Goal: Task Accomplishment & Management: Use online tool/utility

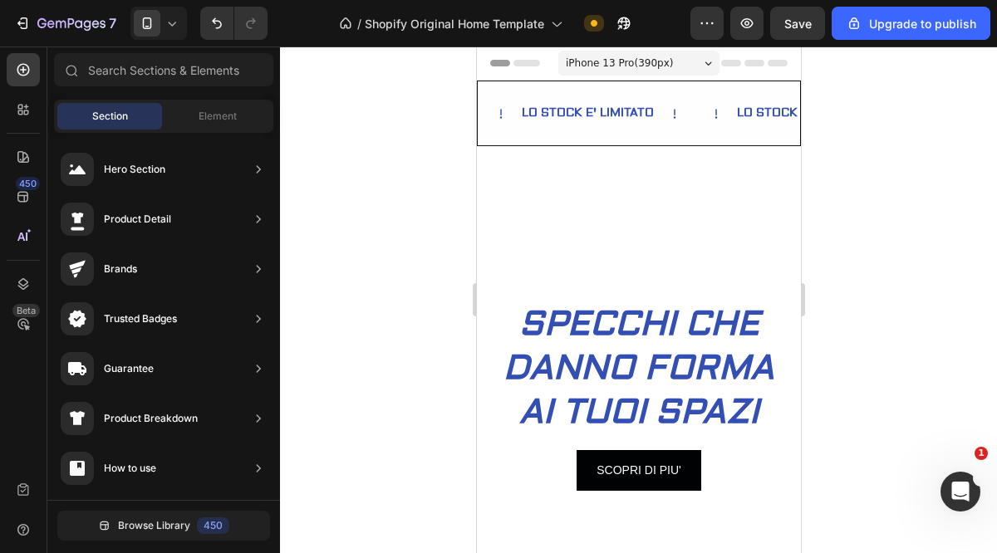
scroll to position [134, 0]
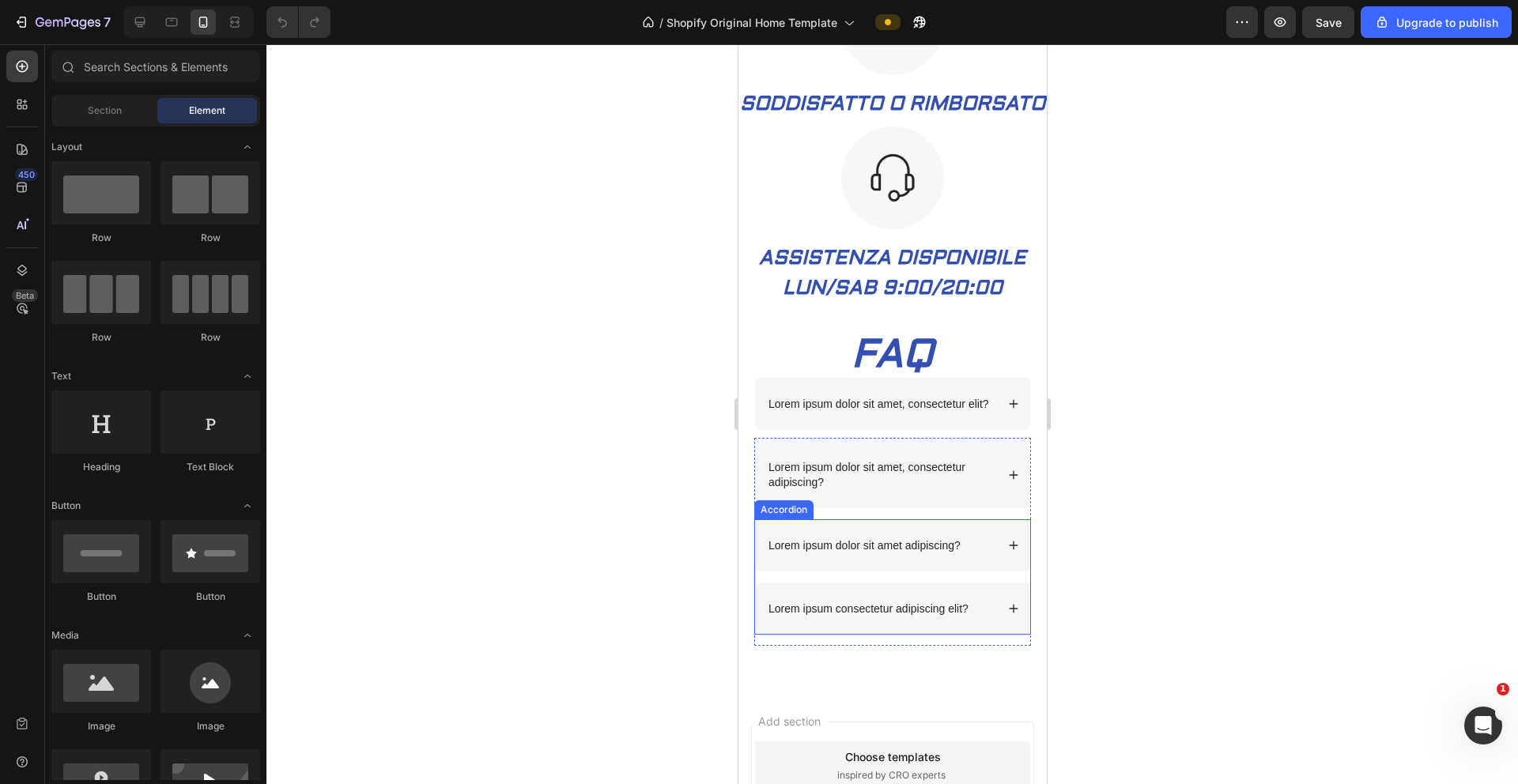
scroll to position [1153, 0]
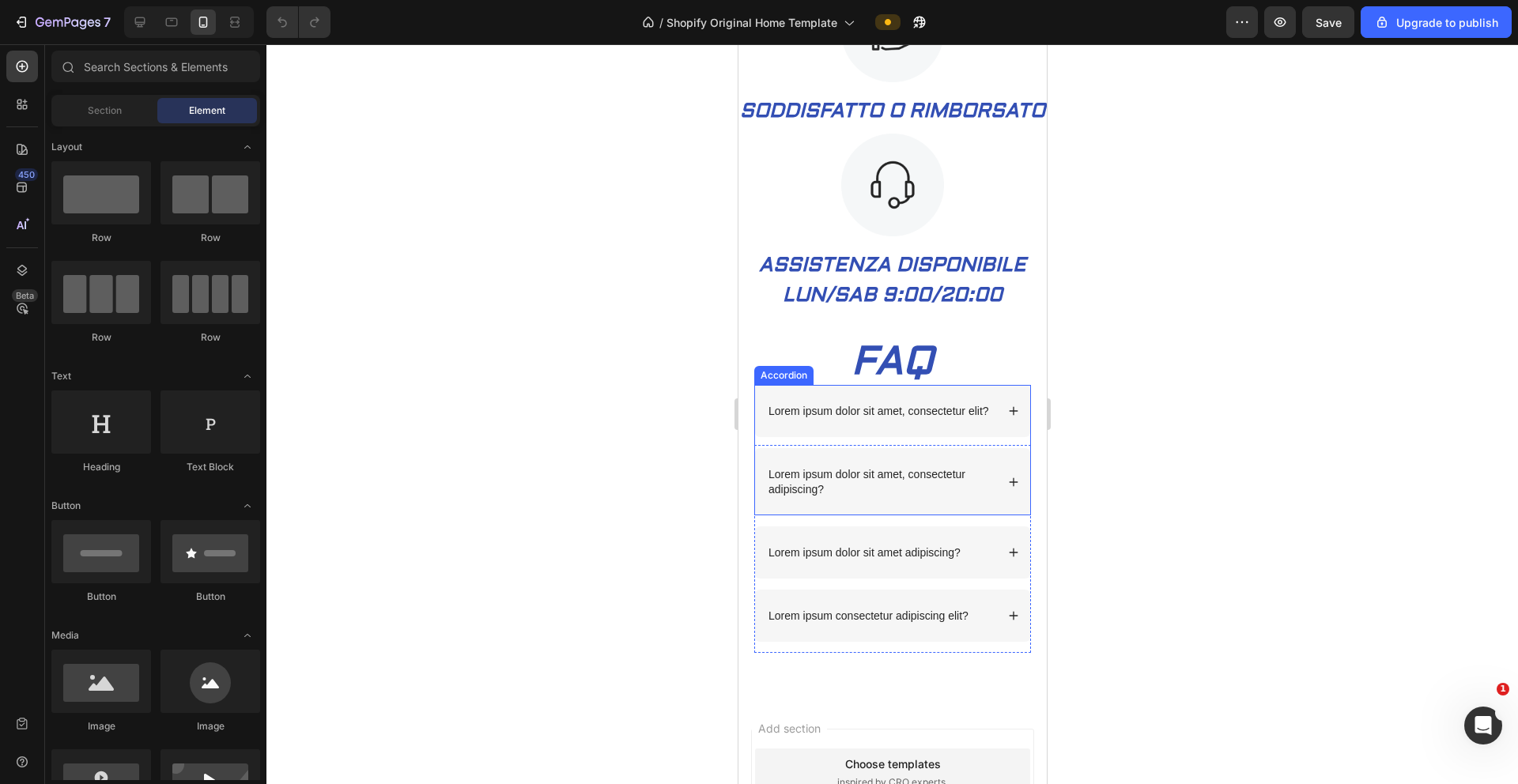
click at [892, 419] on p "Lorem ipsum dolor sit amet, consectetur elit?" at bounding box center [878, 411] width 221 height 14
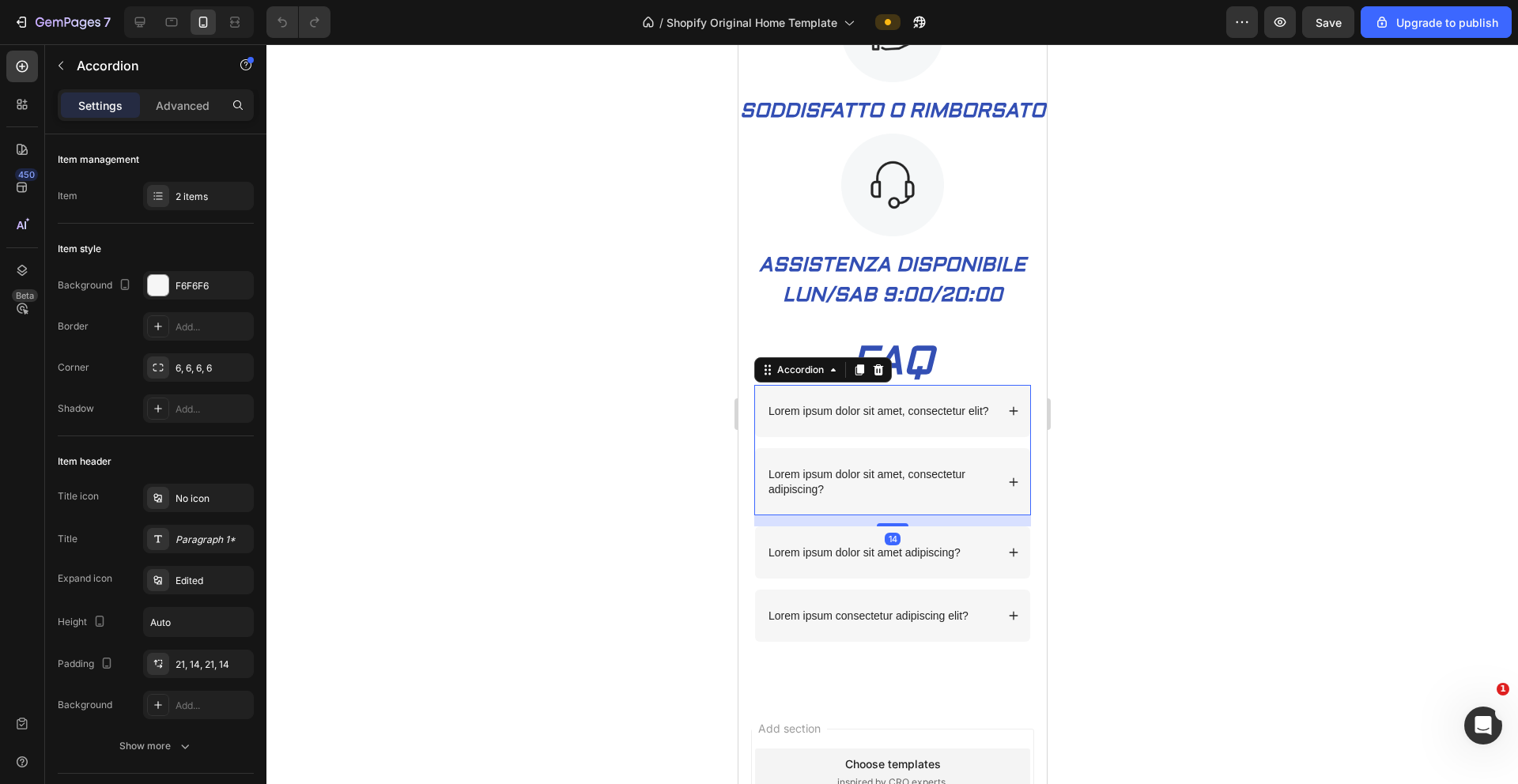
click at [841, 419] on p "Lorem ipsum dolor sit amet, consectetur elit?" at bounding box center [878, 411] width 221 height 14
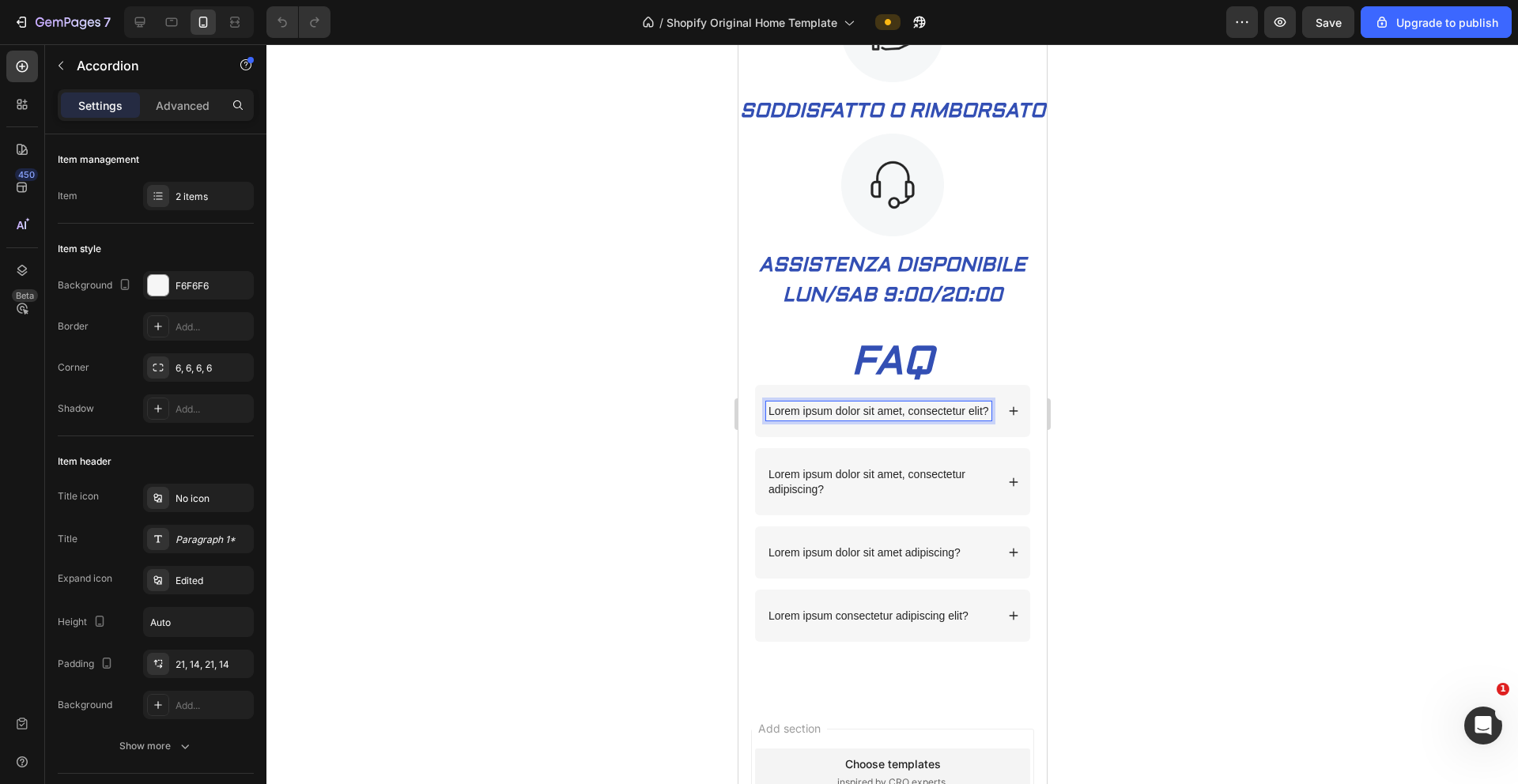
click at [788, 419] on p "Lorem ipsum dolor sit amet, consectetur elit?" at bounding box center [878, 411] width 221 height 14
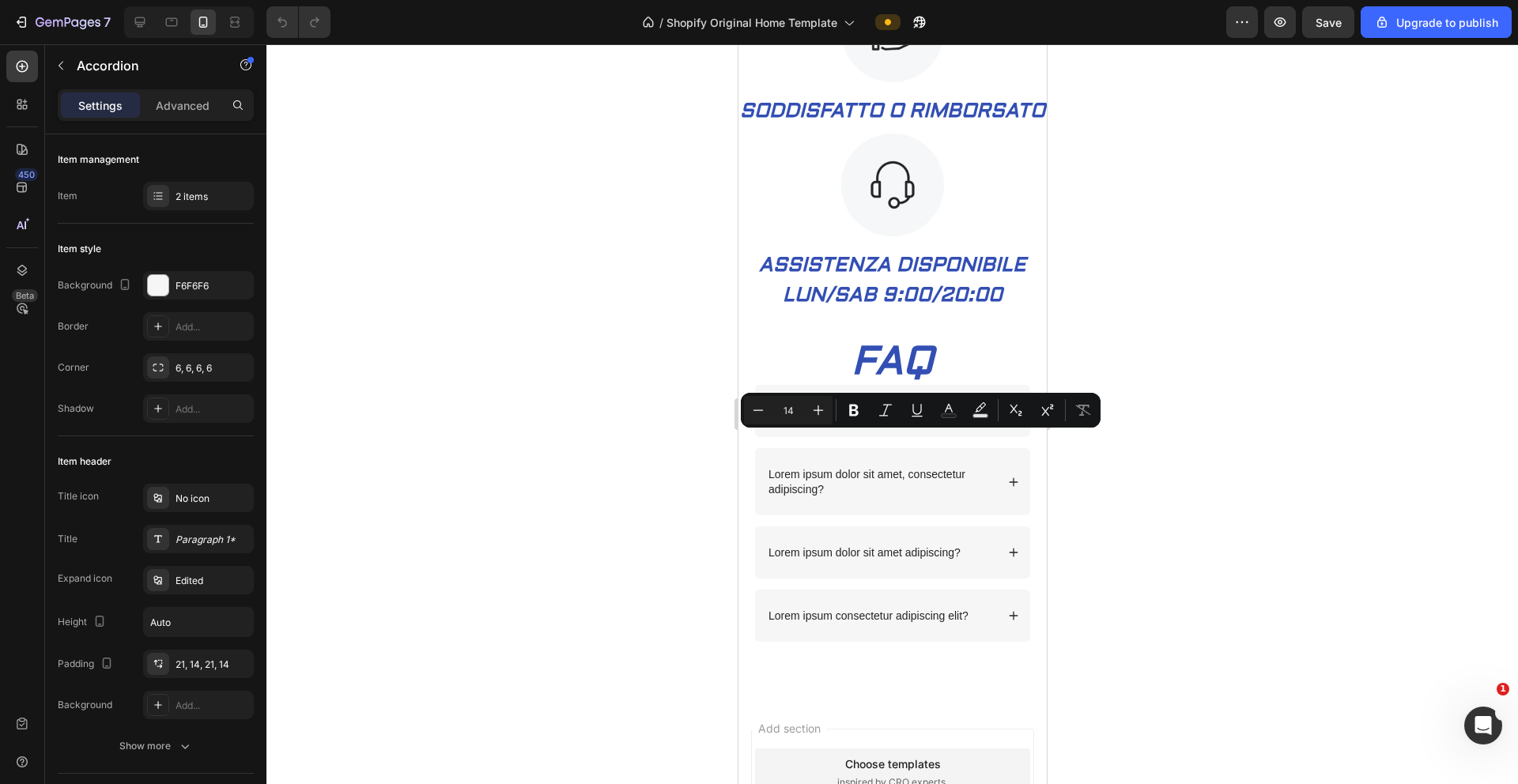
drag, startPoint x: 791, startPoint y: 459, endPoint x: 760, endPoint y: 442, distance: 35.4
click at [760, 438] on div "Lorem ipsum dolor sit amet, consectetur elit?" at bounding box center [892, 411] width 275 height 52
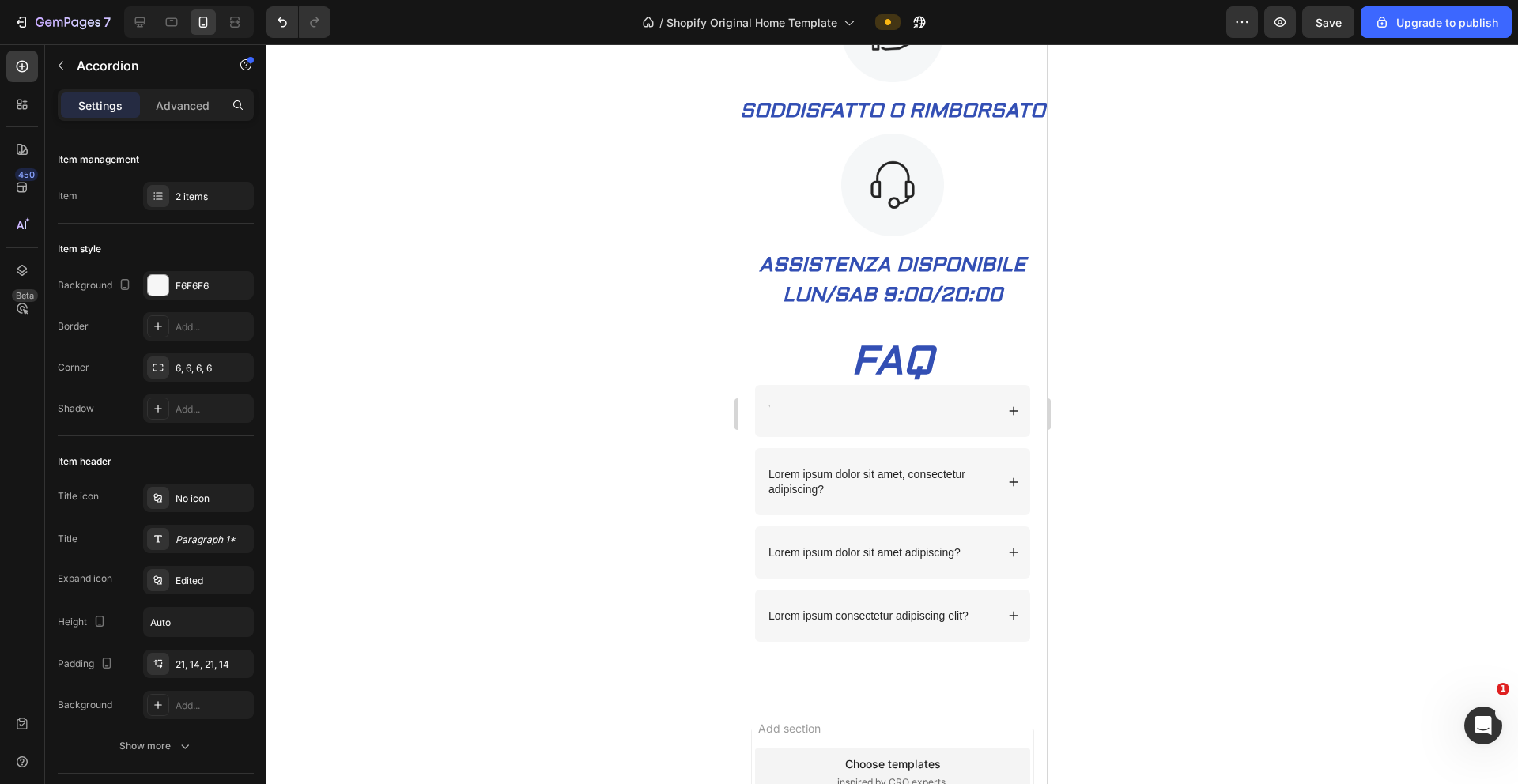
scroll to position [1149, 0]
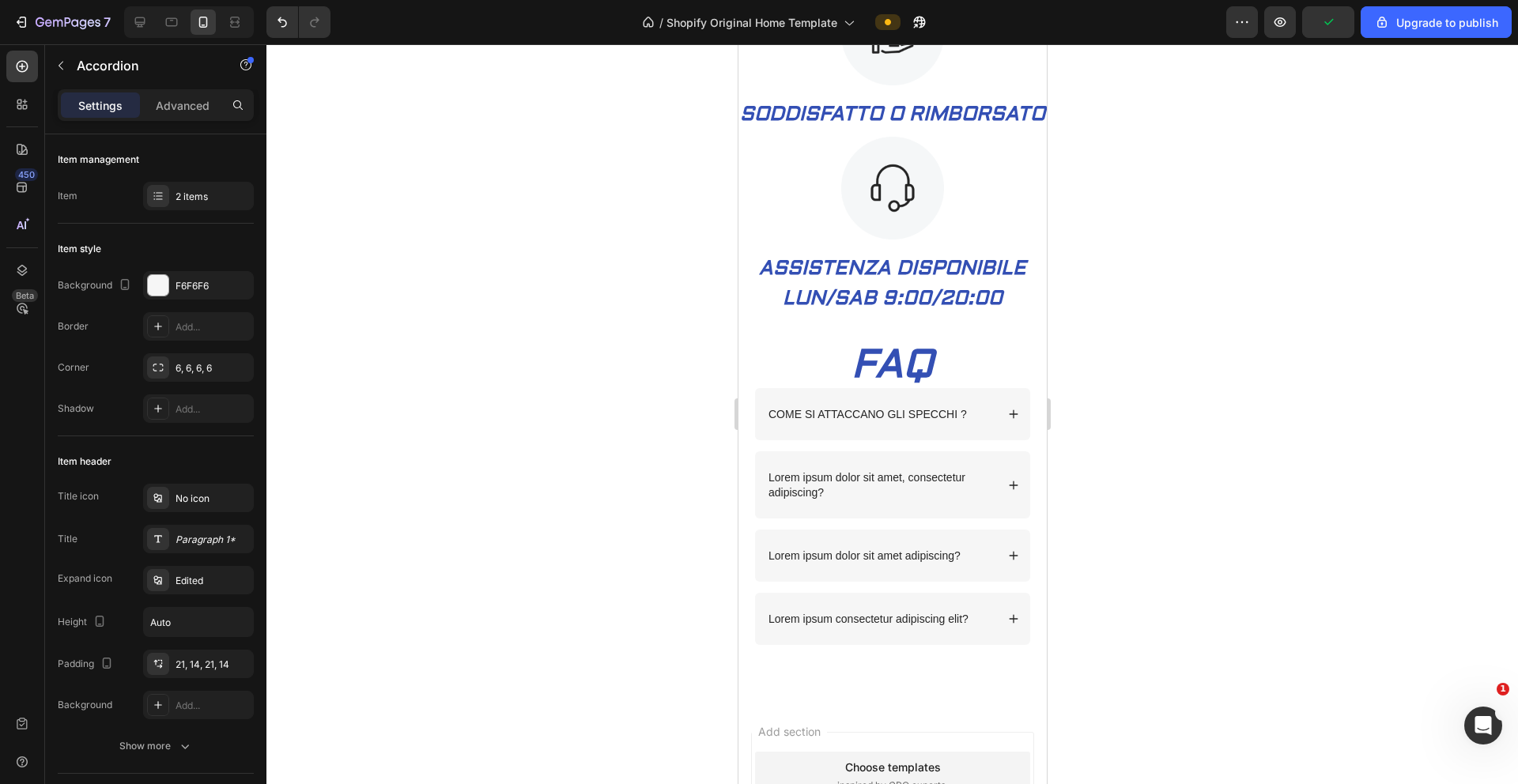
click at [948, 441] on div "COME SI ATTACCANO GLI SPECCHI ?" at bounding box center [892, 414] width 275 height 52
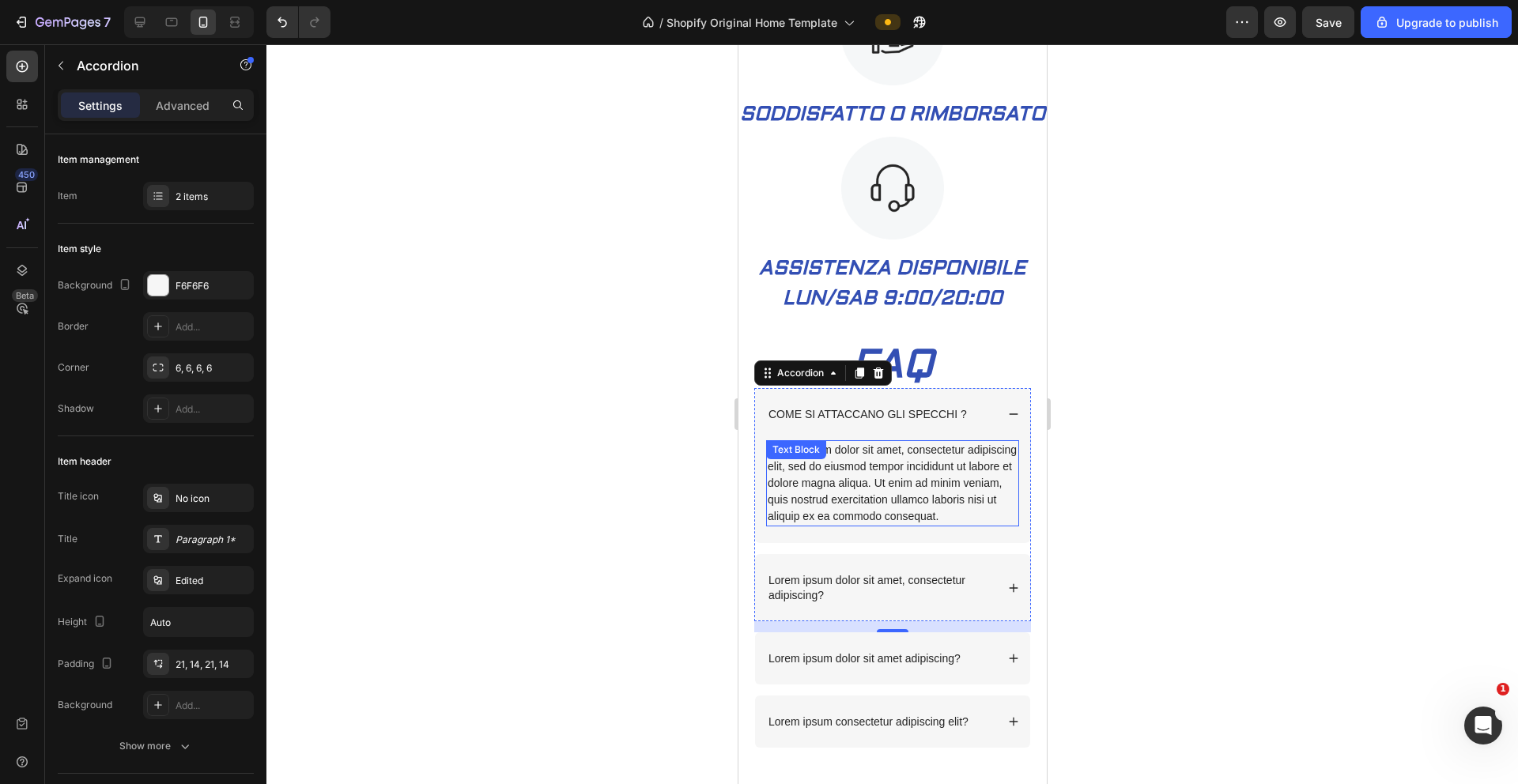
click at [842, 526] on div "Lorem ipsum dolor sit amet, consectetur adipiscing elit, sed do eiusmod tempor …" at bounding box center [892, 483] width 253 height 87
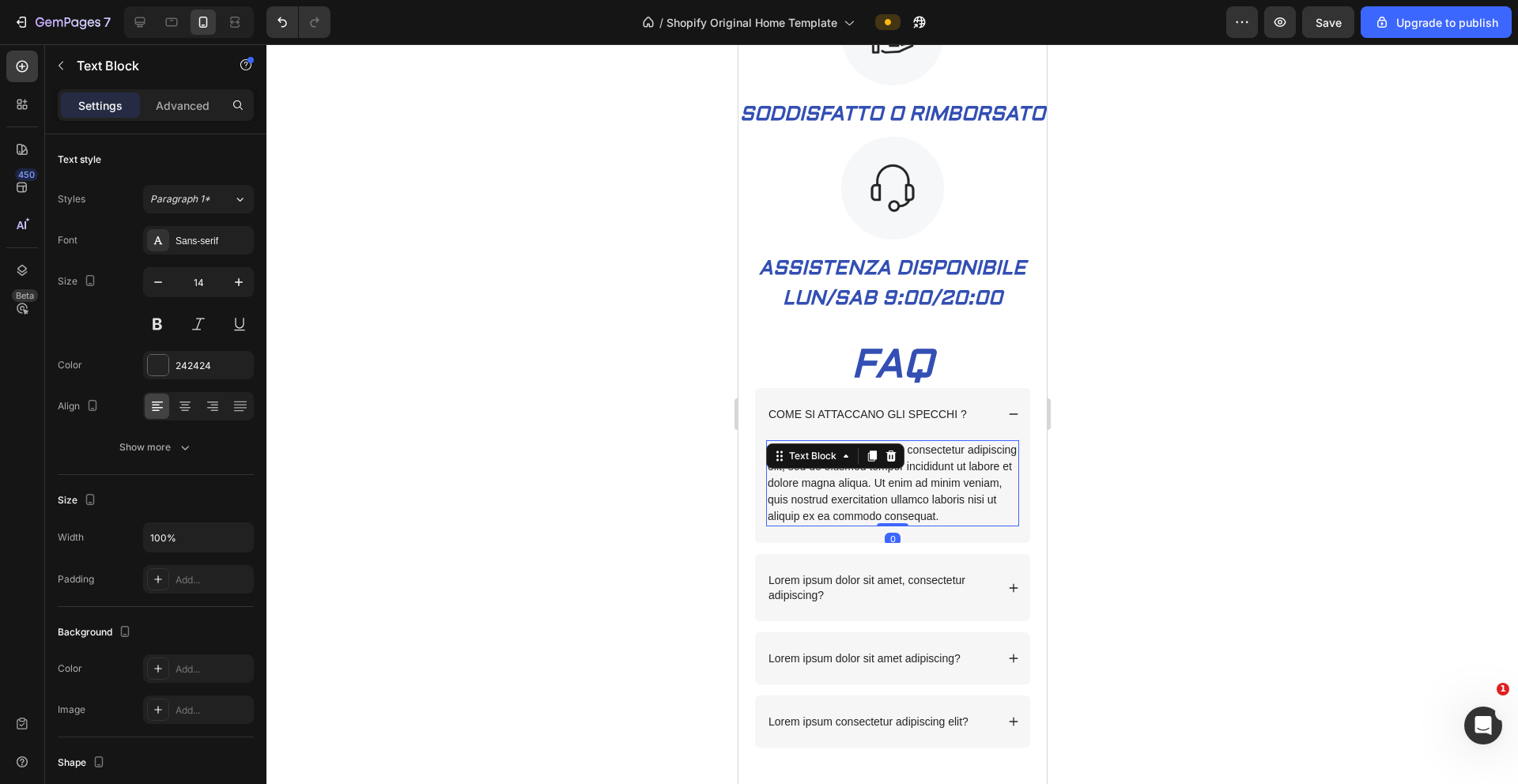
click at [842, 526] on div "Lorem ipsum dolor sit amet, consectetur adipiscing elit, sed do eiusmod tempor …" at bounding box center [892, 483] width 253 height 87
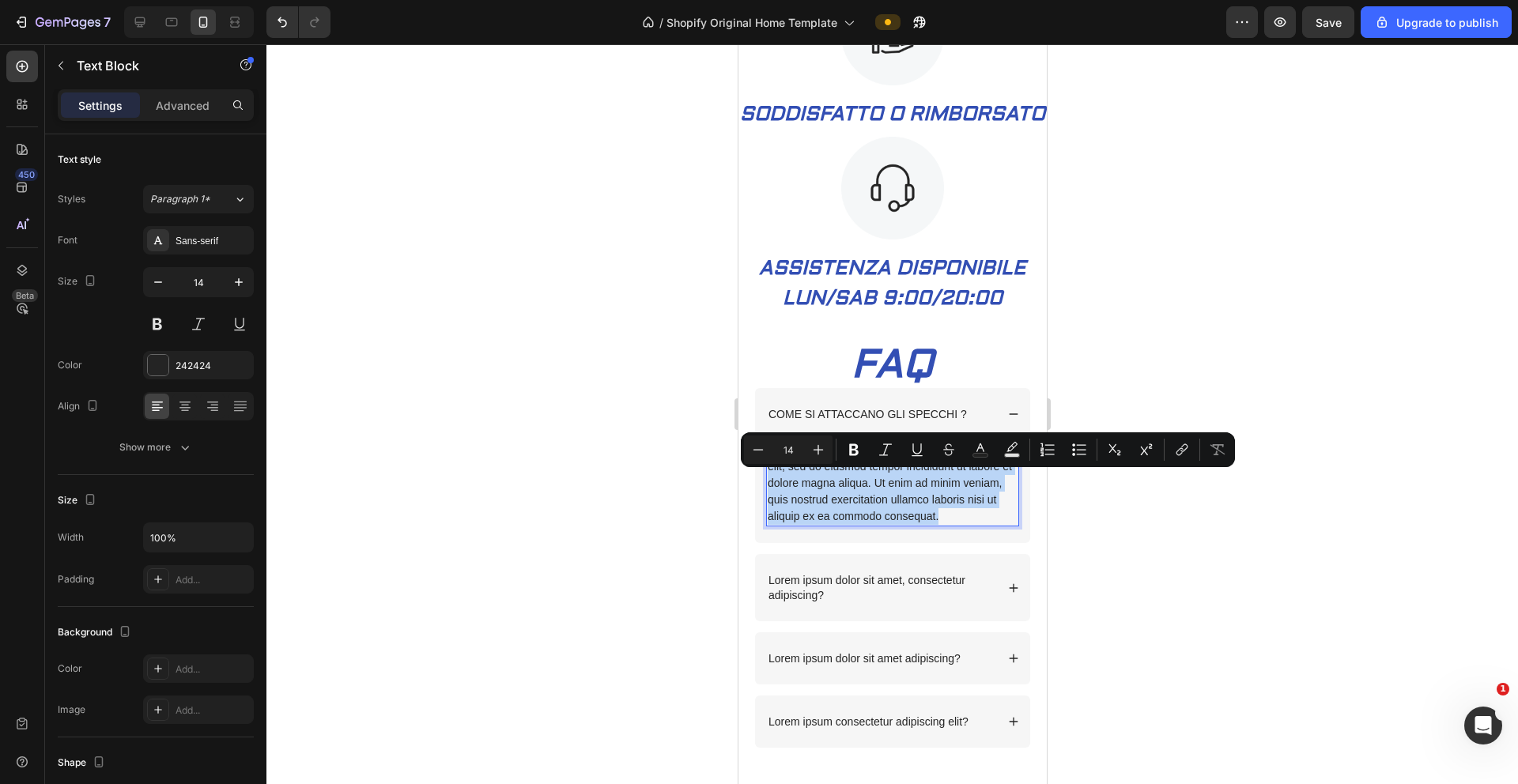
drag, startPoint x: 842, startPoint y: 564, endPoint x: 767, endPoint y: 482, distance: 111.1
click at [767, 481] on p "Lorem ipsum dolor sit amet, consectetur adipiscing elit, sed do eiusmod tempor …" at bounding box center [892, 483] width 250 height 83
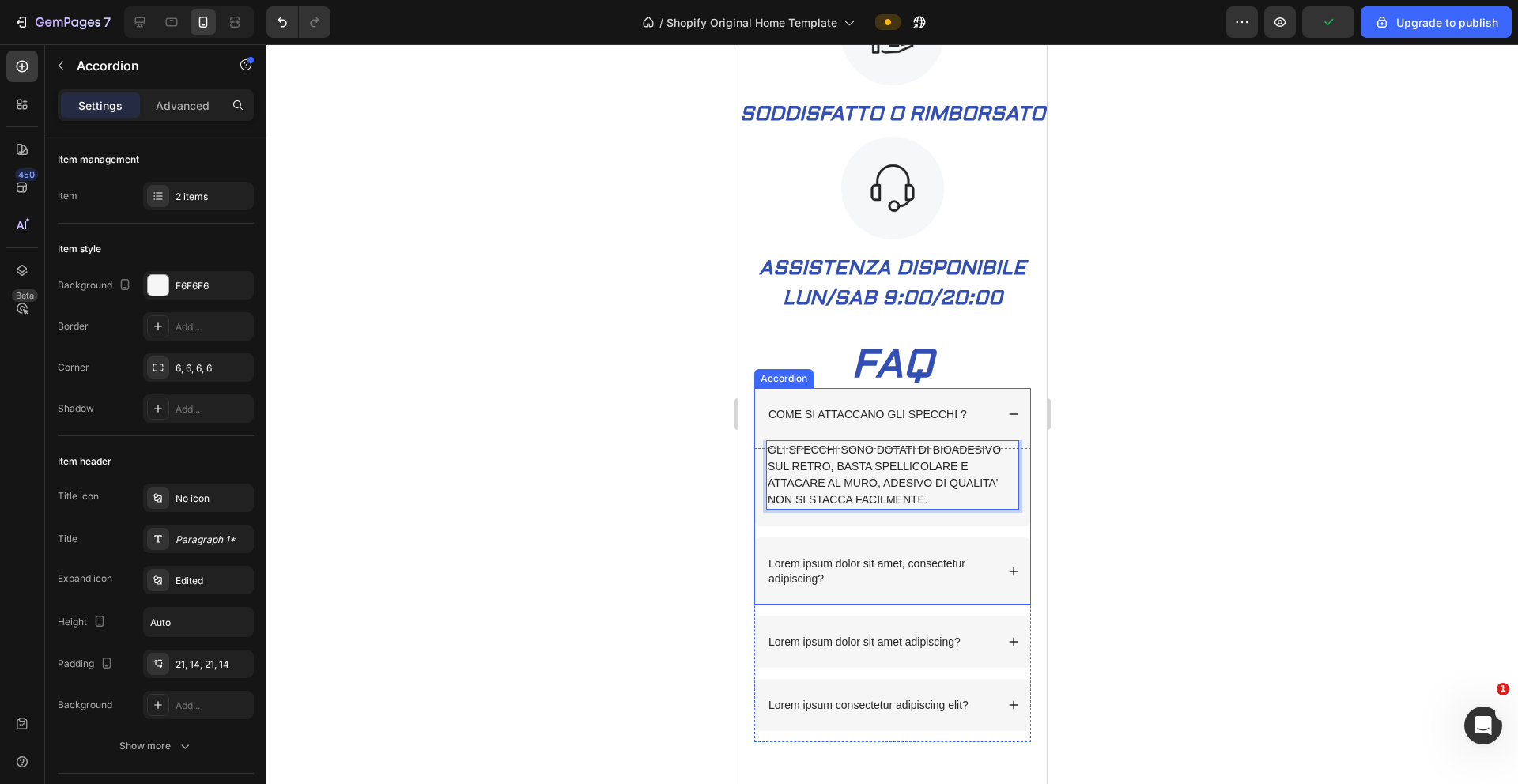
click at [821, 421] on p "COME SI ATTACCANO GLI SPECCHI ?" at bounding box center [867, 414] width 199 height 14
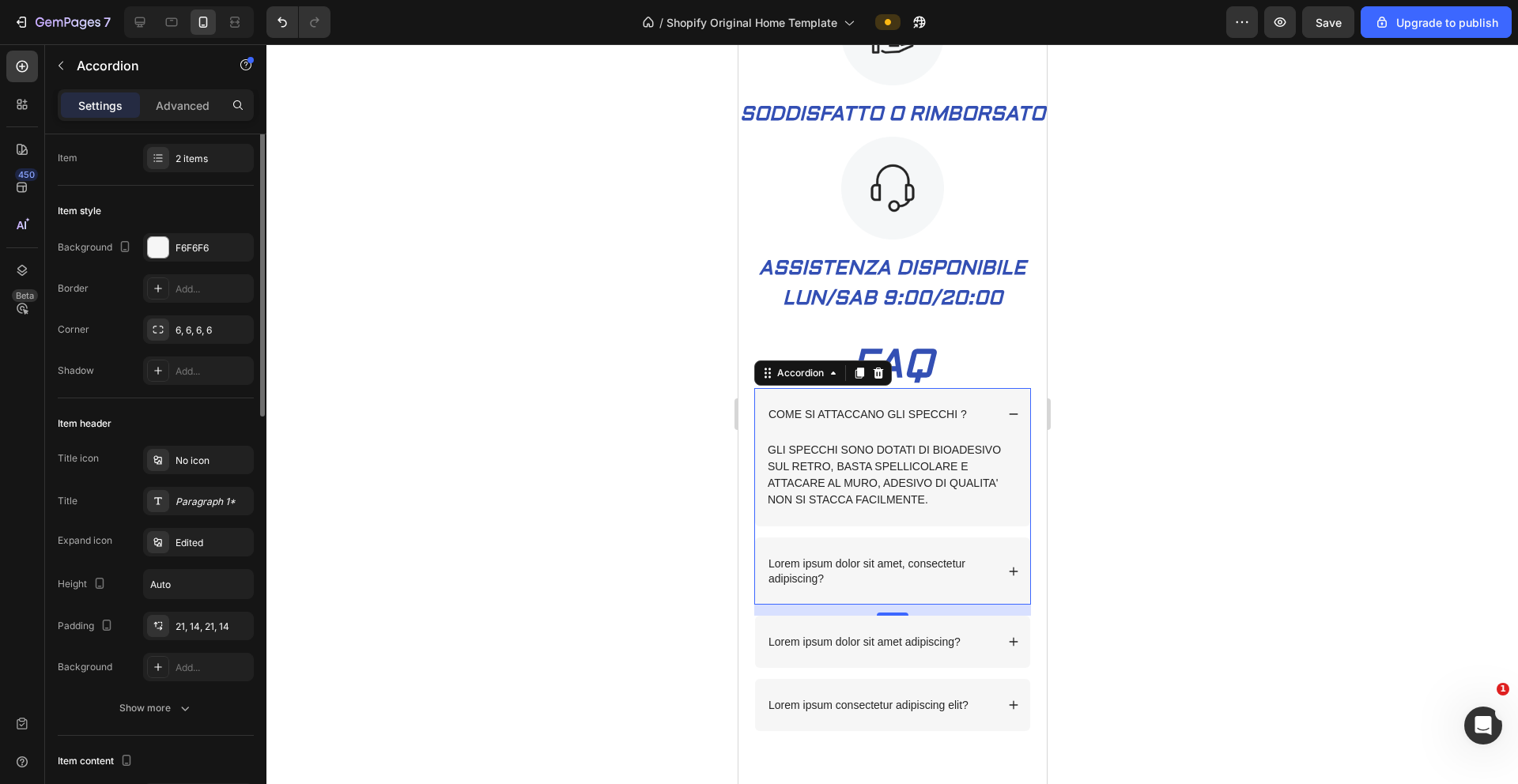
scroll to position [0, 0]
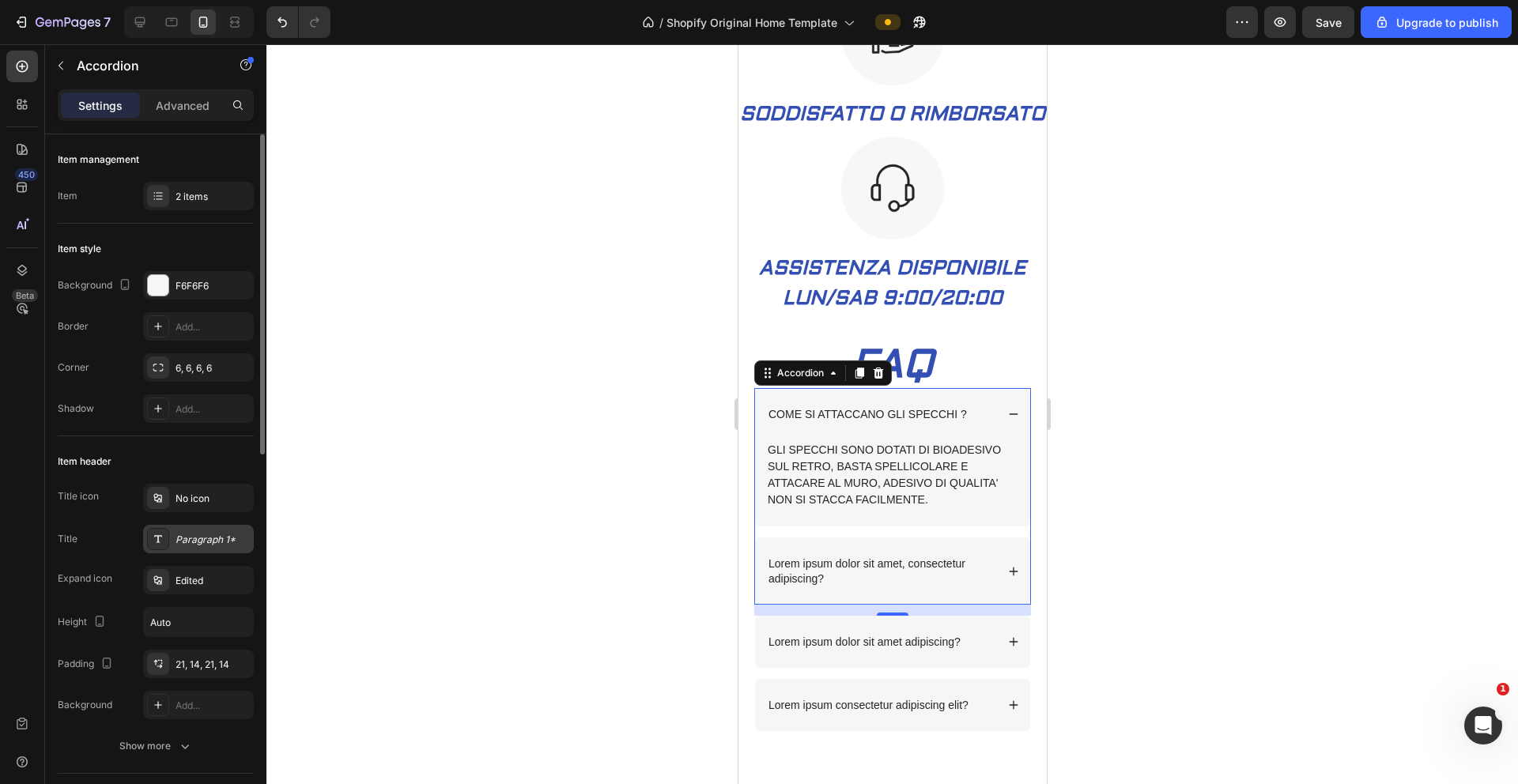
click at [175, 526] on div "Paragraph 1*" at bounding box center [212, 539] width 74 height 14
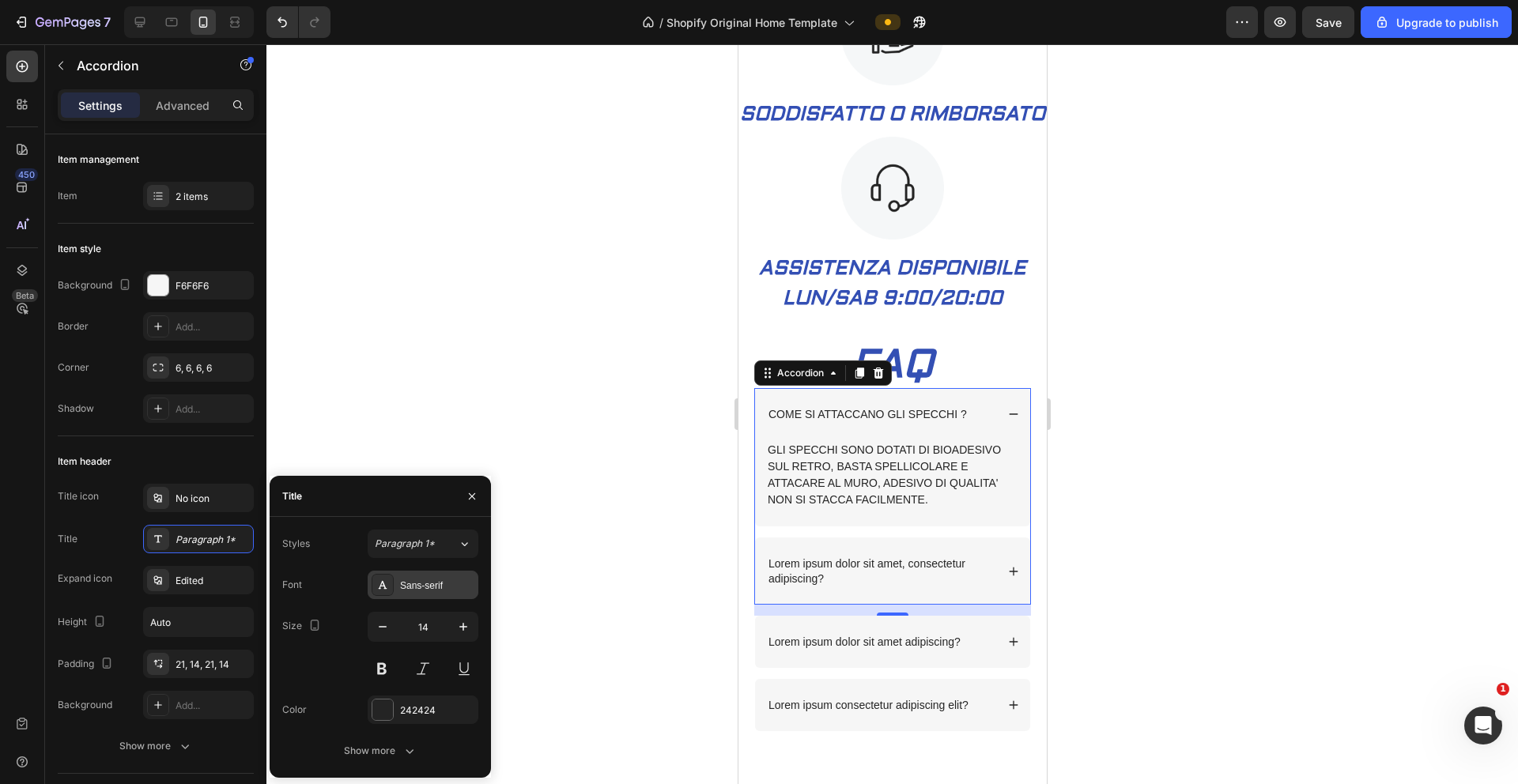
click at [409, 526] on div "Sans-serif" at bounding box center [437, 585] width 74 height 14
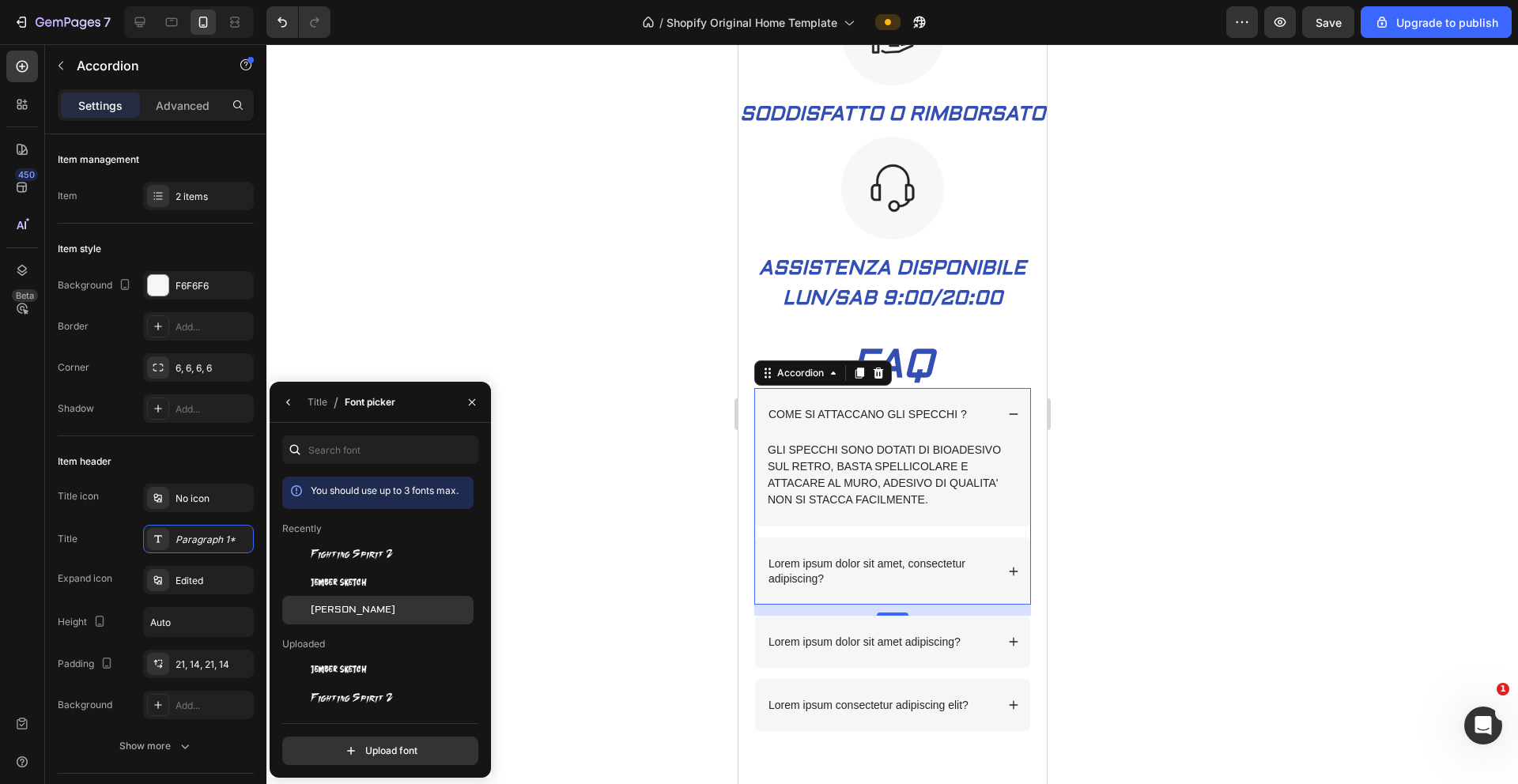
click at [342, 526] on span "[PERSON_NAME]" at bounding box center [353, 610] width 85 height 14
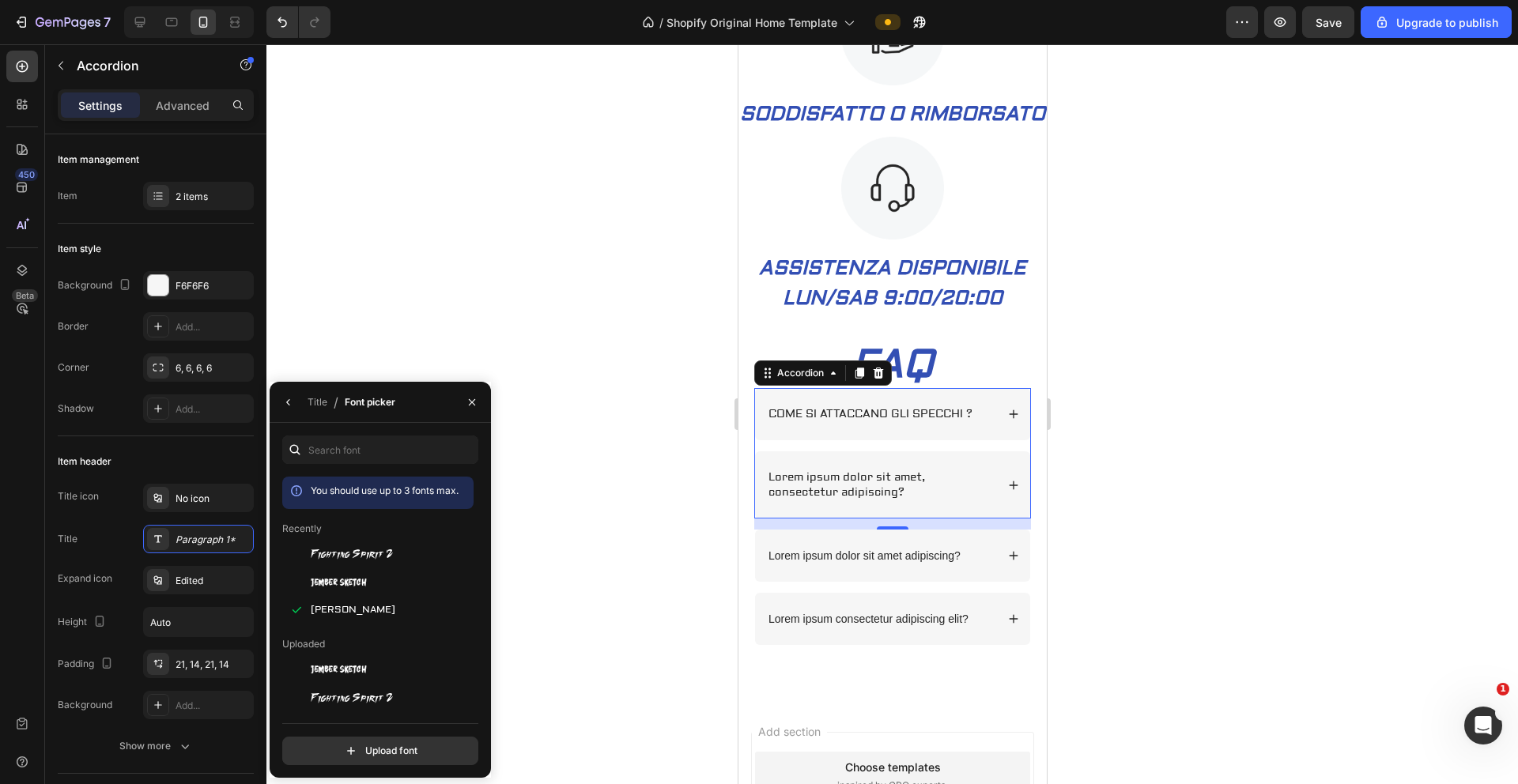
click at [888, 441] on div "COME SI ATTACCANO GLI SPECCHI ?" at bounding box center [892, 414] width 275 height 52
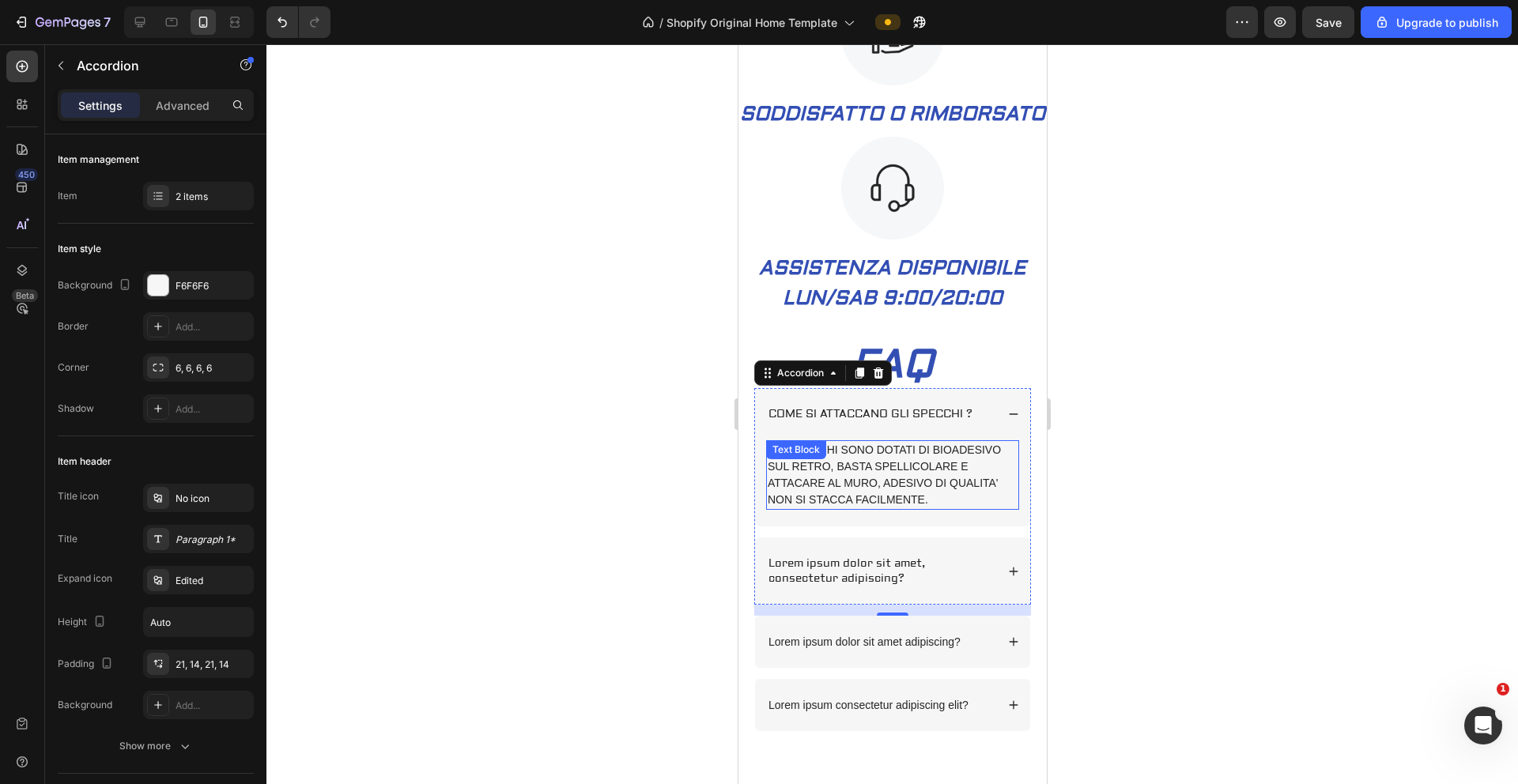
click at [877, 497] on p "GLI SPECCHI SONO DOTATI DI BIOADESIVO SUL RETRO, BASTA SPELLICOLARE E ATTACARE …" at bounding box center [892, 476] width 250 height 67
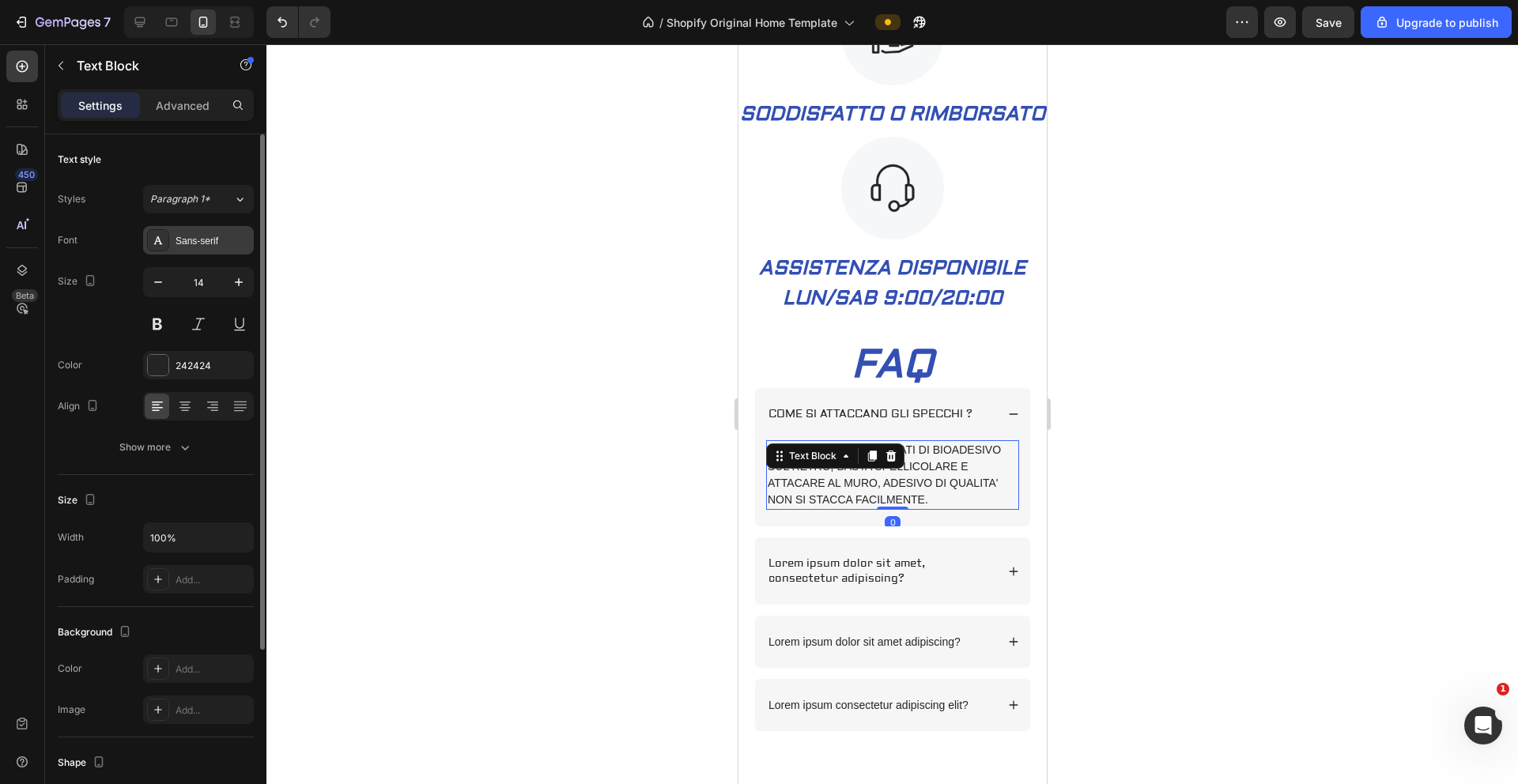
click at [189, 236] on div "Sans-serif" at bounding box center [212, 241] width 74 height 14
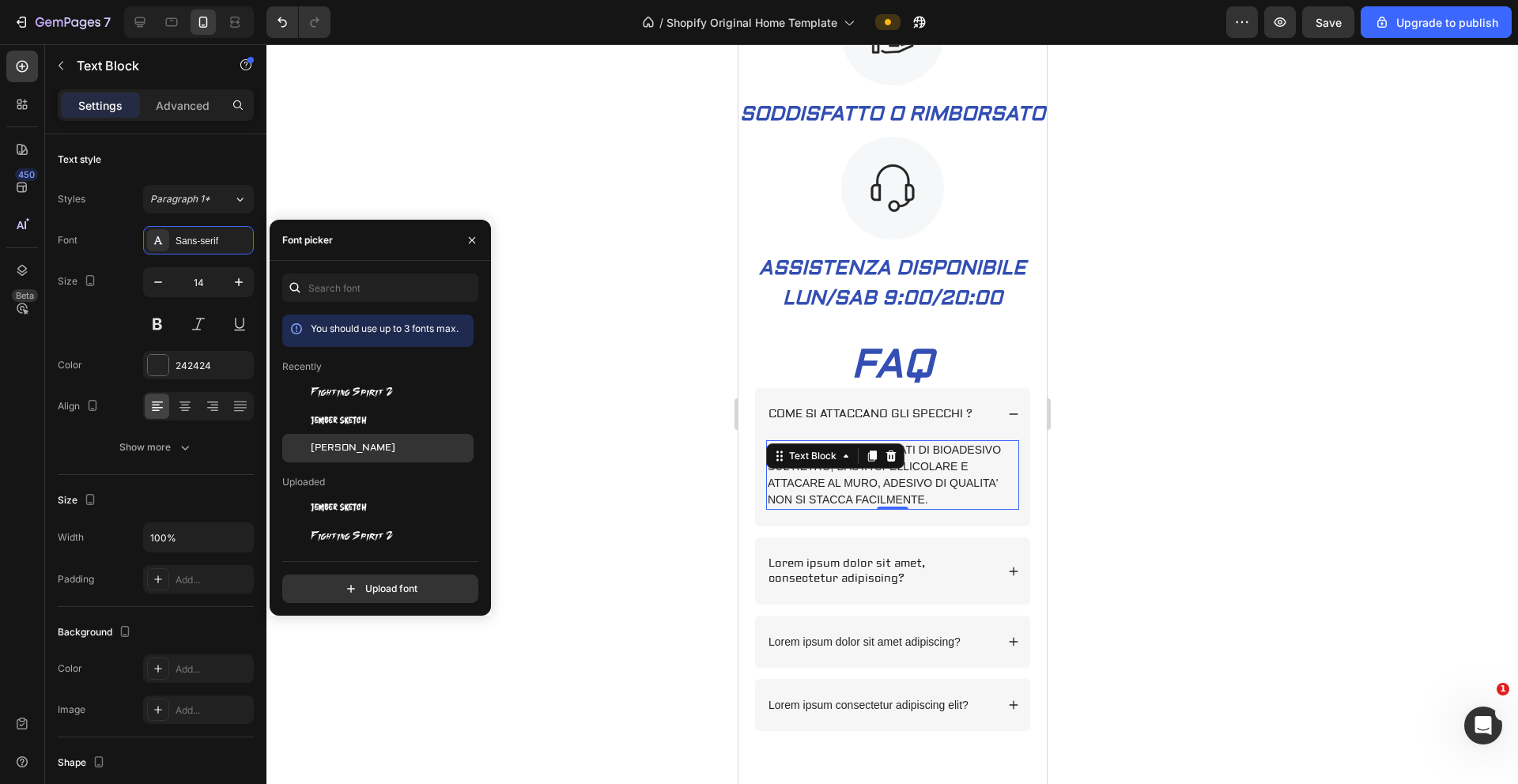
click at [328, 443] on span "[PERSON_NAME]" at bounding box center [353, 448] width 85 height 14
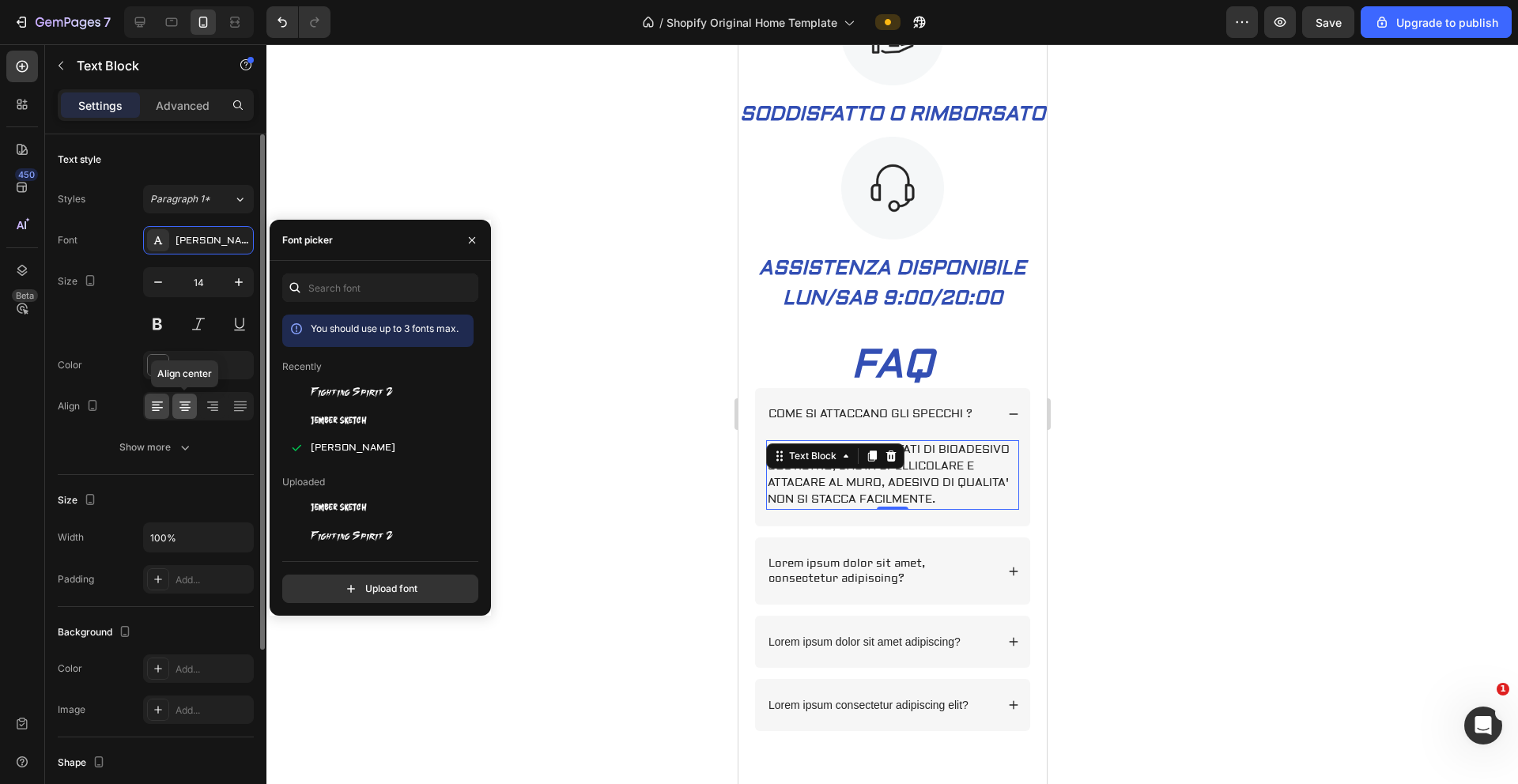
click at [186, 405] on icon at bounding box center [185, 406] width 16 height 16
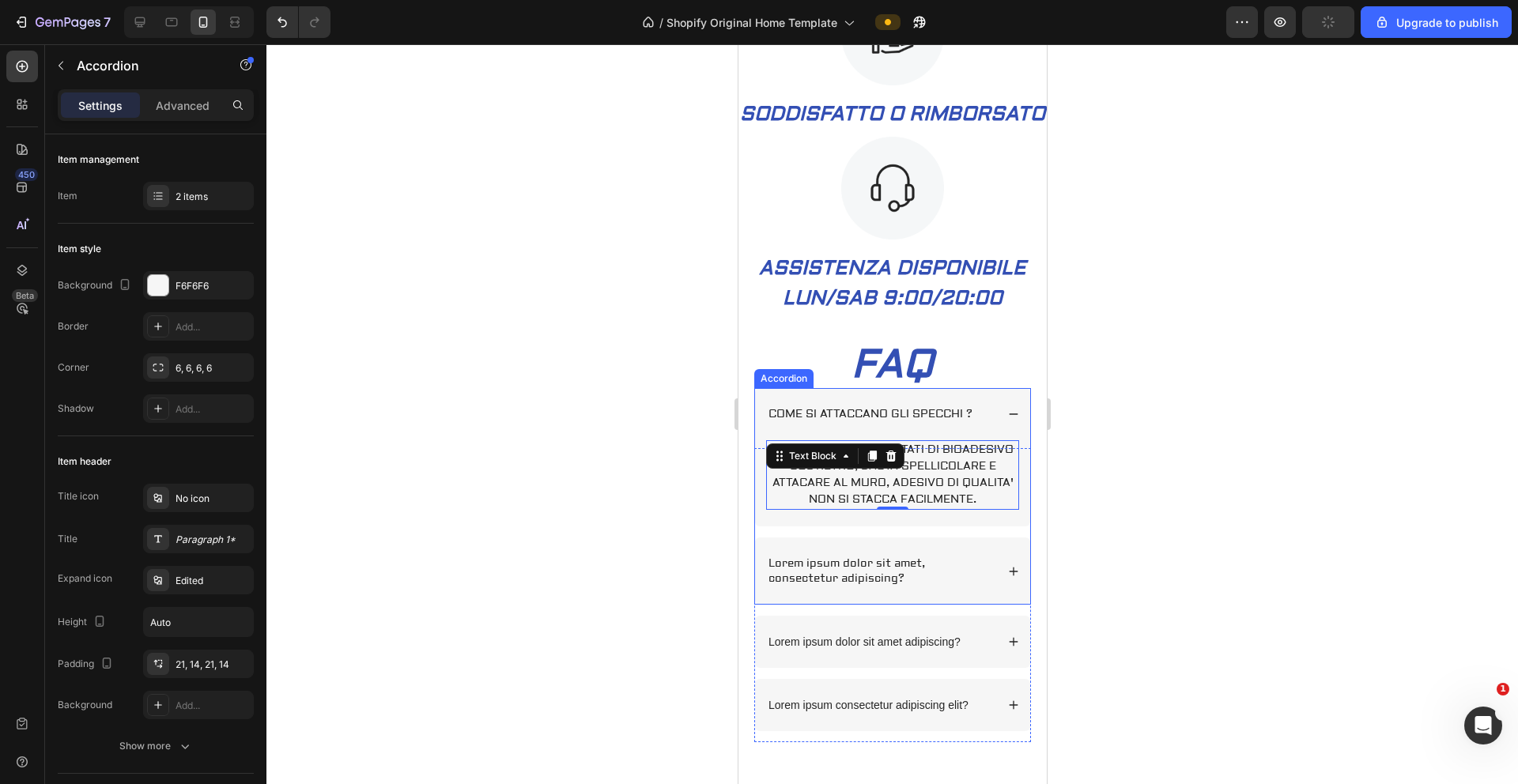
click at [889, 421] on p "COME SI ATTACCANO GLI SPECCHI ?" at bounding box center [870, 414] width 204 height 14
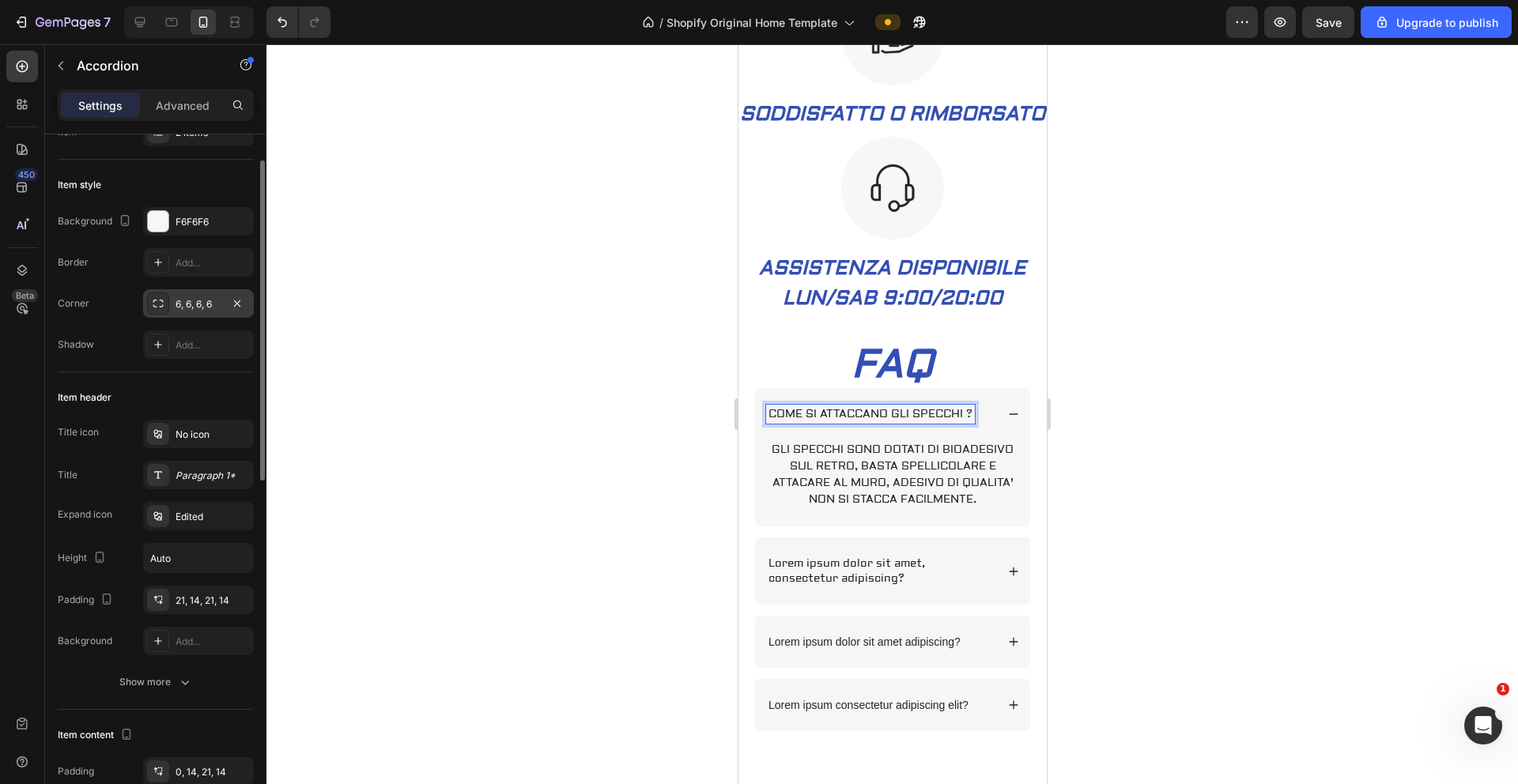
scroll to position [66, 0]
click at [187, 467] on div "Paragraph 1*" at bounding box center [212, 474] width 74 height 14
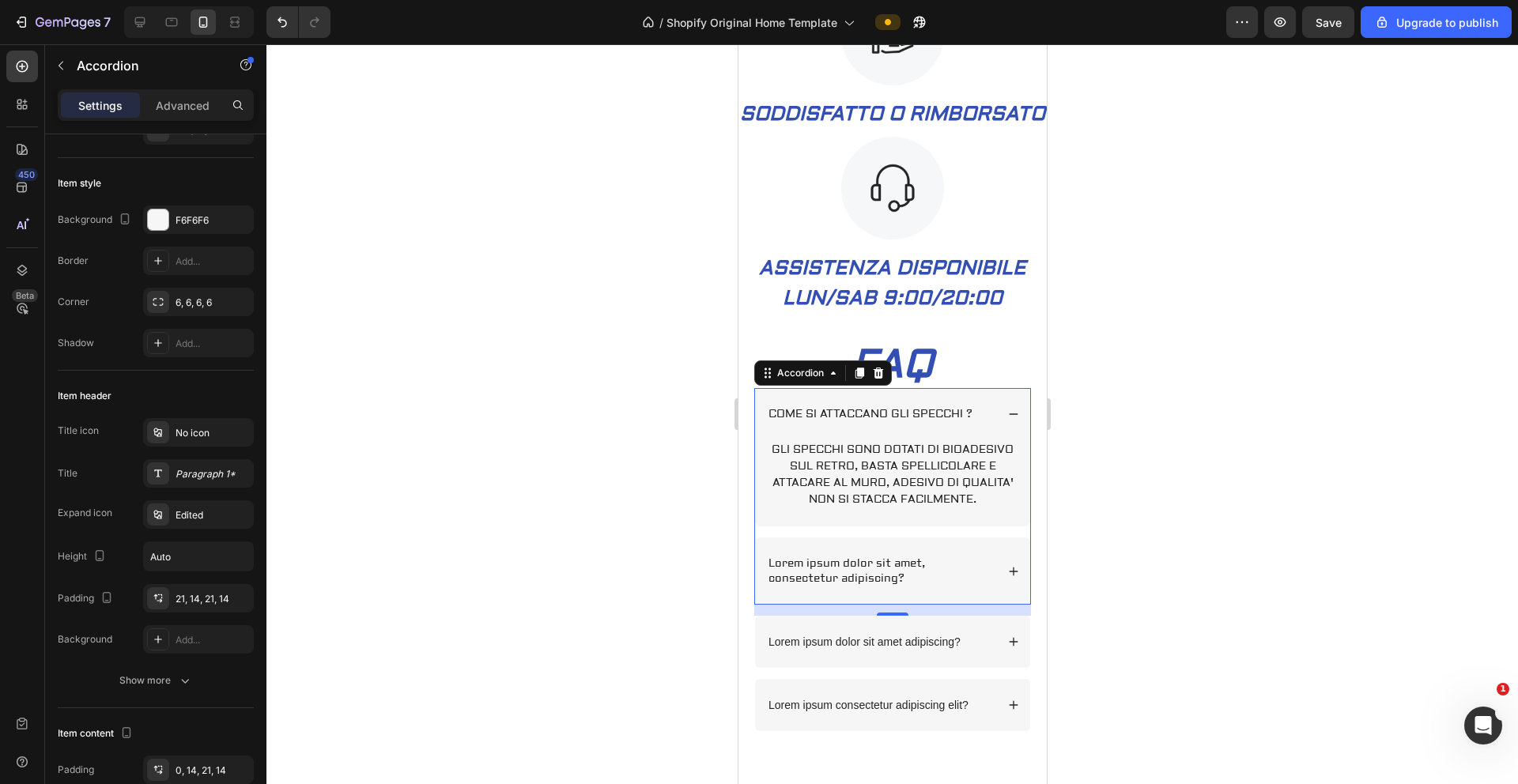
click at [568, 526] on div at bounding box center [892, 415] width 1252 height 740
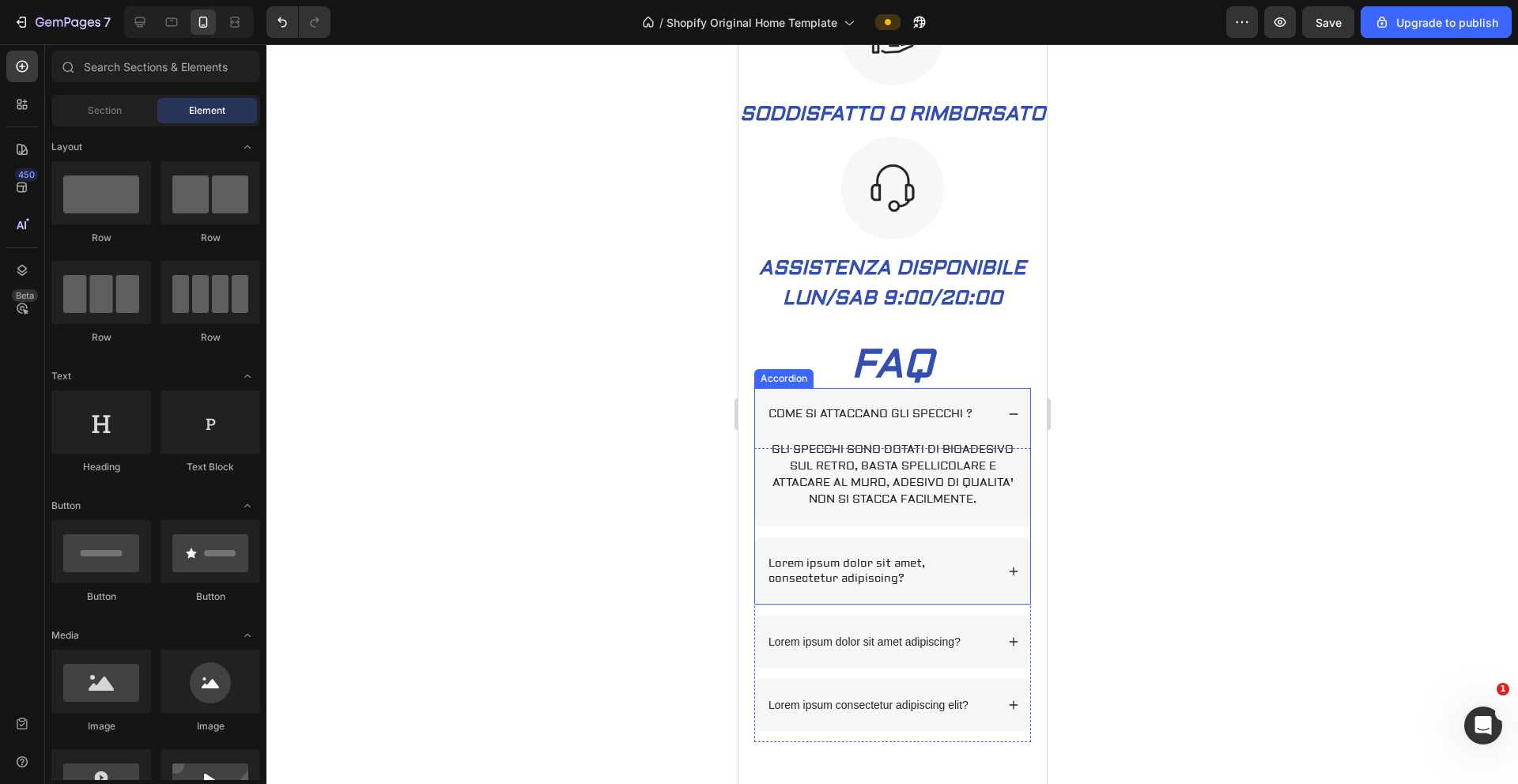
click at [948, 423] on div "COME SI ATTACCANO GLI SPECCHI ?" at bounding box center [892, 414] width 275 height 52
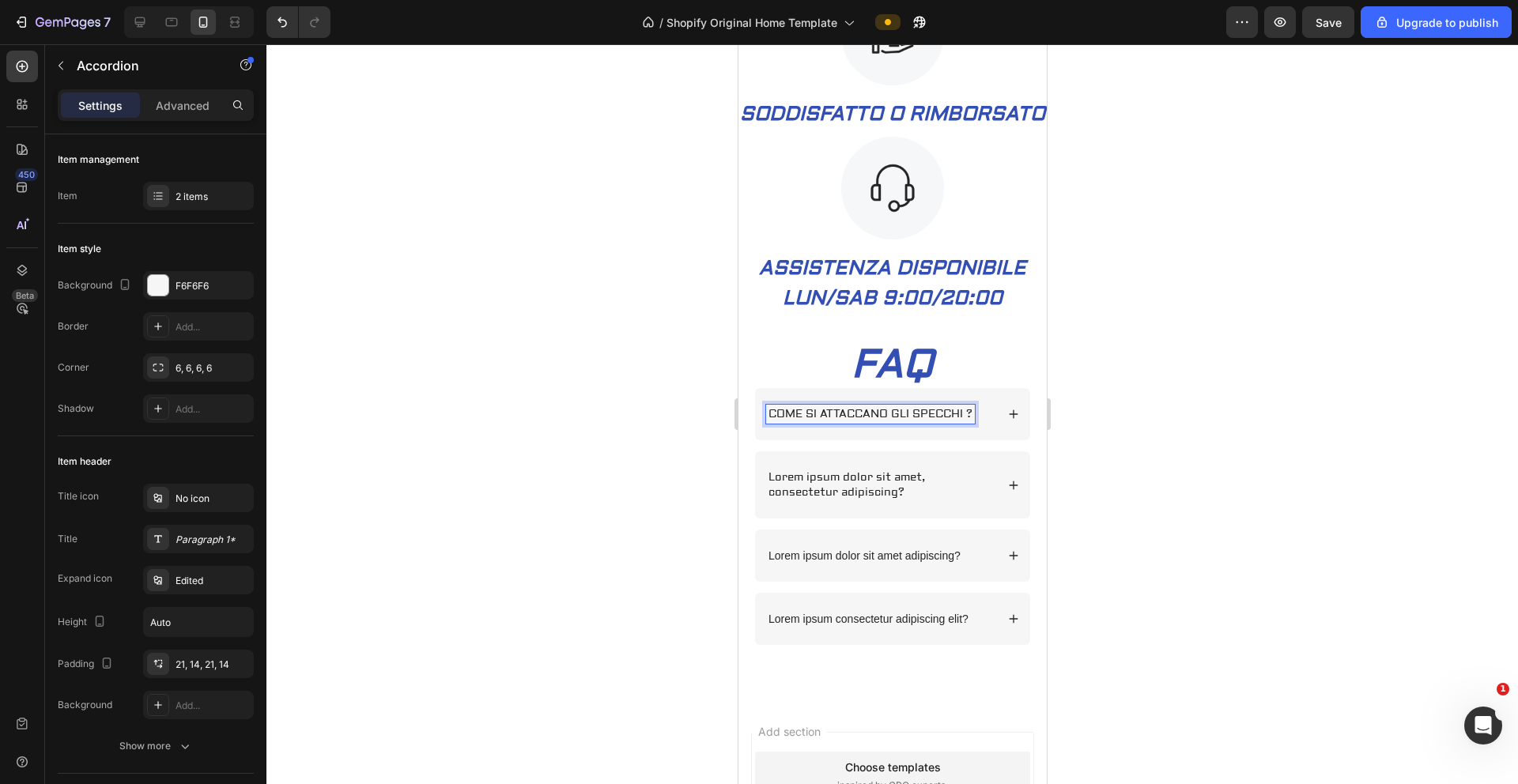
click at [924, 421] on p "COME SI ATTACCANO GLI SPECCHI ?" at bounding box center [870, 414] width 204 height 14
click at [544, 397] on div at bounding box center [892, 415] width 1252 height 740
click at [854, 499] on p "Lorem ipsum dolor sit amet, consectetur adipiscing?" at bounding box center [880, 484] width 225 height 29
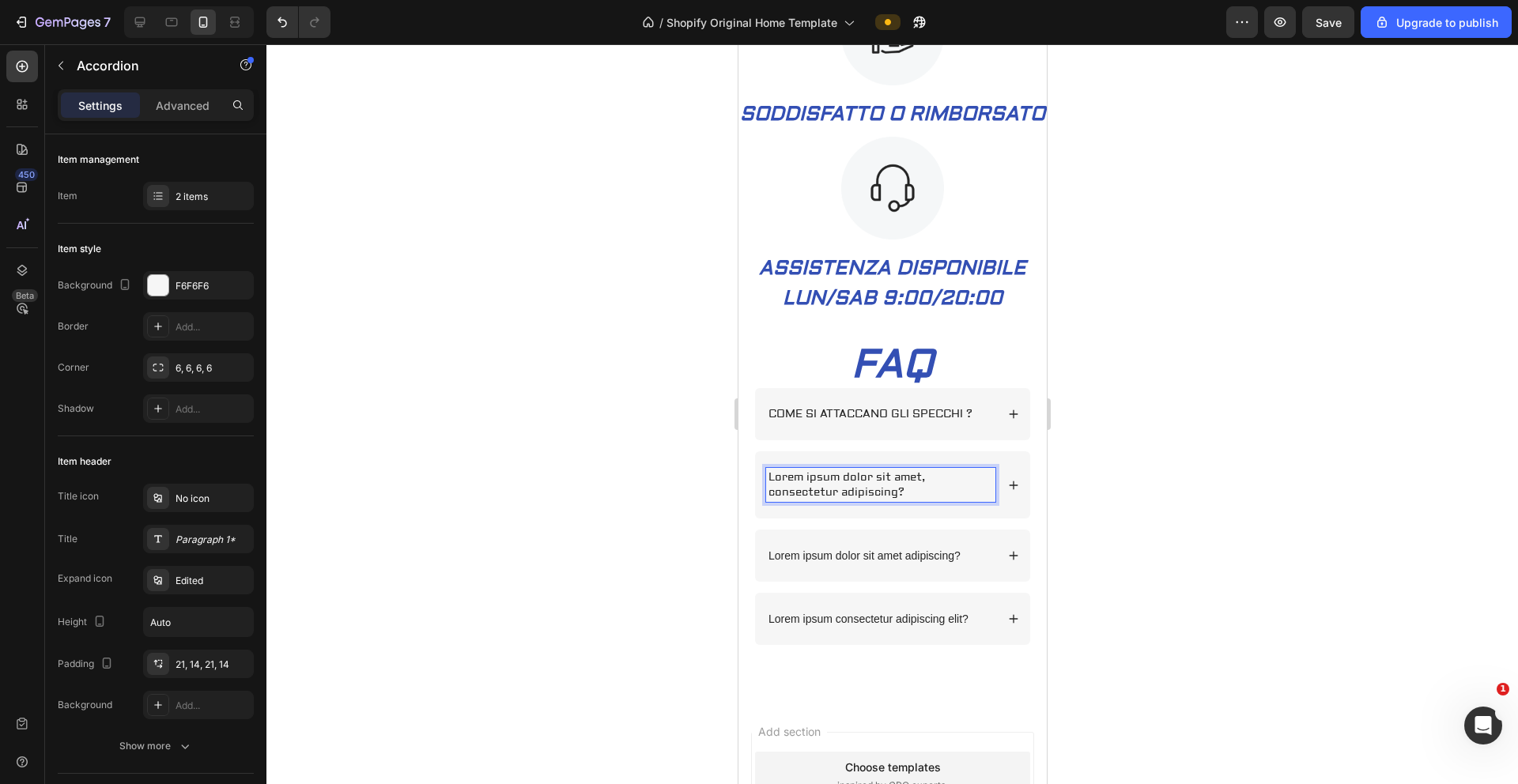
click at [907, 499] on p "Lorem ipsum dolor sit amet, consectetur adipiscing?" at bounding box center [880, 484] width 225 height 29
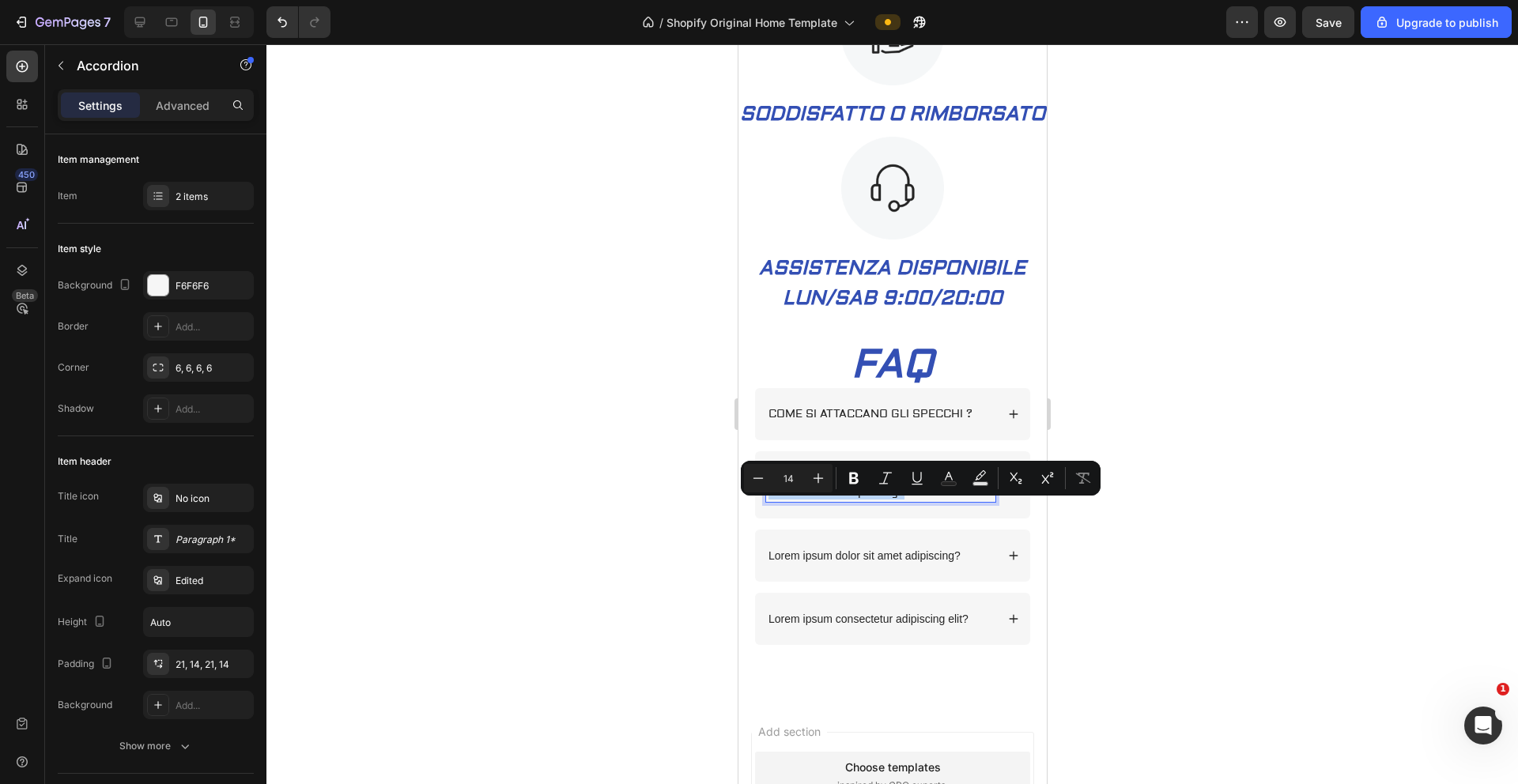
drag, startPoint x: 907, startPoint y: 523, endPoint x: 771, endPoint y: 507, distance: 136.9
click at [770, 499] on p "Lorem ipsum dolor sit amet, consectetur adipiscing?" at bounding box center [880, 484] width 225 height 29
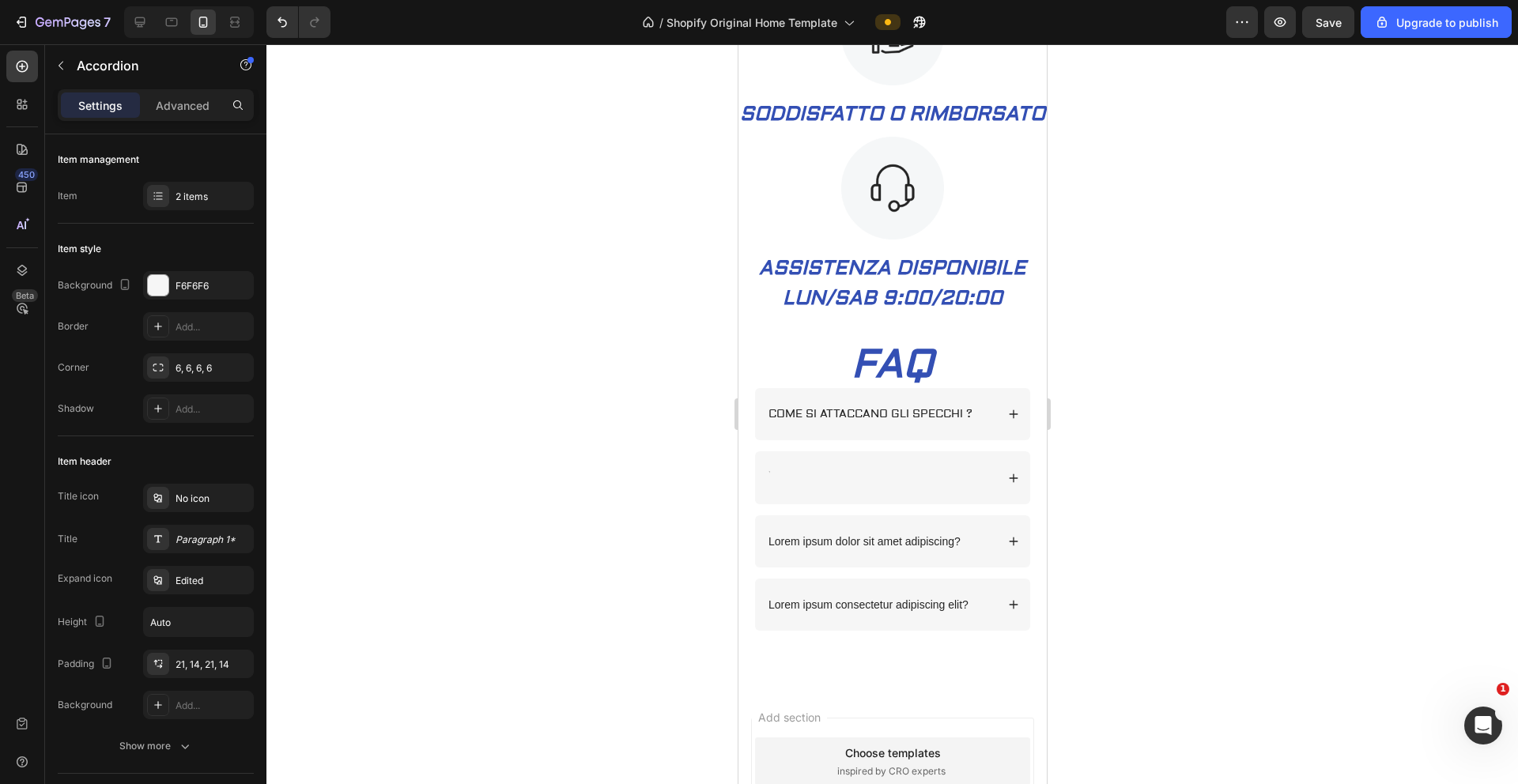
scroll to position [1147, 0]
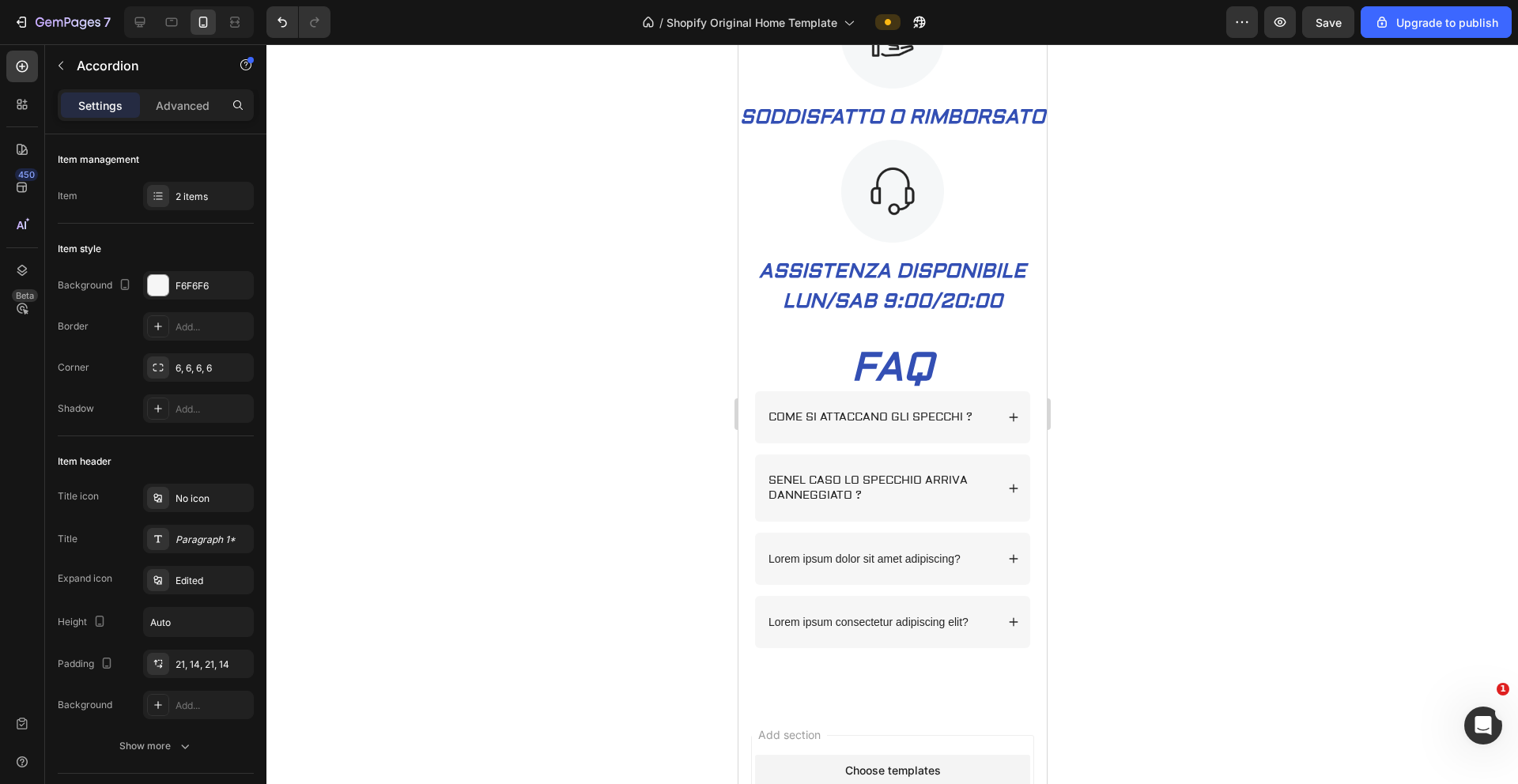
click at [779, 502] on p "SENEL CASO LO SPECCHIO ARRIVA DANNEGGIATO ?" at bounding box center [880, 488] width 225 height 29
click at [780, 502] on p "SENEL CASO LO SPECCHIO ARRIVA DANNEGGIATO ?" at bounding box center [880, 488] width 225 height 29
click at [896, 502] on p "SE NEL CASO LO SPECCHIO ARRIVA DANNEGGIATO ?" at bounding box center [880, 488] width 225 height 29
click at [948, 521] on div "SE NEL CASO LO SPECCHIO ARRIVA DANNEGGIATO ?" at bounding box center [892, 488] width 275 height 67
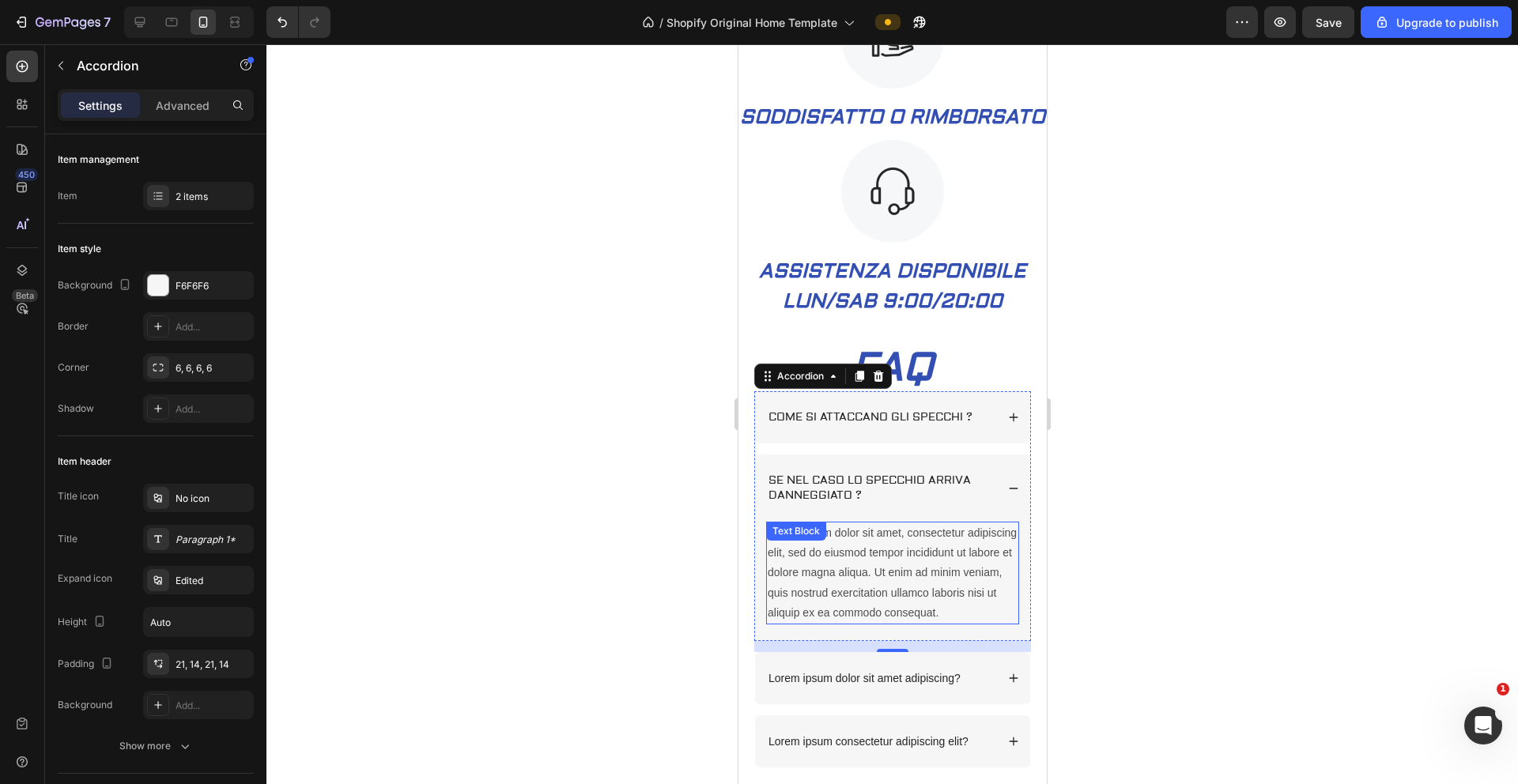
click at [896, 526] on div "Lorem ipsum dolor sit amet, consectetur adipiscing elit, sed do eiusmod tempor …" at bounding box center [892, 573] width 253 height 103
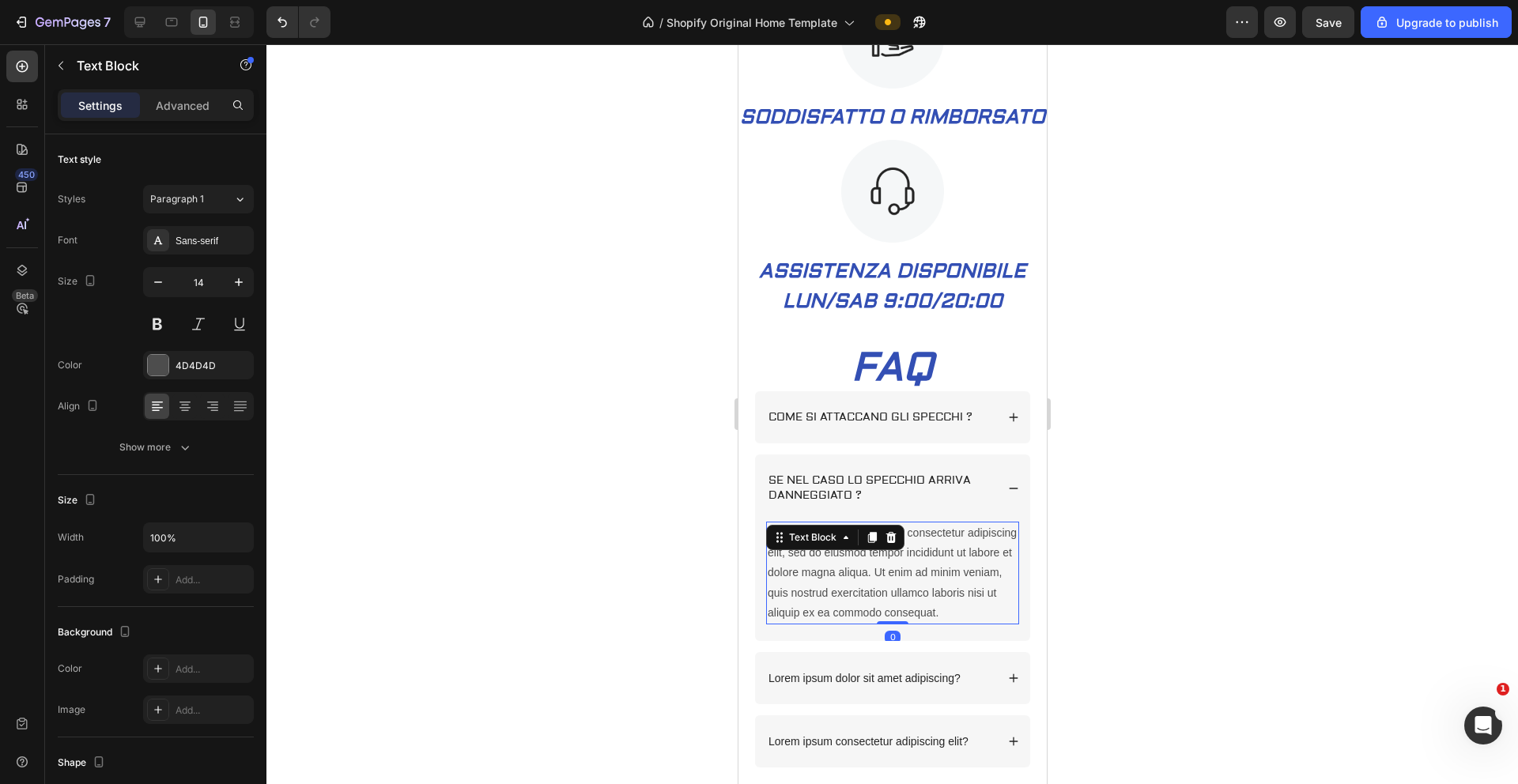
click at [821, 526] on div "Lorem ipsum dolor sit amet, consectetur adipiscing elit, sed do eiusmod tempor …" at bounding box center [892, 573] width 253 height 103
click at [821, 526] on p "Lorem ipsum dolor sit amet, consectetur adipiscing elit, sed do eiusmod tempor …" at bounding box center [892, 573] width 250 height 100
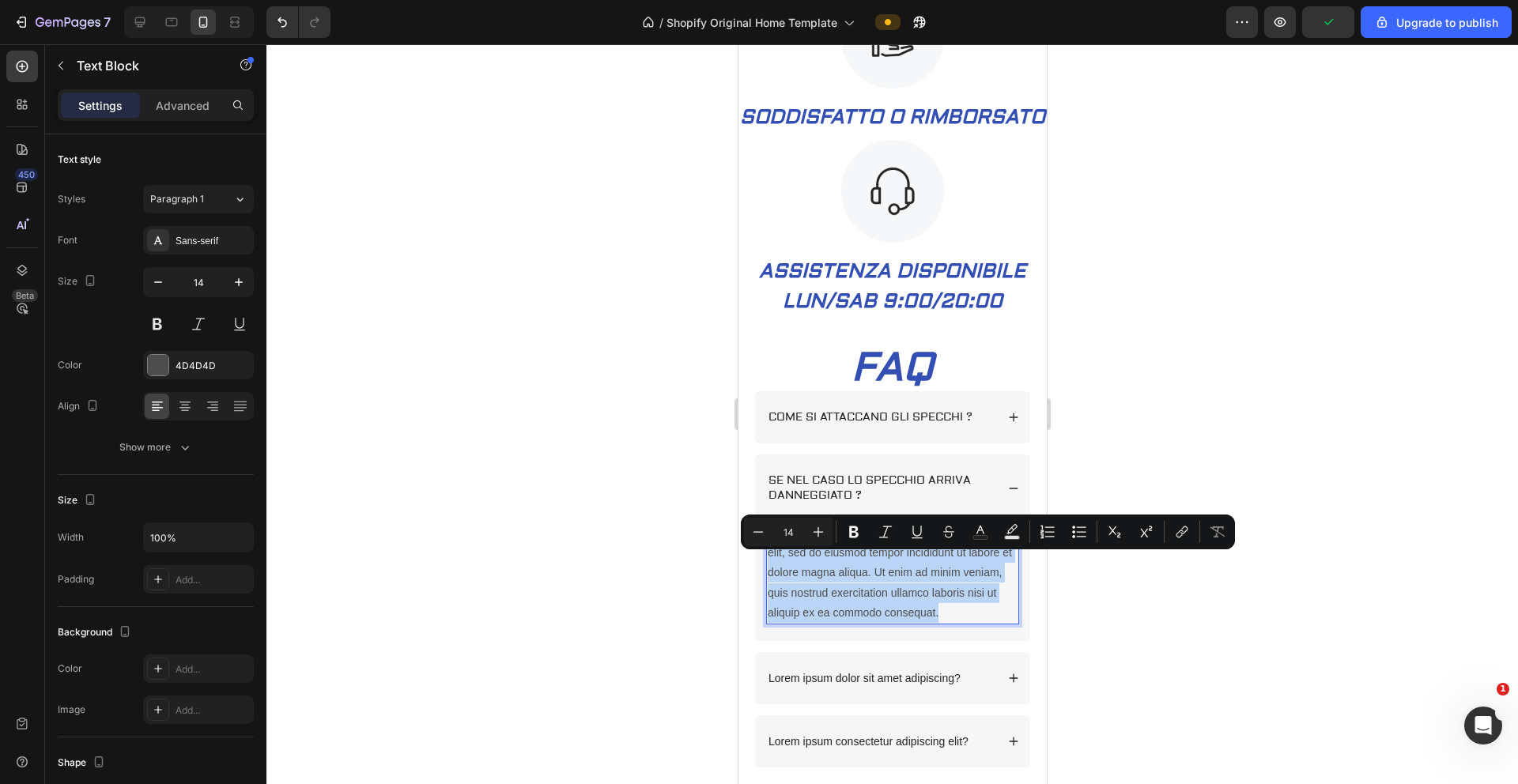
drag, startPoint x: 820, startPoint y: 660, endPoint x: 770, endPoint y: 566, distance: 106.5
click at [769, 526] on p "Lorem ipsum dolor sit amet, consectetur adipiscing elit, sed do eiusmod tempor …" at bounding box center [892, 573] width 250 height 100
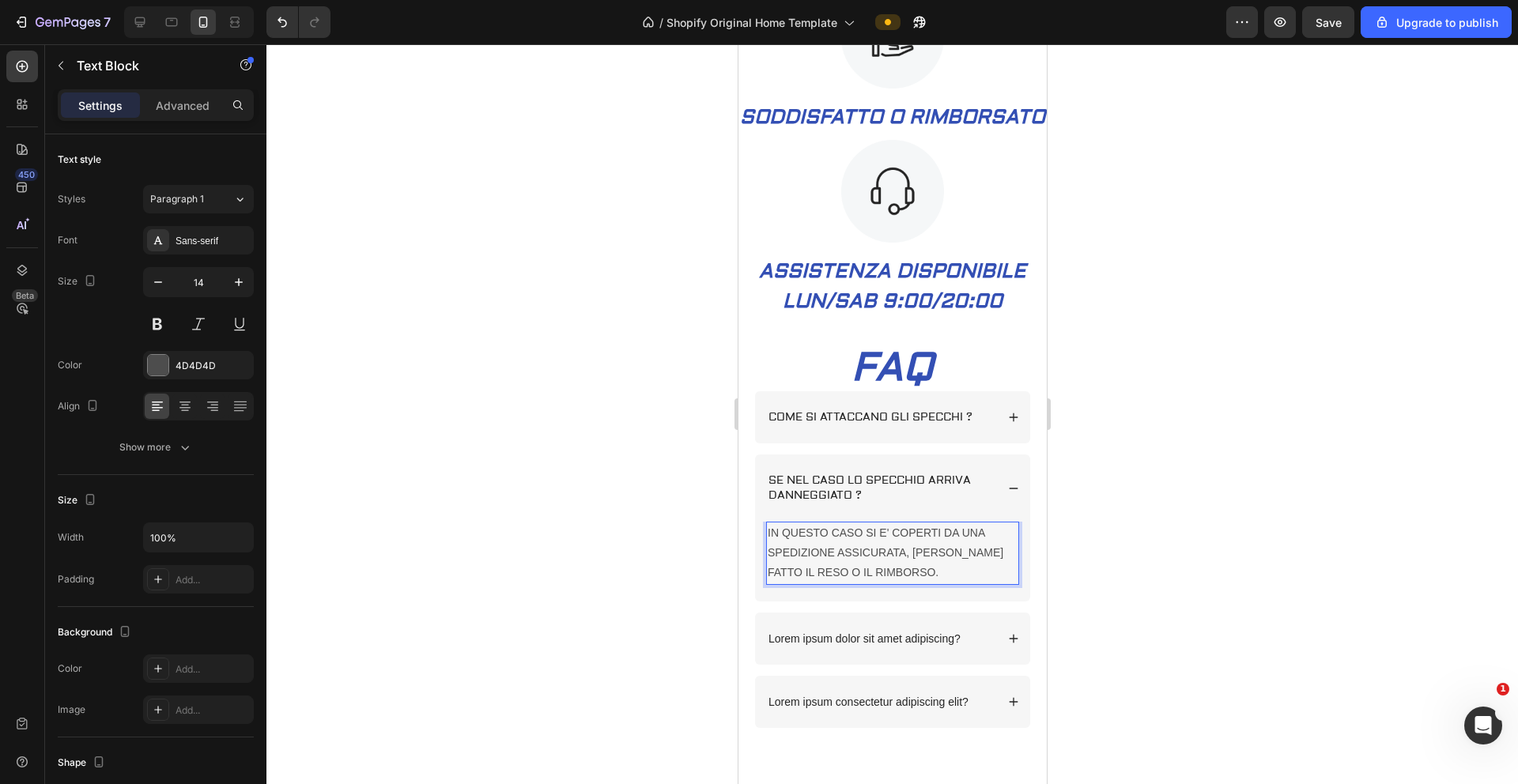
click at [857, 526] on p "IN QUESTO CASO SI E' COPERTI DA UNA SPEDIZIONE ASSICURATA, VERRA' FATTO IL RESO…" at bounding box center [892, 553] width 250 height 60
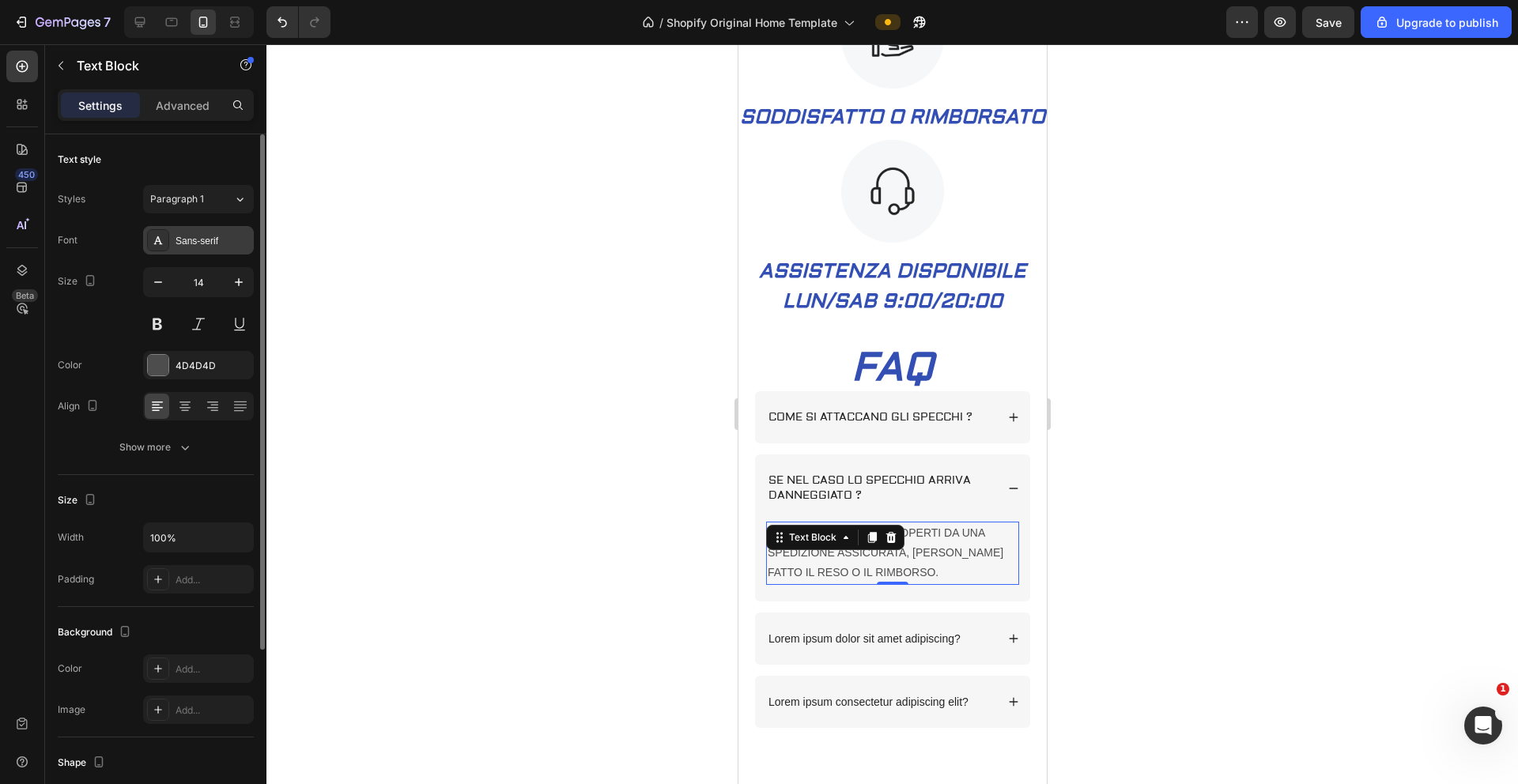
click at [187, 238] on div "Sans-serif" at bounding box center [212, 241] width 74 height 14
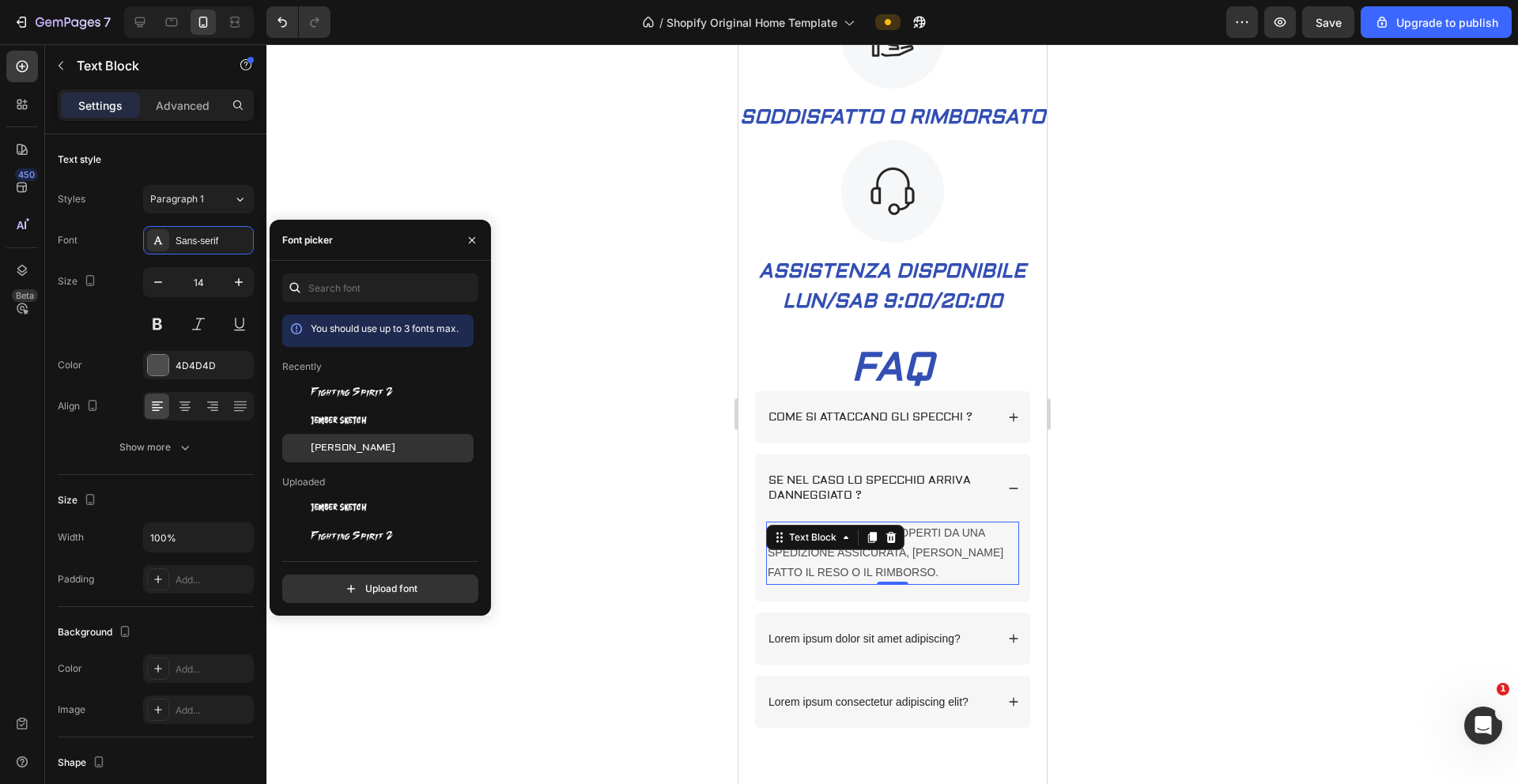
click at [353, 443] on div "Aldrich" at bounding box center [391, 448] width 160 height 14
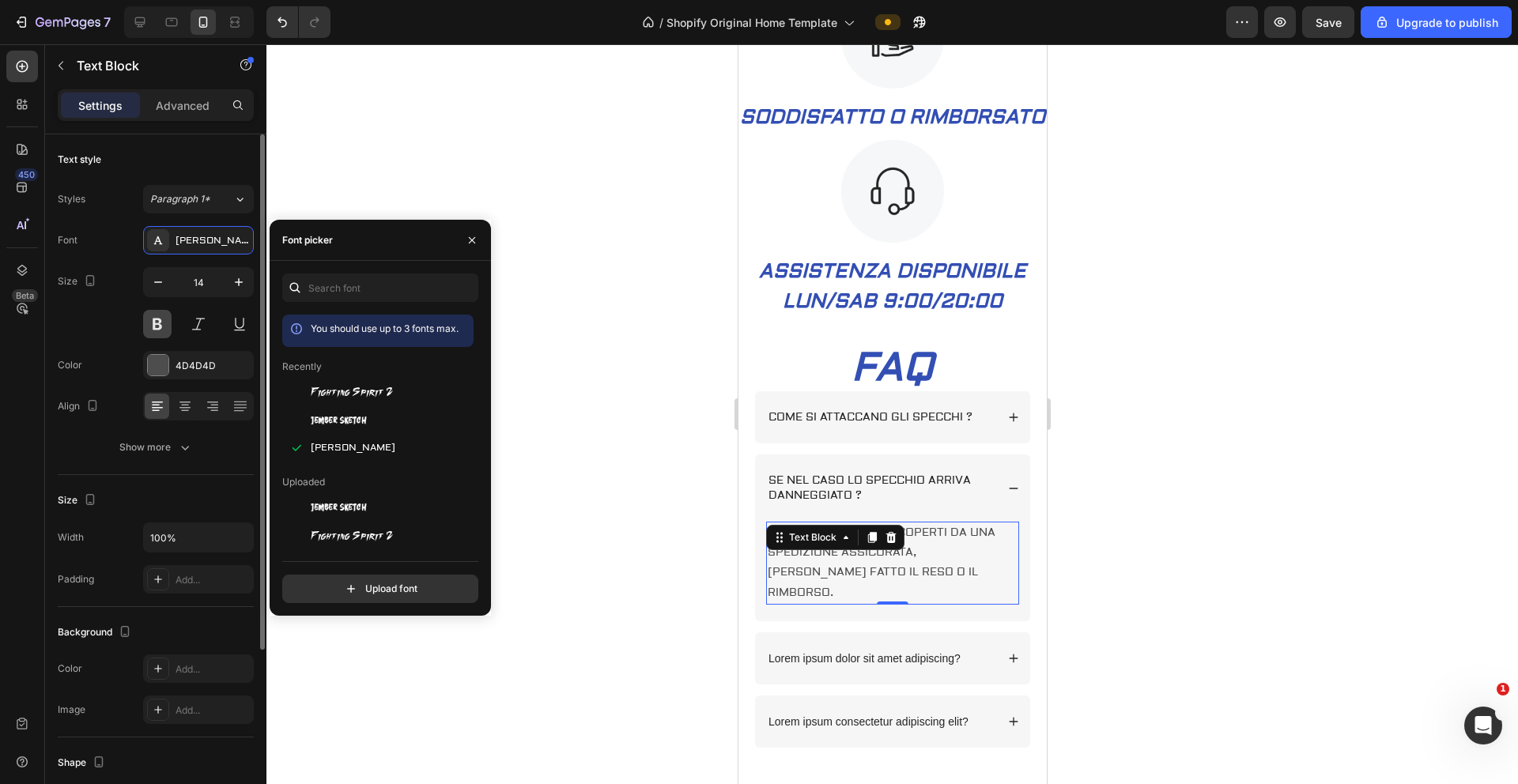
click at [160, 320] on button at bounding box center [157, 324] width 29 height 29
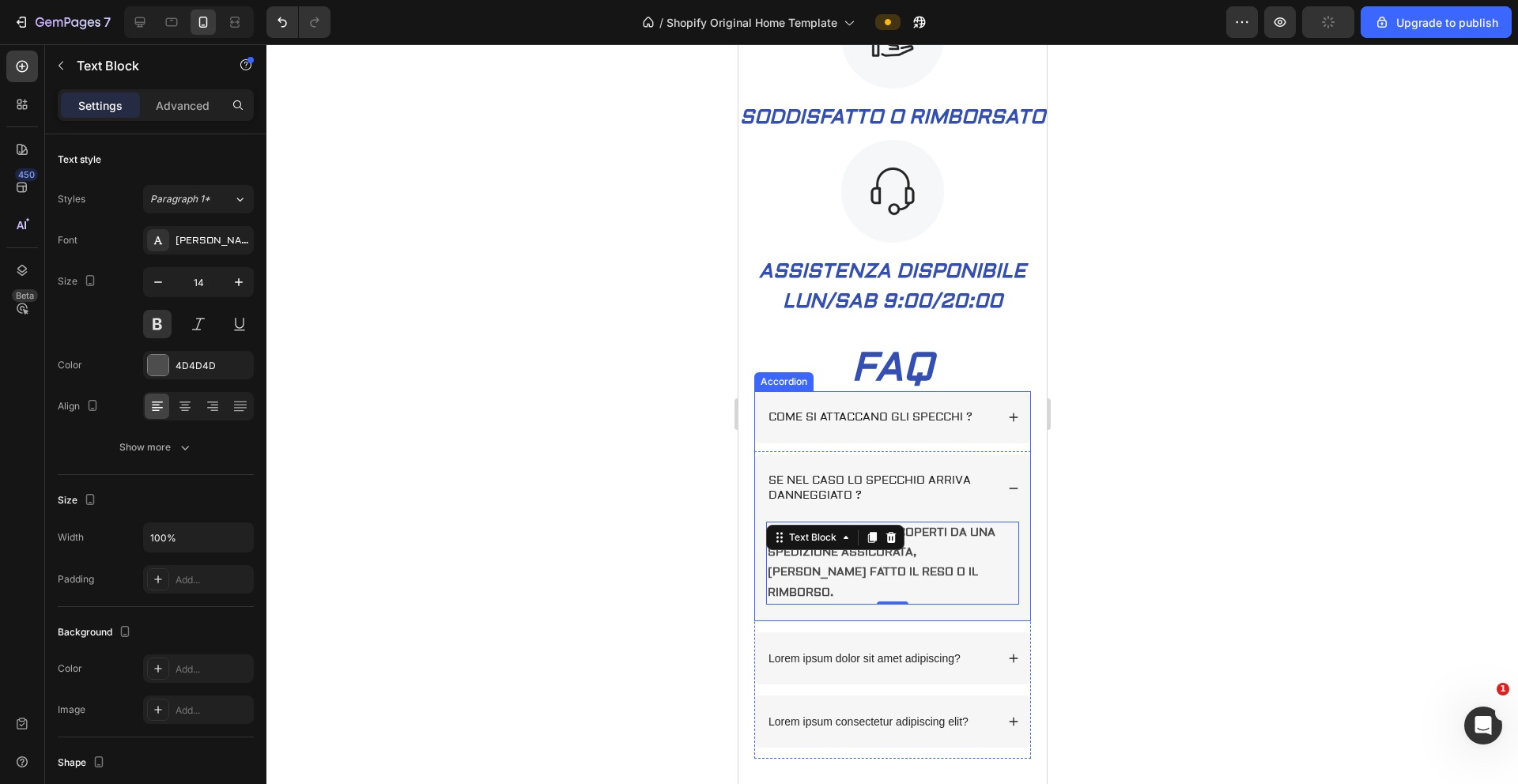
click at [798, 502] on p "SE NEL CASO LO SPECCHIO ARRIVA DANNEGGIATO ?" at bounding box center [880, 488] width 225 height 29
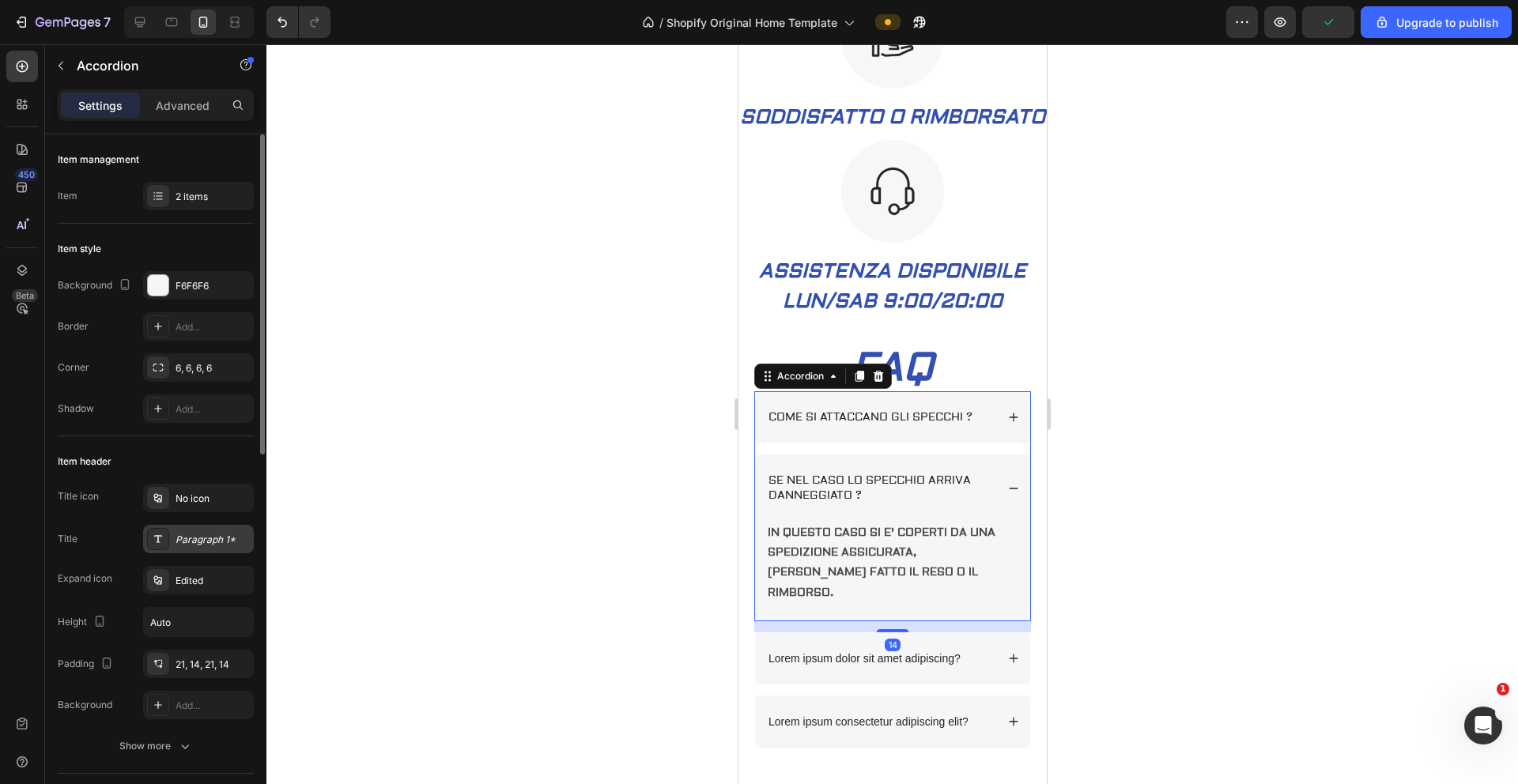
click at [180, 526] on div "Paragraph 1*" at bounding box center [212, 539] width 74 height 14
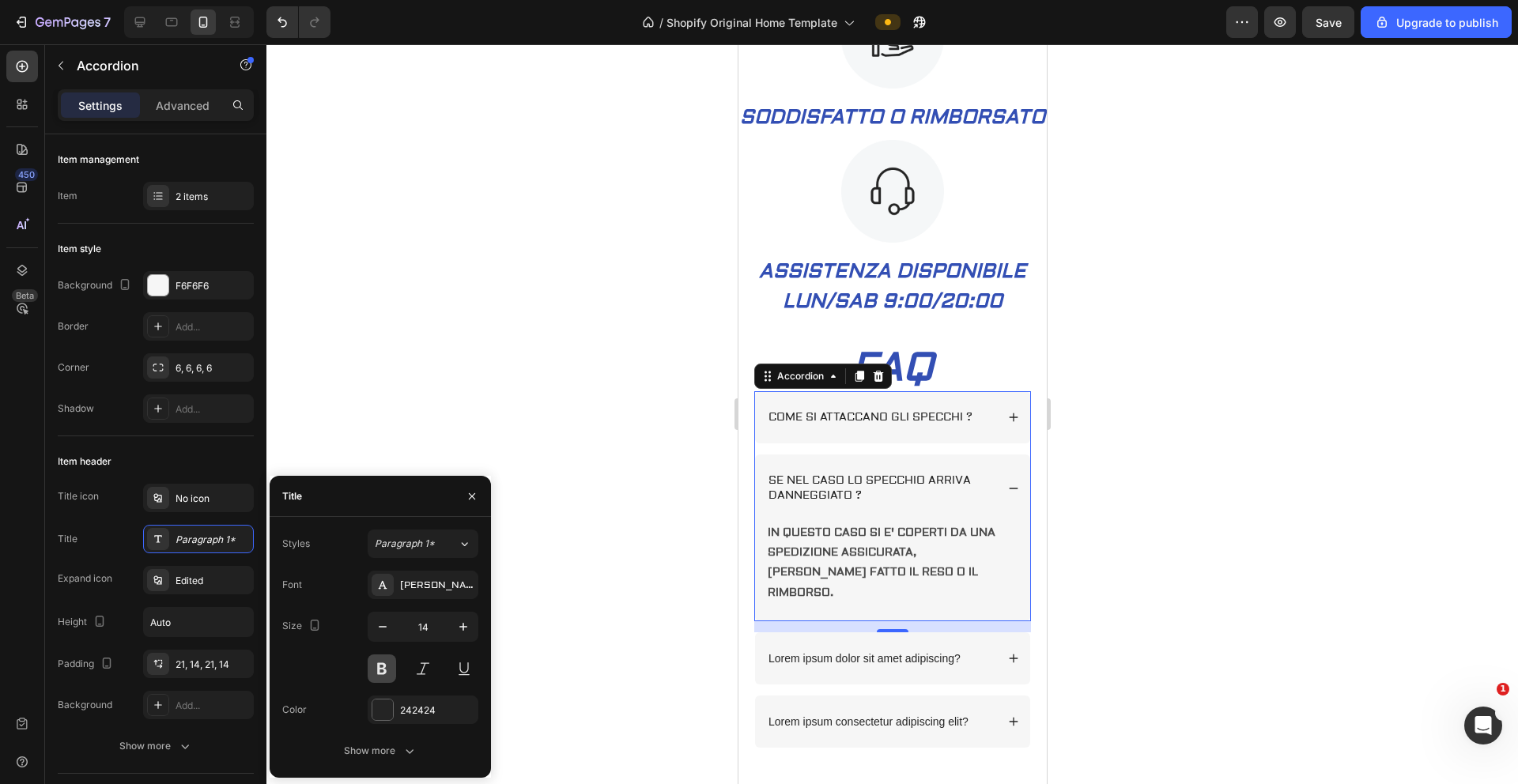
click at [380, 526] on button at bounding box center [382, 669] width 29 height 29
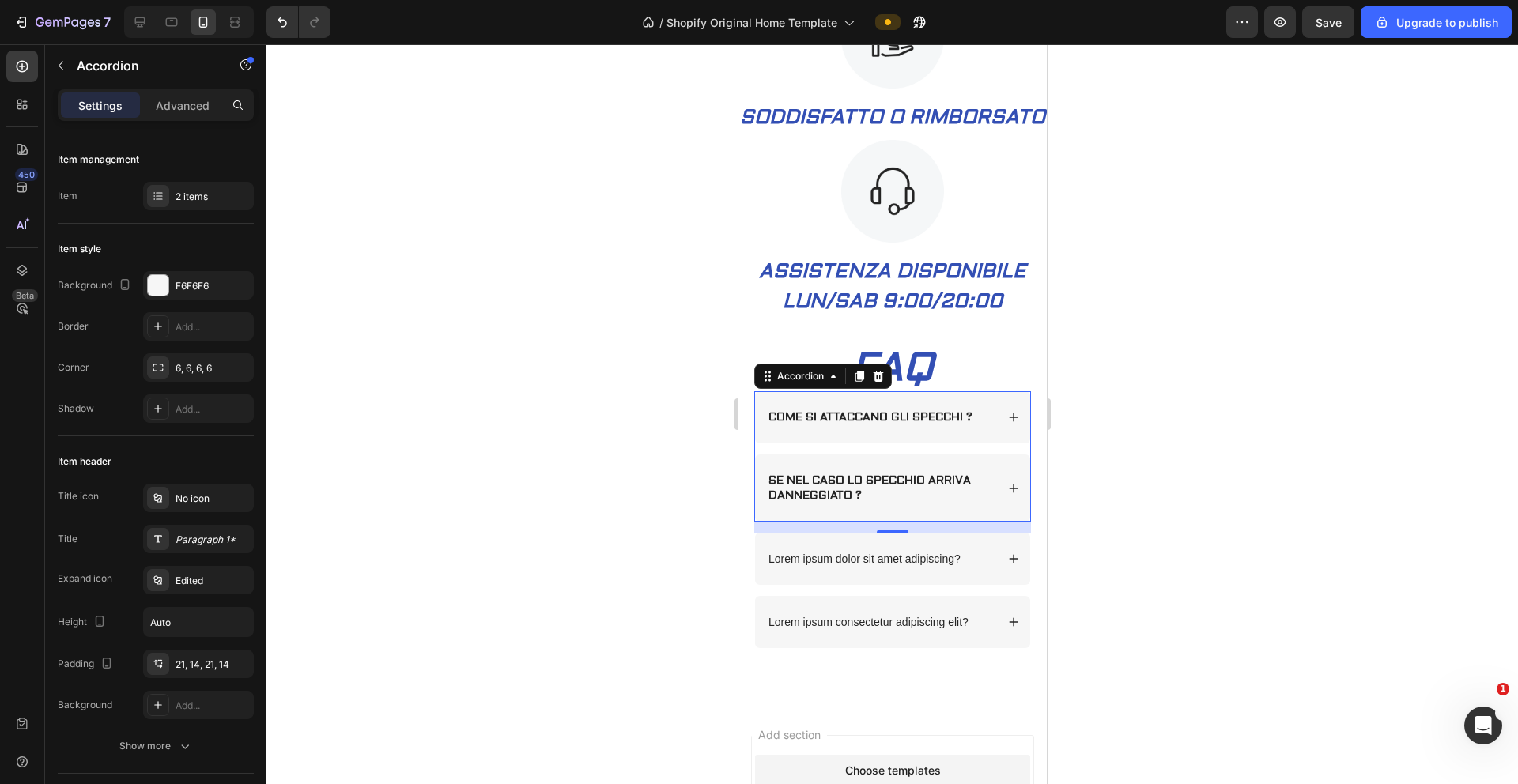
click at [925, 437] on div "COME SI ATTACCANO GLI SPECCHI ?" at bounding box center [892, 417] width 275 height 52
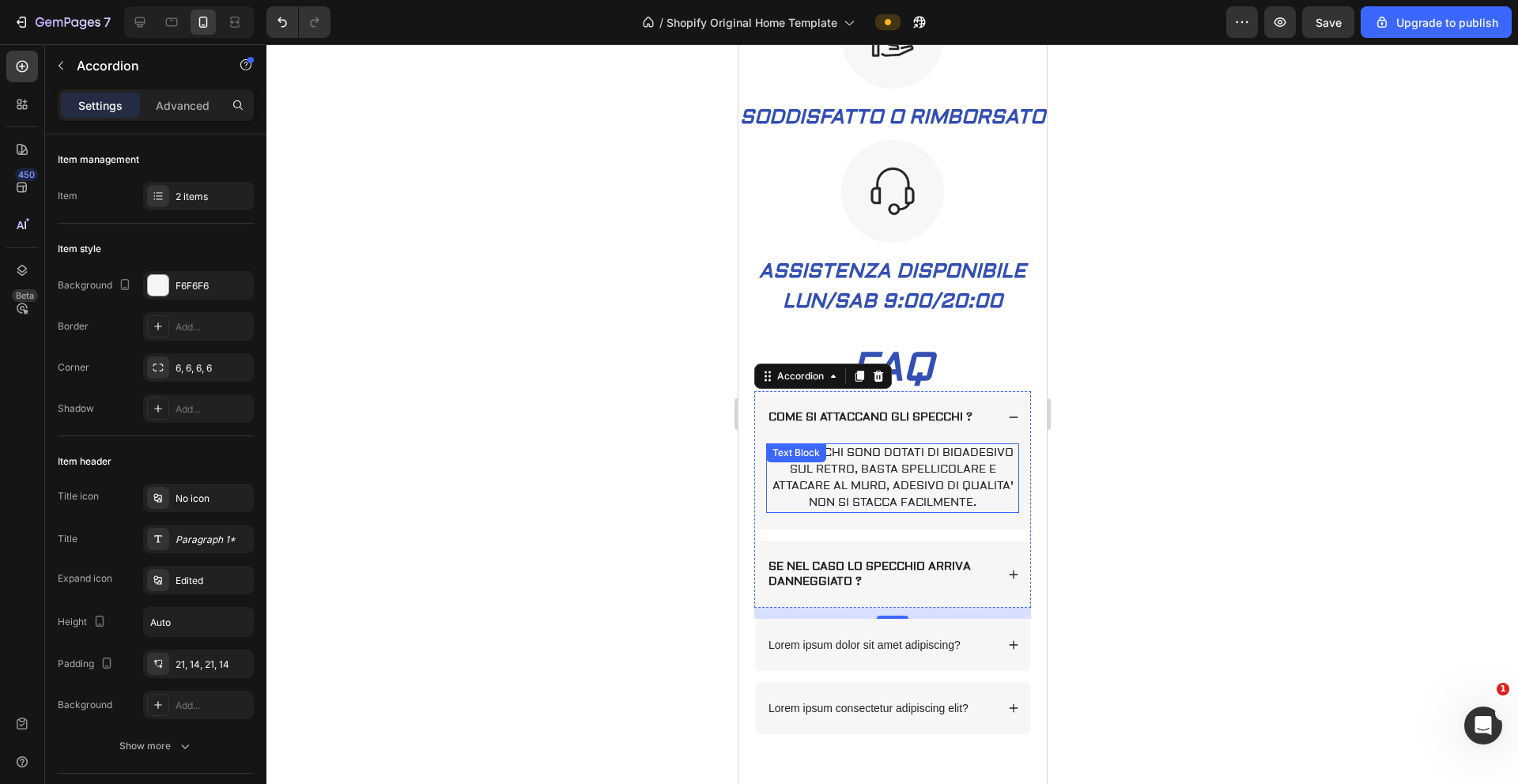
click at [919, 487] on p "GLI SPECCHI SONO DOTATI DI BIOADESIVO SUL RETRO, BASTA SPELLICOLARE E ATTACARE …" at bounding box center [892, 479] width 250 height 67
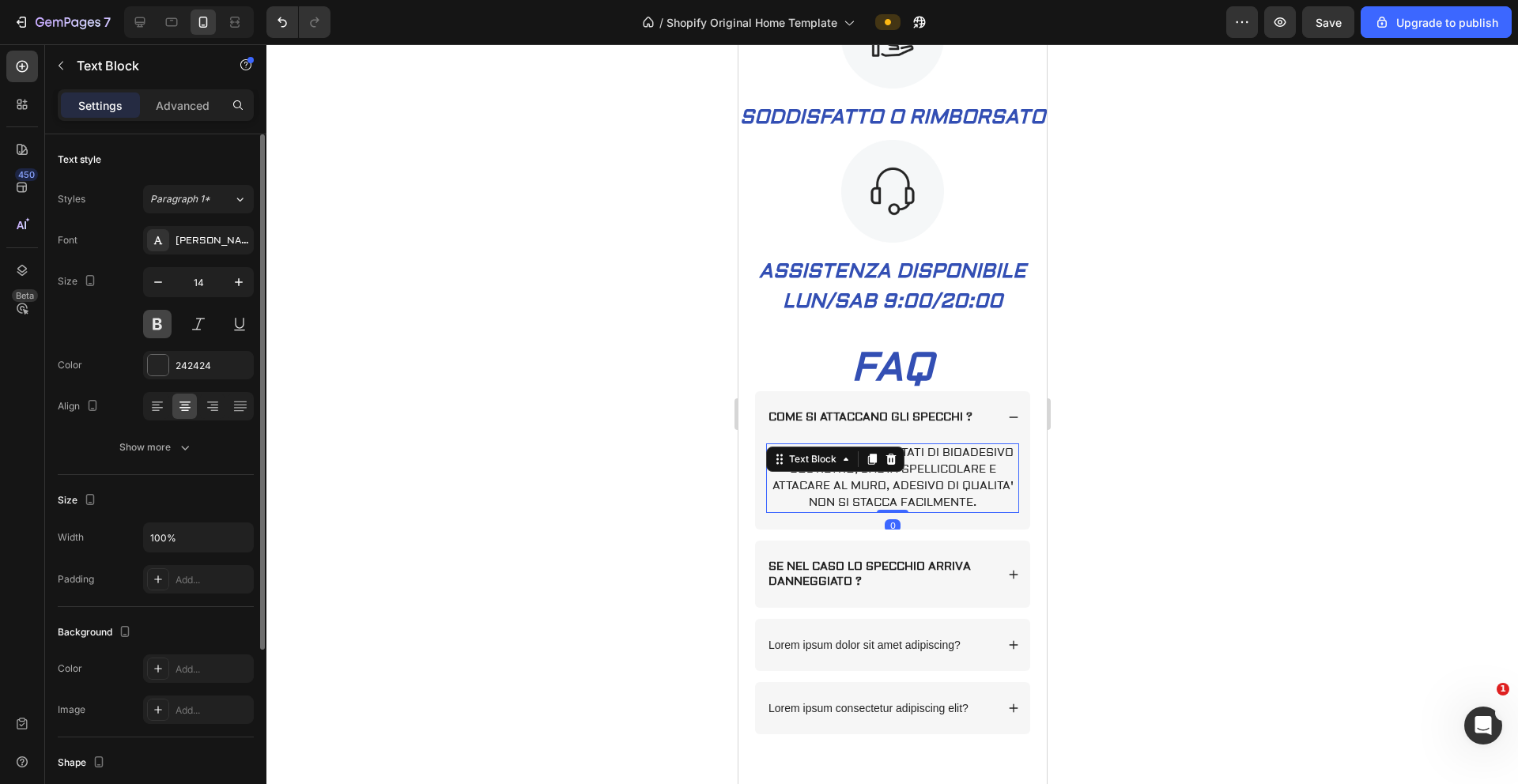
click at [166, 325] on button at bounding box center [157, 324] width 29 height 29
click at [441, 357] on div at bounding box center [892, 415] width 1252 height 740
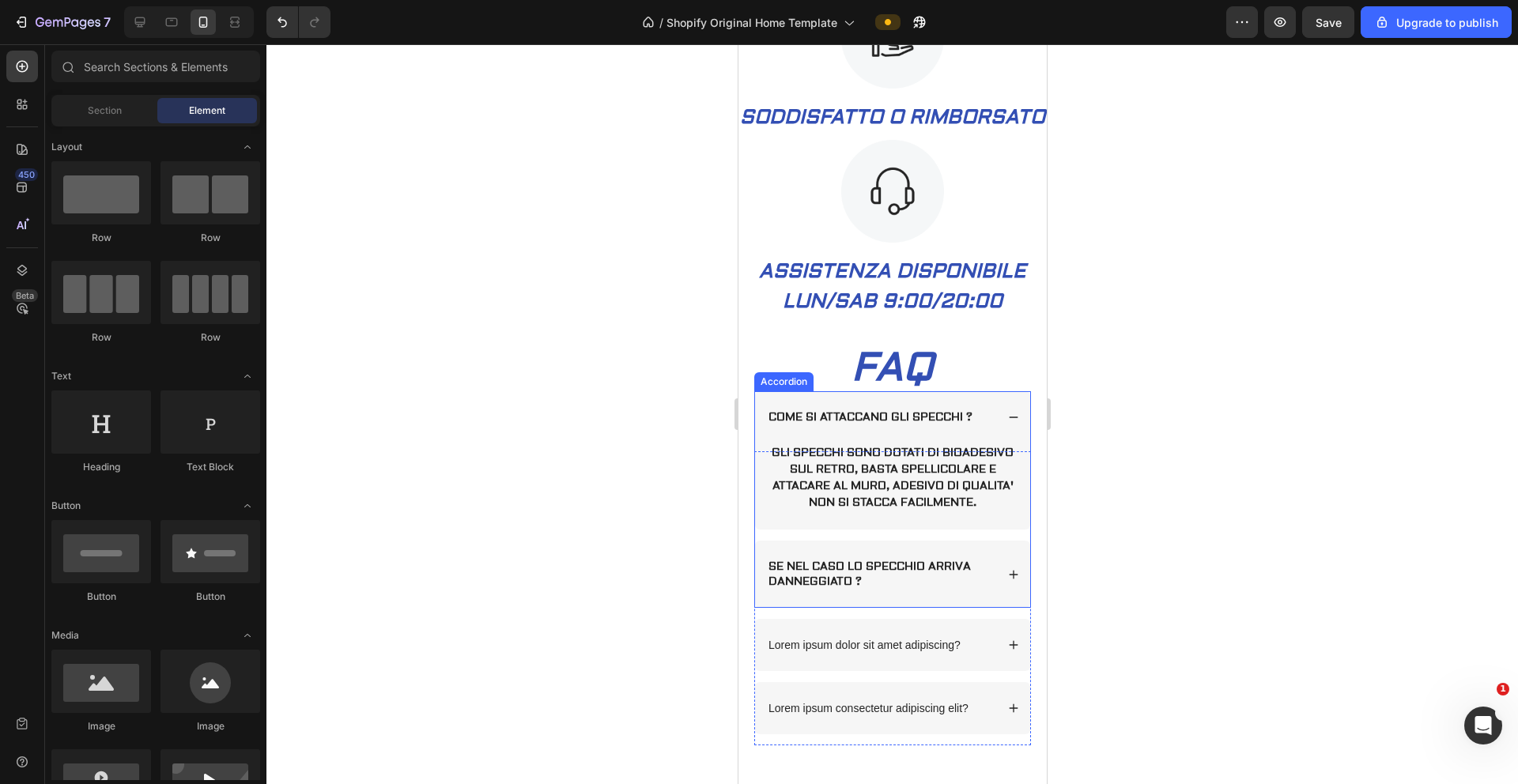
click at [898, 526] on p "SE NEL CASO LO SPECCHIO ARRIVA DANNEGGIATO ?" at bounding box center [880, 574] width 225 height 29
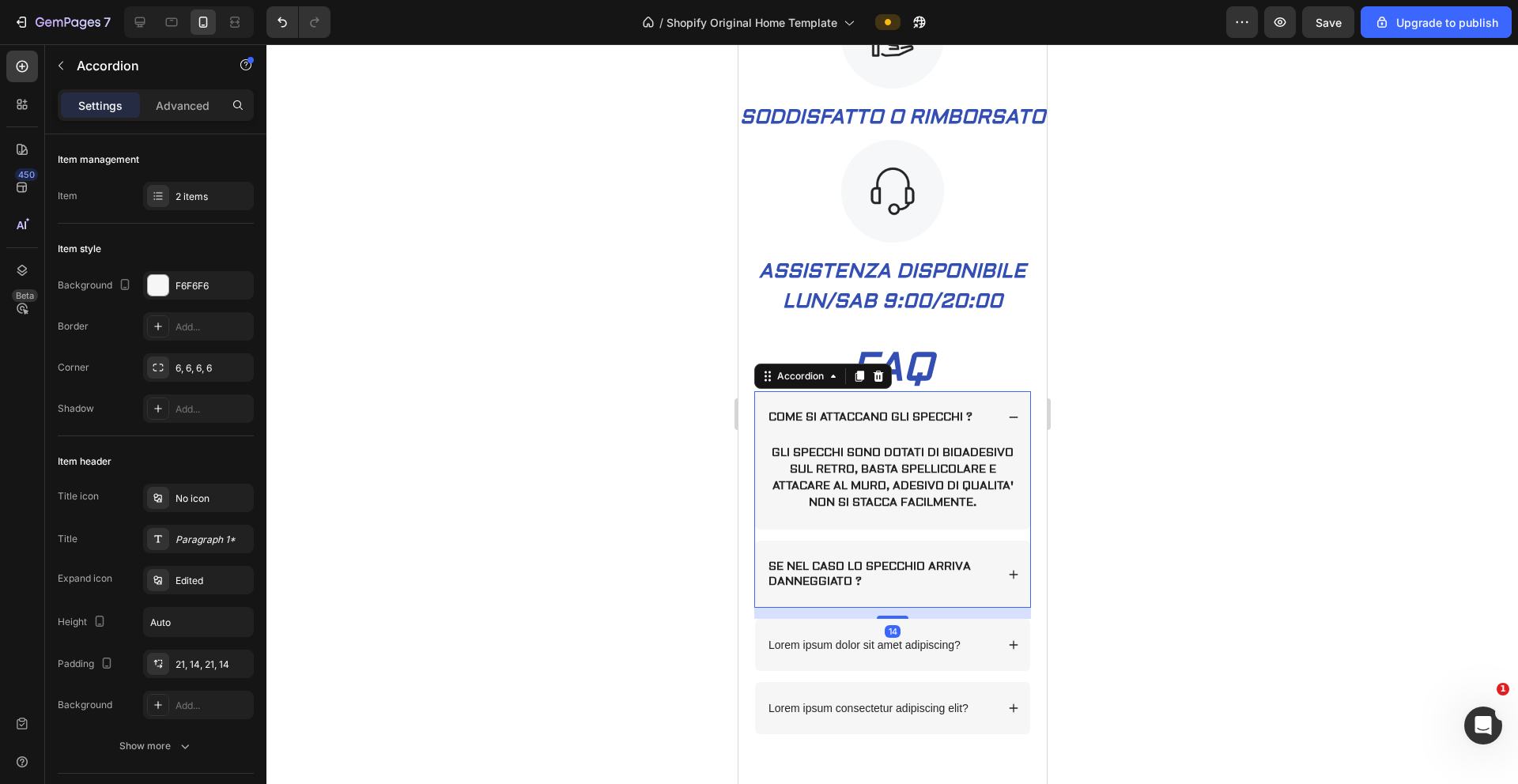
click at [948, 526] on div "SE NEL CASO LO SPECCHIO ARRIVA DANNEGGIATO ?" at bounding box center [892, 574] width 275 height 67
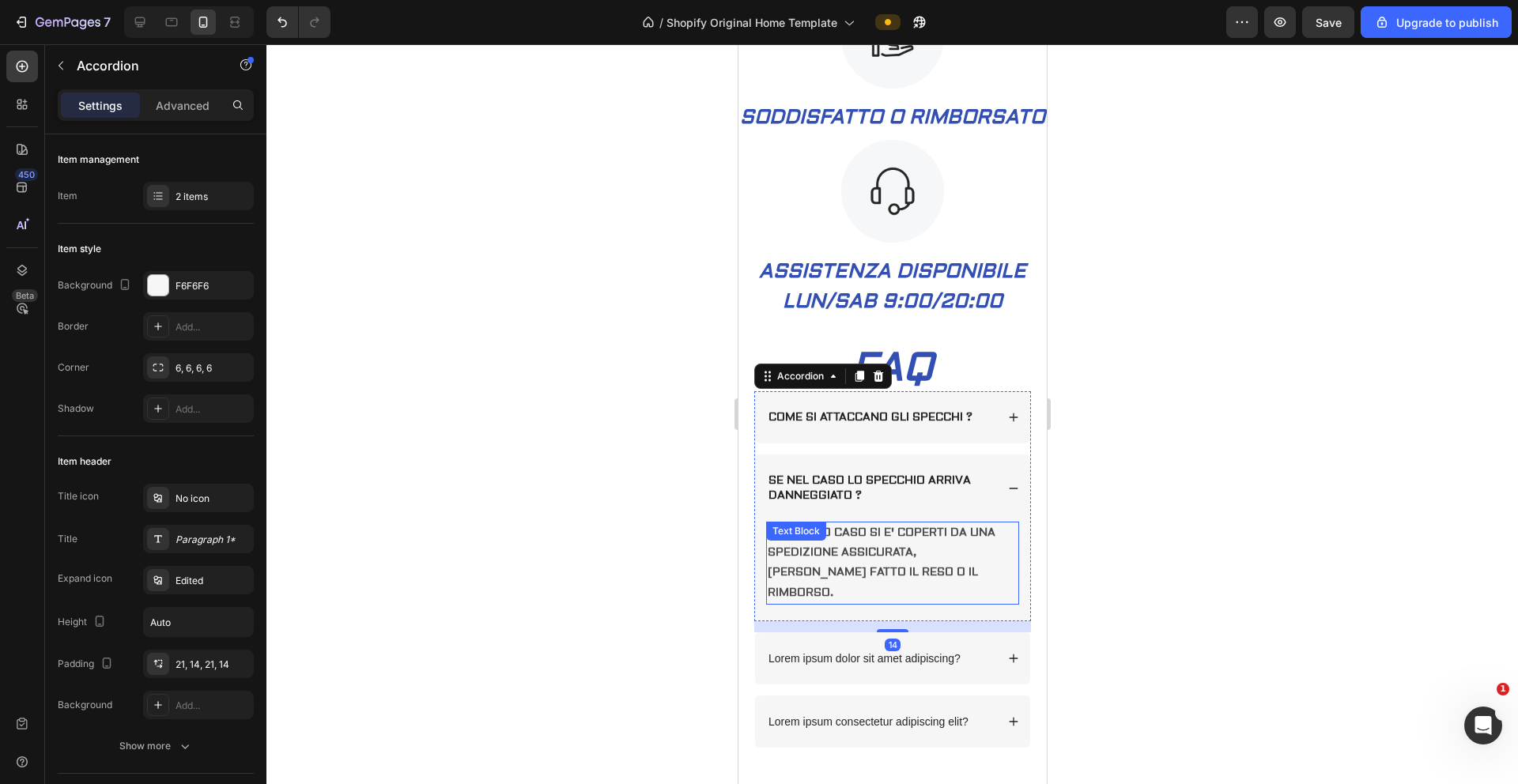
click at [880, 526] on p "IN QUESTO CASO SI E' COPERTI DA UNA SPEDIZIONE ASSICURATA, VERRA' FATTO IL RESO…" at bounding box center [892, 563] width 250 height 80
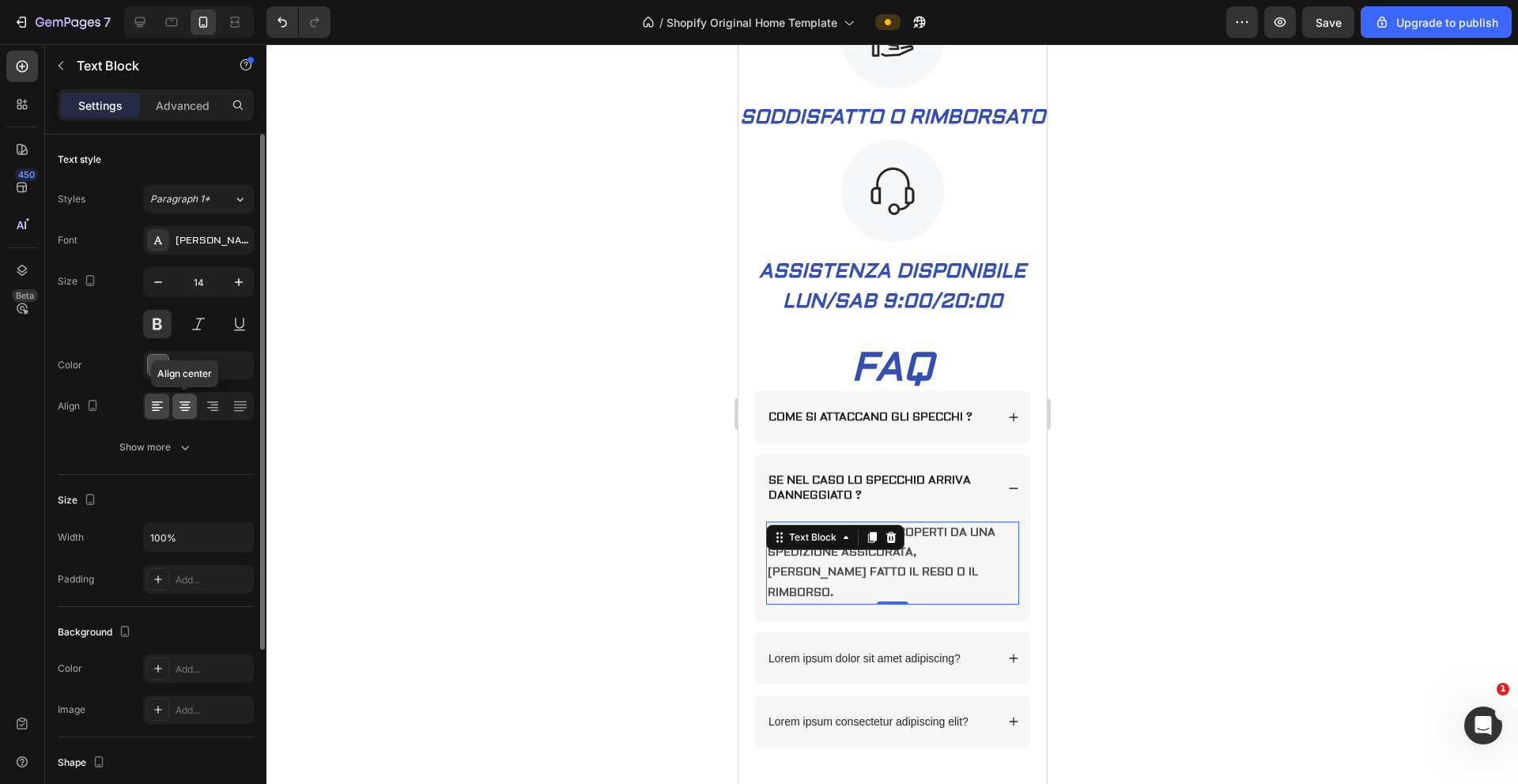
click at [188, 404] on icon at bounding box center [185, 406] width 16 height 16
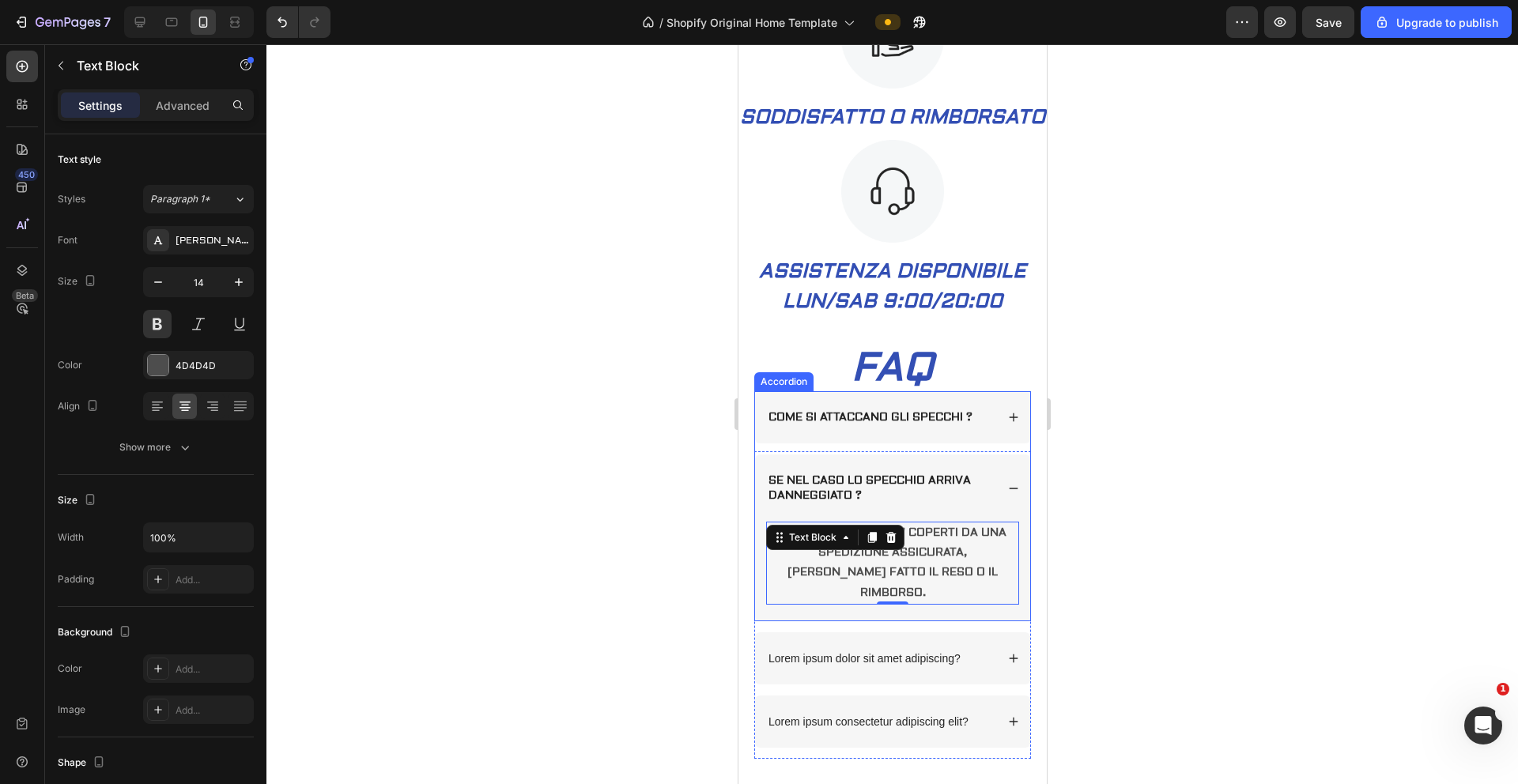
click at [904, 424] on p "COME SI ATTACCANO GLI SPECCHI ?" at bounding box center [870, 417] width 204 height 14
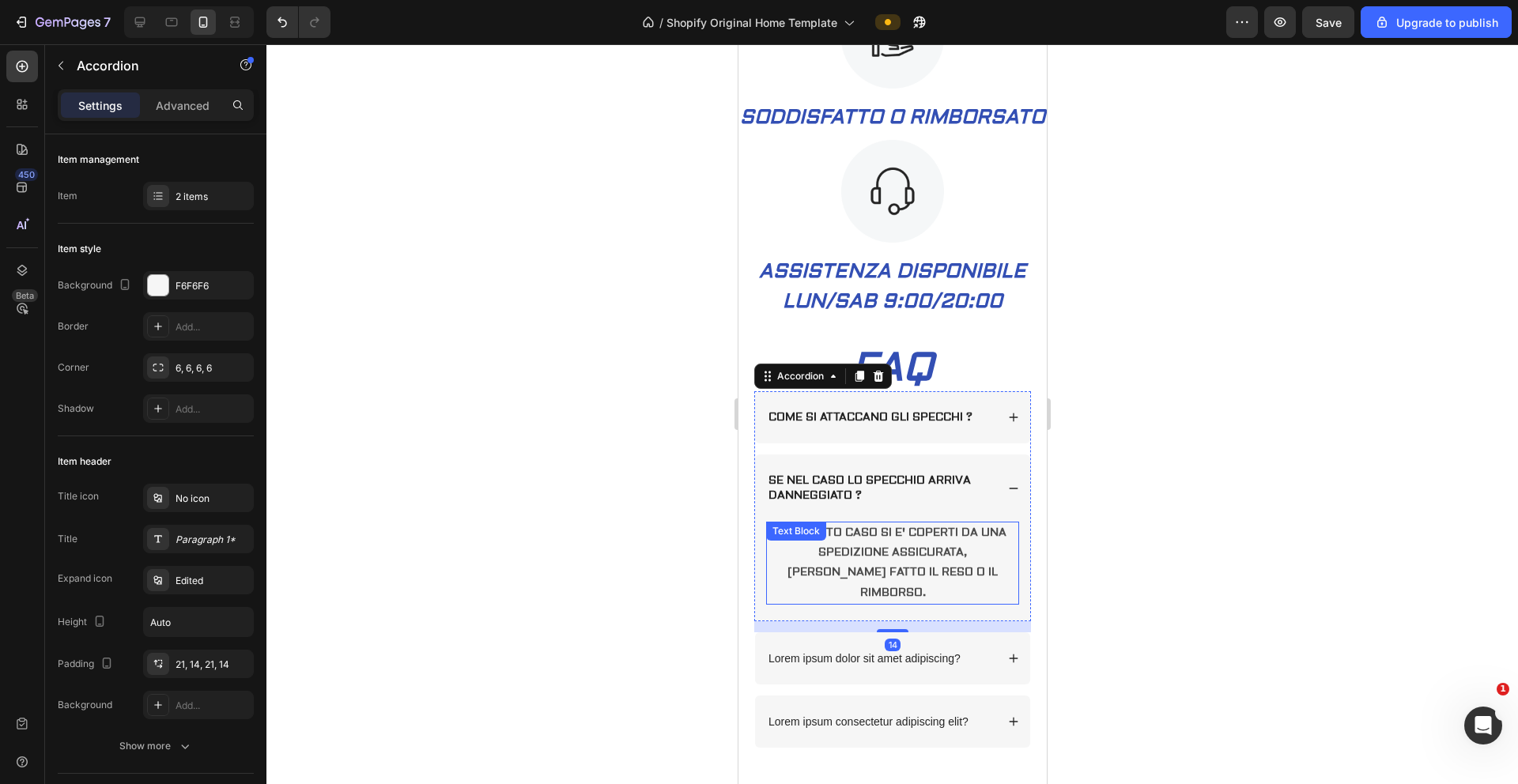
click at [887, 526] on p "IN QUESTO CASO SI E' COPERTI DA UNA SPEDIZIONE ASSICURATA, VERRA' FATTO IL RESO…" at bounding box center [892, 563] width 250 height 80
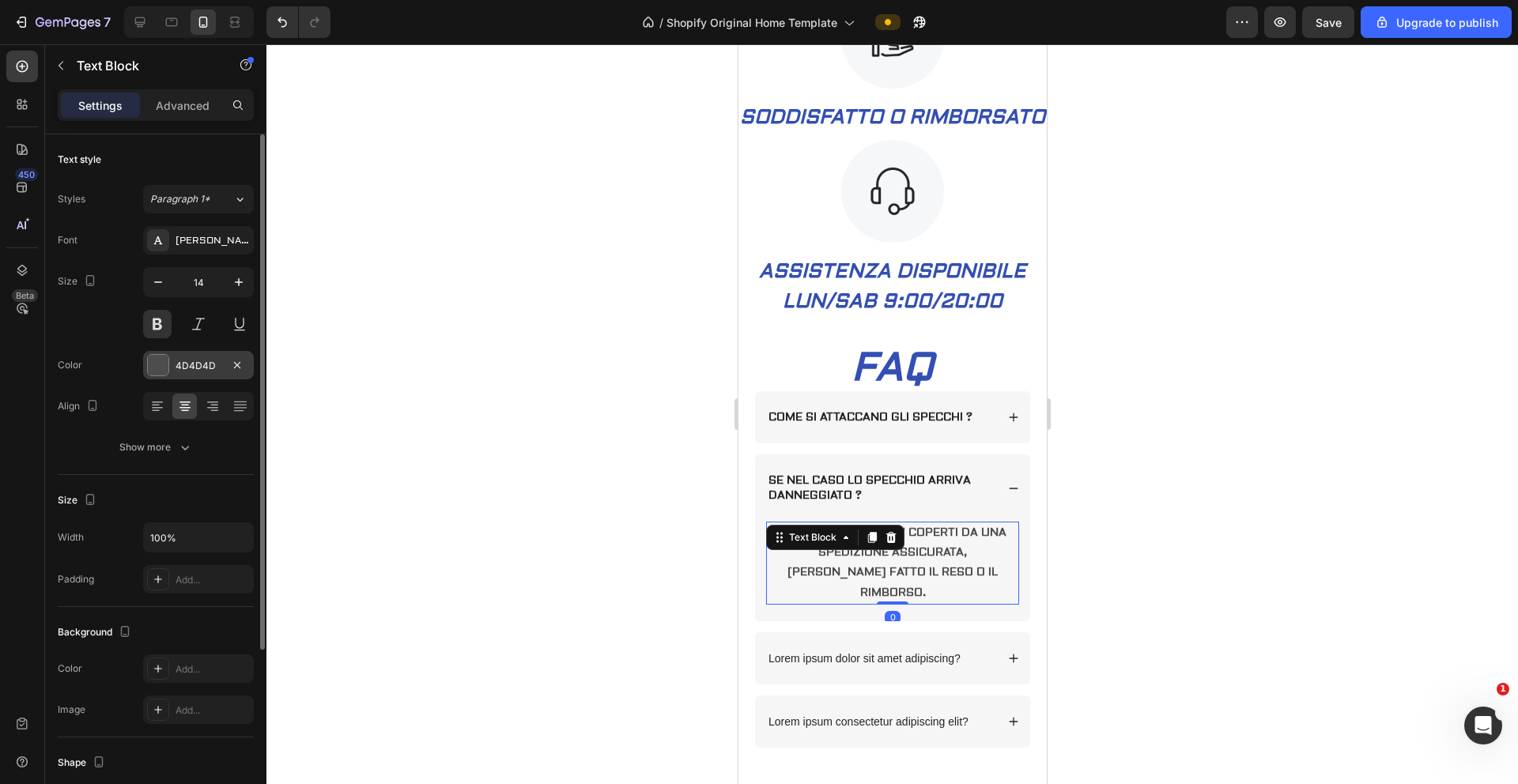
click at [167, 364] on div at bounding box center [158, 365] width 21 height 21
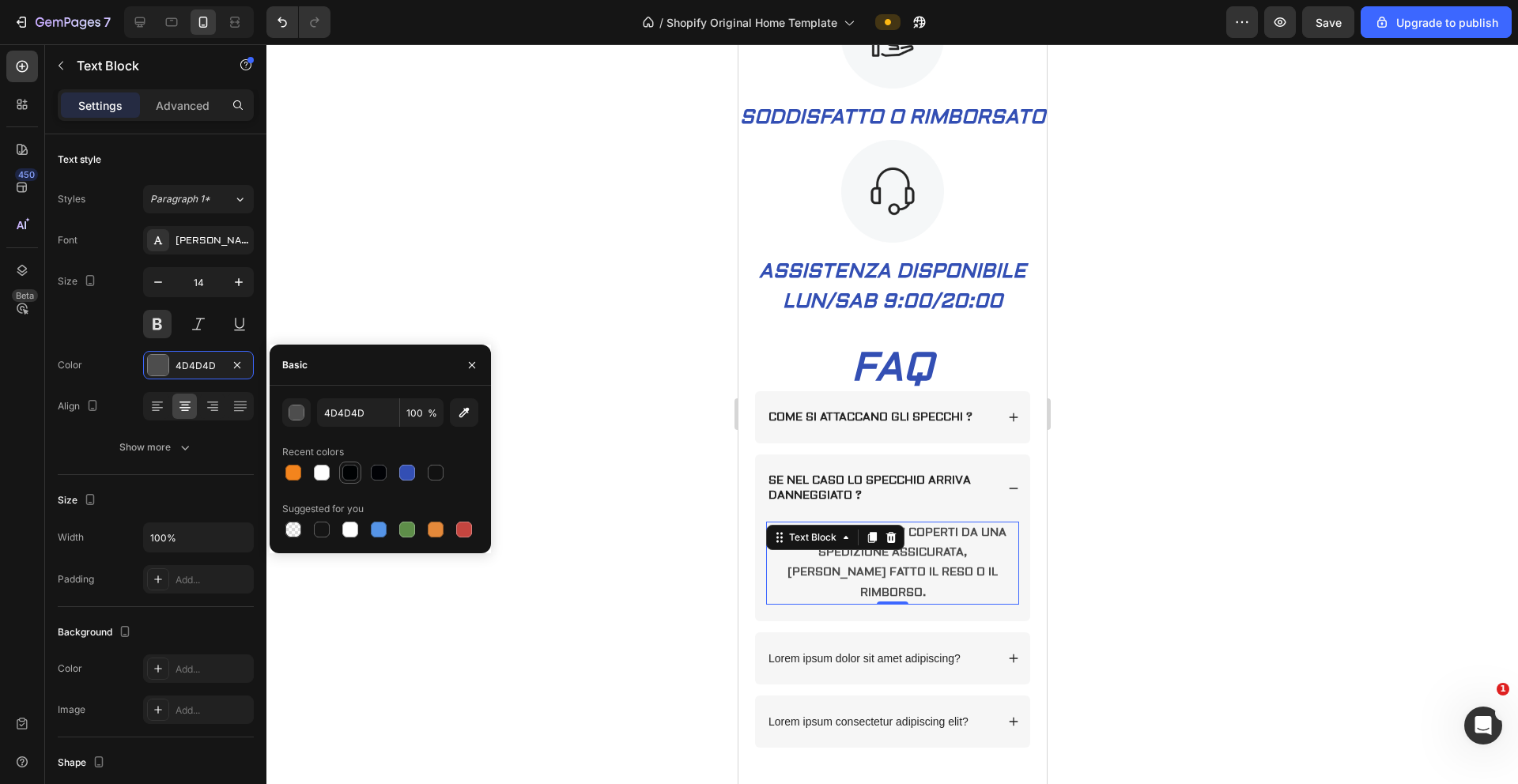
click at [350, 476] on div at bounding box center [350, 473] width 16 height 16
type input "000203"
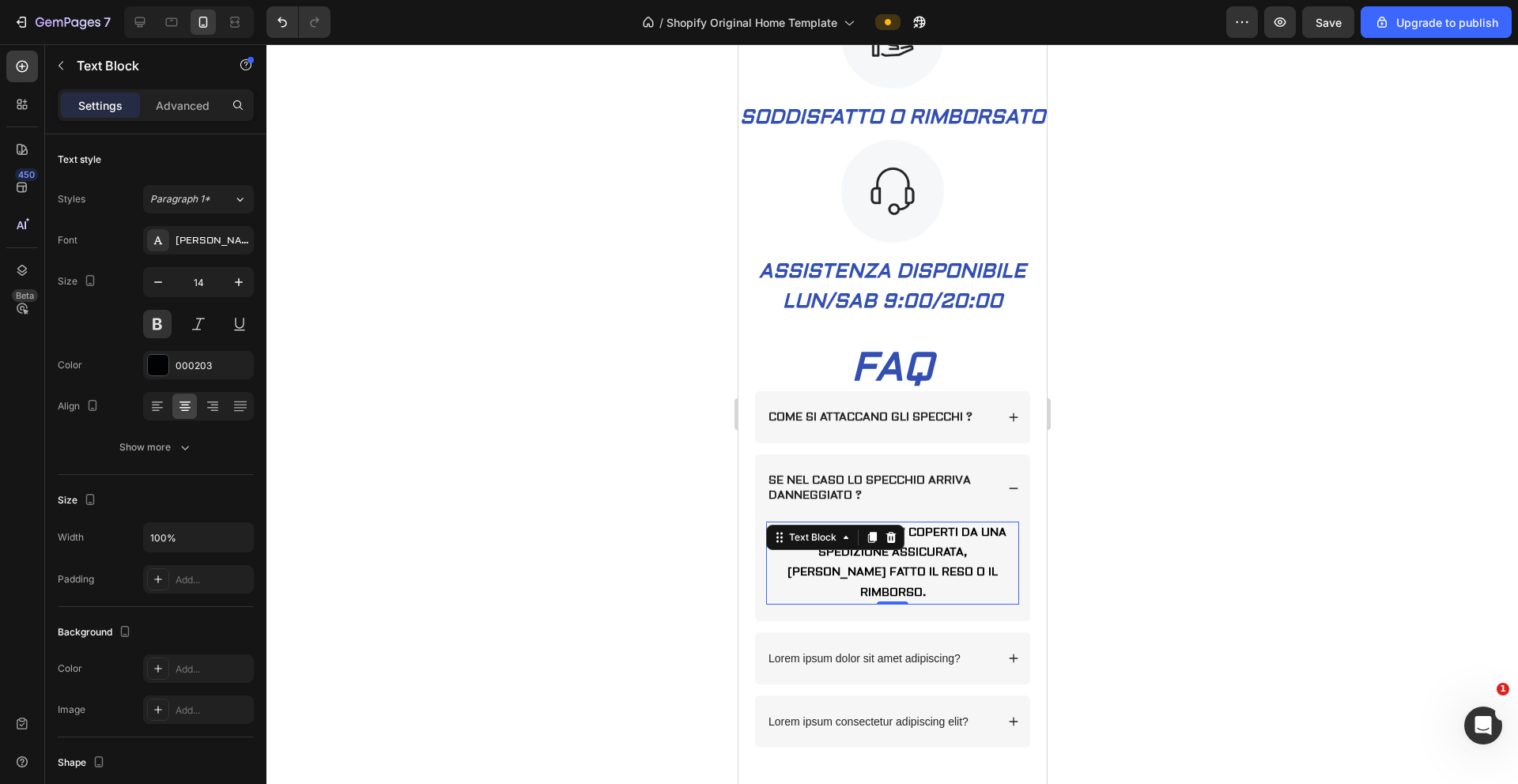
click at [663, 526] on div at bounding box center [892, 415] width 1252 height 740
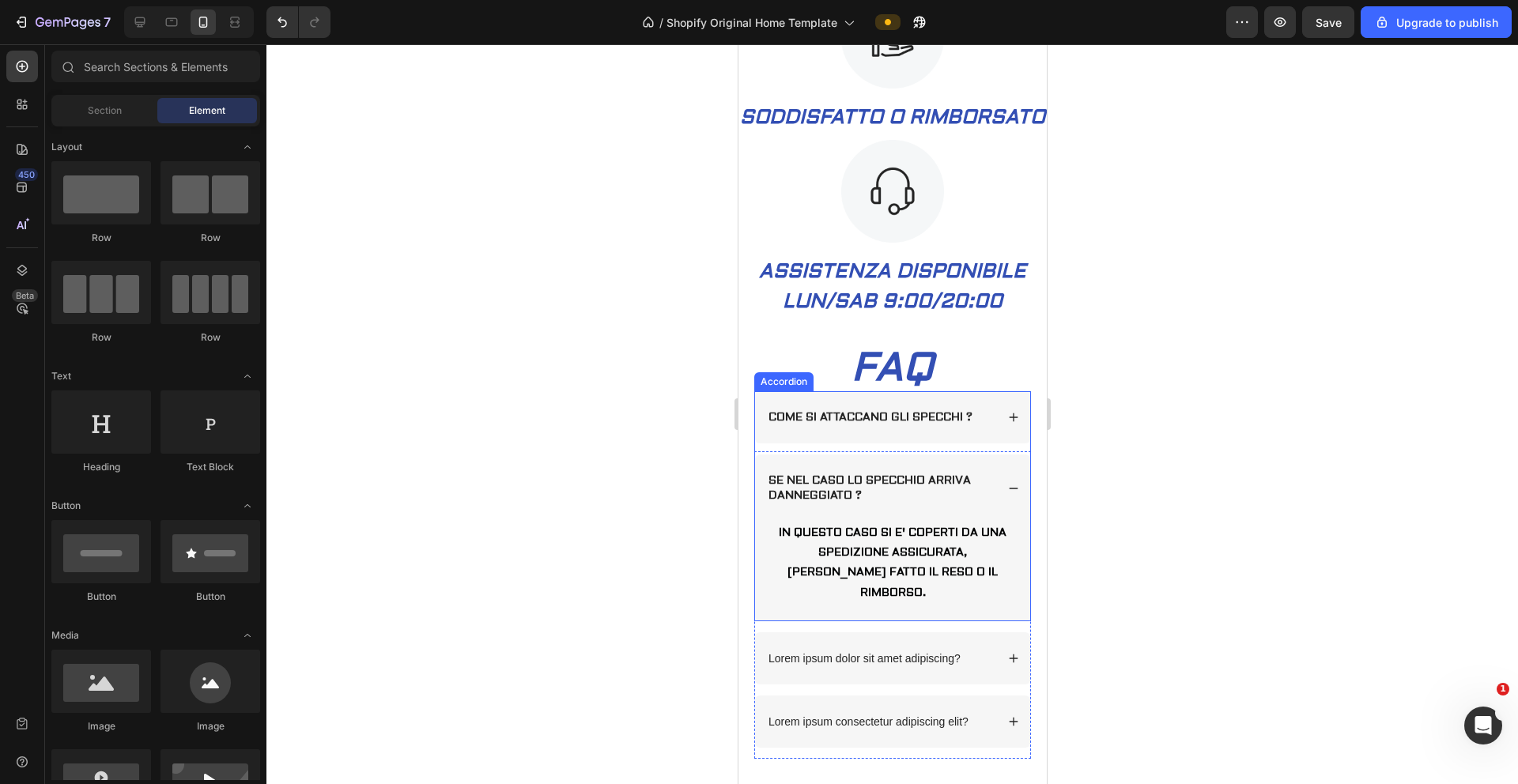
click at [912, 424] on p "COME SI ATTACCANO GLI SPECCHI ?" at bounding box center [870, 417] width 204 height 14
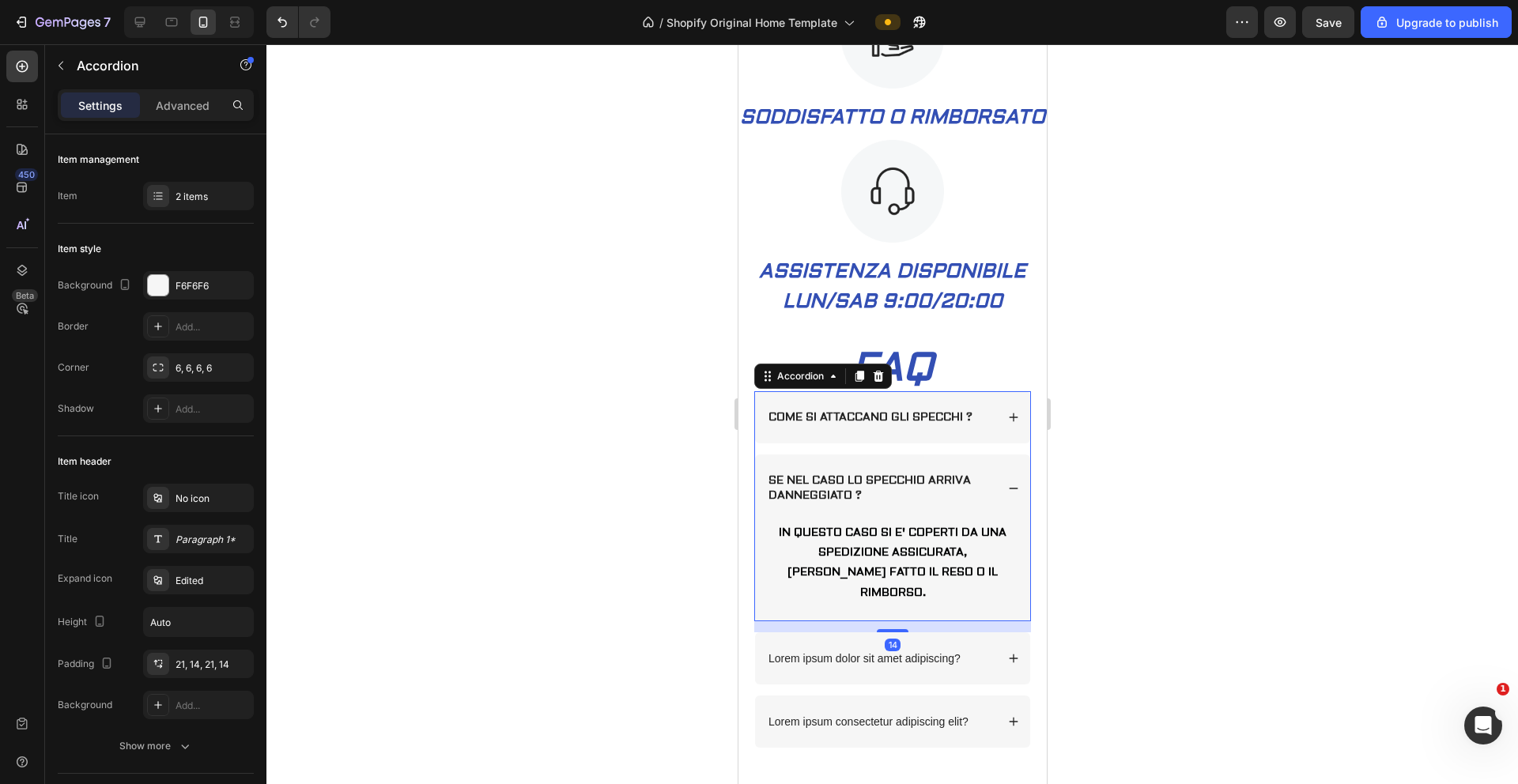
click at [948, 443] on div "COME SI ATTACCANO GLI SPECCHI ?" at bounding box center [892, 417] width 275 height 52
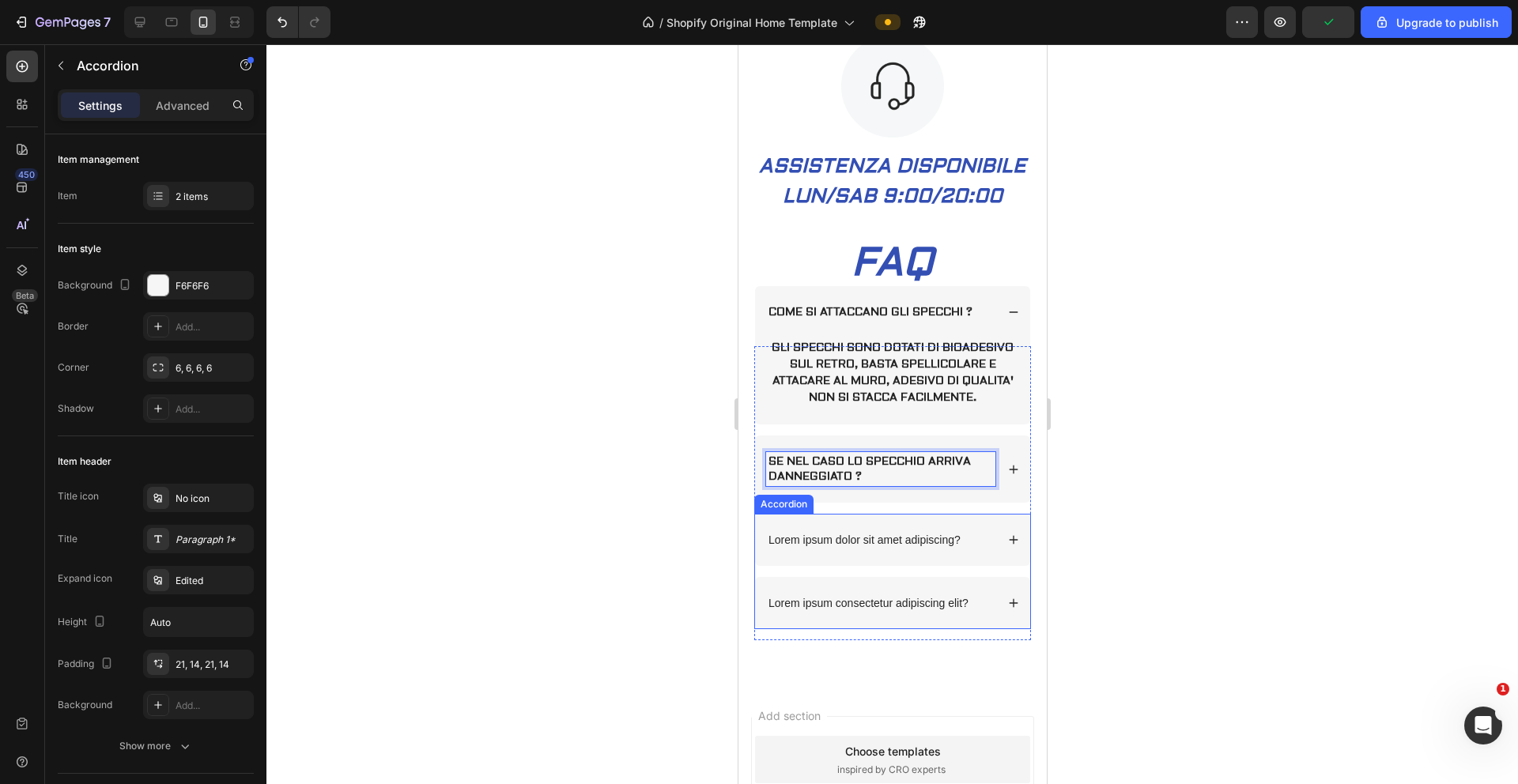
scroll to position [1256, 0]
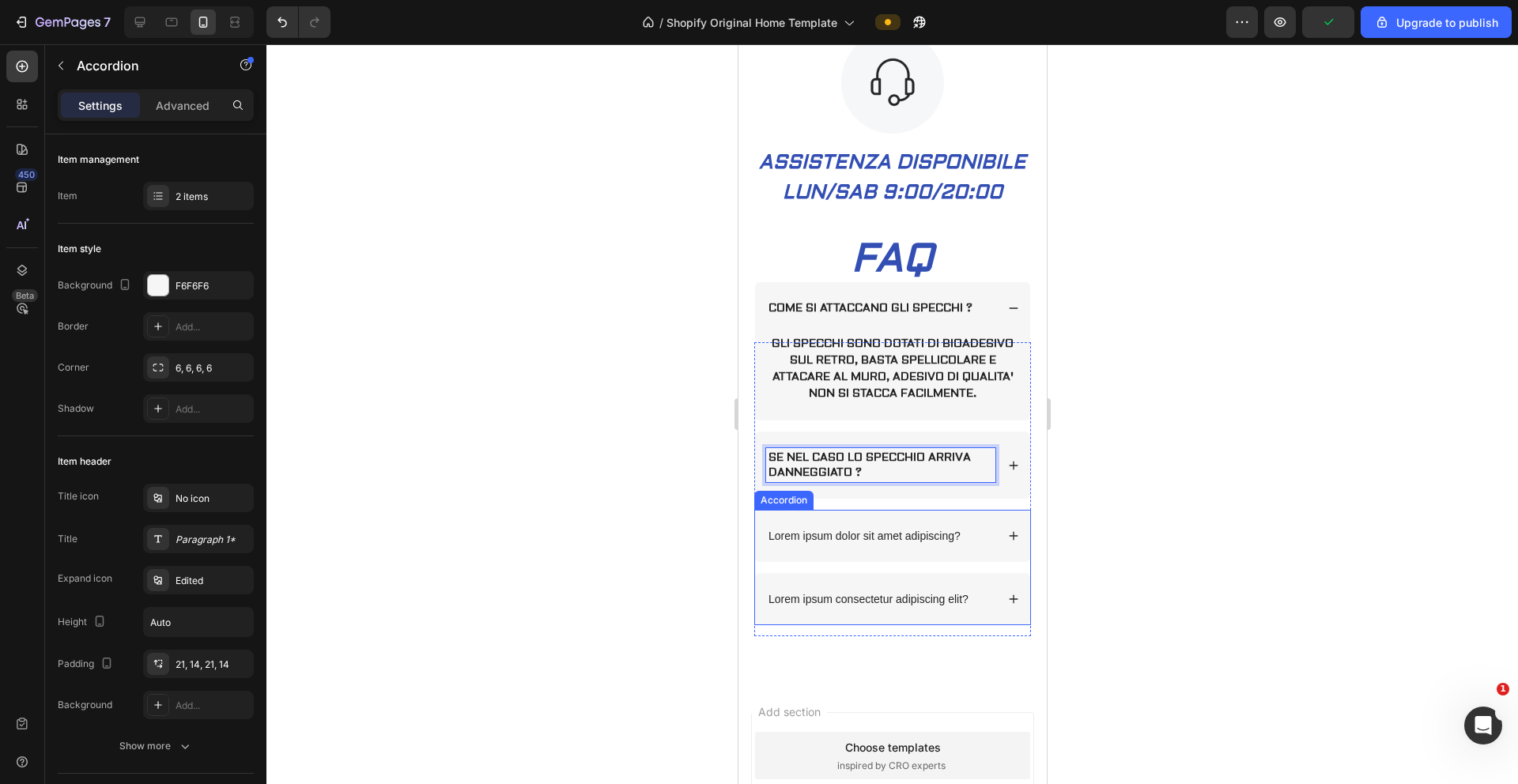
click at [921, 526] on p "Lorem ipsum dolor sit amet adipiscing?" at bounding box center [864, 536] width 192 height 14
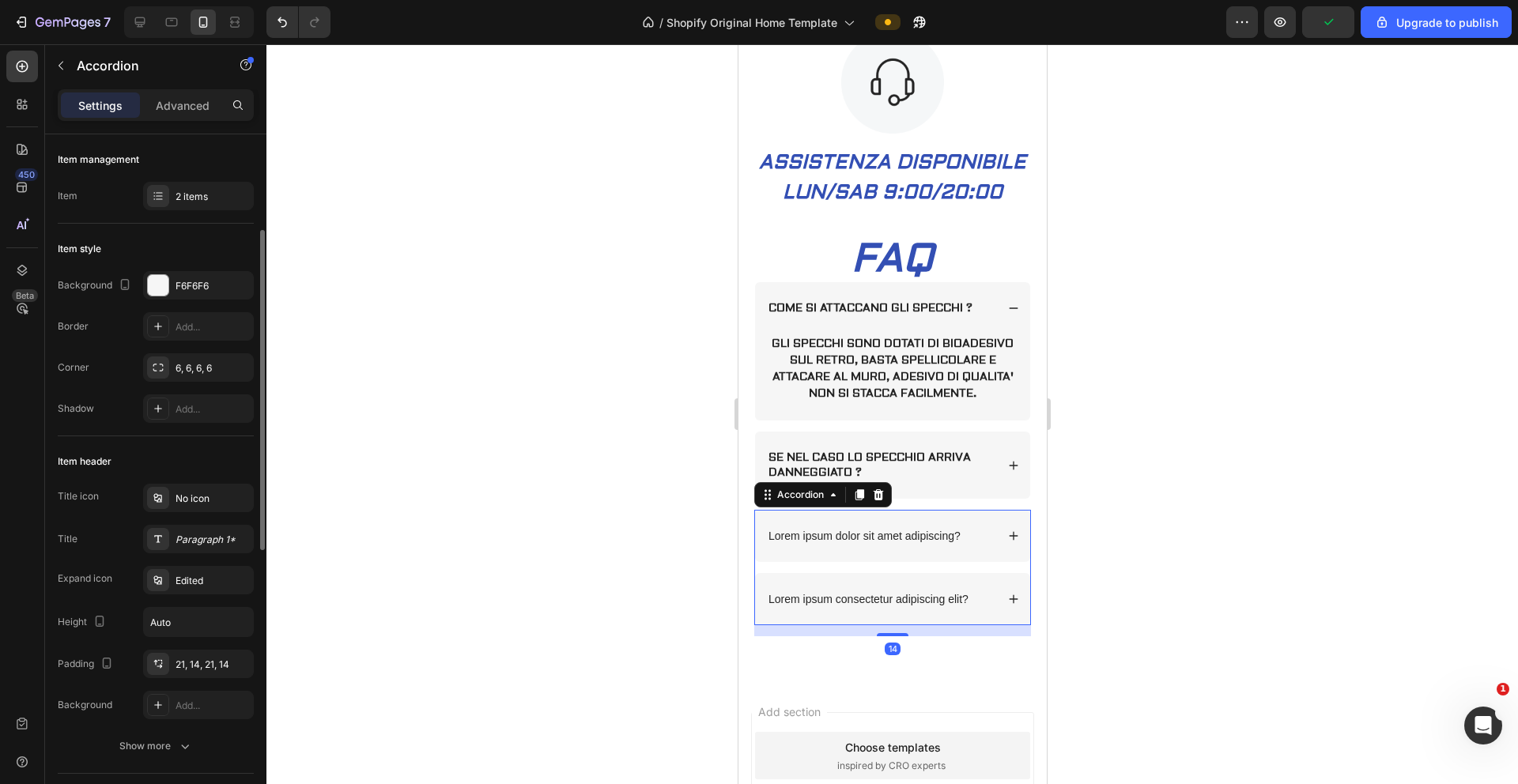
scroll to position [66, 0]
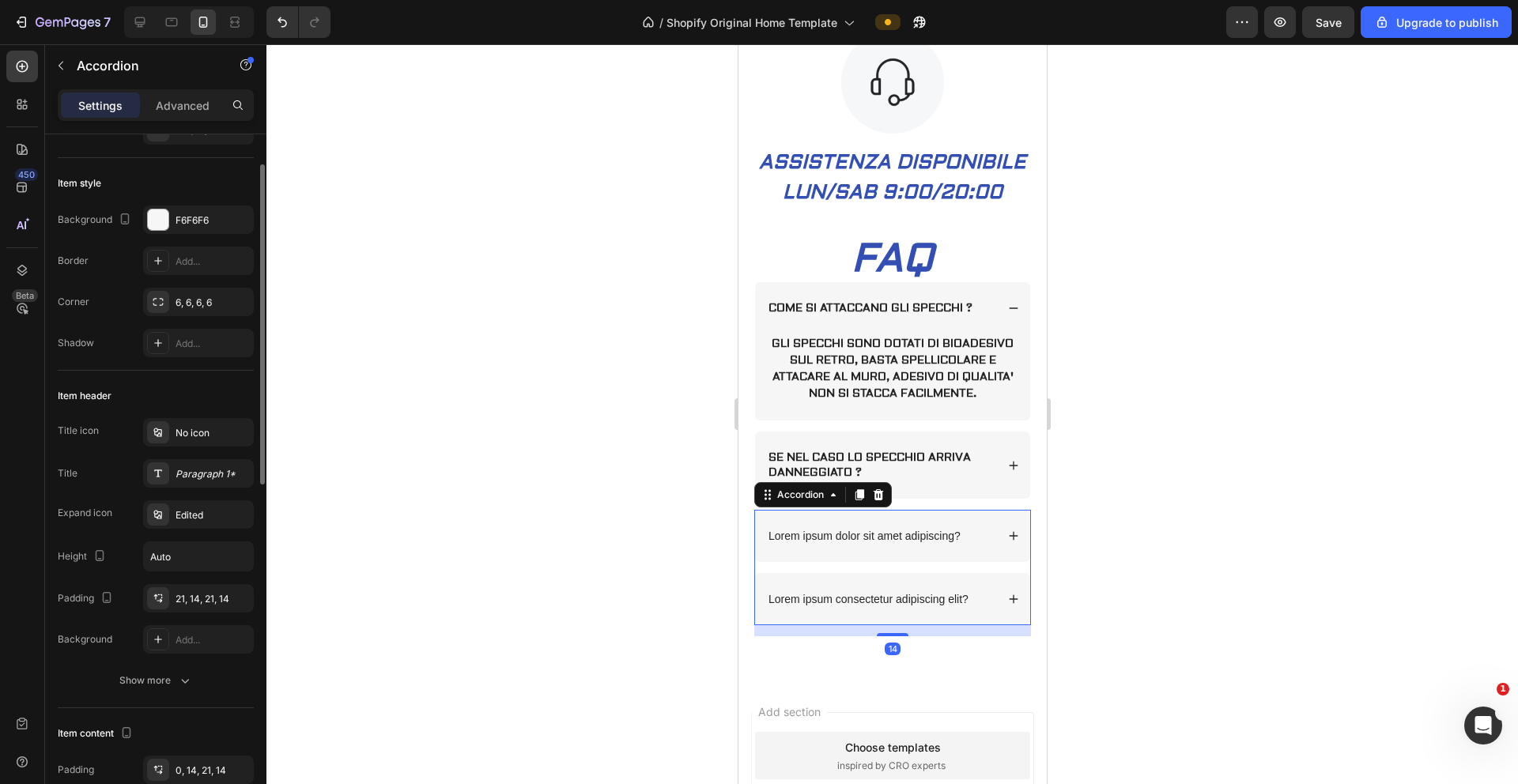
click at [944, 526] on p "Lorem ipsum dolor sit amet adipiscing?" at bounding box center [864, 536] width 192 height 14
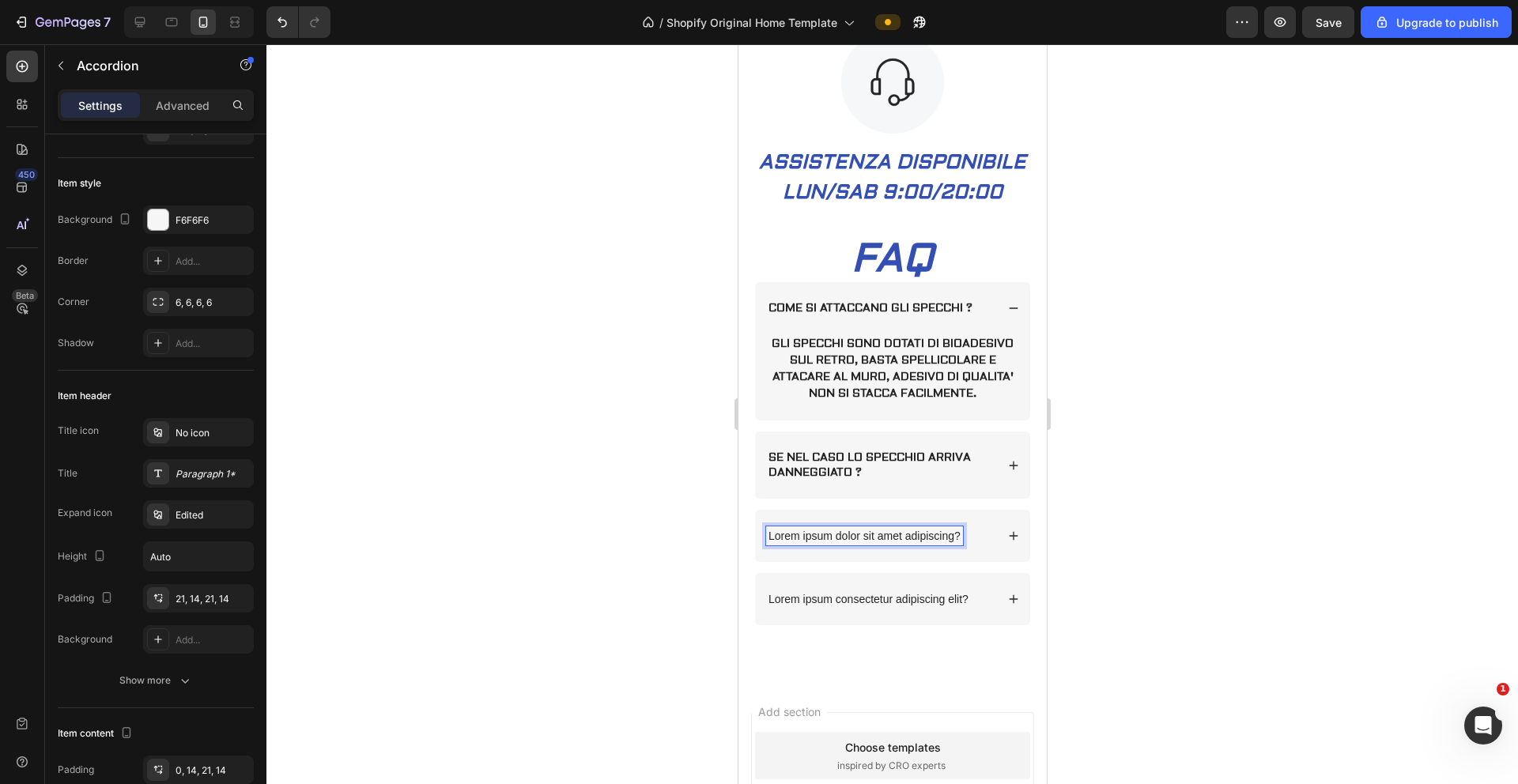
click at [948, 526] on p "Lorem ipsum dolor sit amet adipiscing?" at bounding box center [864, 536] width 192 height 14
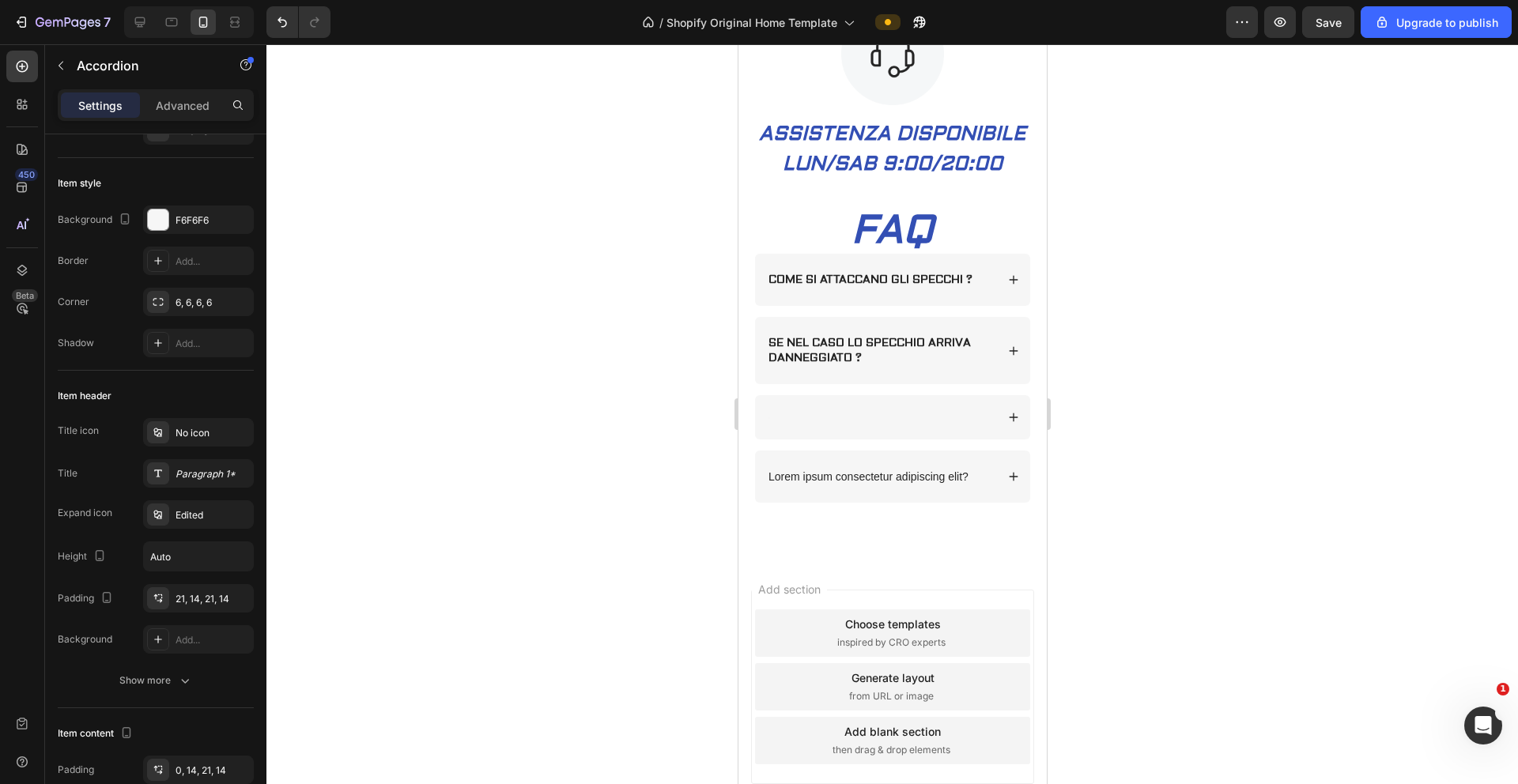
scroll to position [1597, 0]
click at [855, 417] on div at bounding box center [879, 414] width 229 height 5
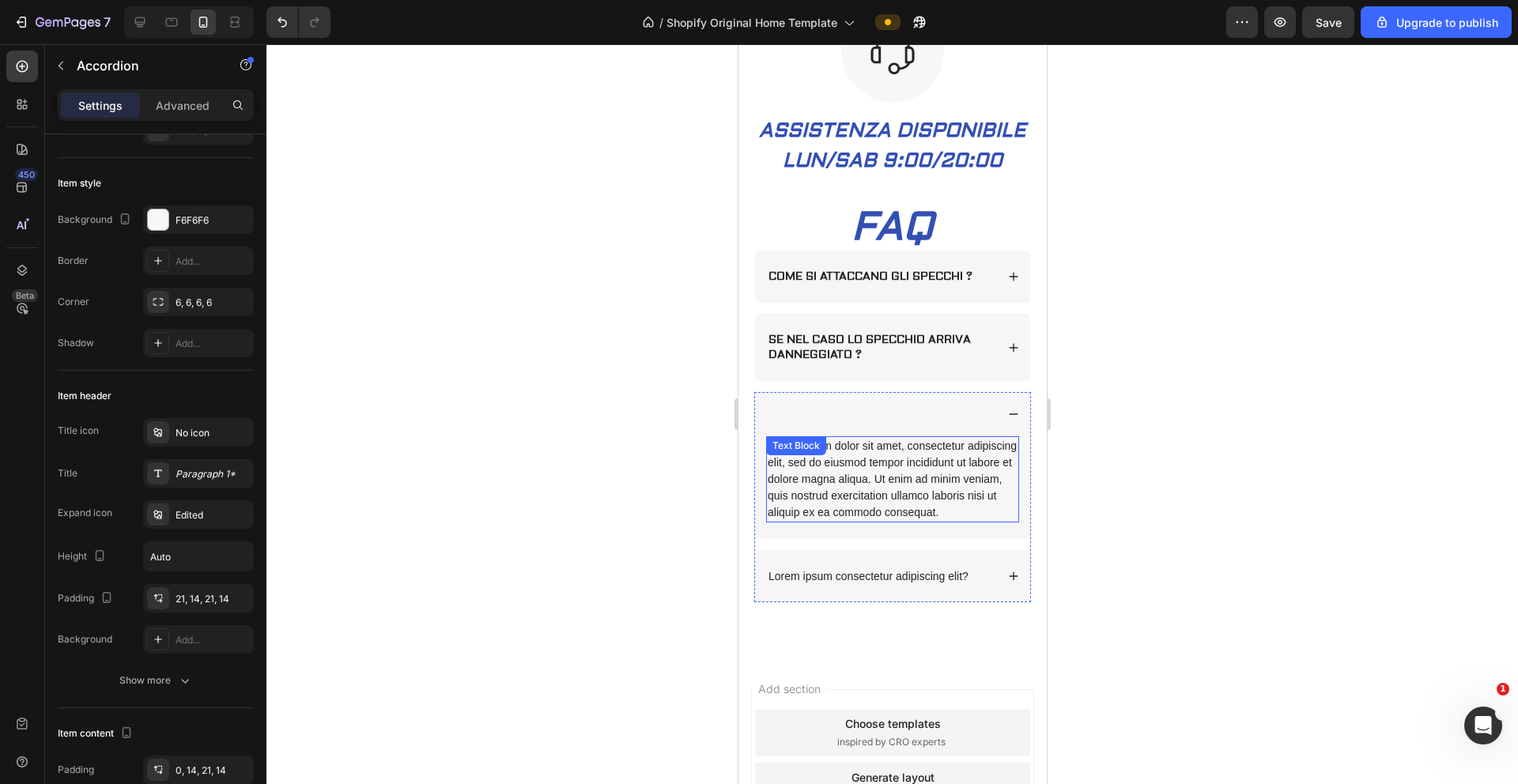
click at [908, 515] on div "Lorem ipsum dolor sit amet, consectetur adipiscing elit, sed do eiusmod tempor …" at bounding box center [892, 480] width 253 height 87
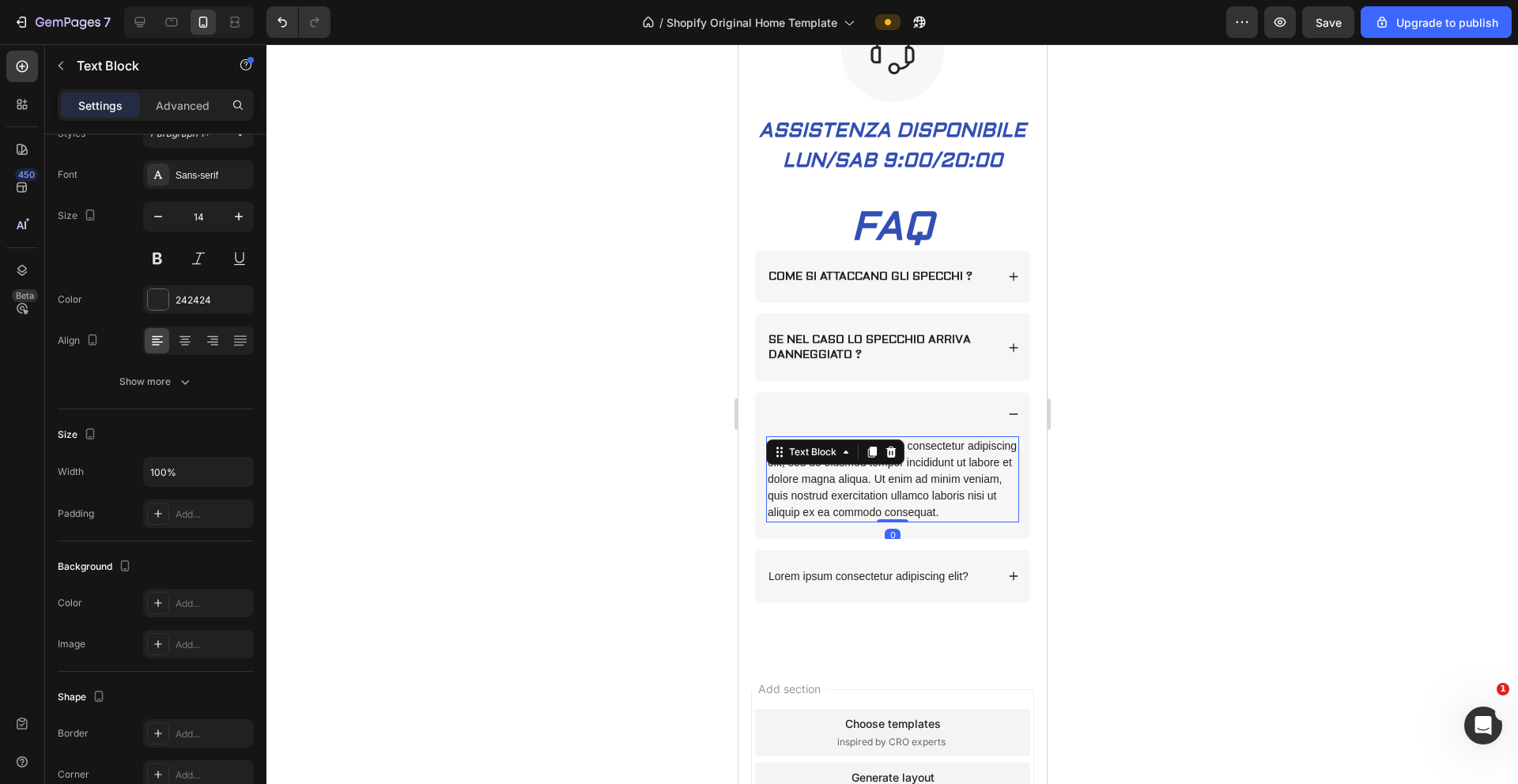
scroll to position [0, 0]
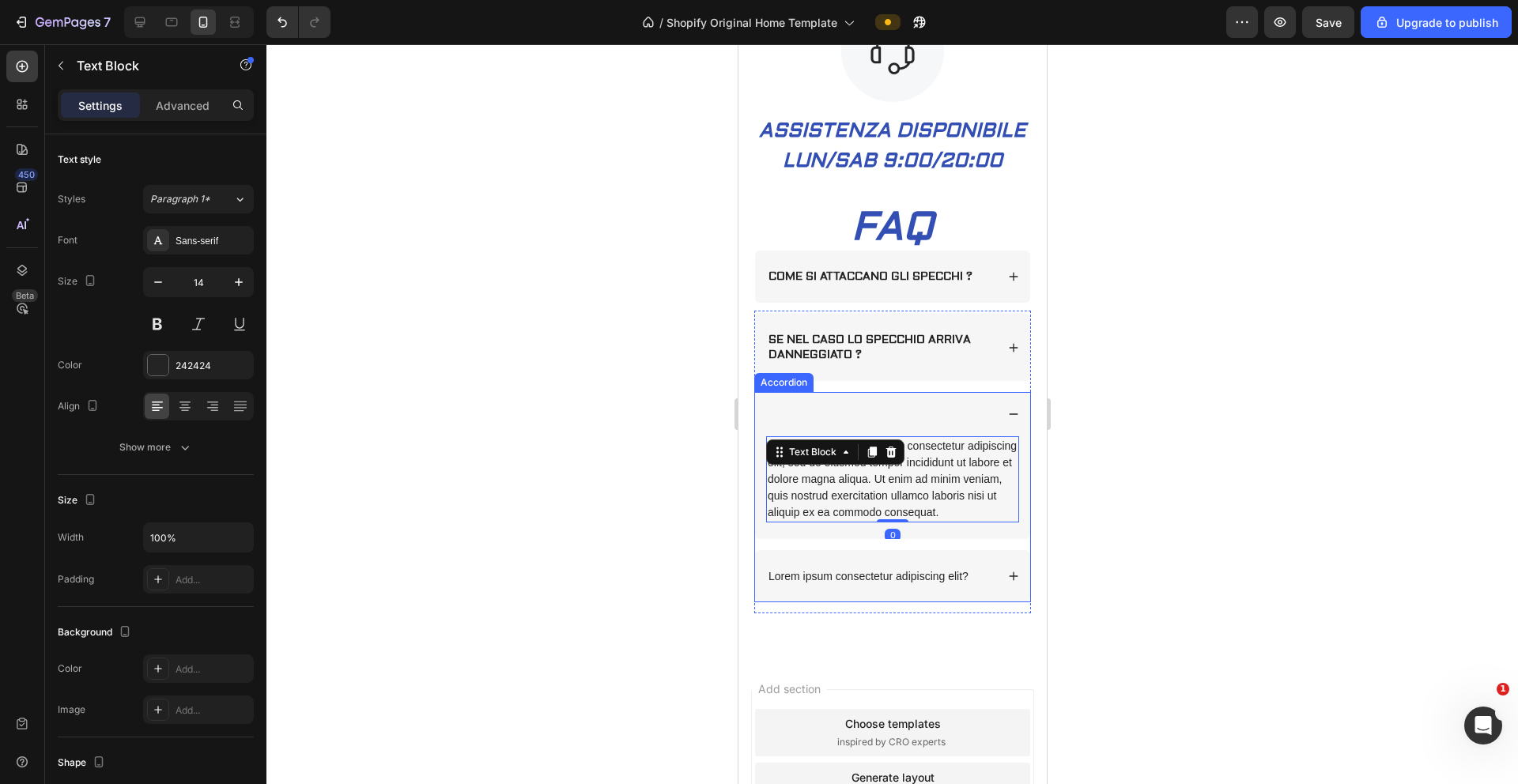
click at [869, 437] on div at bounding box center [892, 414] width 275 height 45
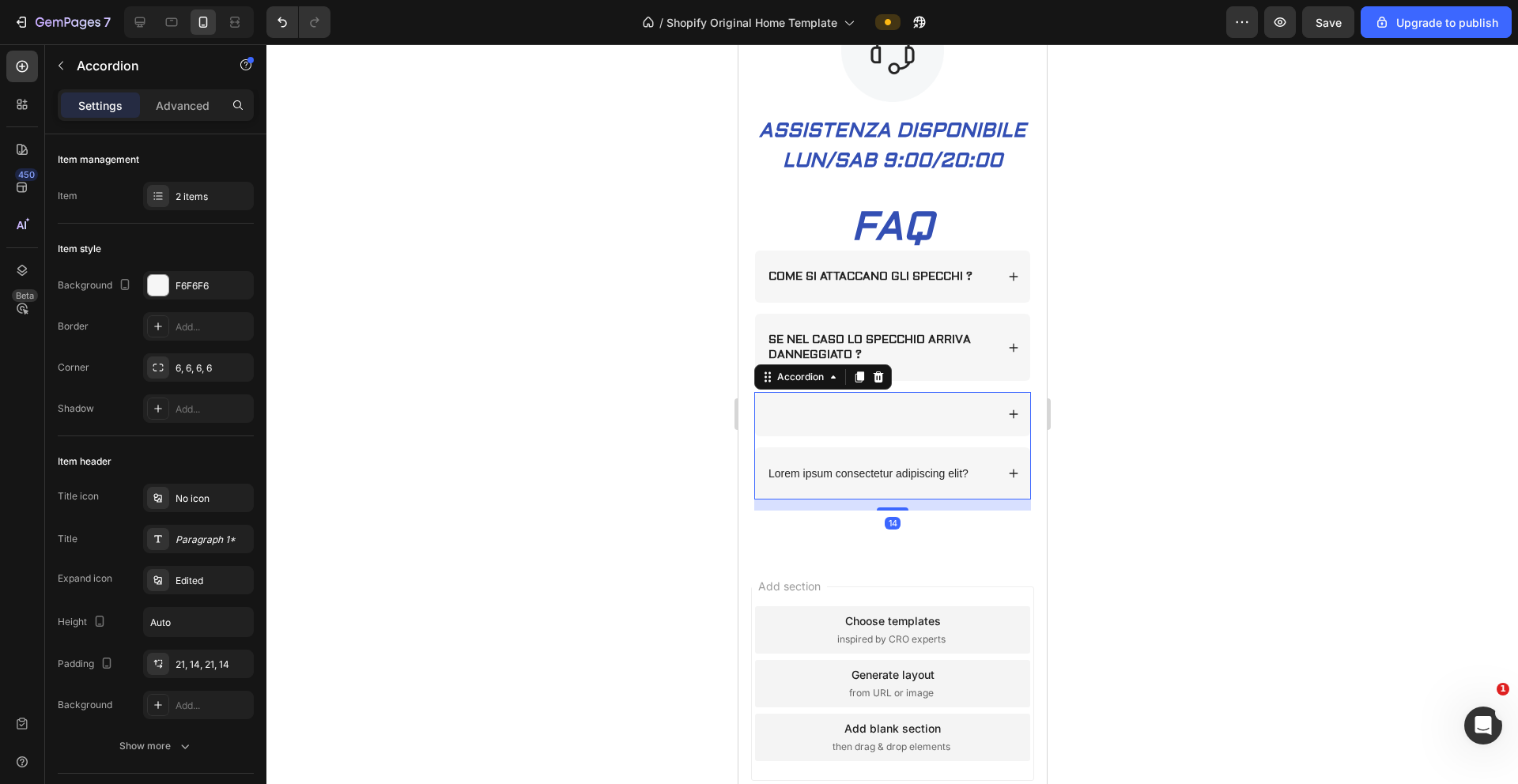
click at [869, 437] on div at bounding box center [892, 414] width 275 height 45
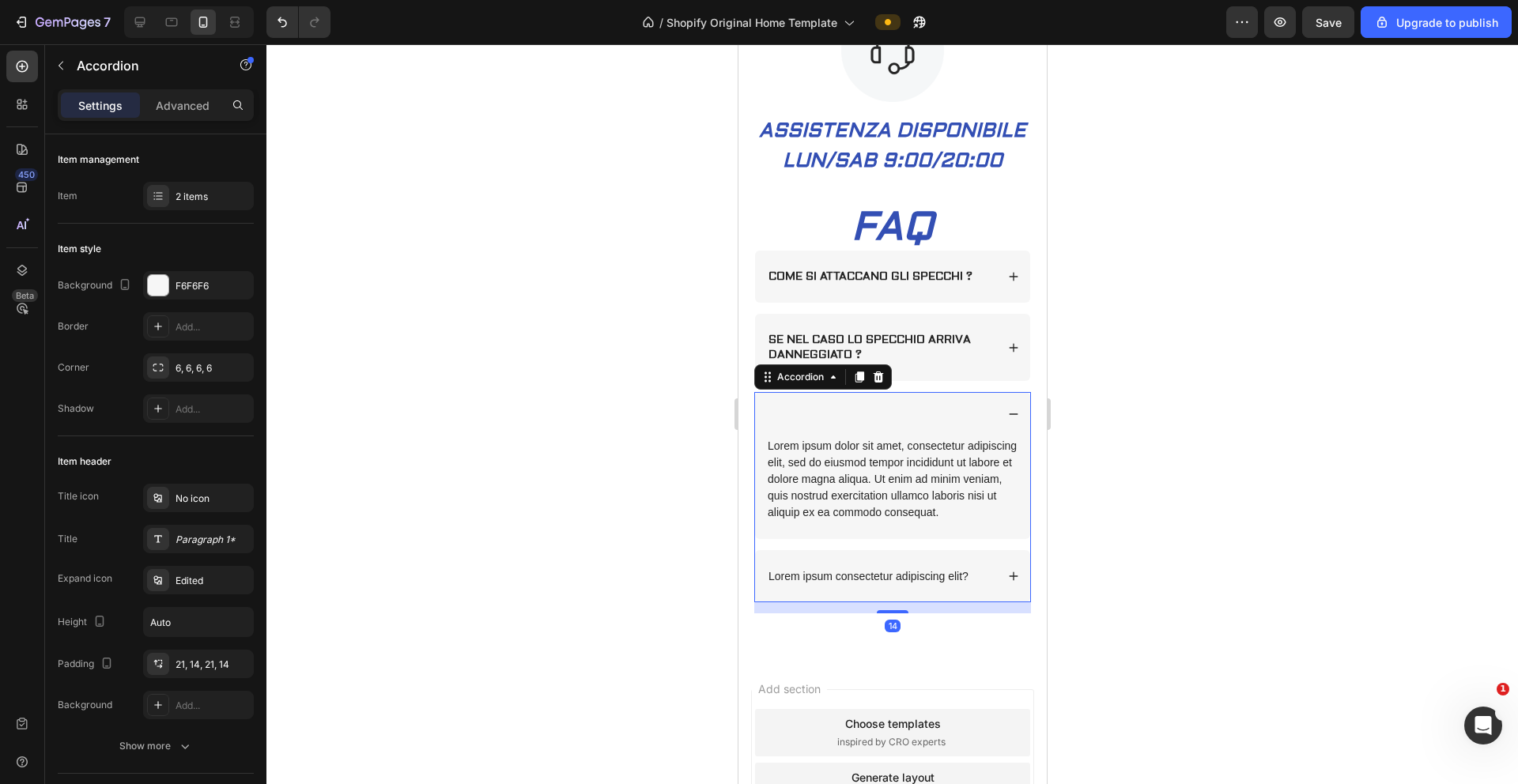
click at [804, 417] on div at bounding box center [879, 414] width 229 height 5
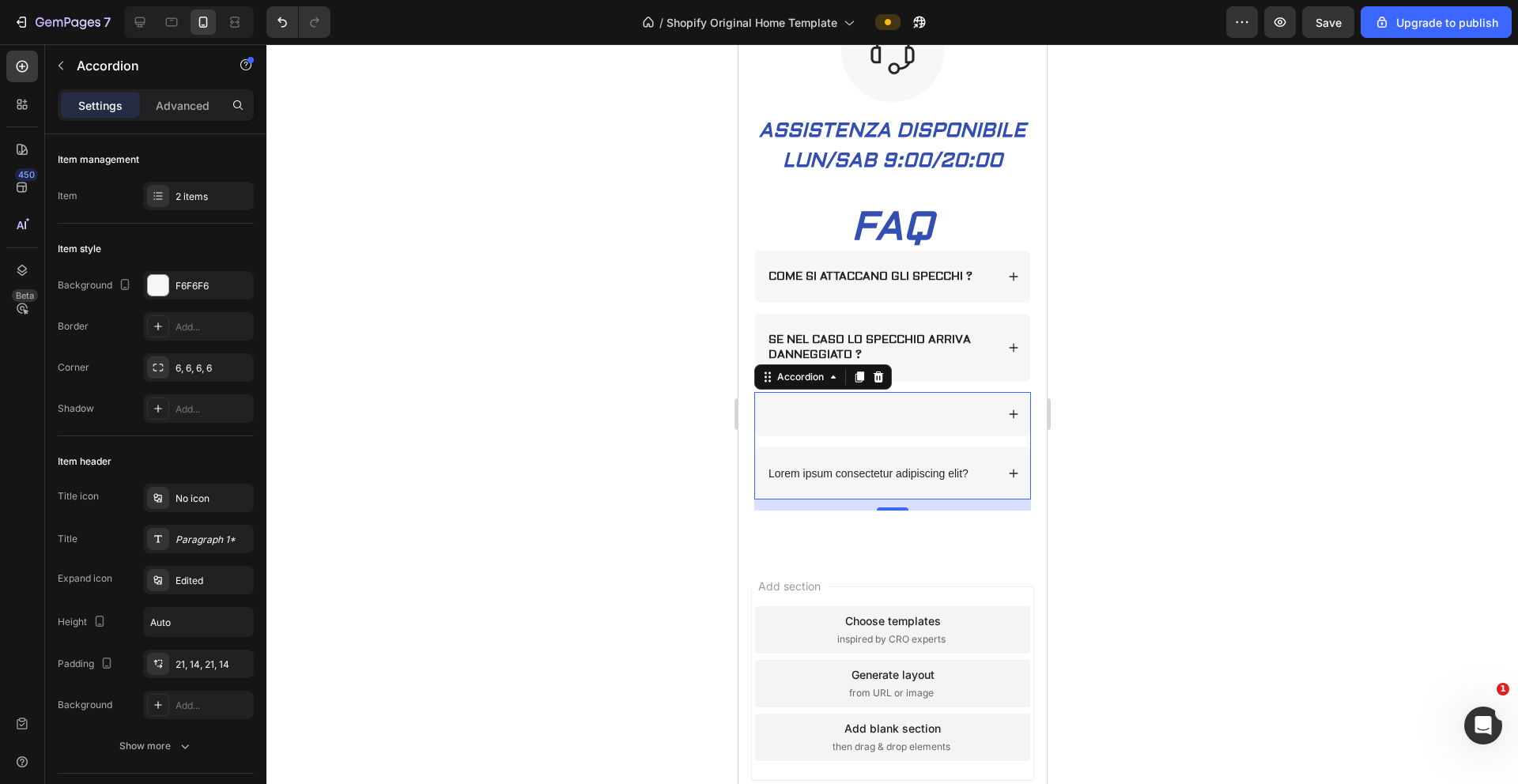
click at [948, 437] on div at bounding box center [892, 414] width 275 height 45
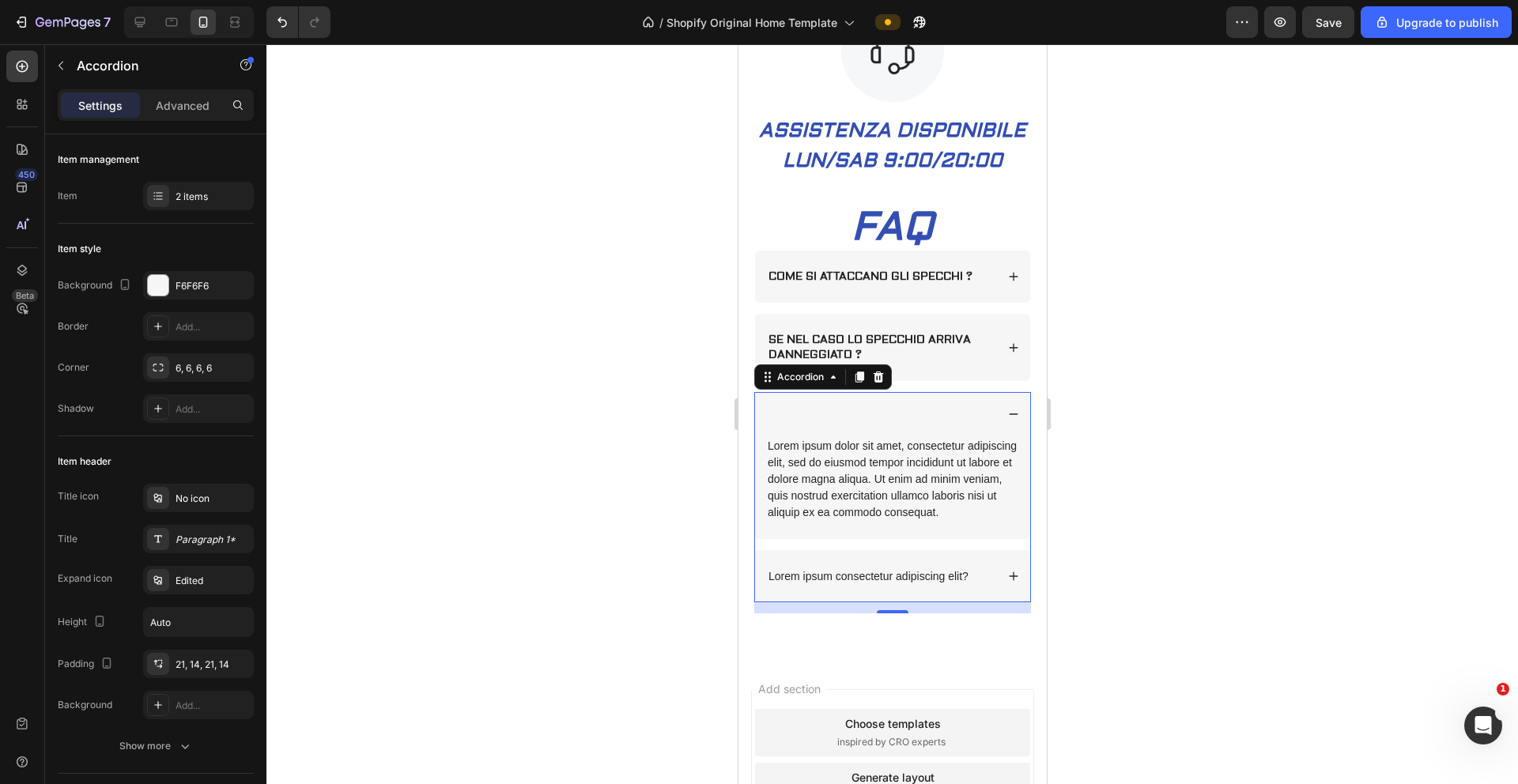
click at [948, 437] on div at bounding box center [892, 414] width 275 height 45
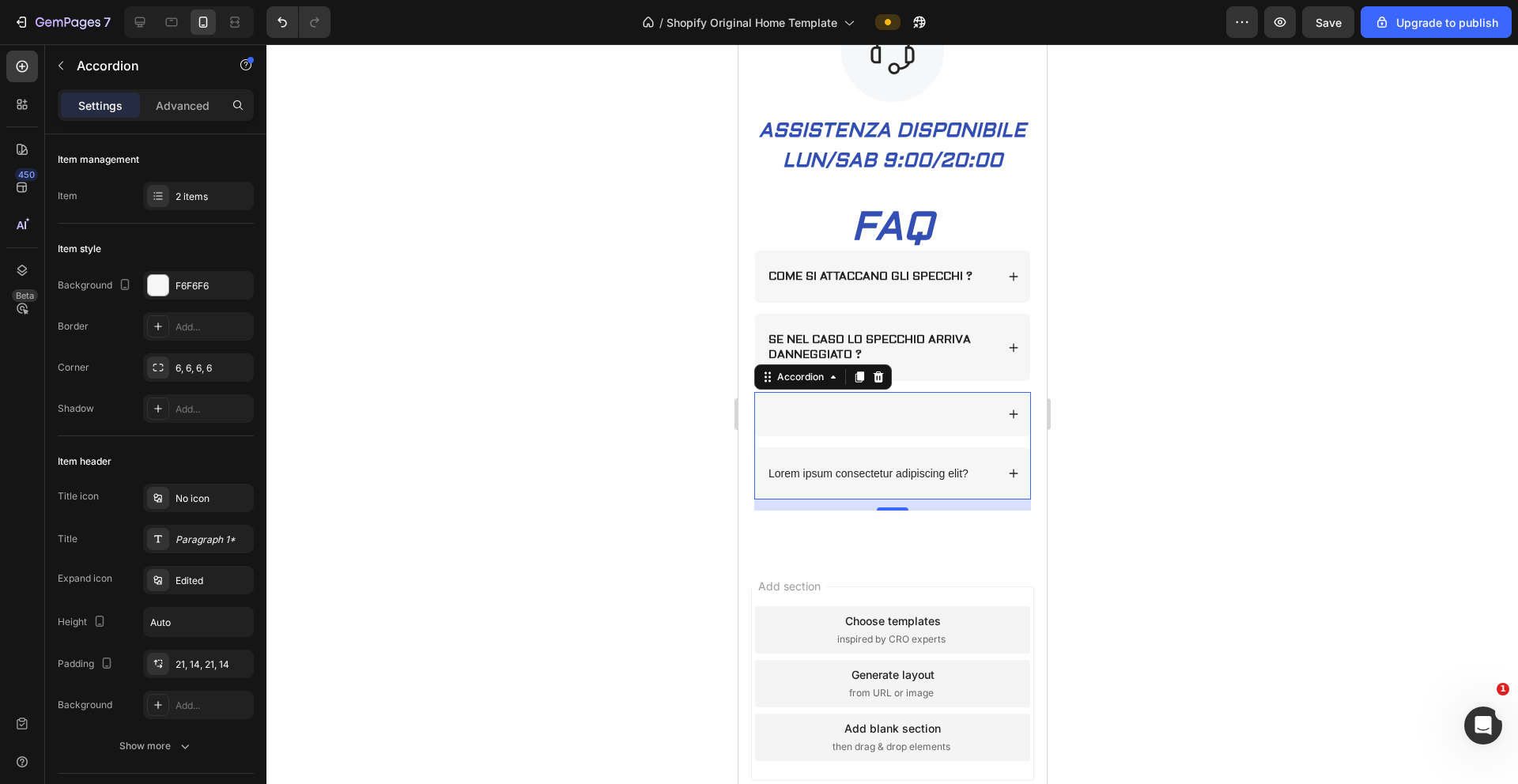
click at [637, 526] on div at bounding box center [892, 415] width 1252 height 740
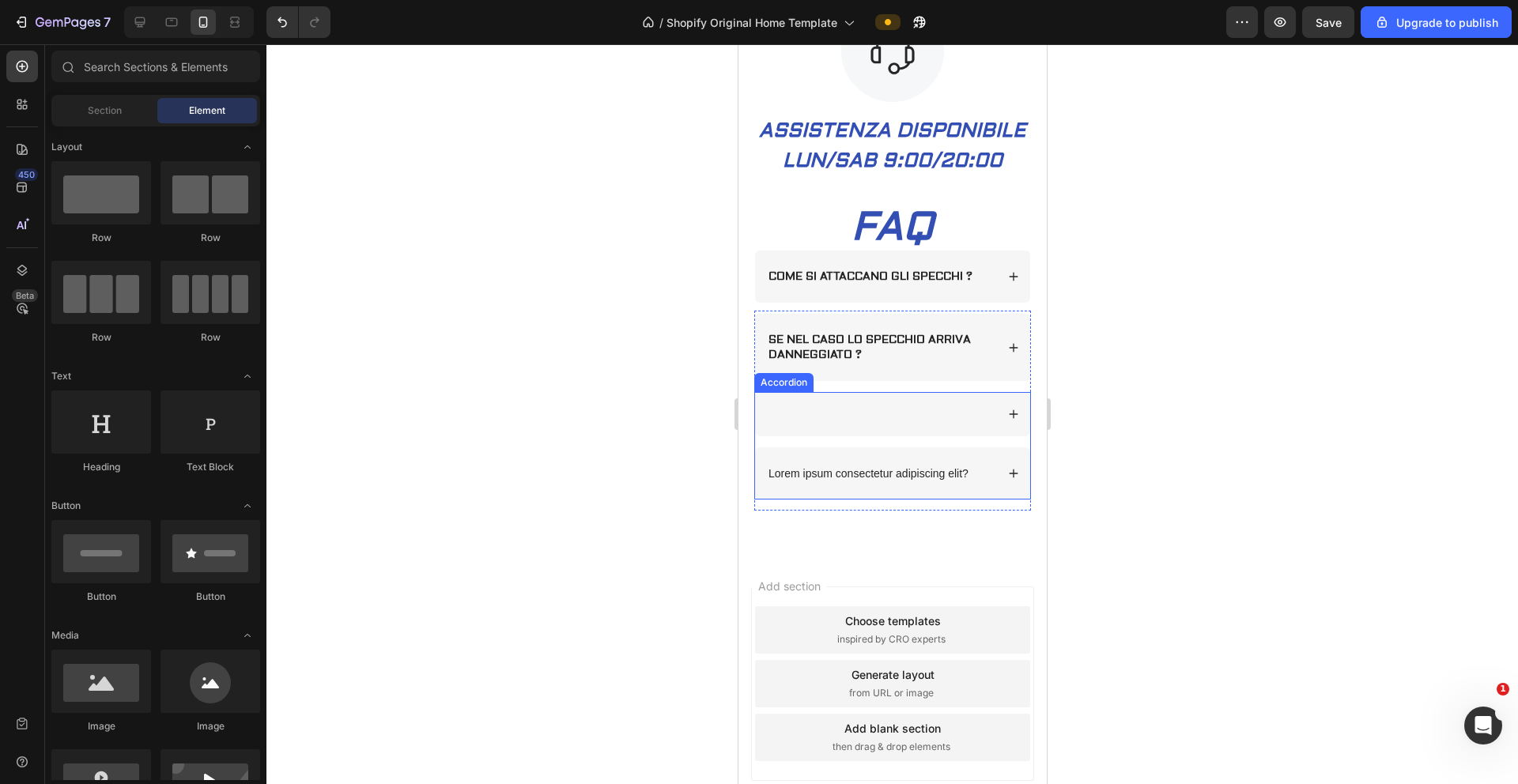
click at [912, 417] on div at bounding box center [879, 414] width 229 height 5
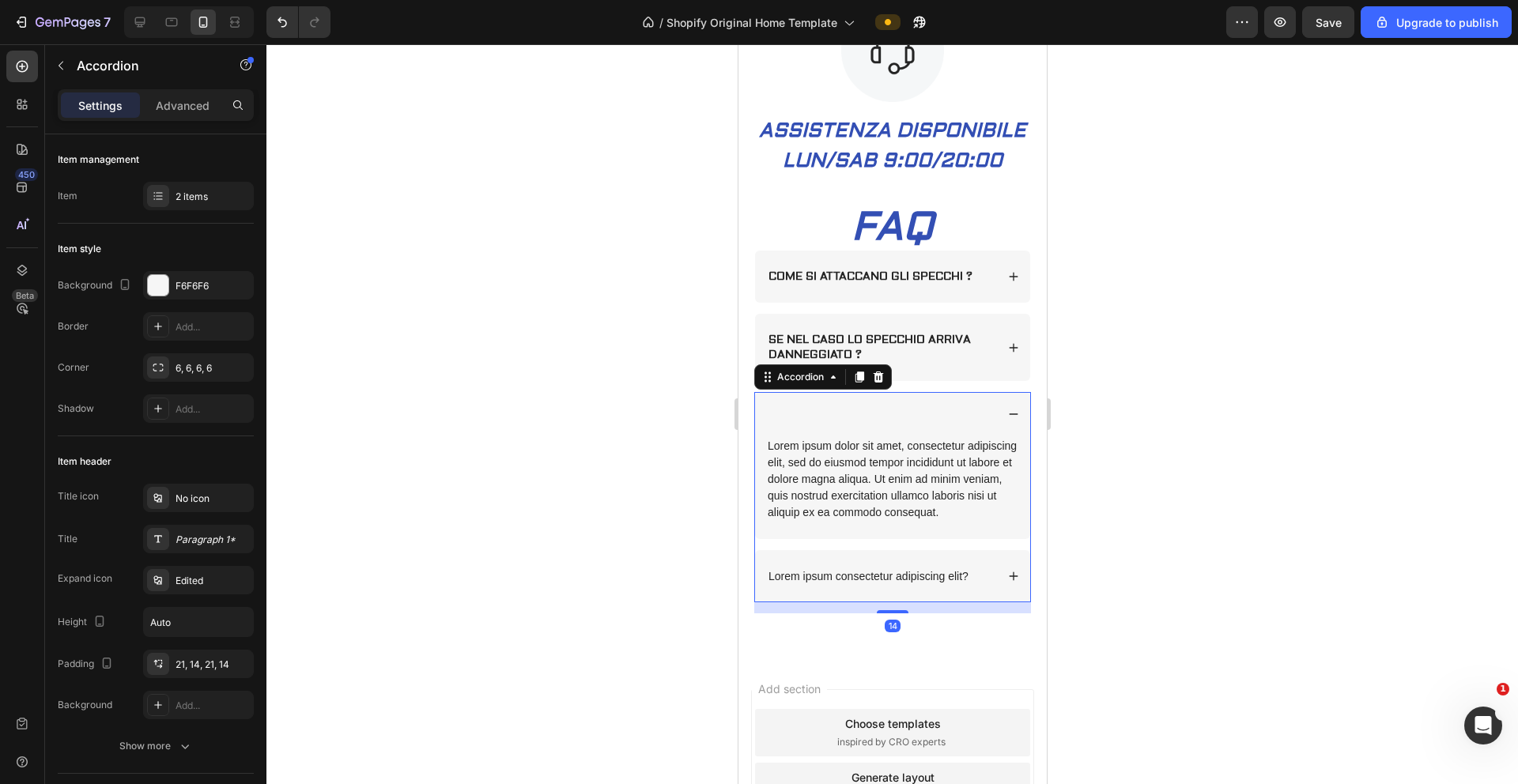
click at [870, 437] on div at bounding box center [892, 414] width 275 height 45
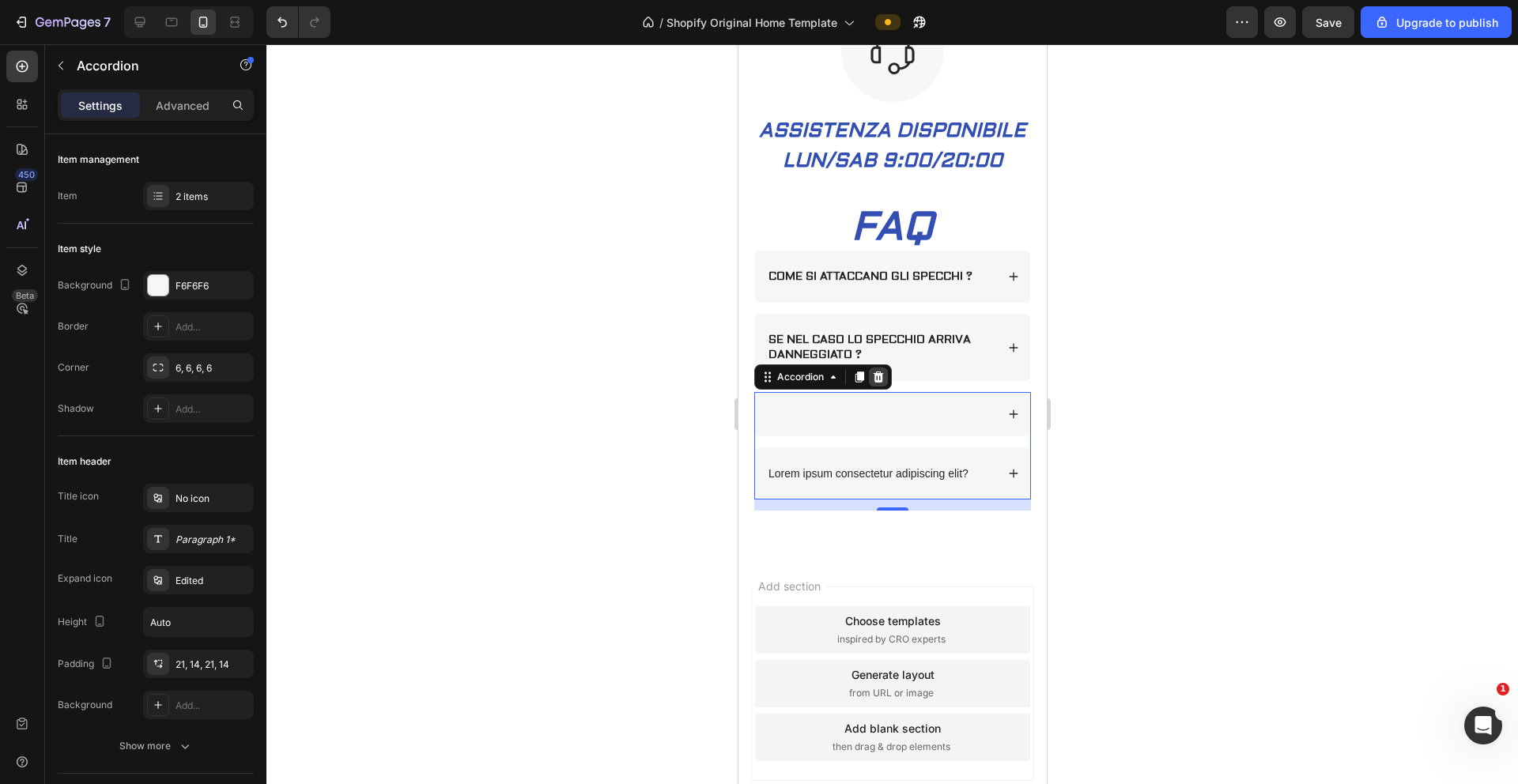
click at [877, 382] on icon at bounding box center [877, 378] width 10 height 11
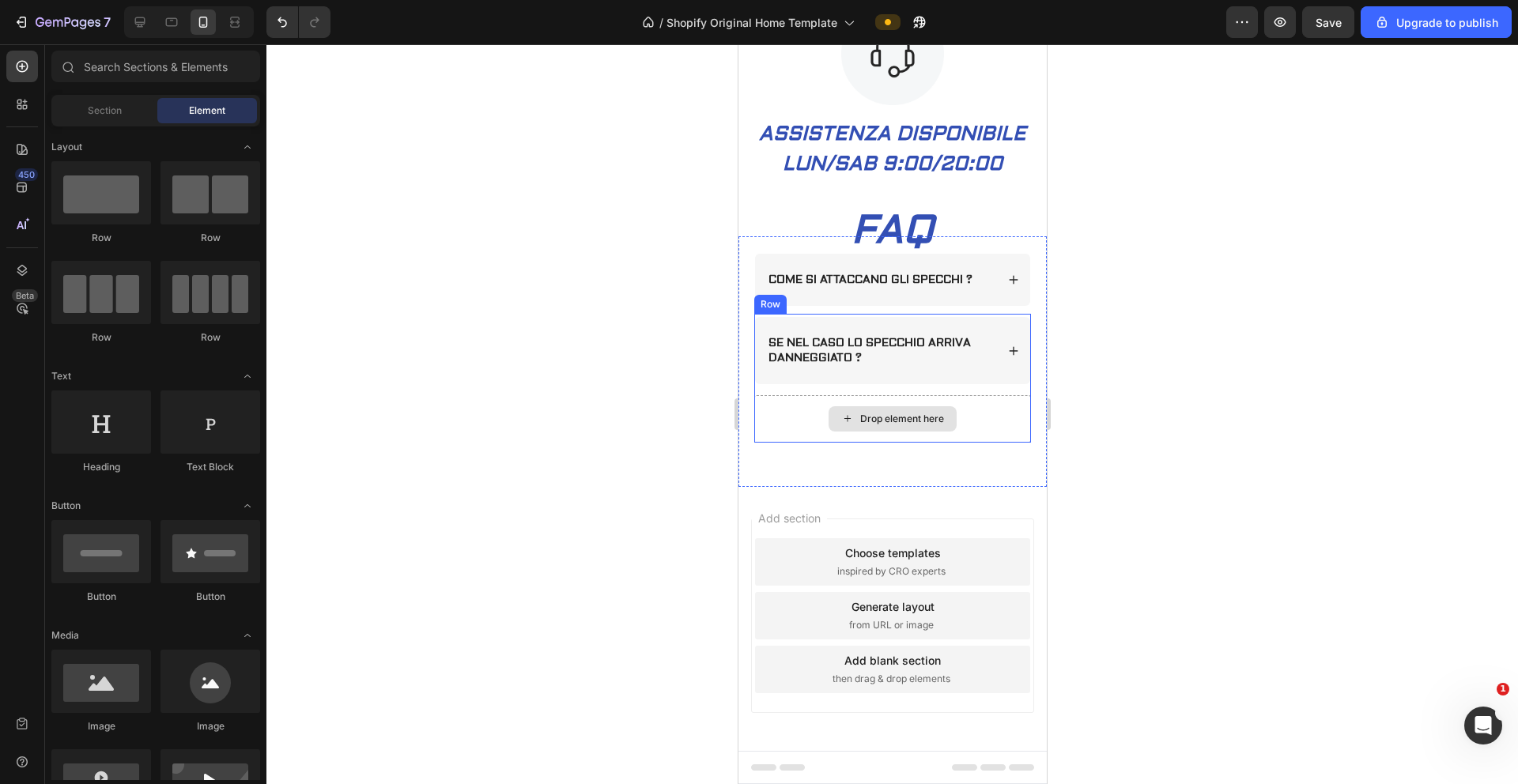
click at [896, 425] on div "Drop element here" at bounding box center [901, 419] width 84 height 12
click at [899, 425] on div "Drop element here" at bounding box center [901, 419] width 84 height 12
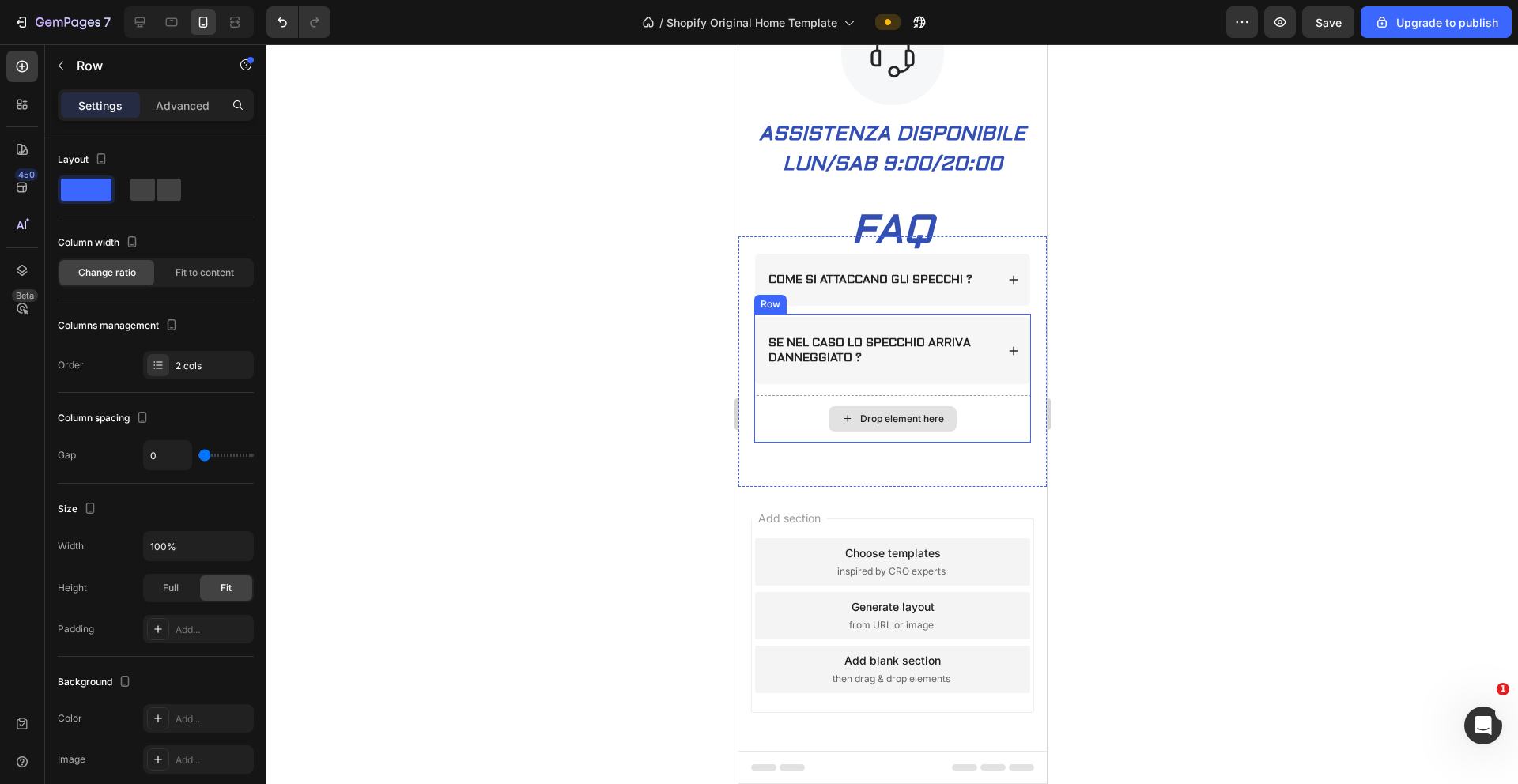
click at [948, 442] on div "Drop element here" at bounding box center [892, 419] width 277 height 48
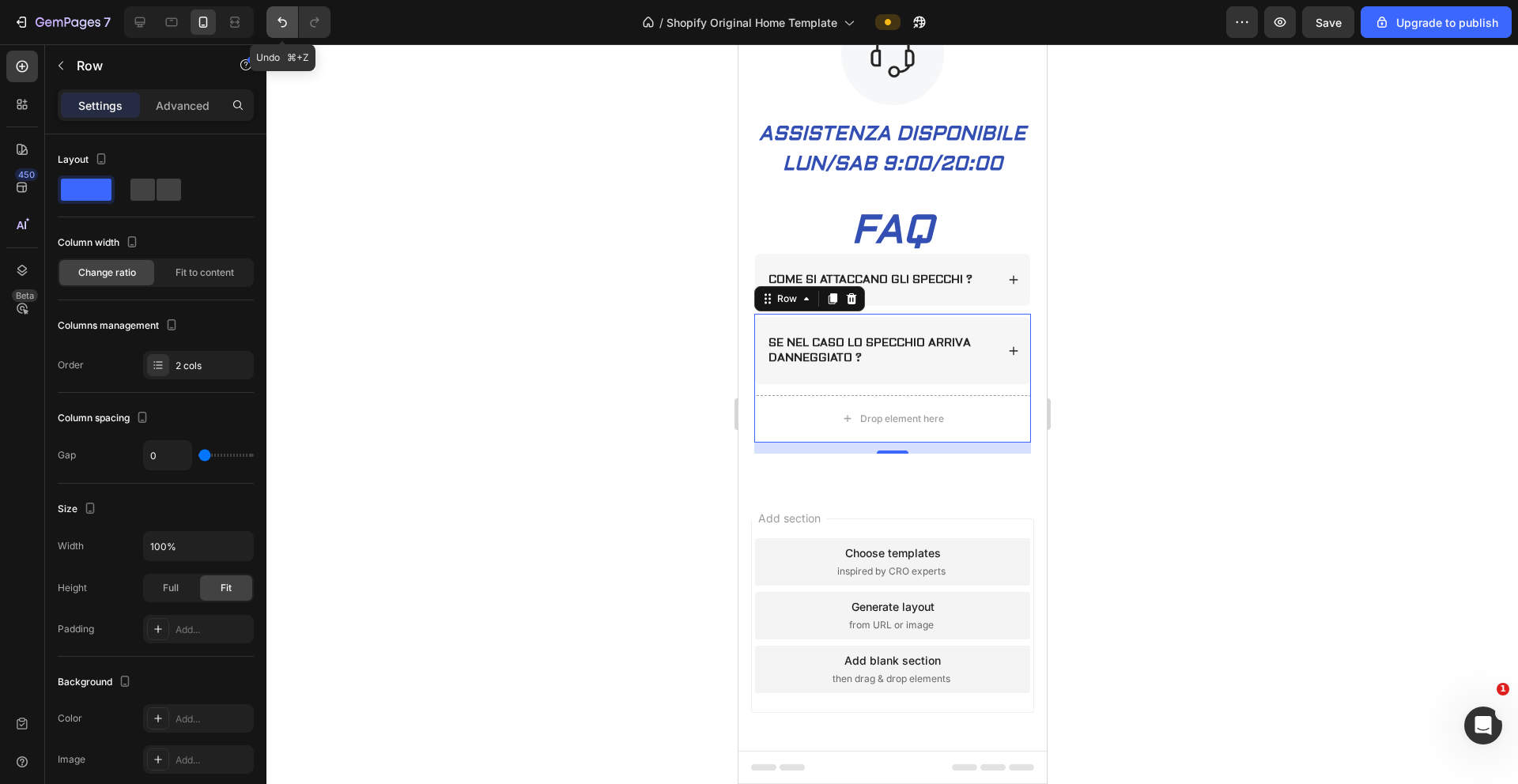
click at [287, 23] on icon "Undo/Redo" at bounding box center [282, 22] width 16 height 16
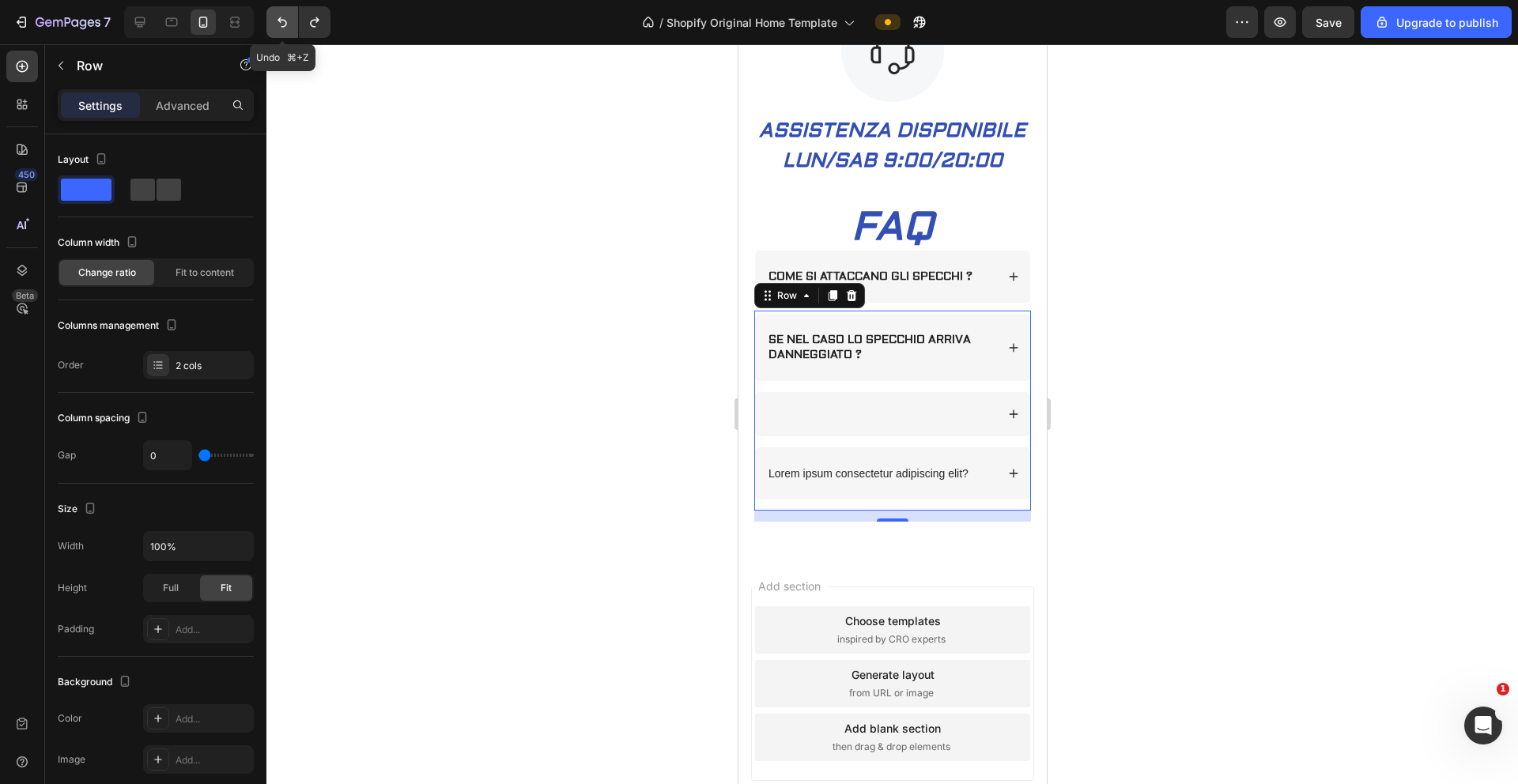
click at [287, 23] on icon "Undo/Redo" at bounding box center [282, 22] width 16 height 16
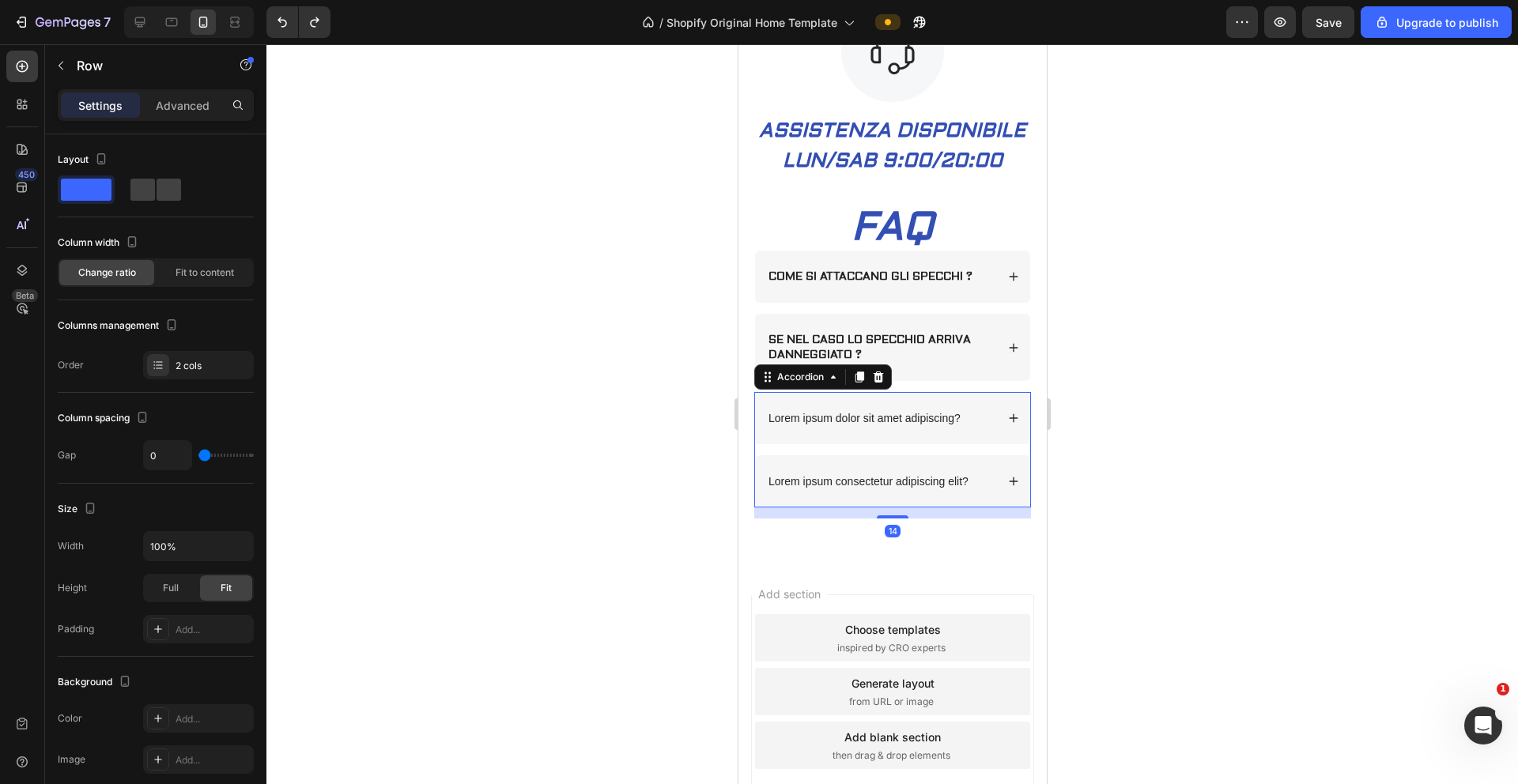
click at [948, 428] on div "Lorem ipsum dolor sit amet adipiscing?" at bounding box center [863, 419] width 197 height 19
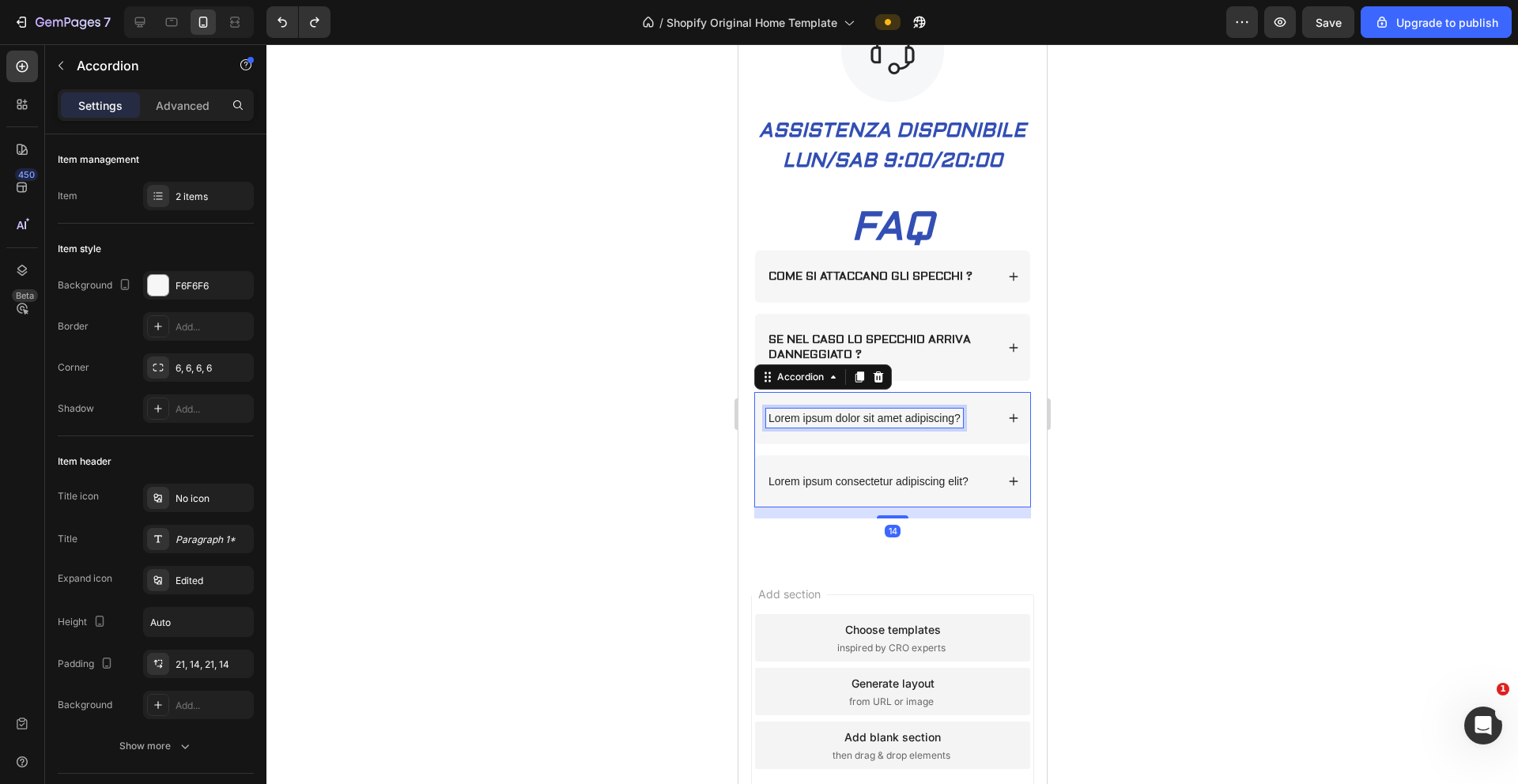
click at [948, 425] on p "Lorem ipsum dolor sit amet adipiscing?" at bounding box center [864, 418] width 192 height 14
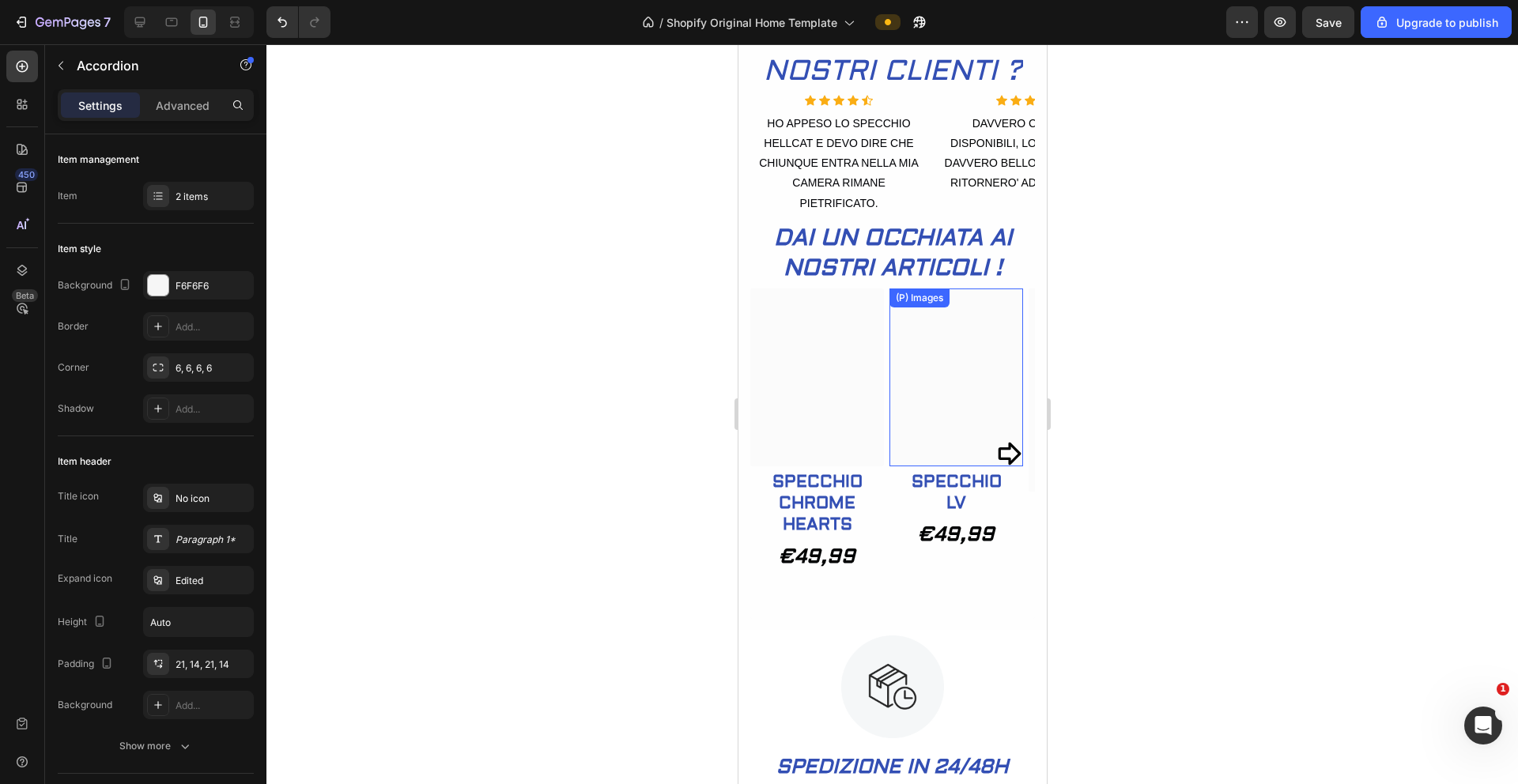
scroll to position [605, 0]
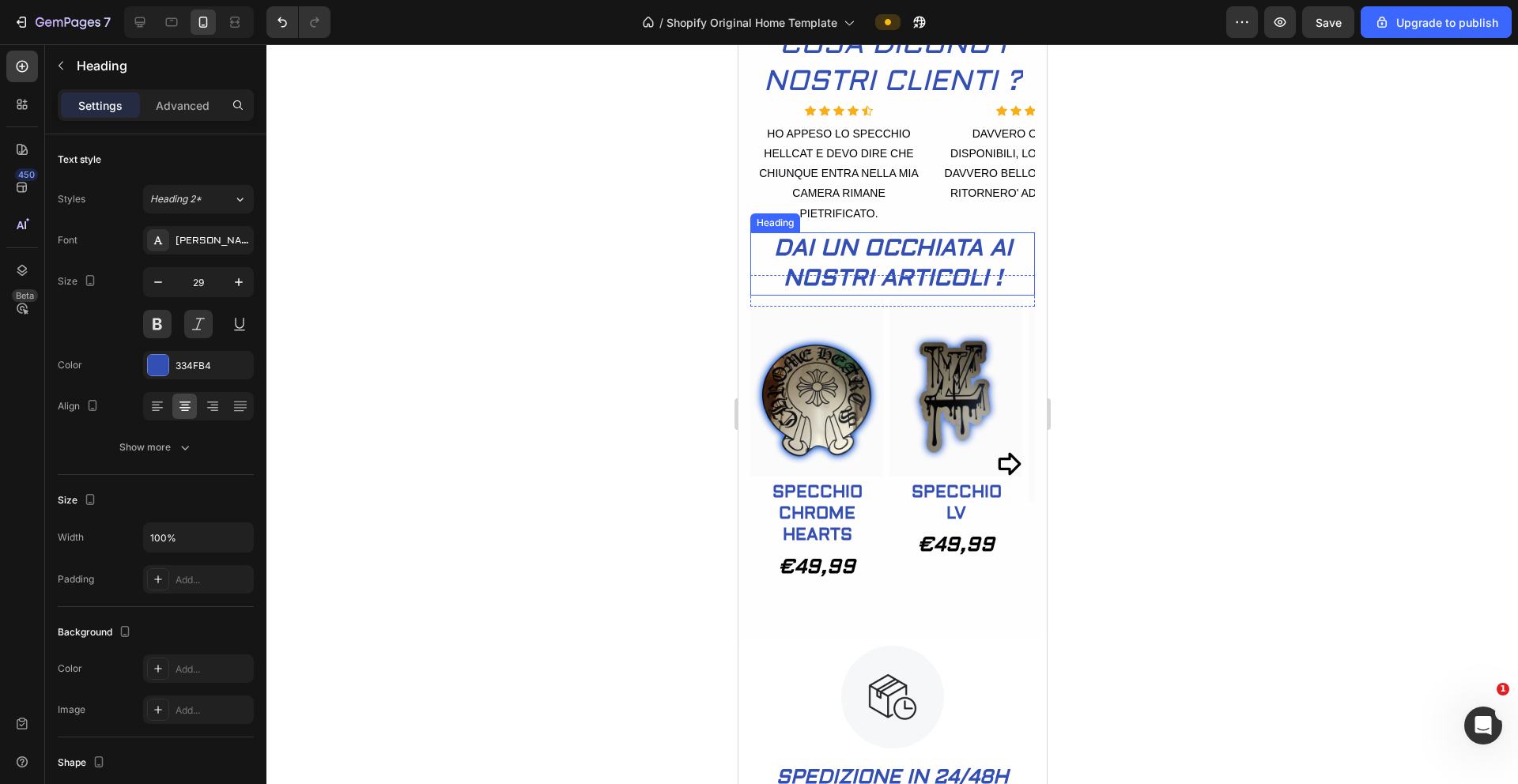
click at [859, 283] on h2 "DAI UN OCCHIATA AI NOSTRI ARTICOLI !" at bounding box center [892, 264] width 285 height 63
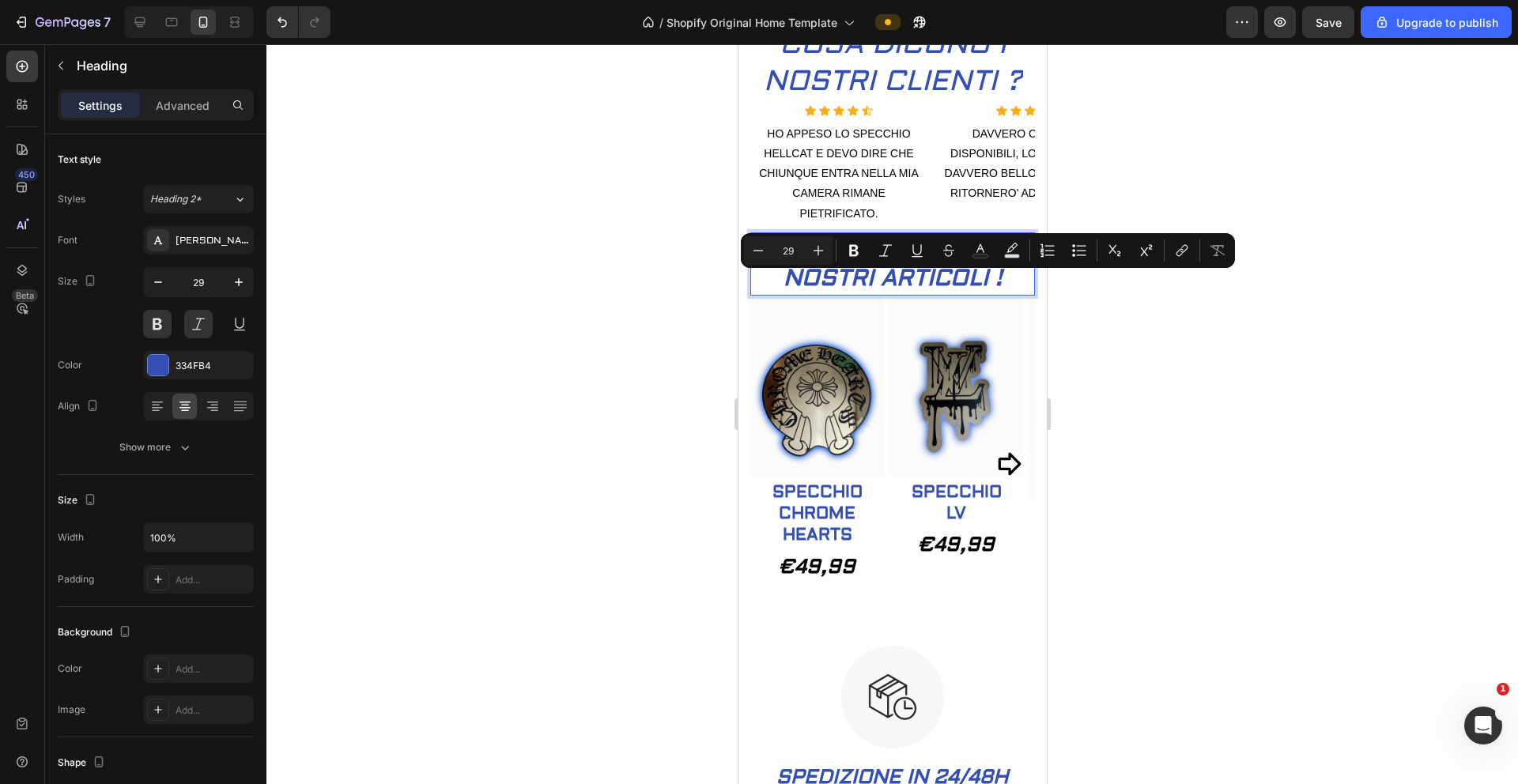
click at [859, 283] on p "DAI UN OCCHIATA AI NOSTRI ARTICOLI !" at bounding box center [892, 264] width 282 height 59
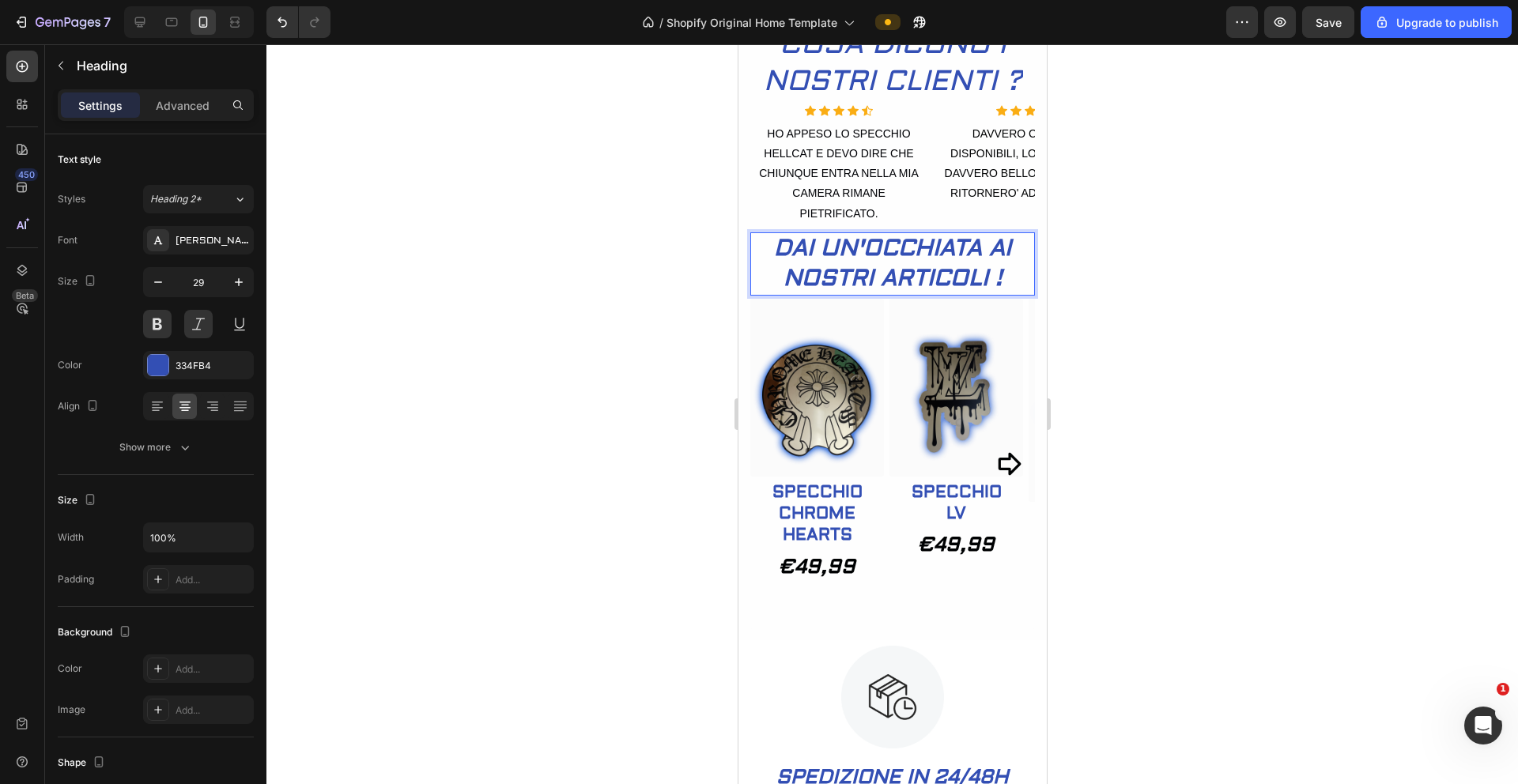
click at [948, 526] on div at bounding box center [892, 415] width 1252 height 740
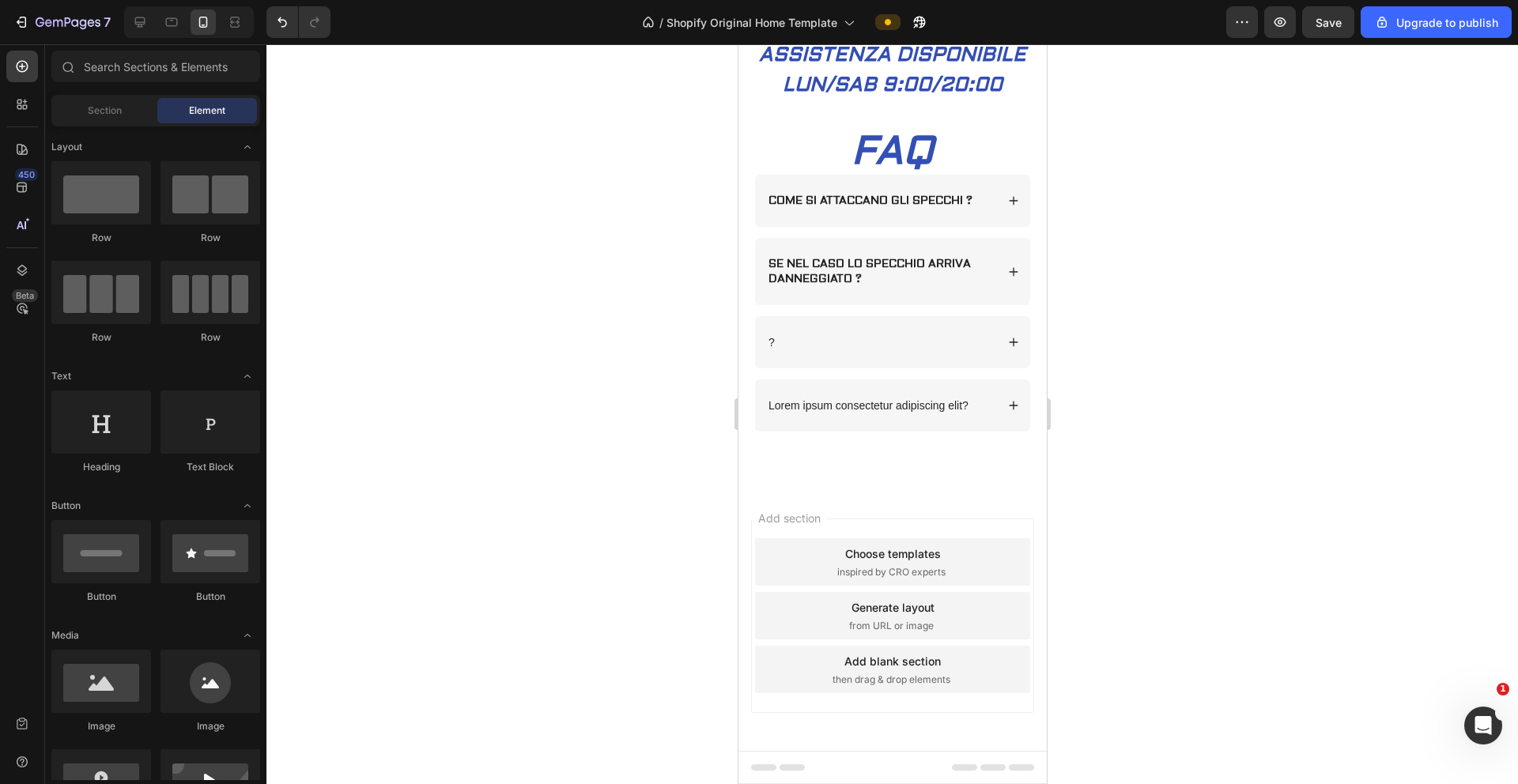
scroll to position [1691, 0]
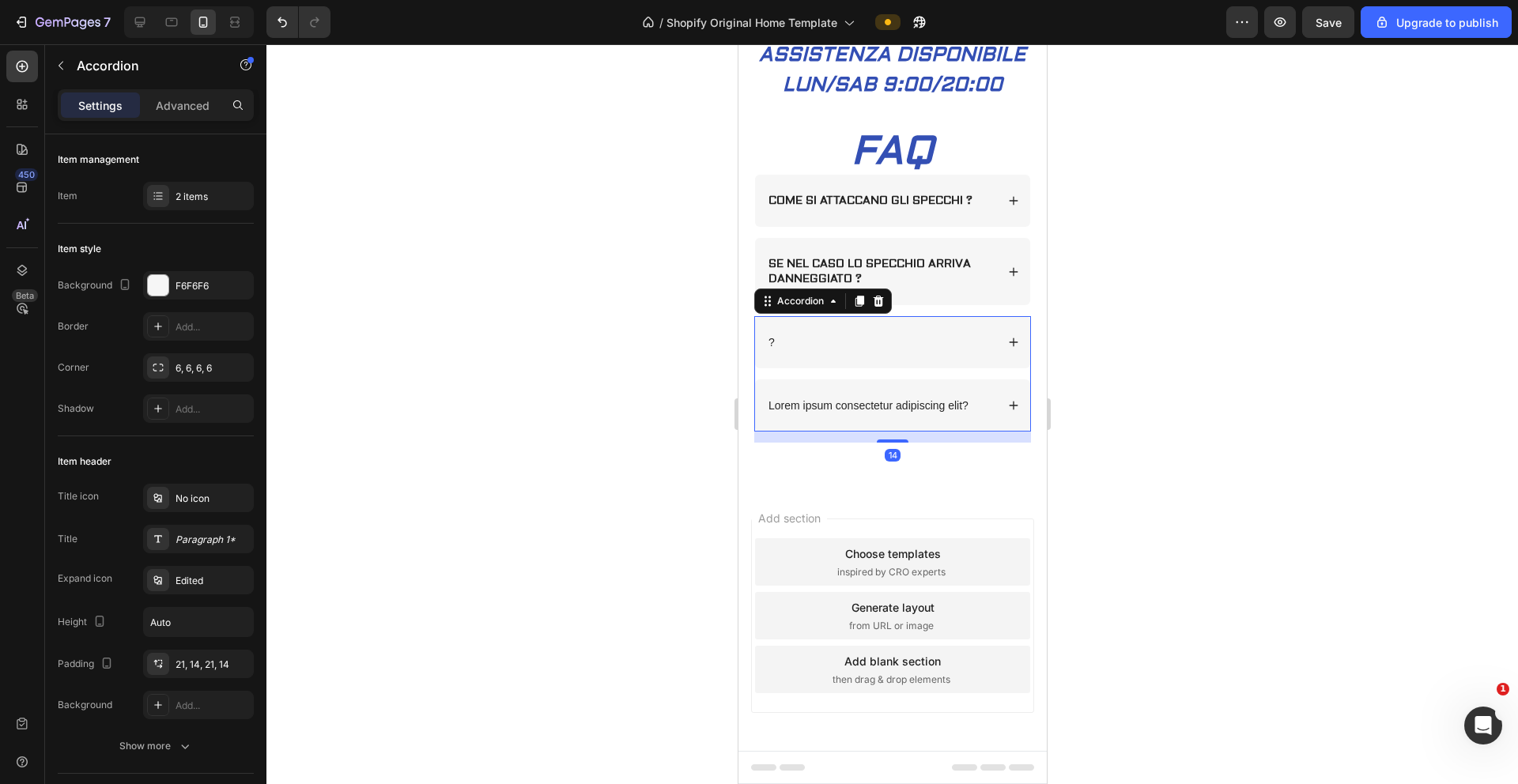
click at [822, 352] on div "?" at bounding box center [879, 343] width 229 height 19
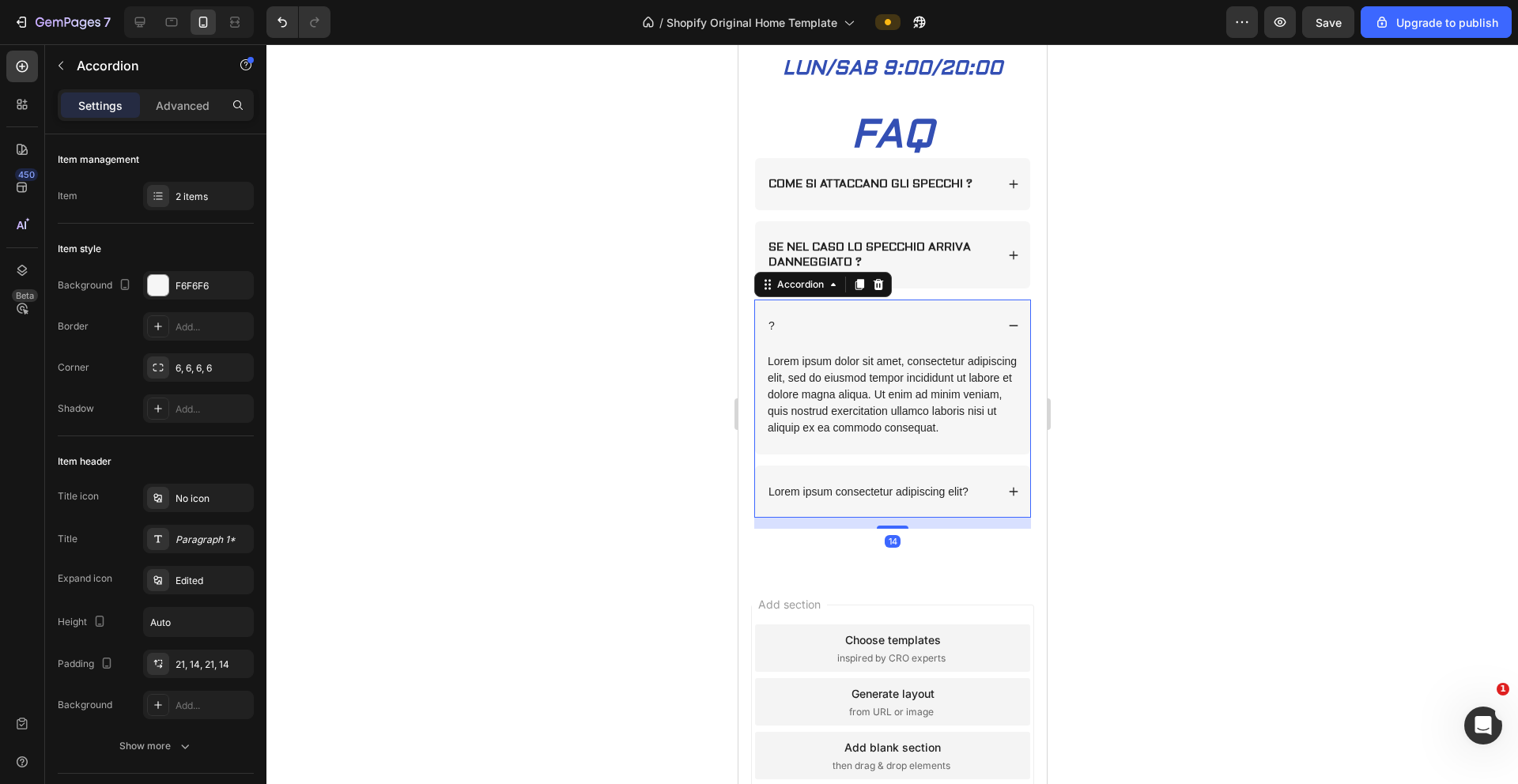
click at [793, 335] on div "?" at bounding box center [879, 325] width 229 height 19
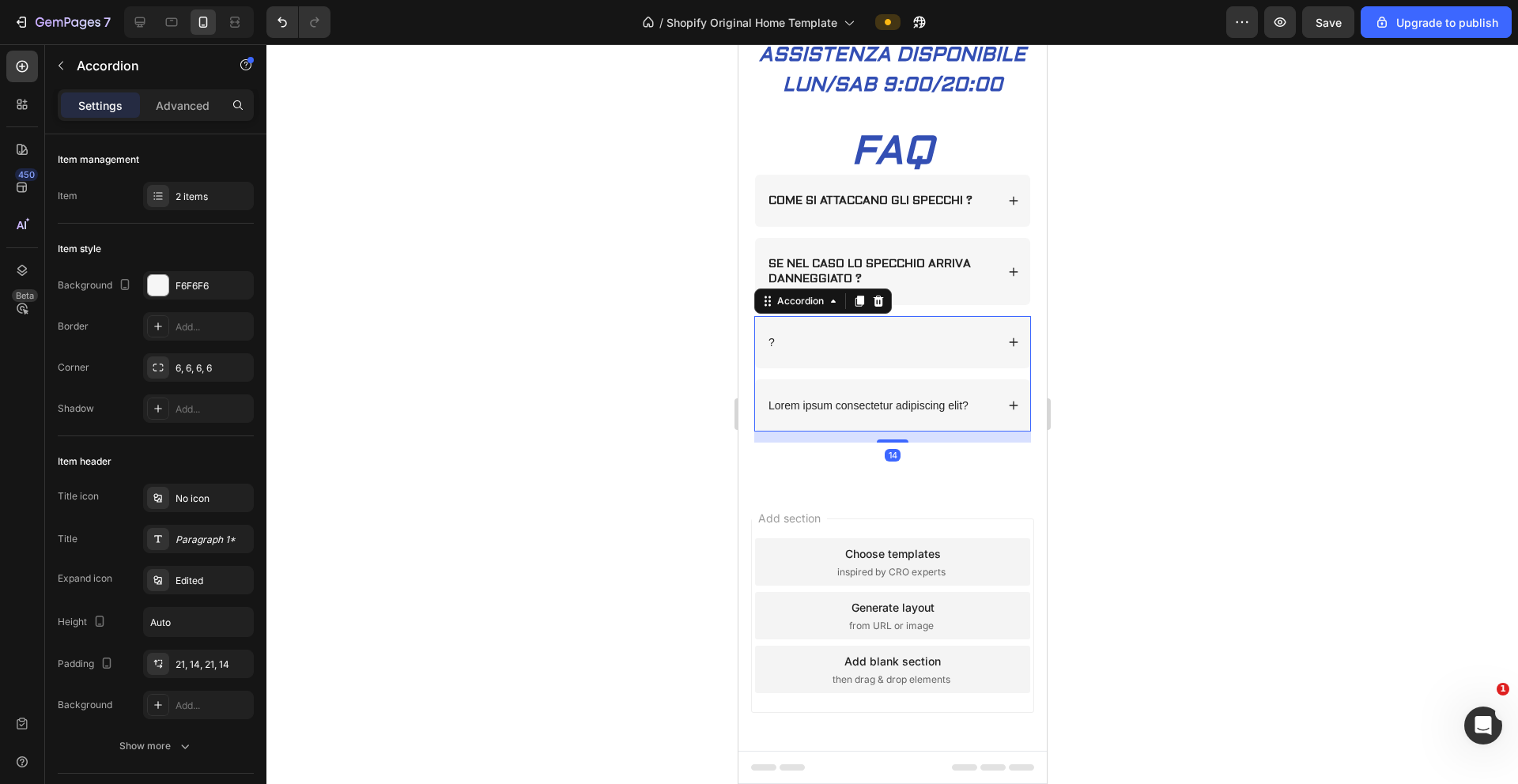
click at [779, 352] on div "?" at bounding box center [879, 343] width 229 height 19
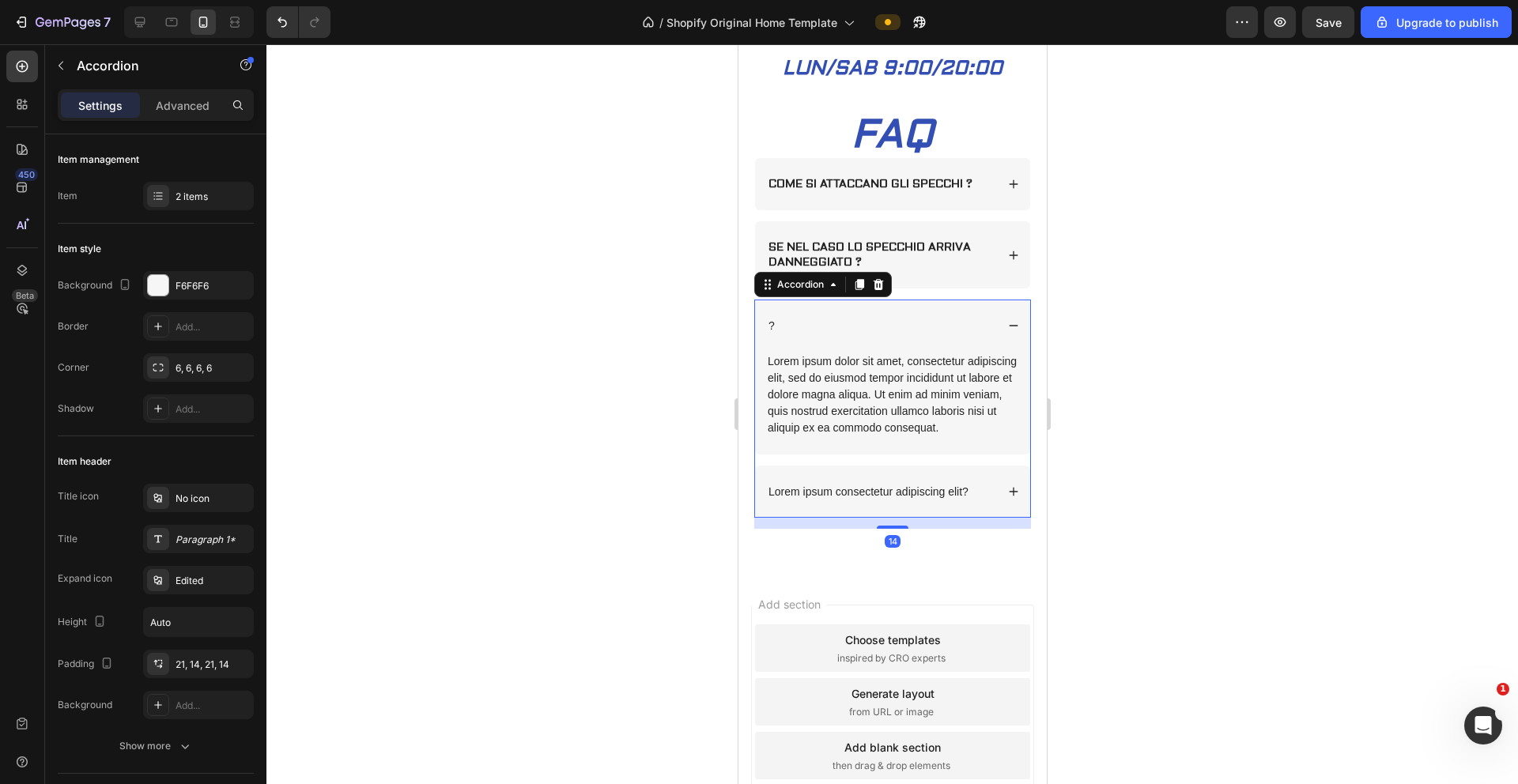
click at [779, 335] on div "?" at bounding box center [879, 325] width 229 height 19
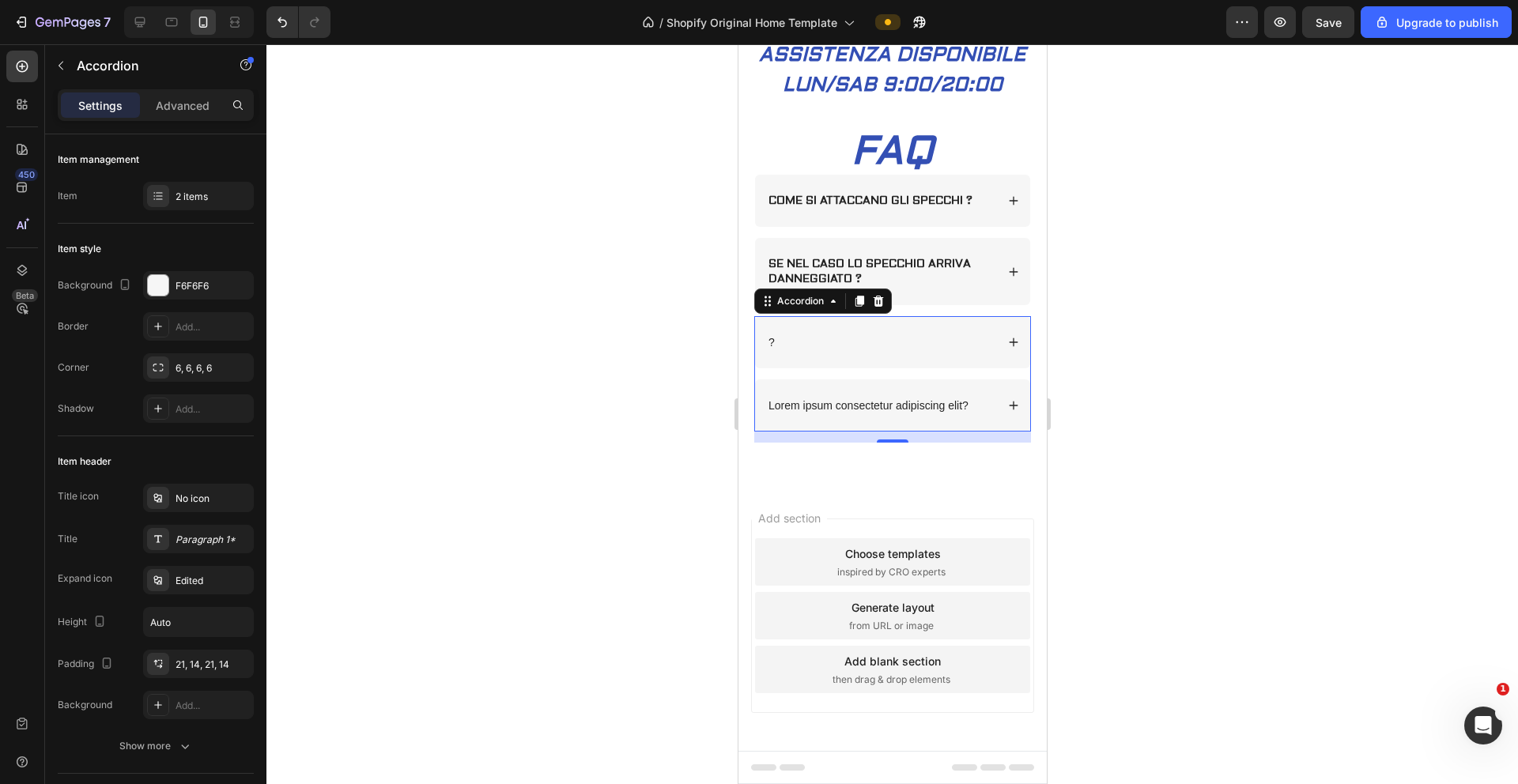
click at [775, 352] on div "?" at bounding box center [771, 343] width 11 height 19
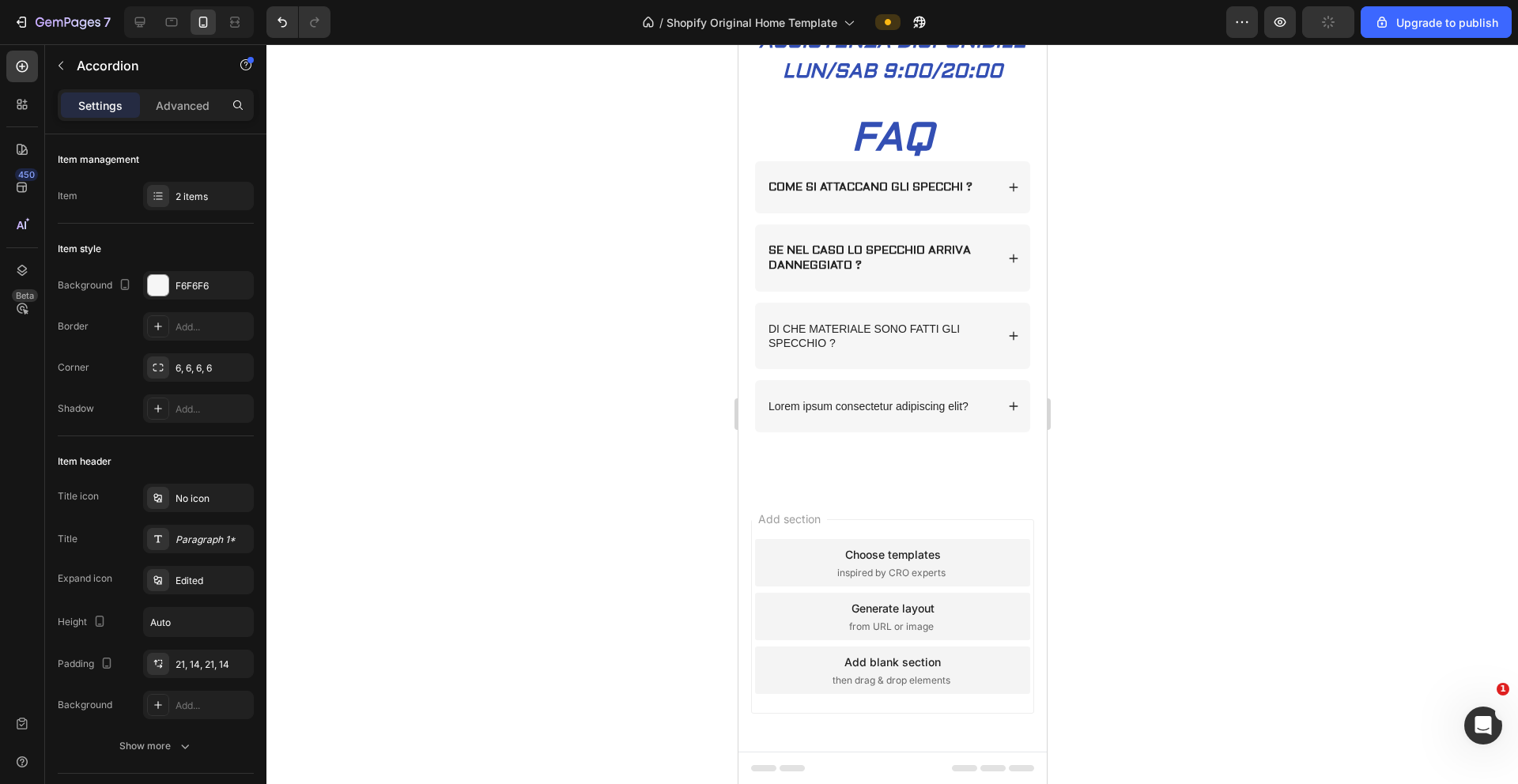
click at [824, 350] on p "DI CHE MATERIALE SONO FATTI GLI SPECCHIO ?" at bounding box center [880, 336] width 225 height 29
click at [948, 340] on icon at bounding box center [1013, 335] width 9 height 9
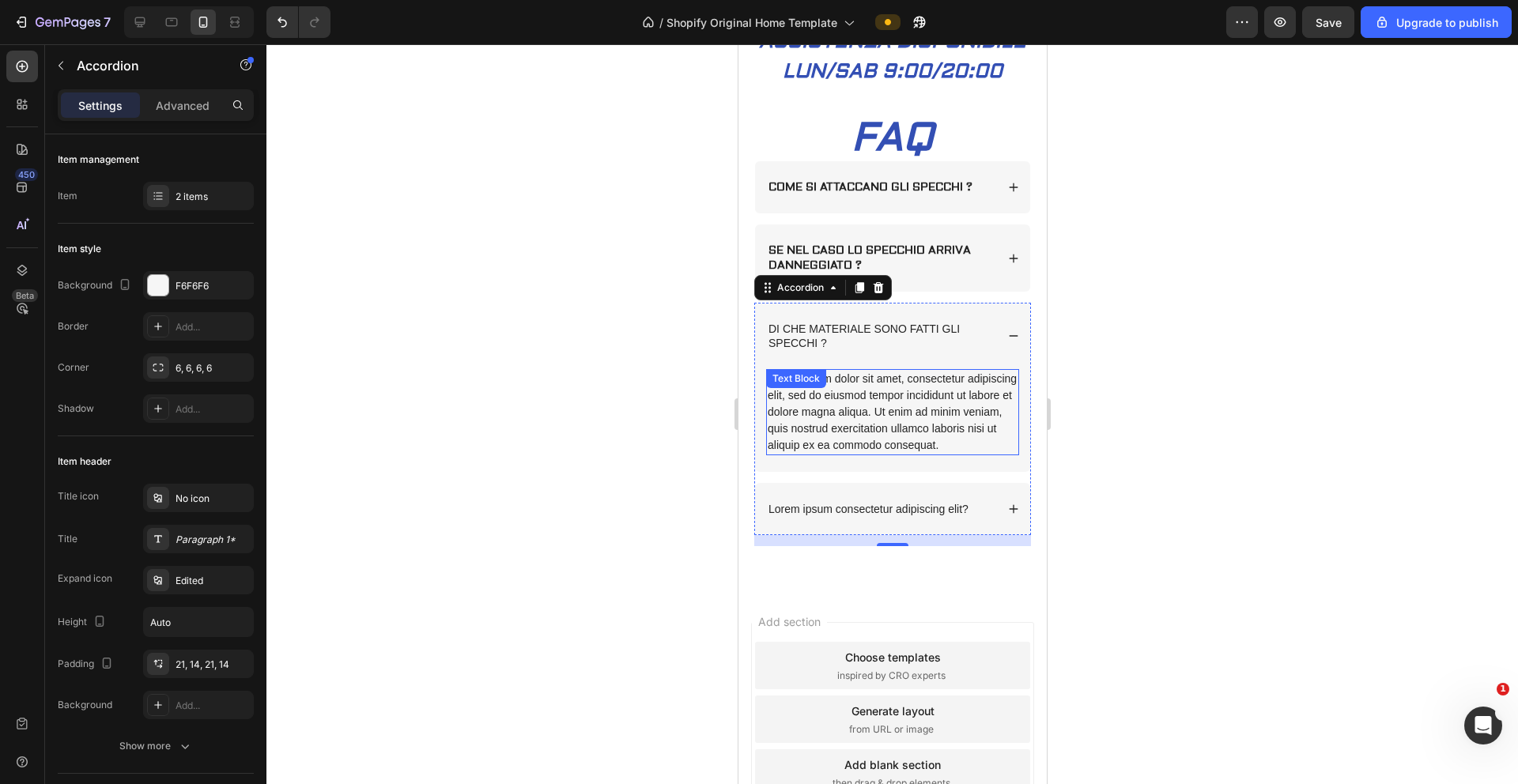
click at [890, 425] on div "Lorem ipsum dolor sit amet, consectetur adipiscing elit, sed do eiusmod tempor …" at bounding box center [892, 412] width 253 height 87
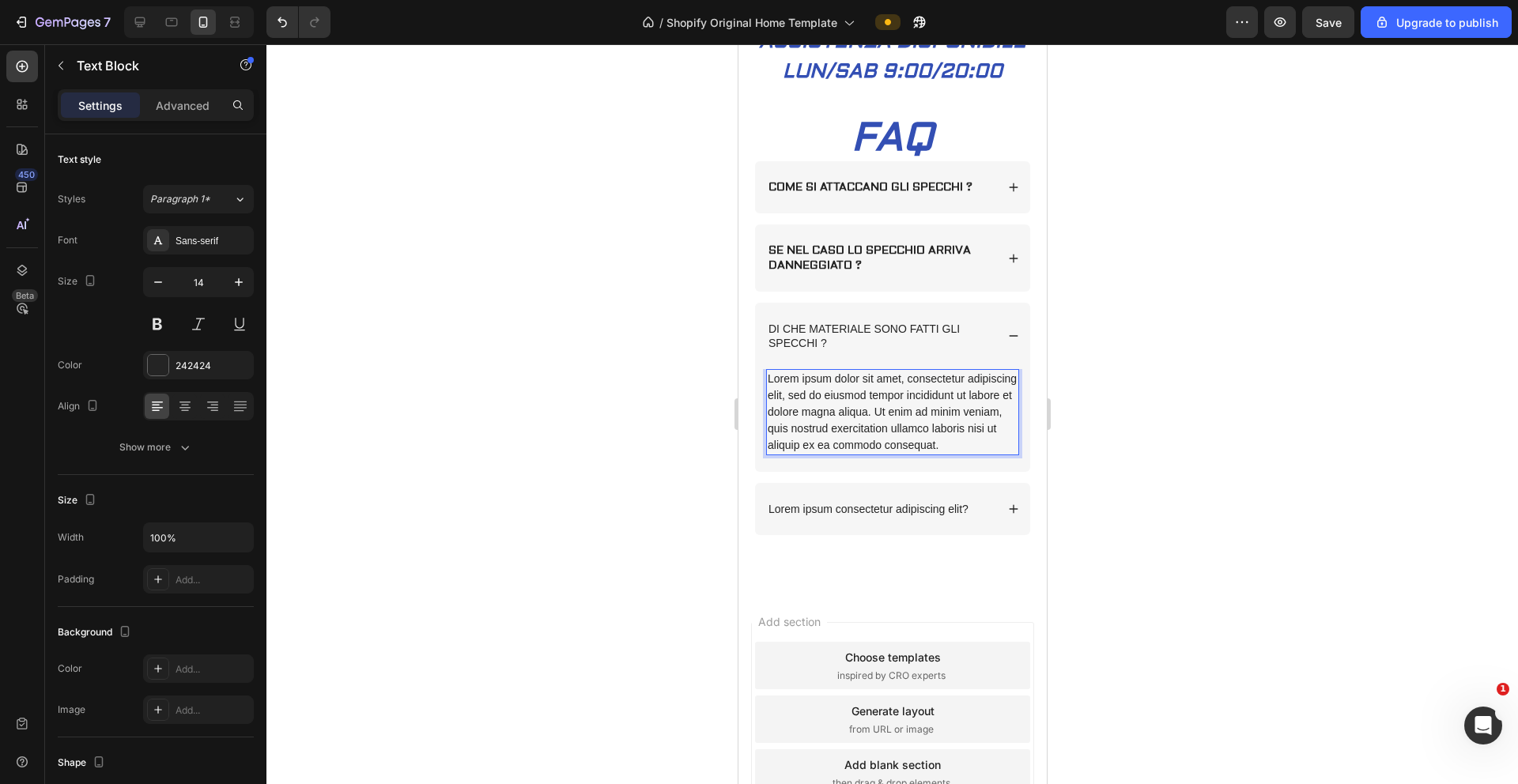
click at [838, 456] on div "Lorem ipsum dolor sit amet, consectetur adipiscing elit, sed do eiusmod tempor …" at bounding box center [892, 412] width 253 height 87
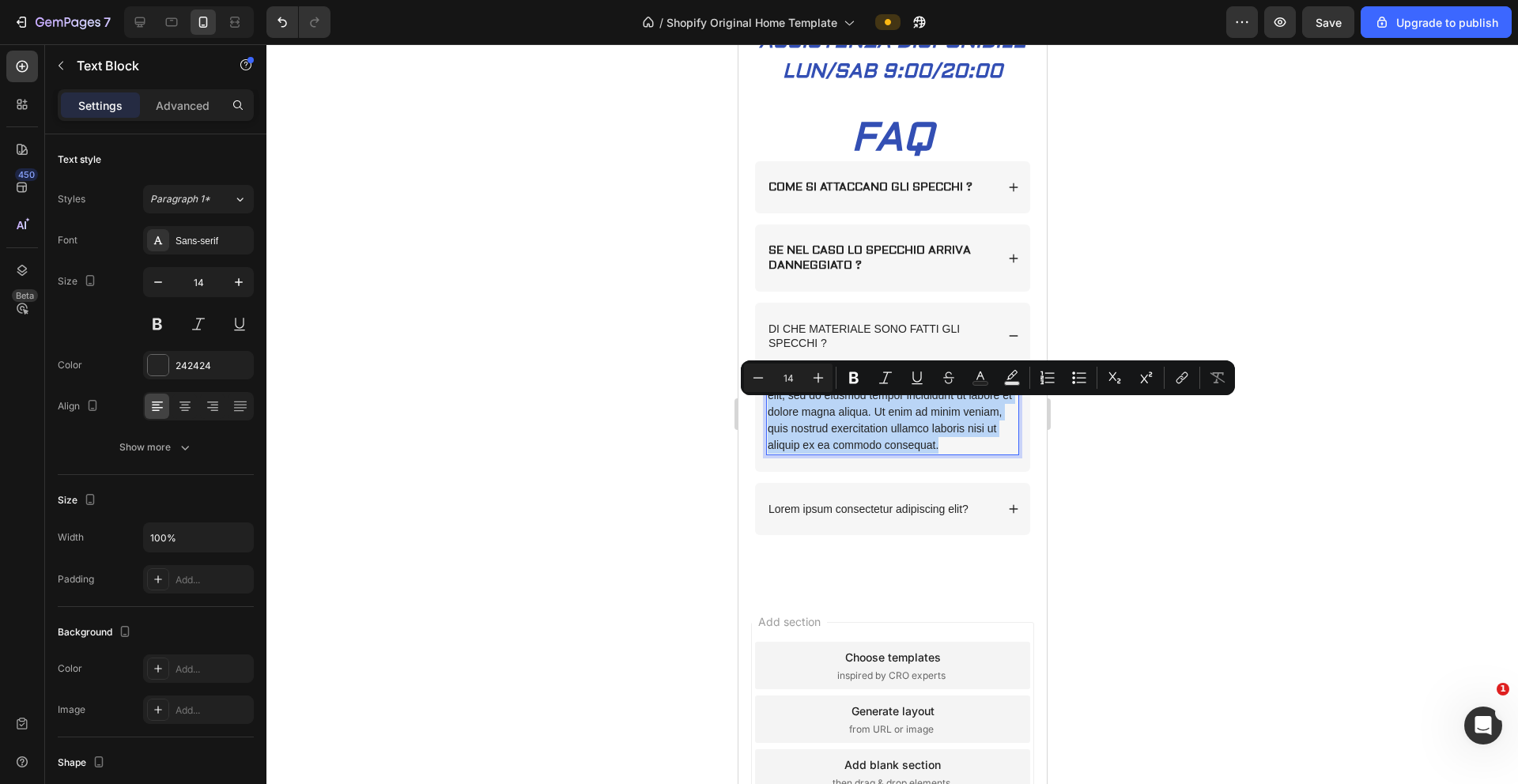
drag, startPoint x: 824, startPoint y: 495, endPoint x: 767, endPoint y: 405, distance: 106.5
click at [767, 405] on p "Lorem ipsum dolor sit amet, consectetur adipiscing elit, sed do eiusmod tempor …" at bounding box center [892, 412] width 250 height 83
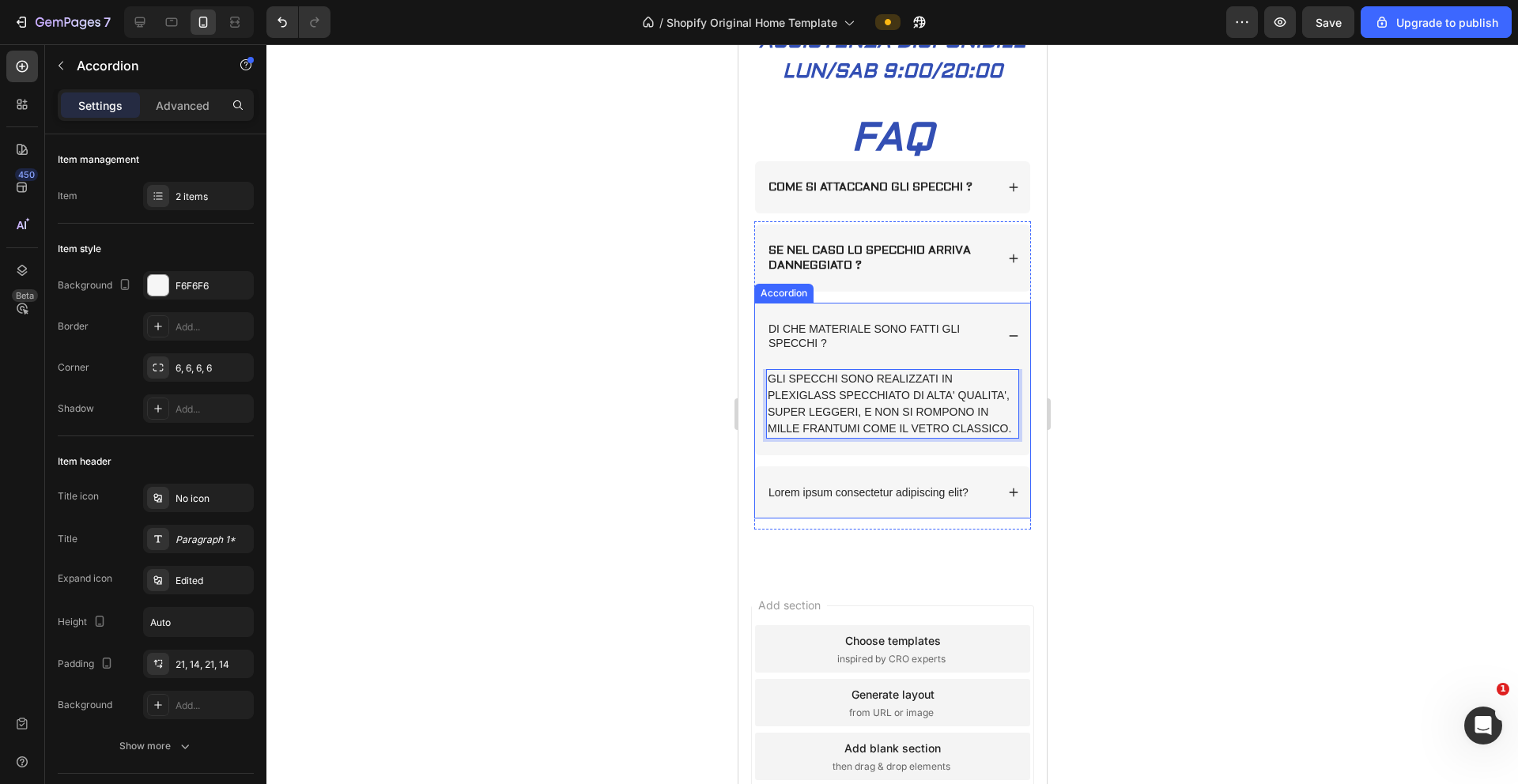
click at [839, 350] on p "DI CHE MATERIALE SONO FATTI GLI SPECCHI ?" at bounding box center [880, 336] width 225 height 29
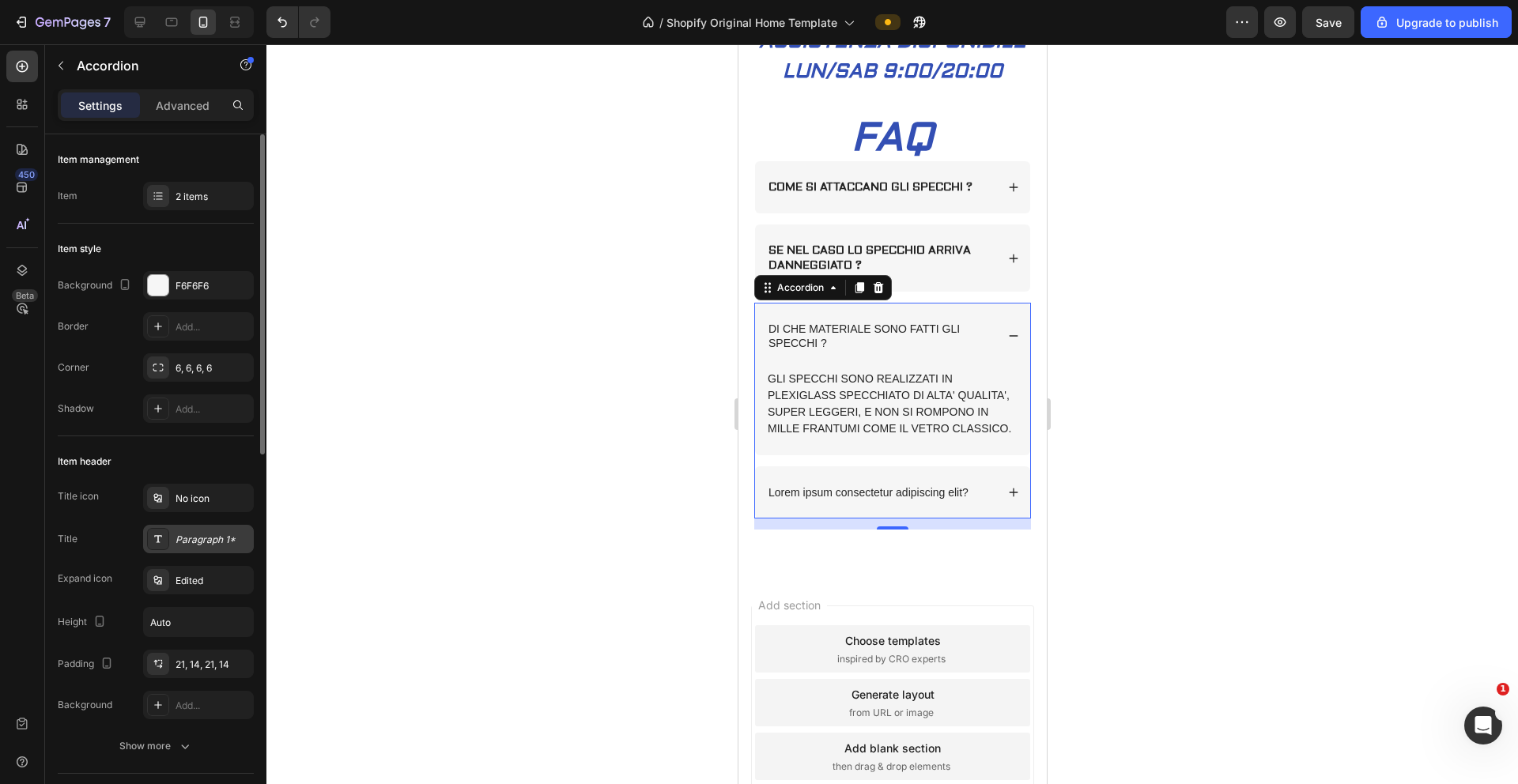
click at [213, 526] on div "Paragraph 1*" at bounding box center [212, 539] width 74 height 14
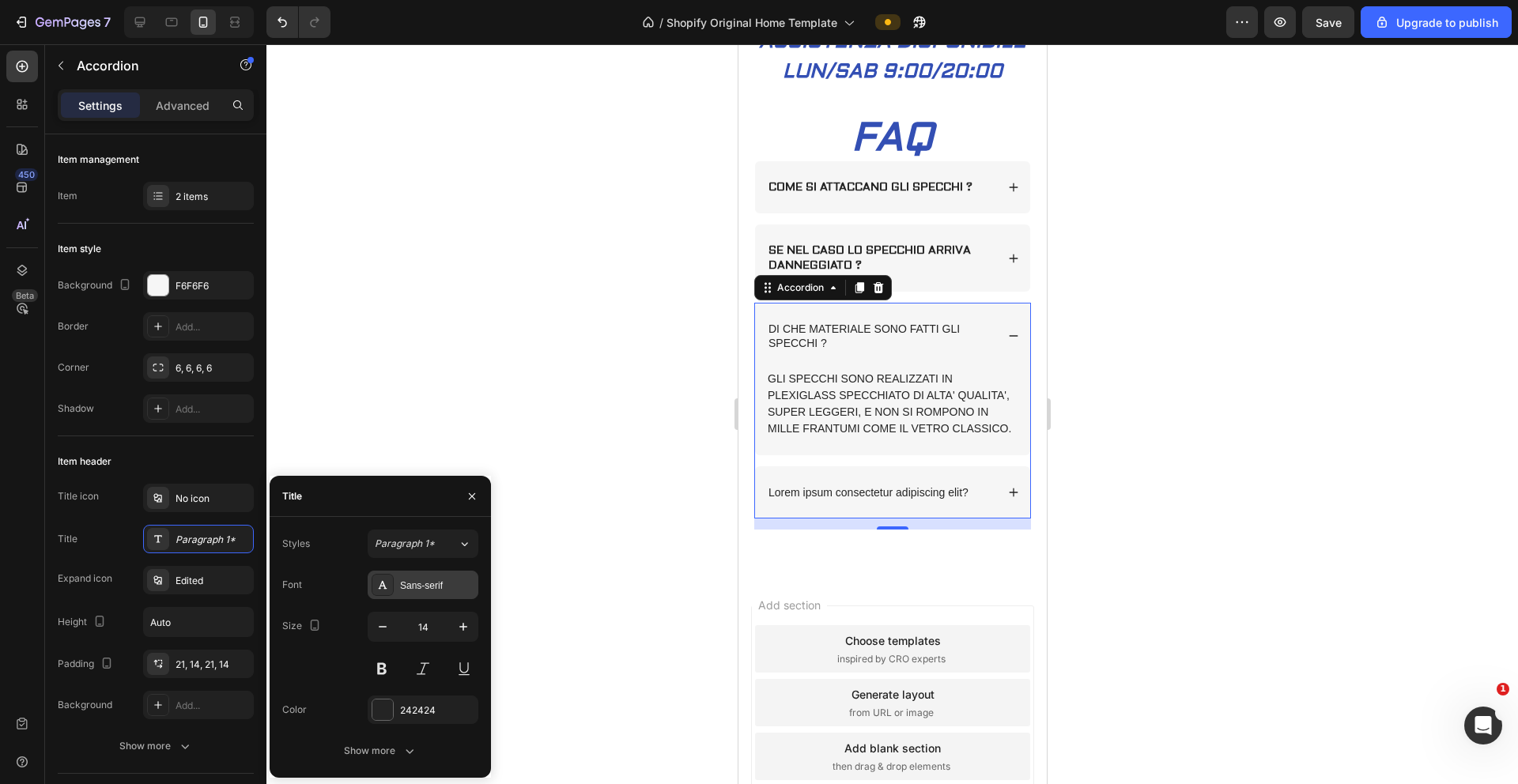
click at [417, 526] on div "Sans-serif" at bounding box center [437, 585] width 74 height 14
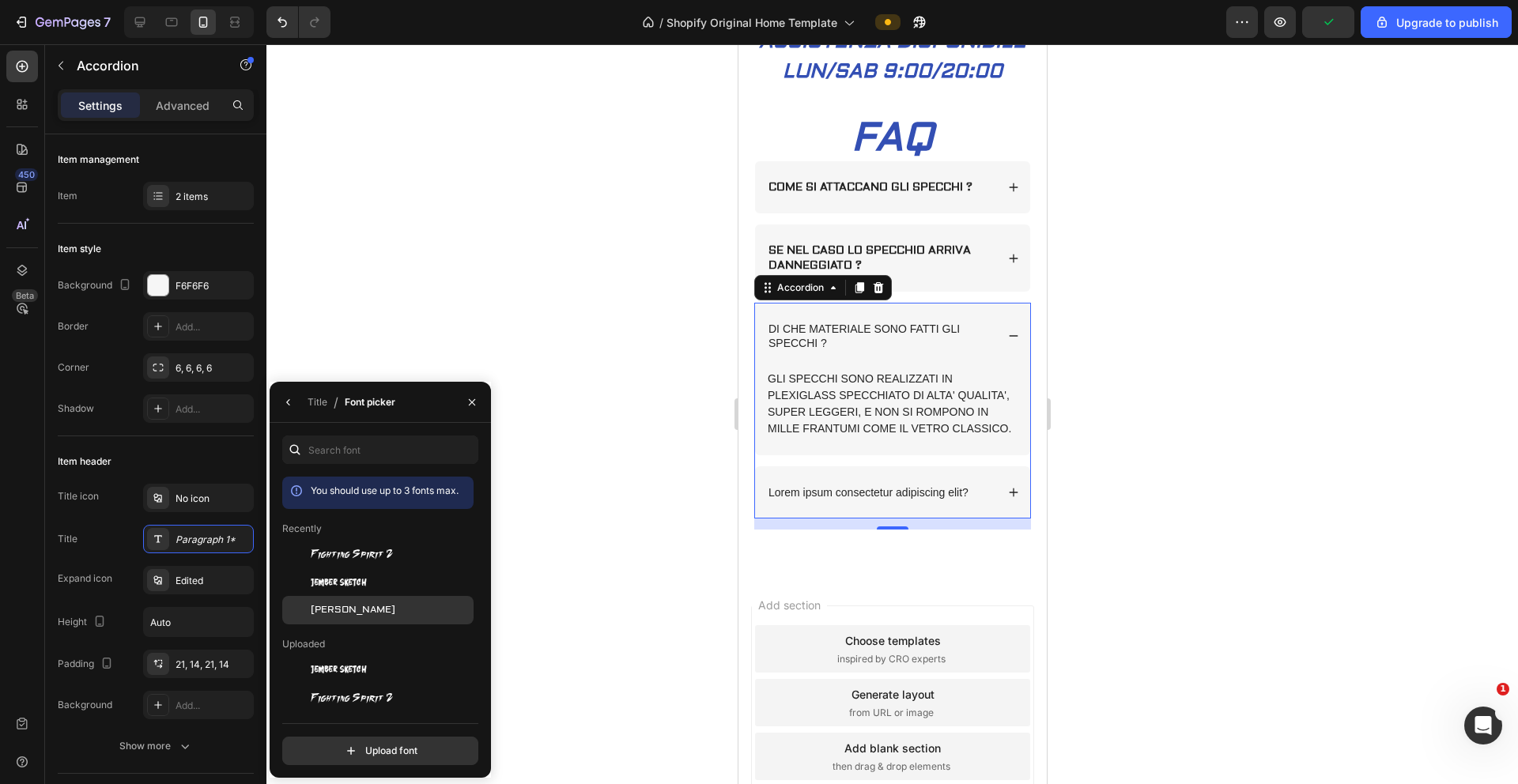
click at [351, 526] on div "Aldrich" at bounding box center [391, 610] width 160 height 14
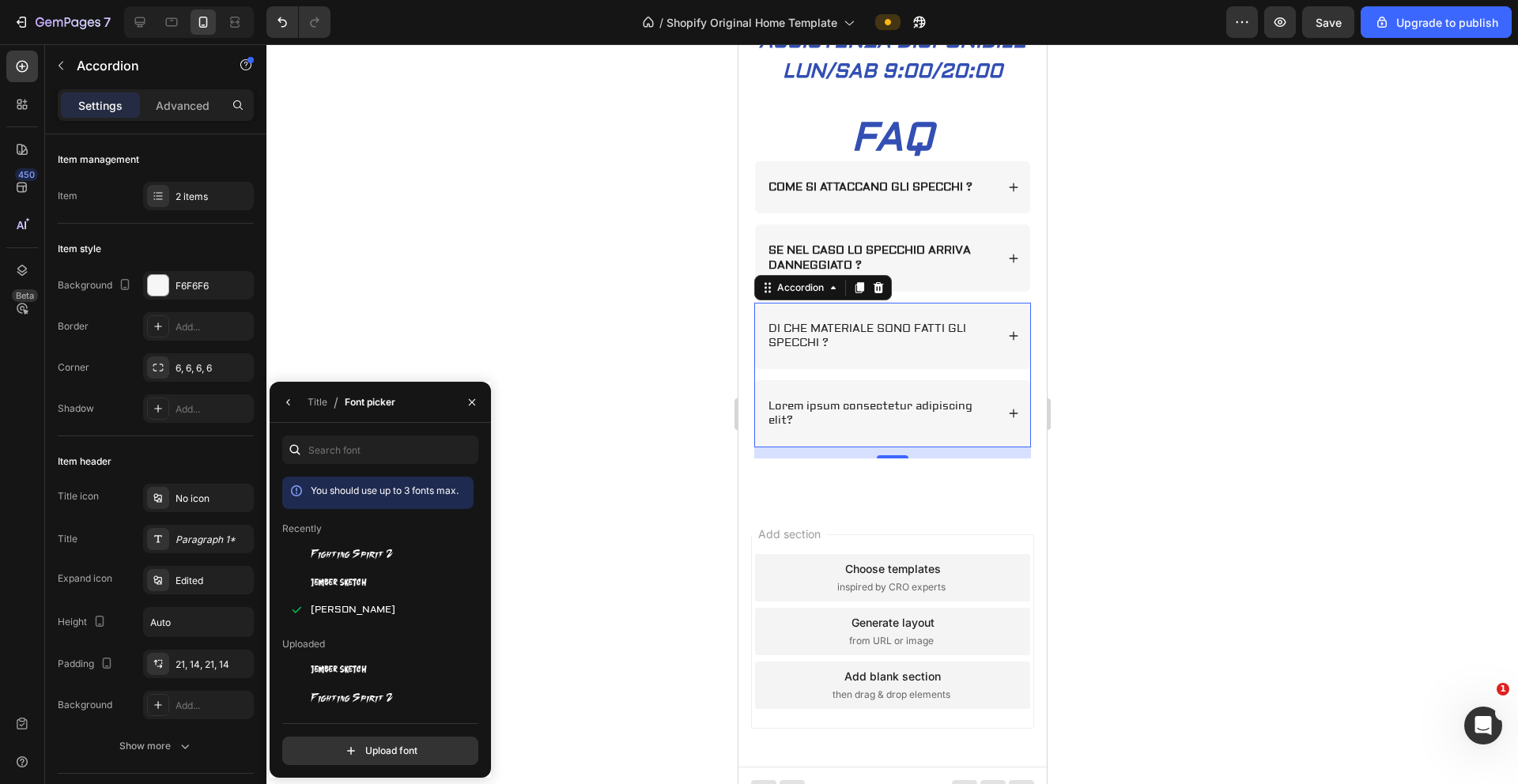
click at [948, 342] on icon at bounding box center [1014, 336] width 11 height 11
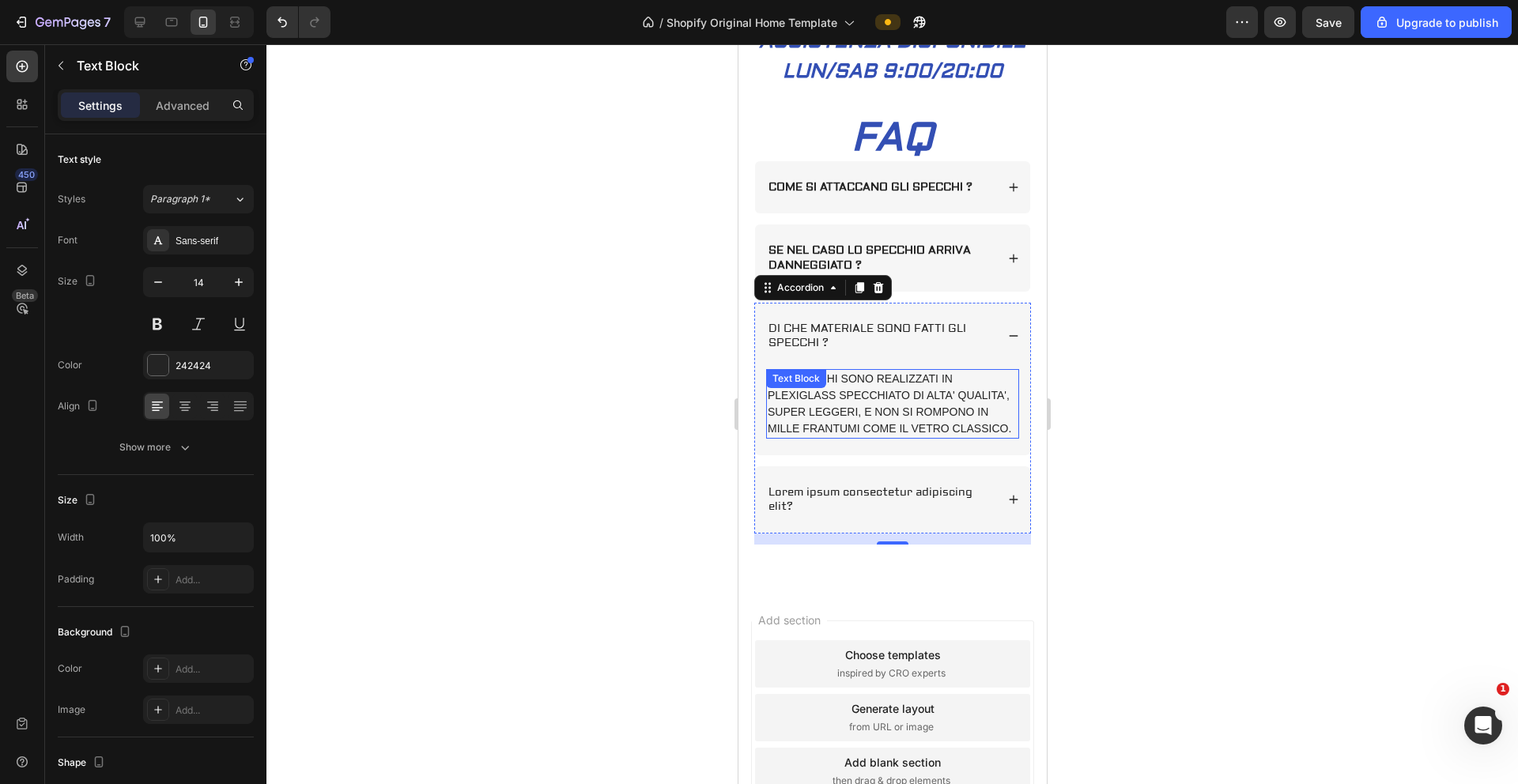
click at [912, 422] on p "GLI SPECCHI SONO REALIZZATI IN PLEXIGLASS SPECCHIATO DI ALTA' QUALITA', SUPER L…" at bounding box center [892, 404] width 250 height 67
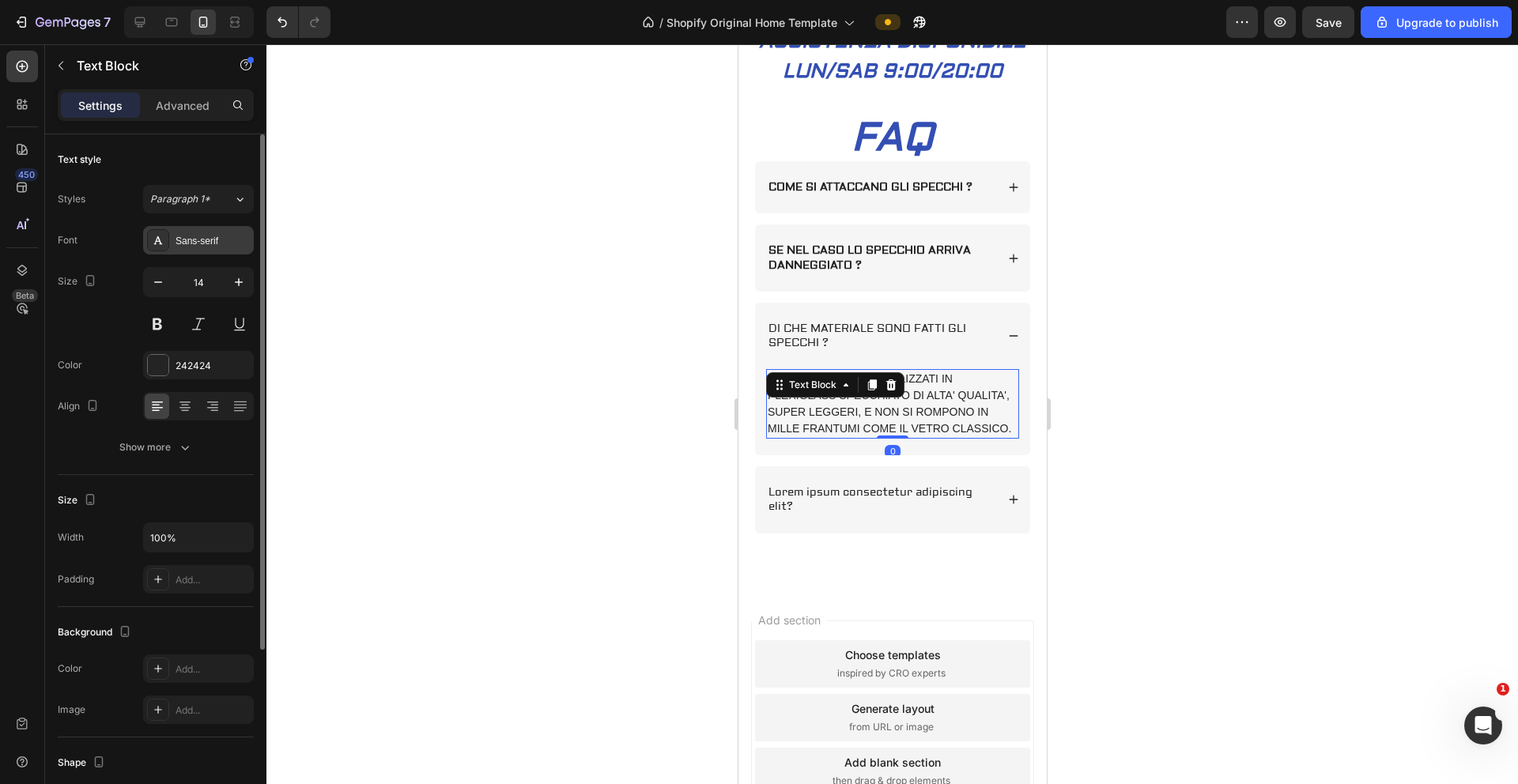
click at [201, 236] on div "Sans-serif" at bounding box center [212, 241] width 74 height 14
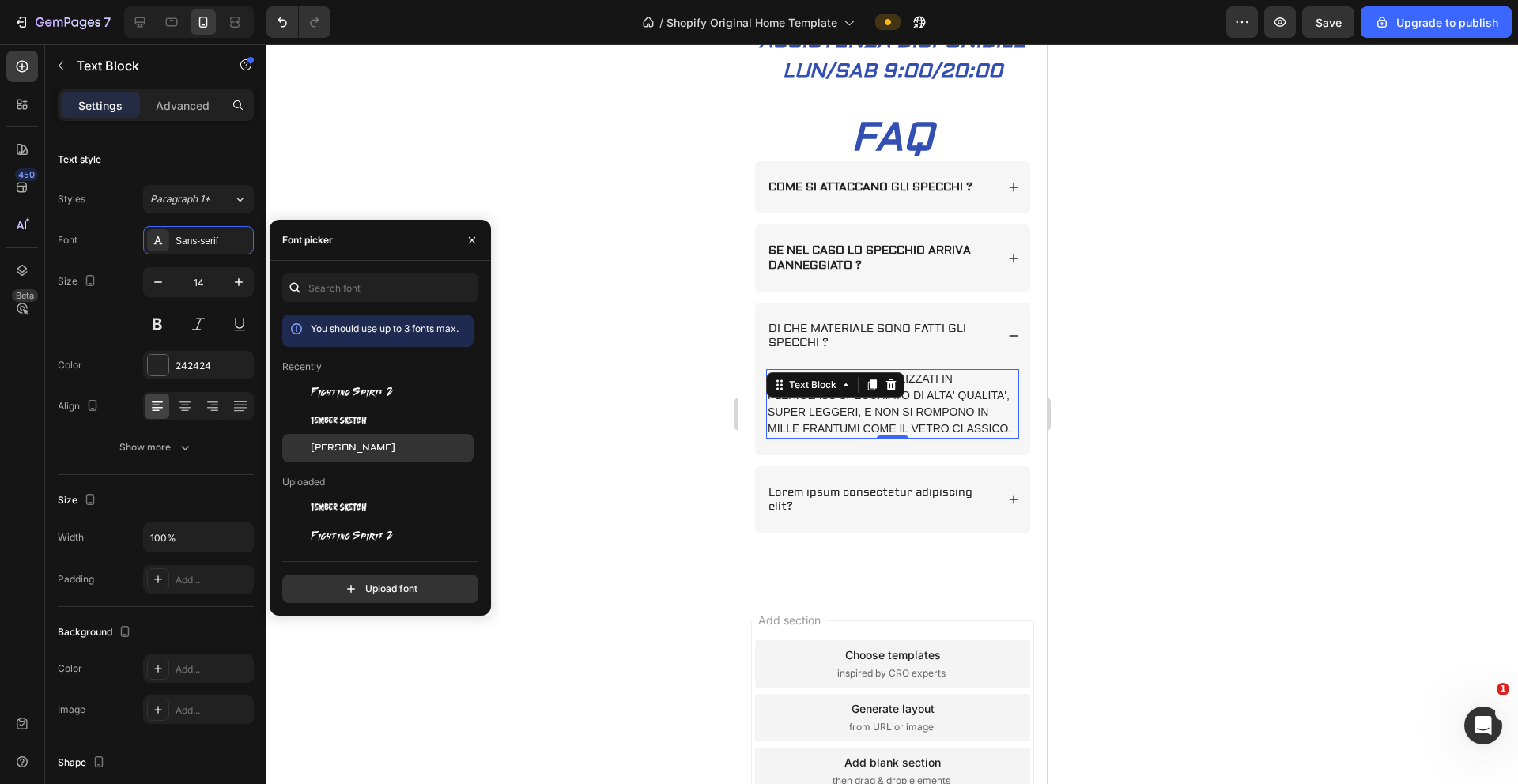
click at [334, 441] on span "Aldrich" at bounding box center [353, 448] width 85 height 14
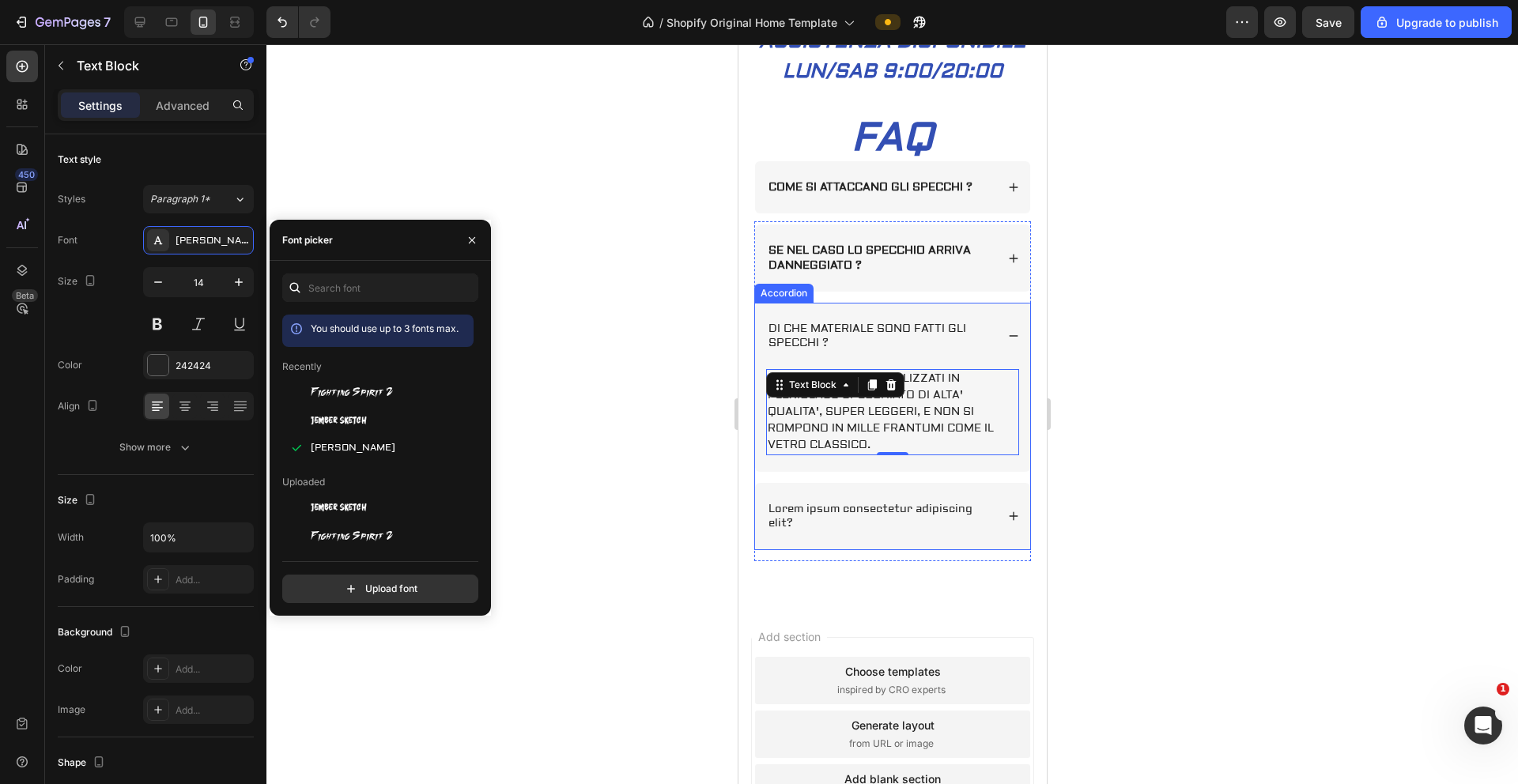
click at [839, 350] on p "DI CHE MATERIALE SONO FATTI GLI SPECCHI ?" at bounding box center [880, 336] width 225 height 29
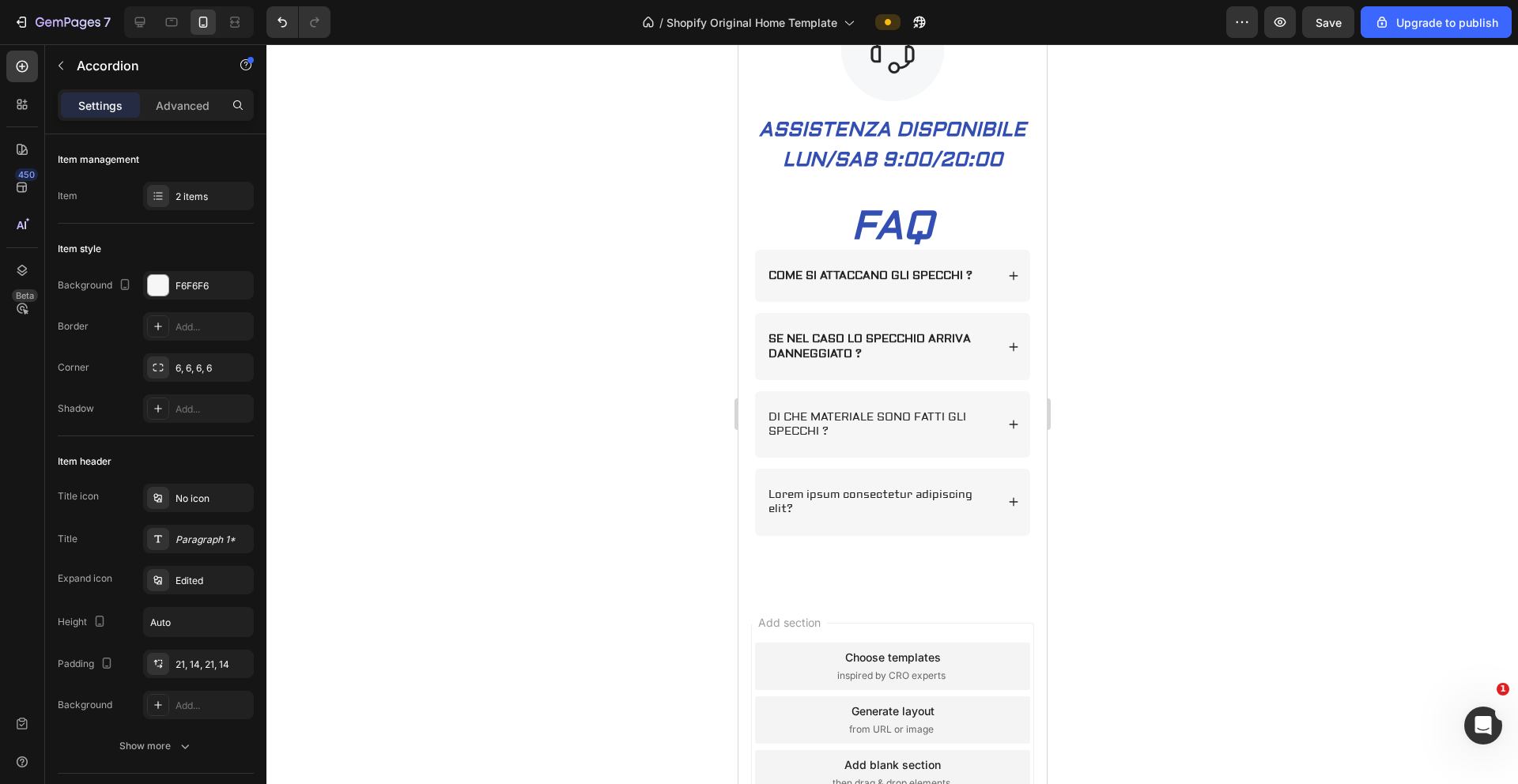
scroll to position [1600, 0]
click at [863, 438] on p "DI CHE MATERIALE SONO FATTI GLI SPECCHI ?" at bounding box center [880, 423] width 225 height 29
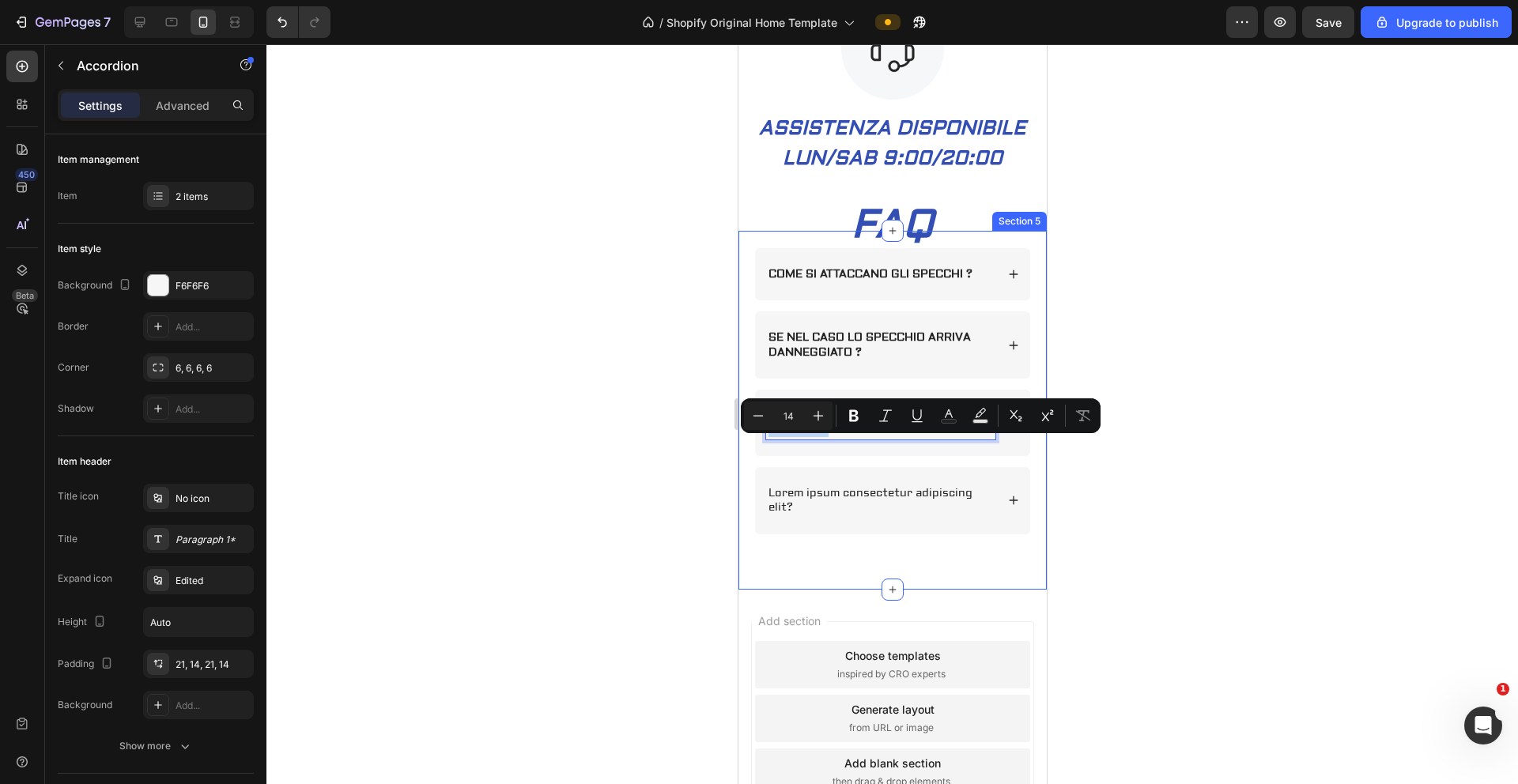
drag, startPoint x: 835, startPoint y: 456, endPoint x: 748, endPoint y: 440, distance: 88.5
click at [748, 440] on div "FAQ Heading Row COME SI ATTACCANO GLI SPECCHI ? SE NEL CASO LO SPECCHIO ARRIVA …" at bounding box center [892, 410] width 308 height 358
click at [645, 425] on div at bounding box center [892, 415] width 1252 height 740
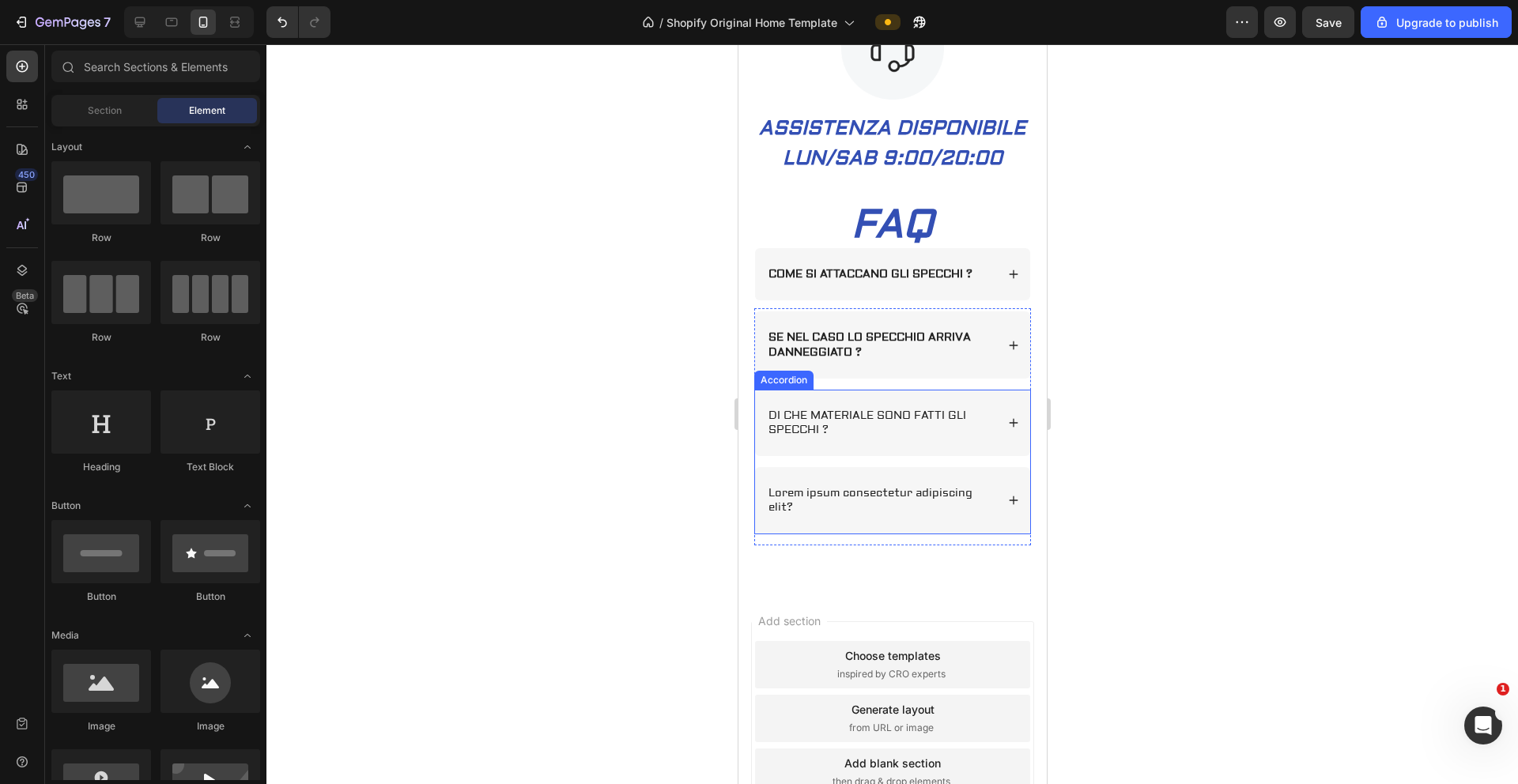
click at [840, 438] on p "DI CHE MATERIALE SONO FATTI GLI SPECCHI ?" at bounding box center [880, 423] width 225 height 29
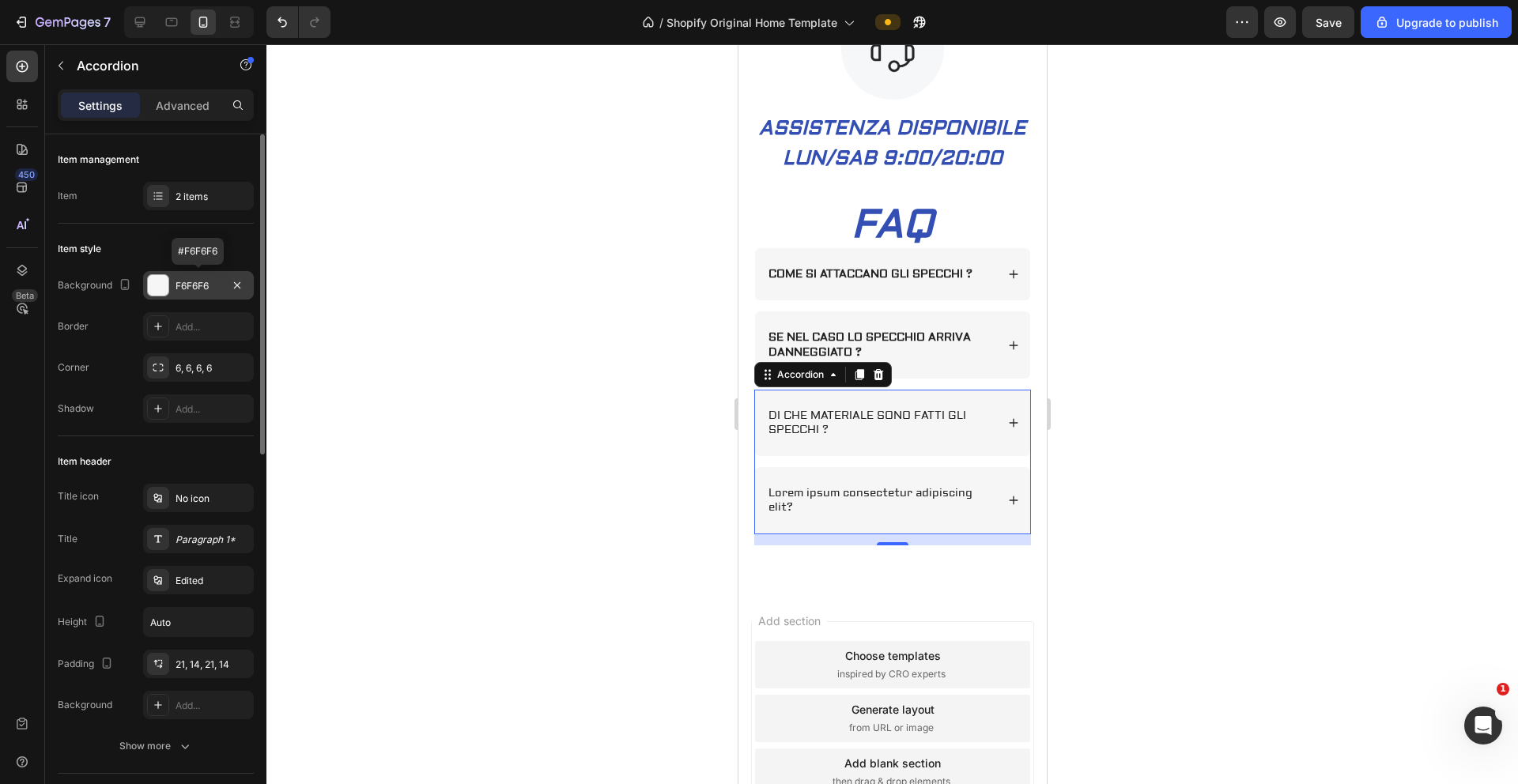
click at [187, 291] on div "F6F6F6" at bounding box center [198, 285] width 46 height 14
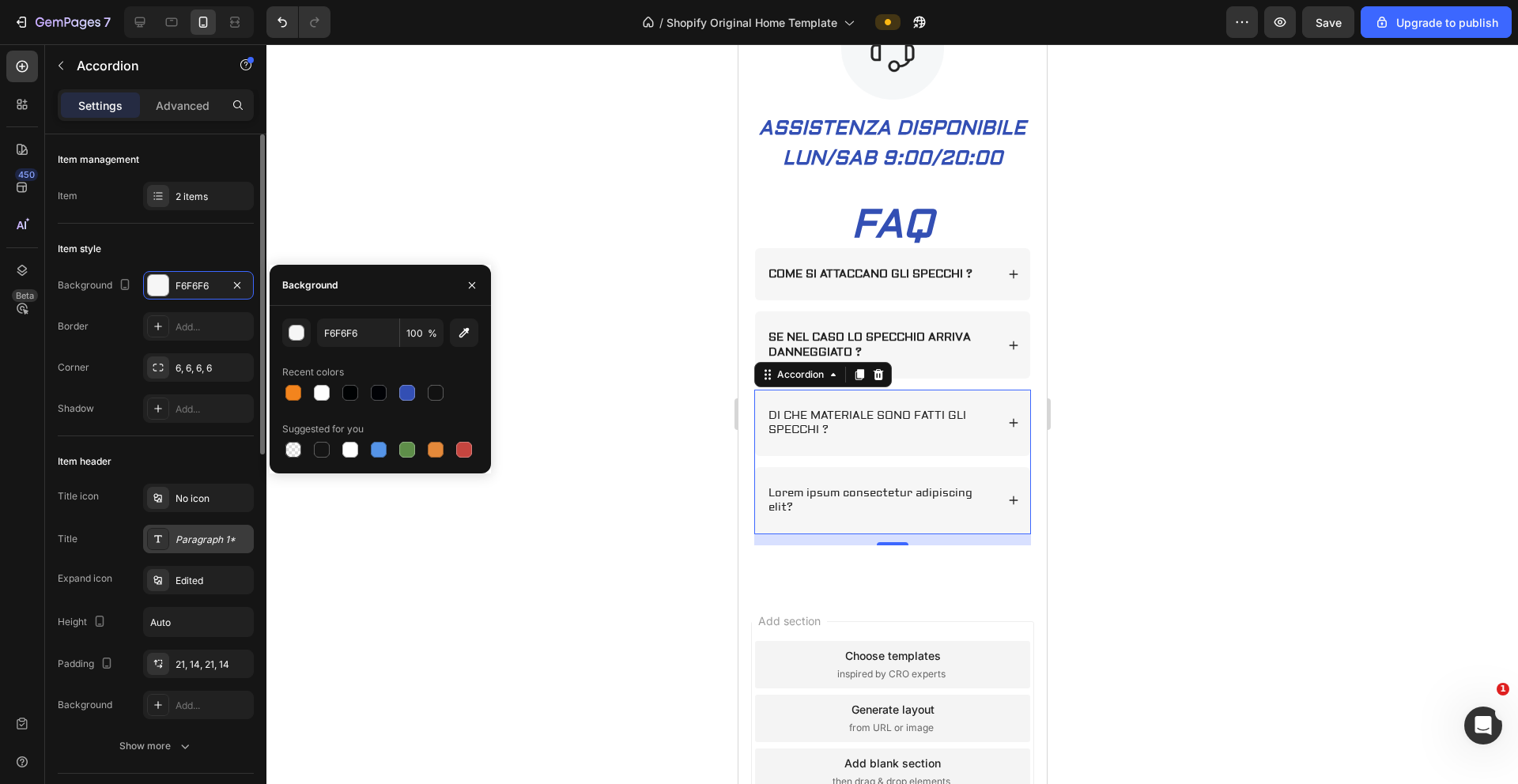
click at [195, 526] on div "Paragraph 1*" at bounding box center [212, 539] width 74 height 14
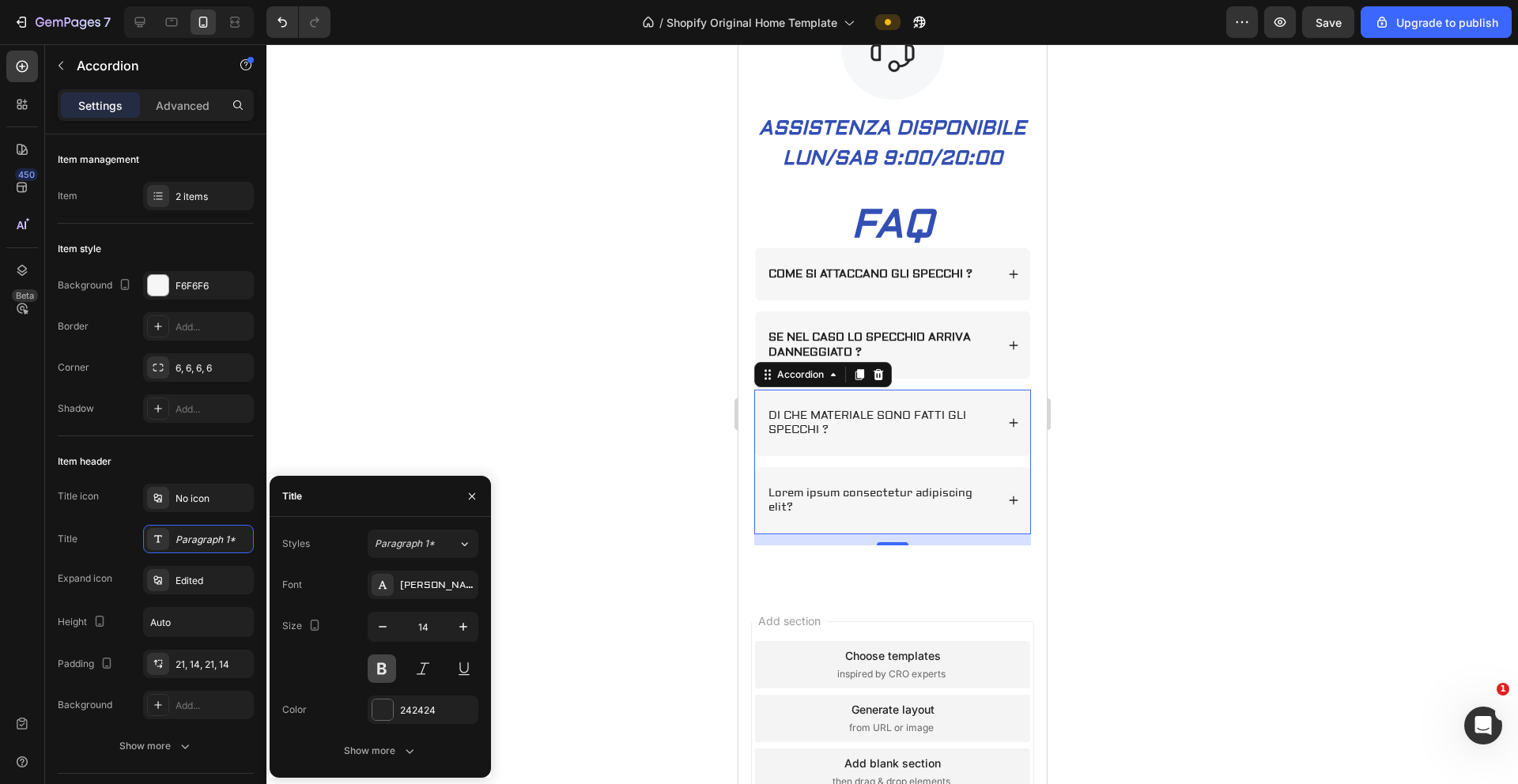
click at [378, 526] on button at bounding box center [382, 669] width 29 height 29
click at [380, 526] on div "242424" at bounding box center [423, 710] width 110 height 29
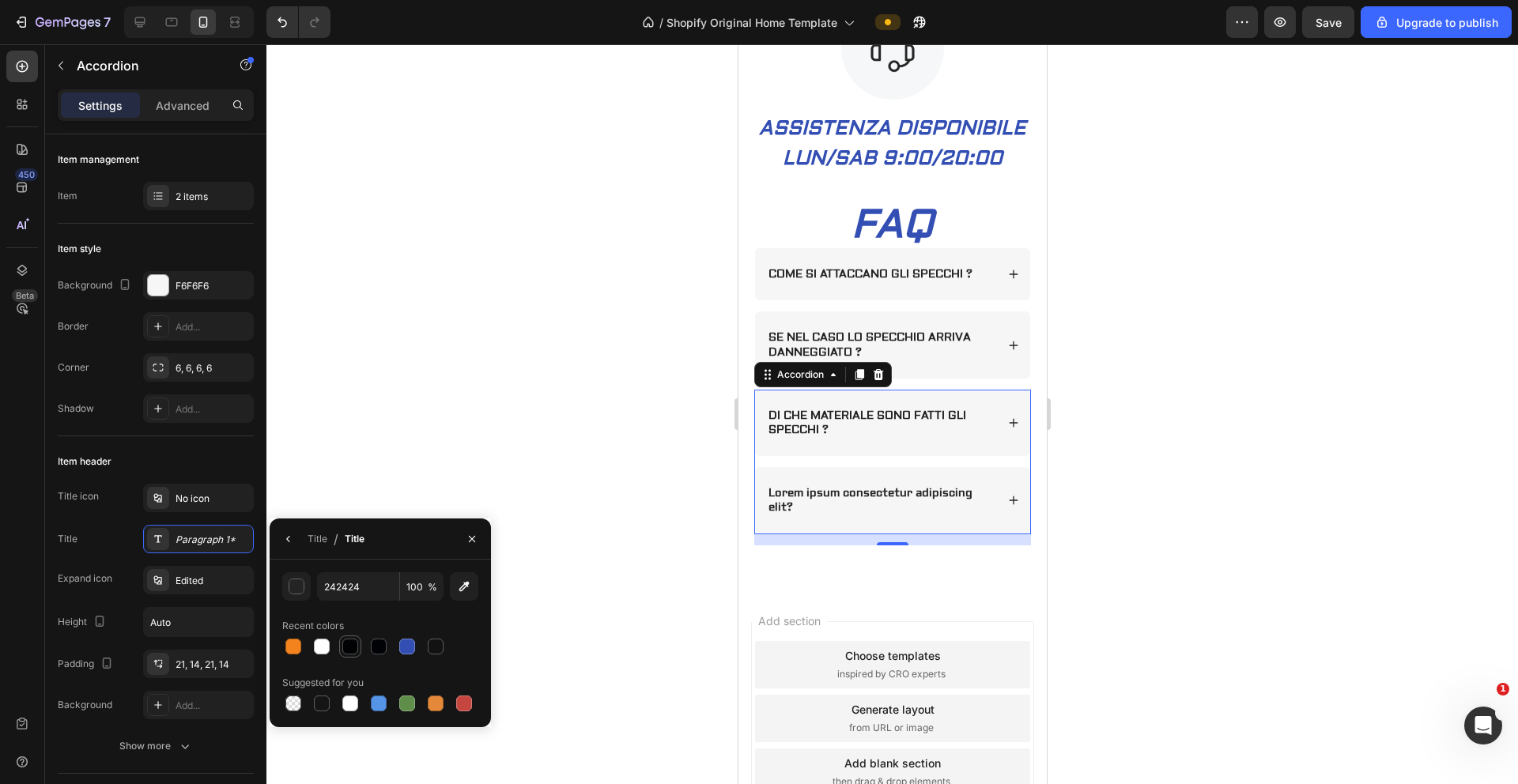
click at [342, 526] on div at bounding box center [350, 647] width 19 height 19
type input "000203"
click at [943, 456] on div "DI CHE MATERIALE SONO FATTI GLI SPECCHI ?" at bounding box center [892, 423] width 275 height 67
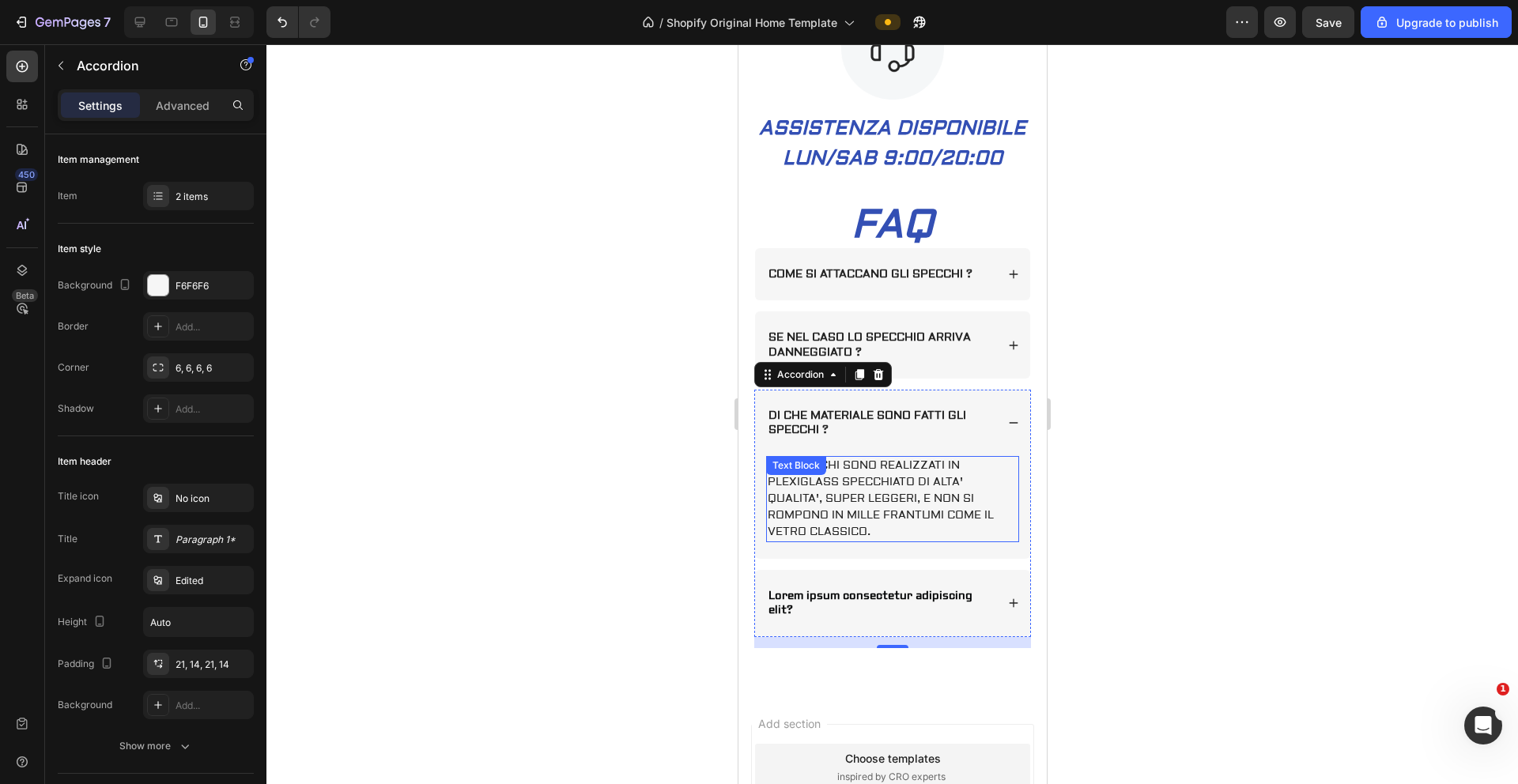
click at [877, 512] on p "GLI SPECCHI SONO REALIZZATI IN PLEXIGLASS SPECCHIATO DI ALTA' QUALITA', SUPER L…" at bounding box center [892, 499] width 250 height 83
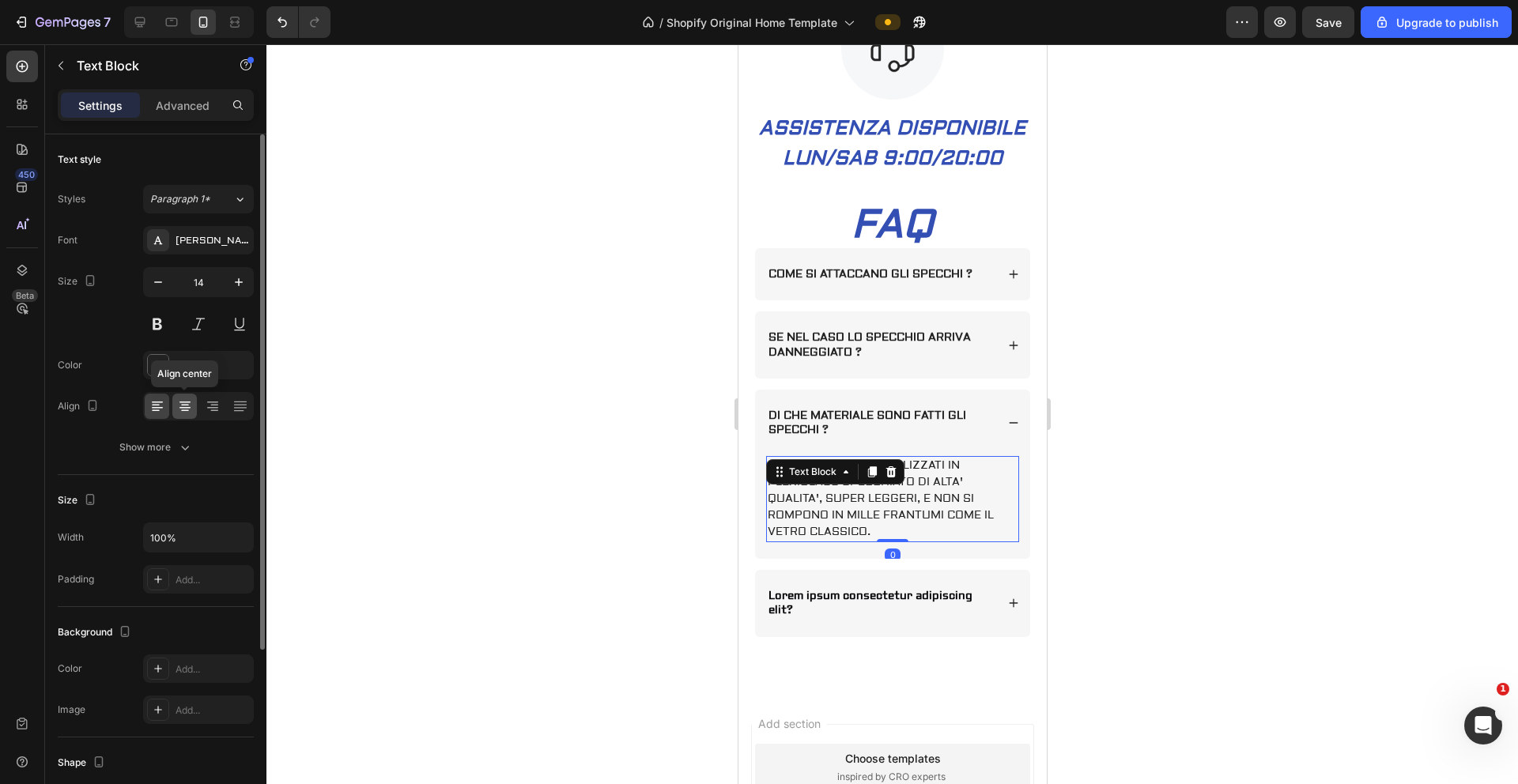
click at [188, 400] on icon at bounding box center [185, 406] width 16 height 16
click at [161, 356] on div at bounding box center [158, 365] width 21 height 21
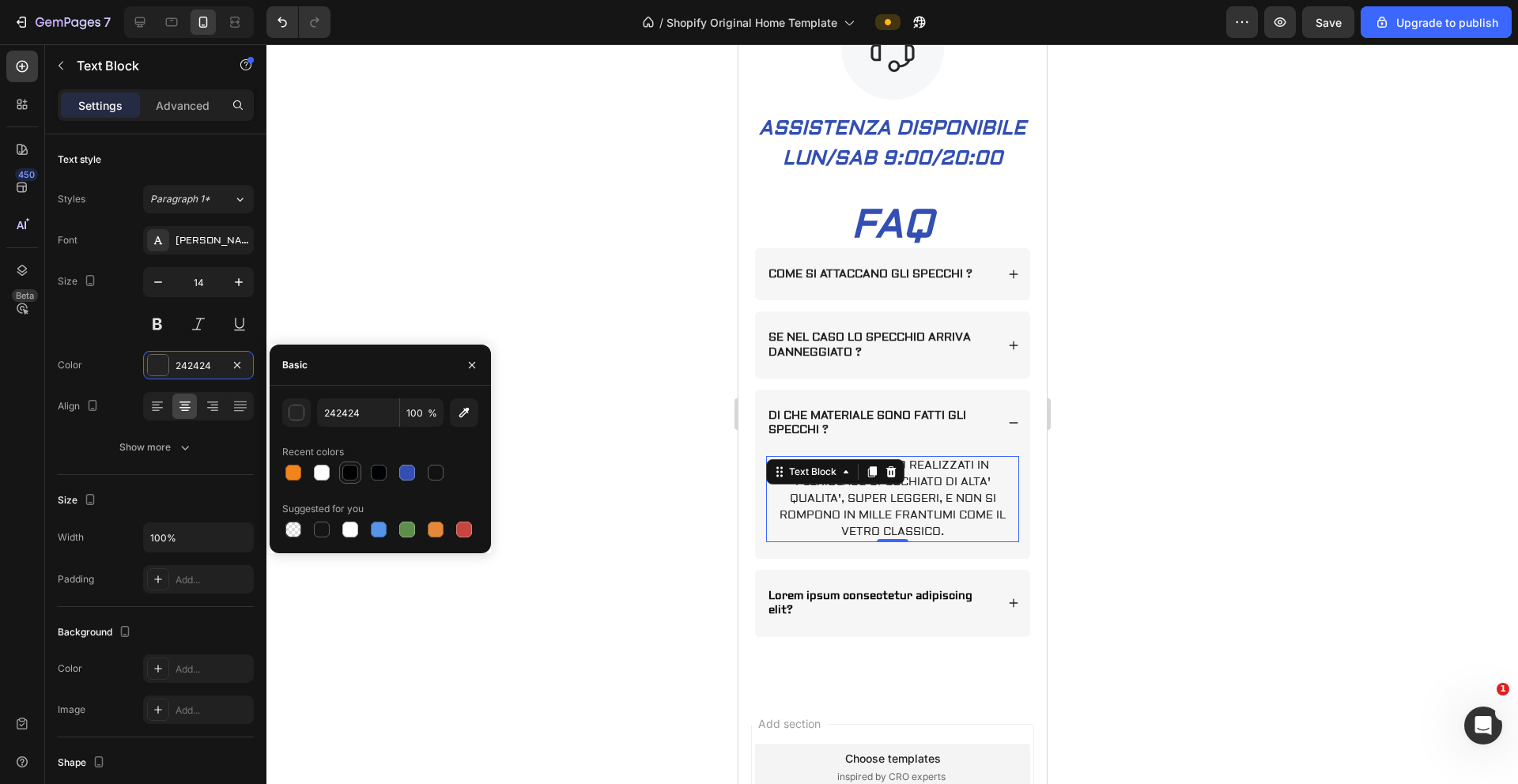
click at [353, 480] on div at bounding box center [350, 473] width 16 height 16
type input "000203"
click at [164, 320] on button at bounding box center [157, 324] width 29 height 29
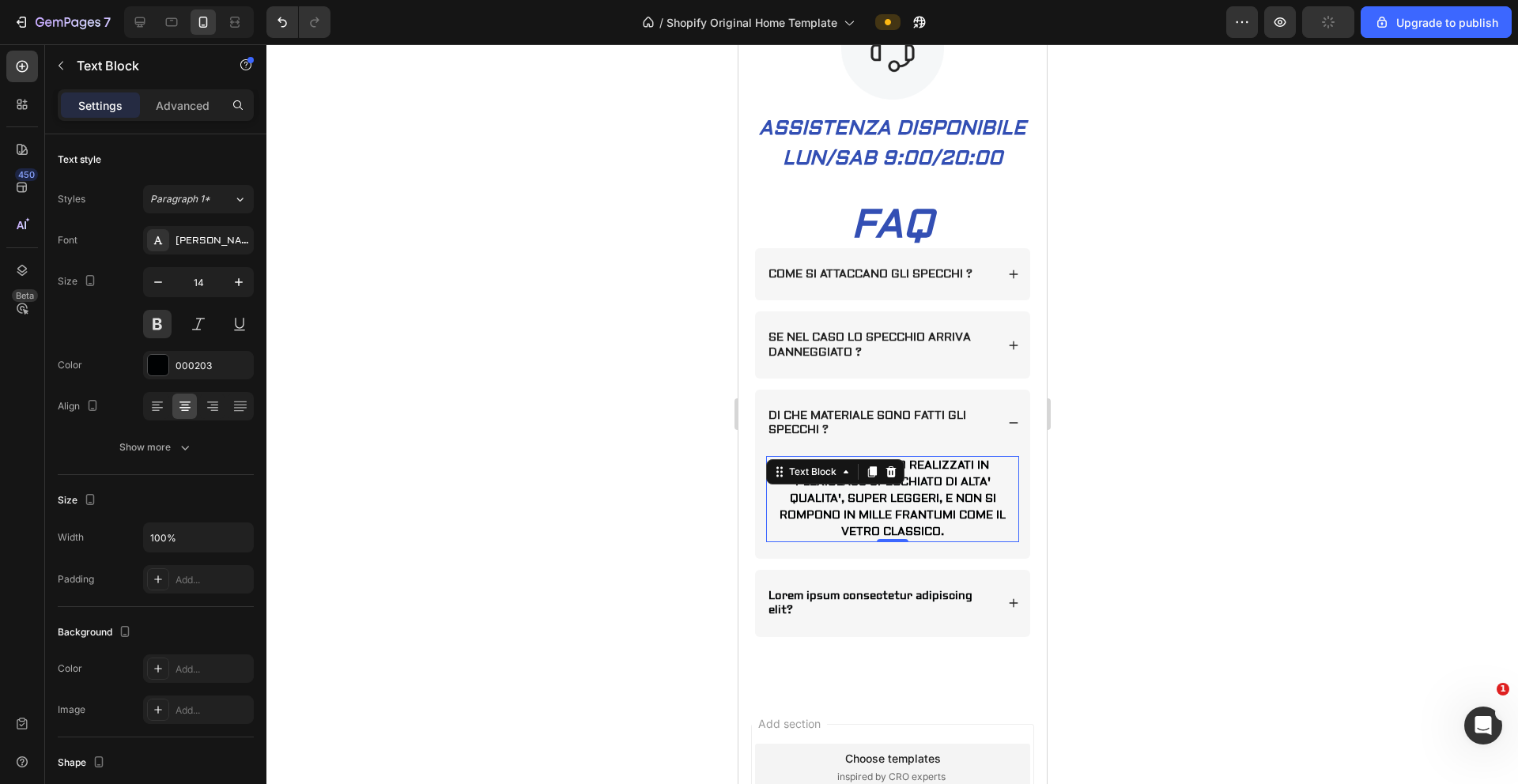
click at [447, 372] on div at bounding box center [892, 415] width 1252 height 740
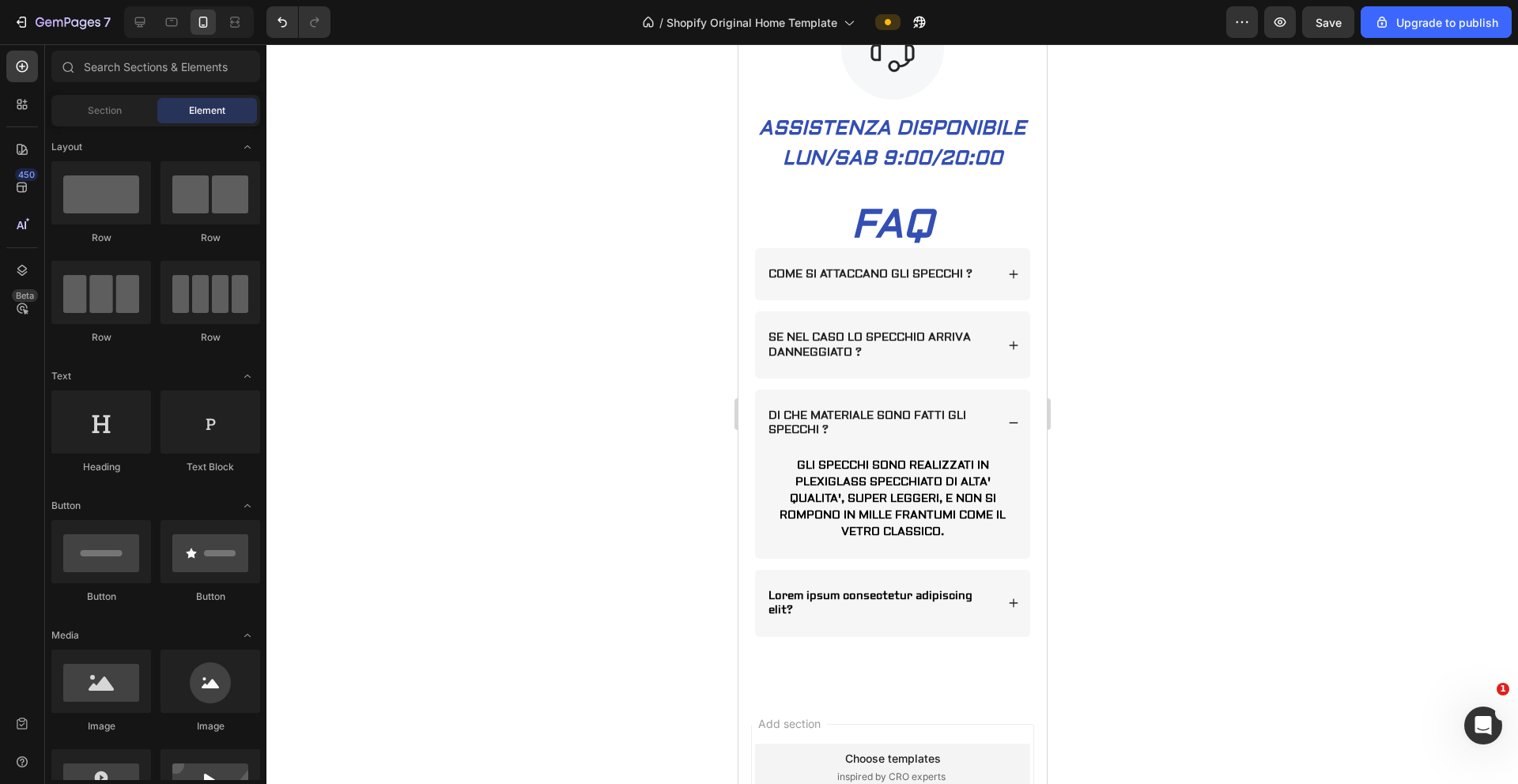
click at [447, 372] on div at bounding box center [892, 415] width 1252 height 740
click at [948, 469] on div at bounding box center [892, 415] width 1252 height 740
click at [948, 428] on icon at bounding box center [1014, 423] width 11 height 11
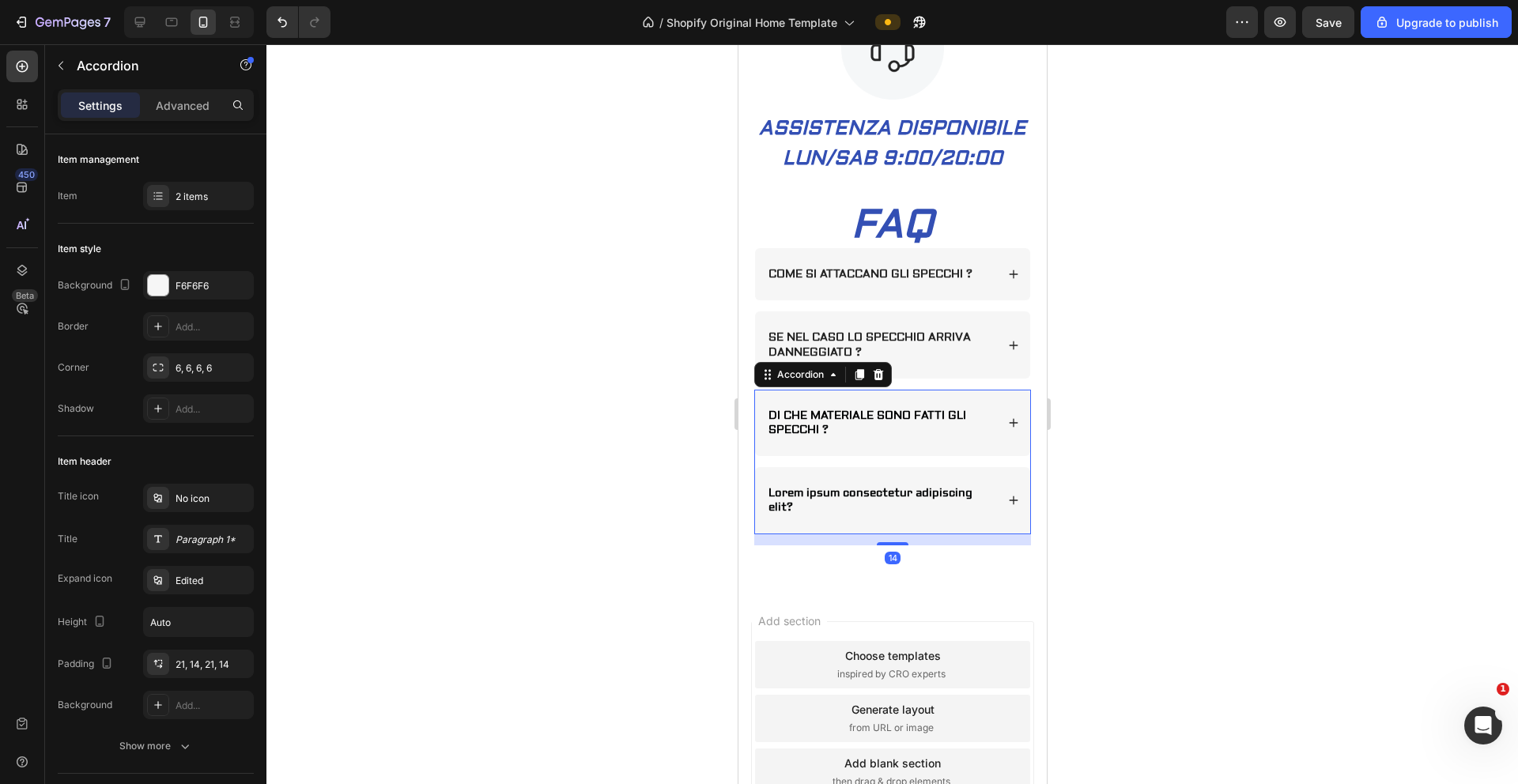
click at [948, 430] on div at bounding box center [892, 415] width 1252 height 740
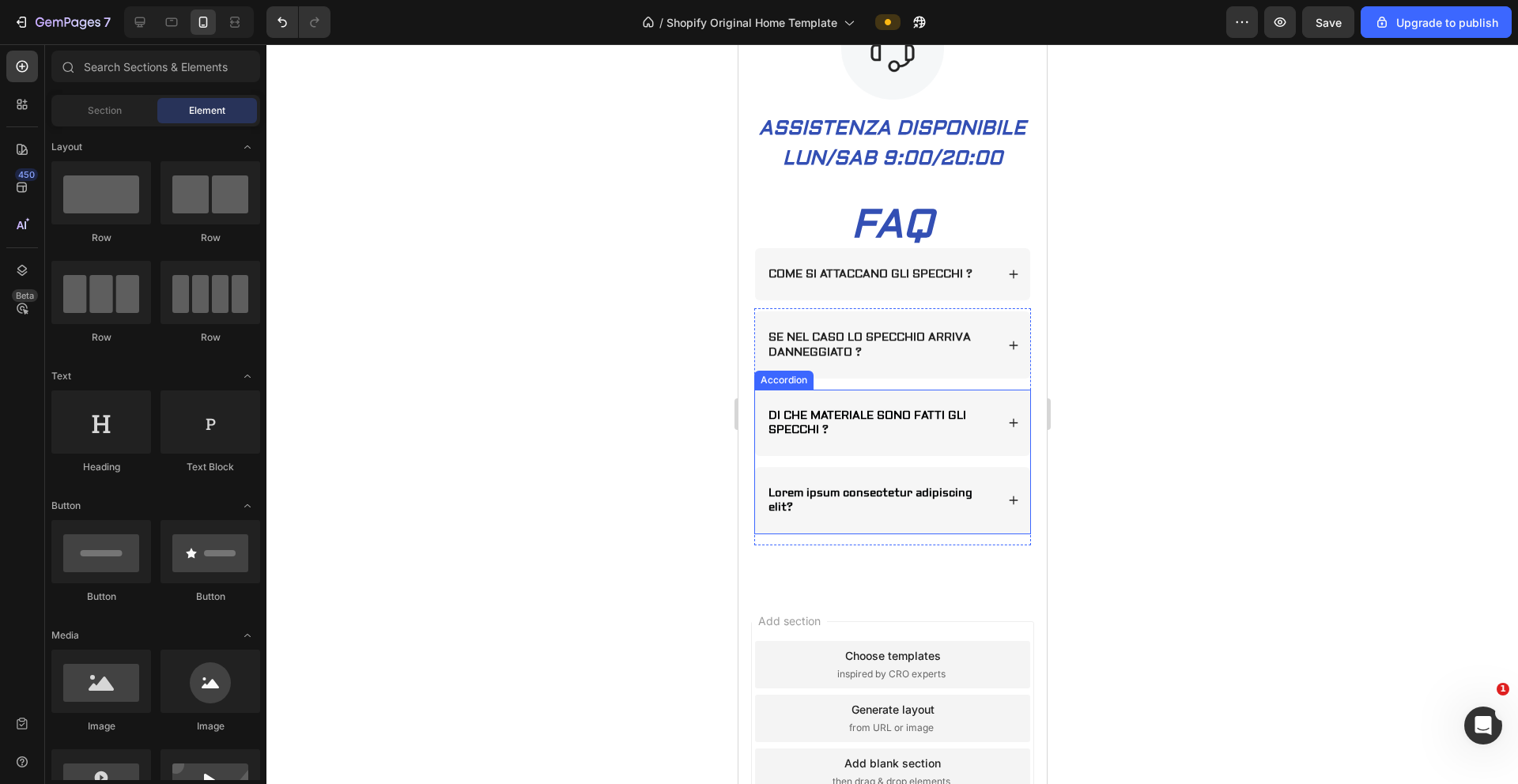
click at [917, 515] on p "Lorem ipsum consectetur adipiscing elit?" at bounding box center [880, 500] width 225 height 29
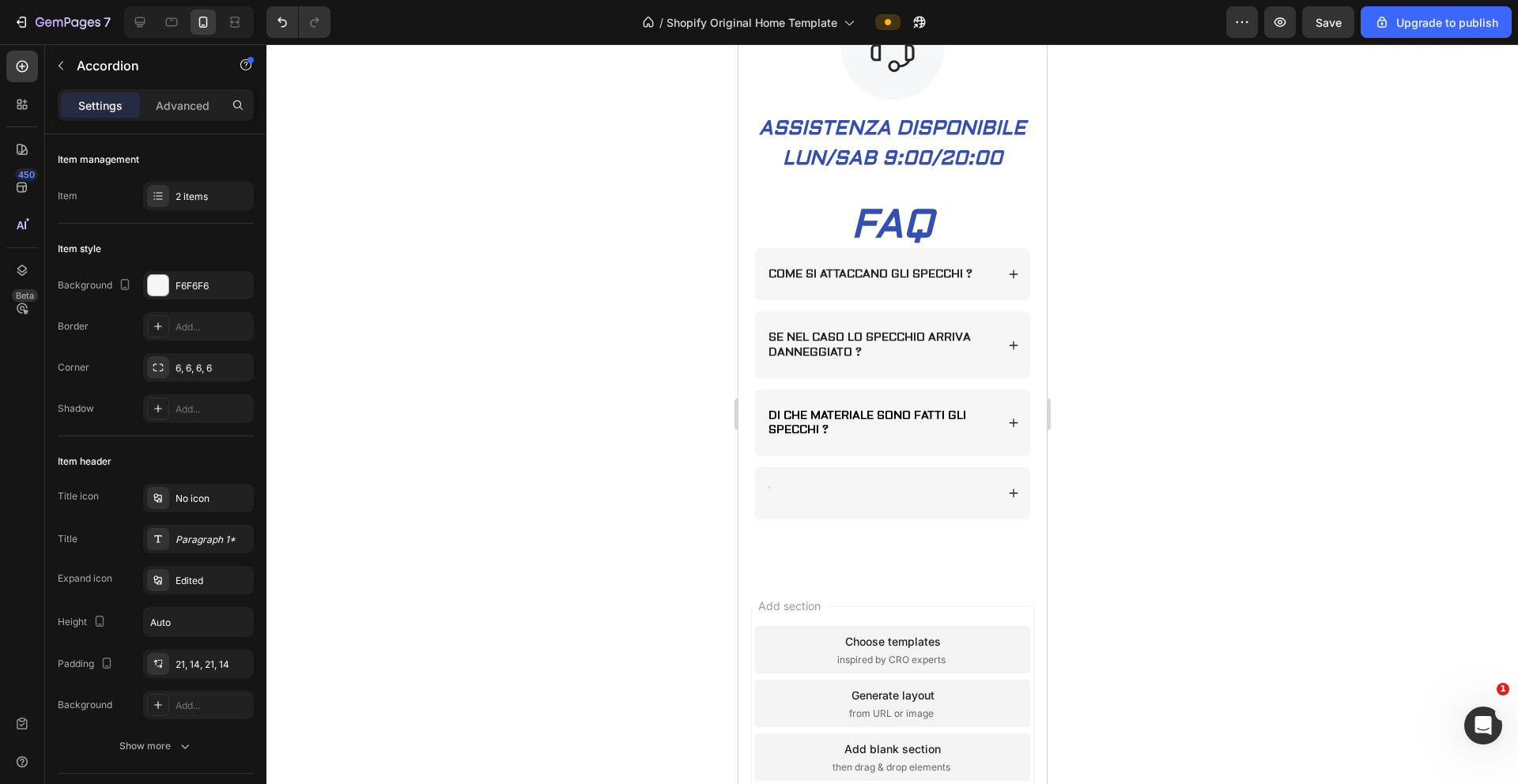
scroll to position [1597, 0]
click at [896, 506] on div at bounding box center [879, 497] width 229 height 19
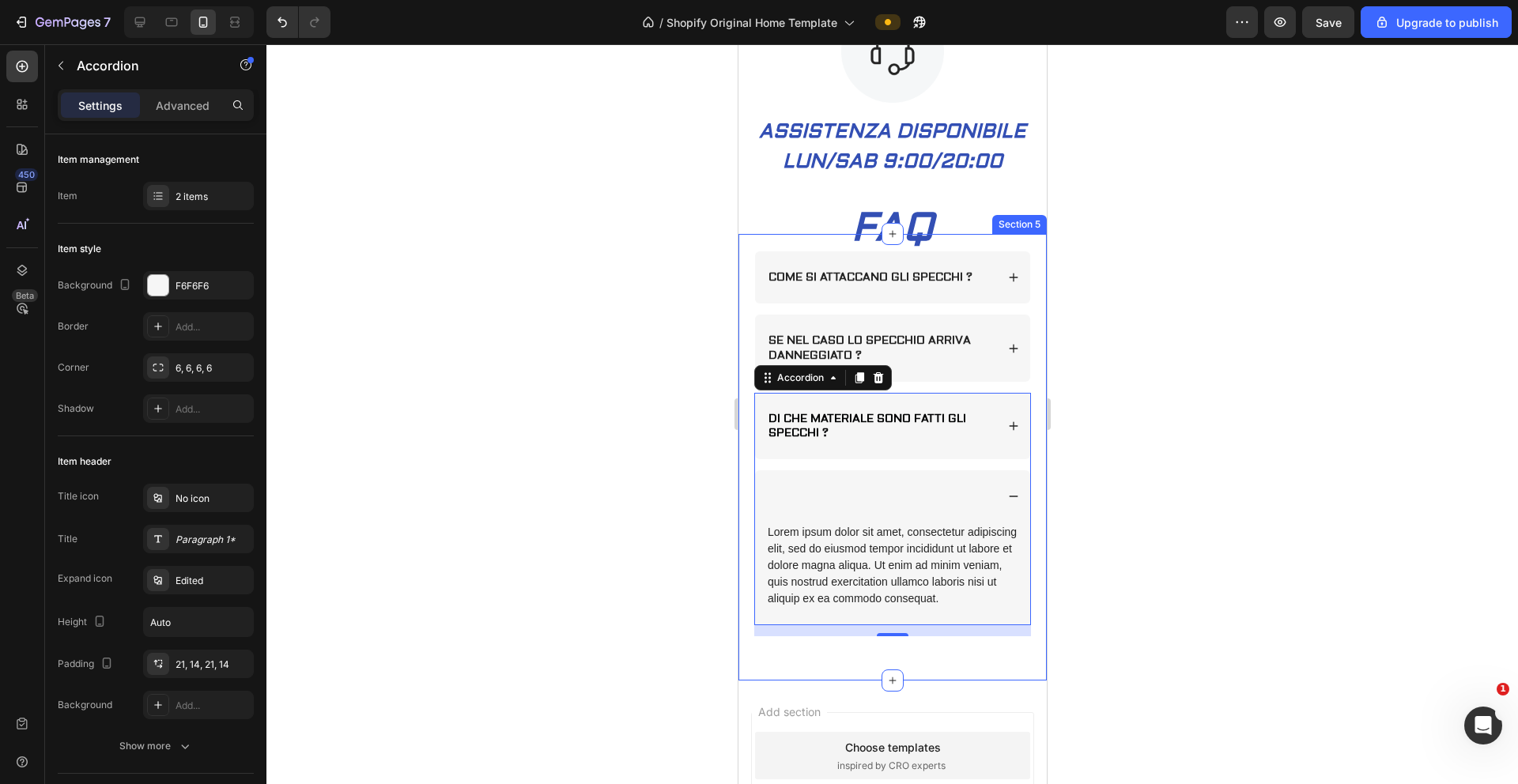
click at [948, 526] on div at bounding box center [892, 415] width 1252 height 740
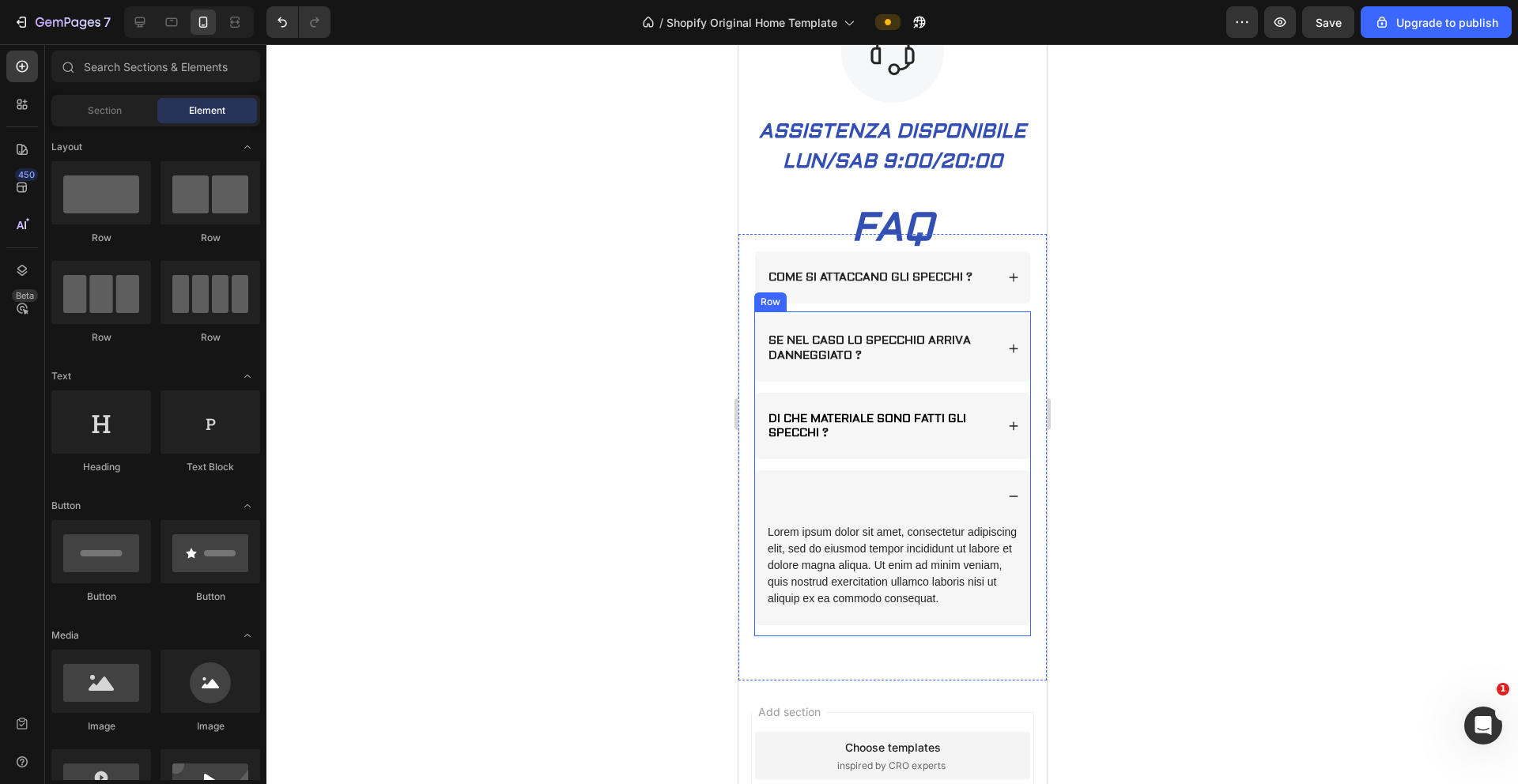
click at [605, 526] on div at bounding box center [892, 415] width 1252 height 740
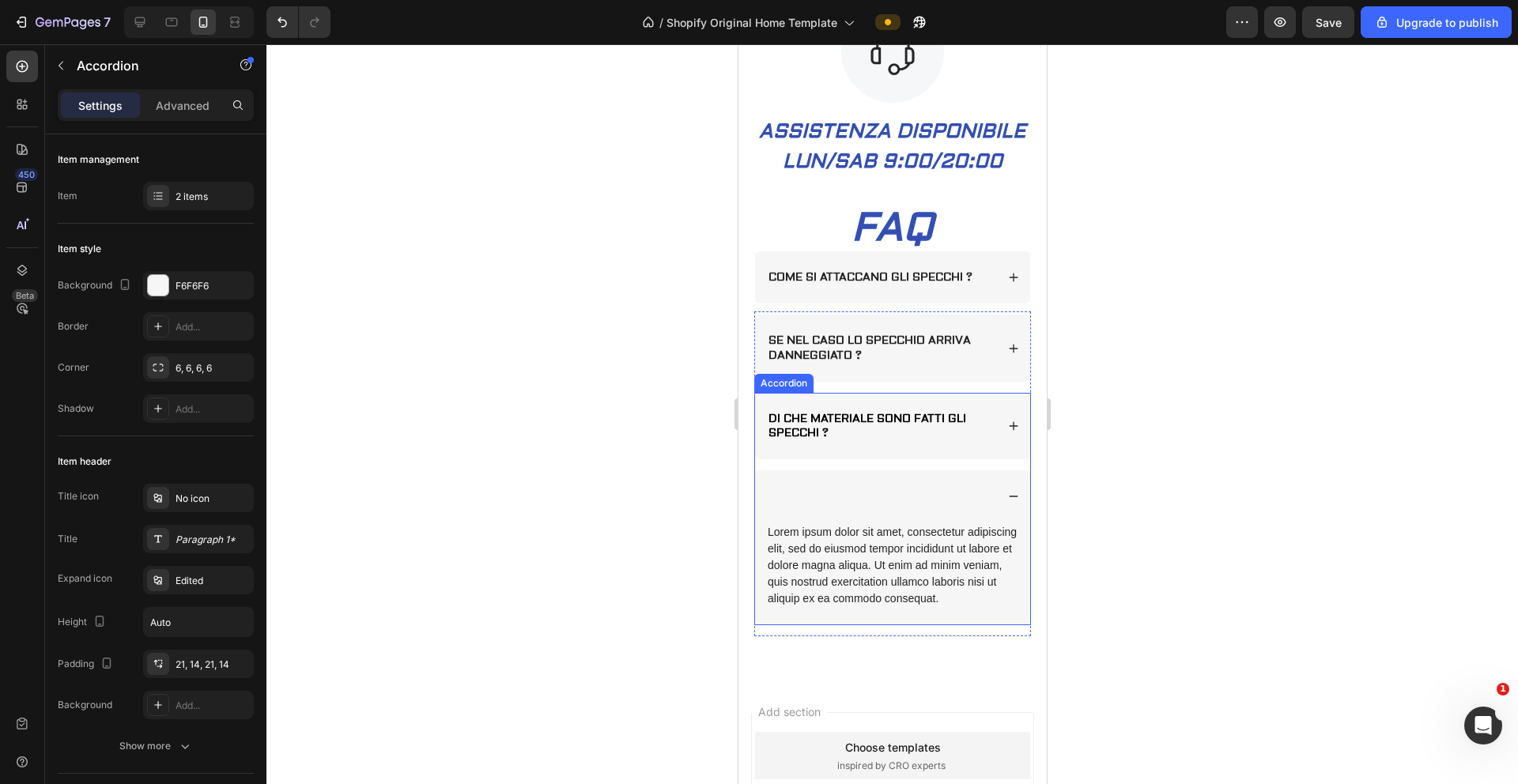
click at [889, 512] on div at bounding box center [892, 496] width 275 height 52
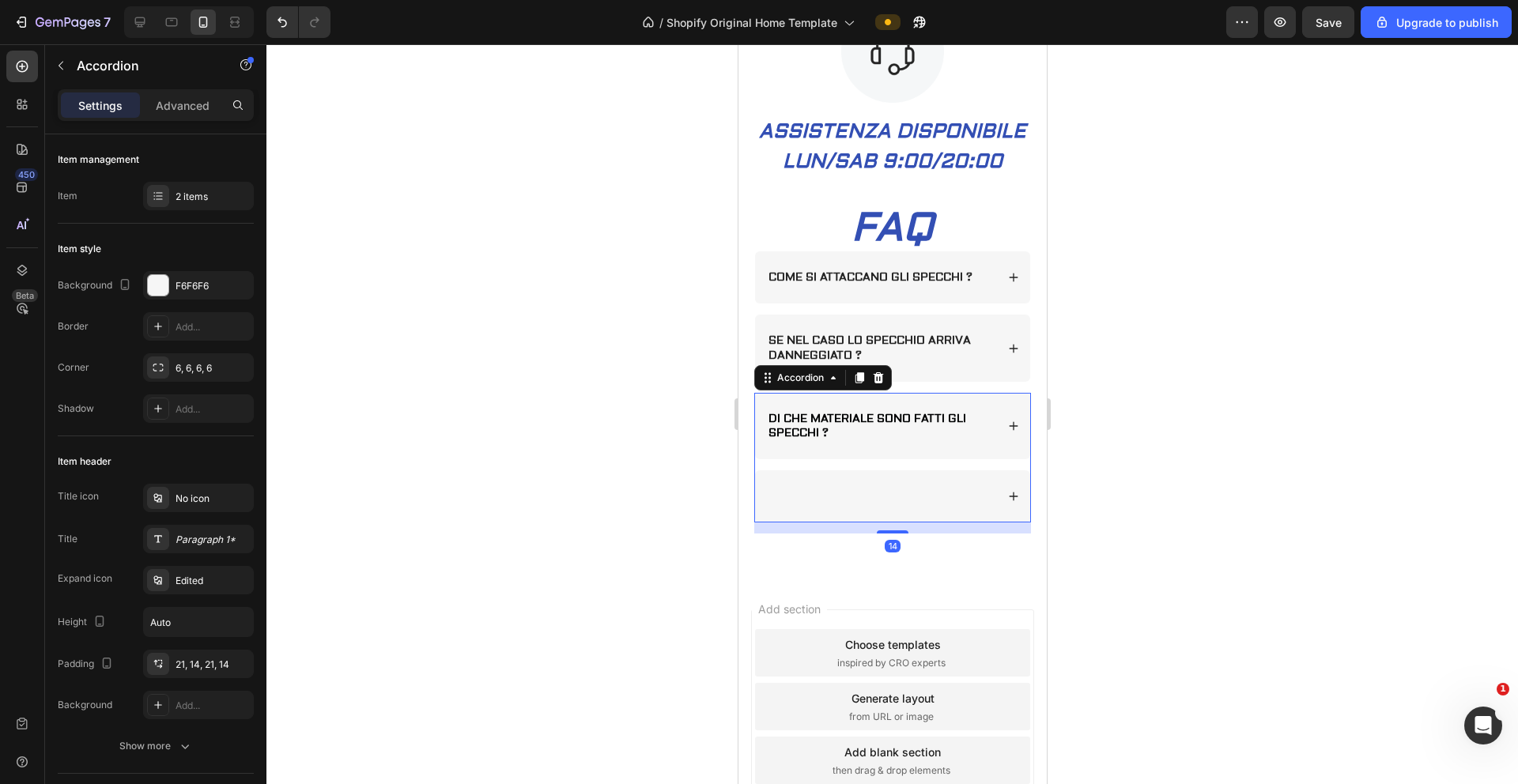
click at [889, 512] on div at bounding box center [892, 496] width 275 height 52
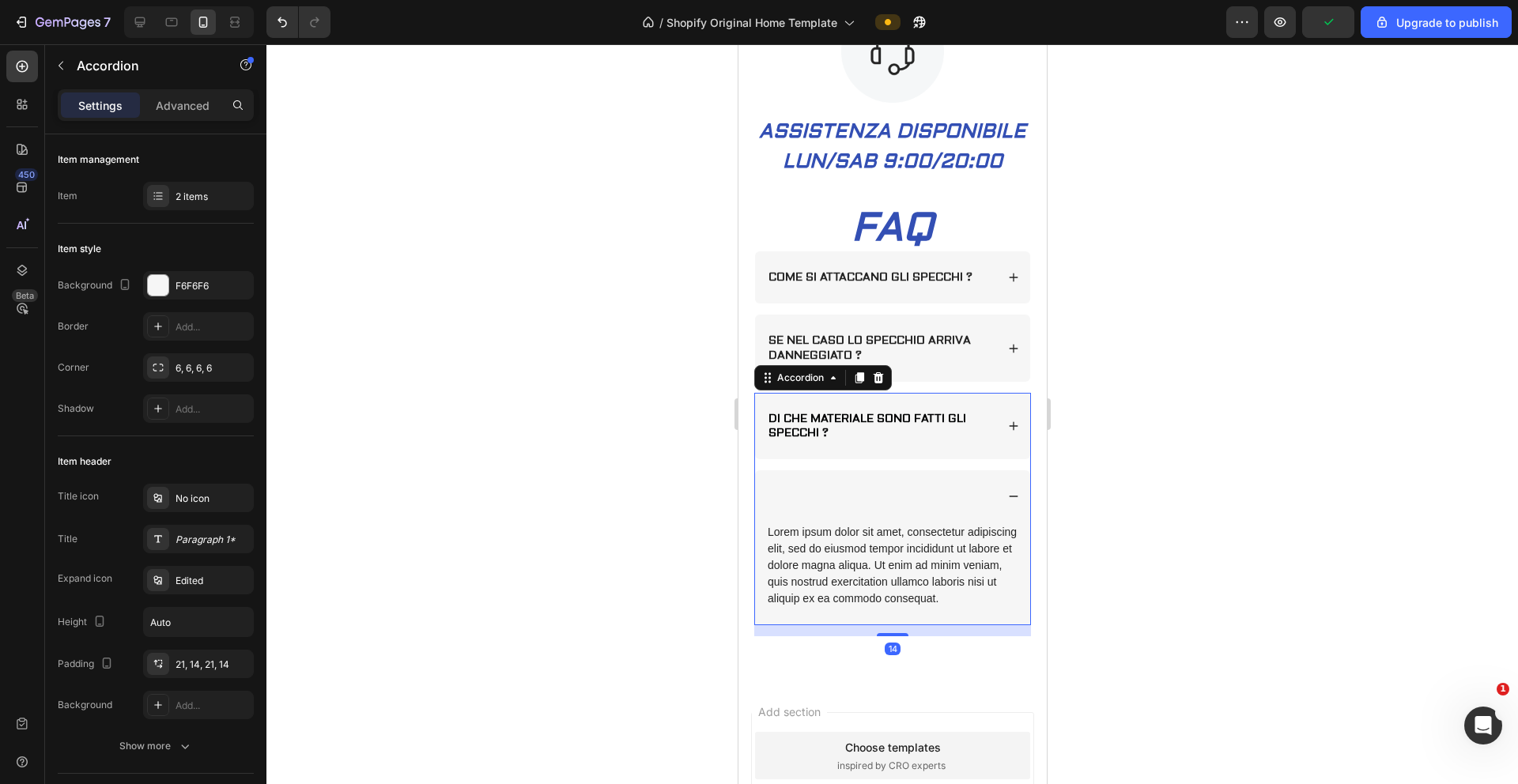
click at [889, 512] on div at bounding box center [892, 496] width 275 height 52
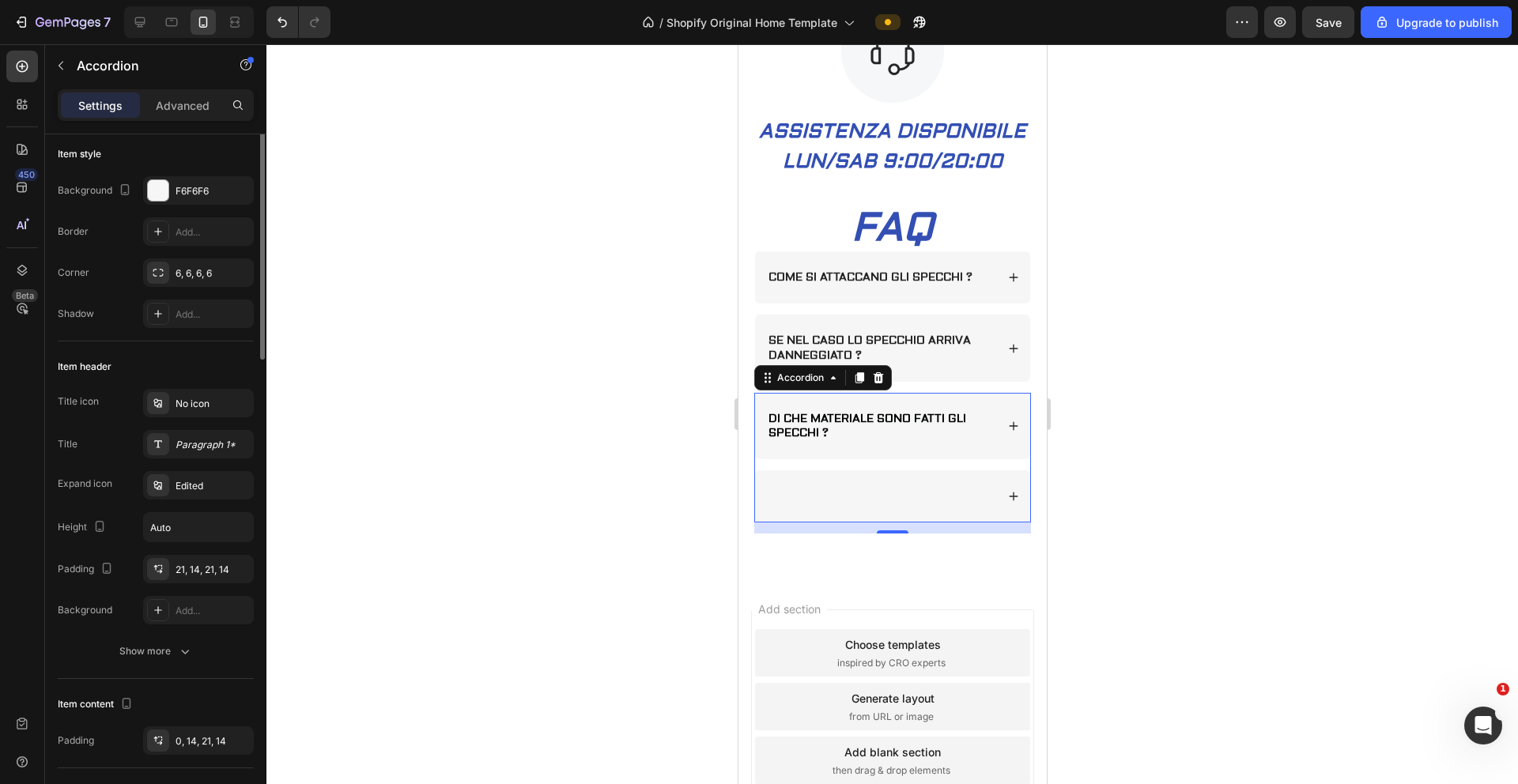
scroll to position [0, 0]
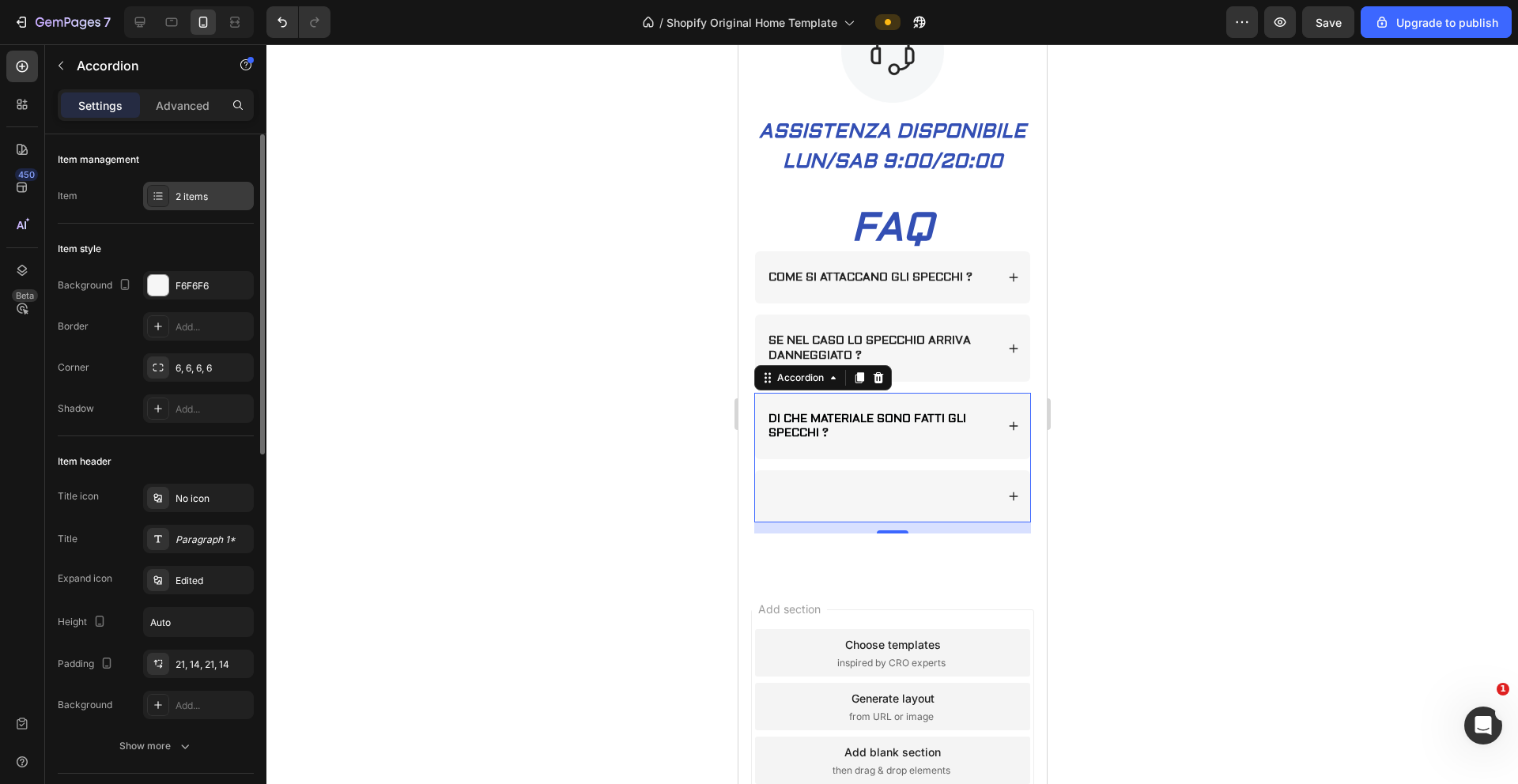
click at [161, 208] on div "2 items" at bounding box center [198, 196] width 110 height 29
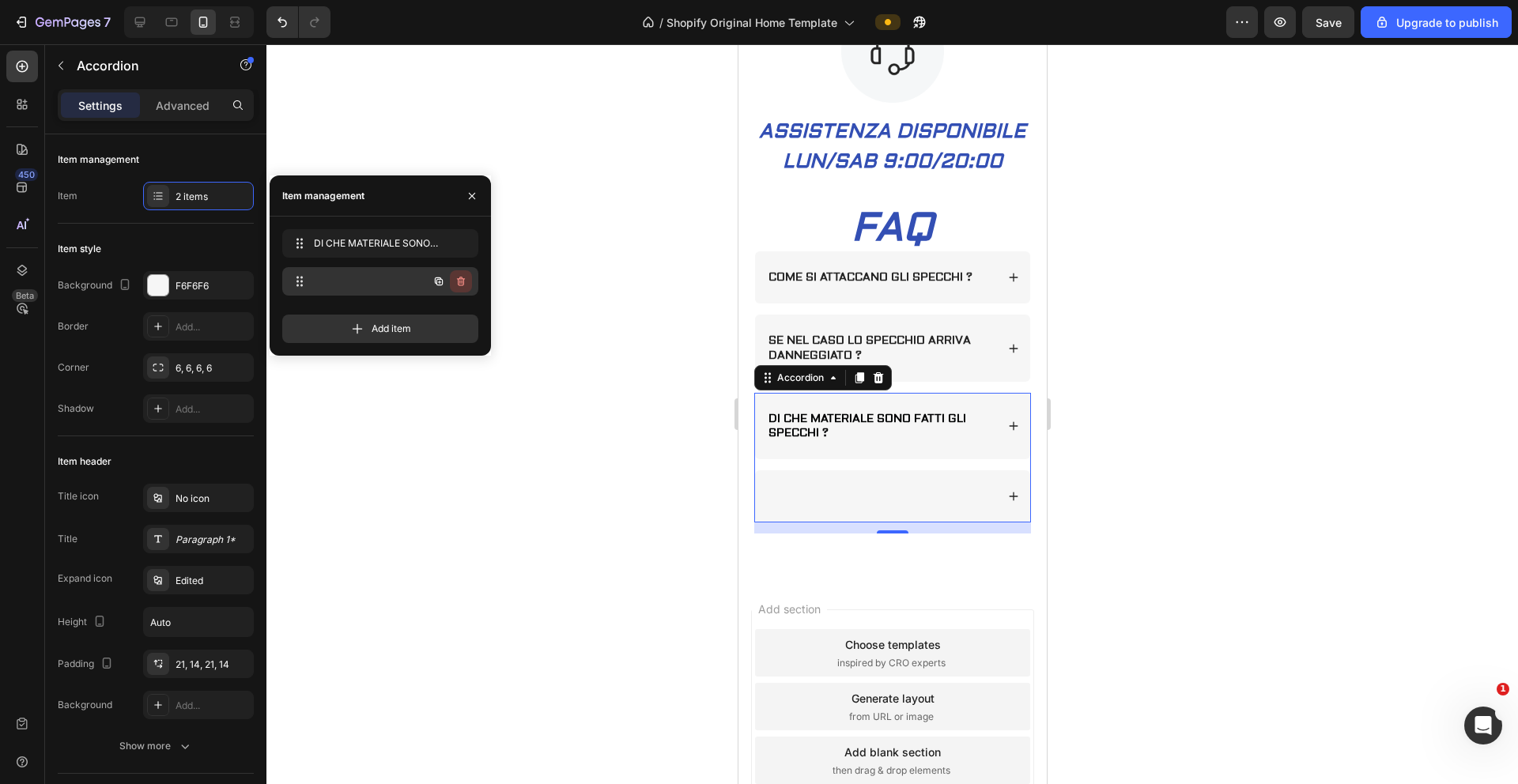
click at [456, 279] on icon "button" at bounding box center [461, 281] width 12 height 12
click at [450, 283] on div "Delete" at bounding box center [450, 281] width 30 height 14
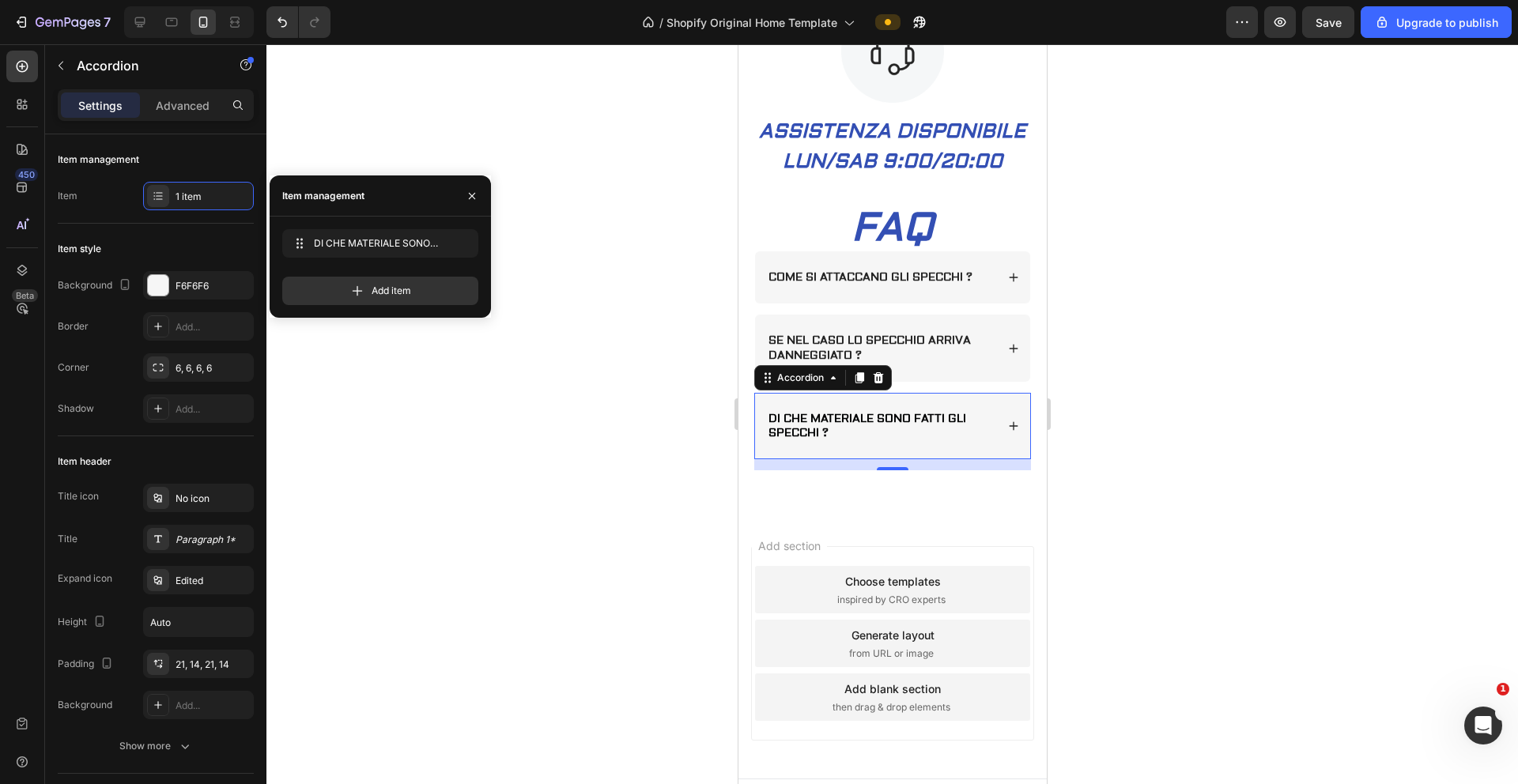
click at [620, 374] on div at bounding box center [892, 415] width 1252 height 740
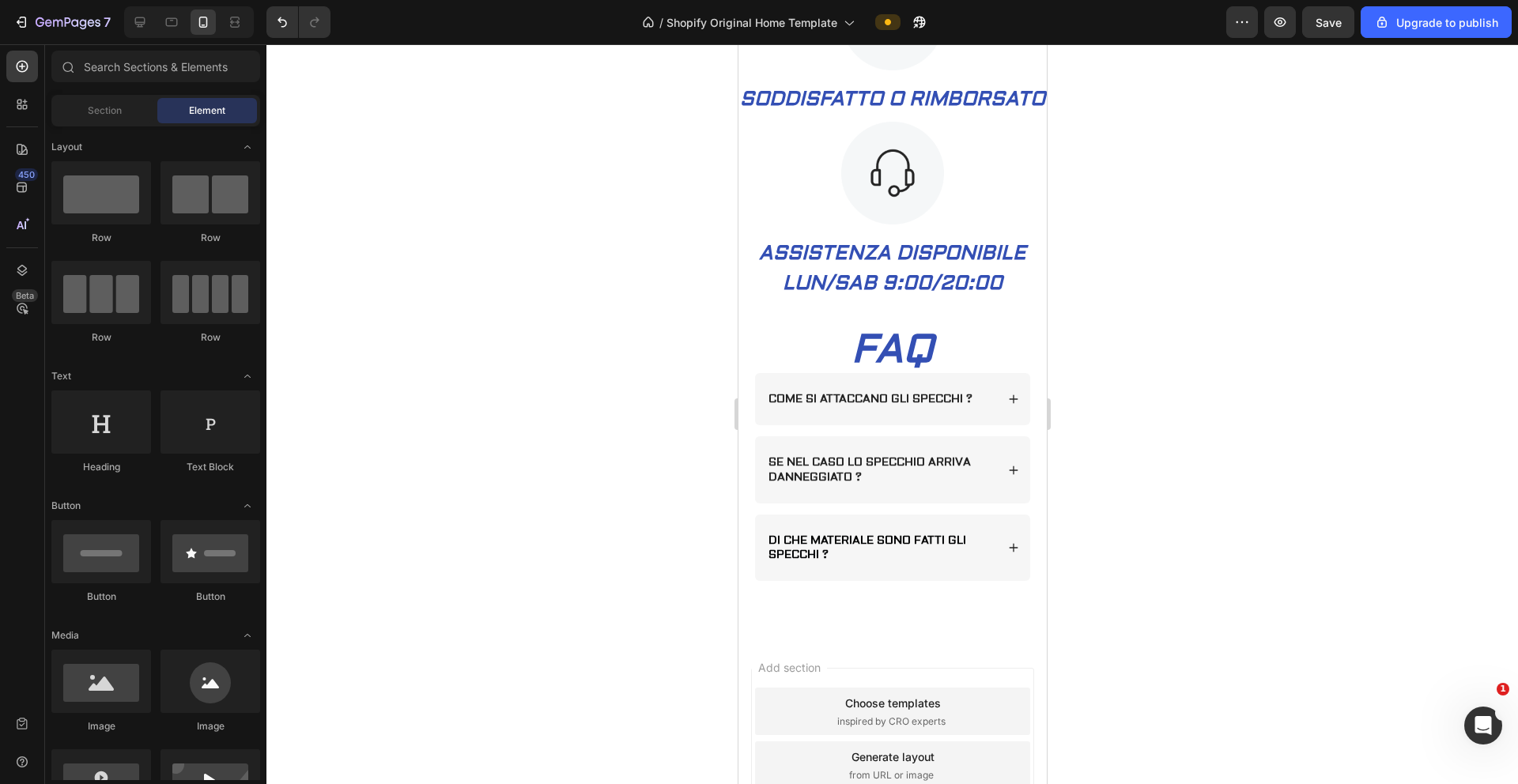
scroll to position [1498, 0]
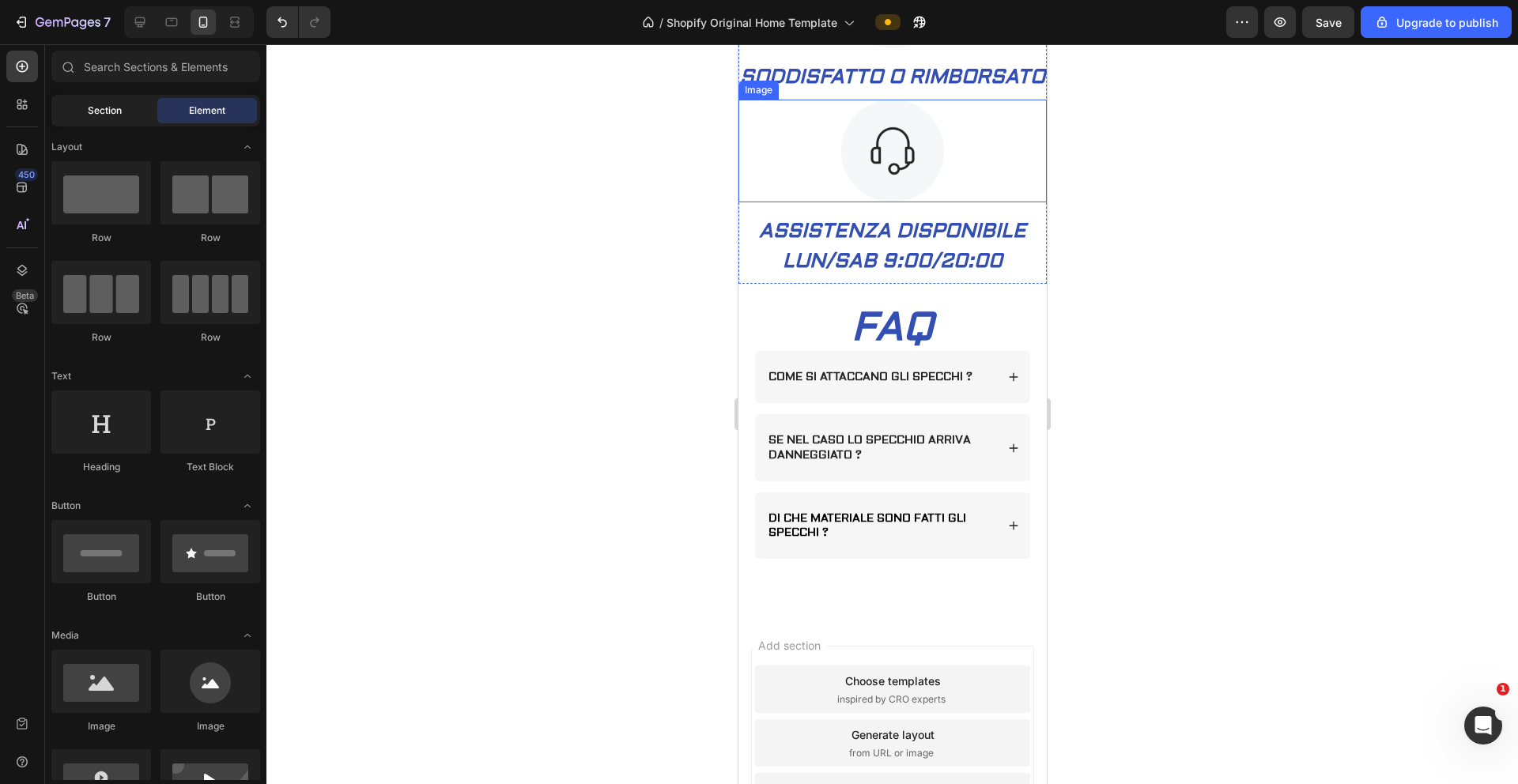
click at [117, 116] on span "Section" at bounding box center [105, 110] width 34 height 14
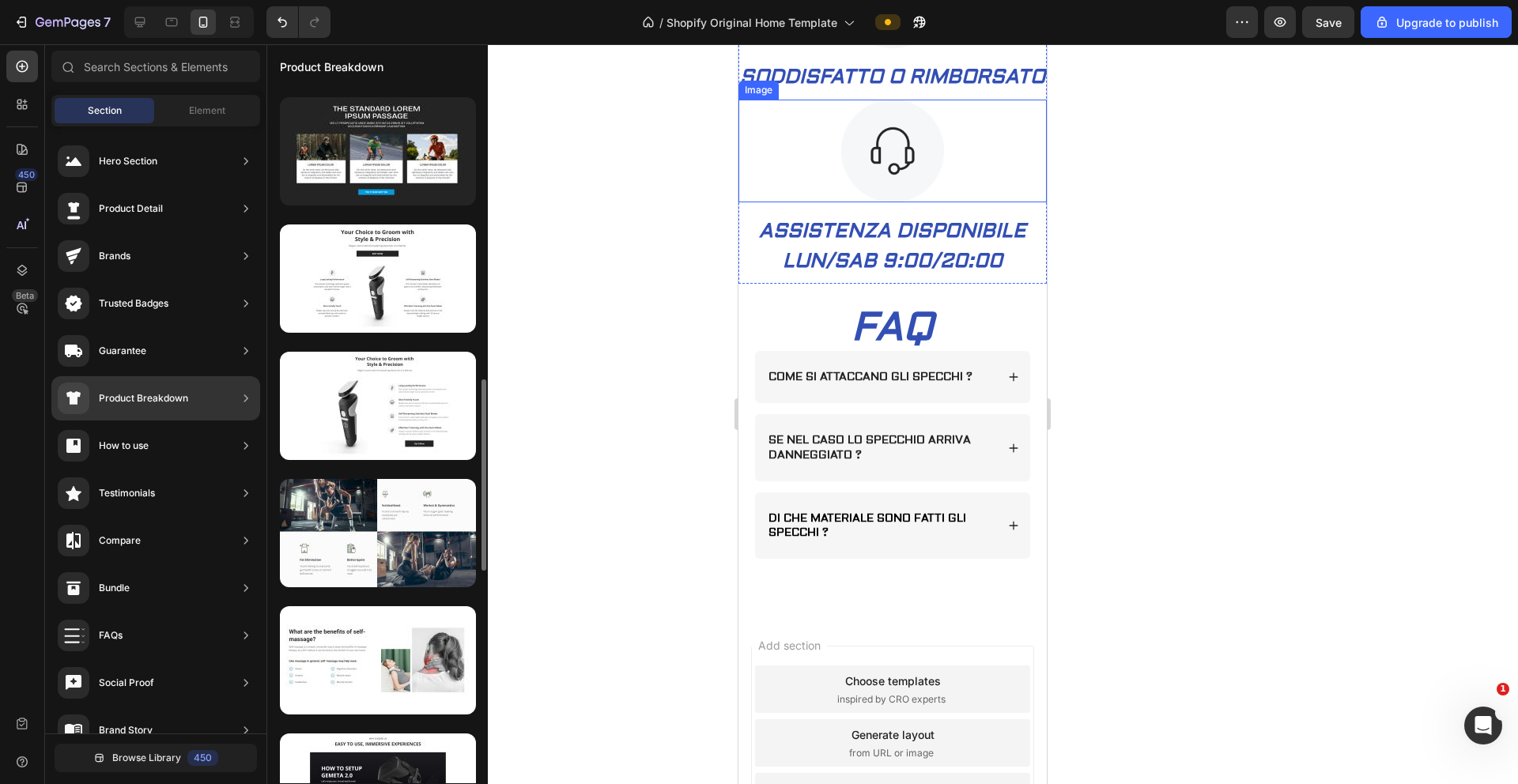
scroll to position [924, 0]
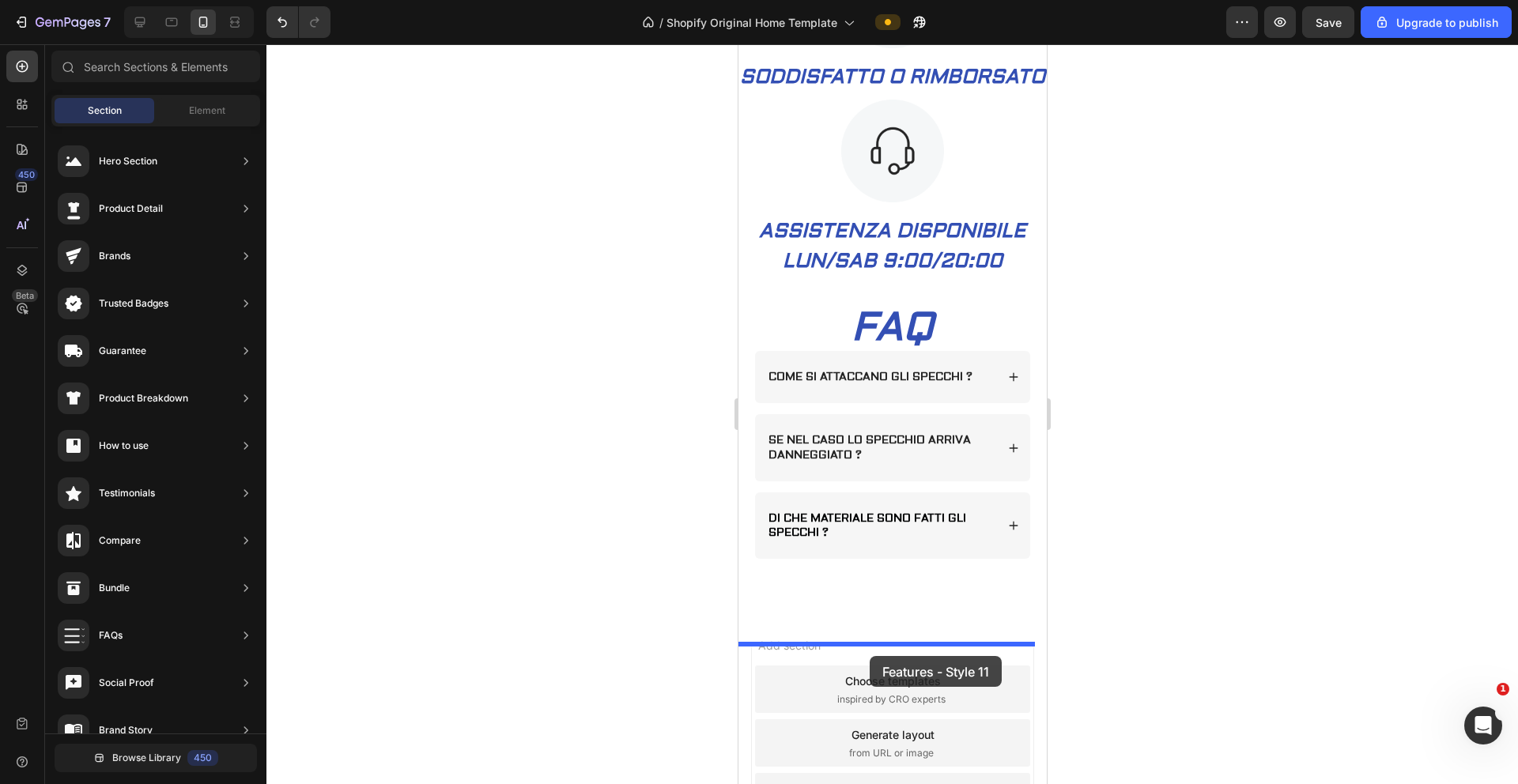
drag, startPoint x: 1070, startPoint y: 551, endPoint x: 869, endPoint y: 657, distance: 227.2
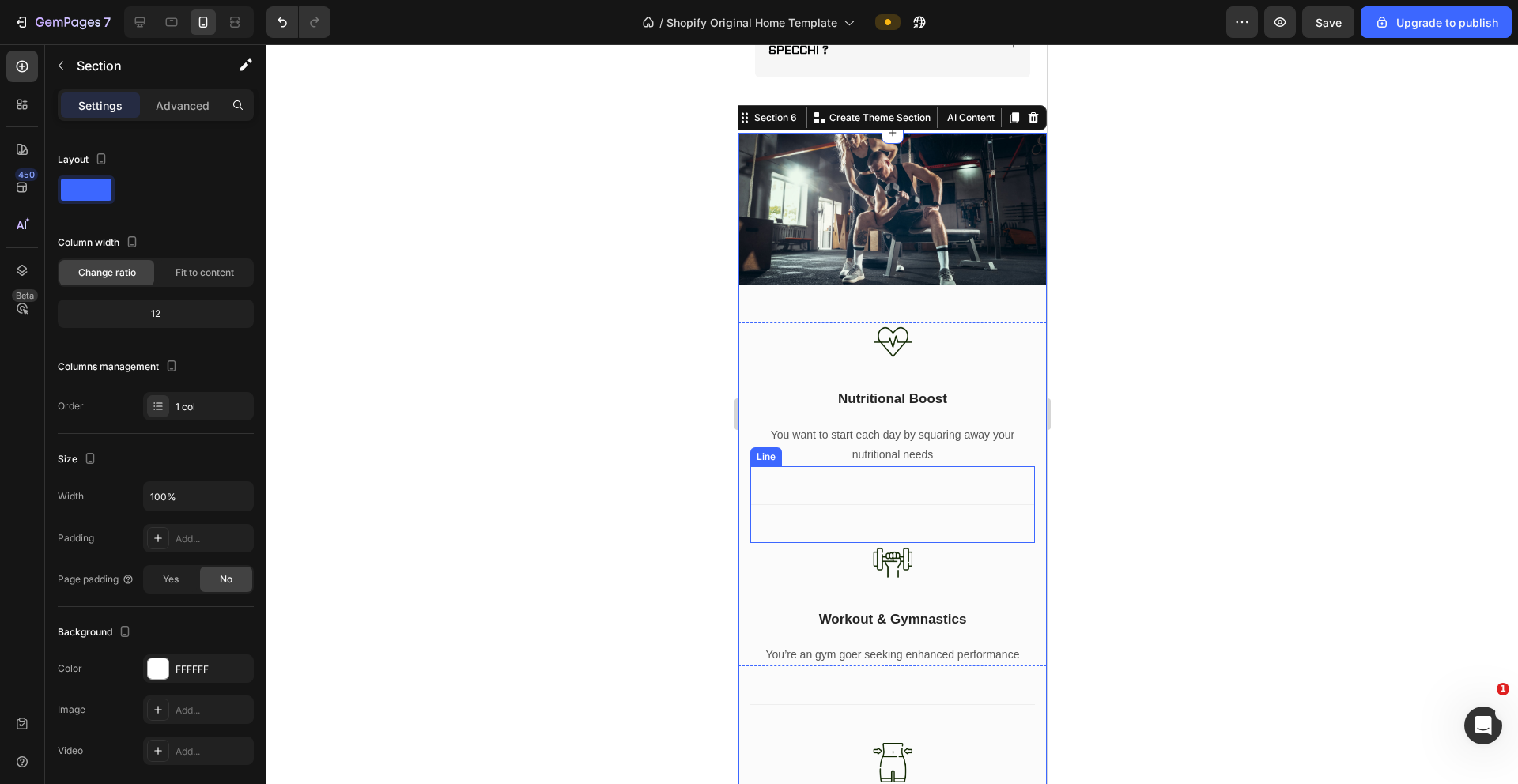
scroll to position [1980, 0]
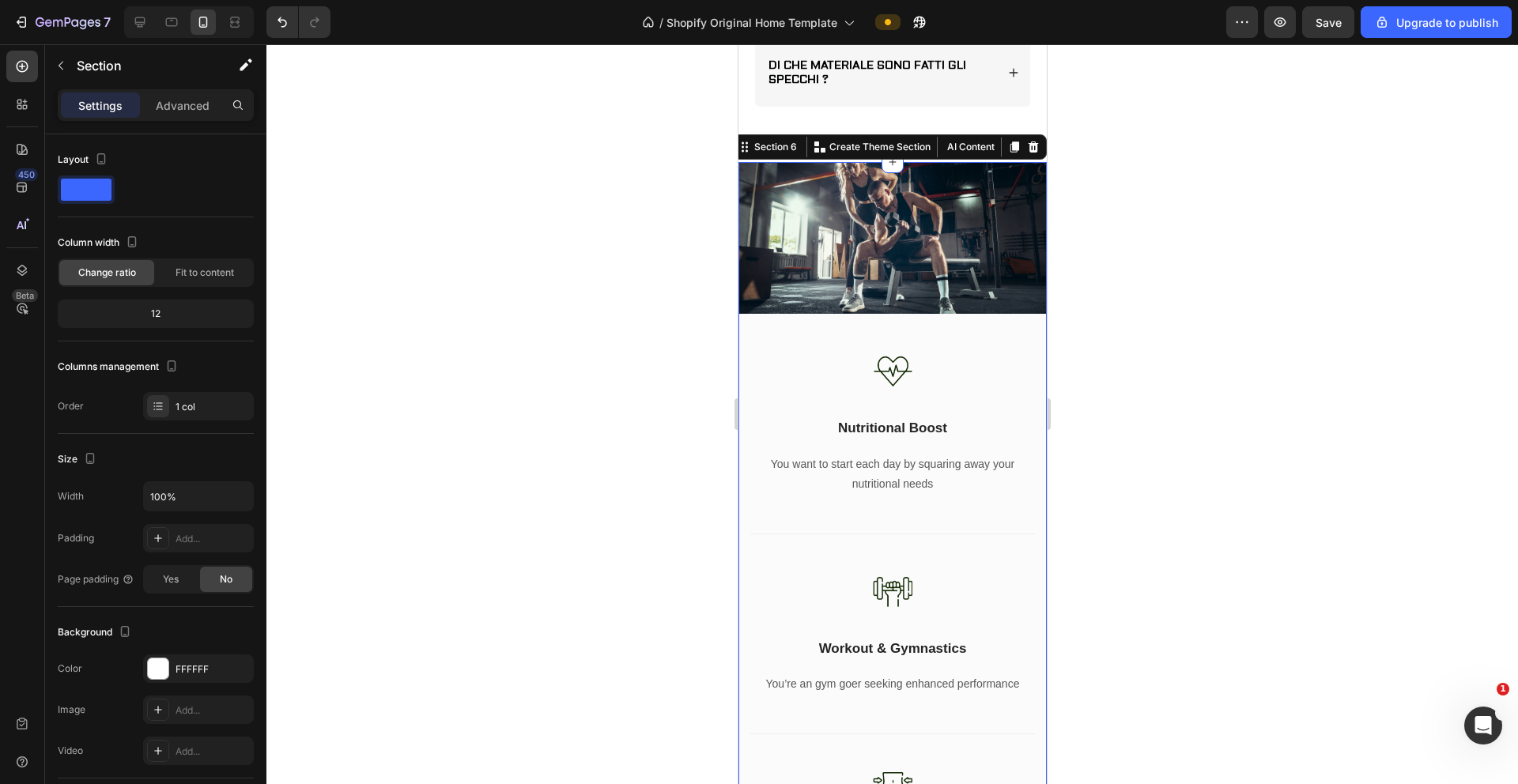
click at [948, 368] on div at bounding box center [892, 415] width 1252 height 740
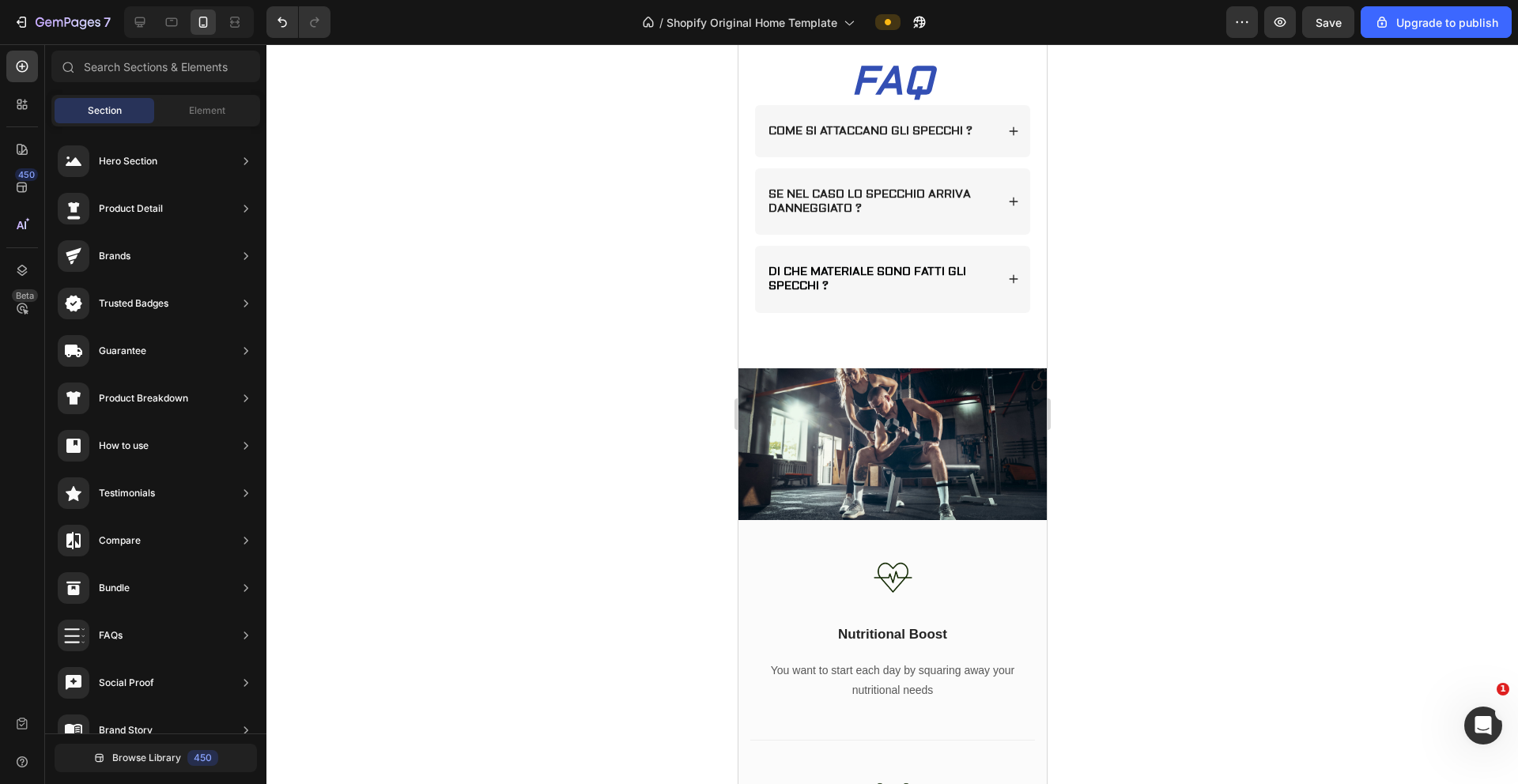
scroll to position [1716, 0]
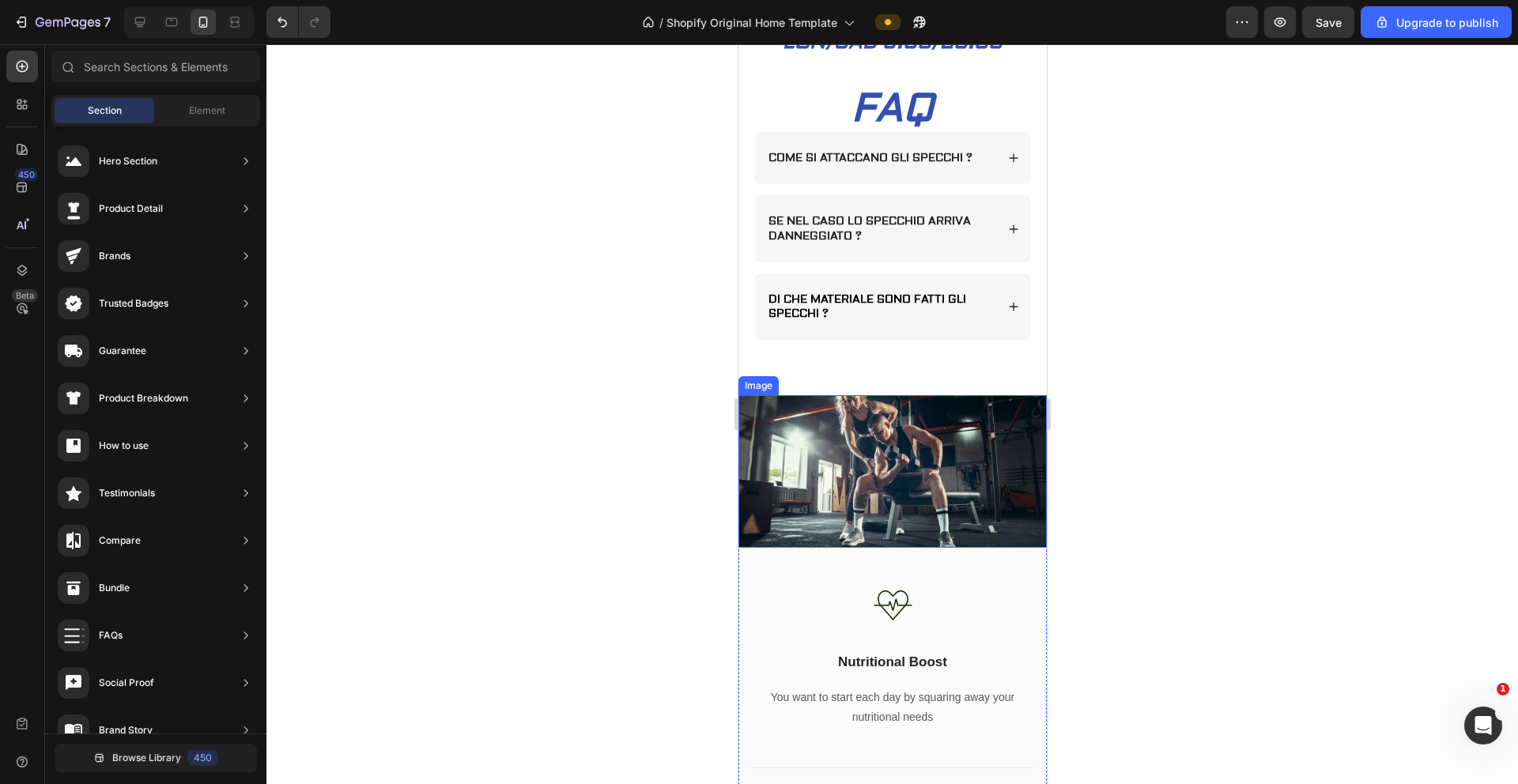
click at [944, 506] on img at bounding box center [892, 471] width 308 height 152
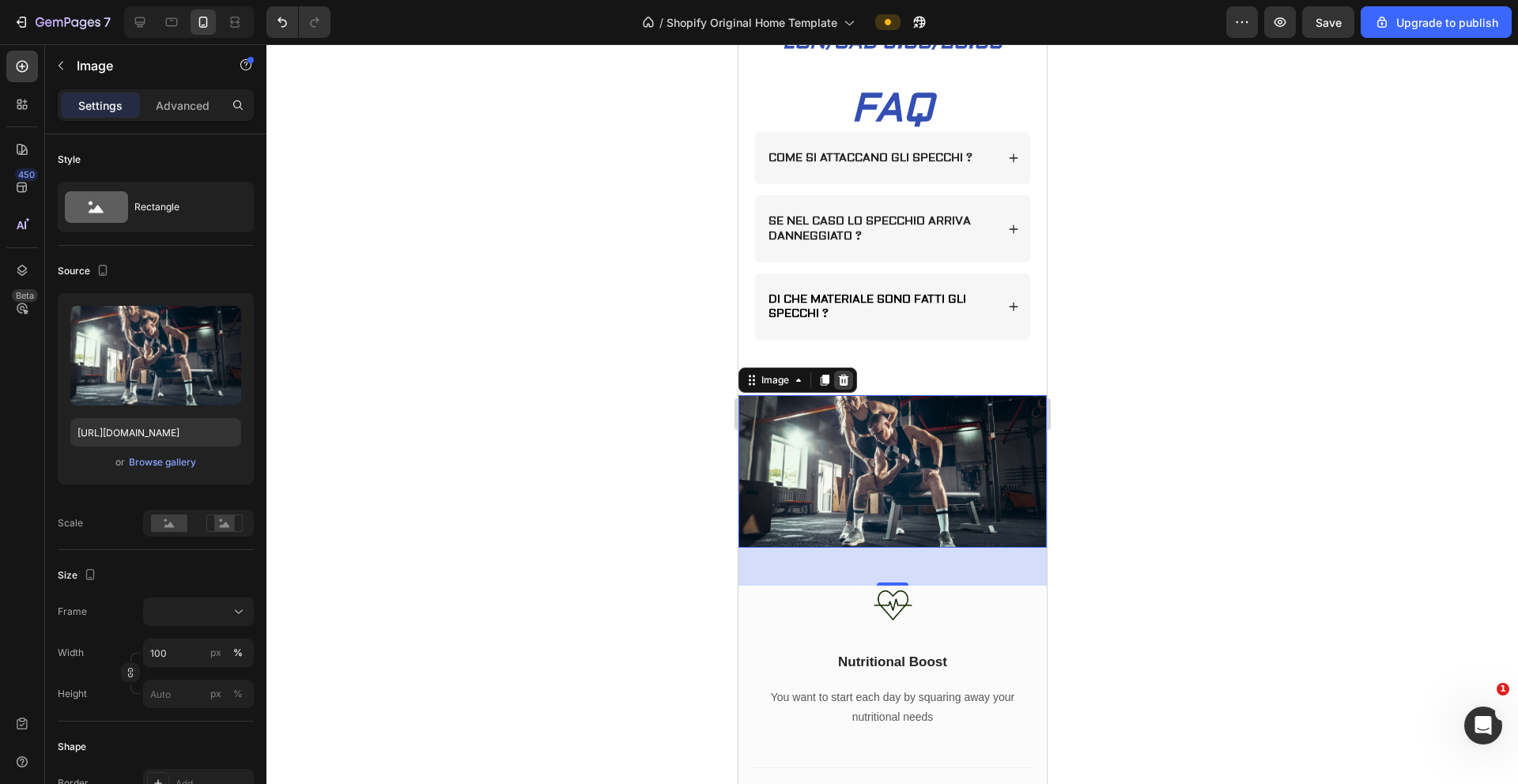
click at [844, 386] on icon at bounding box center [843, 381] width 10 height 11
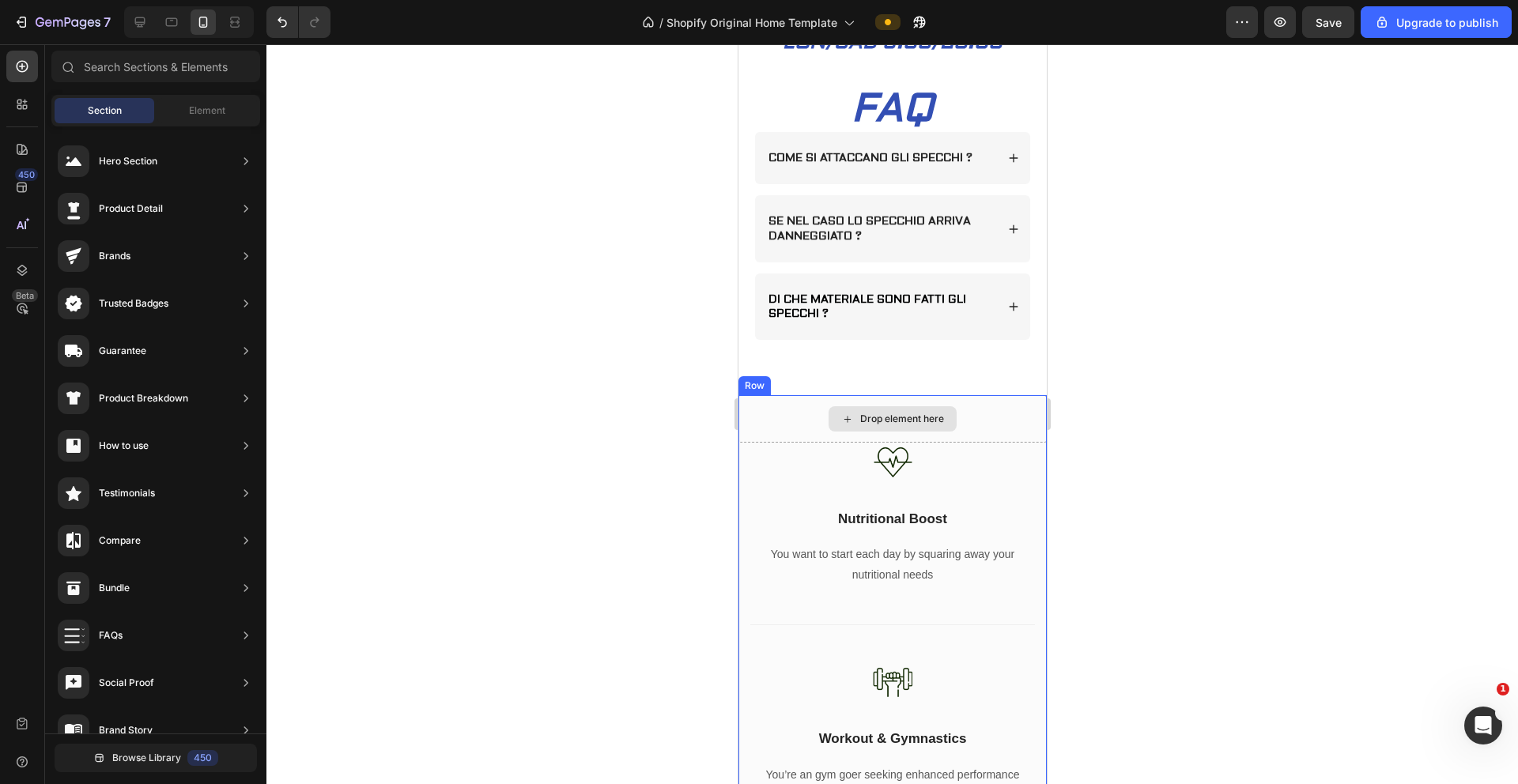
click at [948, 428] on div "Drop element here" at bounding box center [892, 419] width 308 height 48
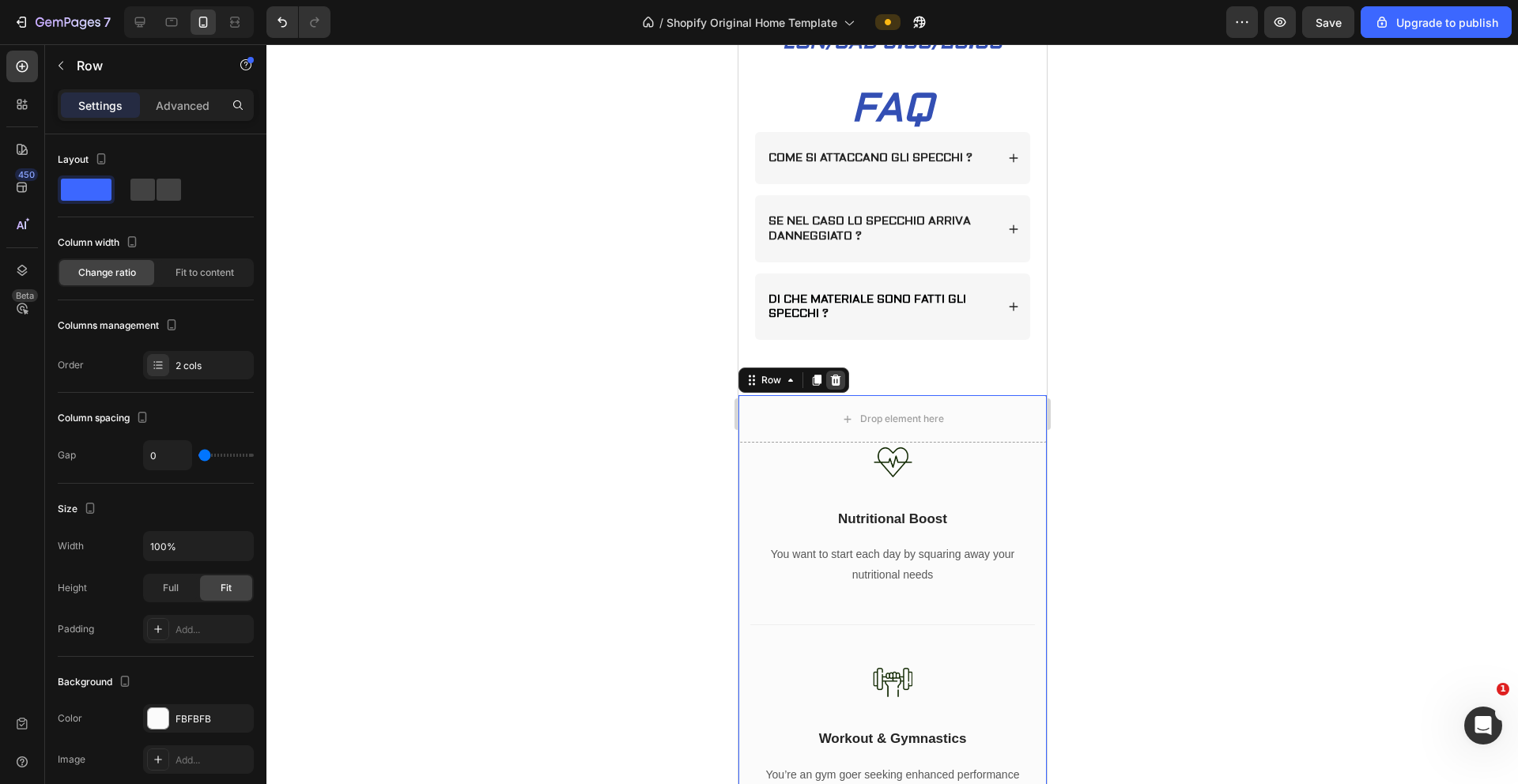
click at [837, 386] on icon at bounding box center [836, 381] width 10 height 11
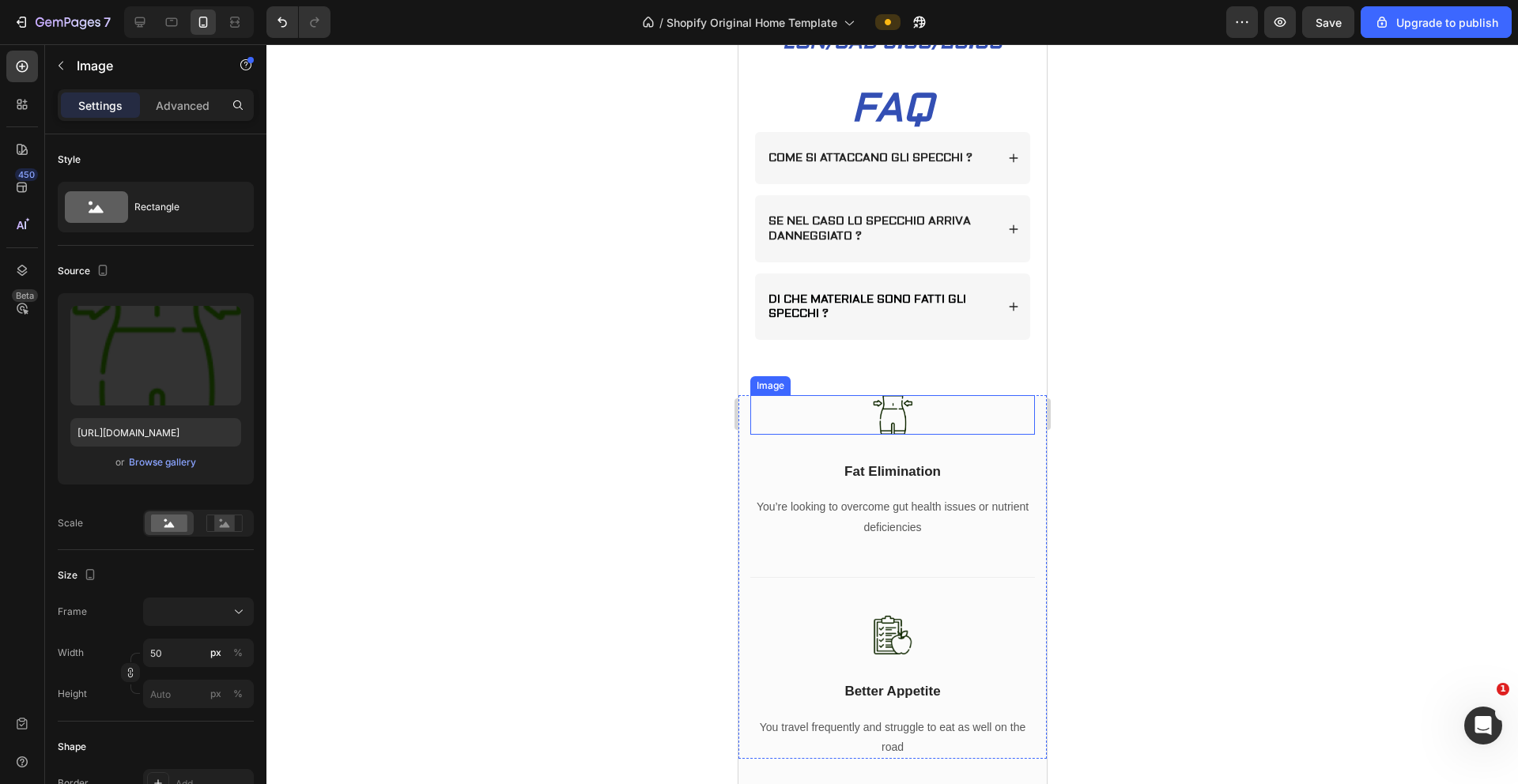
click at [948, 425] on div at bounding box center [892, 415] width 285 height 40
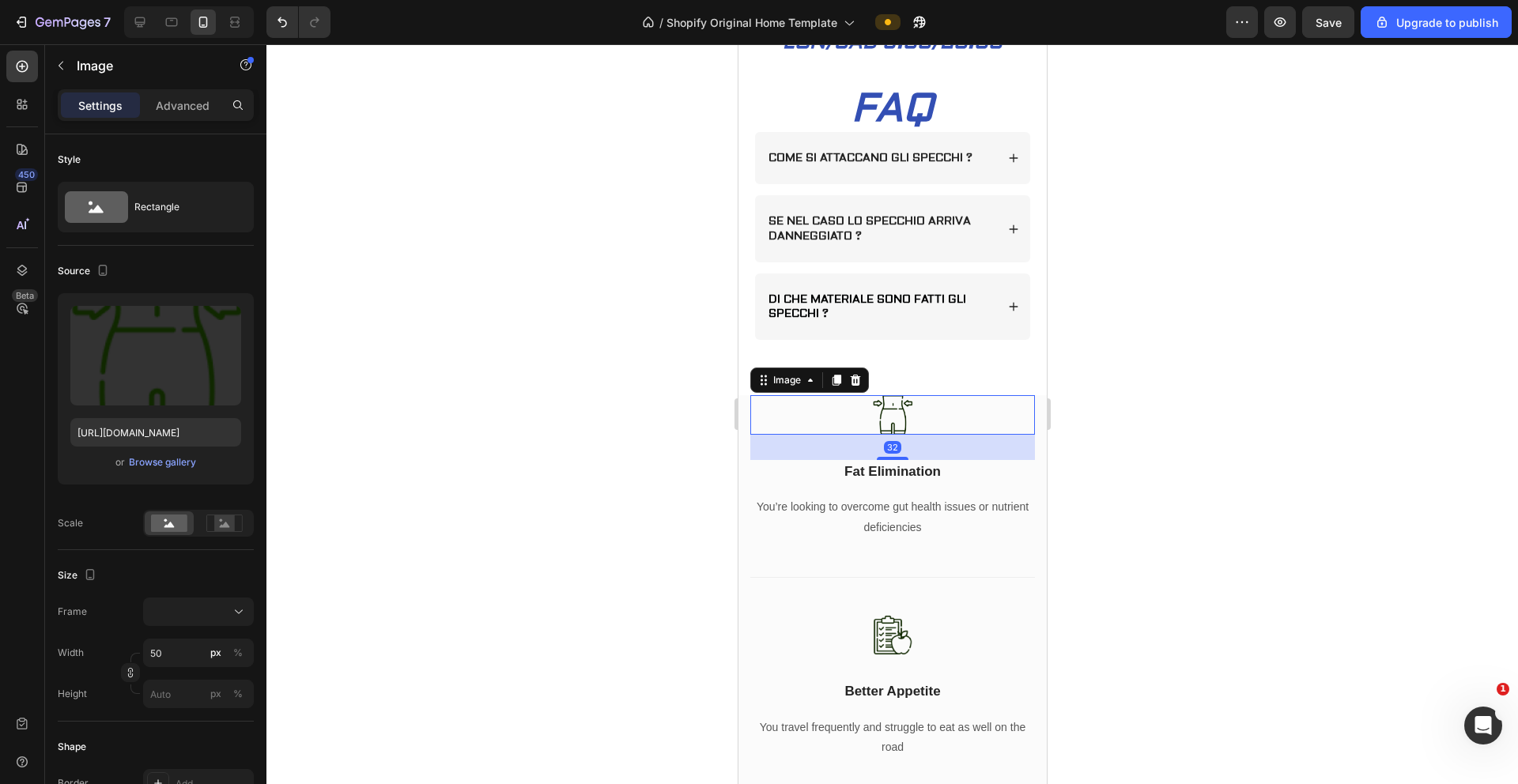
click at [864, 393] on div "Image" at bounding box center [809, 380] width 119 height 26
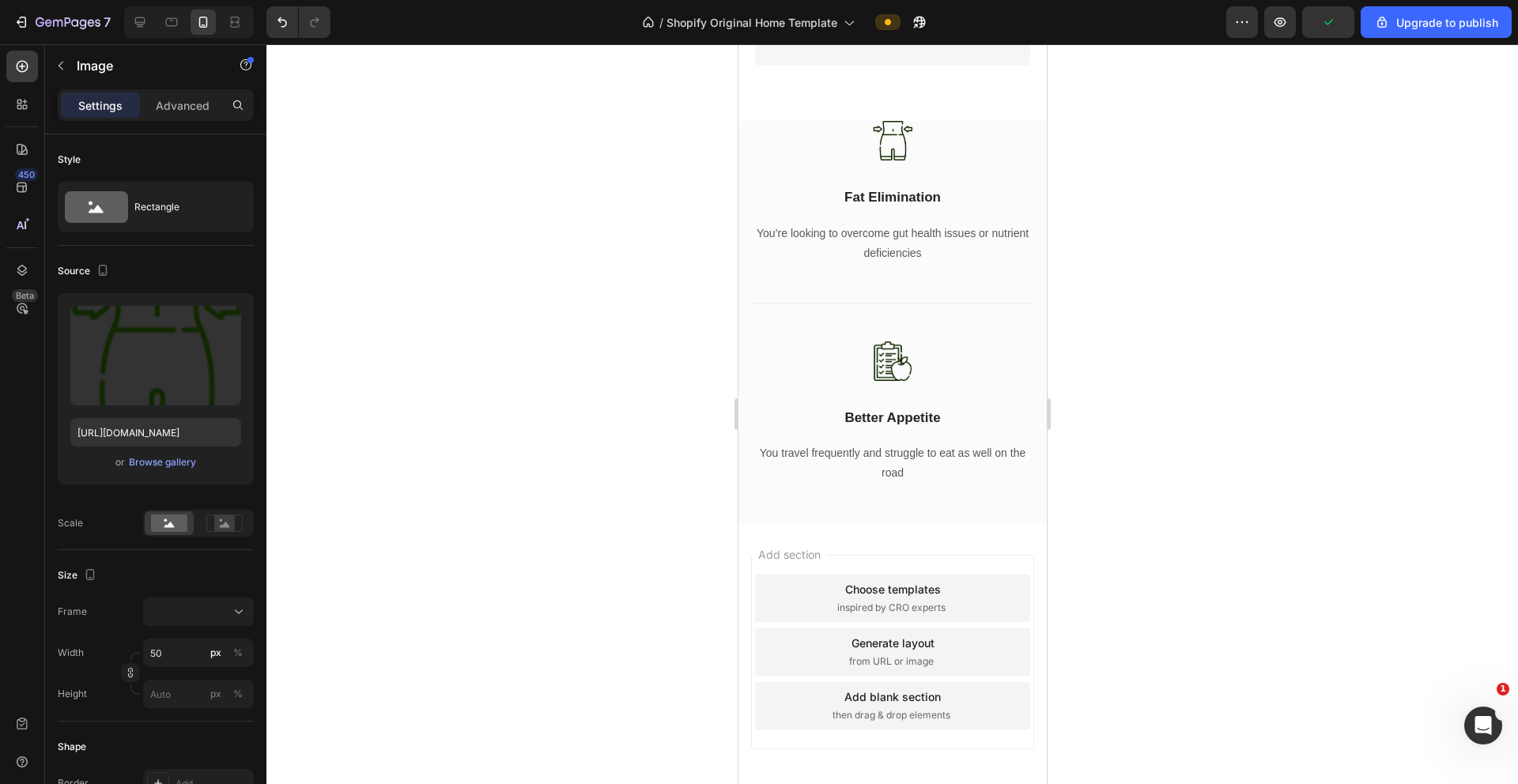
scroll to position [1746, 0]
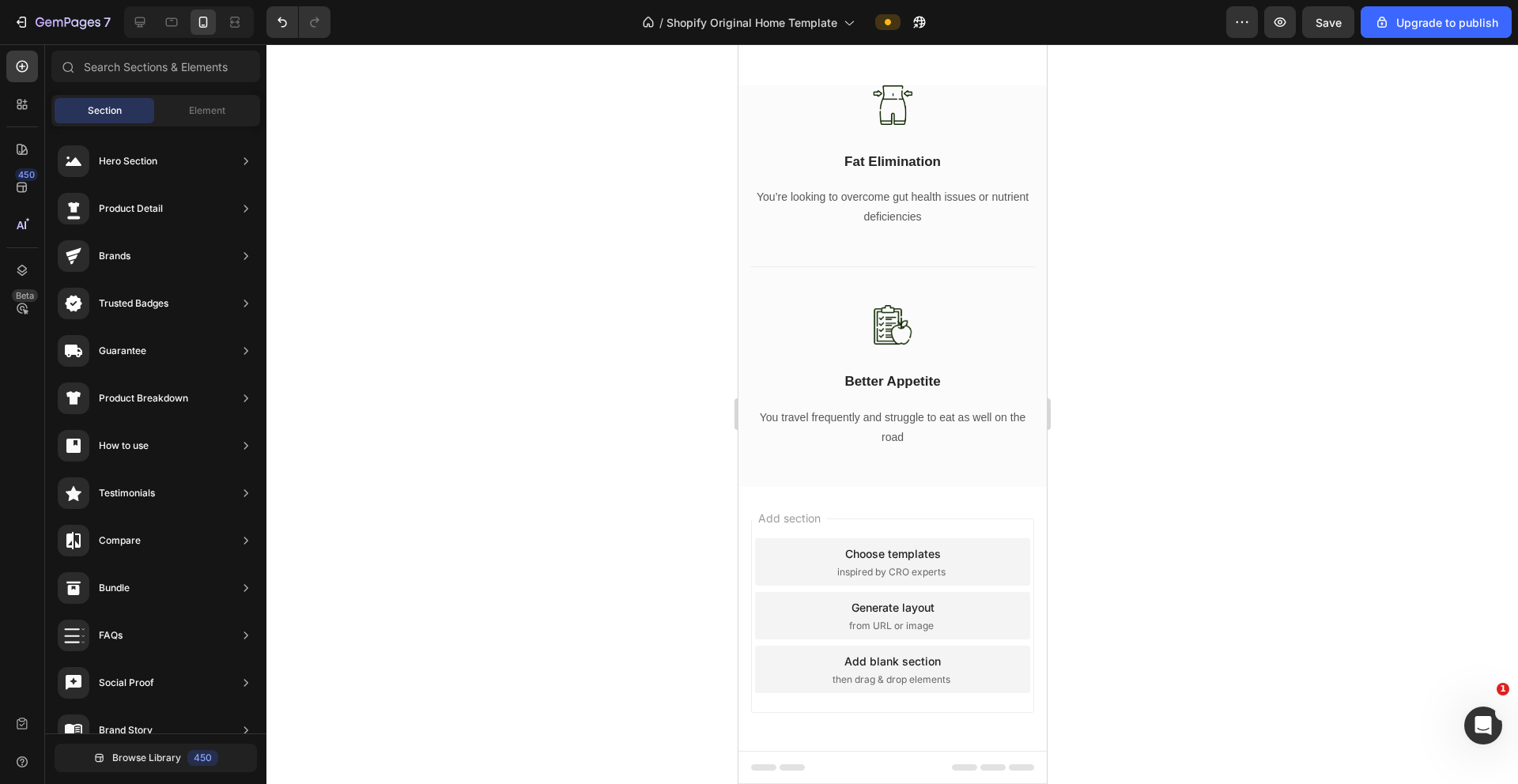
click at [948, 496] on div "Add section Choose templates inspired by CRO experts Generate layout from URL o…" at bounding box center [892, 619] width 308 height 265
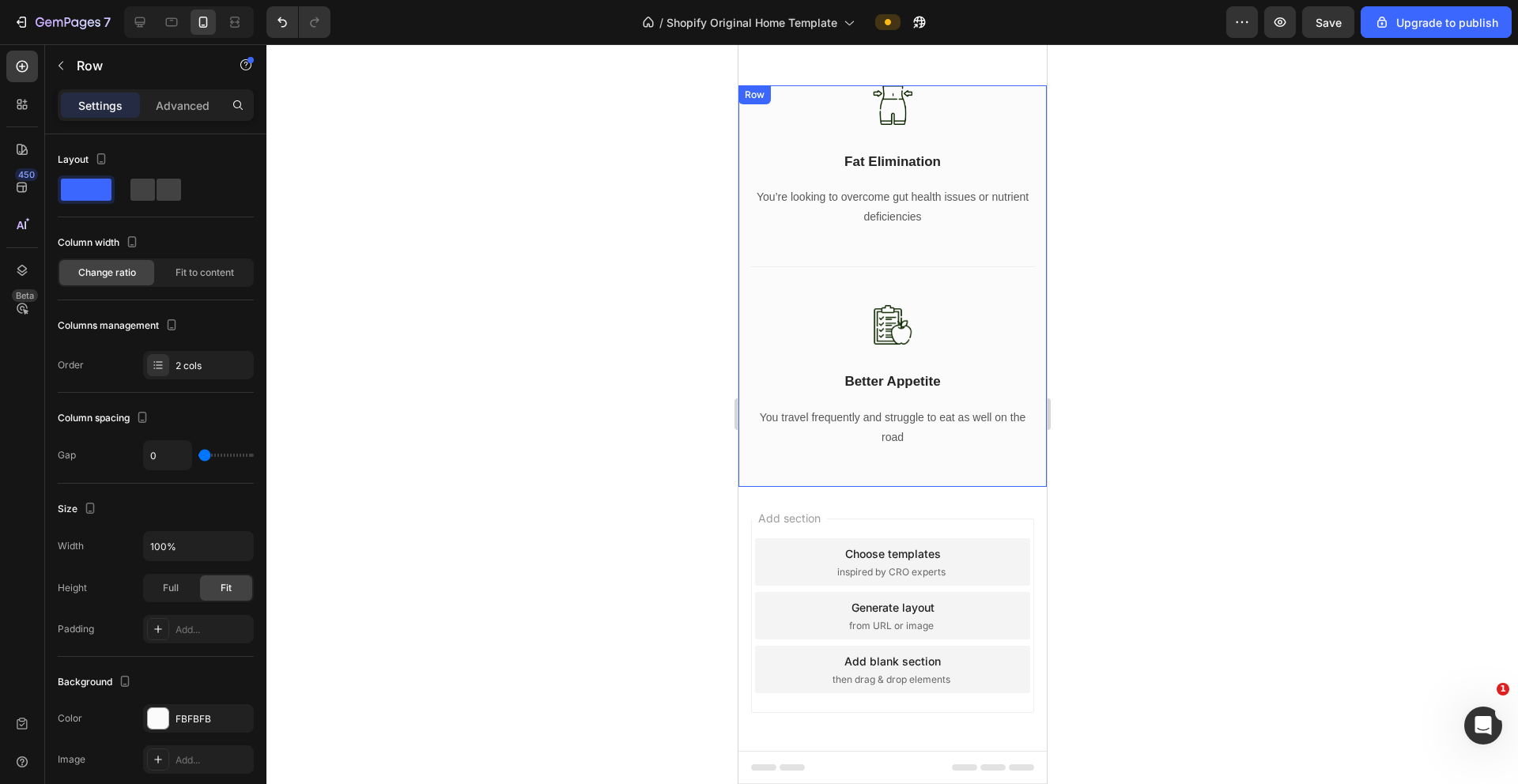
click at [948, 479] on div "Image Fat Elimination Text Block You’re looking to overcome gut health issues o…" at bounding box center [892, 286] width 308 height 402
click at [838, 100] on icon at bounding box center [836, 102] width 10 height 11
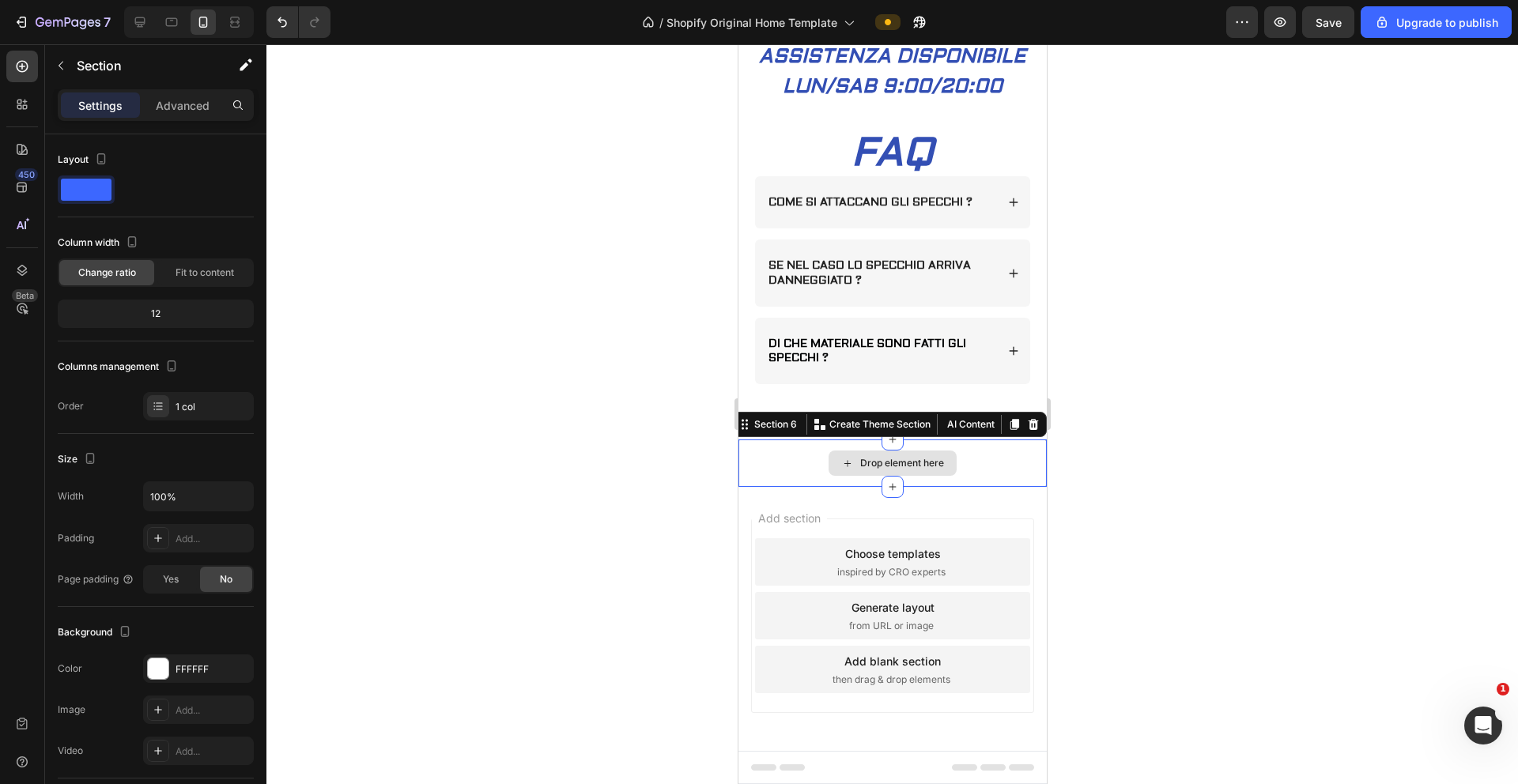
click at [948, 447] on div "Drop element here" at bounding box center [892, 463] width 308 height 48
click at [948, 428] on div at bounding box center [1033, 424] width 19 height 19
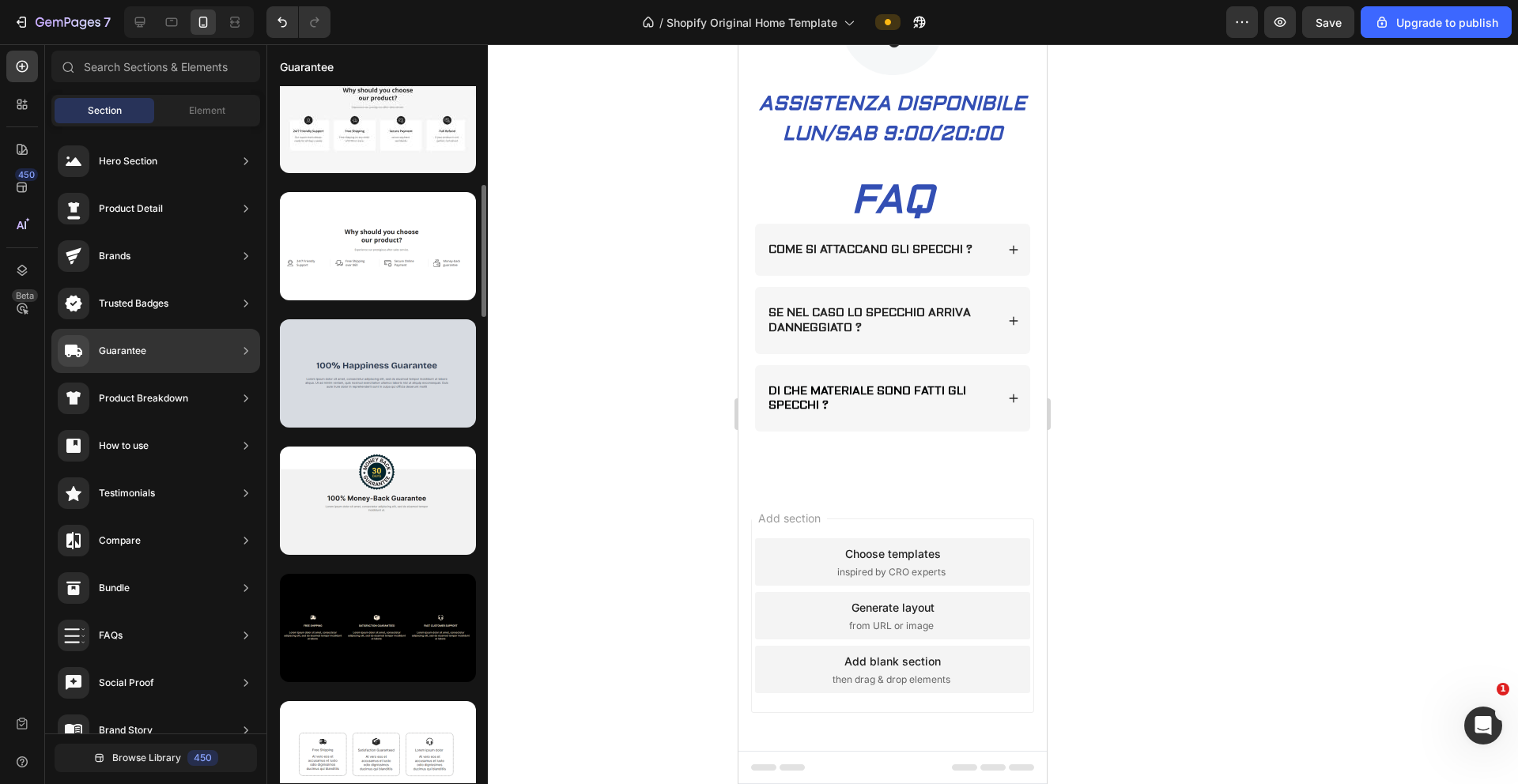
scroll to position [1283, 0]
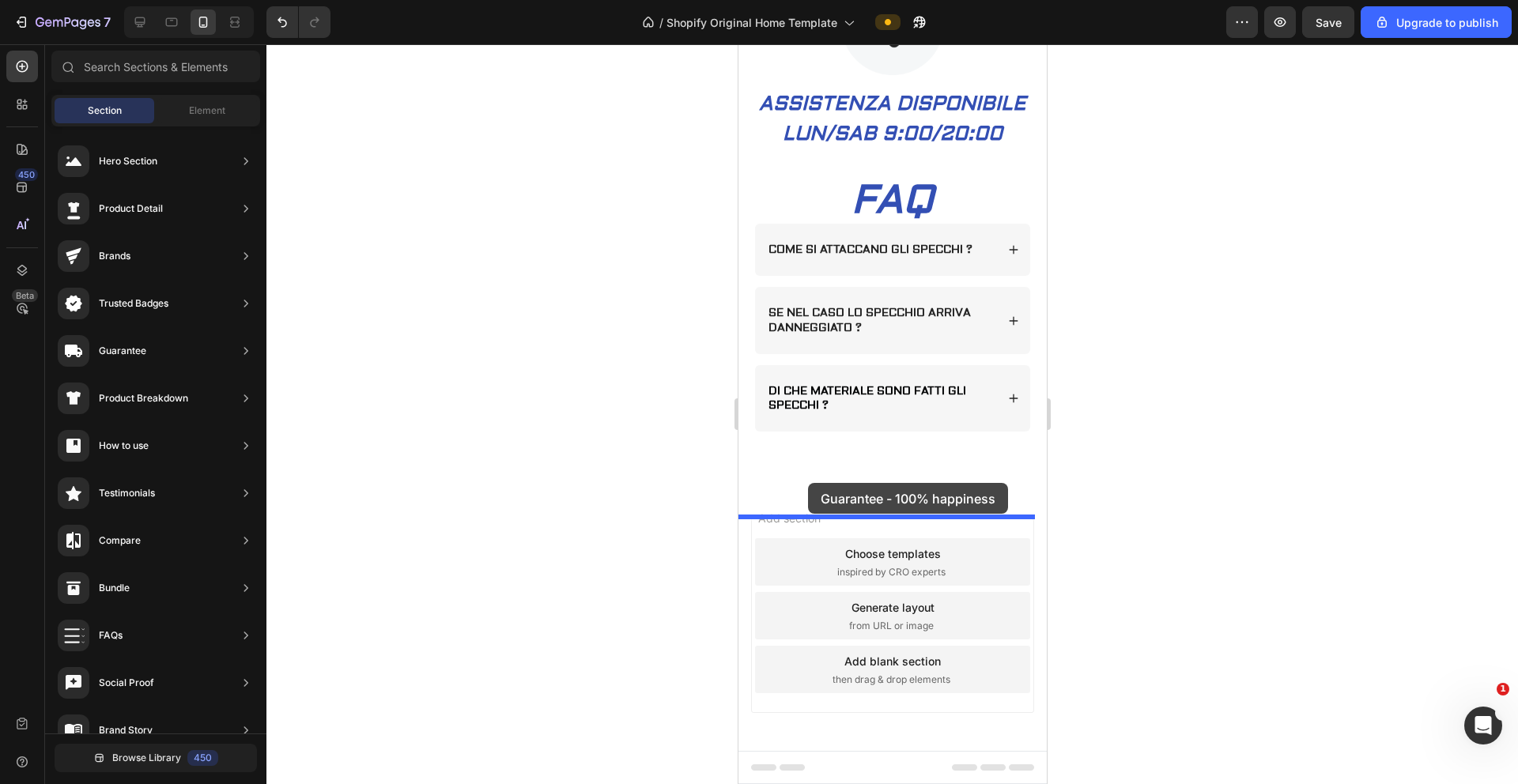
drag, startPoint x: 1135, startPoint y: 592, endPoint x: 807, endPoint y: 483, distance: 345.6
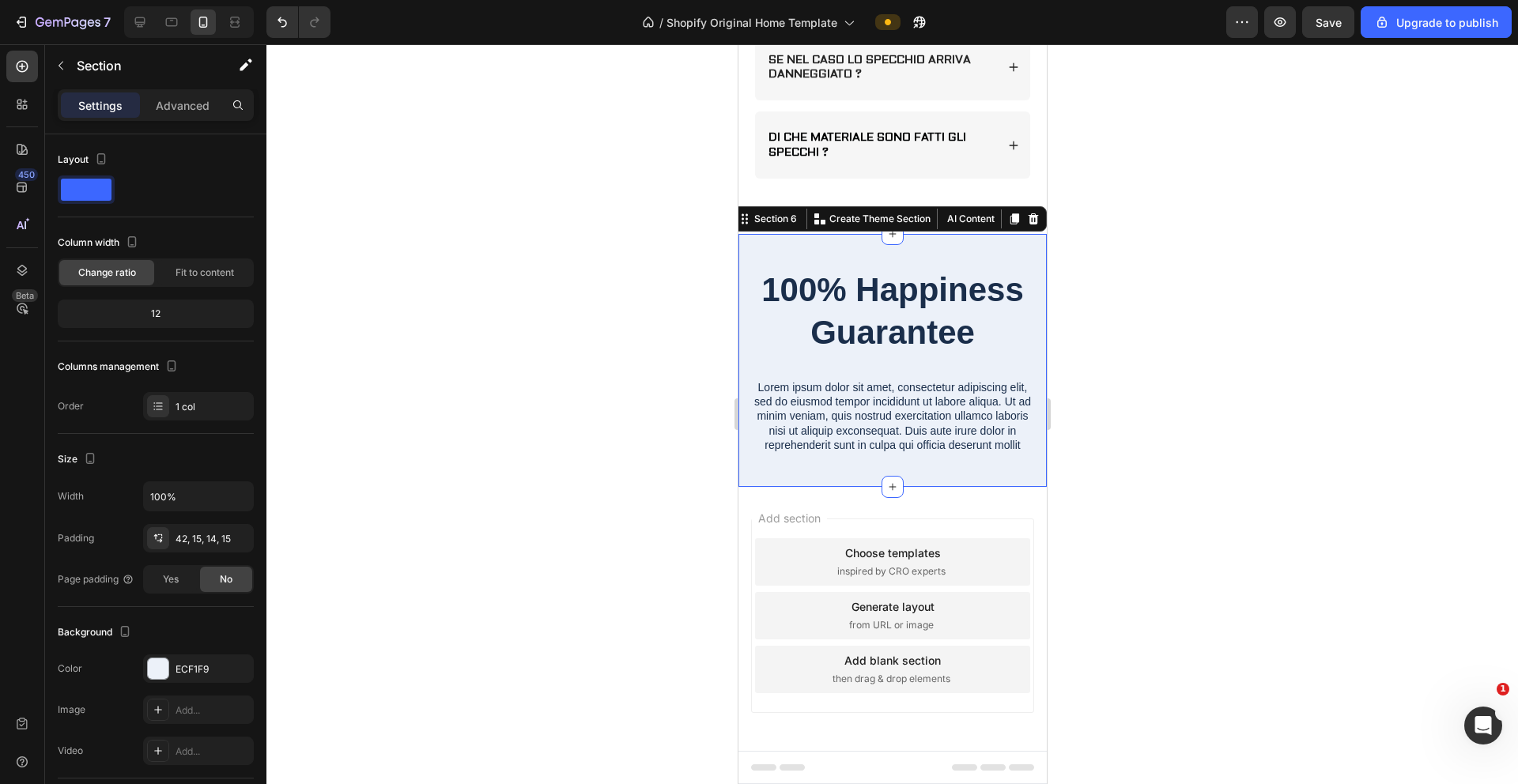
click at [948, 417] on div at bounding box center [892, 415] width 1252 height 740
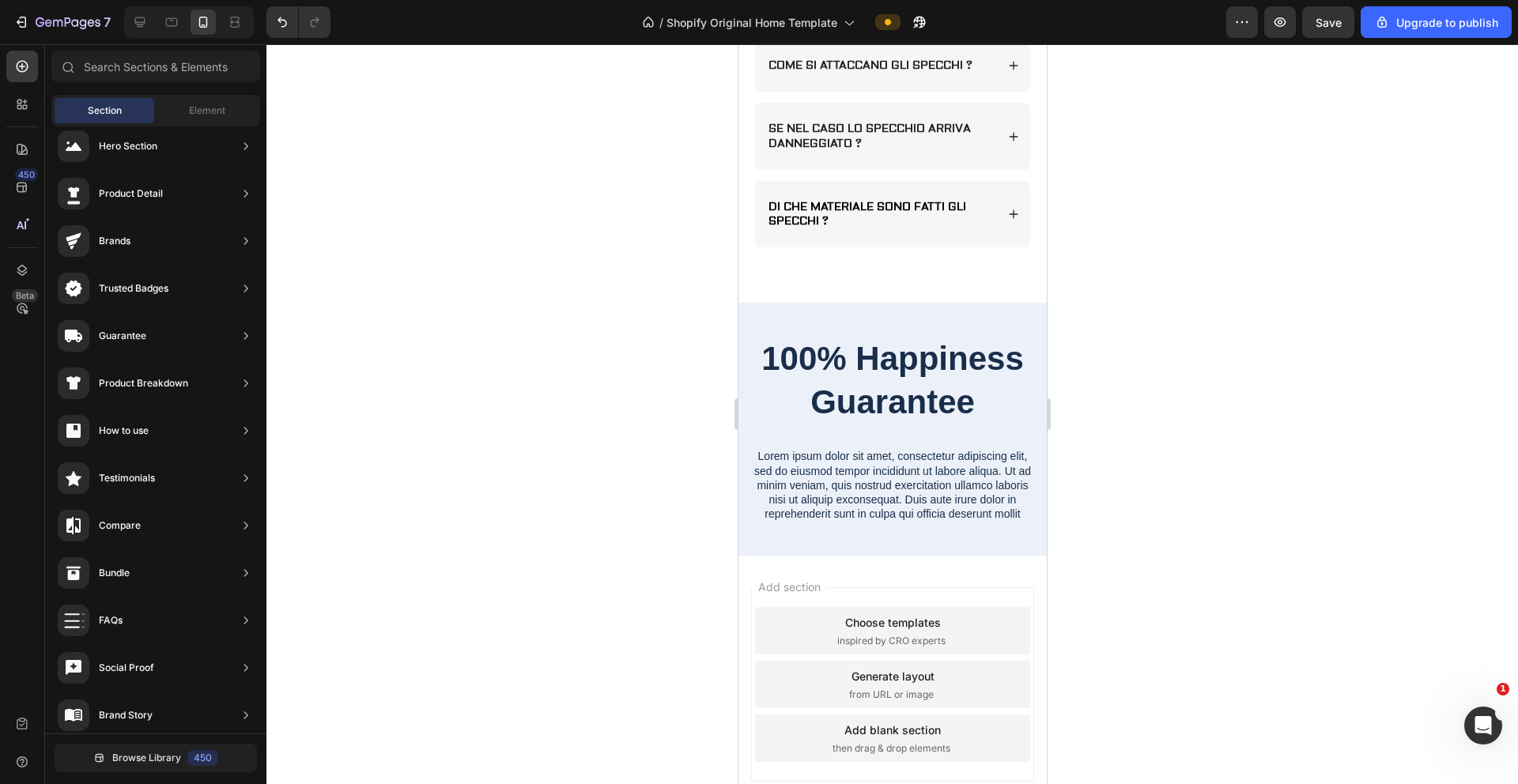
scroll to position [1894, 0]
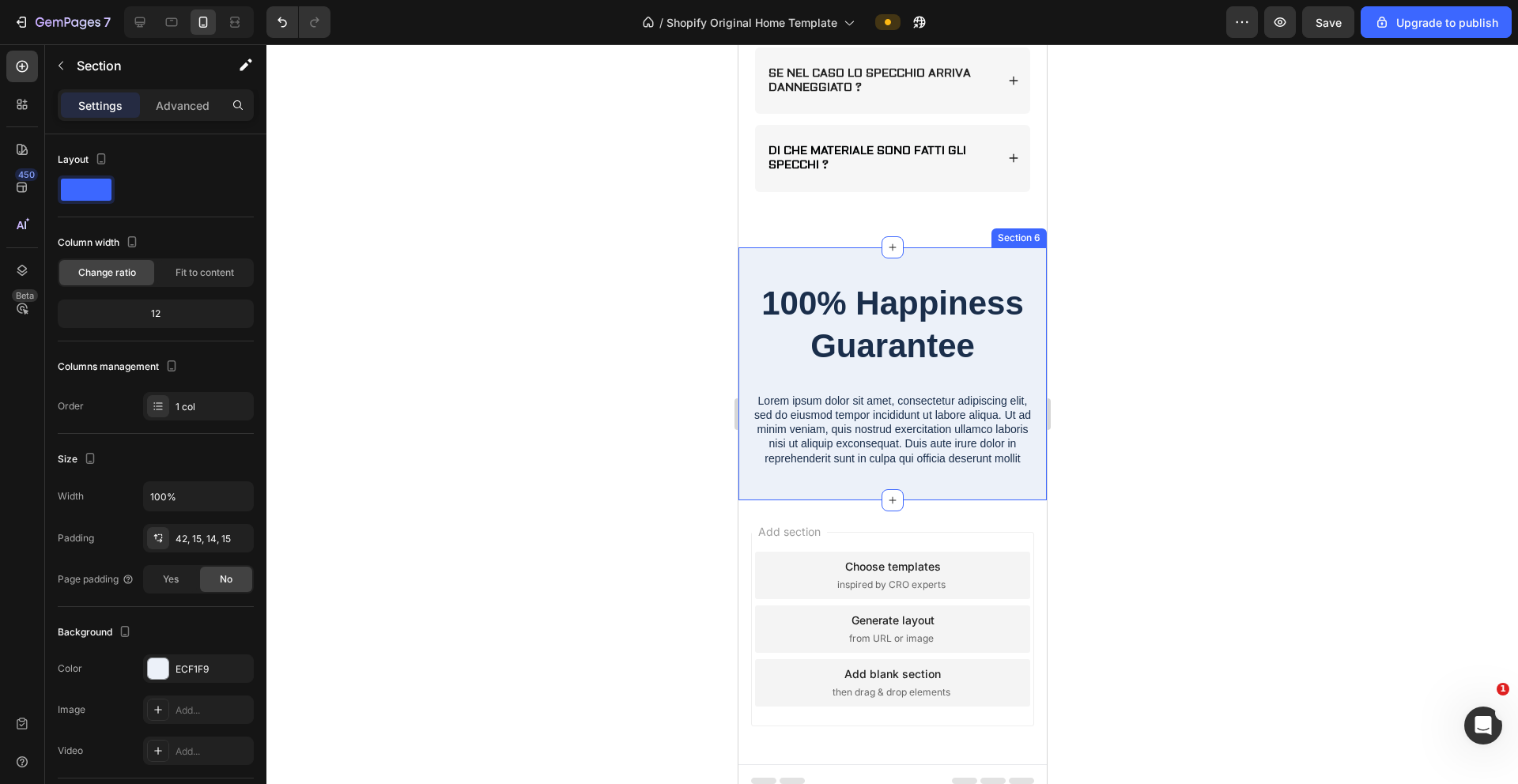
click at [948, 255] on div "100% Happiness Guarantee Heading Lorem ipsum dolor sit amet, consectetur adipis…" at bounding box center [892, 374] width 308 height 253
click at [948, 231] on icon at bounding box center [1033, 232] width 12 height 12
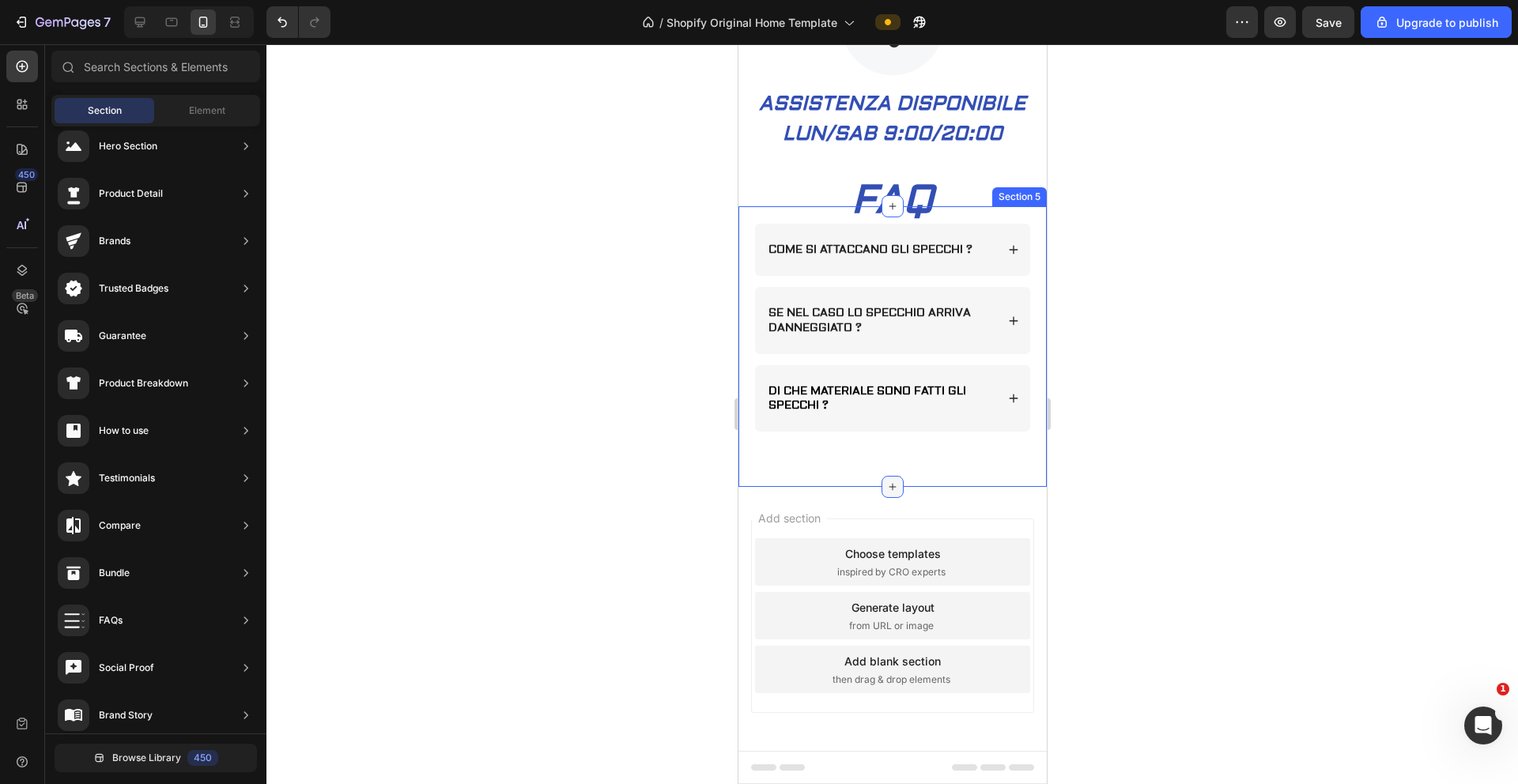
click at [886, 485] on icon at bounding box center [892, 486] width 12 height 12
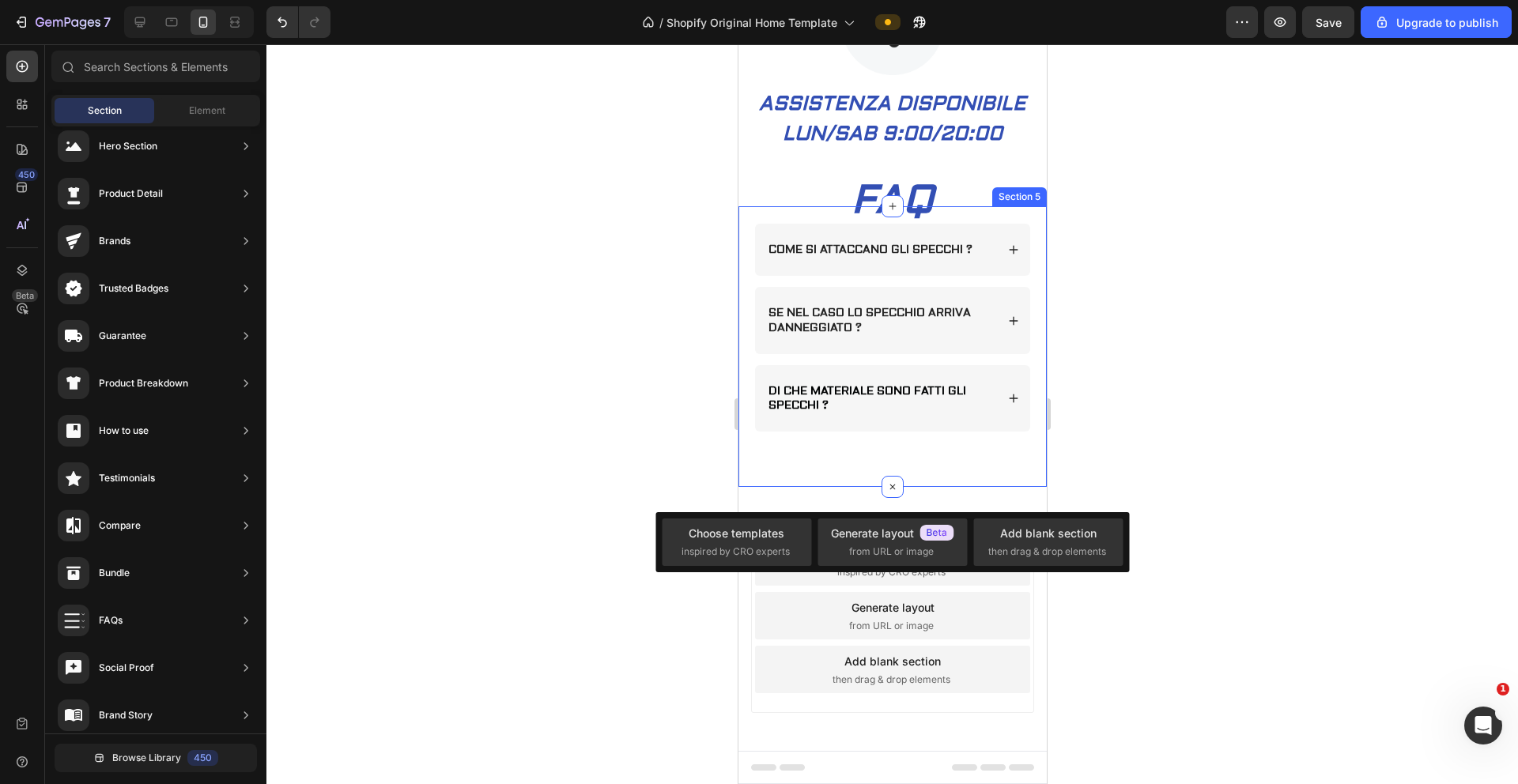
click at [624, 457] on div at bounding box center [892, 415] width 1252 height 740
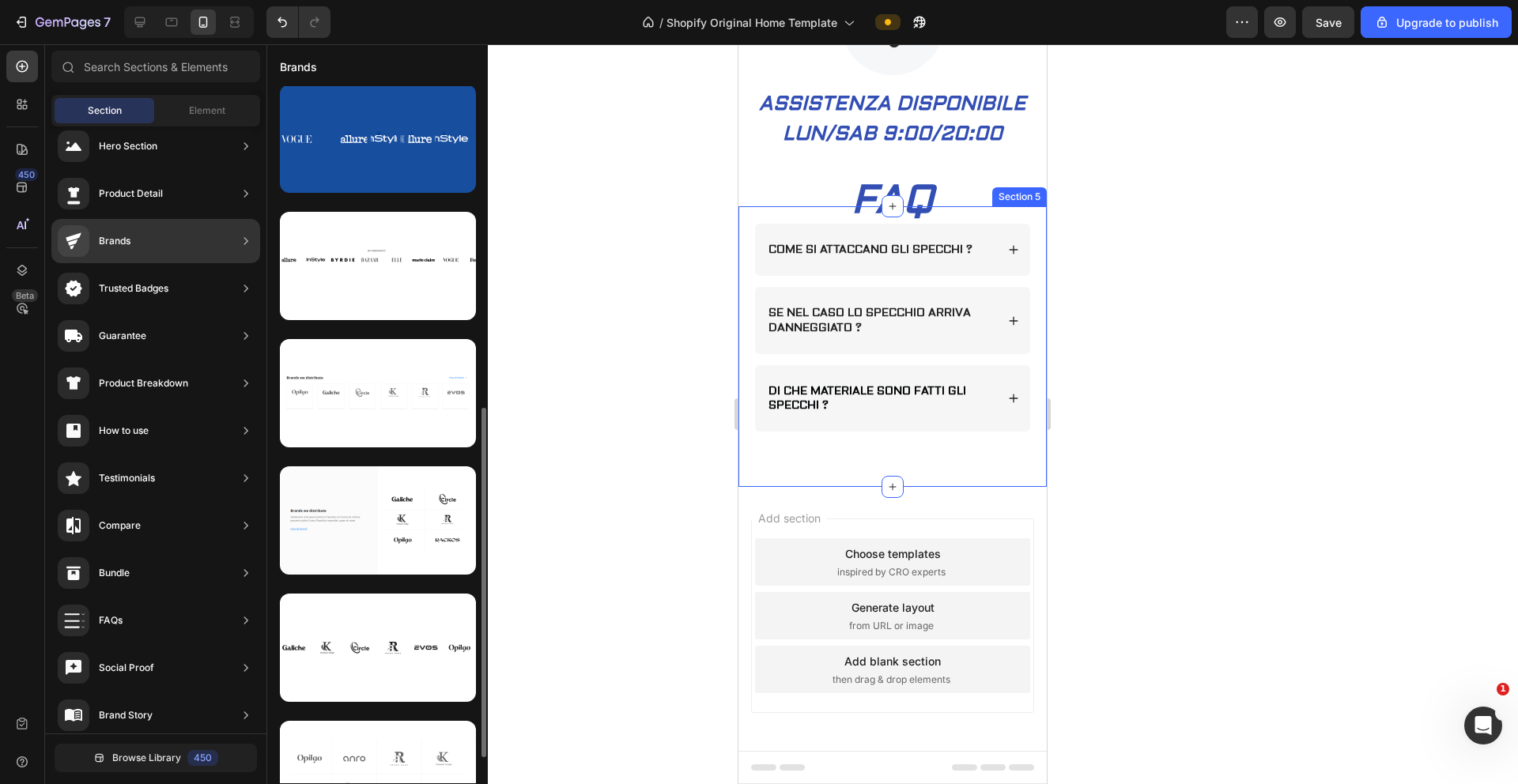
scroll to position [390, 0]
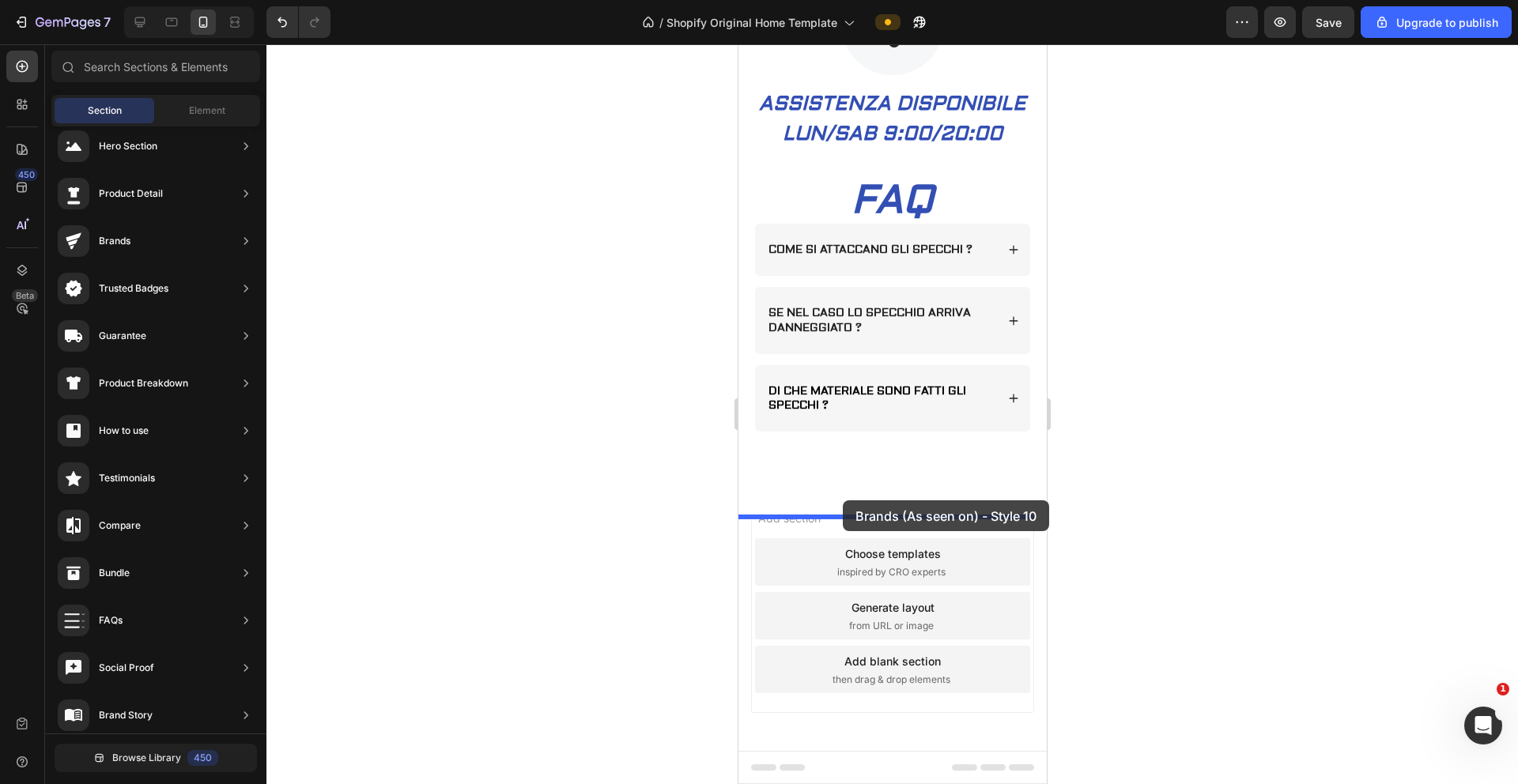
drag, startPoint x: 1119, startPoint y: 451, endPoint x: 842, endPoint y: 500, distance: 281.3
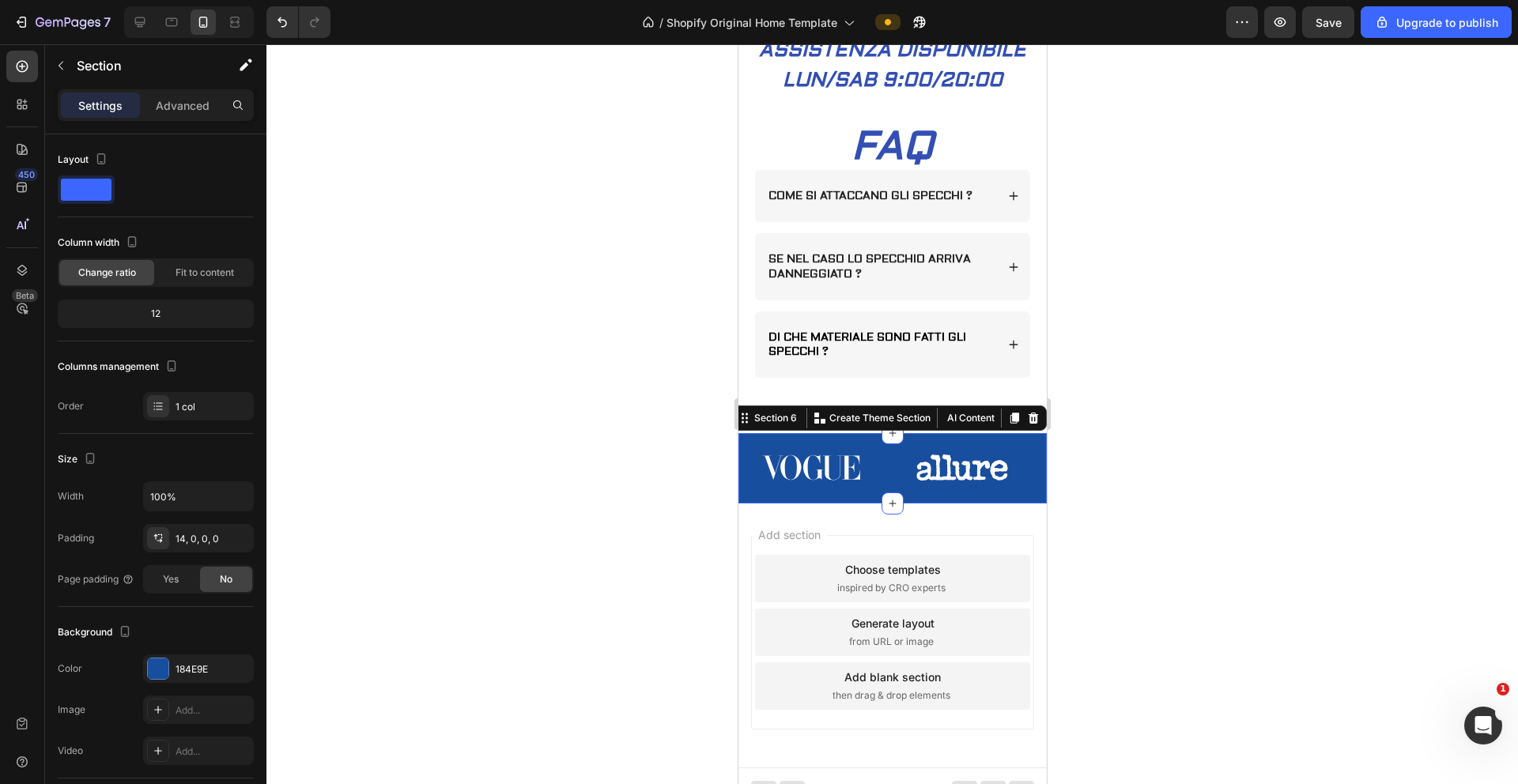
scroll to position [1724, 0]
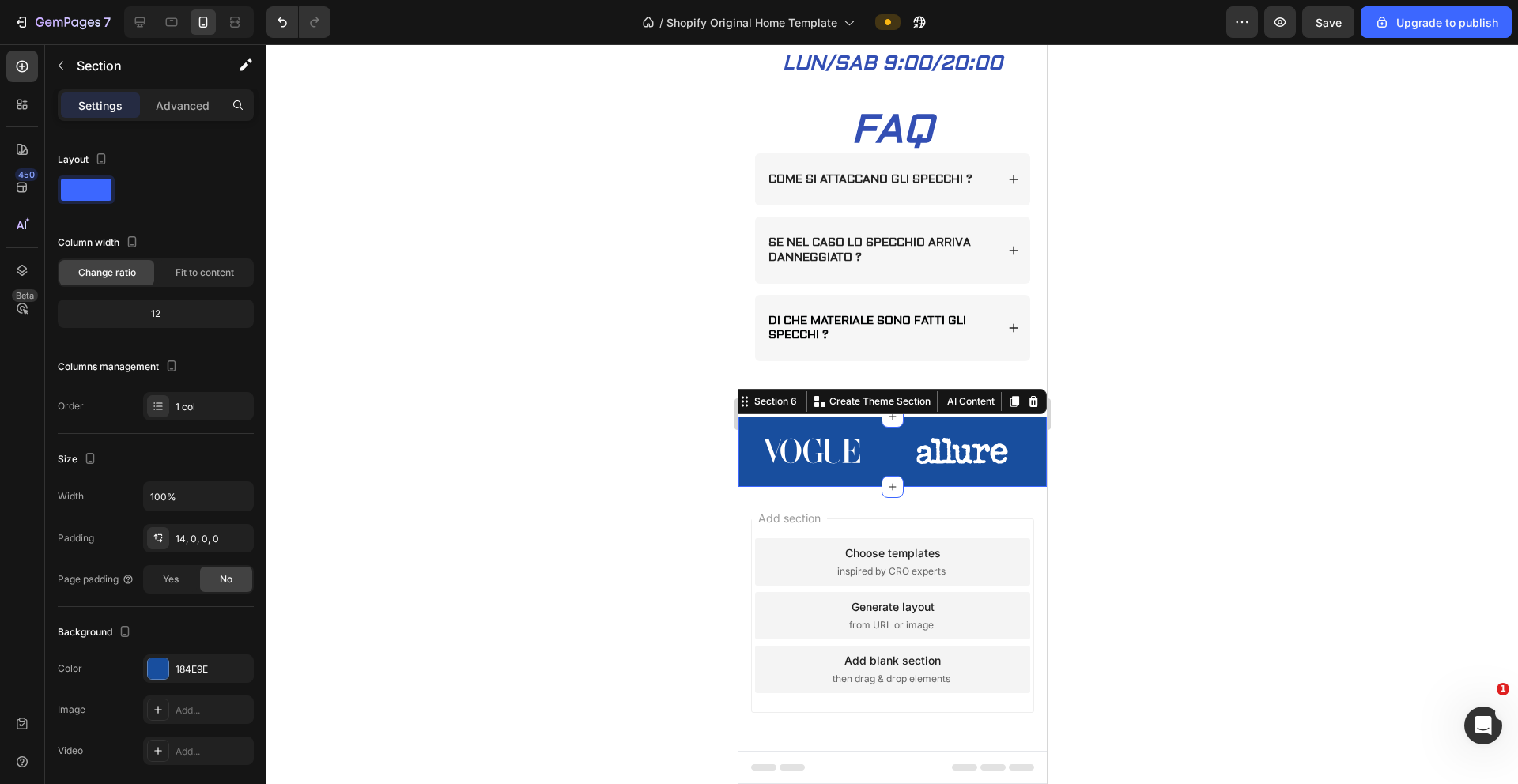
click at [948, 492] on div at bounding box center [892, 415] width 1252 height 740
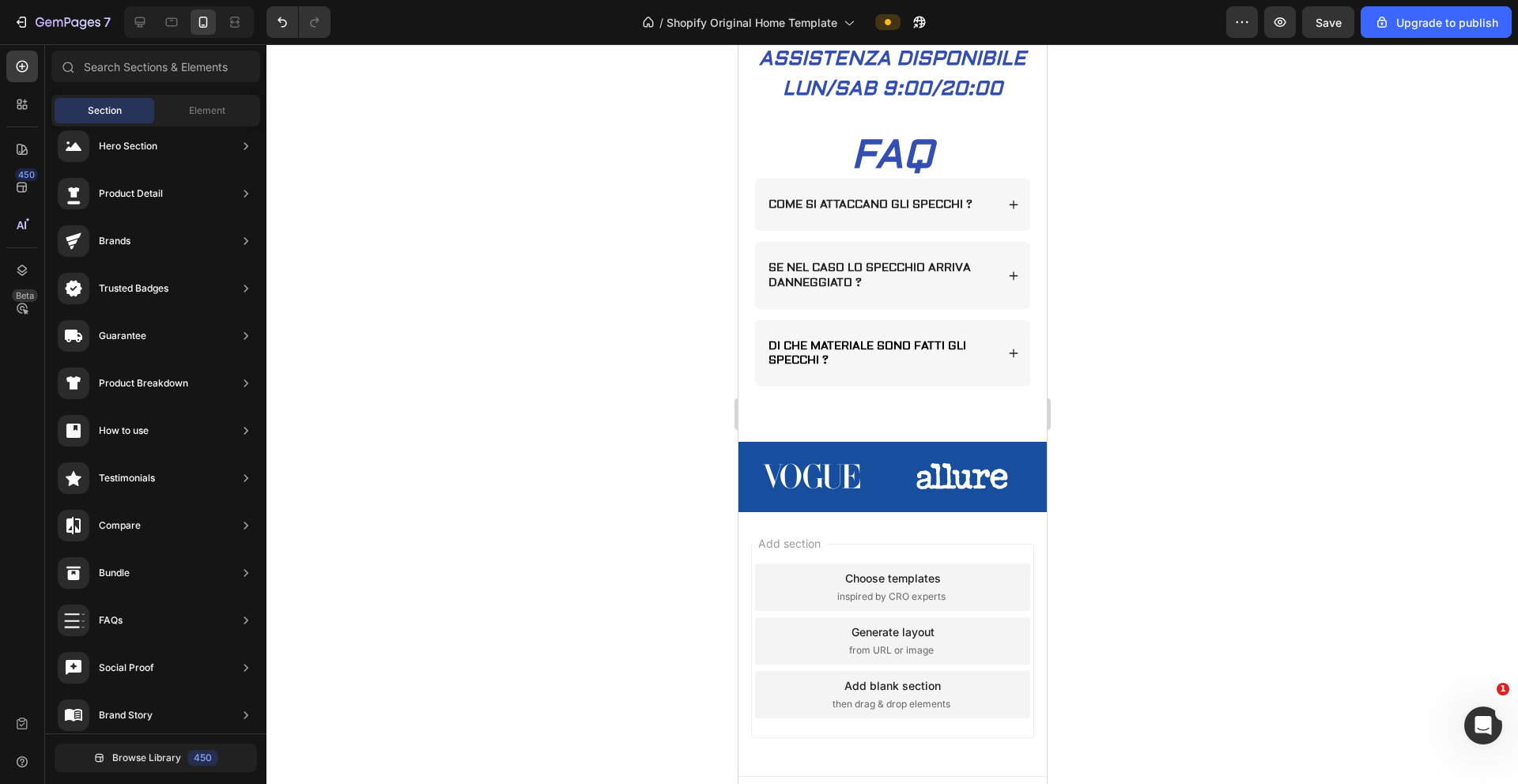
scroll to position [1634, 0]
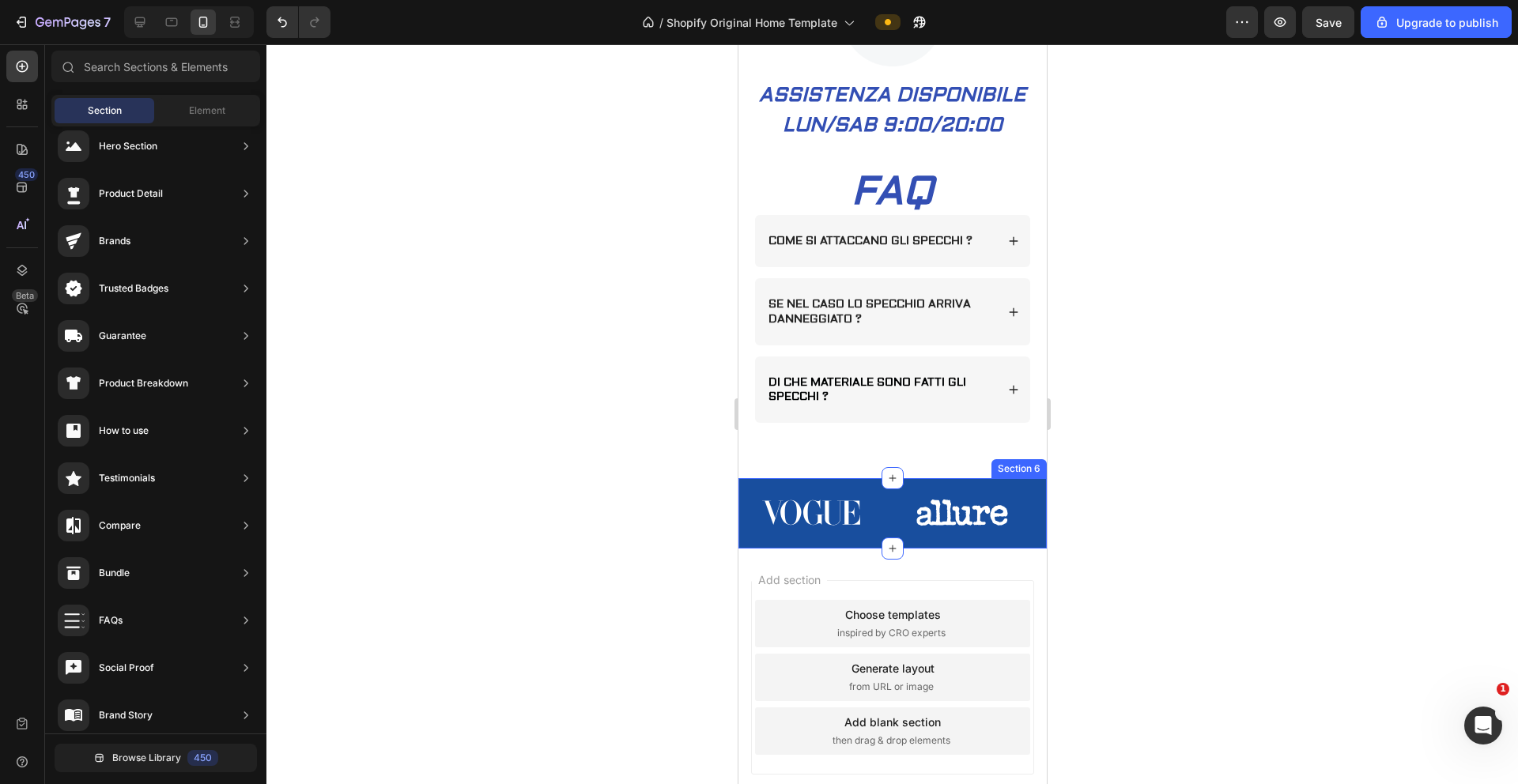
click at [902, 526] on div "Image Image Image Image Image Image Carousel" at bounding box center [892, 519] width 308 height 59
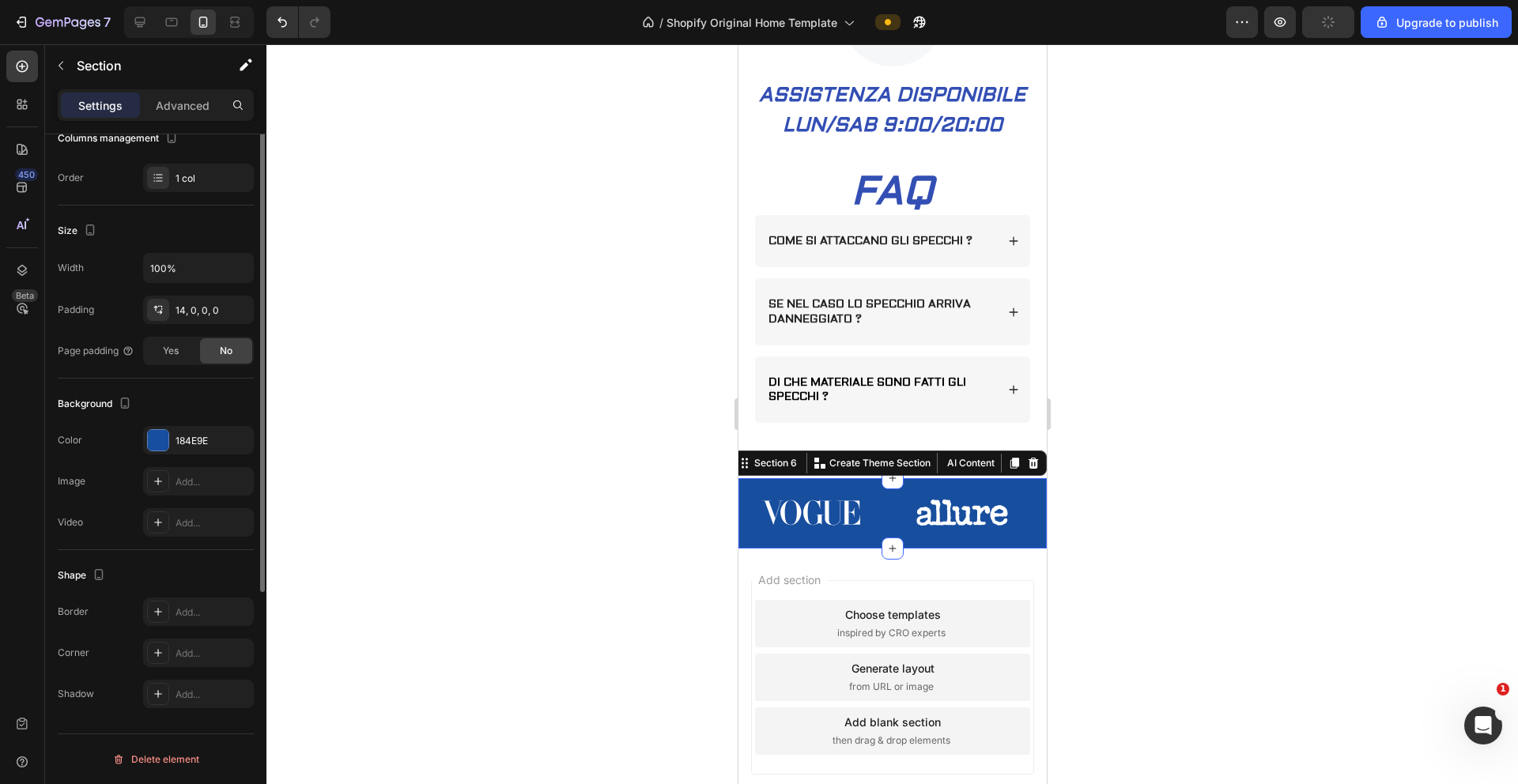
scroll to position [0, 0]
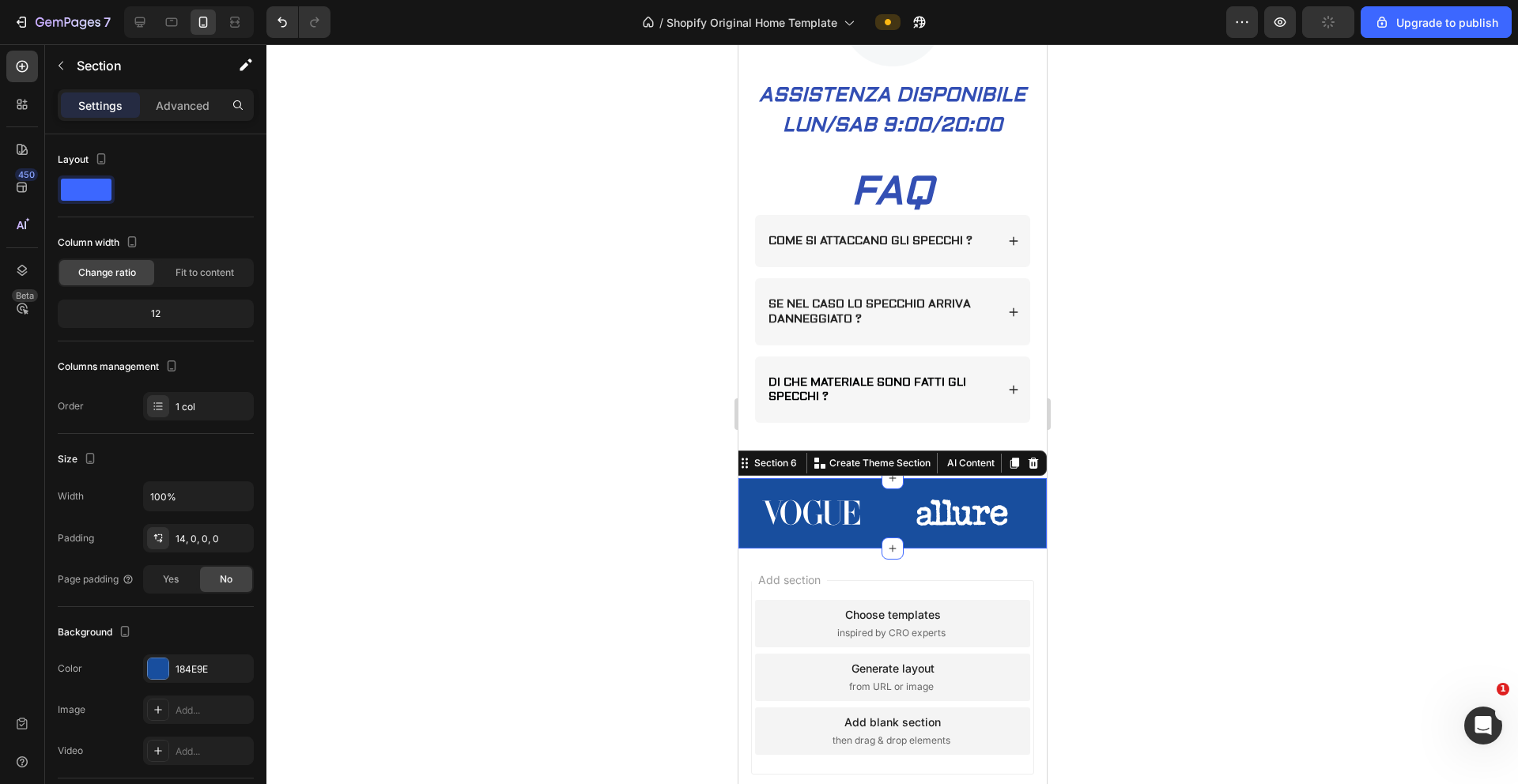
click at [387, 526] on div at bounding box center [892, 415] width 1252 height 740
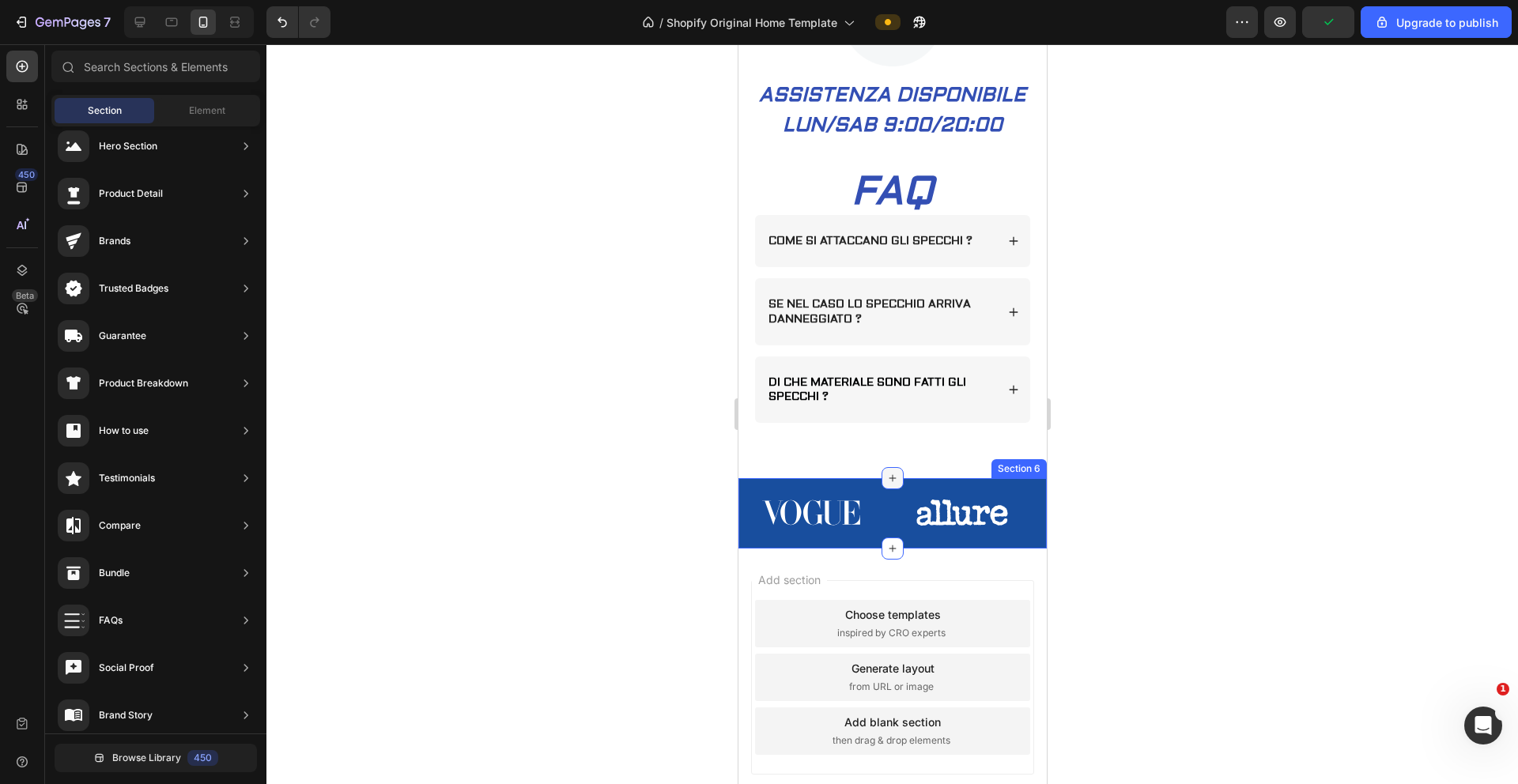
scroll to position [1630, 0]
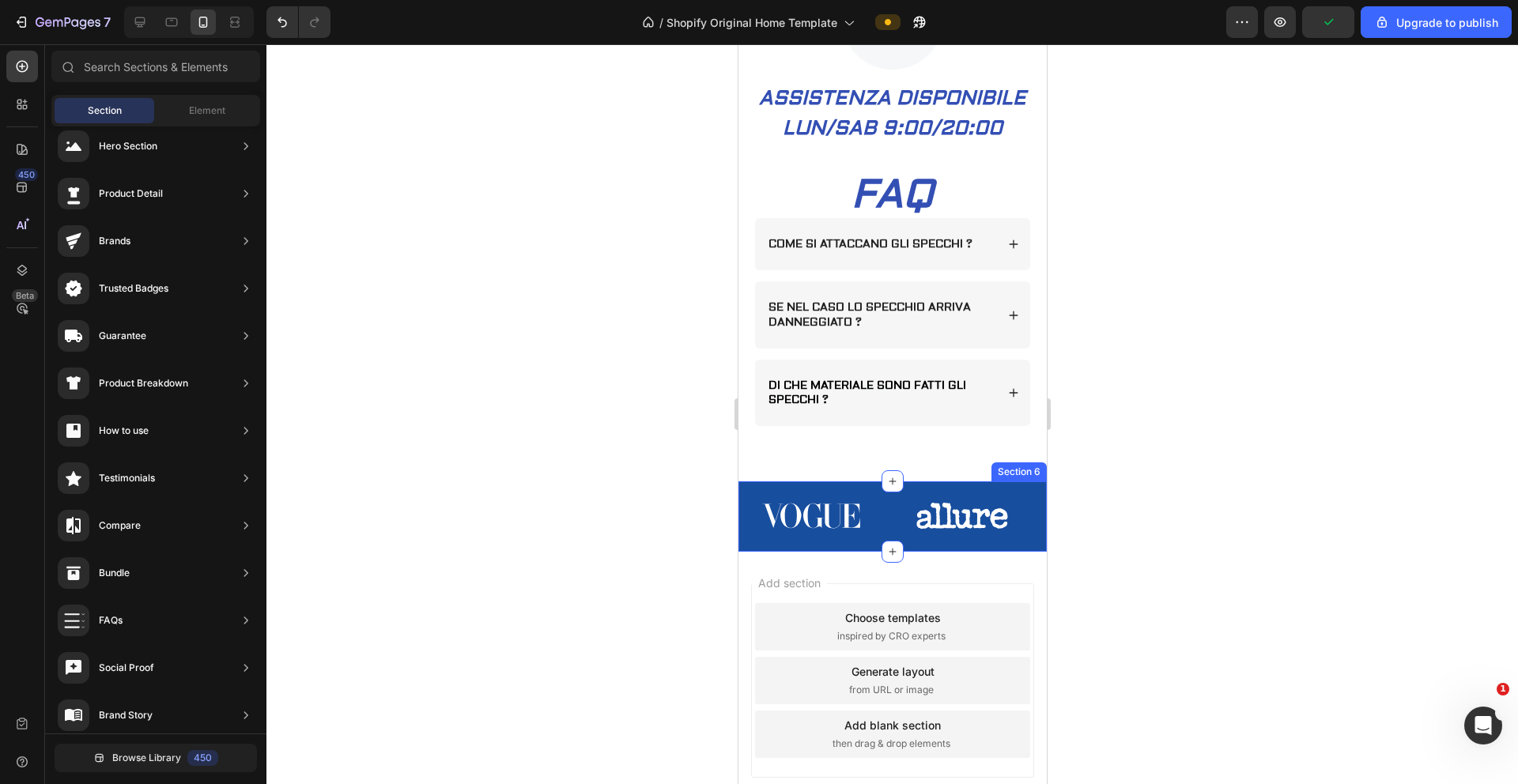
click at [948, 526] on div "Image Image Image Image Image Image Carousel" at bounding box center [892, 522] width 308 height 59
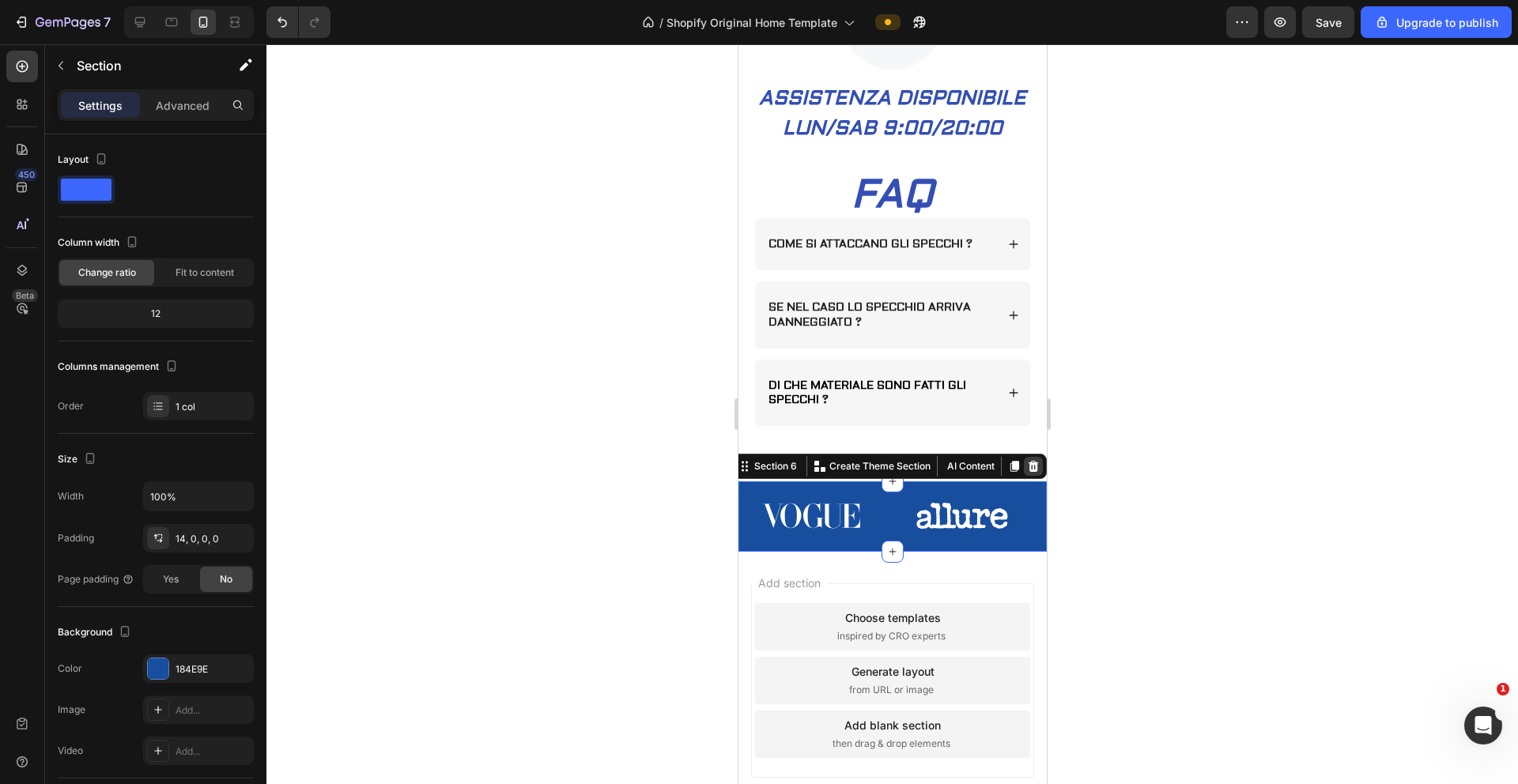
click at [948, 472] on icon at bounding box center [1033, 466] width 10 height 11
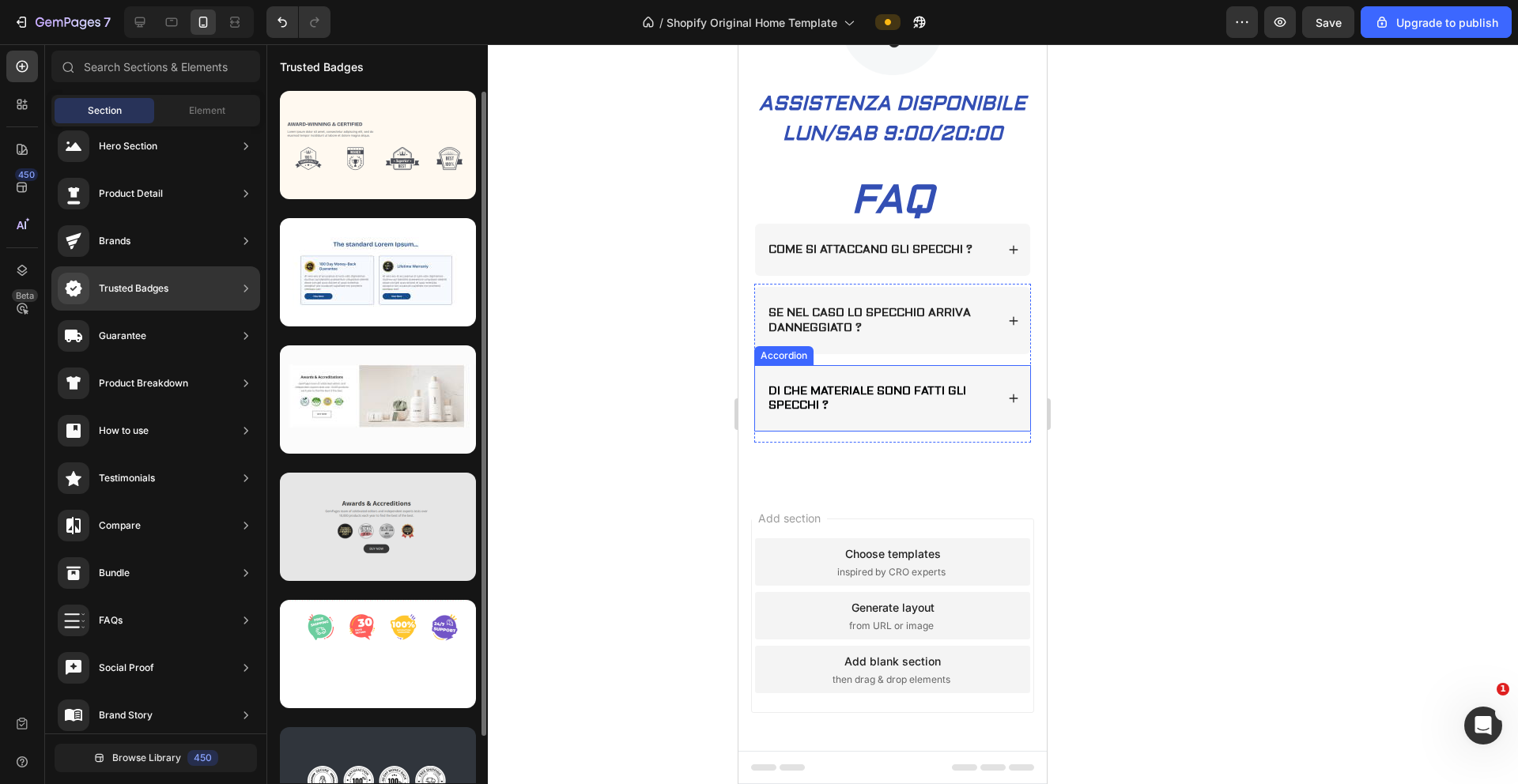
scroll to position [57, 0]
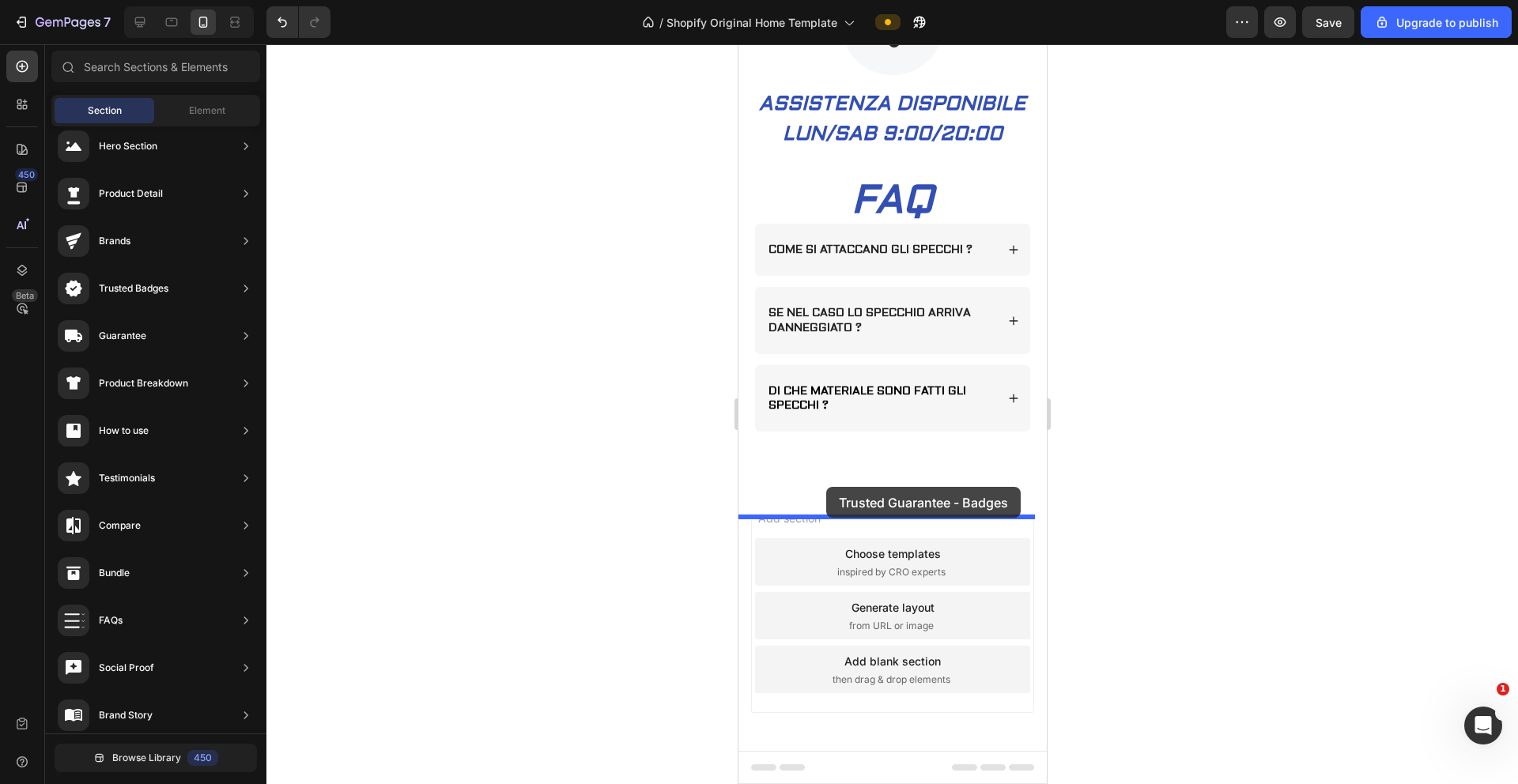
drag, startPoint x: 1148, startPoint y: 734, endPoint x: 837, endPoint y: 500, distance: 389.2
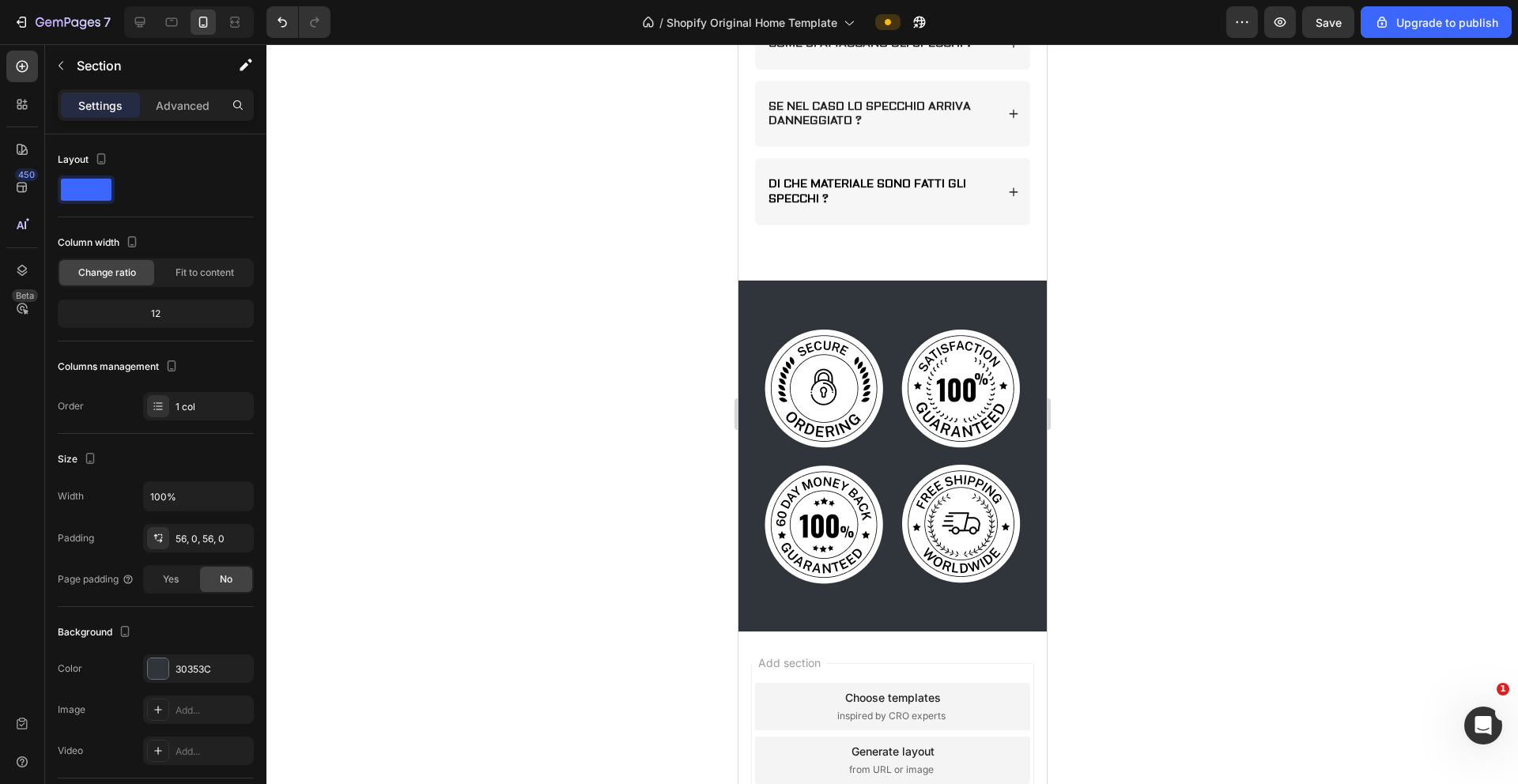
scroll to position [1548, 0]
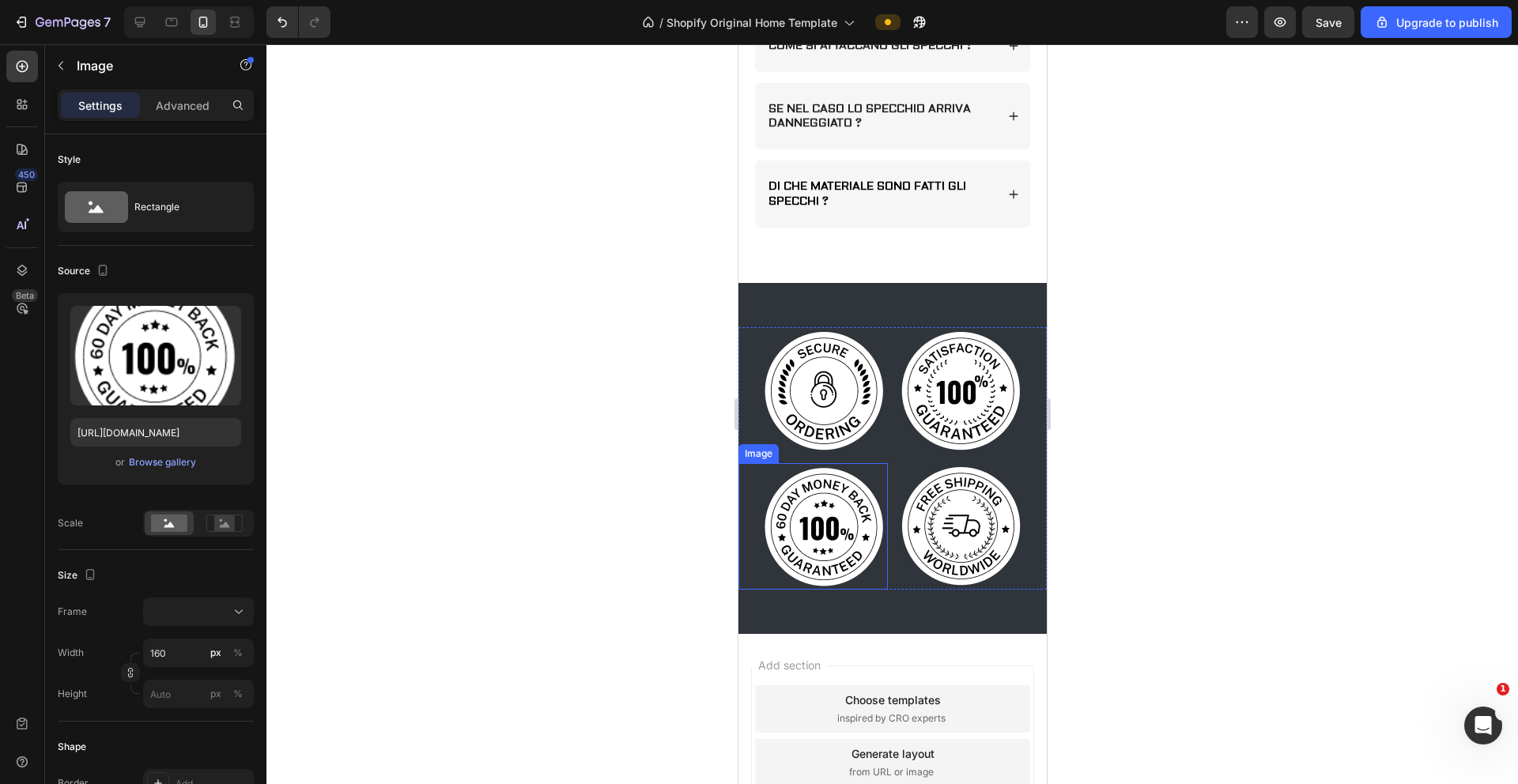
click at [800, 526] on img at bounding box center [823, 526] width 127 height 127
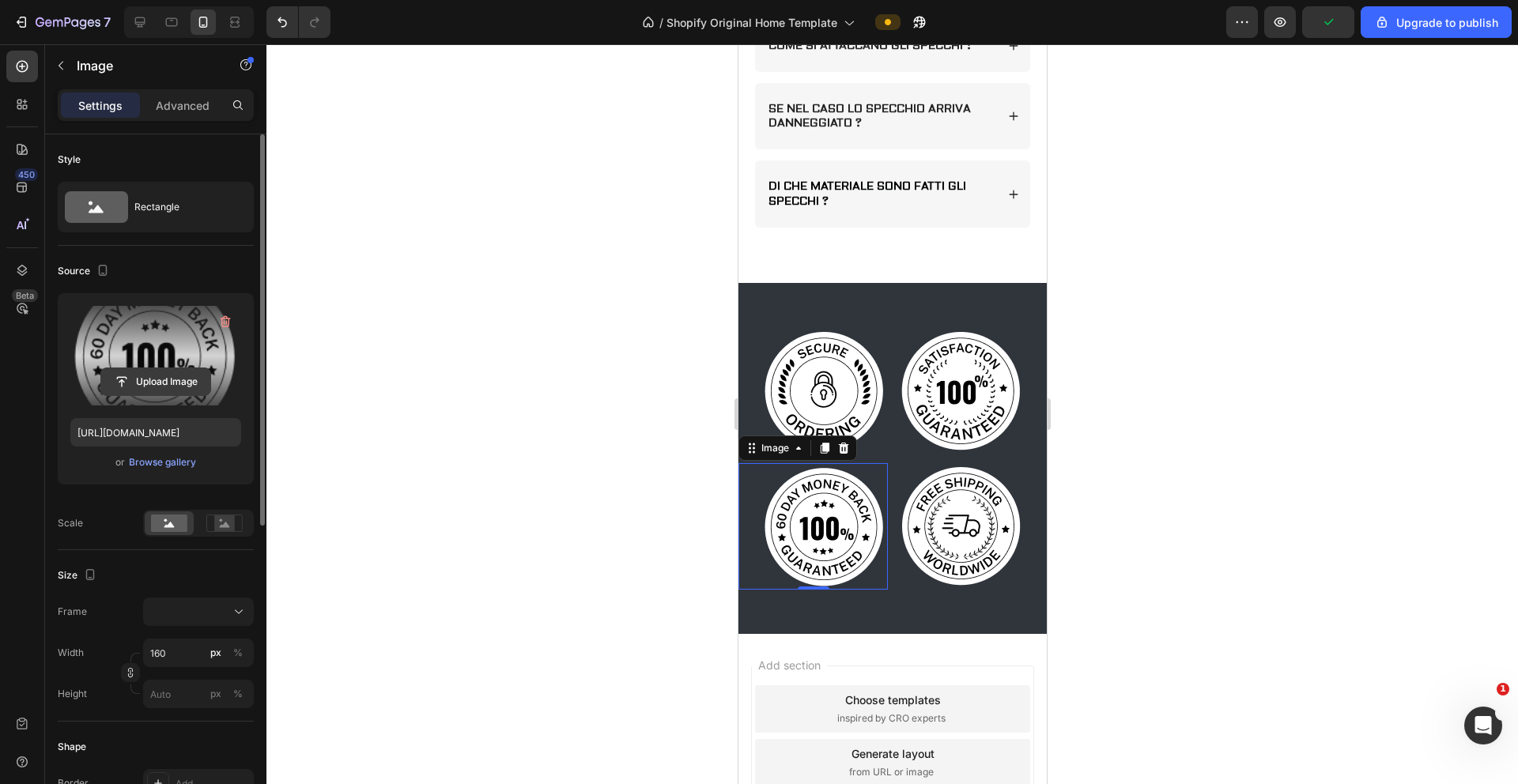
click at [170, 385] on input "file" at bounding box center [155, 382] width 109 height 27
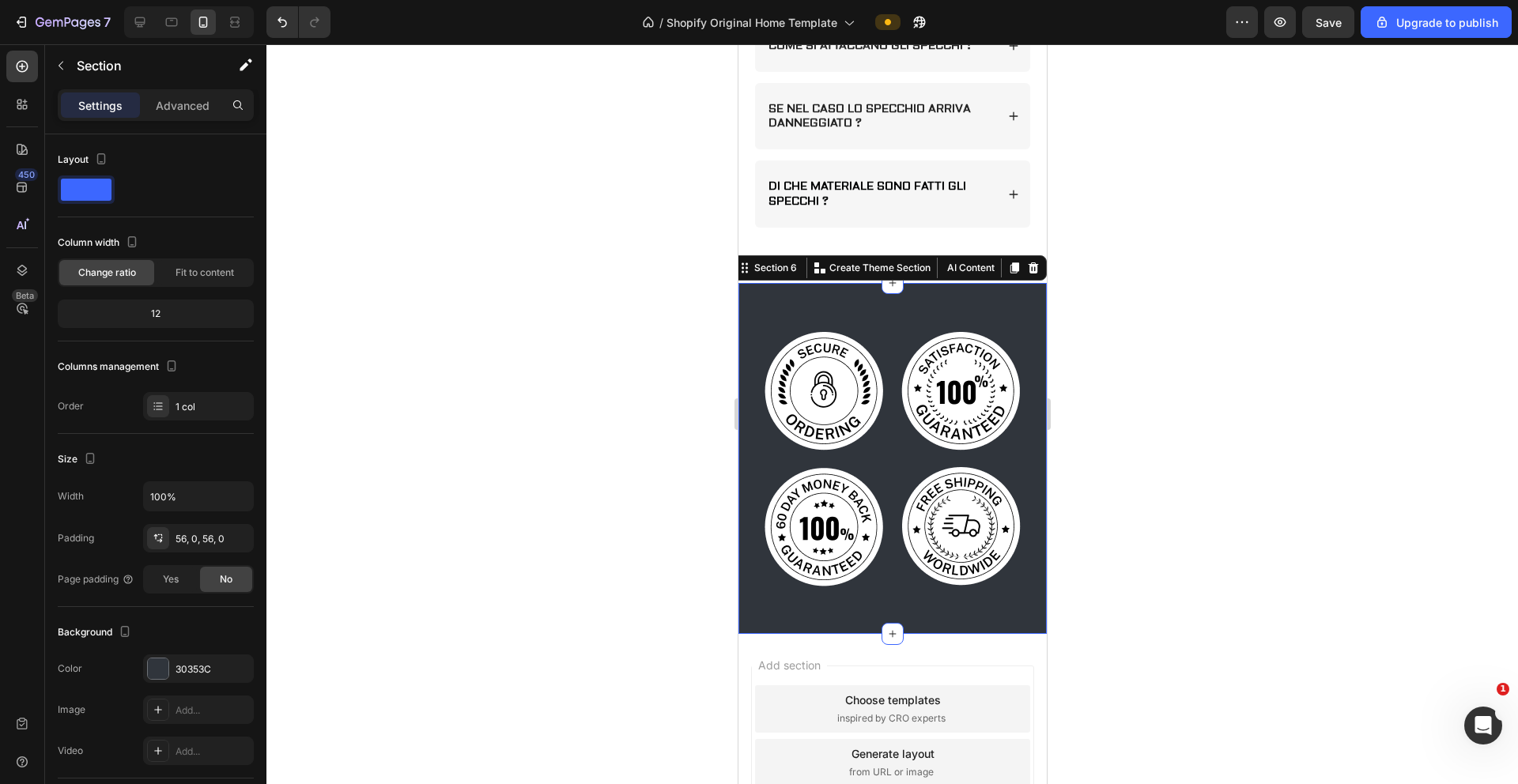
click at [948, 300] on div "Image Image Image Image Row Section 6 You can create reusable sections Create T…" at bounding box center [892, 458] width 308 height 351
click at [948, 264] on icon at bounding box center [1033, 267] width 12 height 12
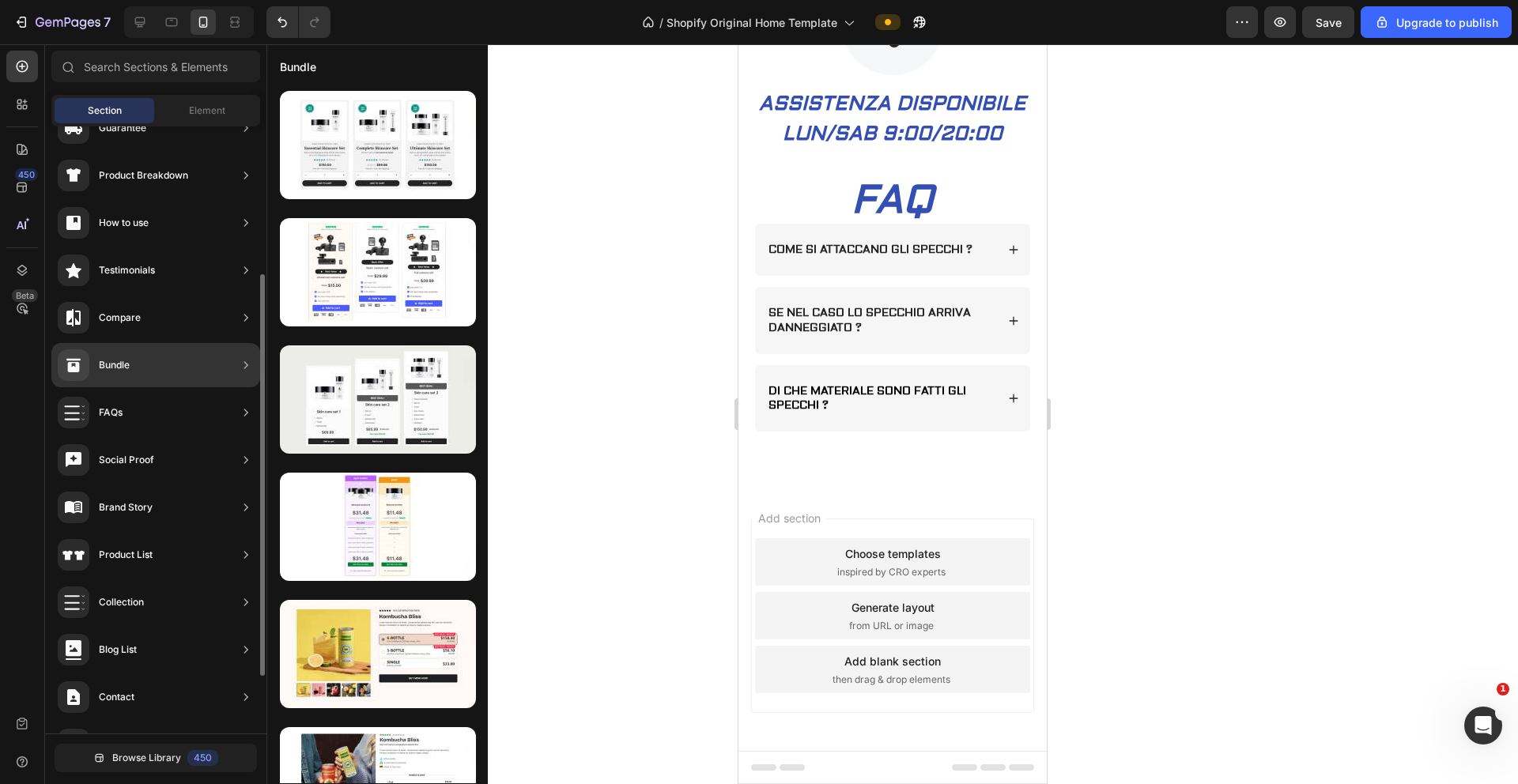
scroll to position [0, 0]
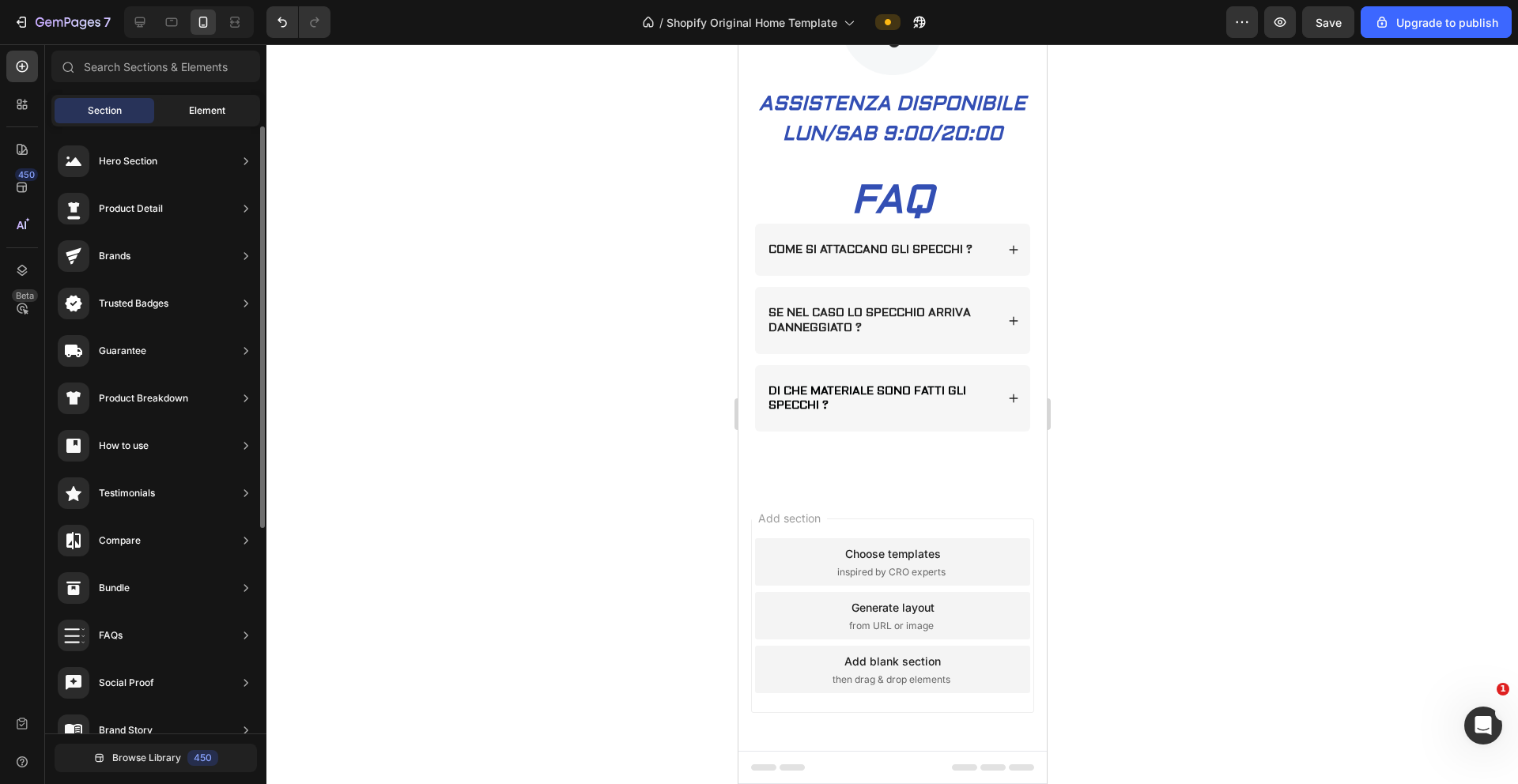
click at [206, 115] on span "Element" at bounding box center [207, 110] width 36 height 14
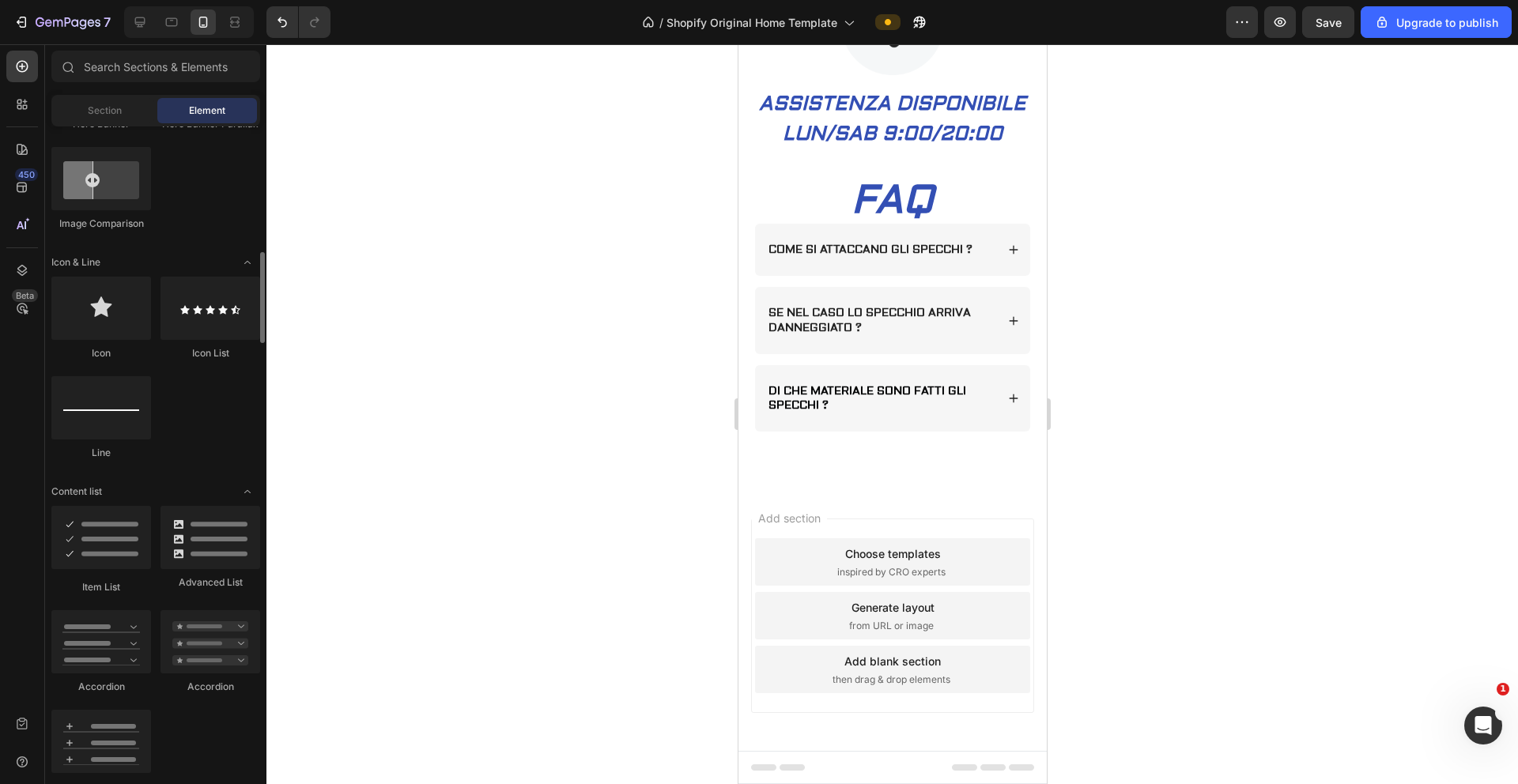
scroll to position [1010, 0]
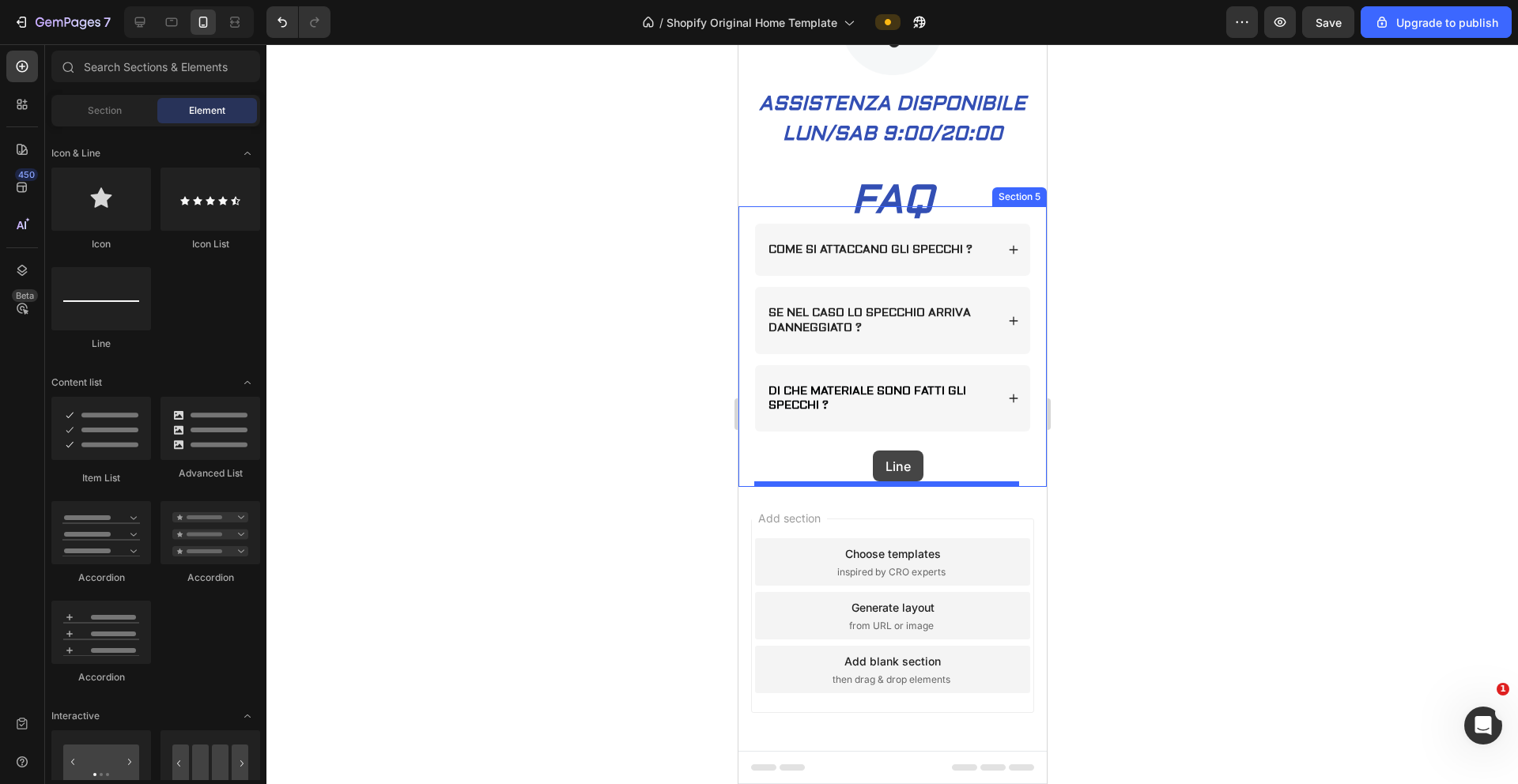
drag, startPoint x: 854, startPoint y: 356, endPoint x: 873, endPoint y: 451, distance: 96.9
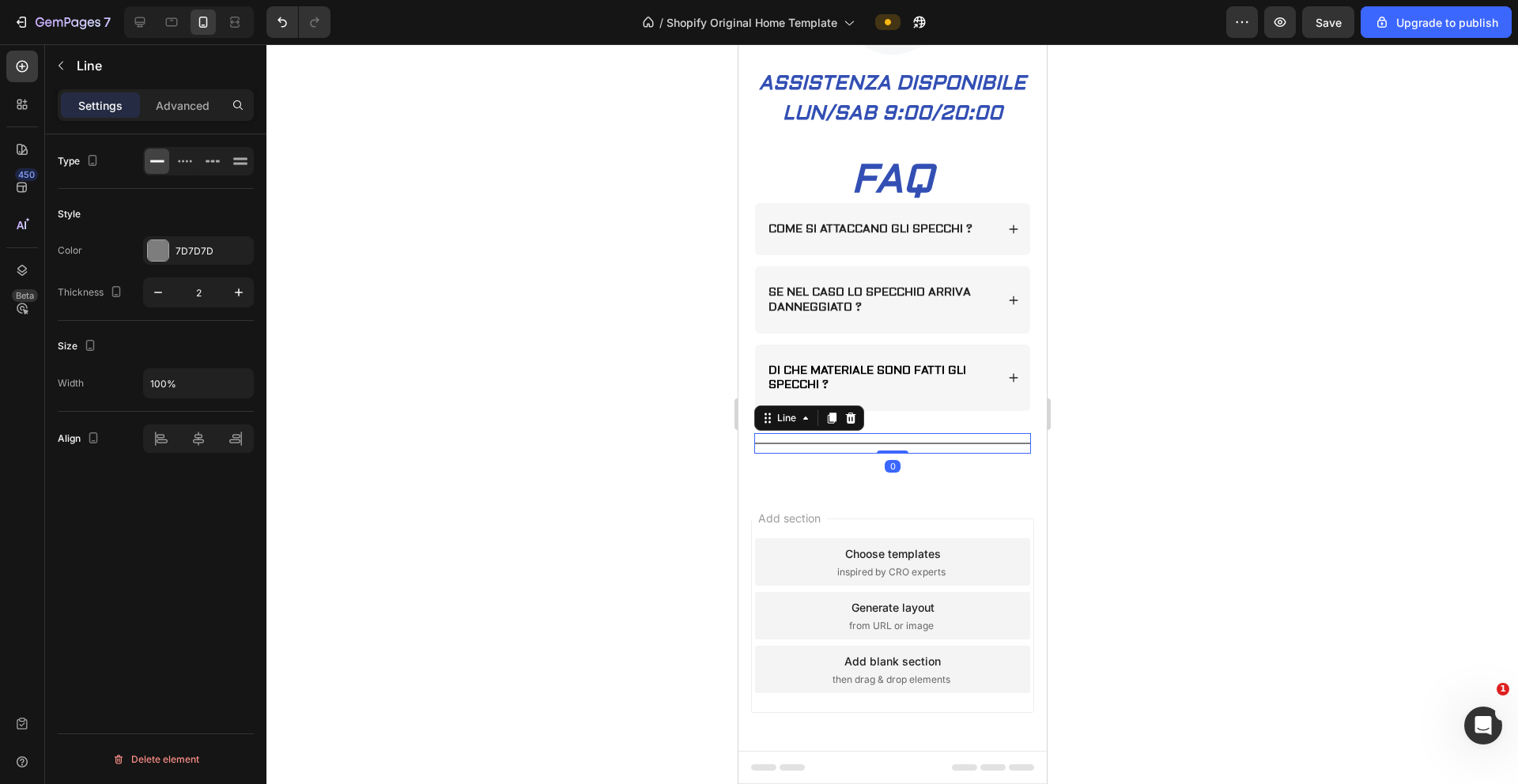
scroll to position [1364, 0]
click at [536, 394] on div at bounding box center [892, 415] width 1252 height 740
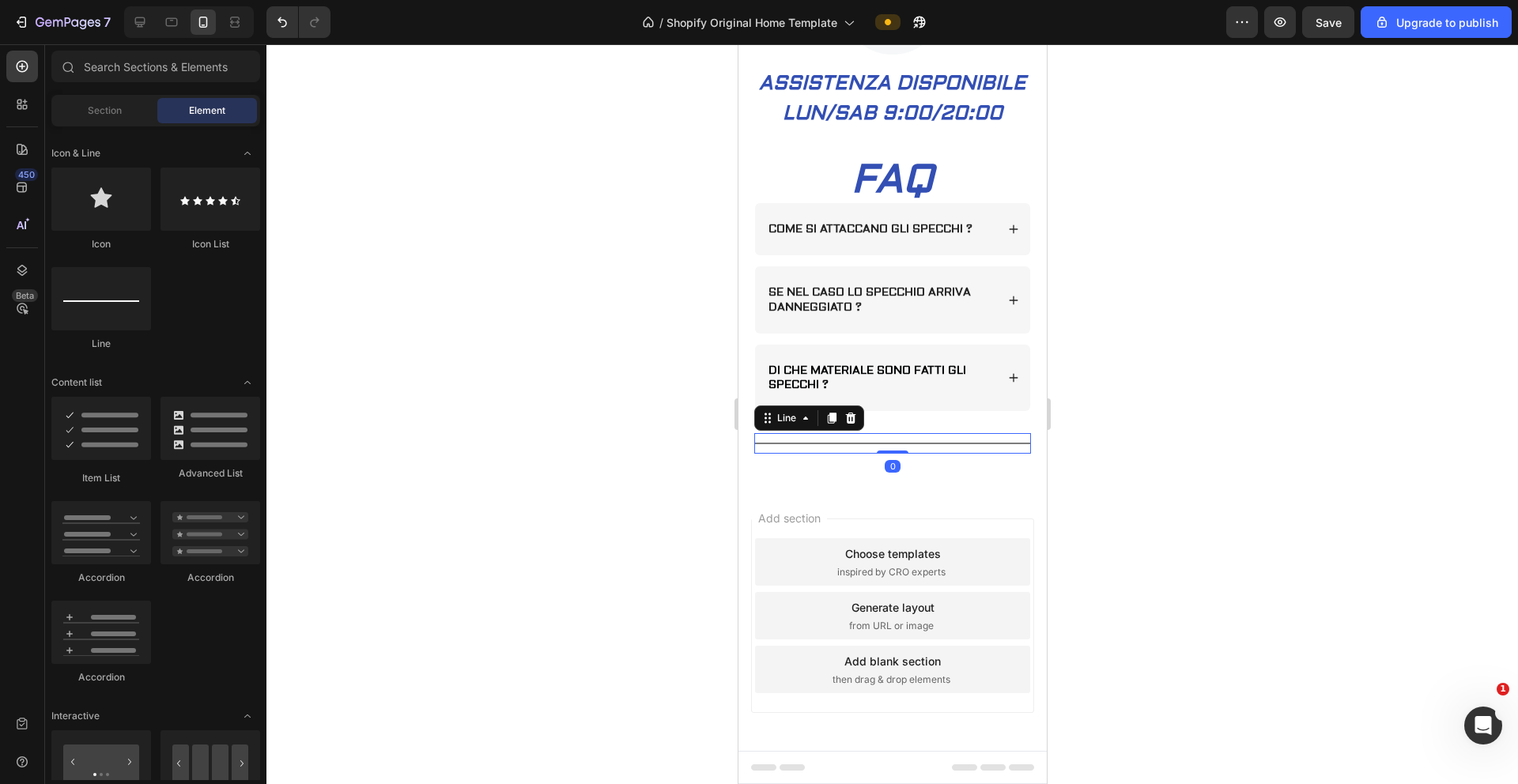
click at [826, 438] on div "Title Line 0" at bounding box center [892, 443] width 277 height 21
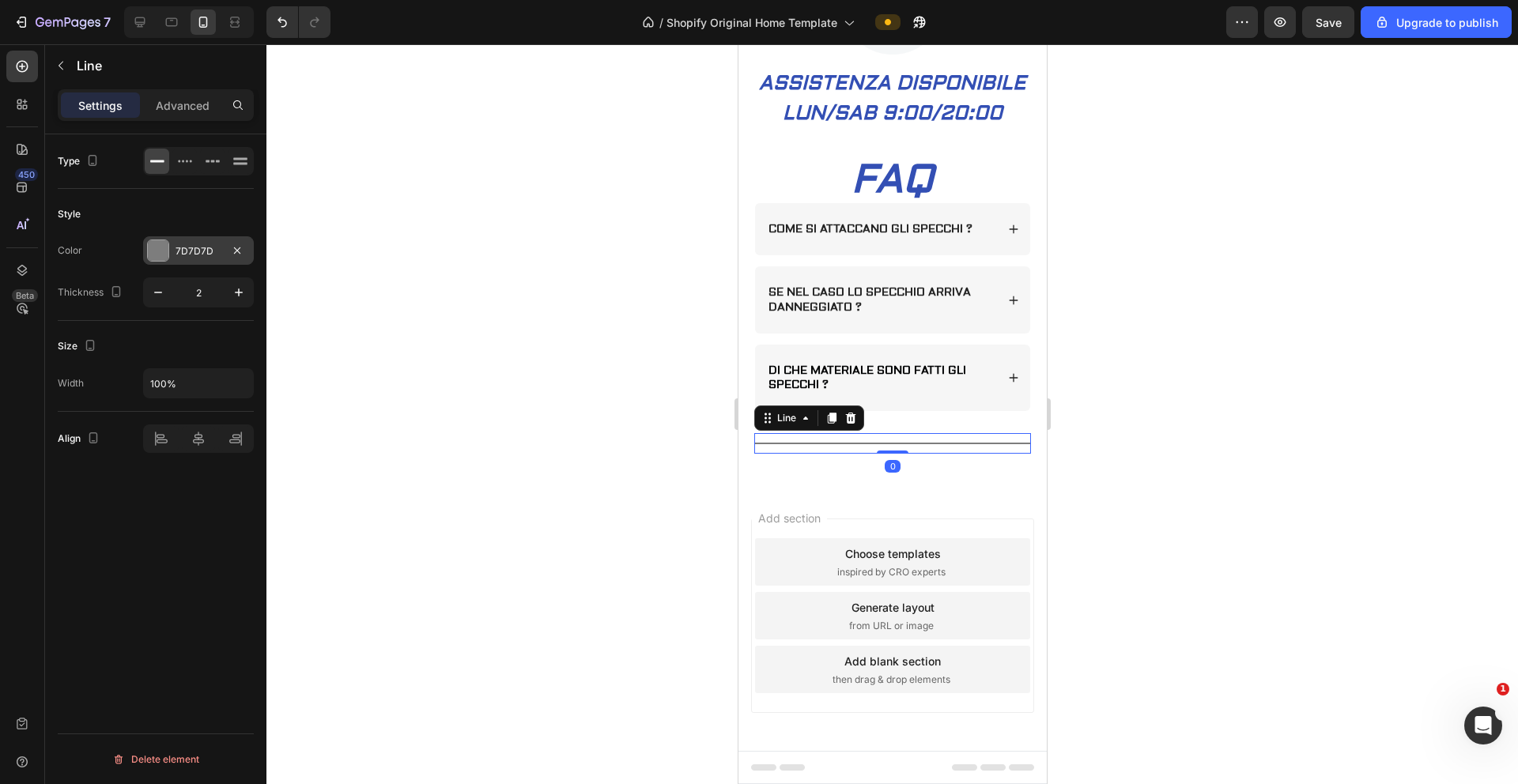
click at [158, 249] on div at bounding box center [158, 251] width 21 height 21
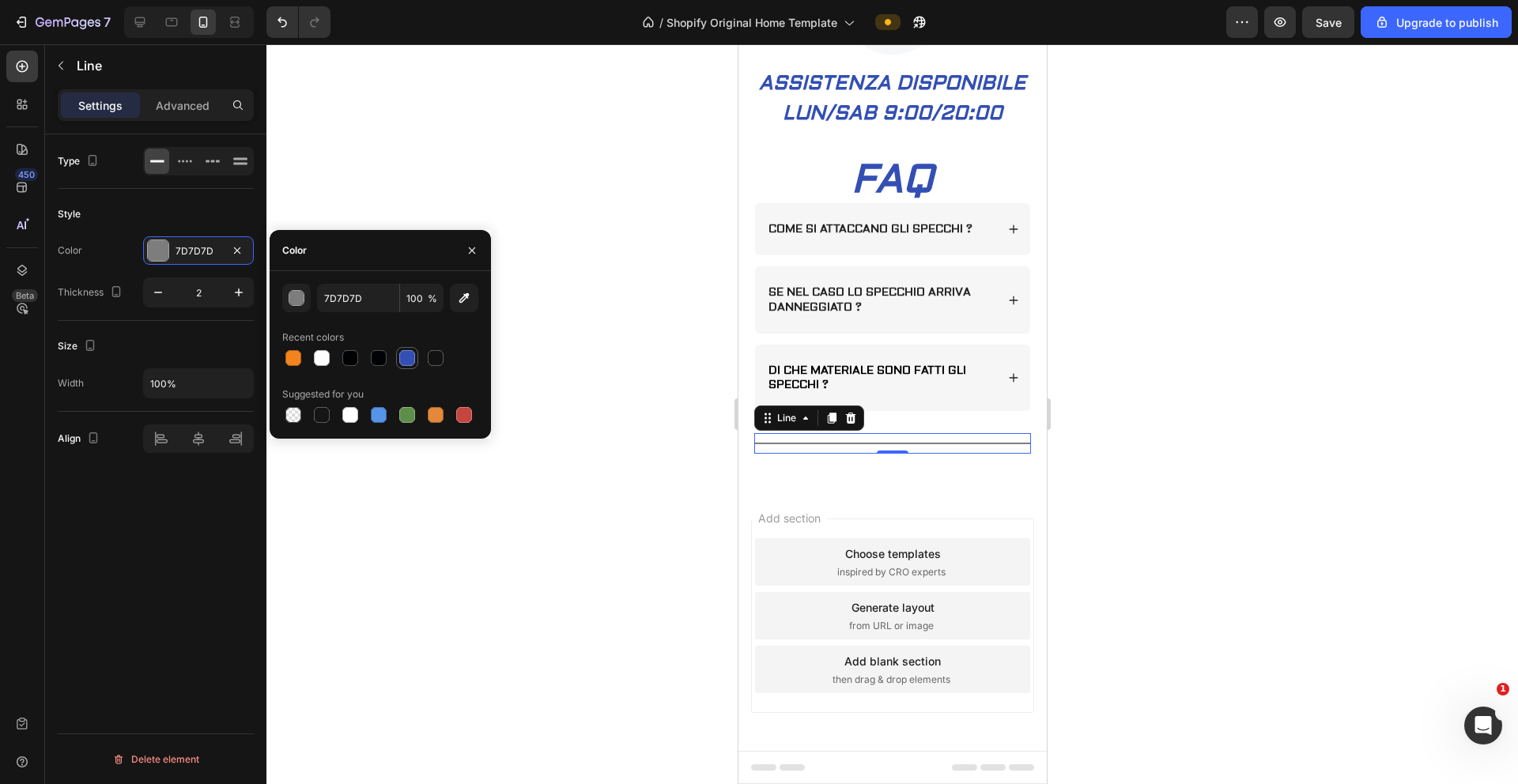
click at [407, 361] on div at bounding box center [407, 358] width 16 height 16
type input "334FB4"
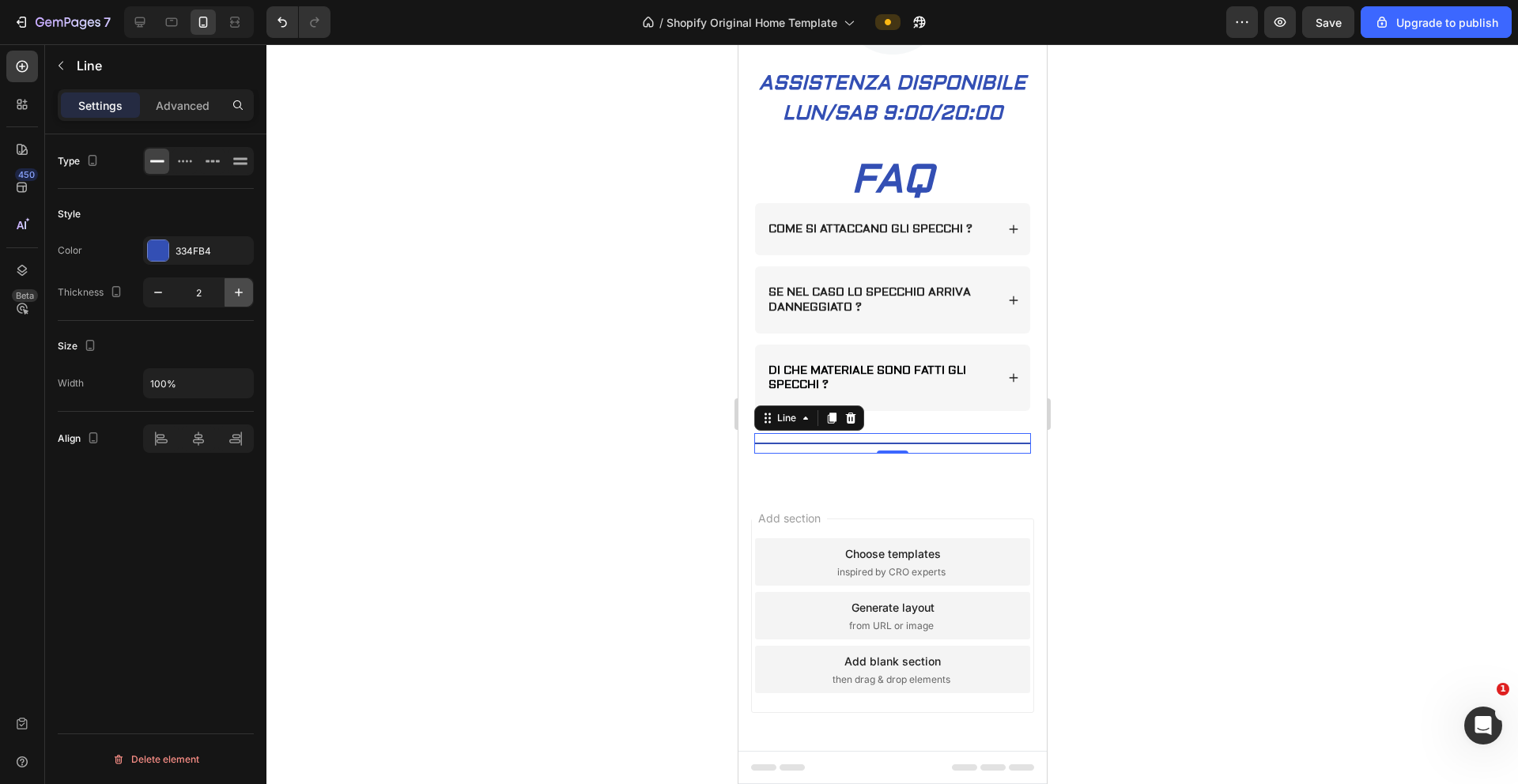
click at [231, 294] on icon "button" at bounding box center [239, 292] width 16 height 16
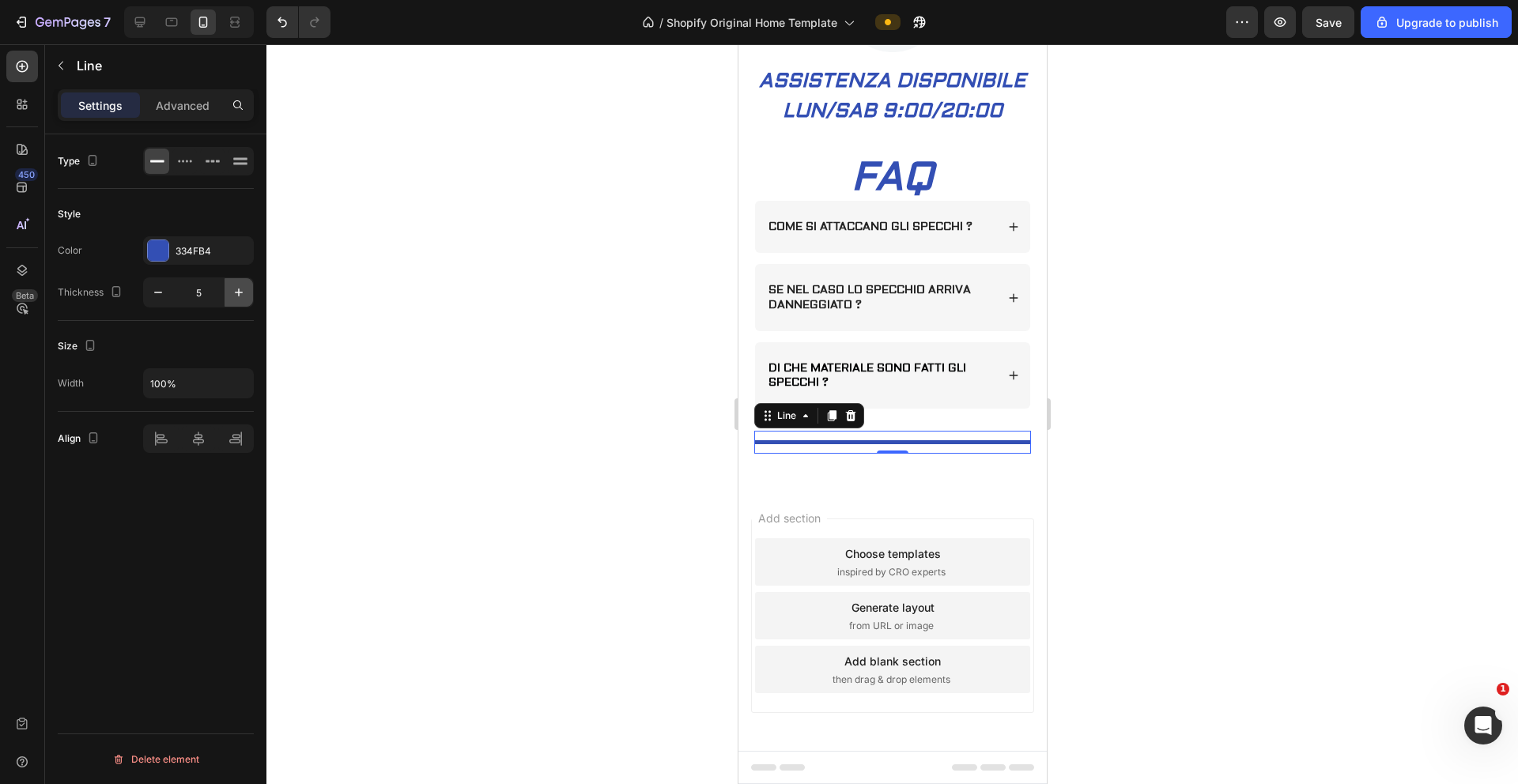
click at [231, 294] on icon "button" at bounding box center [239, 292] width 16 height 16
type input "7"
click at [237, 166] on icon at bounding box center [240, 161] width 16 height 16
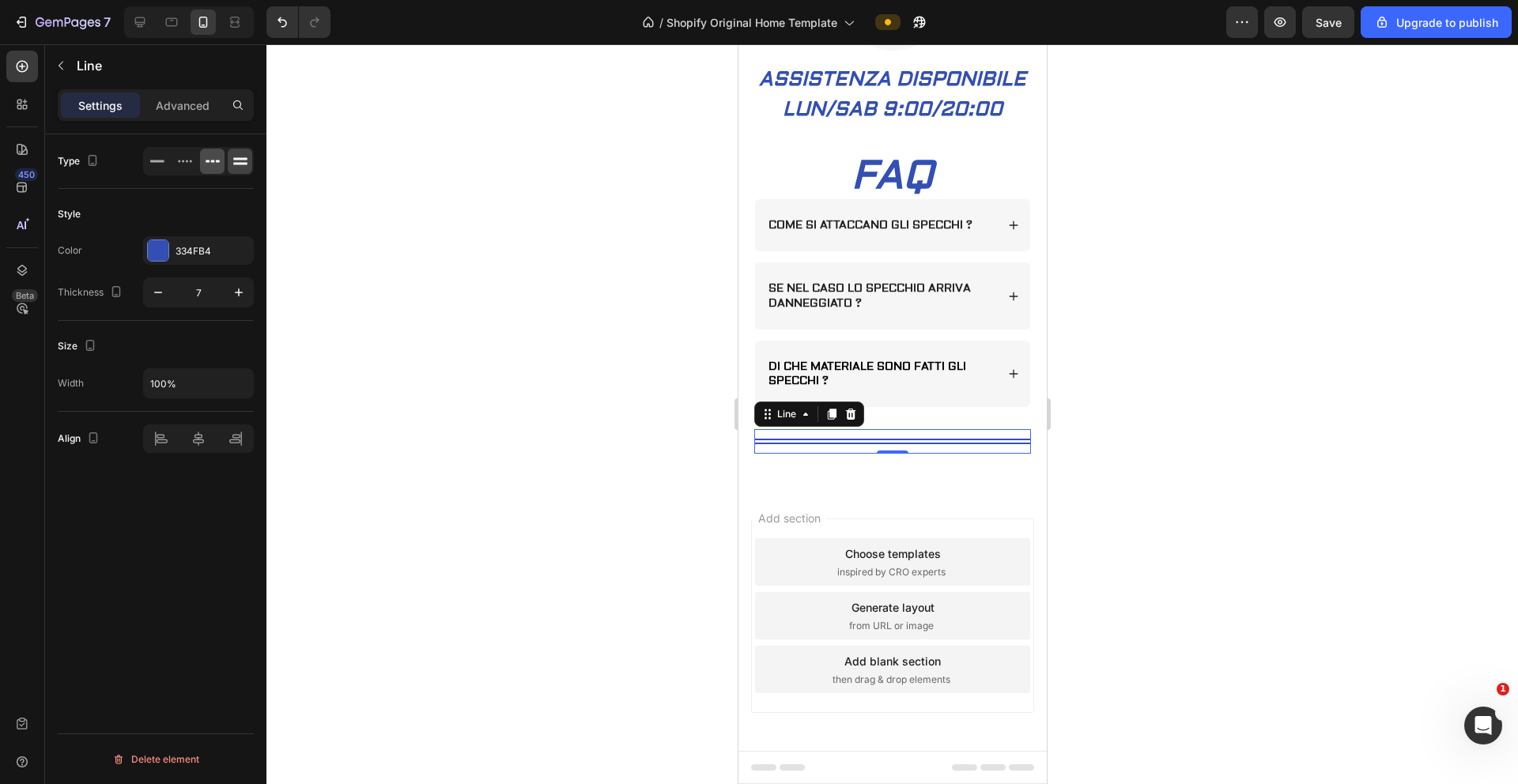
click at [216, 165] on icon at bounding box center [212, 161] width 16 height 16
click at [177, 159] on icon at bounding box center [185, 161] width 16 height 16
click at [154, 165] on icon at bounding box center [157, 161] width 16 height 16
click at [409, 205] on div at bounding box center [892, 415] width 1252 height 740
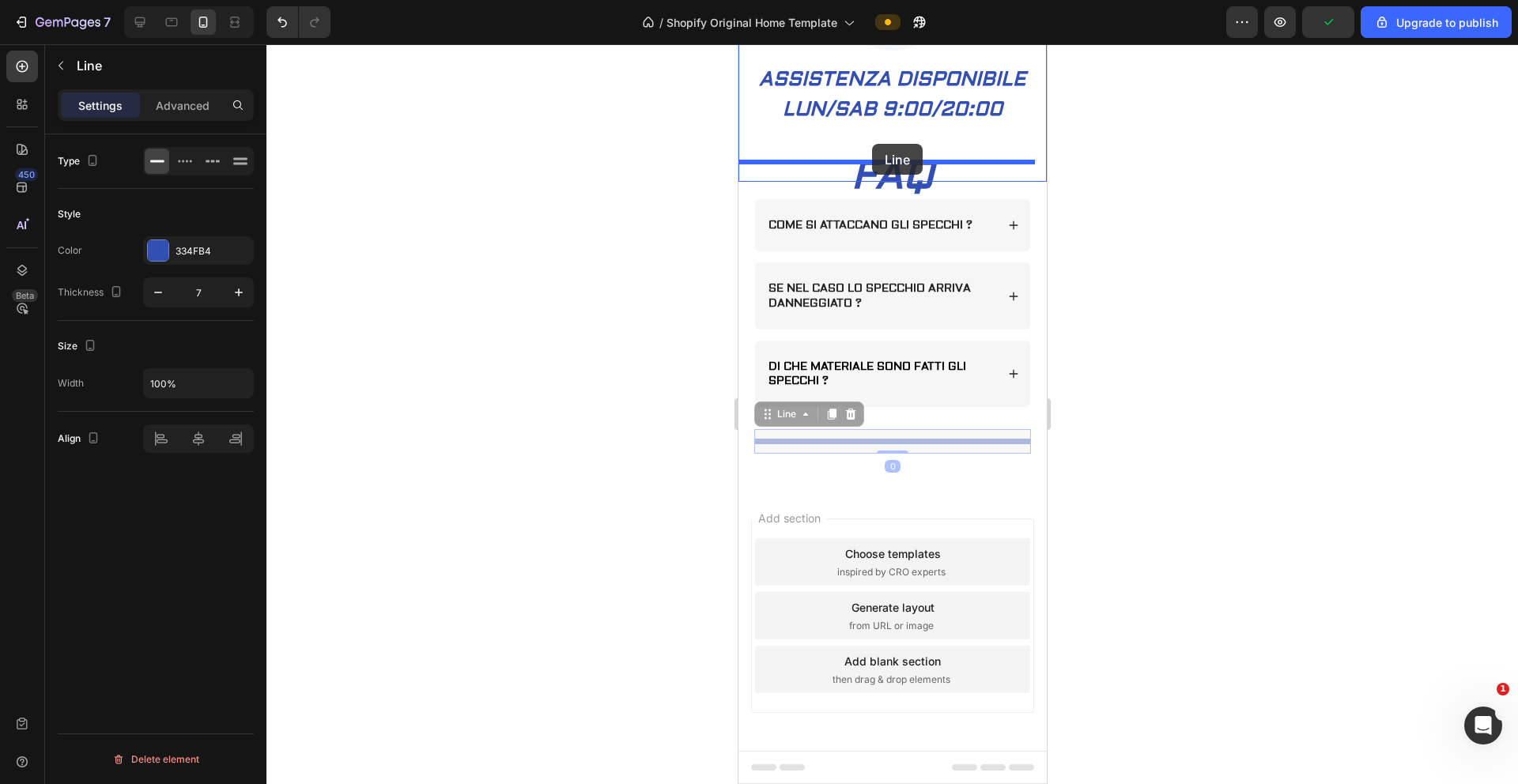
drag, startPoint x: 854, startPoint y: 437, endPoint x: 872, endPoint y: 144, distance: 293.6
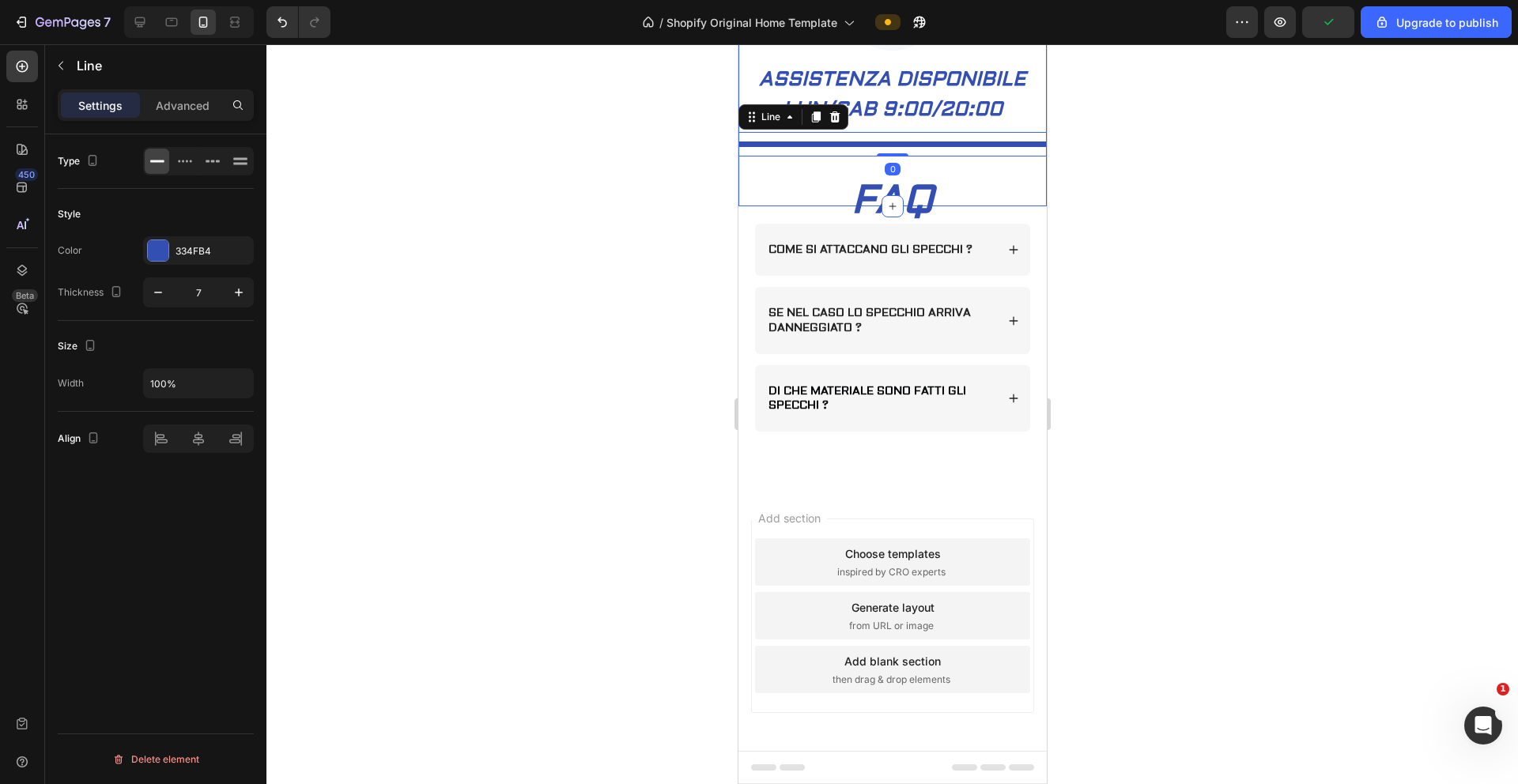
click at [606, 204] on div at bounding box center [892, 415] width 1252 height 740
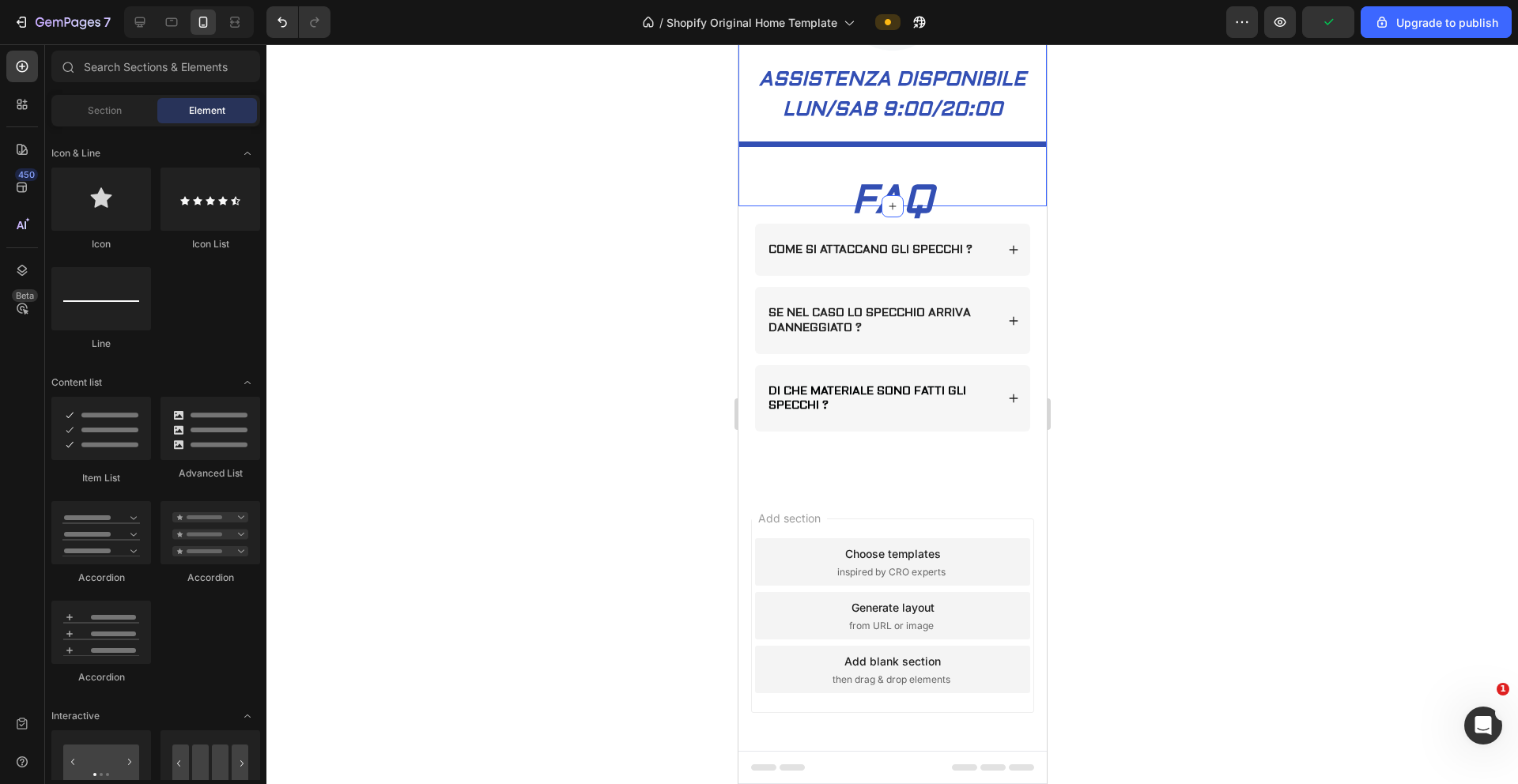
click at [617, 247] on div at bounding box center [892, 415] width 1252 height 740
click at [948, 302] on div at bounding box center [892, 415] width 1252 height 740
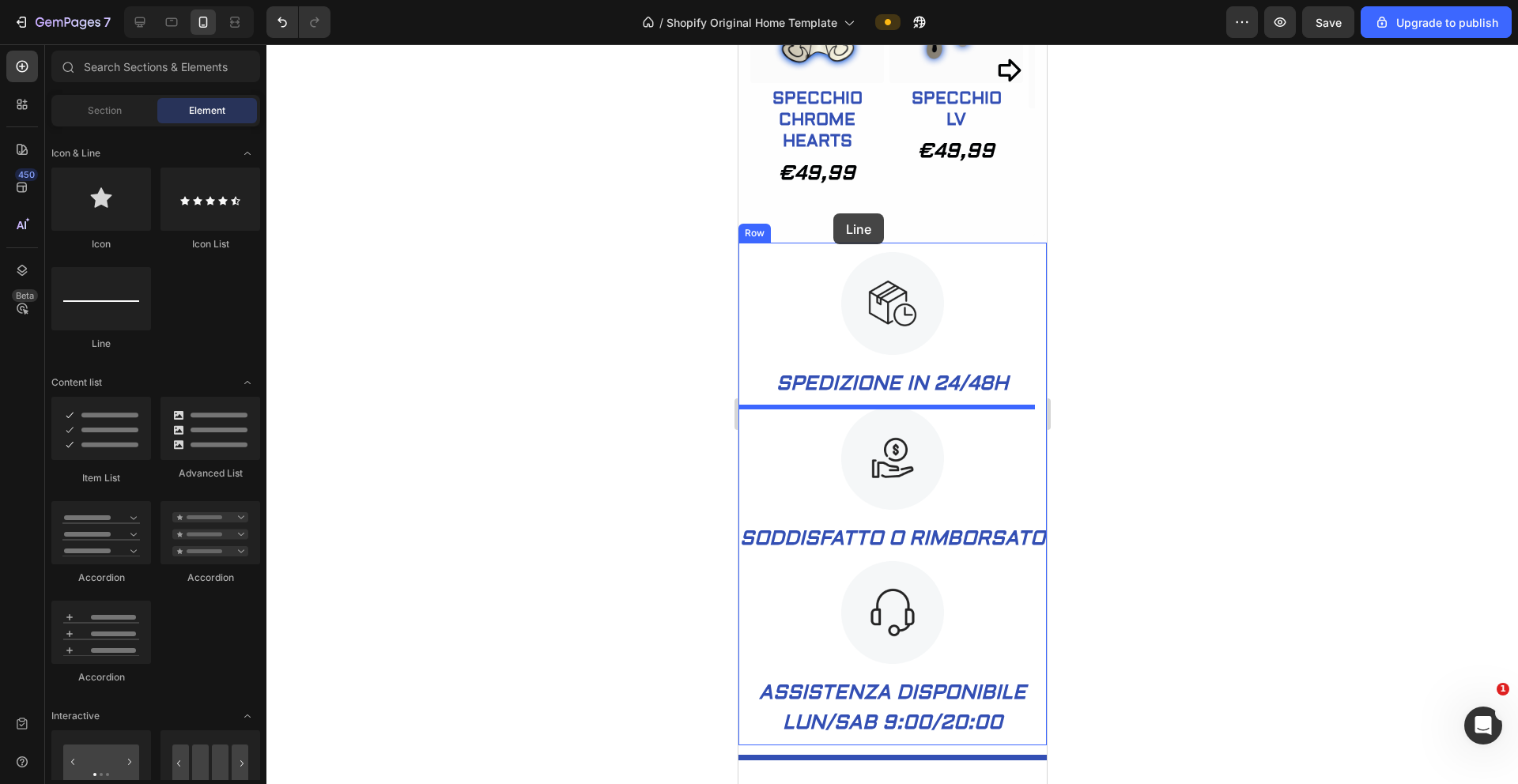
scroll to position [1032, 0]
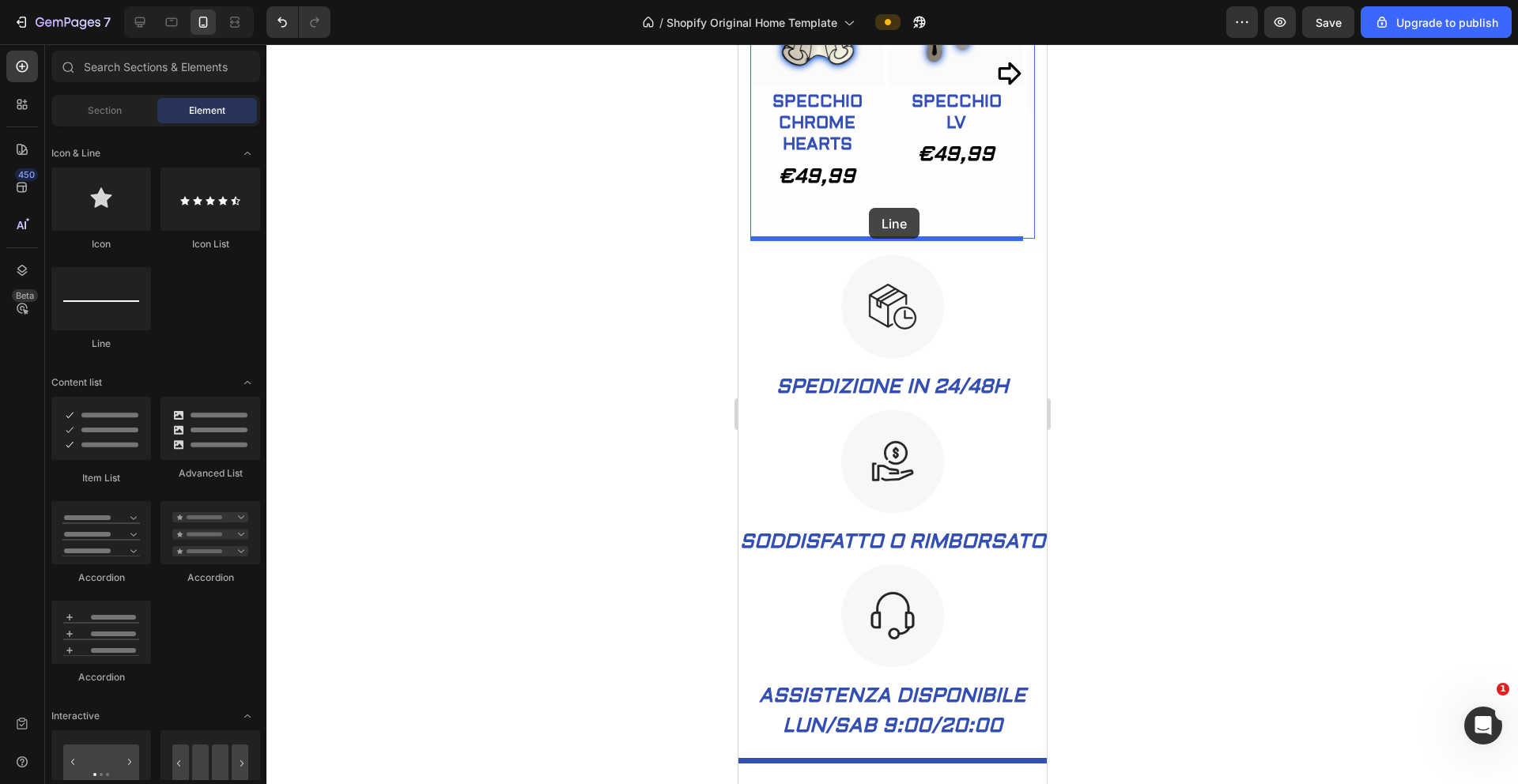
drag, startPoint x: 834, startPoint y: 342, endPoint x: 868, endPoint y: 208, distance: 138.2
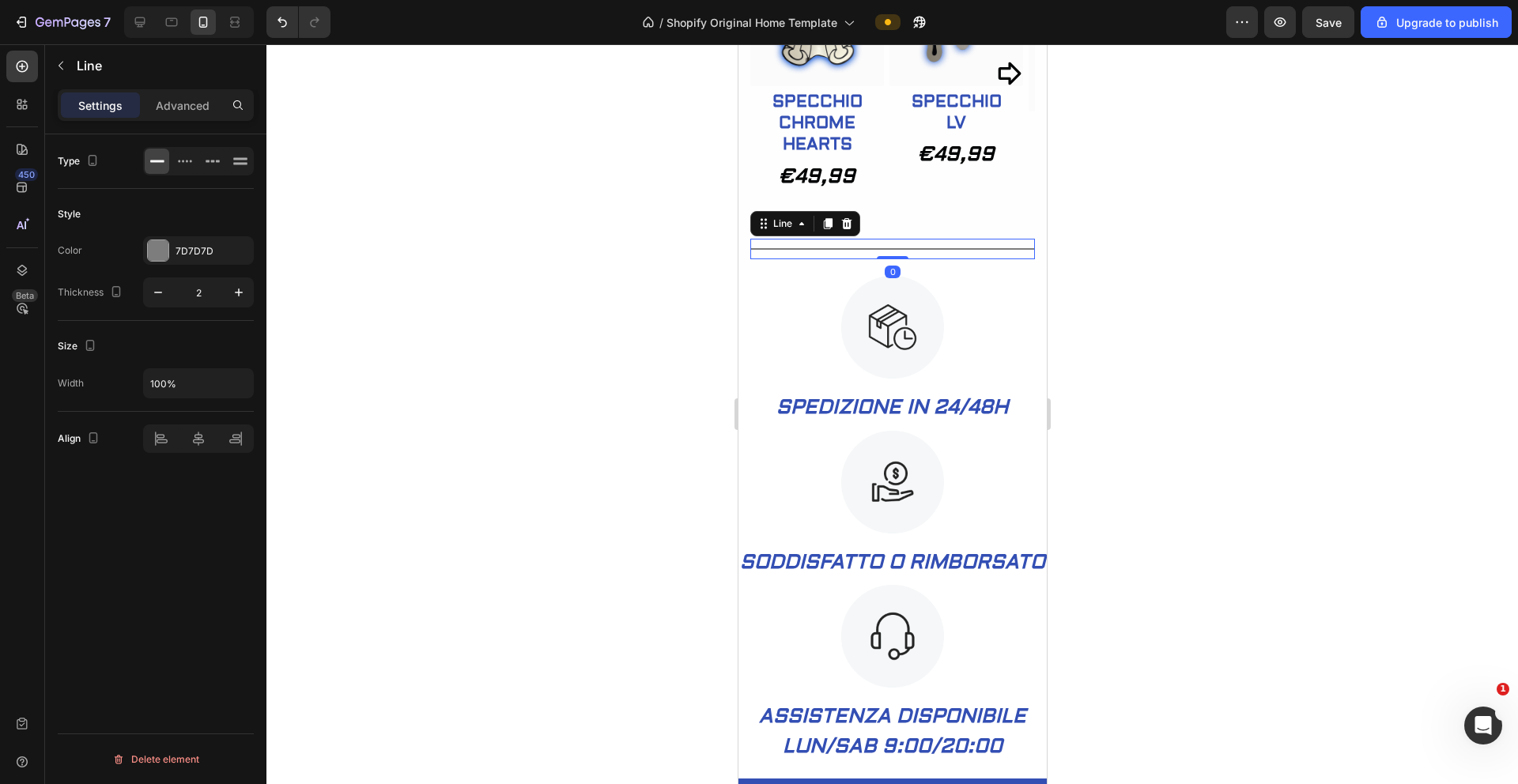
click at [604, 241] on div at bounding box center [892, 415] width 1252 height 740
click at [802, 253] on div "Title Line 0" at bounding box center [892, 249] width 285 height 21
click at [232, 287] on icon "button" at bounding box center [239, 292] width 16 height 16
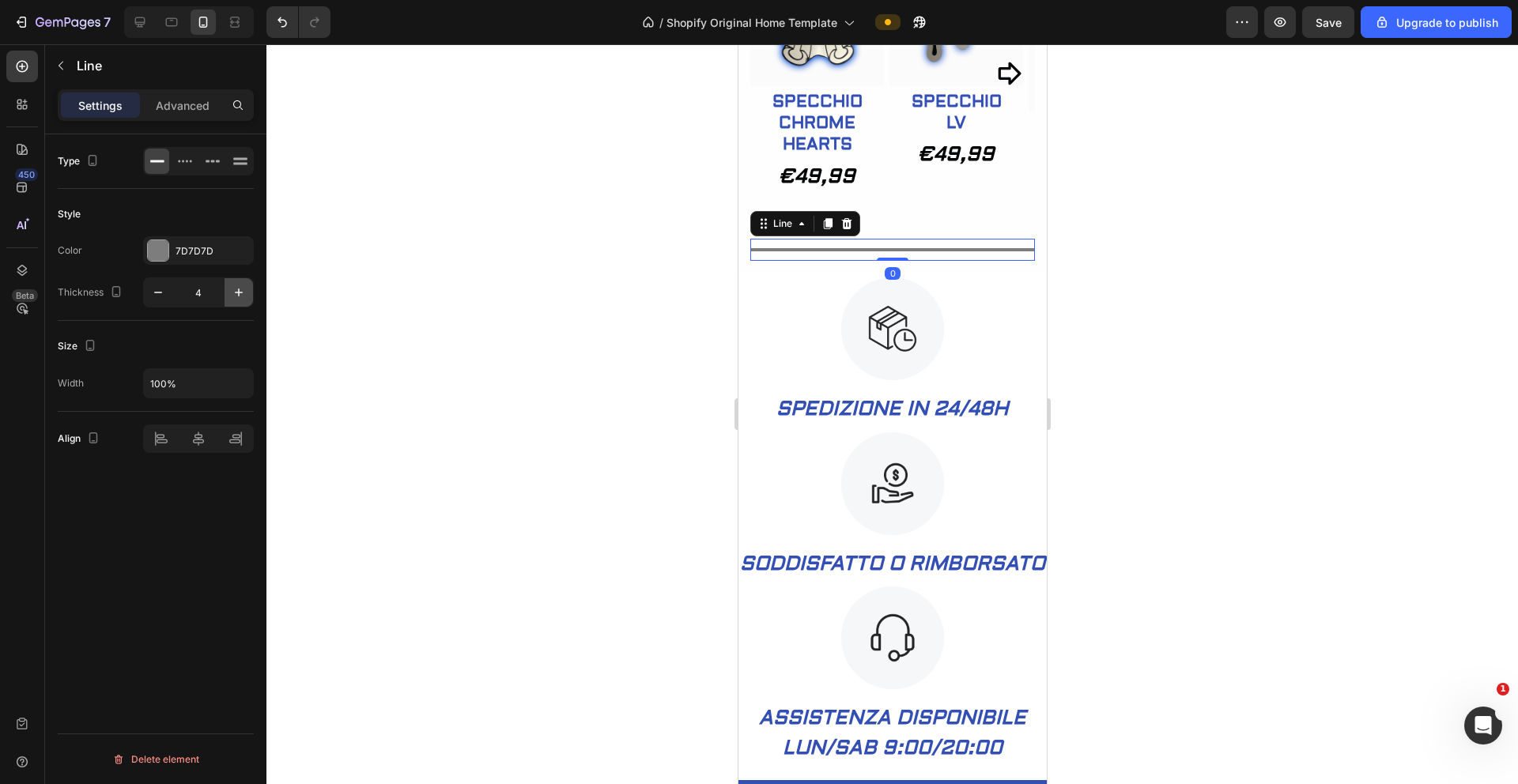
type input "5"
click at [154, 250] on div at bounding box center [158, 251] width 21 height 21
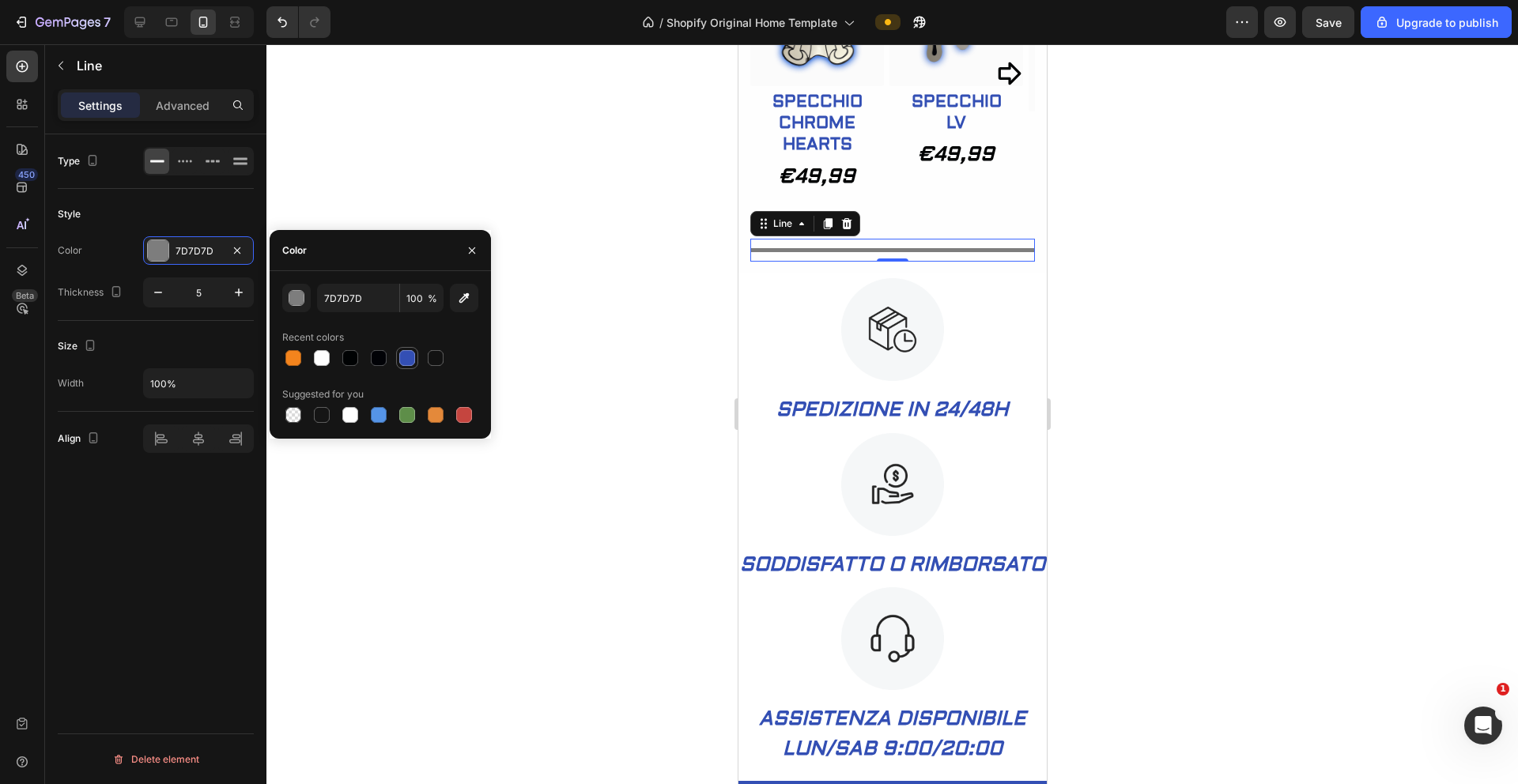
click at [402, 363] on div at bounding box center [407, 358] width 16 height 16
type input "334FB4"
click at [579, 361] on div at bounding box center [892, 415] width 1252 height 740
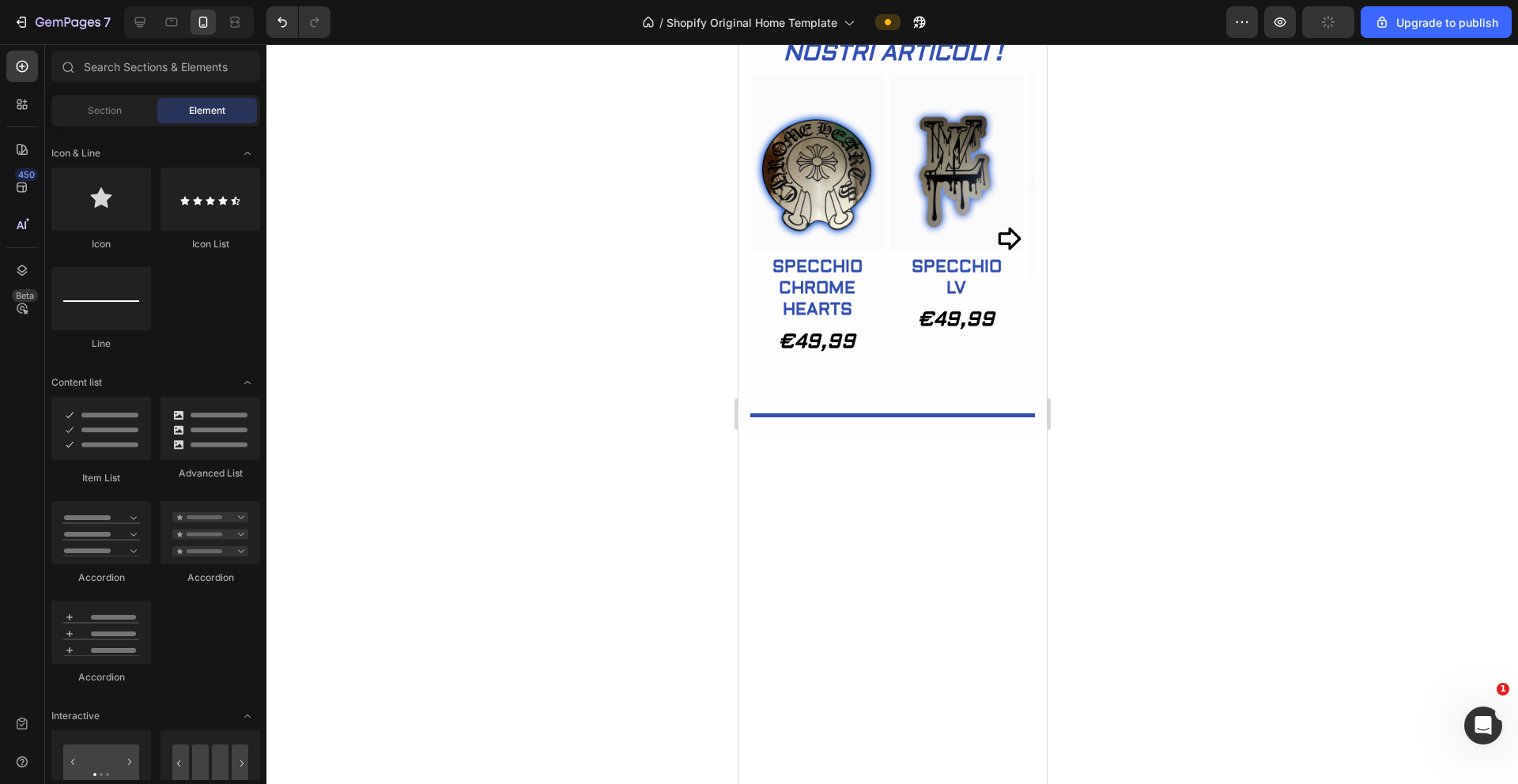
scroll to position [421, 0]
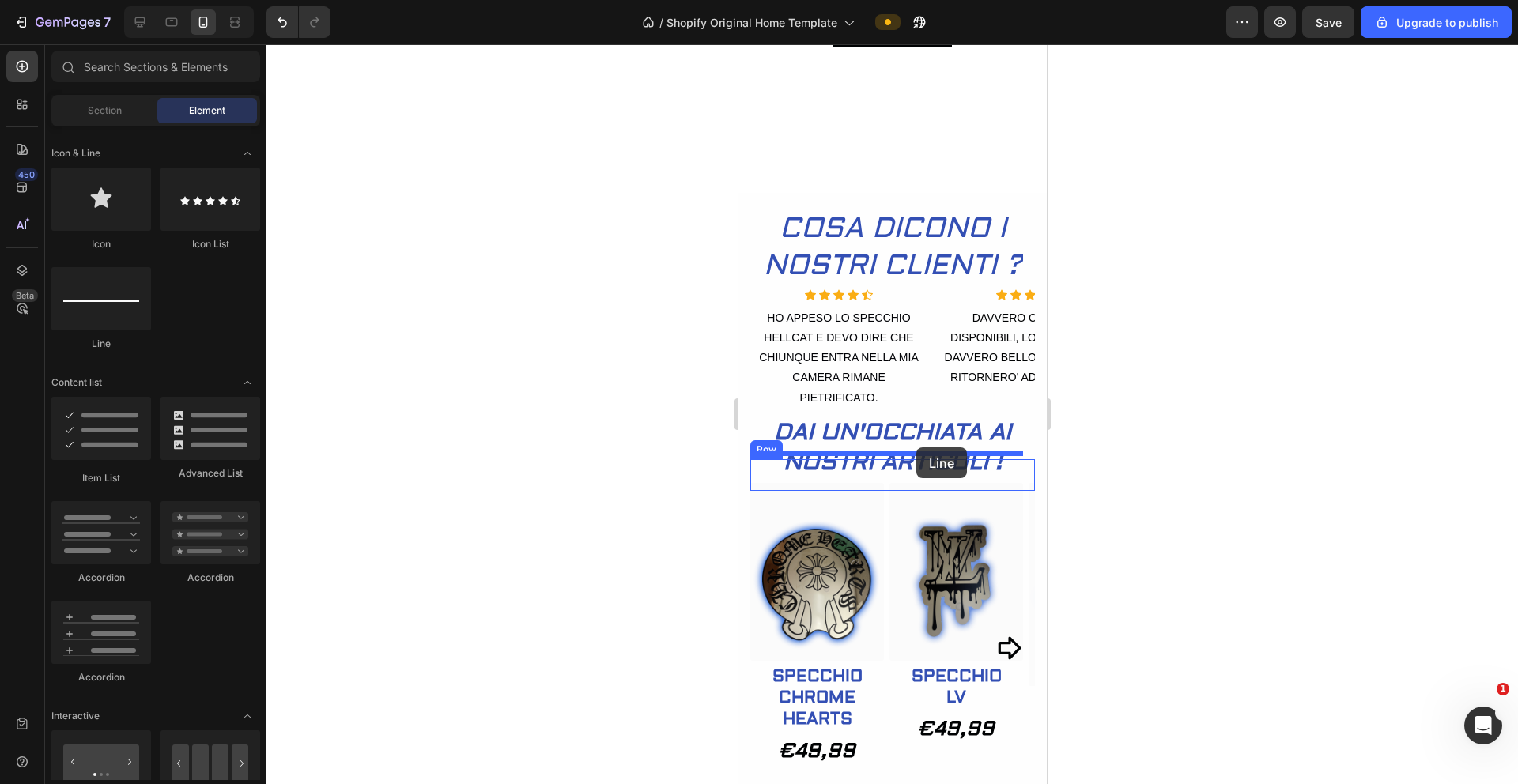
drag, startPoint x: 821, startPoint y: 354, endPoint x: 1392, endPoint y: 489, distance: 586.7
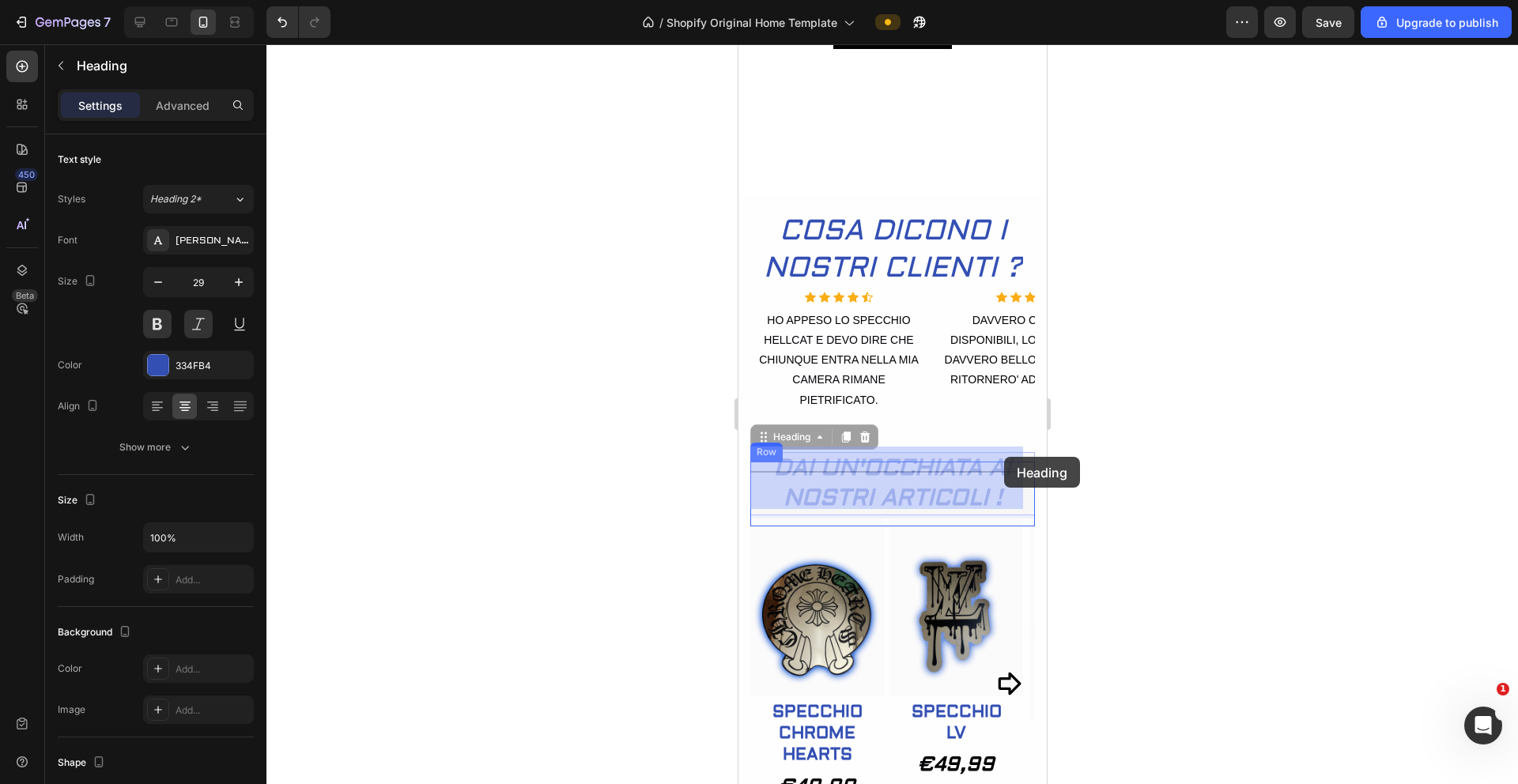
scroll to position [418, 0]
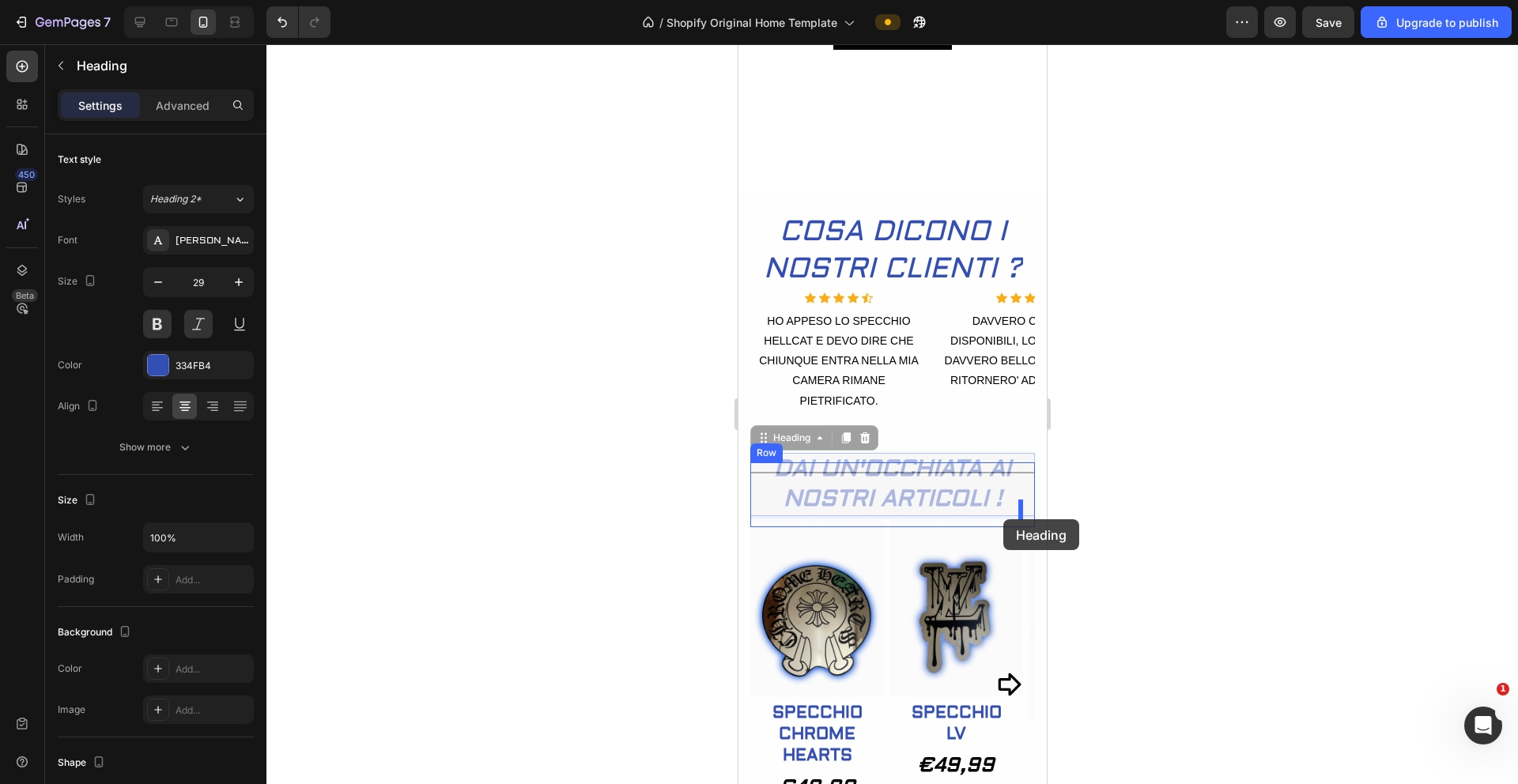
drag, startPoint x: 1004, startPoint y: 507, endPoint x: 1787, endPoint y: 550, distance: 784.2
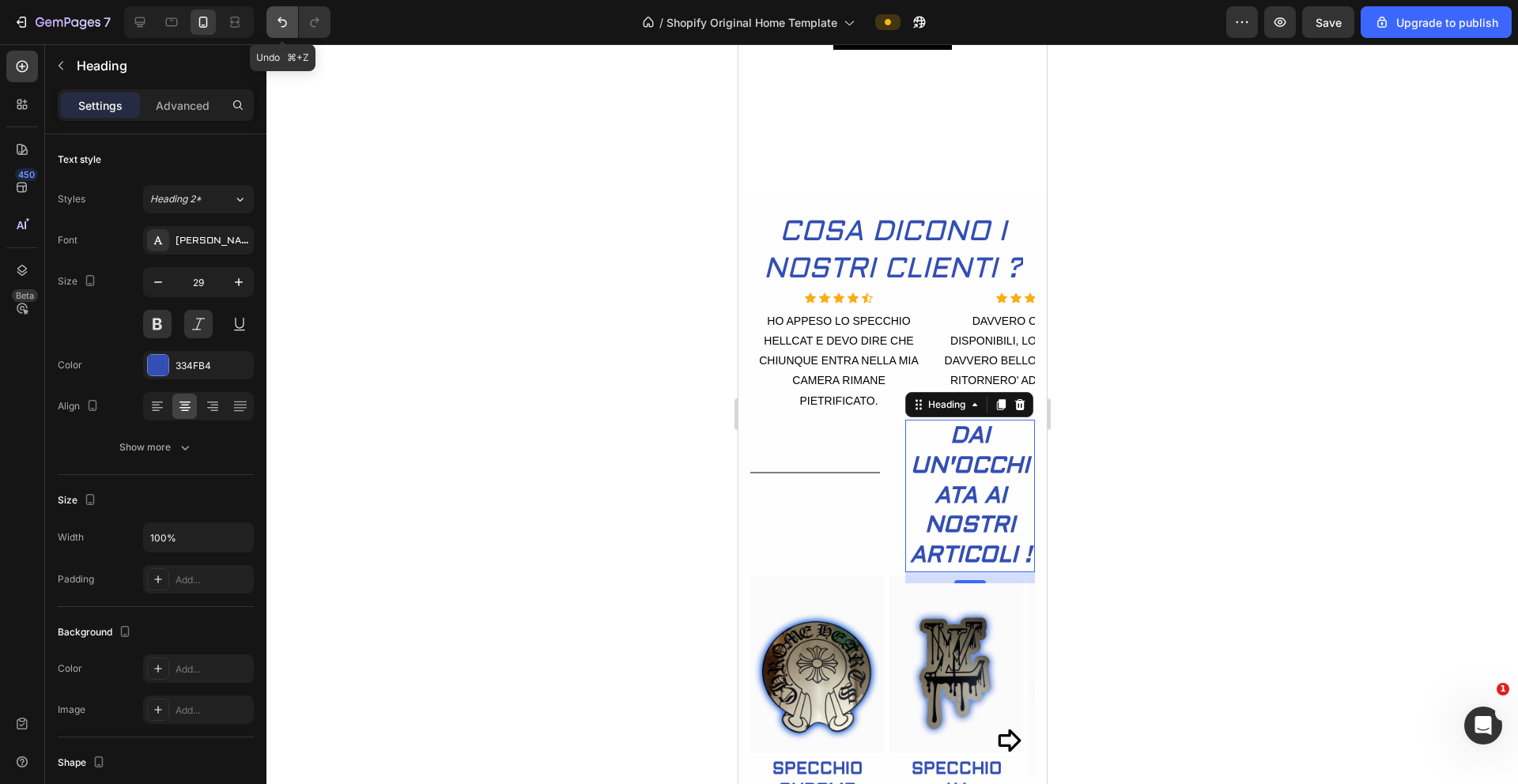
click at [275, 16] on icon "Undo/Redo" at bounding box center [282, 22] width 16 height 16
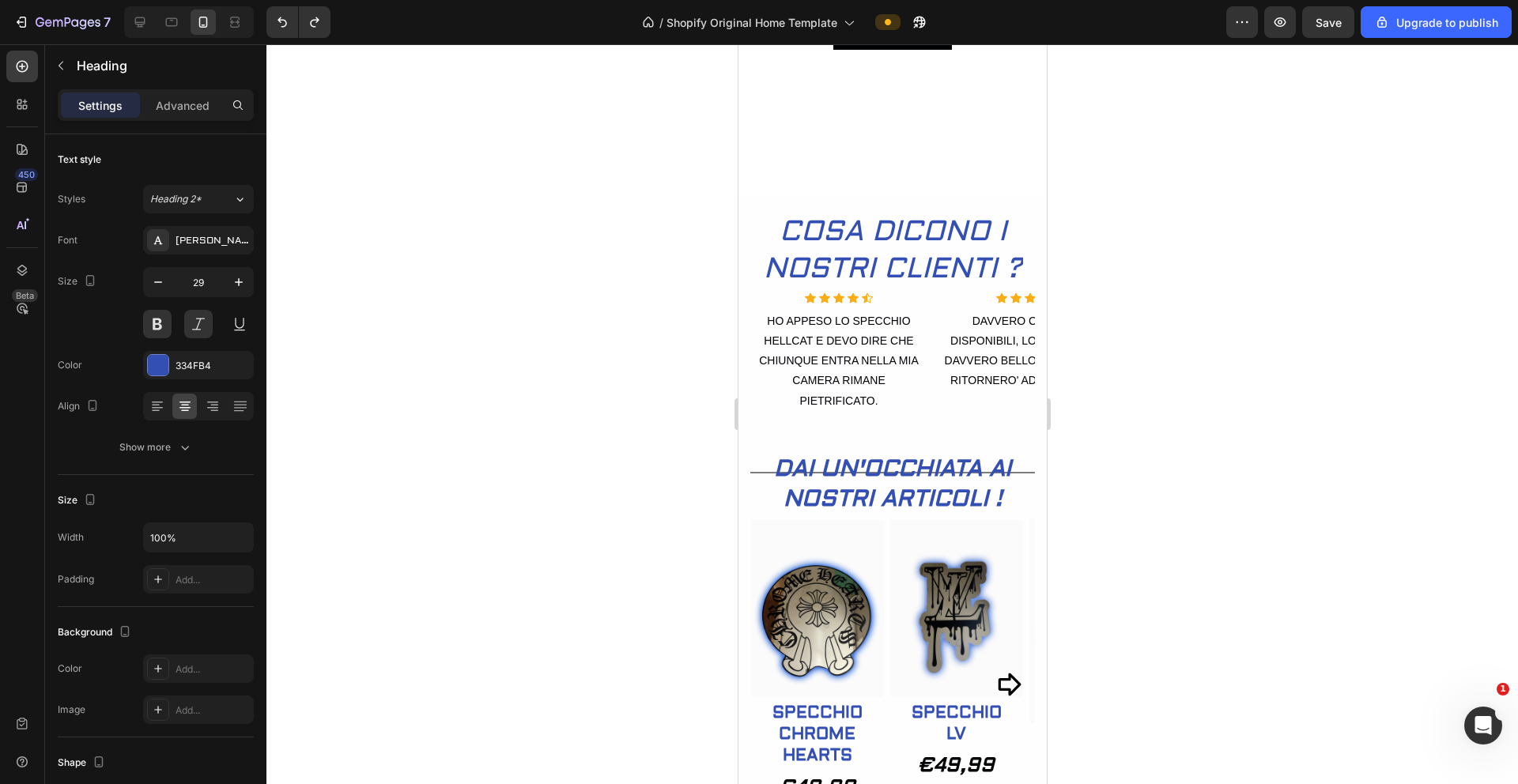
click at [754, 508] on h2 "DAI UN'OCCHIATA AI NOSTRI ARTICOLI !" at bounding box center [892, 484] width 285 height 63
click at [717, 508] on div at bounding box center [892, 415] width 1252 height 740
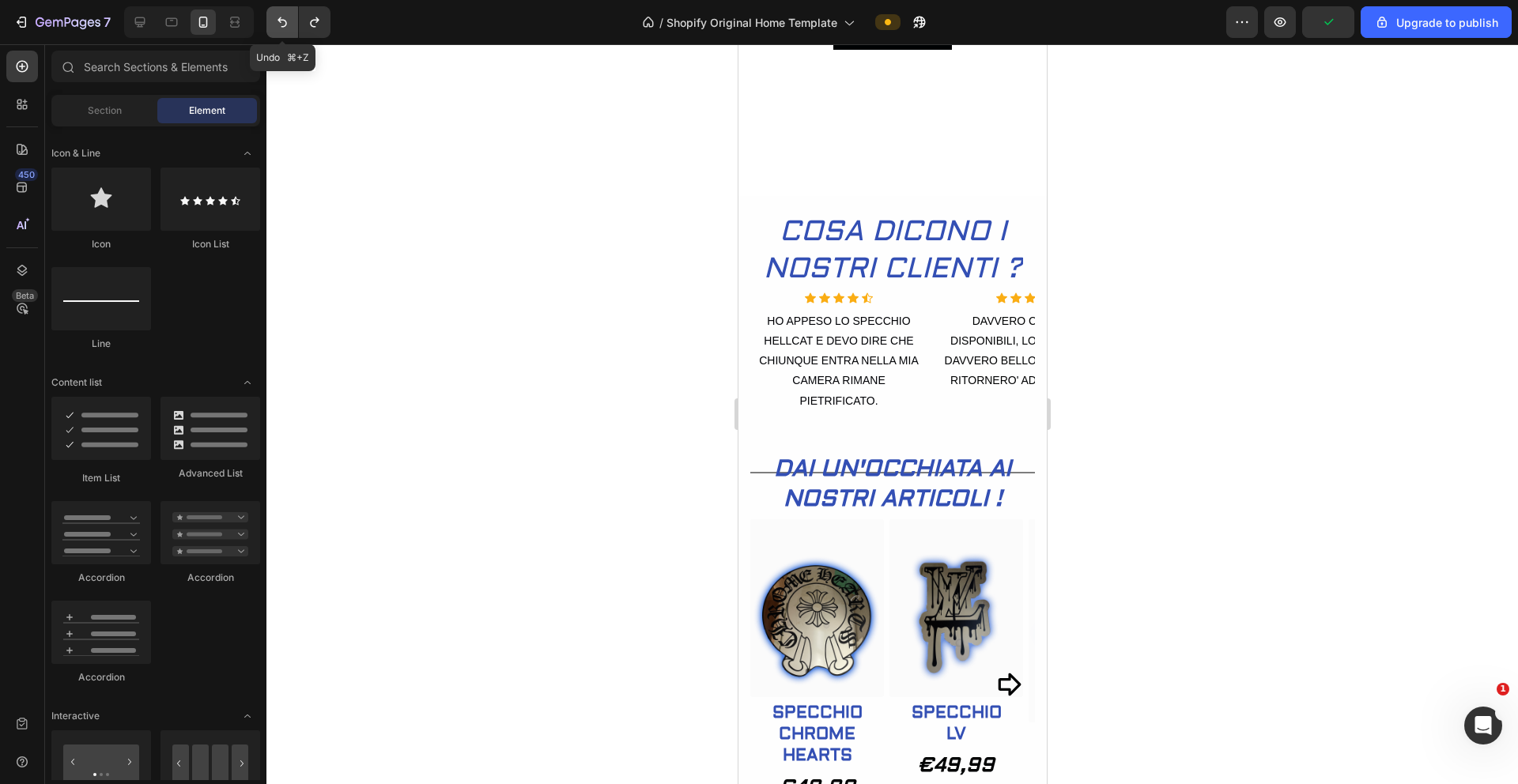
click at [280, 22] on icon "Undo/Redo" at bounding box center [282, 22] width 16 height 16
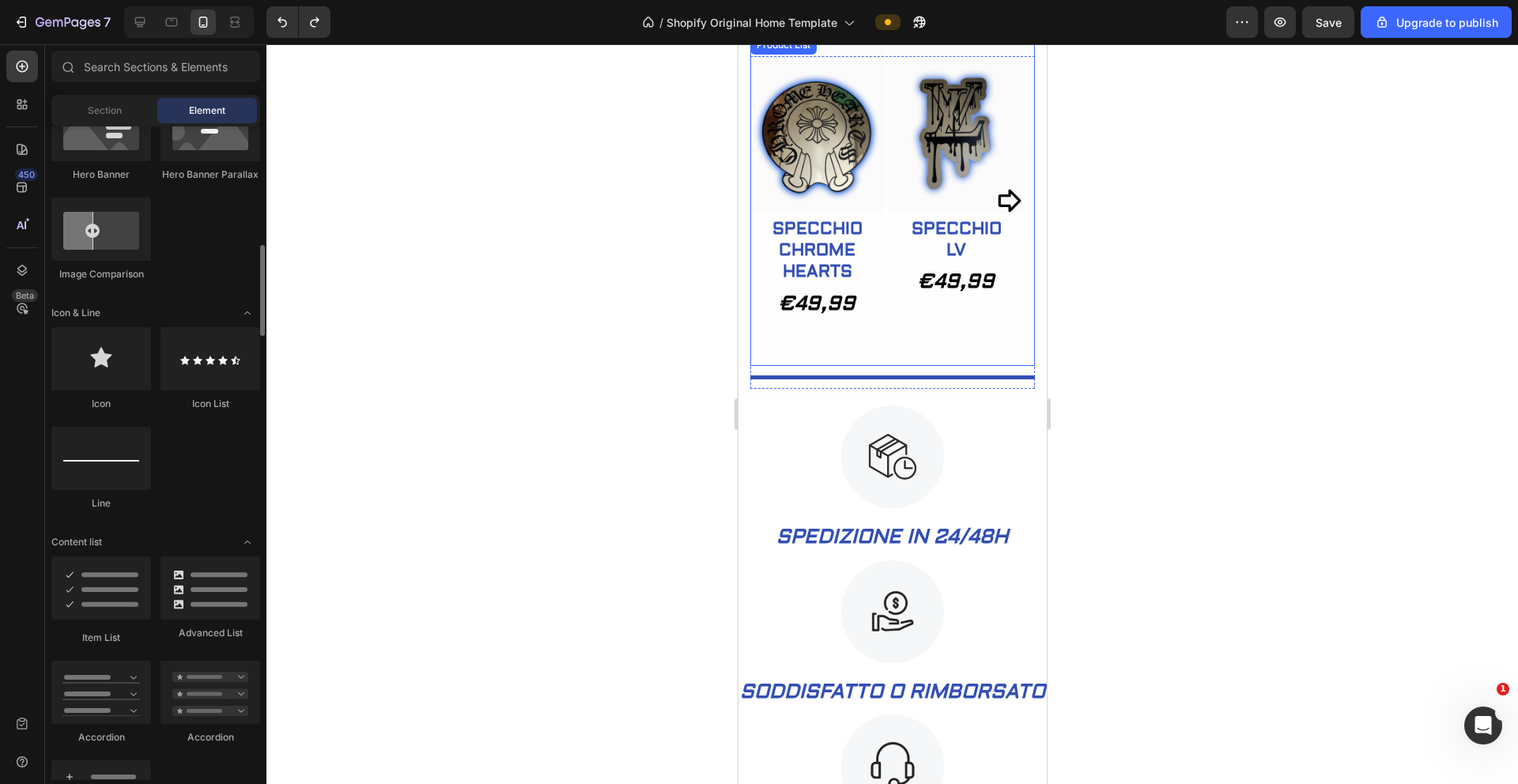
scroll to position [572, 0]
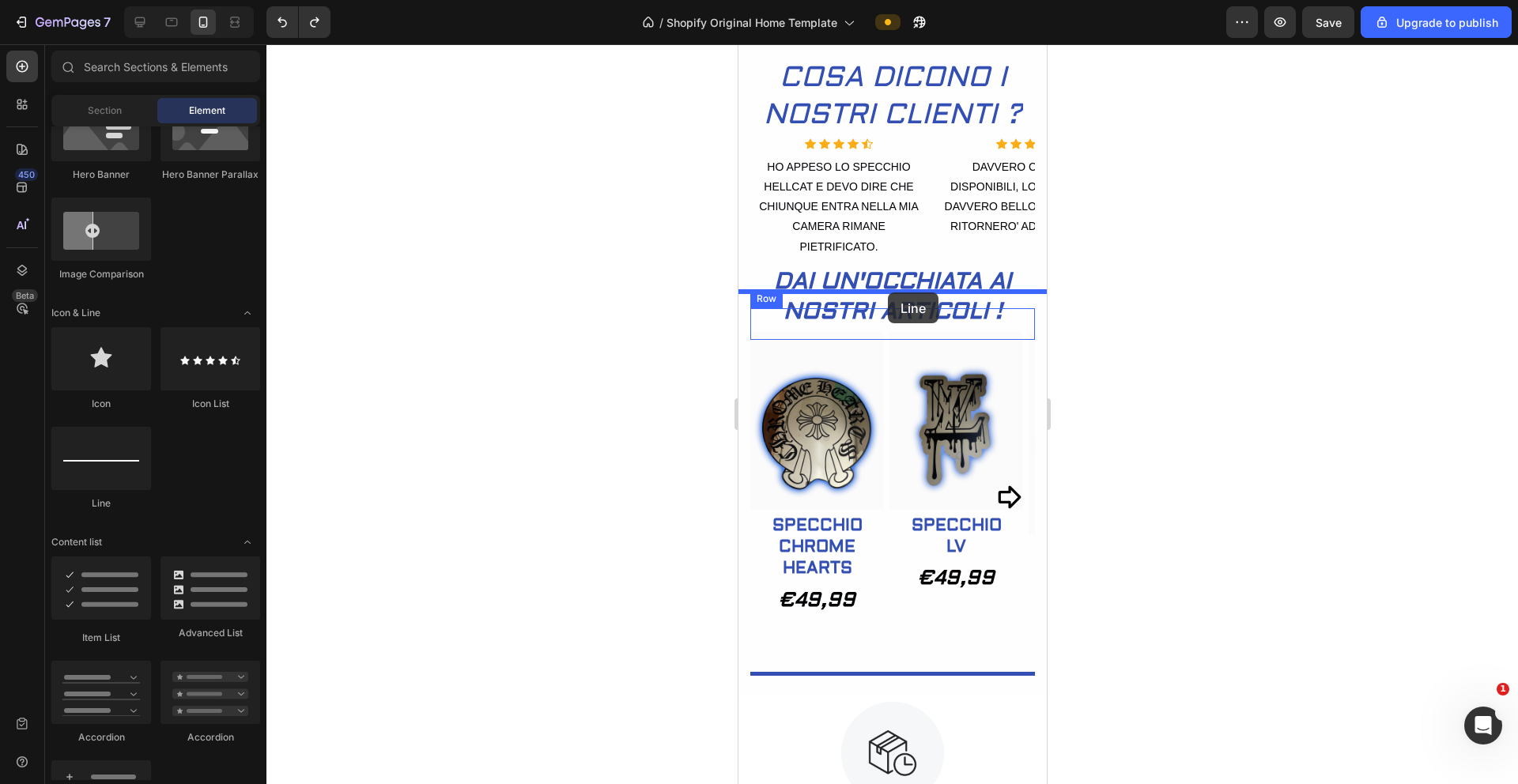
drag, startPoint x: 819, startPoint y: 518, endPoint x: 887, endPoint y: 292, distance: 236.0
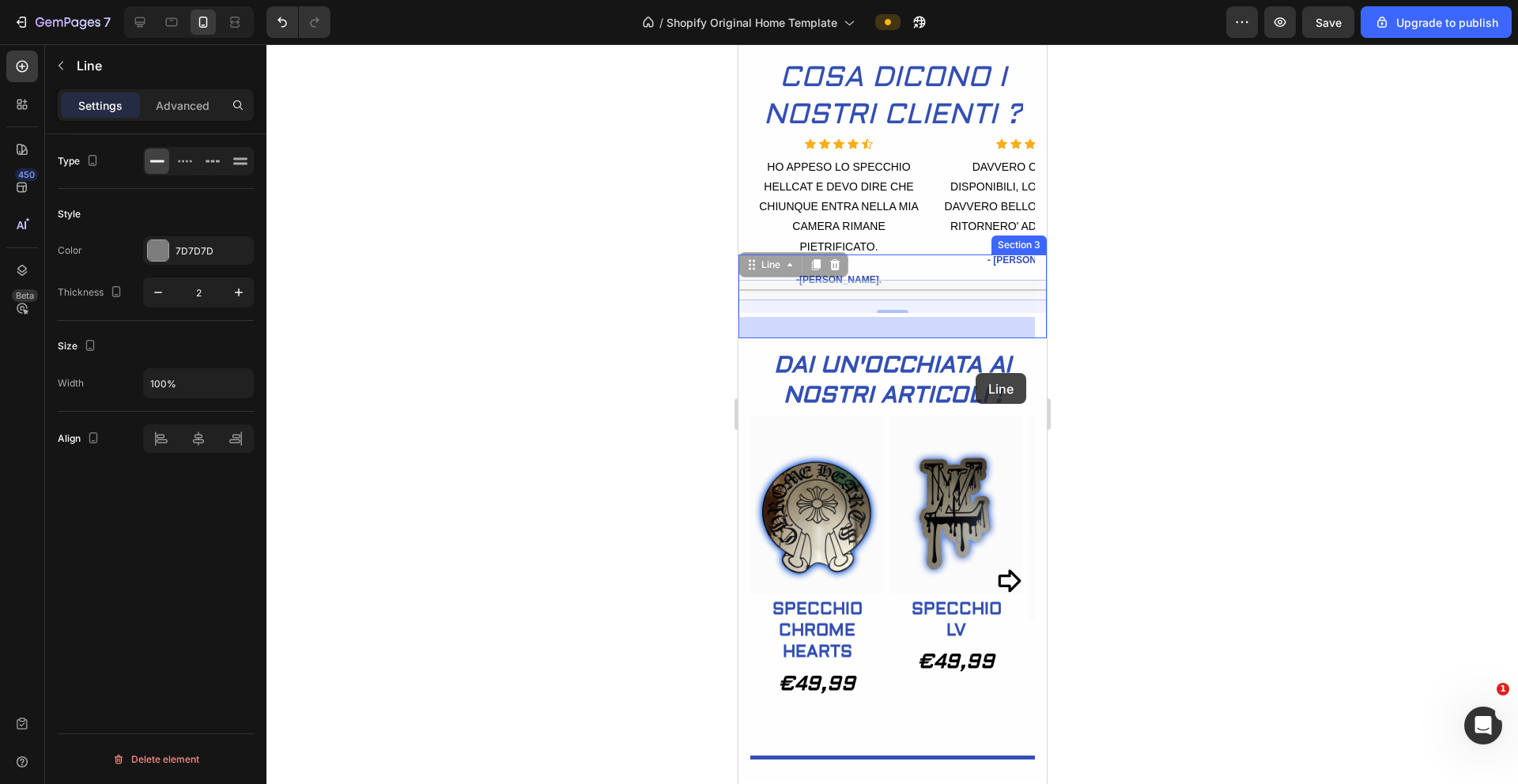
drag, startPoint x: 1007, startPoint y: 329, endPoint x: 976, endPoint y: 372, distance: 53.0
click at [948, 372] on div "iPhone 13 Pro ( 390 px) iPhone 13 Mini iPhone 13 Pro iPhone 11 Pro Max iPhone 1…" at bounding box center [892, 702] width 308 height 2459
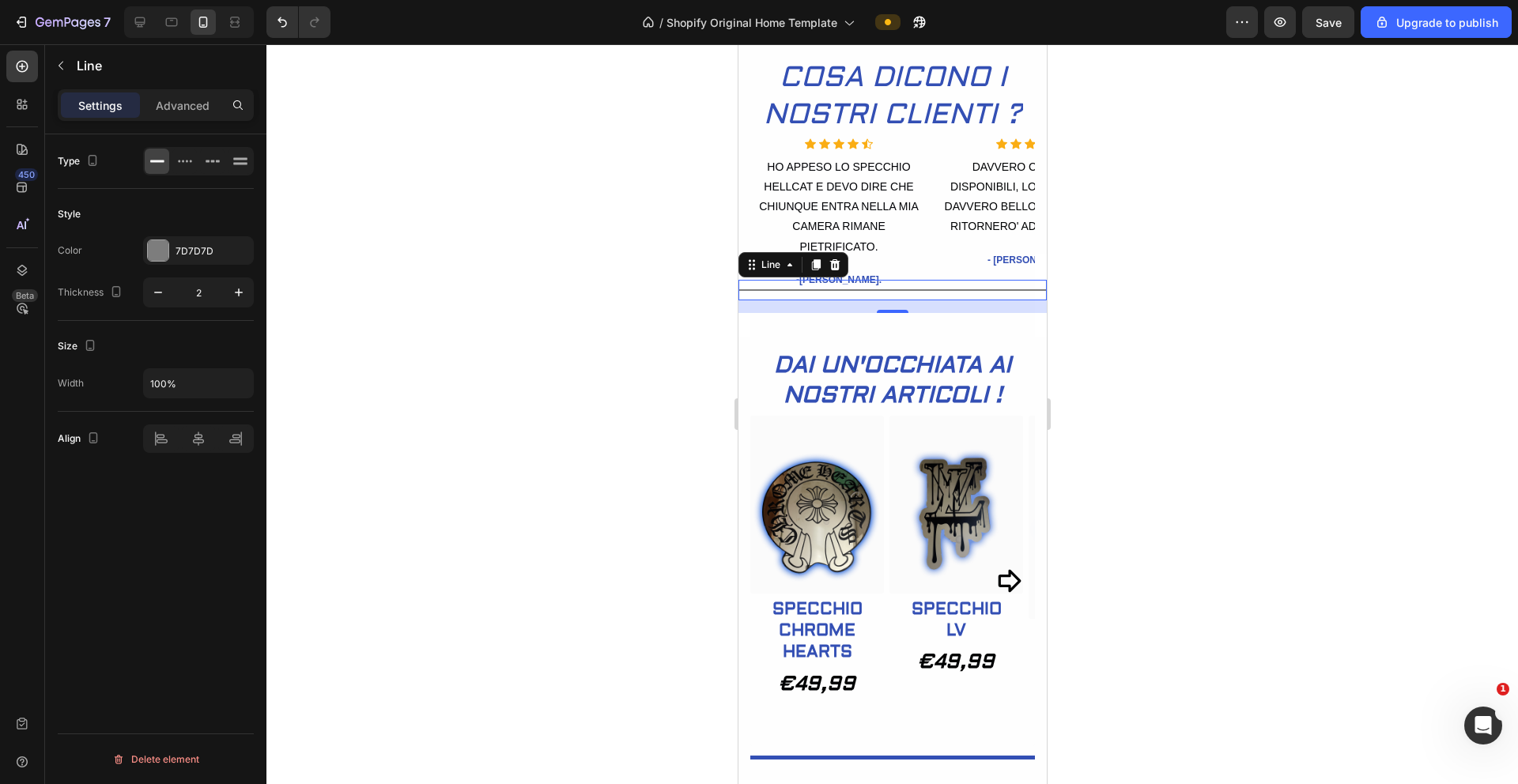
click at [948, 351] on div at bounding box center [892, 415] width 1252 height 740
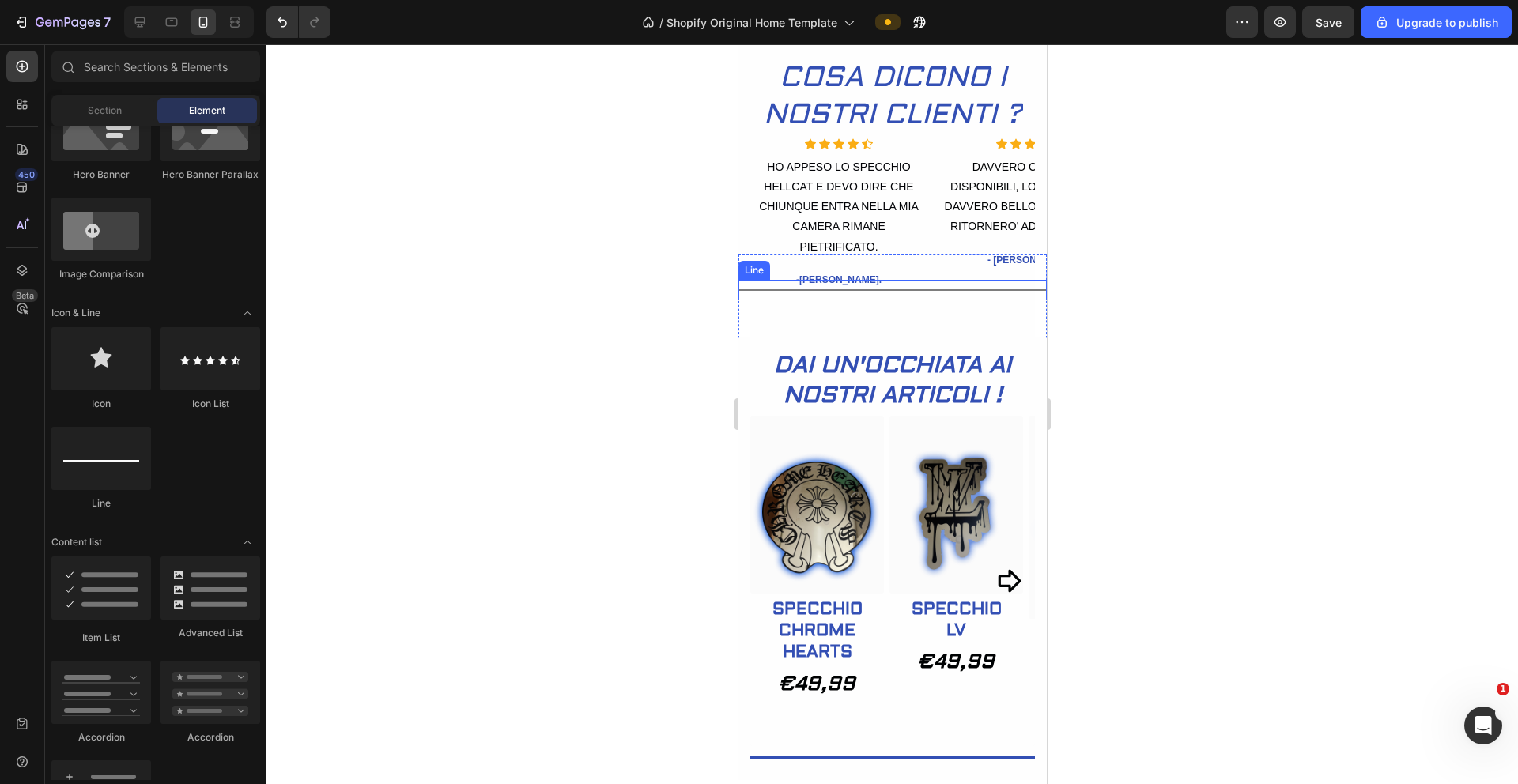
click at [913, 301] on div "Title Line" at bounding box center [892, 290] width 308 height 21
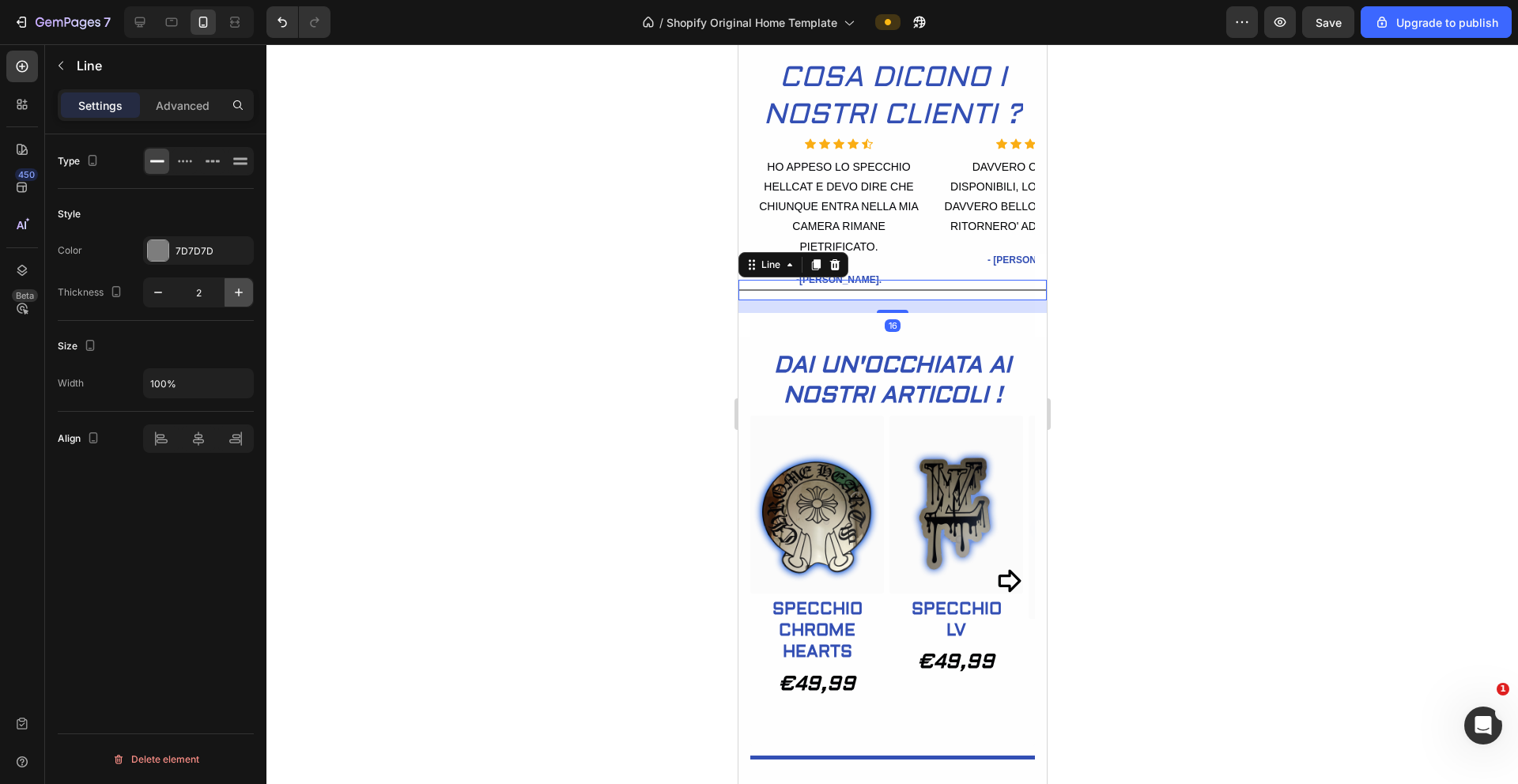
click at [247, 289] on button "button" at bounding box center [239, 293] width 29 height 29
type input "4"
drag, startPoint x: 157, startPoint y: 245, endPoint x: 184, endPoint y: 248, distance: 27.2
click at [157, 245] on div at bounding box center [158, 251] width 21 height 21
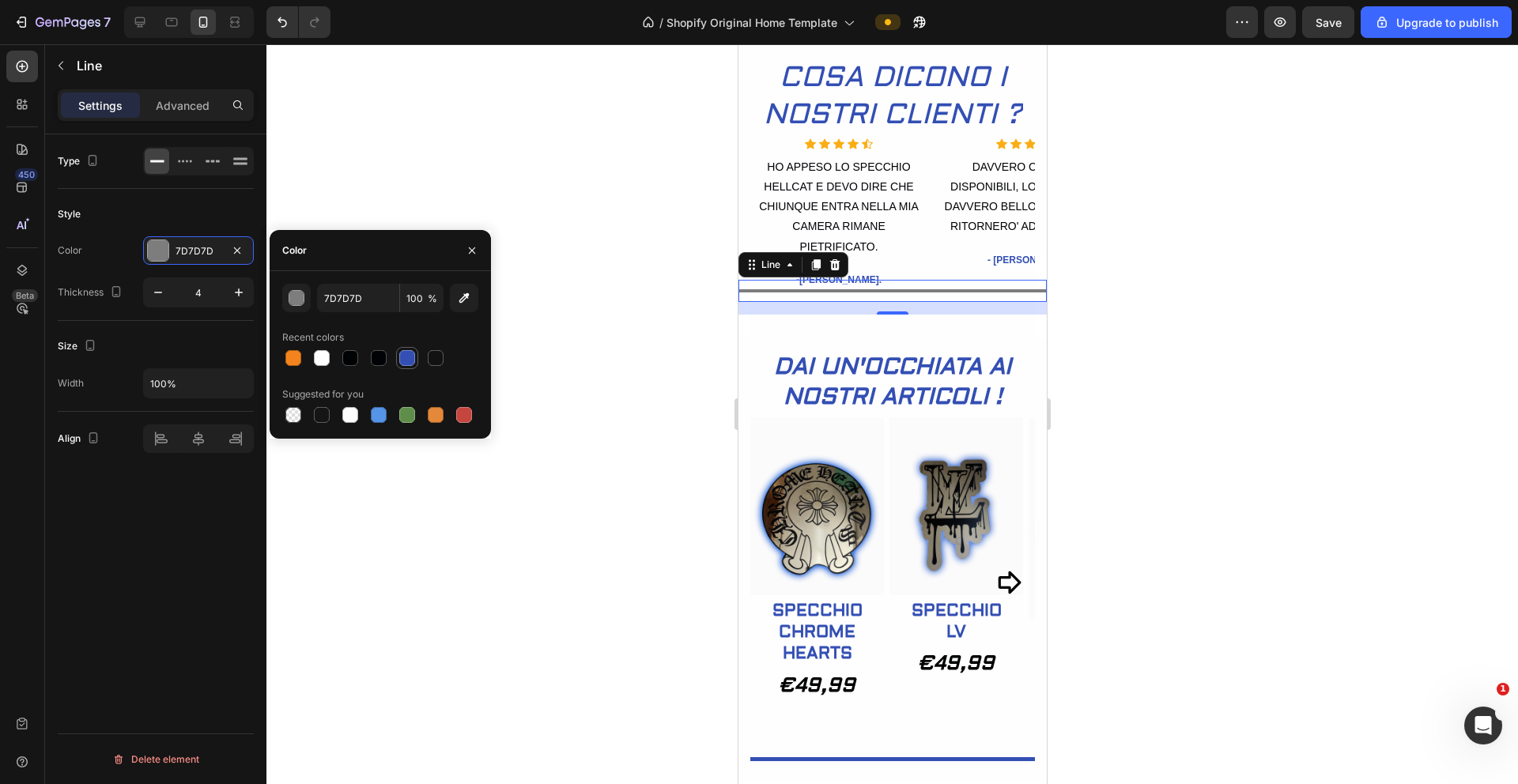
click at [401, 363] on div at bounding box center [407, 358] width 16 height 16
type input "334FB4"
click at [574, 333] on div at bounding box center [892, 415] width 1252 height 740
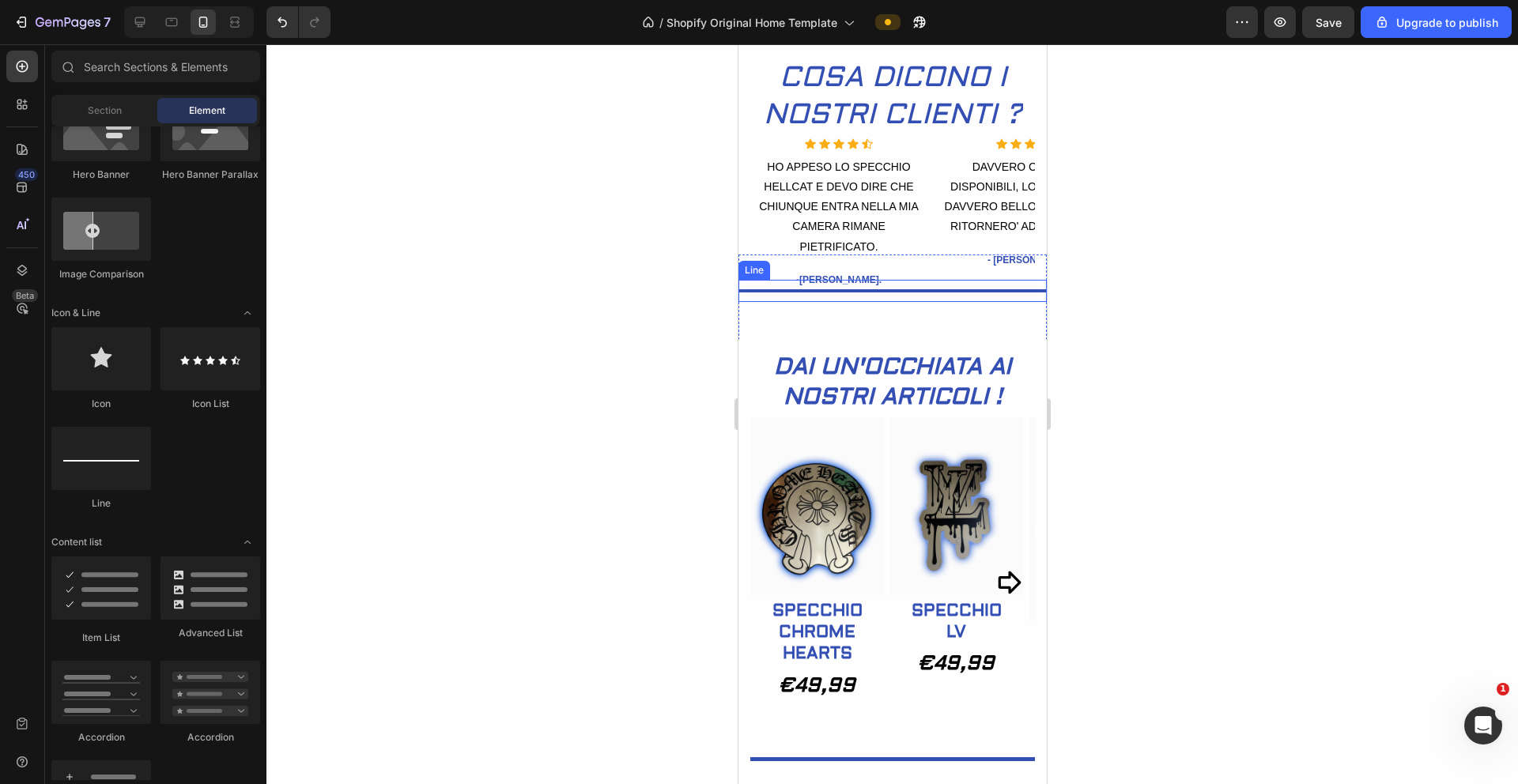
click at [948, 302] on div "Title Line" at bounding box center [892, 290] width 308 height 22
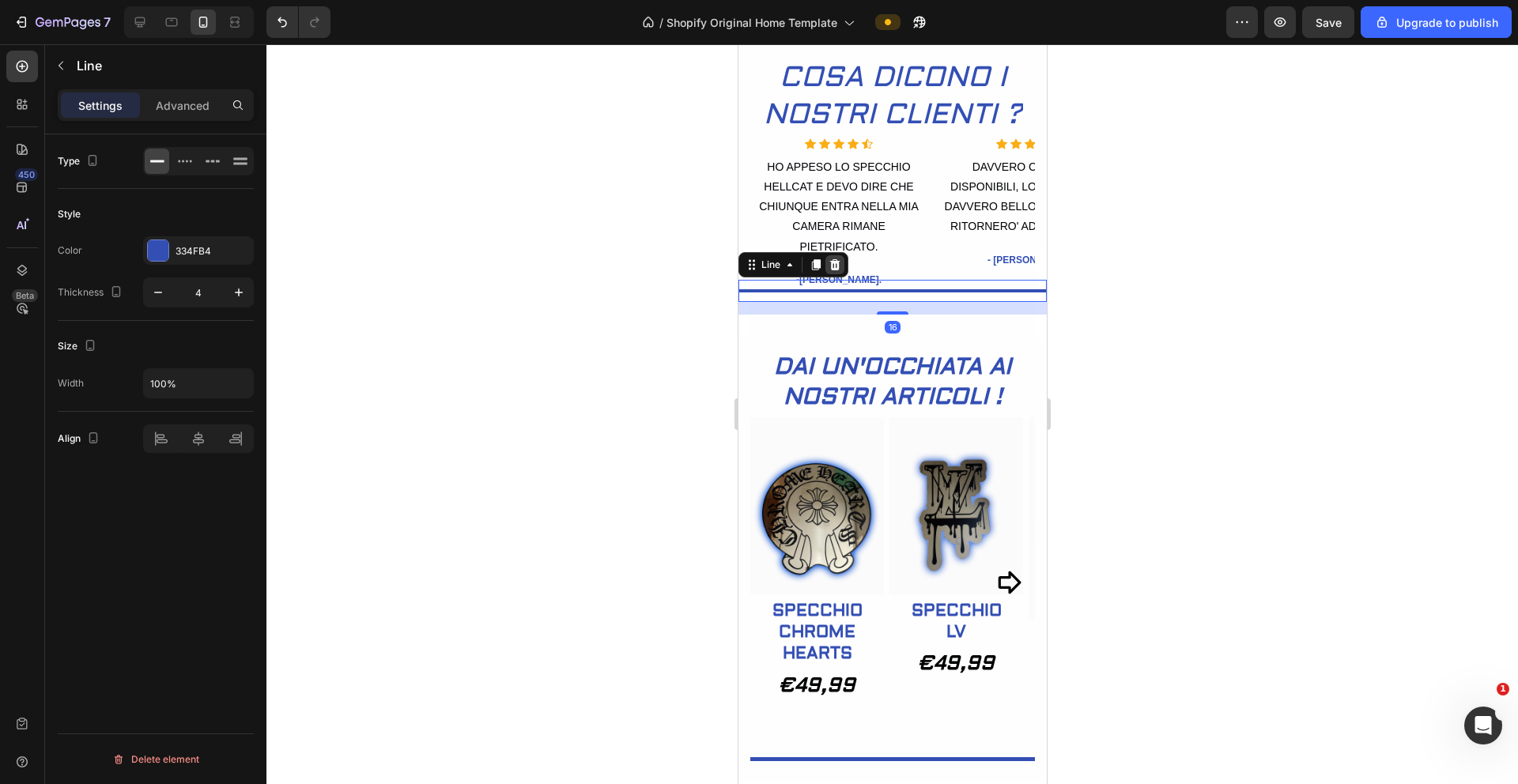
click at [838, 271] on icon at bounding box center [834, 265] width 12 height 12
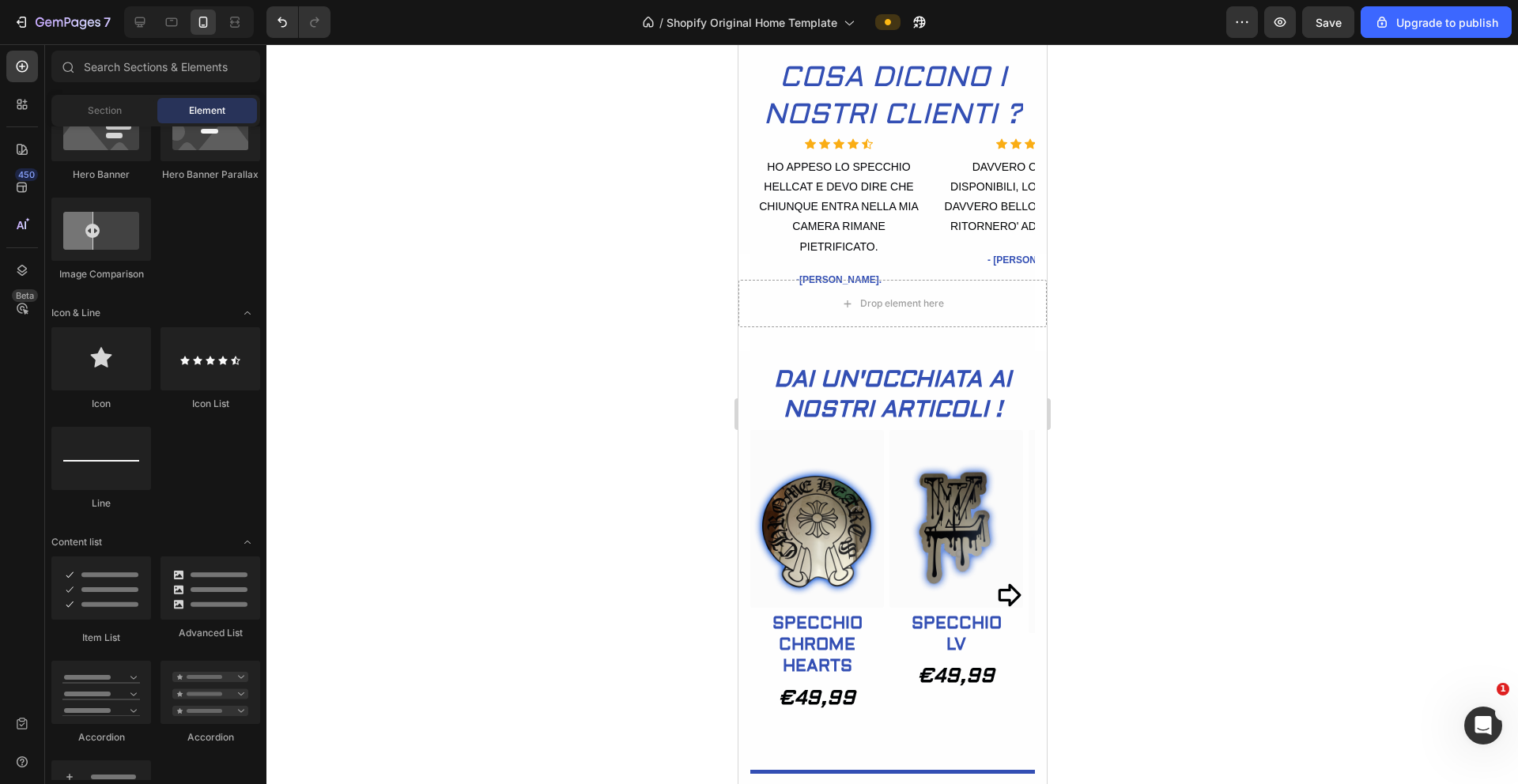
click at [948, 327] on div at bounding box center [892, 415] width 1252 height 740
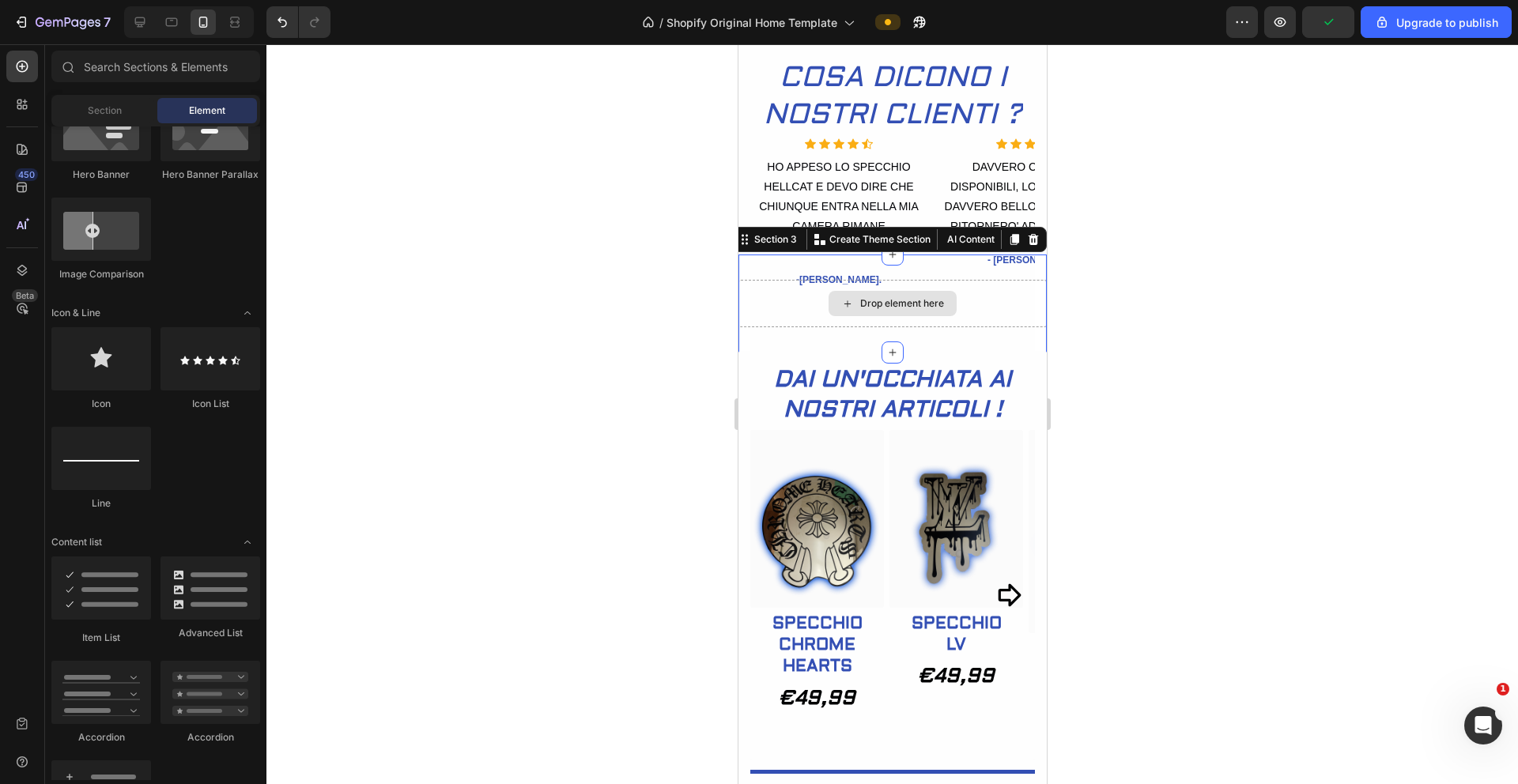
click at [948, 327] on div "Drop element here" at bounding box center [892, 304] width 308 height 48
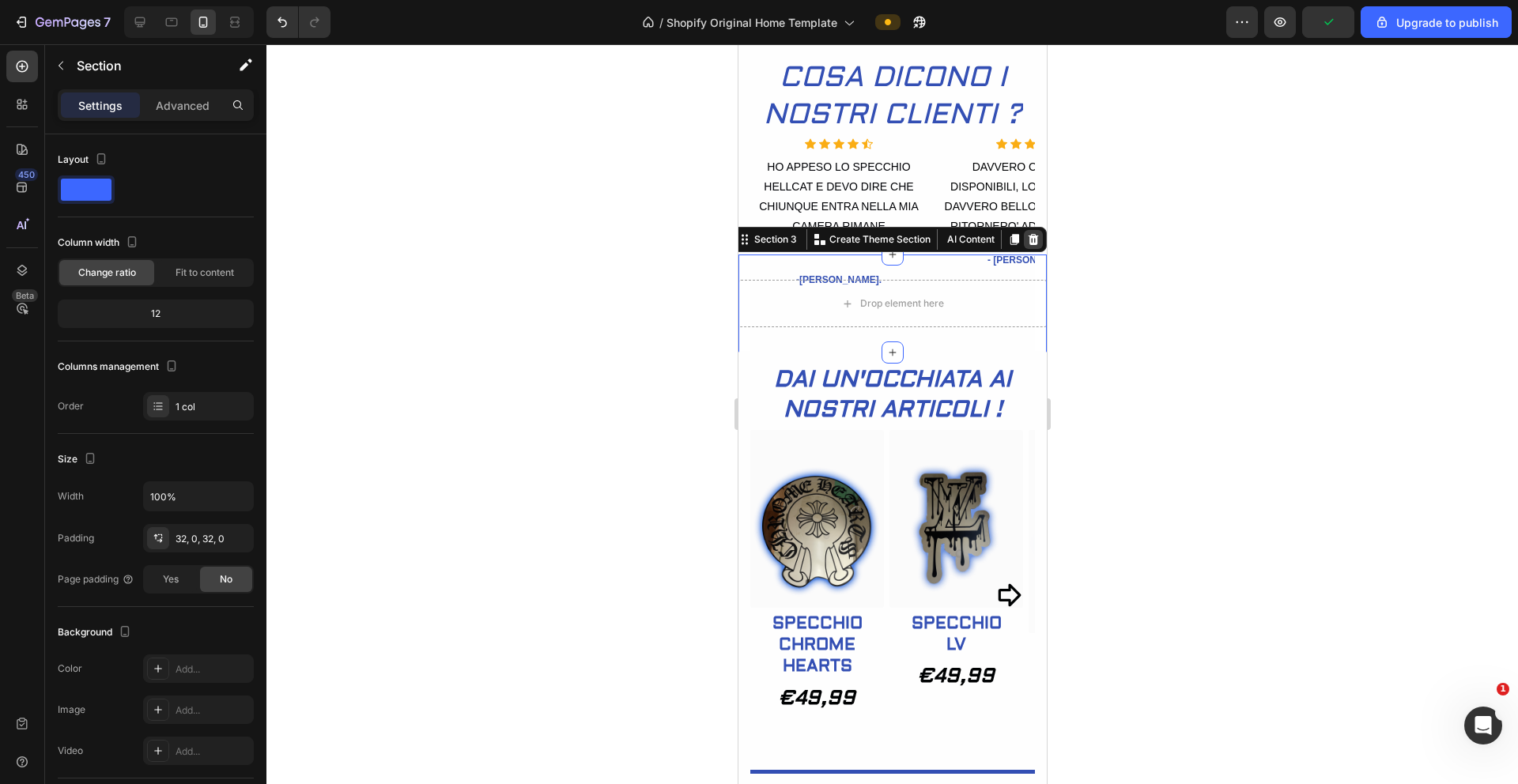
click at [948, 245] on icon at bounding box center [1033, 240] width 10 height 11
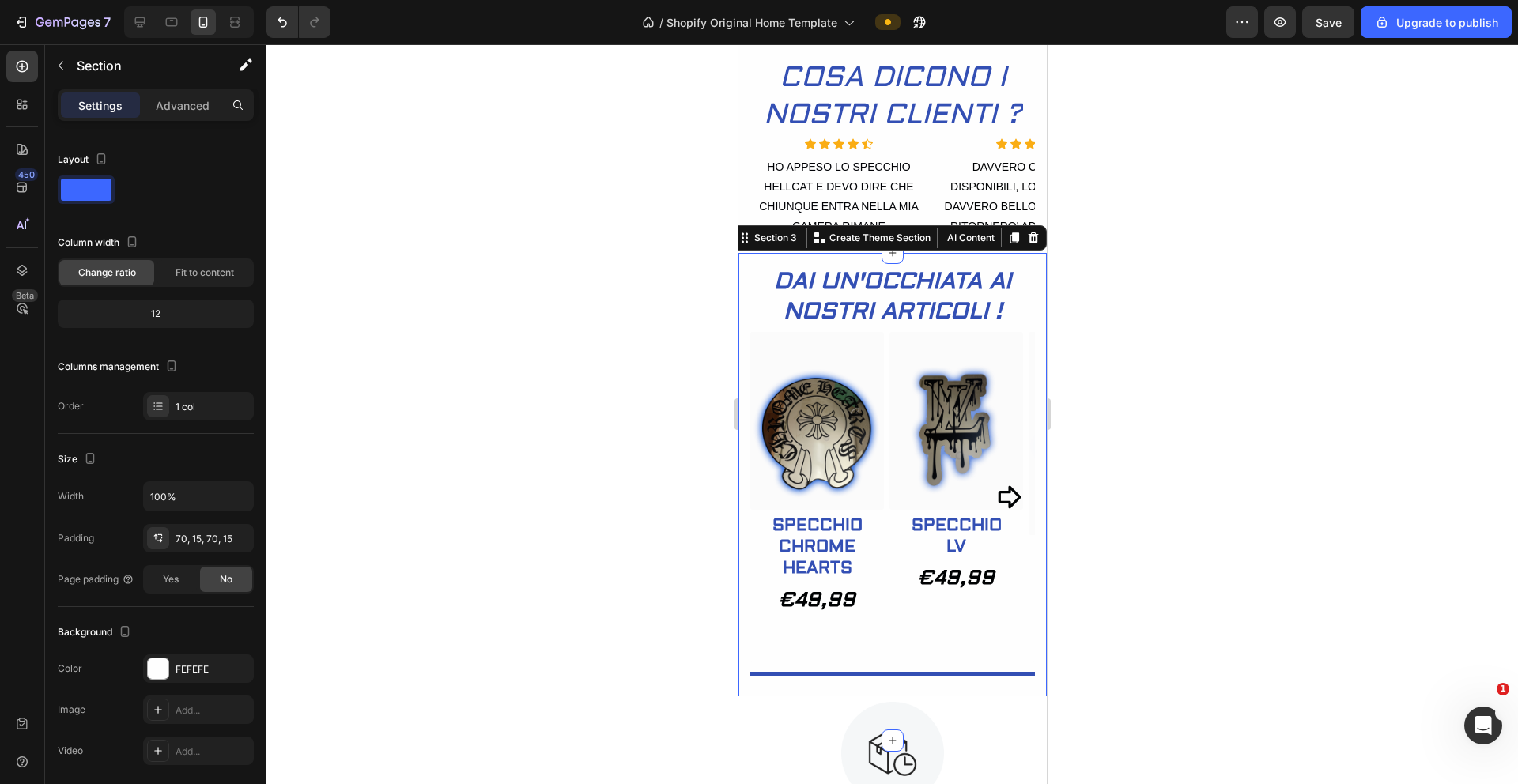
click at [948, 292] on div "DAI UN'OCCHIATA AI NOSTRI ARTICOLI ! Heading Row (P) Images Row SPECCHIO CHROME…" at bounding box center [892, 497] width 308 height 488
click at [180, 87] on div "Section" at bounding box center [127, 67] width 165 height 45
click at [189, 108] on p "Advanced" at bounding box center [183, 105] width 54 height 16
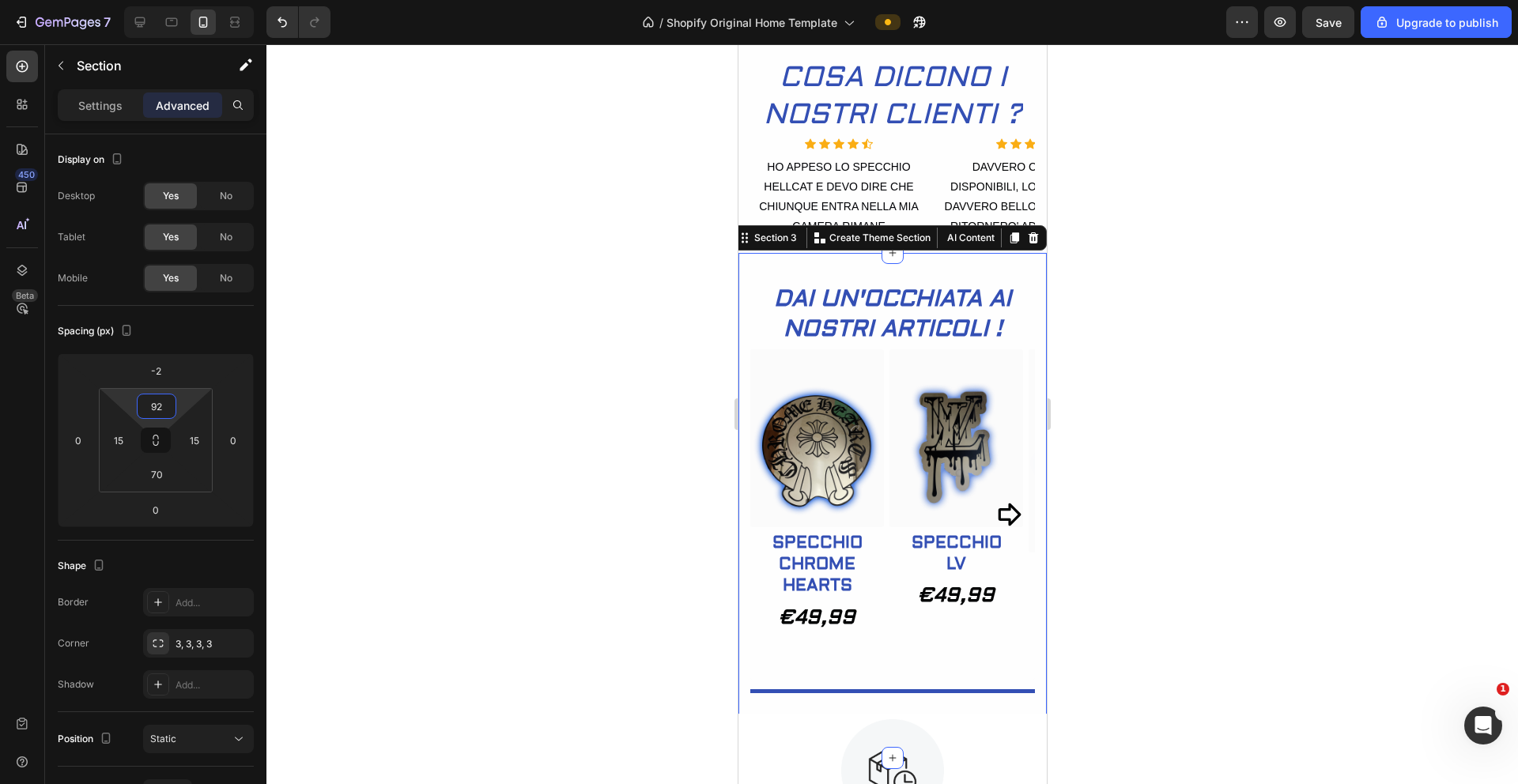
type input "90"
drag, startPoint x: 180, startPoint y: 409, endPoint x: 175, endPoint y: 401, distance: 9.4
click at [175, 0] on html "7 / Shopify Original Home Template Preview Save Upgrade to publish 450 Beta Sec…" at bounding box center [759, 0] width 1518 height 0
click at [376, 343] on div at bounding box center [892, 415] width 1252 height 740
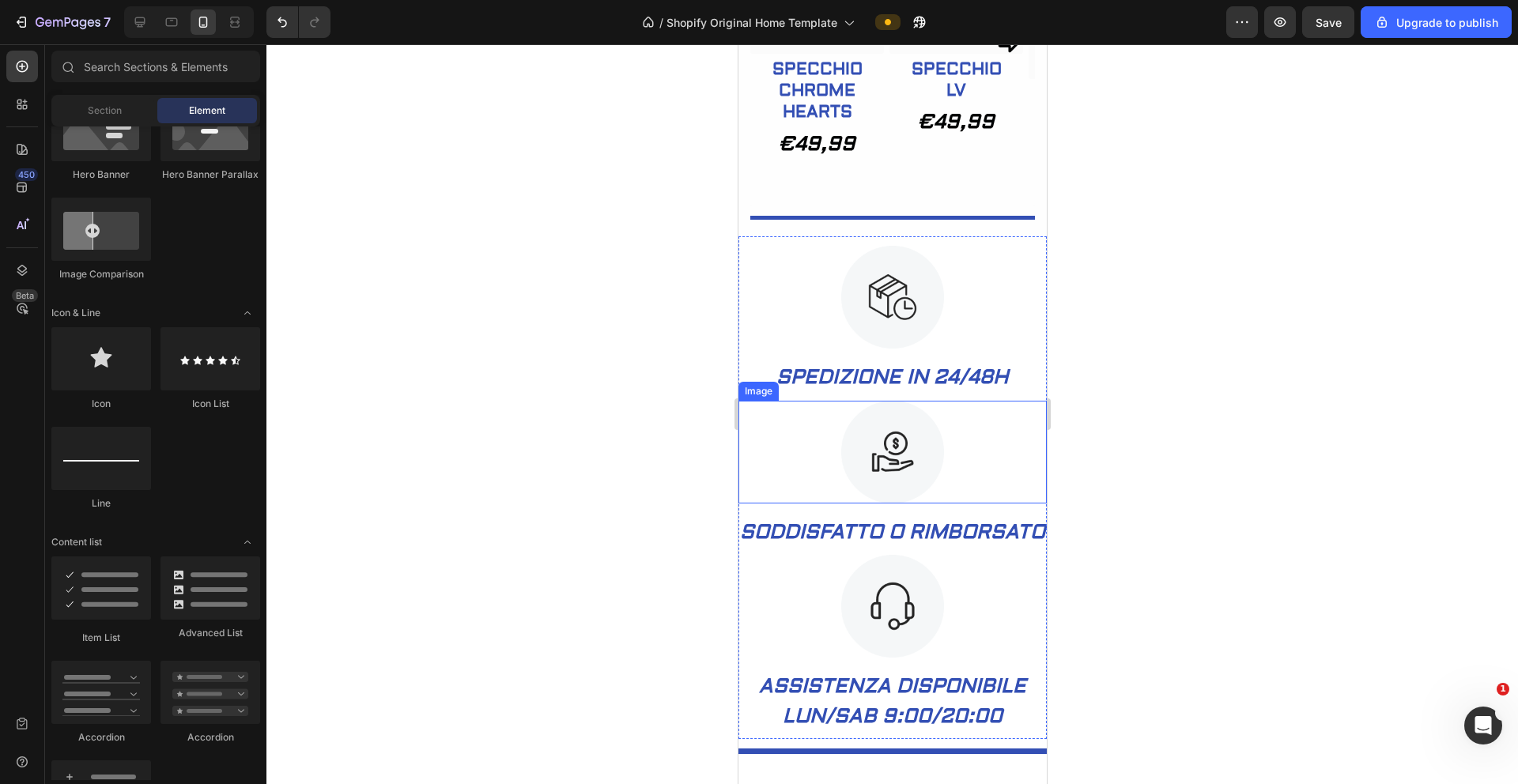
scroll to position [1086, 0]
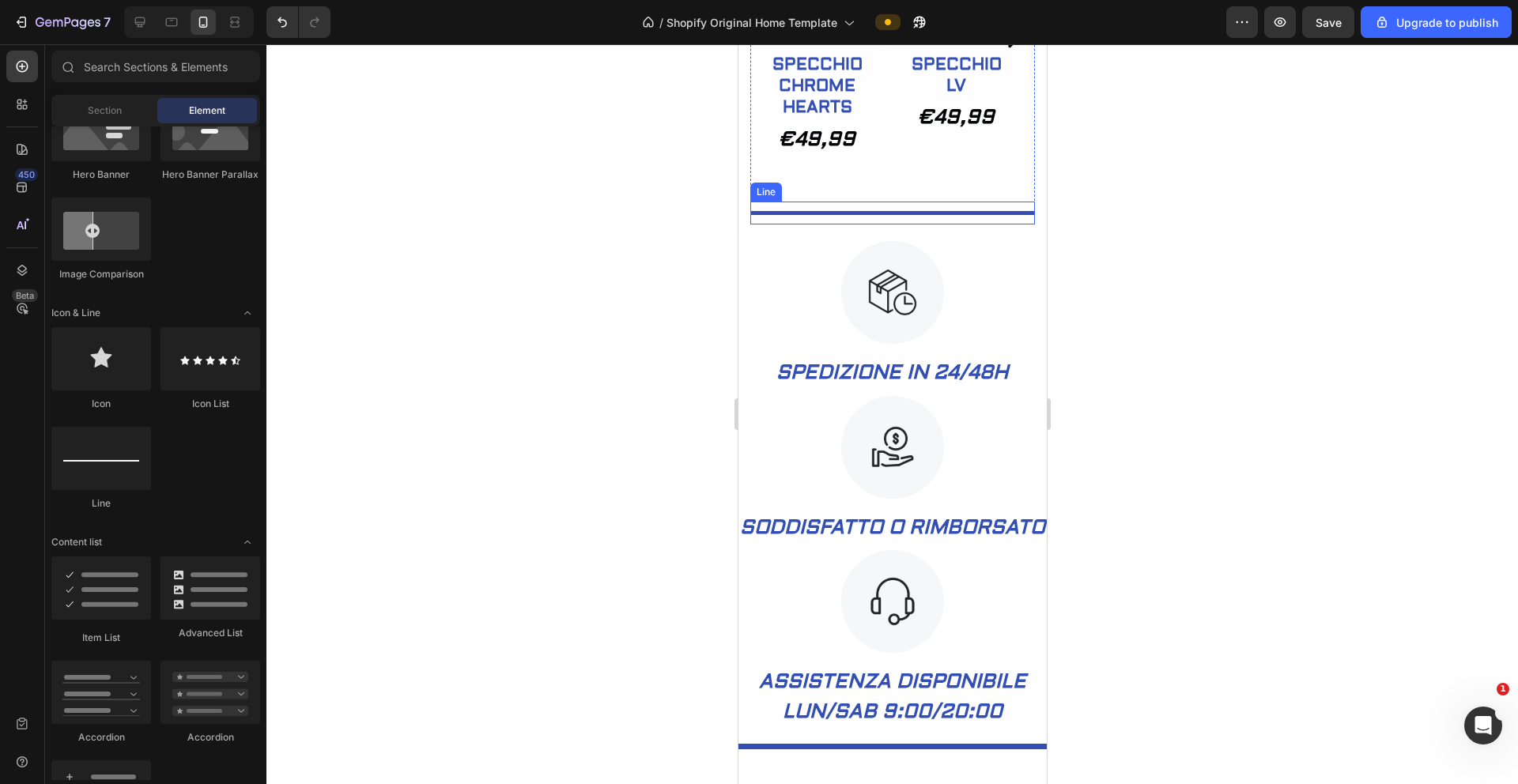
click at [948, 208] on div "Title Line" at bounding box center [892, 213] width 285 height 23
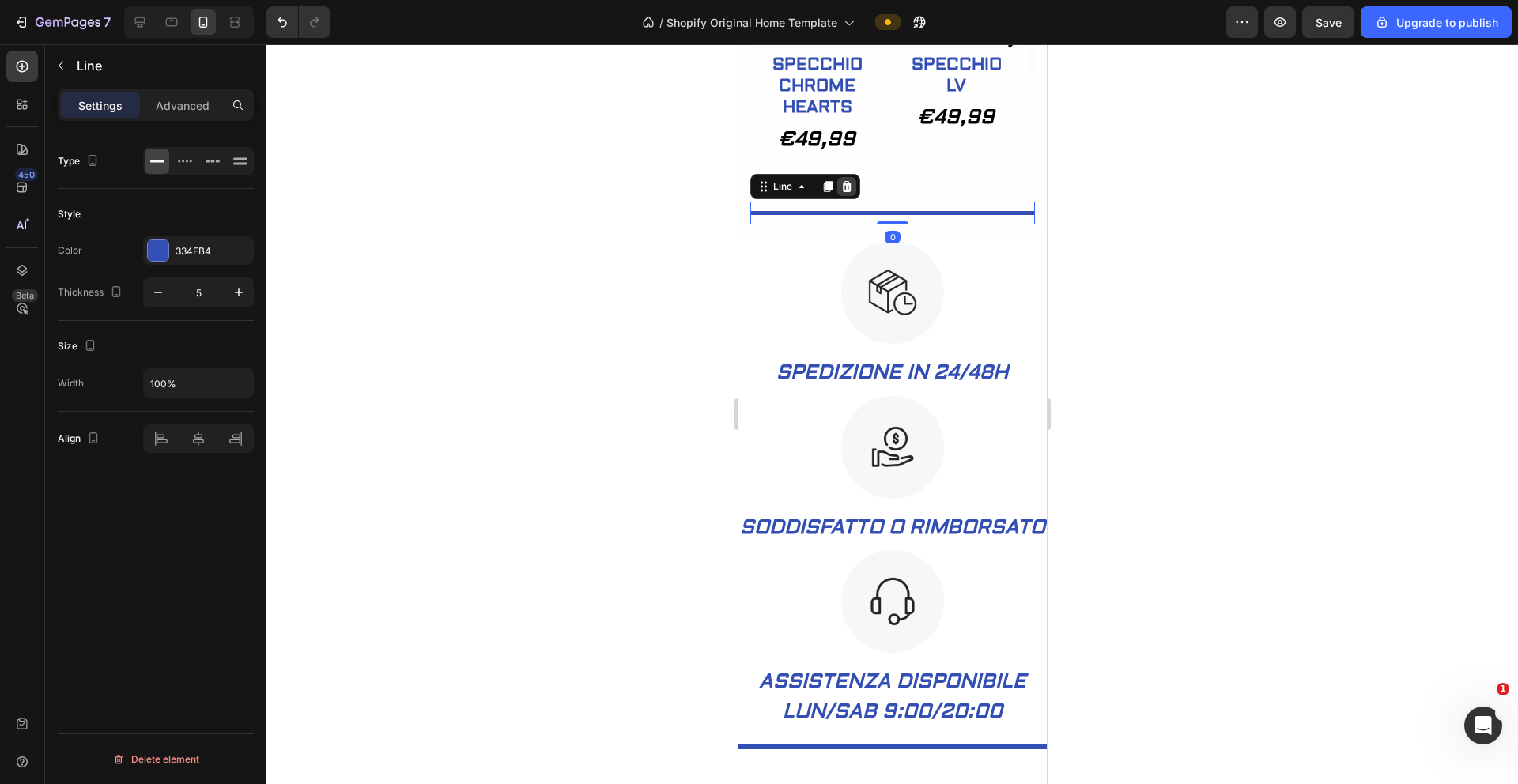
click at [851, 183] on icon at bounding box center [846, 186] width 10 height 11
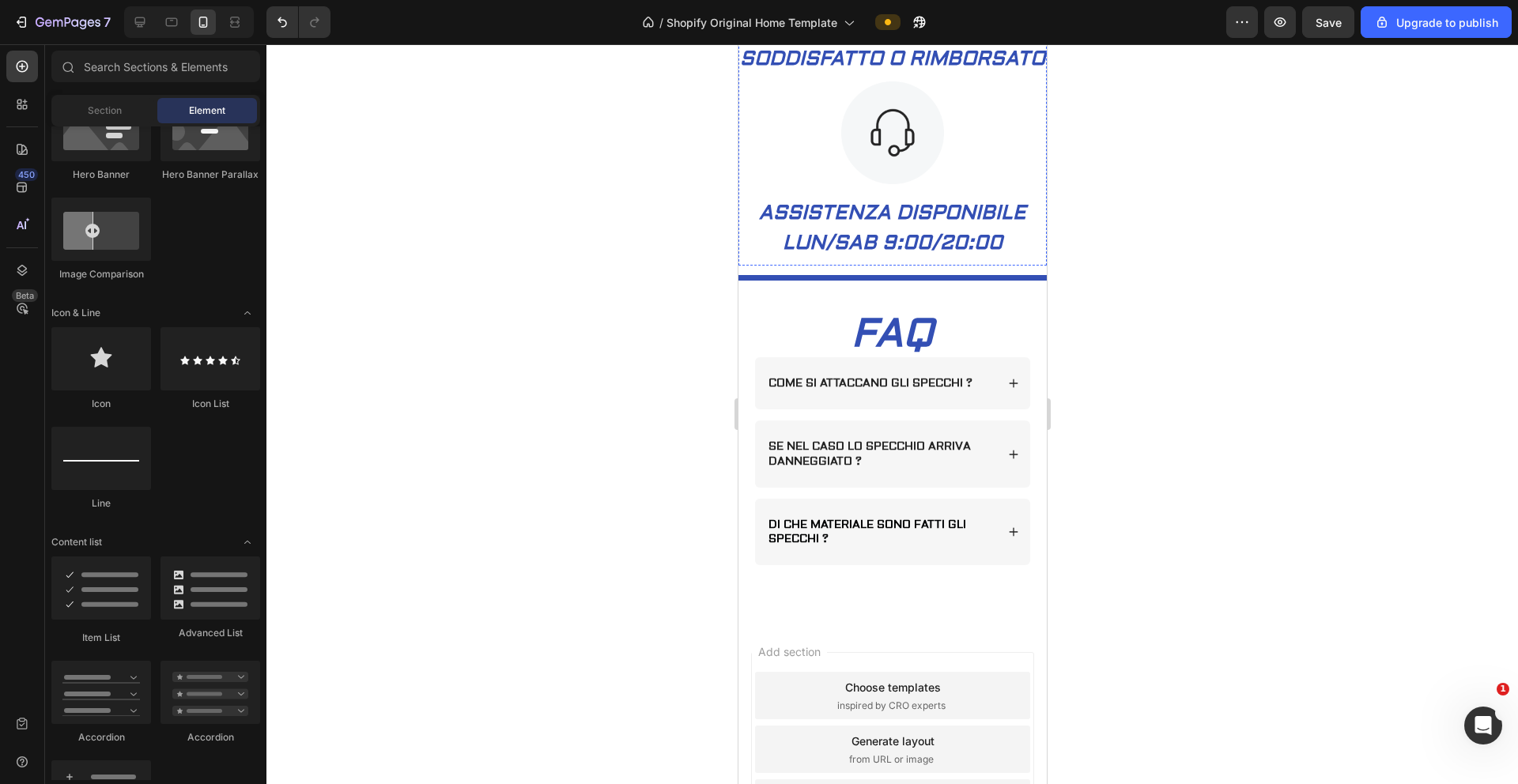
scroll to position [1695, 0]
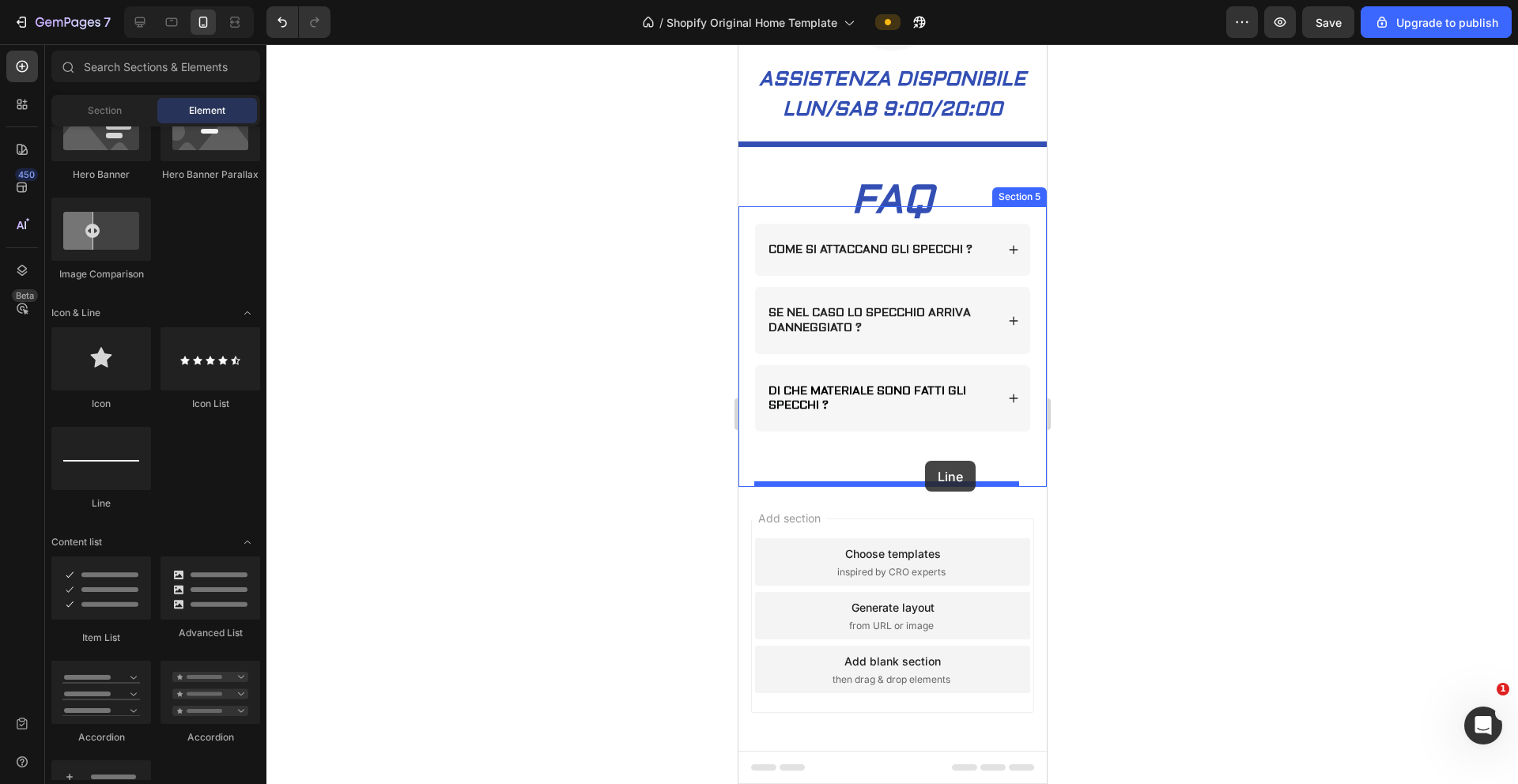
drag, startPoint x: 844, startPoint y: 507, endPoint x: 924, endPoint y: 461, distance: 92.3
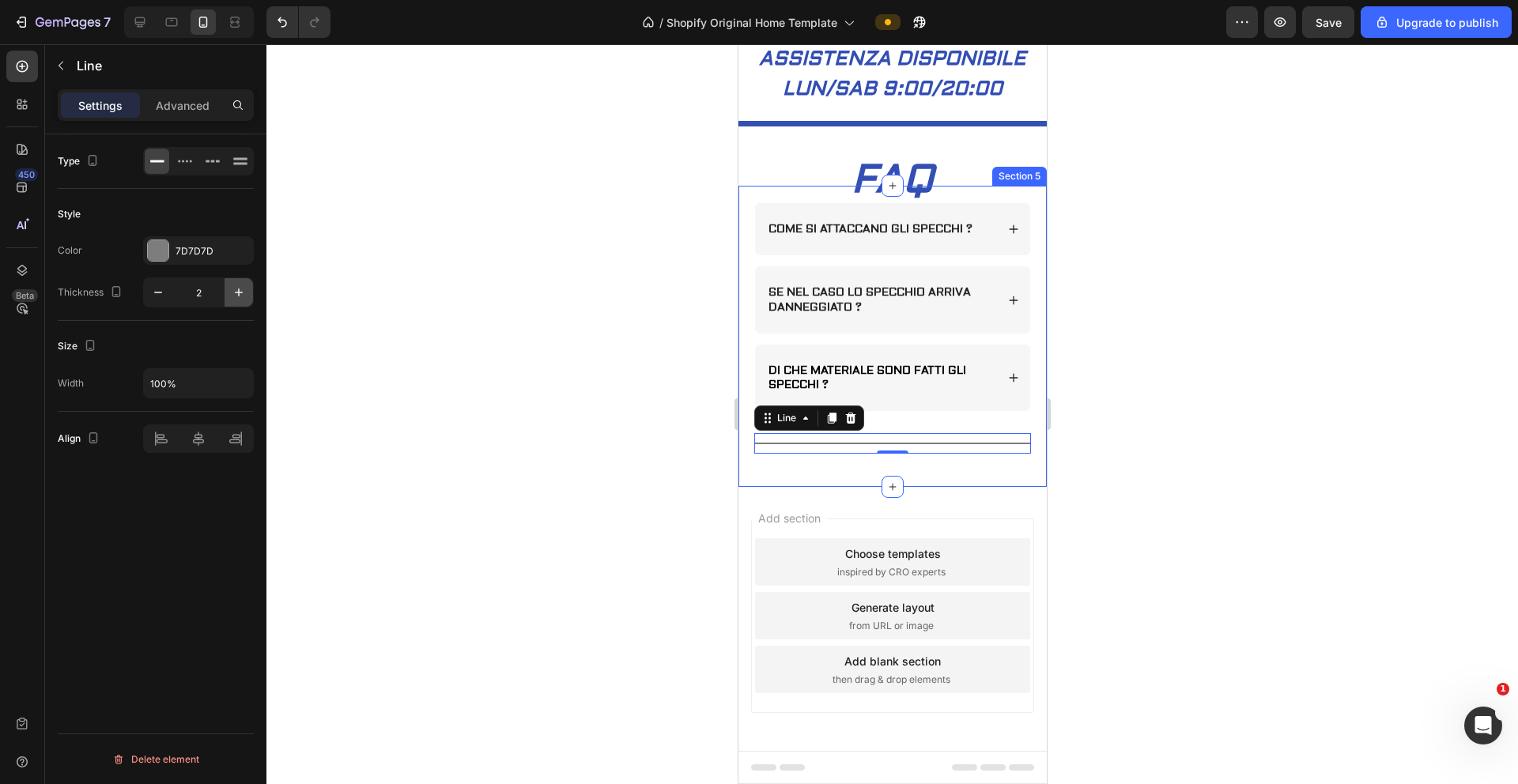
click at [249, 293] on button "button" at bounding box center [239, 293] width 29 height 29
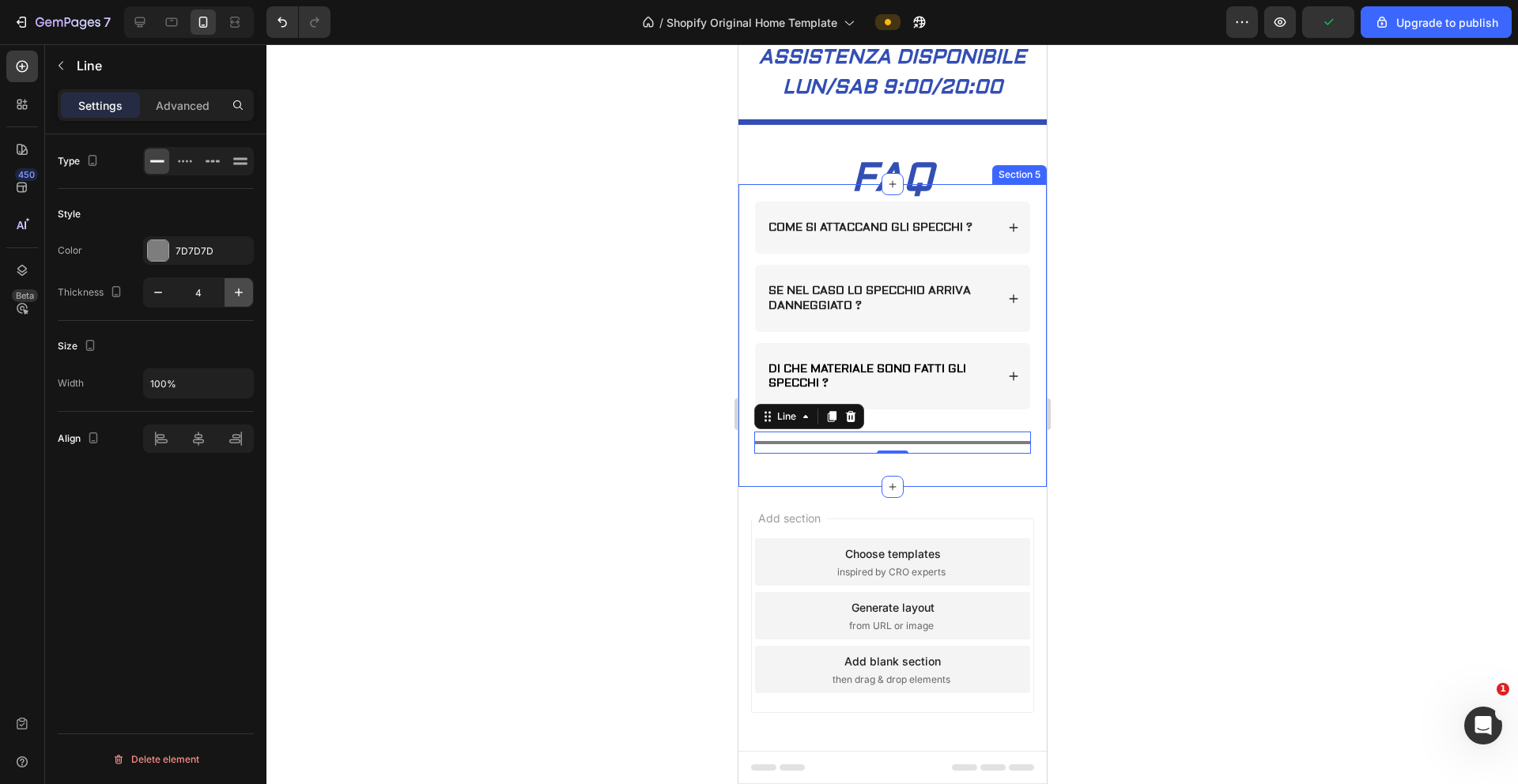
click at [249, 293] on button "button" at bounding box center [239, 293] width 29 height 29
type input "6"
click at [155, 254] on div at bounding box center [158, 251] width 21 height 21
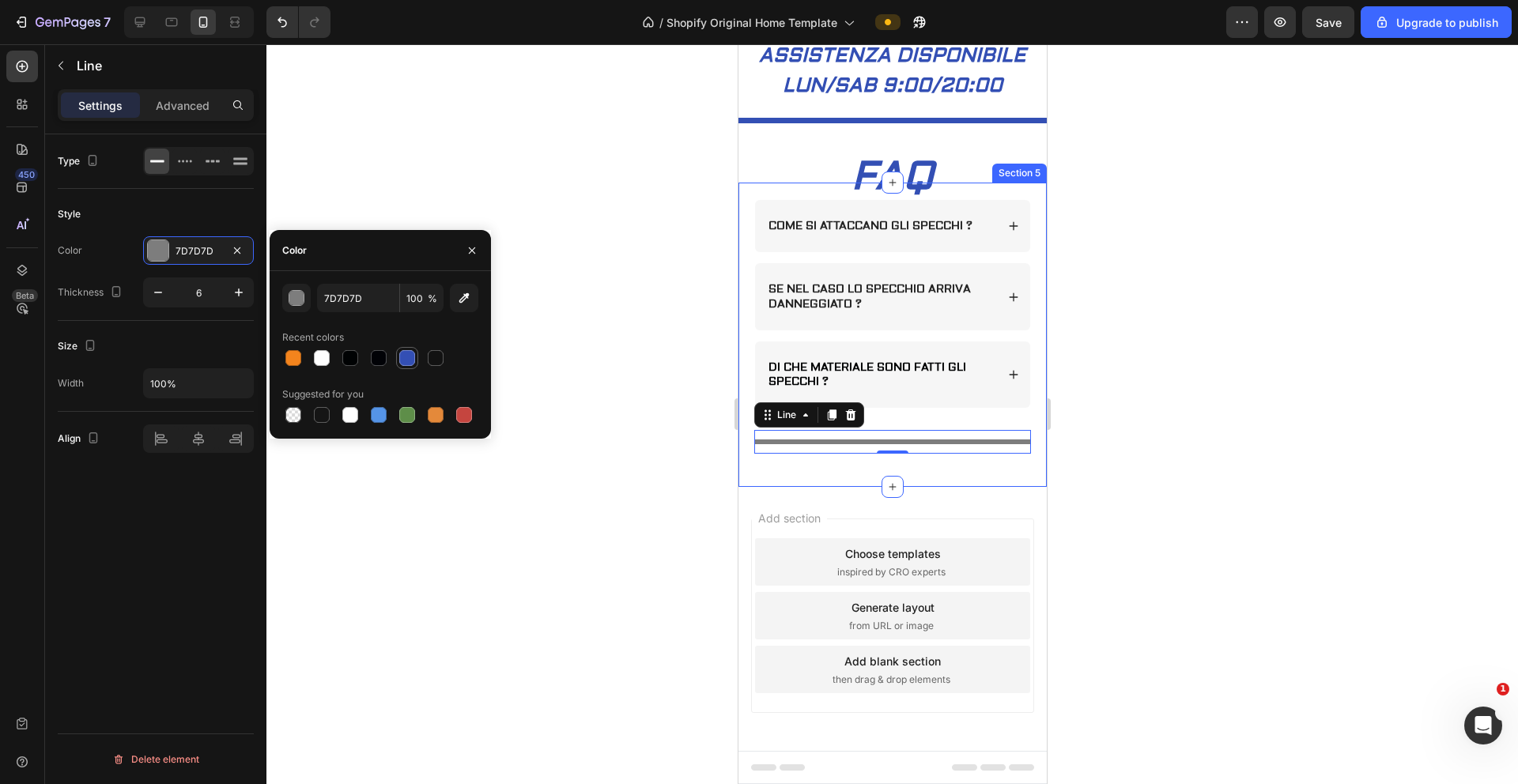
click at [409, 357] on div at bounding box center [407, 358] width 16 height 16
type input "334FB4"
click at [601, 419] on div at bounding box center [892, 415] width 1252 height 740
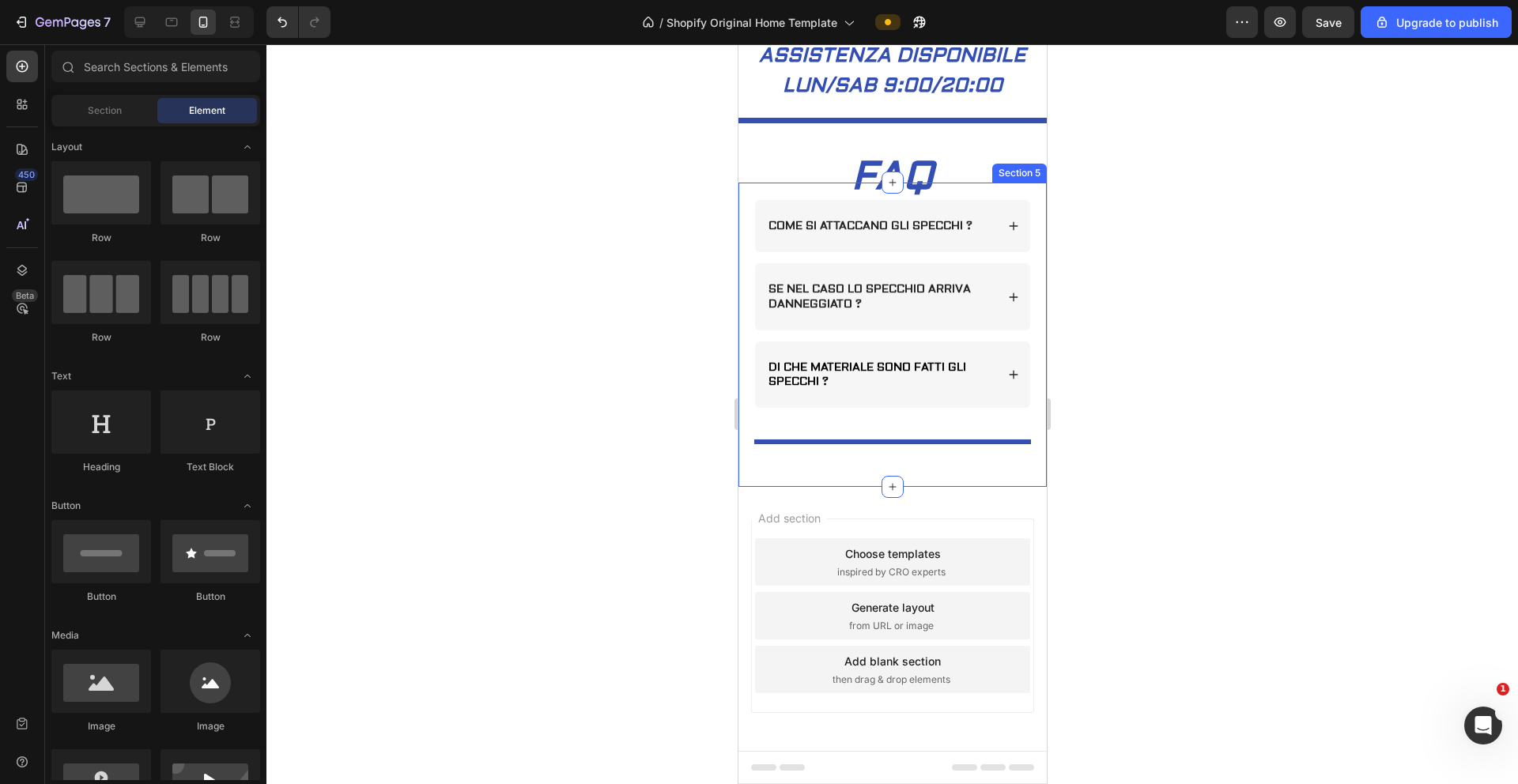
click at [601, 419] on div at bounding box center [892, 415] width 1252 height 740
click at [606, 292] on div at bounding box center [892, 415] width 1252 height 740
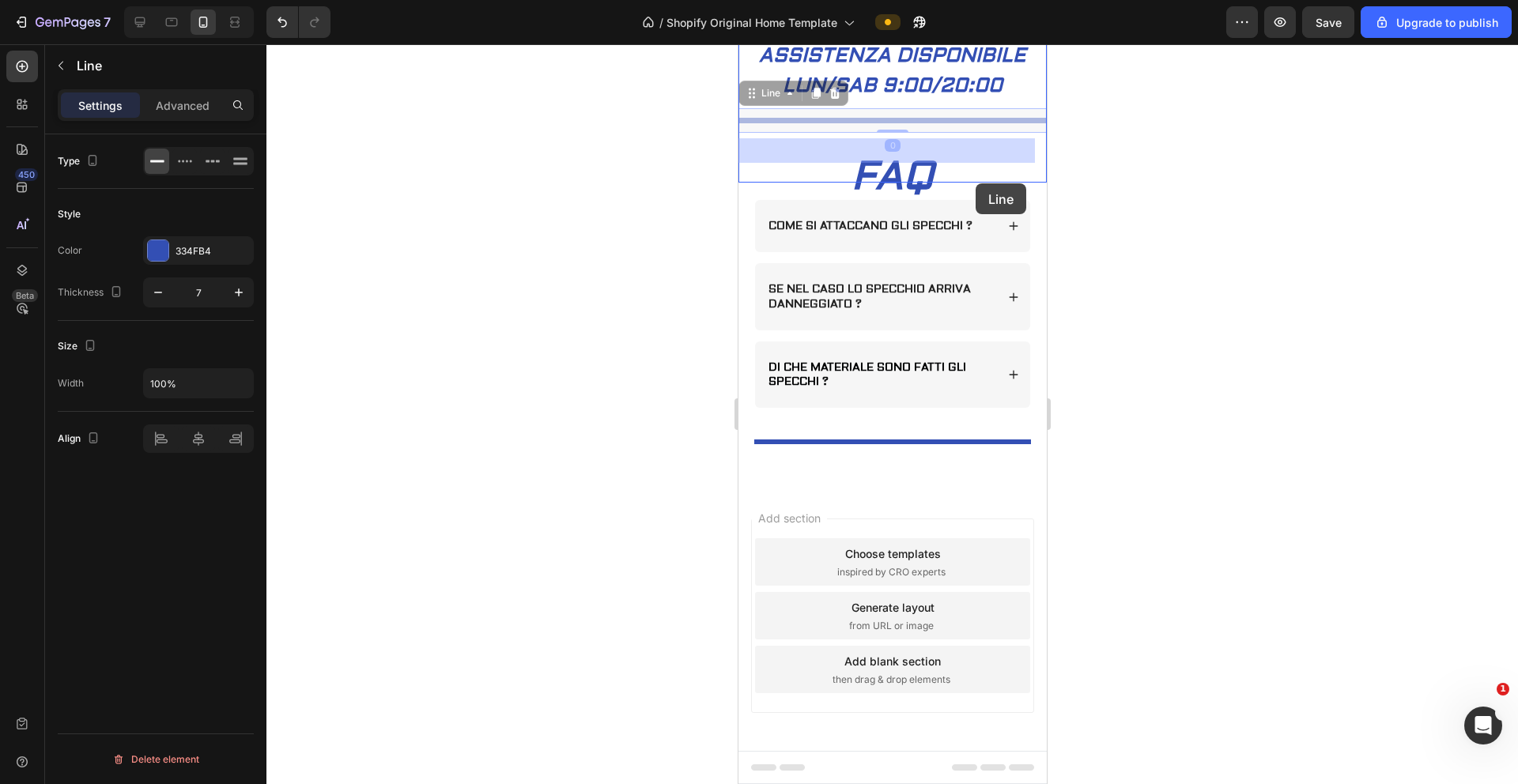
drag, startPoint x: 978, startPoint y: 150, endPoint x: 974, endPoint y: 174, distance: 24.3
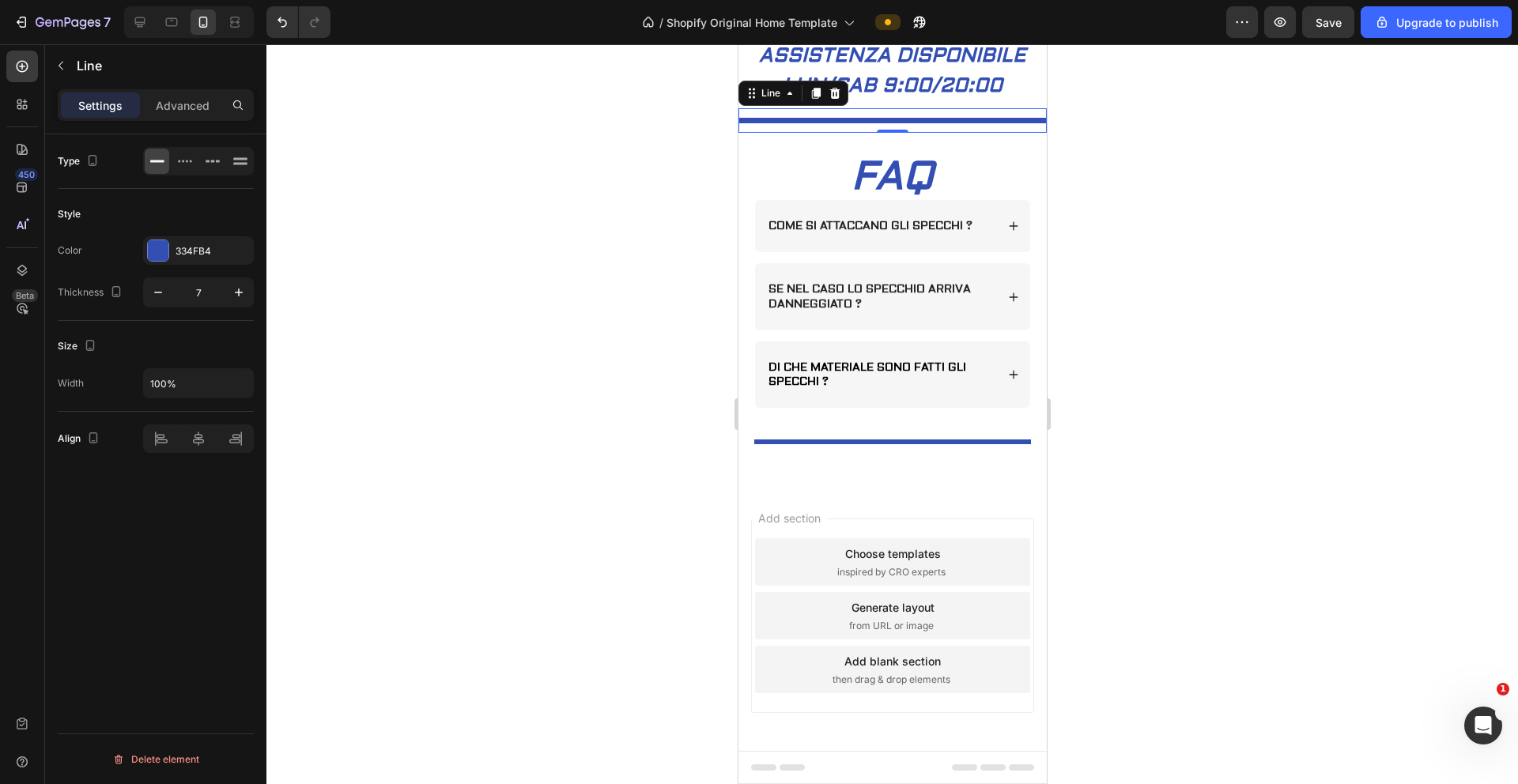
click at [1143, 165] on div at bounding box center [892, 415] width 1252 height 740
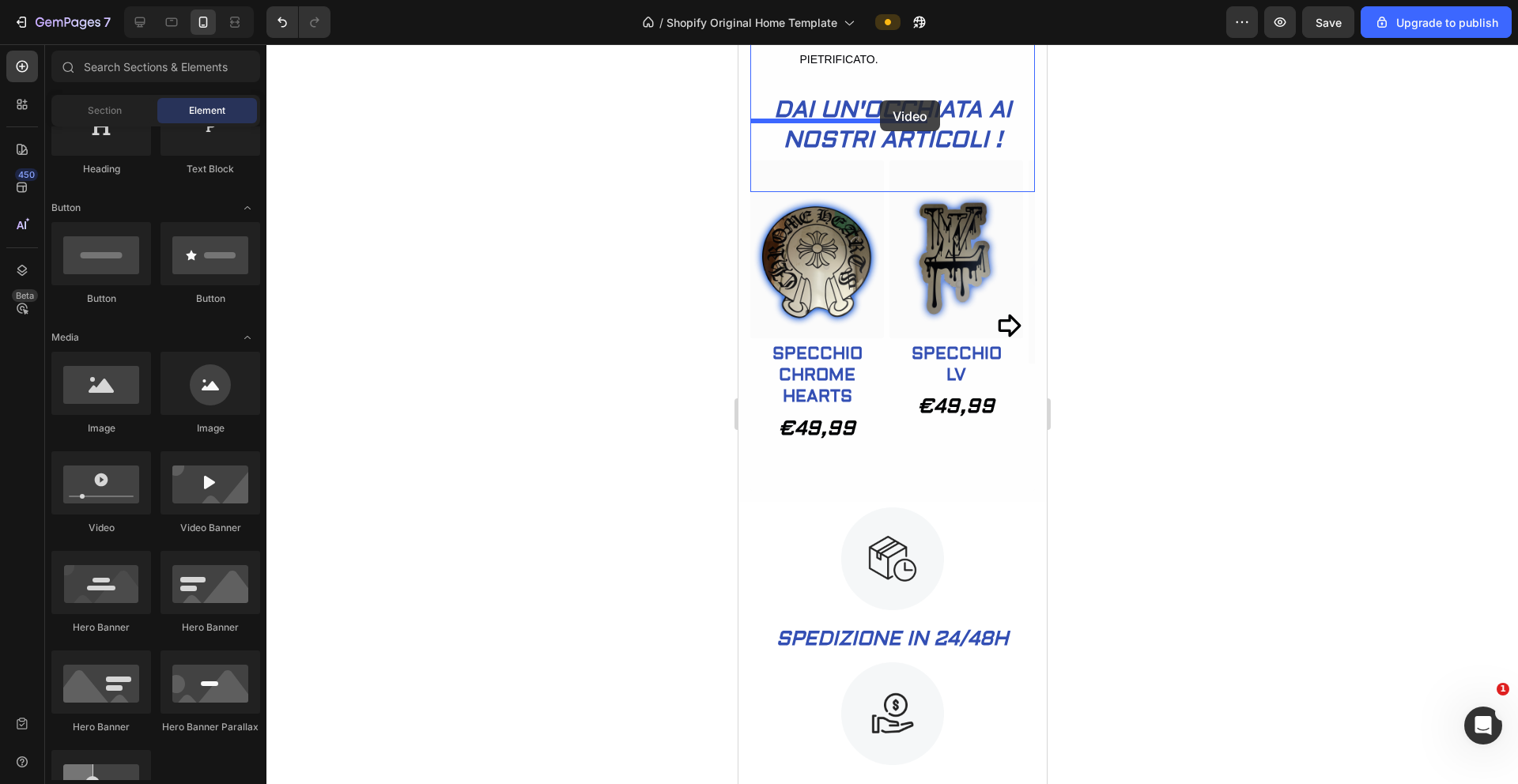
scroll to position [750, 0]
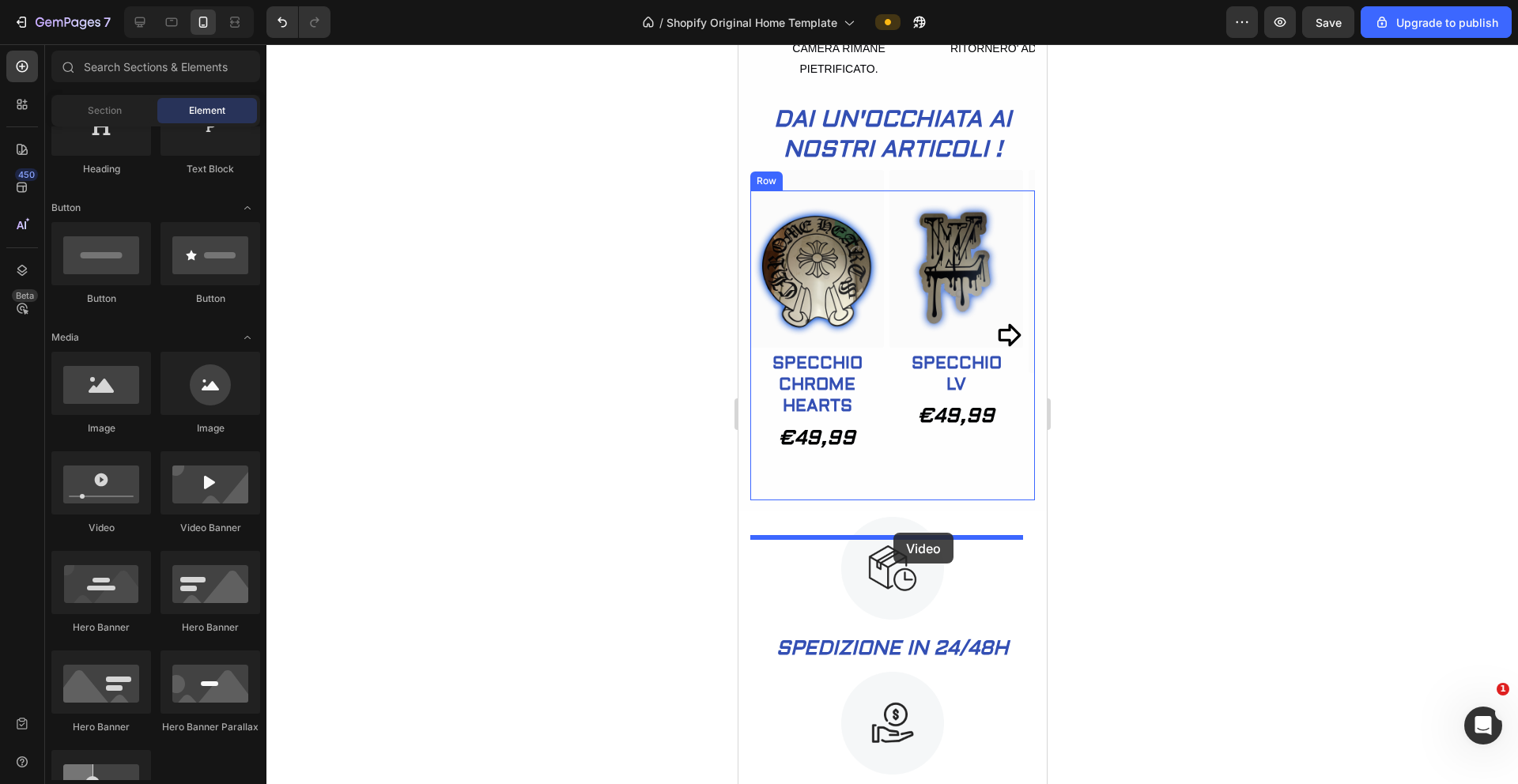
drag, startPoint x: 857, startPoint y: 535, endPoint x: 893, endPoint y: 533, distance: 36.1
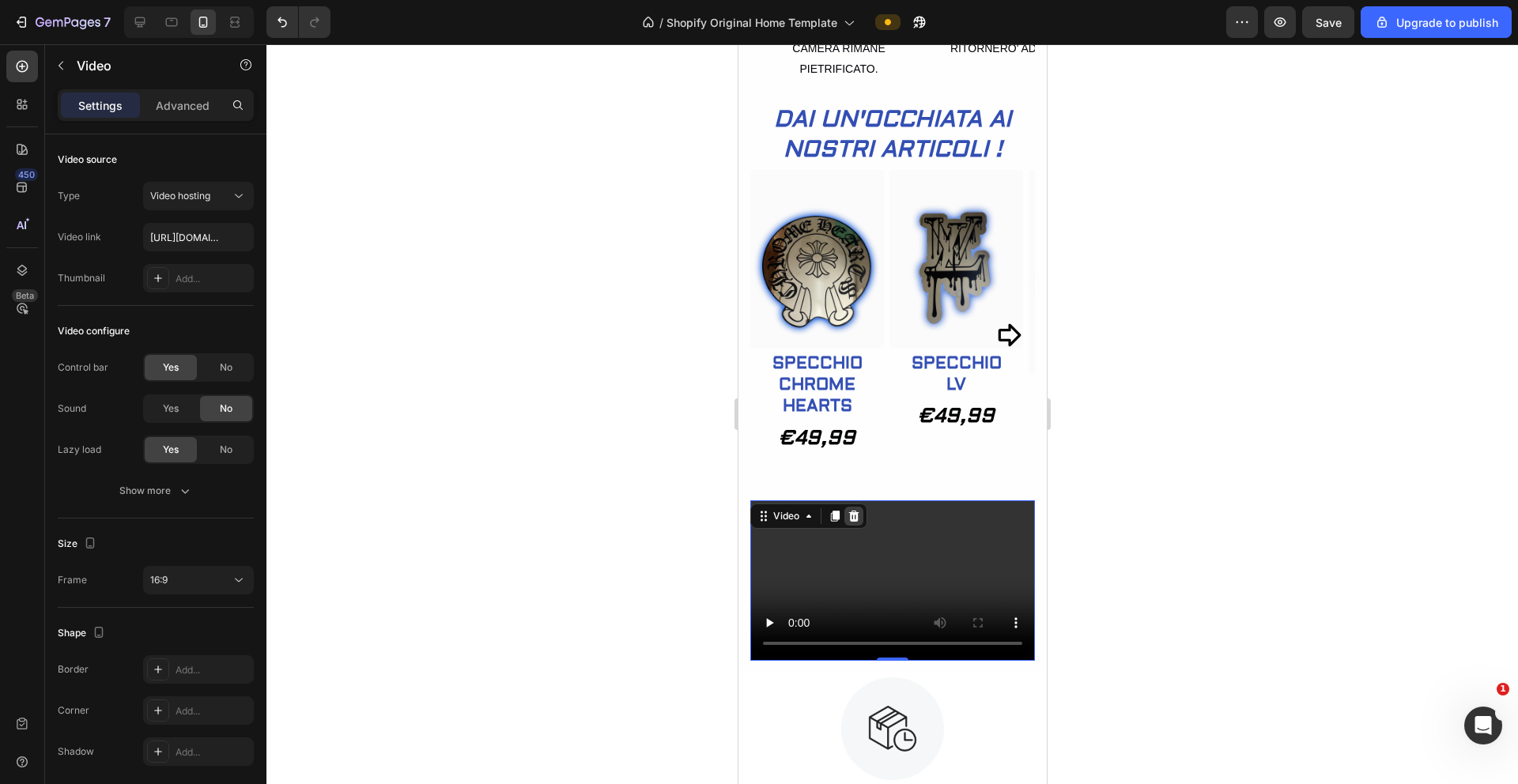
click at [855, 521] on icon at bounding box center [854, 517] width 10 height 11
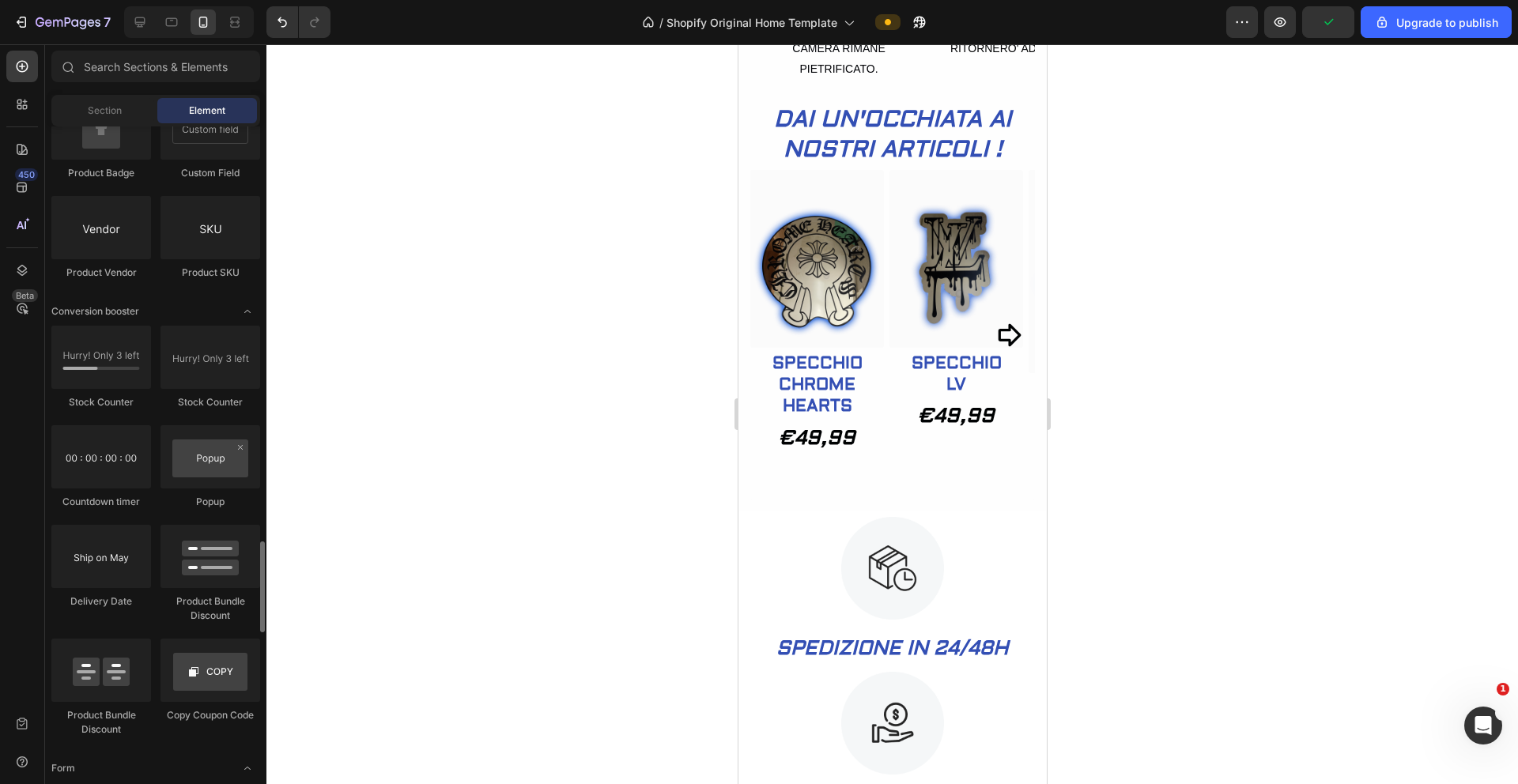
scroll to position [3004, 0]
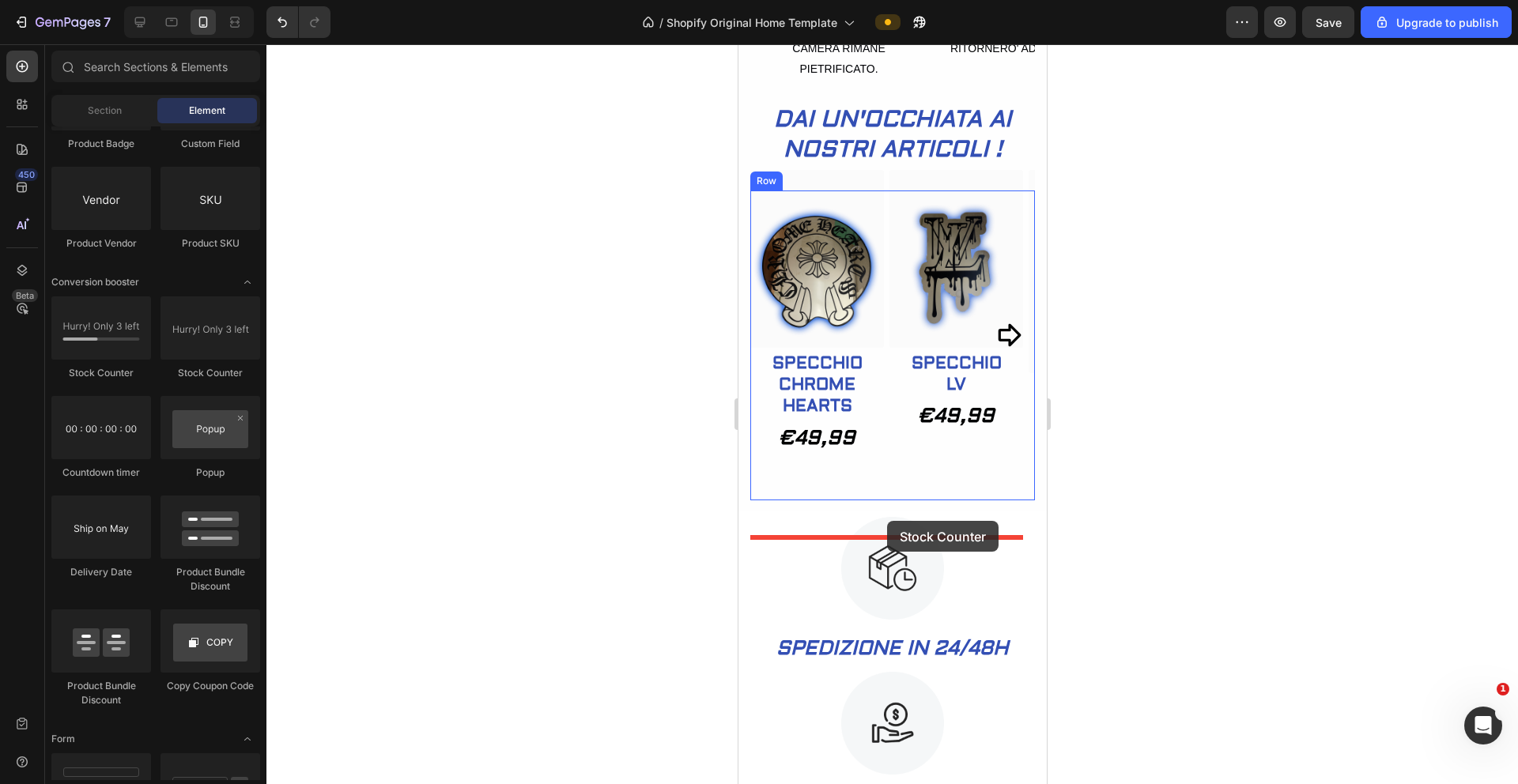
drag, startPoint x: 848, startPoint y: 382, endPoint x: 887, endPoint y: 521, distance: 144.4
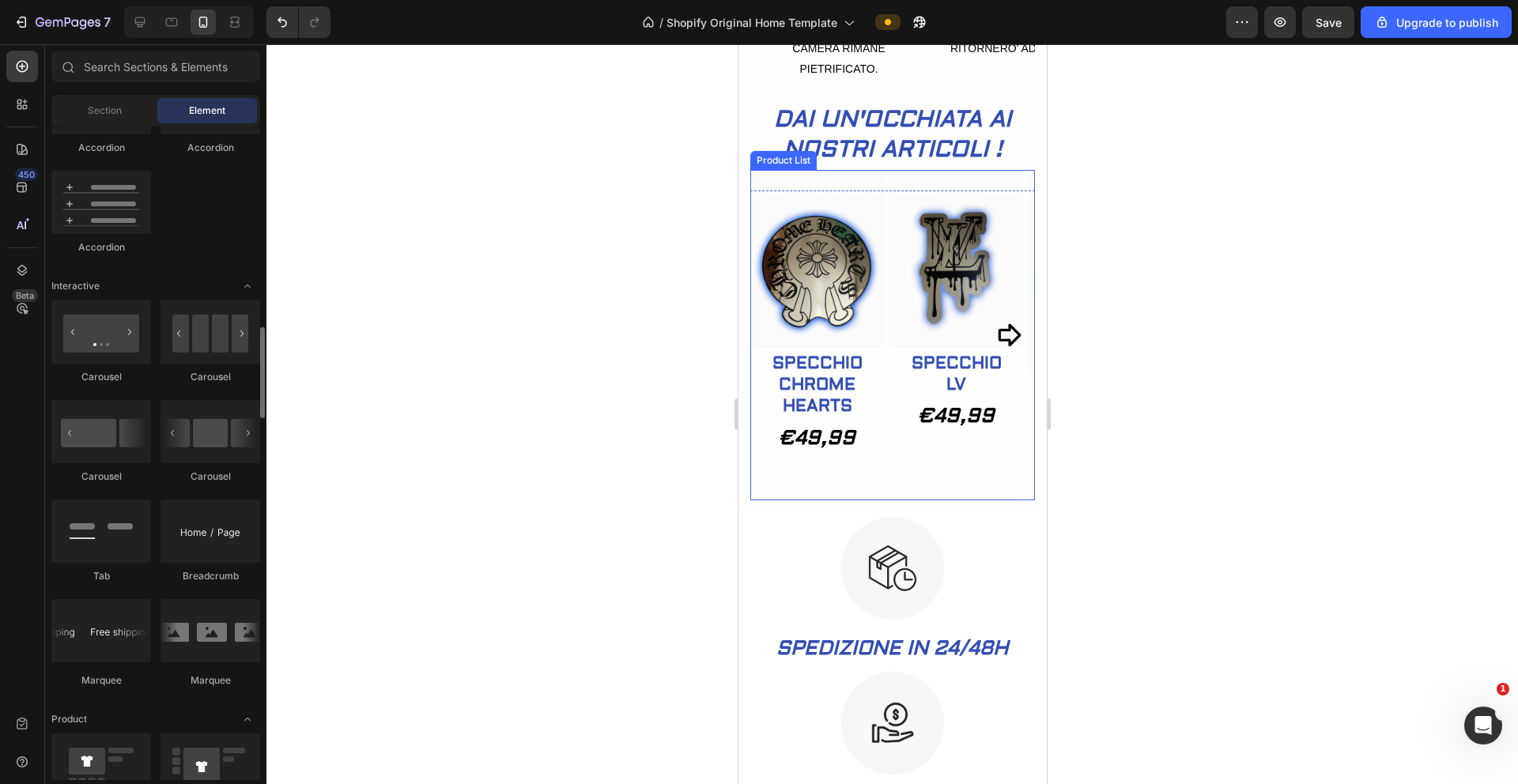
scroll to position [1550, 0]
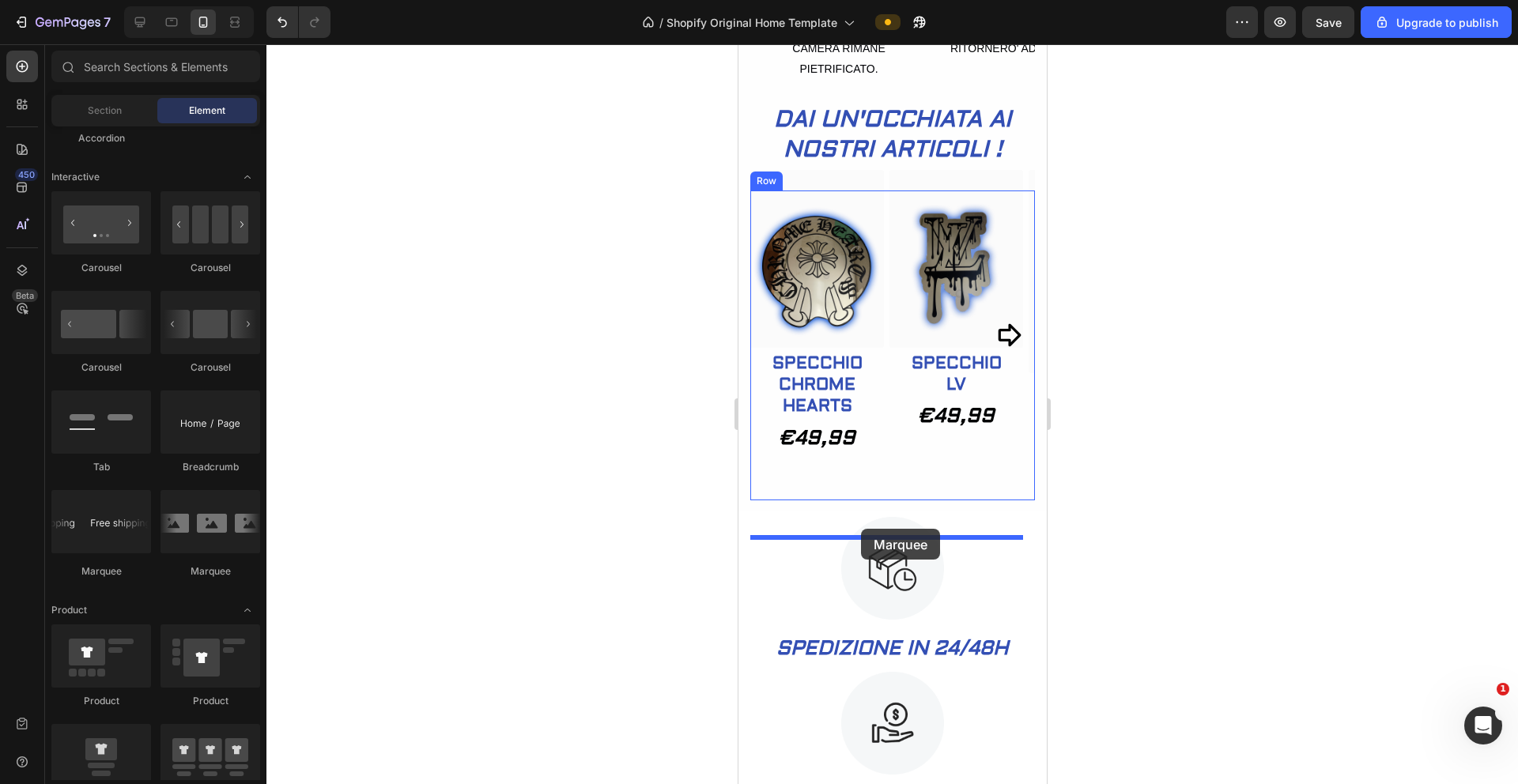
drag, startPoint x: 925, startPoint y: 582, endPoint x: 860, endPoint y: 529, distance: 83.9
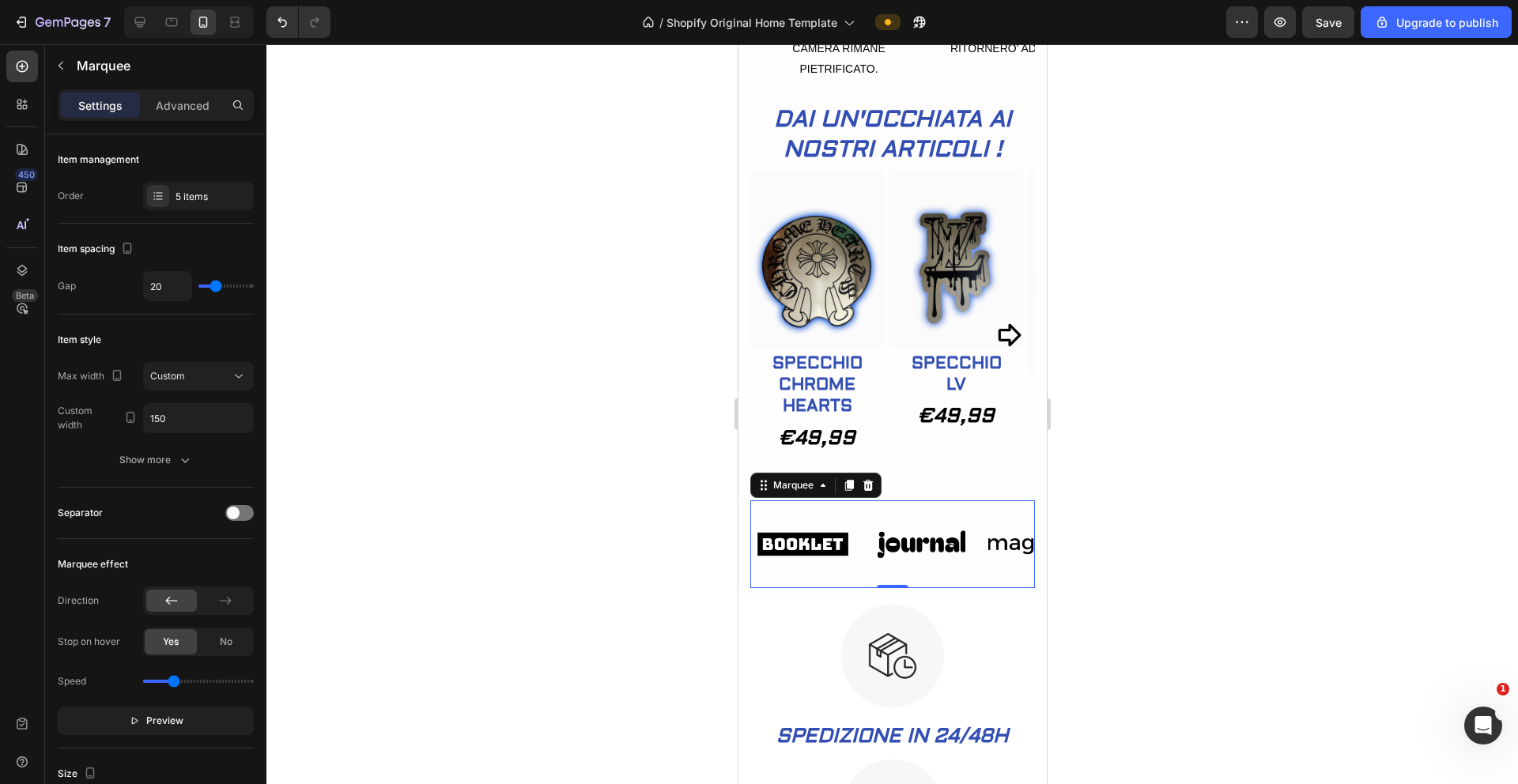
click at [1118, 512] on div at bounding box center [892, 415] width 1252 height 740
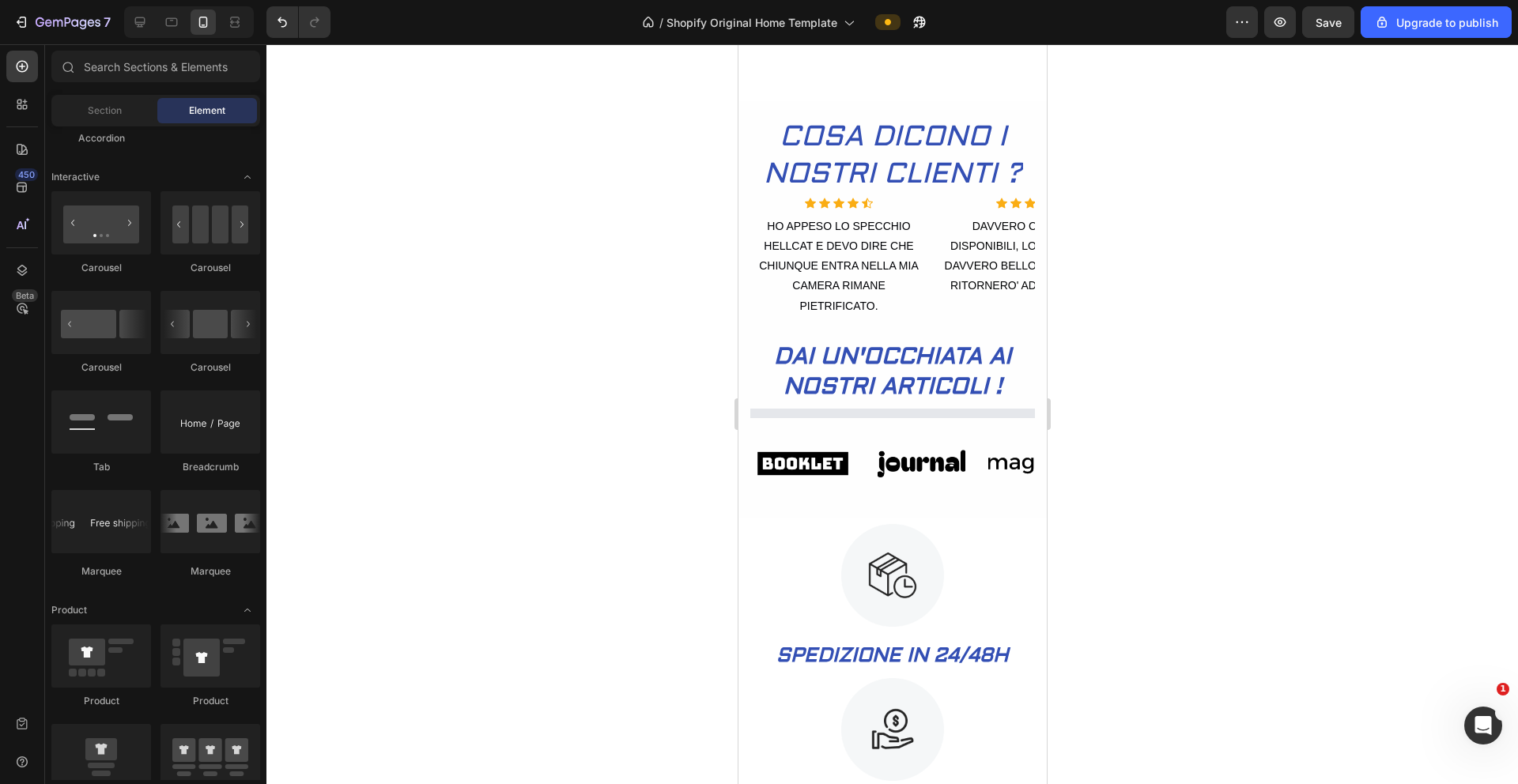
scroll to position [712, 0]
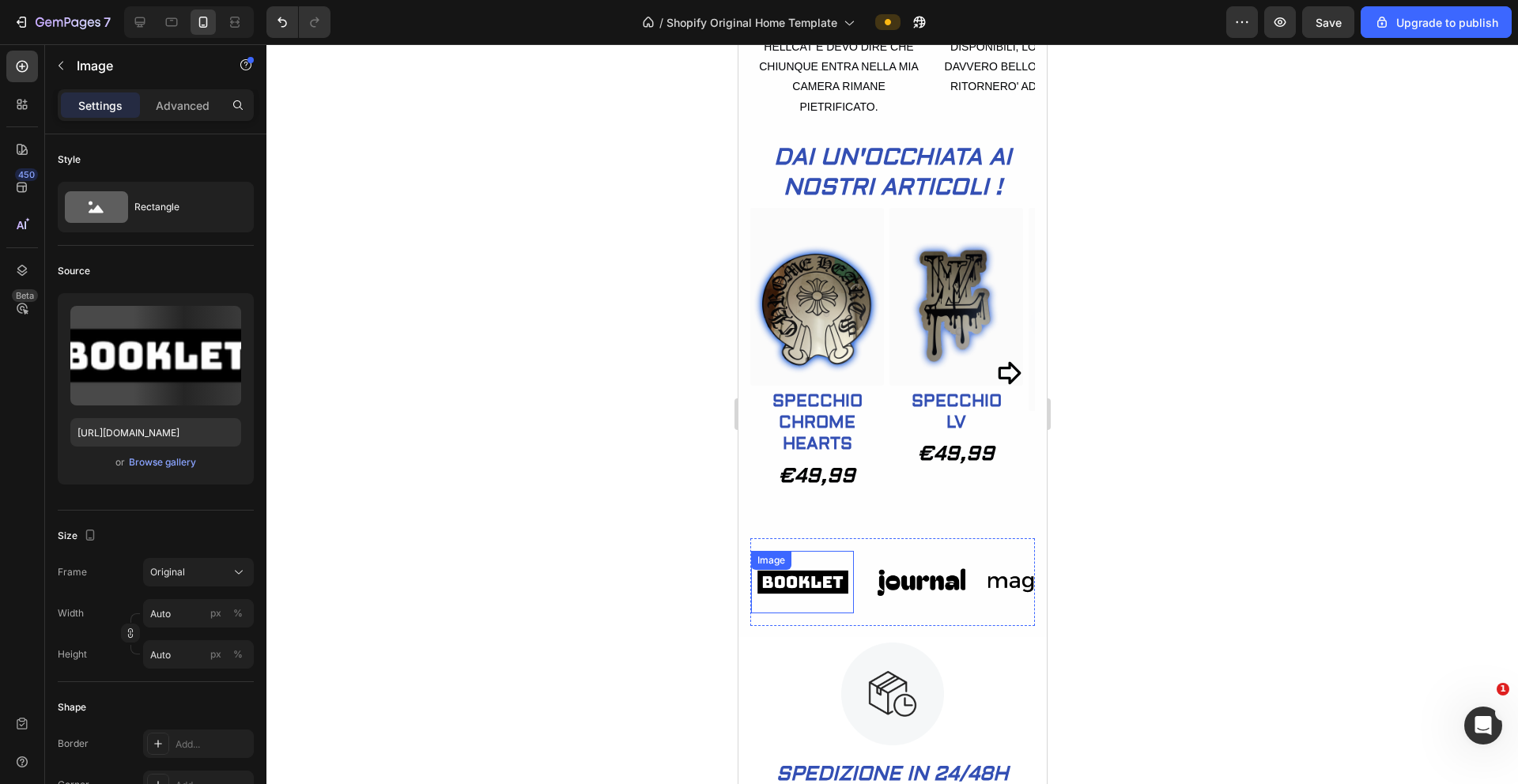
click at [813, 604] on img at bounding box center [802, 582] width 103 height 44
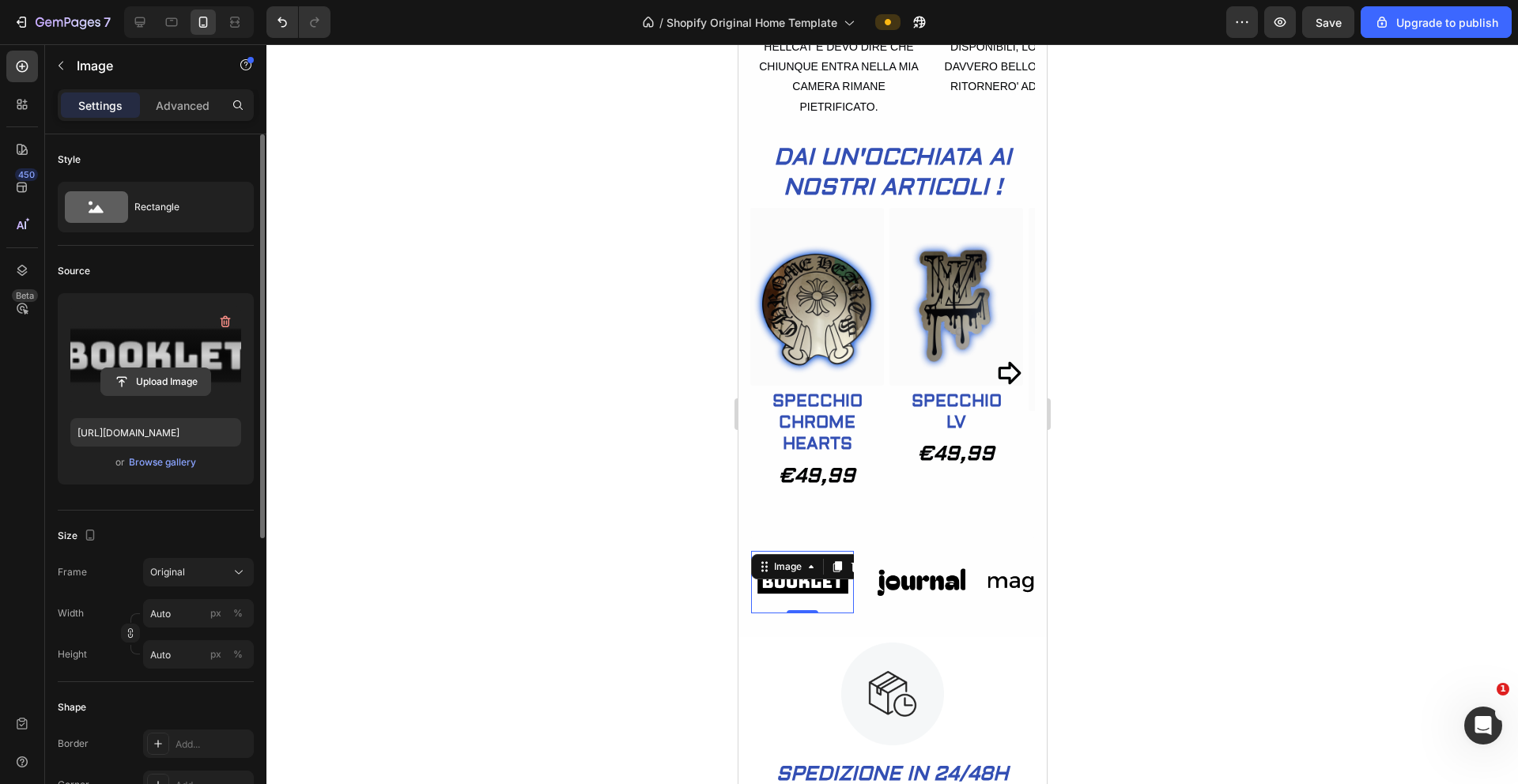
click at [184, 373] on input "file" at bounding box center [155, 382] width 109 height 27
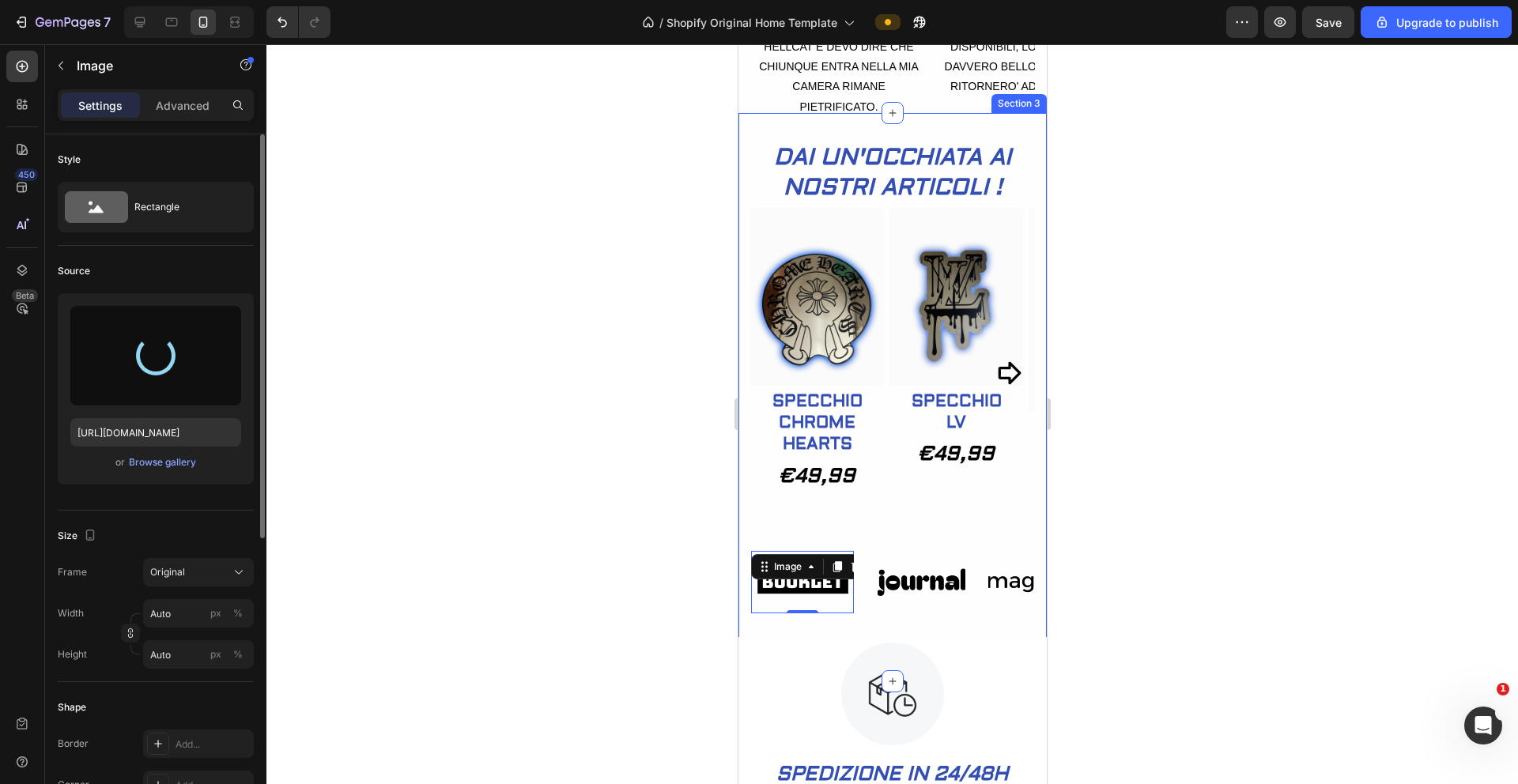
type input "https://cdn.shopify.com/s/files/1/0934/0626/5686/files/gempages_577294649614402…"
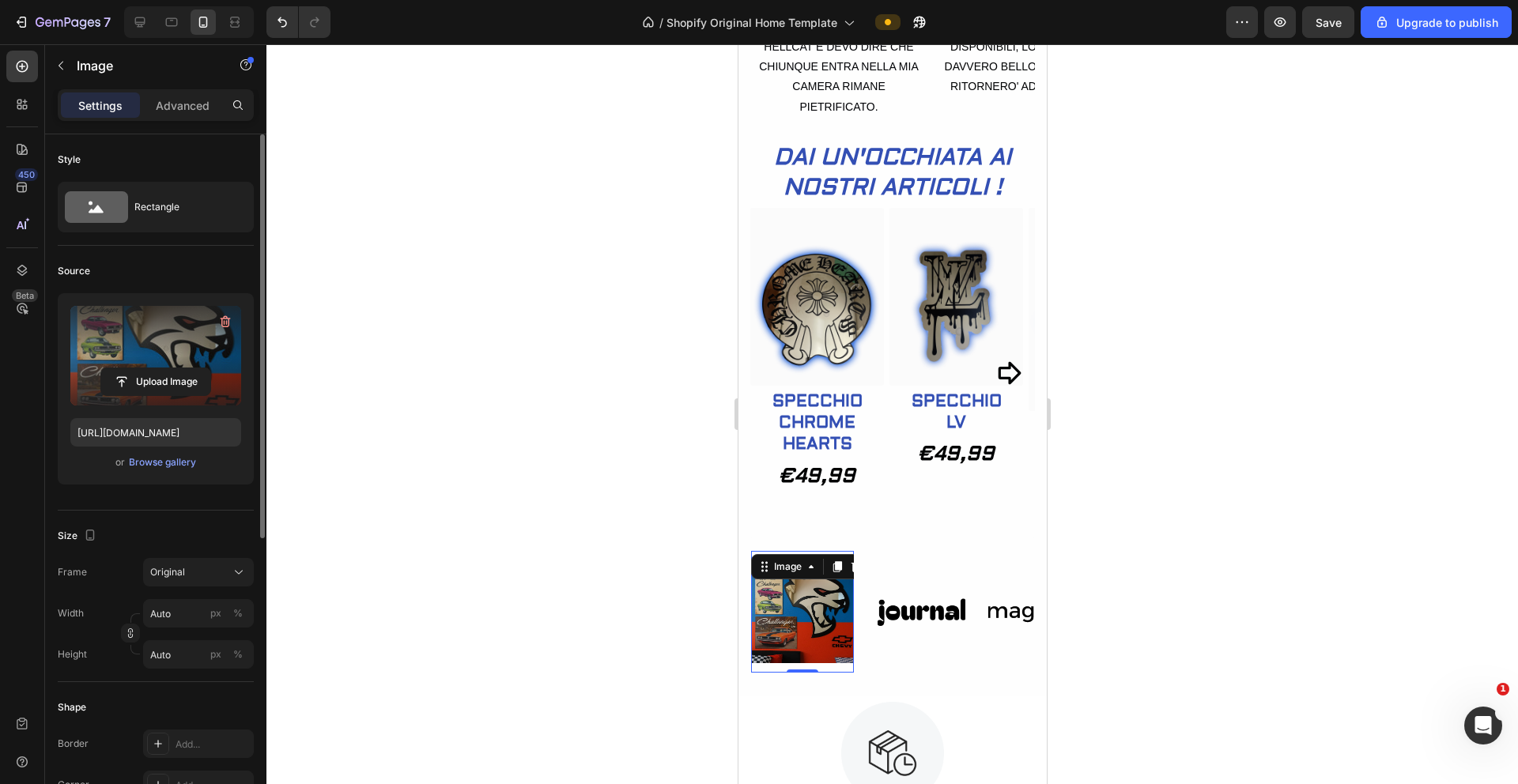
click at [1223, 464] on div at bounding box center [892, 415] width 1252 height 740
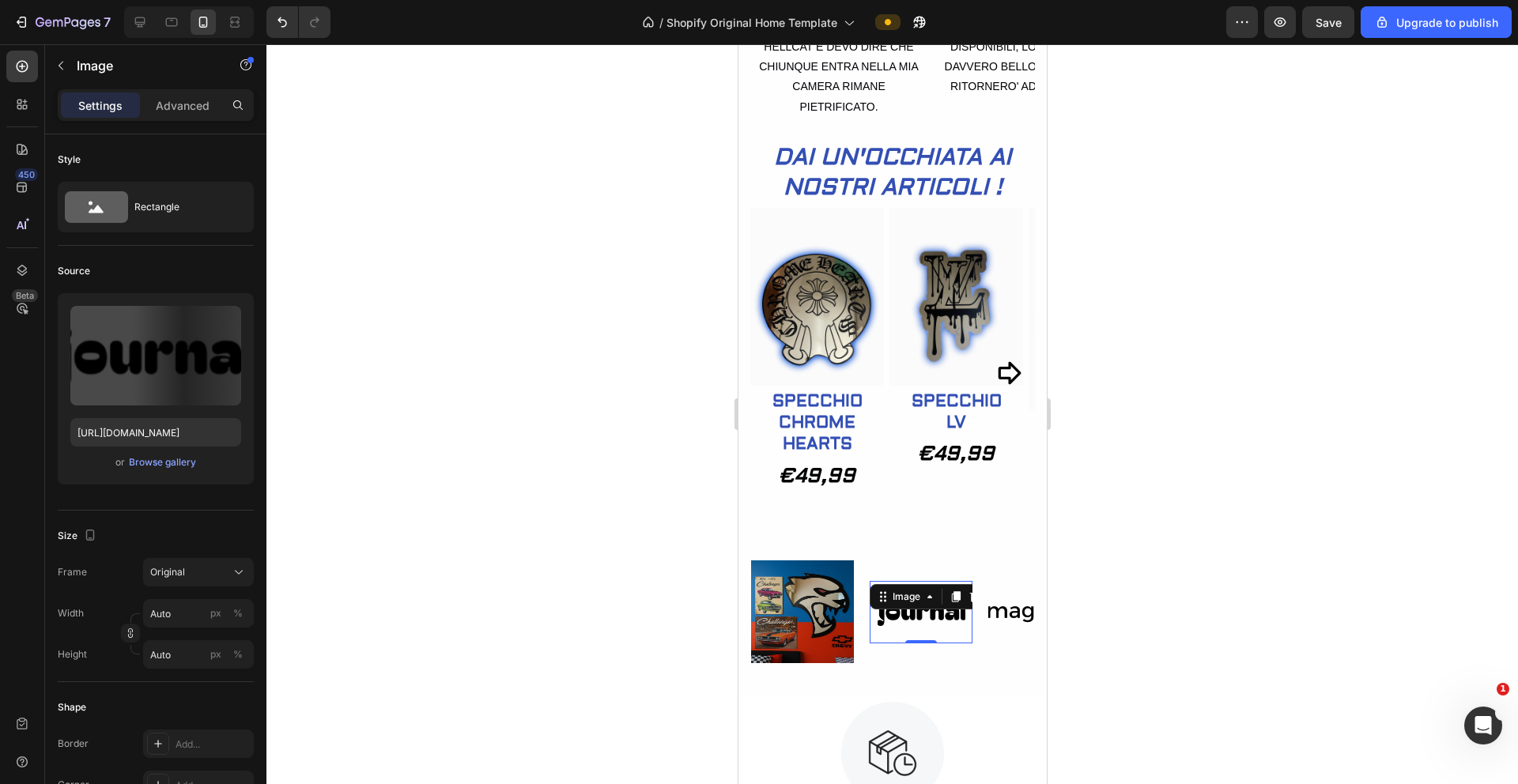
click at [929, 634] on img at bounding box center [920, 613] width 103 height 44
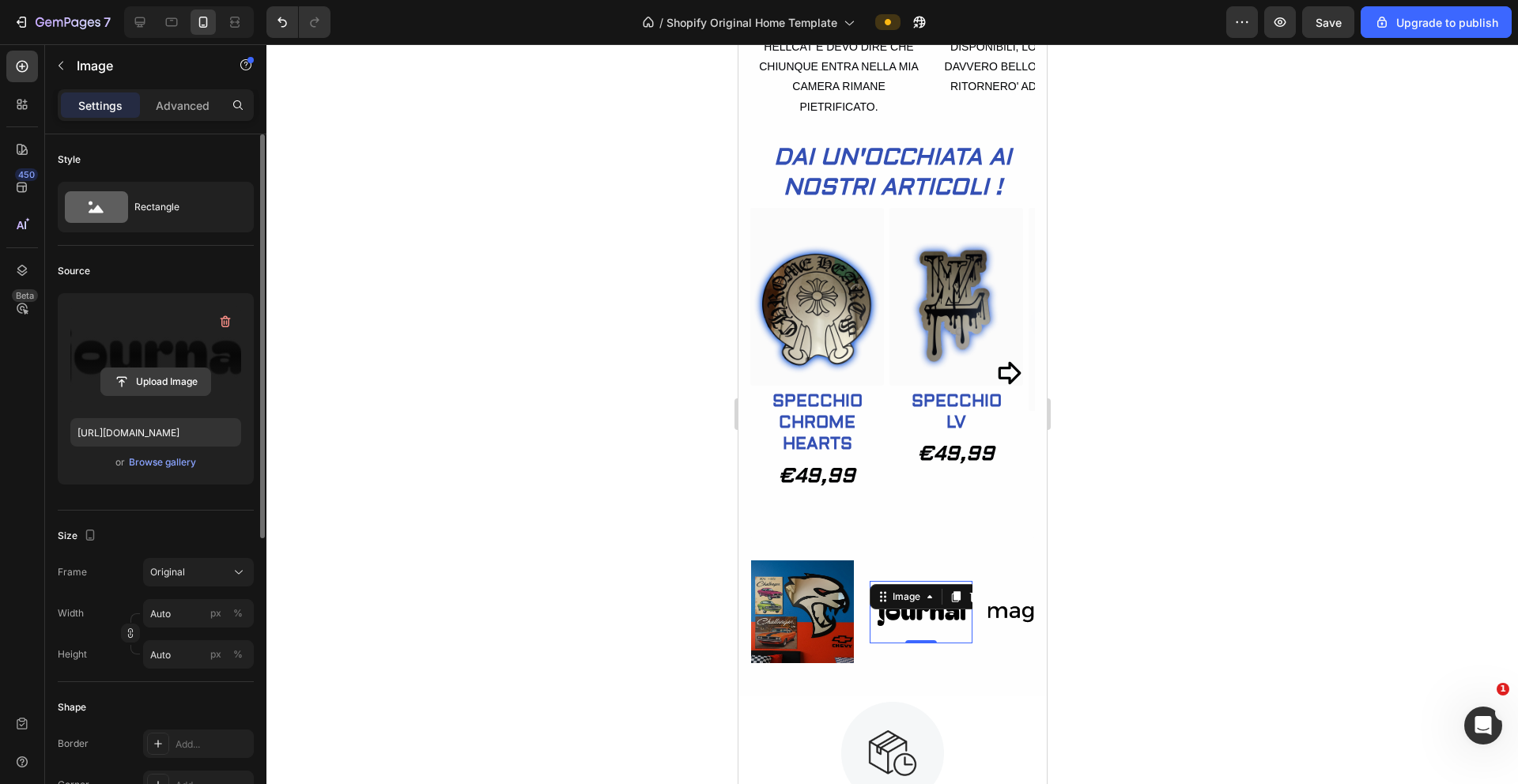
click at [162, 376] on input "file" at bounding box center [155, 382] width 109 height 27
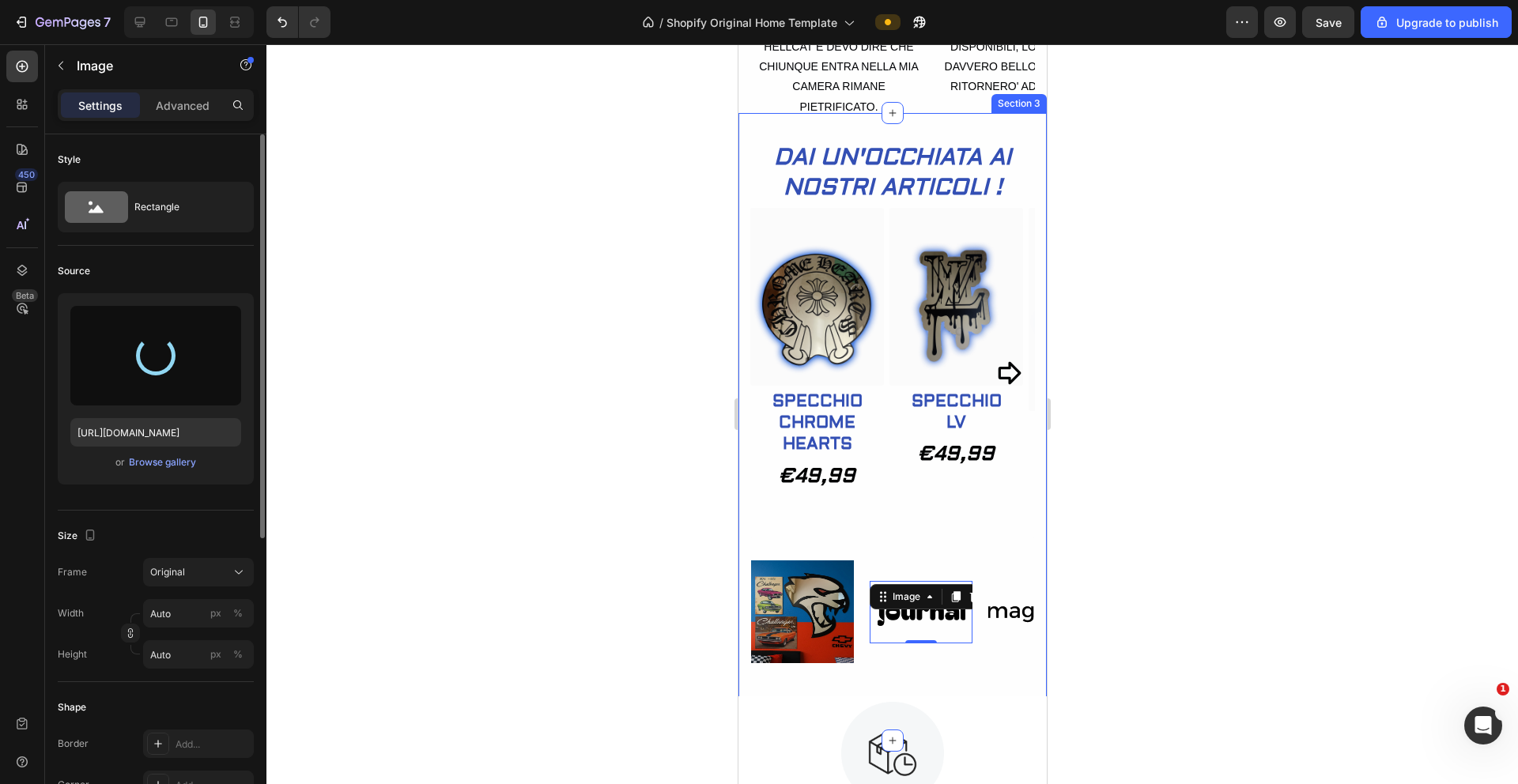
type input "https://cdn.shopify.com/s/files/1/0934/0626/5686/files/gempages_577294649614402…"
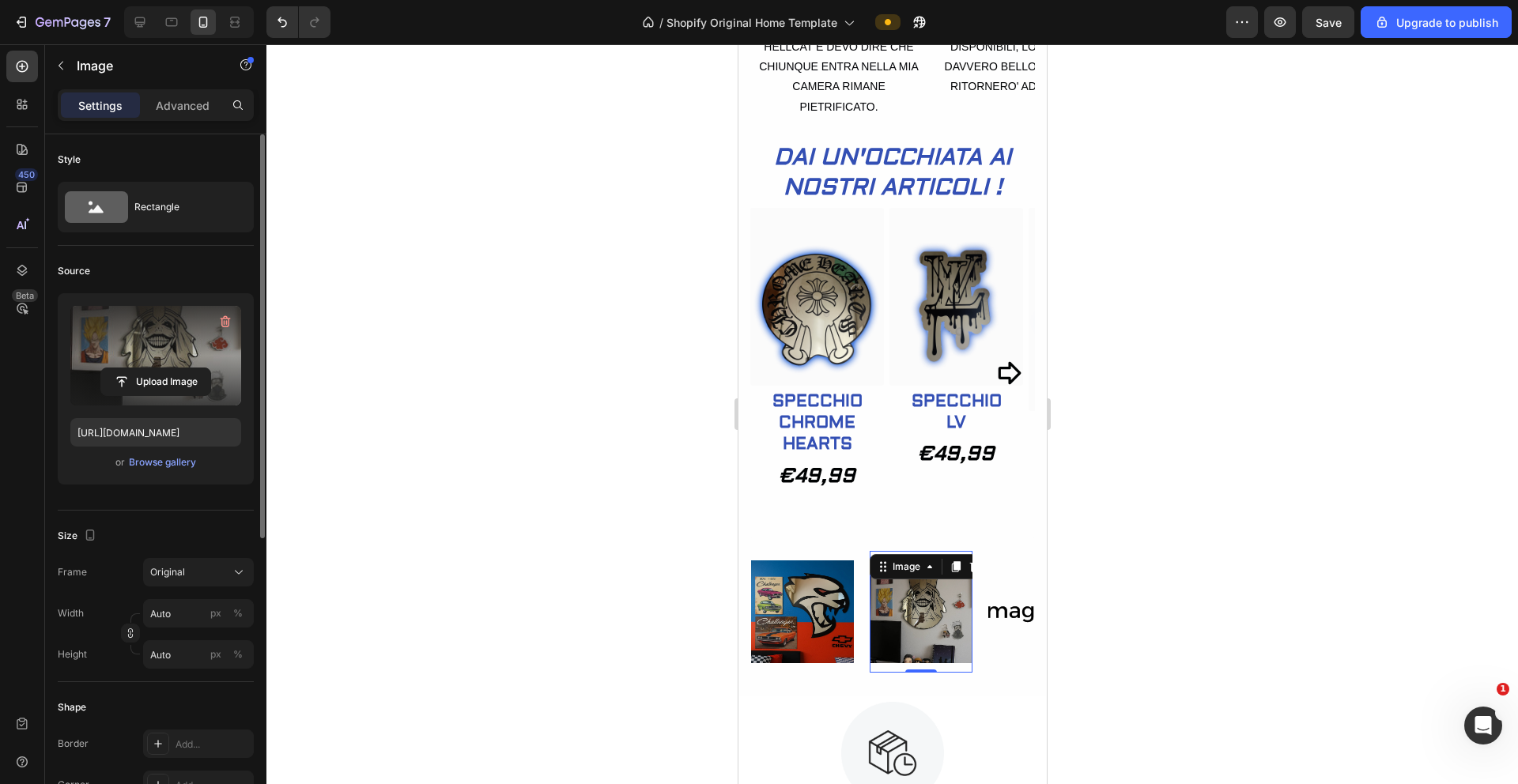
click at [1147, 456] on div at bounding box center [892, 415] width 1252 height 740
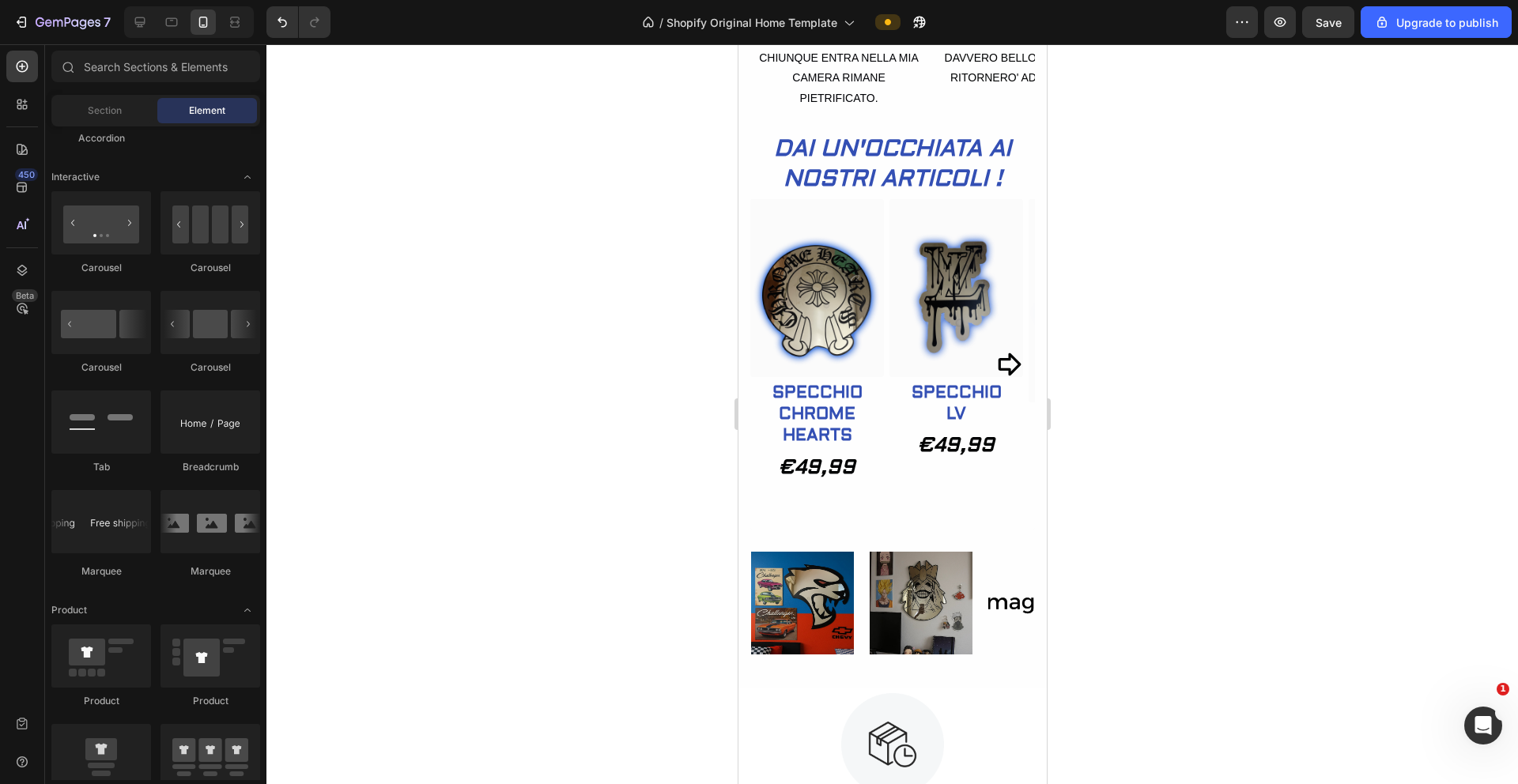
scroll to position [728, 0]
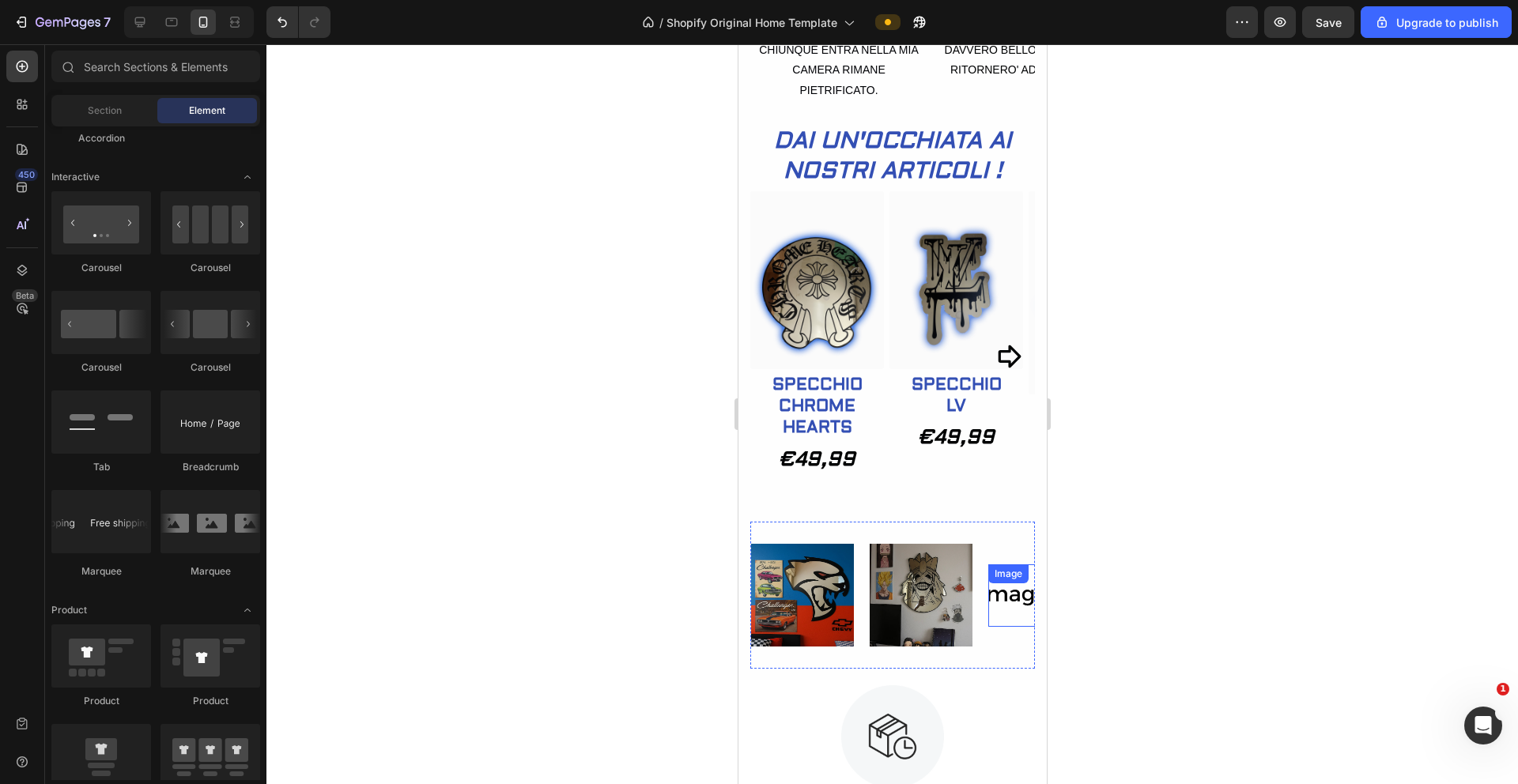
click at [1005, 627] on div "Image" at bounding box center [1039, 596] width 103 height 63
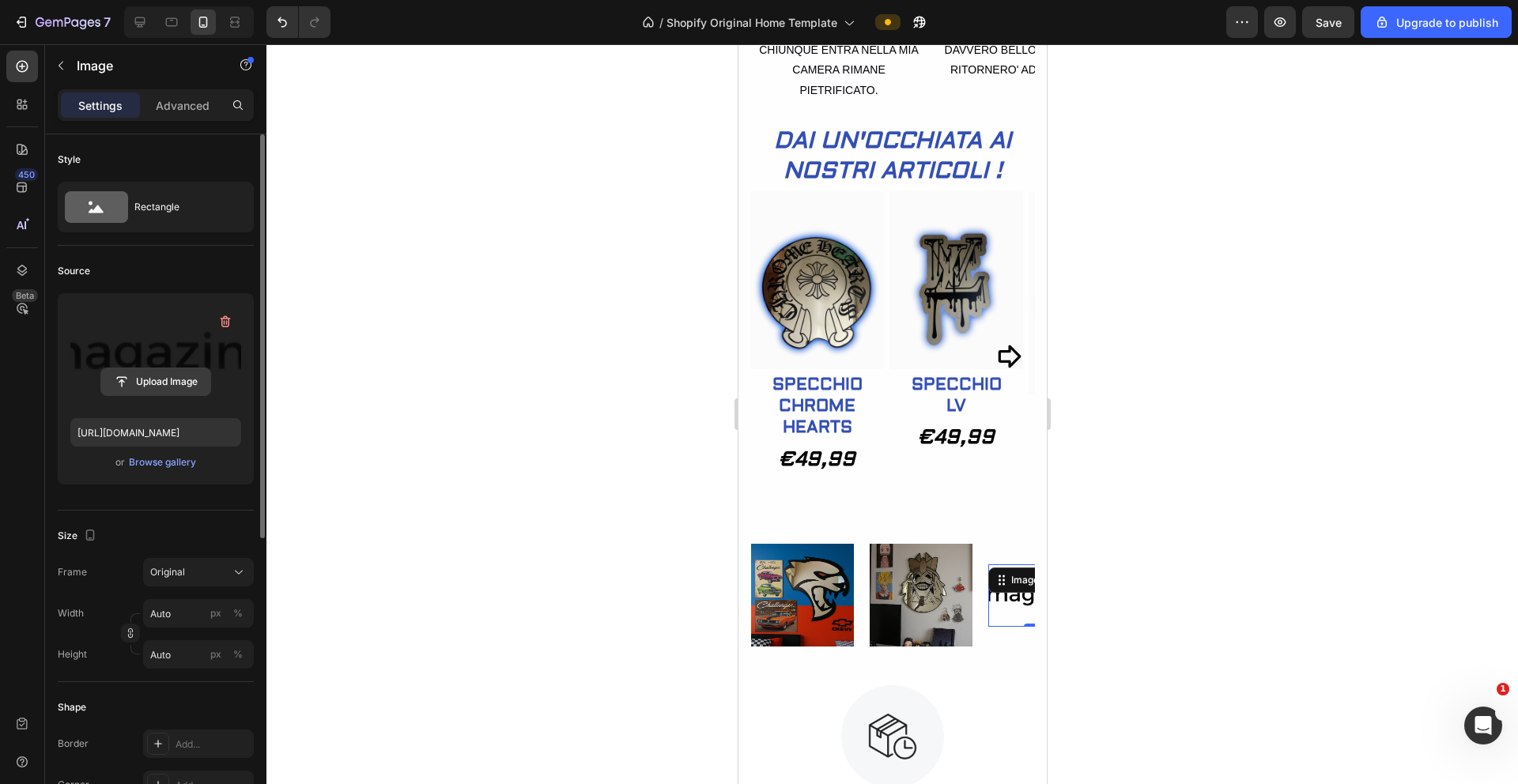
click at [152, 385] on input "file" at bounding box center [155, 382] width 109 height 27
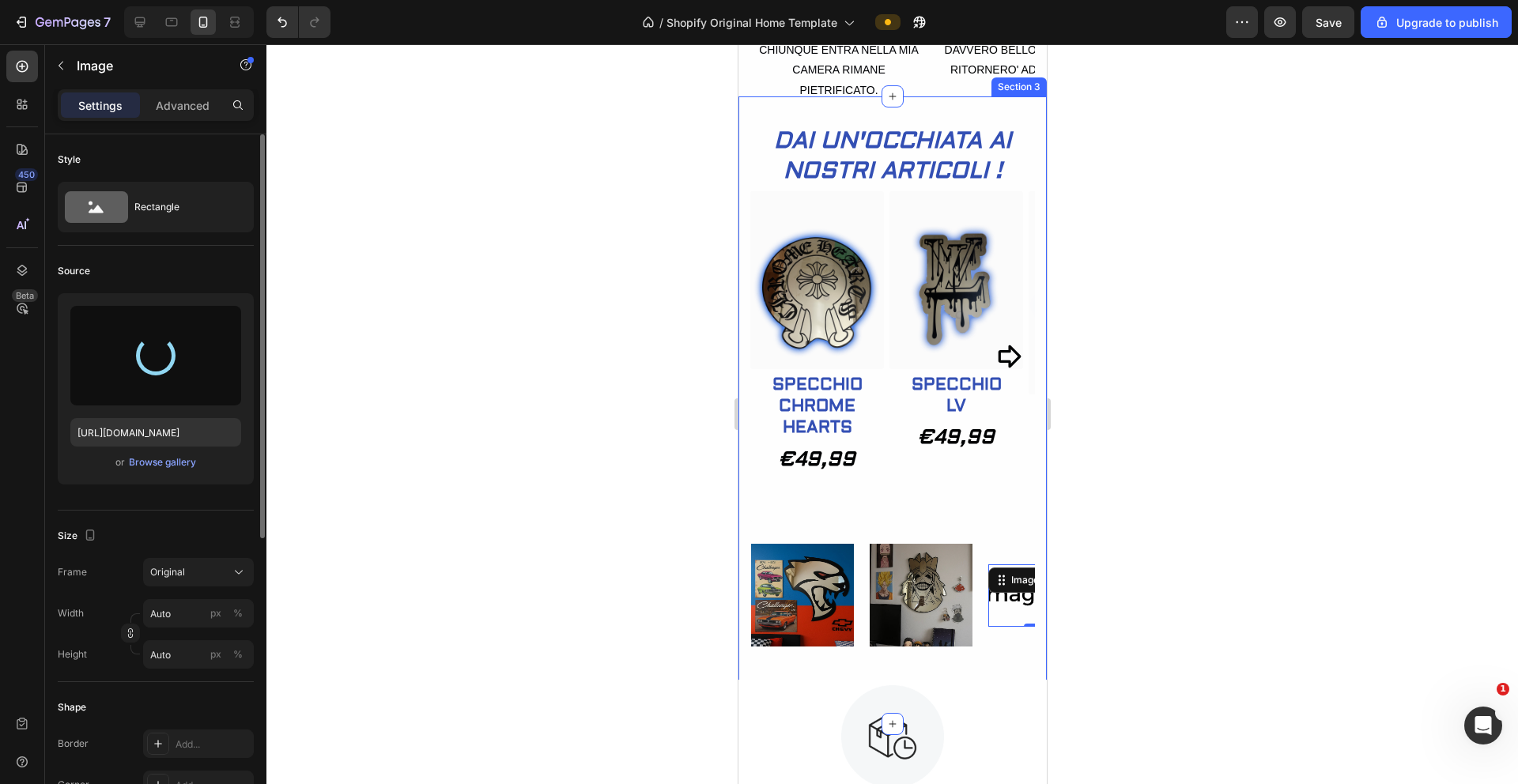
type input "https://cdn.shopify.com/s/files/1/0934/0626/5686/files/gempages_577294649614402…"
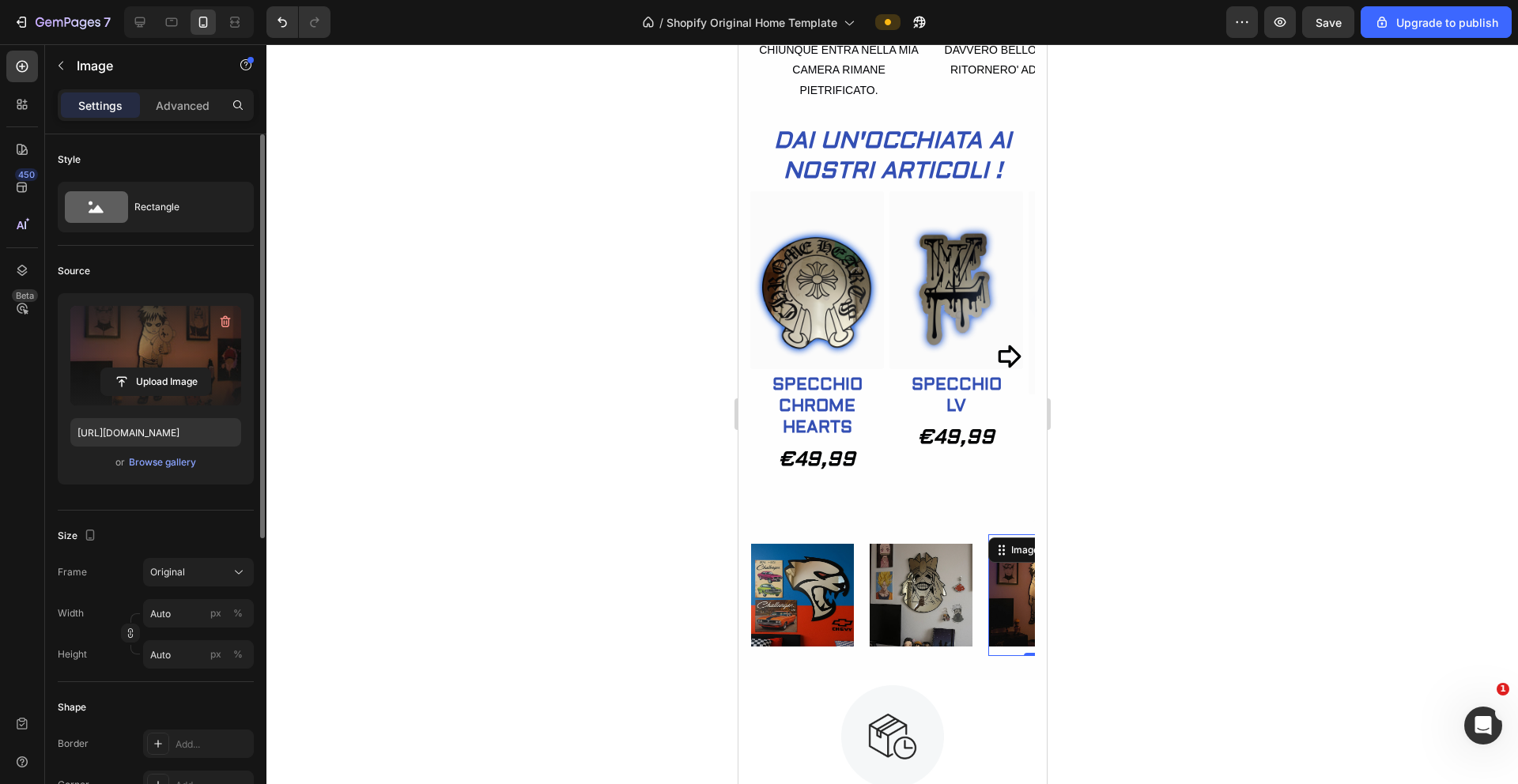
click at [1113, 466] on div at bounding box center [892, 415] width 1252 height 740
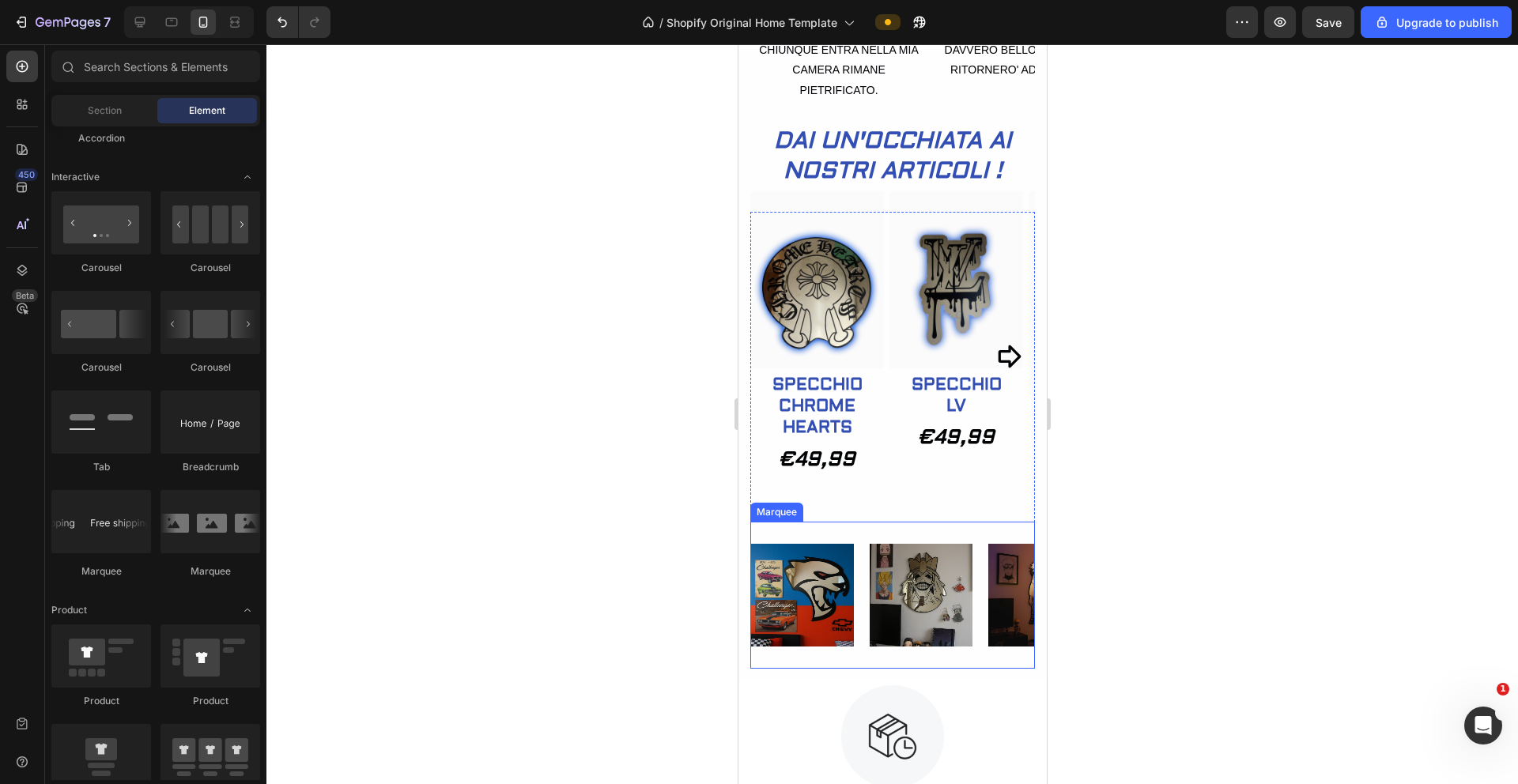
click at [836, 565] on div "Image Image Image Image Image Image Image Image Image Image Marquee" at bounding box center [892, 595] width 285 height 147
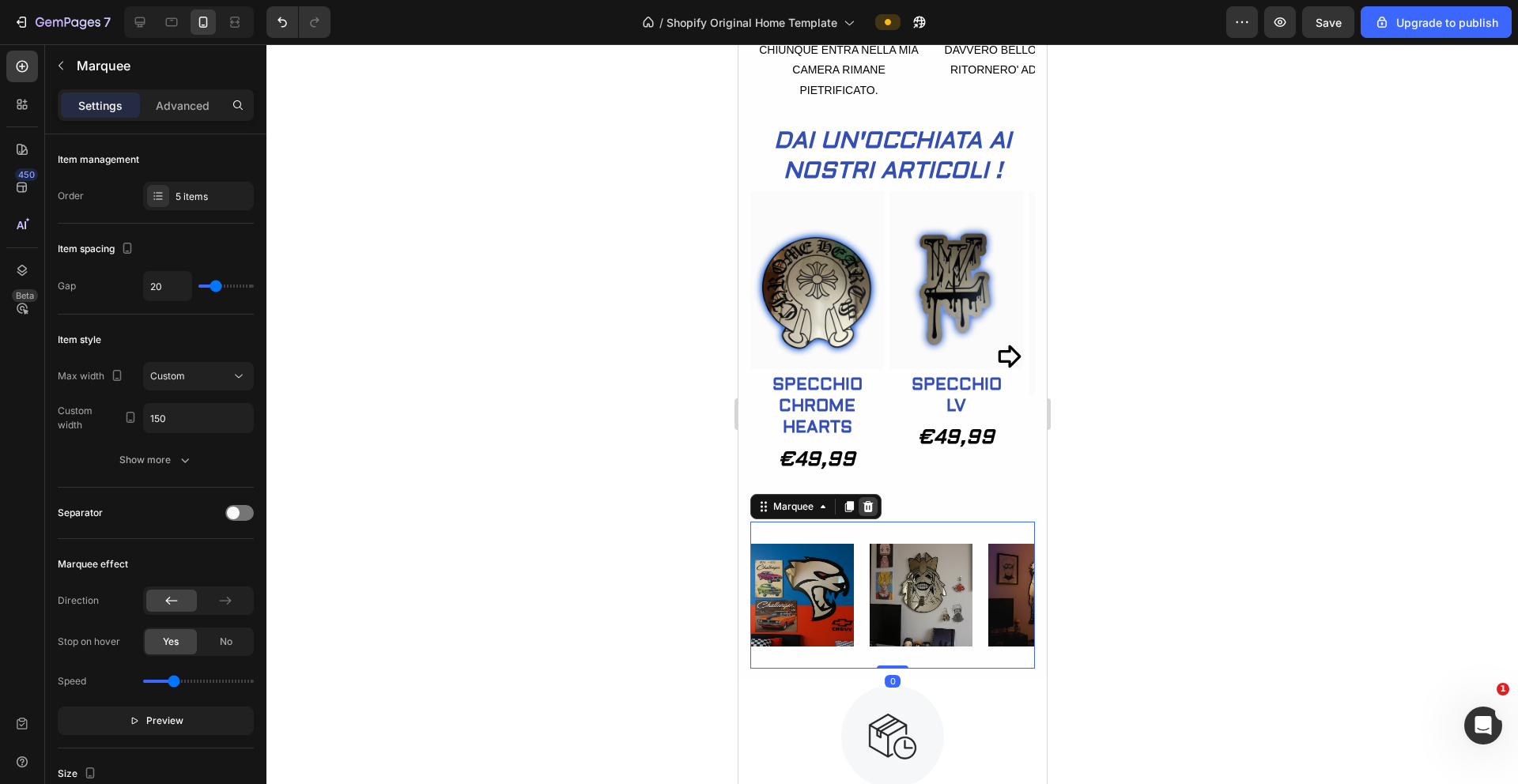
click at [875, 517] on div at bounding box center [868, 507] width 19 height 19
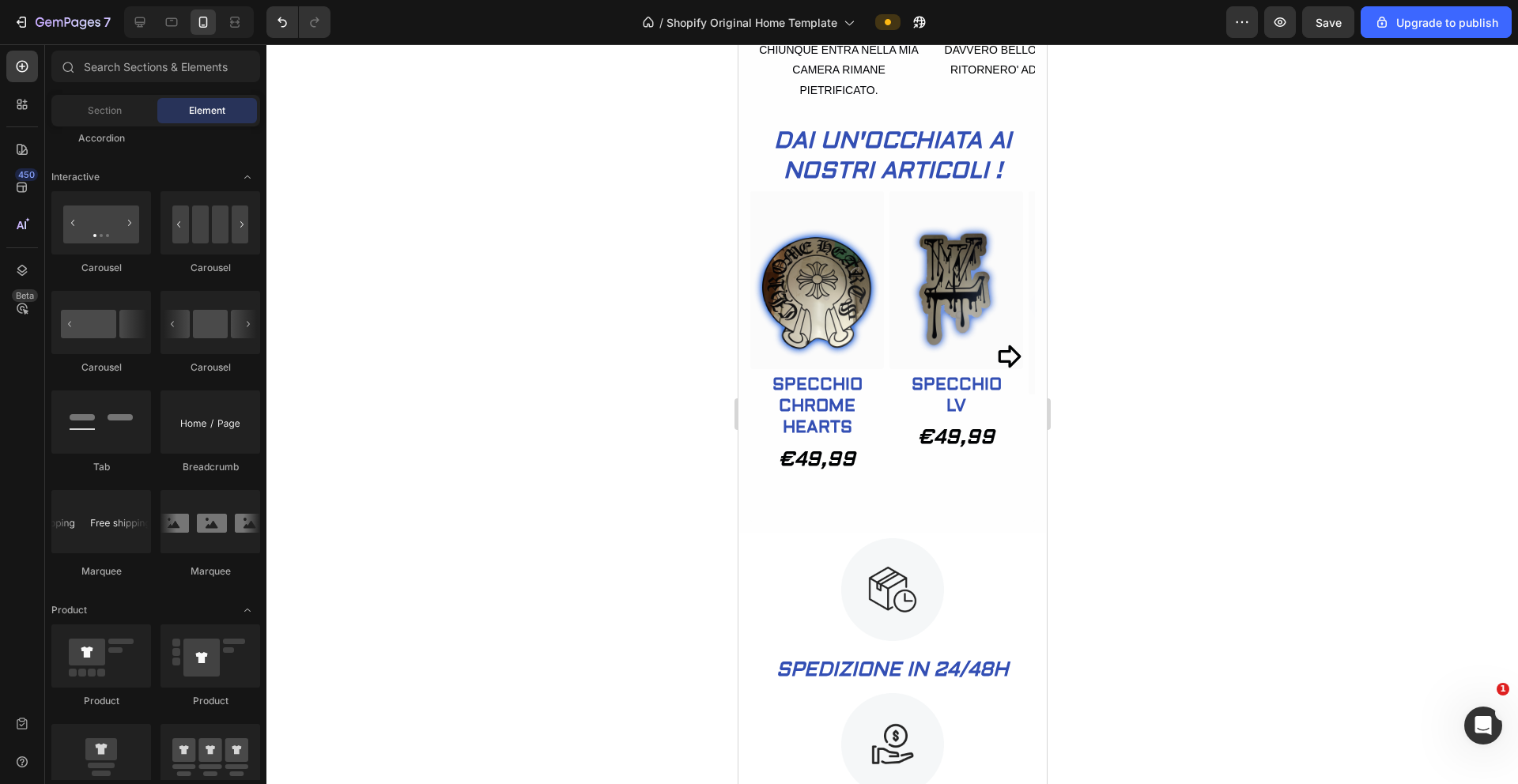
scroll to position [1553, 0]
drag, startPoint x: 857, startPoint y: 369, endPoint x: 879, endPoint y: 547, distance: 179.4
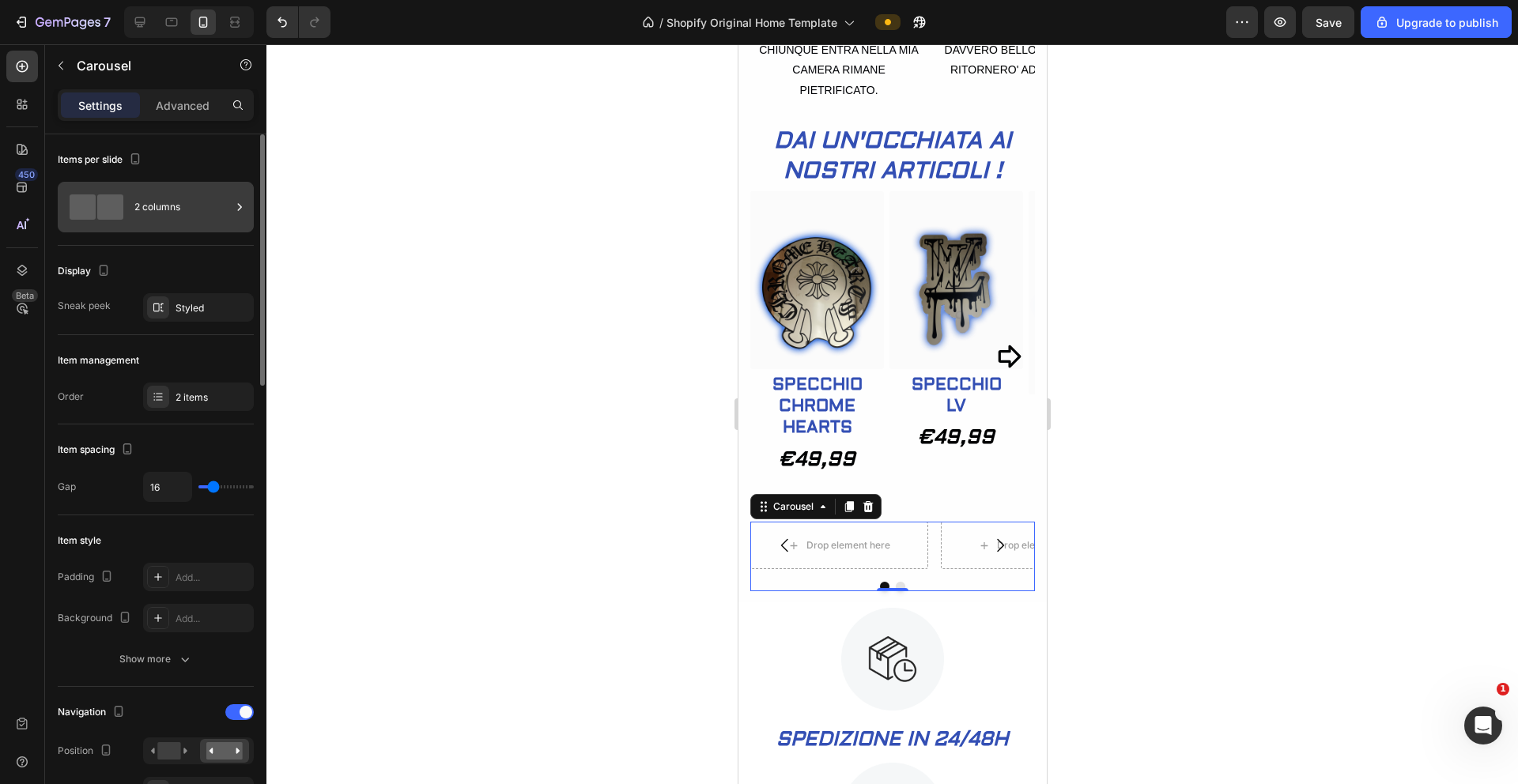
click at [229, 205] on div "2 columns" at bounding box center [182, 207] width 96 height 36
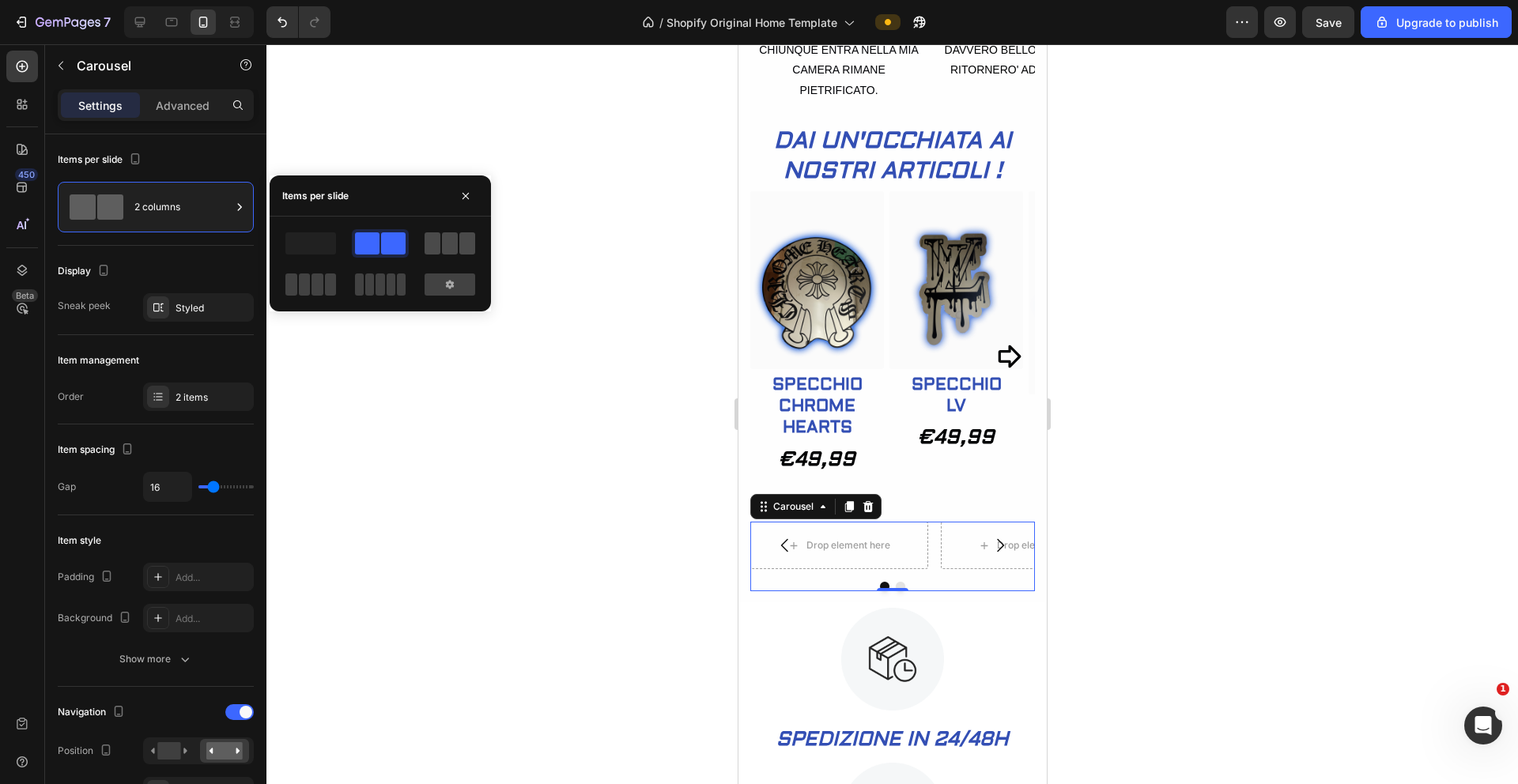
click at [444, 236] on span at bounding box center [450, 243] width 16 height 22
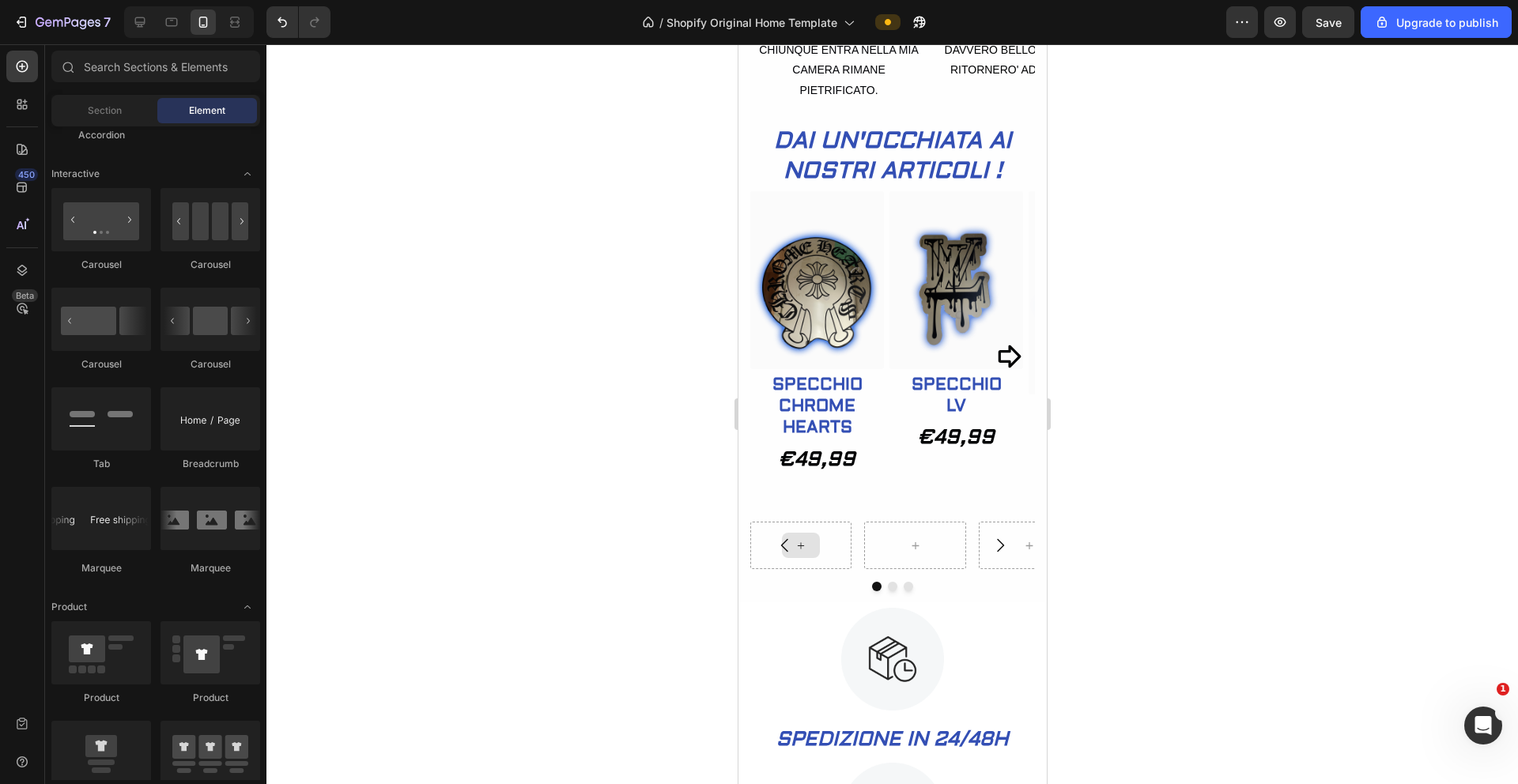
click at [812, 559] on div at bounding box center [800, 545] width 38 height 26
click at [839, 569] on div at bounding box center [800, 545] width 101 height 48
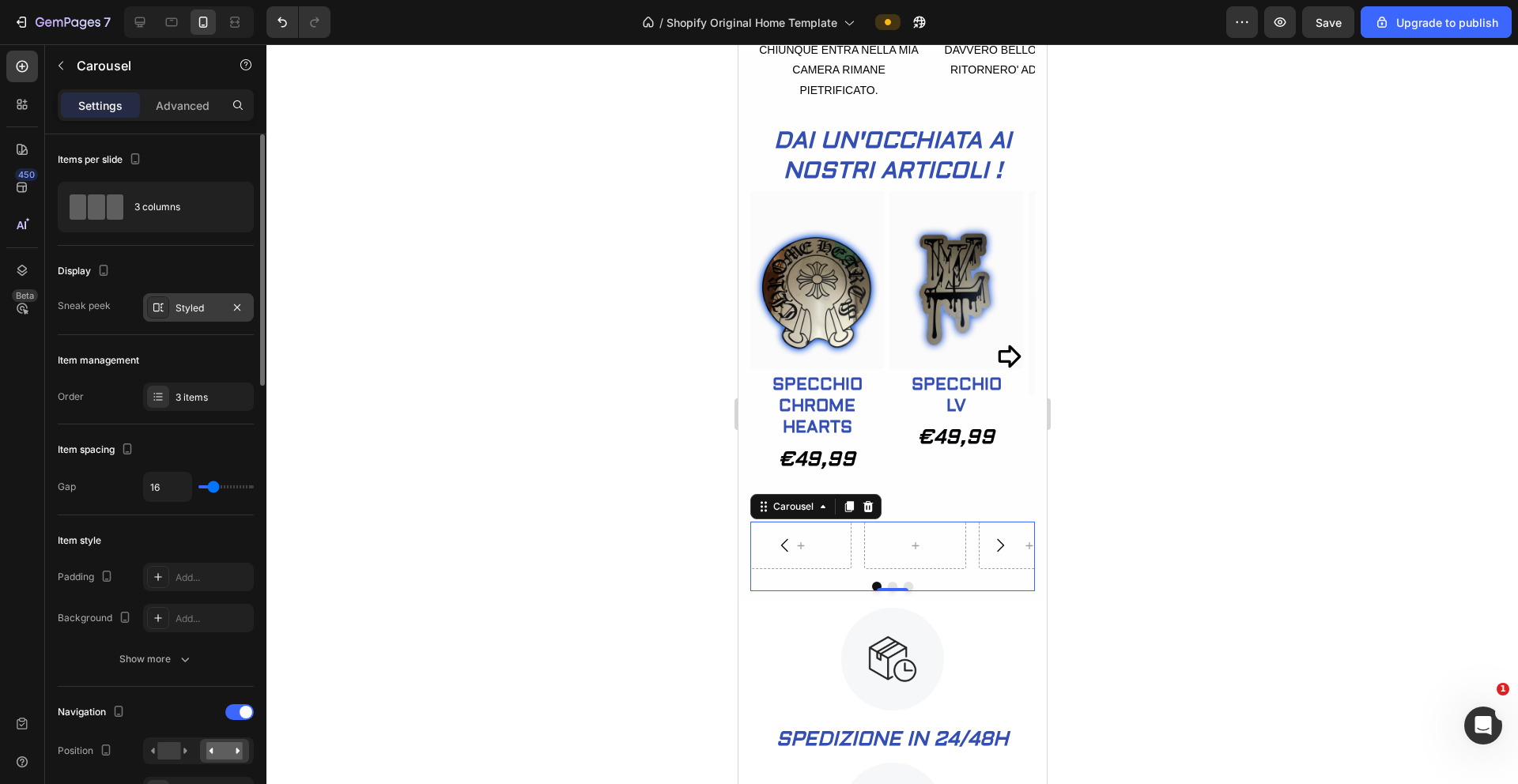
click at [199, 297] on div "Styled" at bounding box center [198, 307] width 110 height 29
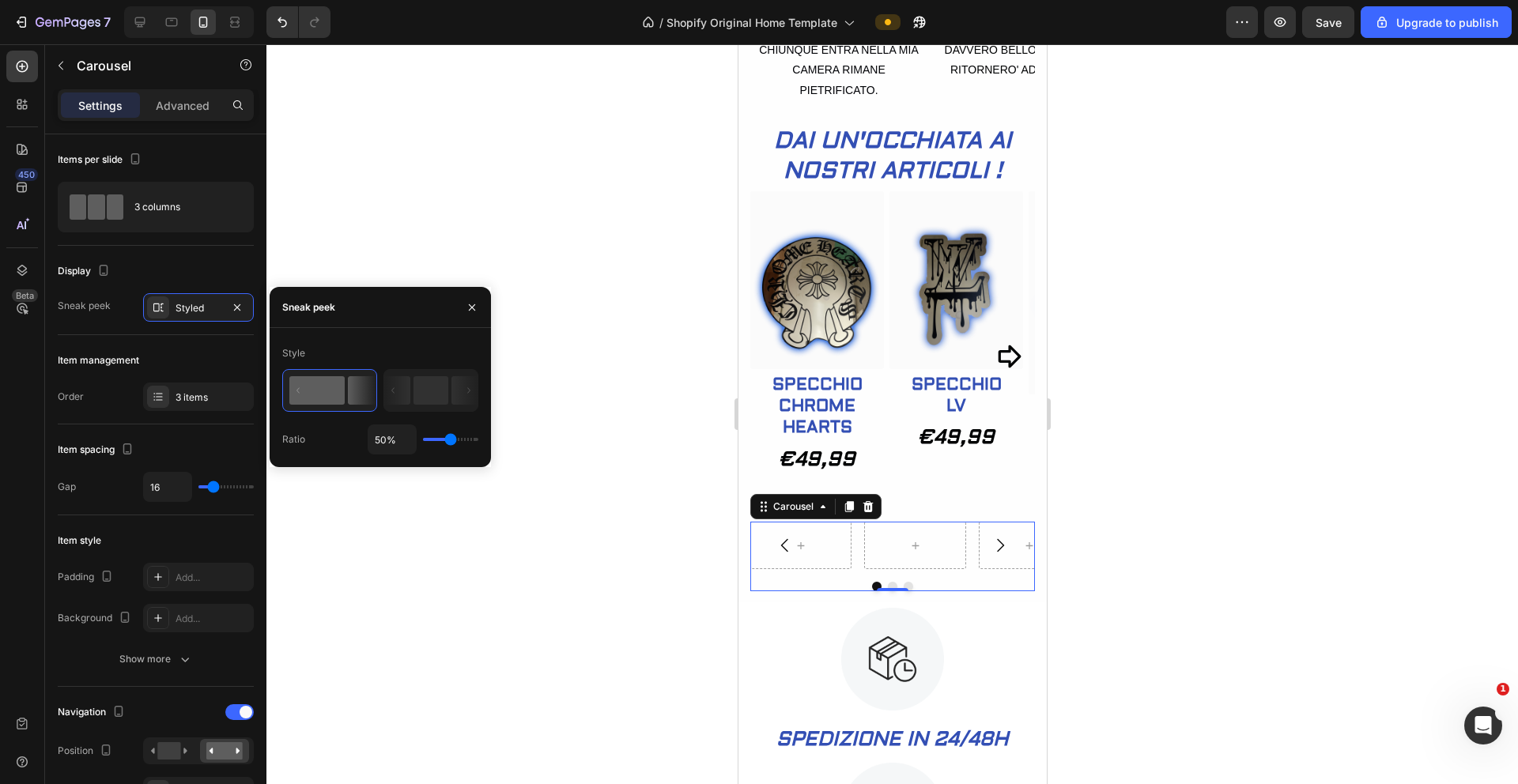
click at [422, 476] on div at bounding box center [892, 415] width 1252 height 740
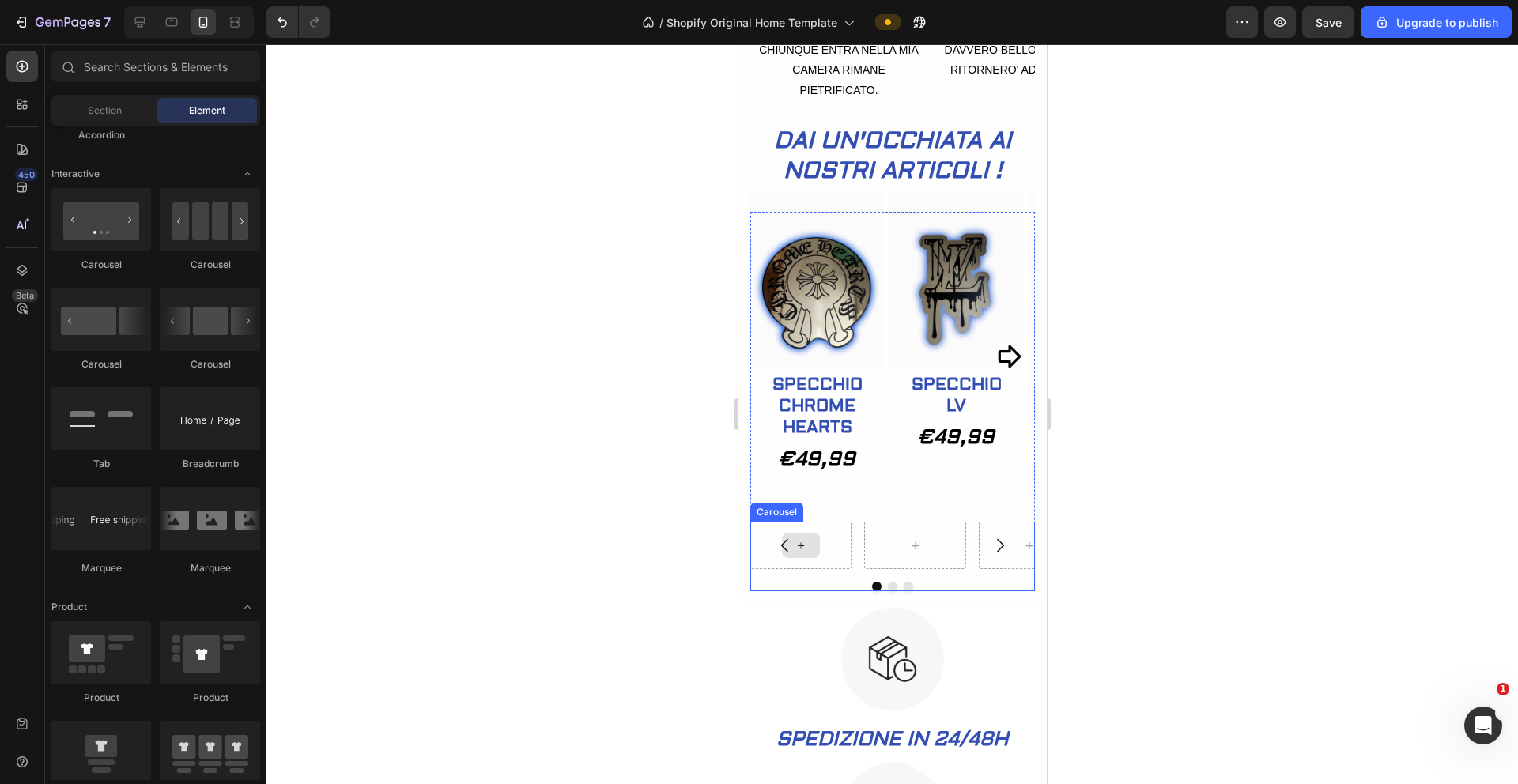
click at [803, 568] on button "Carousel Back Arrow" at bounding box center [784, 545] width 45 height 45
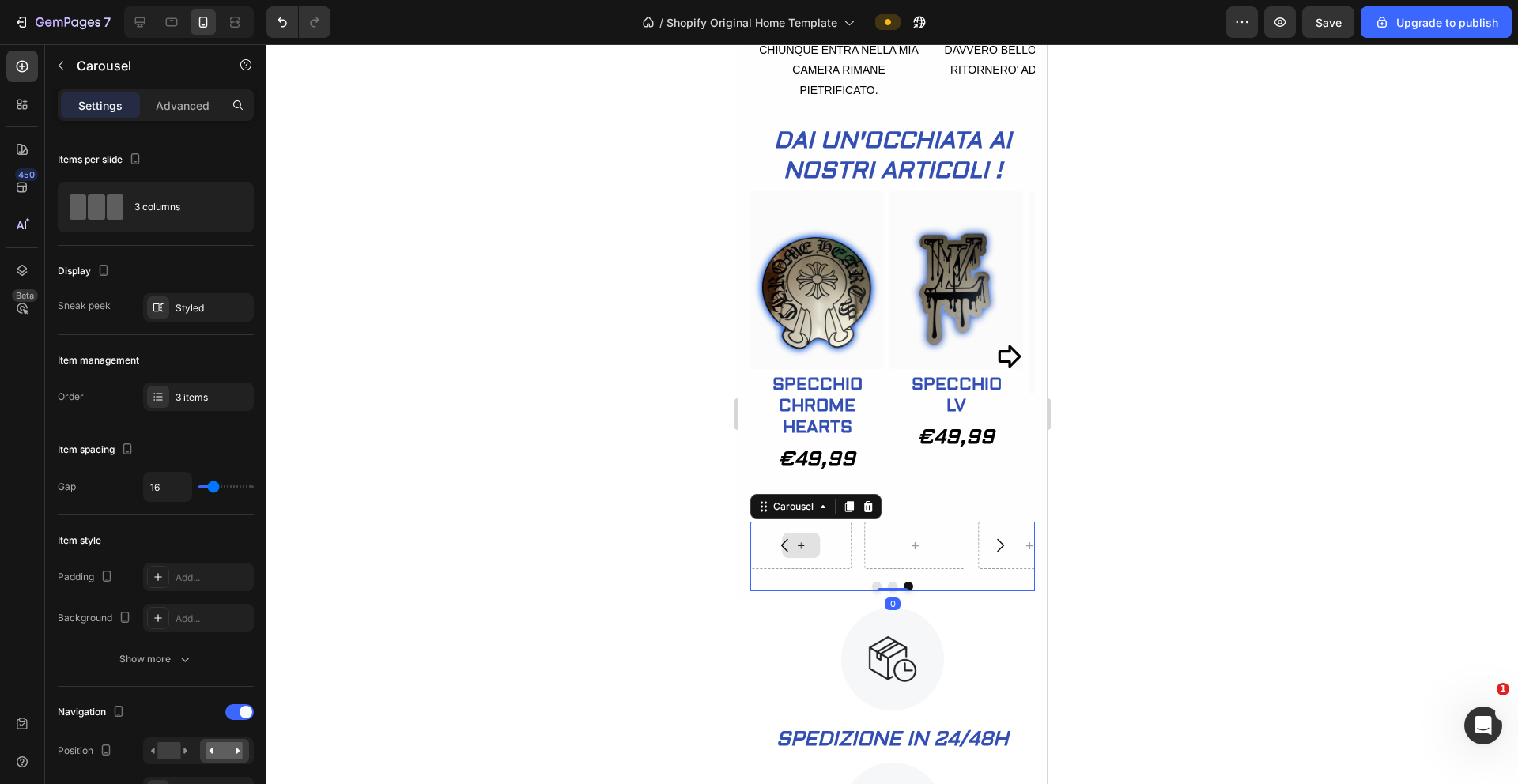
click at [822, 569] on div at bounding box center [800, 545] width 101 height 48
click at [803, 568] on button "Carousel Back Arrow" at bounding box center [784, 545] width 45 height 45
click at [838, 569] on div at bounding box center [800, 545] width 101 height 48
click at [605, 484] on div at bounding box center [892, 415] width 1252 height 740
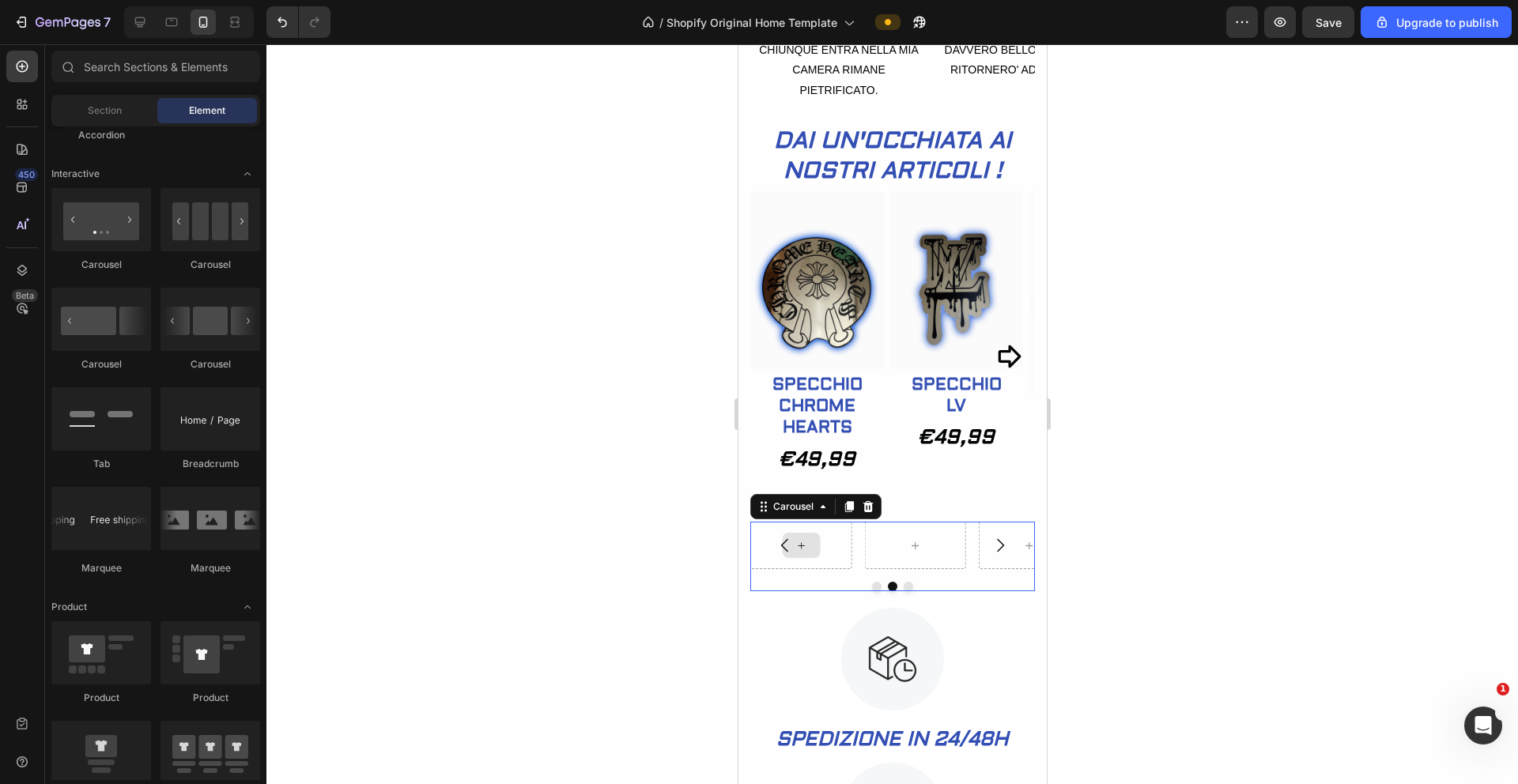
click at [842, 569] on div at bounding box center [800, 545] width 101 height 48
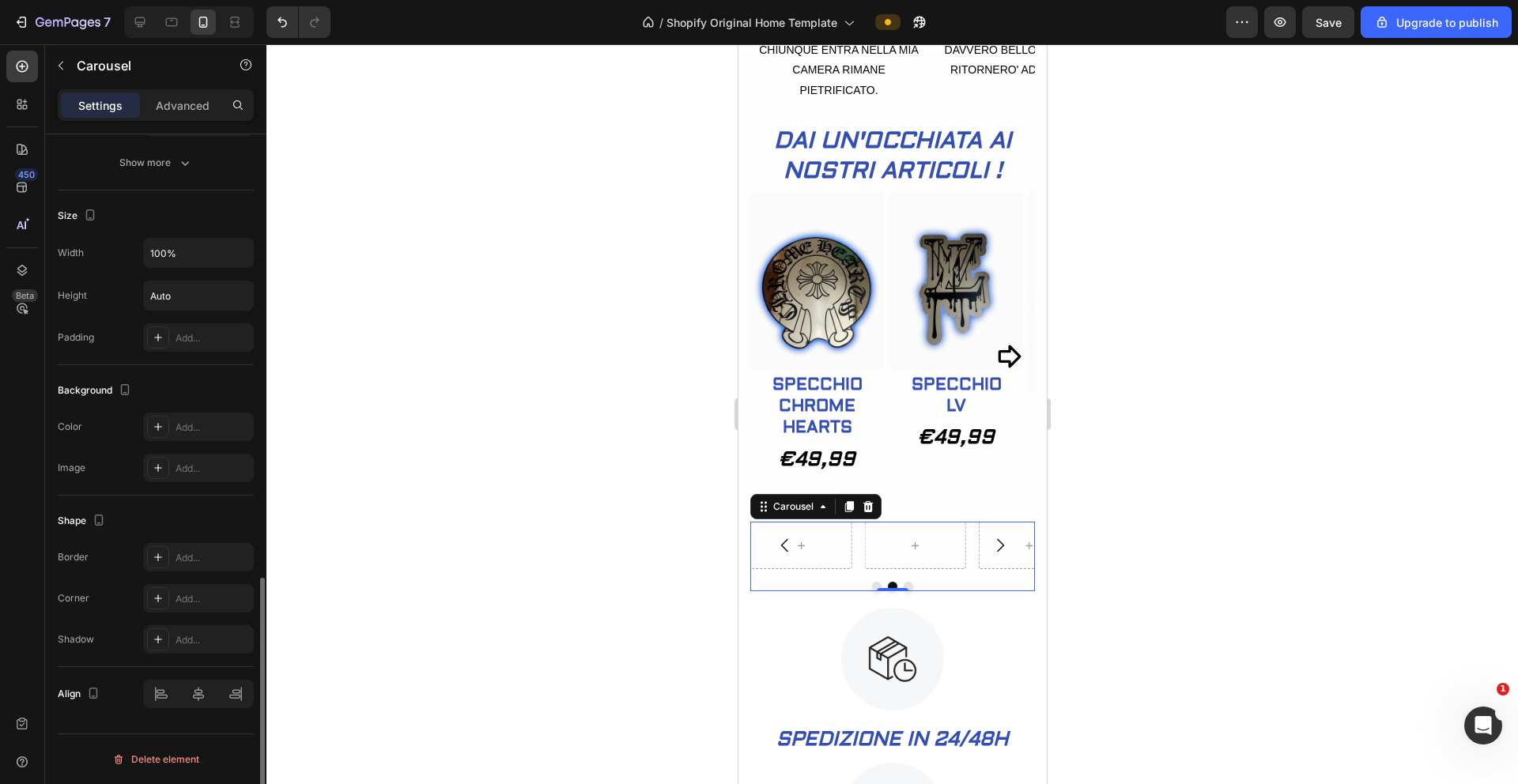
scroll to position [1222, 0]
click at [162, 471] on icon at bounding box center [158, 467] width 12 height 12
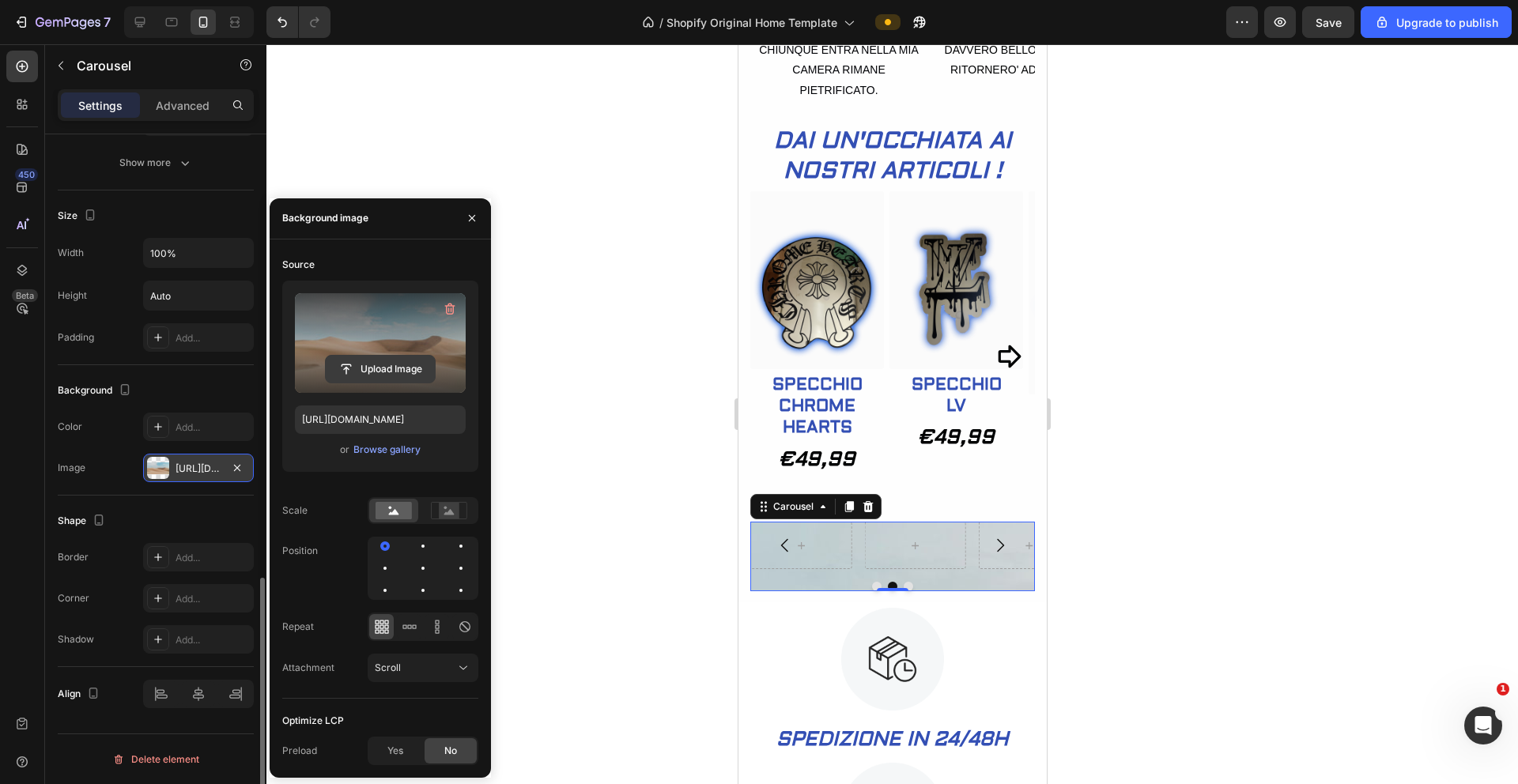
click at [377, 367] on input "file" at bounding box center [380, 369] width 109 height 27
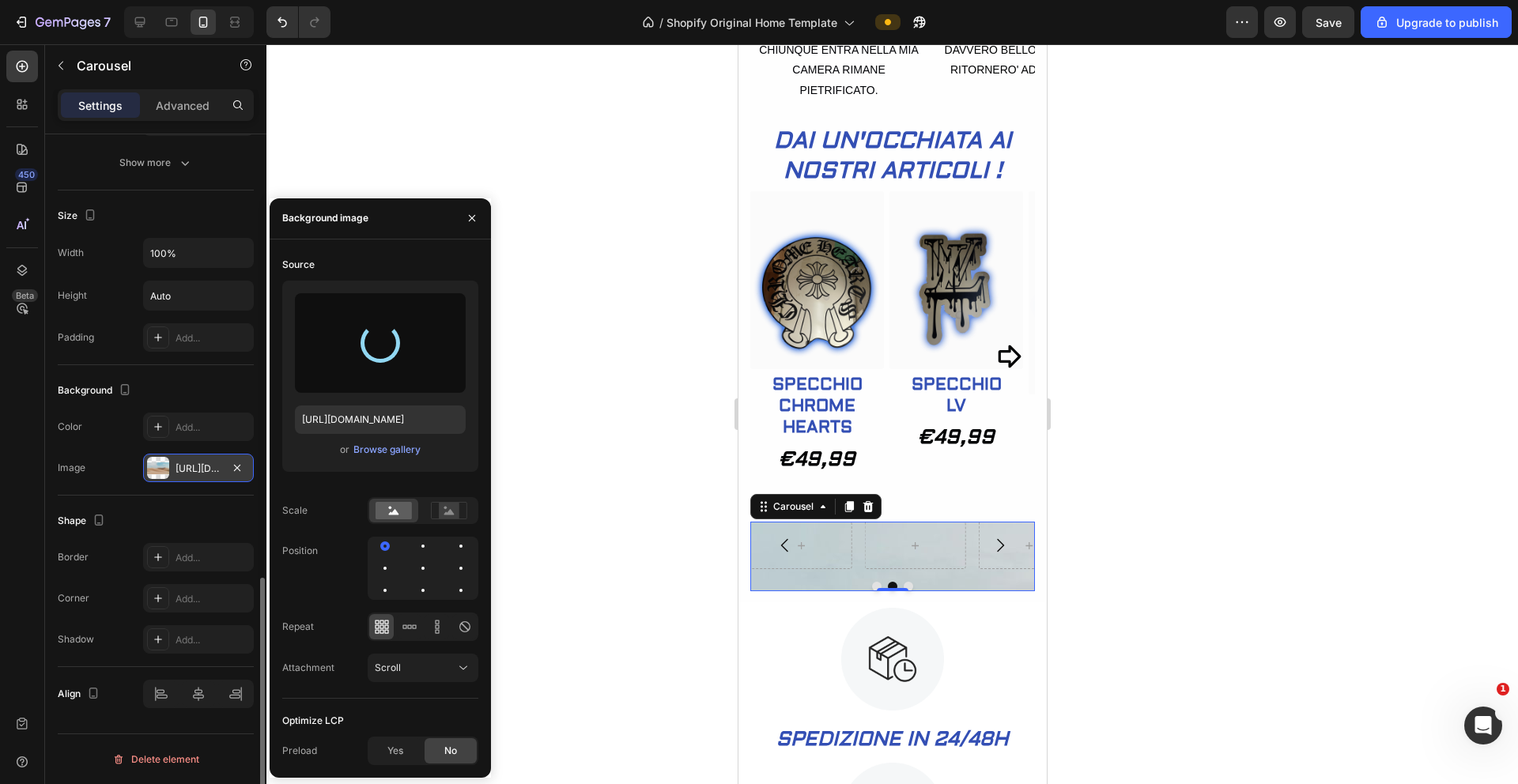
type input "https://cdn.shopify.com/s/files/1/0934/0626/5686/files/gempages_577294649614402…"
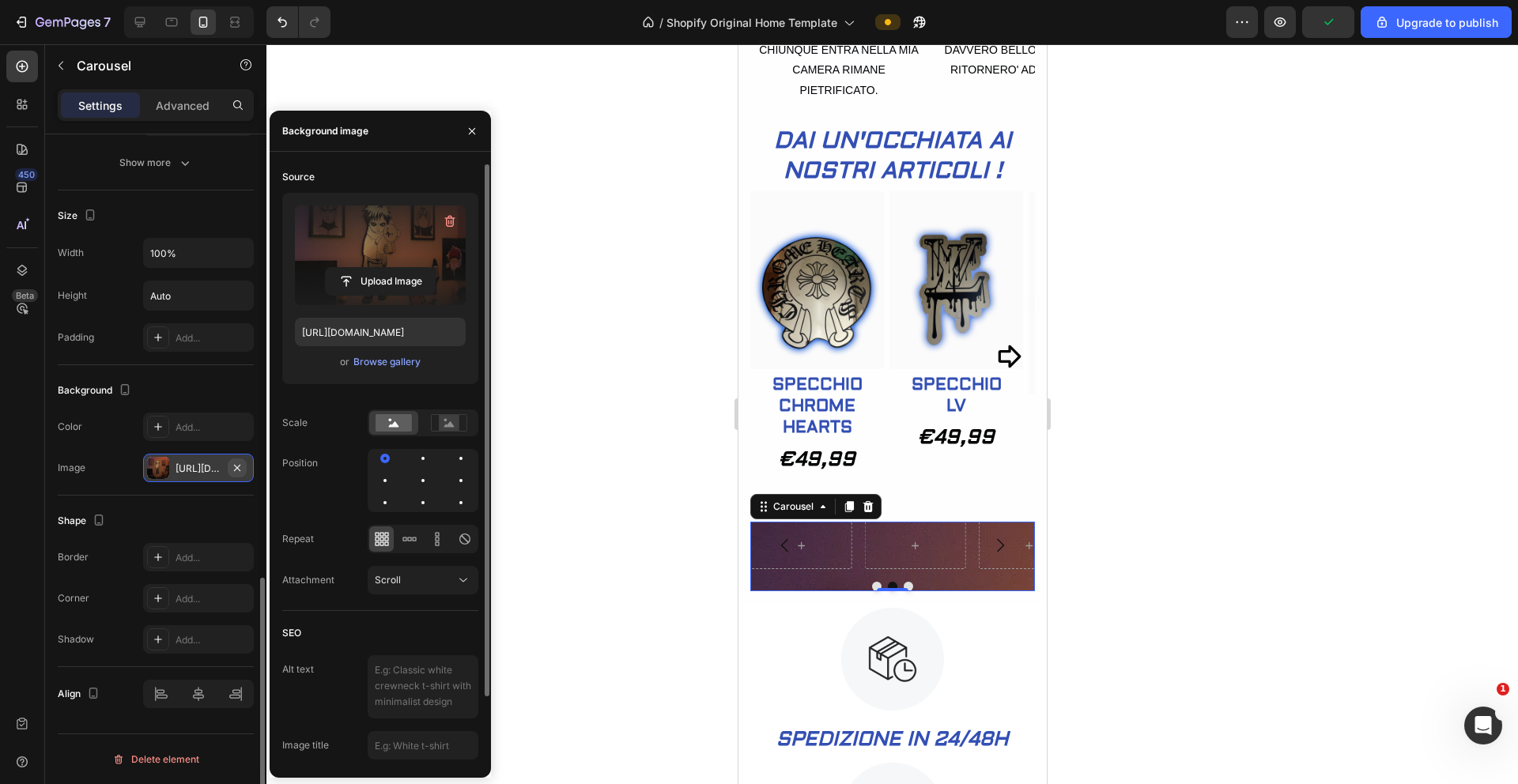
click at [241, 466] on icon "button" at bounding box center [237, 467] width 12 height 12
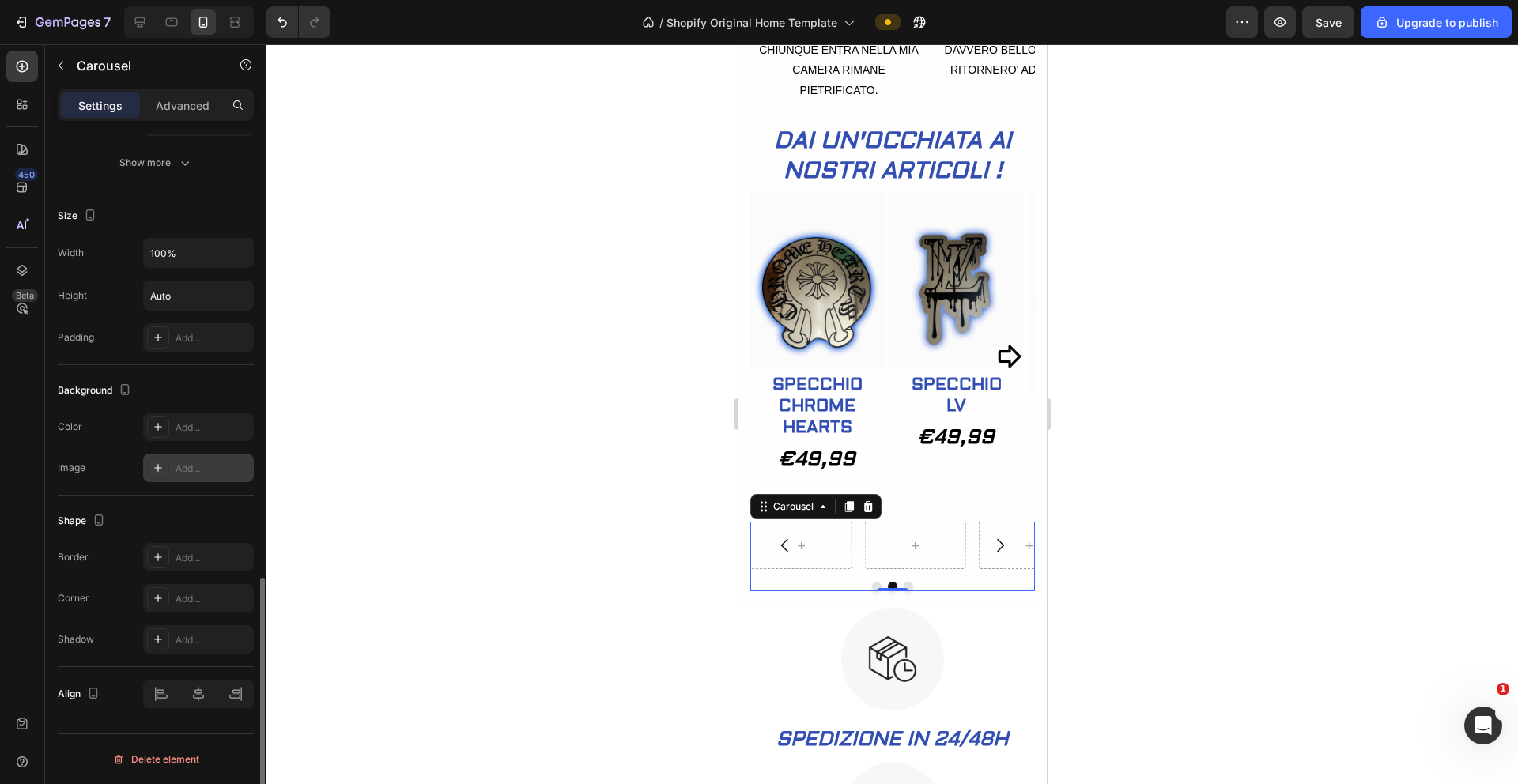
click at [581, 514] on div at bounding box center [892, 415] width 1252 height 740
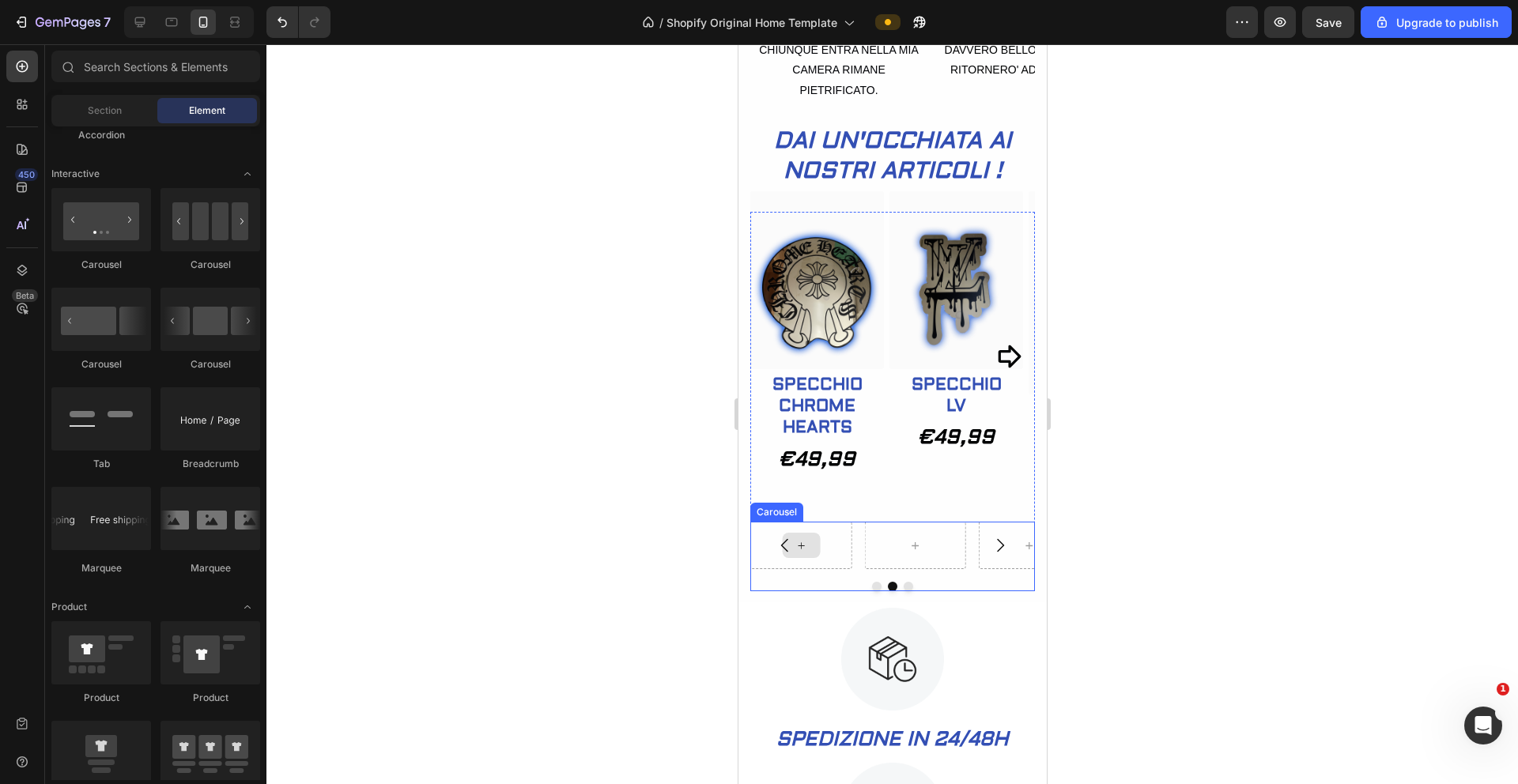
click at [839, 569] on div at bounding box center [800, 545] width 101 height 48
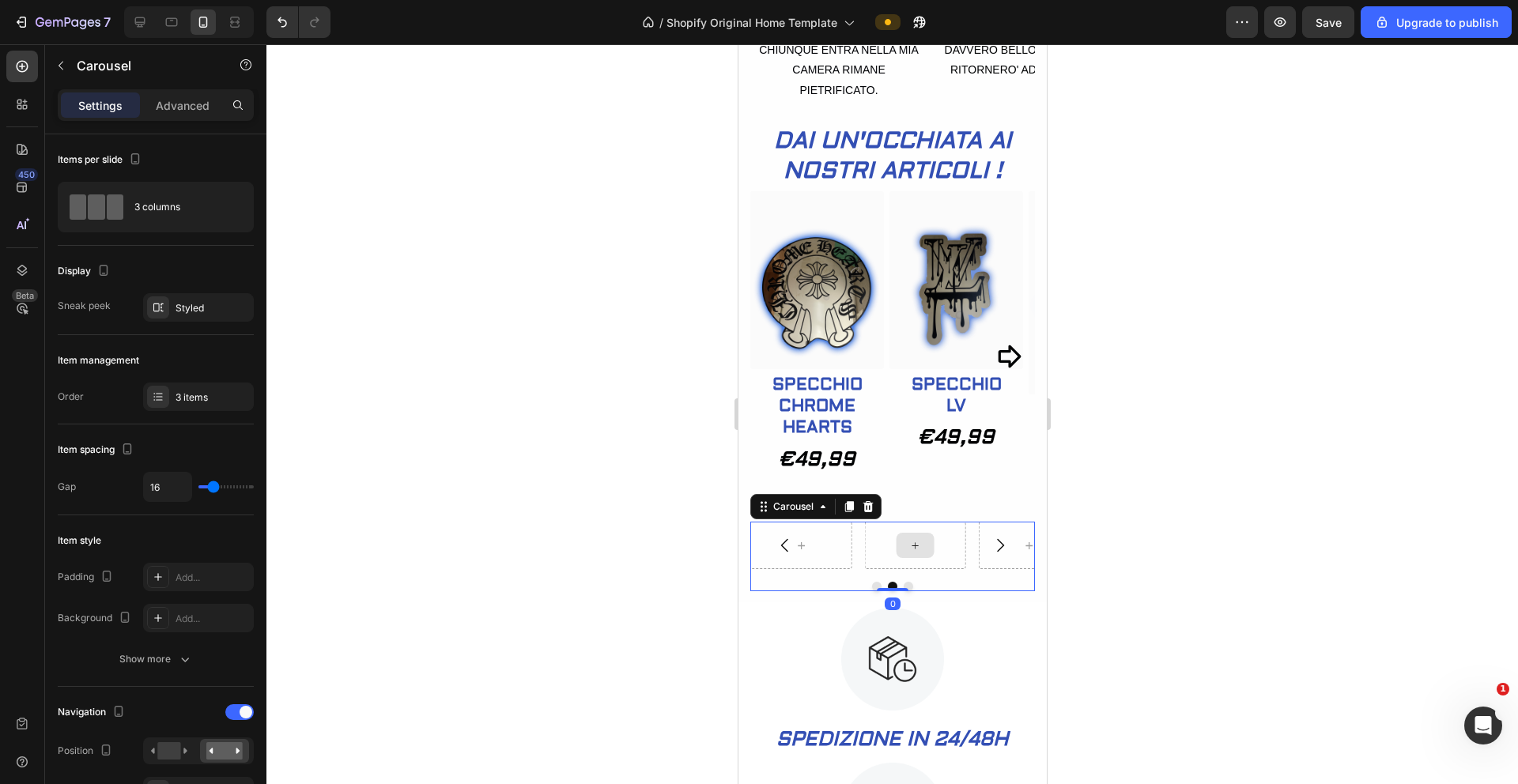
click at [876, 569] on div at bounding box center [914, 545] width 101 height 48
click at [61, 70] on icon "button" at bounding box center [60, 65] width 12 height 12
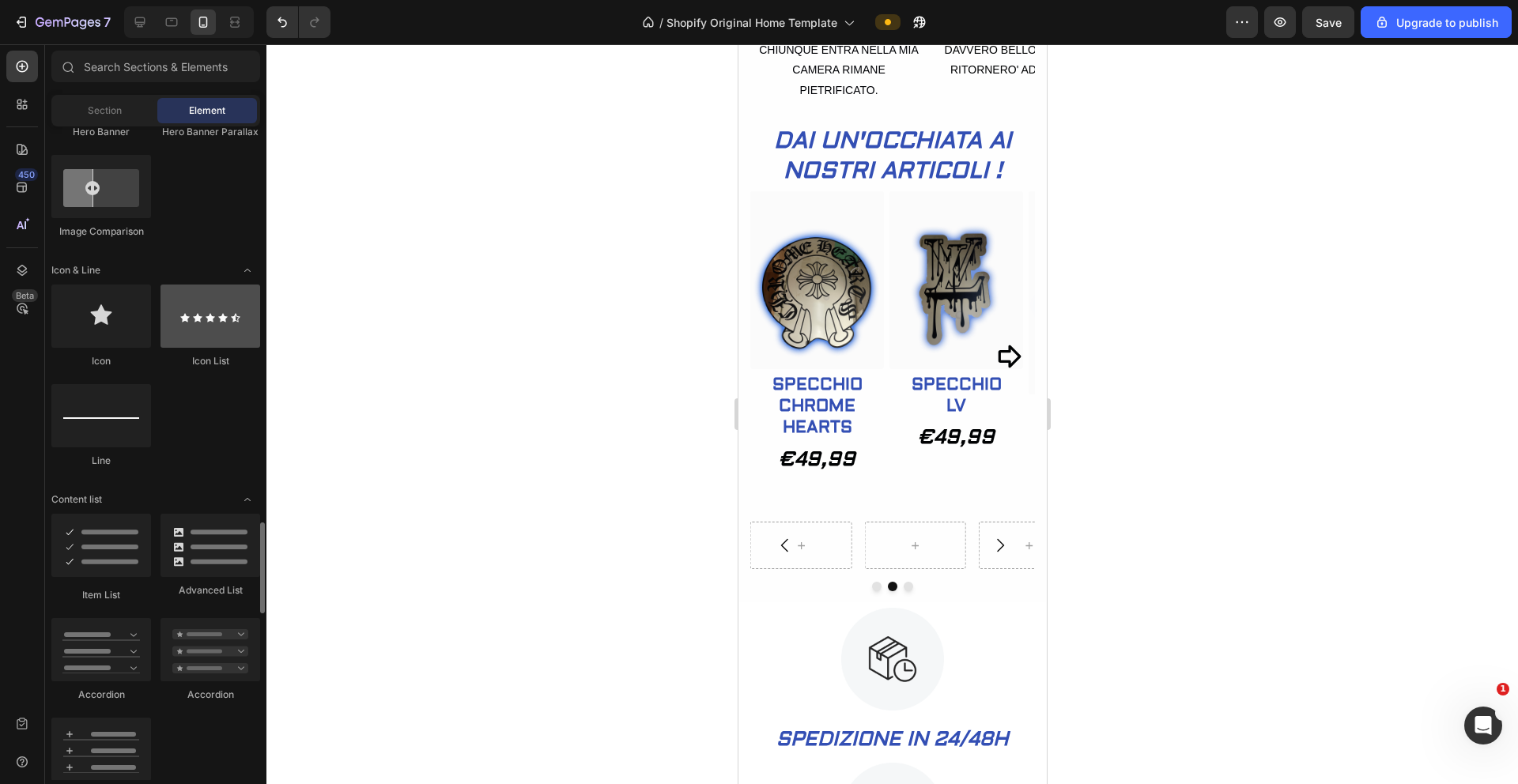
scroll to position [466, 0]
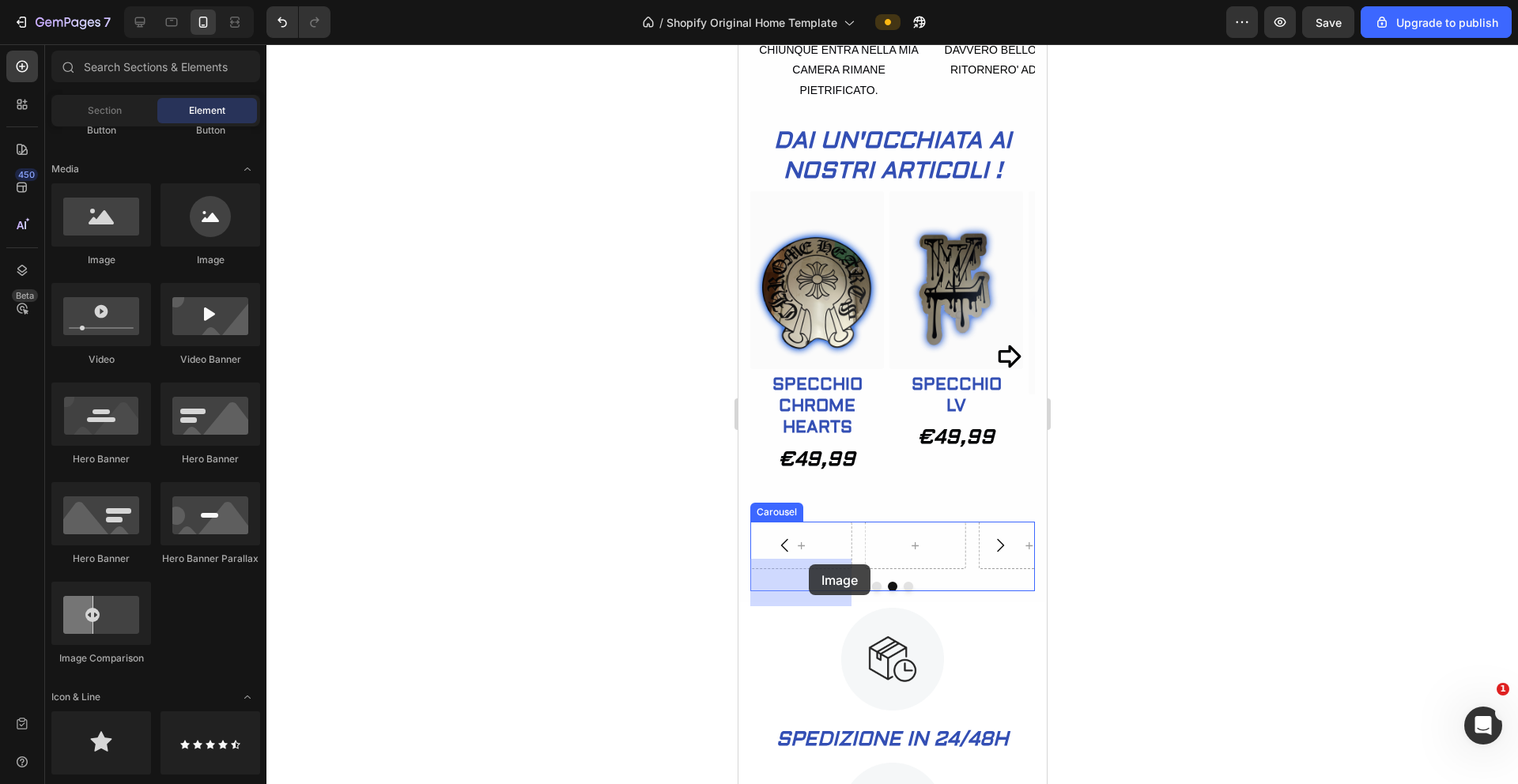
drag, startPoint x: 837, startPoint y: 268, endPoint x: 808, endPoint y: 565, distance: 298.4
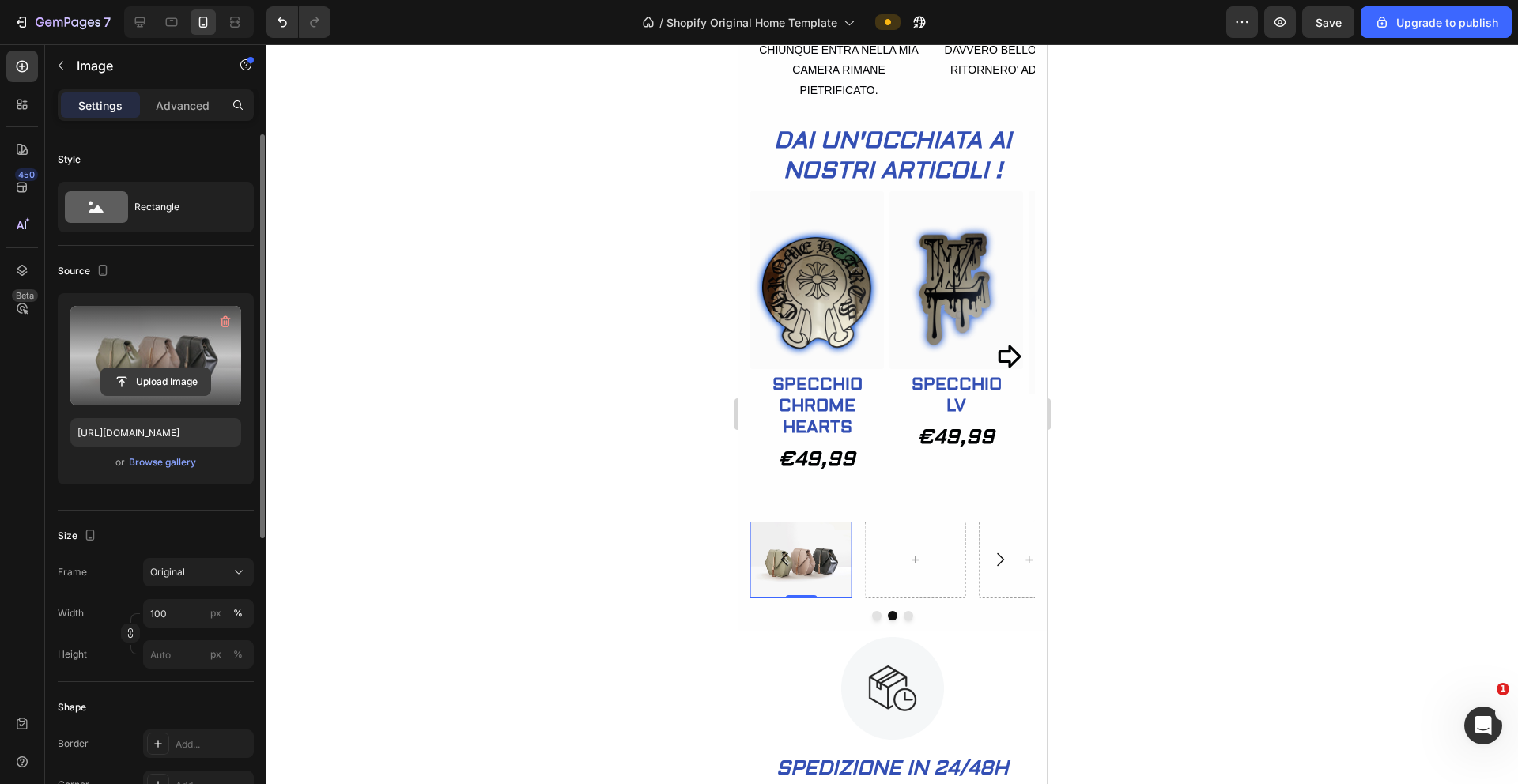
click at [170, 382] on input "file" at bounding box center [155, 382] width 109 height 27
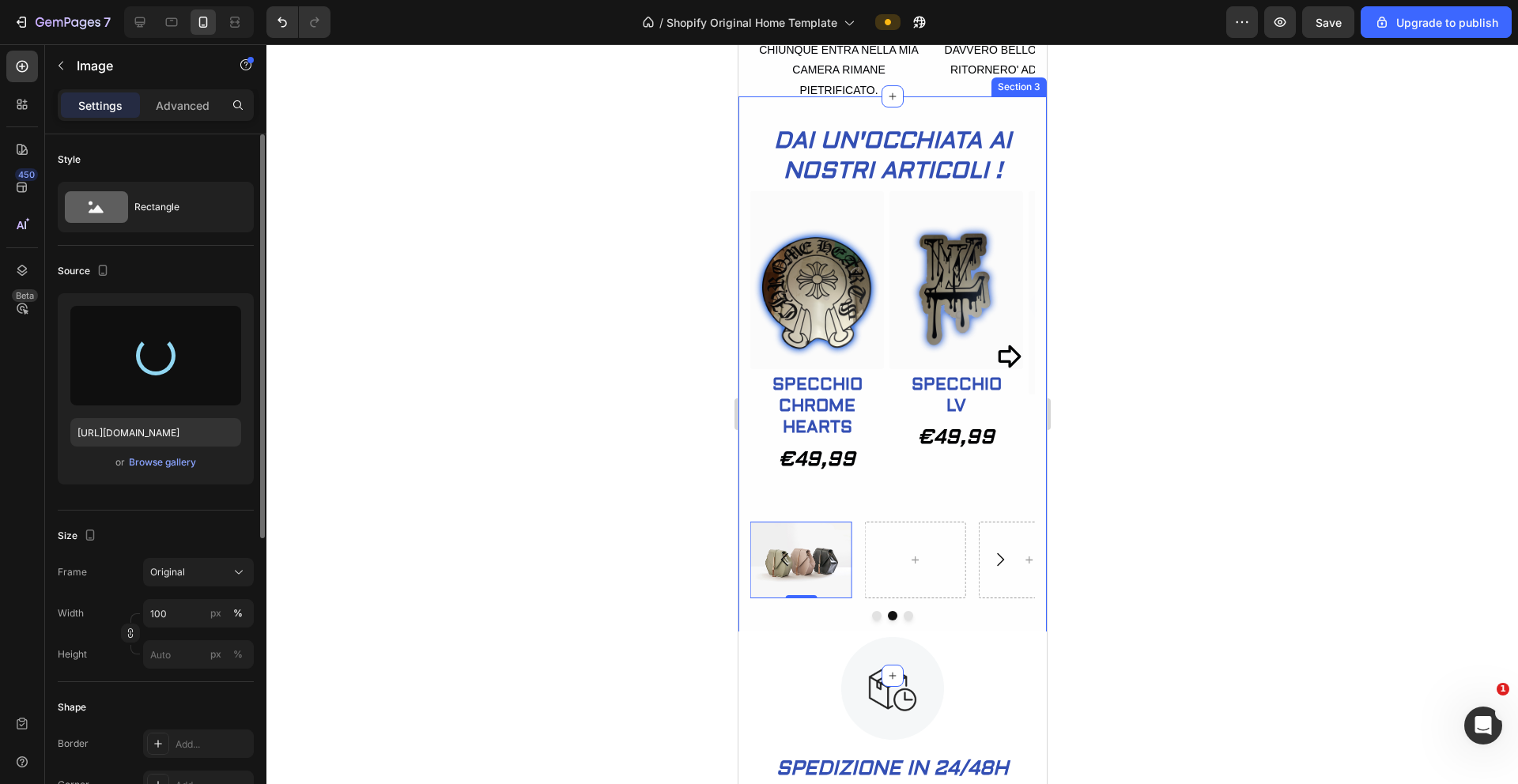
type input "https://cdn.shopify.com/s/files/1/0934/0626/5686/files/gempages_577294649614402…"
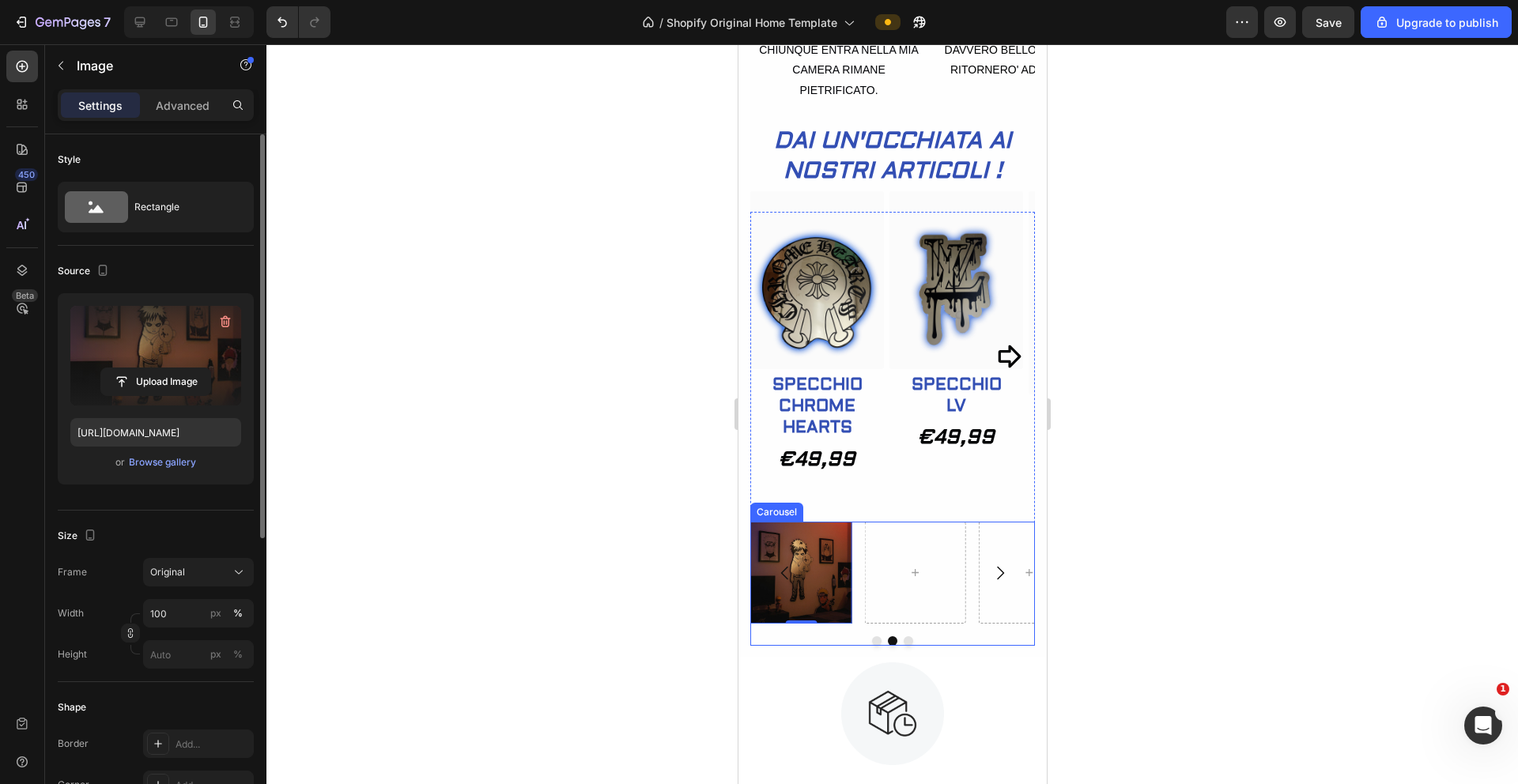
click at [975, 645] on div "Image 0 Carousel" at bounding box center [892, 583] width 285 height 124
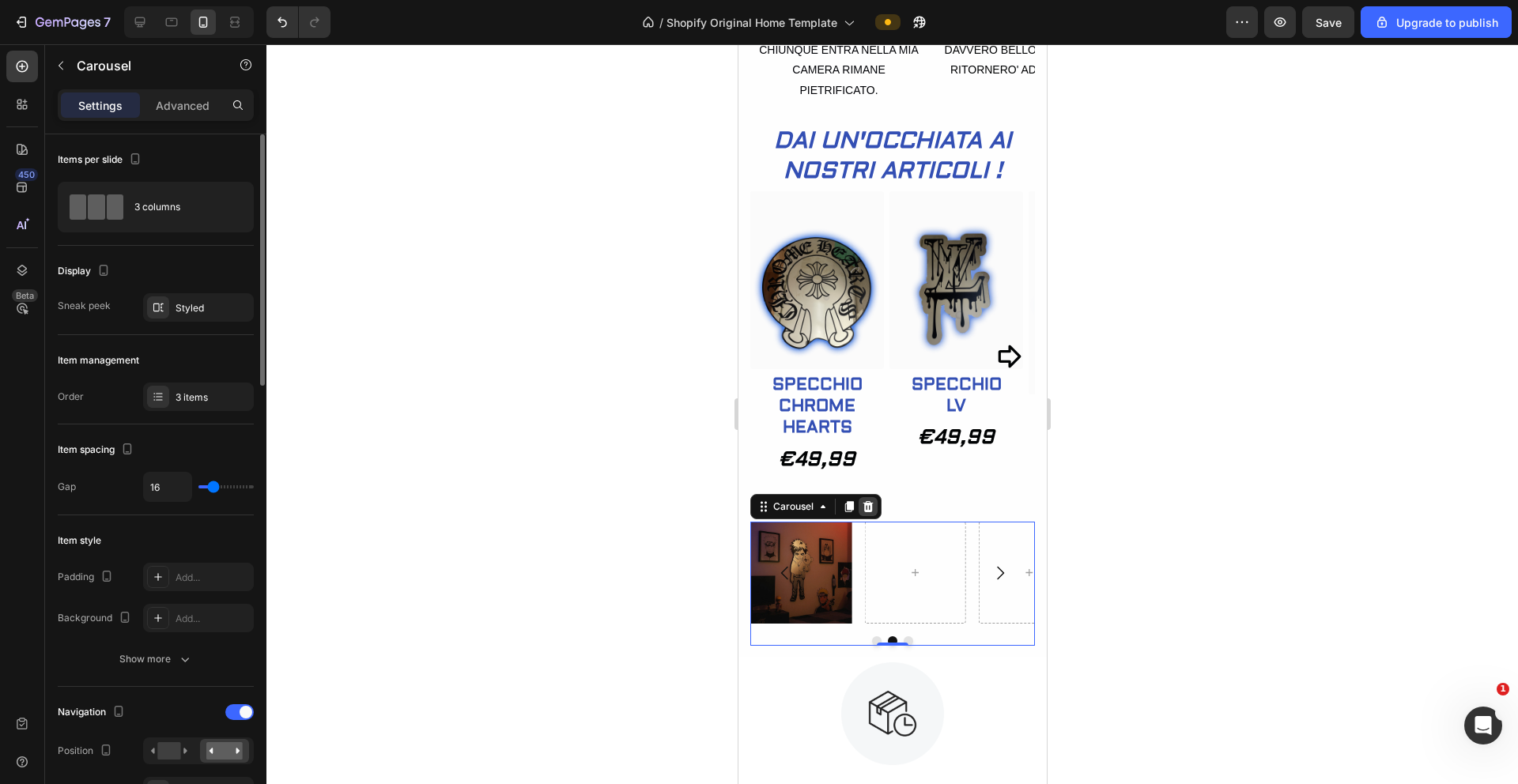
click at [875, 517] on div at bounding box center [868, 507] width 19 height 19
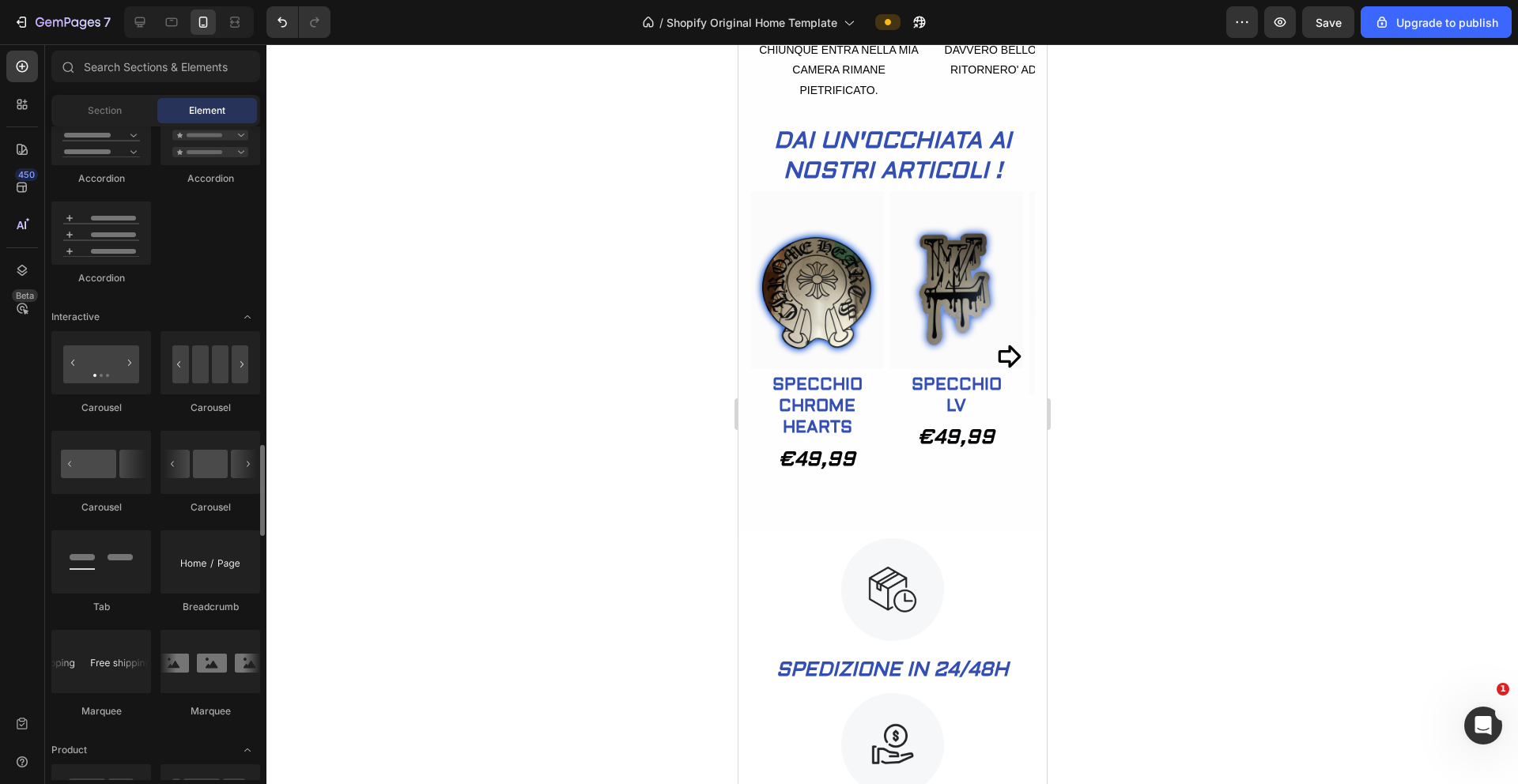
scroll to position [1518, 0]
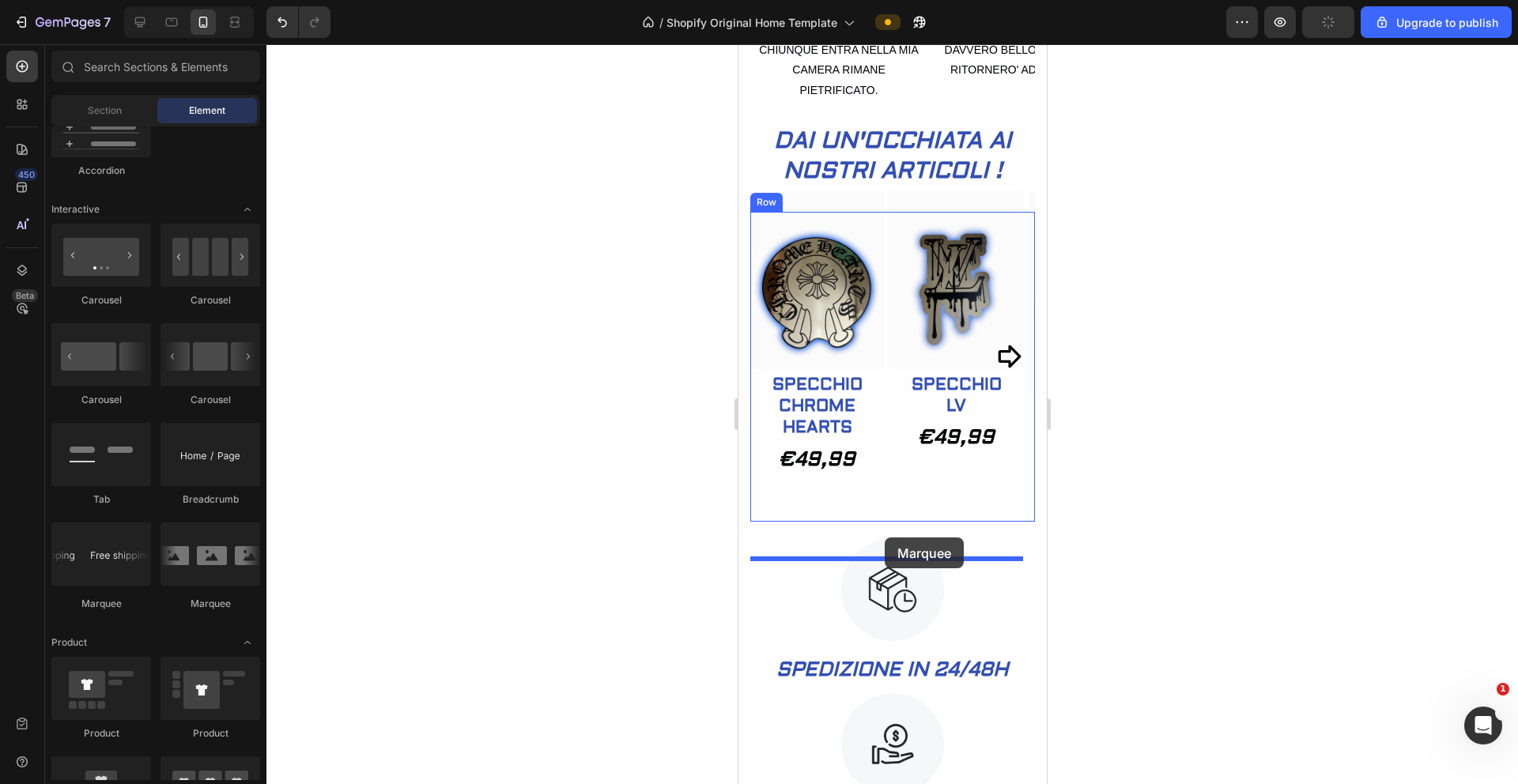
drag, startPoint x: 936, startPoint y: 600, endPoint x: 884, endPoint y: 538, distance: 80.9
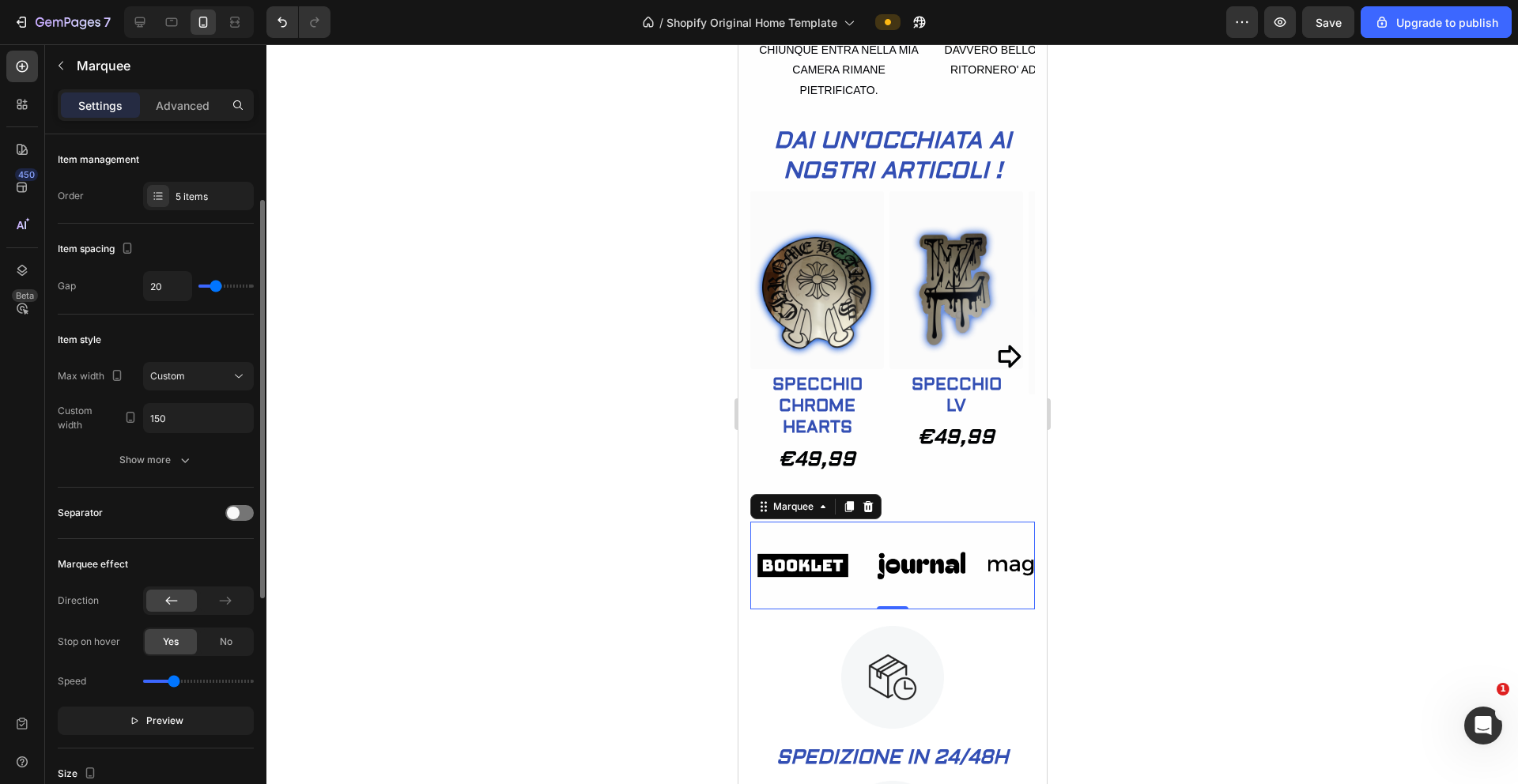
scroll to position [0, 0]
click at [168, 189] on div at bounding box center [158, 195] width 22 height 22
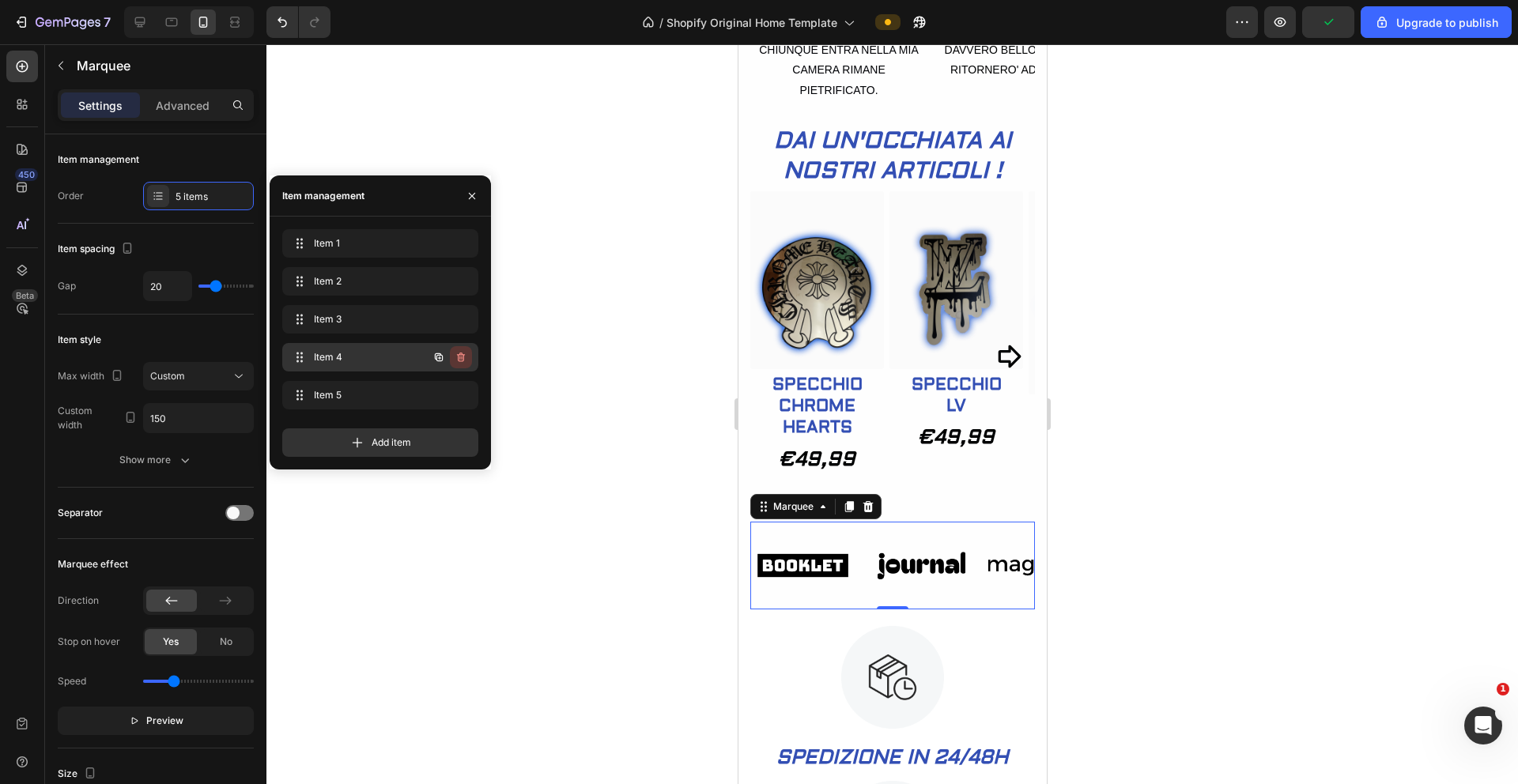
click at [462, 358] on icon "button" at bounding box center [461, 357] width 12 height 12
click at [458, 361] on div "Delete" at bounding box center [450, 357] width 30 height 14
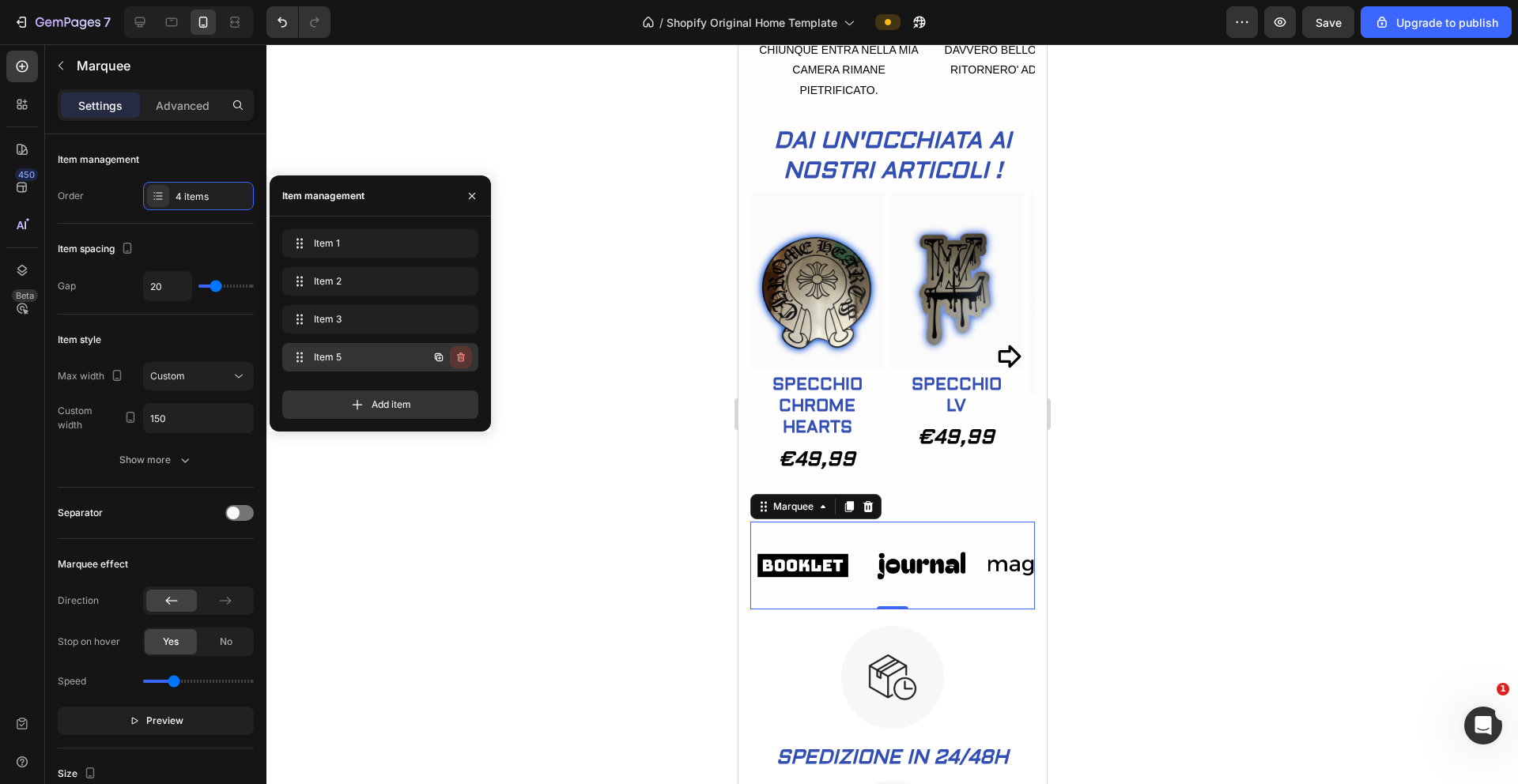
click at [461, 363] on icon "button" at bounding box center [461, 357] width 12 height 12
click at [461, 358] on div "Delete" at bounding box center [450, 357] width 30 height 14
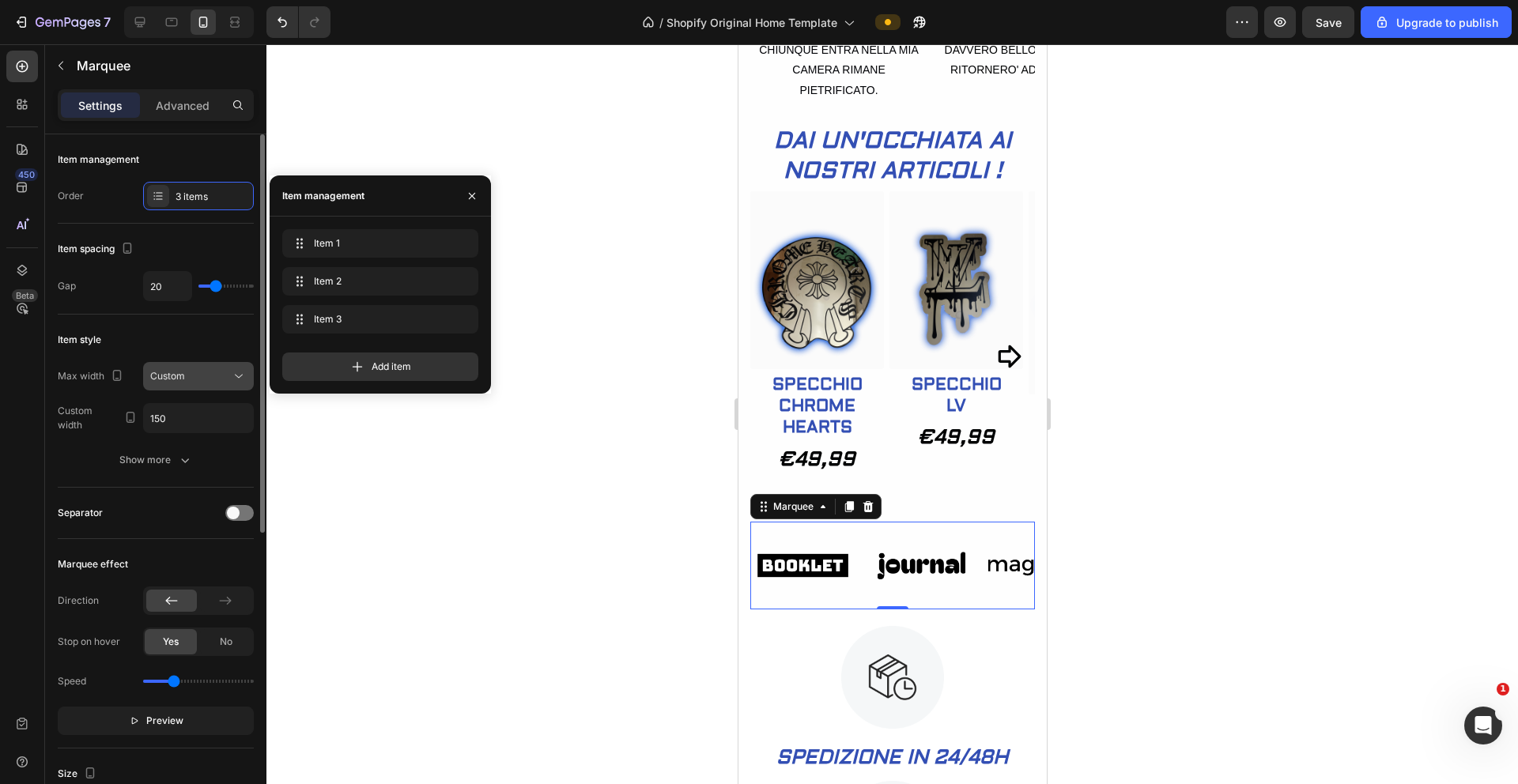
click at [232, 380] on icon at bounding box center [239, 376] width 16 height 16
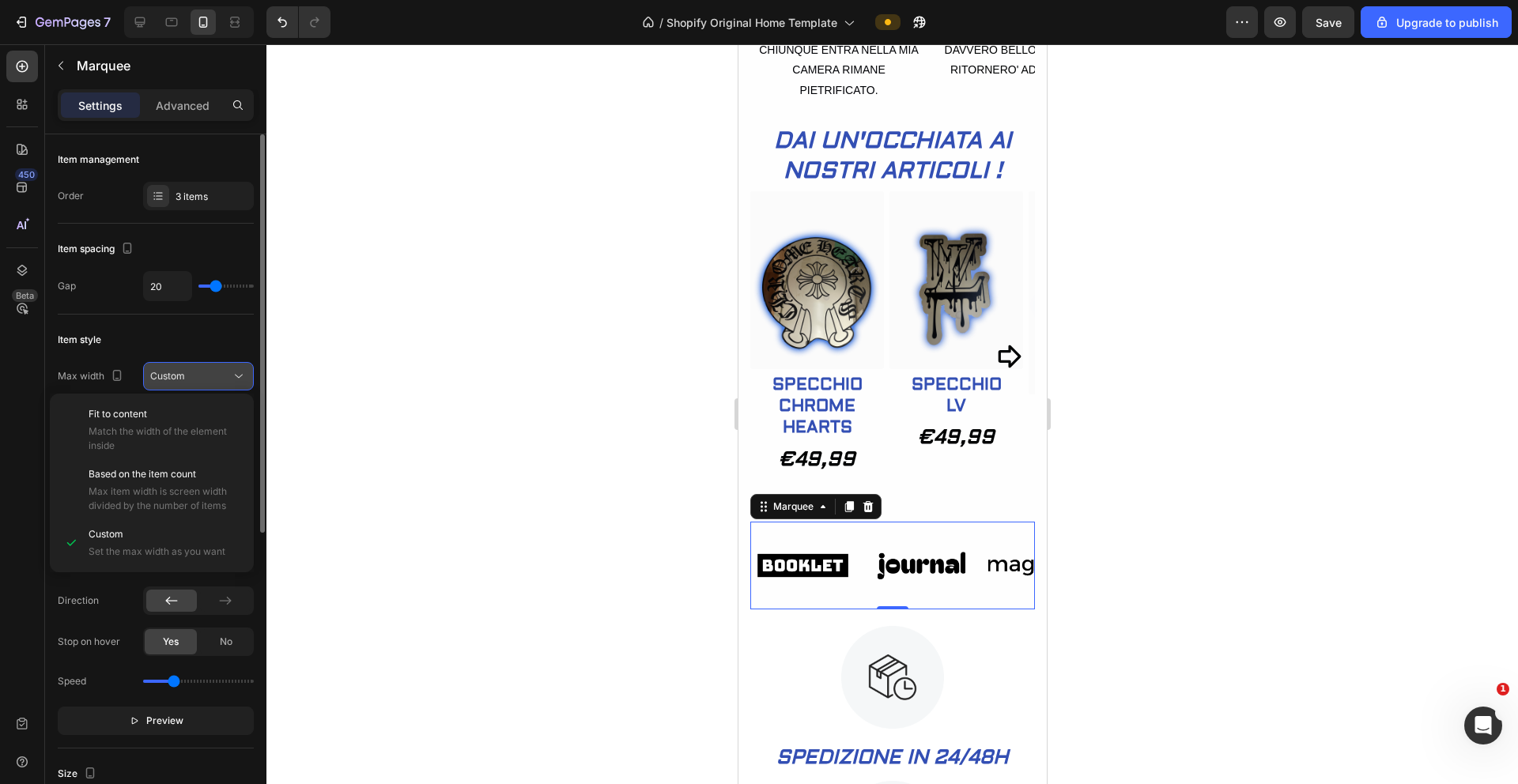
click at [232, 380] on icon at bounding box center [239, 376] width 16 height 16
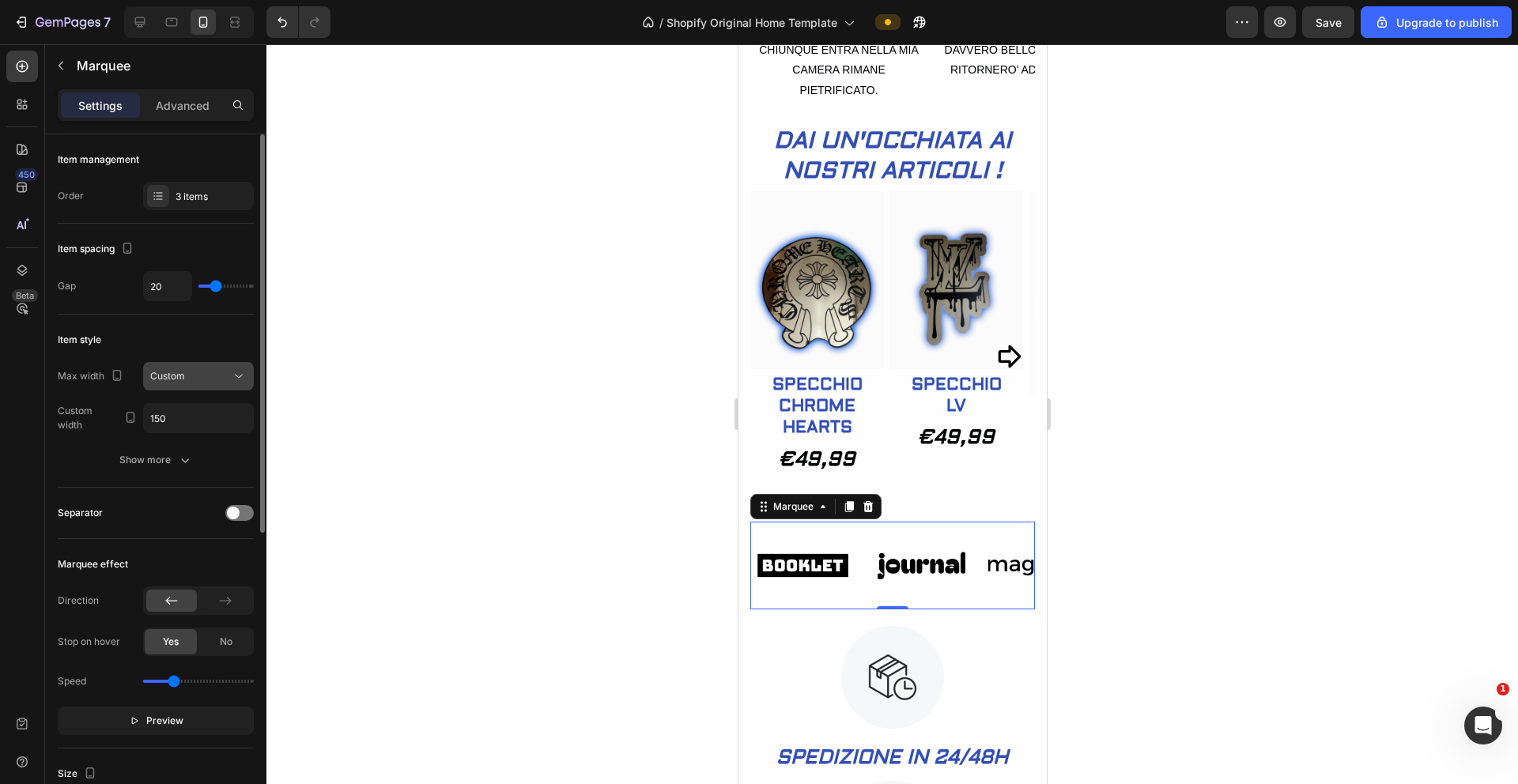
click at [232, 380] on icon at bounding box center [239, 376] width 16 height 16
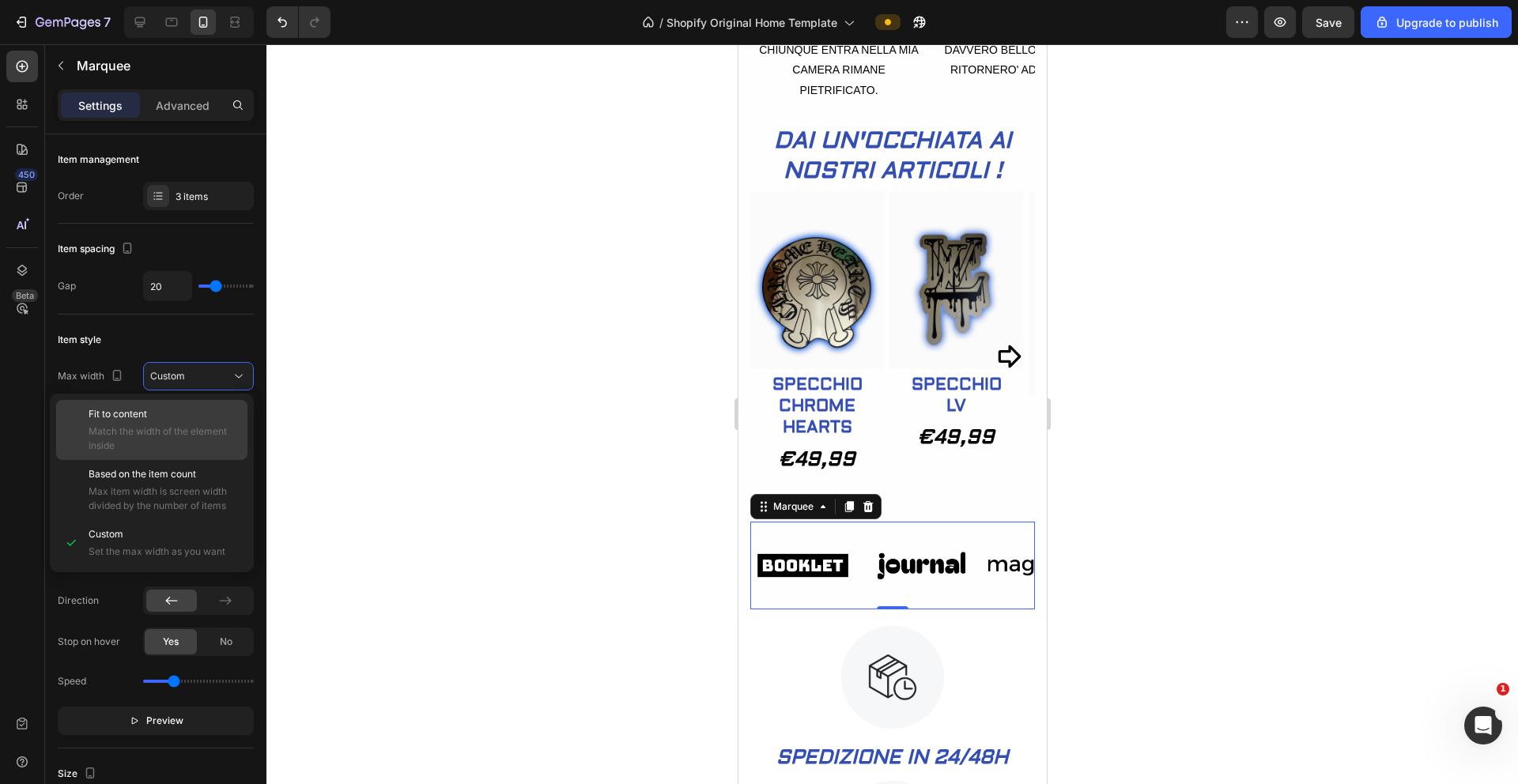
click at [171, 410] on p "Fit to content" at bounding box center [165, 414] width 152 height 14
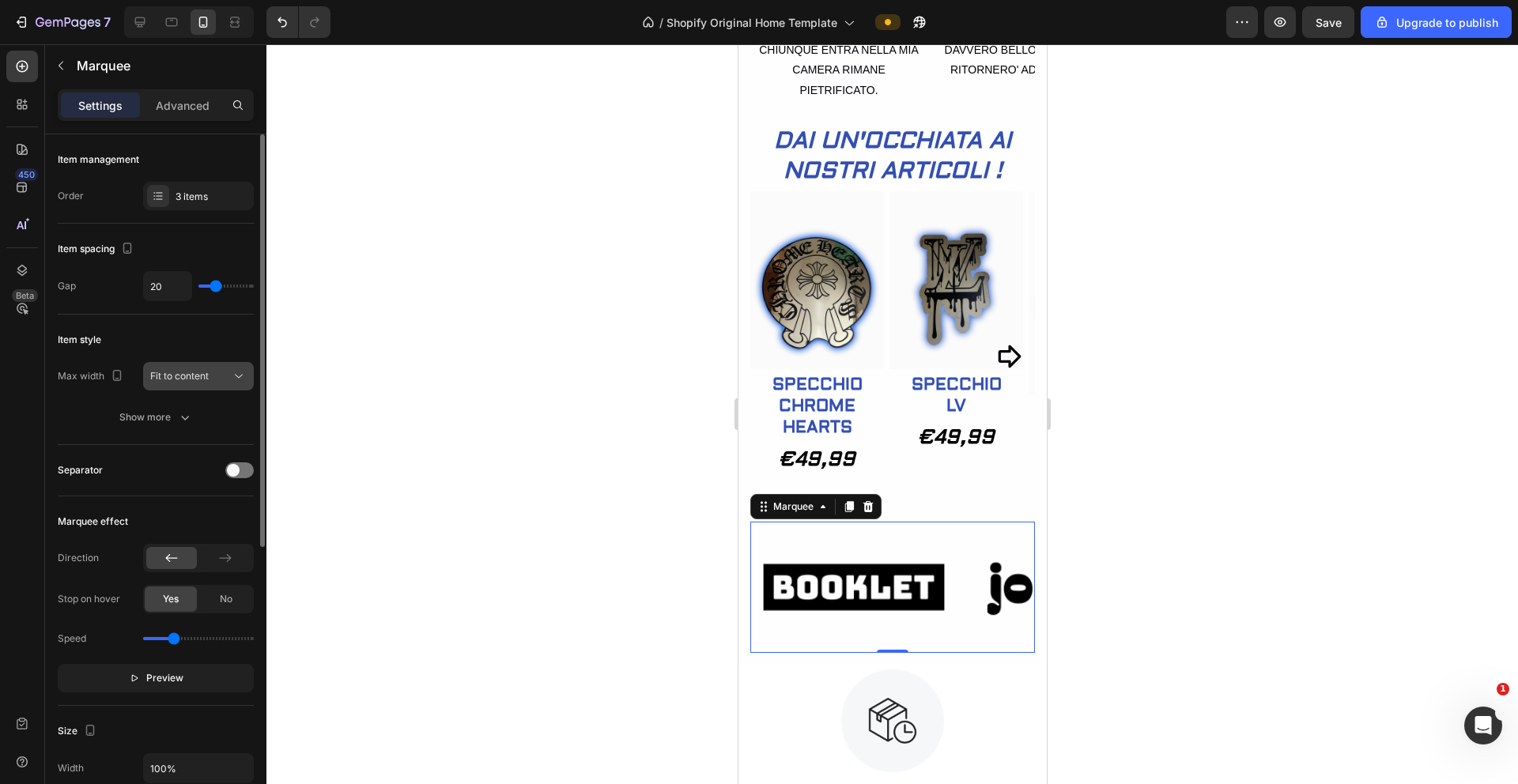
click at [236, 376] on icon at bounding box center [239, 377] width 8 height 4
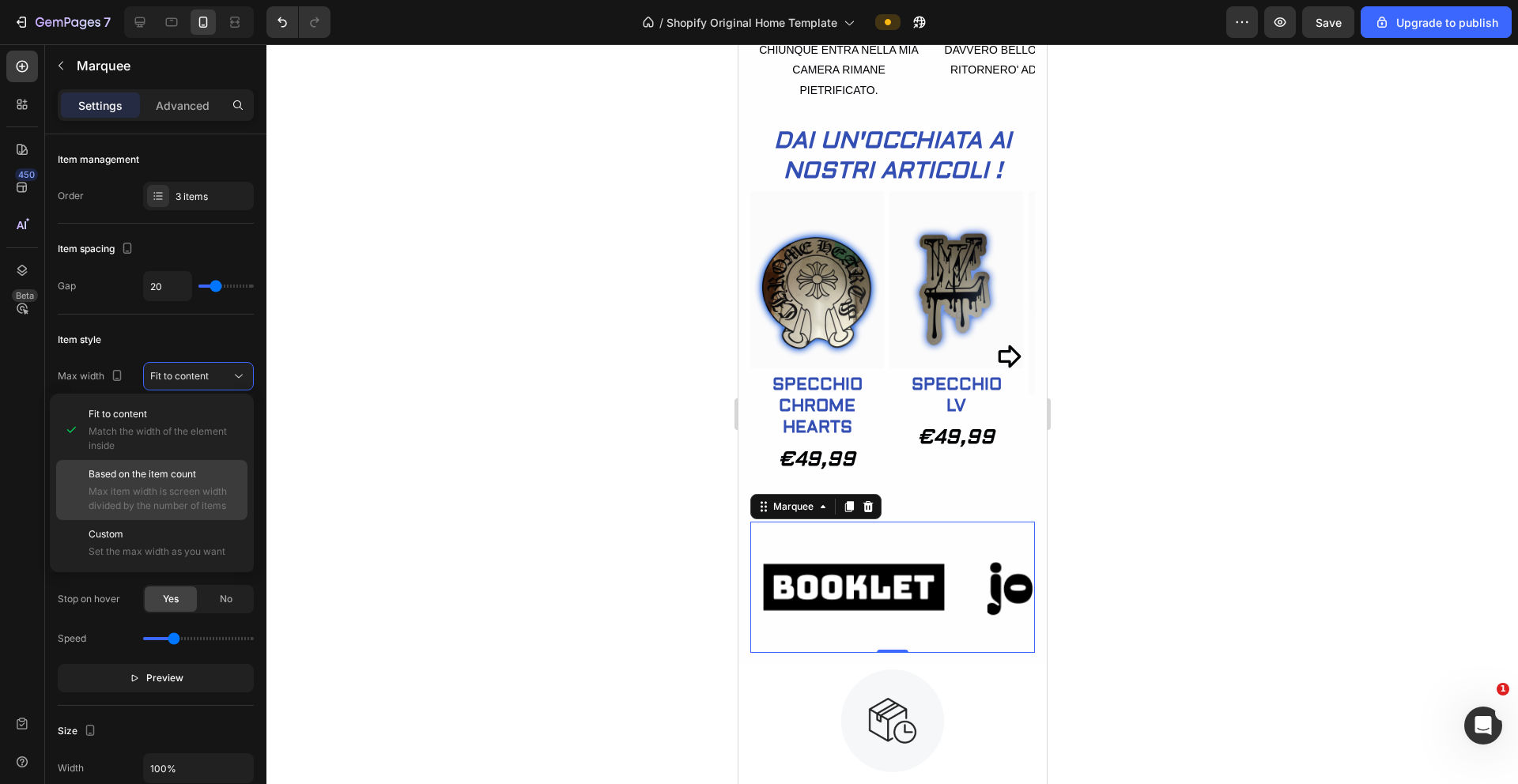
click at [173, 474] on span "Based on the item count" at bounding box center [142, 474] width 108 height 14
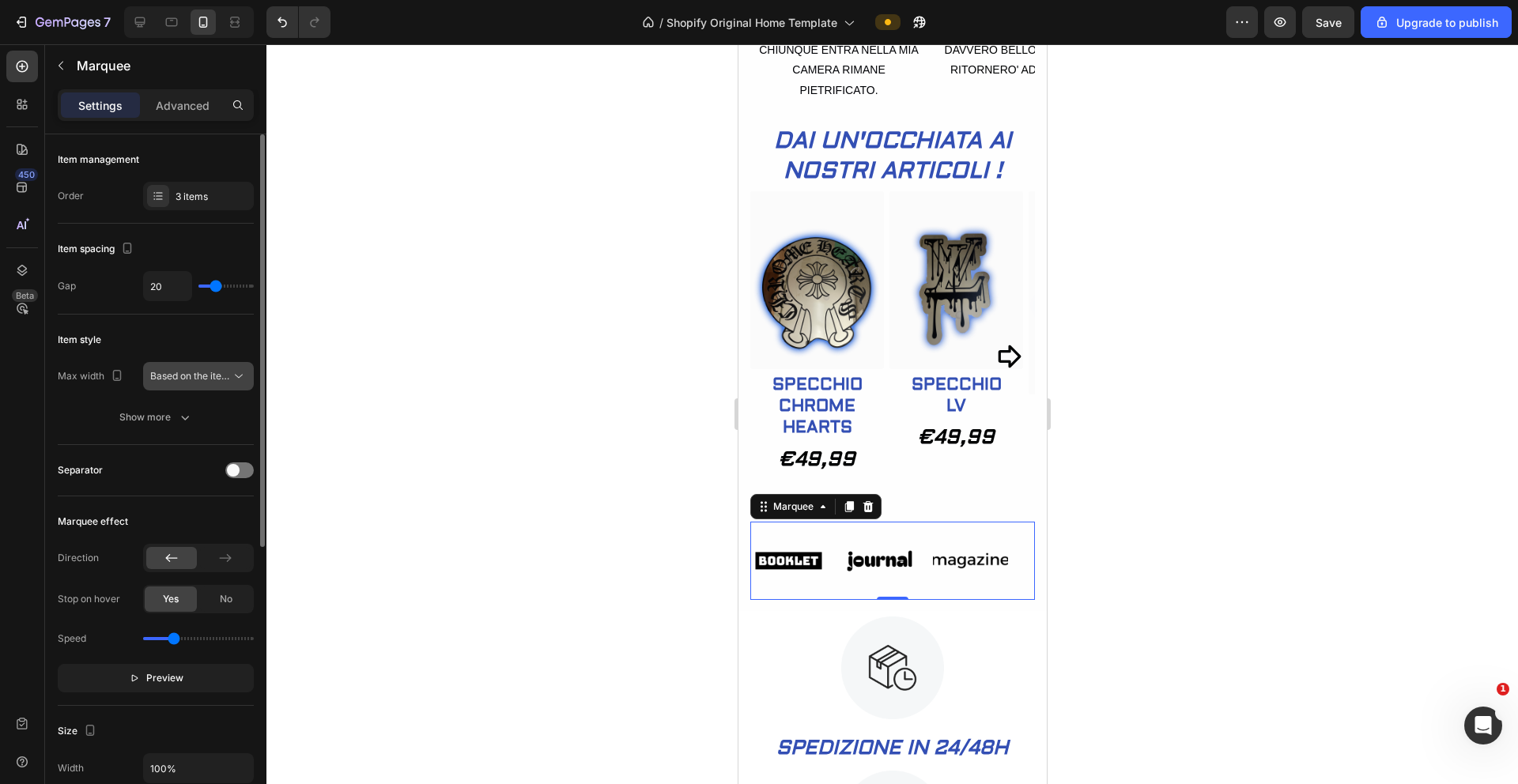
click at [231, 374] on icon at bounding box center [239, 376] width 16 height 16
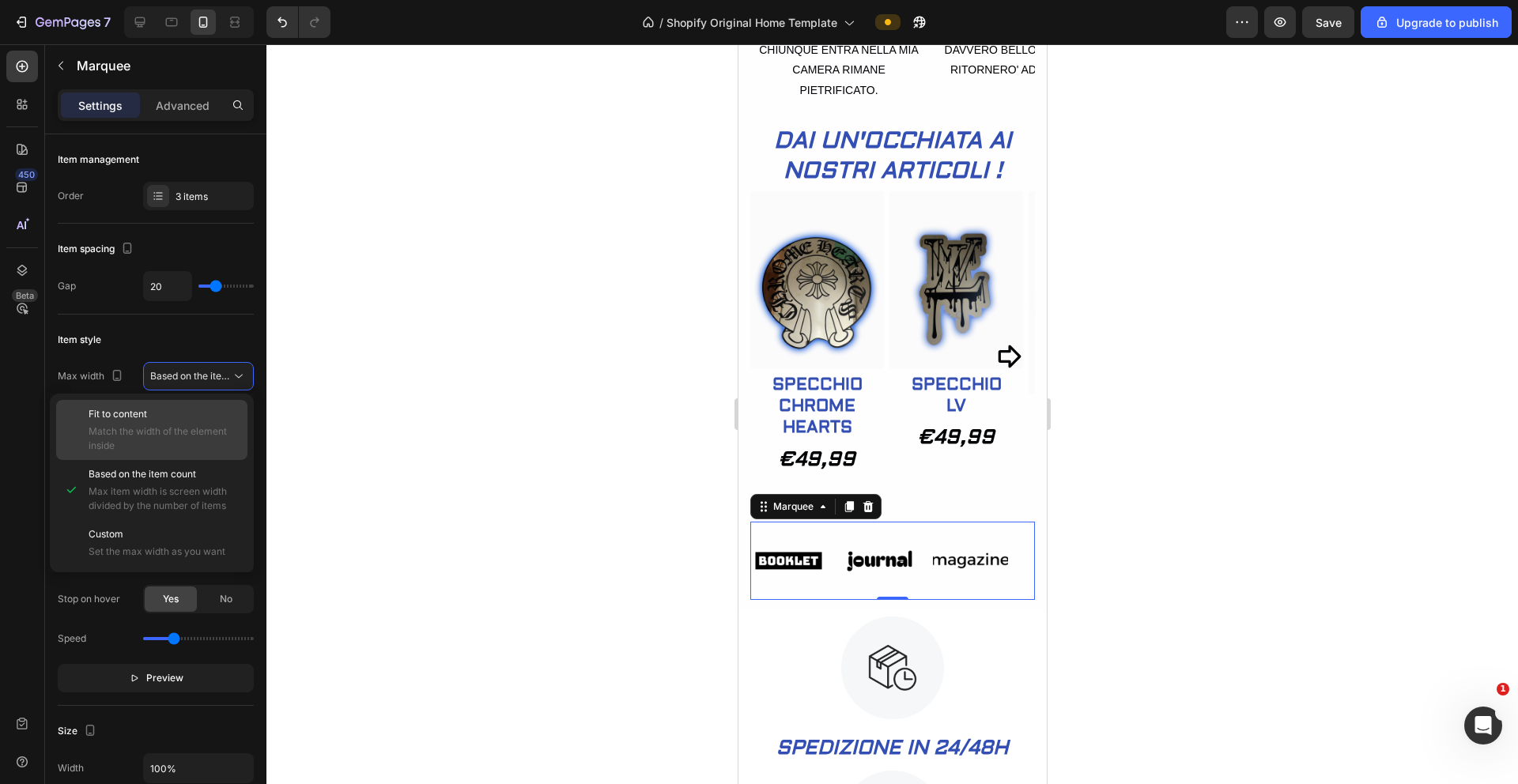
click at [185, 409] on p "Fit to content" at bounding box center [165, 414] width 152 height 14
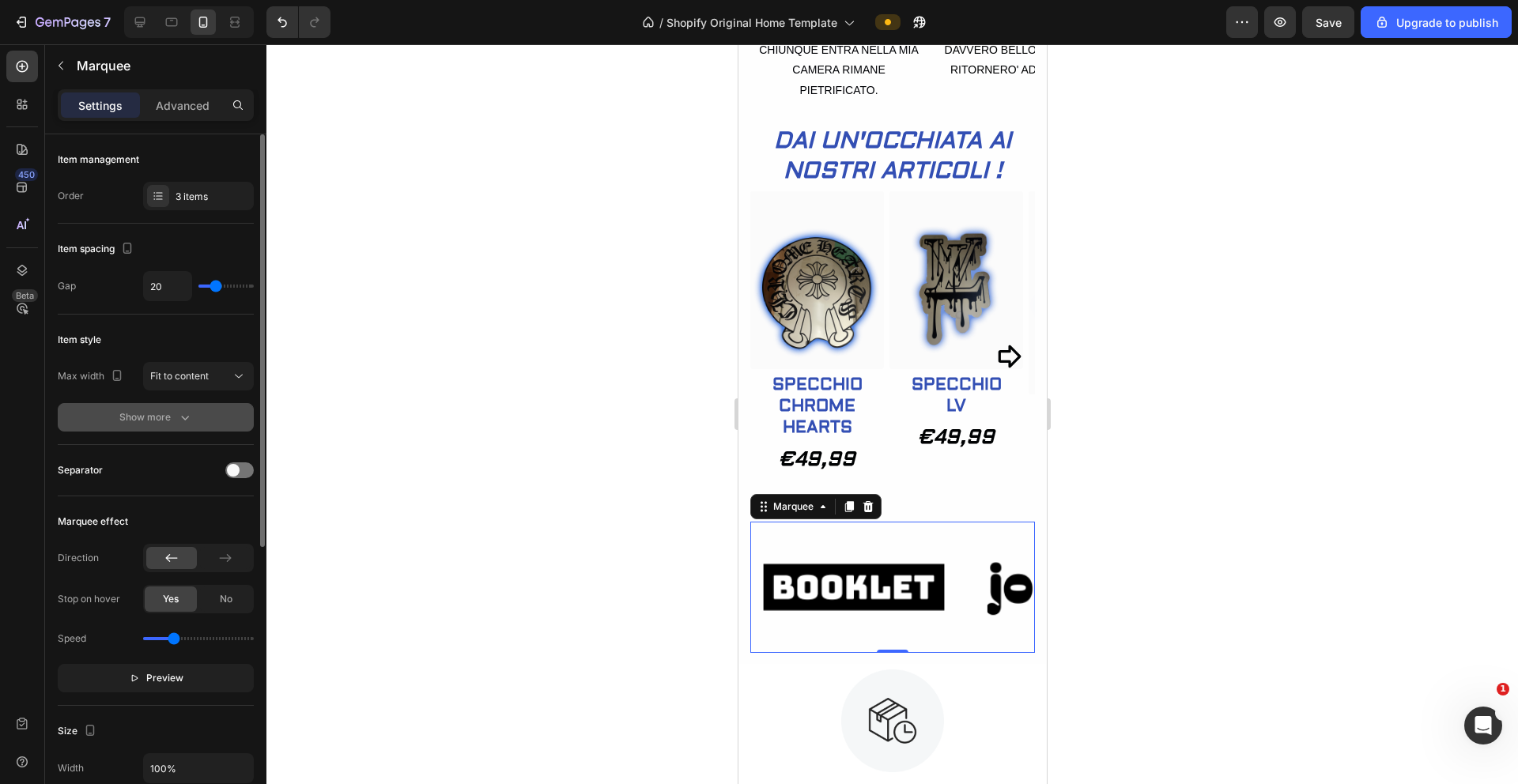
click at [179, 412] on icon "button" at bounding box center [185, 417] width 16 height 16
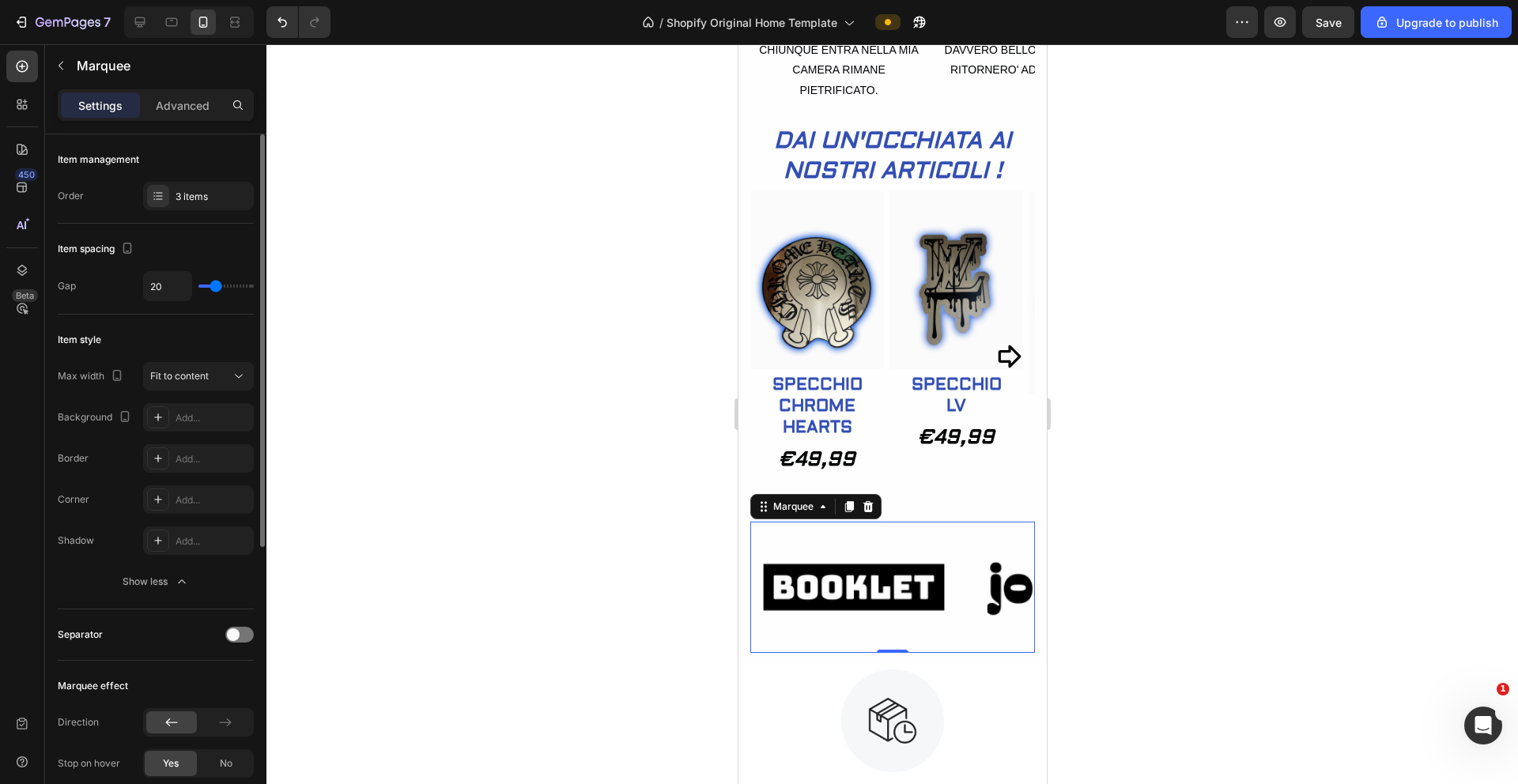
click at [176, 584] on icon "button" at bounding box center [182, 581] width 16 height 16
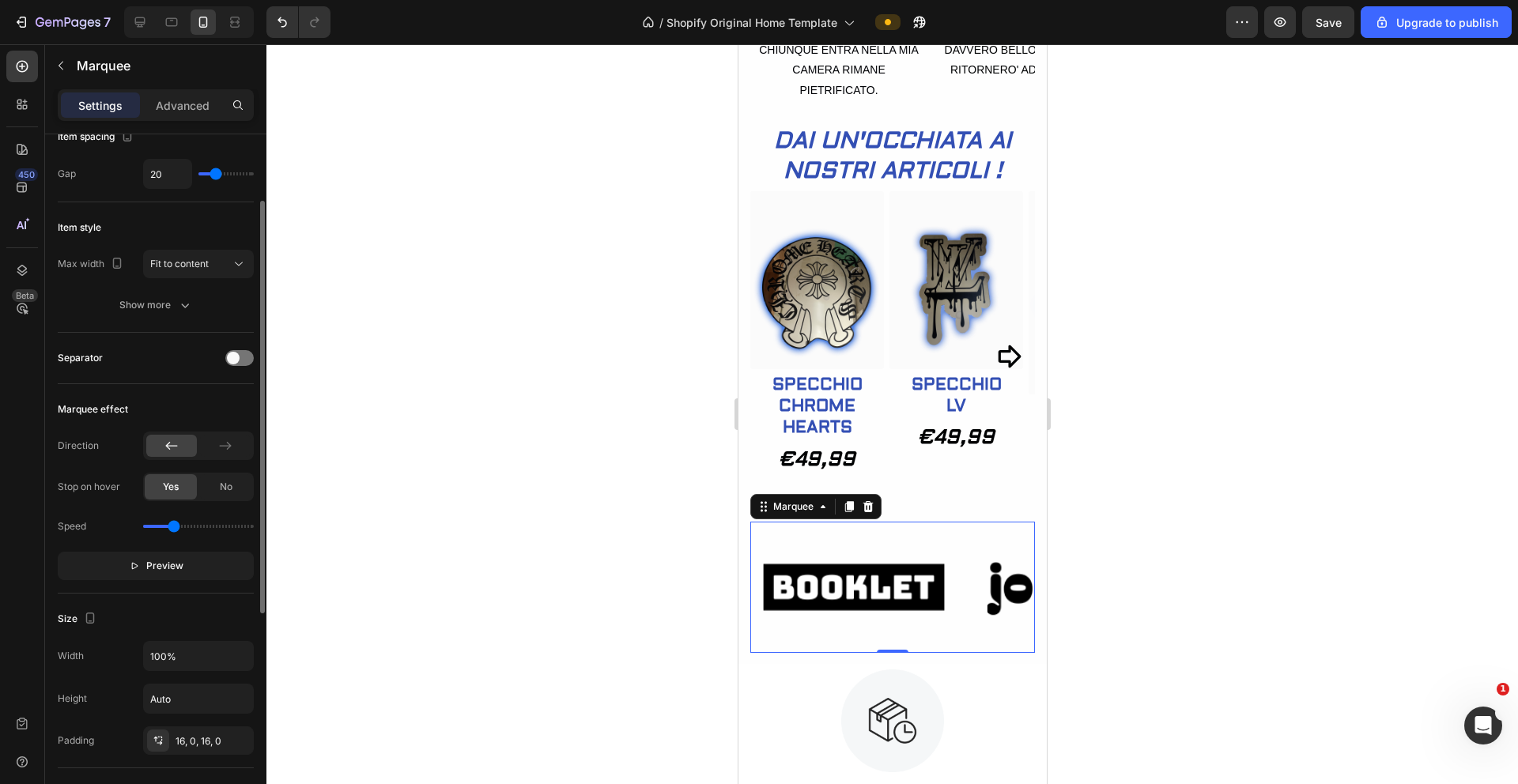
scroll to position [123, 0]
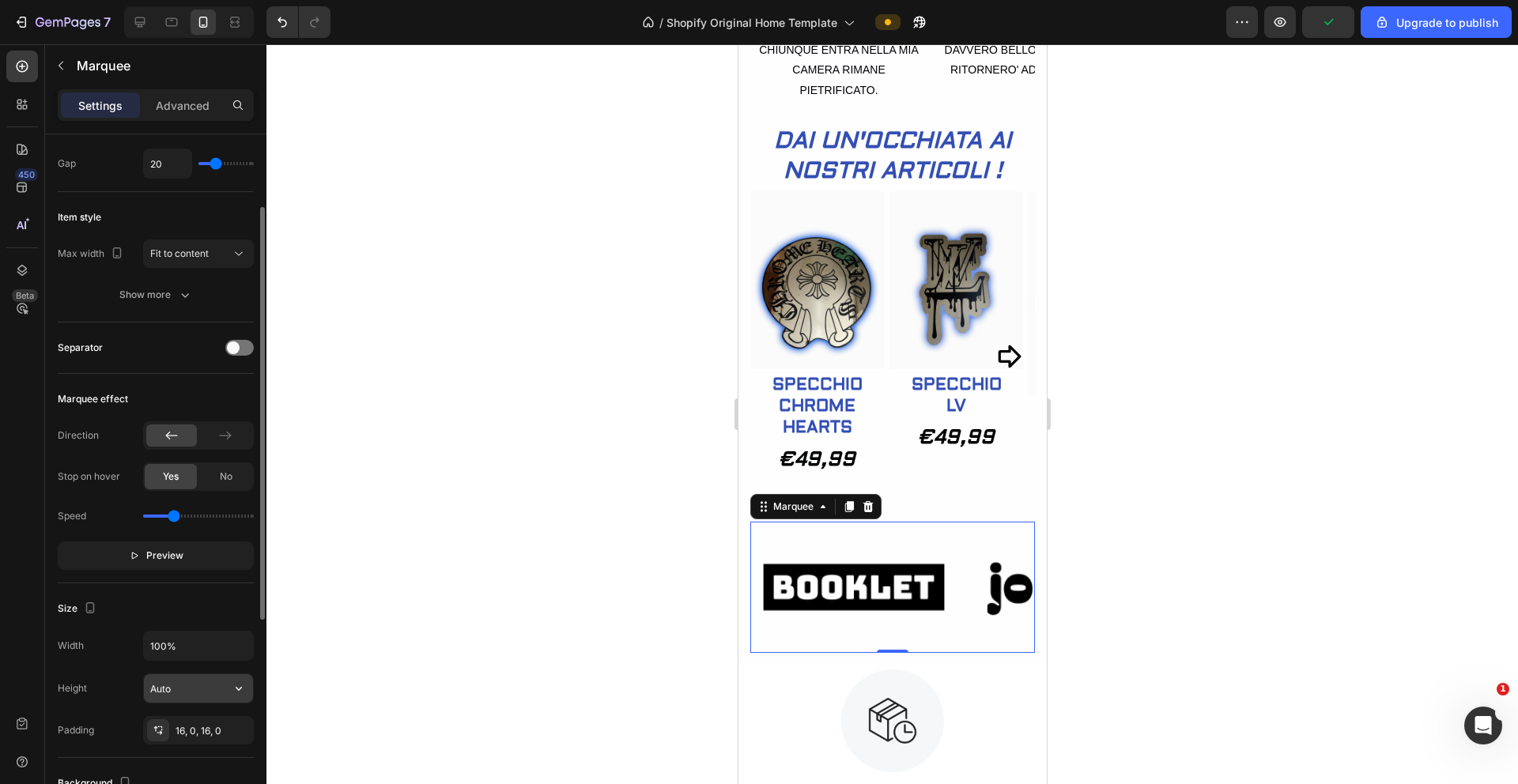
click at [209, 699] on input "Auto" at bounding box center [198, 689] width 109 height 29
click at [236, 693] on icon "button" at bounding box center [239, 688] width 16 height 16
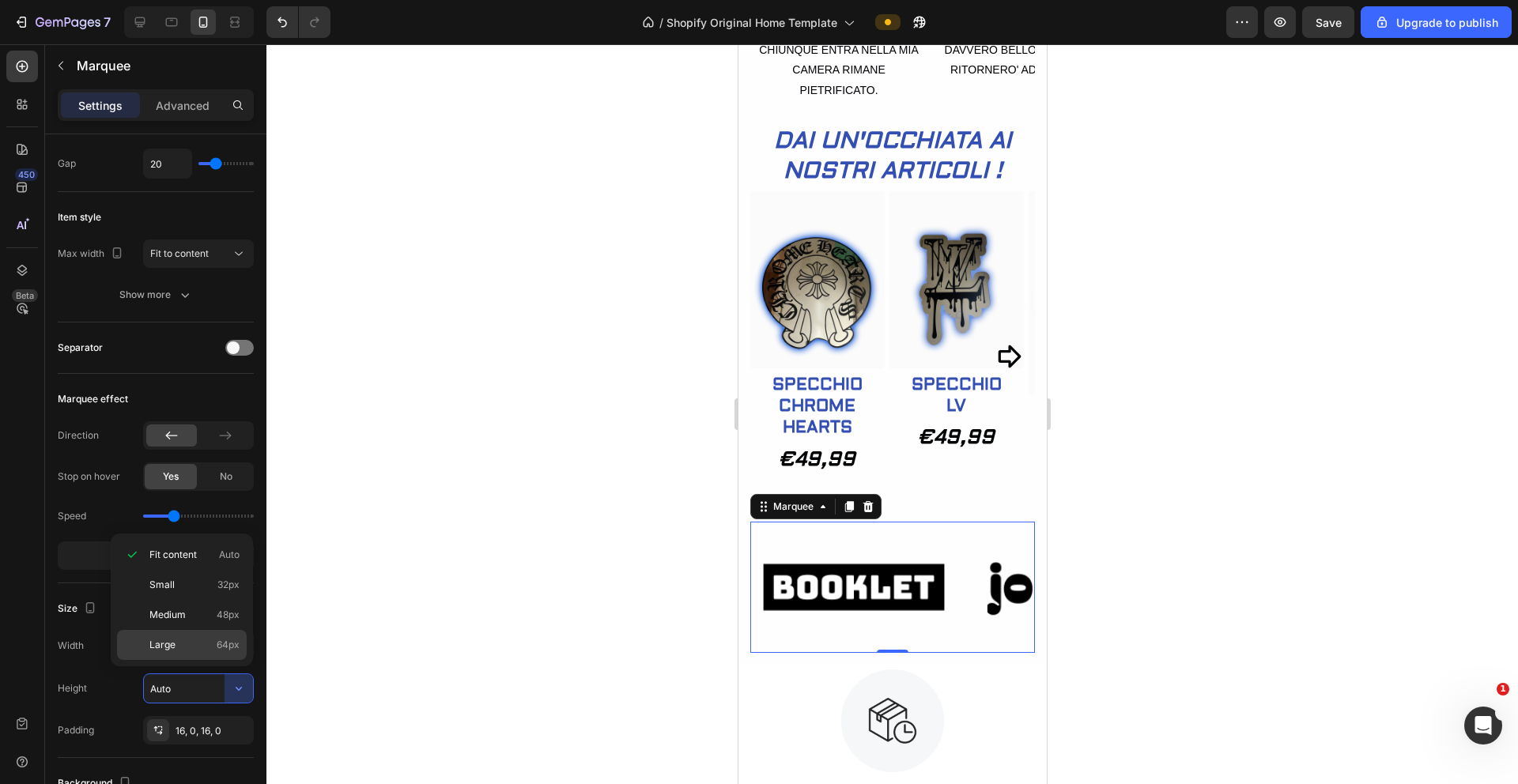
click at [200, 653] on div "Large 64px" at bounding box center [182, 645] width 129 height 30
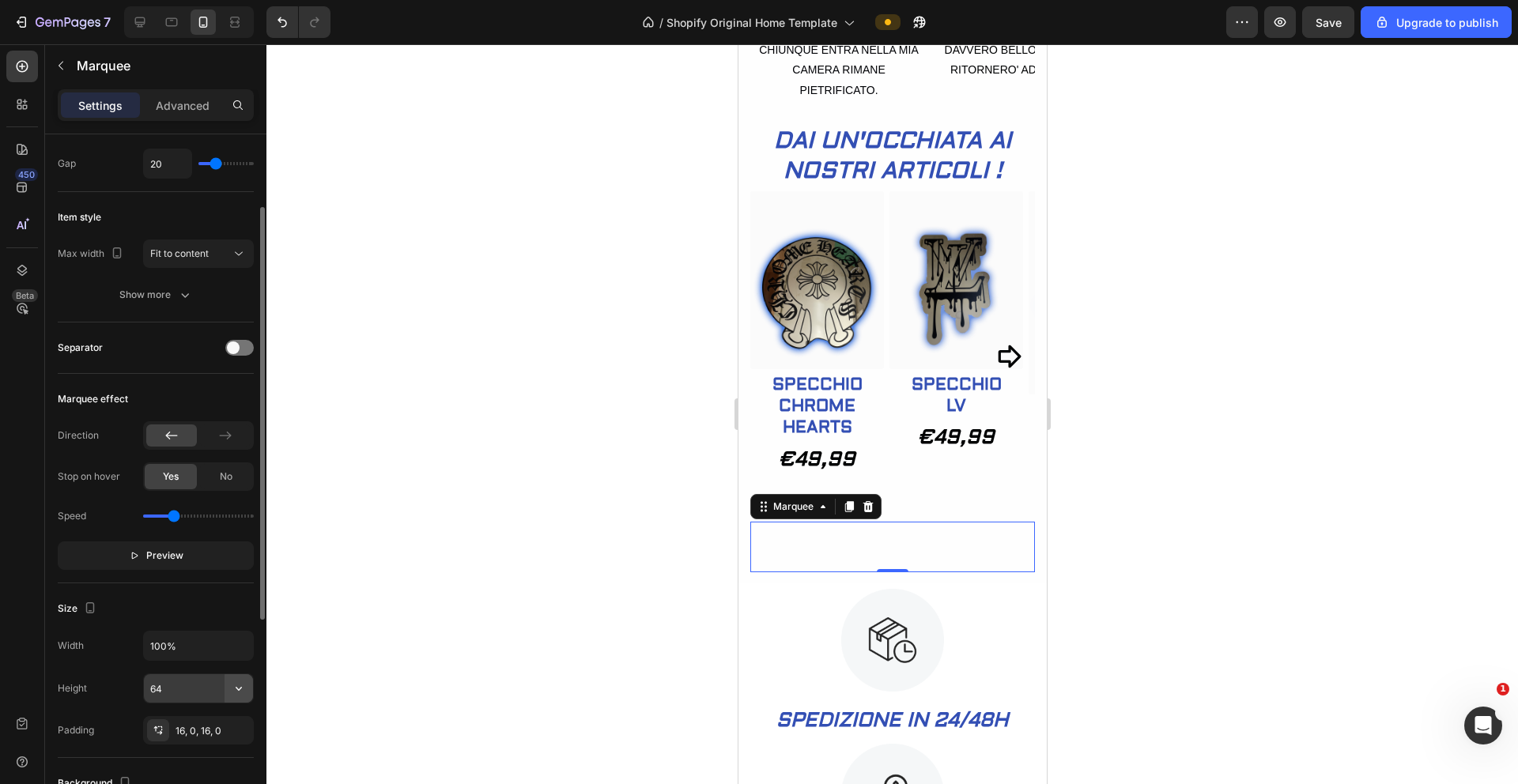
click at [239, 688] on icon "button" at bounding box center [239, 688] width 16 height 16
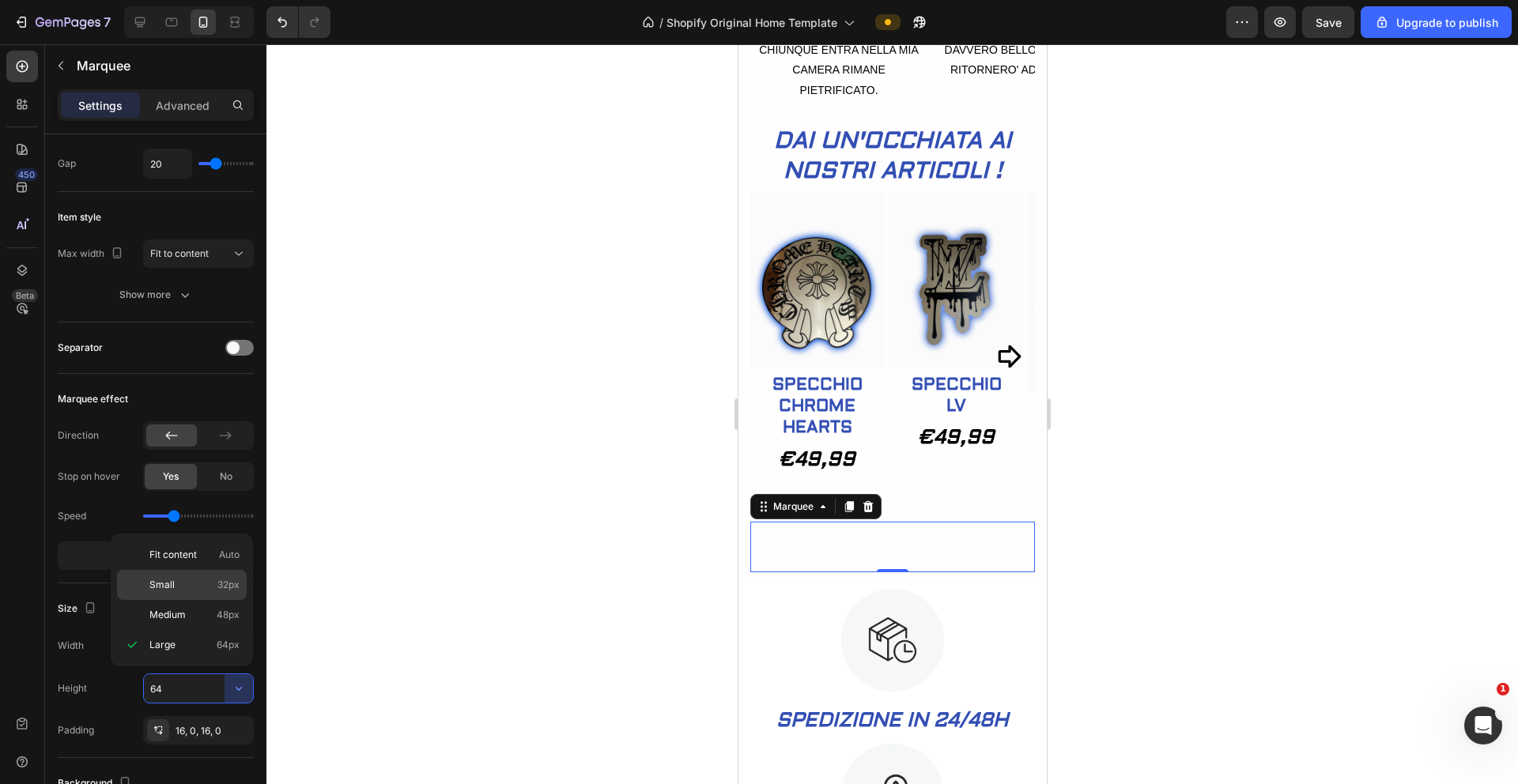
click at [200, 583] on p "Small 32px" at bounding box center [194, 584] width 90 height 14
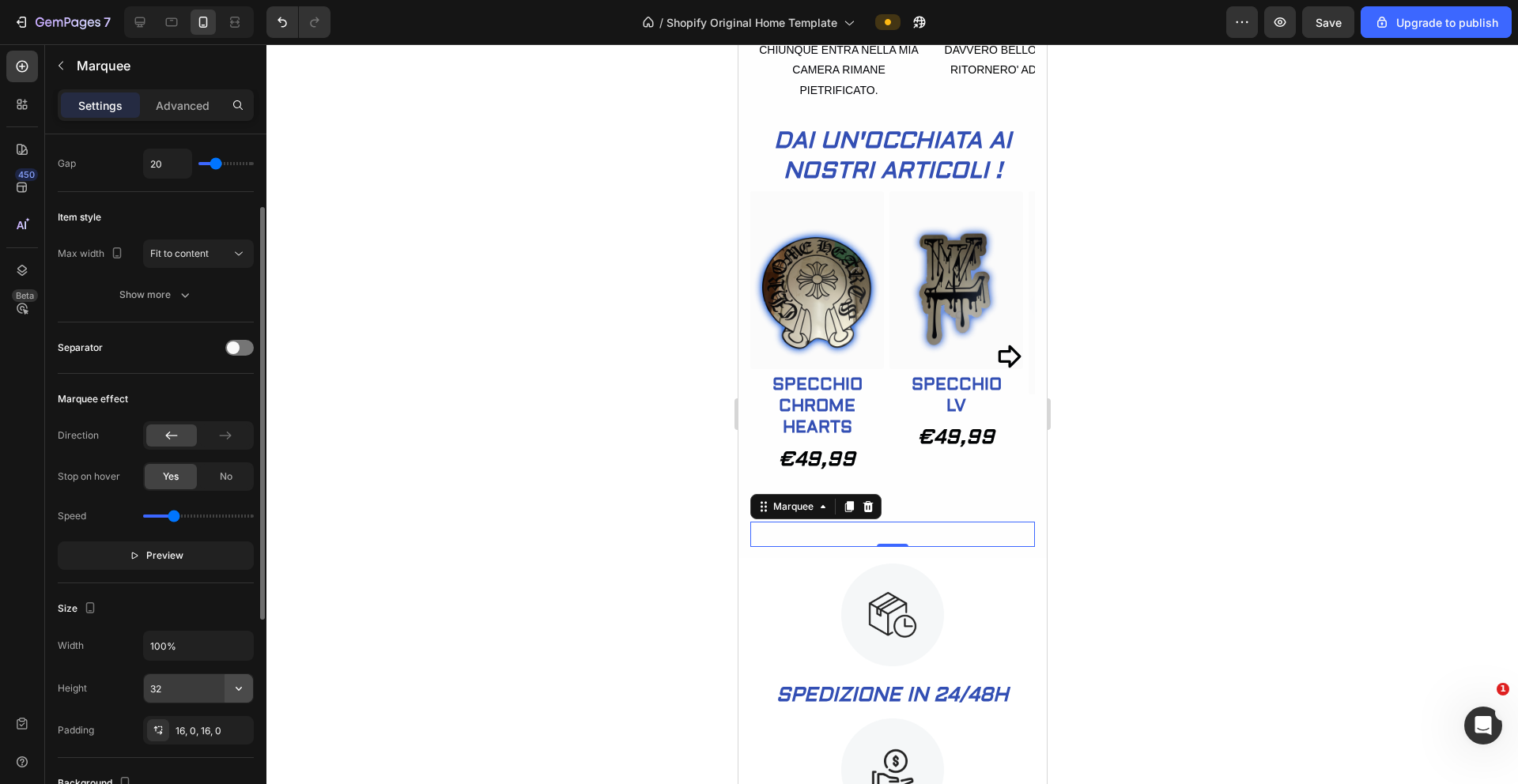
click at [246, 693] on icon "button" at bounding box center [239, 688] width 16 height 16
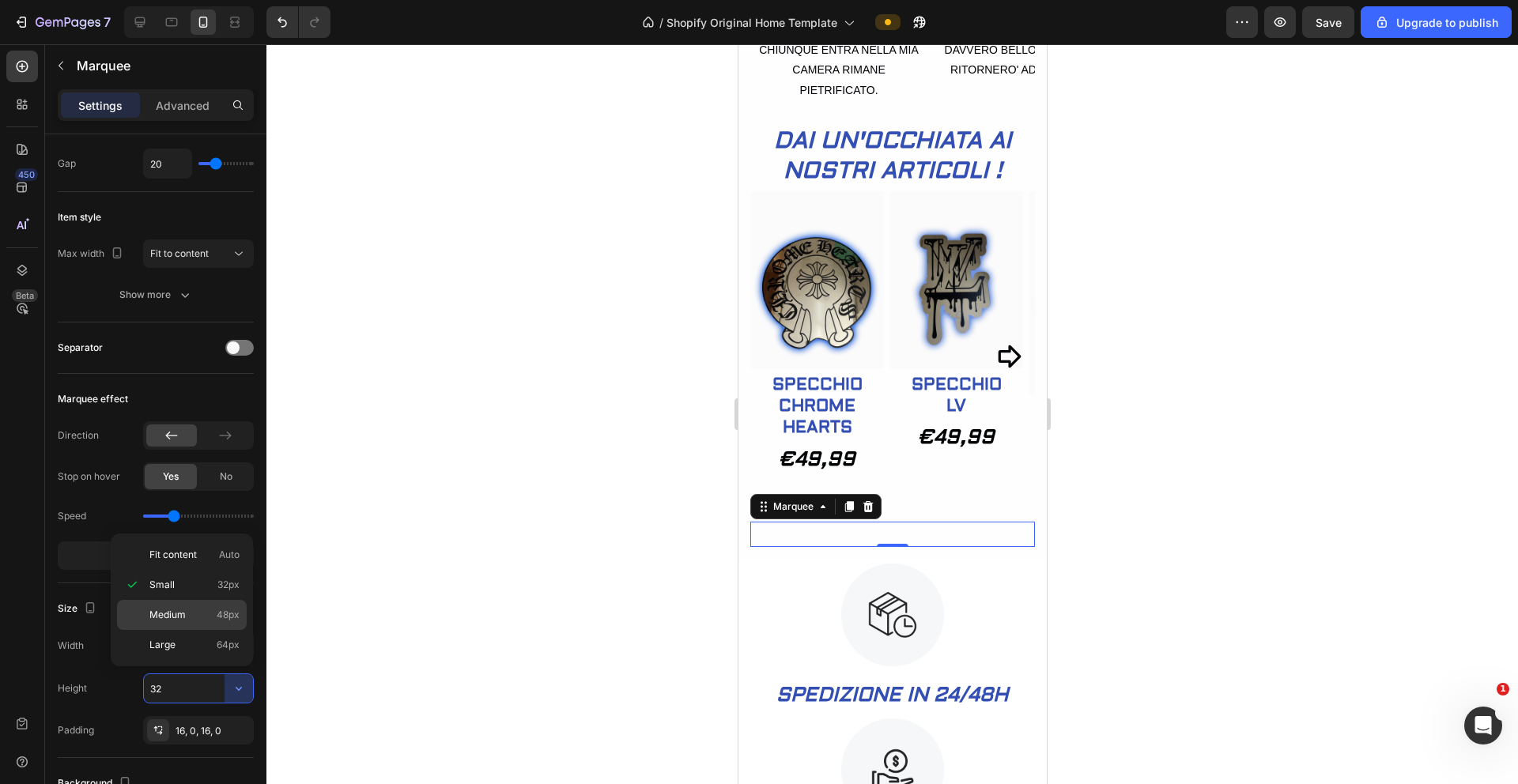
click at [202, 612] on p "Medium 48px" at bounding box center [194, 615] width 90 height 14
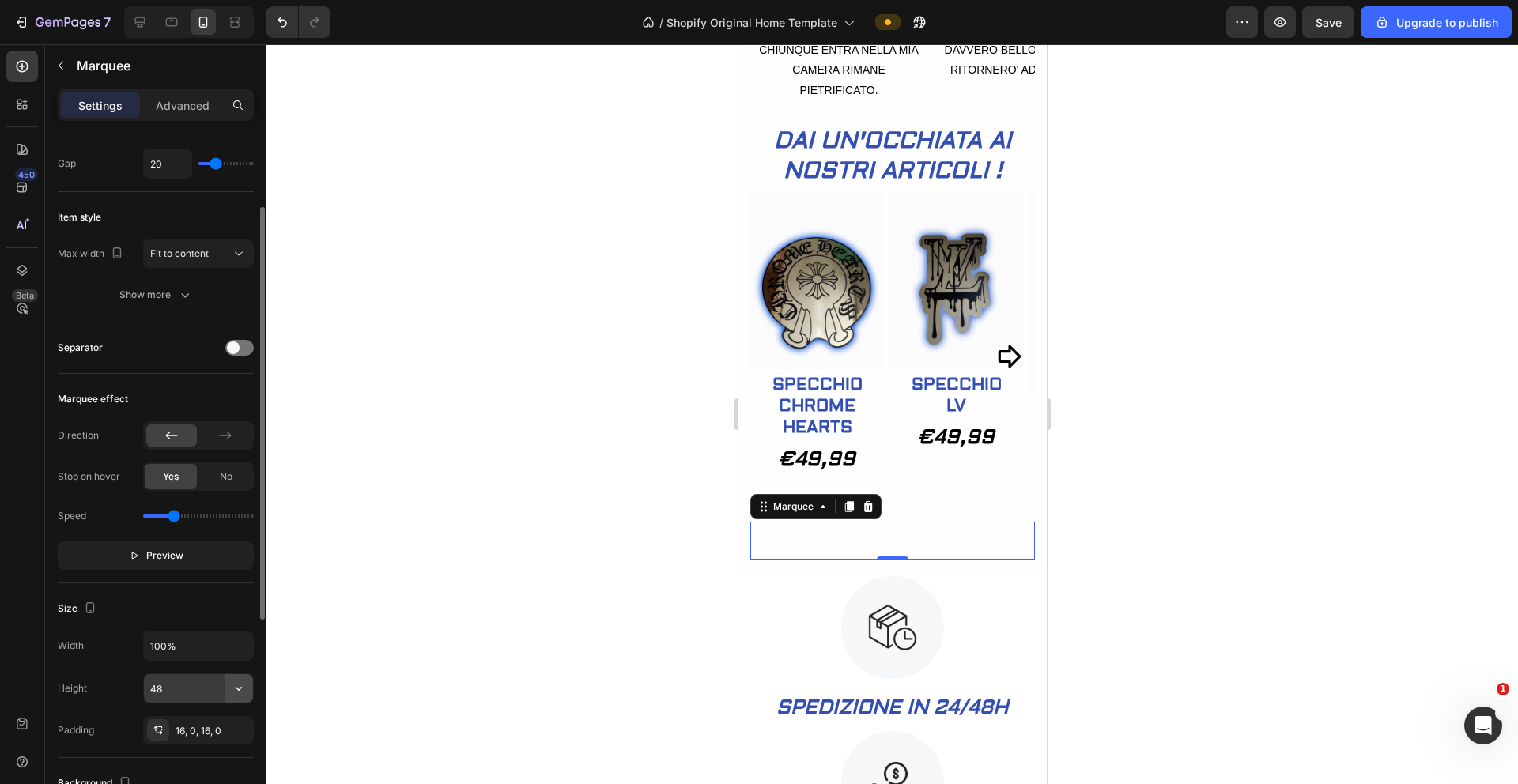
click at [246, 696] on icon "button" at bounding box center [239, 688] width 16 height 16
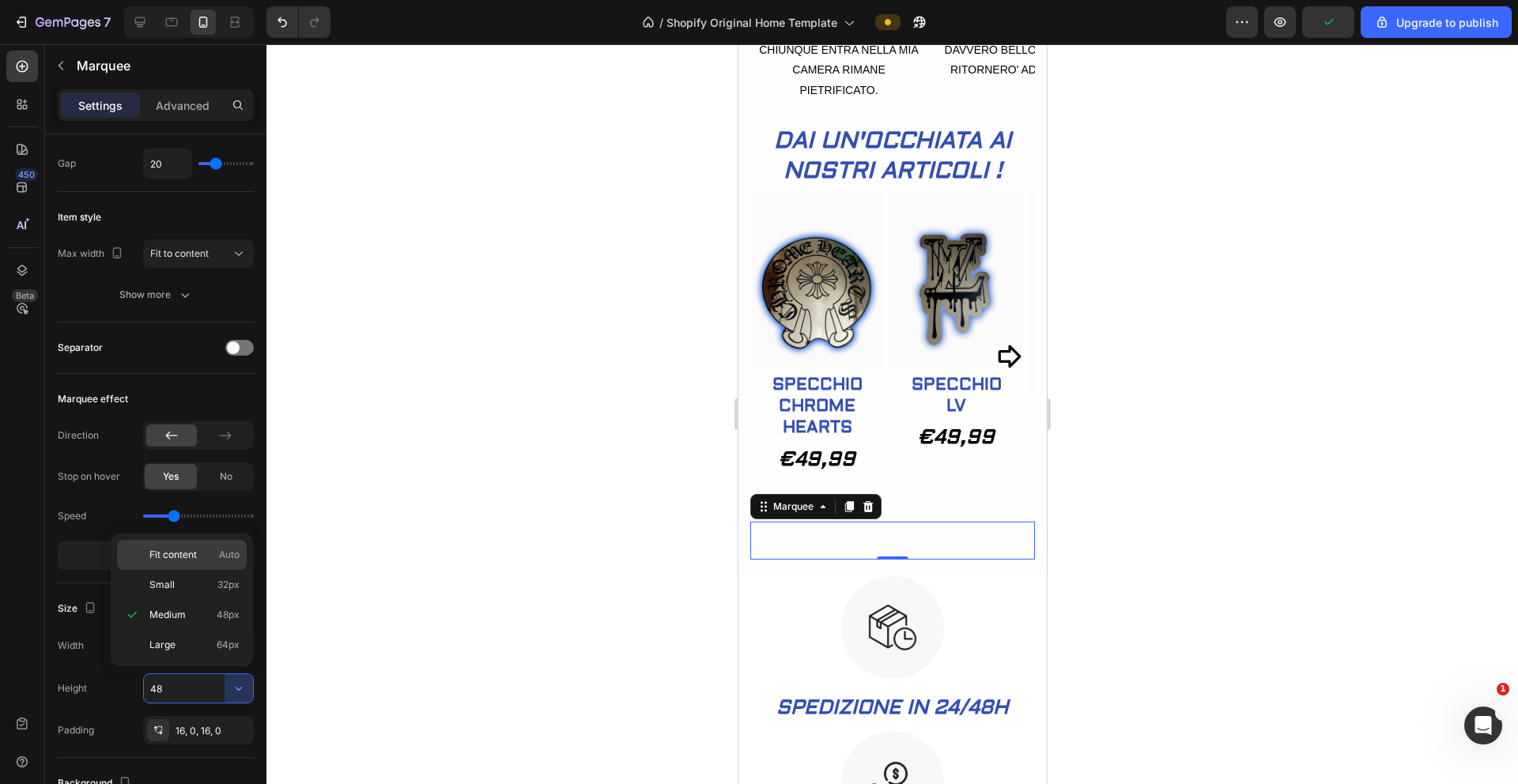
click at [193, 570] on div "Fit content Auto" at bounding box center [182, 585] width 129 height 30
type input "Auto"
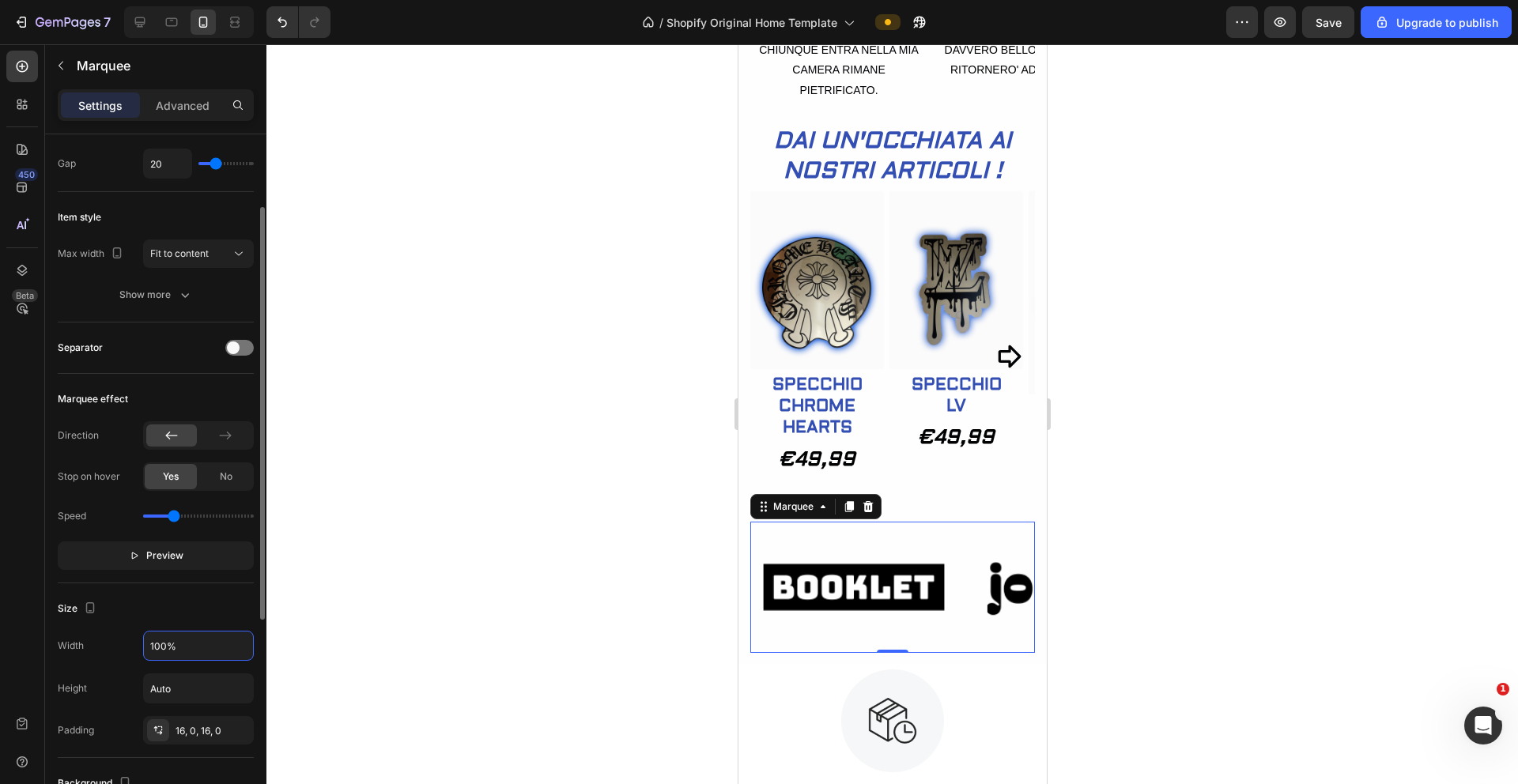
click at [189, 656] on input "100%" at bounding box center [198, 646] width 109 height 29
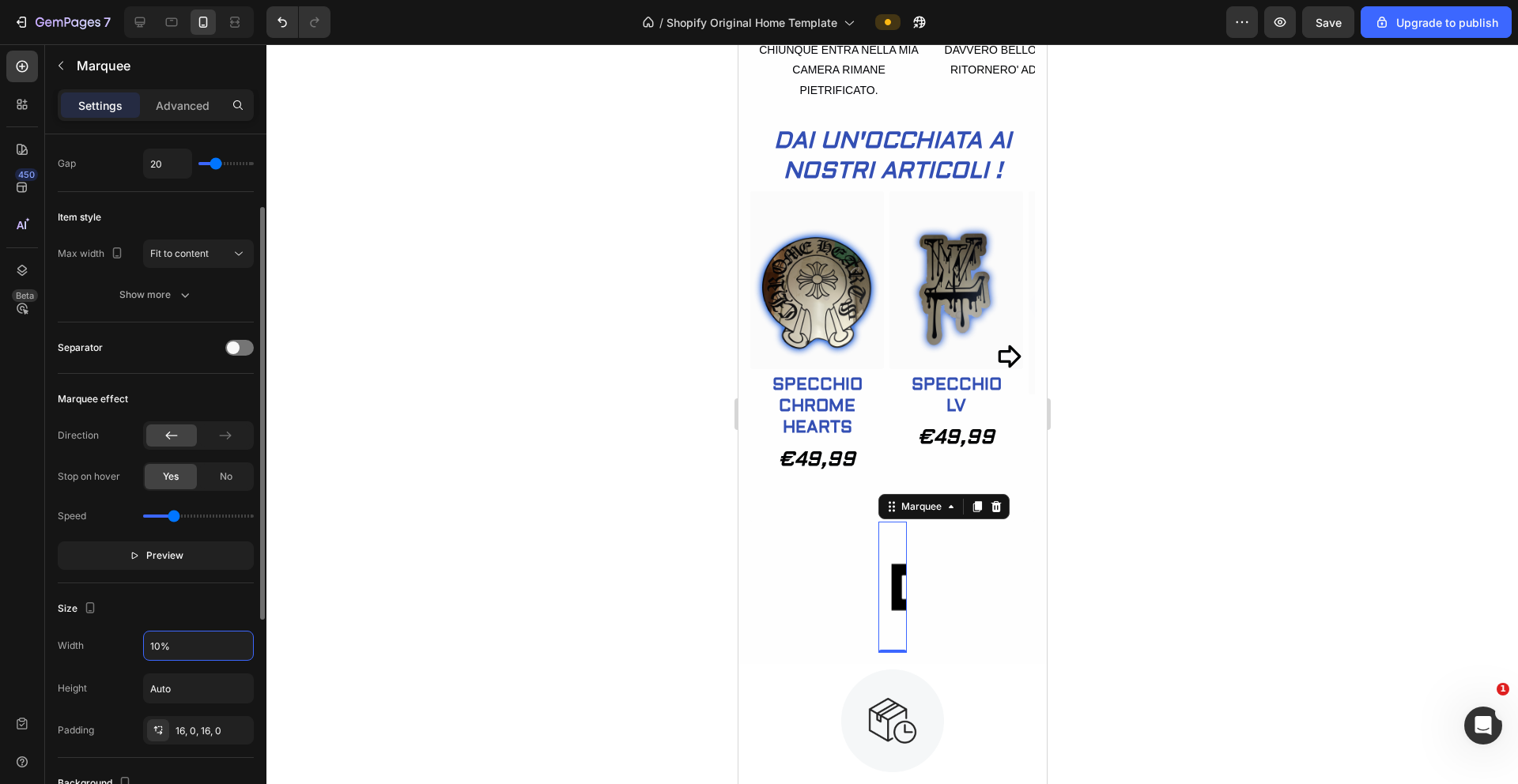
type input "100%"
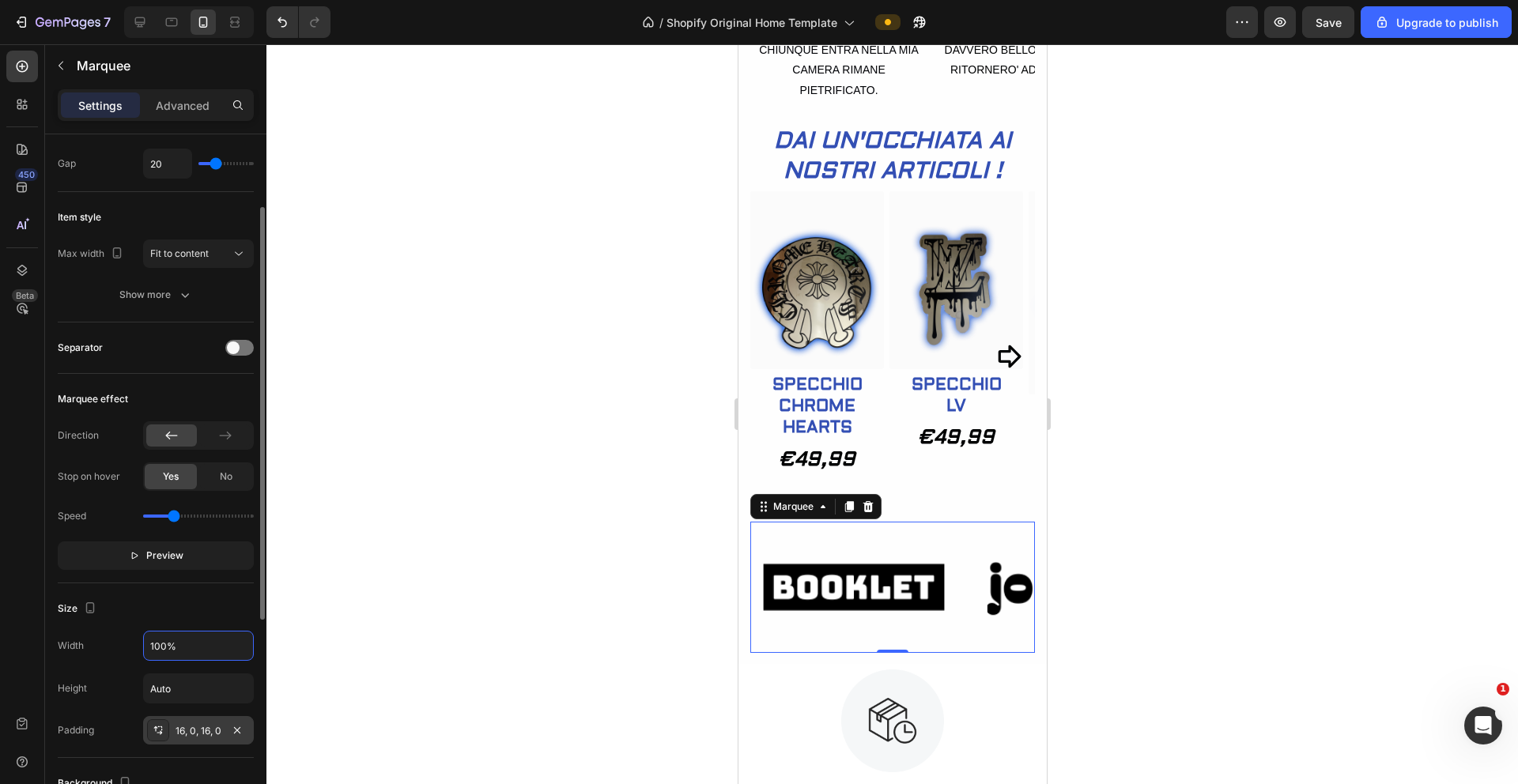
click at [213, 733] on div "16, 0, 16, 0" at bounding box center [198, 731] width 46 height 14
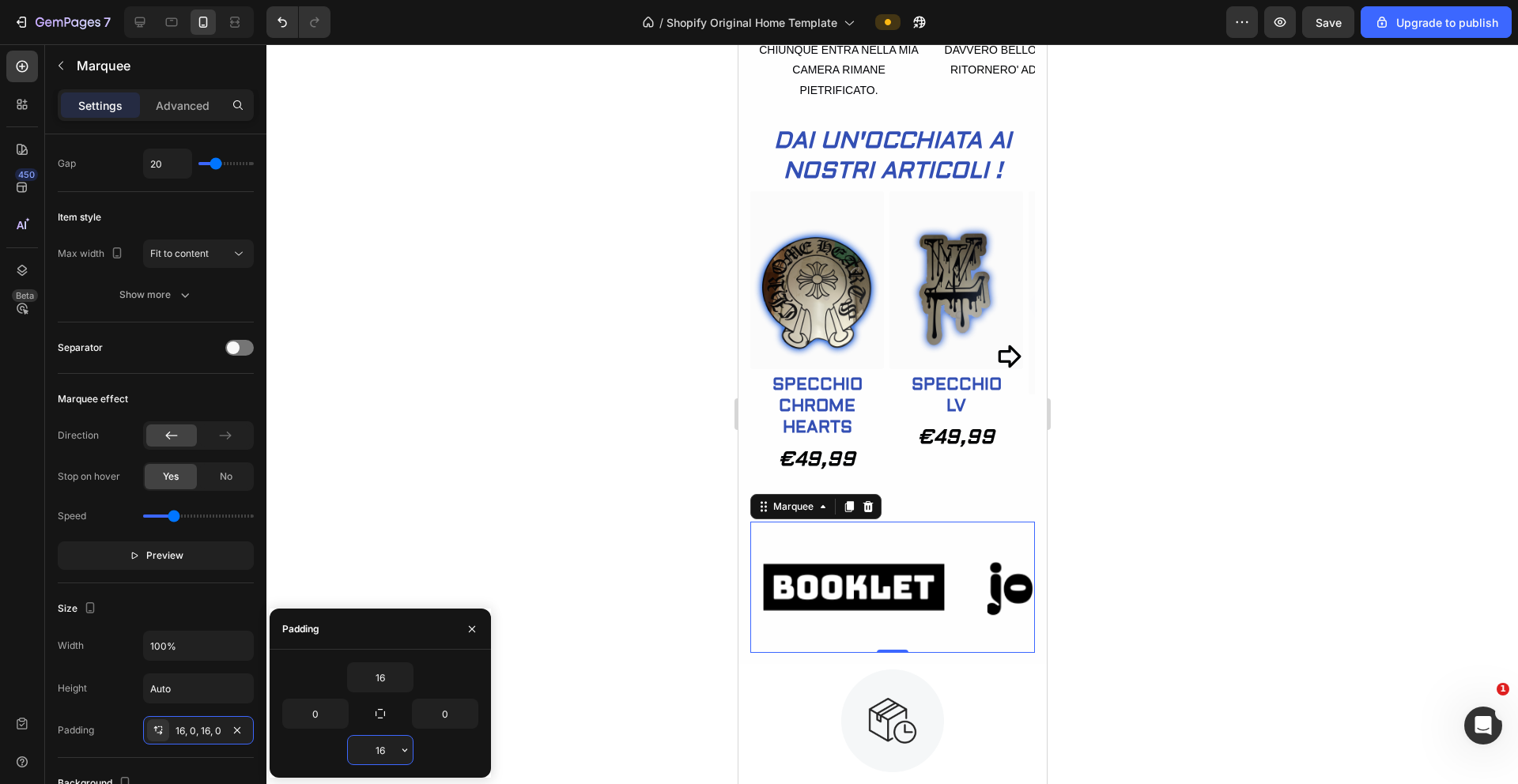
drag, startPoint x: 385, startPoint y: 756, endPoint x: 387, endPoint y: 745, distance: 11.2
click at [387, 745] on input "16" at bounding box center [381, 751] width 65 height 29
type input "1"
type input "3"
click at [503, 456] on div at bounding box center [892, 415] width 1252 height 740
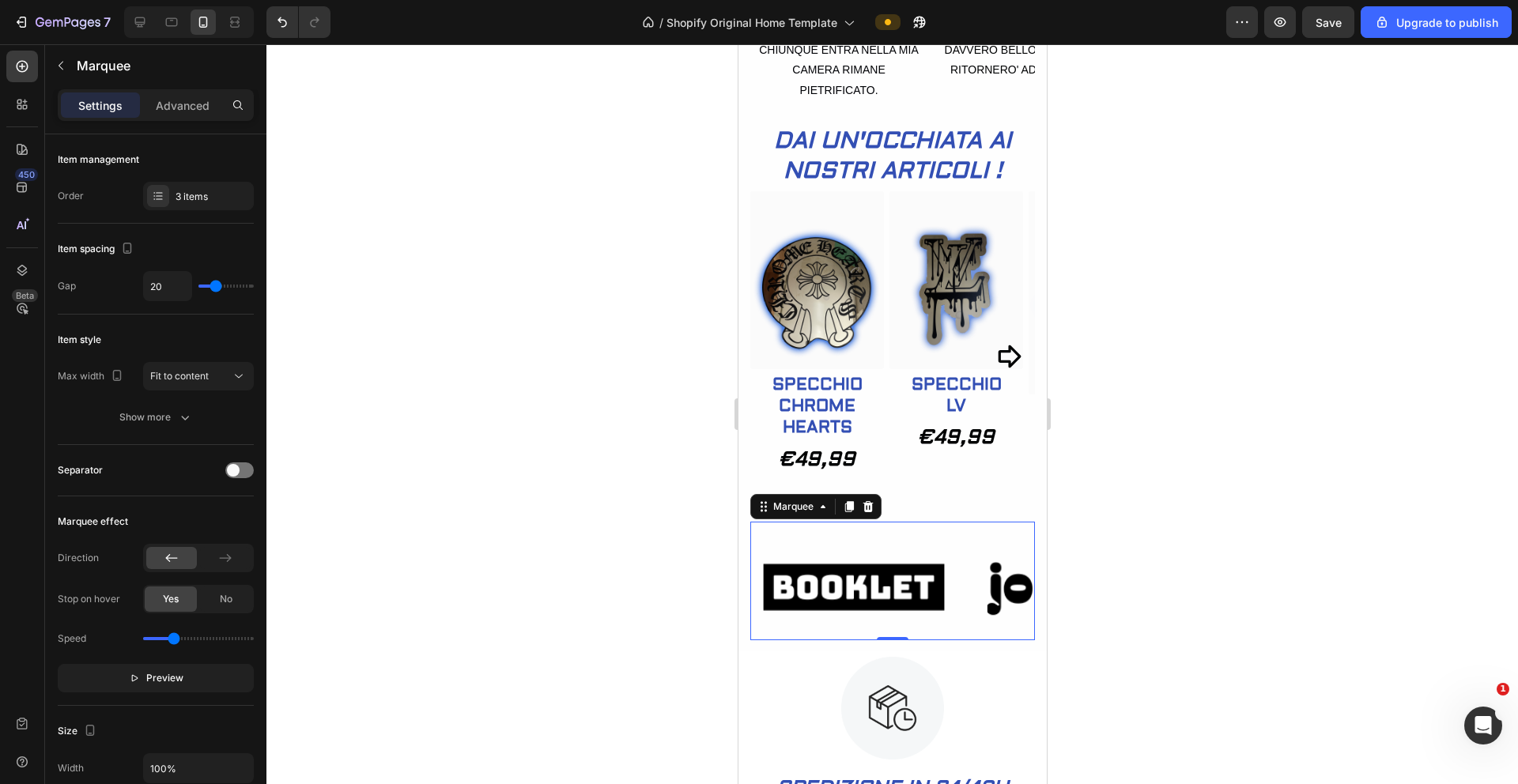
click at [961, 587] on div "Image" at bounding box center [861, 587] width 222 height 106
click at [863, 512] on icon at bounding box center [868, 507] width 10 height 11
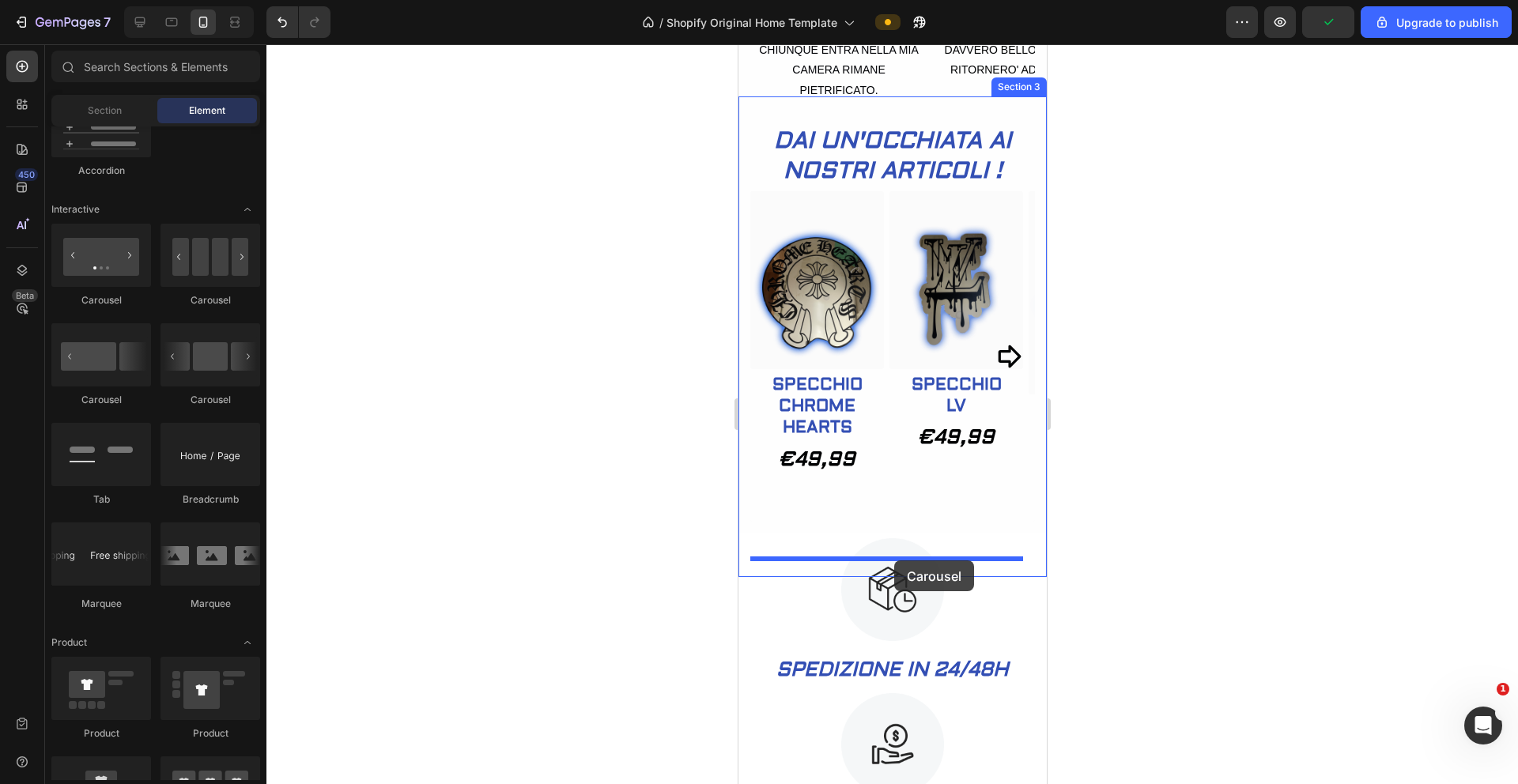
drag, startPoint x: 858, startPoint y: 410, endPoint x: 894, endPoint y: 560, distance: 154.3
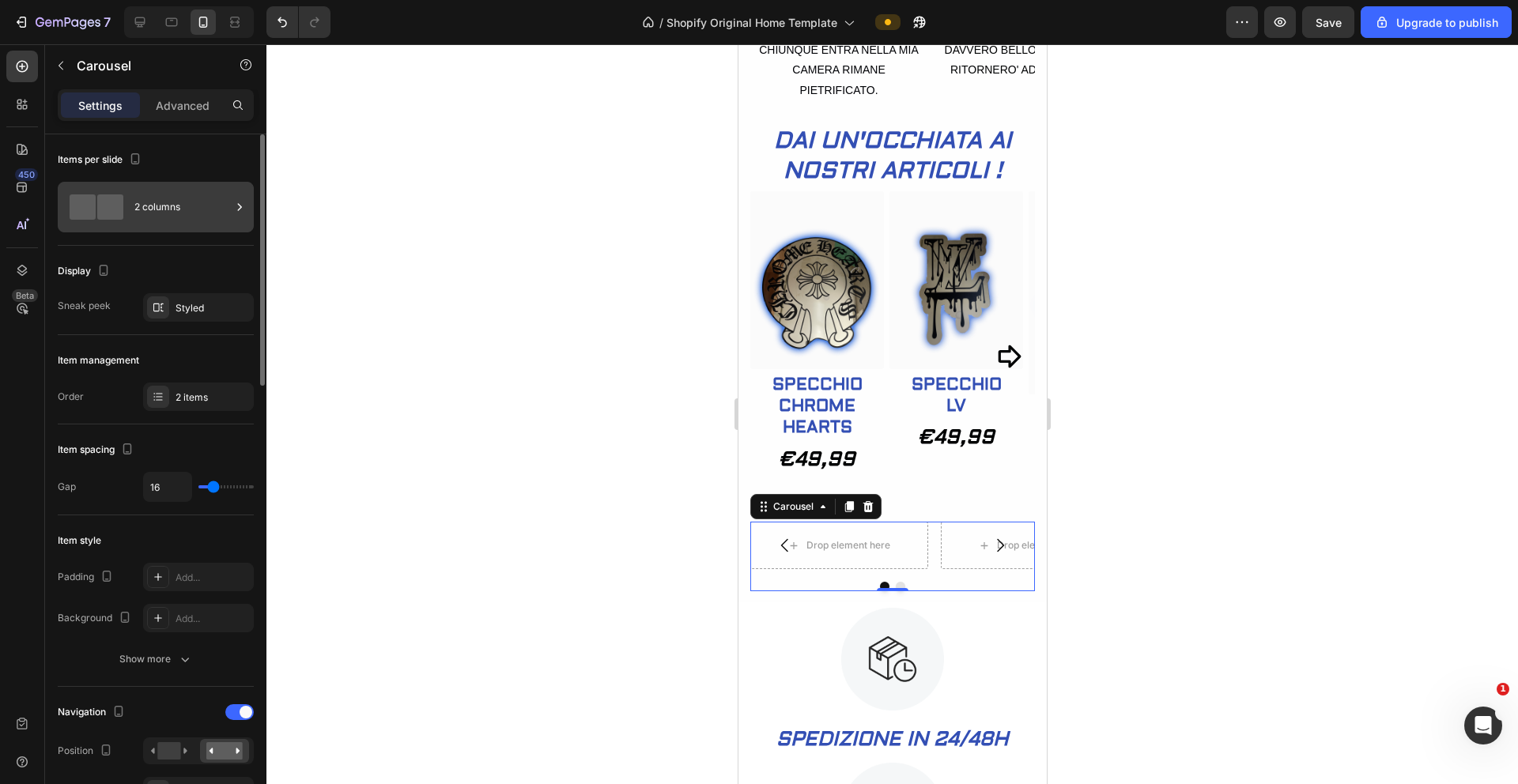
click at [244, 206] on icon at bounding box center [239, 206] width 16 height 16
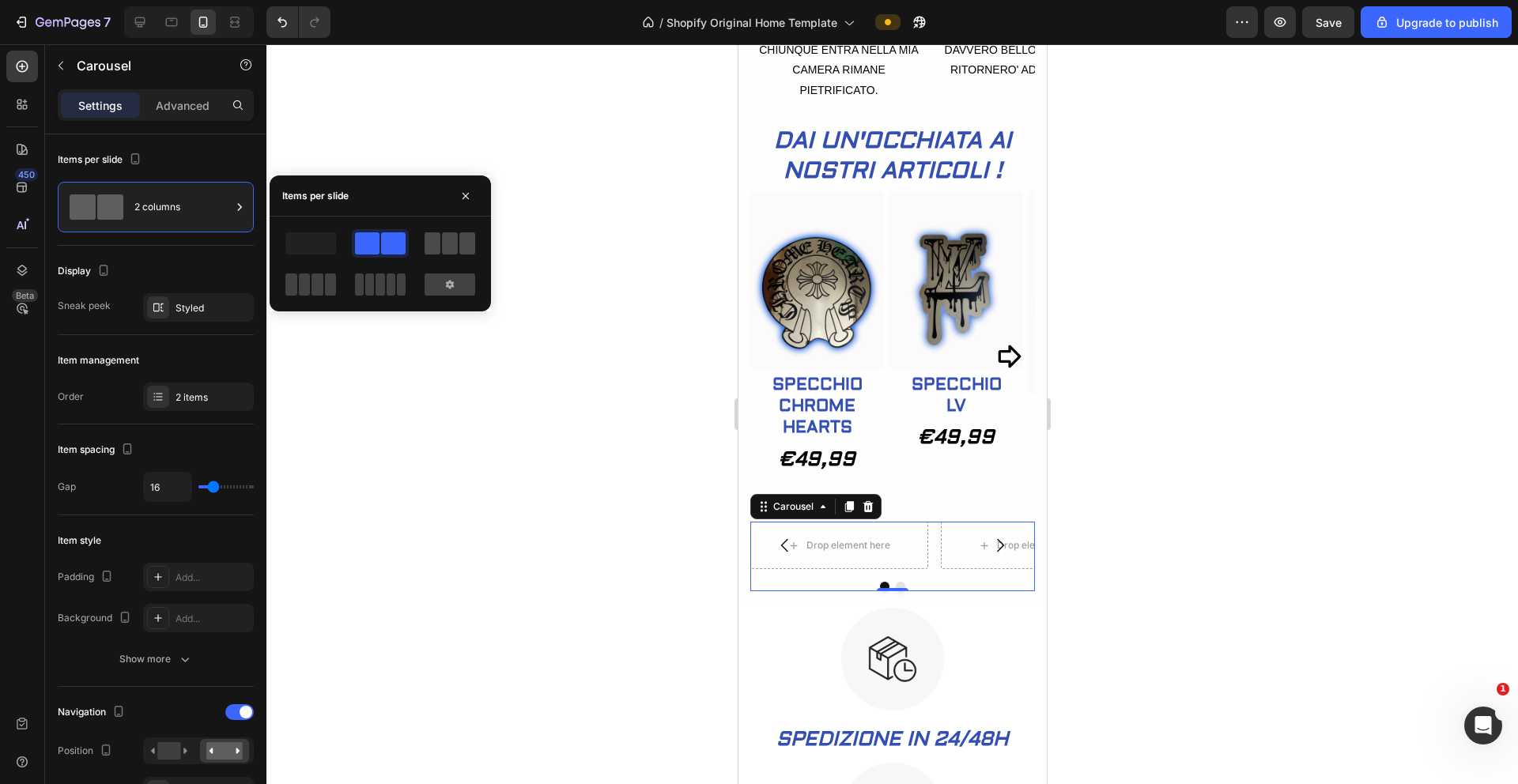
click at [435, 243] on span at bounding box center [432, 243] width 16 height 22
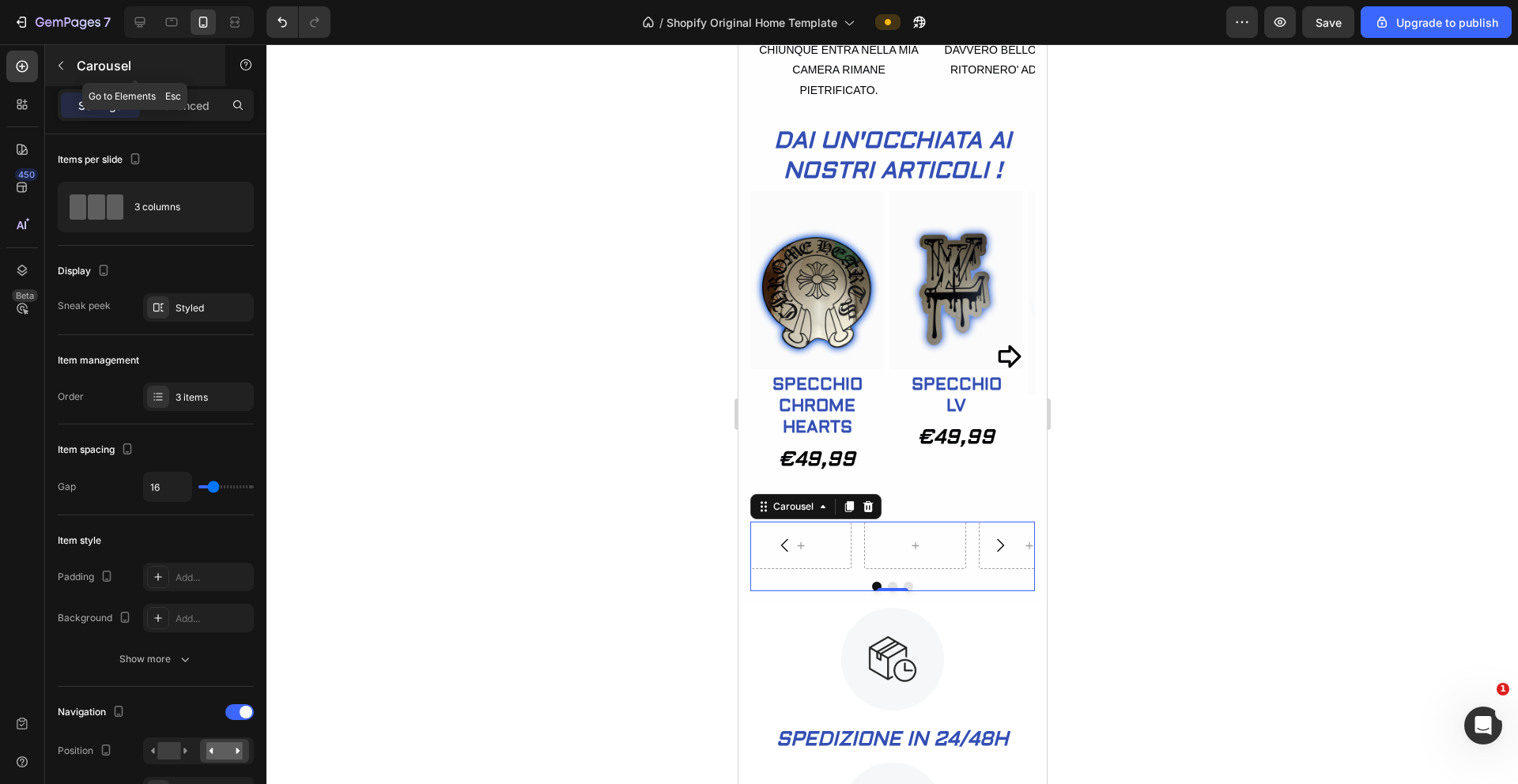
click at [65, 63] on icon "button" at bounding box center [60, 65] width 12 height 12
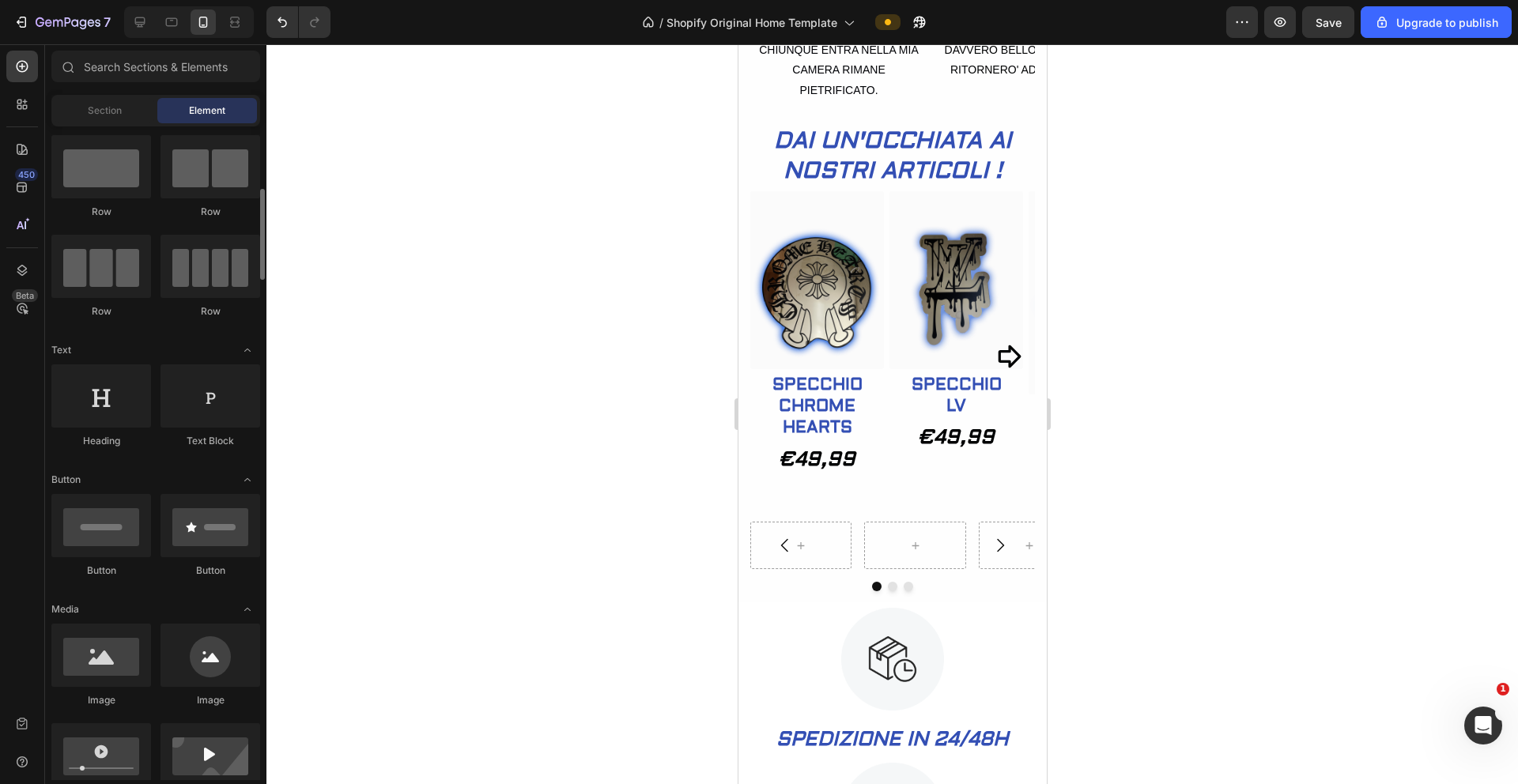
scroll to position [78, 0]
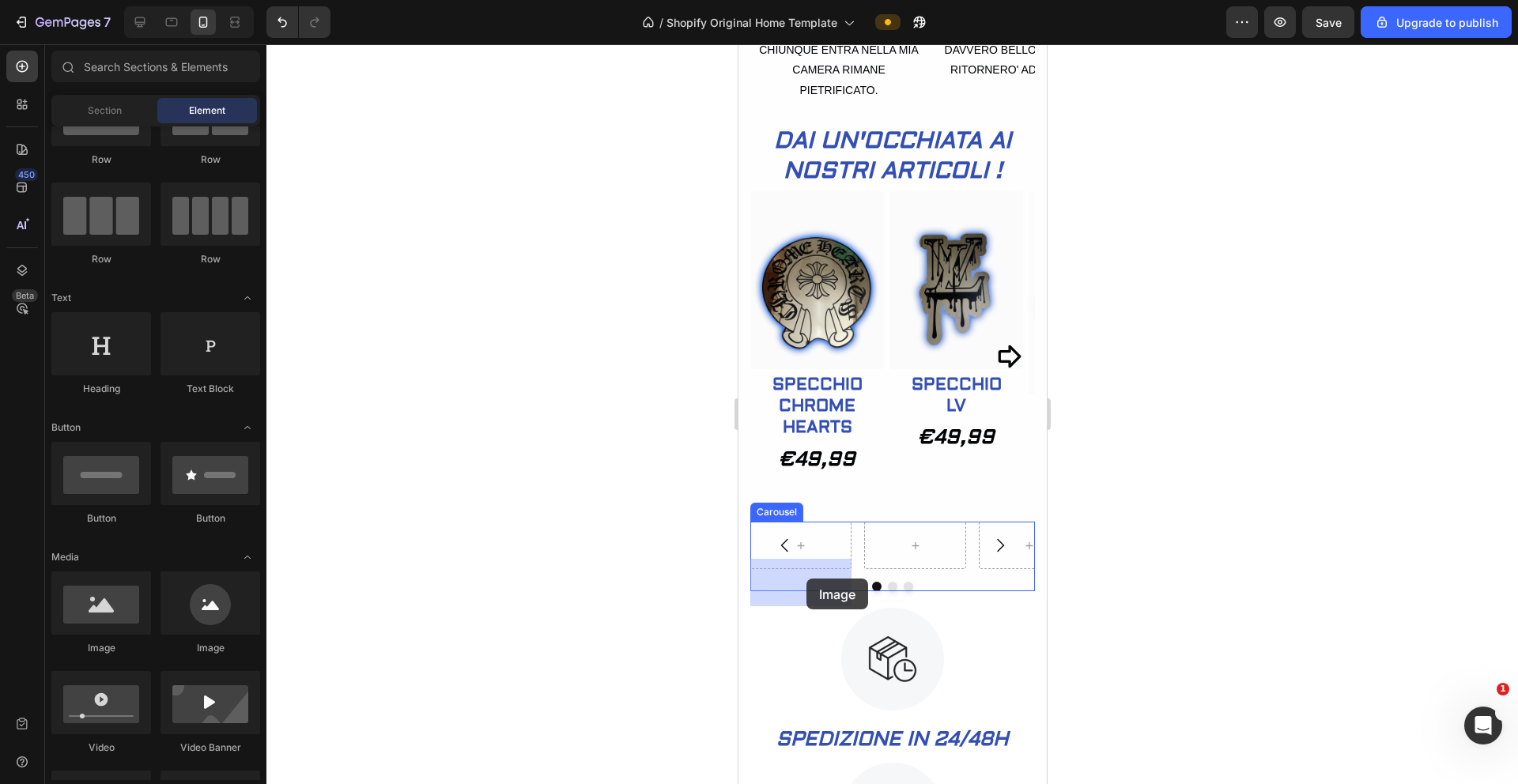
drag, startPoint x: 831, startPoint y: 656, endPoint x: 806, endPoint y: 578, distance: 81.9
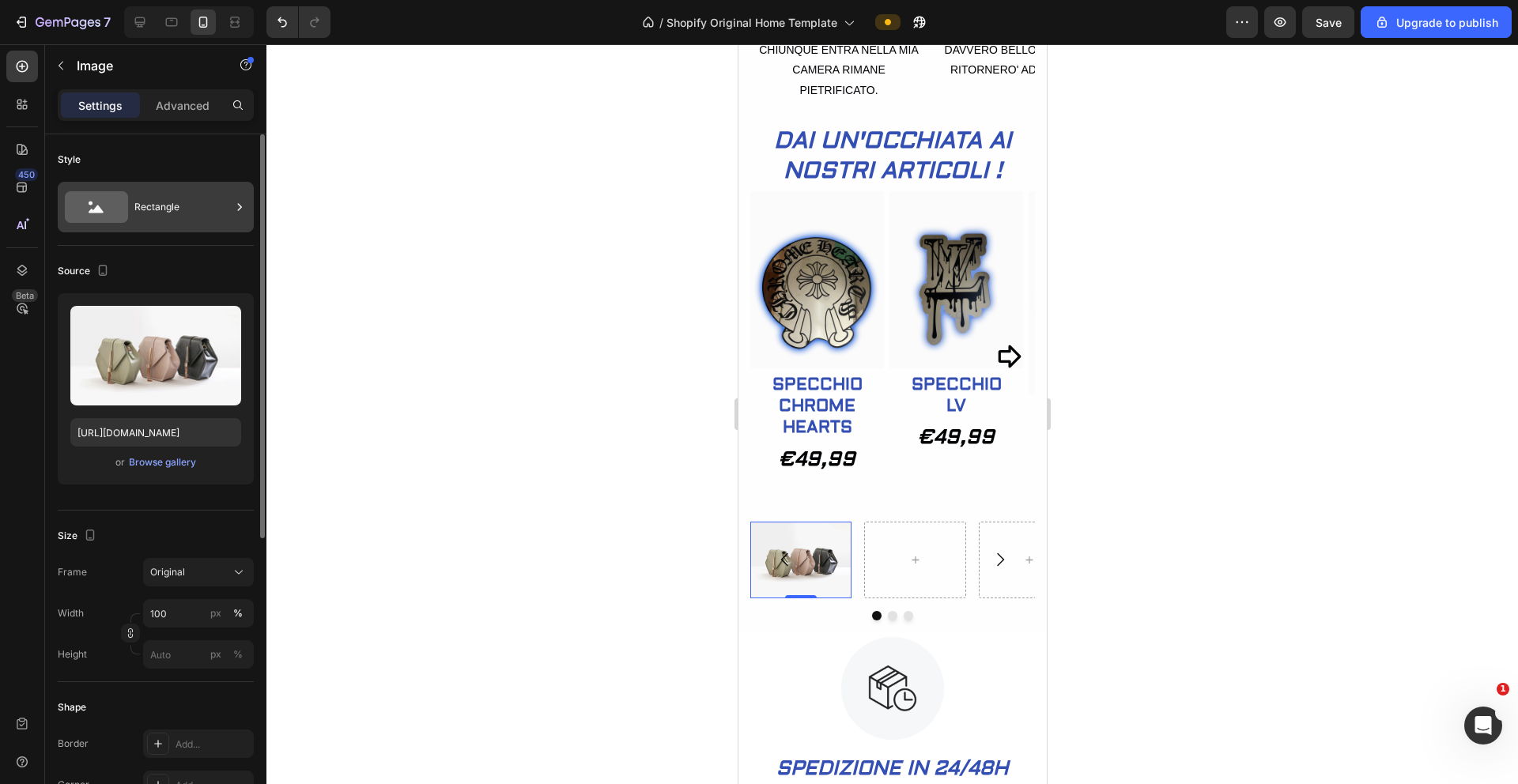
click at [228, 205] on div "Rectangle" at bounding box center [182, 207] width 96 height 36
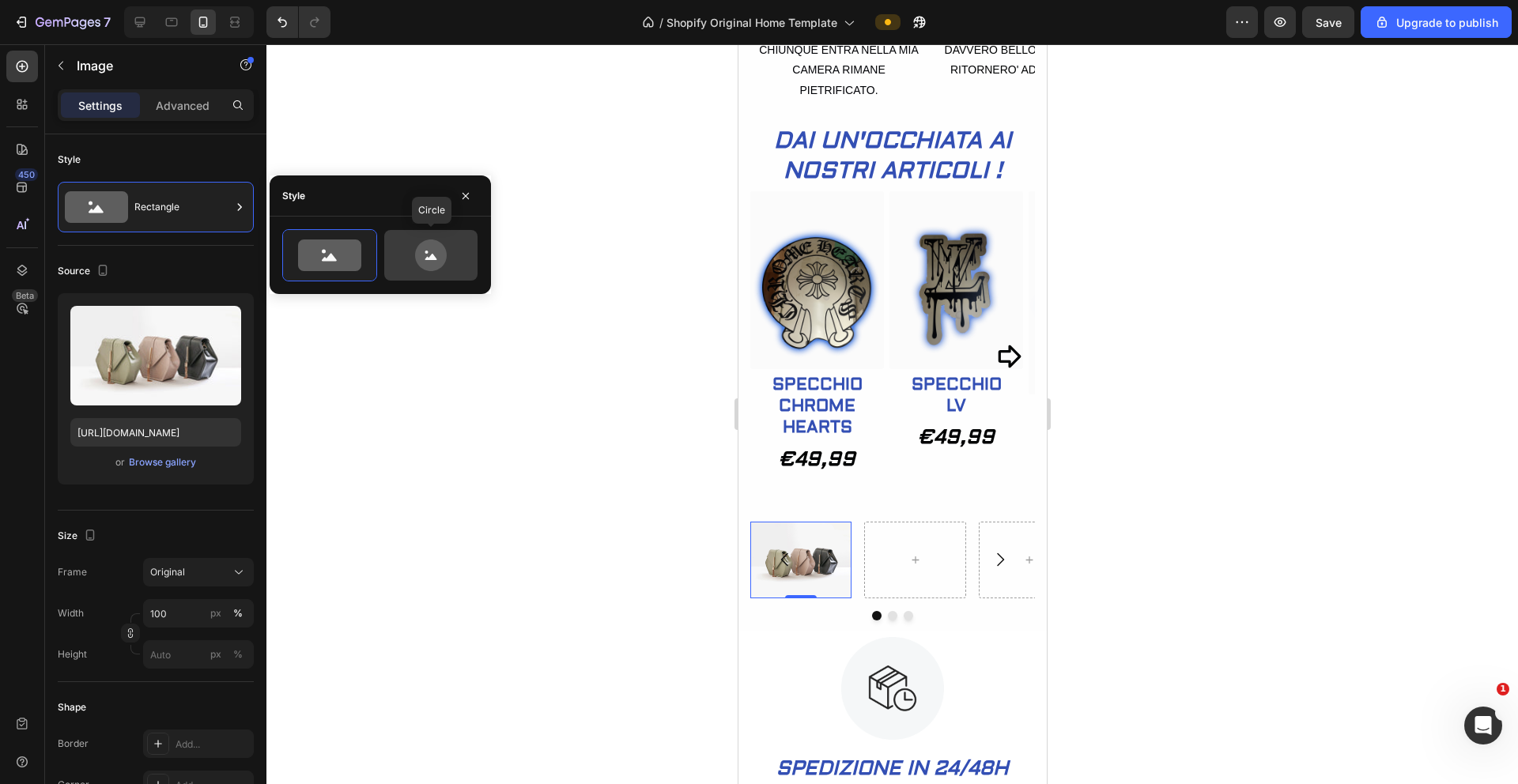
click at [428, 249] on icon at bounding box center [430, 255] width 31 height 31
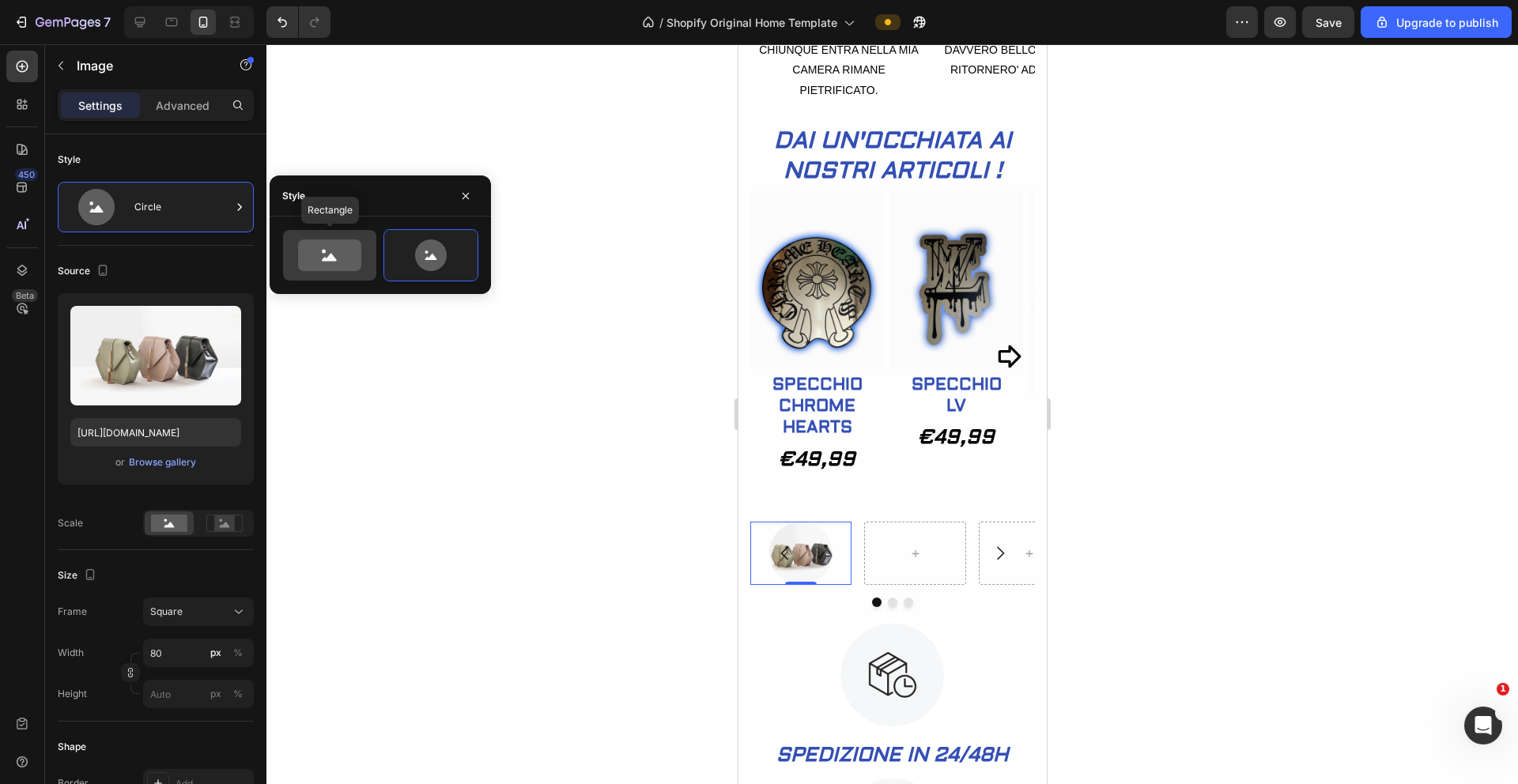
click at [356, 256] on icon at bounding box center [329, 255] width 63 height 31
type input "100"
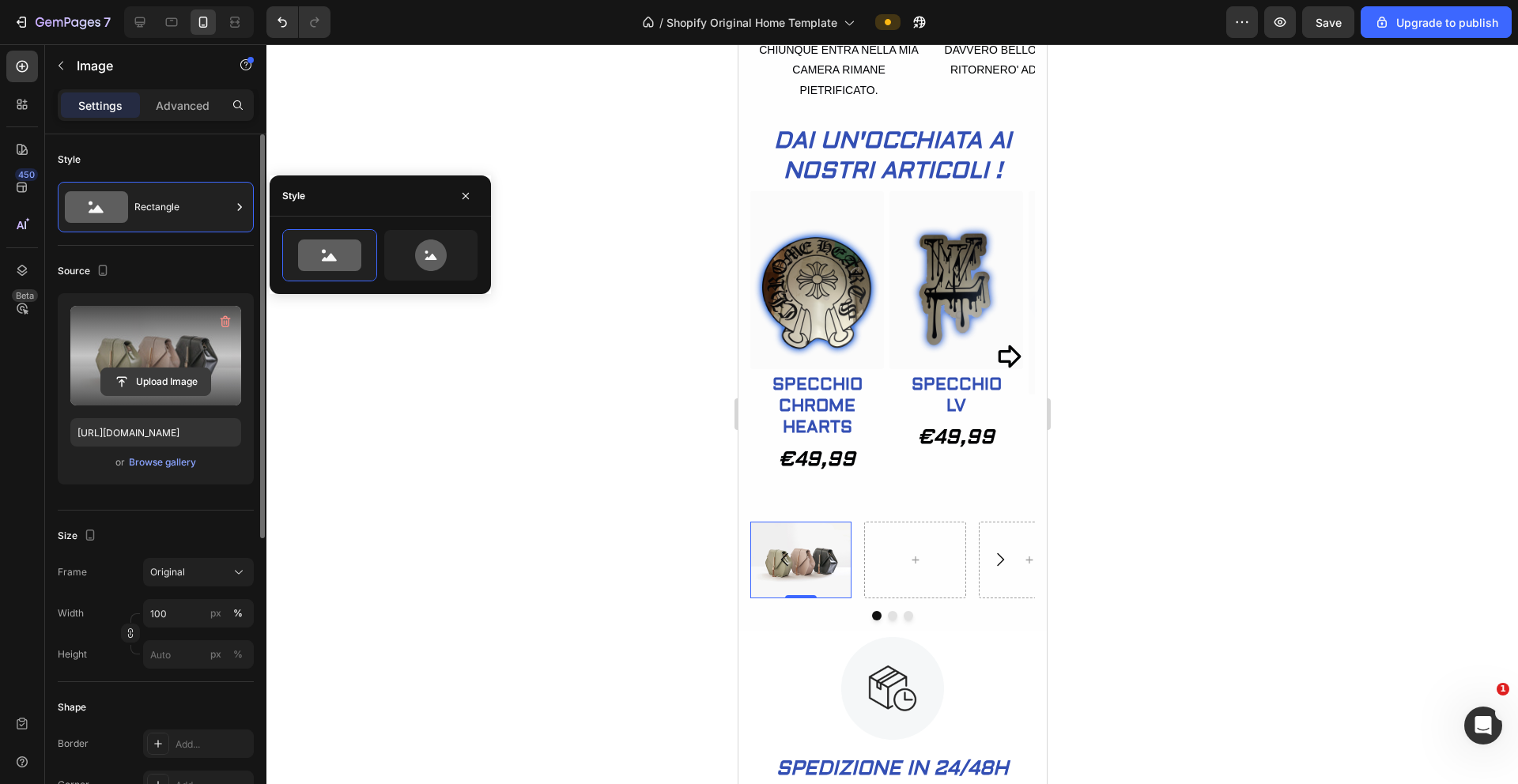
click at [171, 369] on input "file" at bounding box center [155, 382] width 109 height 27
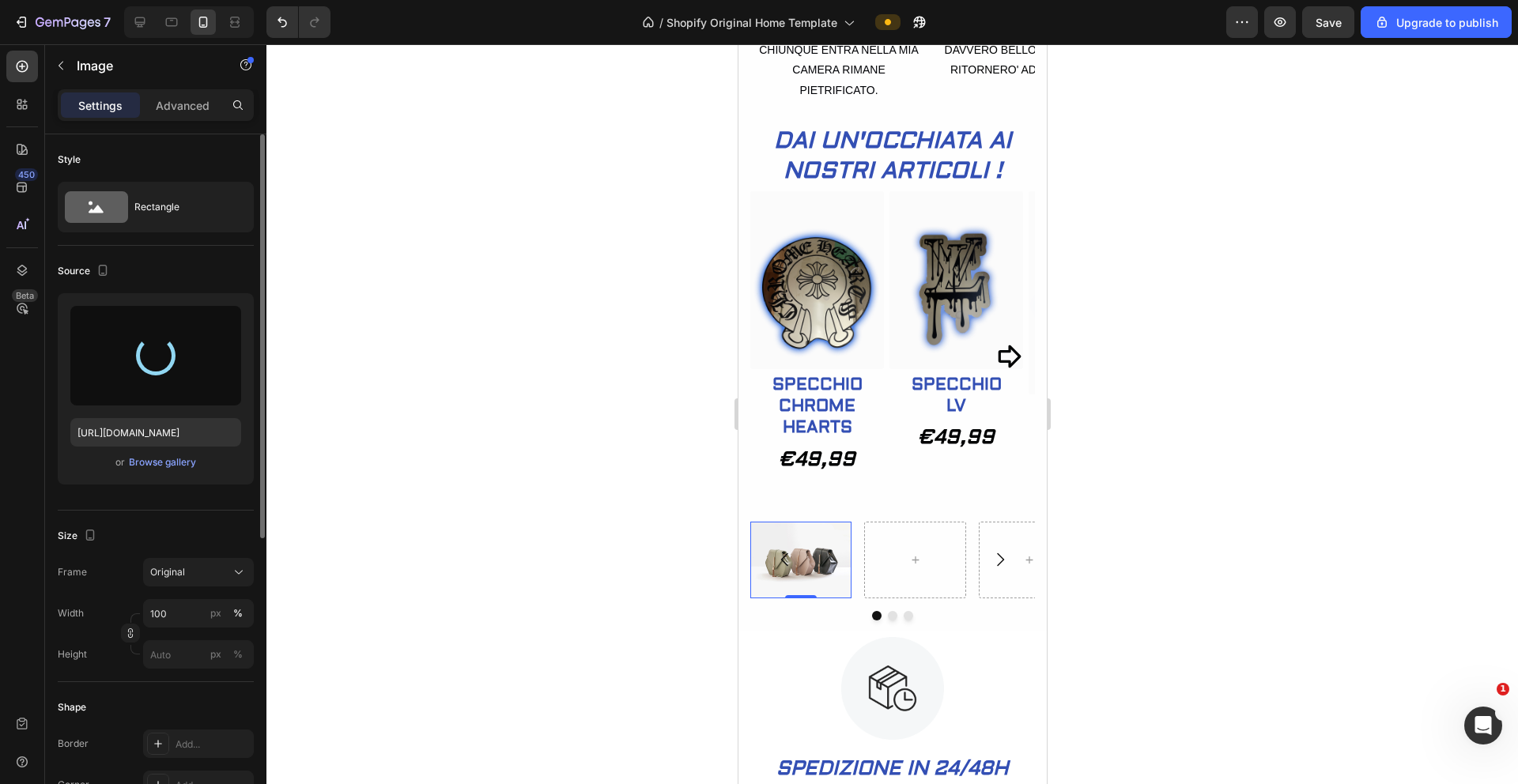
type input "https://cdn.shopify.com/s/files/1/0934/0626/5686/files/gempages_577294649614402…"
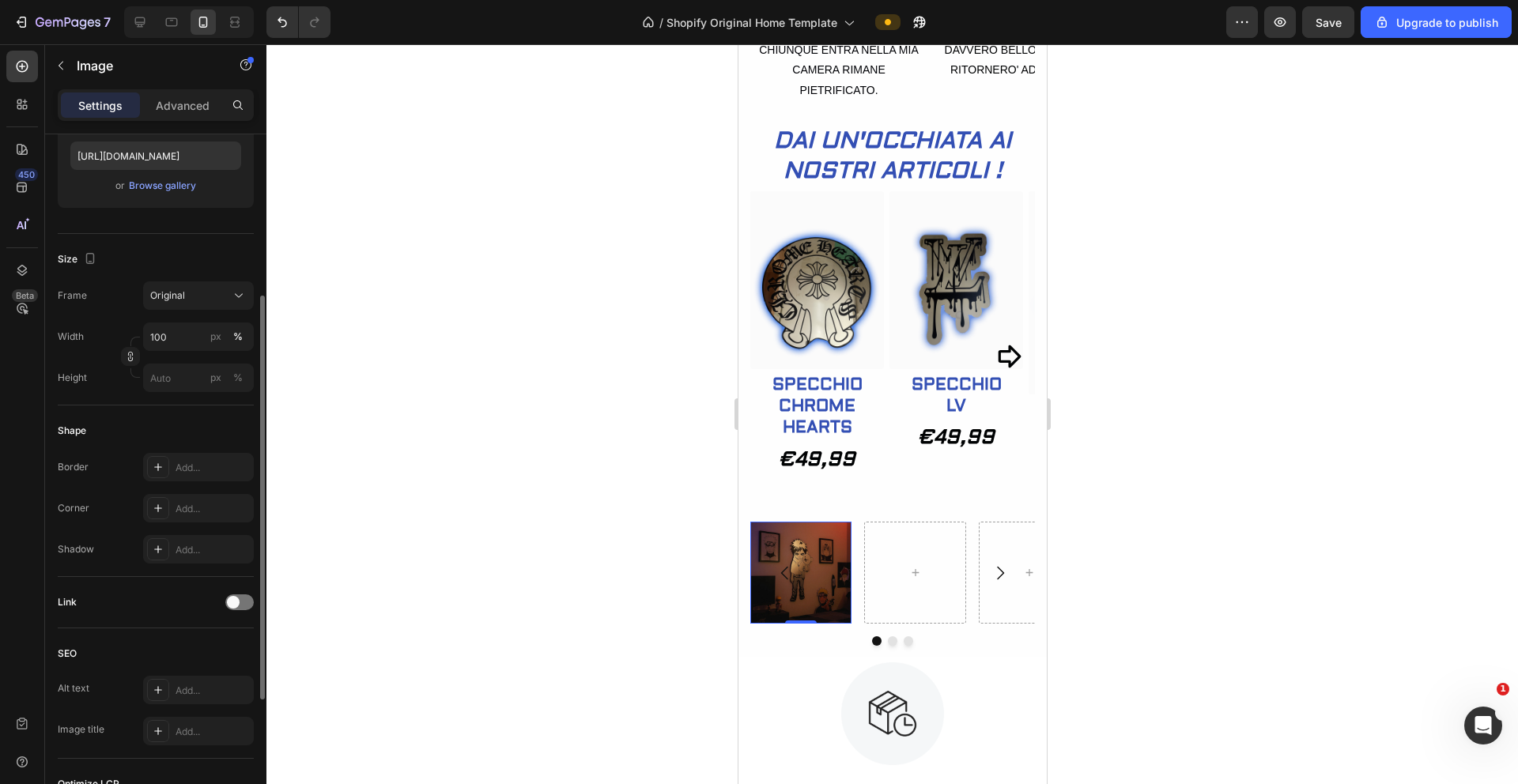
scroll to position [147, 0]
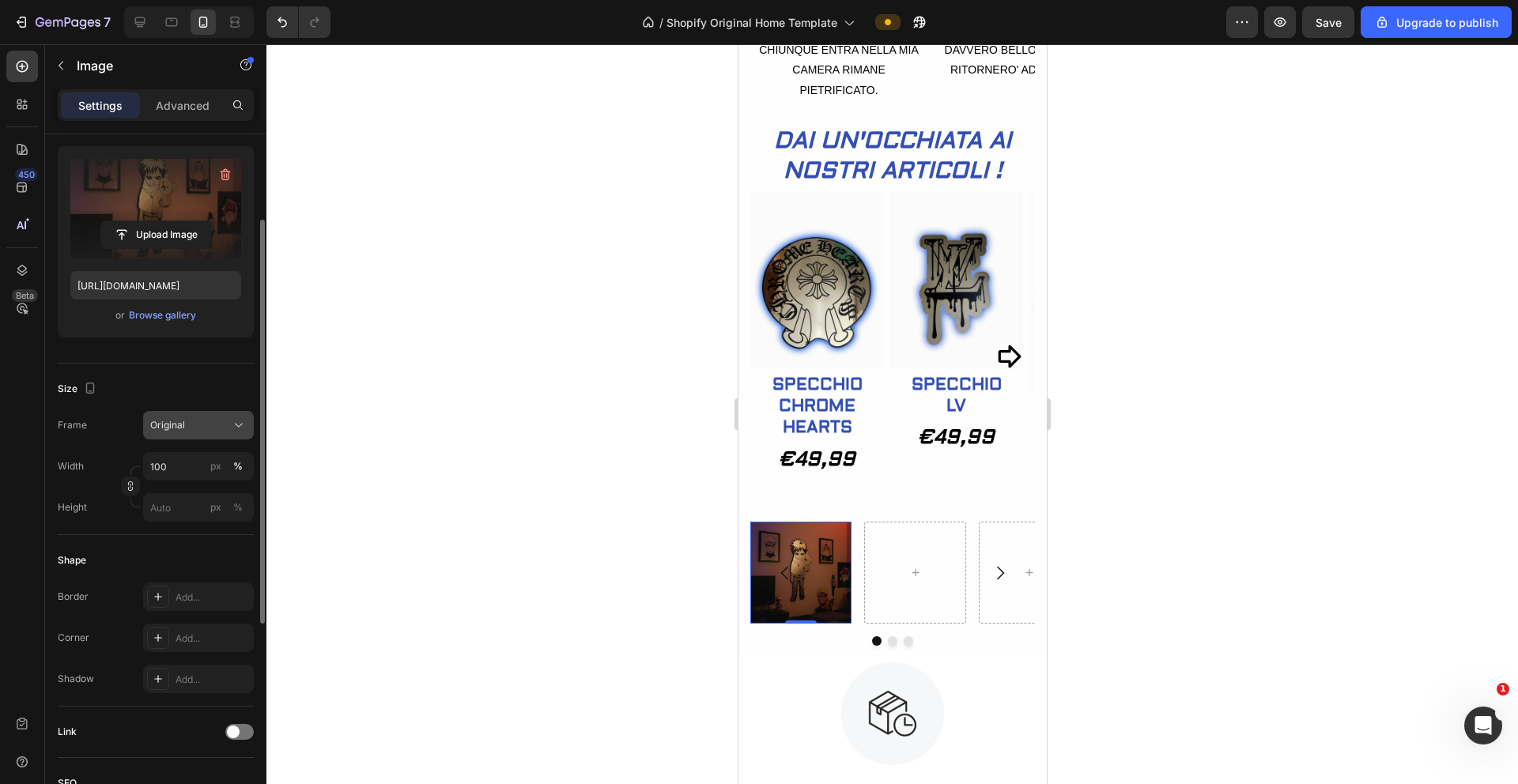
click at [246, 427] on icon at bounding box center [239, 425] width 16 height 16
click at [192, 497] on div "Vertical" at bounding box center [195, 494] width 91 height 16
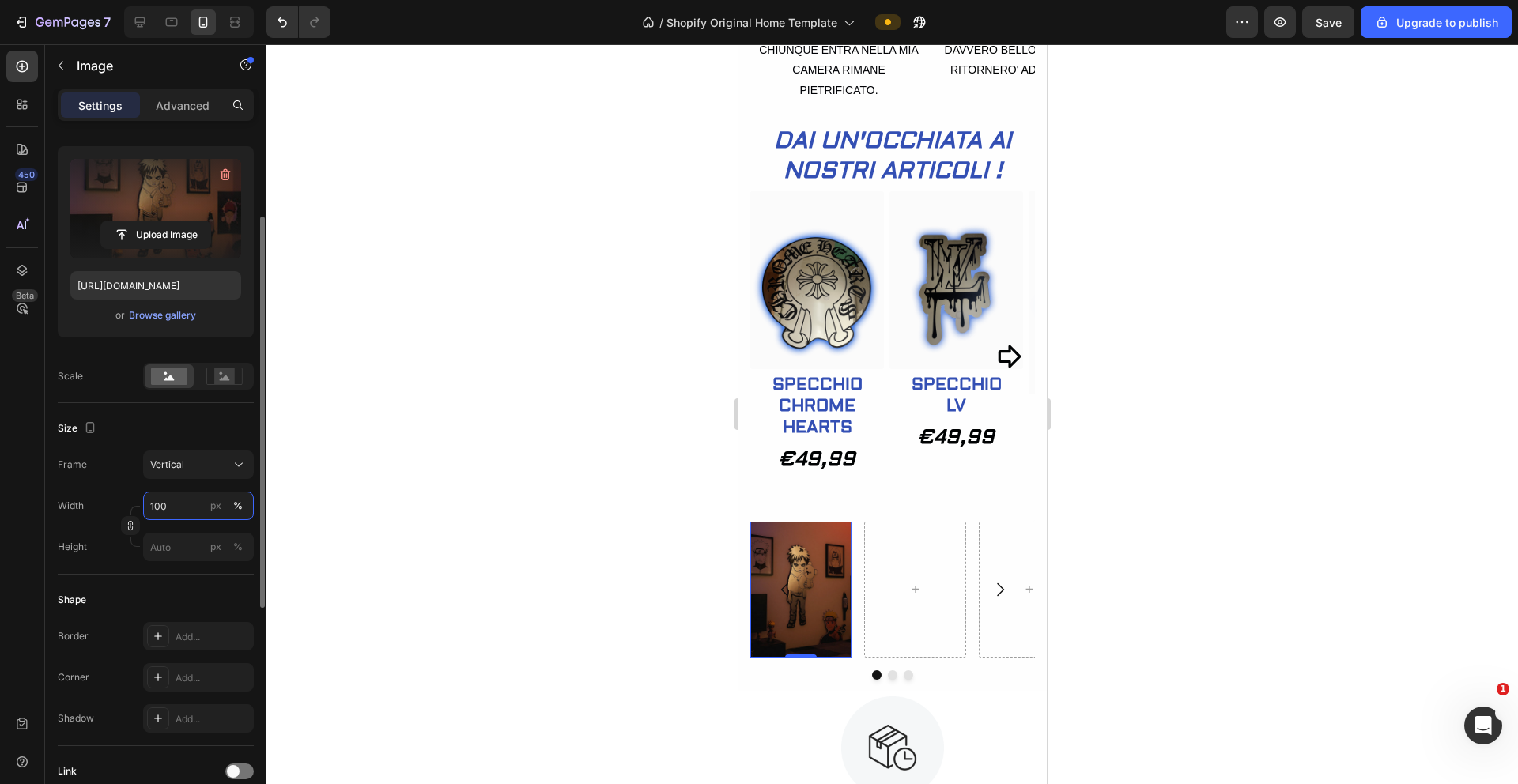
click at [172, 503] on input "100" at bounding box center [198, 506] width 110 height 29
type input "3"
type input "4"
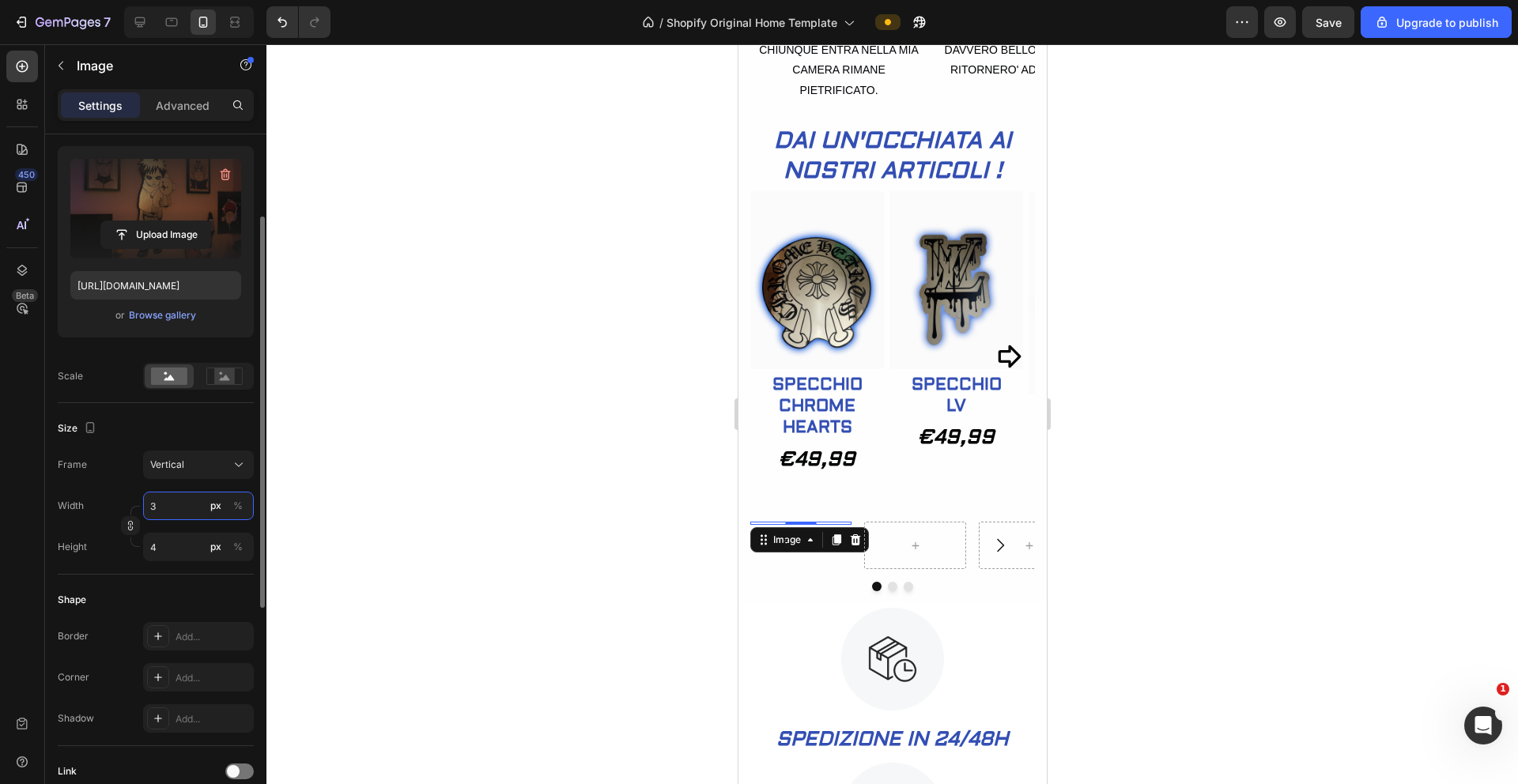
type input "30"
type input "40"
type input "300"
type input "400"
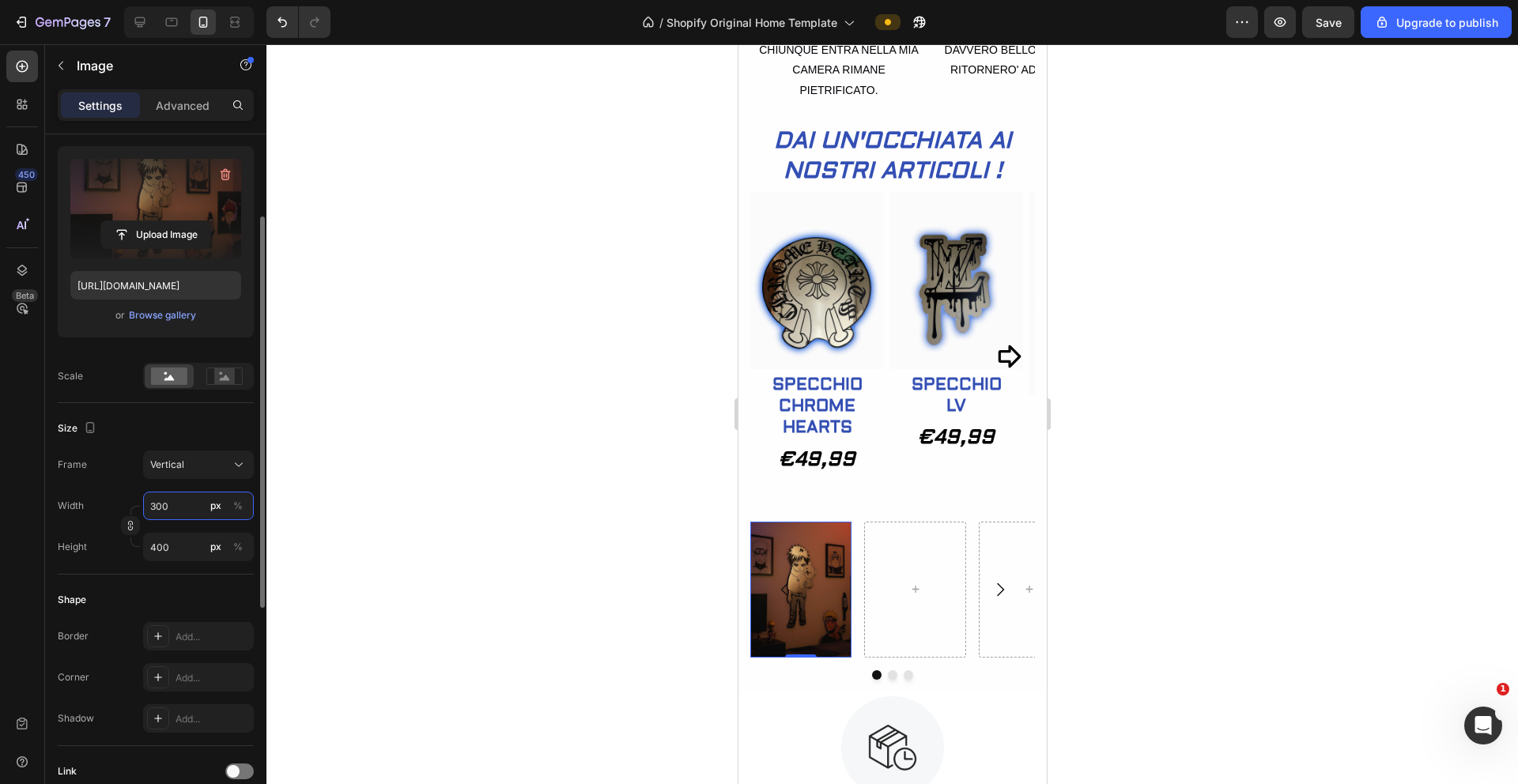
type input "30"
type input "40"
type input "3"
type input "4"
type input "3"
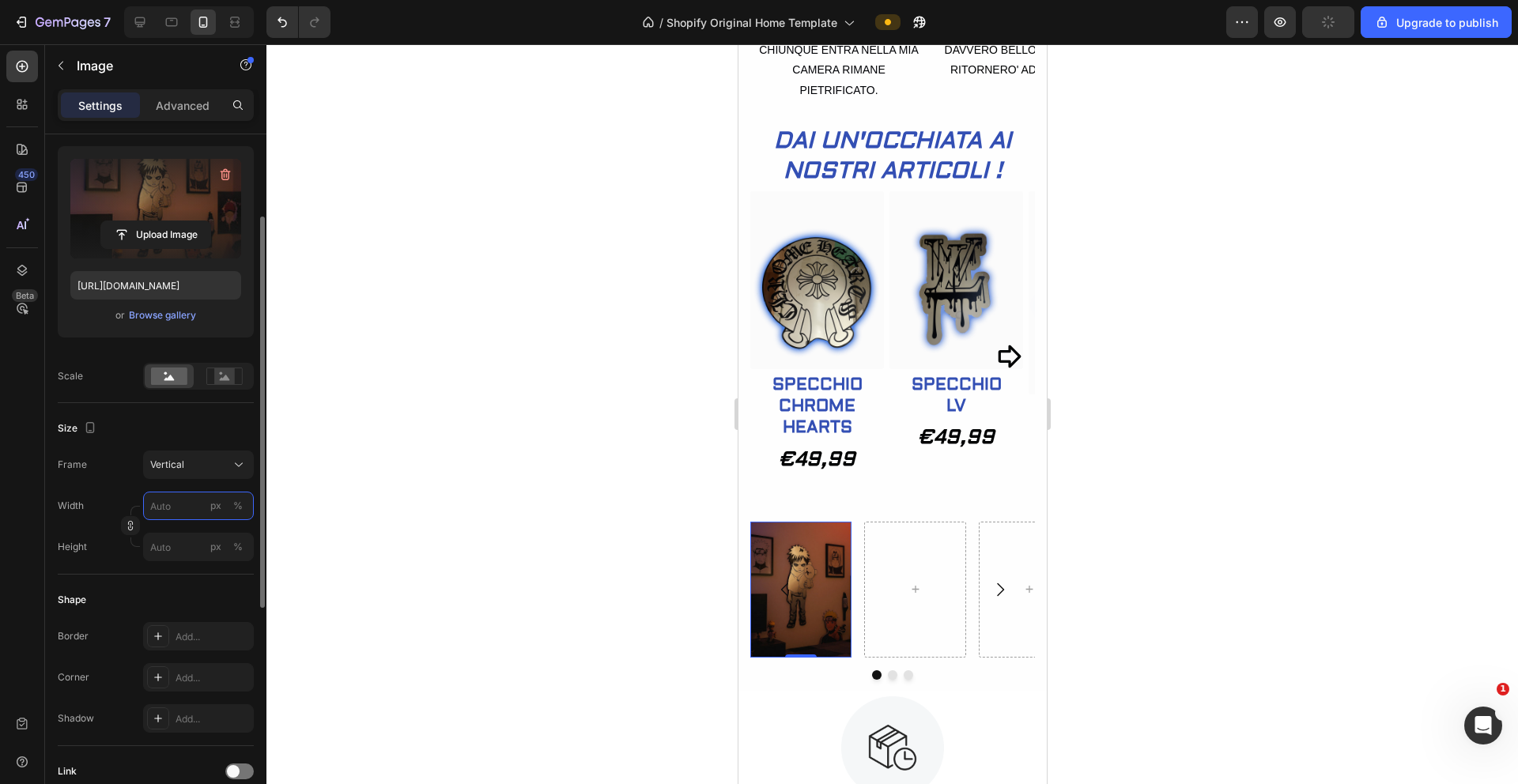
type input "4"
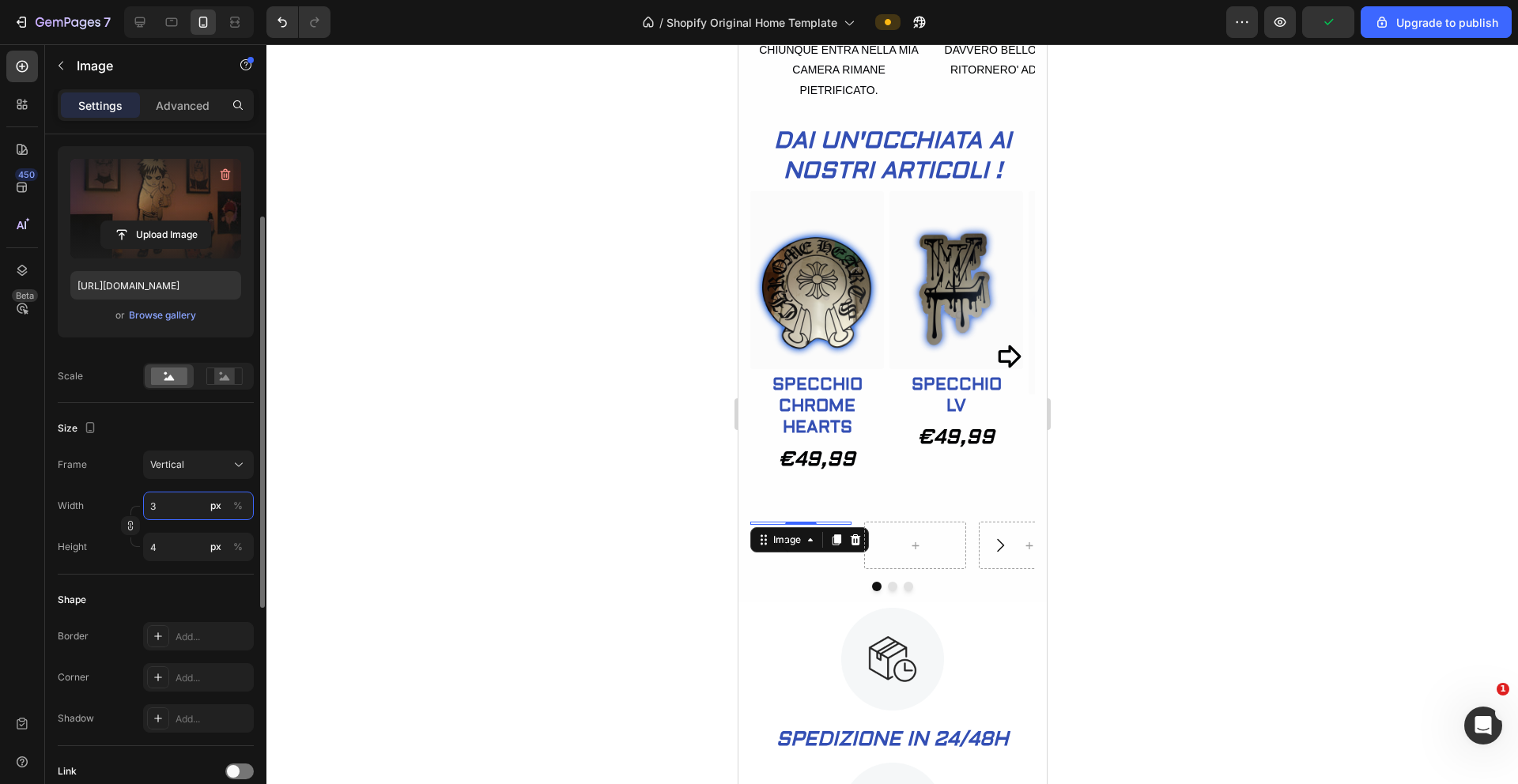
type input "31"
type input "41"
type input "310"
type input "413"
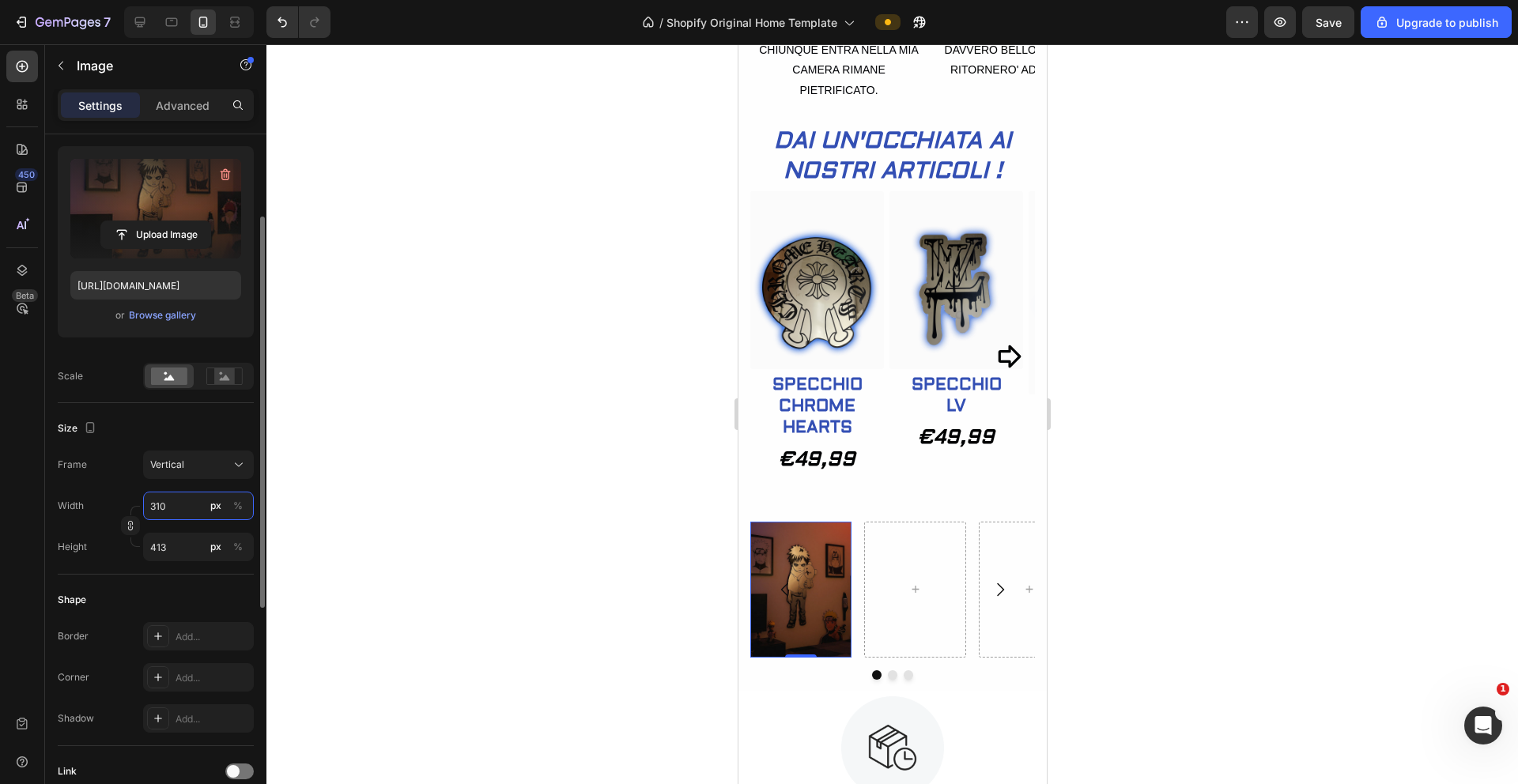
type input "3100"
type input "4133"
type input "31000"
type input "41333"
type input "3100"
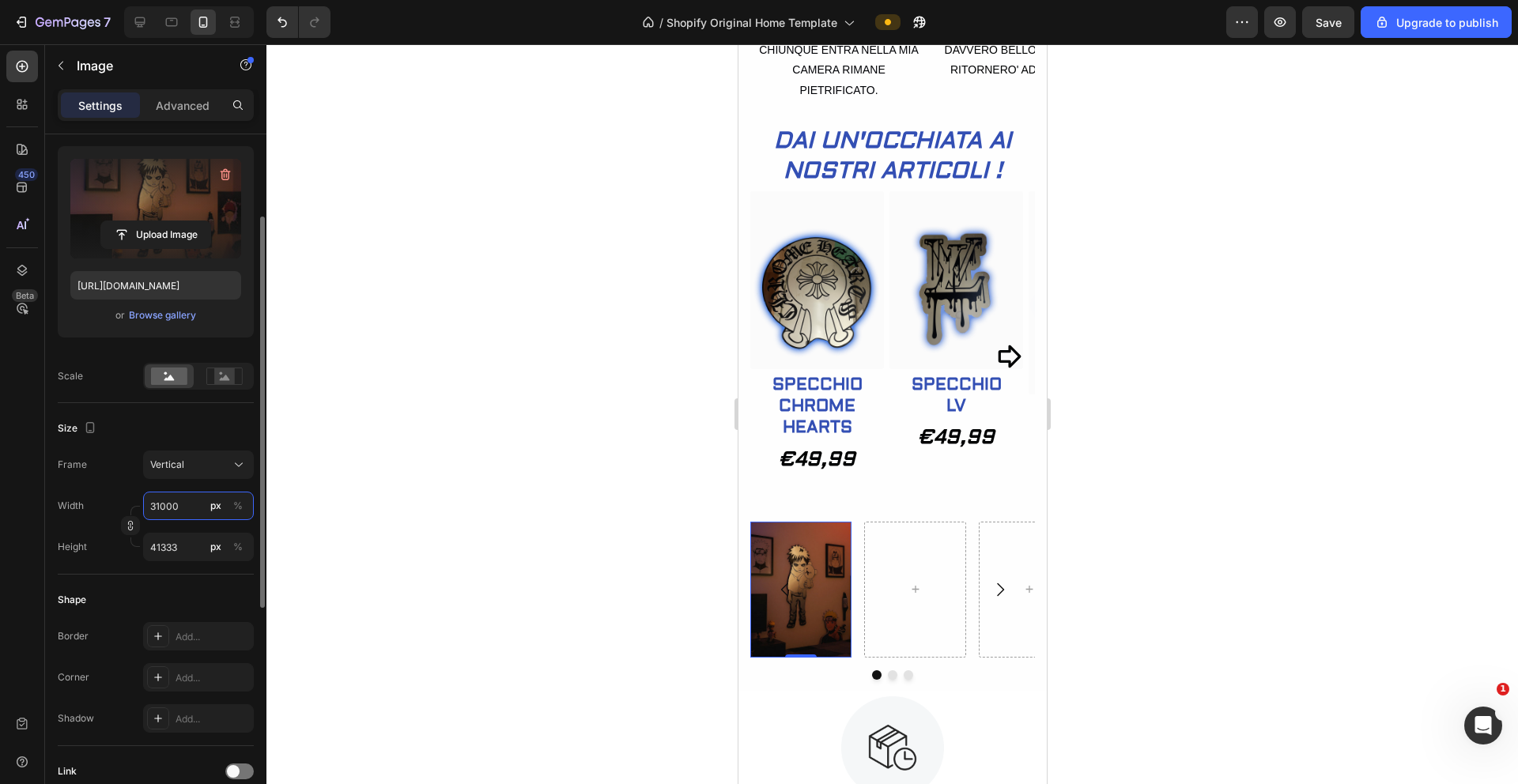
type input "4133"
type input "310"
type input "413"
type input "31"
type input "41"
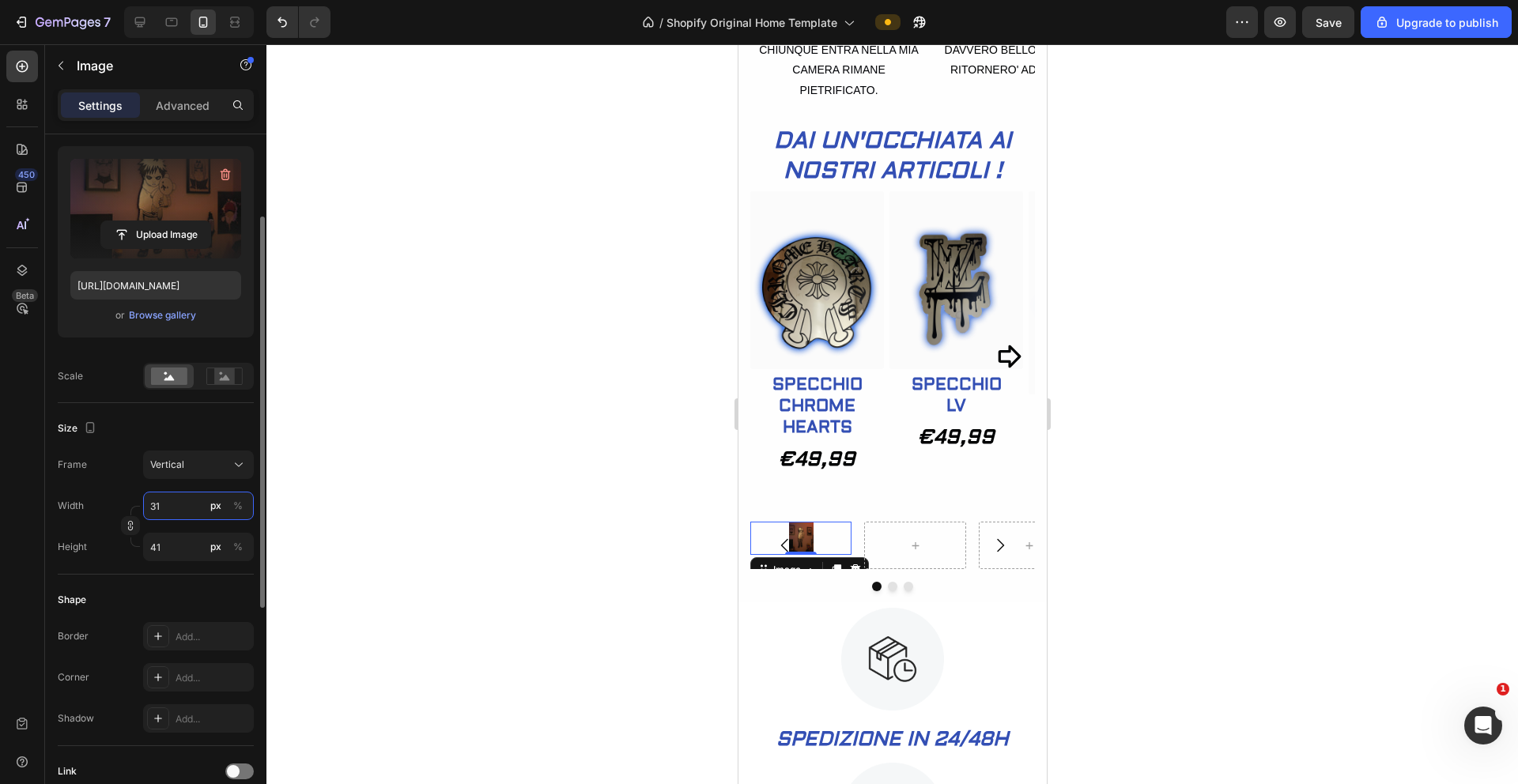
type input "3"
type input "4"
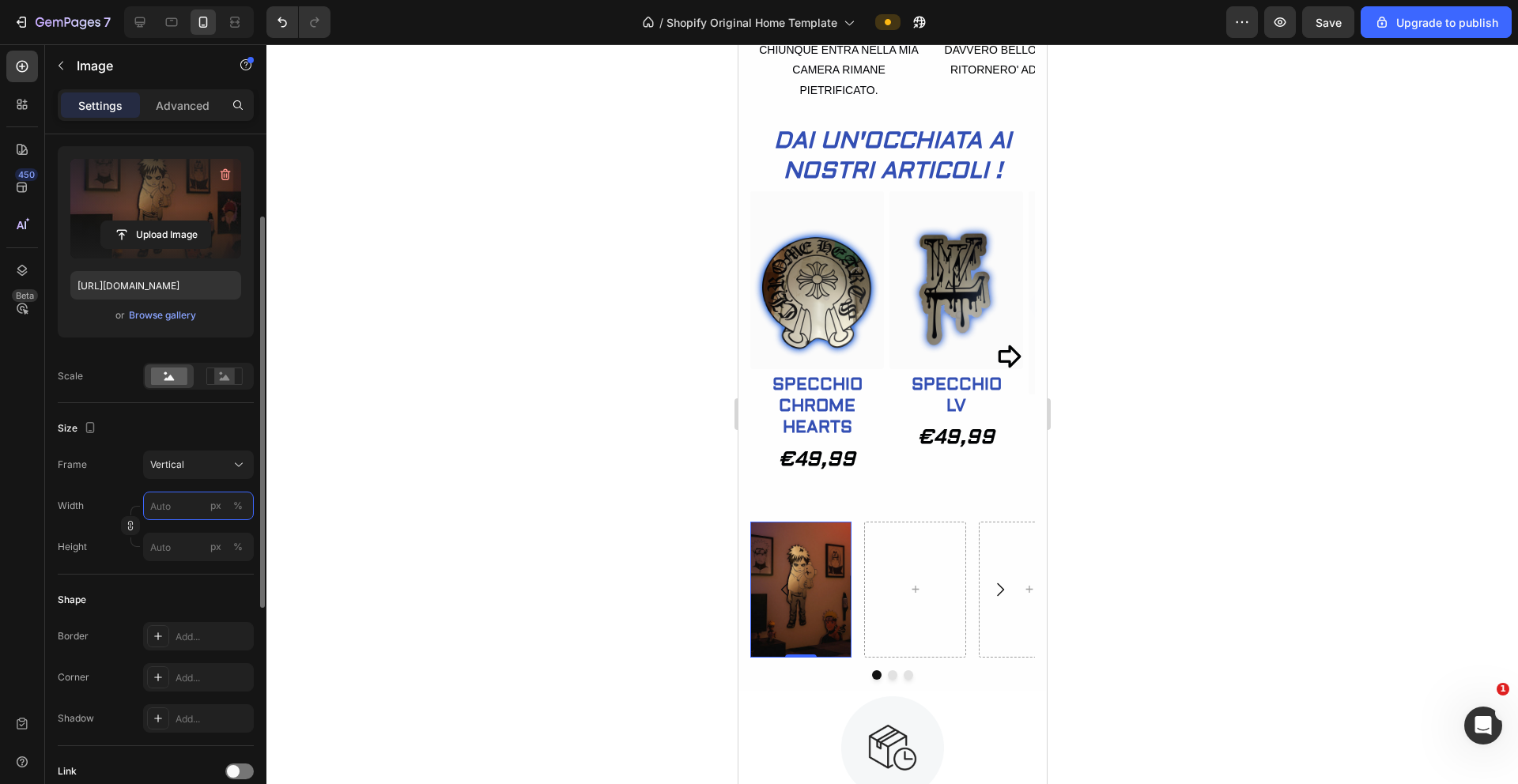
type input "3"
type input "4"
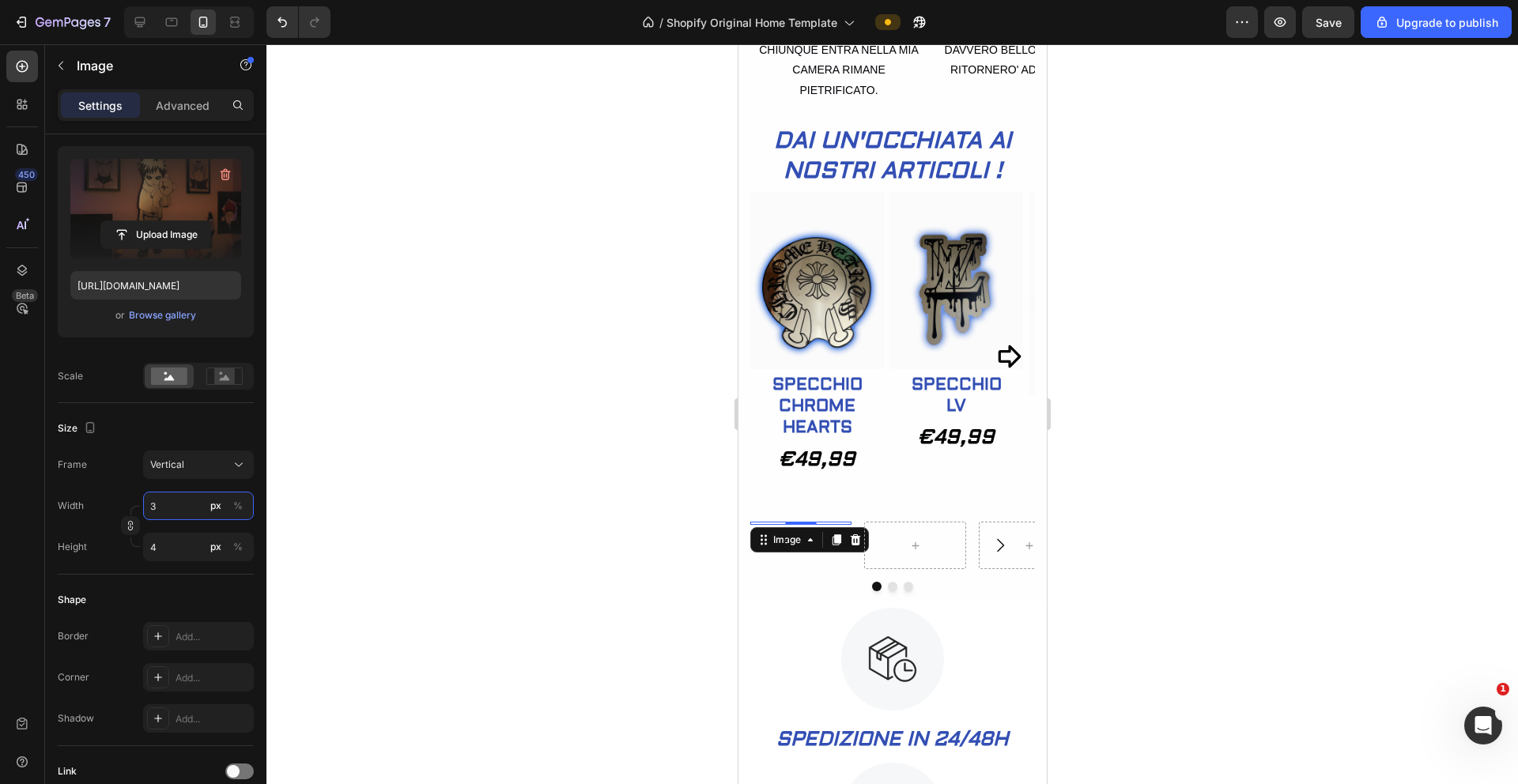
type input "3"
click at [353, 443] on div at bounding box center [892, 415] width 1252 height 740
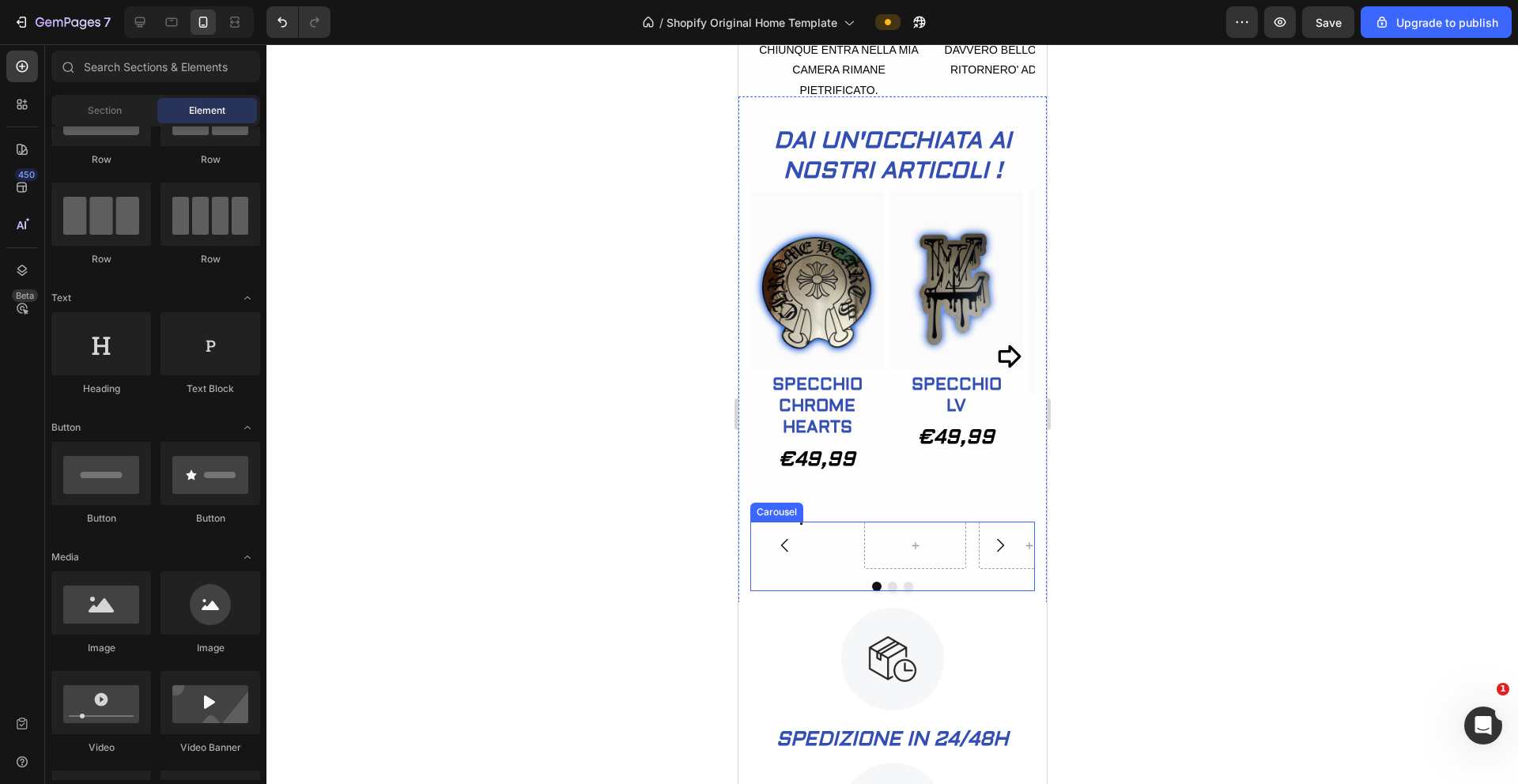
click at [810, 569] on div "Image" at bounding box center [800, 545] width 101 height 48
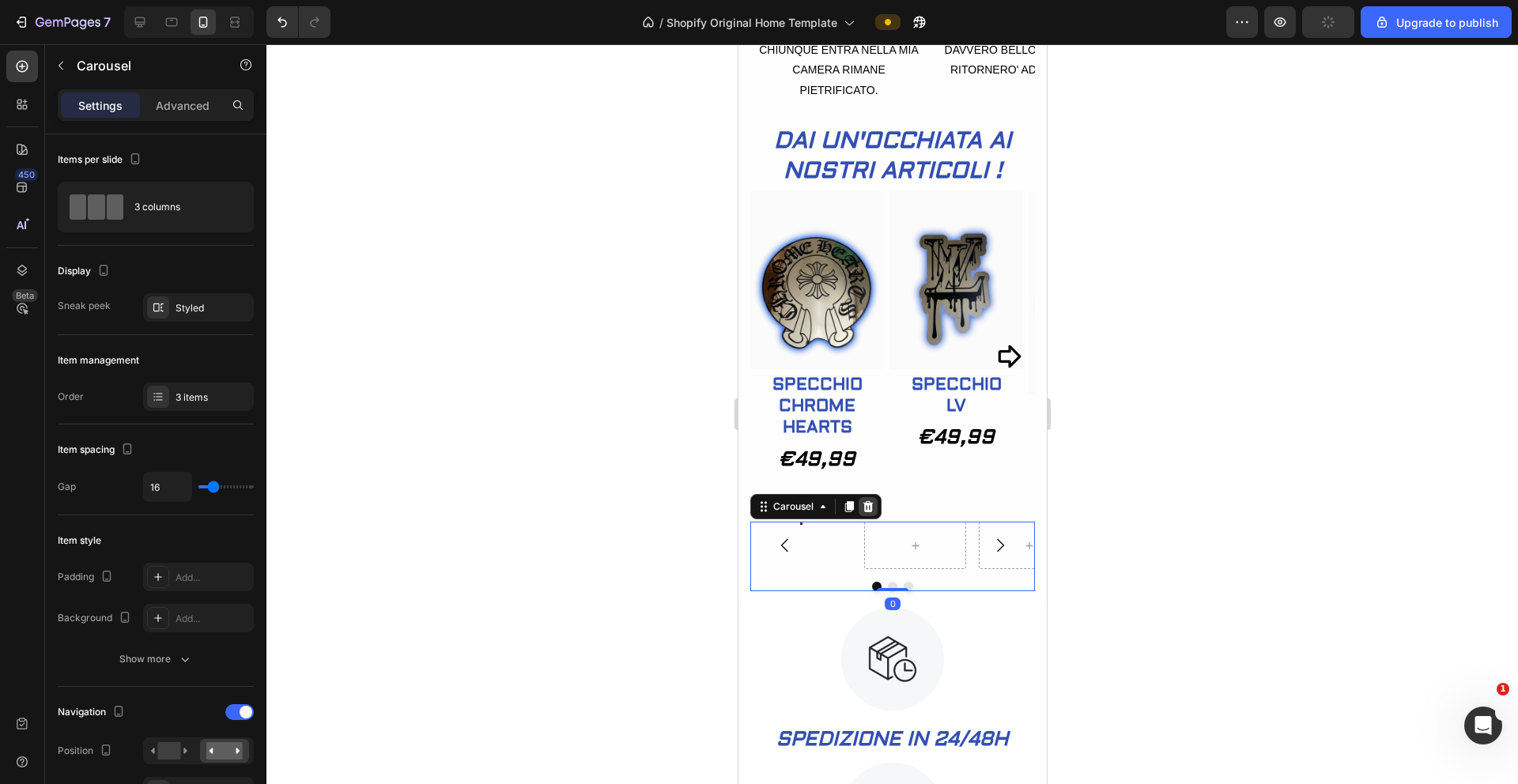
click at [865, 512] on icon at bounding box center [868, 507] width 10 height 11
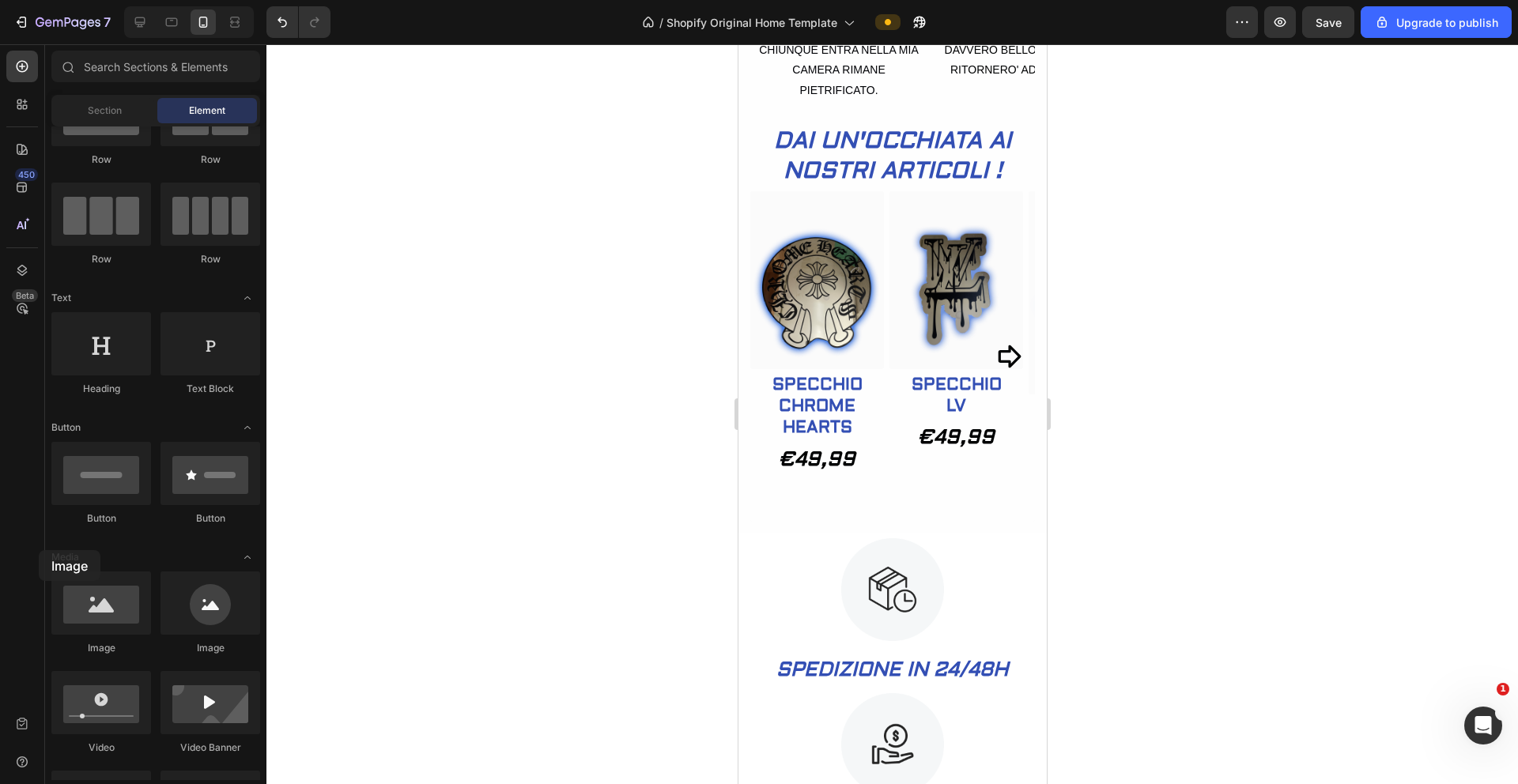
drag, startPoint x: 102, startPoint y: 608, endPoint x: 39, endPoint y: 550, distance: 85.6
click at [39, 550] on div "450 Beta Sections(18) Elements(83) Section Element Hero Section Product Detail …" at bounding box center [133, 415] width 266 height 740
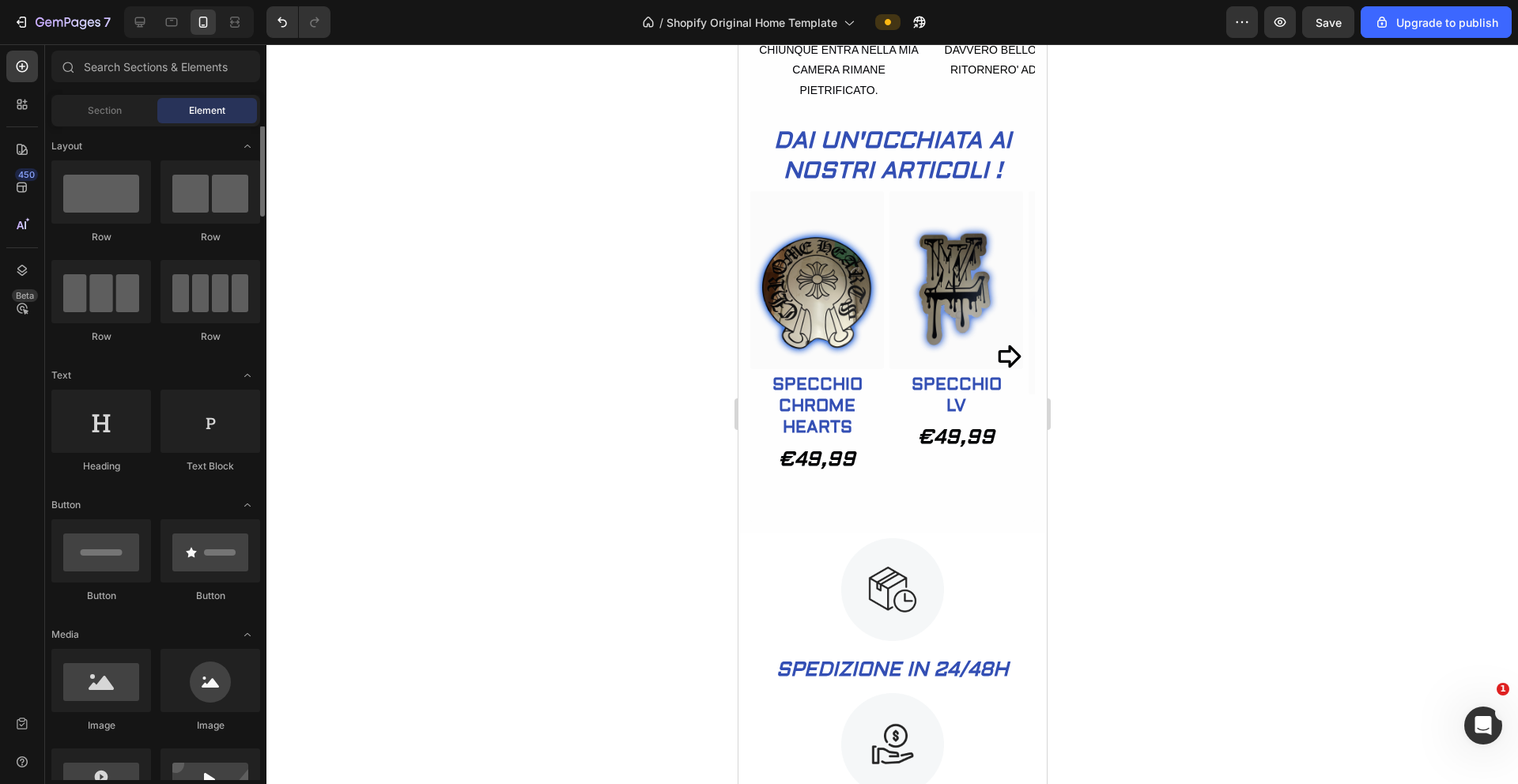
scroll to position [0, 0]
drag, startPoint x: 836, startPoint y: 338, endPoint x: 905, endPoint y: 554, distance: 226.8
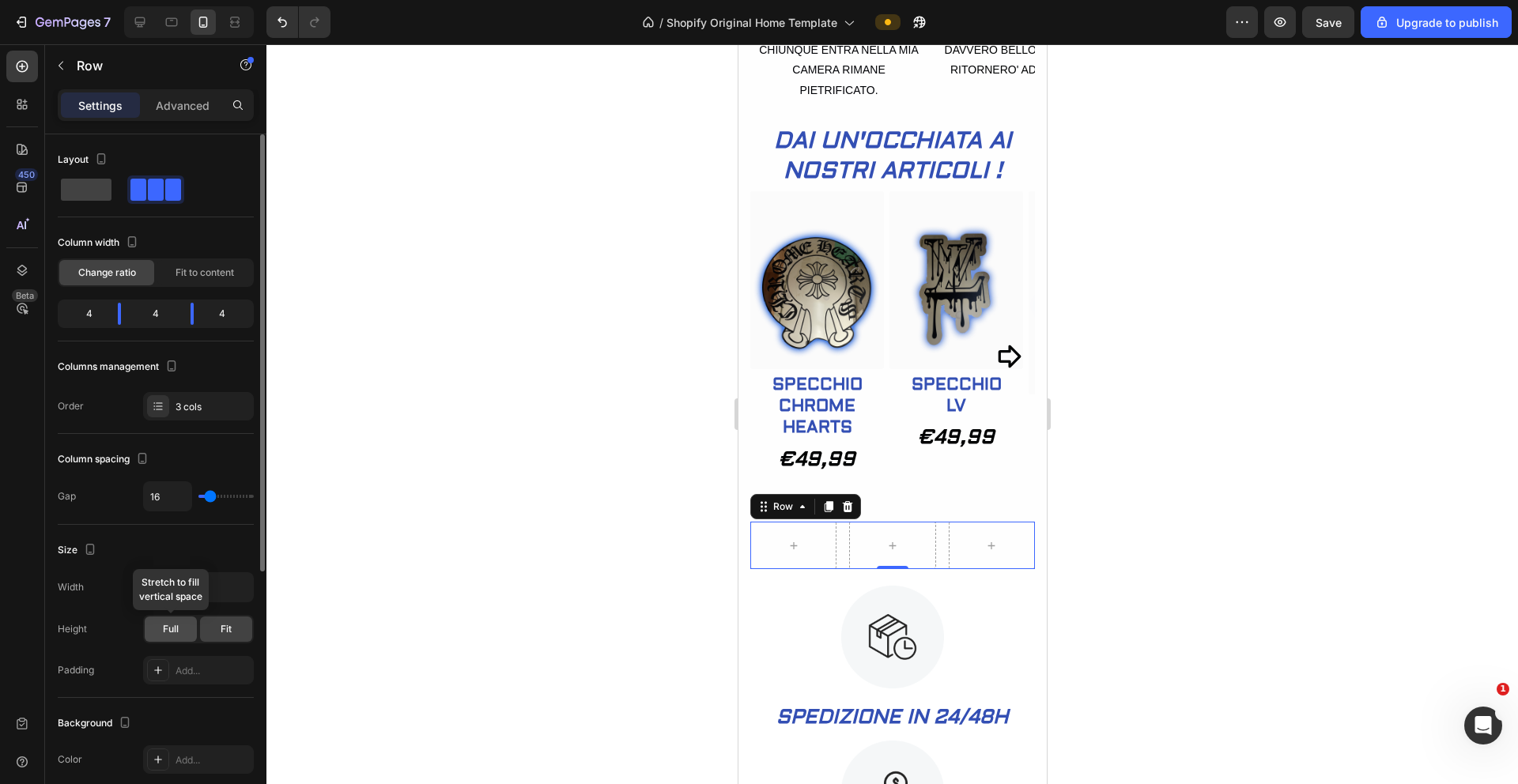
click at [182, 620] on div "Full" at bounding box center [170, 629] width 52 height 26
click at [224, 627] on span "Fit" at bounding box center [227, 629] width 11 height 14
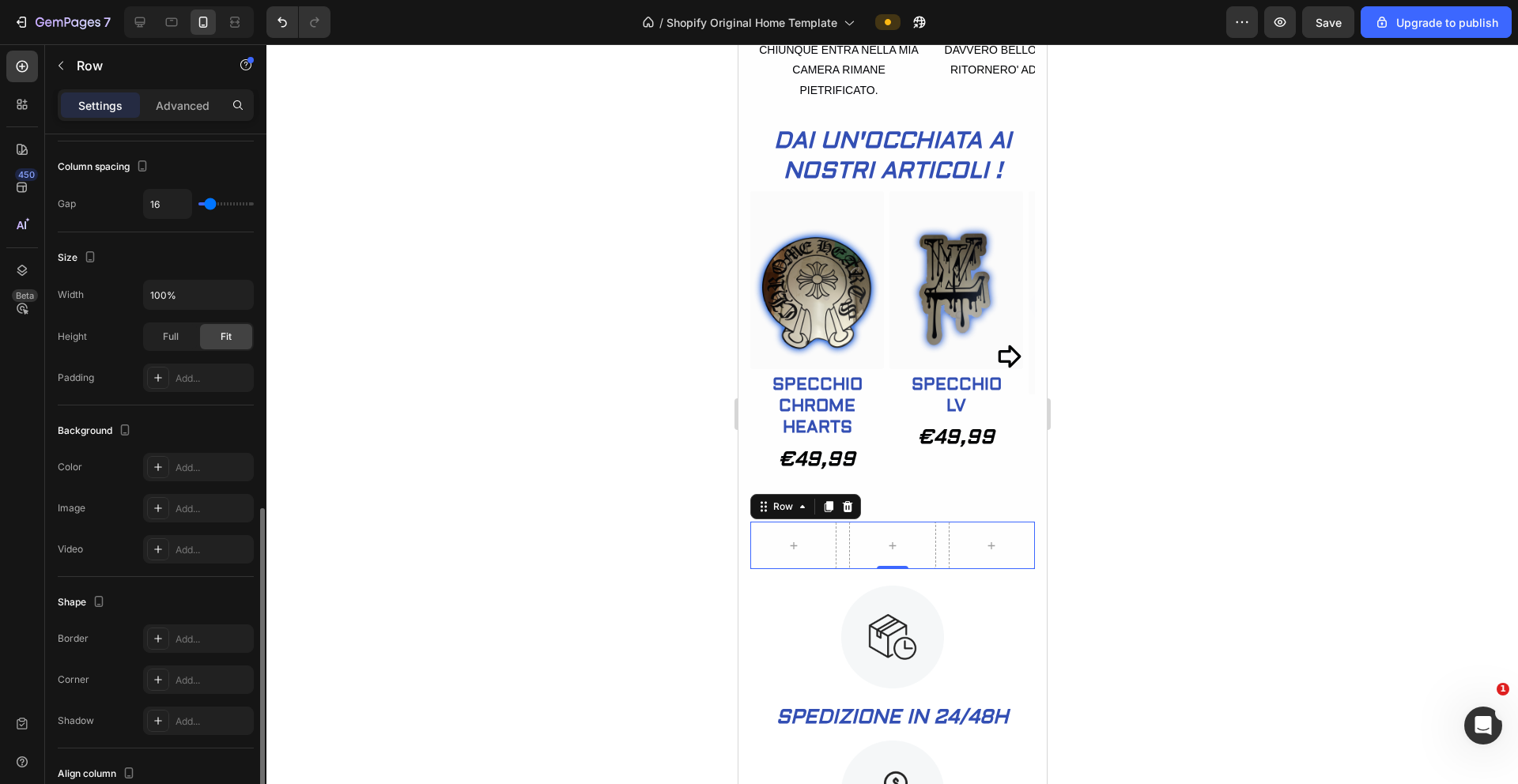
scroll to position [409, 0]
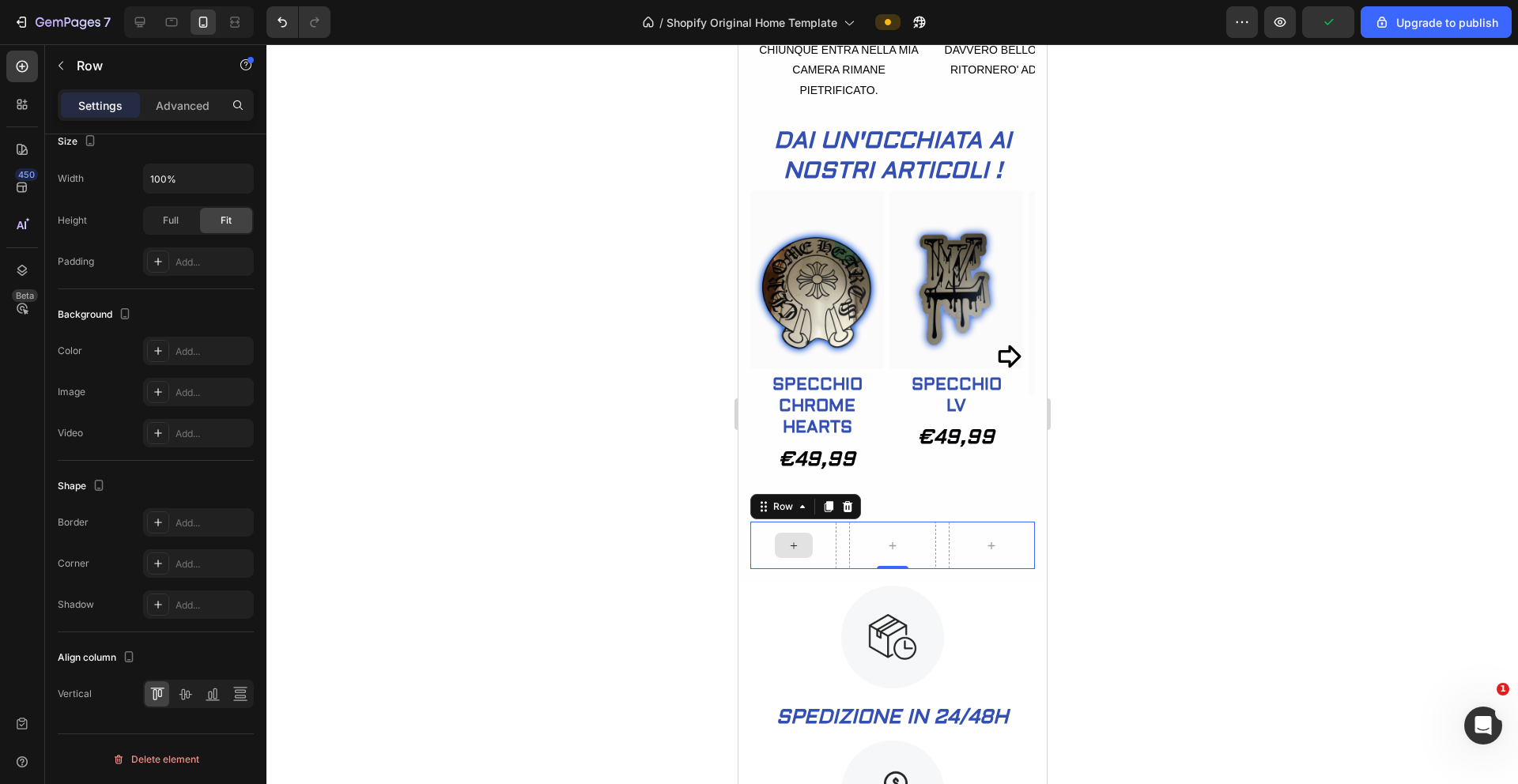
click at [791, 553] on icon at bounding box center [793, 546] width 12 height 13
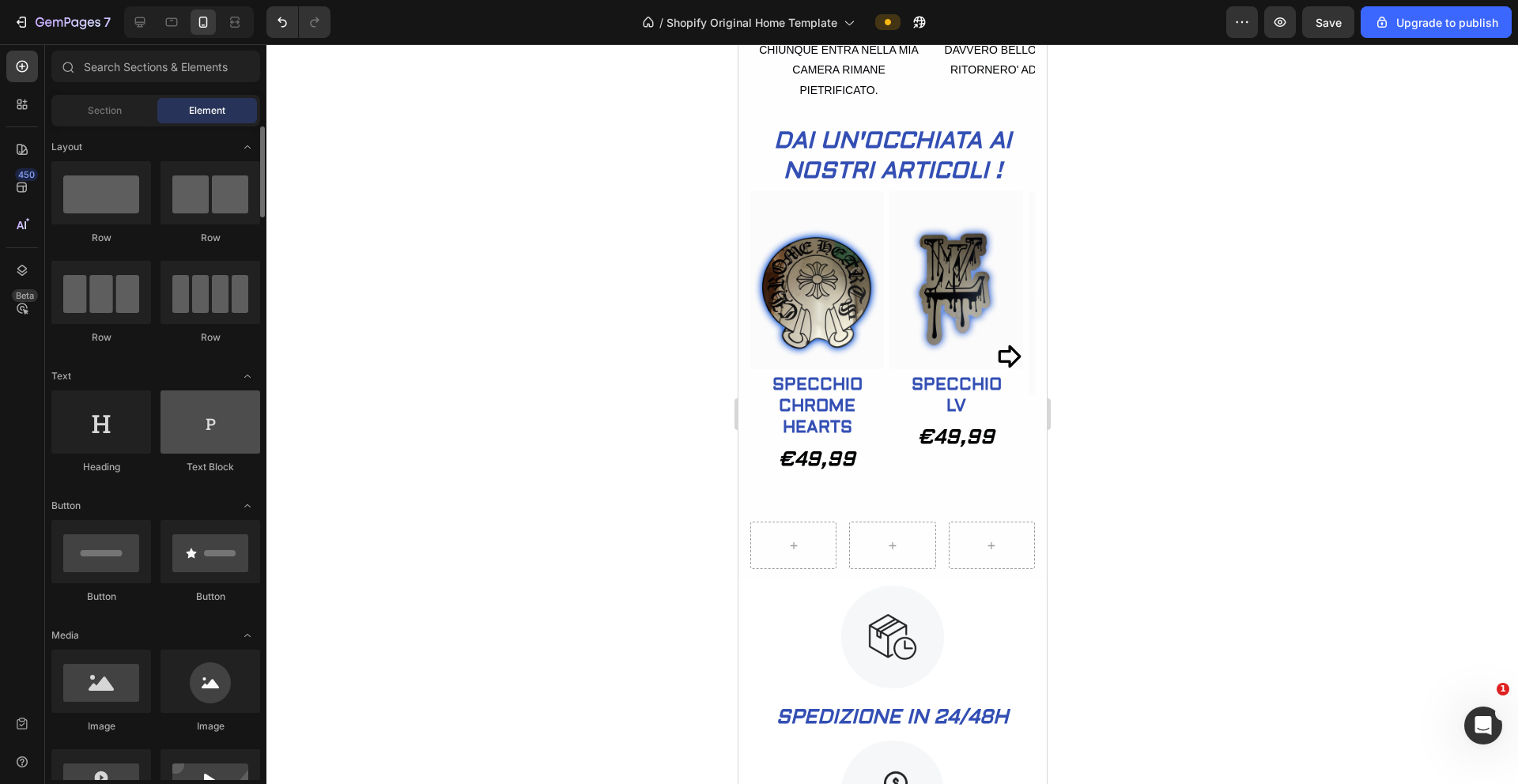
scroll to position [128, 0]
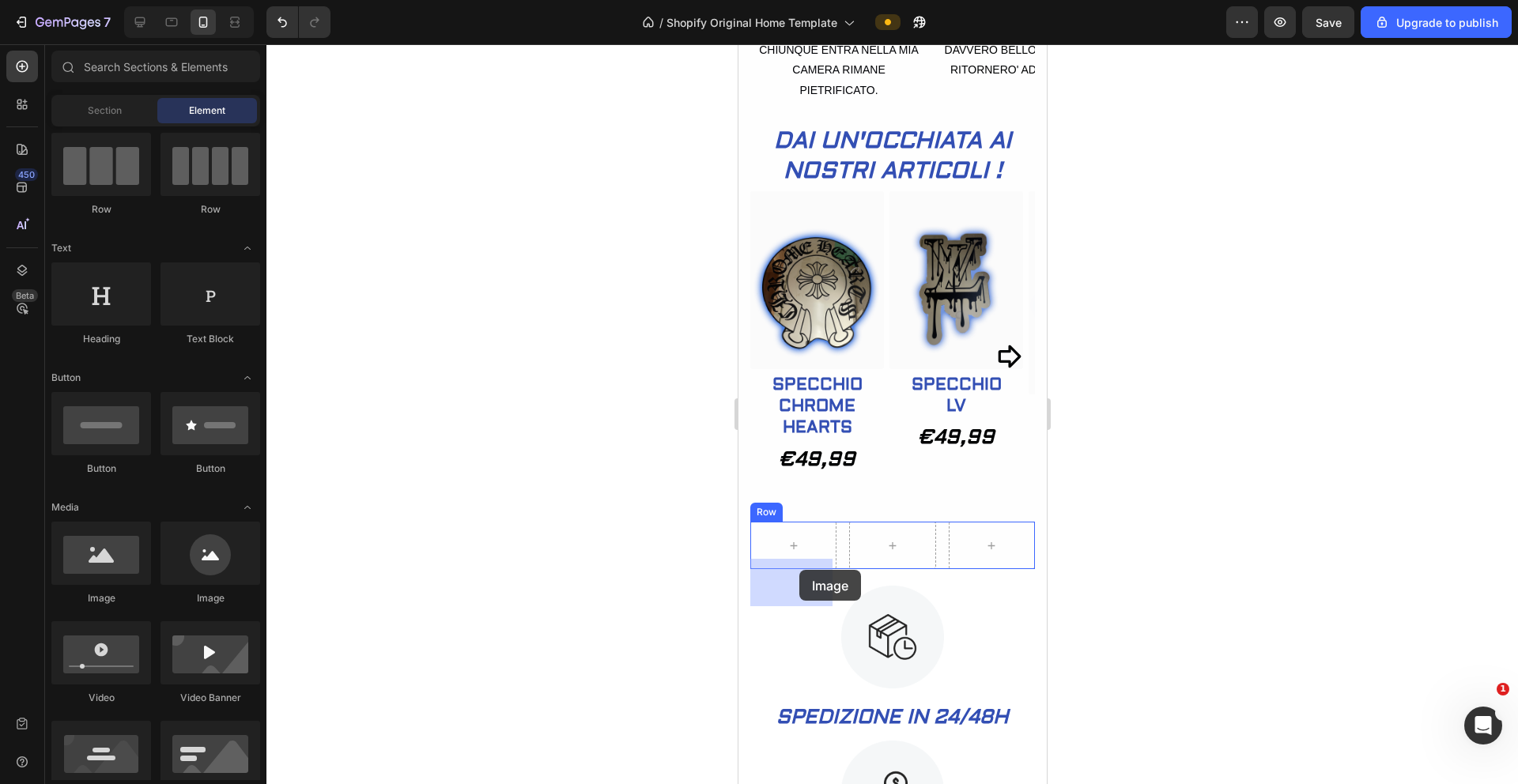
drag, startPoint x: 838, startPoint y: 609, endPoint x: 798, endPoint y: 570, distance: 55.9
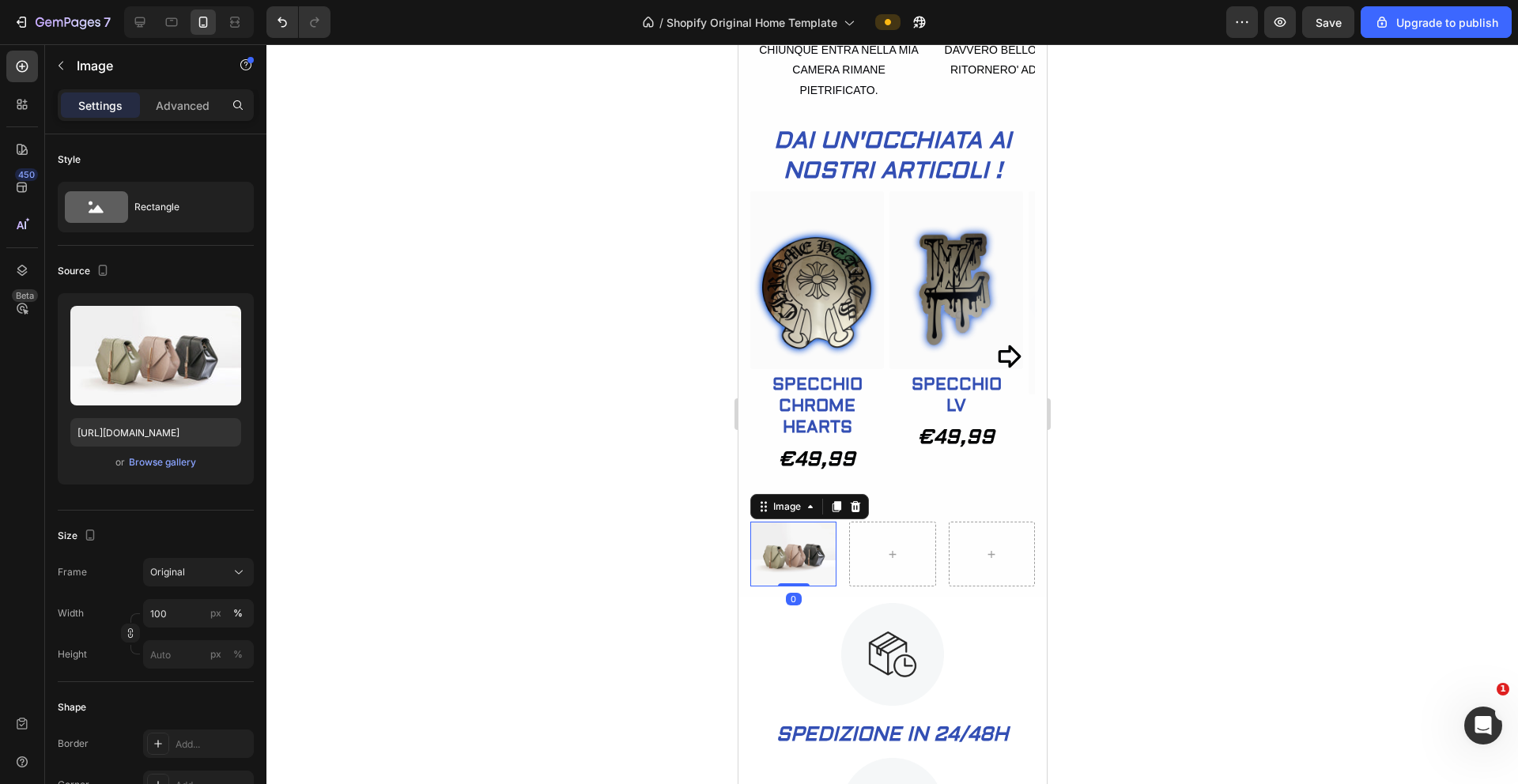
click at [858, 512] on icon at bounding box center [855, 507] width 10 height 11
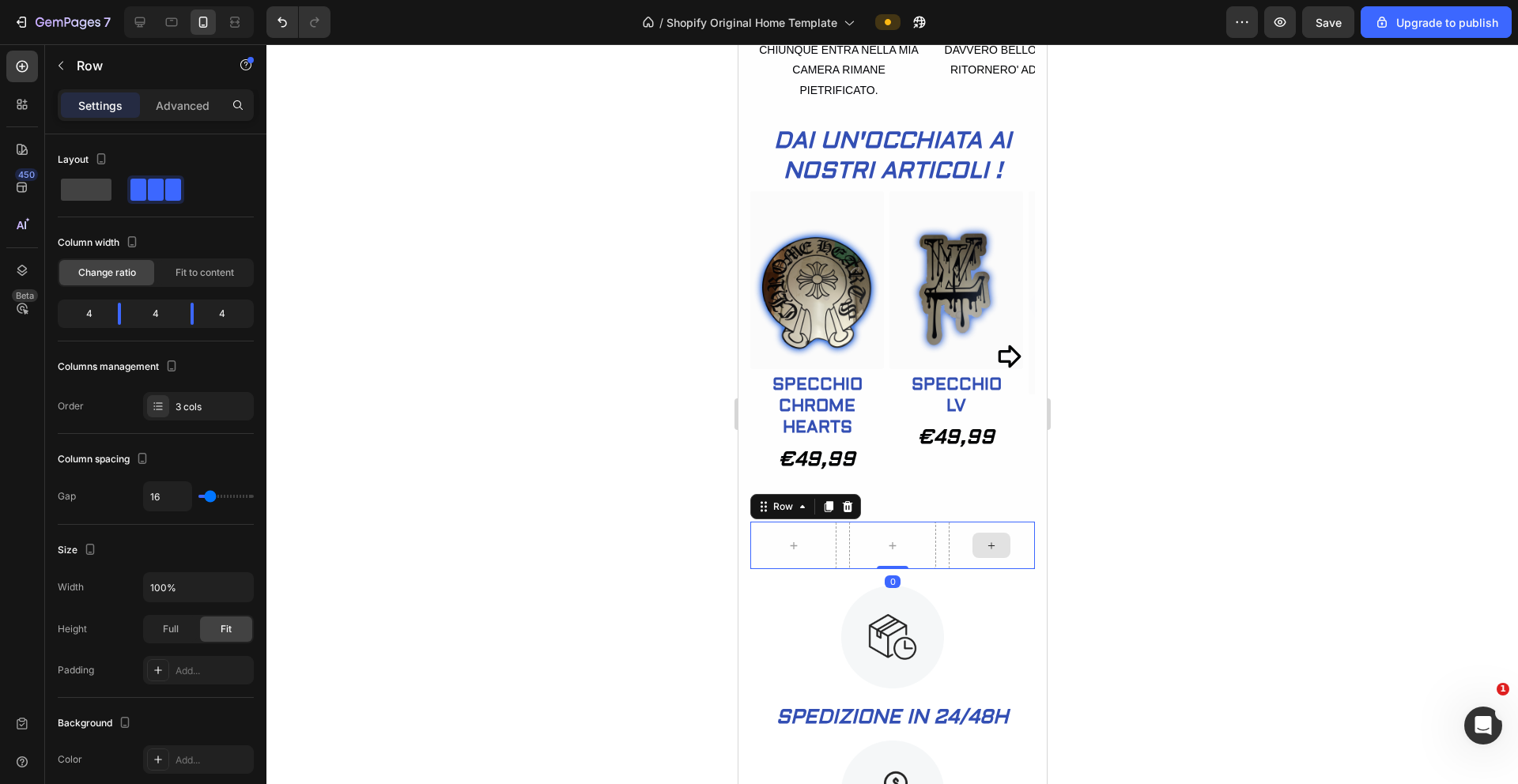
click at [948, 569] on div at bounding box center [991, 545] width 87 height 48
click at [848, 512] on icon at bounding box center [847, 507] width 10 height 11
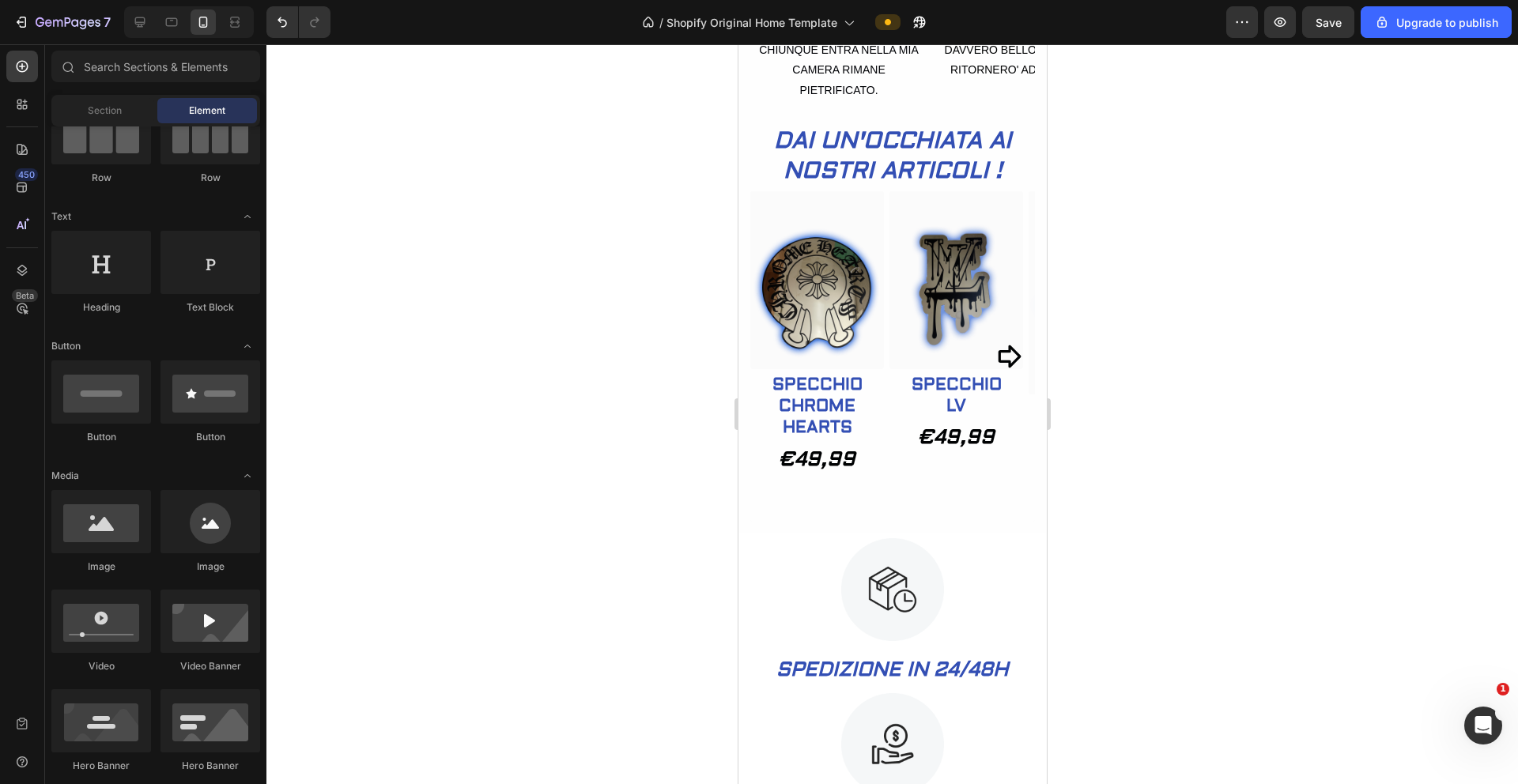
scroll to position [0, 0]
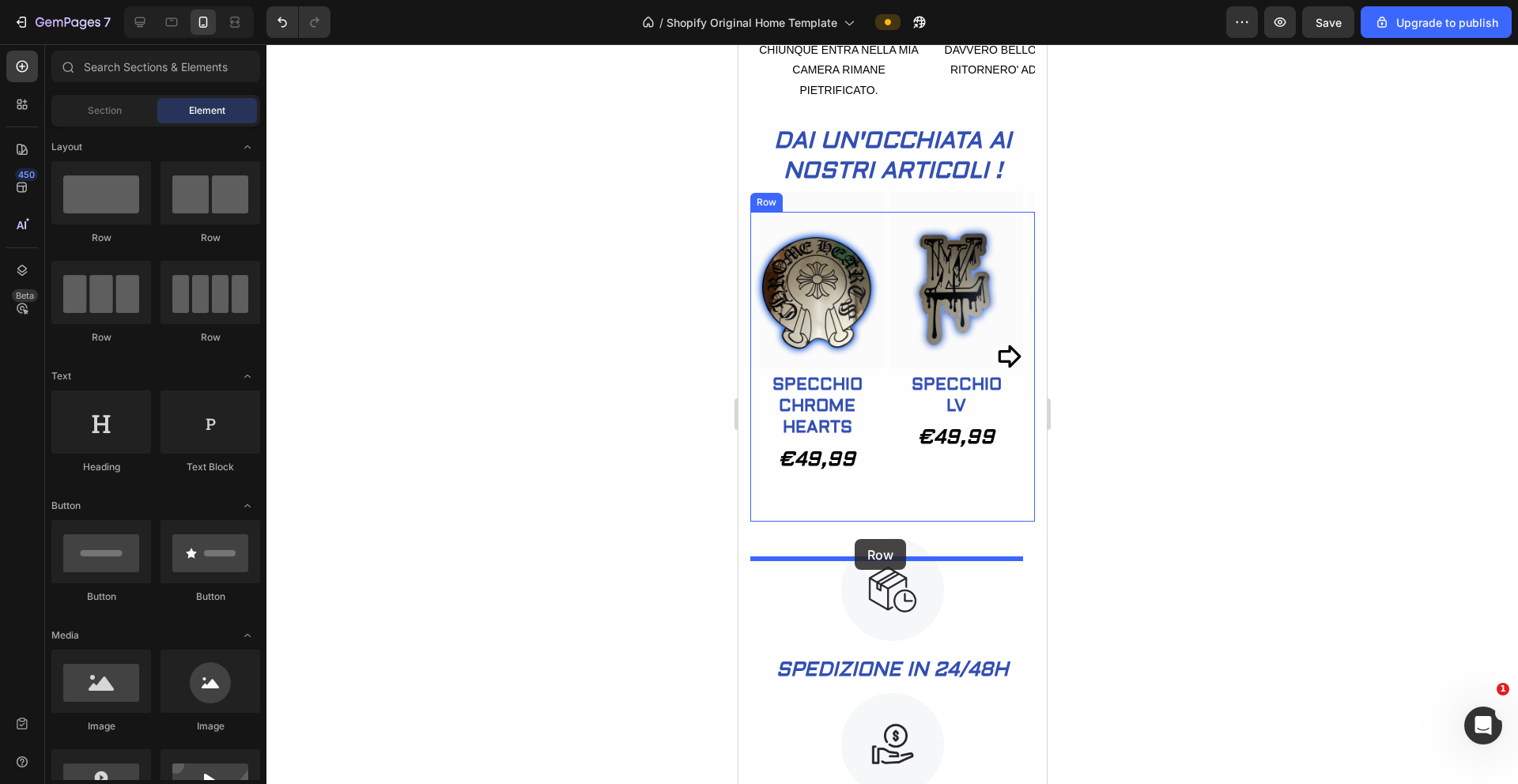
drag, startPoint x: 838, startPoint y: 344, endPoint x: 854, endPoint y: 539, distance: 195.7
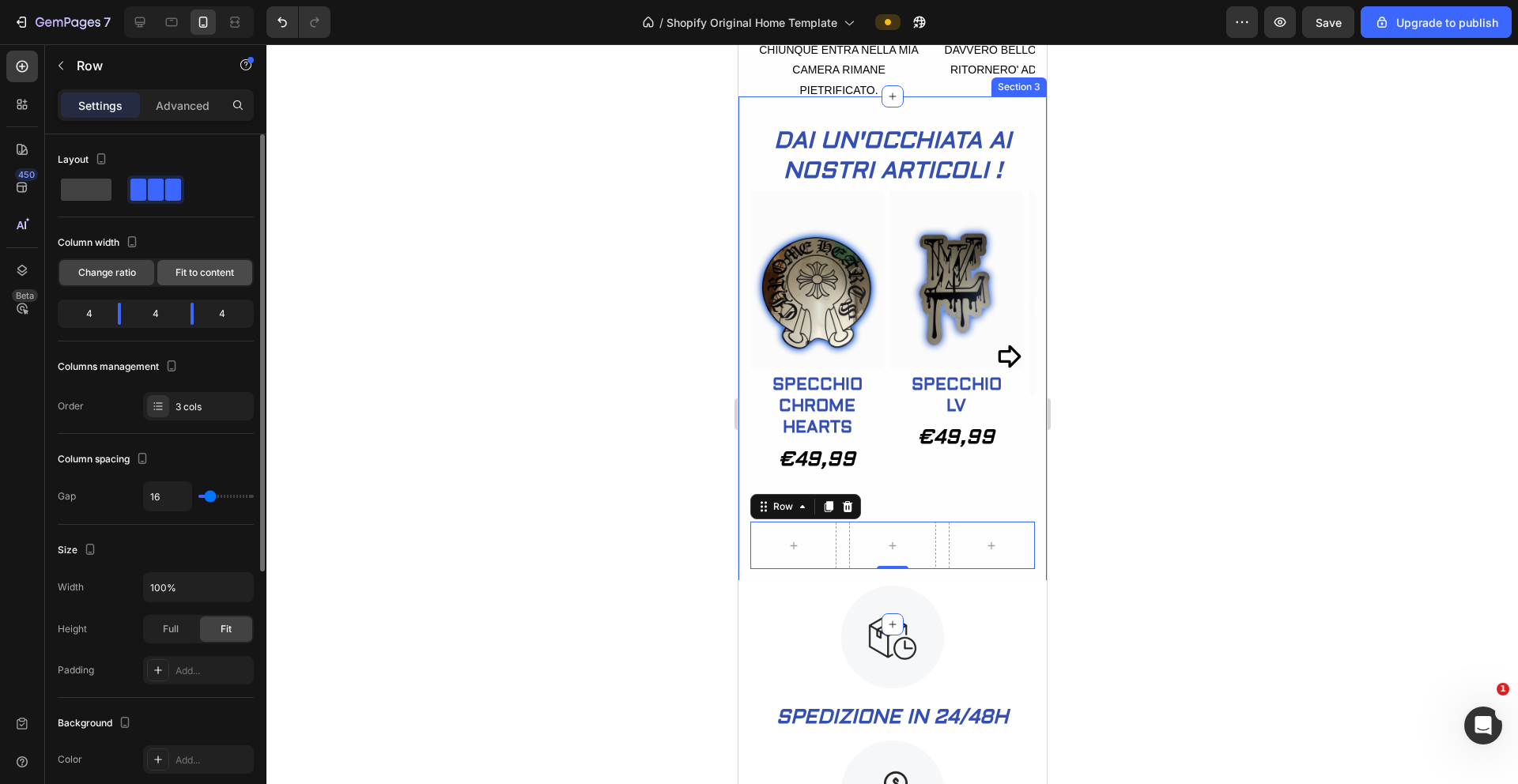
click at [196, 282] on div "Fit to content" at bounding box center [205, 272] width 95 height 26
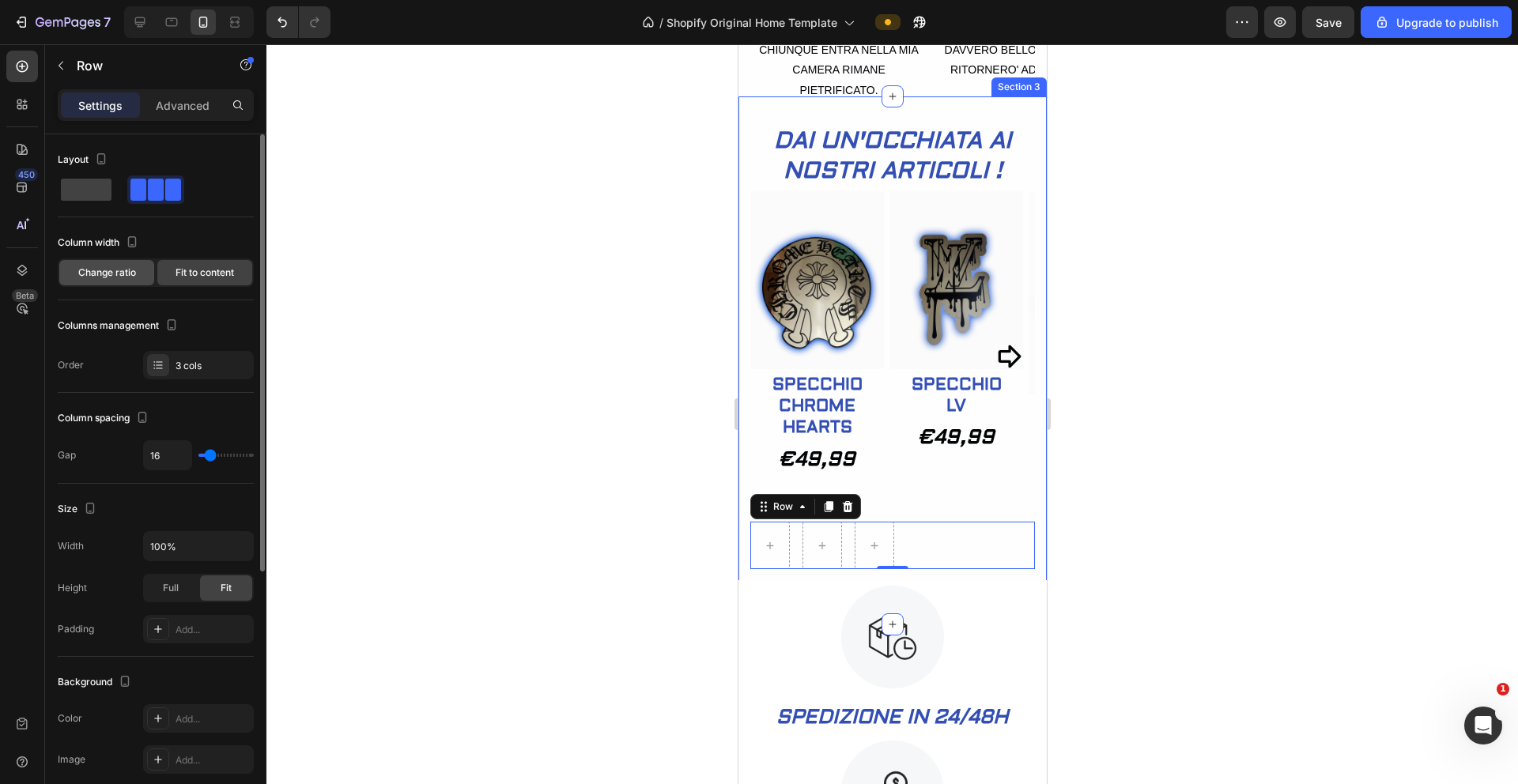
click at [115, 278] on span "Change ratio" at bounding box center [107, 272] width 58 height 14
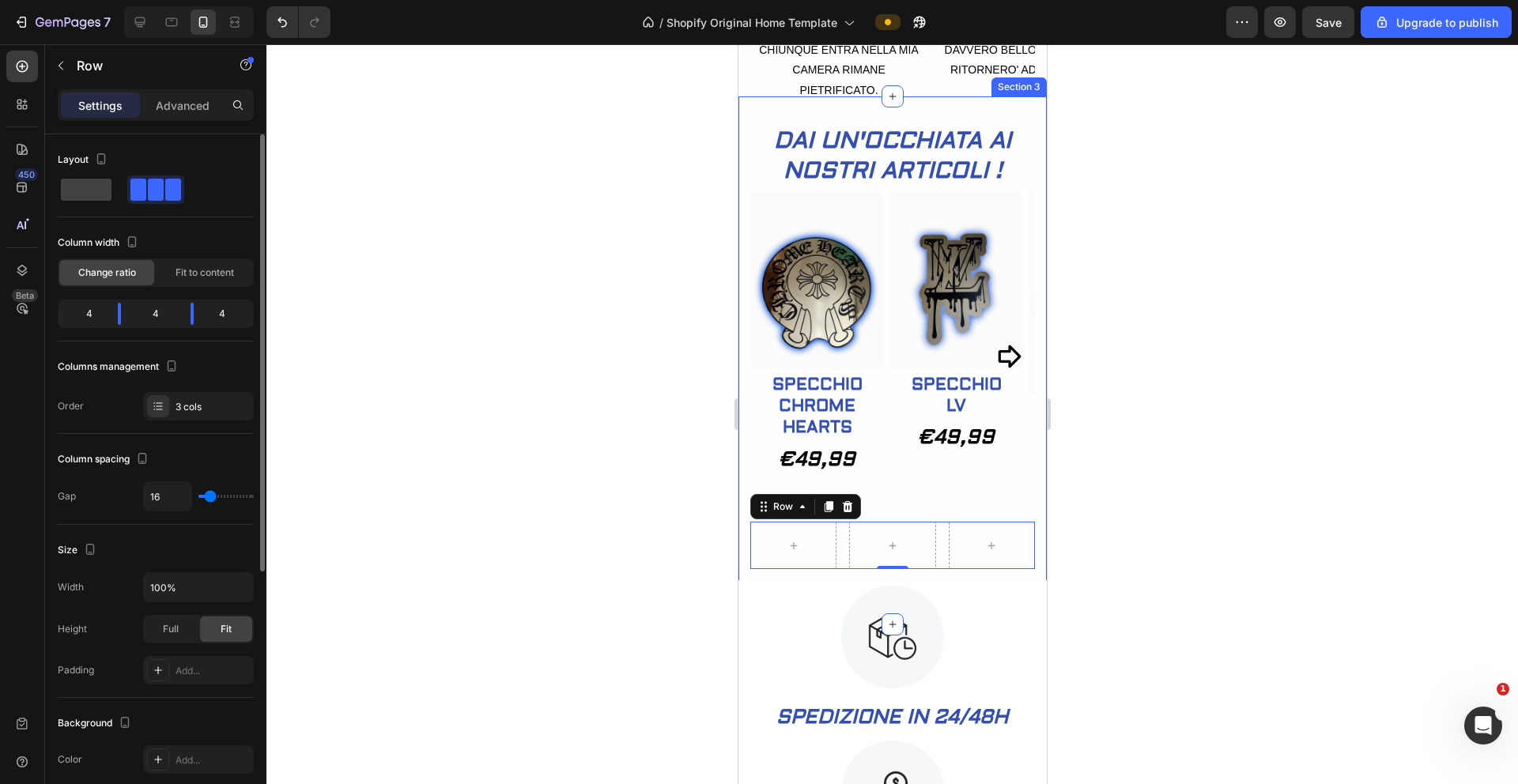
click at [91, 309] on div "4" at bounding box center [83, 313] width 45 height 22
click at [178, 322] on div at bounding box center [192, 313] width 29 height 22
drag, startPoint x: 114, startPoint y: 321, endPoint x: 120, endPoint y: 351, distance: 30.6
click at [120, 351] on div "Layout Column width Change ratio Fit to content 4 4 4 Columns management Order …" at bounding box center [156, 284] width 196 height 274
click at [93, 317] on div "4" at bounding box center [83, 313] width 45 height 22
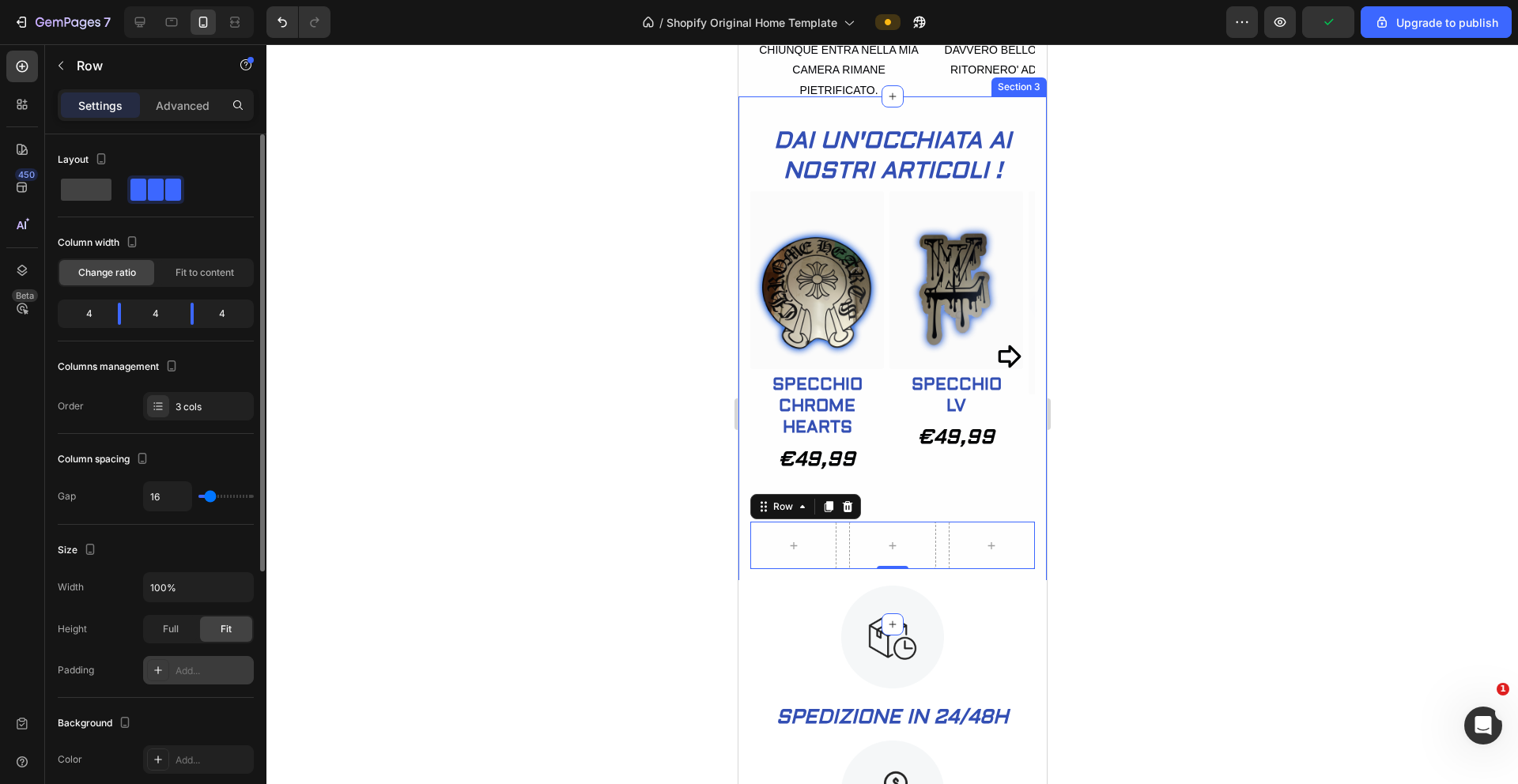
click at [177, 674] on div "Add..." at bounding box center [212, 671] width 74 height 14
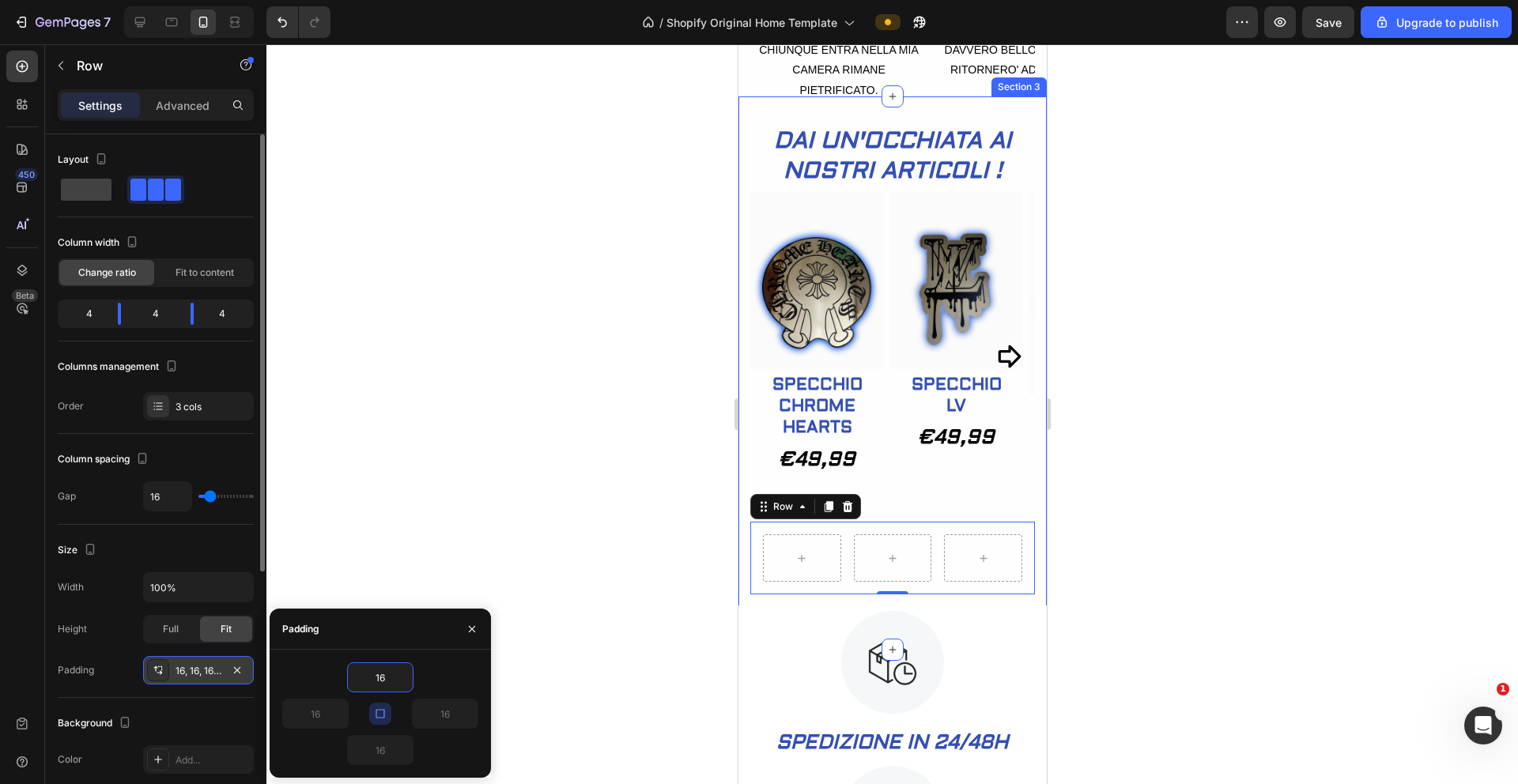
click at [419, 528] on div at bounding box center [892, 415] width 1252 height 740
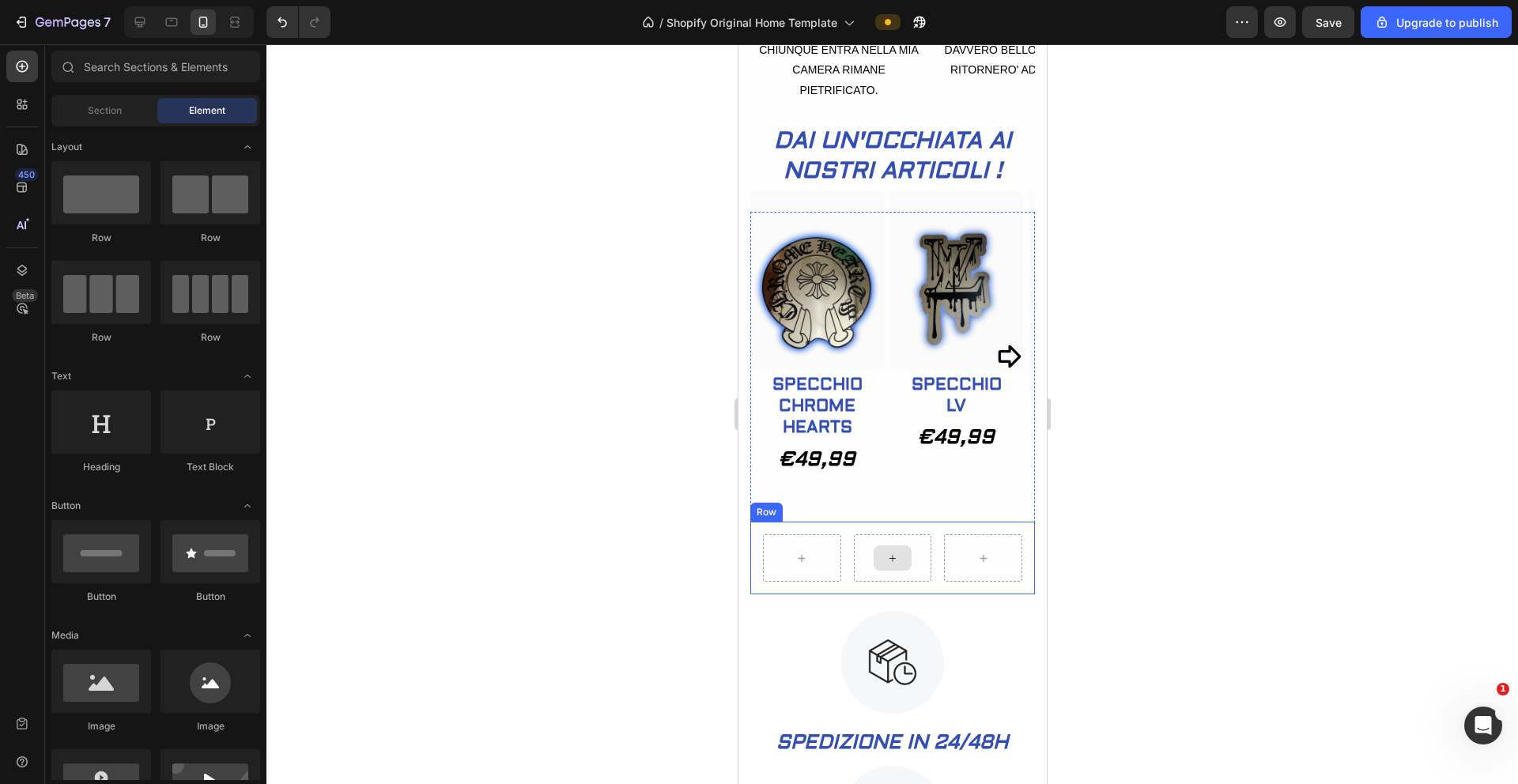
click at [921, 582] on div at bounding box center [893, 559] width 78 height 48
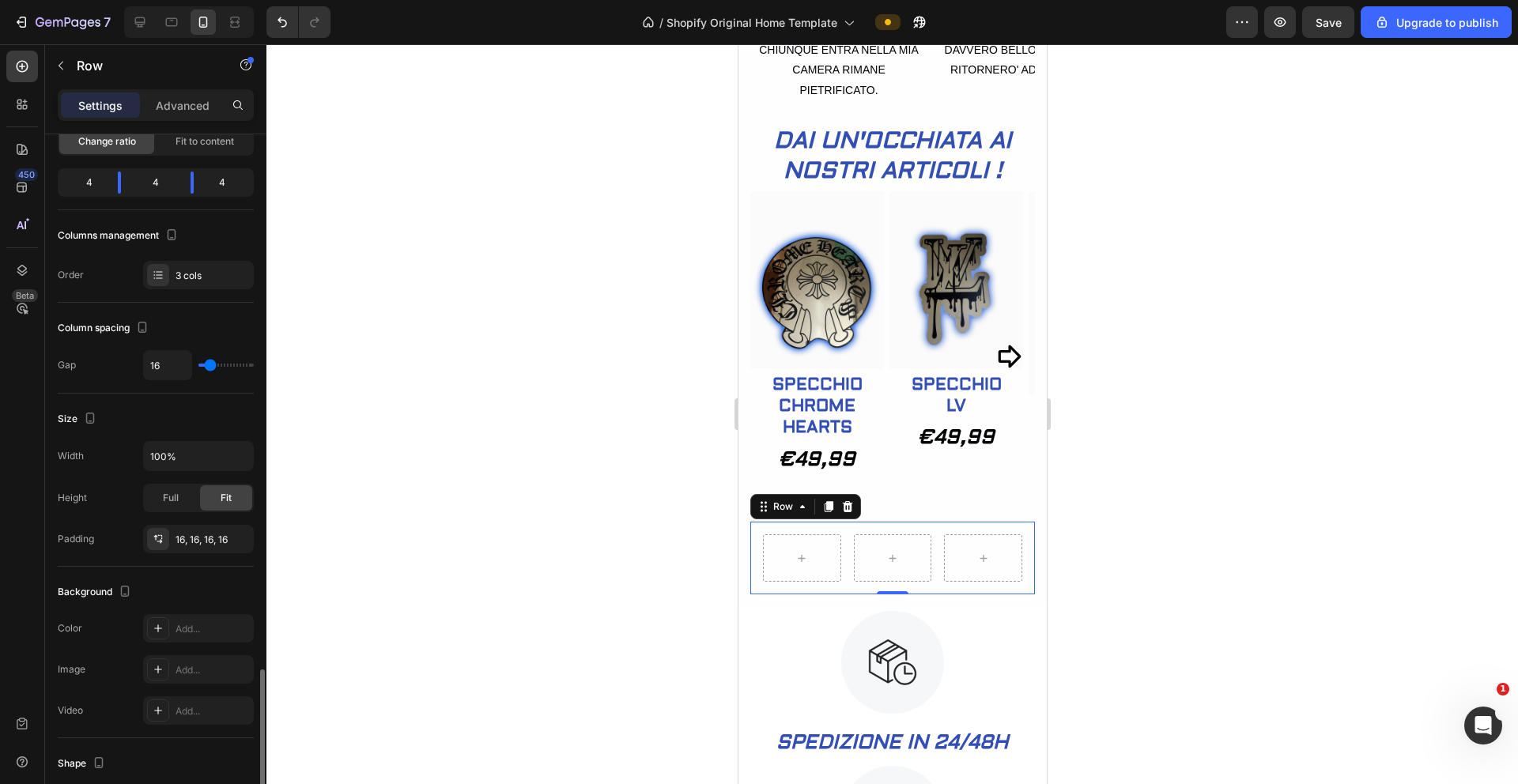
scroll to position [409, 0]
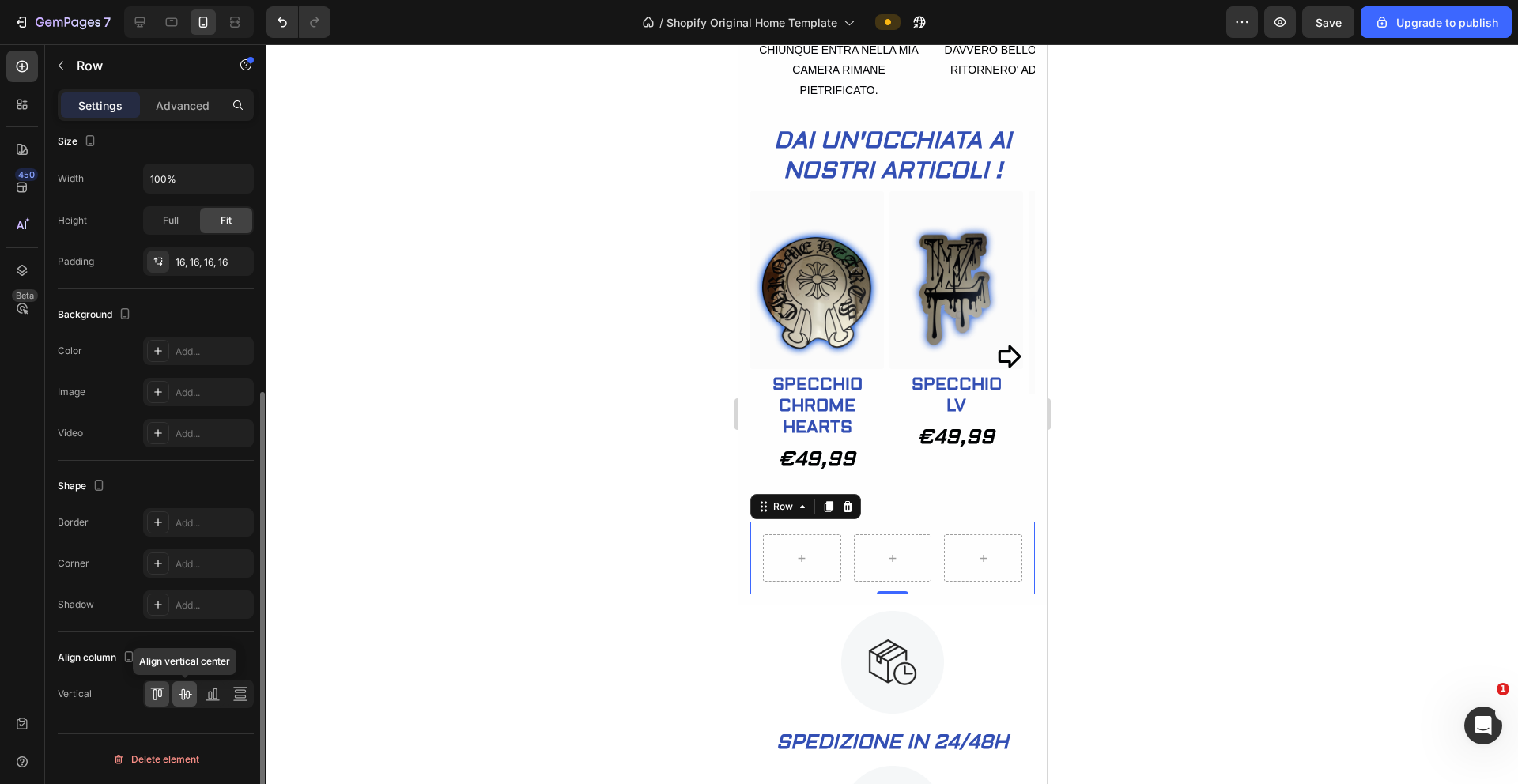
click at [187, 690] on icon at bounding box center [185, 694] width 16 height 16
click at [202, 690] on div at bounding box center [212, 694] width 25 height 26
click at [236, 693] on icon at bounding box center [240, 691] width 11 height 3
click at [166, 696] on div at bounding box center [157, 694] width 25 height 26
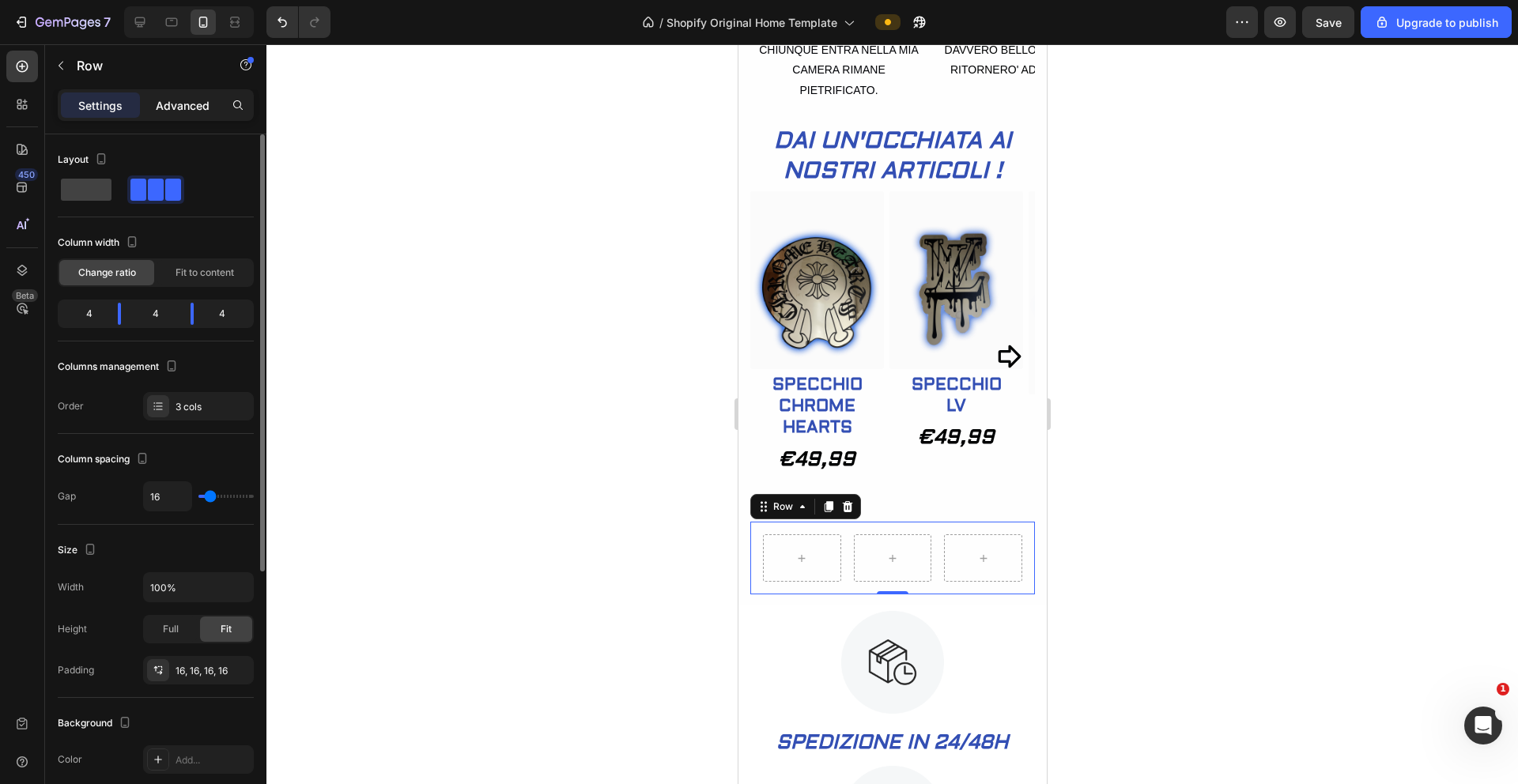
click at [185, 106] on p "Advanced" at bounding box center [183, 105] width 54 height 16
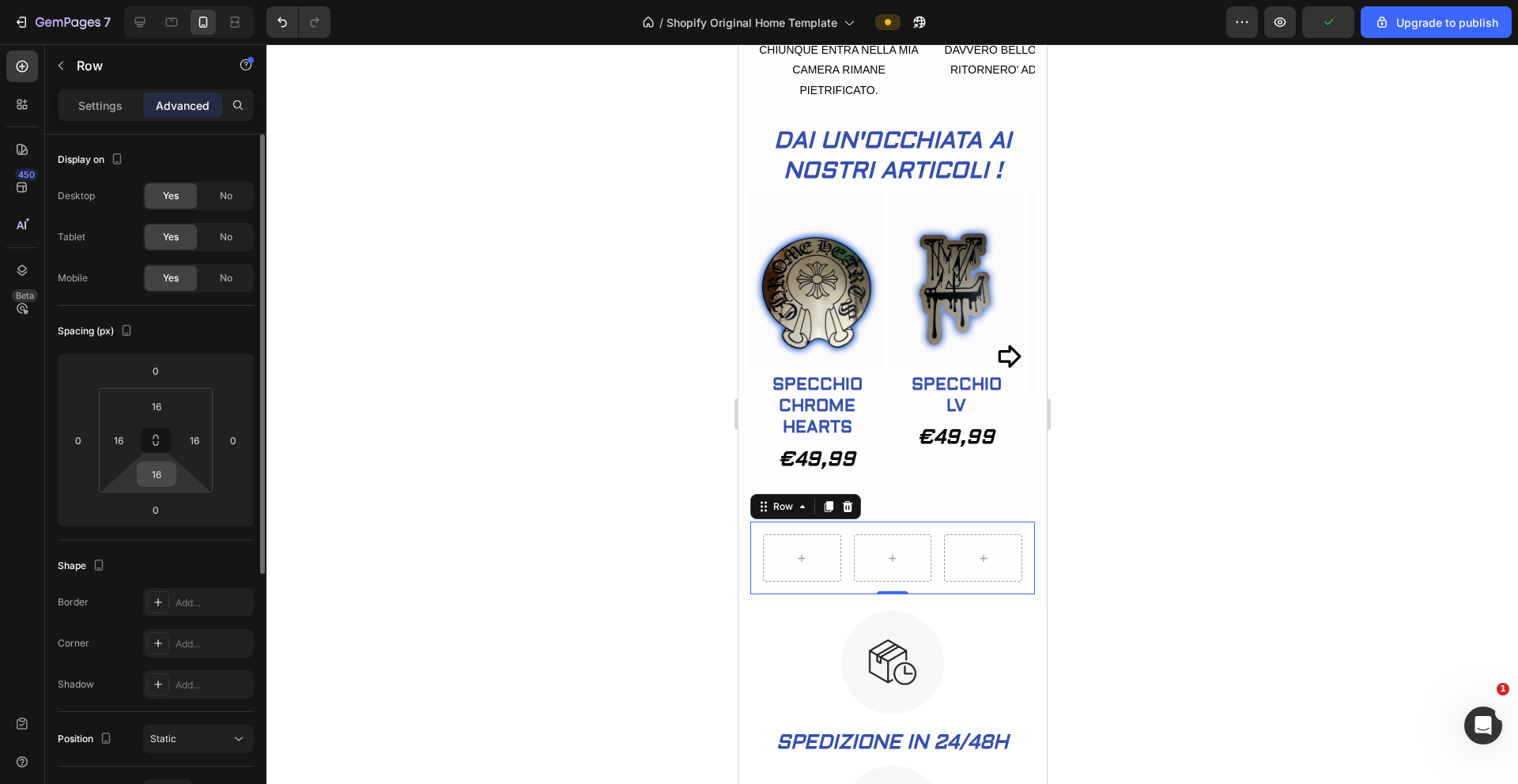
drag, startPoint x: 157, startPoint y: 442, endPoint x: 155, endPoint y: 484, distance: 42.0
click at [155, 484] on div "16 16 16 16" at bounding box center [156, 441] width 114 height 105
drag, startPoint x: 175, startPoint y: 479, endPoint x: 168, endPoint y: 480, distance: 7.1
click at [168, 480] on div "16" at bounding box center [157, 474] width 40 height 26
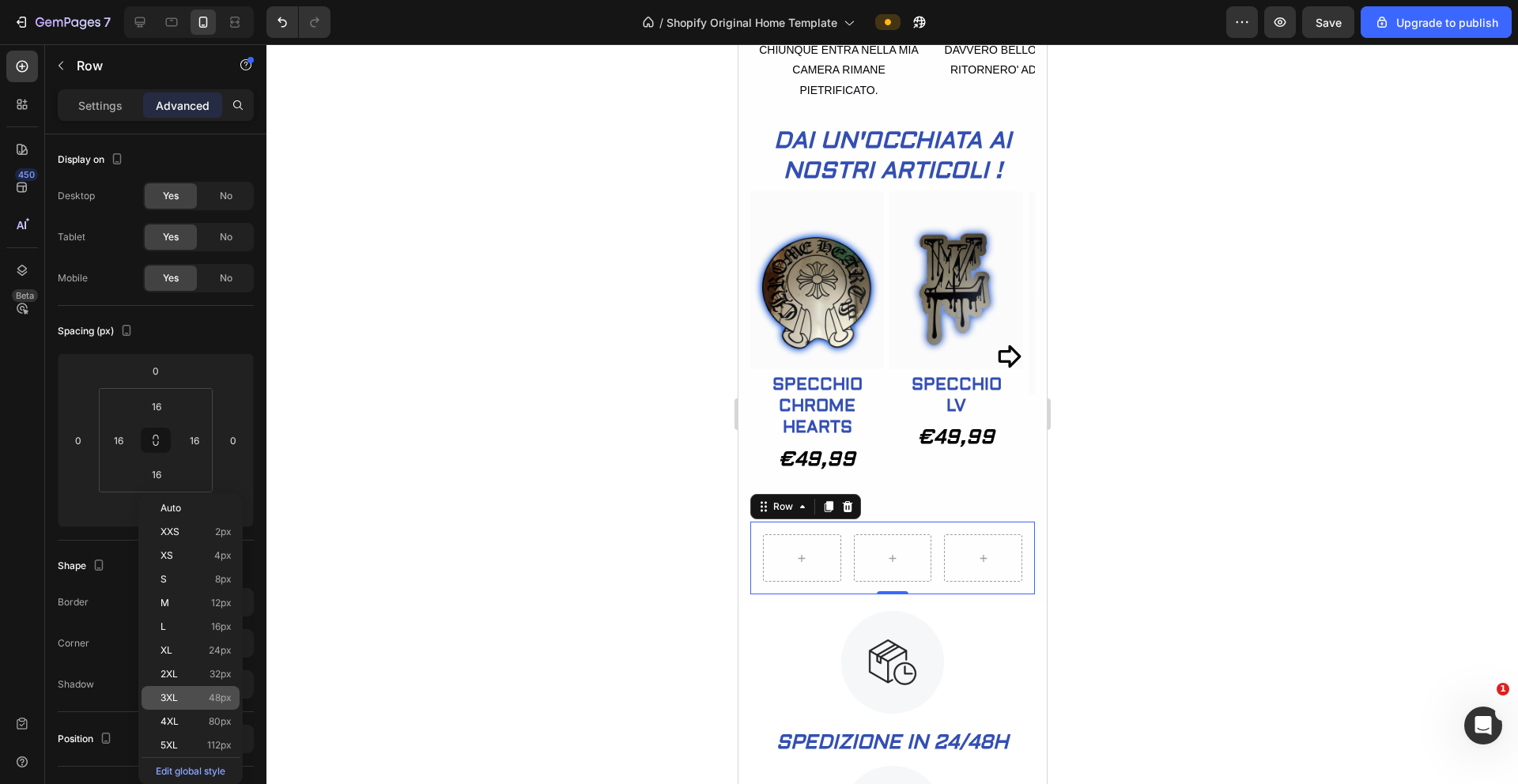
click at [201, 705] on div "3XL 48px" at bounding box center [190, 697] width 98 height 24
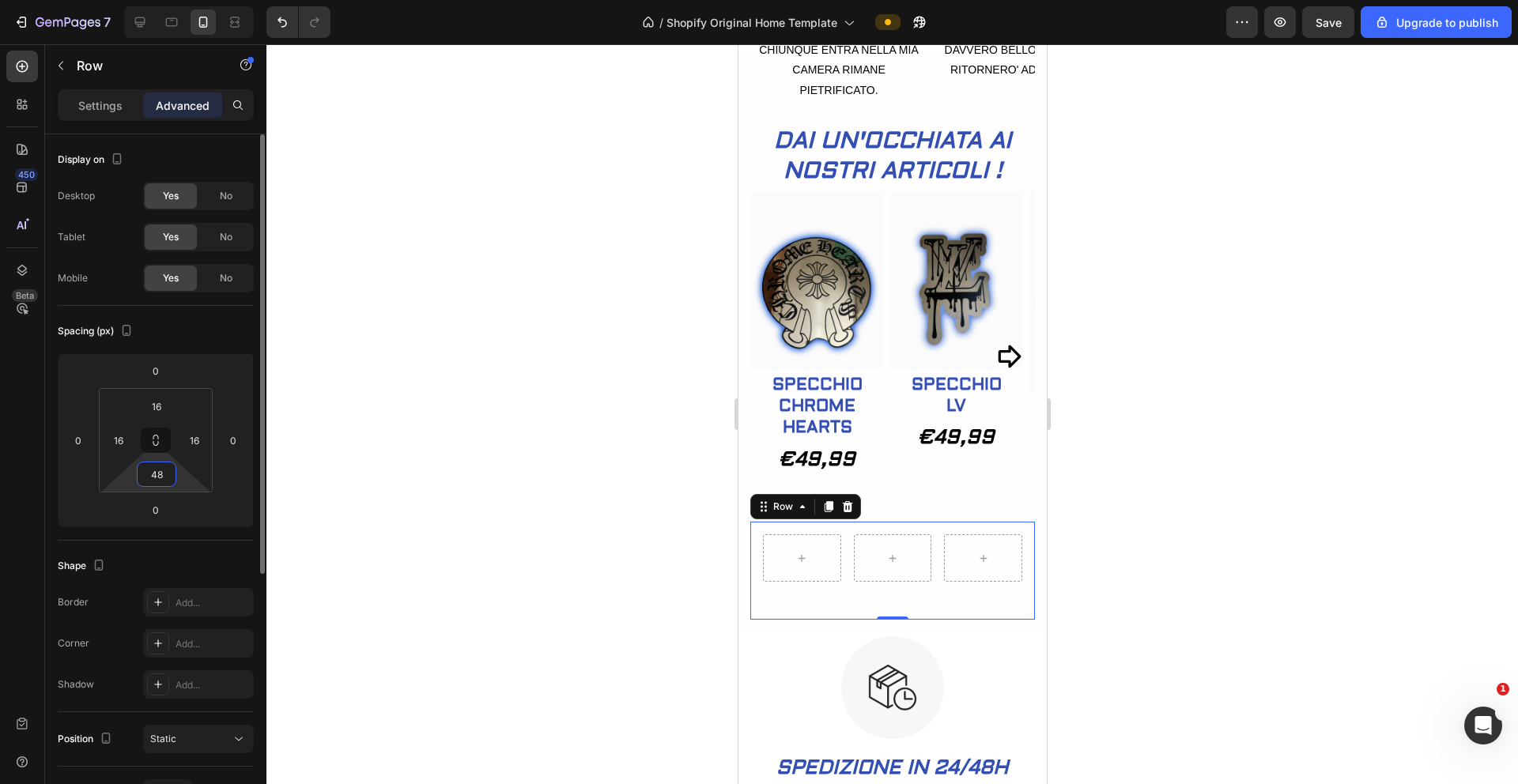
drag, startPoint x: 171, startPoint y: 475, endPoint x: 172, endPoint y: 465, distance: 10.0
click at [172, 465] on div "48" at bounding box center [157, 474] width 40 height 26
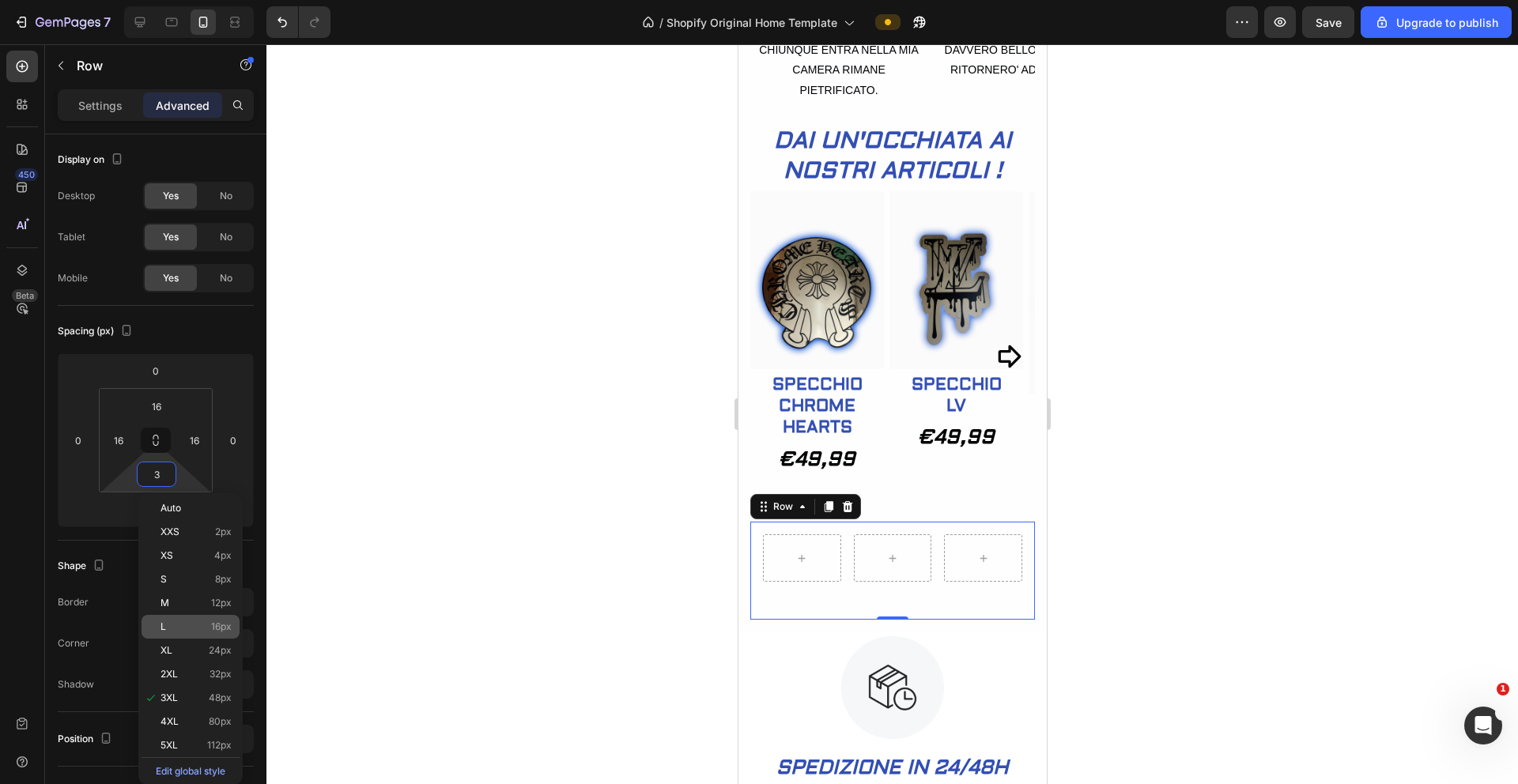
click at [203, 630] on p "L 16px" at bounding box center [196, 627] width 71 height 11
type input "16"
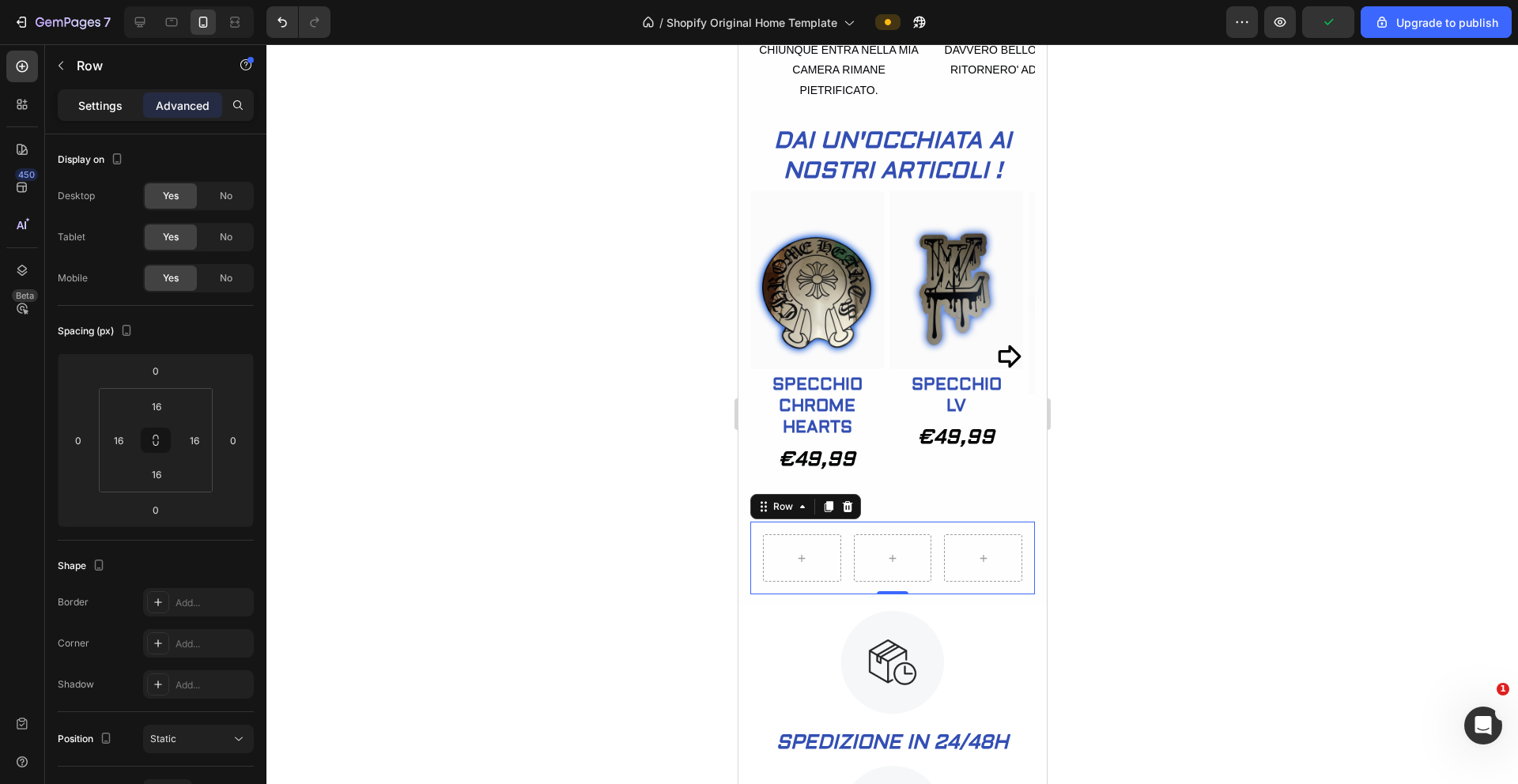
click at [89, 107] on p "Settings" at bounding box center [100, 105] width 45 height 16
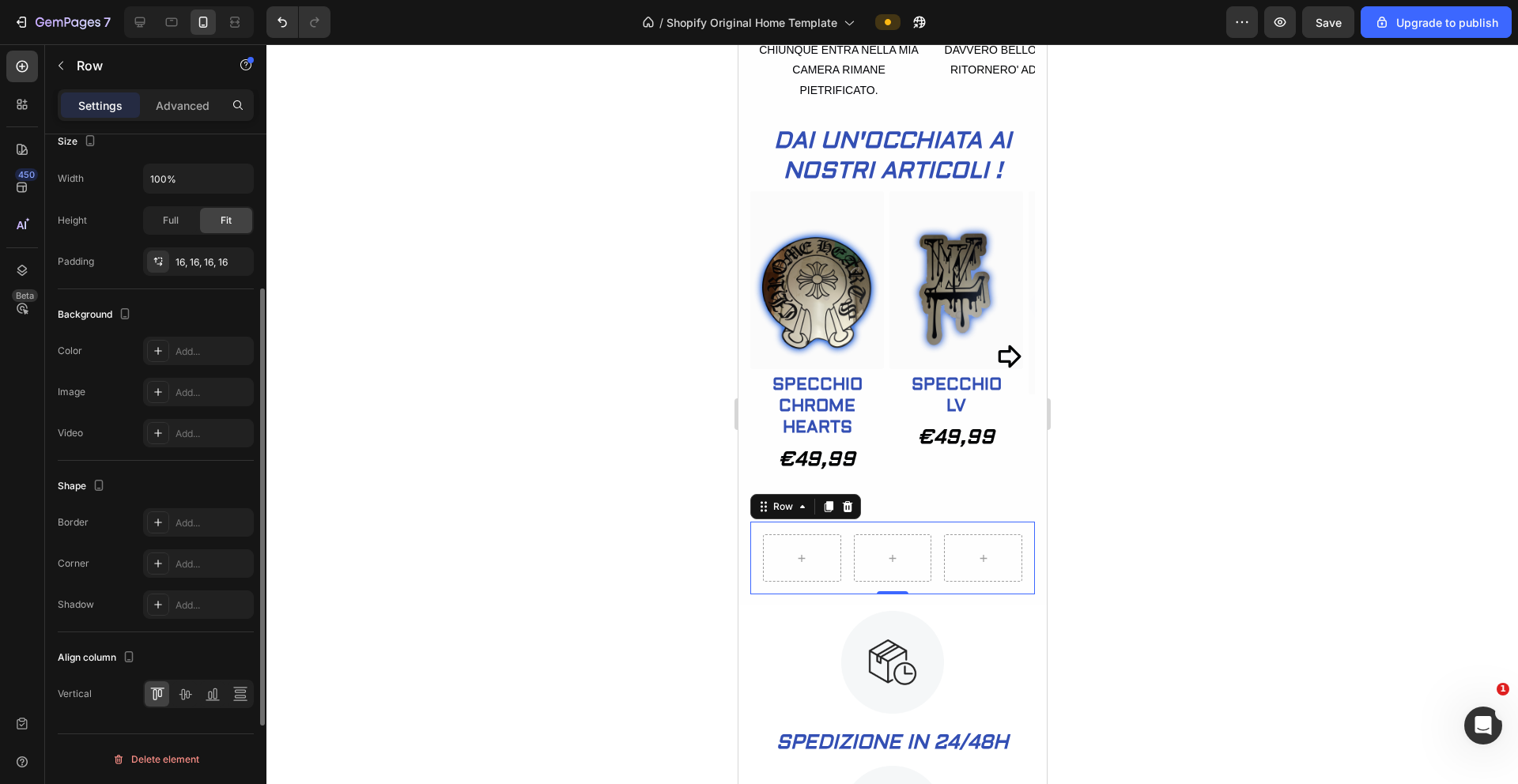
scroll to position [409, 0]
click at [849, 512] on icon at bounding box center [847, 507] width 10 height 11
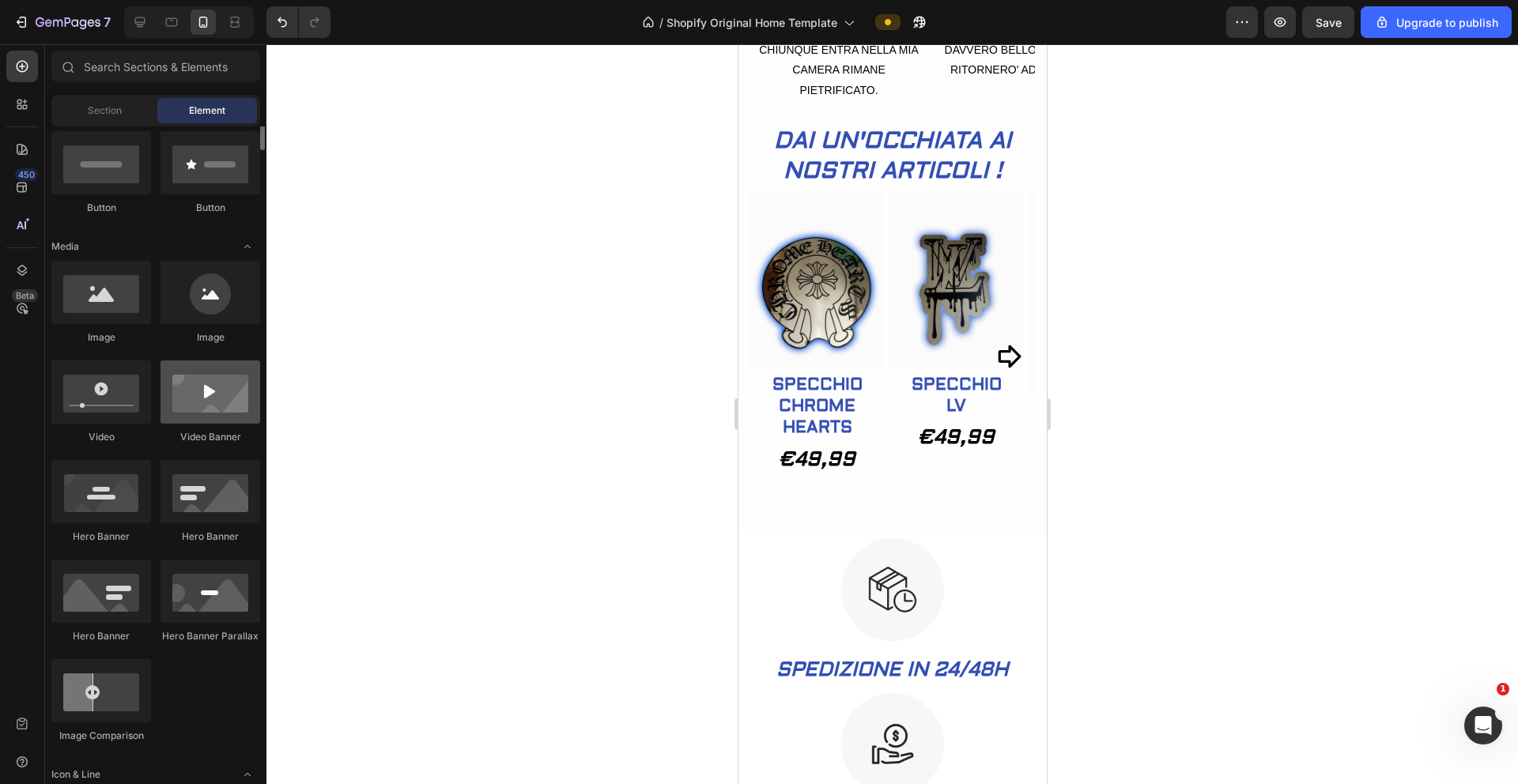
scroll to position [283, 0]
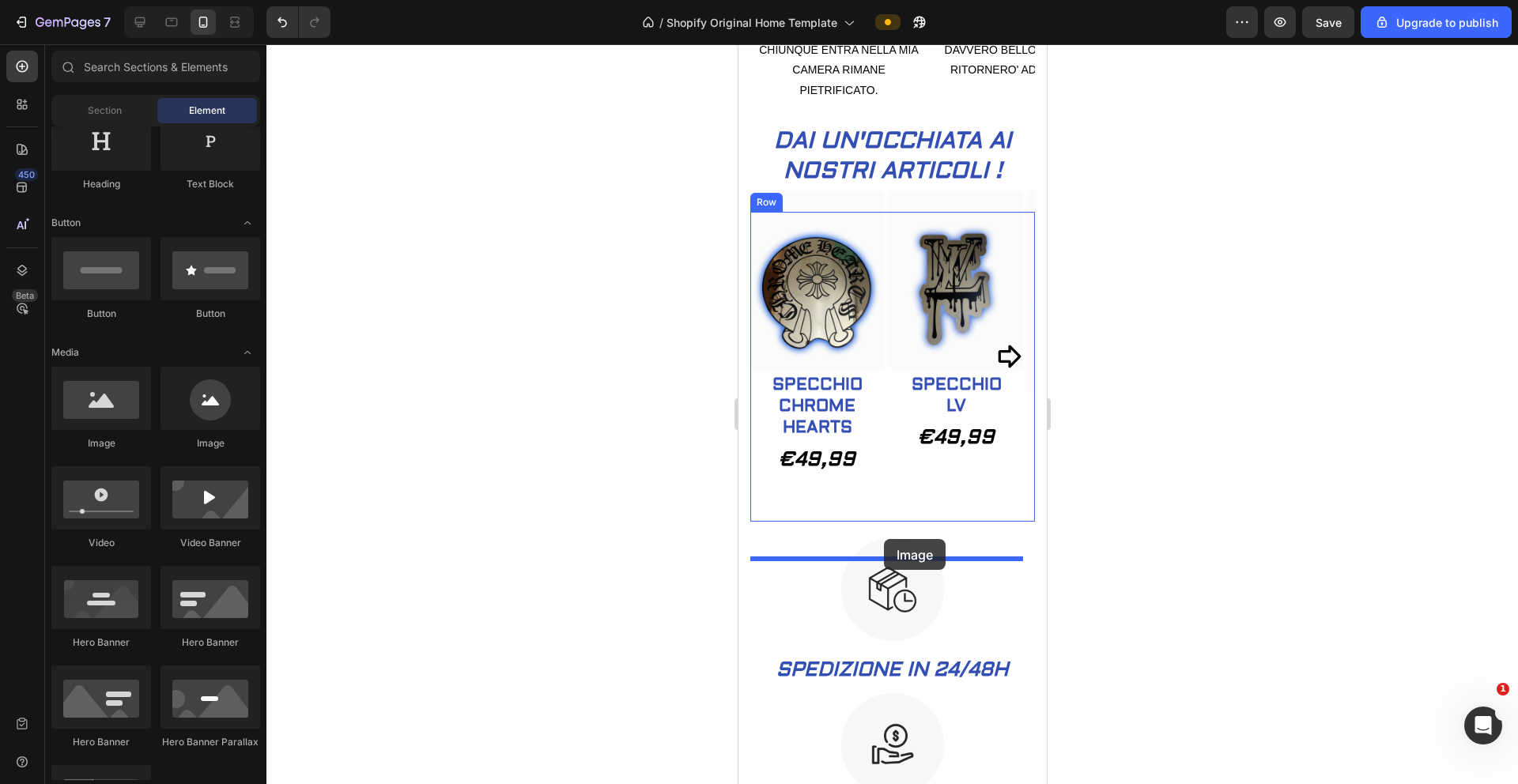
drag, startPoint x: 859, startPoint y: 450, endPoint x: 883, endPoint y: 539, distance: 92.2
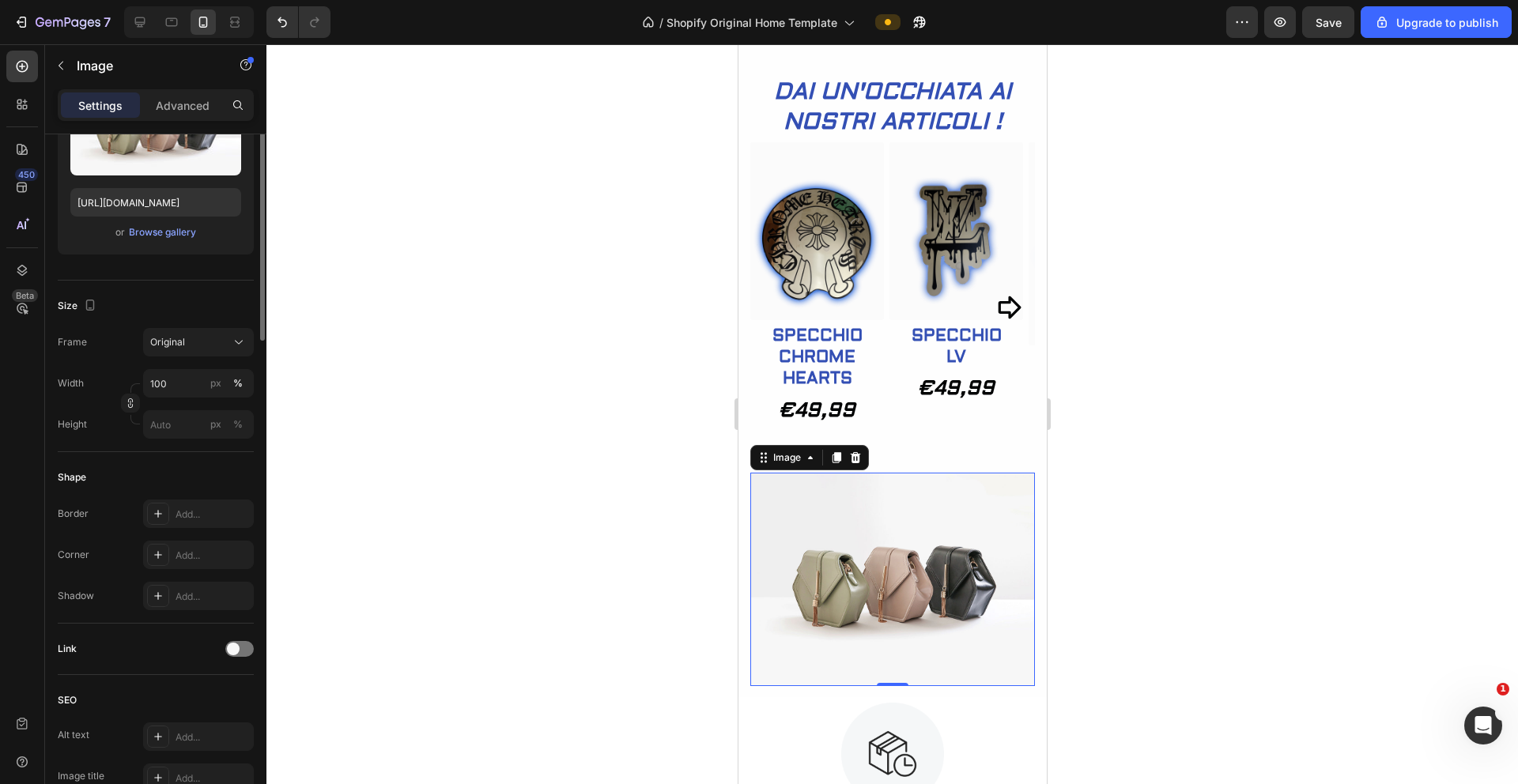
scroll to position [0, 0]
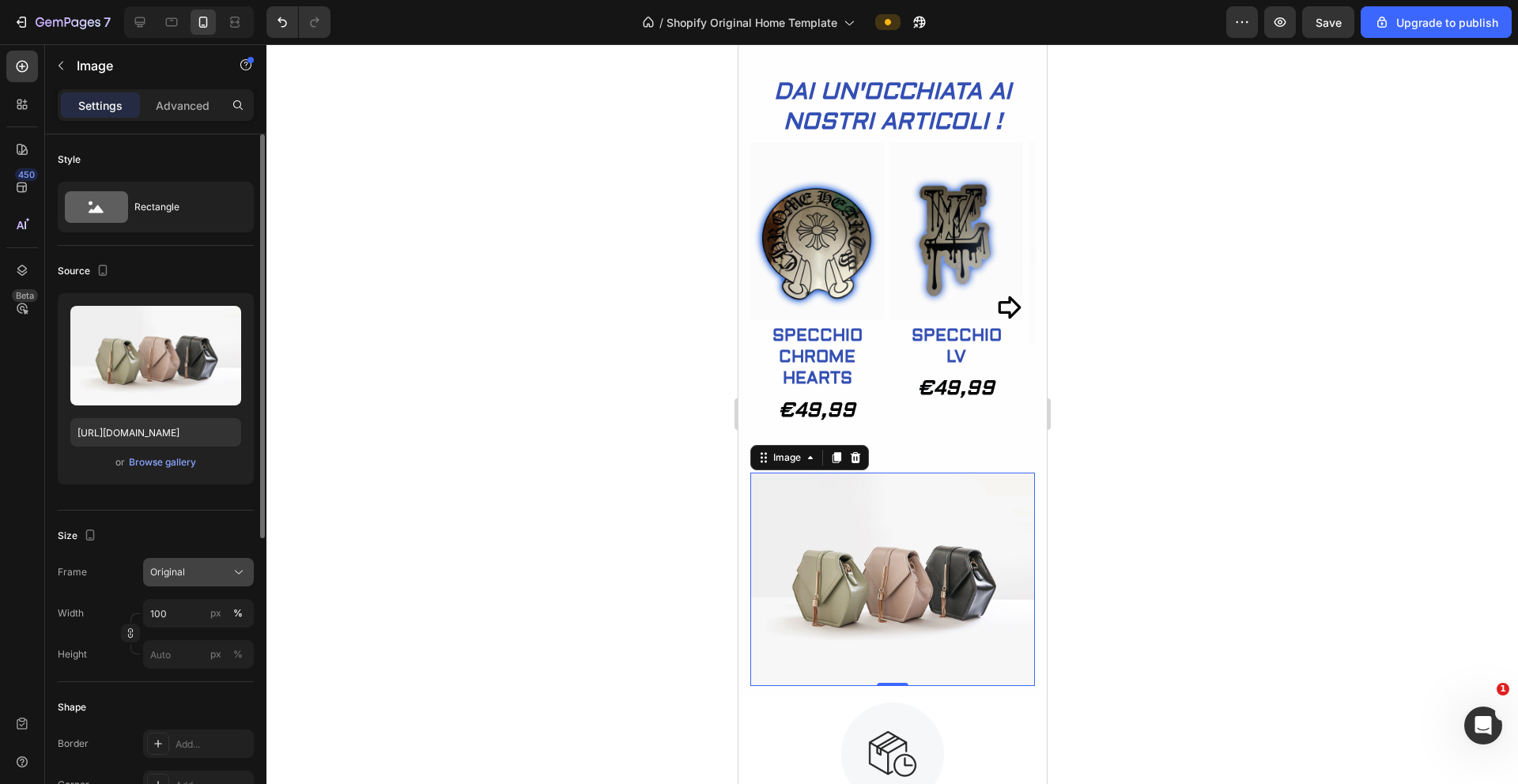
click at [240, 578] on icon at bounding box center [239, 572] width 16 height 16
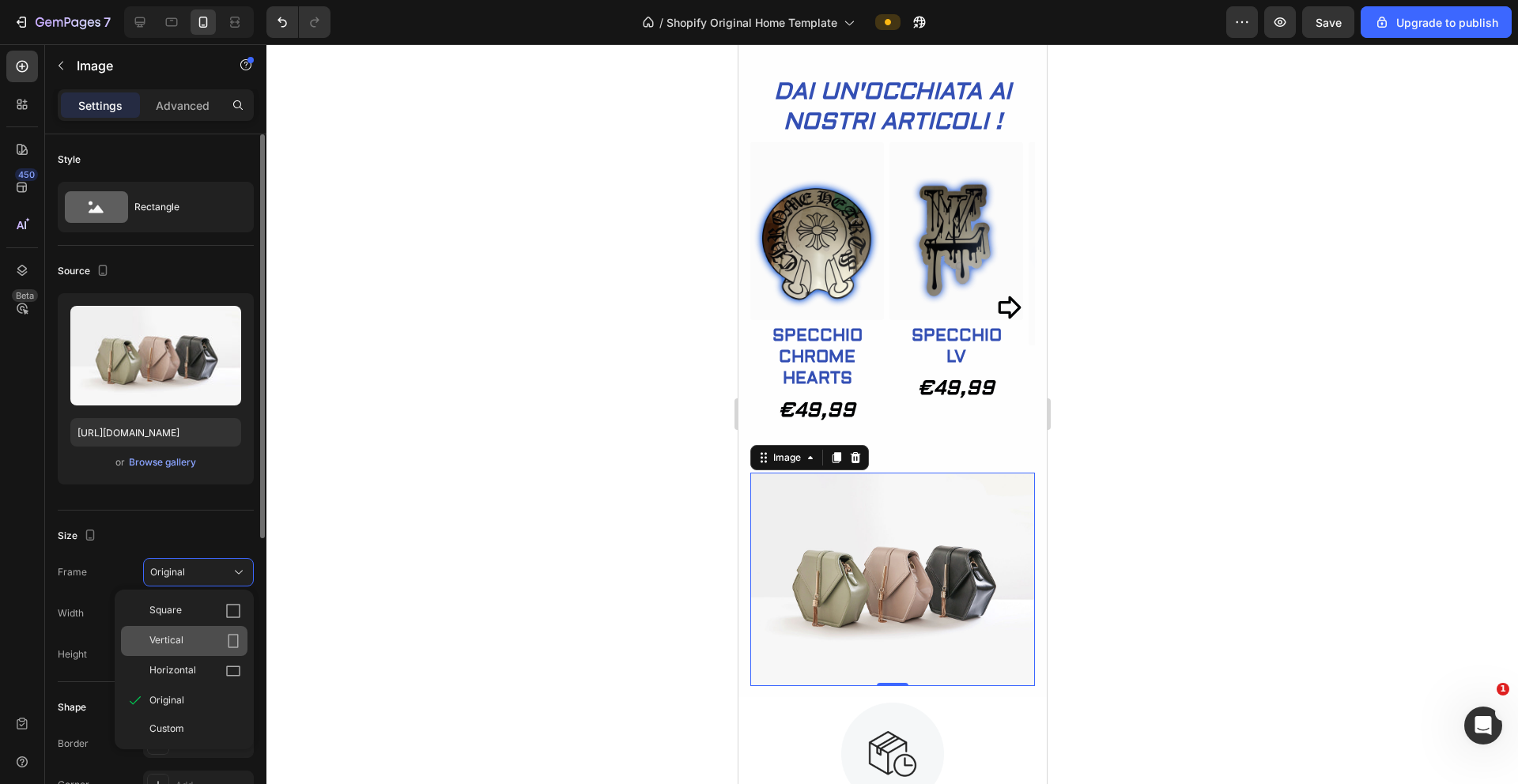
click at [195, 636] on div "Vertical" at bounding box center [195, 641] width 91 height 16
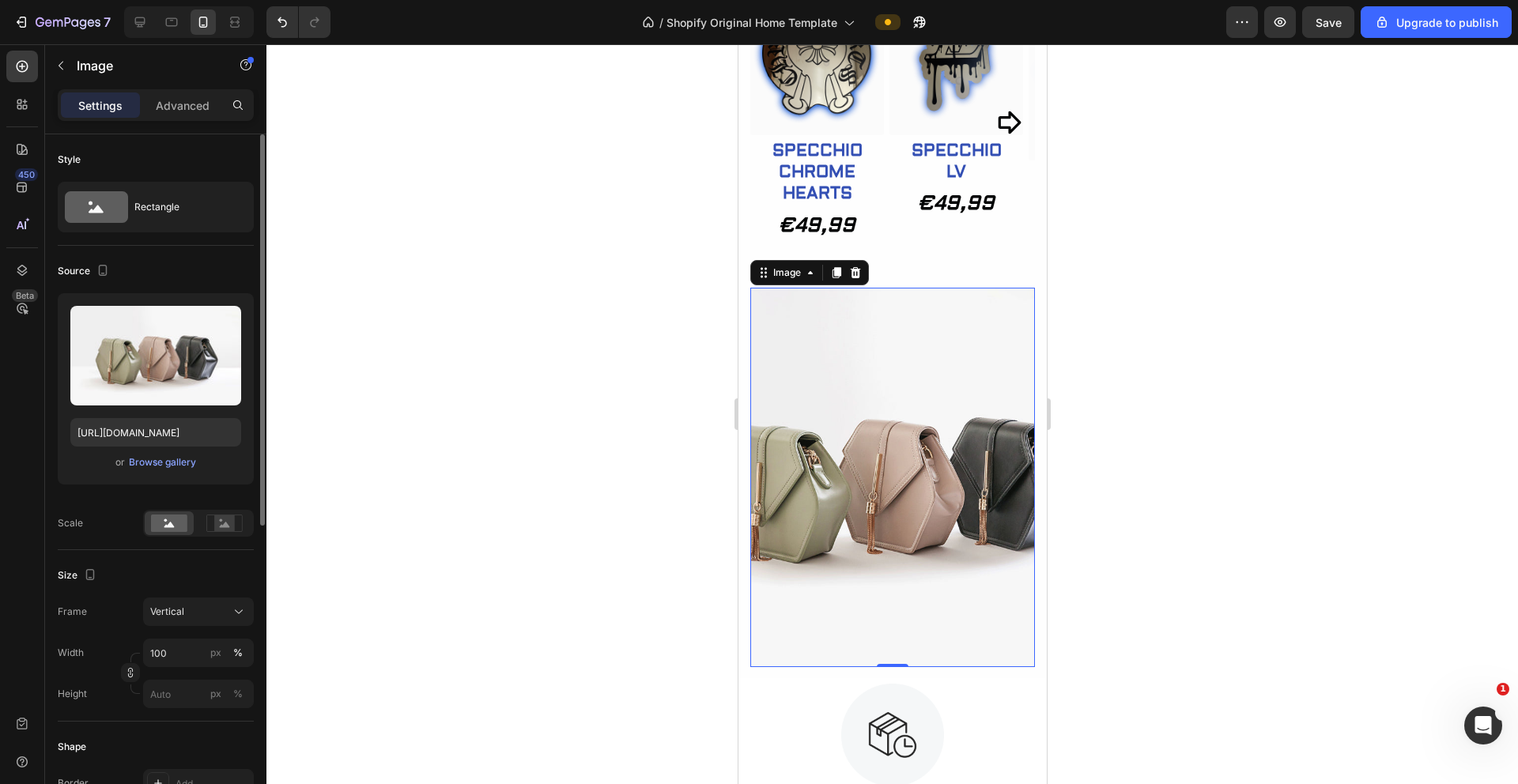
scroll to position [1000, 0]
click at [610, 502] on div at bounding box center [892, 415] width 1252 height 740
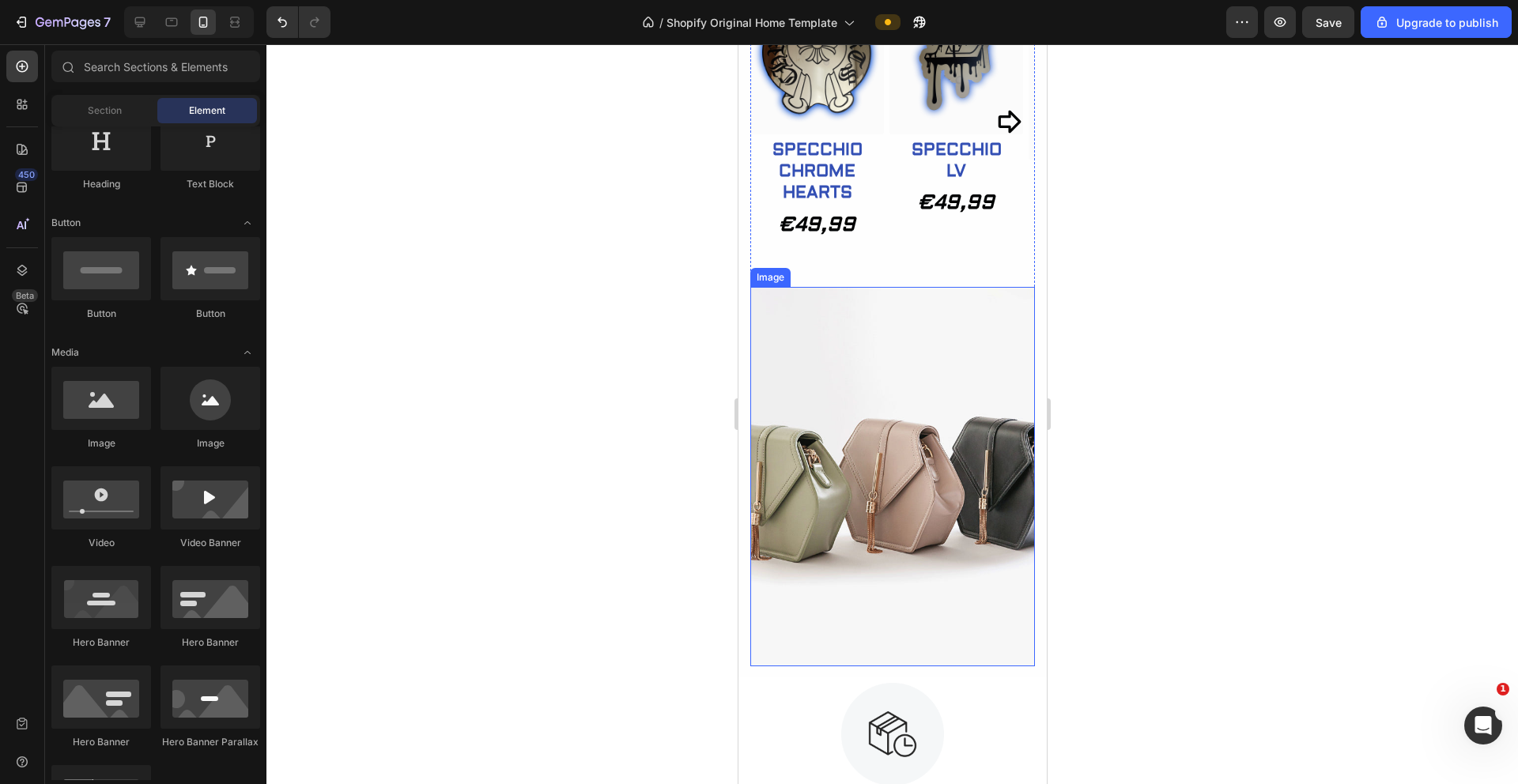
click at [838, 465] on img at bounding box center [892, 477] width 285 height 380
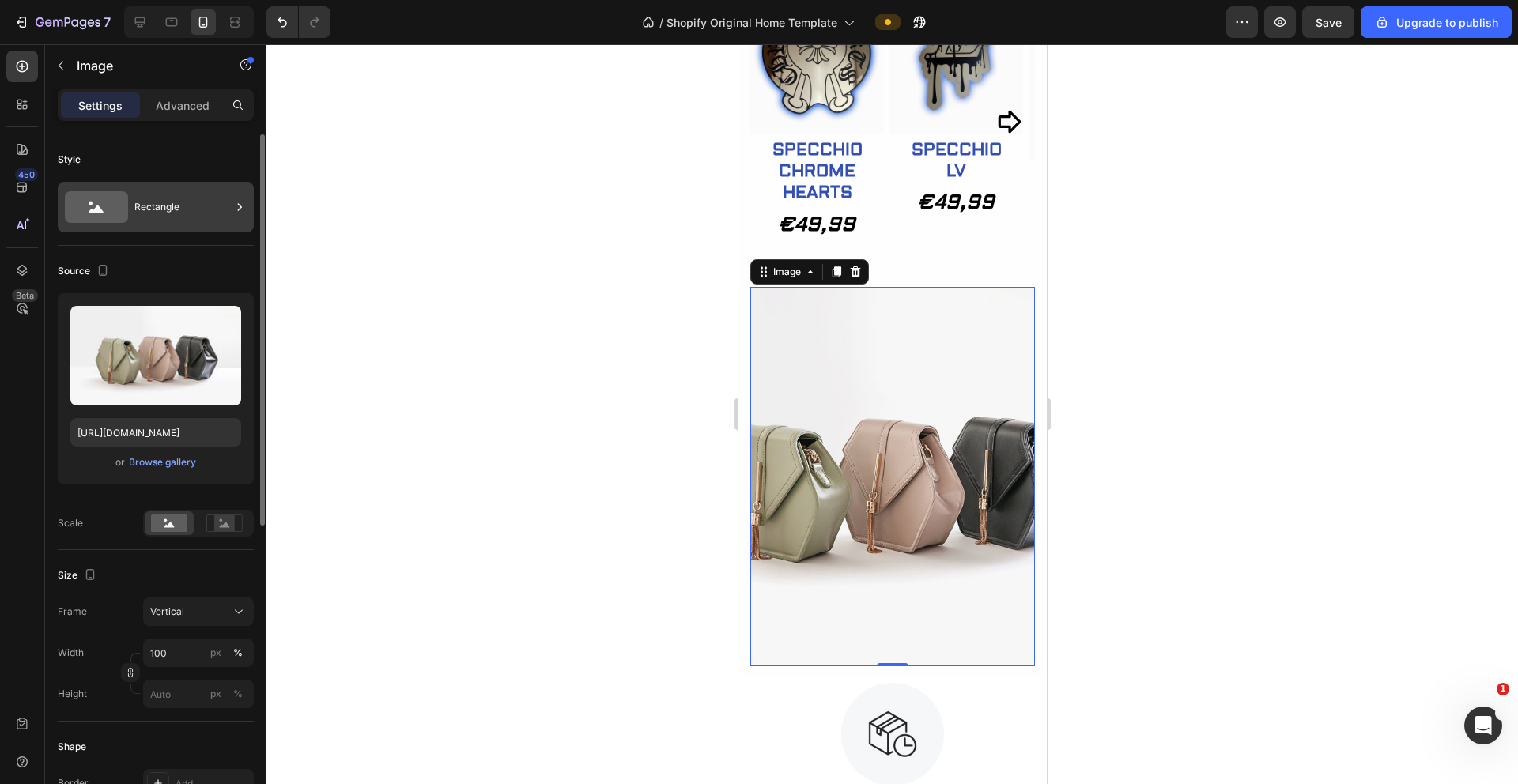
click at [241, 207] on icon at bounding box center [240, 206] width 4 height 7
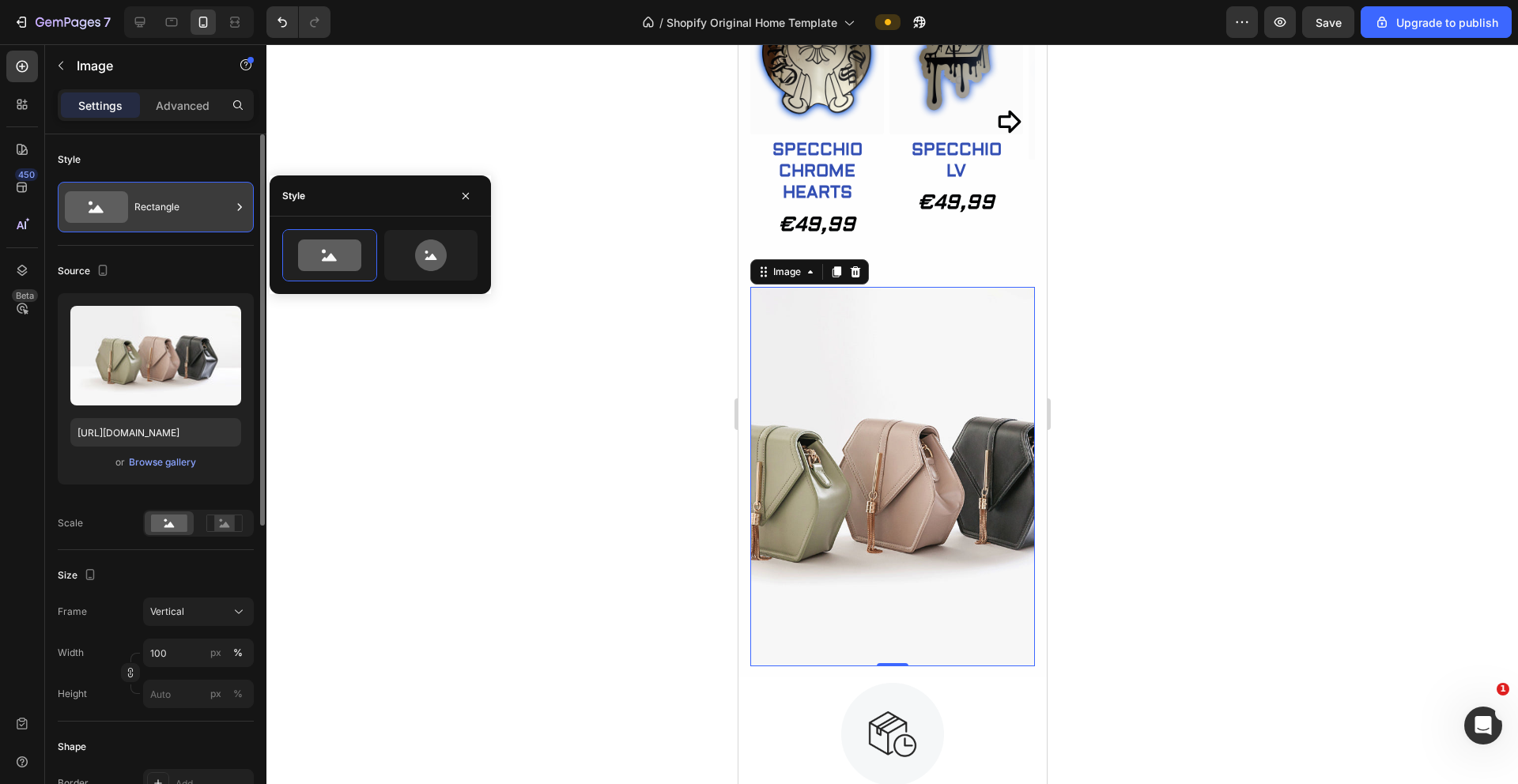
click at [241, 207] on icon at bounding box center [240, 206] width 4 height 7
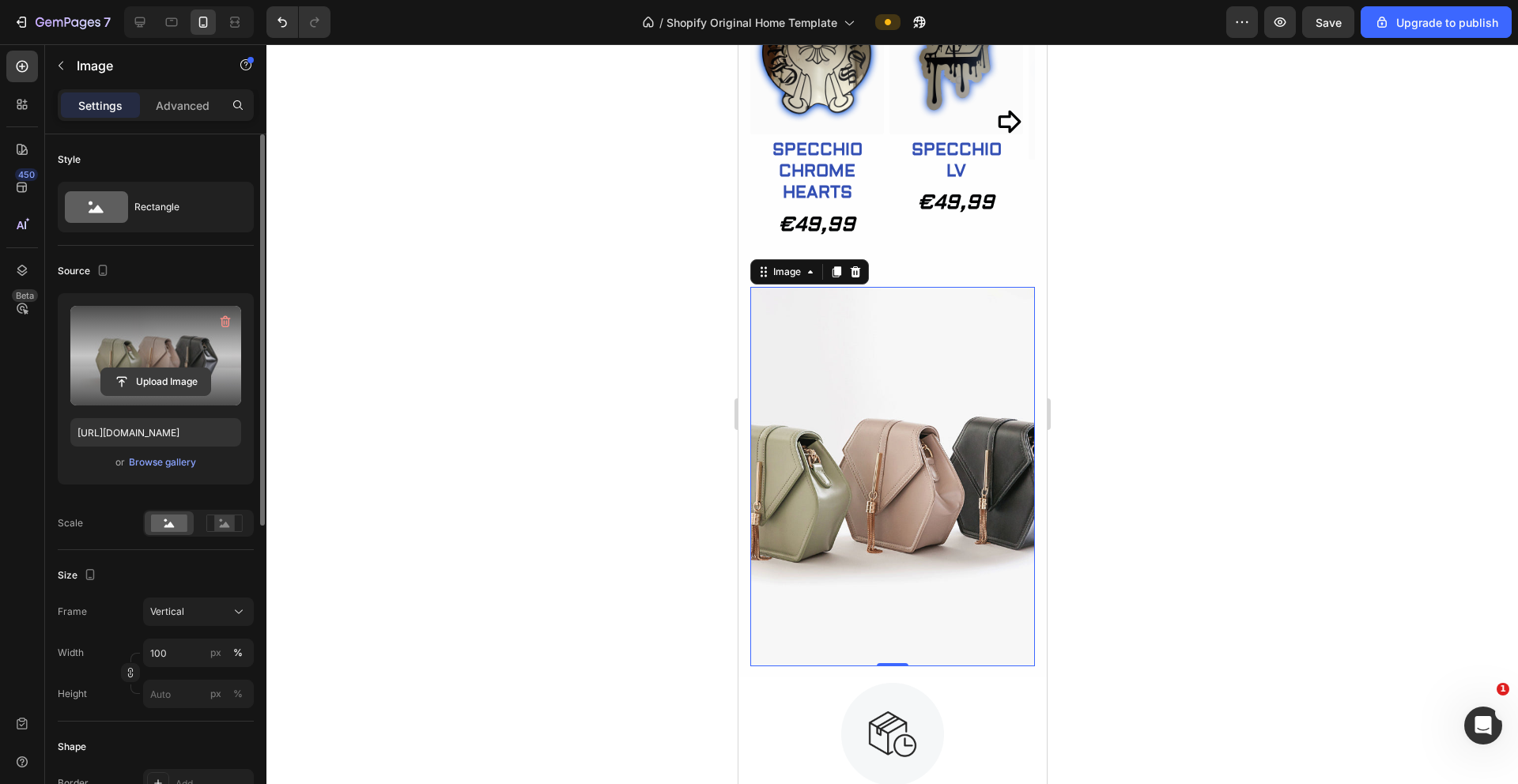
click at [166, 381] on input "file" at bounding box center [155, 382] width 109 height 27
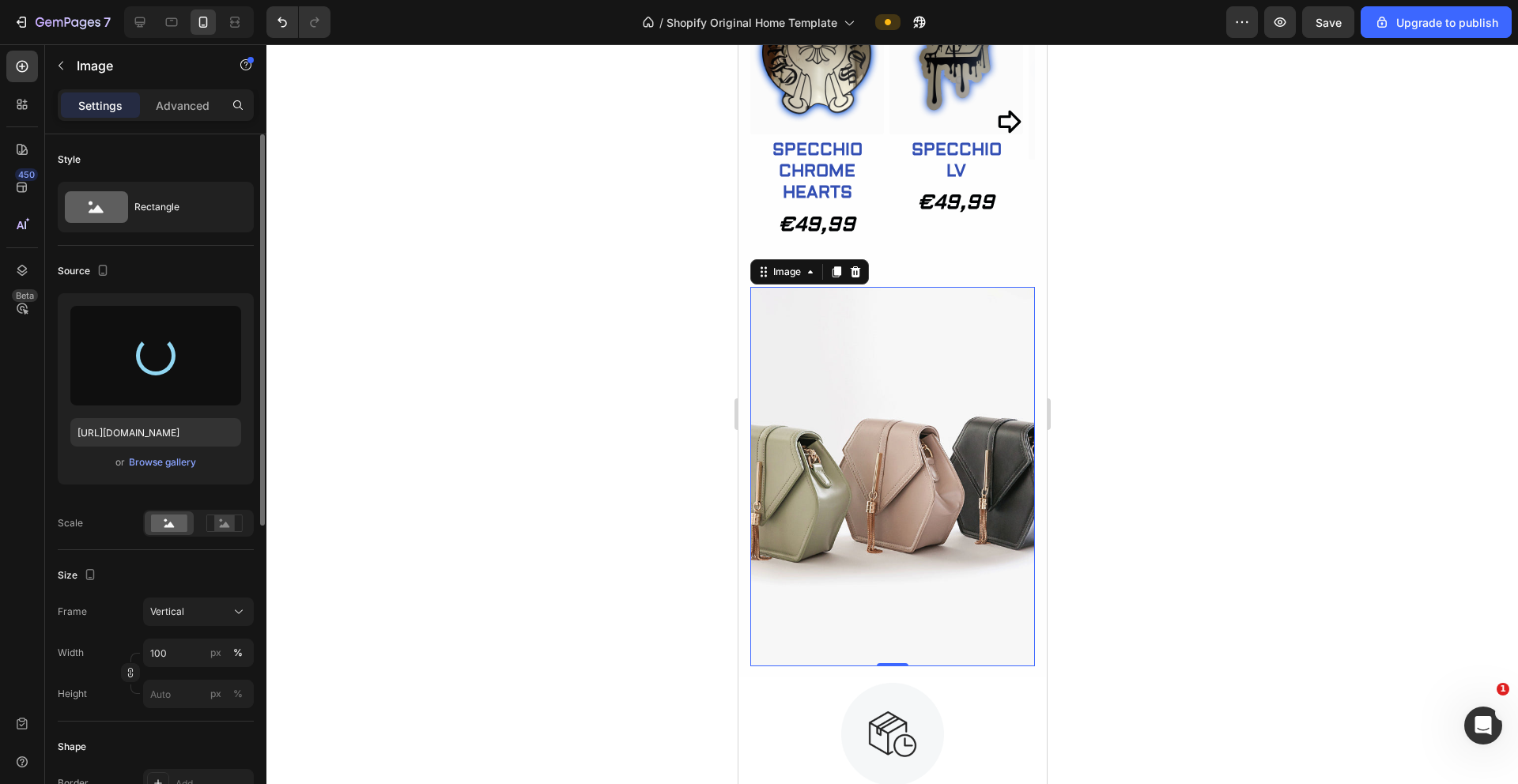
type input "https://cdn.shopify.com/s/files/1/0934/0626/5686/files/gempages_577294649614402…"
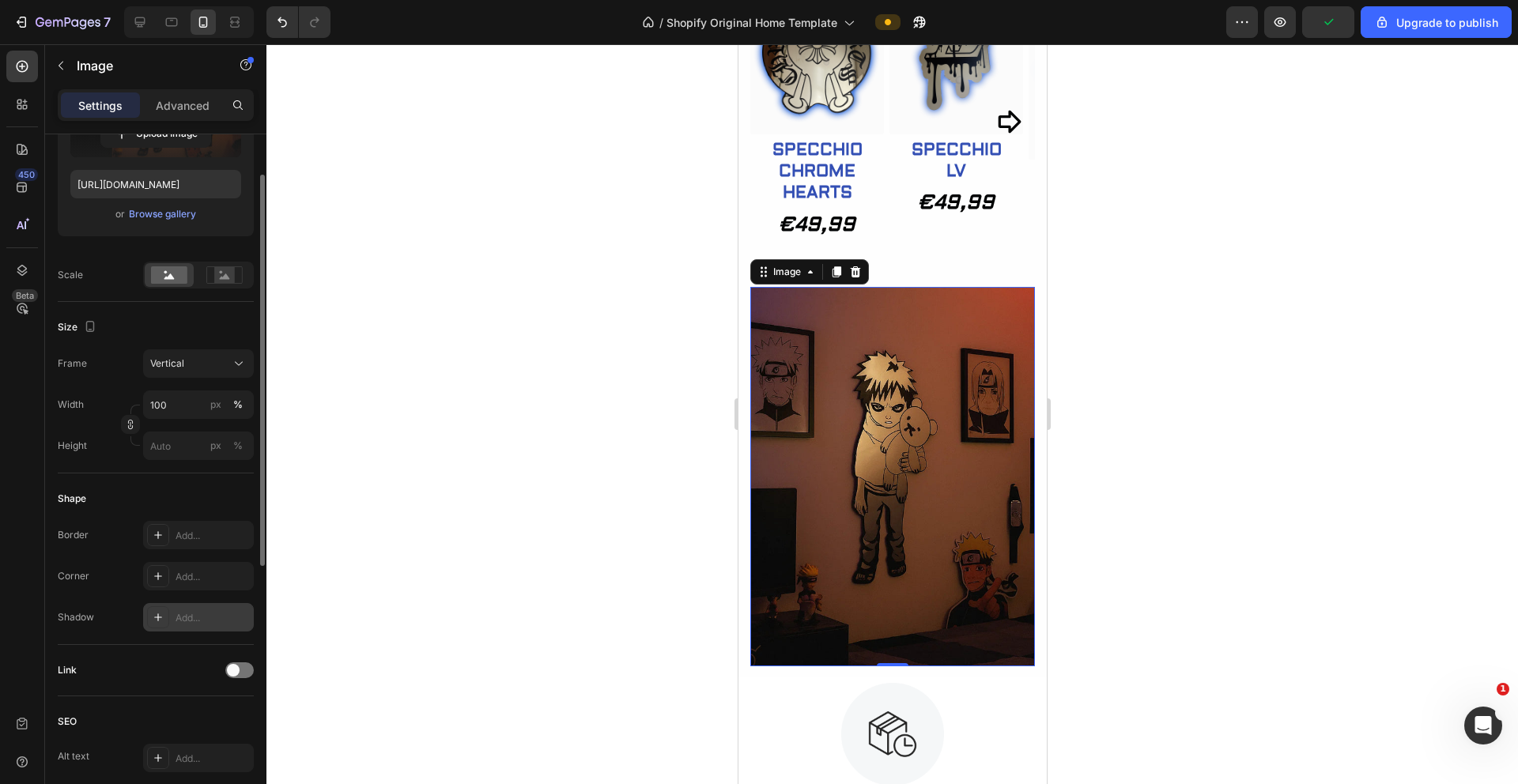
scroll to position [0, 0]
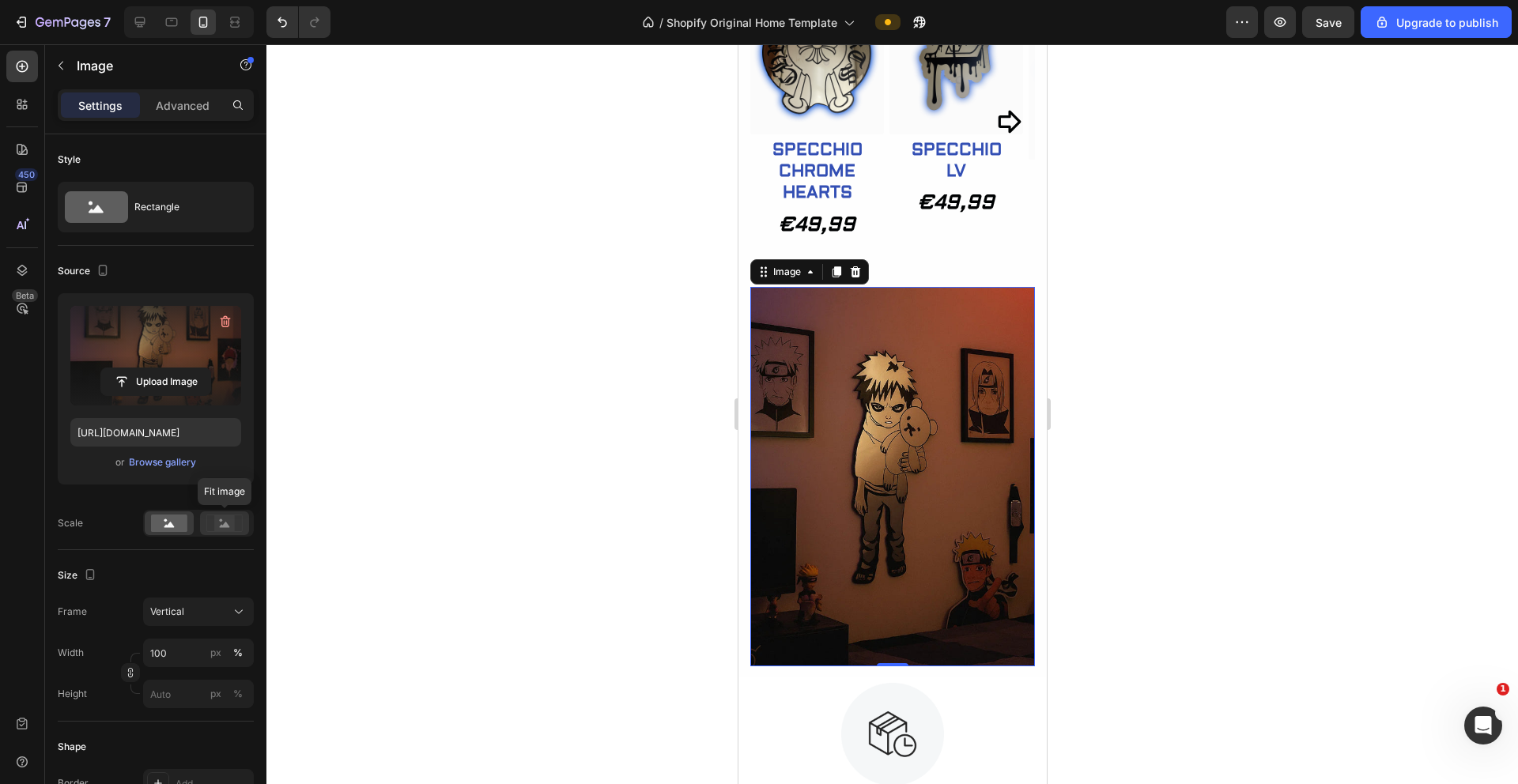
click at [208, 521] on icon at bounding box center [225, 523] width 36 height 17
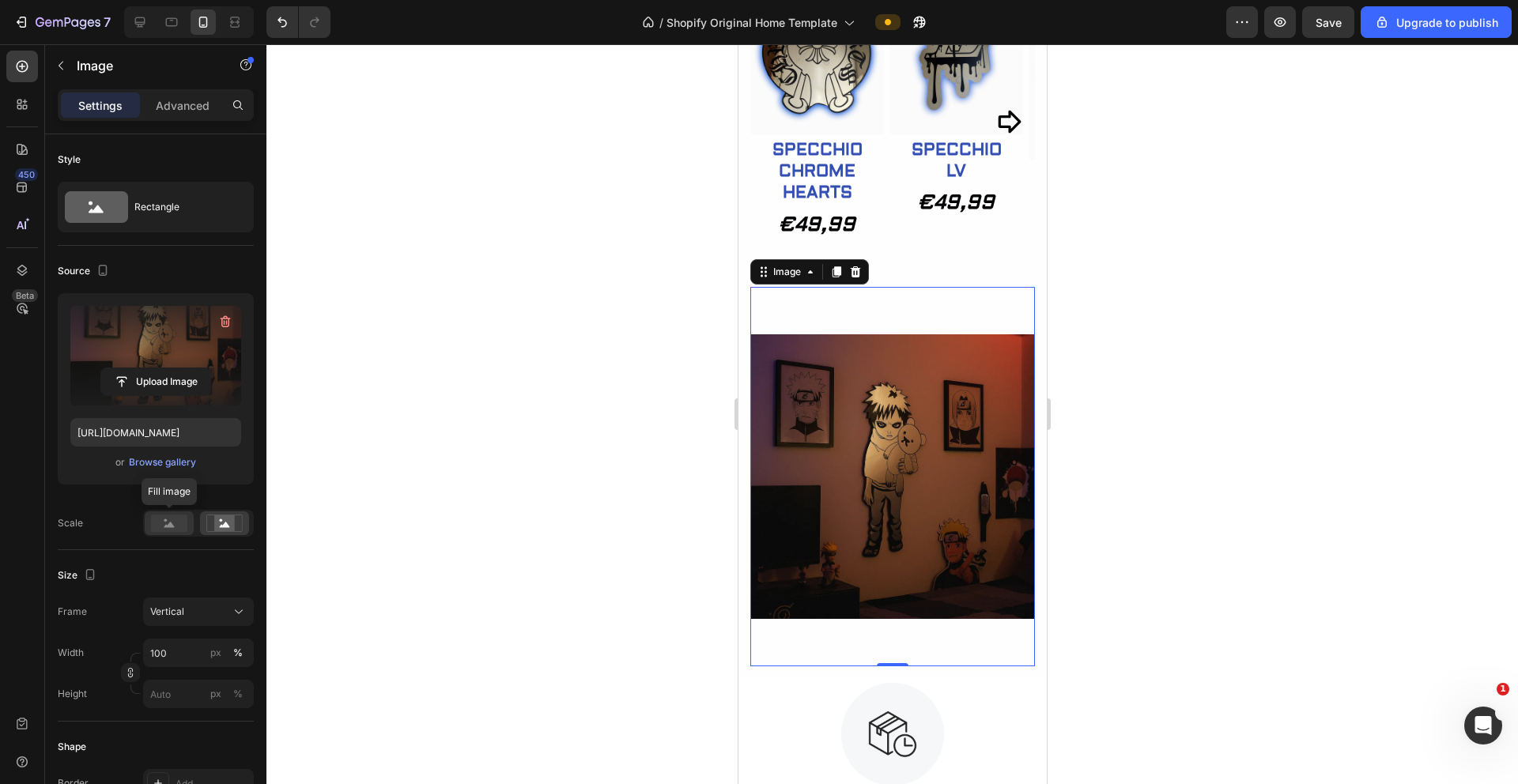
click at [165, 517] on rect at bounding box center [169, 523] width 36 height 17
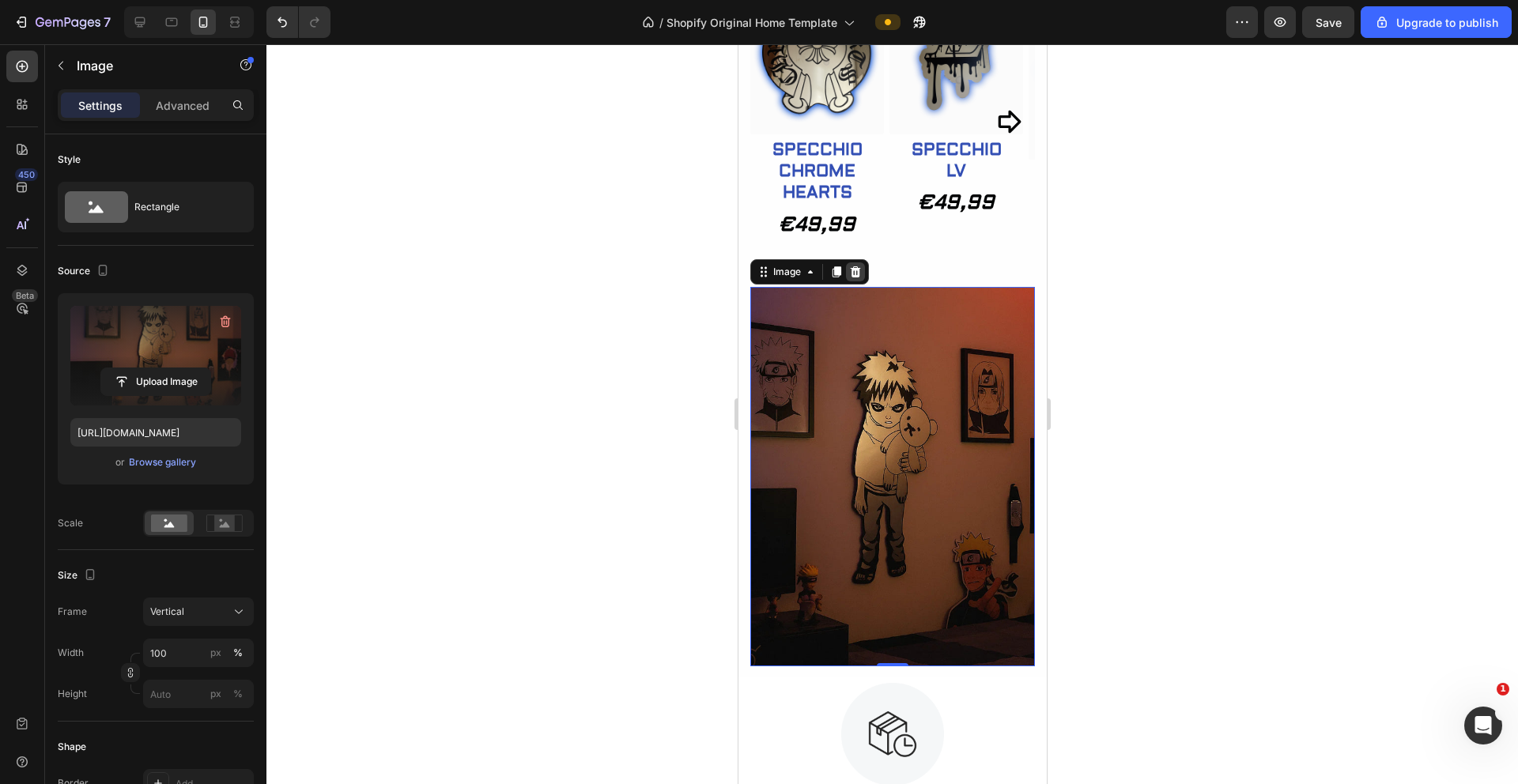
click at [858, 269] on icon at bounding box center [855, 272] width 10 height 11
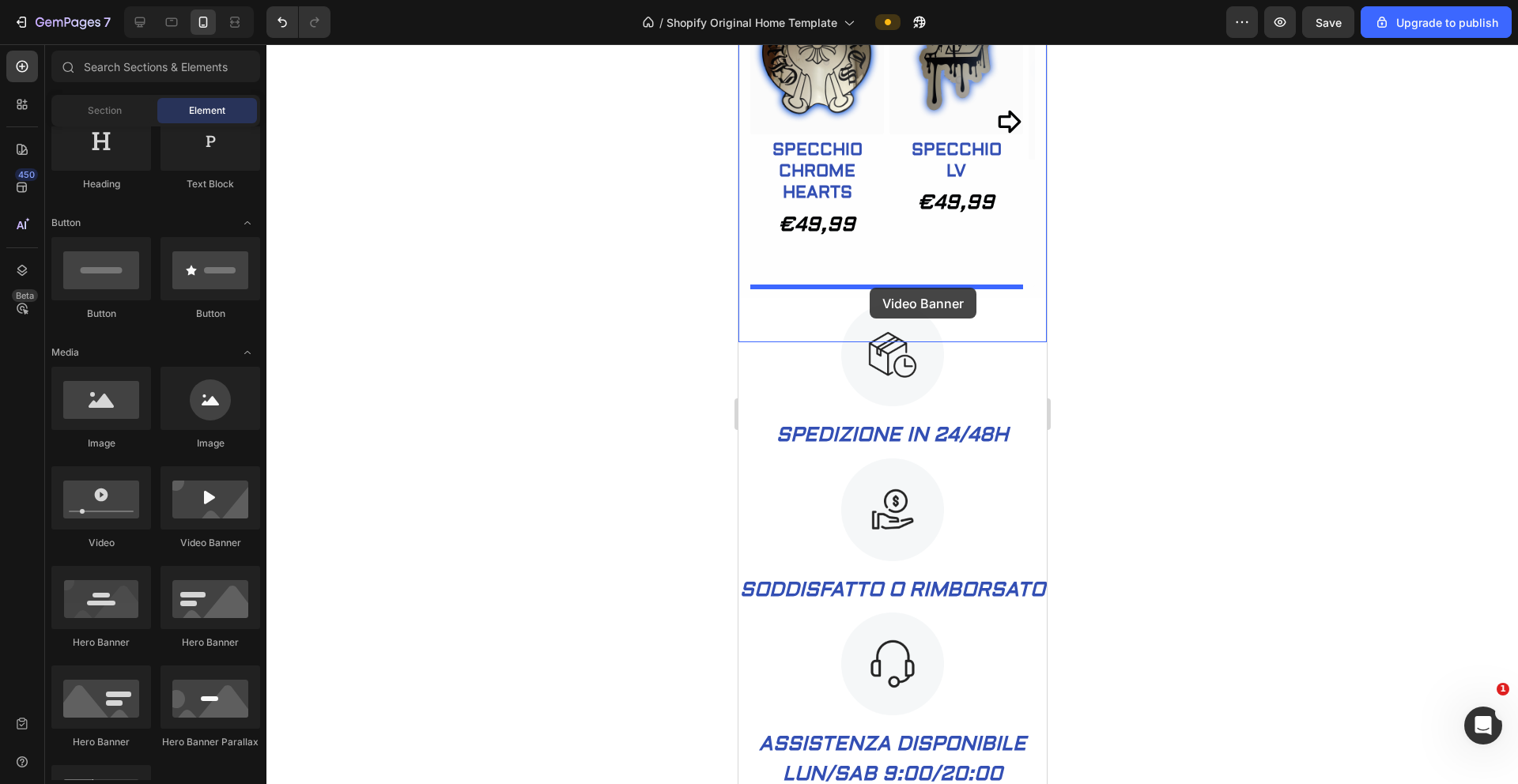
drag, startPoint x: 936, startPoint y: 566, endPoint x: 869, endPoint y: 287, distance: 286.9
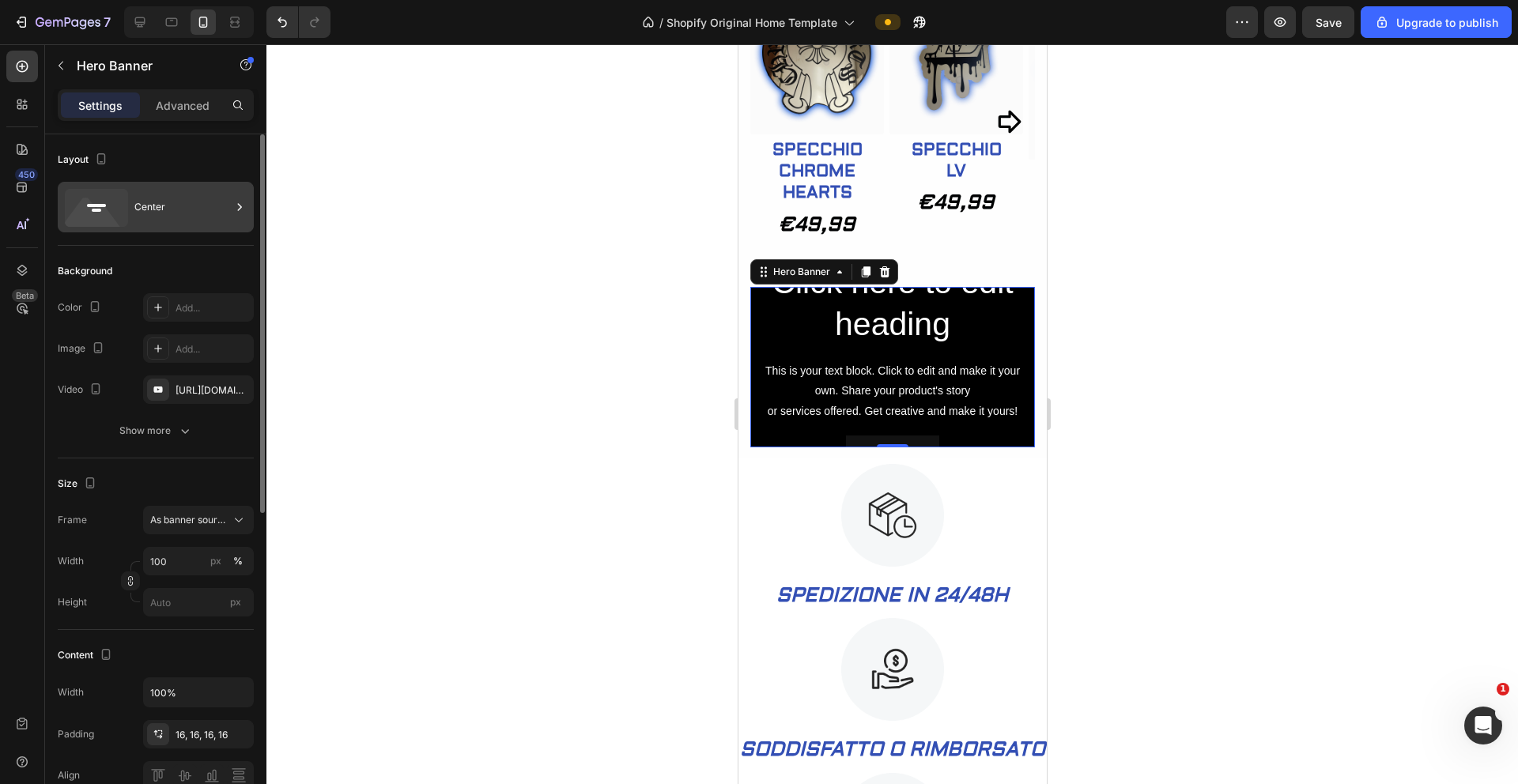
click at [227, 204] on div "Center" at bounding box center [182, 207] width 96 height 36
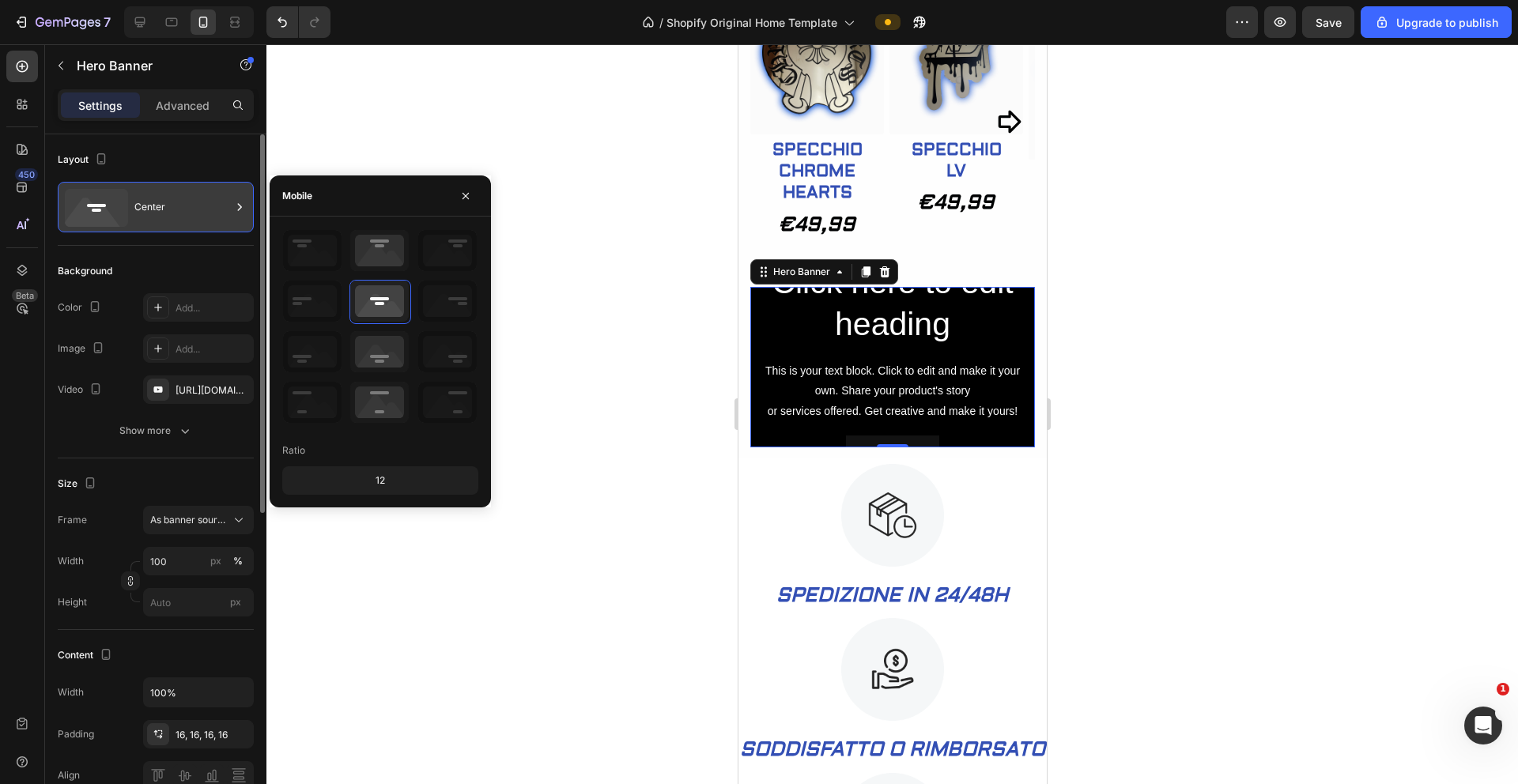
click at [227, 204] on div "Center" at bounding box center [182, 207] width 96 height 36
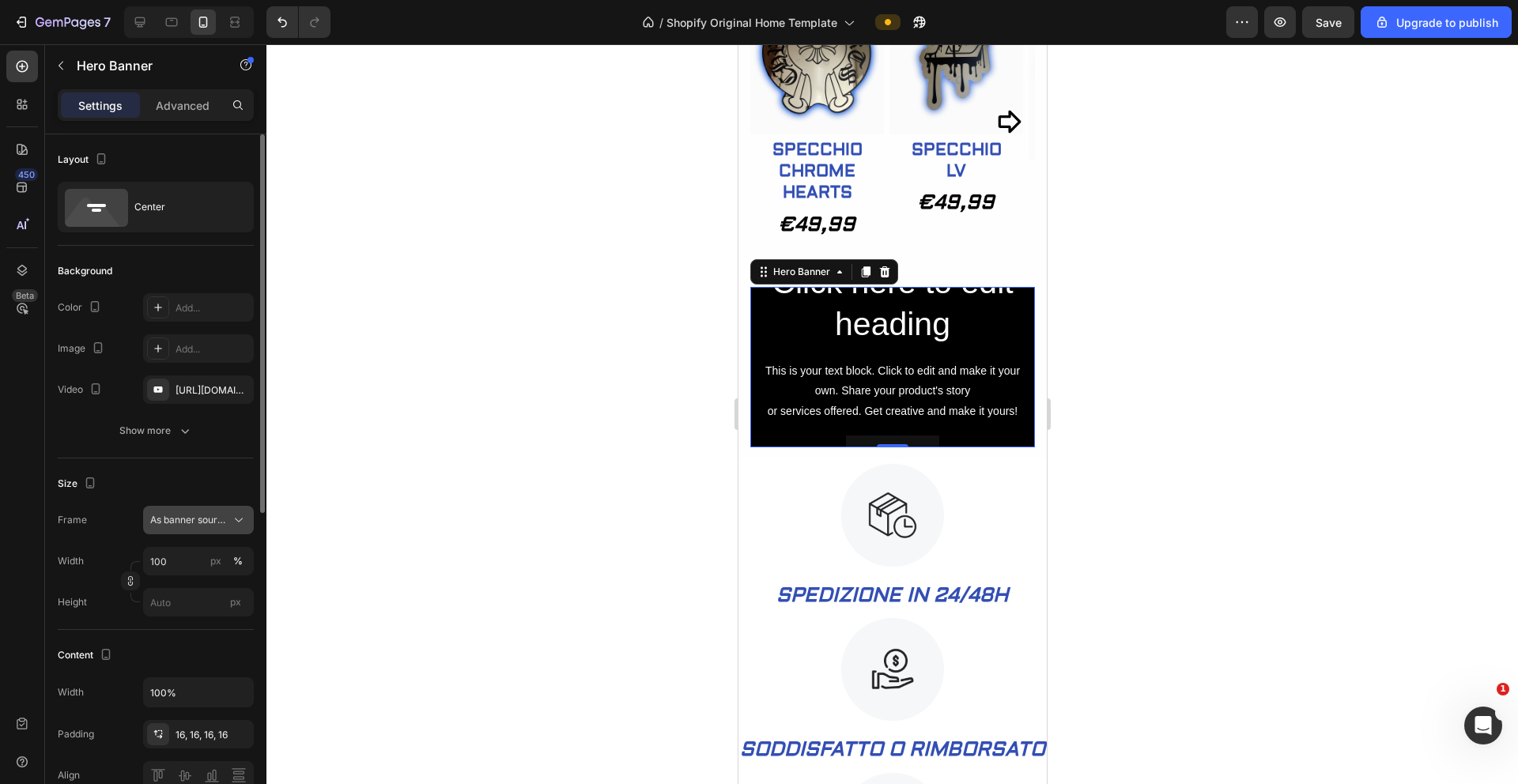
click at [218, 519] on span "As banner source" at bounding box center [188, 519] width 77 height 14
click at [192, 584] on div "Custom" at bounding box center [195, 586] width 91 height 14
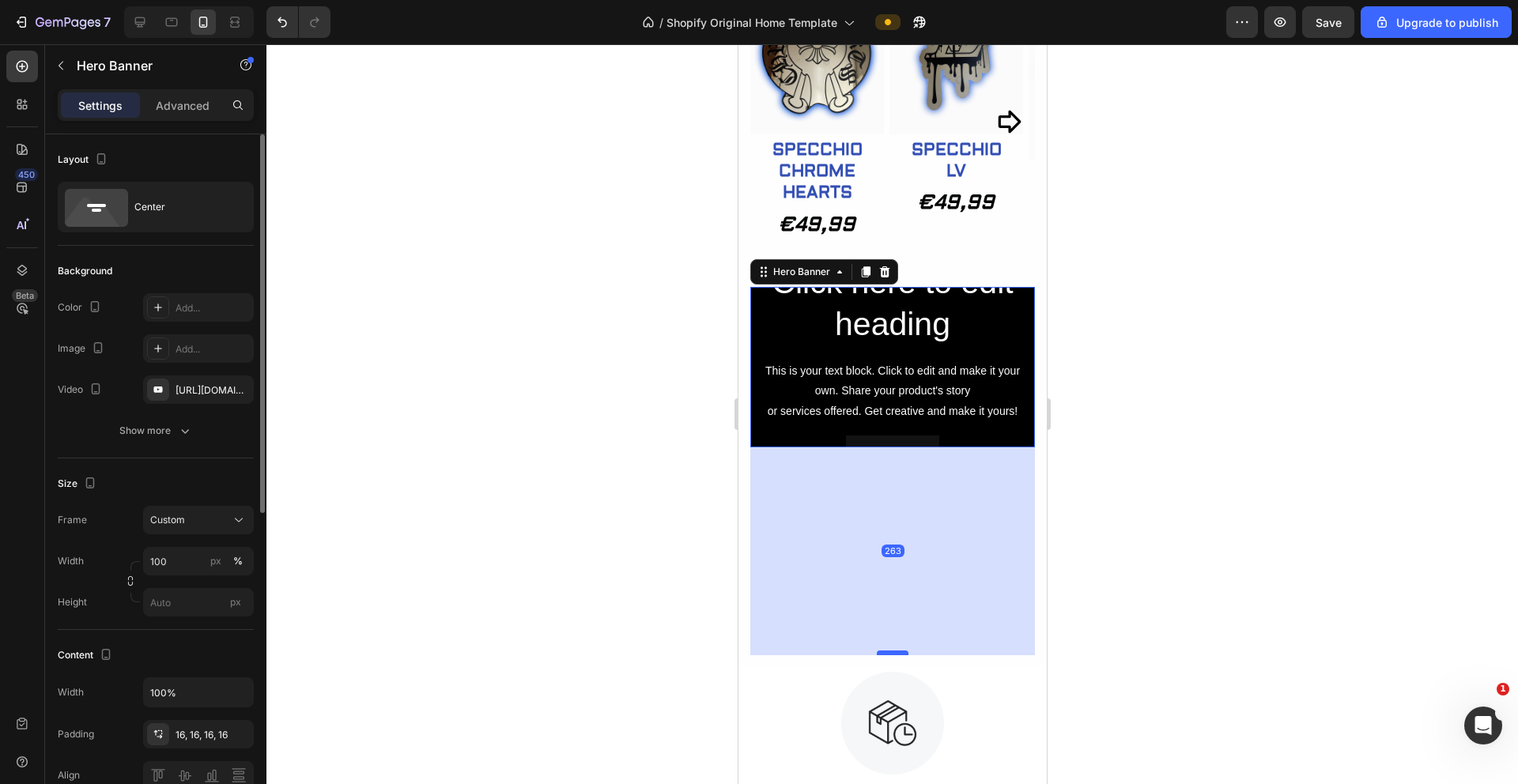
drag, startPoint x: 883, startPoint y: 439, endPoint x: 890, endPoint y: 647, distance: 208.1
click at [890, 651] on div at bounding box center [892, 653] width 31 height 5
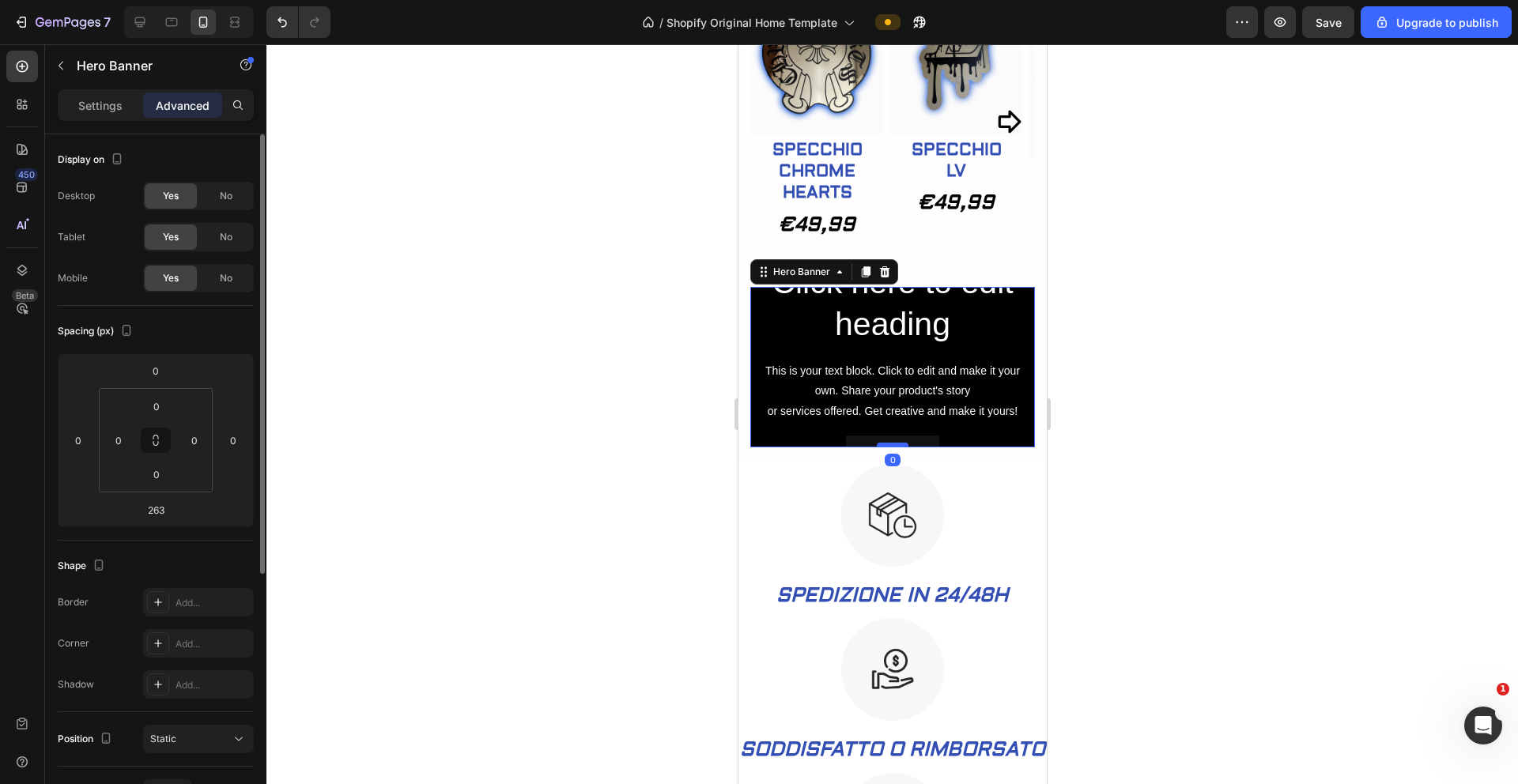
drag, startPoint x: 891, startPoint y: 644, endPoint x: 899, endPoint y: 436, distance: 208.2
click at [899, 442] on div at bounding box center [892, 444] width 31 height 5
type input "0"
click at [424, 402] on div at bounding box center [892, 415] width 1252 height 740
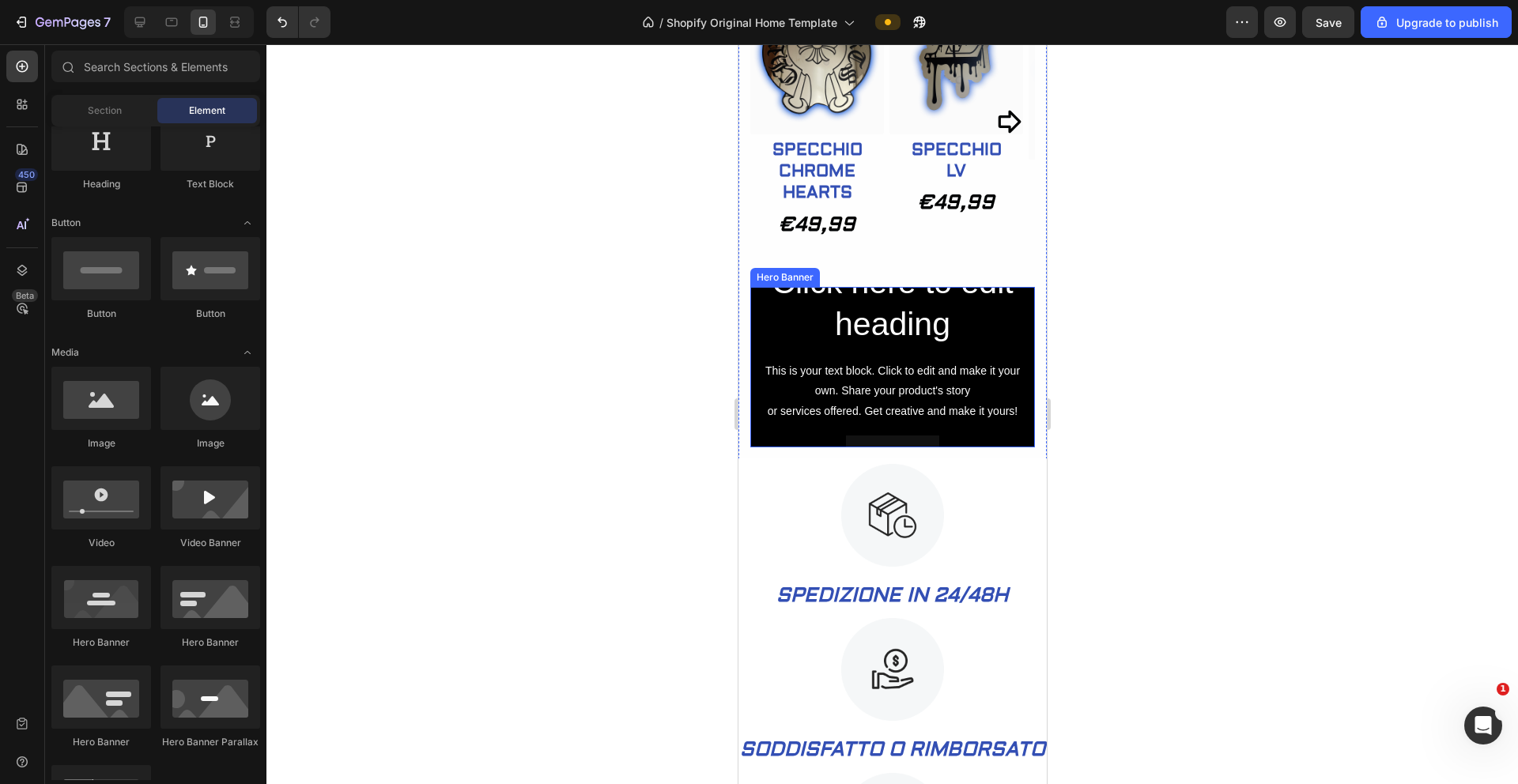
click at [751, 321] on div "Click here to edit heading Heading This is your text block. Click to edit and m…" at bounding box center [892, 367] width 285 height 240
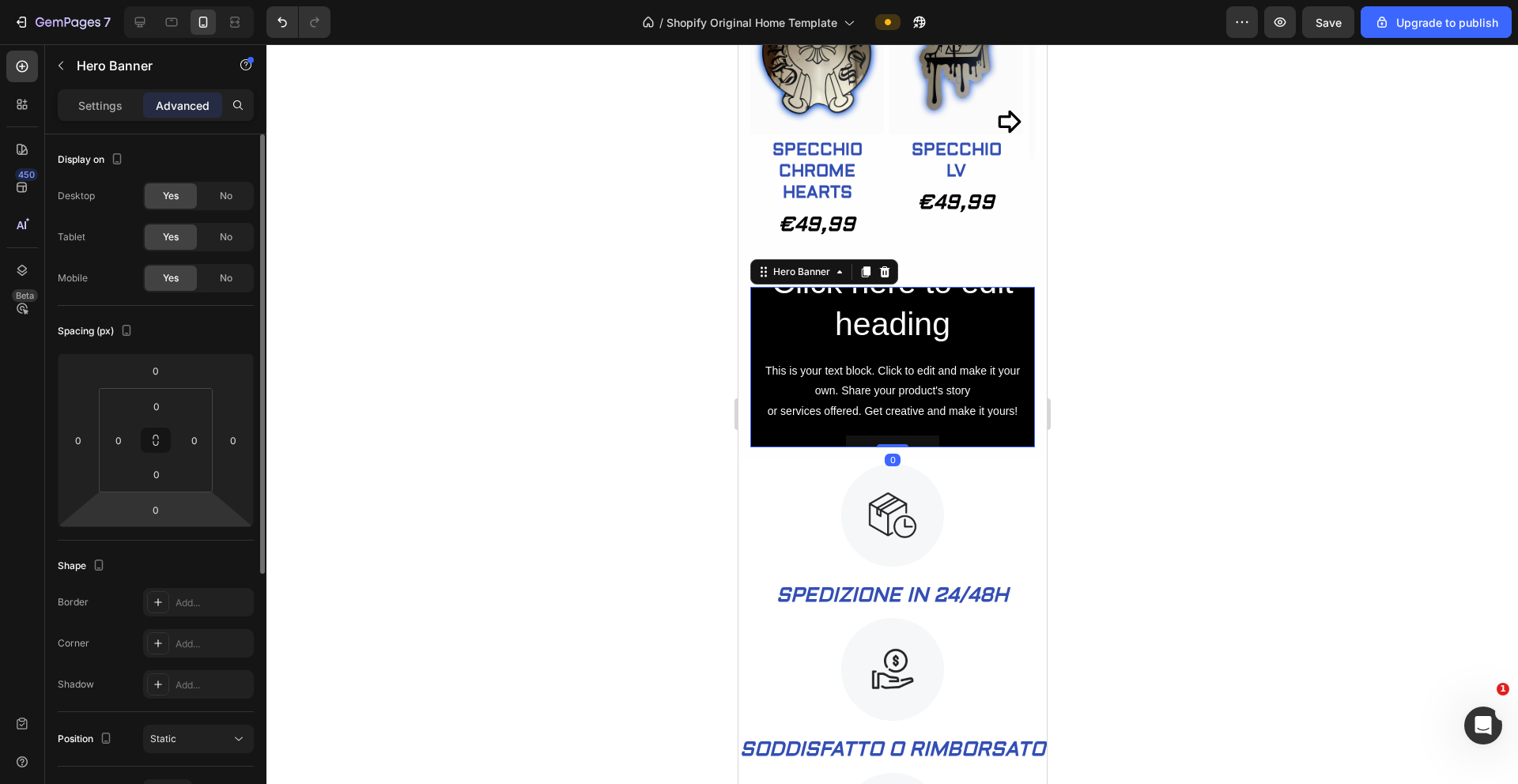
scroll to position [94, 0]
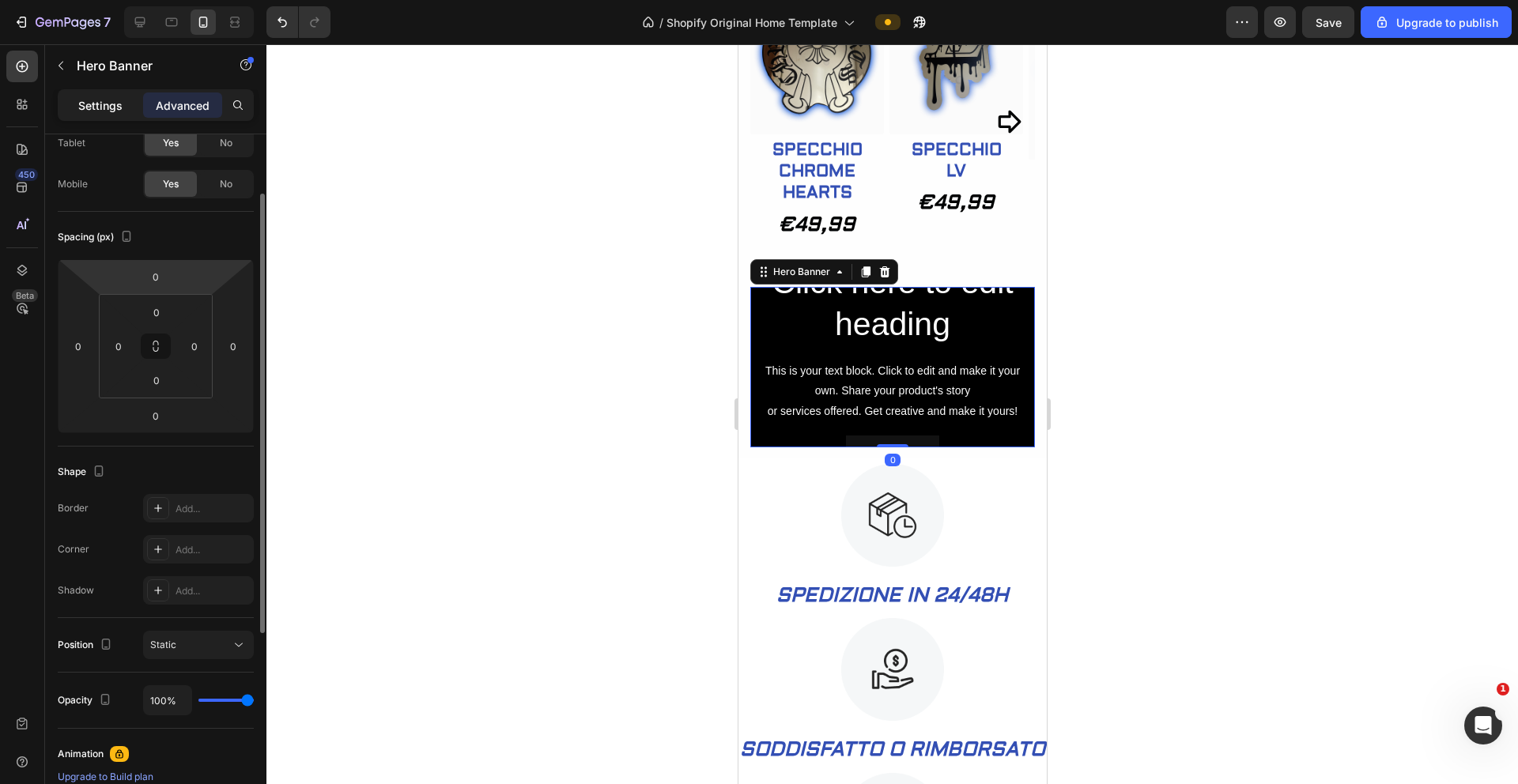
click at [116, 98] on p "Settings" at bounding box center [100, 105] width 45 height 16
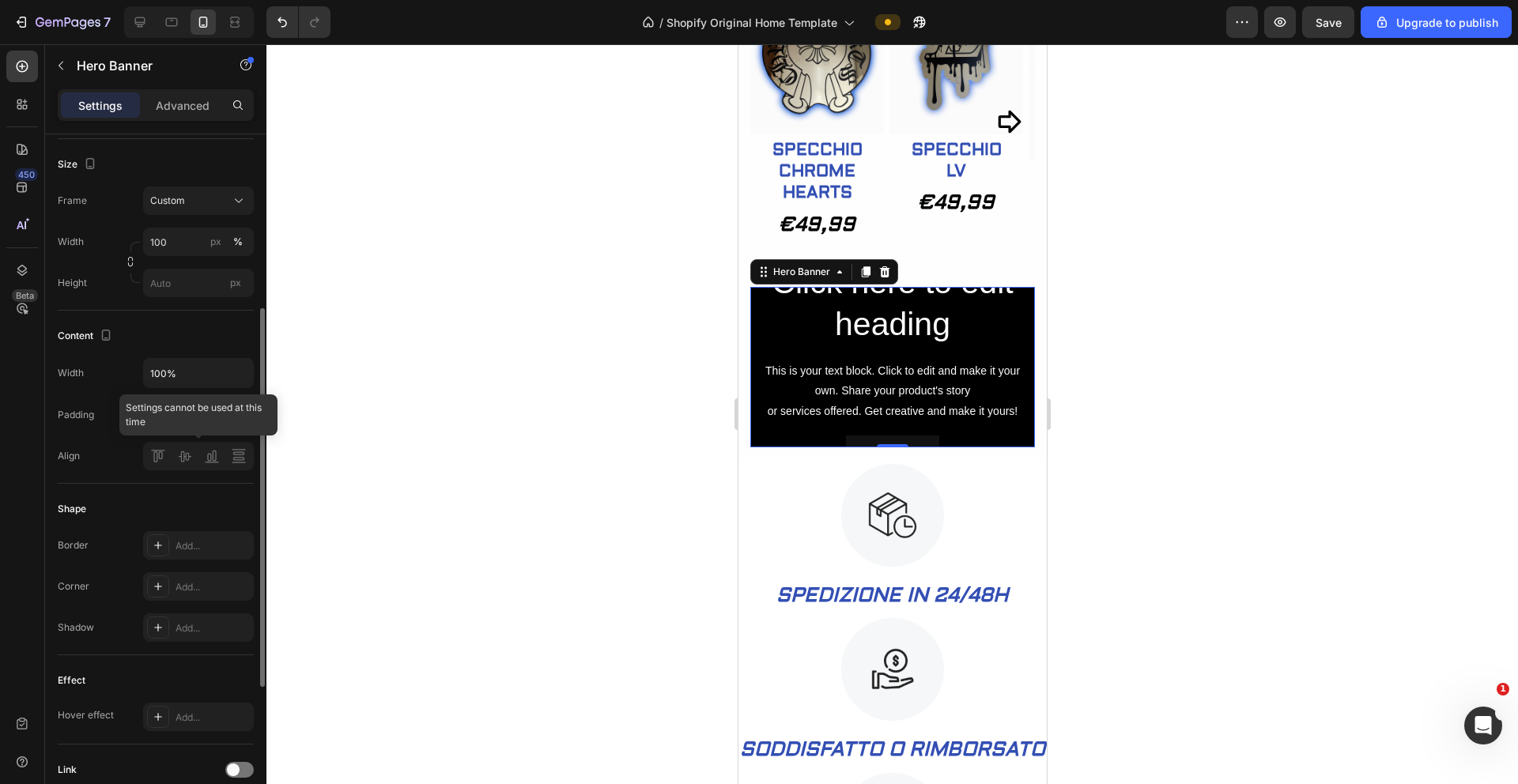
scroll to position [315, 0]
click at [236, 206] on icon at bounding box center [239, 206] width 16 height 16
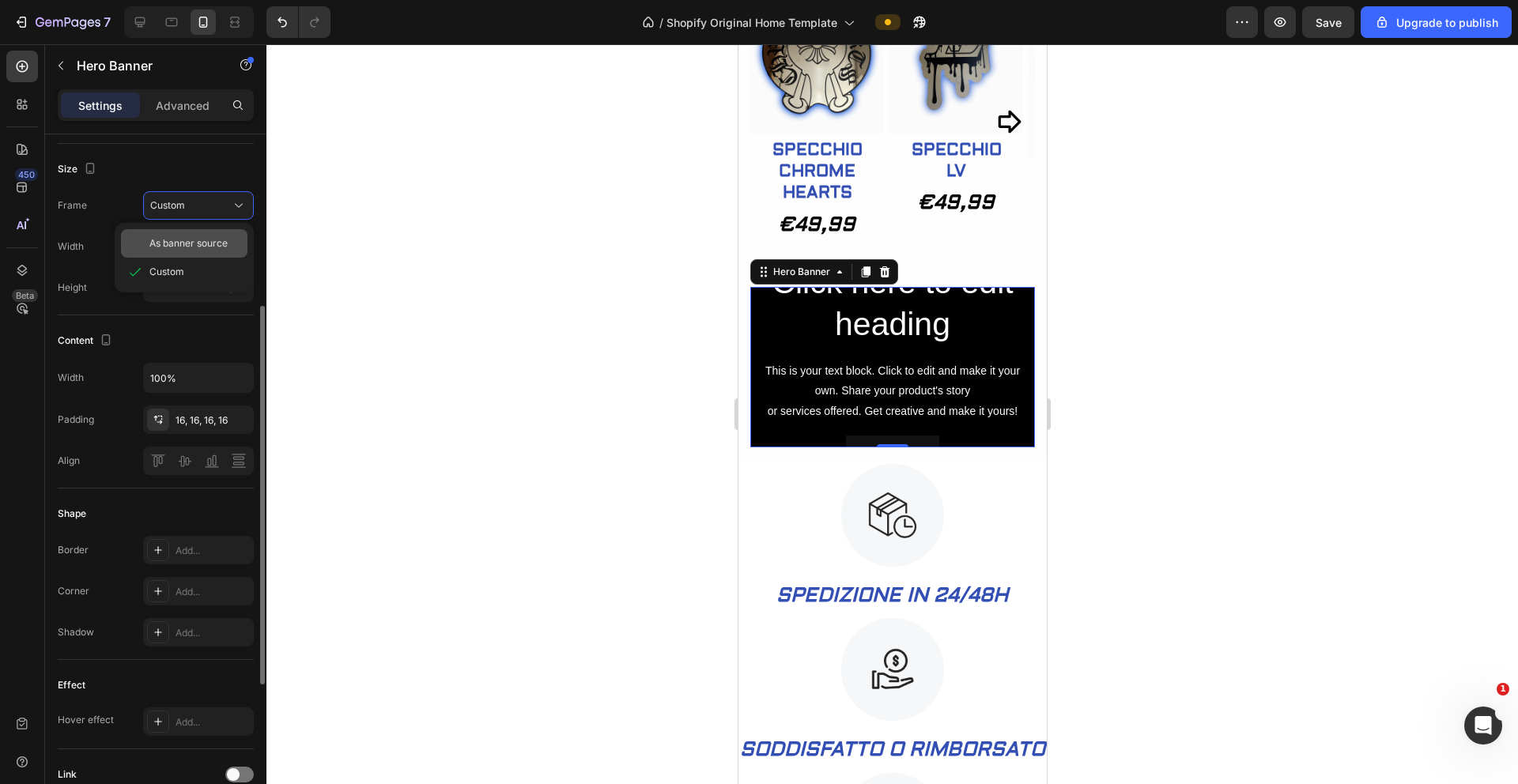
click at [207, 240] on span "As banner source" at bounding box center [188, 243] width 78 height 14
click at [237, 204] on icon at bounding box center [239, 206] width 16 height 16
click at [200, 262] on div "Custom" at bounding box center [184, 272] width 127 height 29
click at [231, 378] on icon "button" at bounding box center [239, 378] width 16 height 16
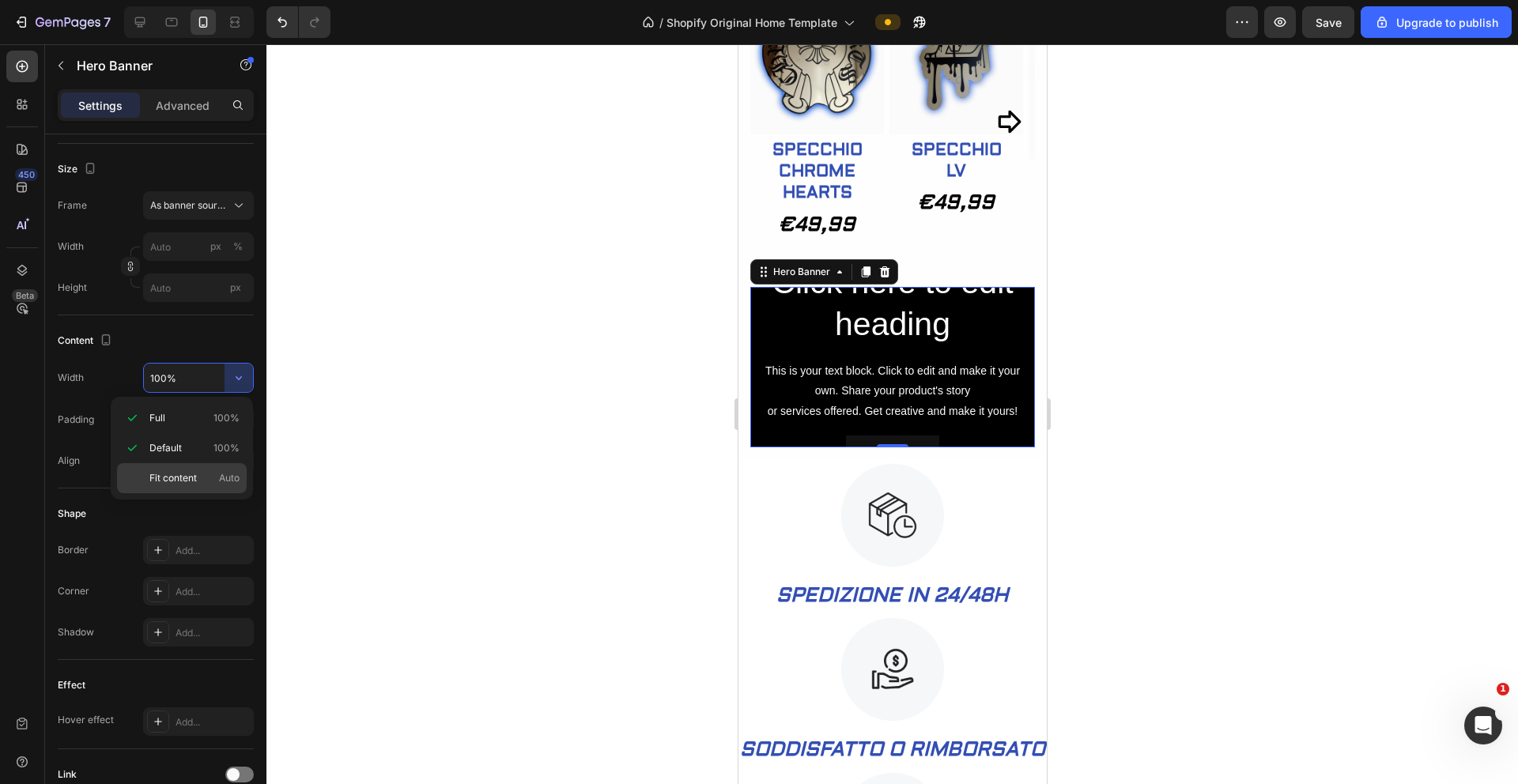
click at [187, 480] on span "Fit content" at bounding box center [173, 478] width 48 height 14
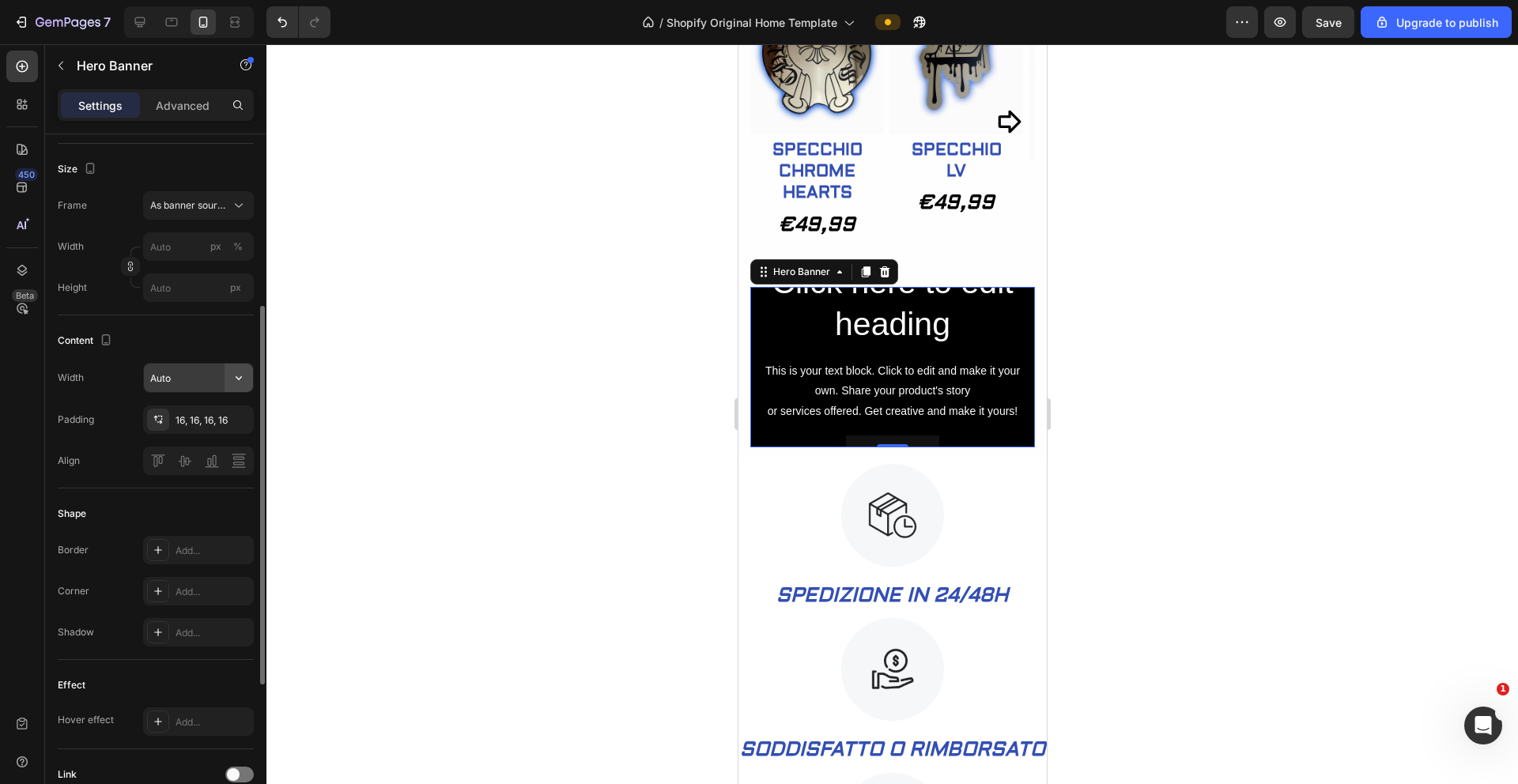
click at [241, 374] on icon "button" at bounding box center [239, 378] width 16 height 16
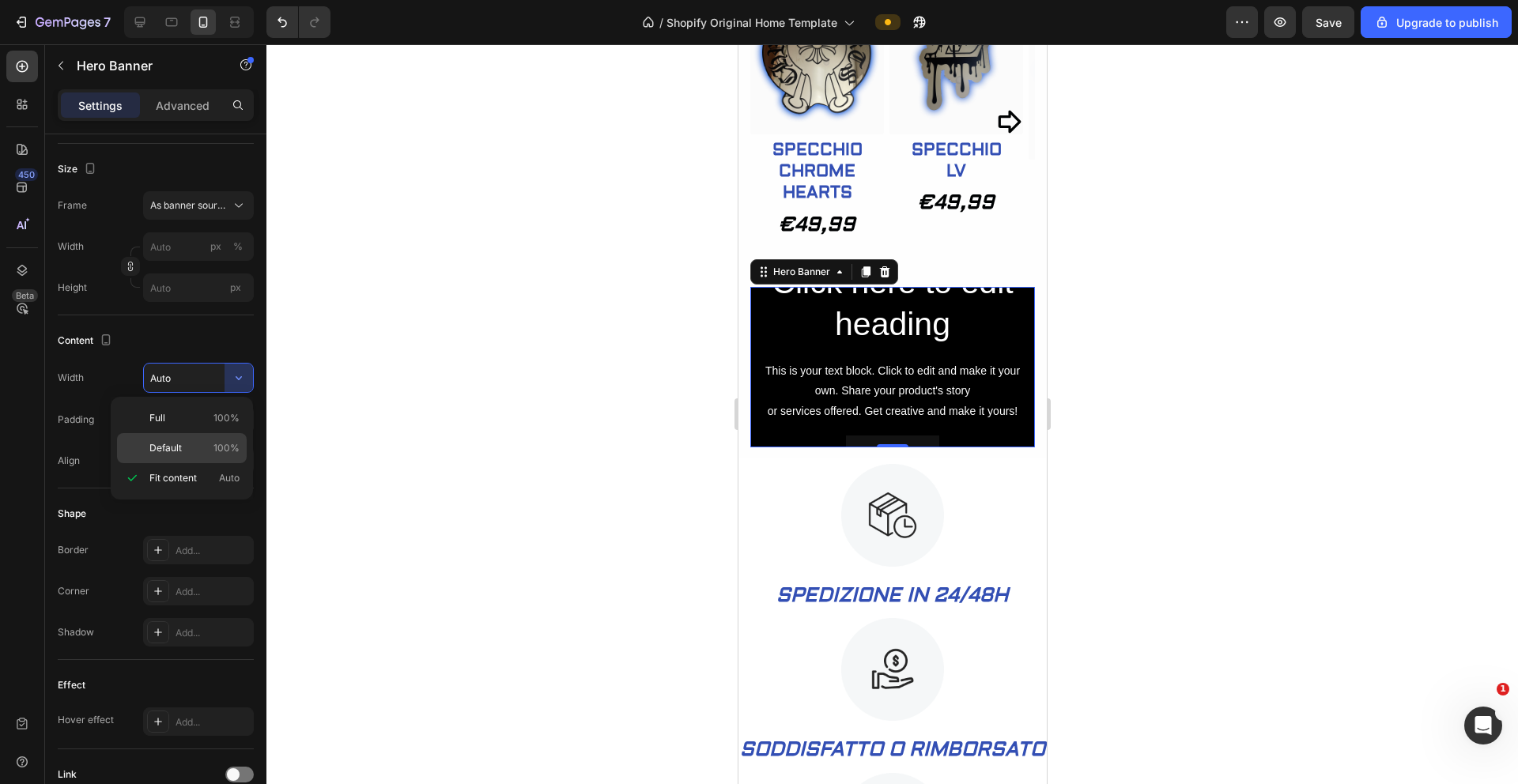
click at [196, 442] on p "Default 100%" at bounding box center [194, 448] width 90 height 14
type input "100%"
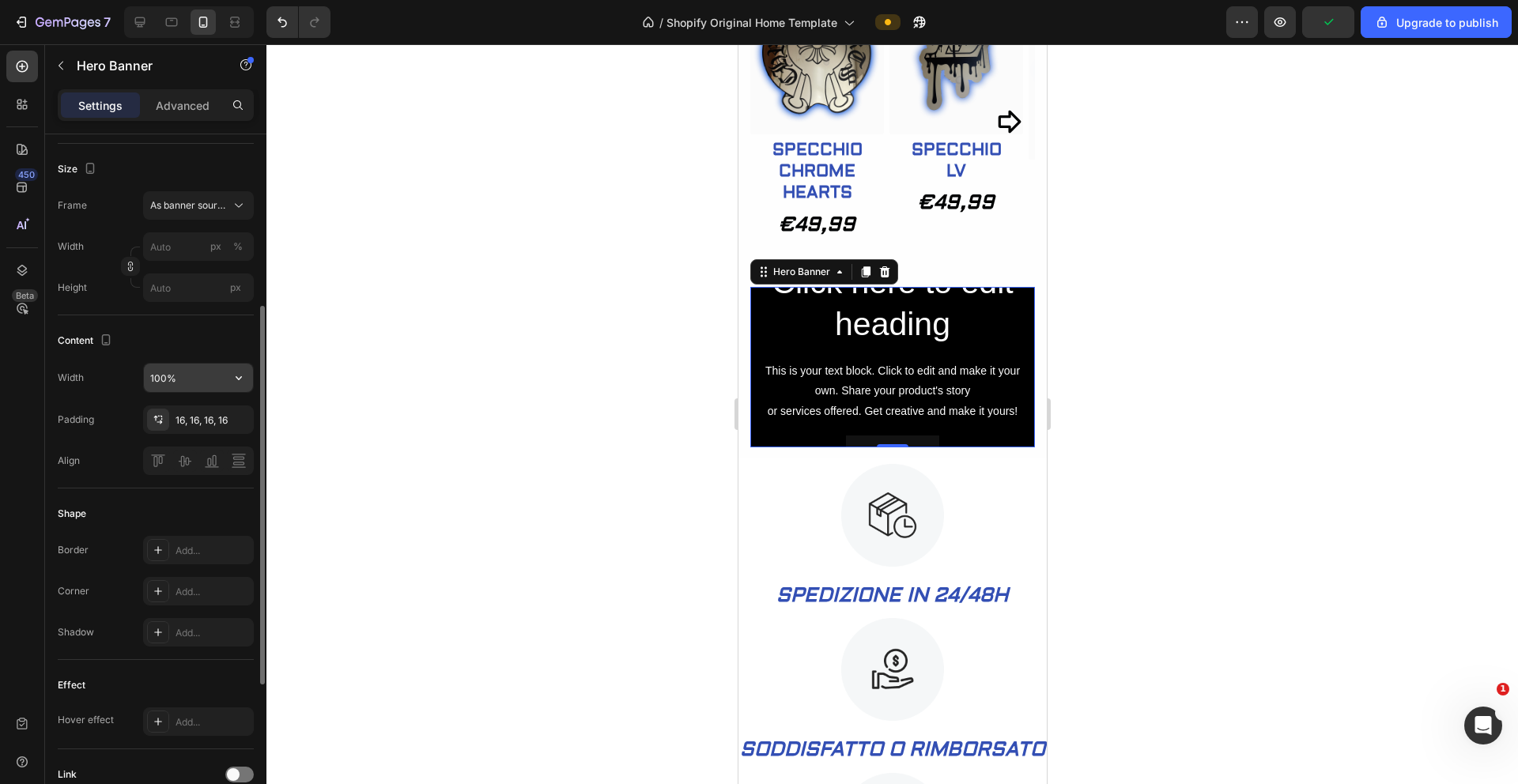
click at [240, 371] on icon "button" at bounding box center [239, 378] width 16 height 16
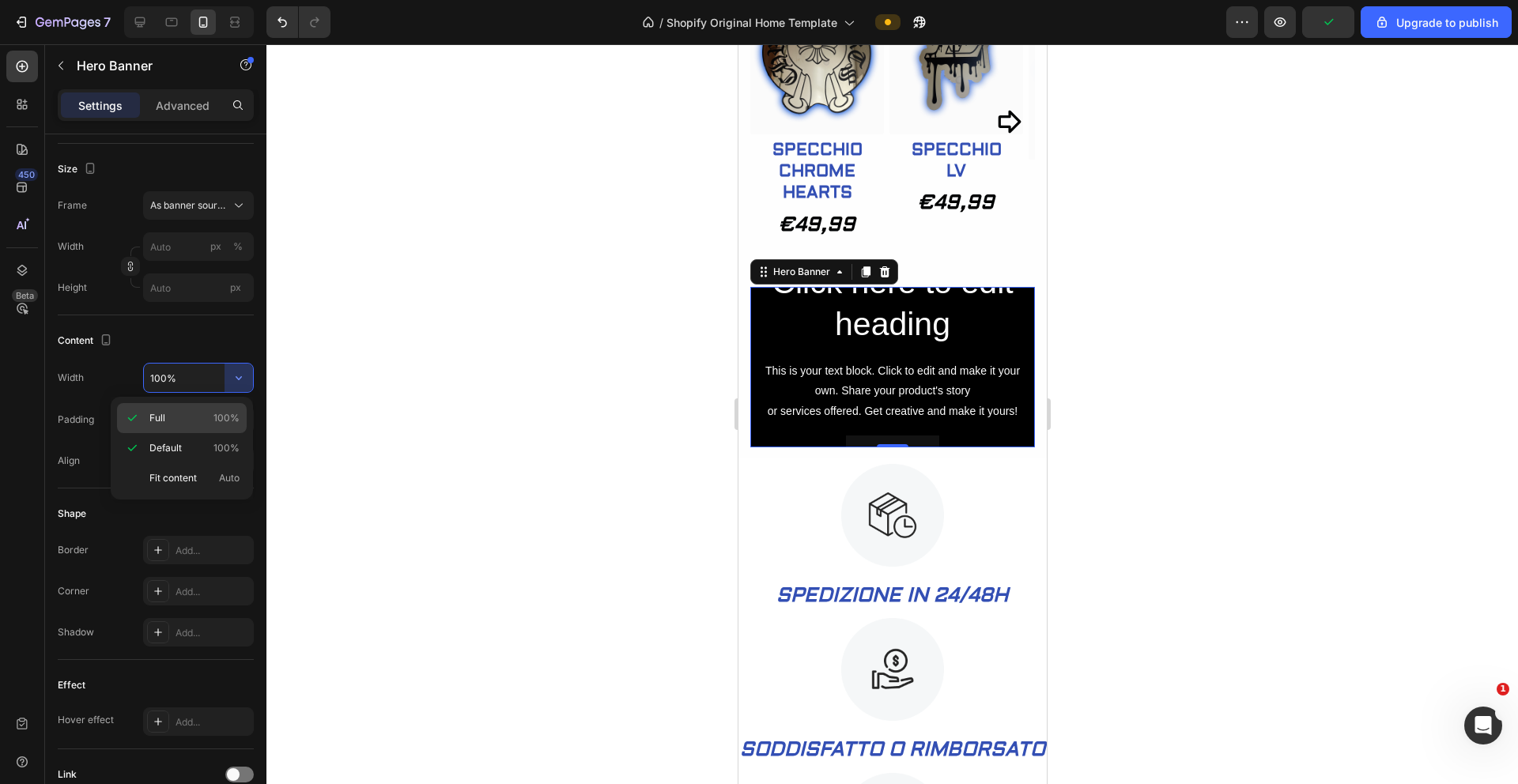
click at [205, 415] on p "Full 100%" at bounding box center [194, 418] width 90 height 14
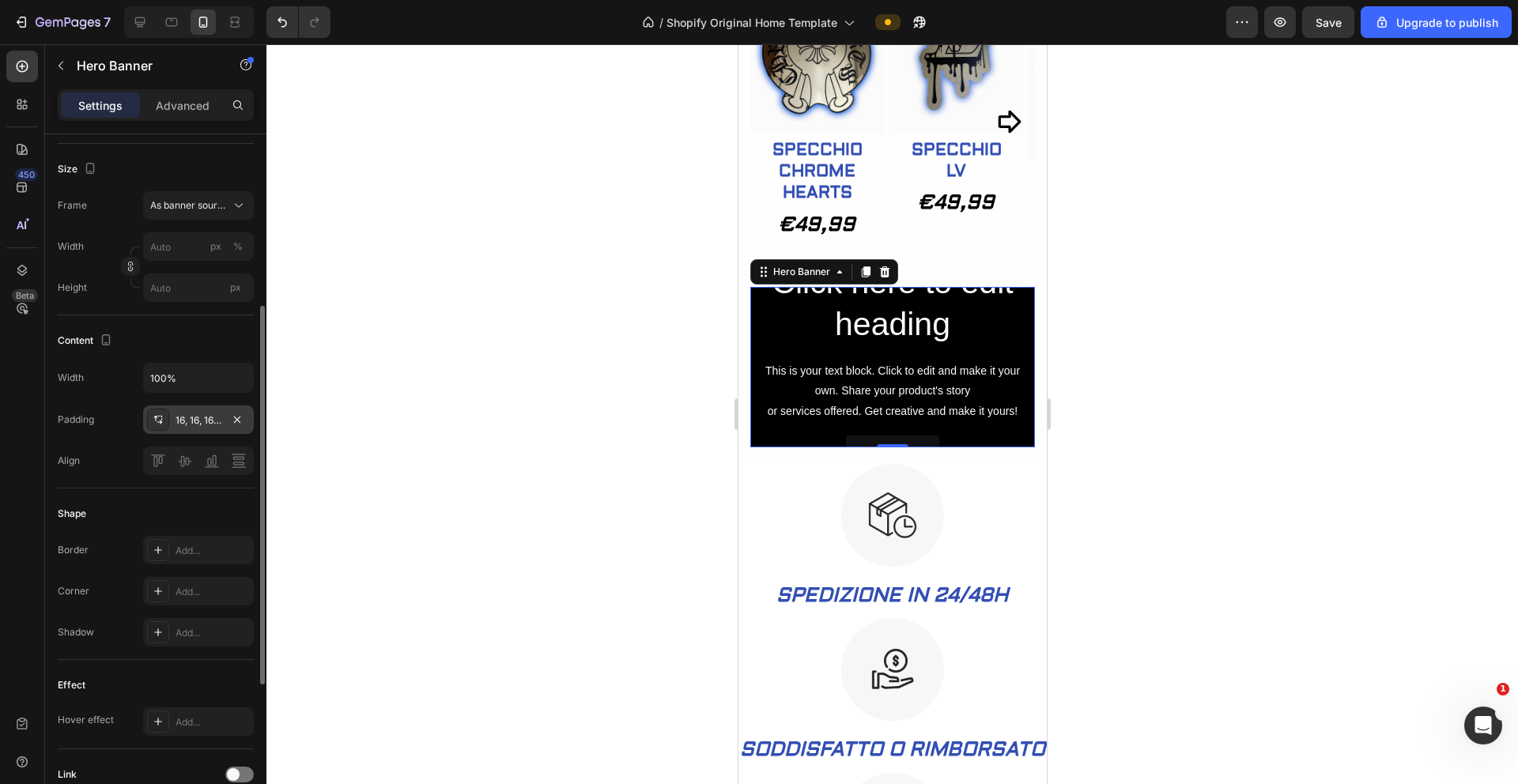
click at [222, 416] on div "16, 16, 16, 16" at bounding box center [198, 420] width 110 height 29
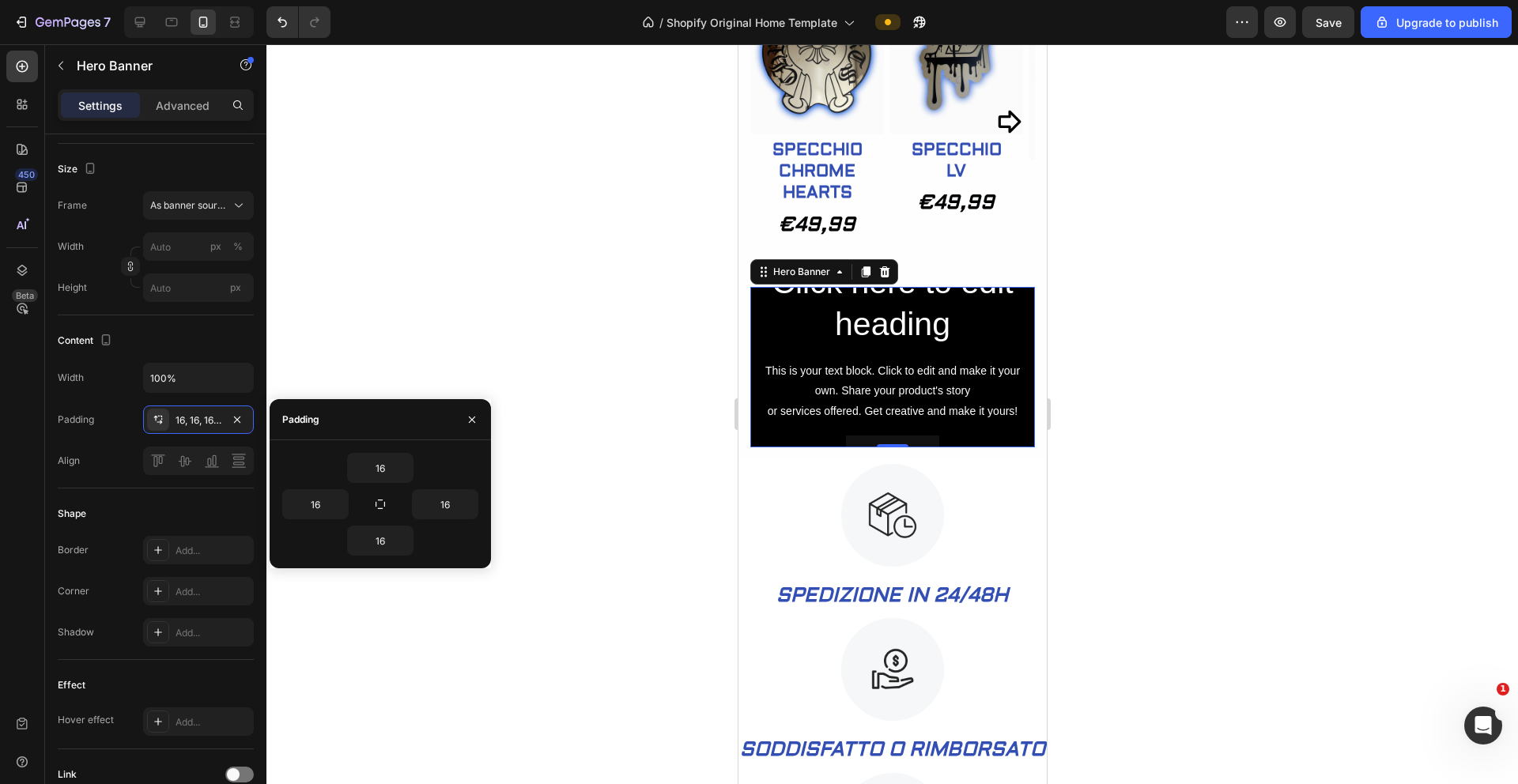
drag, startPoint x: 381, startPoint y: 501, endPoint x: 385, endPoint y: 484, distance: 17.5
click at [385, 484] on div "16 16 16 16" at bounding box center [381, 504] width 196 height 103
click at [399, 472] on icon "button" at bounding box center [404, 467] width 12 height 12
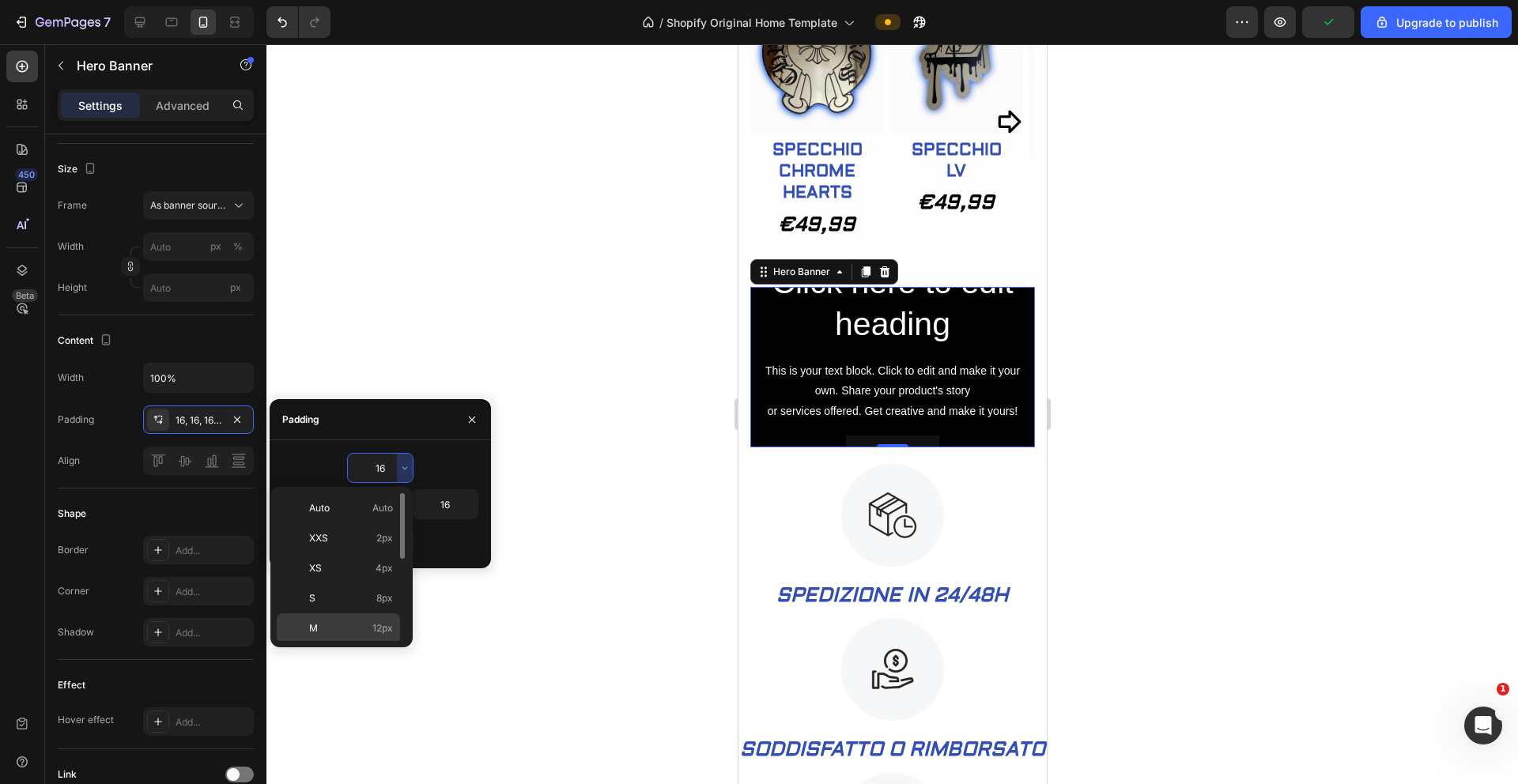
click at [342, 626] on p "M 12px" at bounding box center [351, 628] width 84 height 14
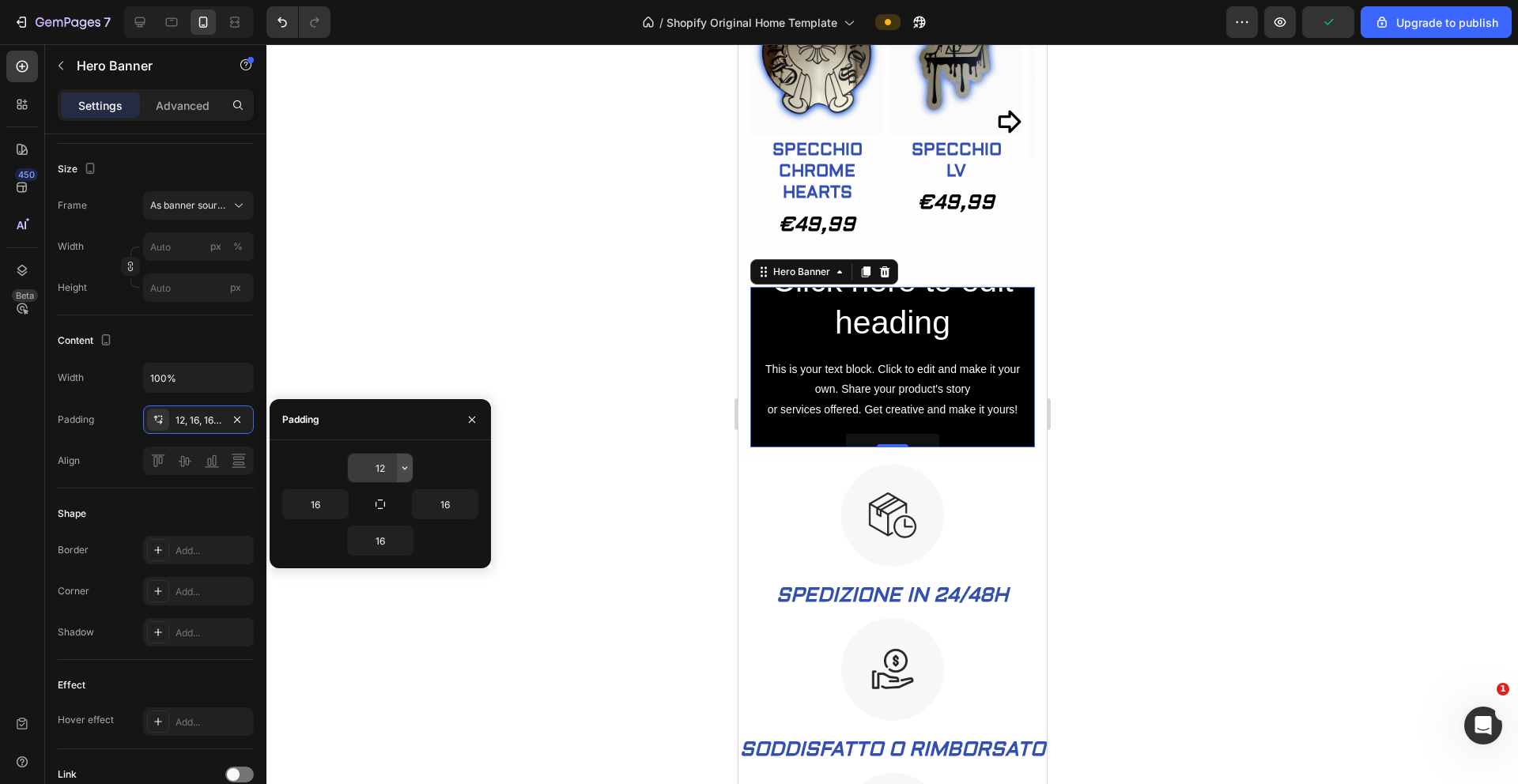
click at [403, 465] on icon "button" at bounding box center [404, 467] width 12 height 12
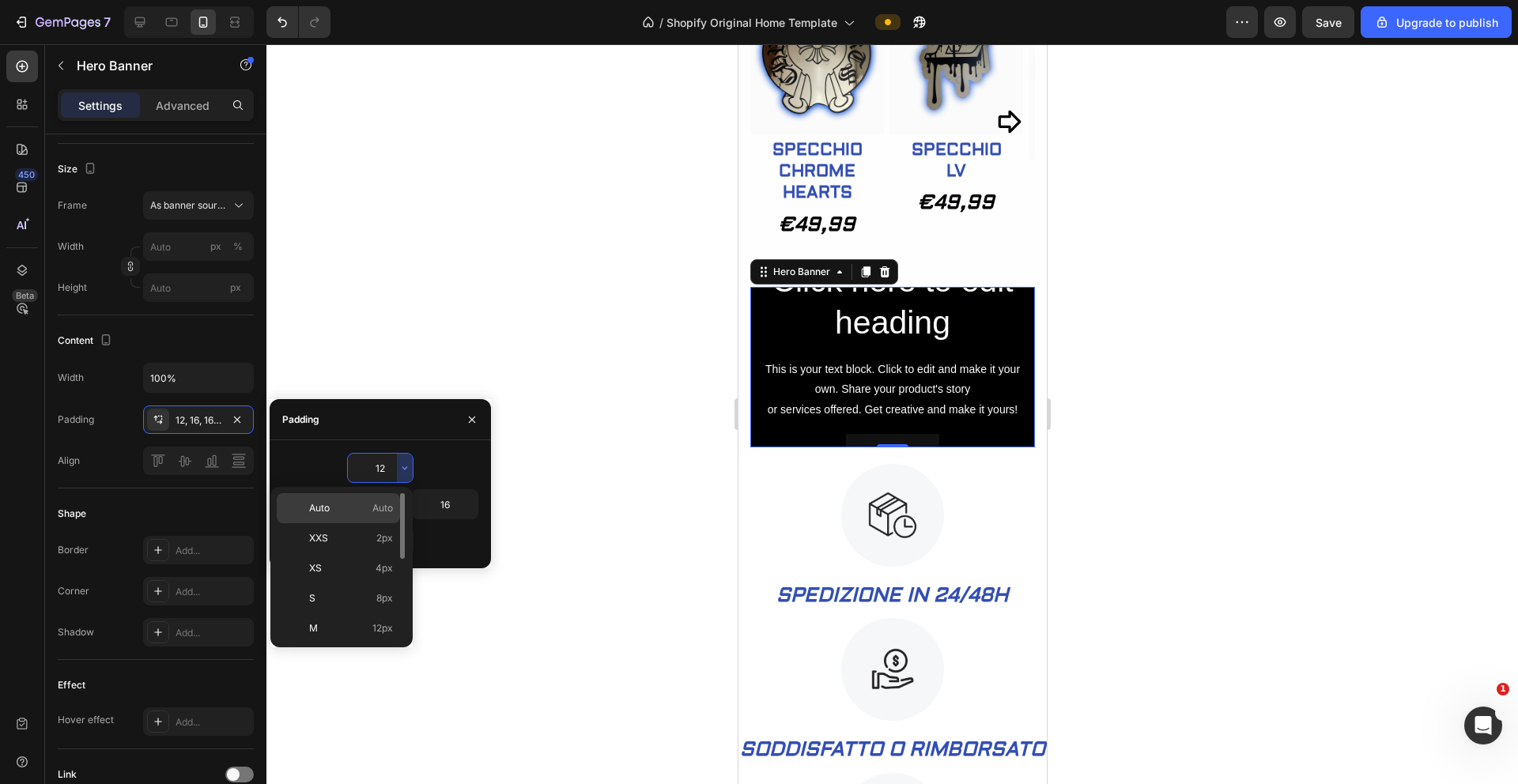
click at [376, 505] on span "Auto" at bounding box center [383, 508] width 21 height 14
type input "Auto"
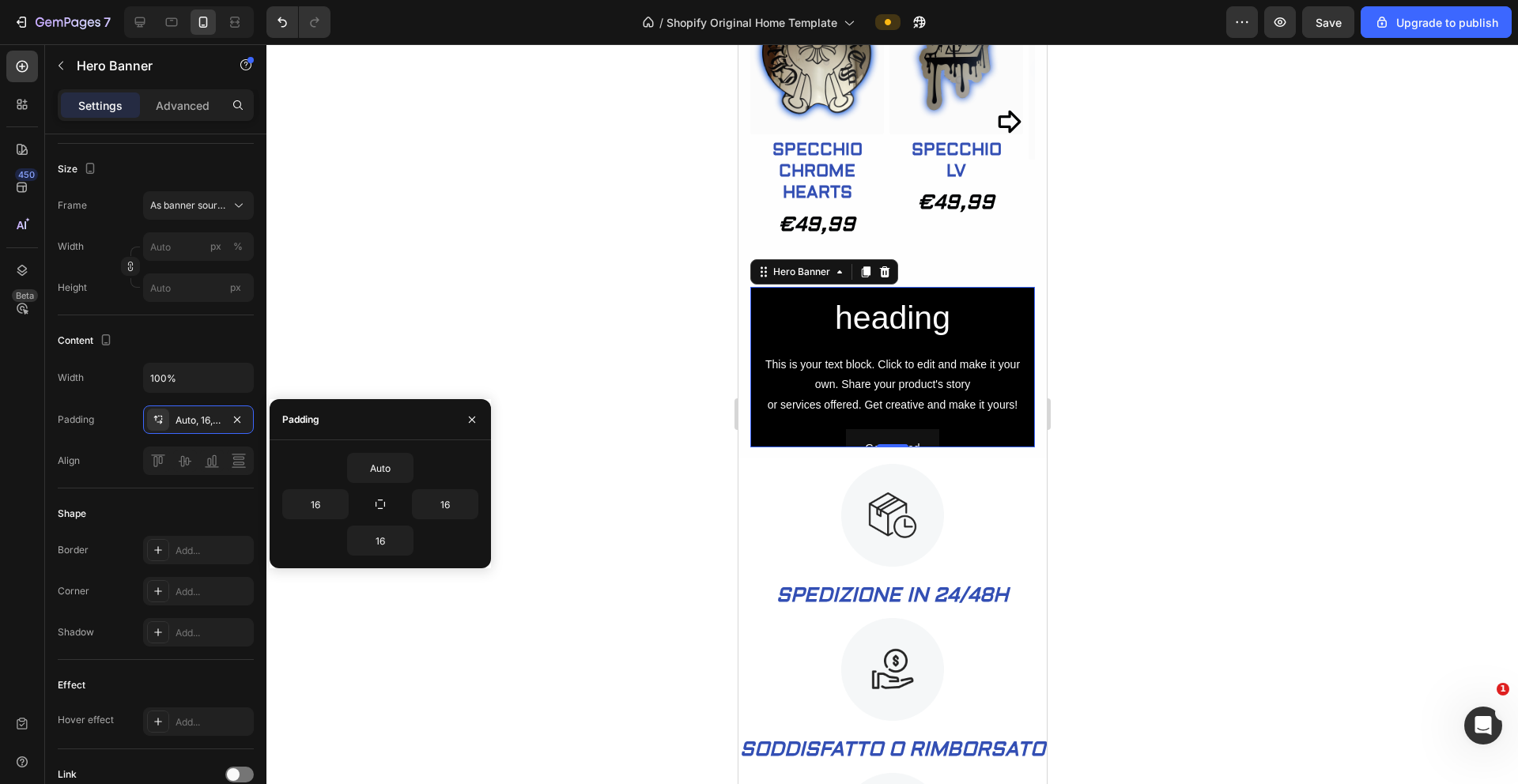
click at [494, 657] on div at bounding box center [892, 415] width 1252 height 740
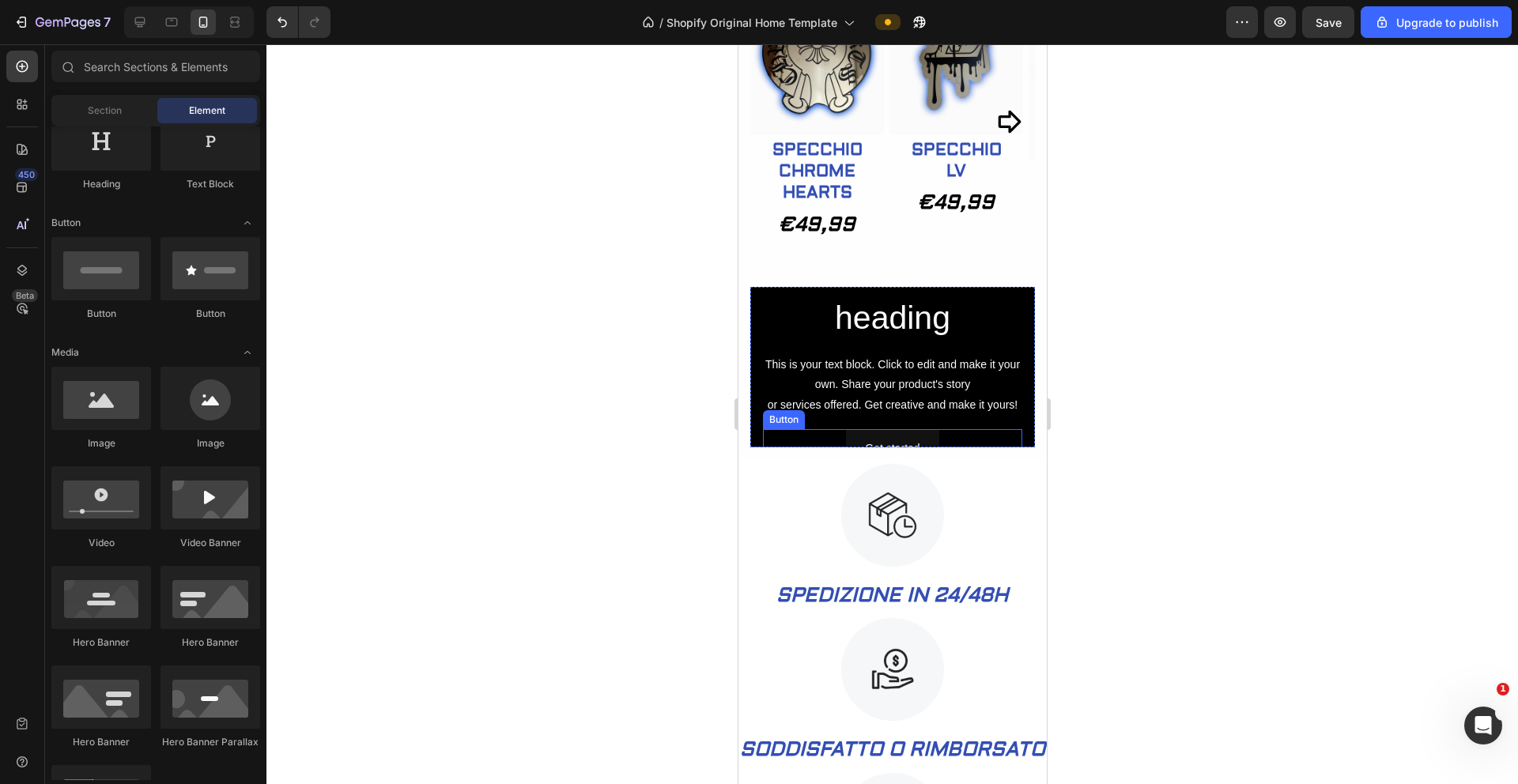
click at [956, 438] on div "Get started Button" at bounding box center [892, 448] width 260 height 39
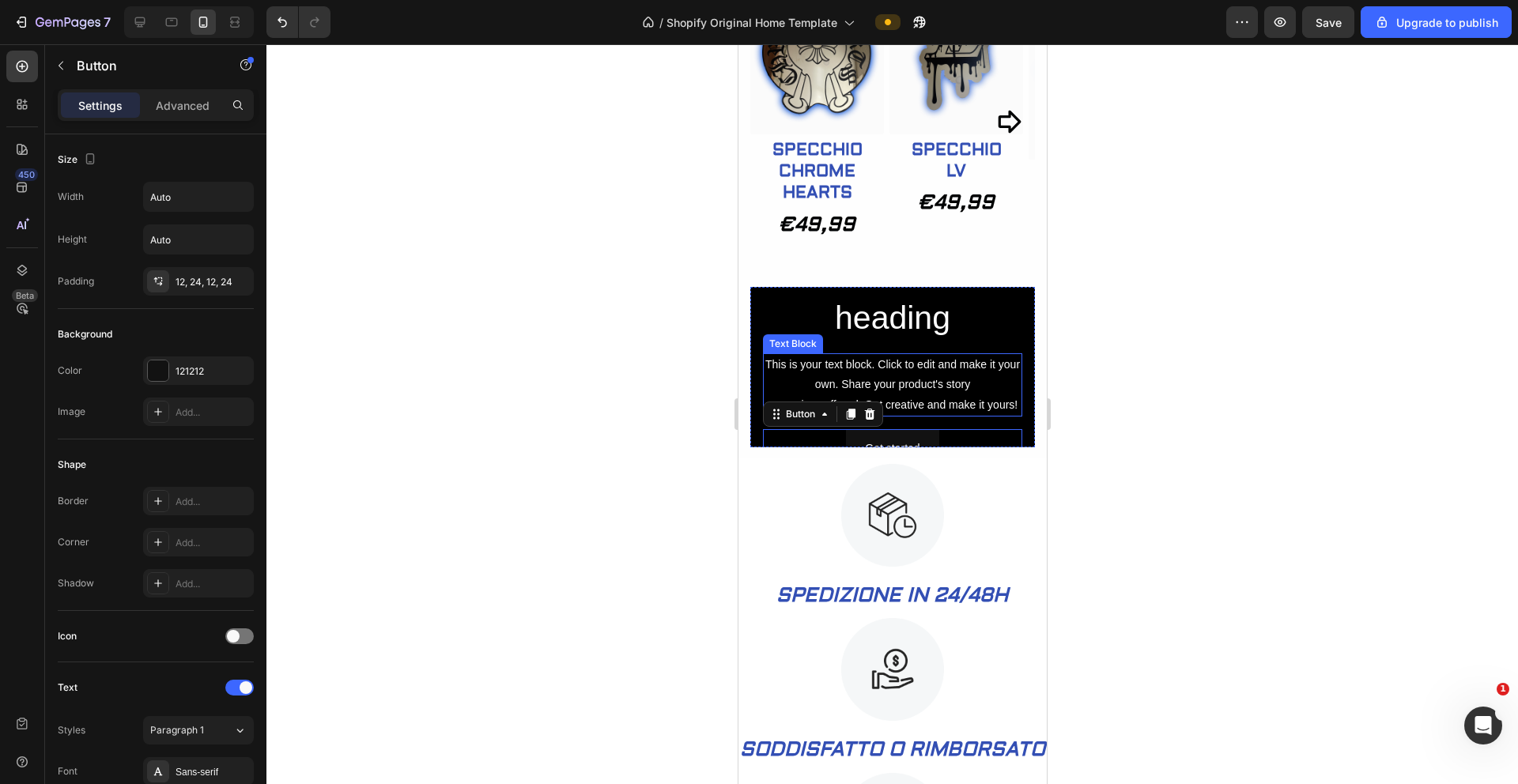
click at [997, 399] on div "This is your text block. Click to edit and make it your own. Share your product…" at bounding box center [892, 384] width 260 height 63
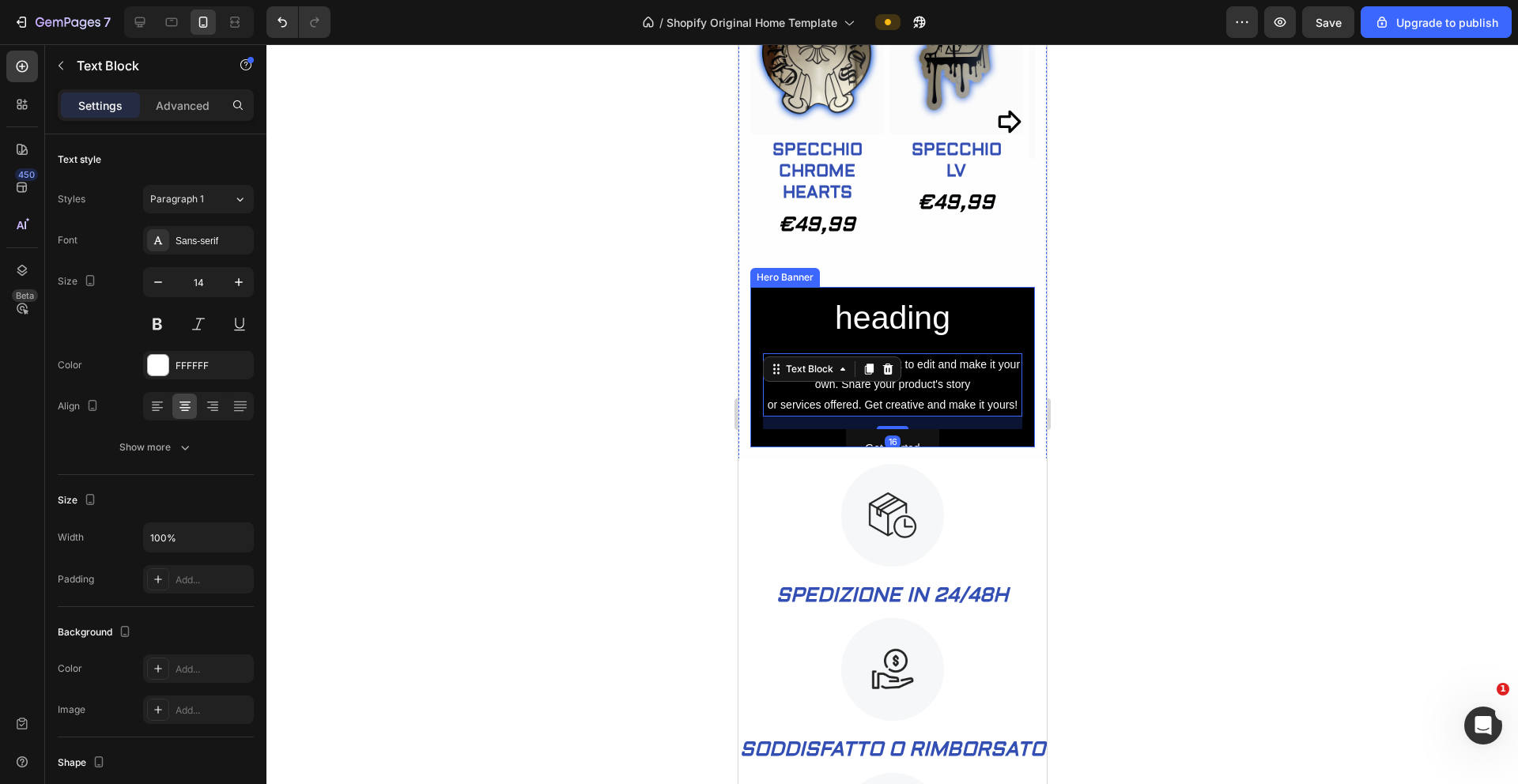
click at [998, 323] on h2 "Click here to edit heading" at bounding box center [892, 298] width 260 height 88
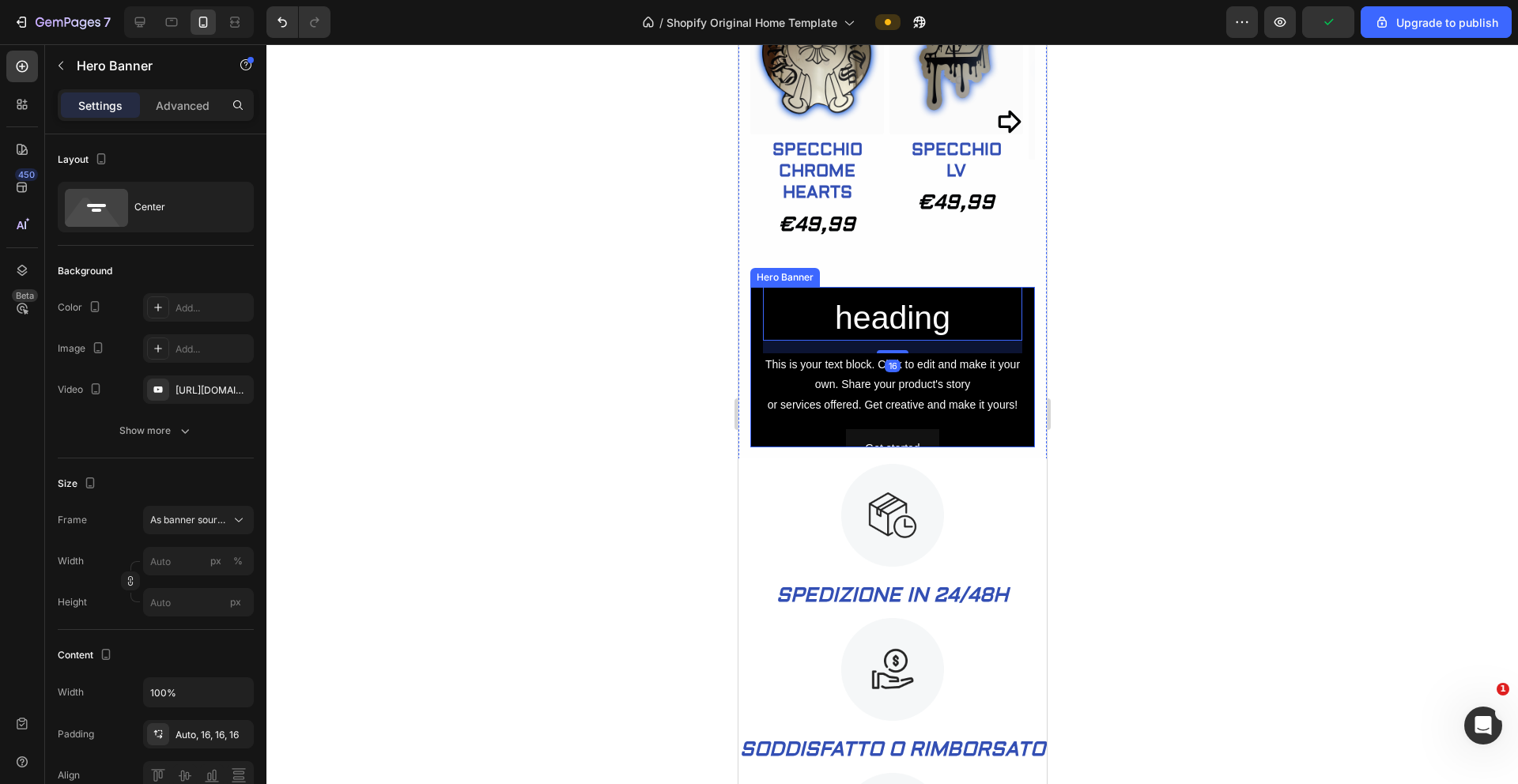
click at [967, 427] on div "Click here to edit heading Heading 16 This is your text block. Click to edit an…" at bounding box center [892, 361] width 260 height 214
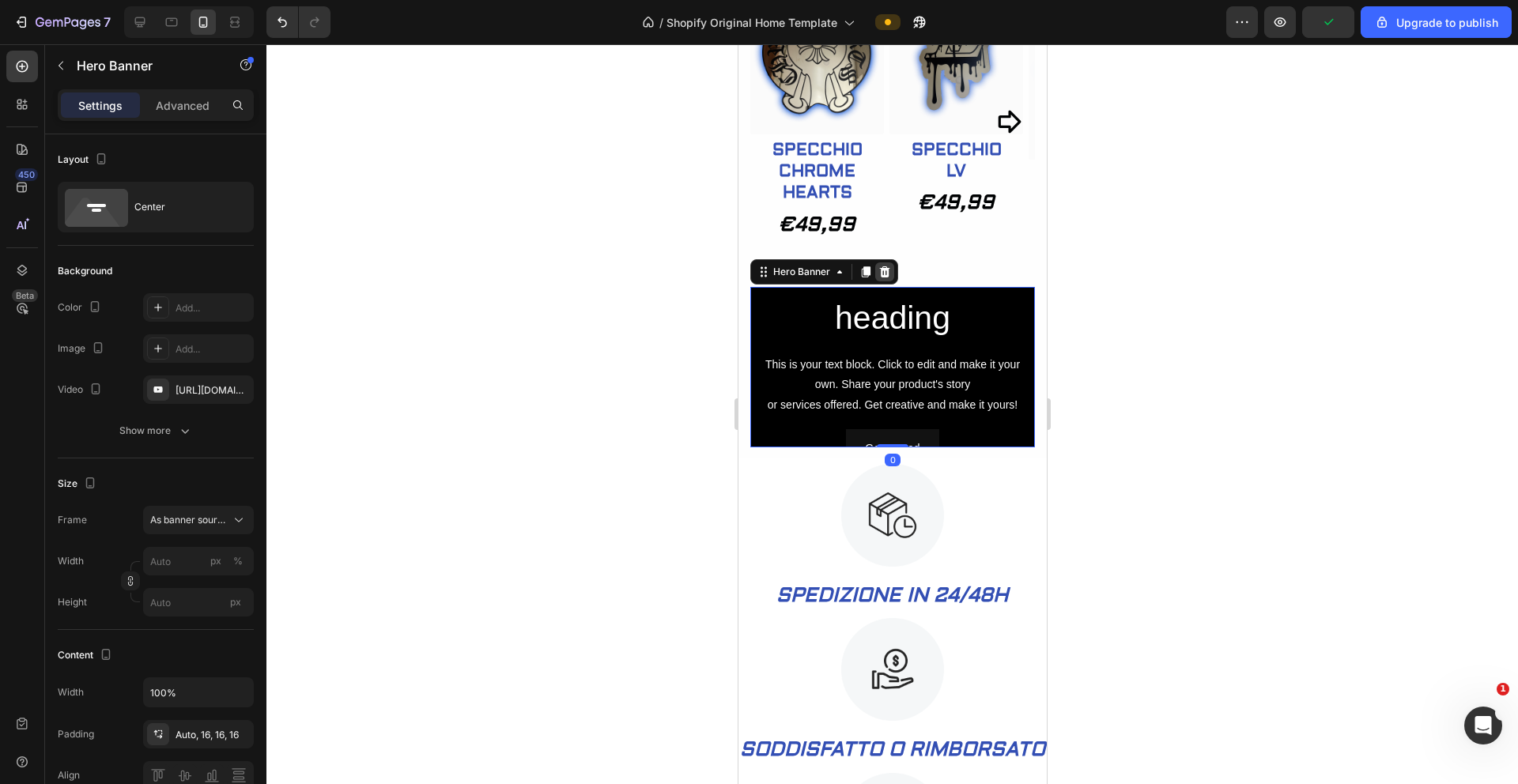
click at [886, 274] on icon at bounding box center [884, 272] width 10 height 11
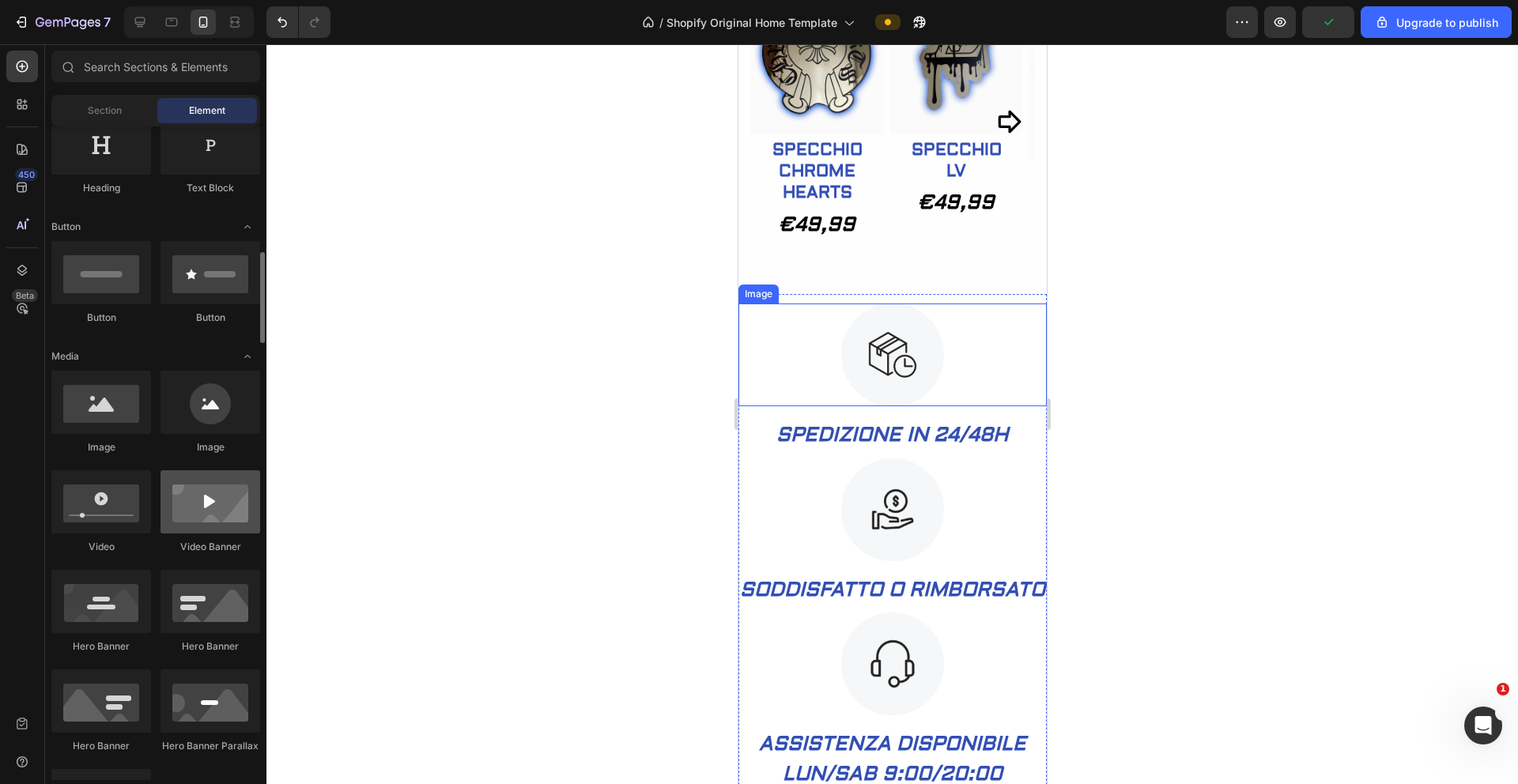
scroll to position [356, 0]
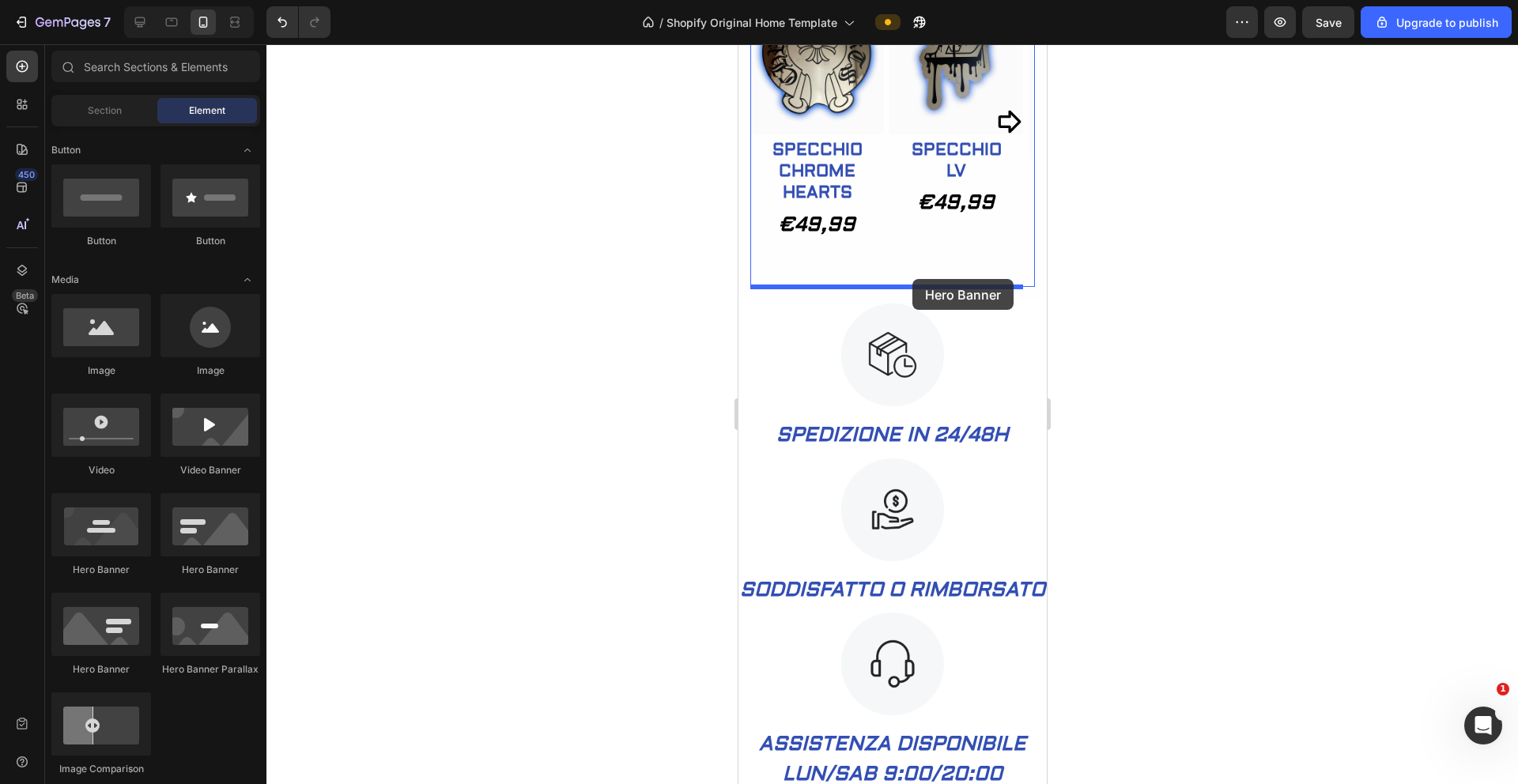
drag, startPoint x: 875, startPoint y: 567, endPoint x: 911, endPoint y: 280, distance: 289.2
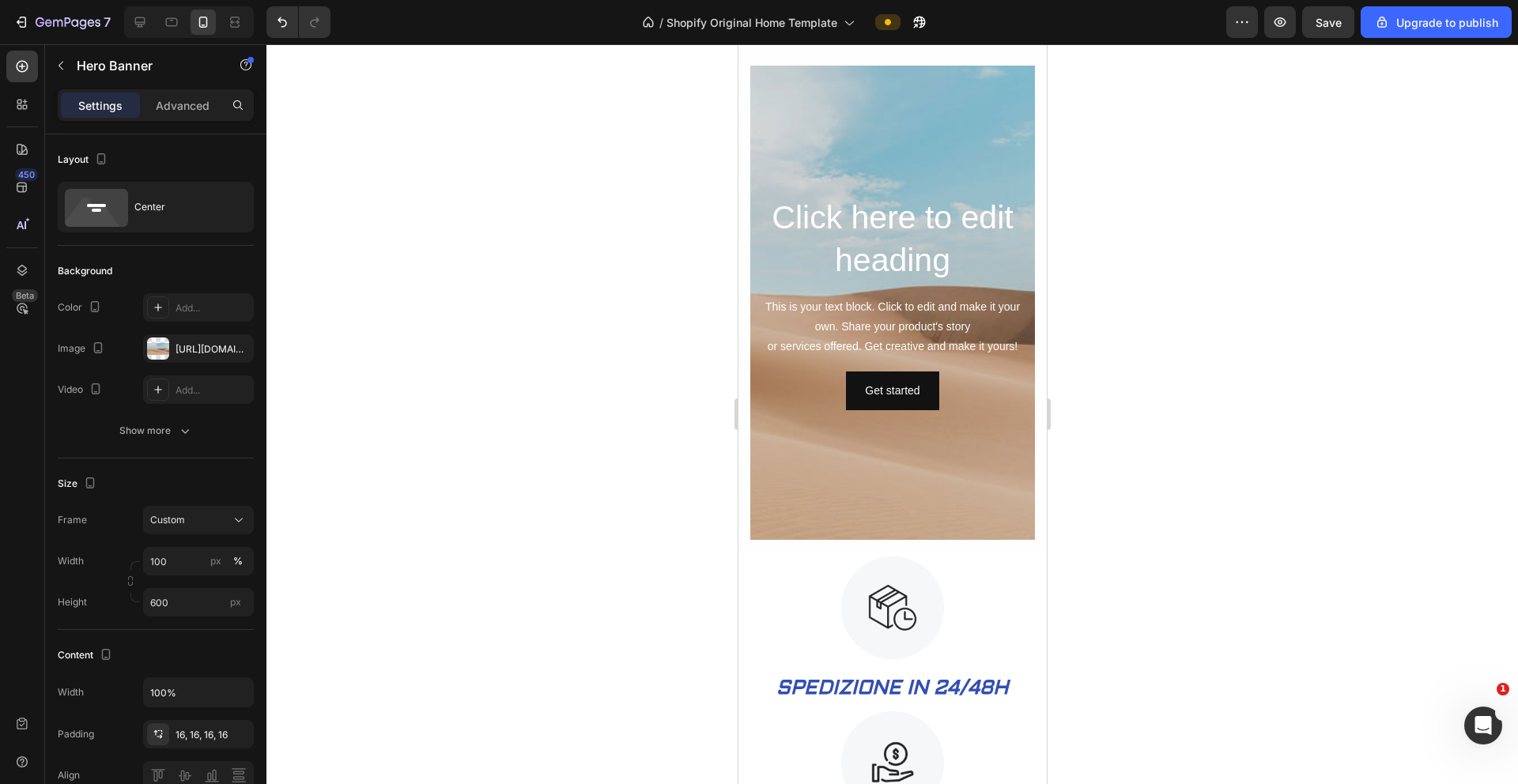
scroll to position [1108, 0]
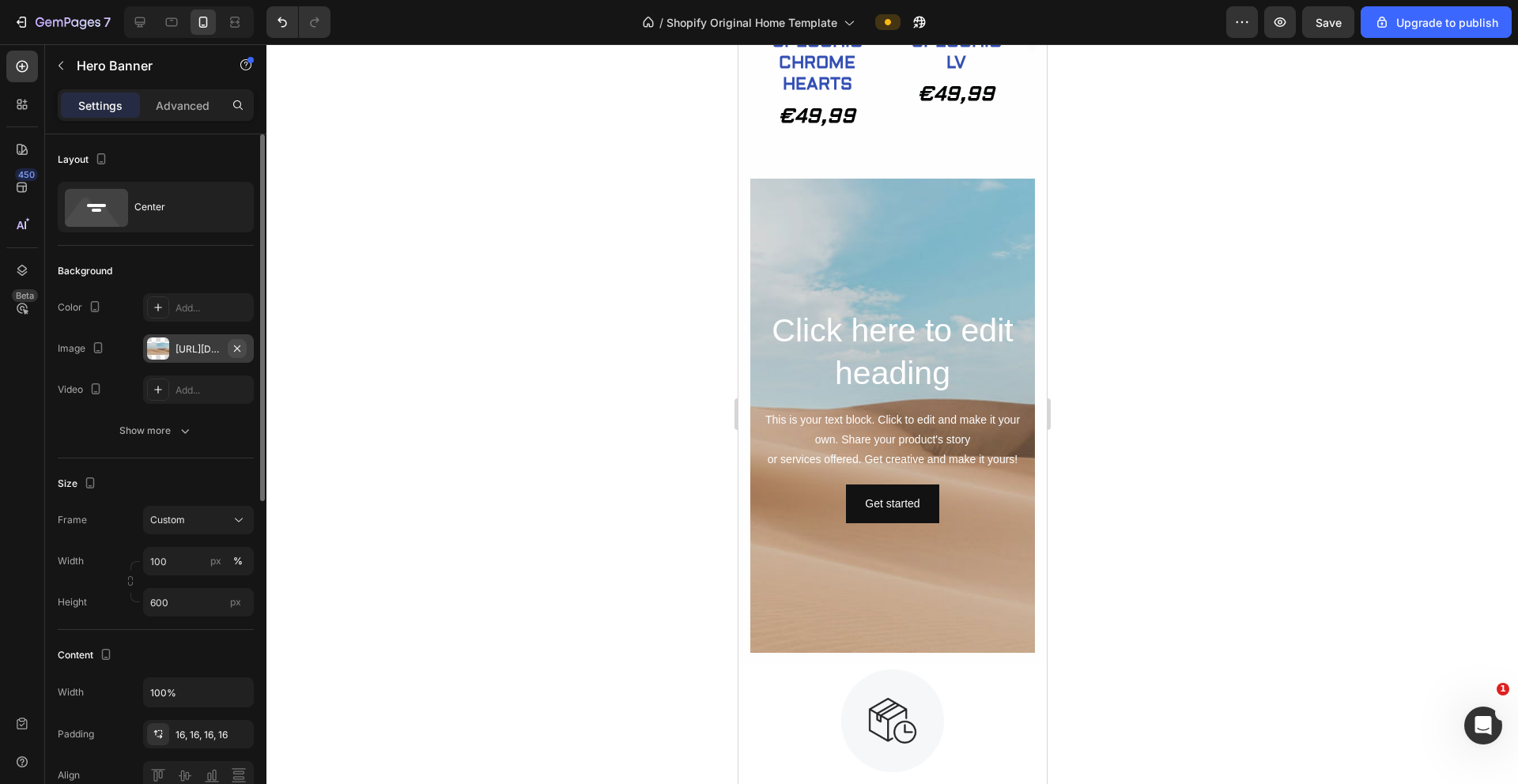
click at [239, 345] on icon "button" at bounding box center [237, 347] width 7 height 7
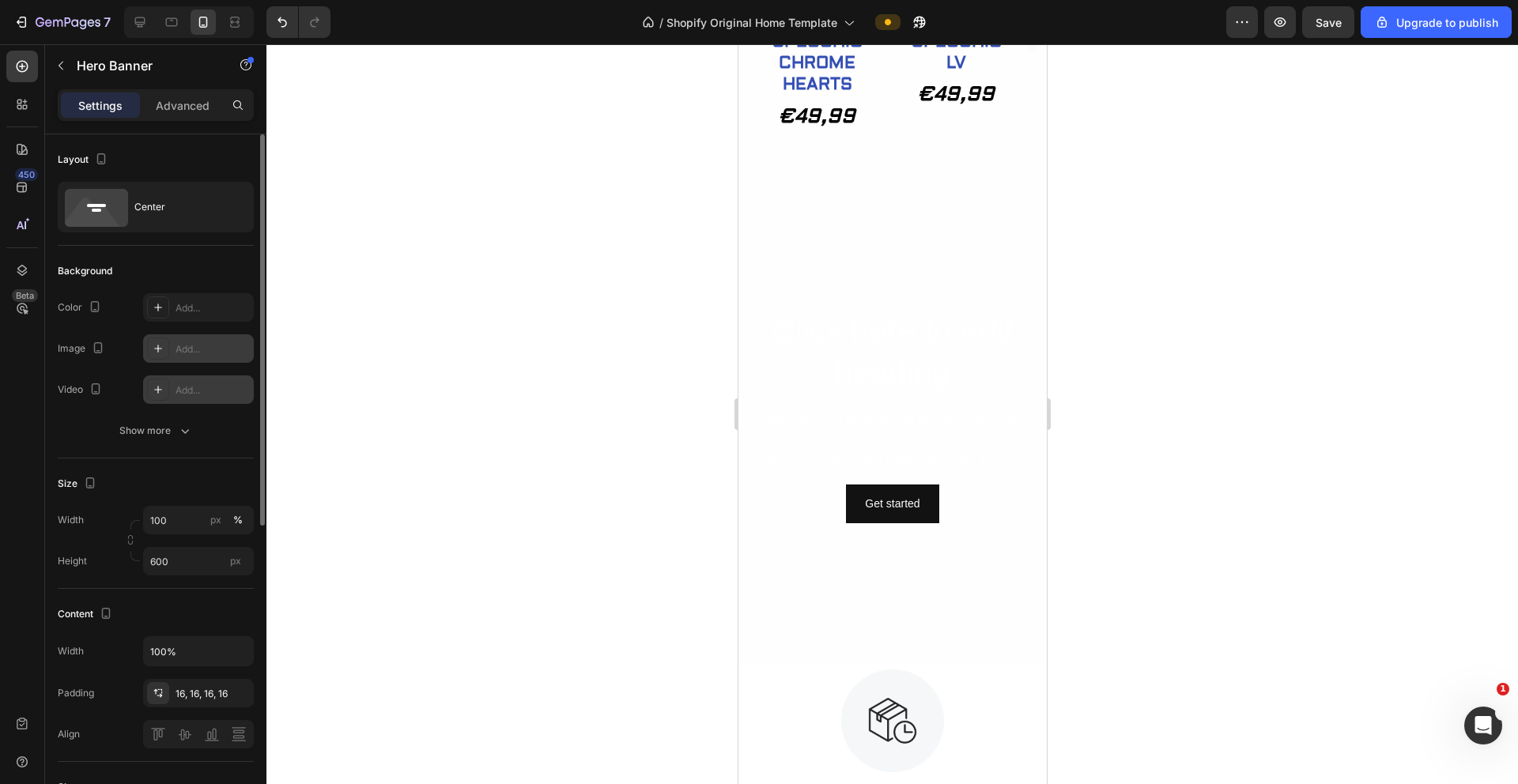
click at [167, 387] on div at bounding box center [158, 389] width 22 height 22
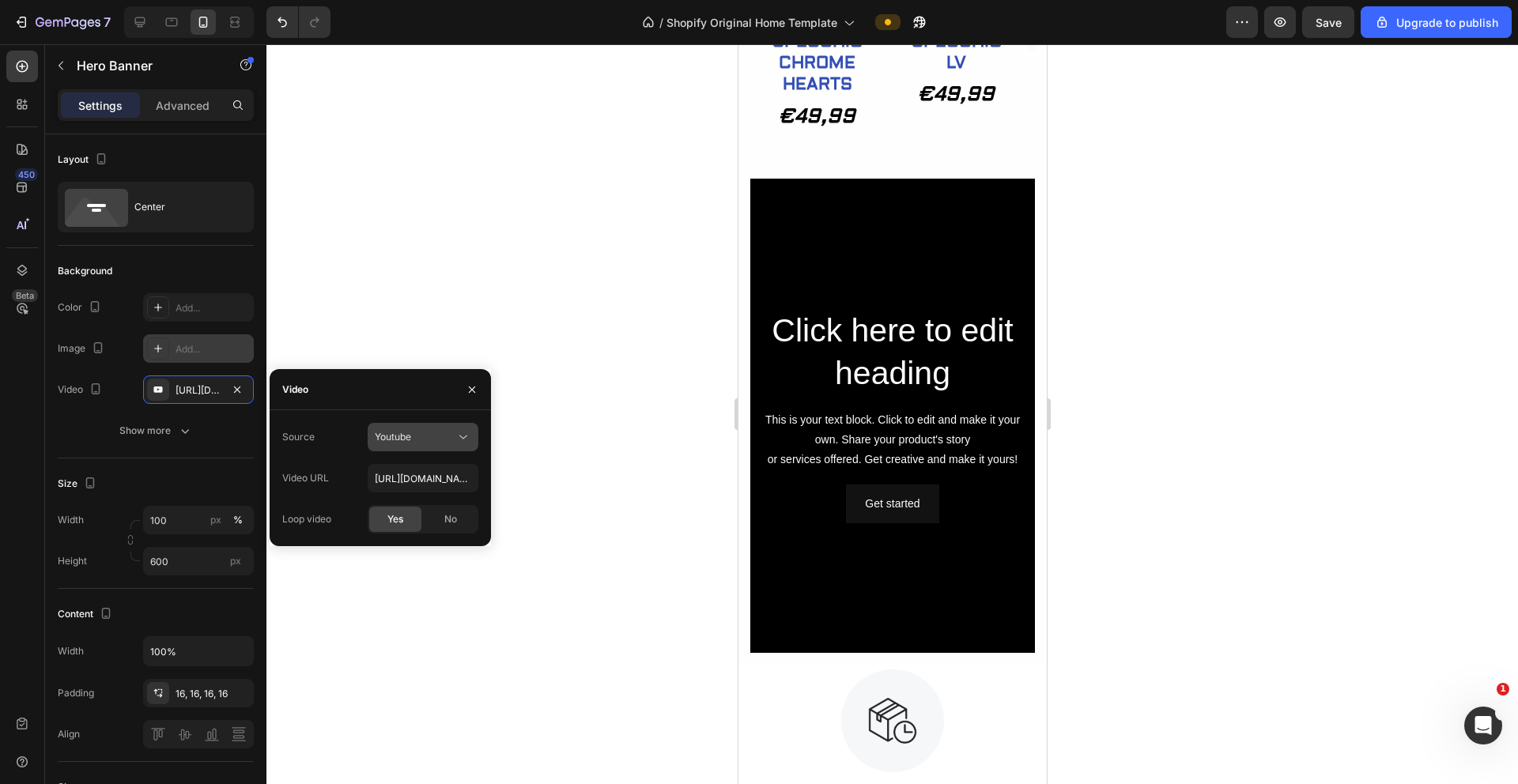
click at [463, 441] on icon at bounding box center [463, 437] width 16 height 16
click at [424, 477] on span "Video hosting" at bounding box center [404, 476] width 60 height 14
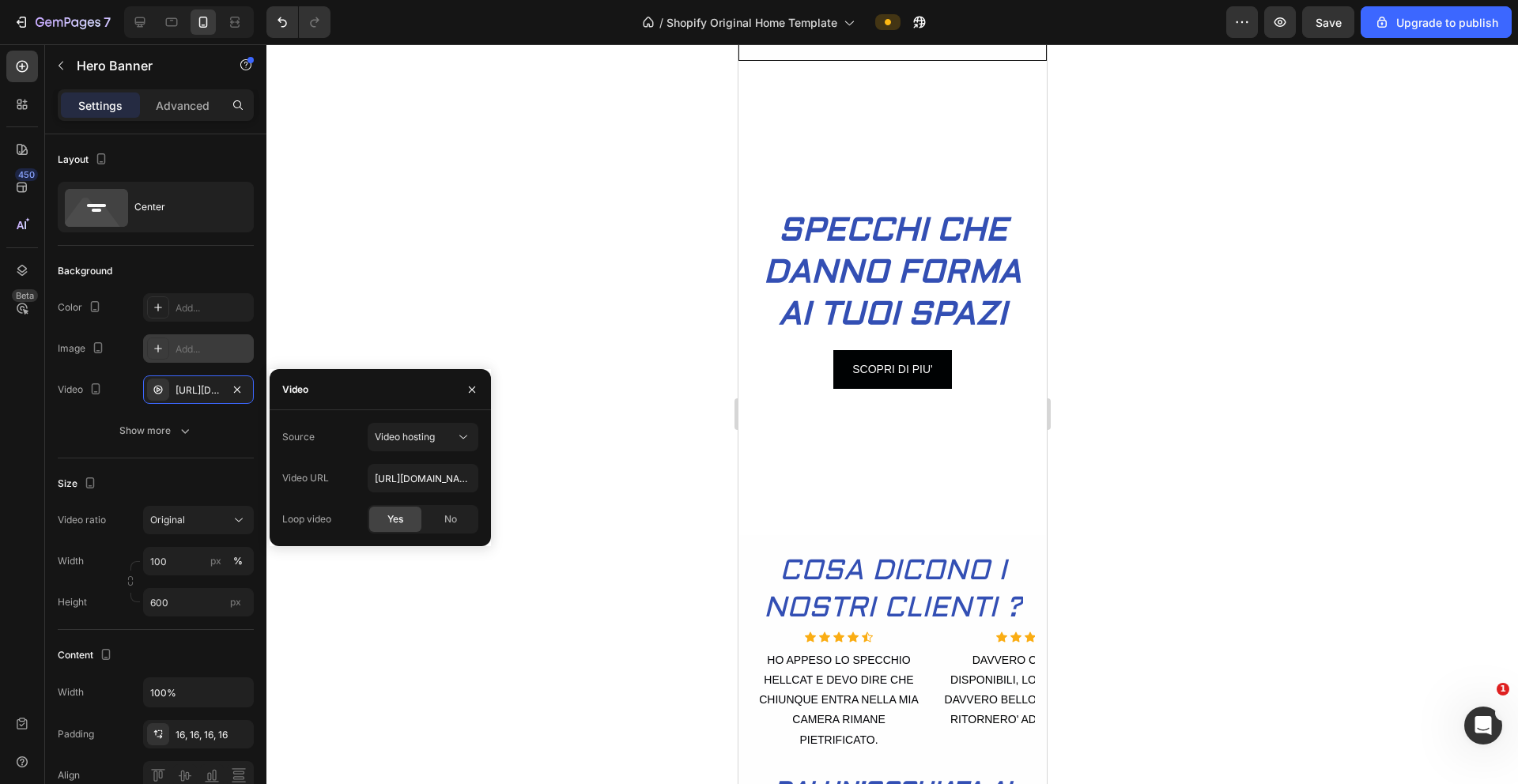
scroll to position [0, 0]
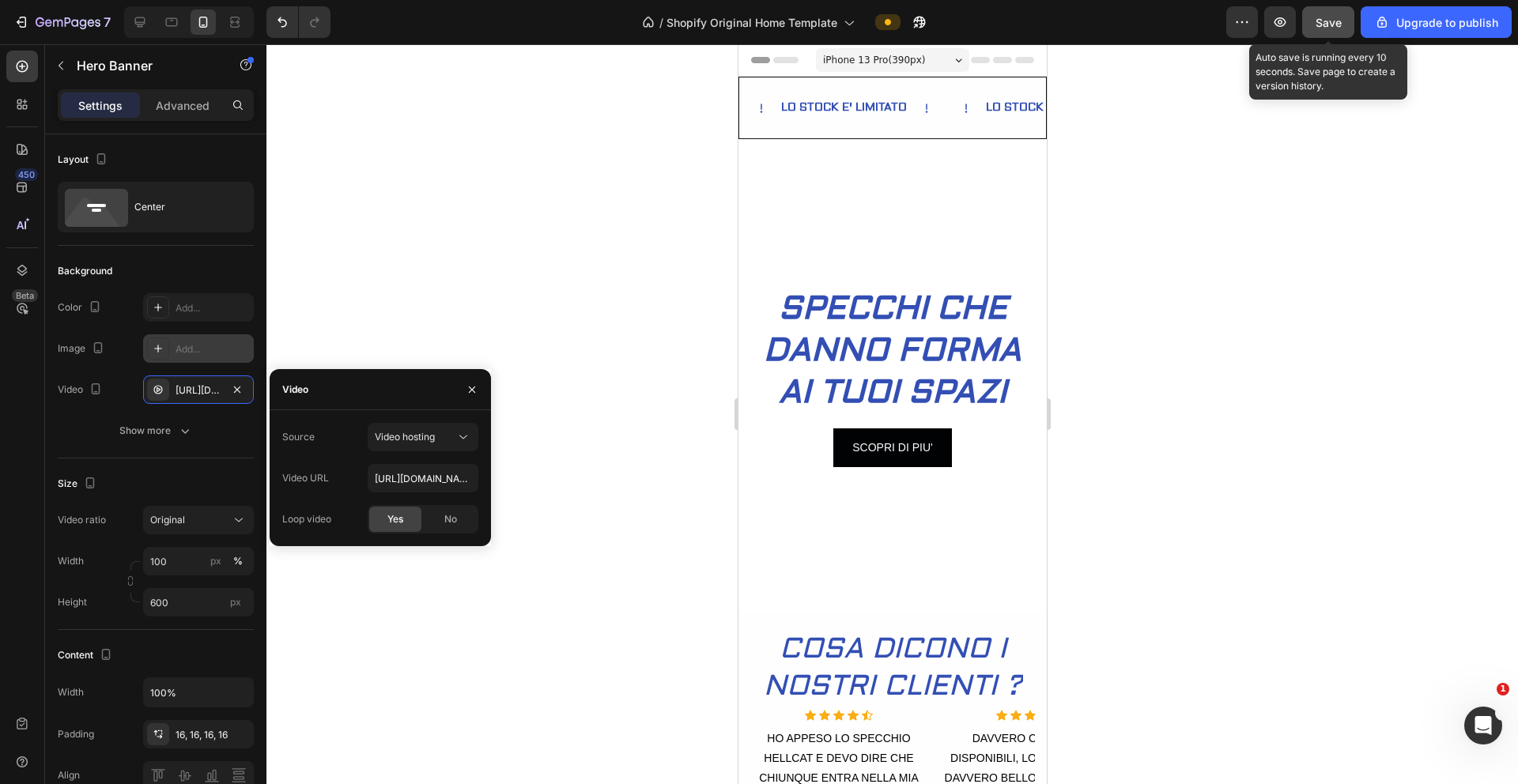
click at [1353, 22] on button "Save" at bounding box center [1329, 22] width 52 height 31
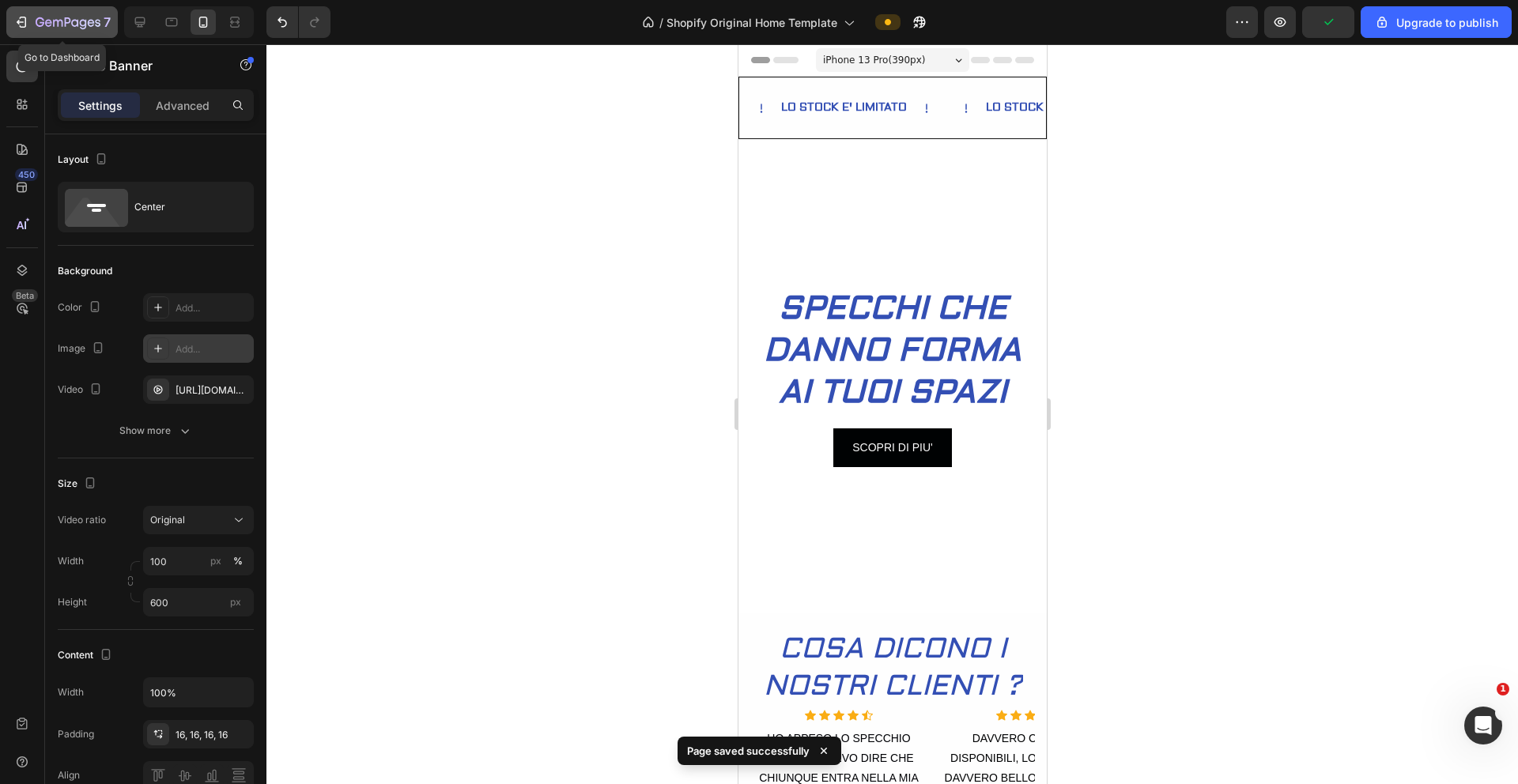
click at [27, 26] on icon "button" at bounding box center [21, 22] width 16 height 16
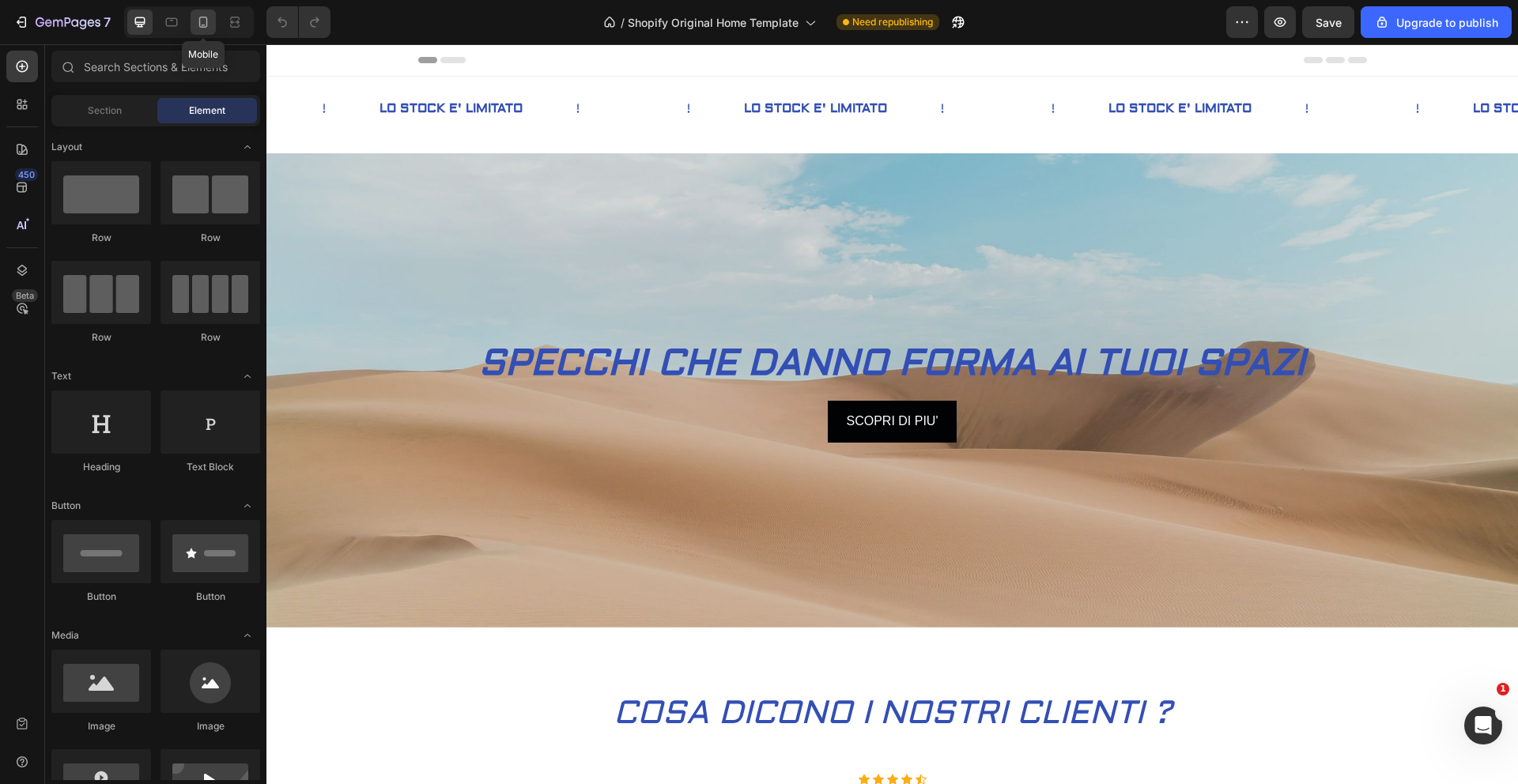
click at [199, 26] on icon at bounding box center [203, 22] width 16 height 16
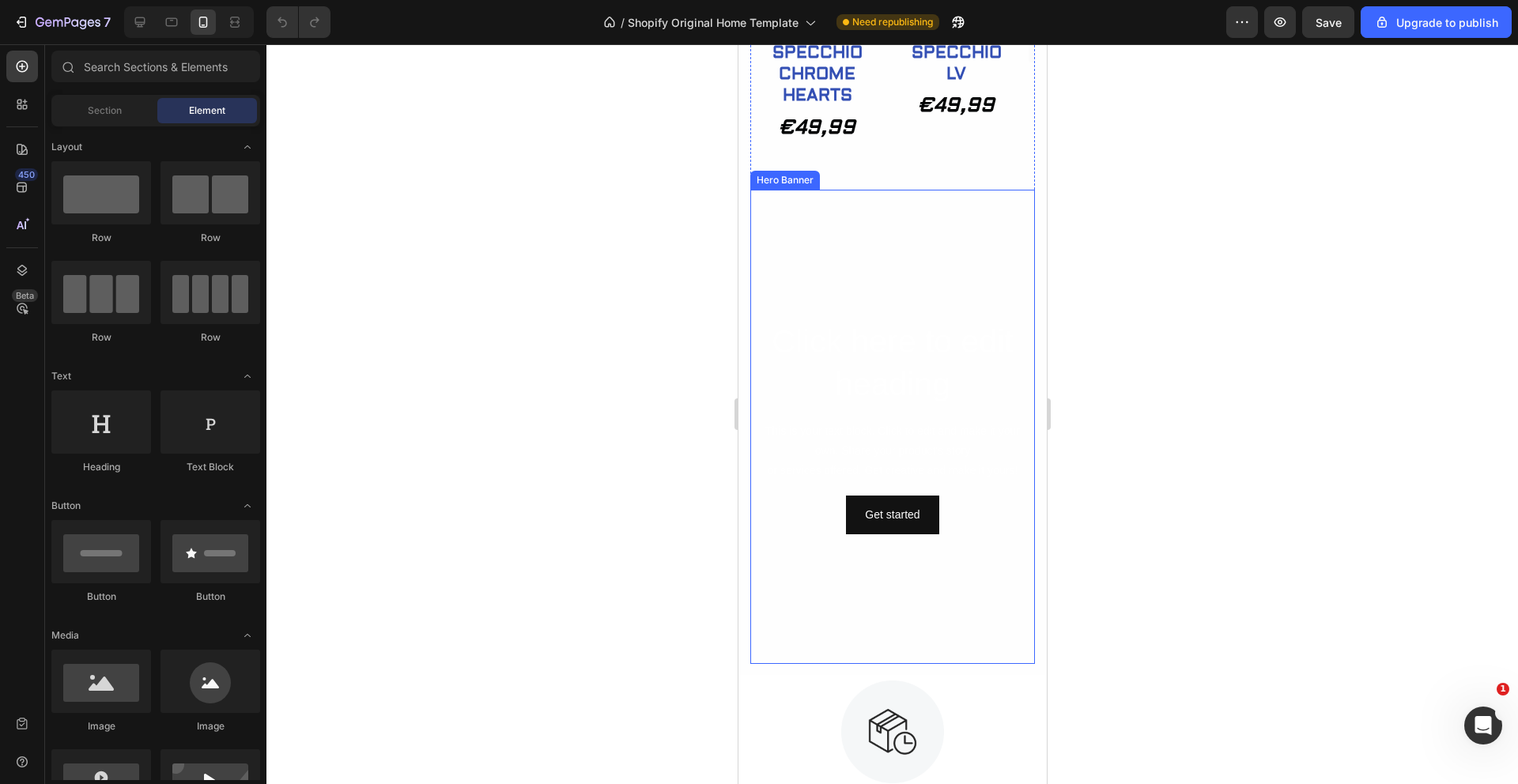
scroll to position [1086, 0]
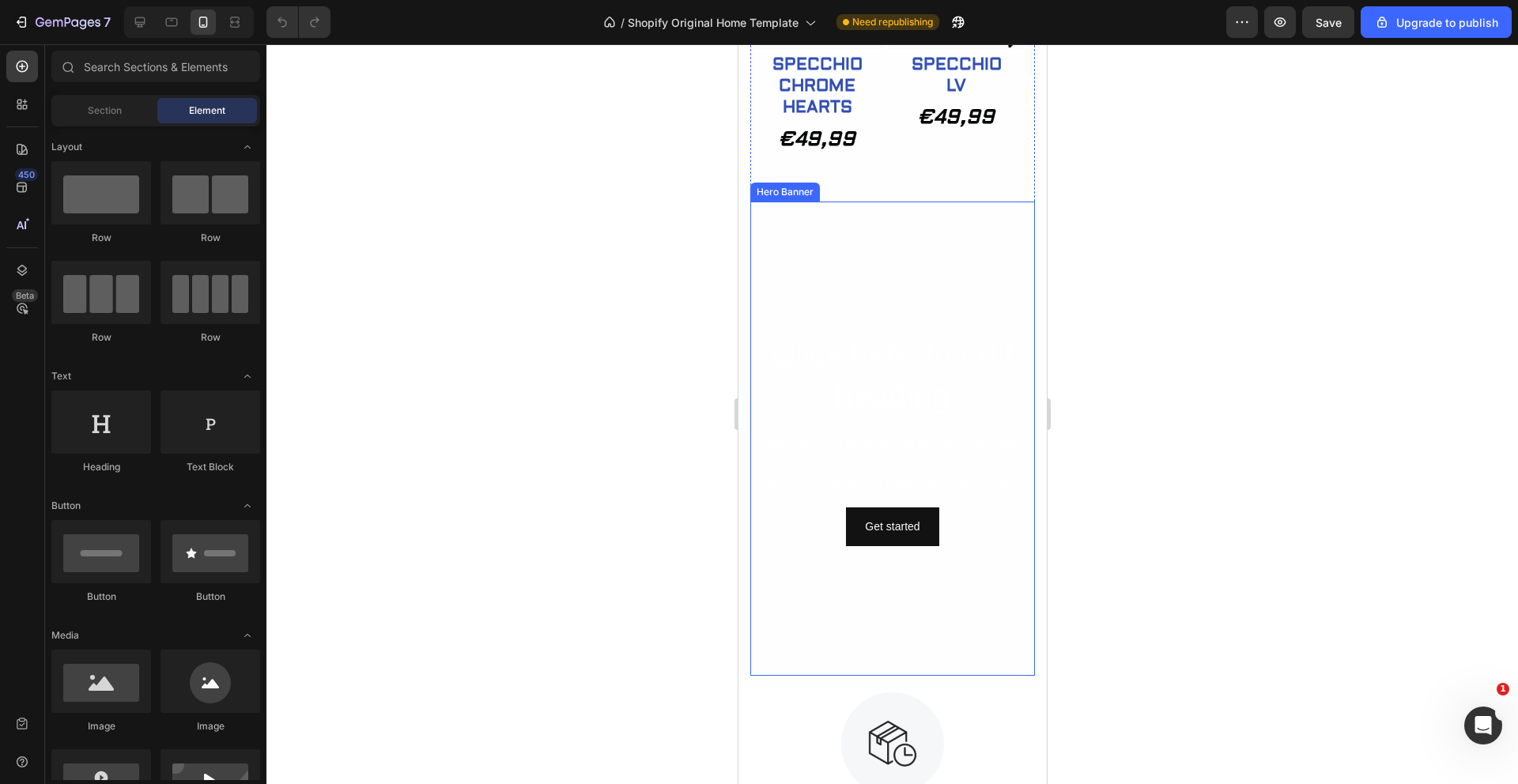
click at [938, 255] on video "Background Image" at bounding box center [892, 439] width 285 height 475
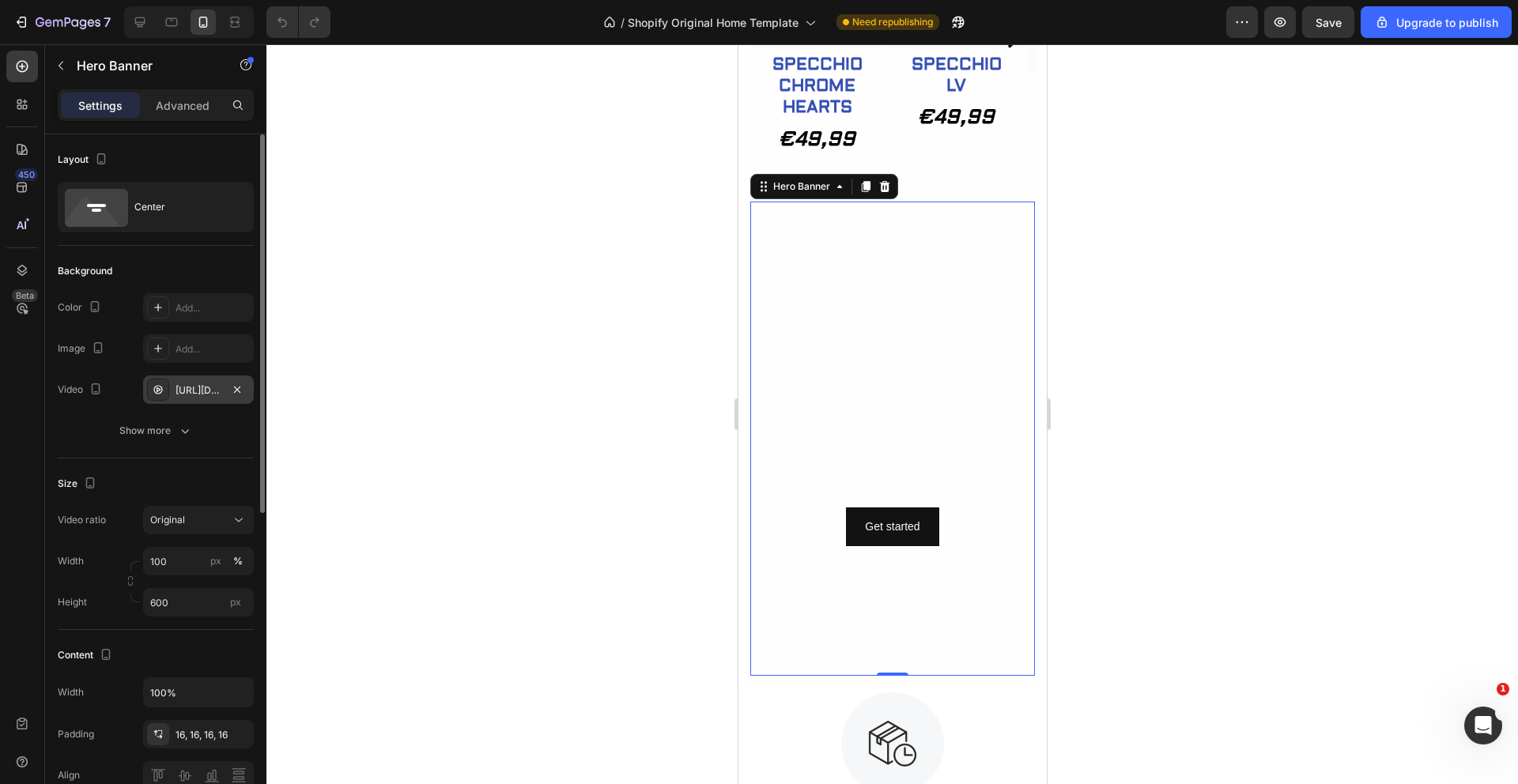
click at [208, 390] on div "[URL][DOMAIN_NAME]" at bounding box center [198, 390] width 46 height 14
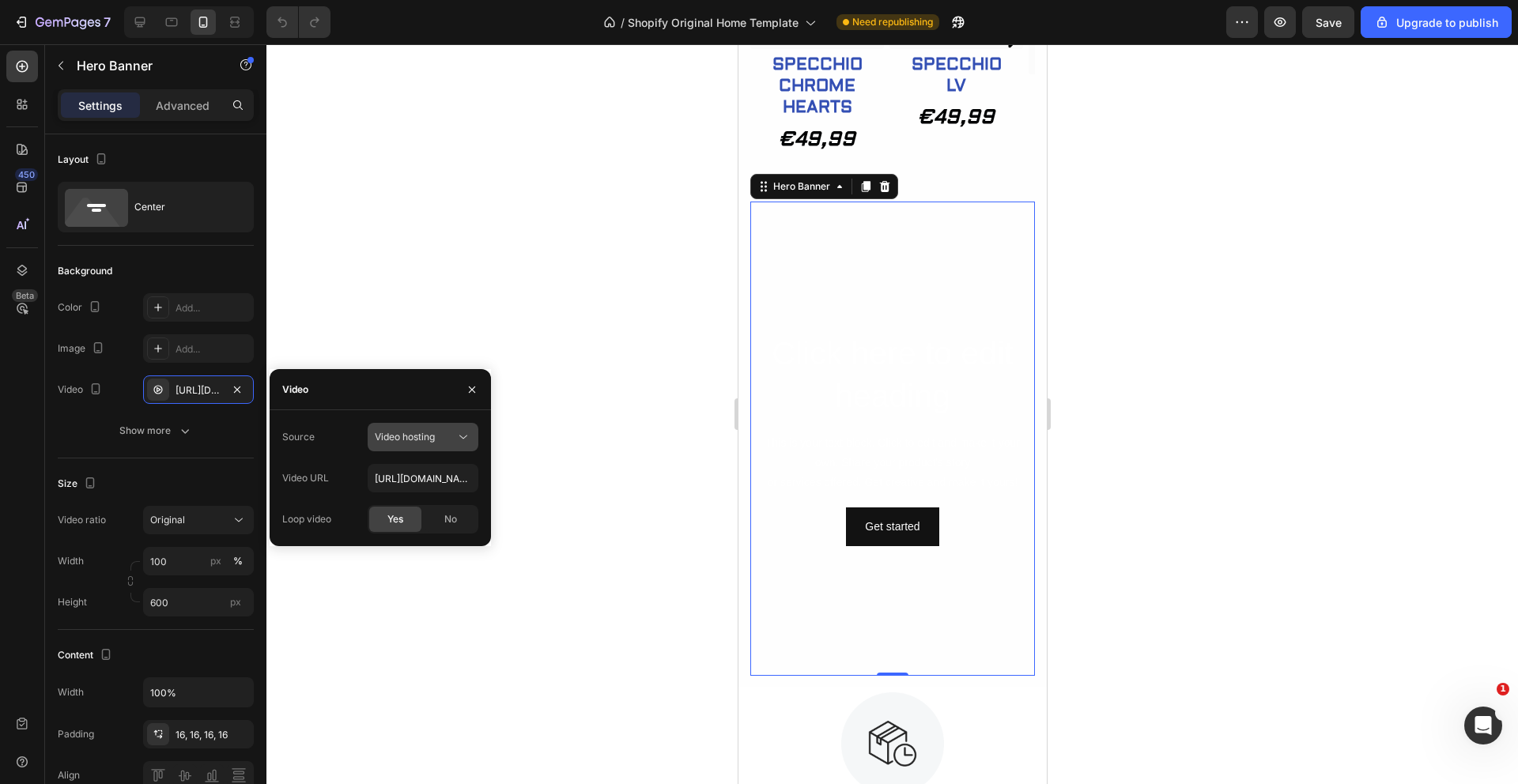
click at [466, 438] on icon at bounding box center [463, 437] width 16 height 16
click at [522, 464] on div at bounding box center [892, 415] width 1252 height 740
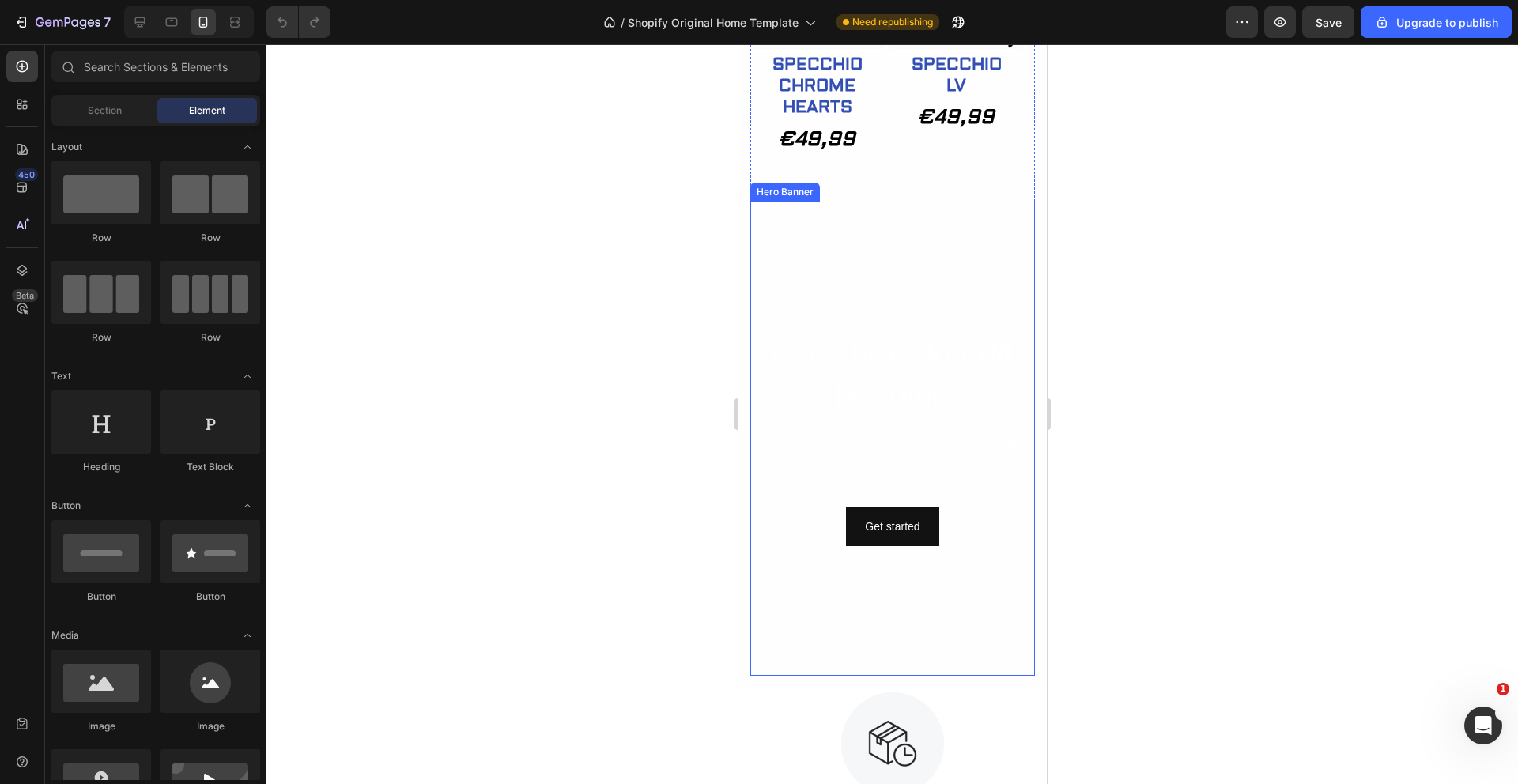
click at [838, 265] on video "Background Image" at bounding box center [892, 439] width 285 height 475
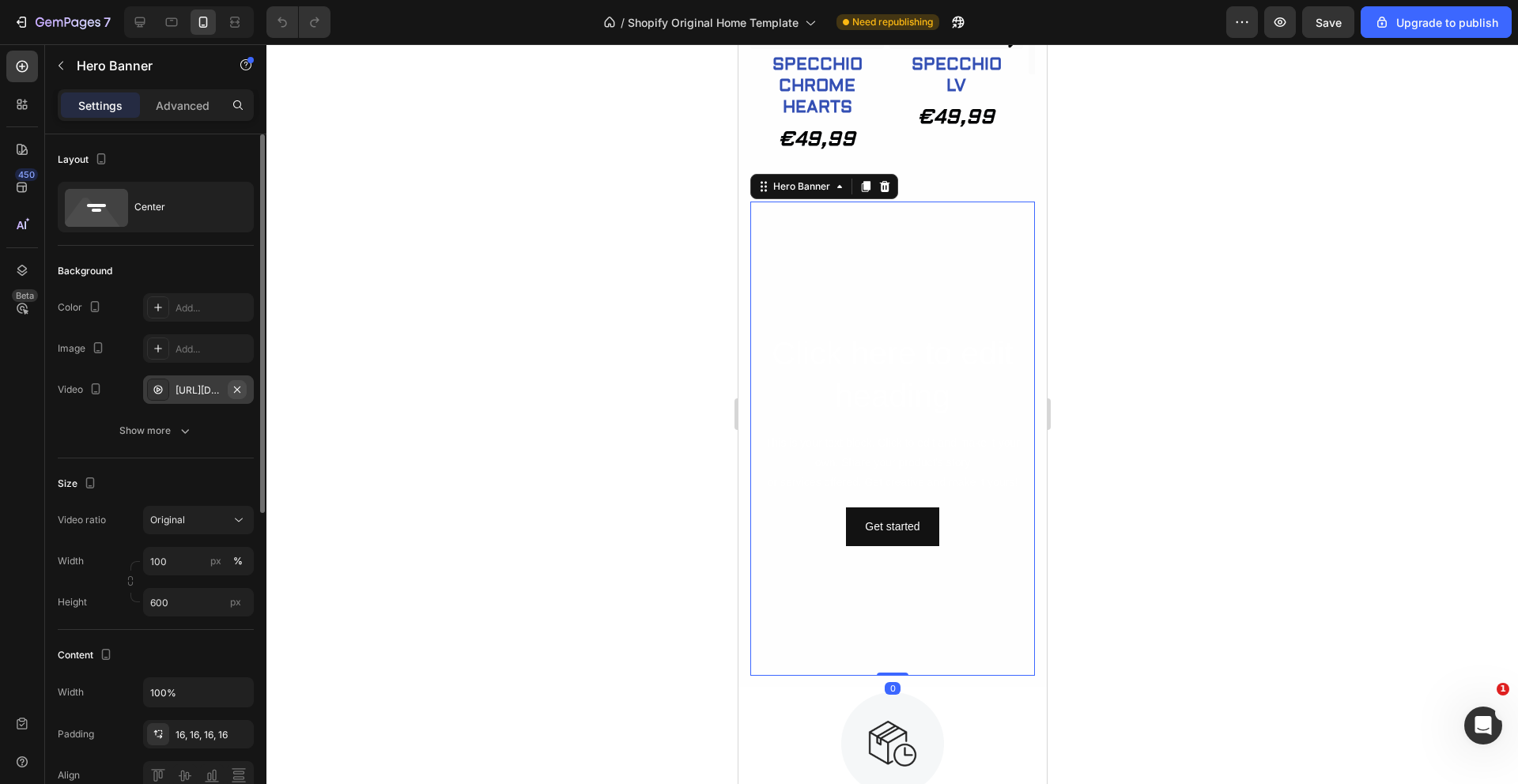
click at [237, 387] on icon "button" at bounding box center [237, 389] width 12 height 12
click at [207, 389] on div "Add..." at bounding box center [212, 390] width 74 height 14
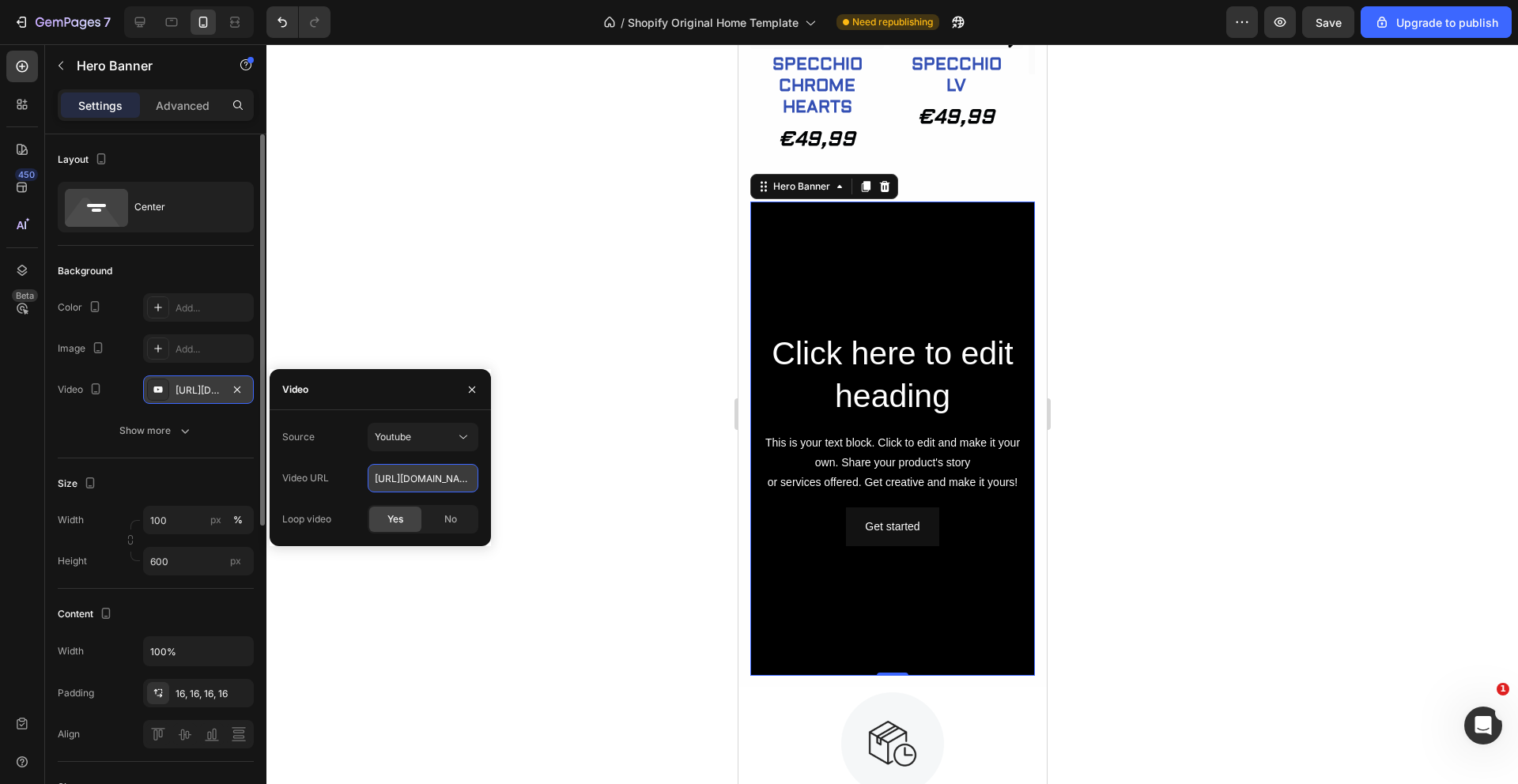
click at [467, 482] on input "[URL][DOMAIN_NAME]" at bounding box center [423, 479] width 110 height 29
click at [464, 441] on icon at bounding box center [463, 437] width 16 height 16
click at [437, 474] on p "Video hosting" at bounding box center [420, 476] width 90 height 14
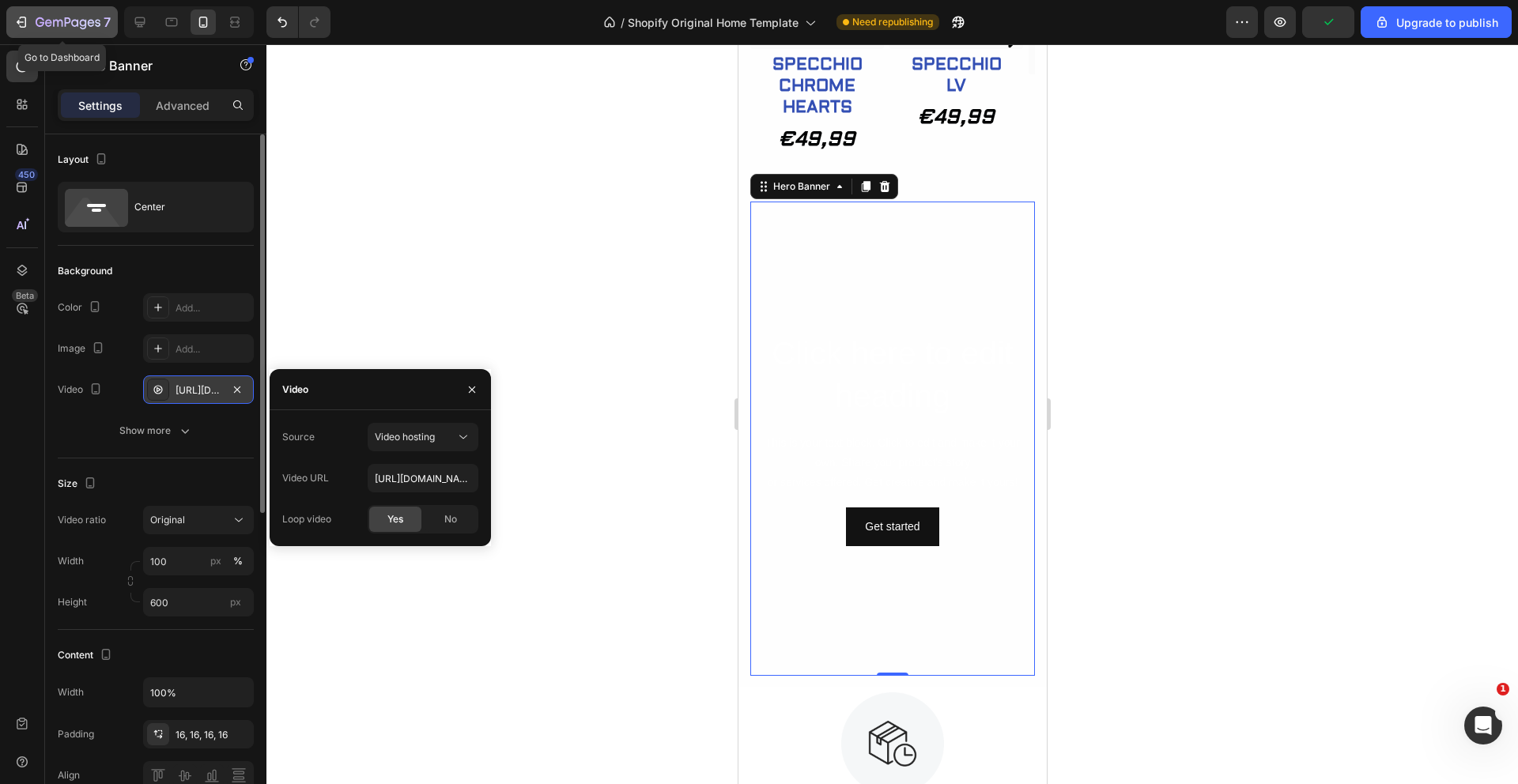
click at [26, 20] on icon "button" at bounding box center [21, 22] width 16 height 16
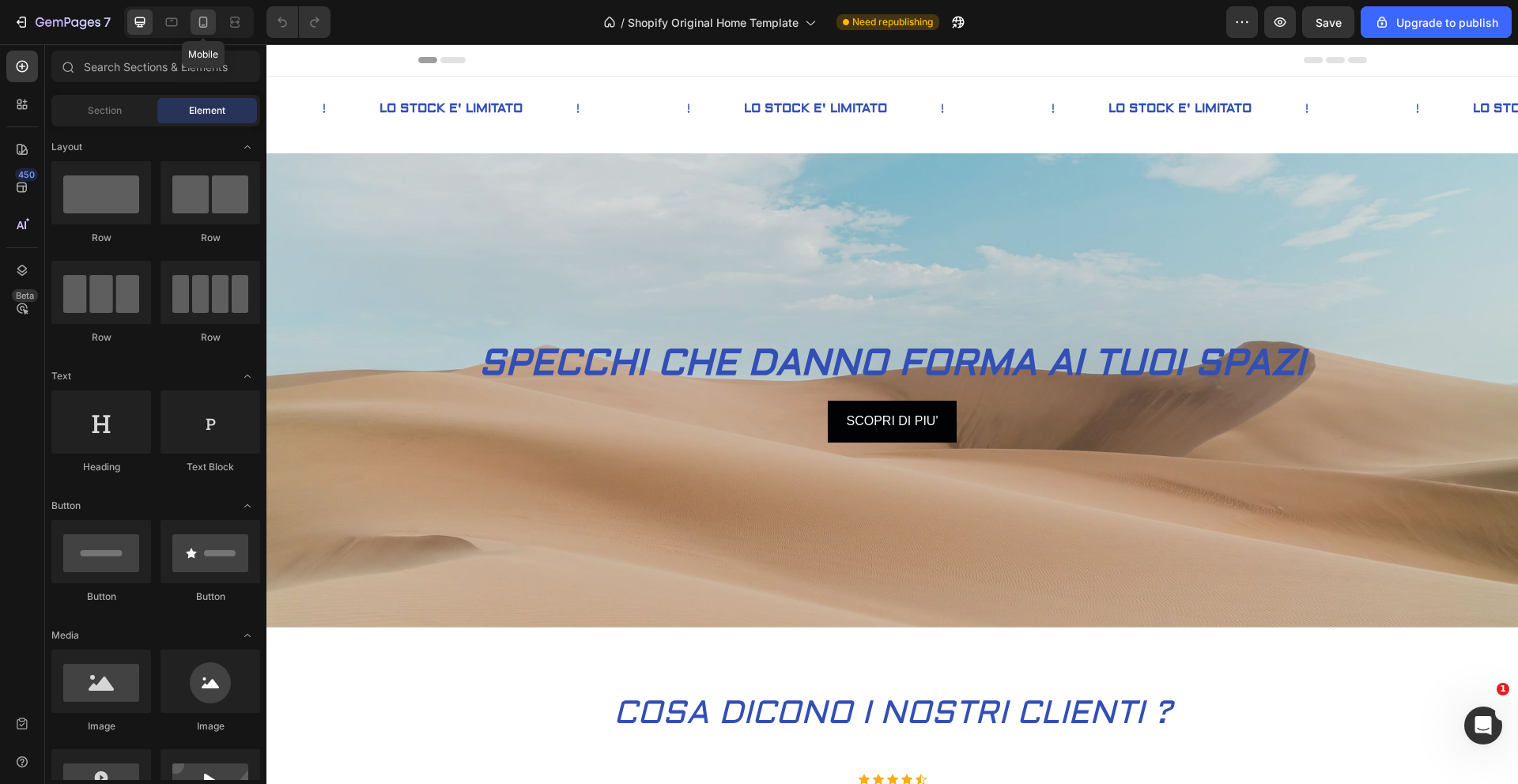
click at [206, 19] on icon at bounding box center [203, 22] width 16 height 16
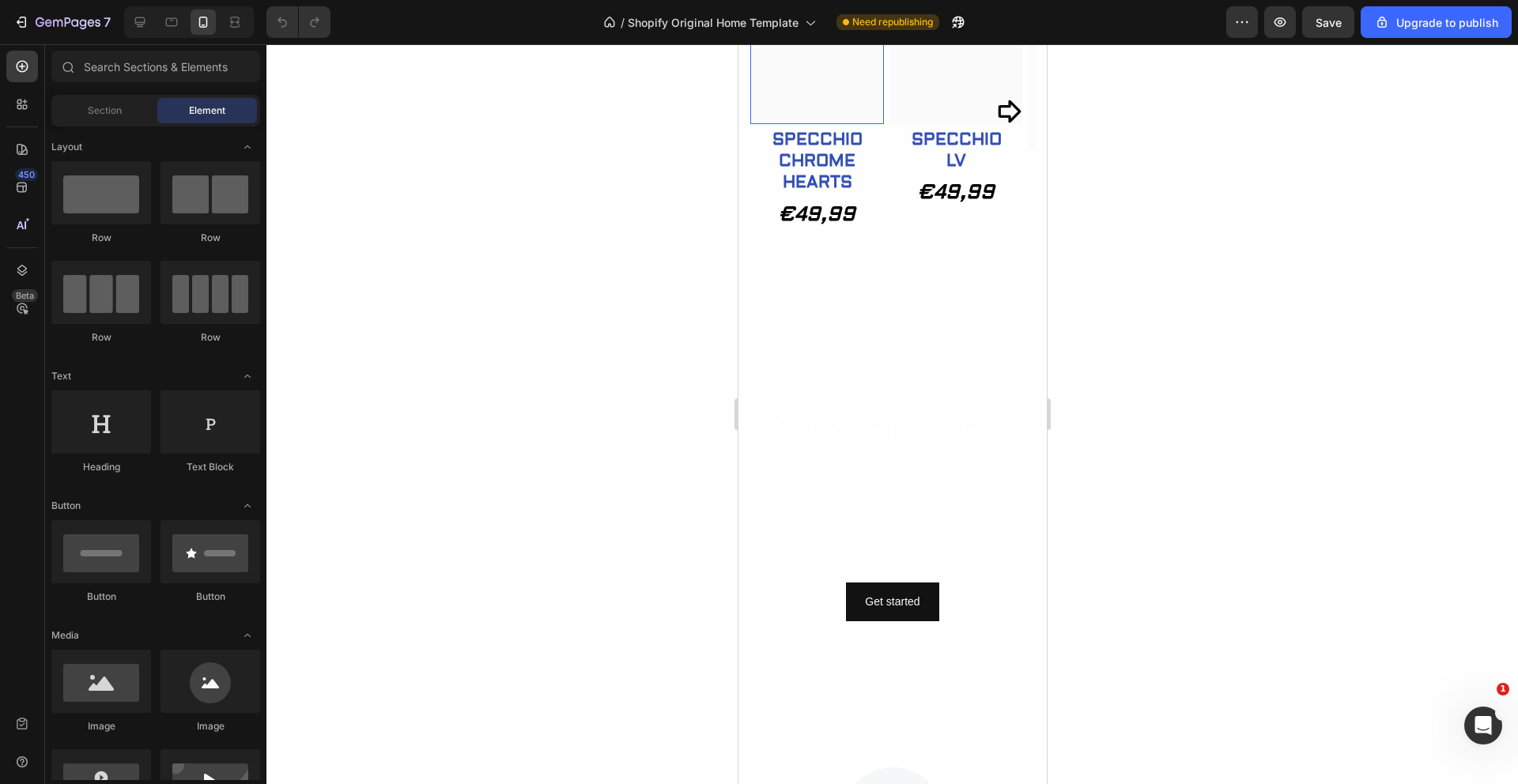
scroll to position [1025, 0]
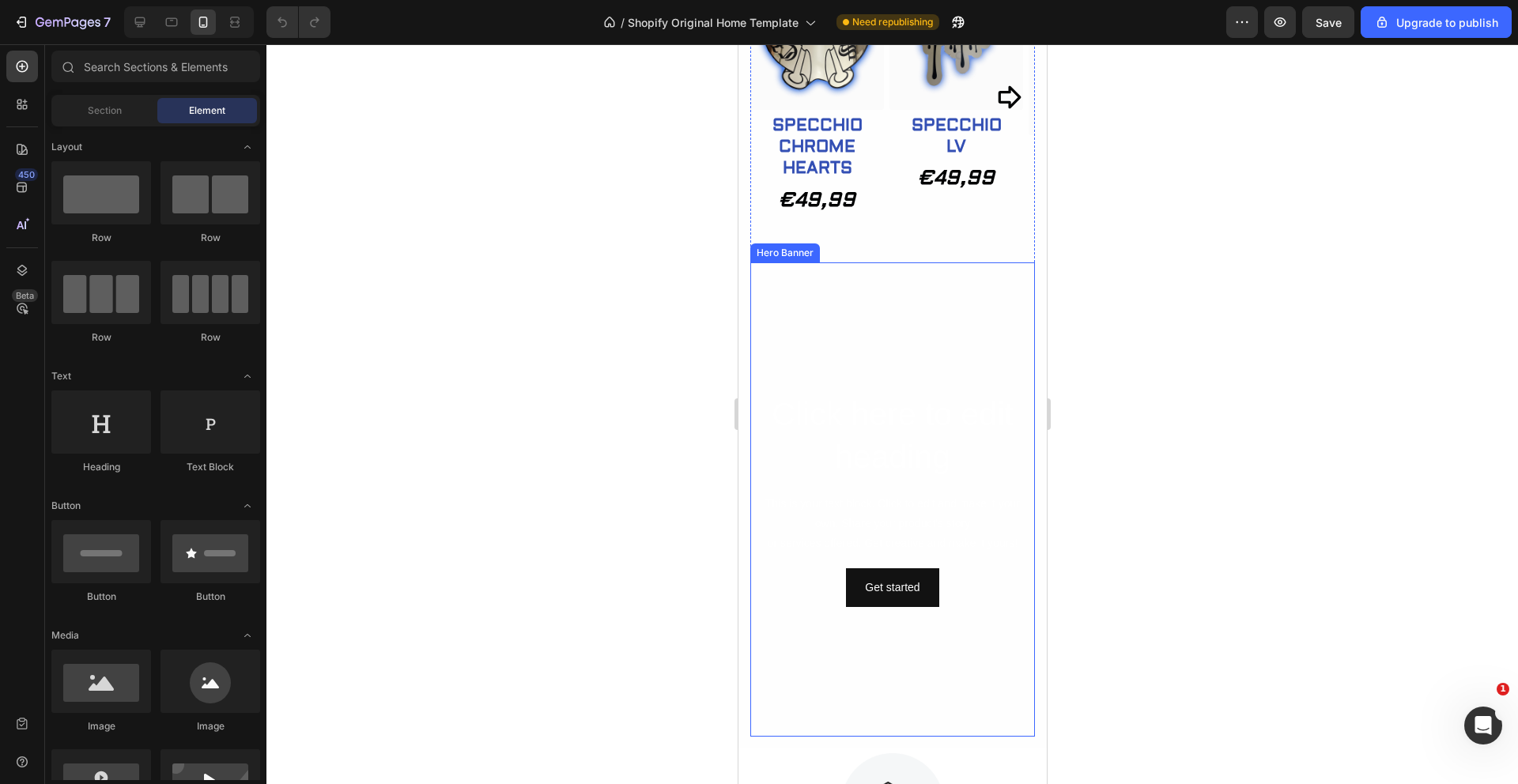
click at [840, 363] on video "Background Image" at bounding box center [892, 500] width 285 height 475
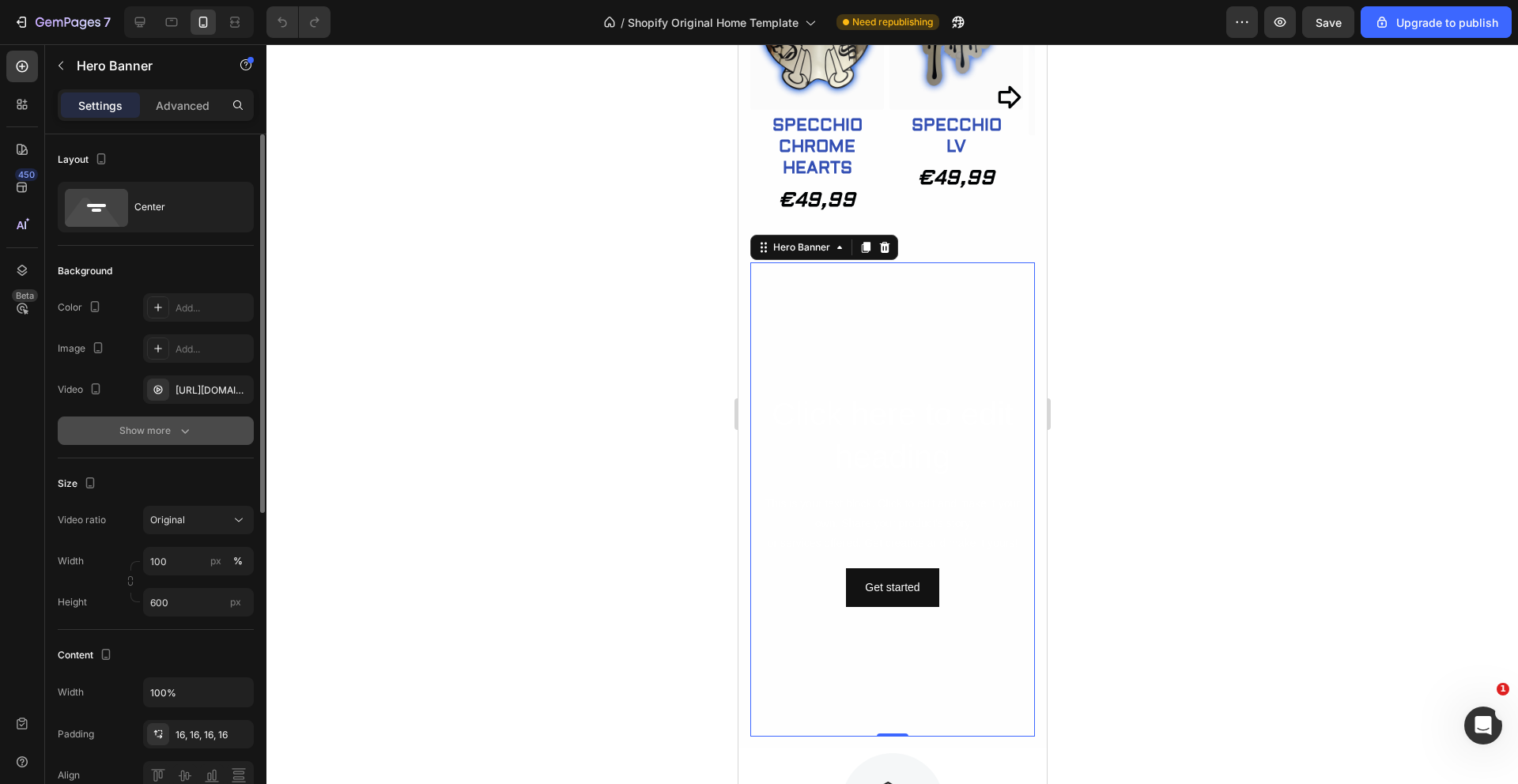
click at [143, 425] on div "Show more" at bounding box center [155, 431] width 73 height 16
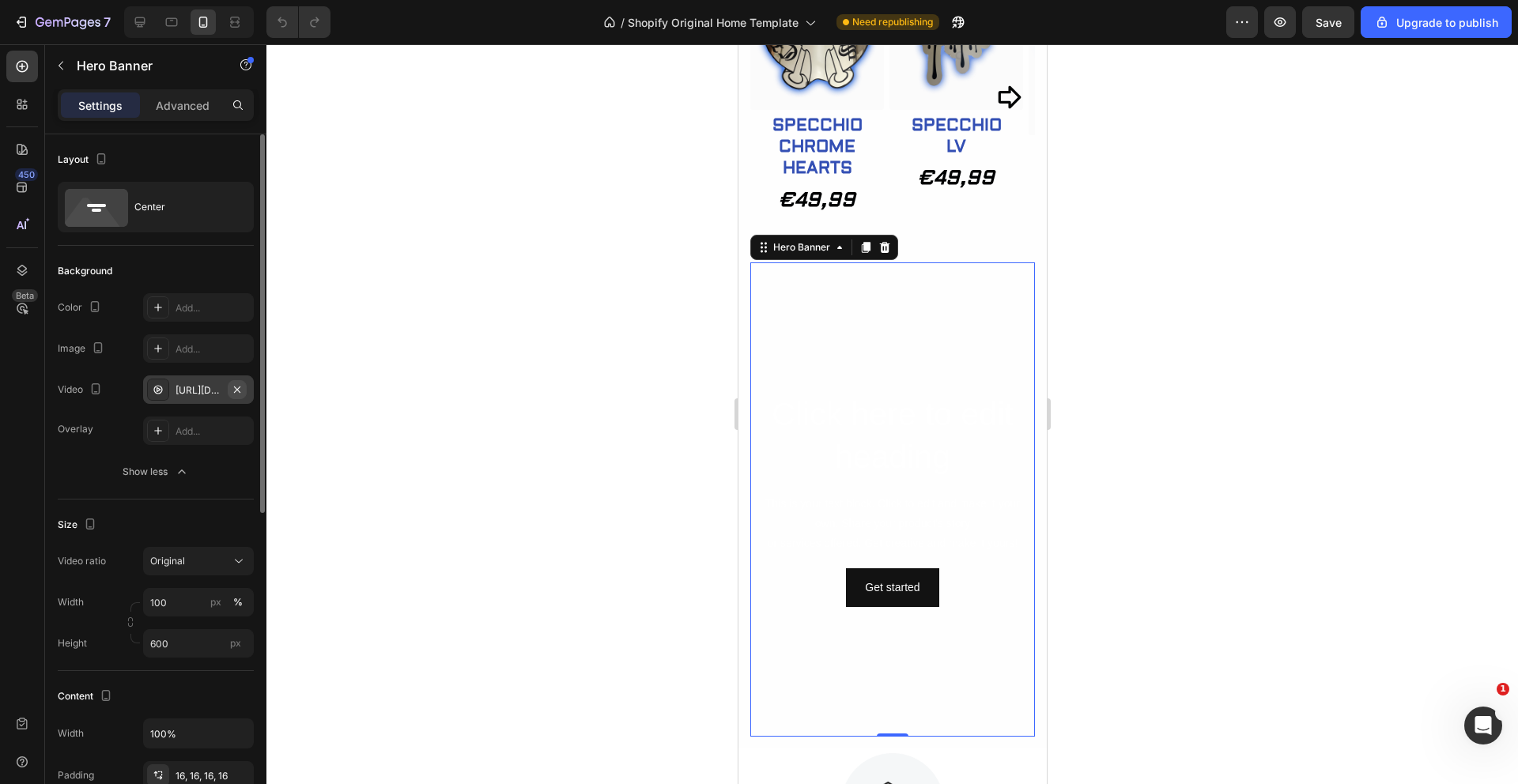
click at [240, 389] on icon "button" at bounding box center [237, 389] width 12 height 12
click at [152, 383] on icon at bounding box center [158, 389] width 12 height 12
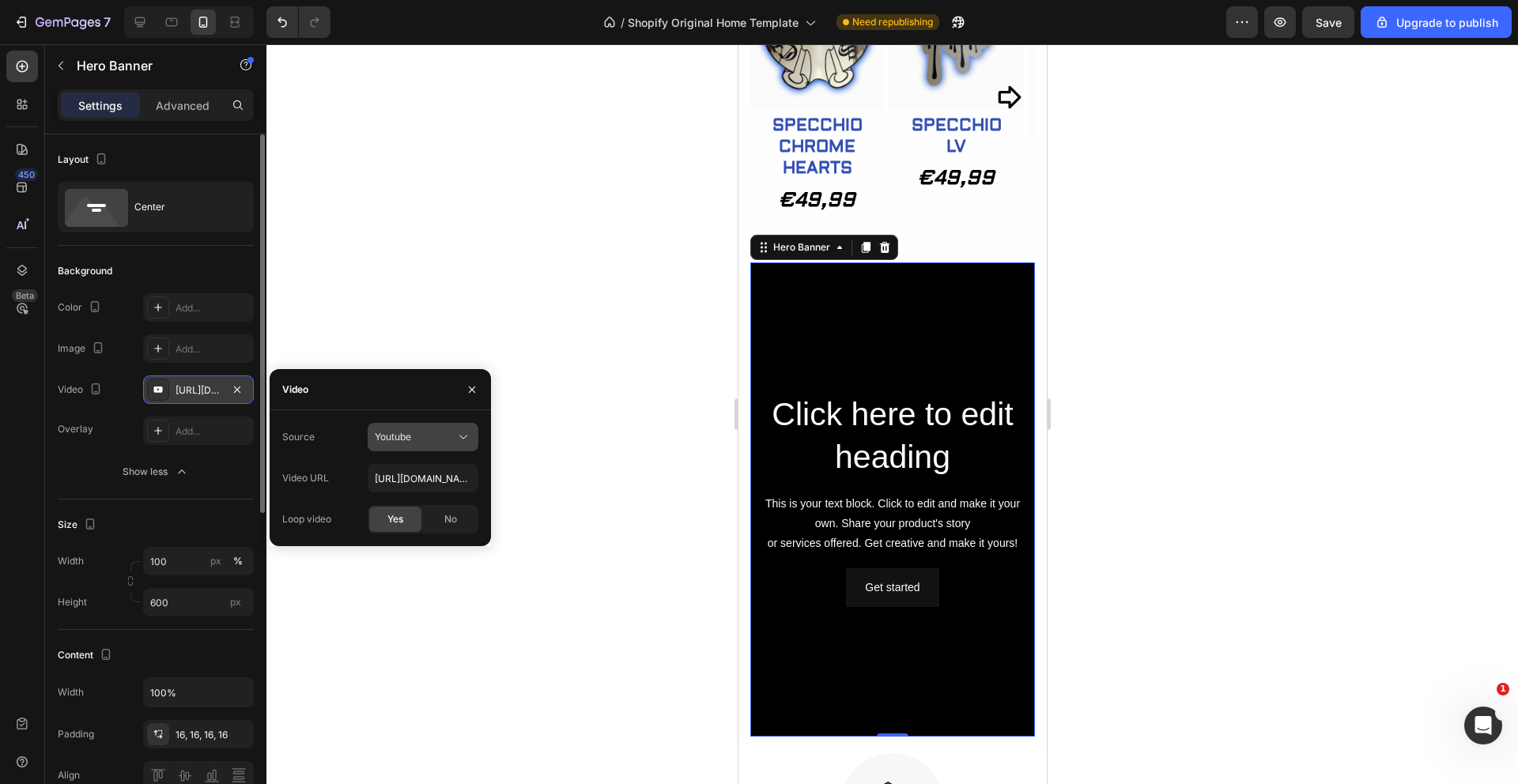
click at [464, 434] on icon at bounding box center [463, 437] width 16 height 16
click at [424, 481] on span "Video hosting" at bounding box center [404, 476] width 60 height 14
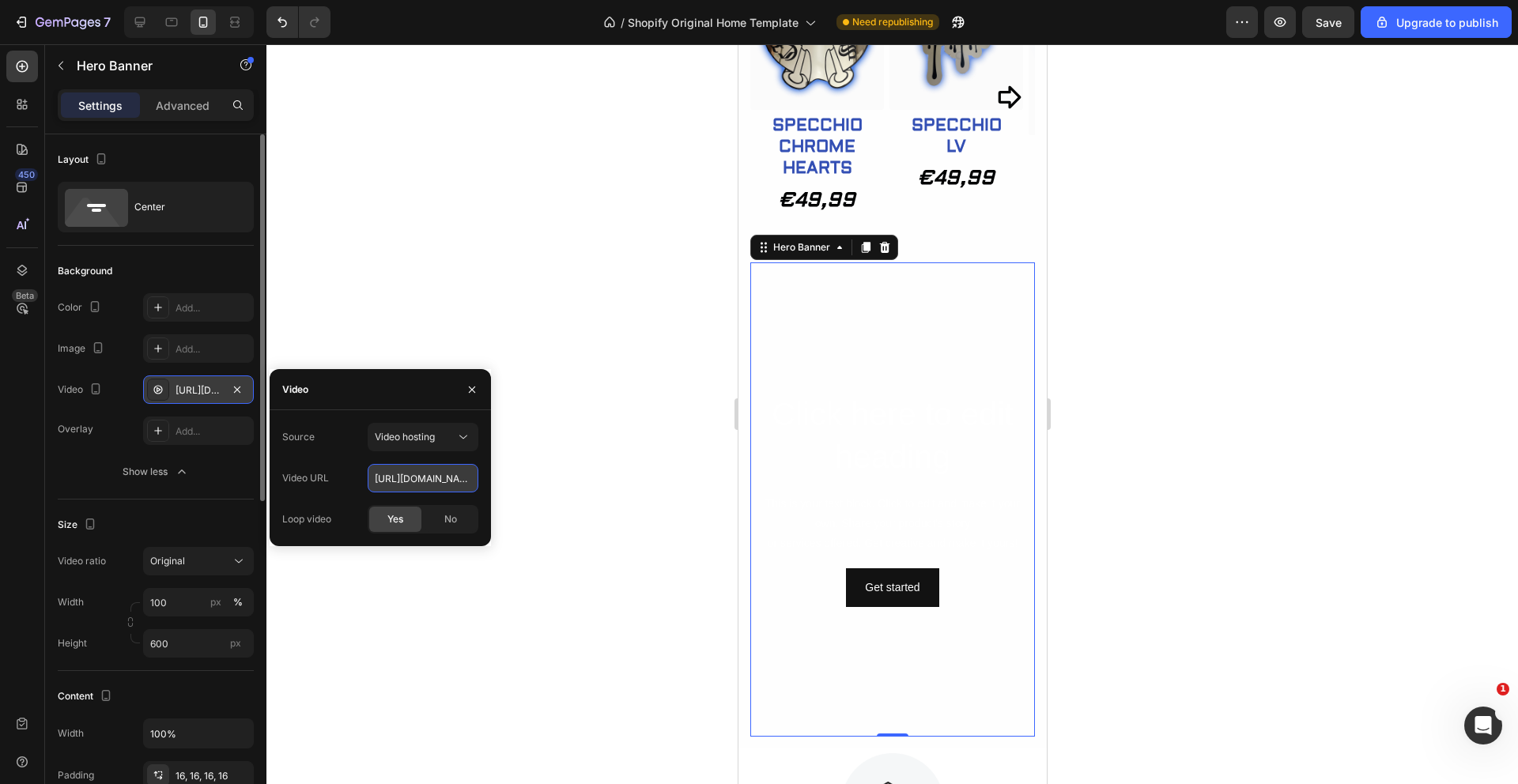
click at [463, 474] on input "[URL][DOMAIN_NAME]" at bounding box center [423, 479] width 110 height 29
paste input "[URL][DOMAIN_NAME]"
type input "[URL][DOMAIN_NAME]"
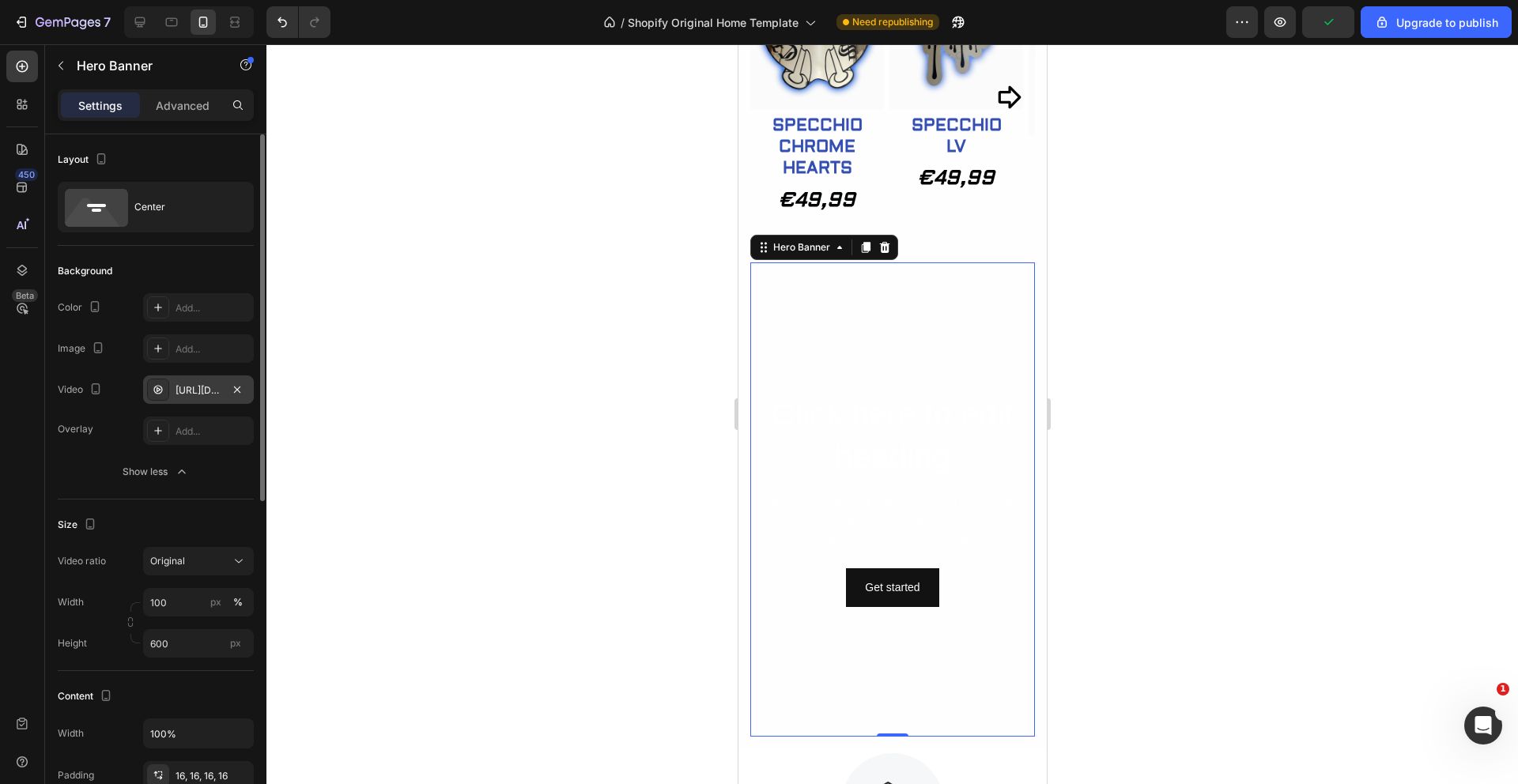
click at [552, 474] on div at bounding box center [892, 415] width 1252 height 740
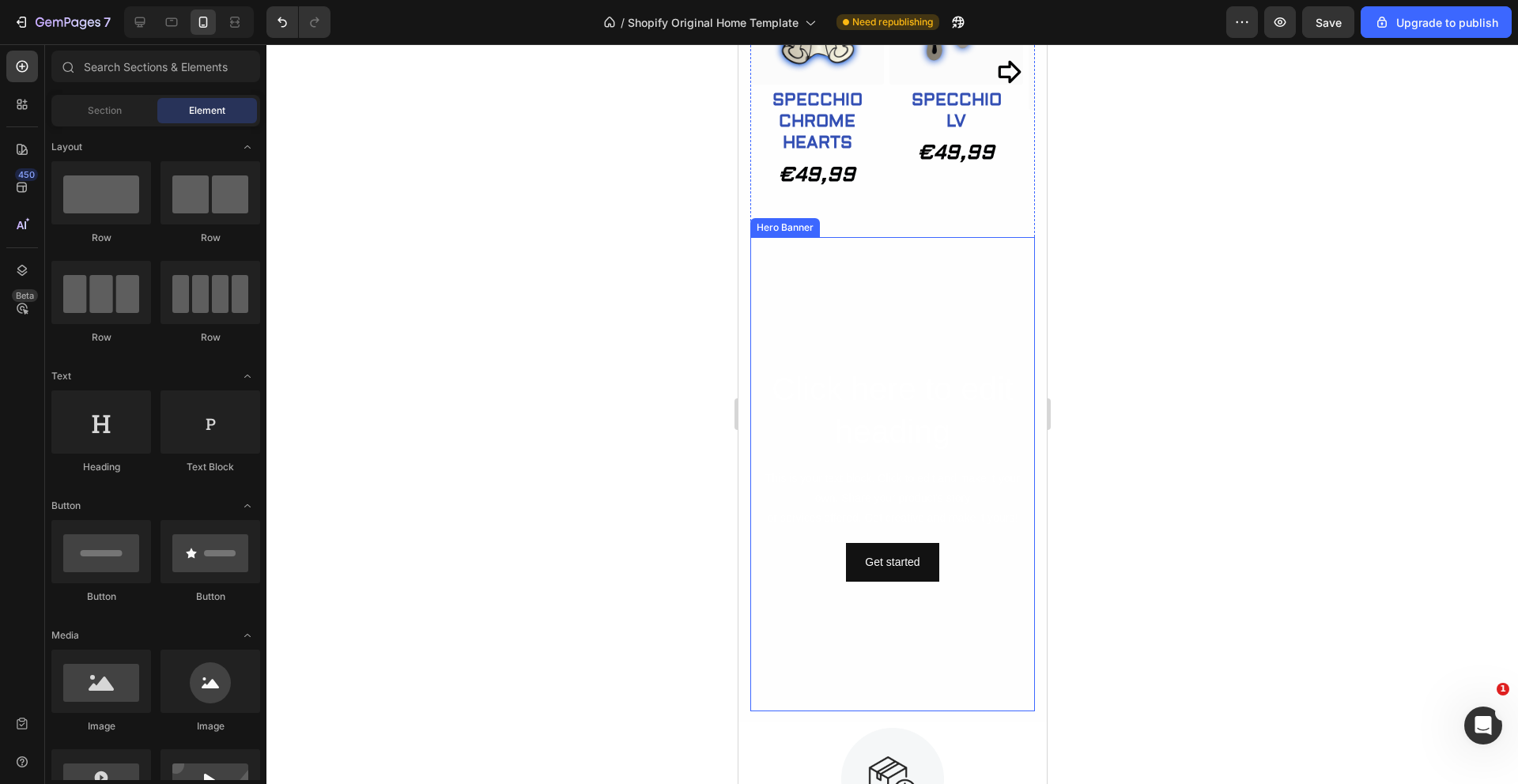
scroll to position [1073, 0]
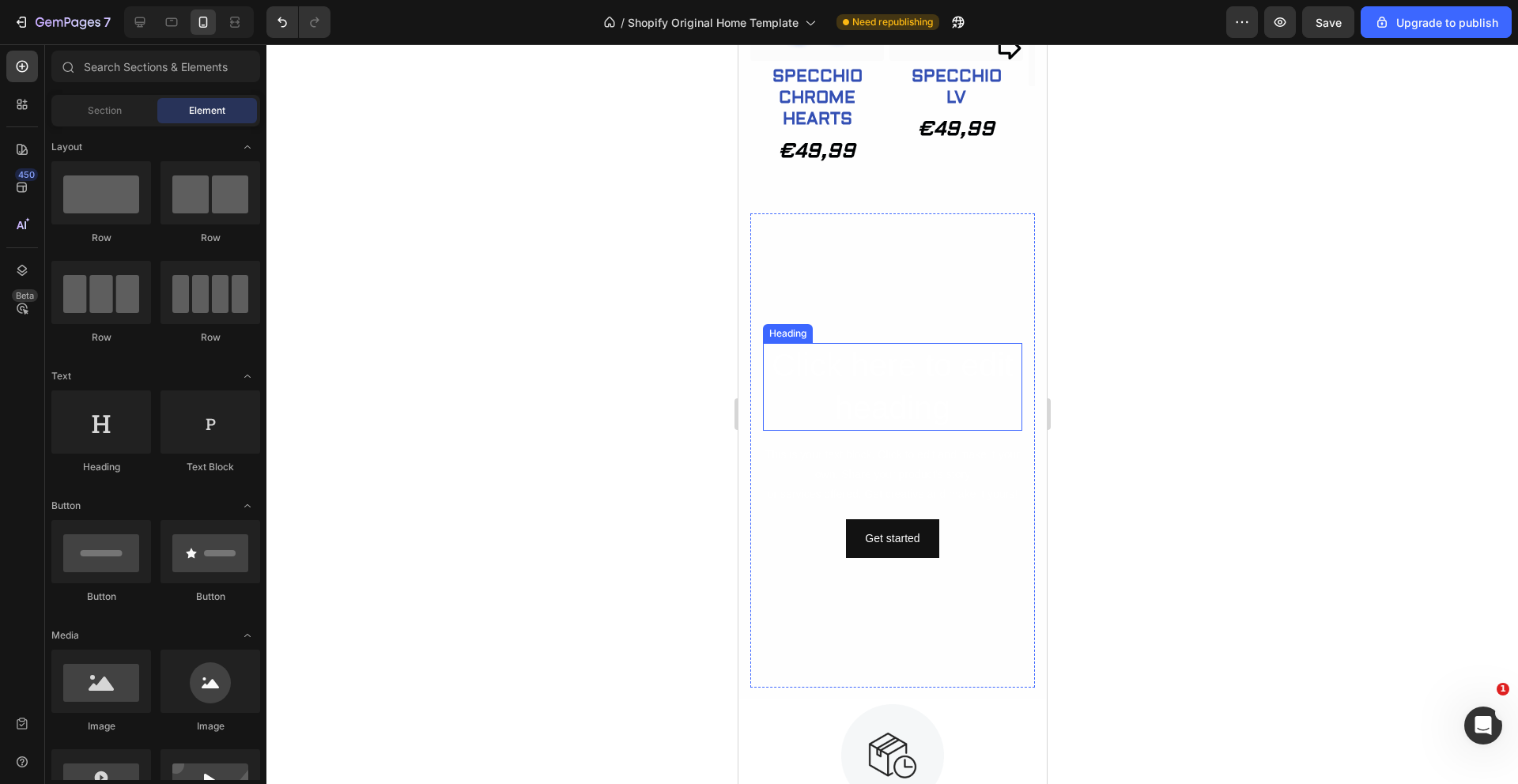
click at [902, 352] on h2 "Click here to edit heading" at bounding box center [892, 387] width 260 height 88
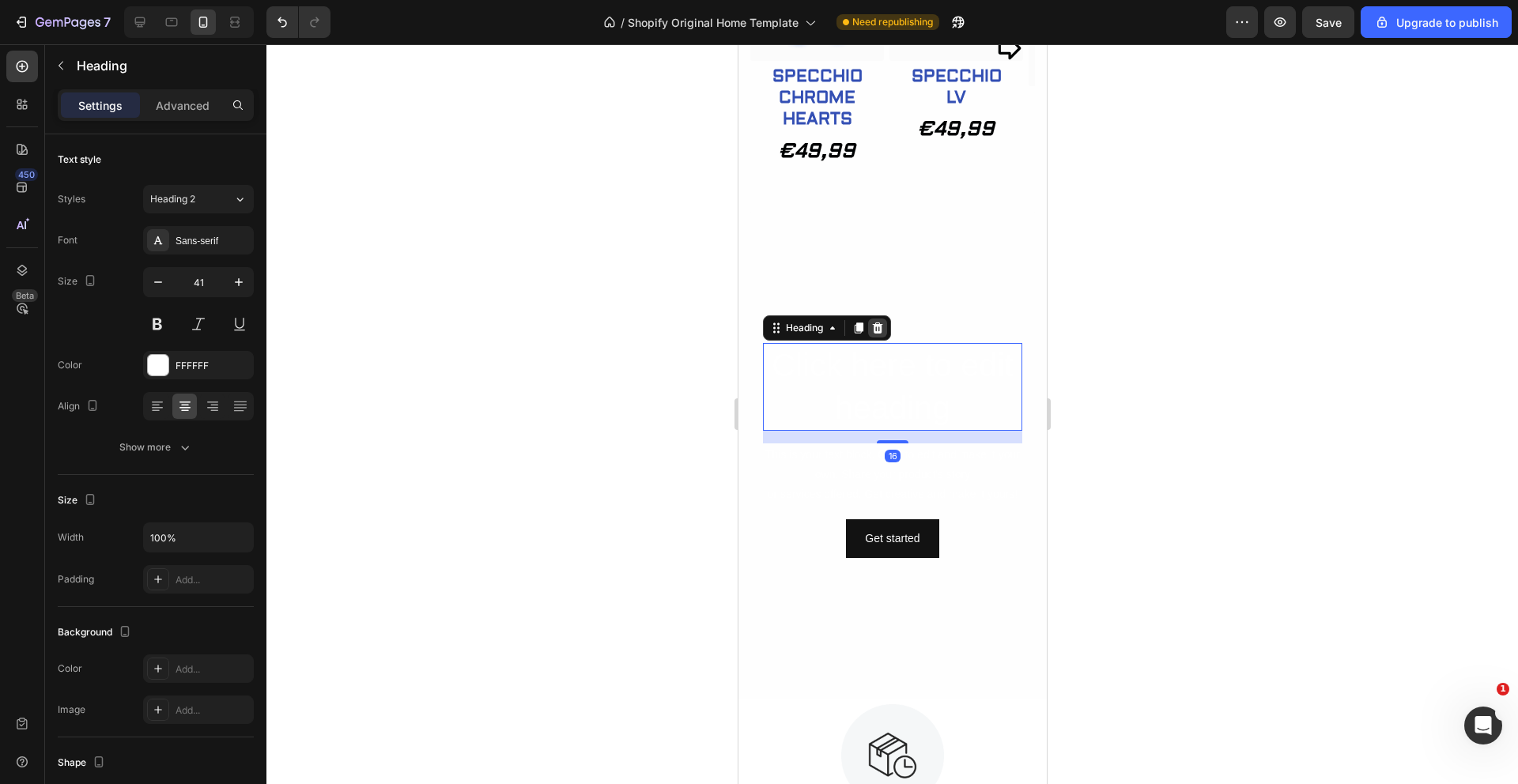
click at [875, 322] on icon at bounding box center [877, 327] width 12 height 12
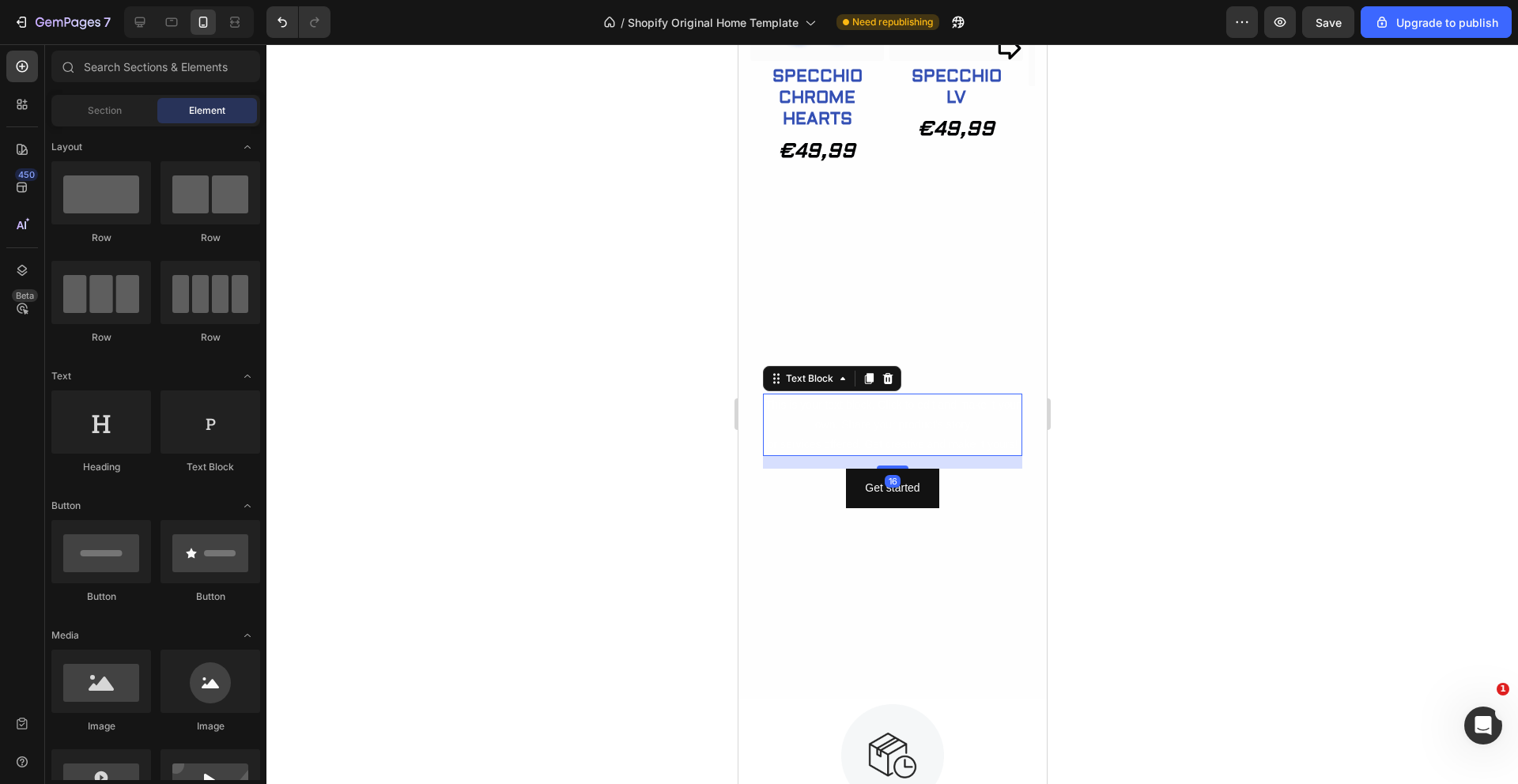
click at [916, 414] on div "This is your text block. Click to edit and make it your own. Share your product…" at bounding box center [892, 425] width 260 height 63
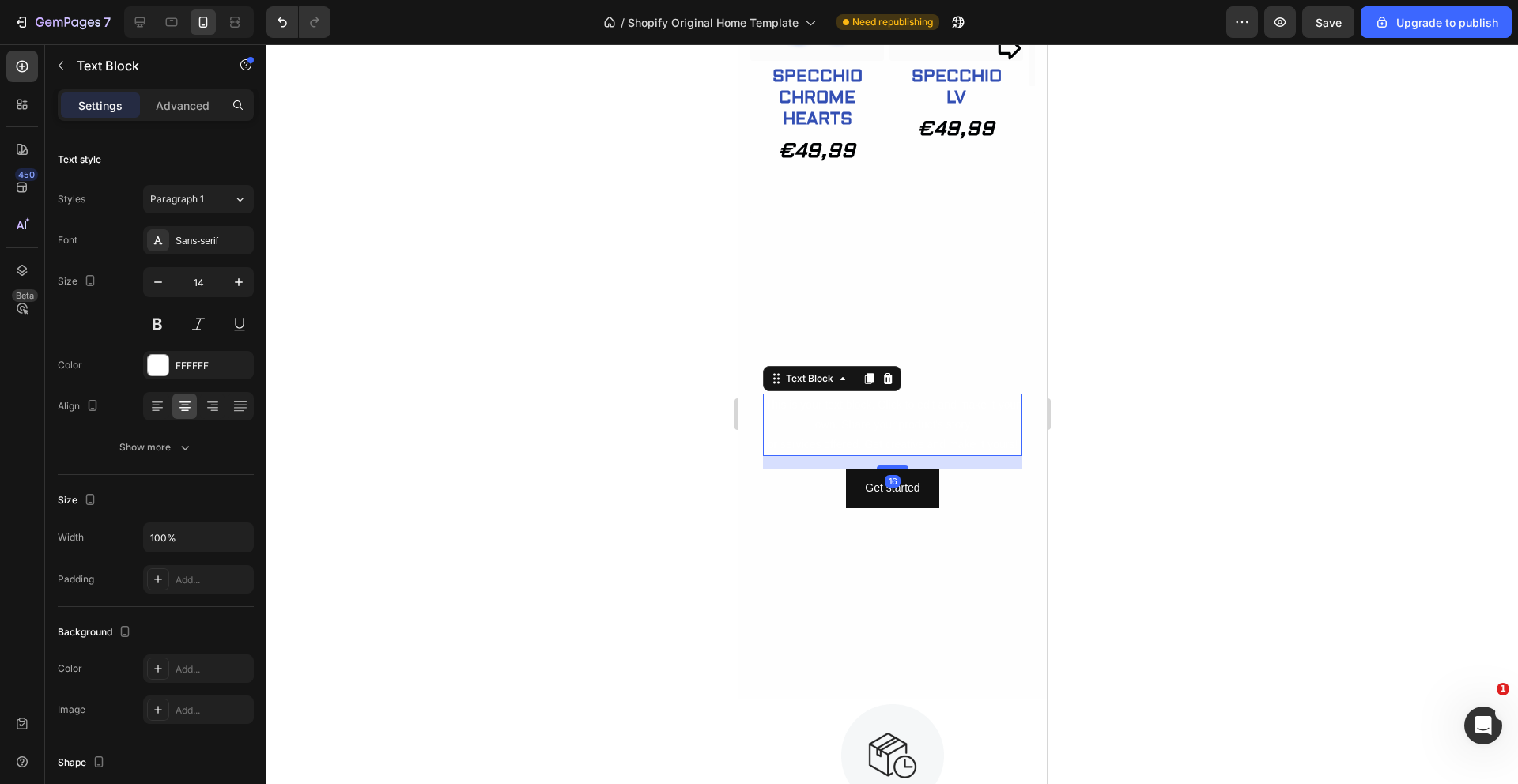
click at [917, 456] on div "This is your text block. Click to edit and make it your own. Share your product…" at bounding box center [892, 425] width 260 height 63
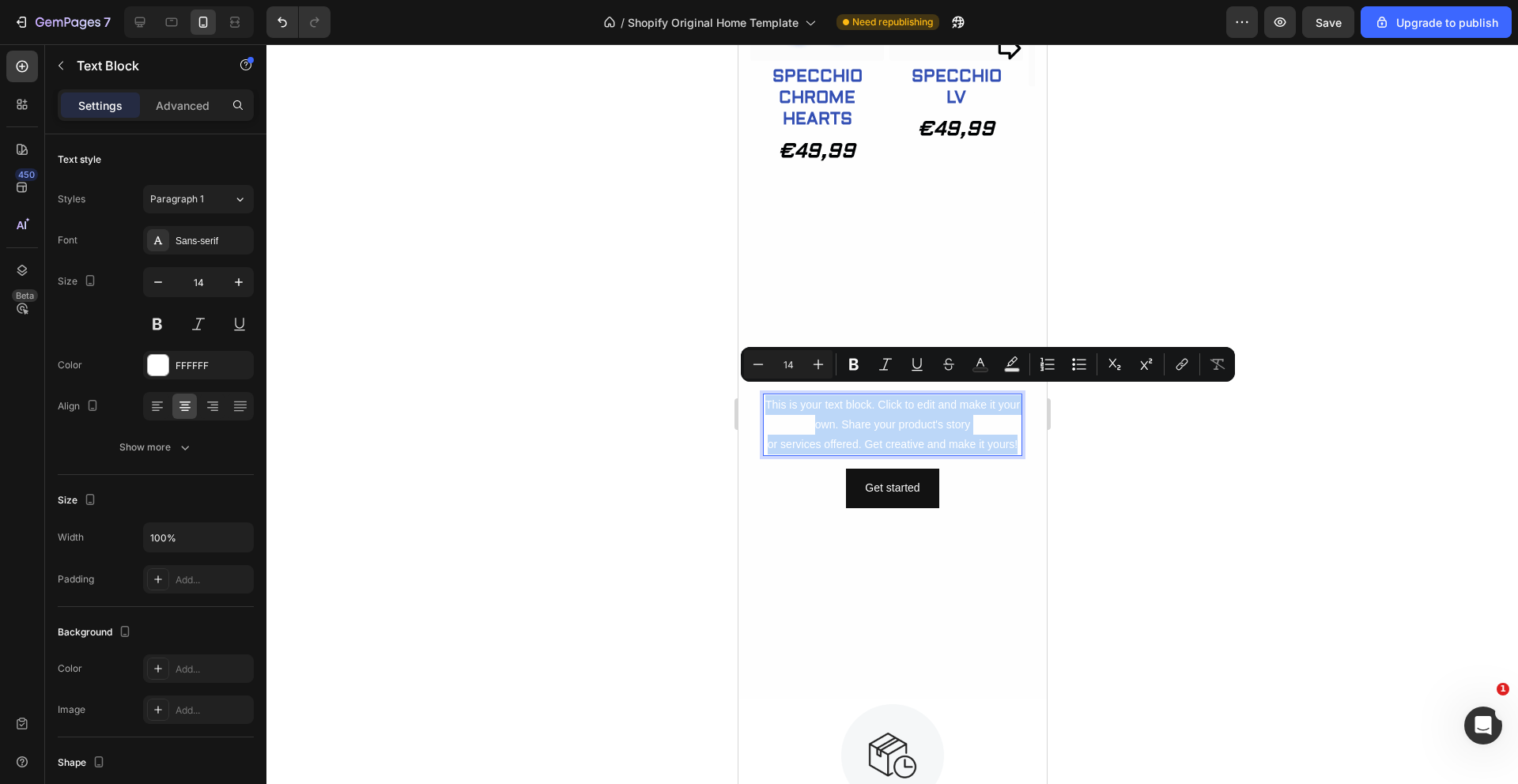
drag, startPoint x: 917, startPoint y: 456, endPoint x: 771, endPoint y: 394, distance: 158.6
click at [771, 395] on p "This is your text block. Click to edit and make it your own. Share your product…" at bounding box center [892, 424] width 256 height 60
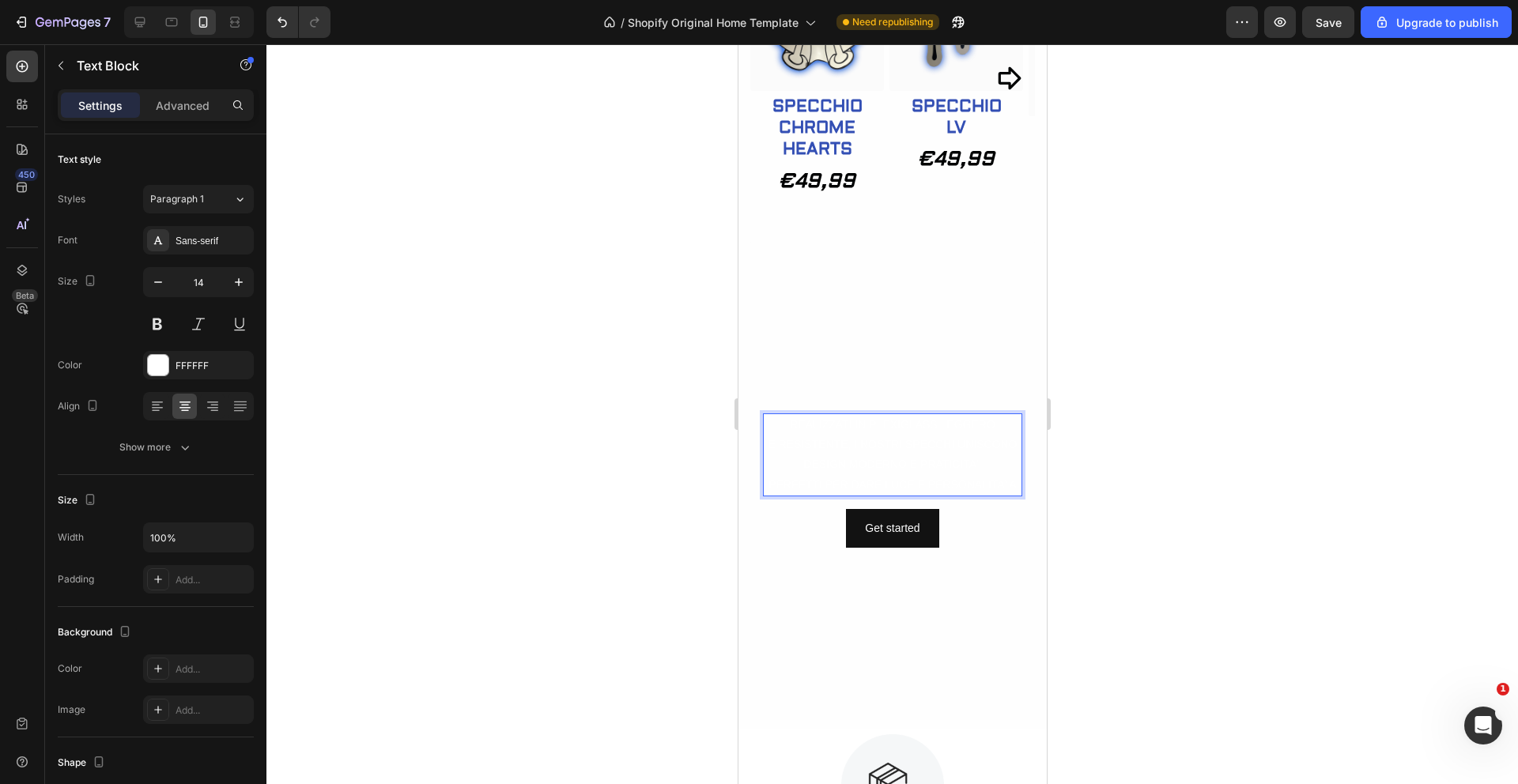
scroll to position [1034, 0]
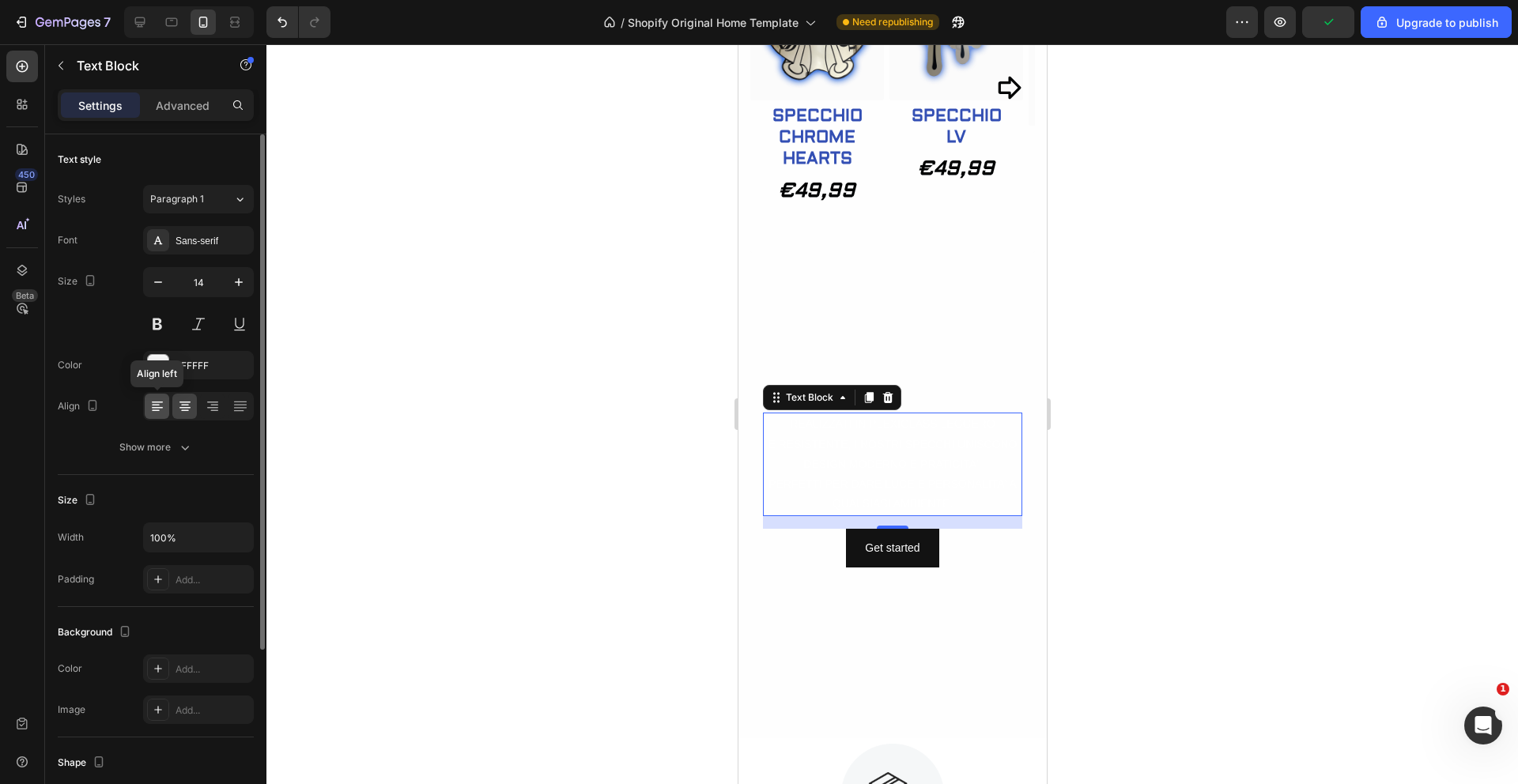
click at [164, 407] on icon at bounding box center [157, 406] width 16 height 16
click at [162, 363] on div at bounding box center [158, 365] width 21 height 21
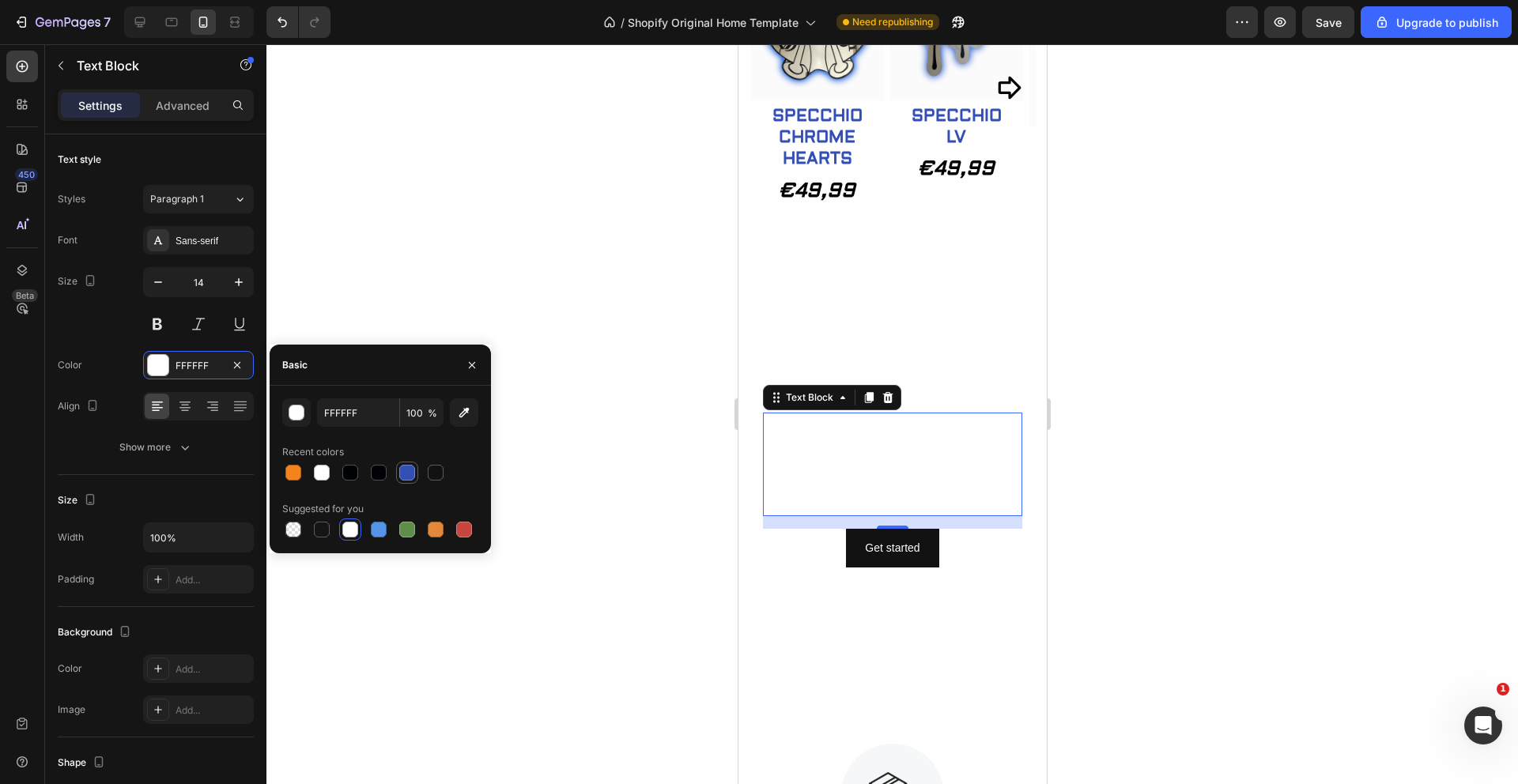
click at [404, 475] on div at bounding box center [407, 473] width 16 height 16
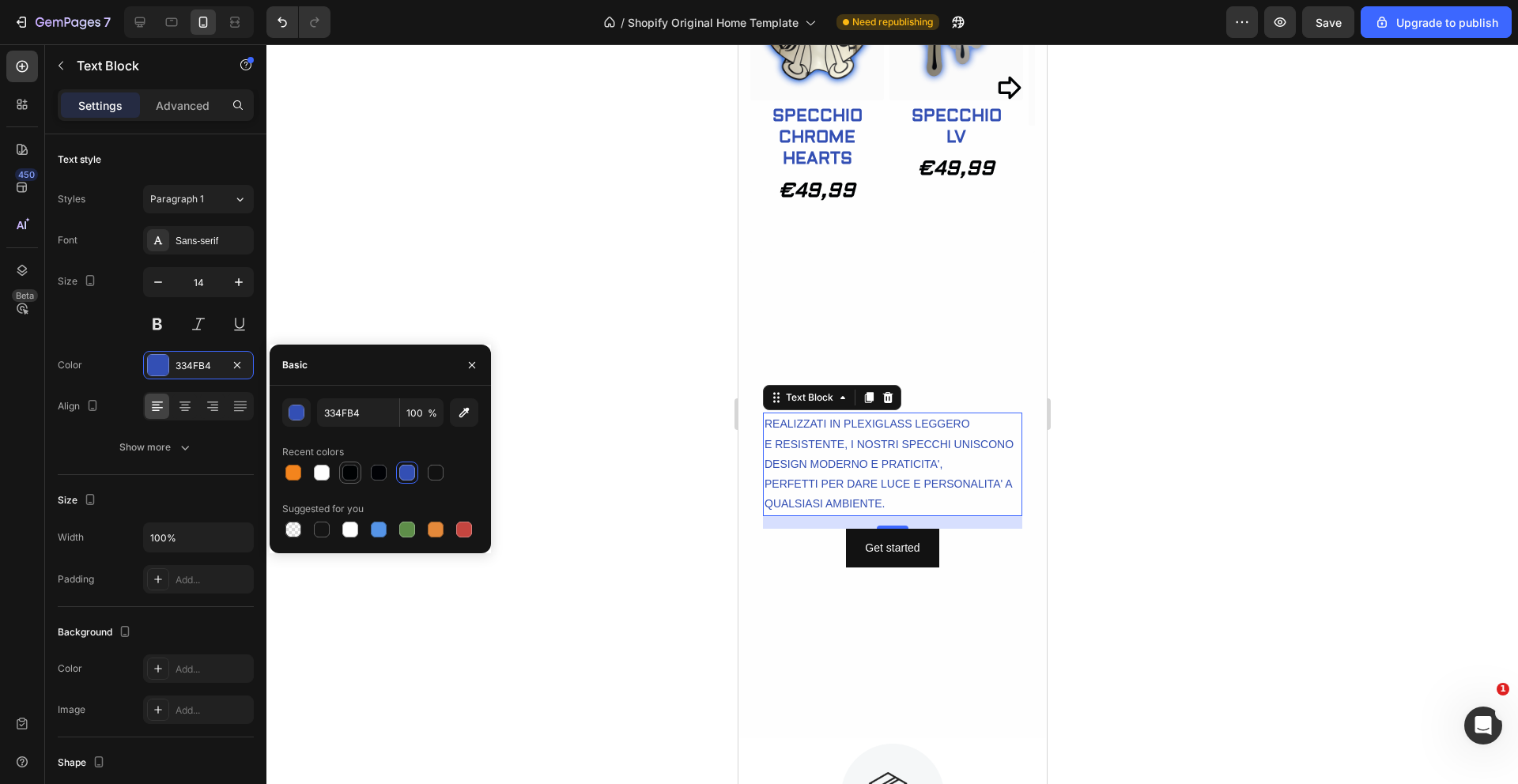
click at [350, 475] on div at bounding box center [350, 473] width 16 height 16
type input "000203"
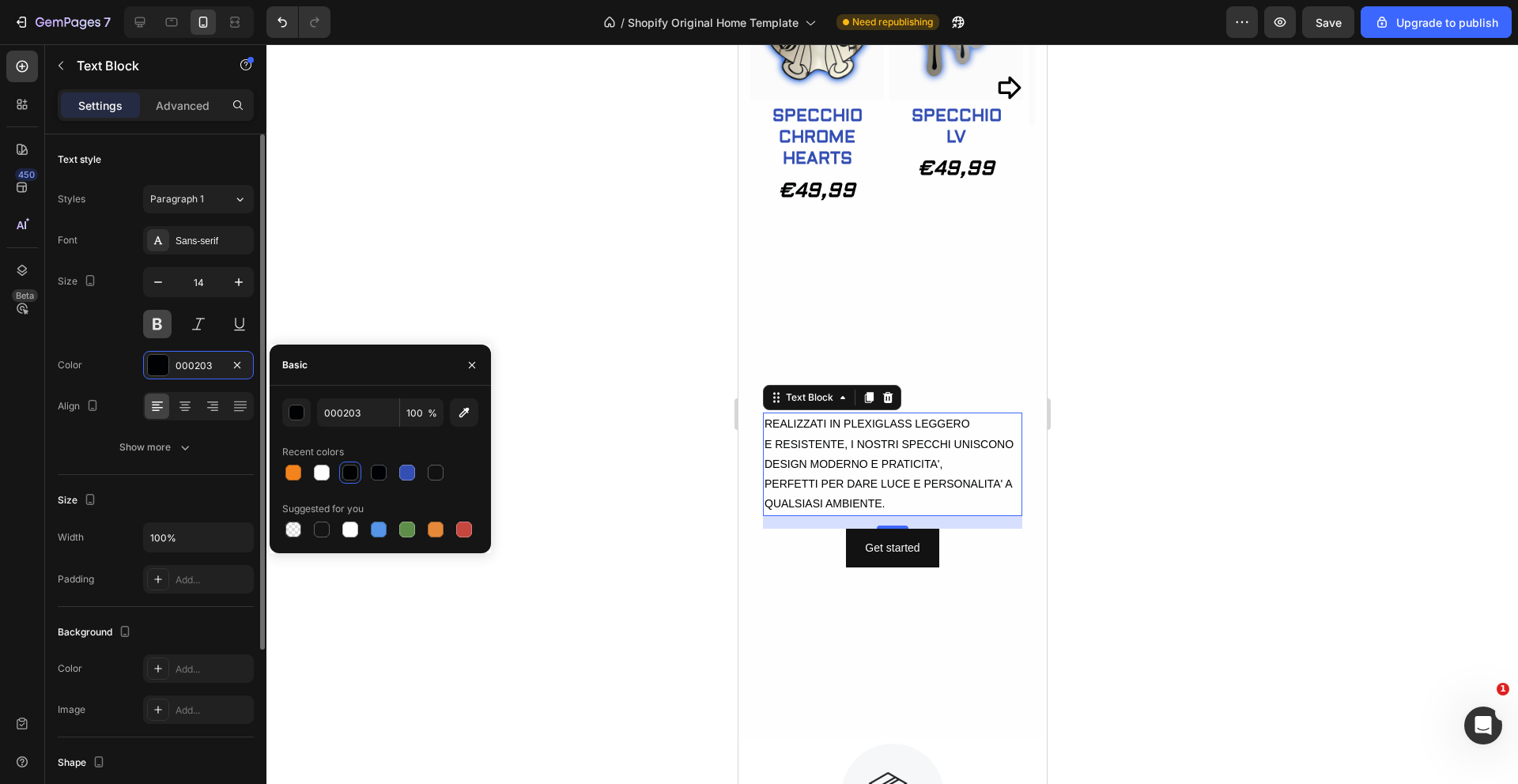
click at [156, 322] on button at bounding box center [157, 324] width 29 height 29
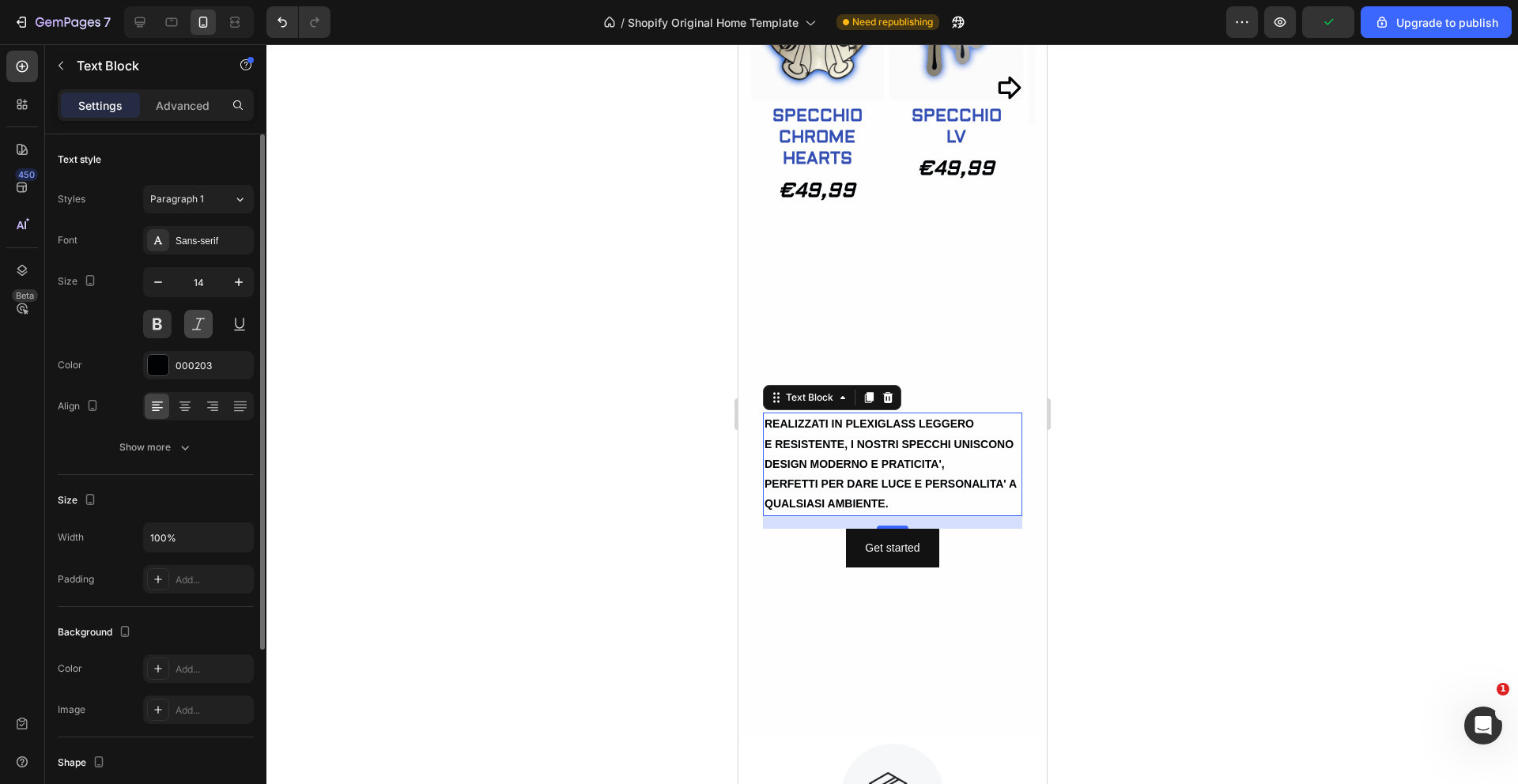
click at [197, 323] on button at bounding box center [199, 324] width 29 height 29
click at [204, 240] on div "Sans-serif" at bounding box center [212, 241] width 74 height 14
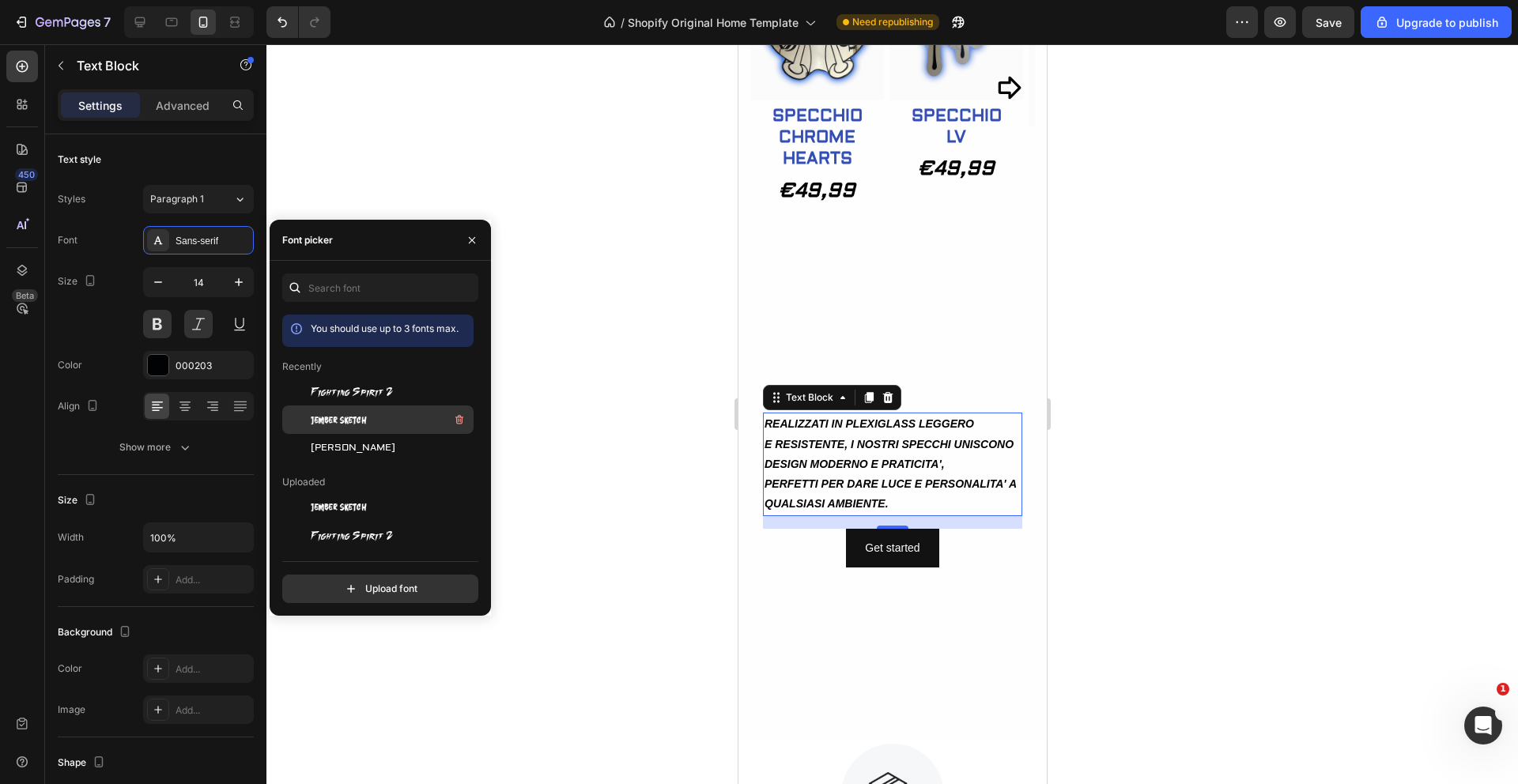
click at [348, 423] on span "Jember Sketch" at bounding box center [339, 420] width 56 height 14
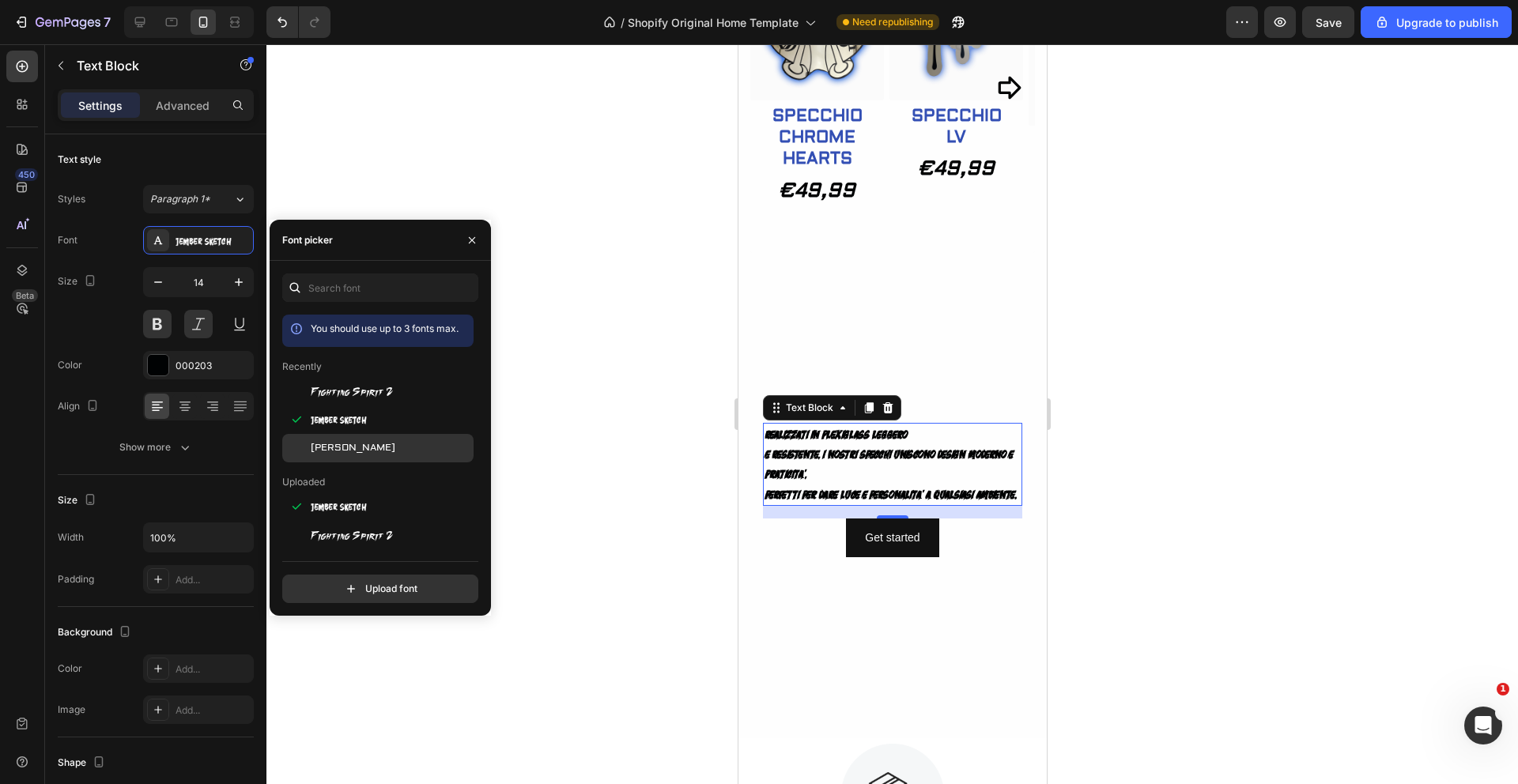
click at [333, 447] on span "Aldrich" at bounding box center [353, 448] width 85 height 14
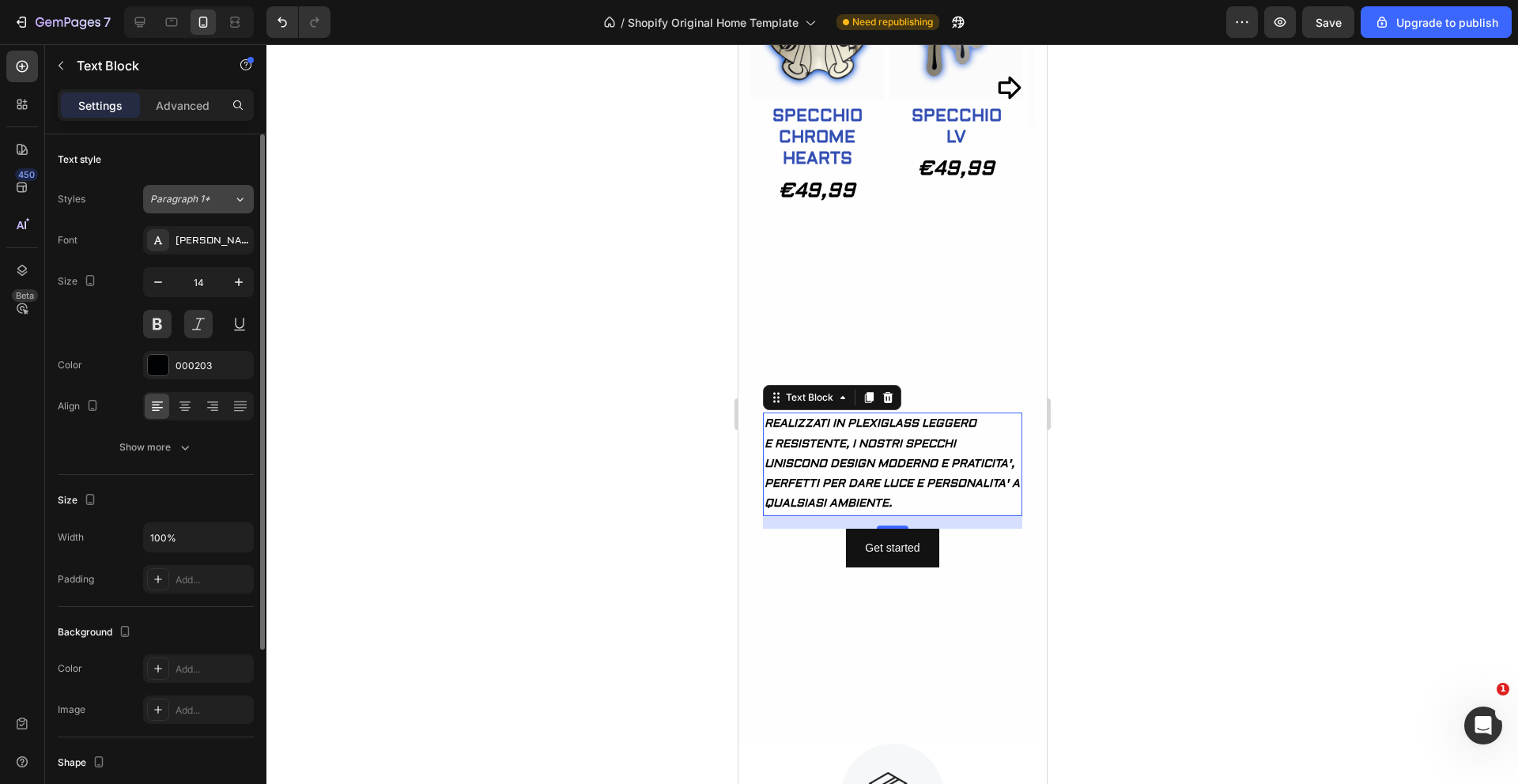
click at [238, 196] on icon at bounding box center [240, 199] width 13 height 16
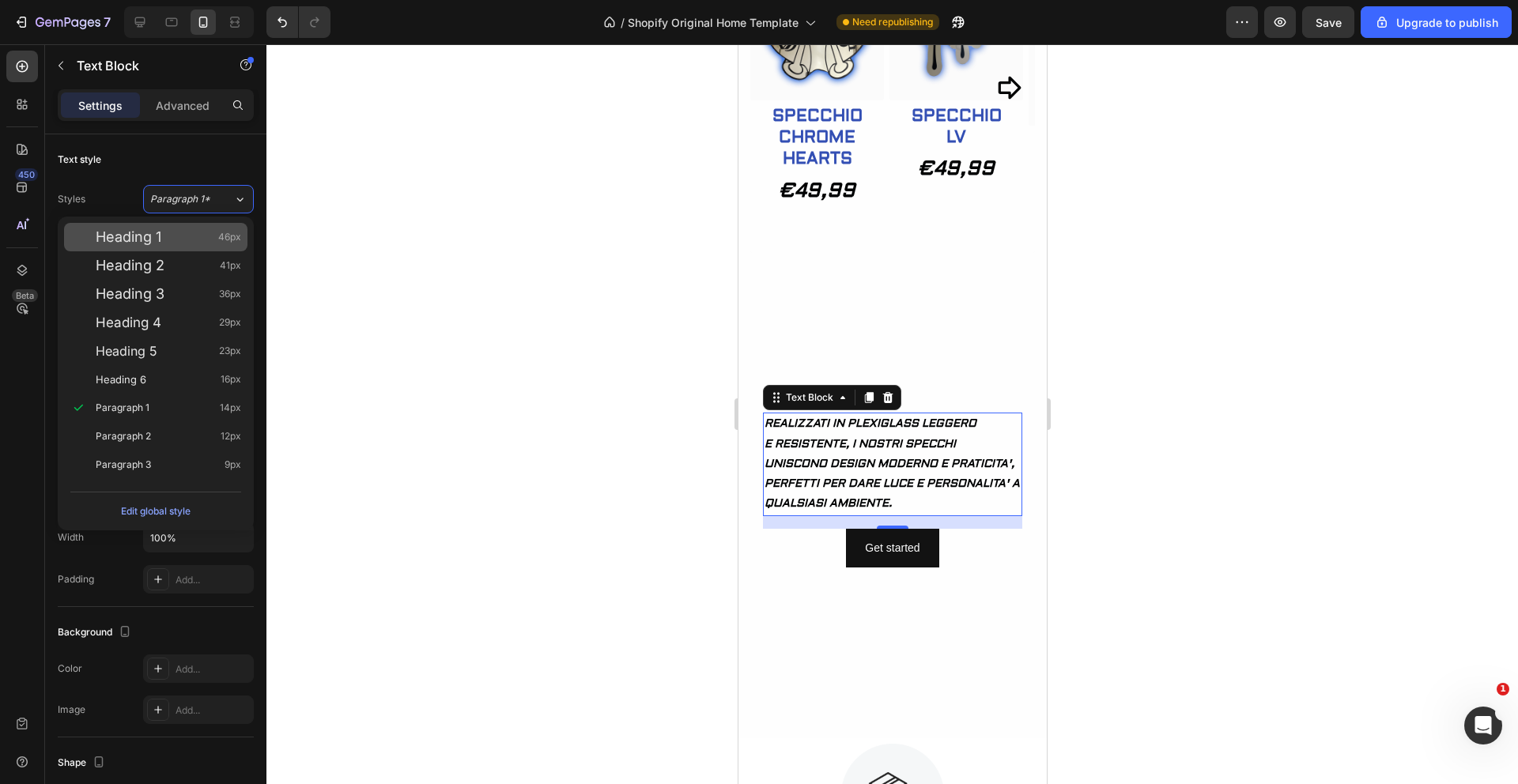
click at [188, 239] on div "Heading 1 46px" at bounding box center [168, 237] width 146 height 16
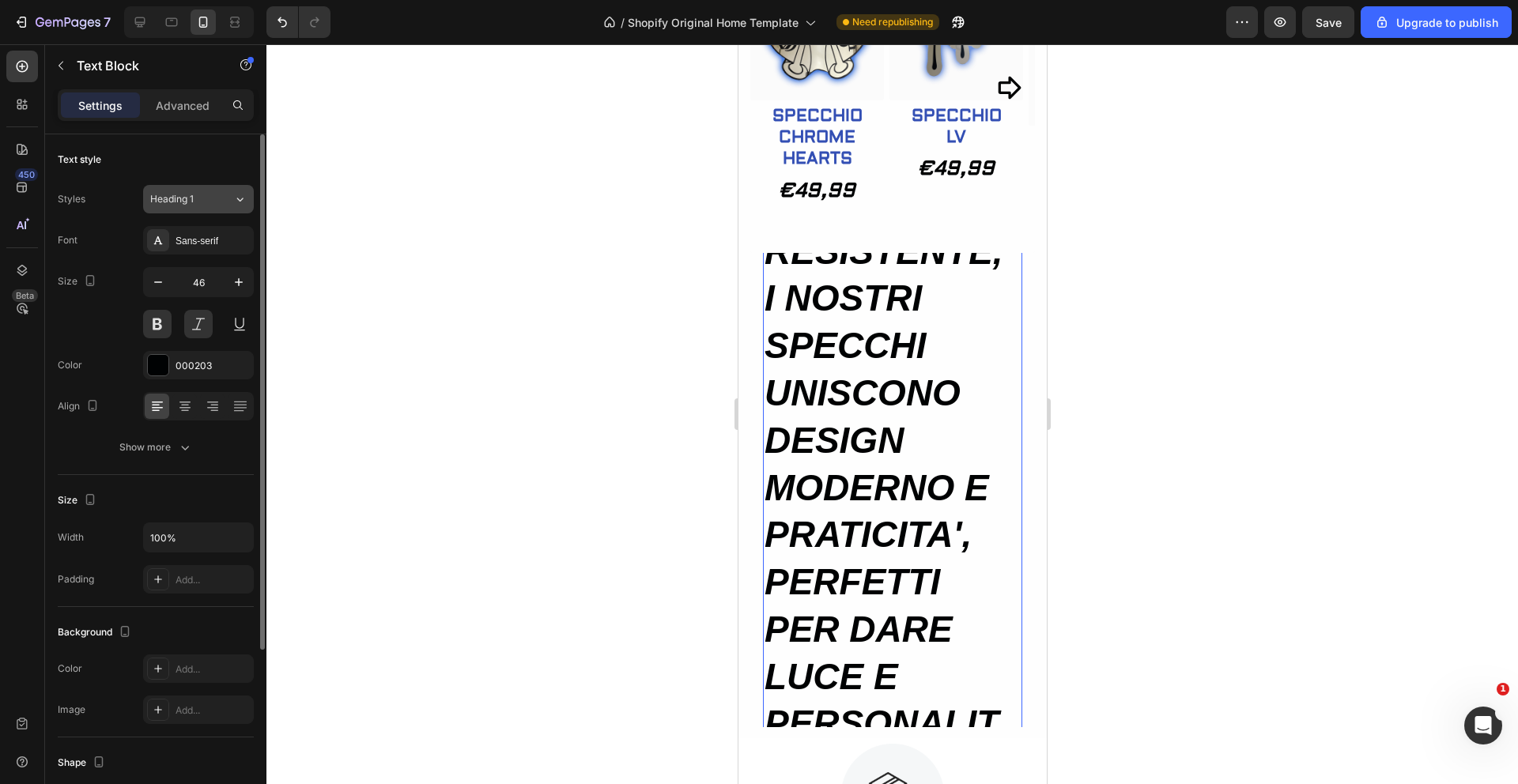
click at [210, 205] on div "Heading 1" at bounding box center [182, 199] width 64 height 14
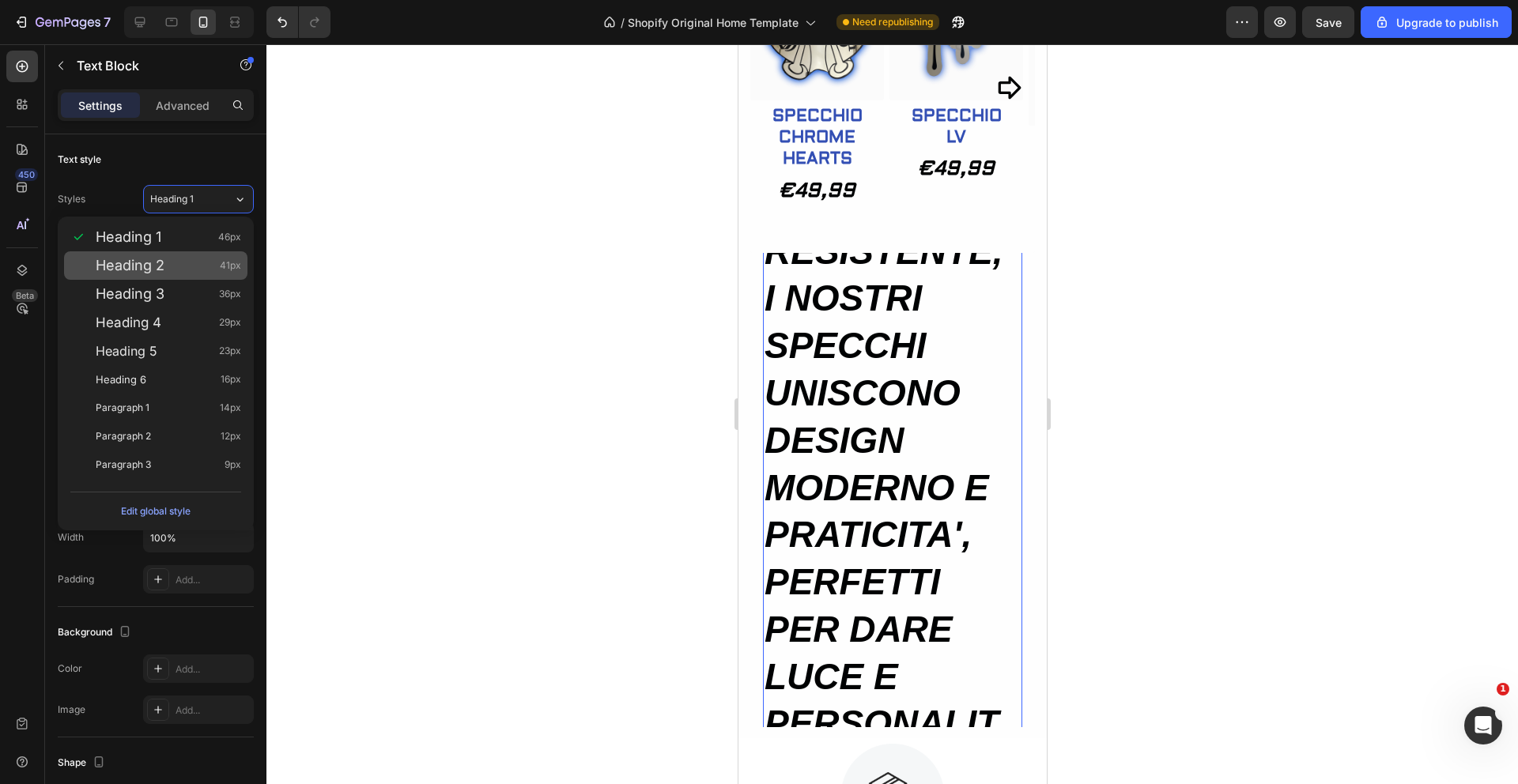
click at [180, 260] on div "Heading 2 41px" at bounding box center [168, 265] width 146 height 16
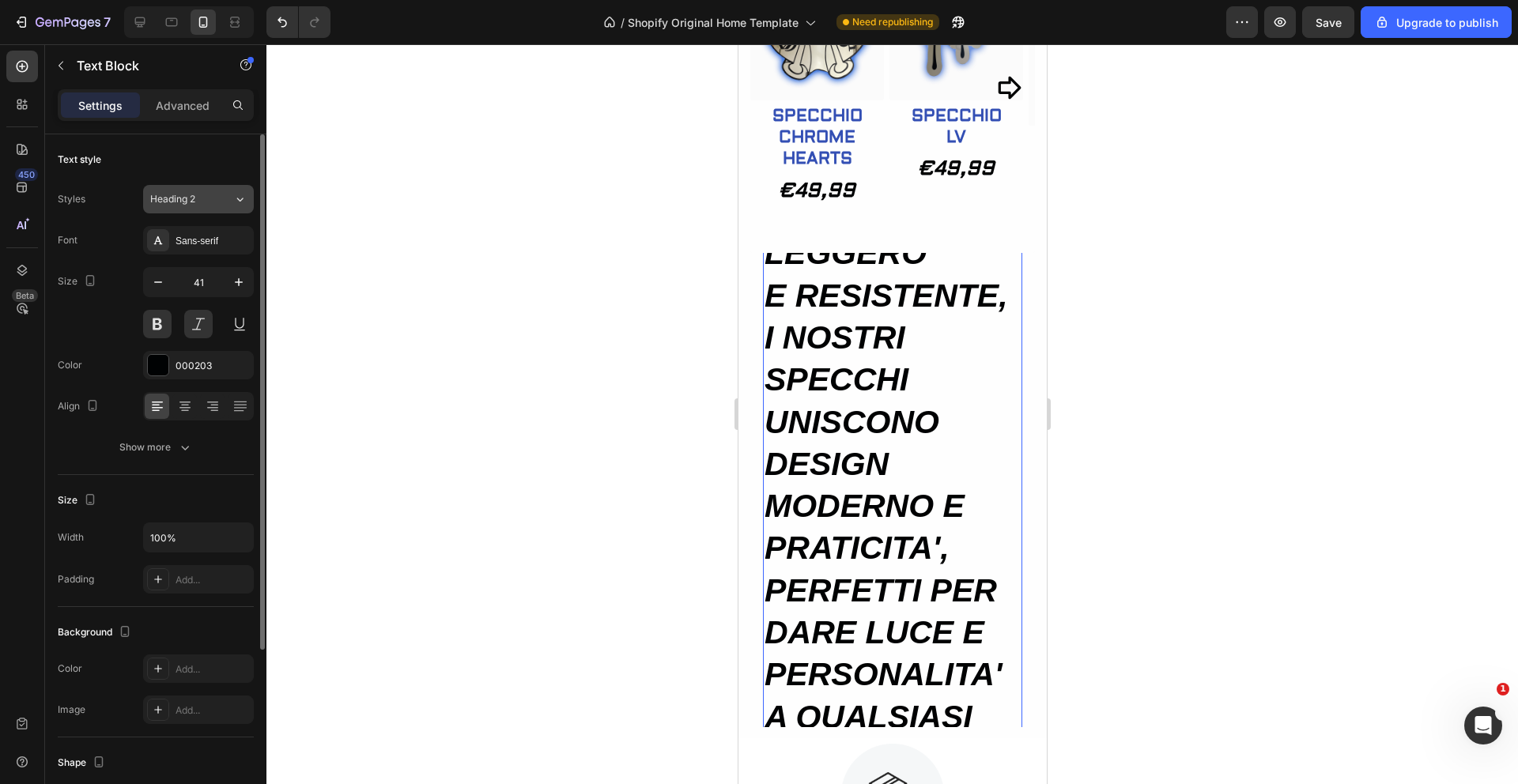
click at [209, 200] on div "Heading 2" at bounding box center [182, 199] width 64 height 14
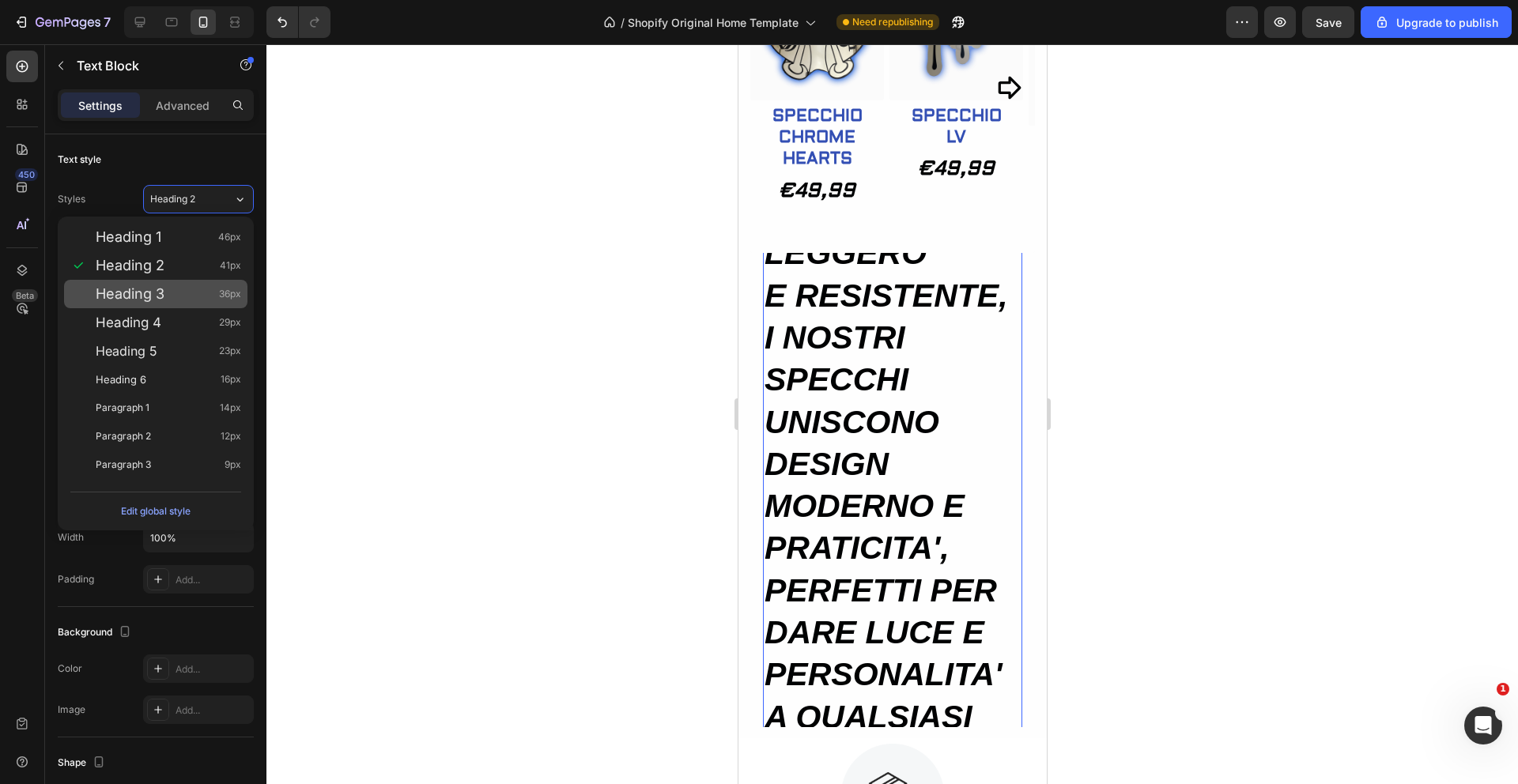
click at [185, 286] on div "Heading 3 36px" at bounding box center [168, 294] width 146 height 16
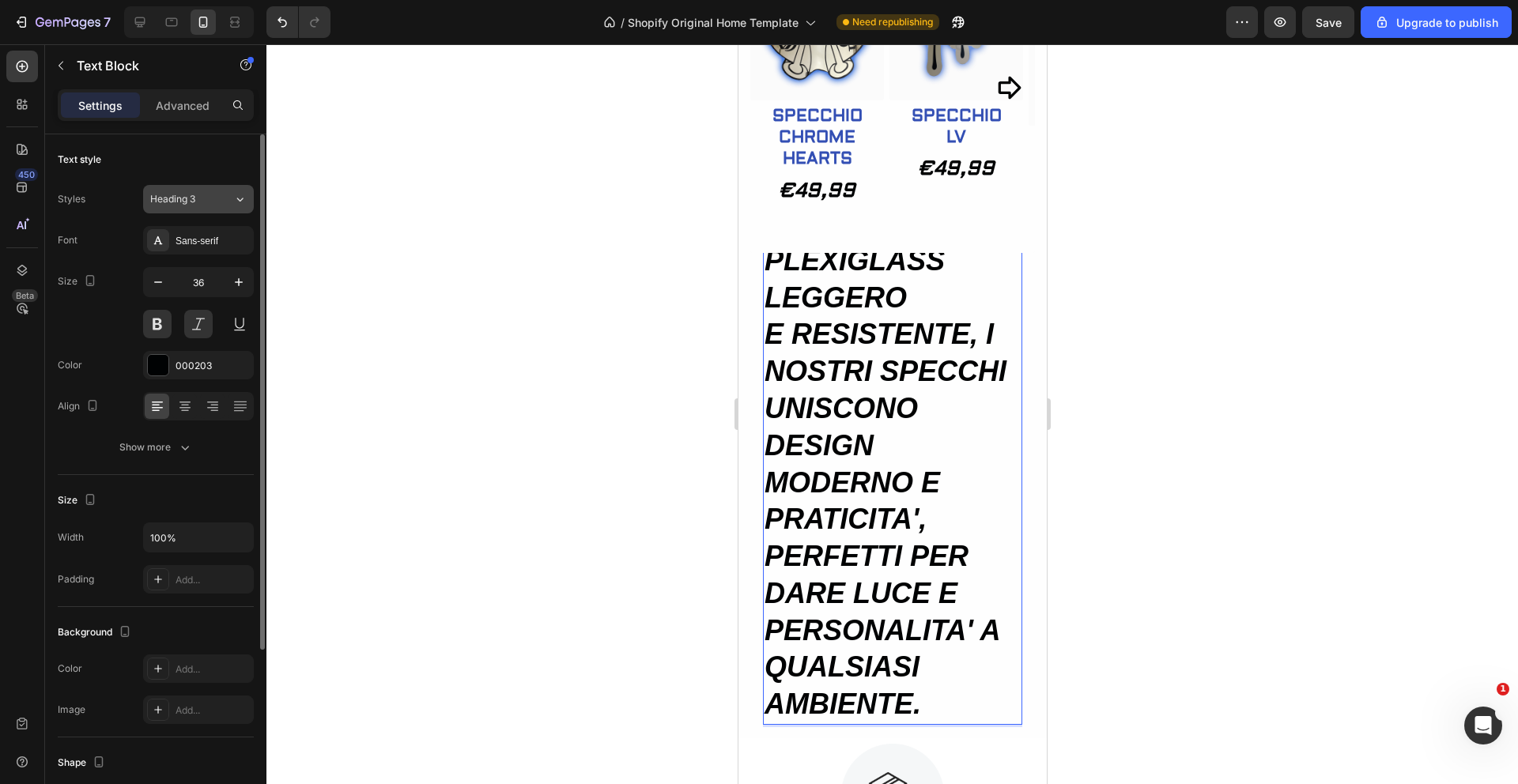
click at [222, 199] on div "Heading 3" at bounding box center [191, 199] width 83 height 14
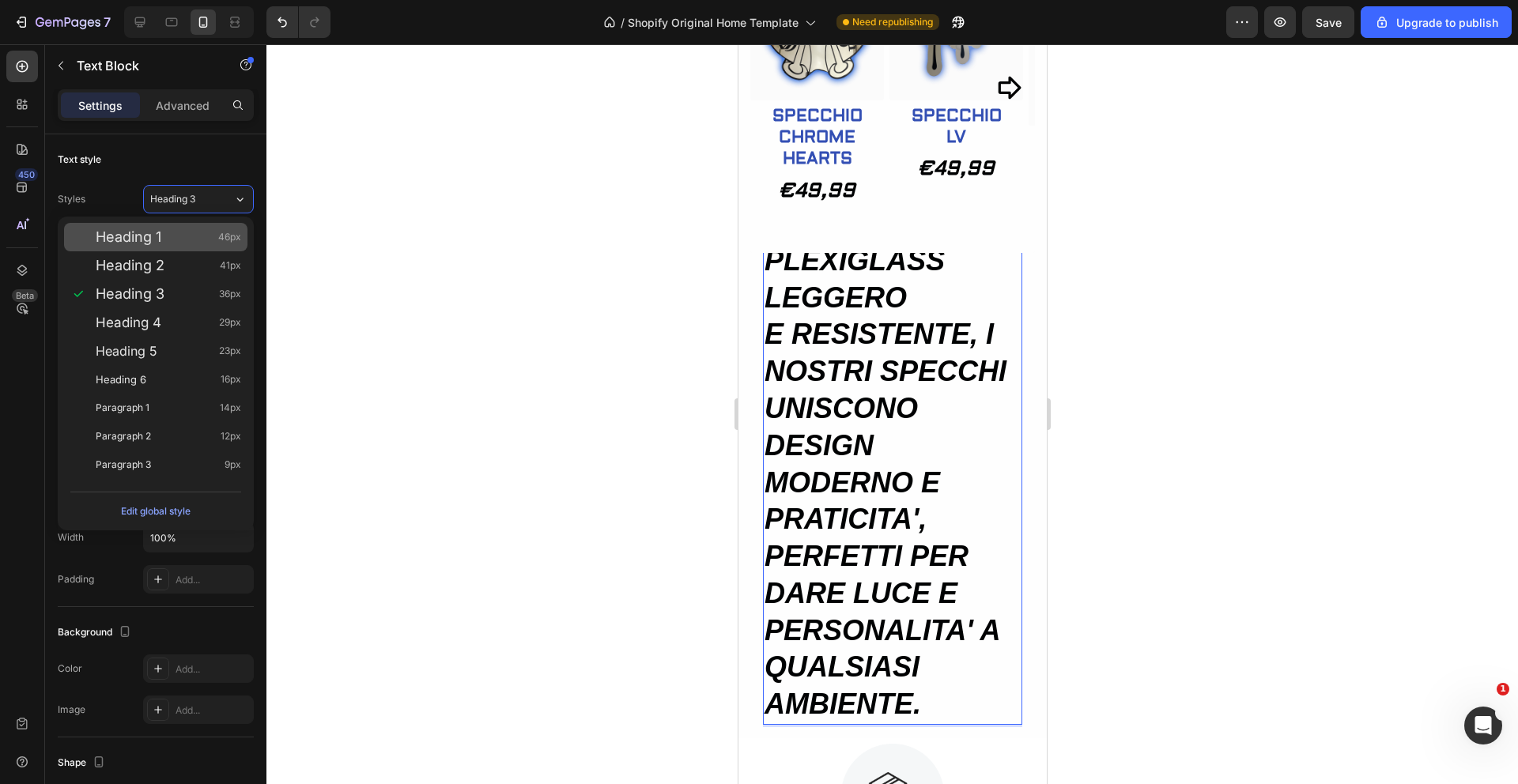
click at [193, 231] on div "Heading 1 46px" at bounding box center [168, 237] width 146 height 16
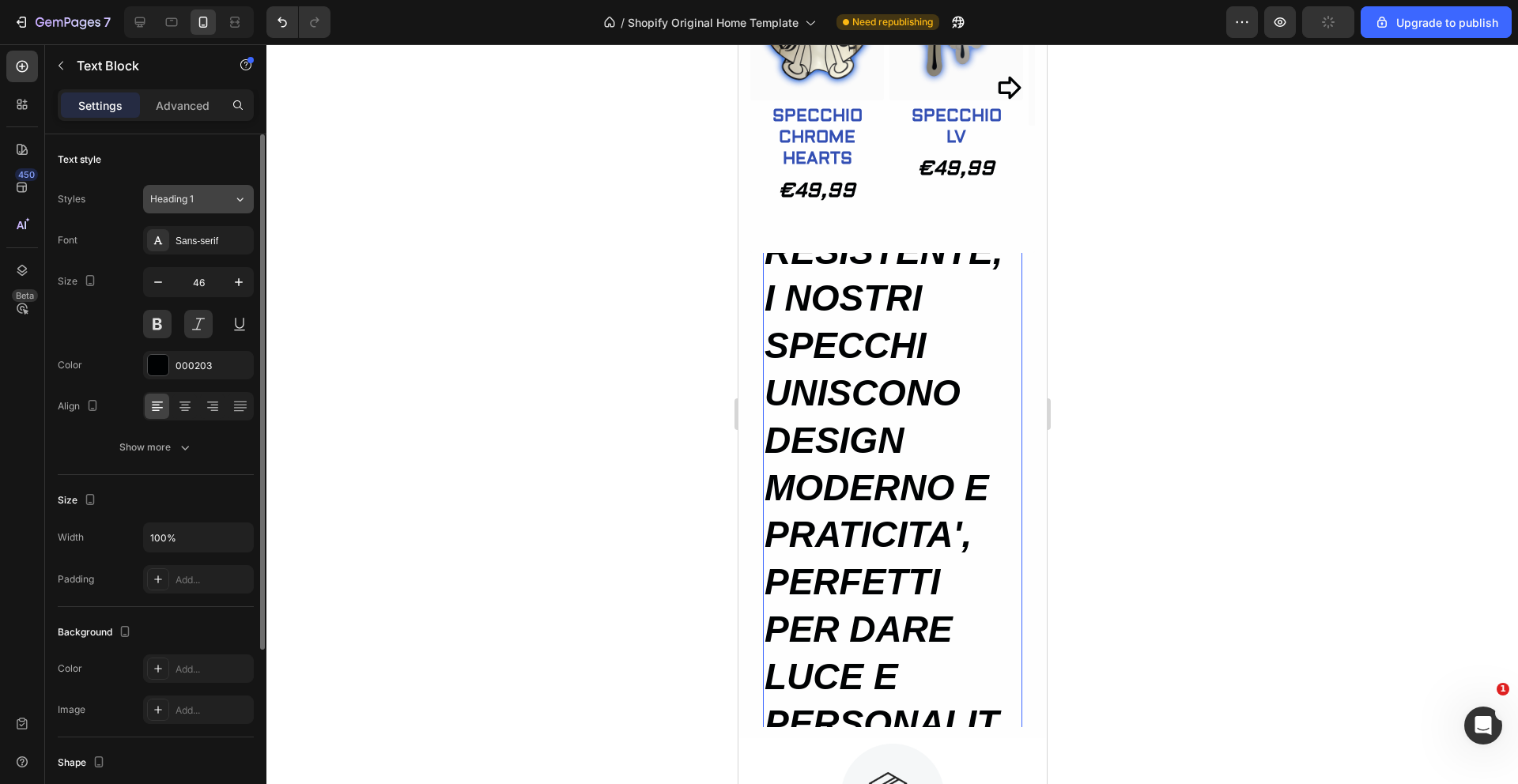
click at [231, 194] on div "Heading 1" at bounding box center [191, 199] width 83 height 14
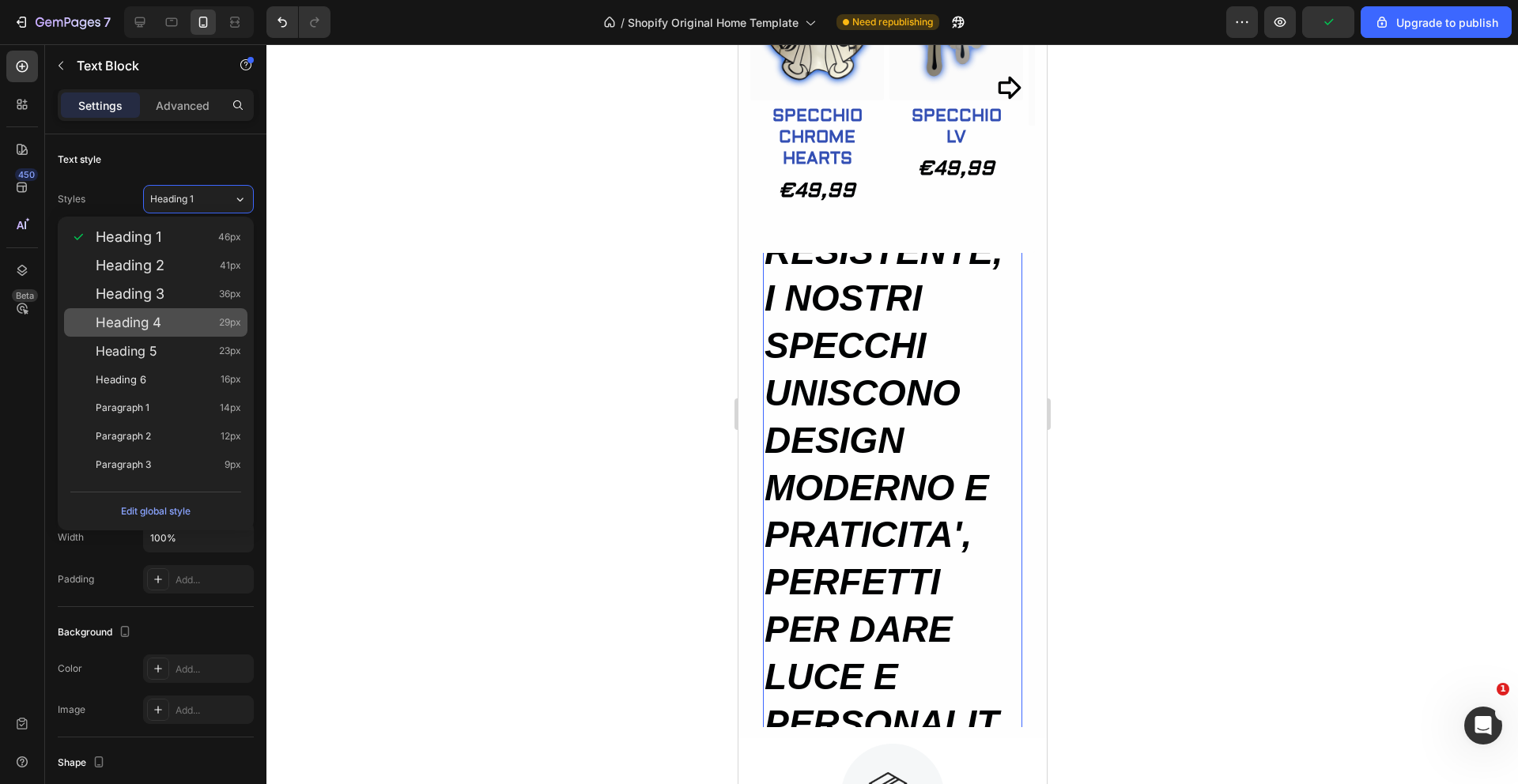
click at [167, 328] on div "Heading 4 29px" at bounding box center [168, 323] width 146 height 16
type input "29"
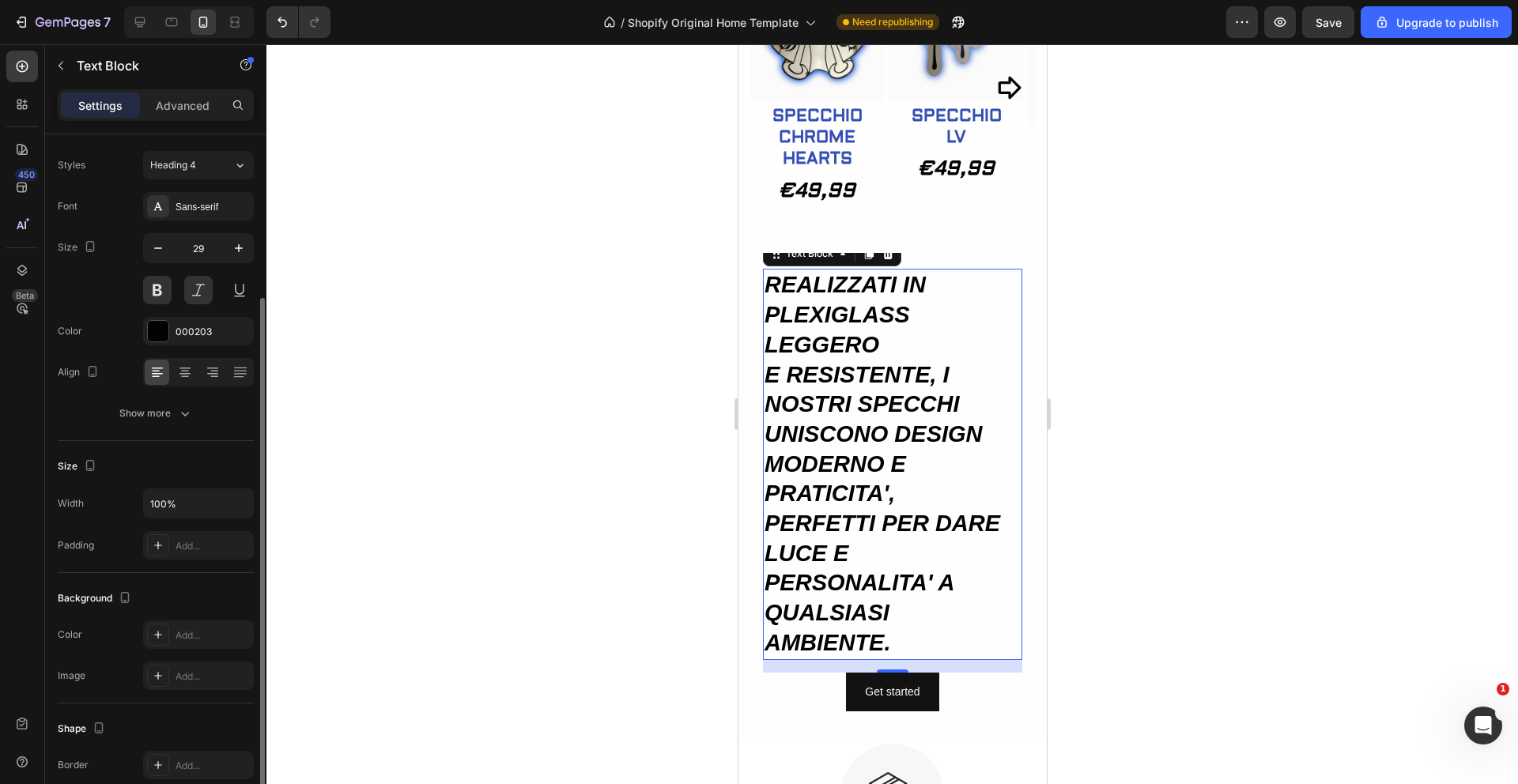
scroll to position [0, 0]
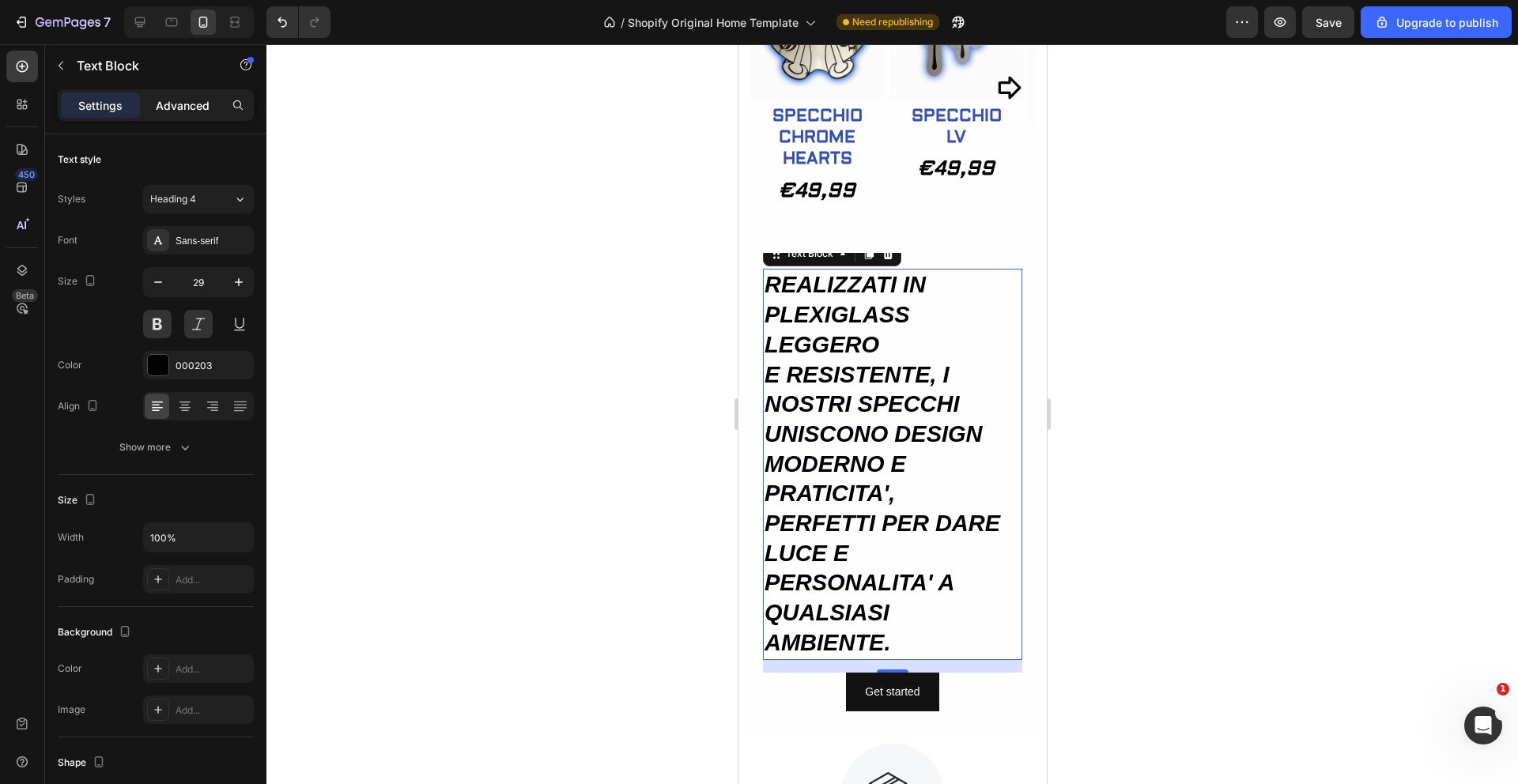
click at [205, 106] on p "Advanced" at bounding box center [183, 105] width 54 height 16
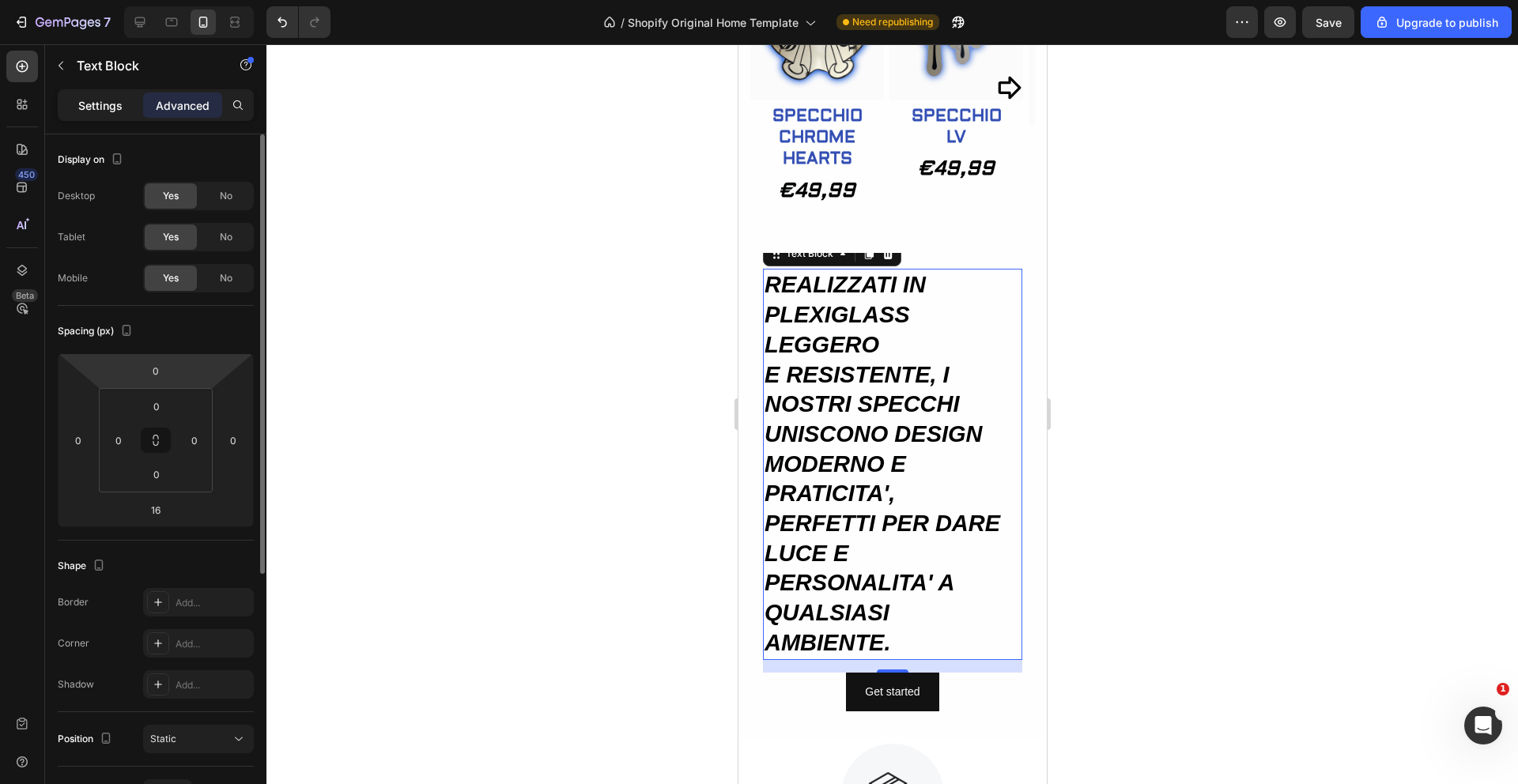
click at [117, 103] on p "Settings" at bounding box center [100, 105] width 45 height 16
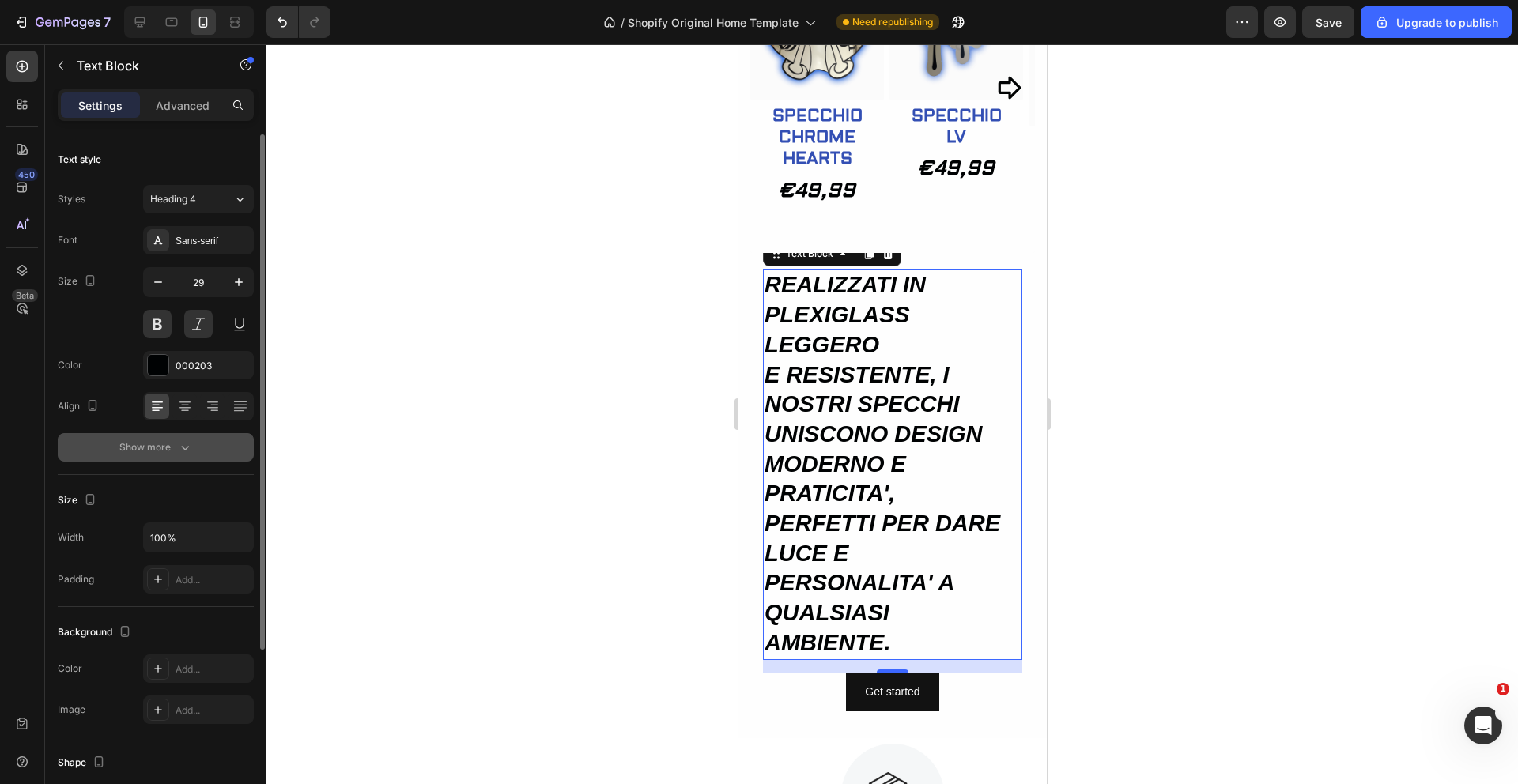
click at [156, 449] on div "Show more" at bounding box center [155, 447] width 73 height 16
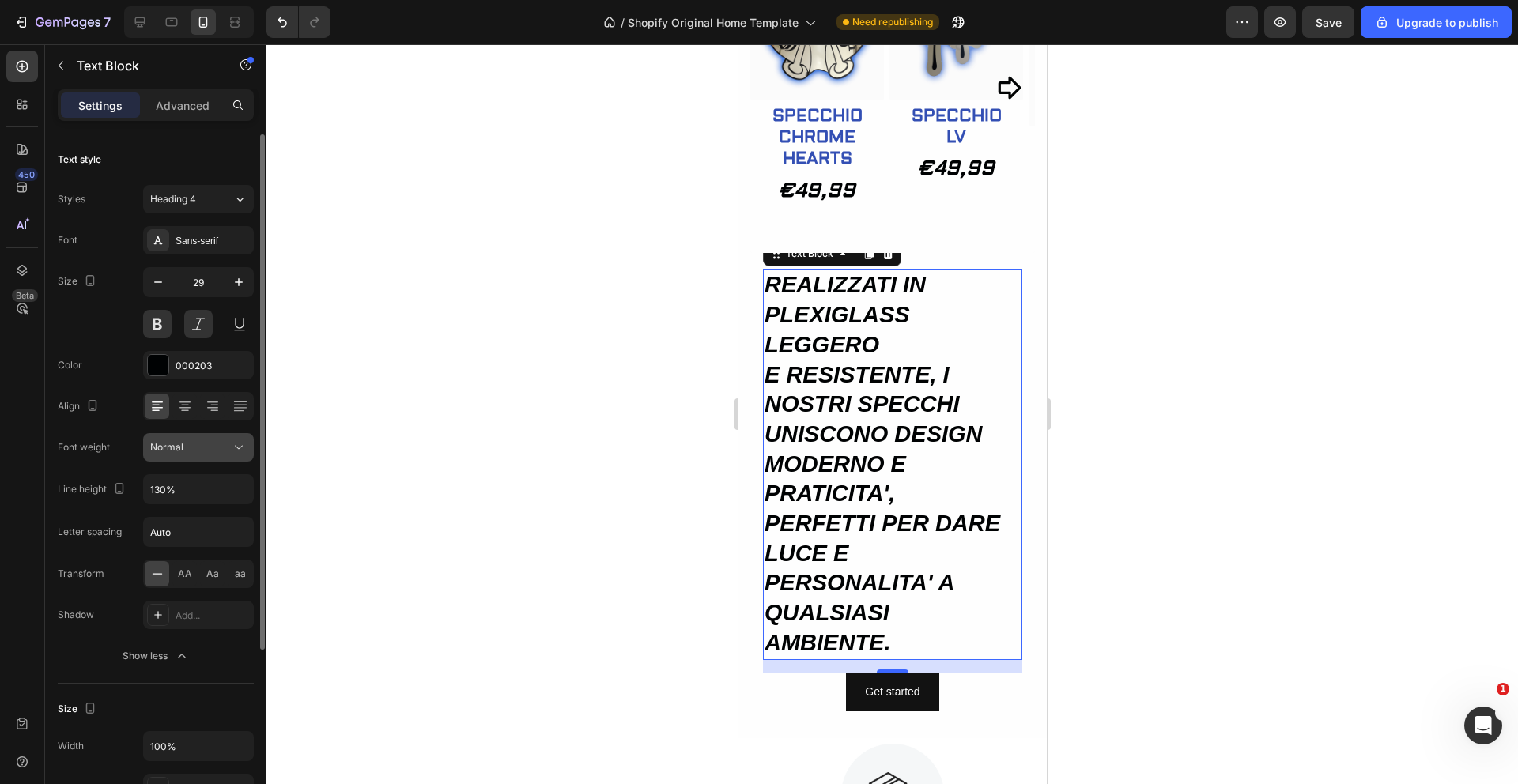
click at [222, 451] on div "Normal" at bounding box center [190, 447] width 81 height 14
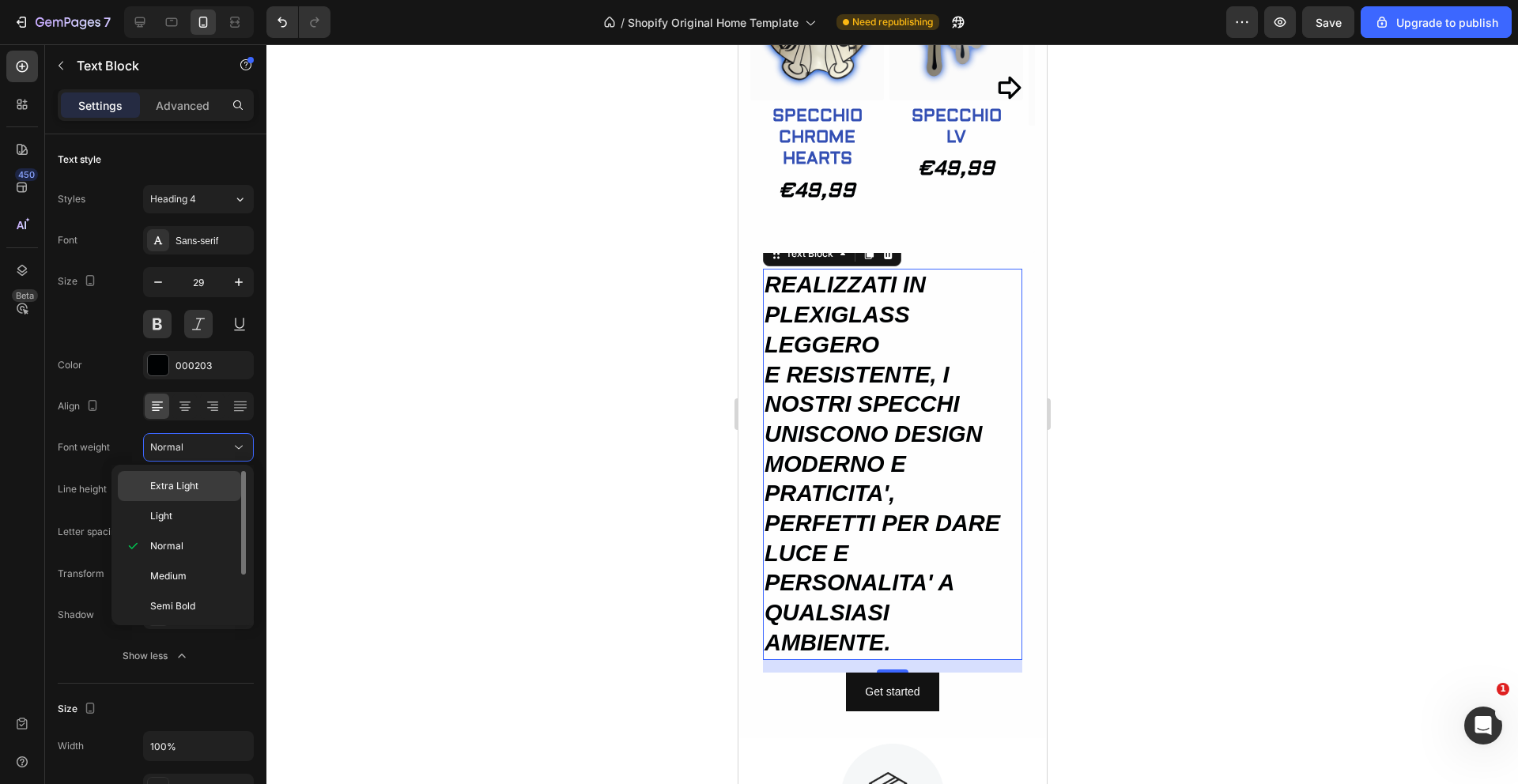
click at [195, 480] on span "Extra Light" at bounding box center [174, 486] width 49 height 14
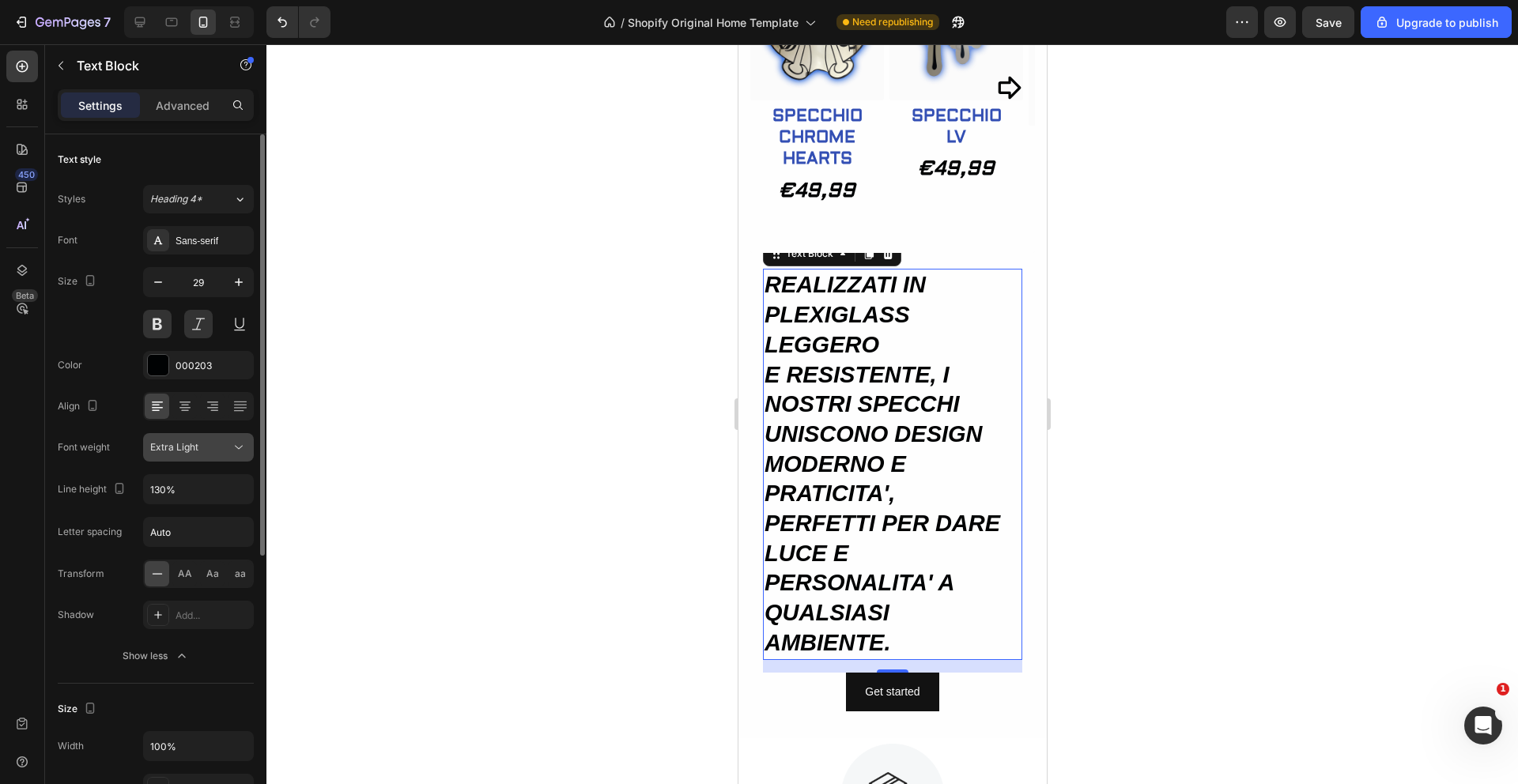
click at [231, 450] on icon at bounding box center [239, 447] width 16 height 16
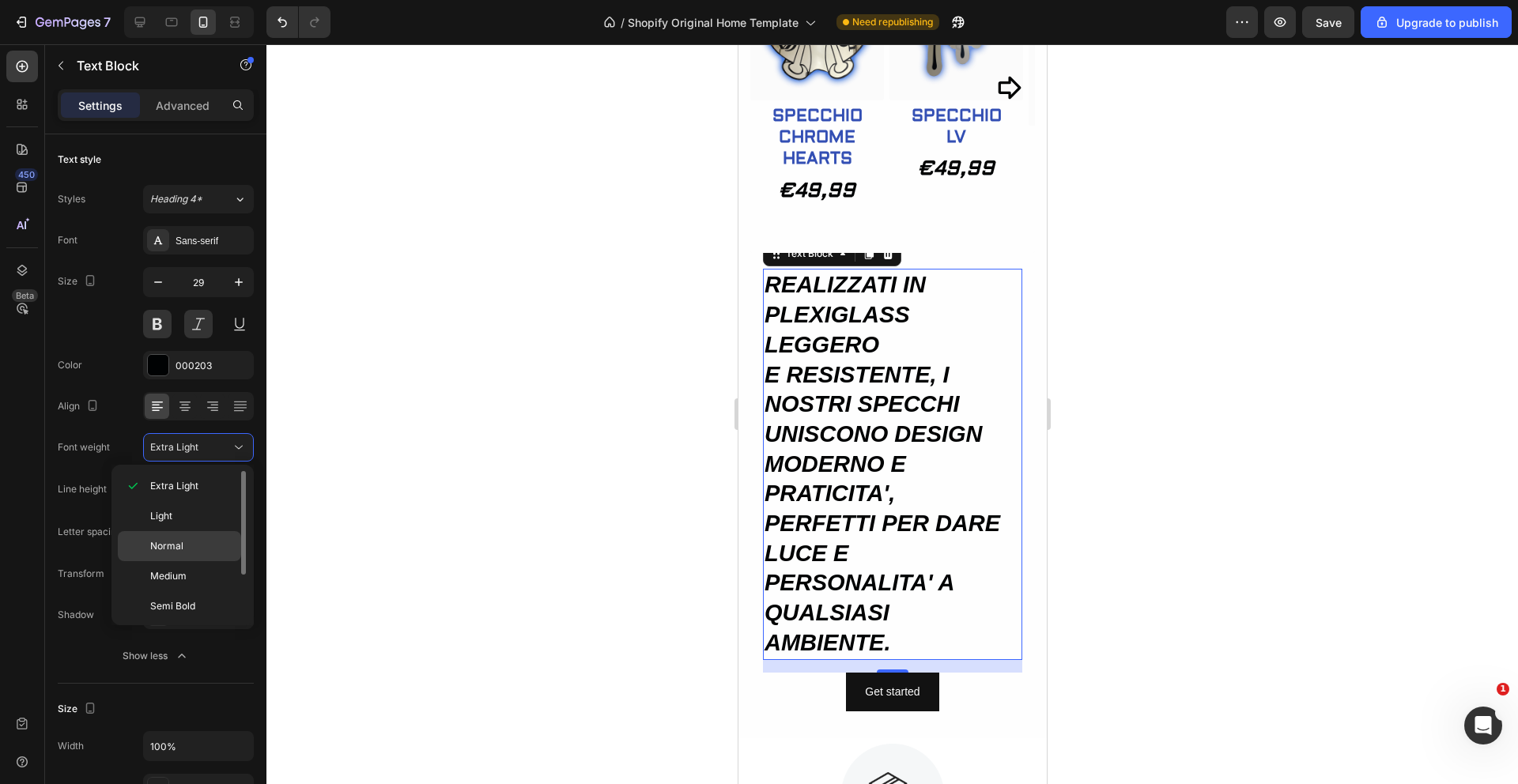
click at [170, 542] on span "Normal" at bounding box center [167, 546] width 33 height 14
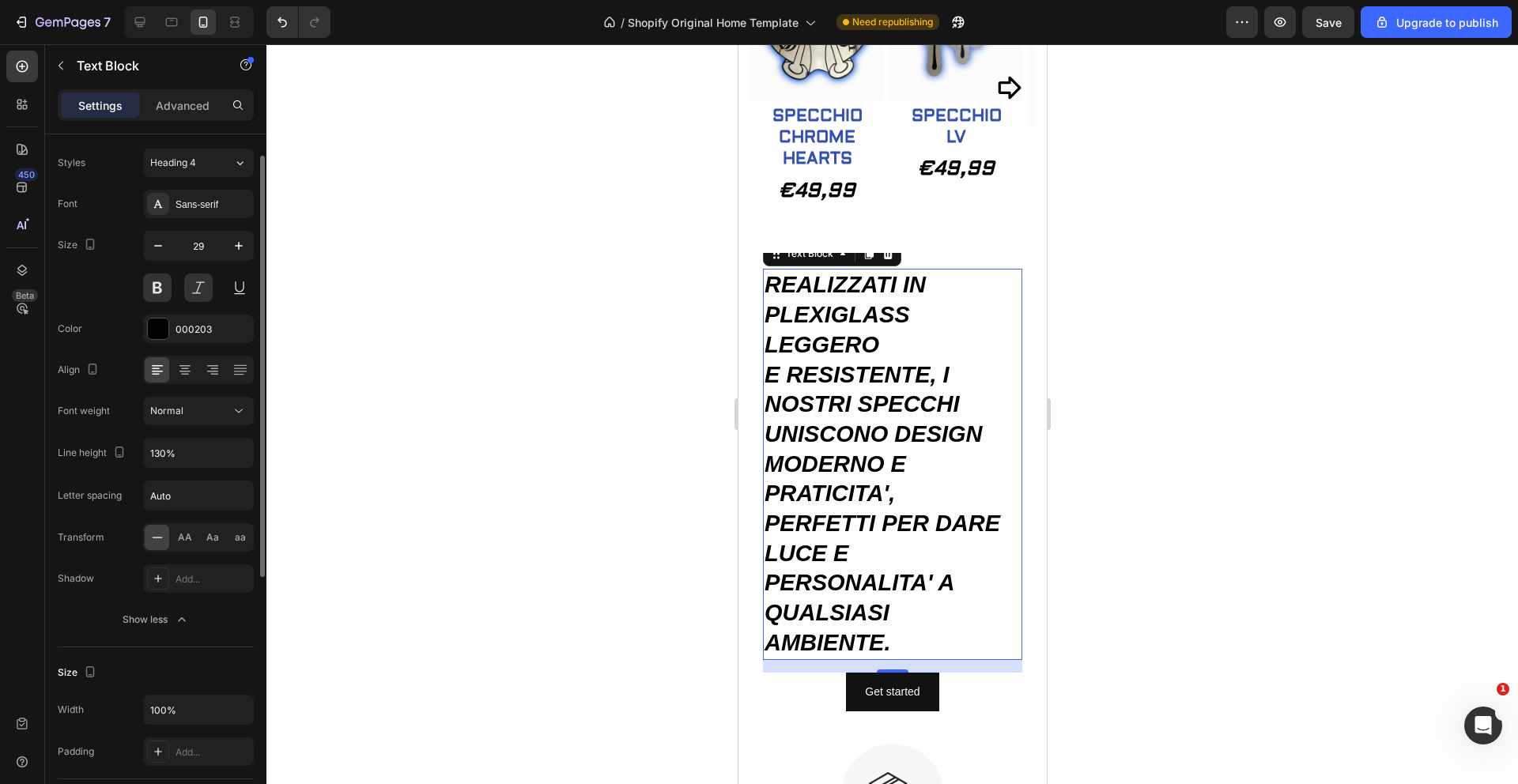
scroll to position [40, 0]
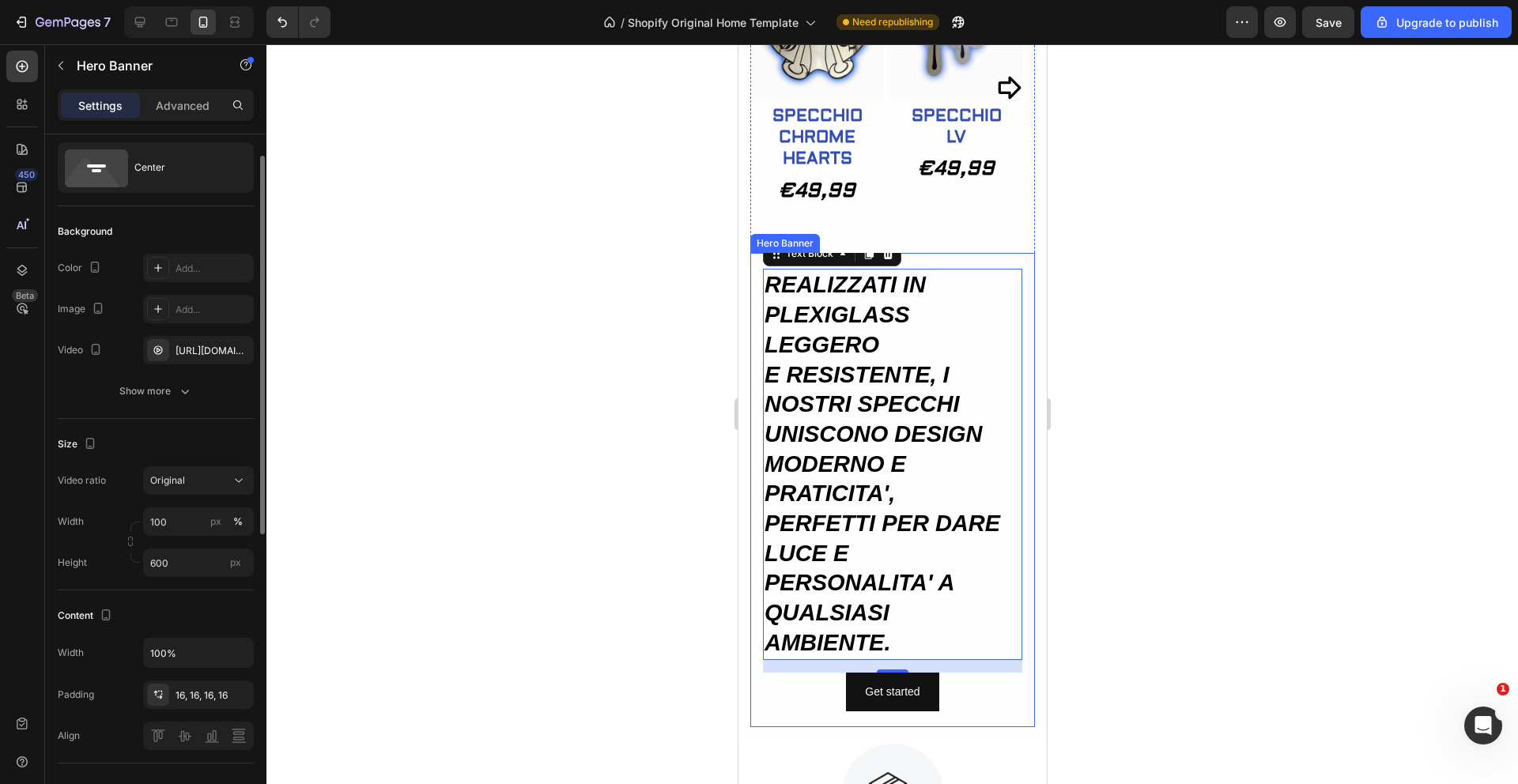
click at [1009, 257] on div "REALIZZATI IN PLEXIGLASS LEGGERO E RESISTENTE, I NOSTRI SPECCHI UNISCONO DESIGN…" at bounding box center [892, 489] width 285 height 467
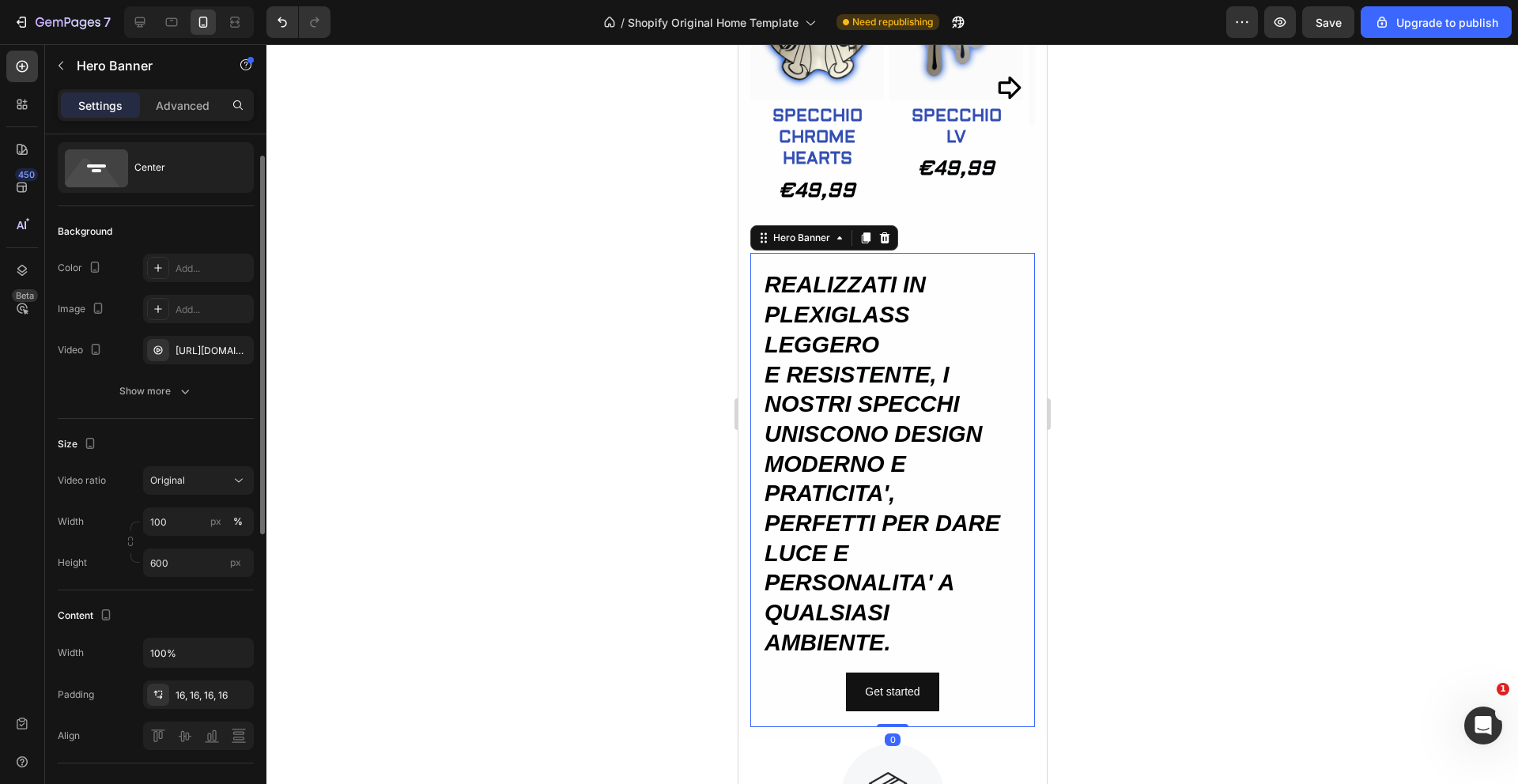
scroll to position [0, 0]
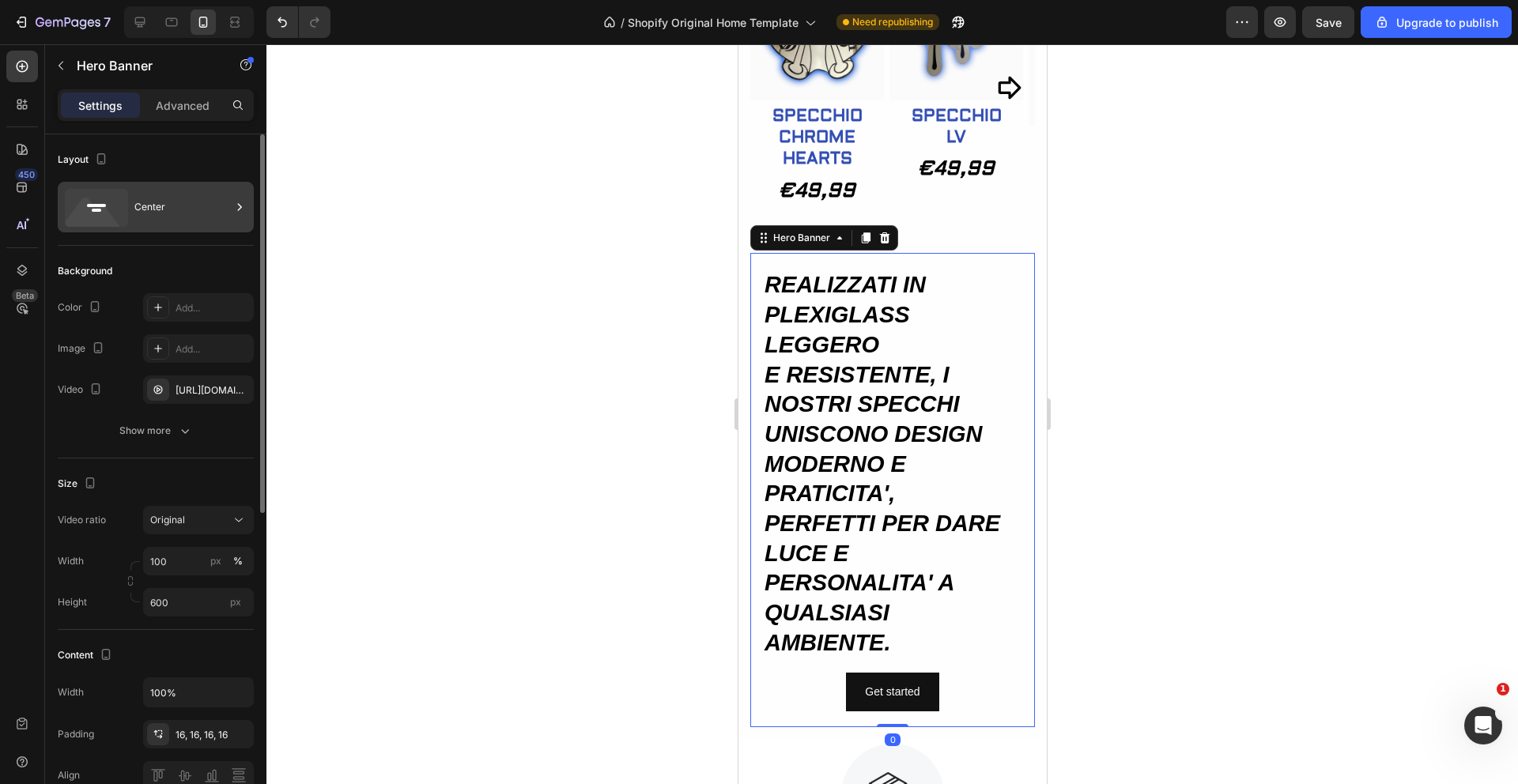
click at [176, 213] on div "Center" at bounding box center [182, 207] width 96 height 36
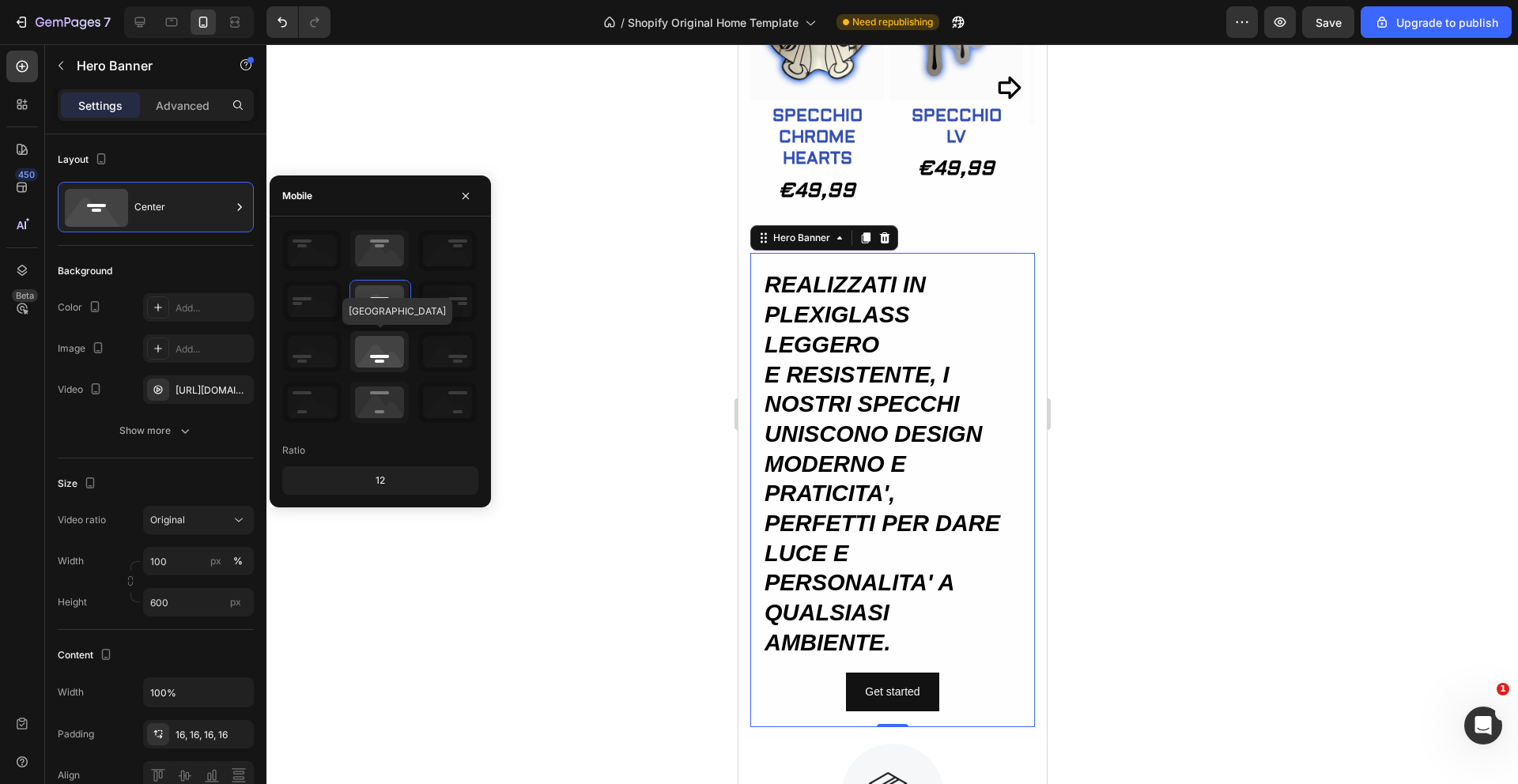
click at [366, 346] on icon at bounding box center [379, 351] width 58 height 41
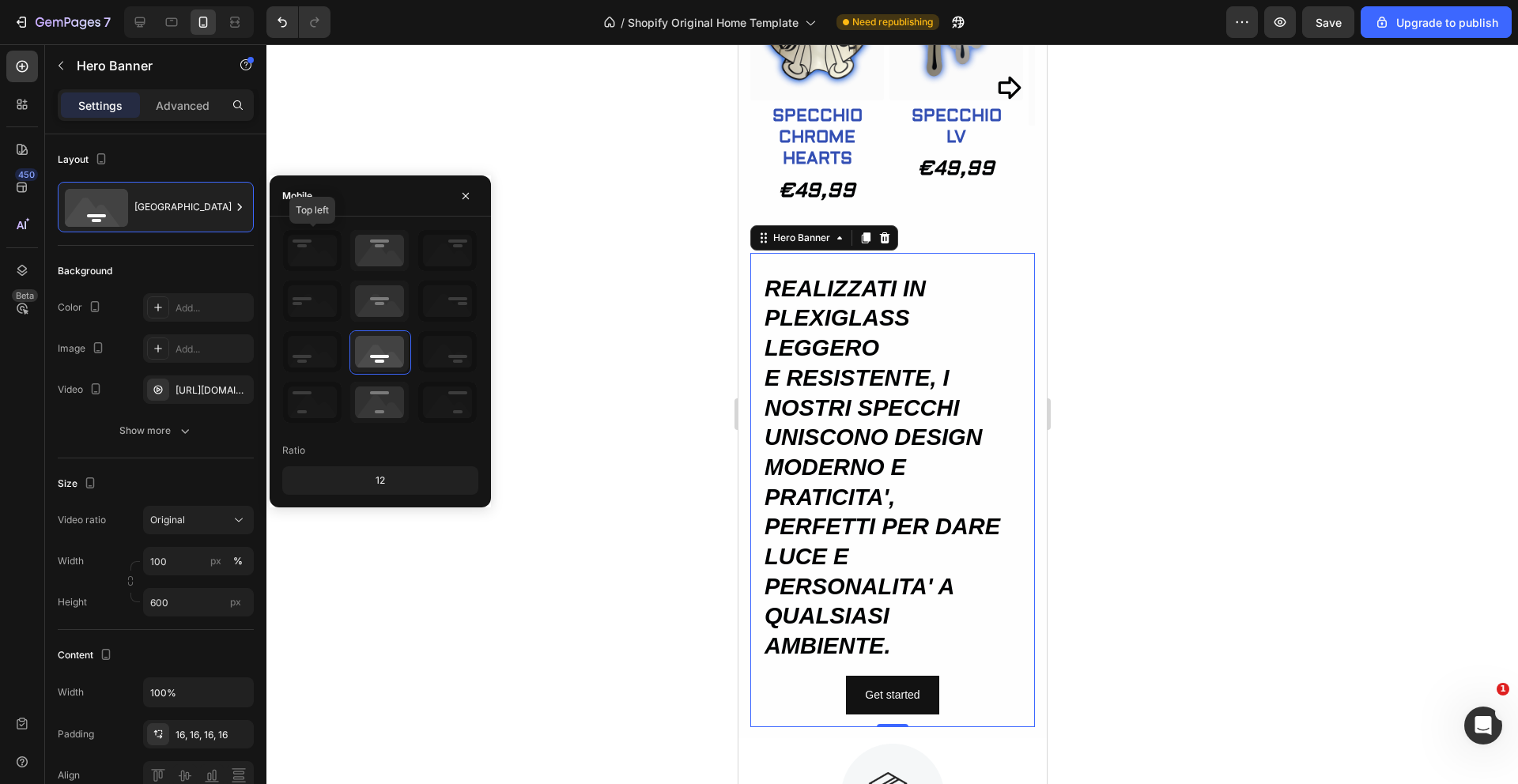
click at [315, 245] on icon at bounding box center [311, 250] width 58 height 41
click at [441, 392] on icon at bounding box center [447, 402] width 58 height 41
click at [379, 395] on icon at bounding box center [379, 402] width 58 height 41
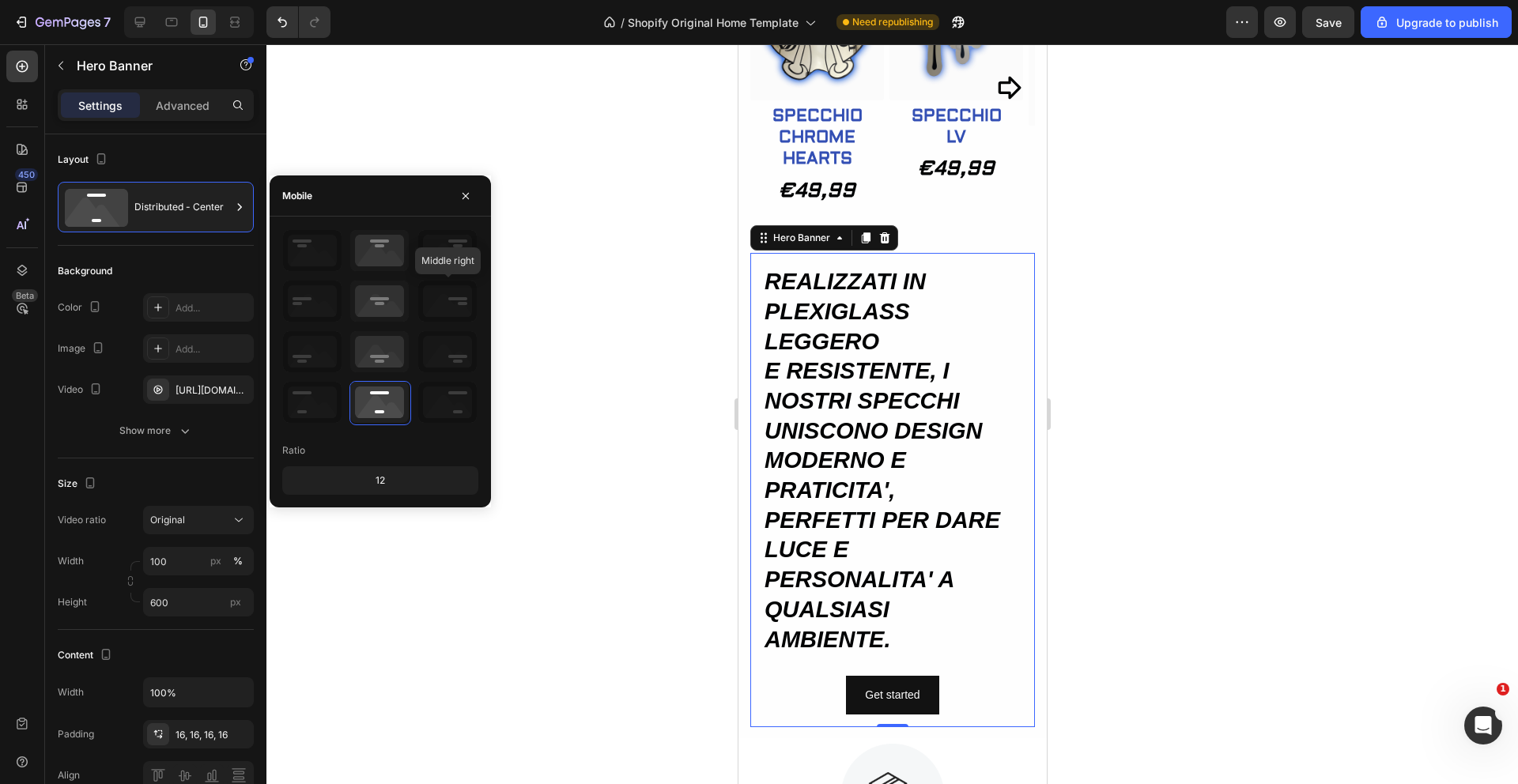
click at [460, 287] on icon at bounding box center [447, 301] width 58 height 41
click at [448, 309] on icon at bounding box center [447, 301] width 58 height 41
click at [375, 315] on icon at bounding box center [379, 301] width 58 height 41
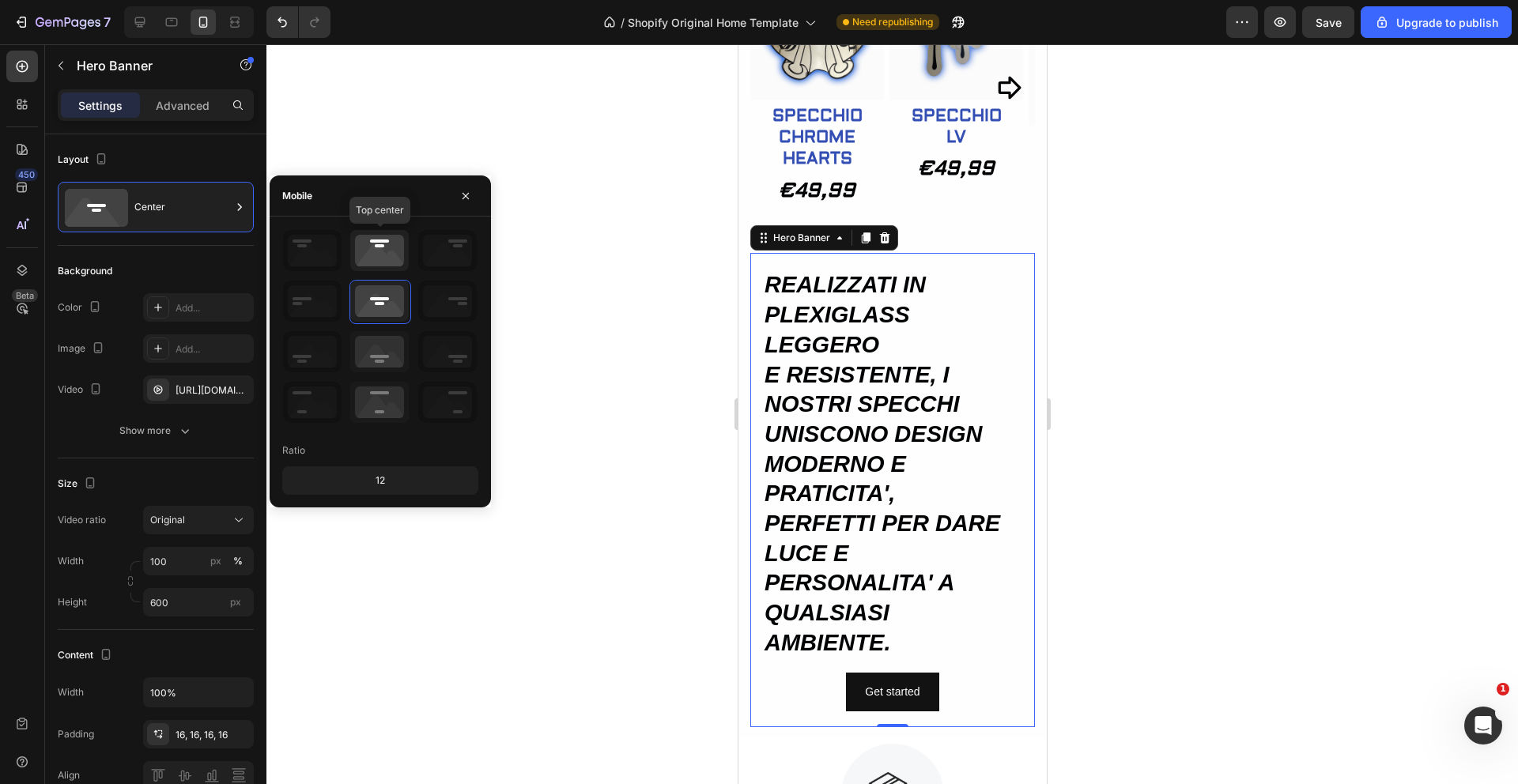
click at [378, 262] on icon at bounding box center [379, 250] width 58 height 41
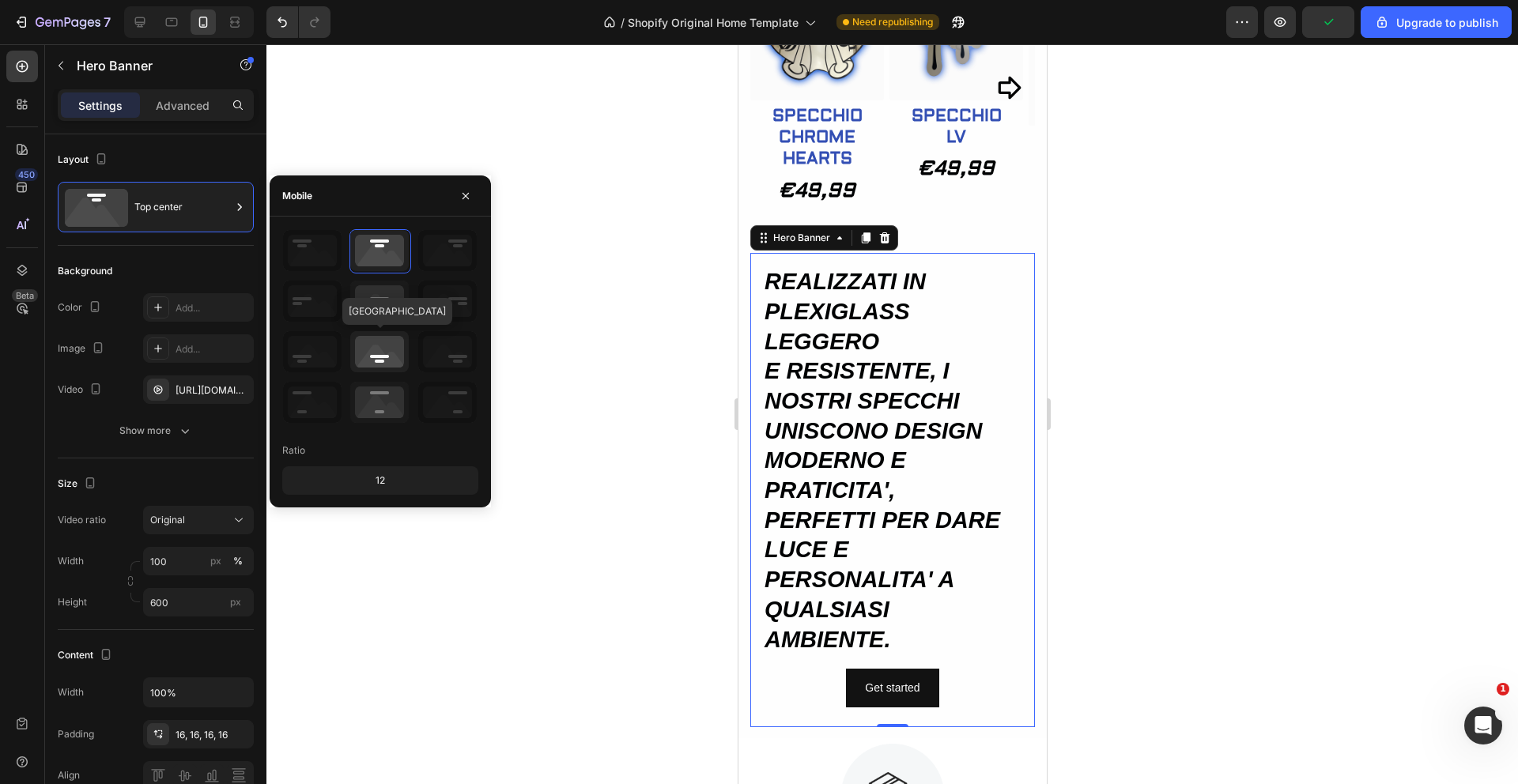
click at [382, 353] on icon at bounding box center [379, 351] width 58 height 41
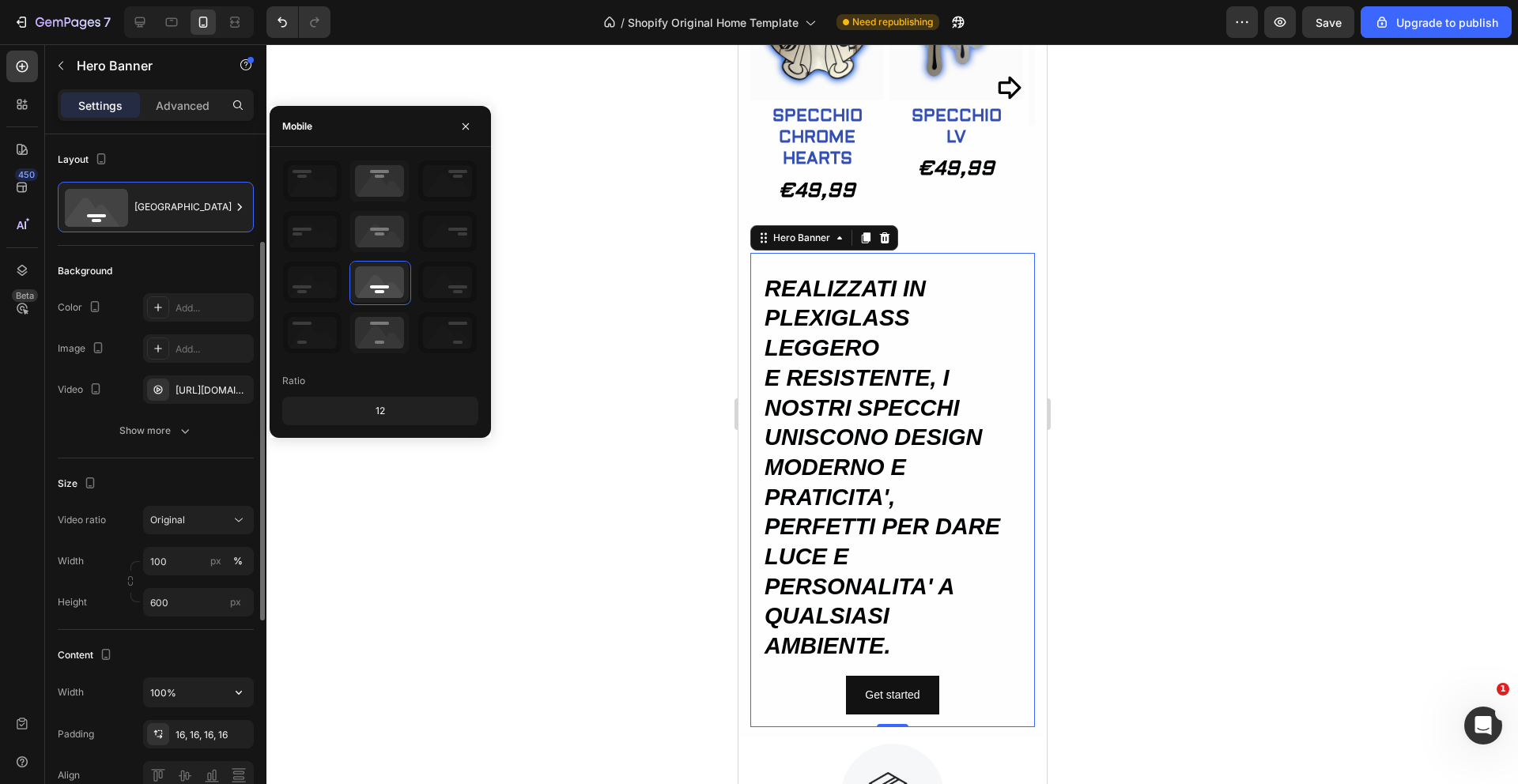
scroll to position [578, 0]
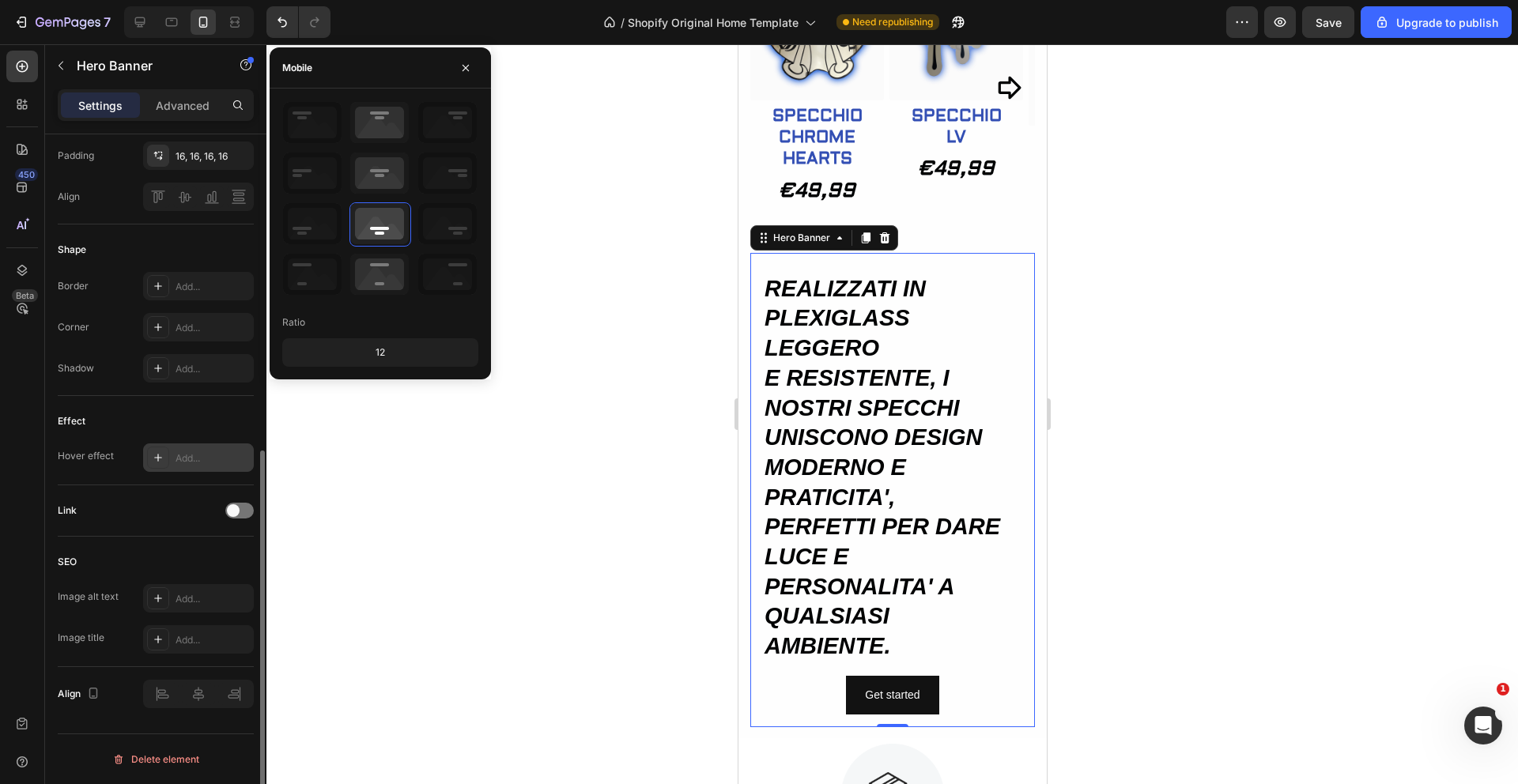
click at [193, 457] on div "Add..." at bounding box center [212, 458] width 74 height 14
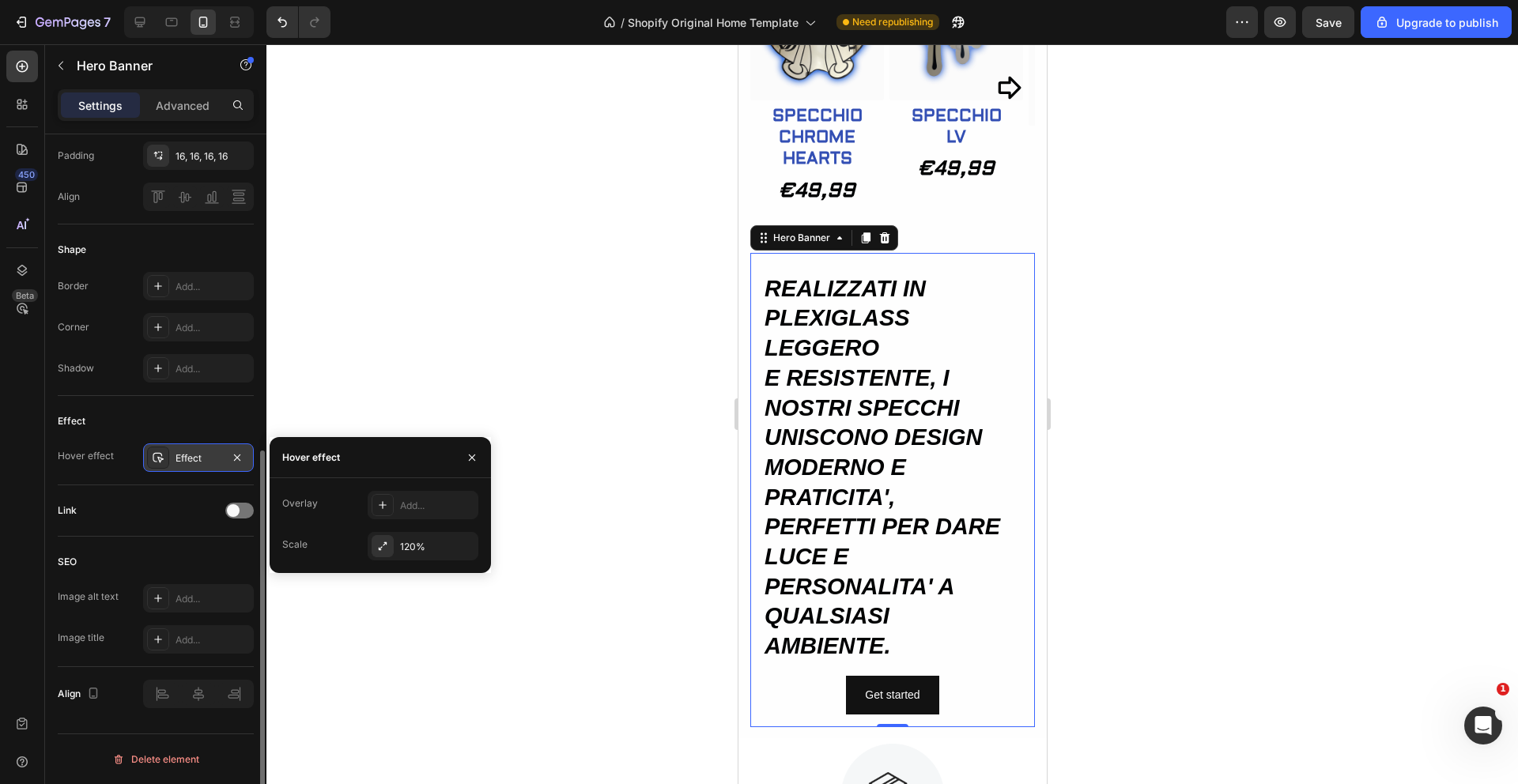
click at [348, 348] on div at bounding box center [892, 415] width 1252 height 740
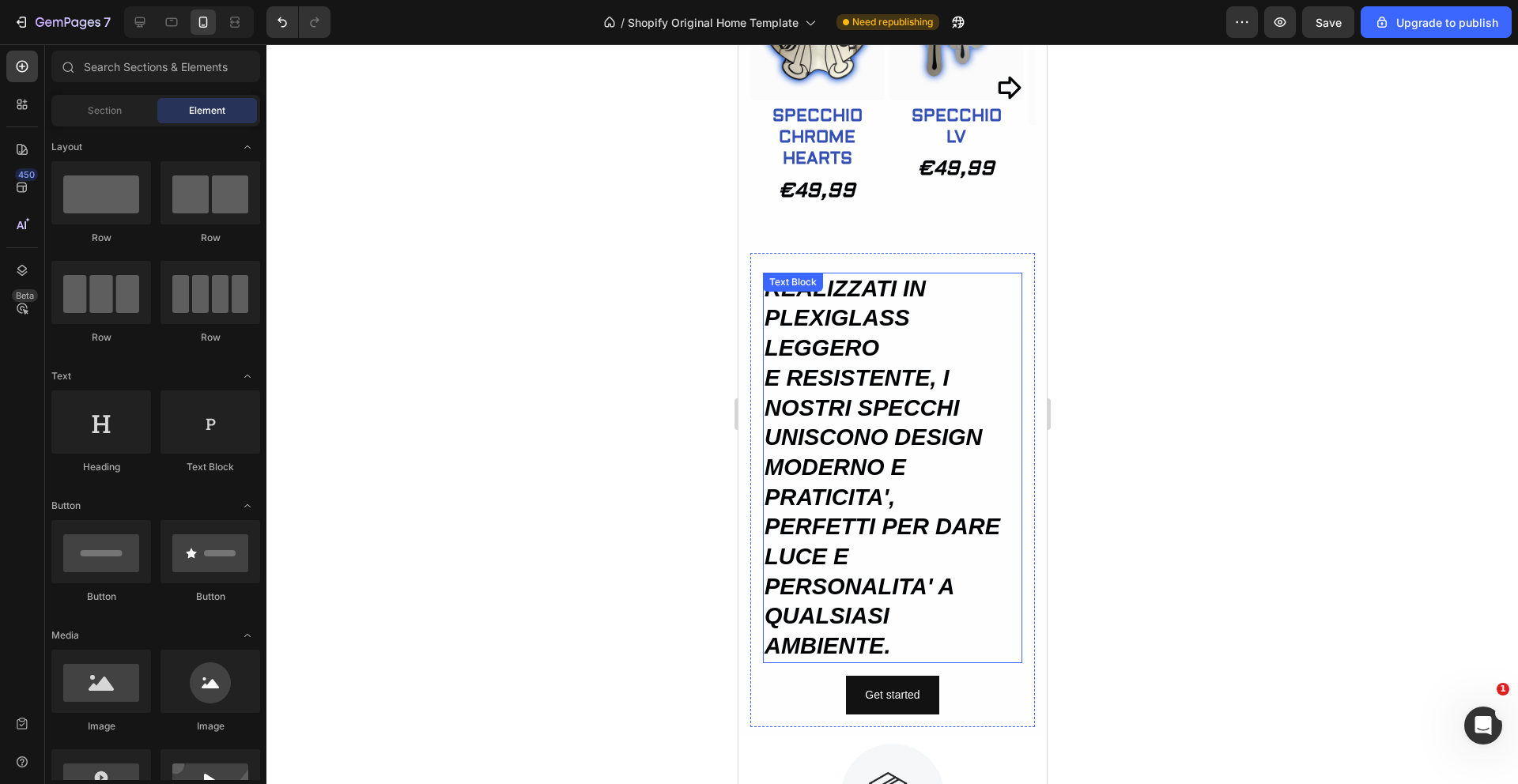
click at [886, 401] on p "E RESISTENTE, I NOSTRI SPECCHI UNISCONO DESIGN MODERNO E PRATICITA'," at bounding box center [892, 438] width 256 height 149
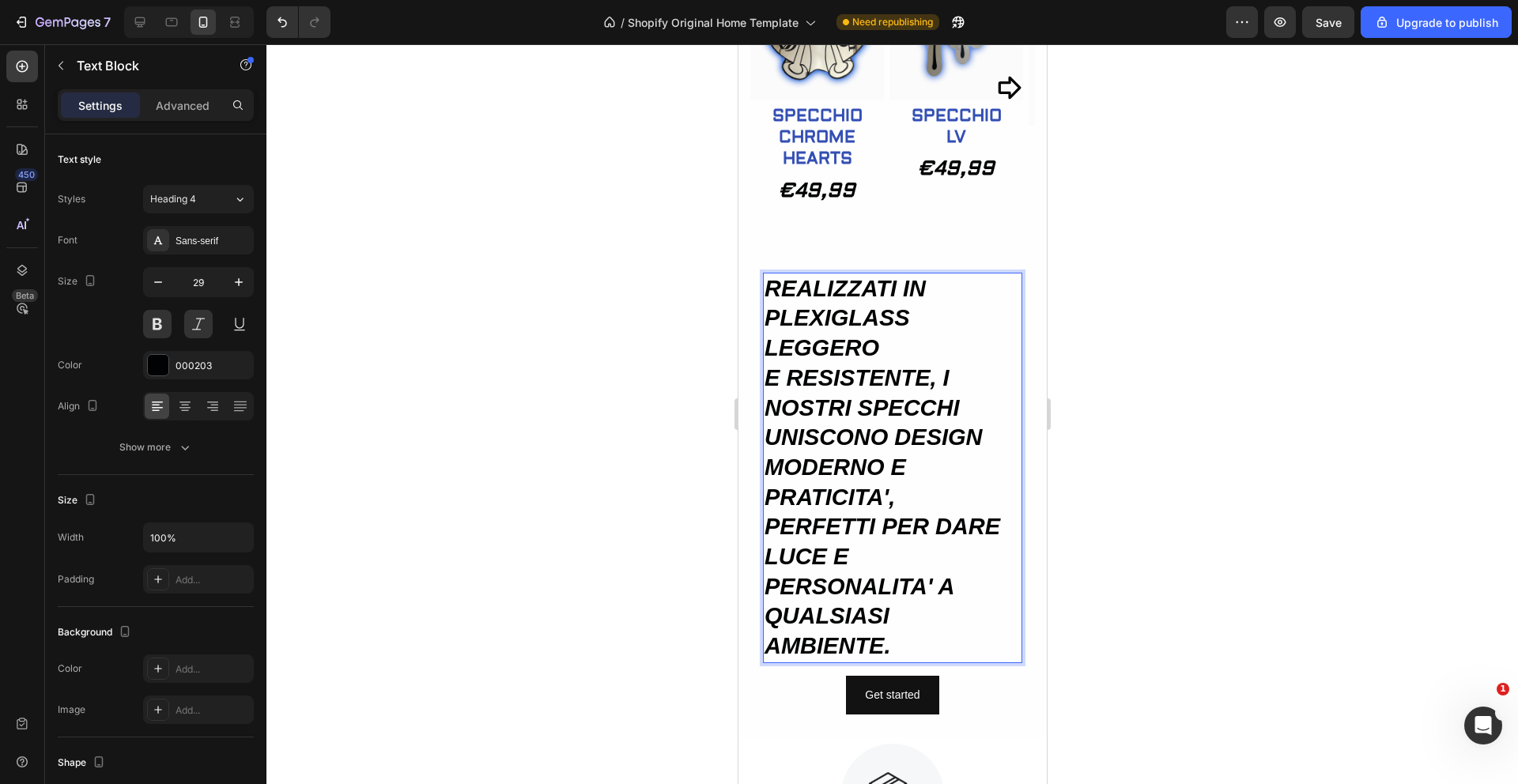
click at [880, 649] on p "PERFETTI PER DARE LUCE E PERSONALITA' A QUALSIASI AMBIENTE." at bounding box center [892, 586] width 256 height 149
drag, startPoint x: 889, startPoint y: 648, endPoint x: 816, endPoint y: 660, distance: 74.0
click at [816, 660] on p "PERFETTI PER DARE LUCE E PERSONALITA' A QUALSIASI AMBIENTE." at bounding box center [892, 586] width 256 height 149
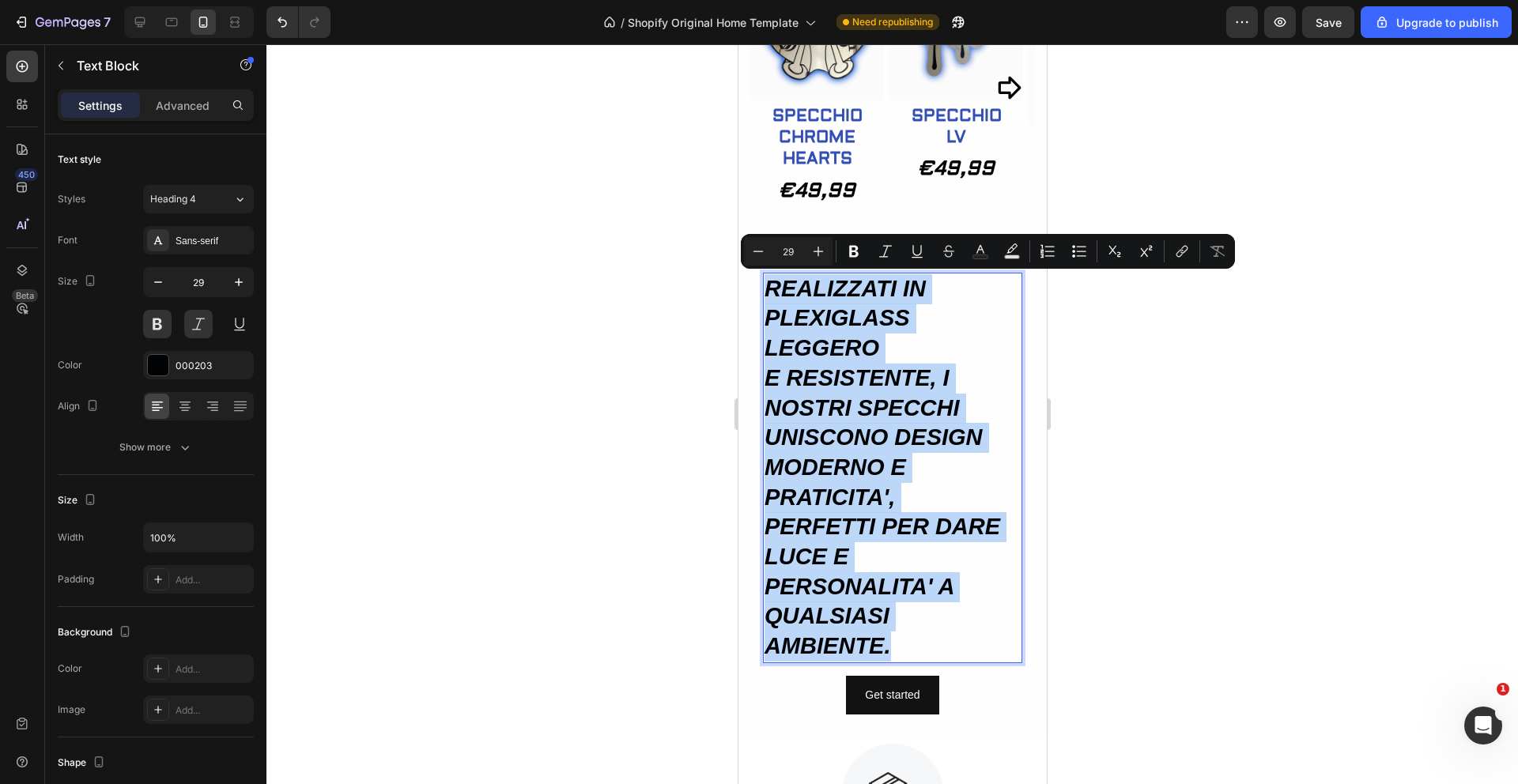
drag, startPoint x: 770, startPoint y: 282, endPoint x: 940, endPoint y: 650, distance: 405.4
click at [940, 650] on div "REALIZZATI IN PLEXIGLASS LEGGERO E RESISTENTE, I NOSTRI SPECCHI UNISCONO DESIGN…" at bounding box center [892, 468] width 260 height 391
copy div "REALIZZATI IN PLEXIGLASS LEGGERO E RESISTENTE, I NOSTRI SPECCHI UNISCONO DESIGN…"
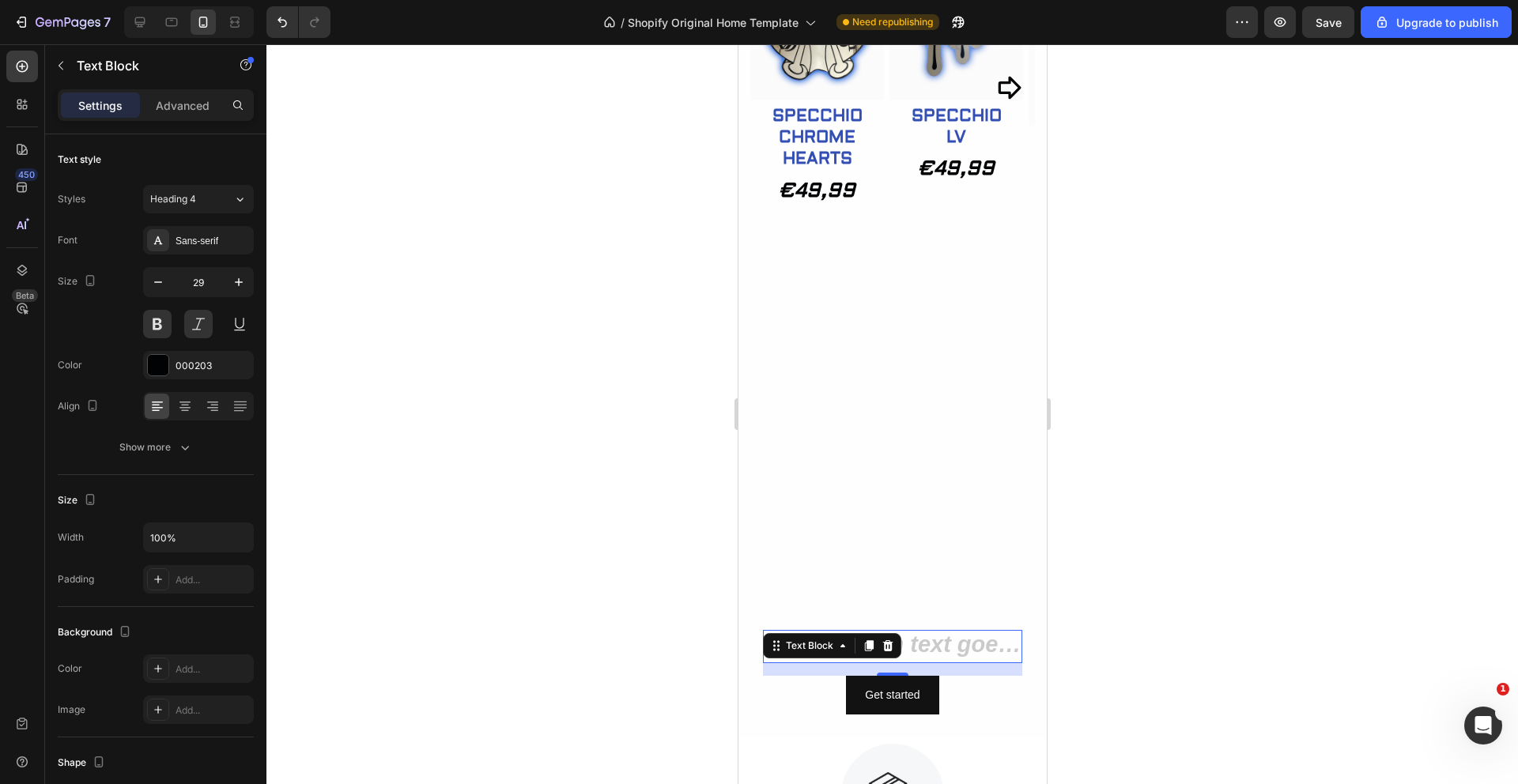
click at [528, 629] on div at bounding box center [892, 415] width 1252 height 740
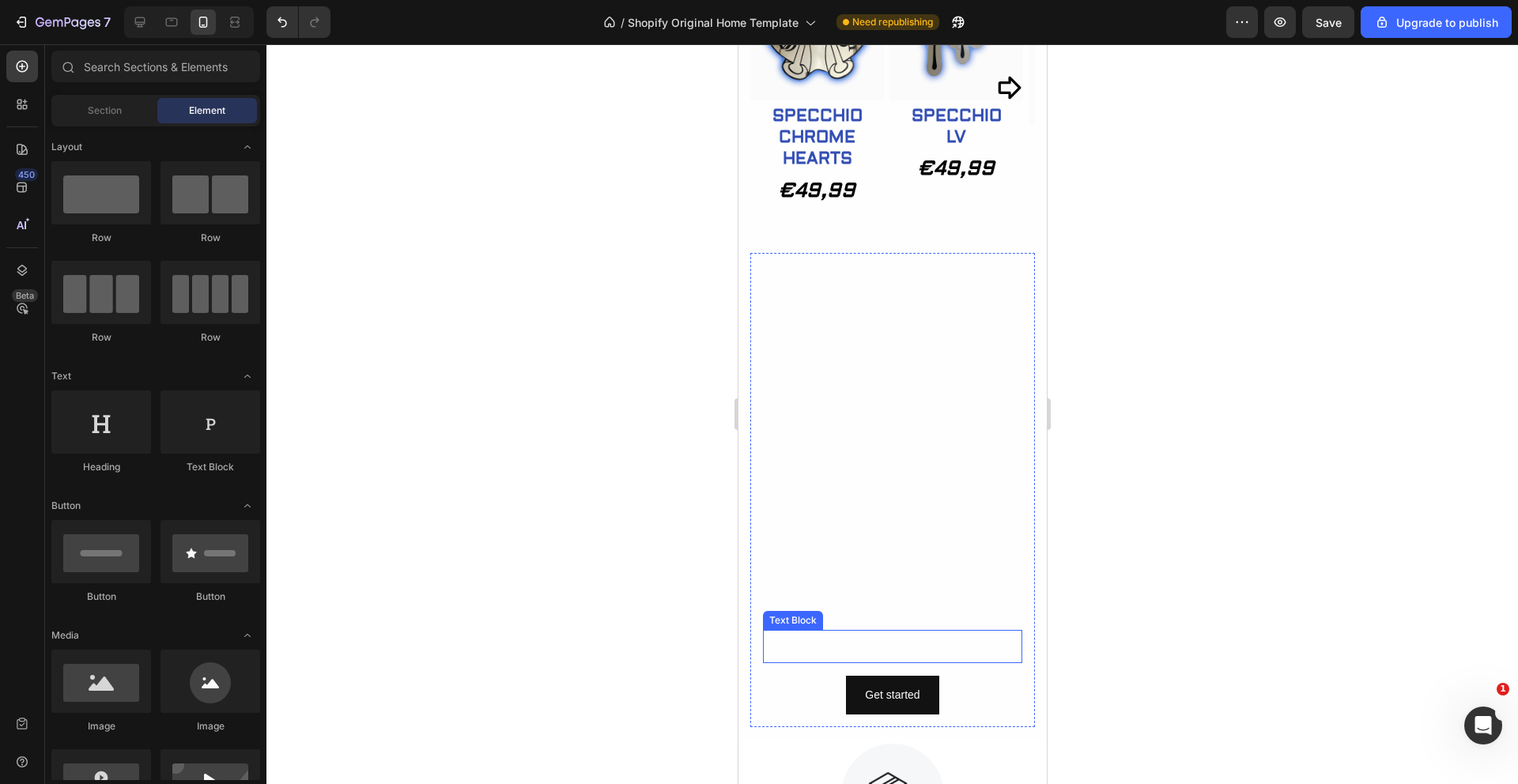
click at [899, 646] on p "Rich Text Editor. Editing area: main" at bounding box center [892, 647] width 256 height 30
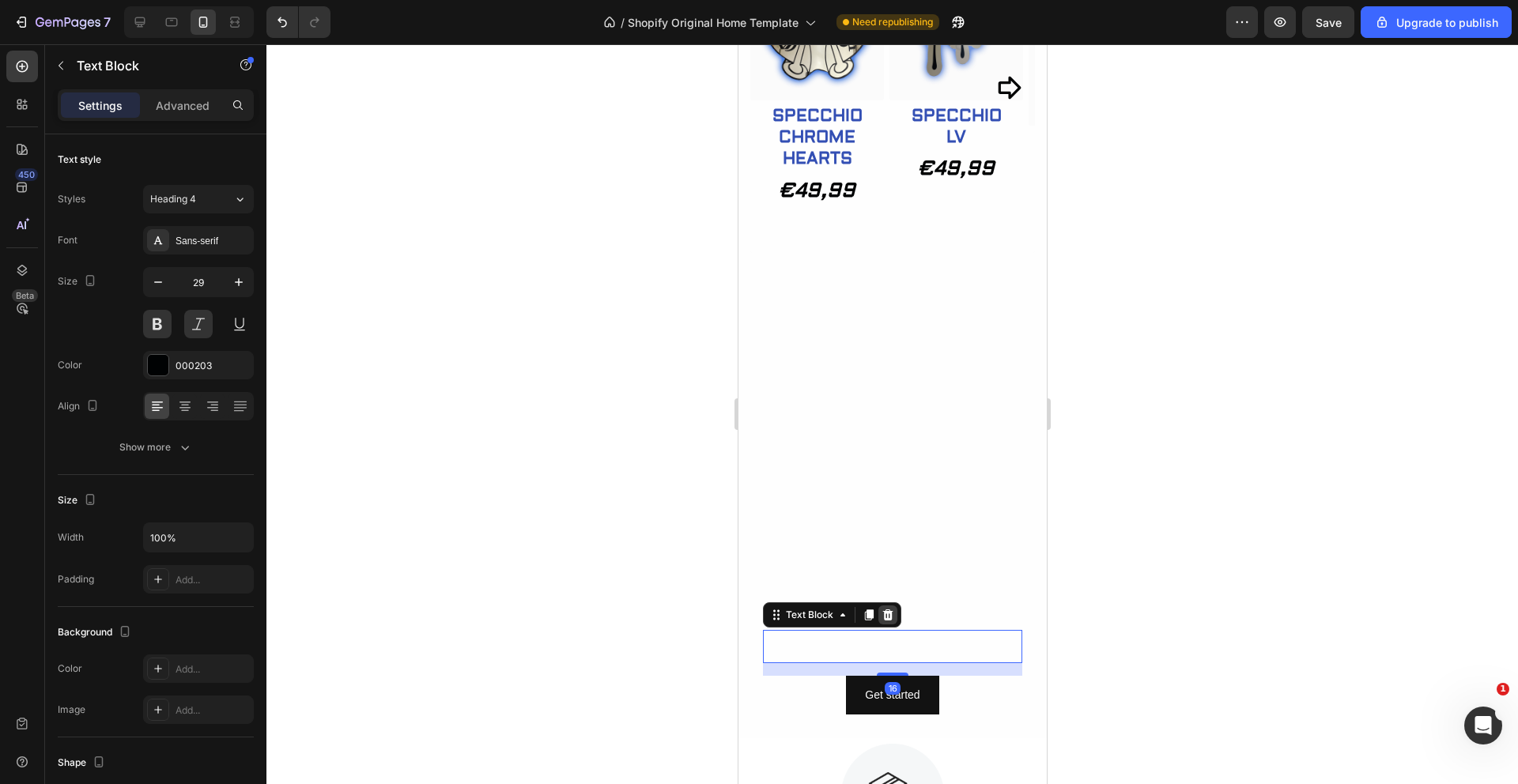
click at [892, 611] on icon at bounding box center [887, 616] width 10 height 11
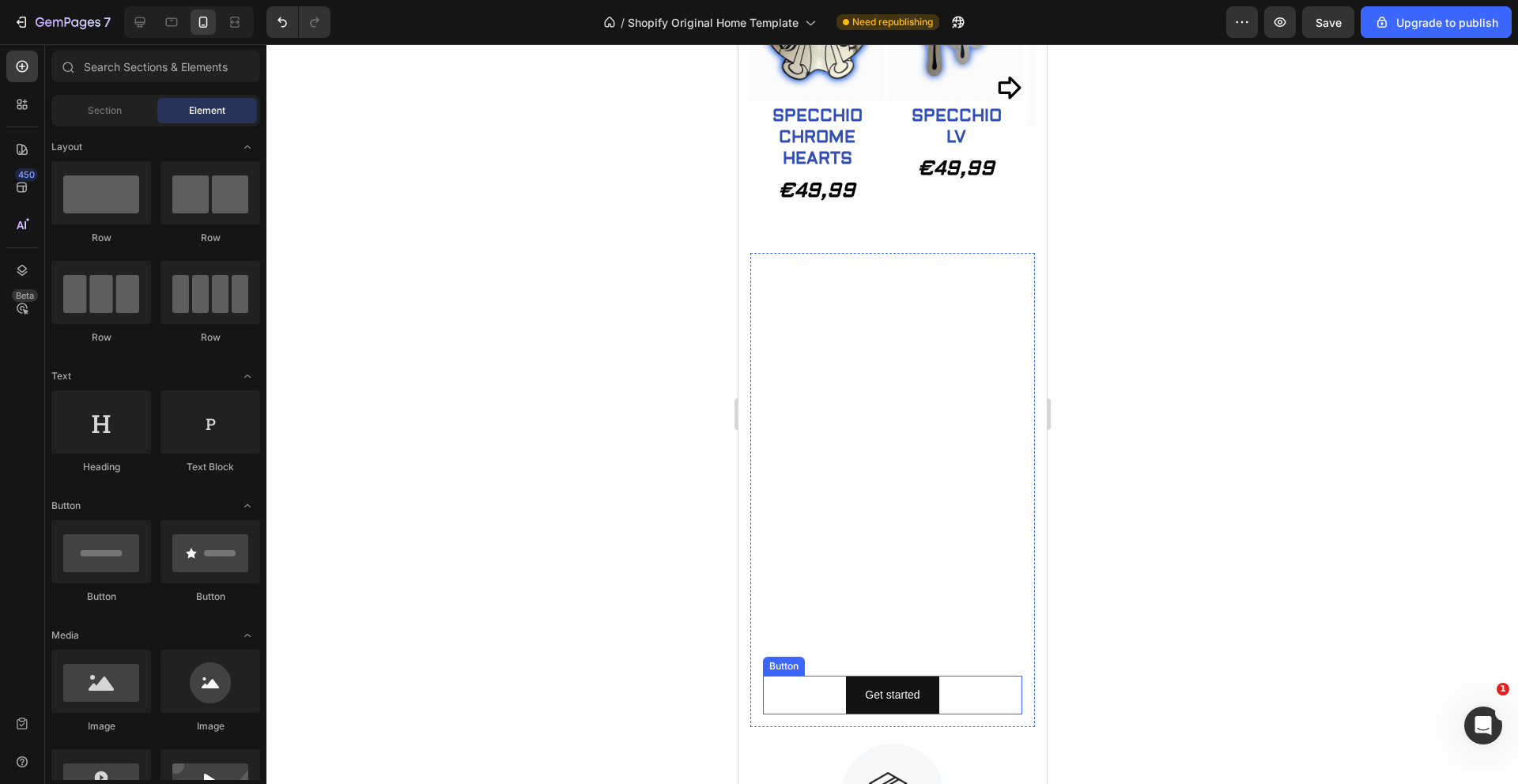
click at [955, 688] on div "Get started Button" at bounding box center [892, 695] width 260 height 39
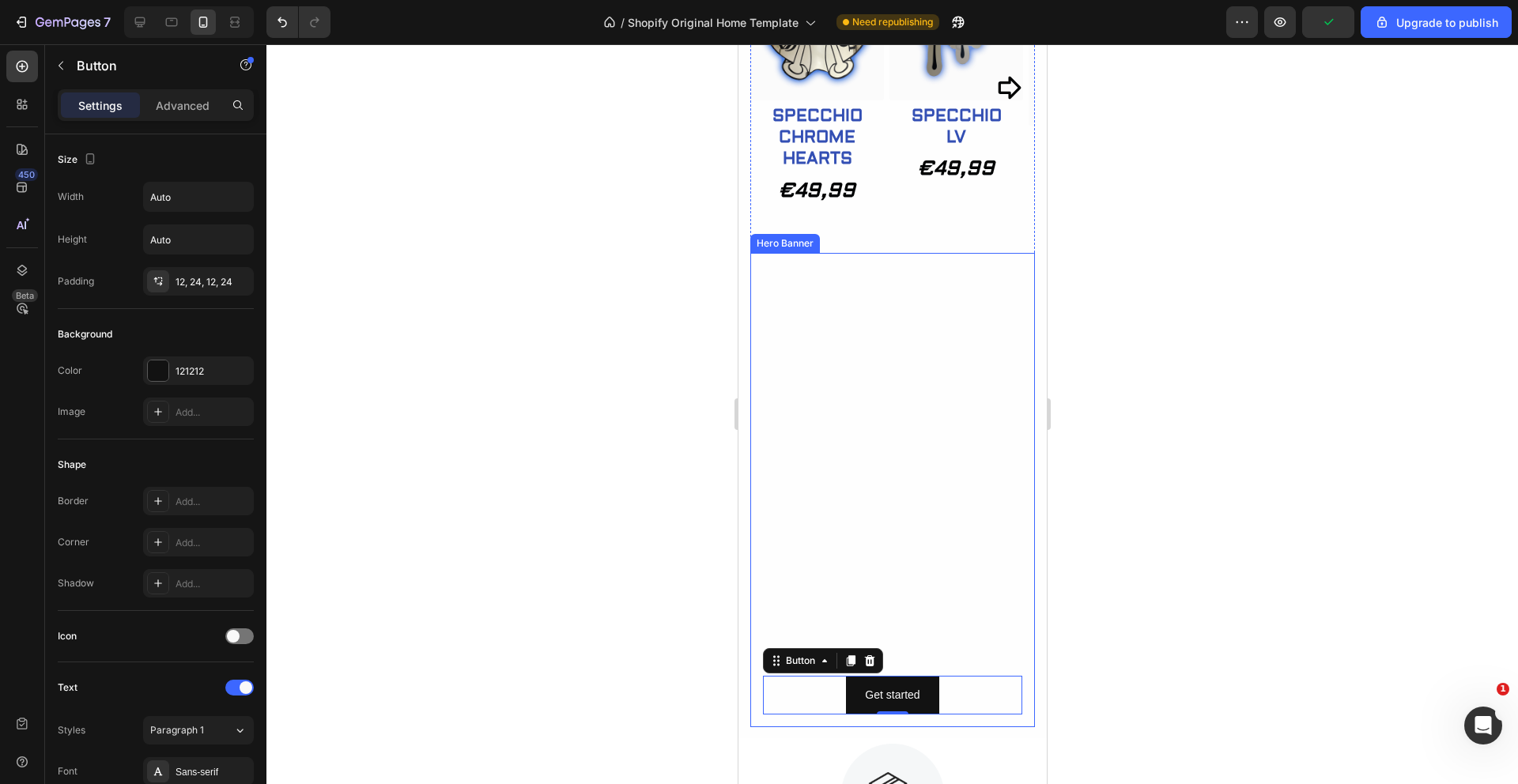
click at [959, 302] on video "Background Image" at bounding box center [892, 490] width 285 height 475
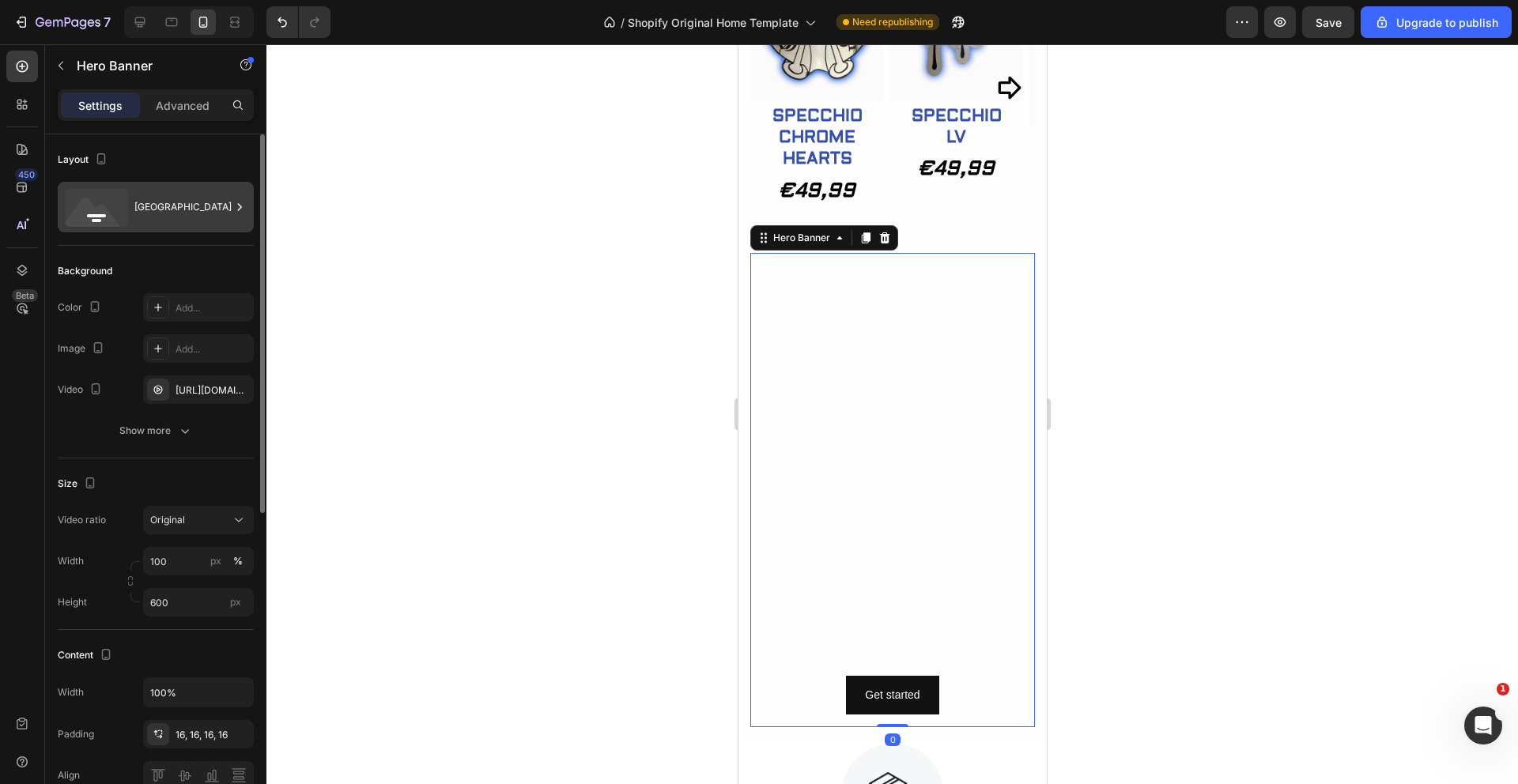
click at [167, 193] on div "Bottom center" at bounding box center [182, 207] width 96 height 36
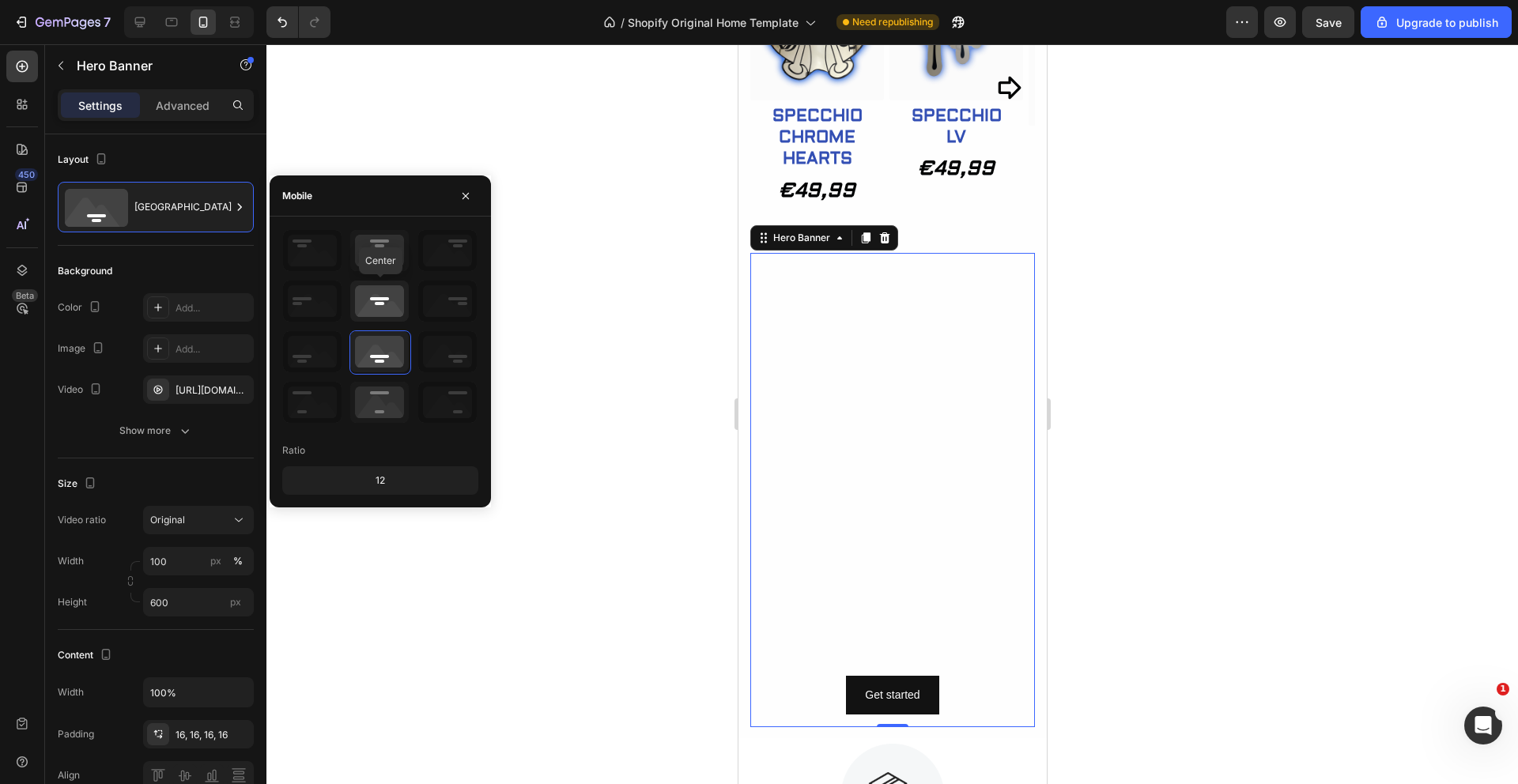
click at [382, 299] on icon at bounding box center [379, 301] width 58 height 41
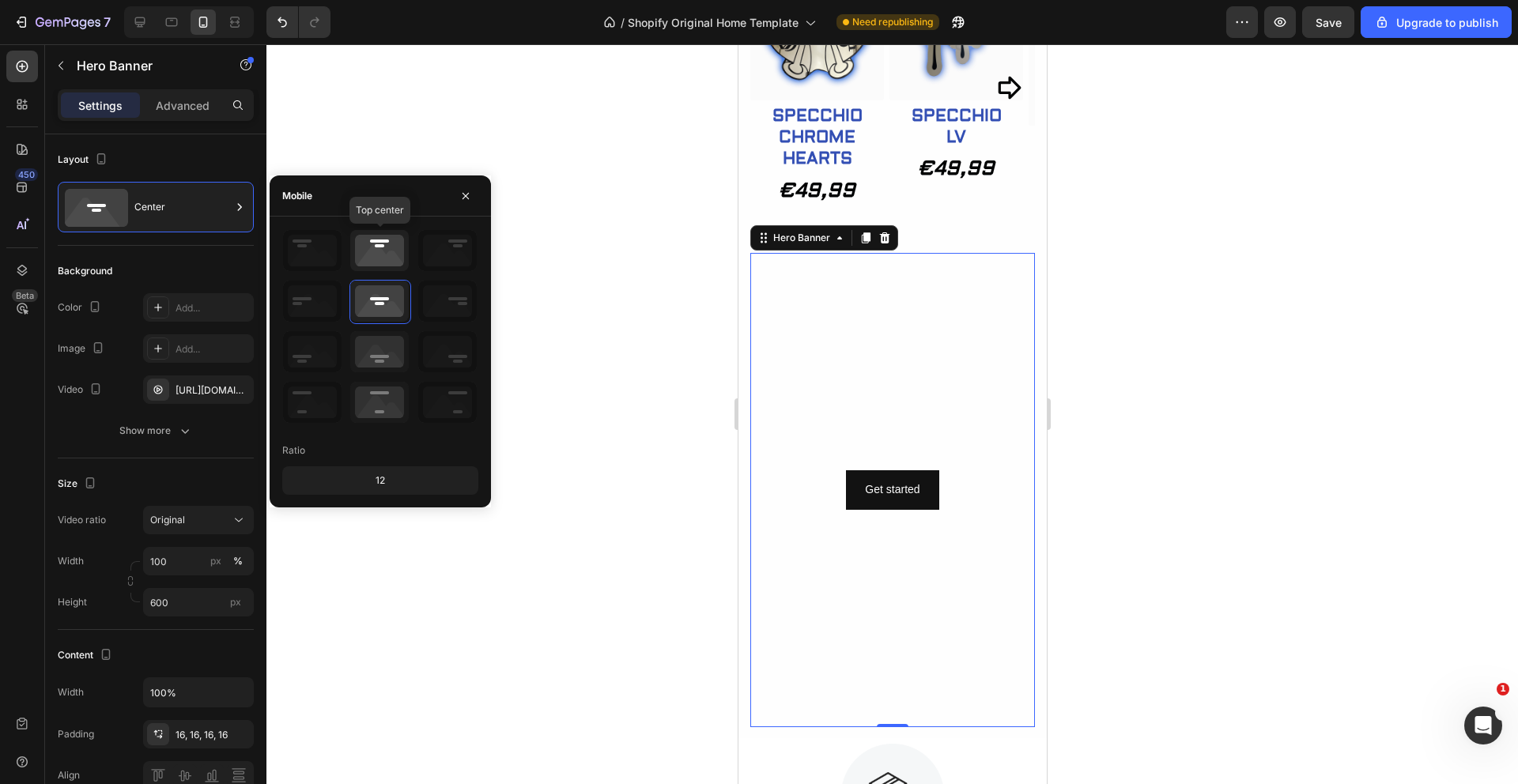
click at [378, 256] on icon at bounding box center [379, 250] width 58 height 41
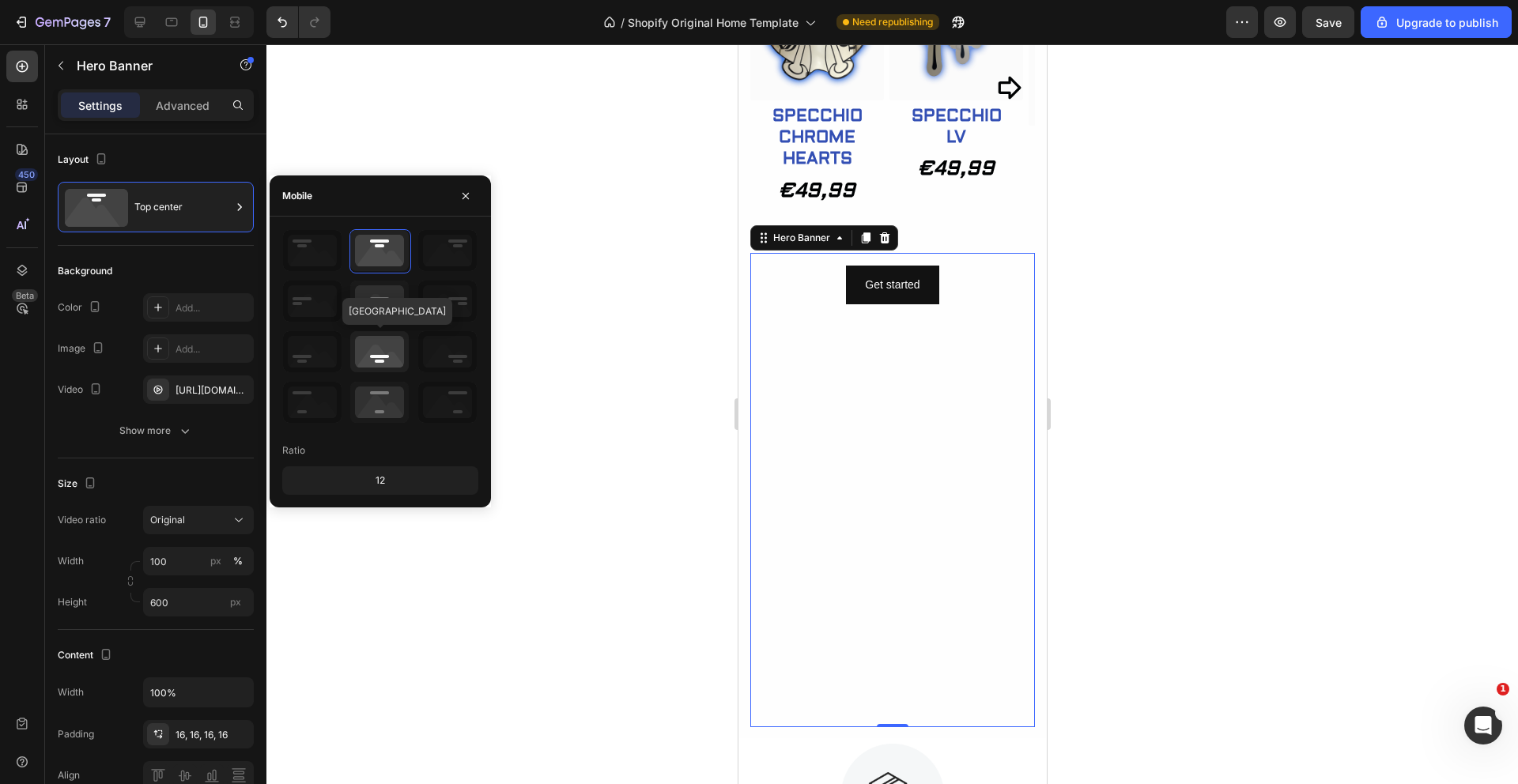
click at [385, 360] on icon at bounding box center [379, 351] width 58 height 41
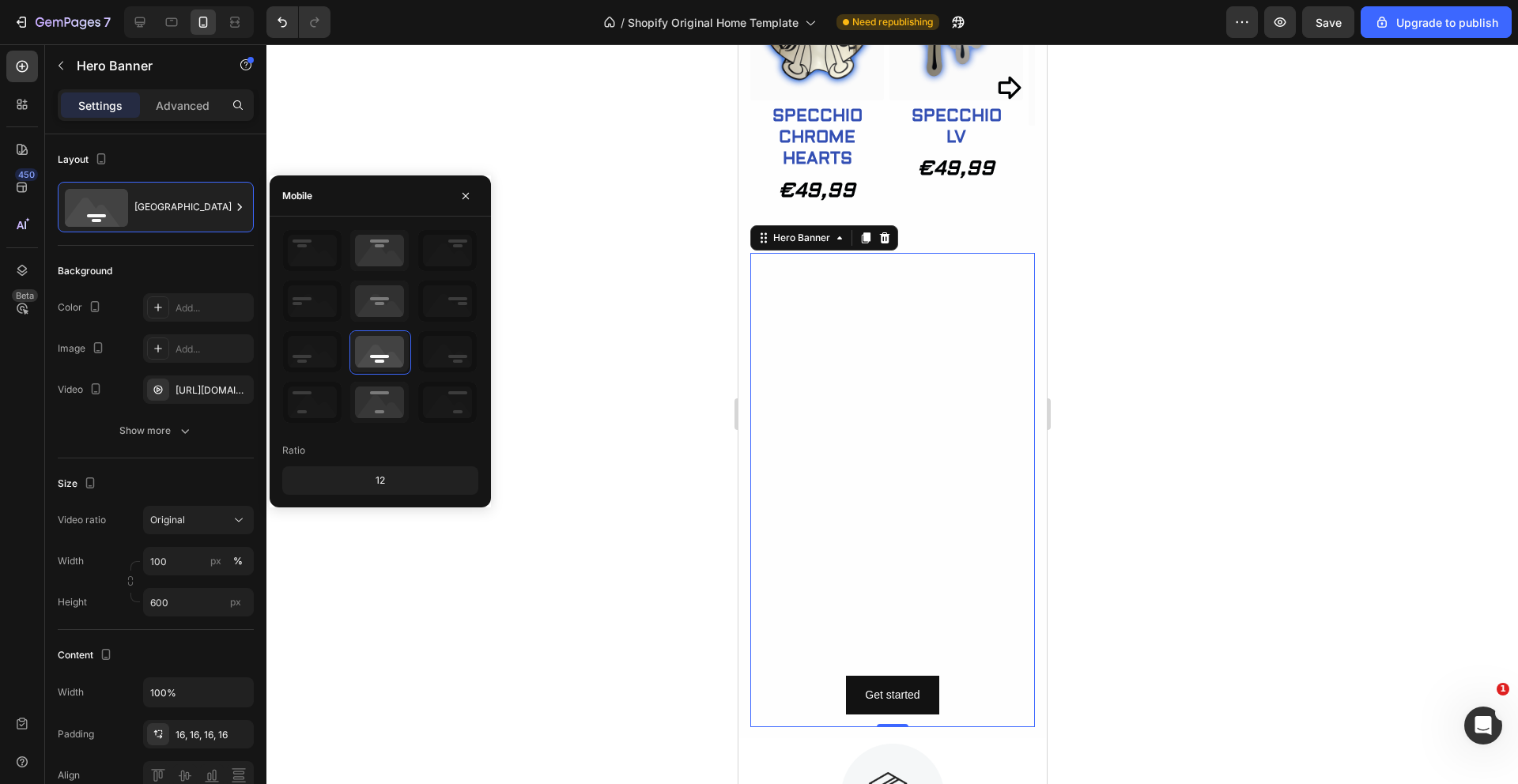
click at [548, 416] on div at bounding box center [892, 415] width 1252 height 740
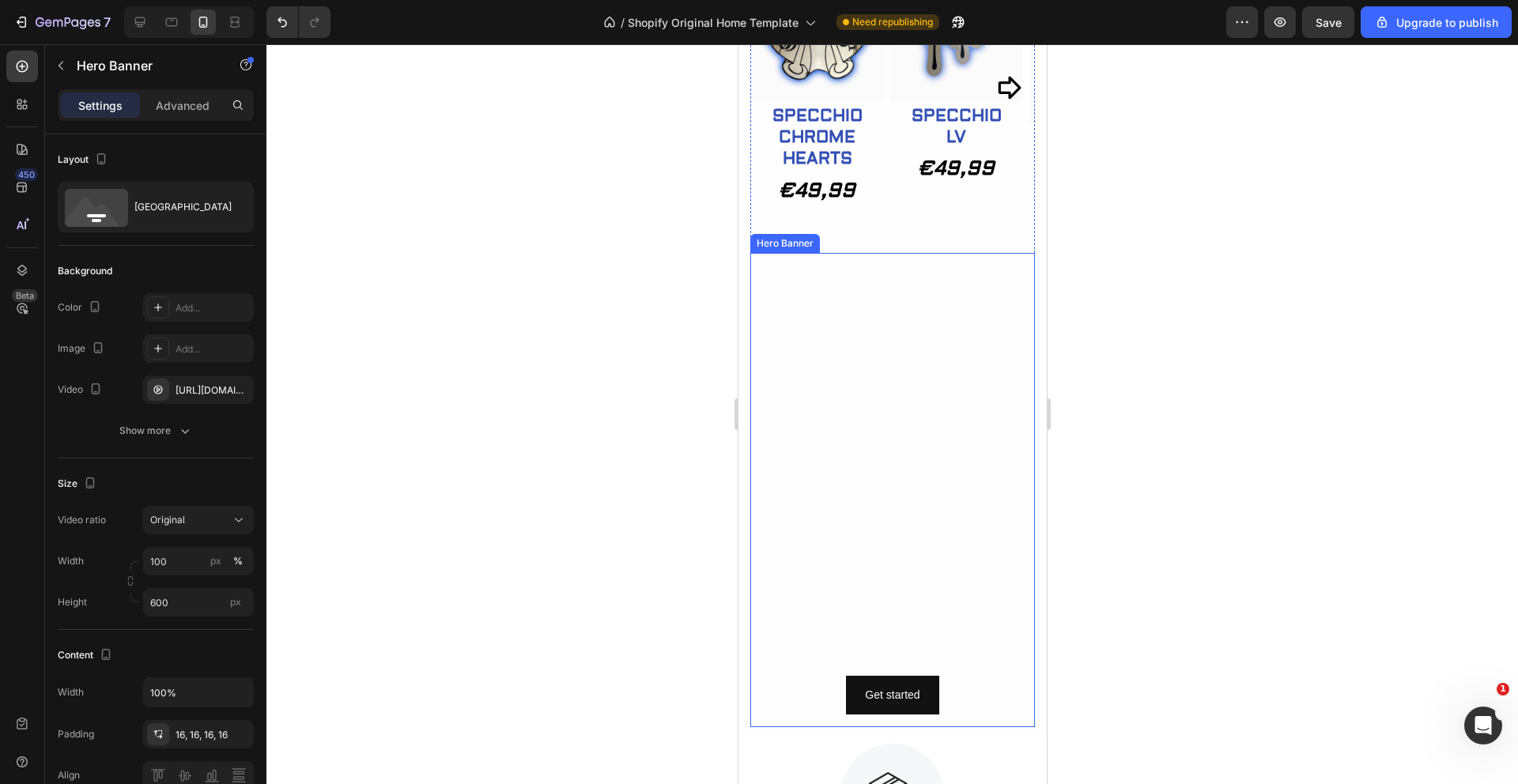
click at [908, 446] on video "Background Image" at bounding box center [892, 490] width 285 height 475
click at [458, 378] on div at bounding box center [892, 415] width 1252 height 740
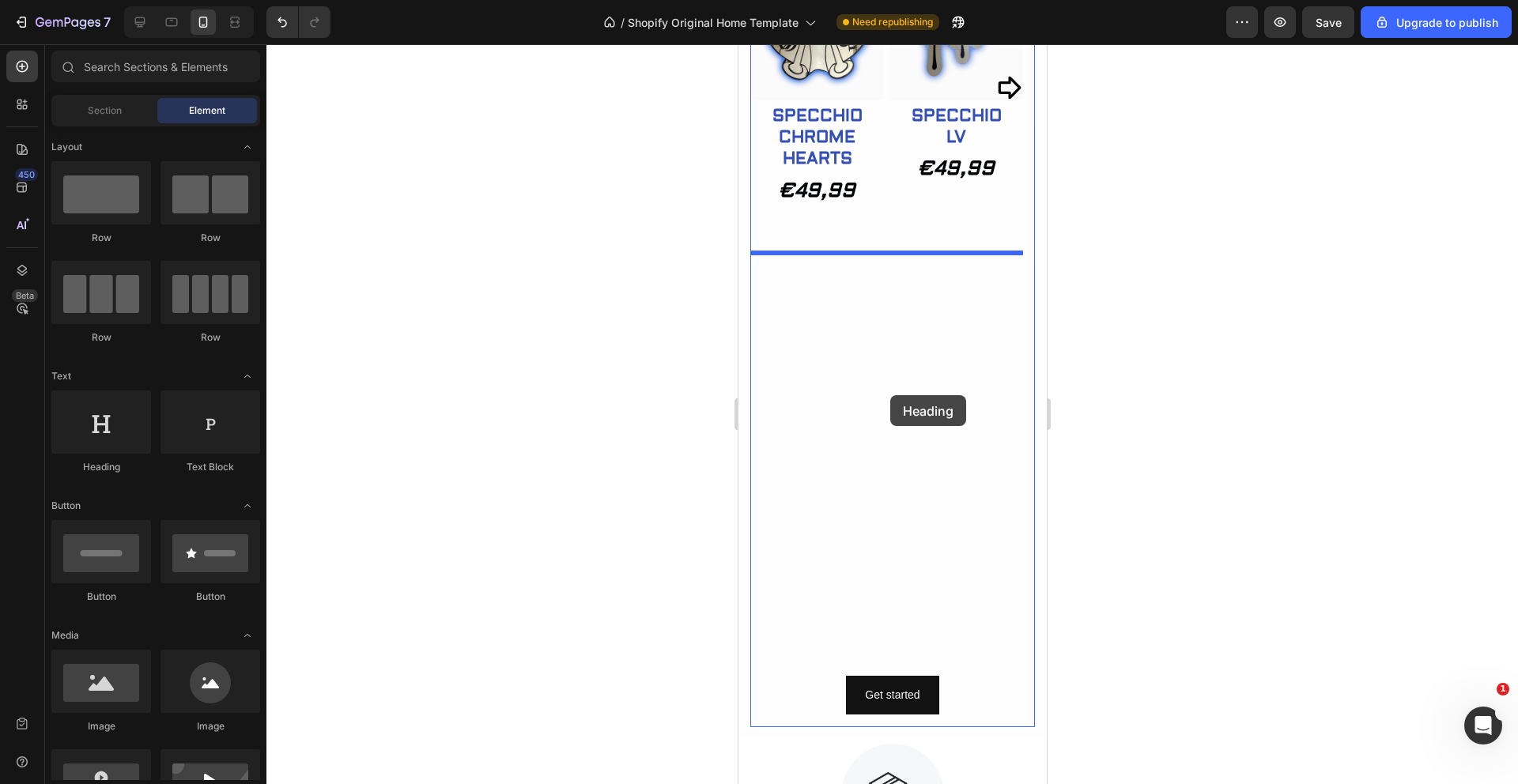
drag, startPoint x: 845, startPoint y: 480, endPoint x: 890, endPoint y: 395, distance: 96.2
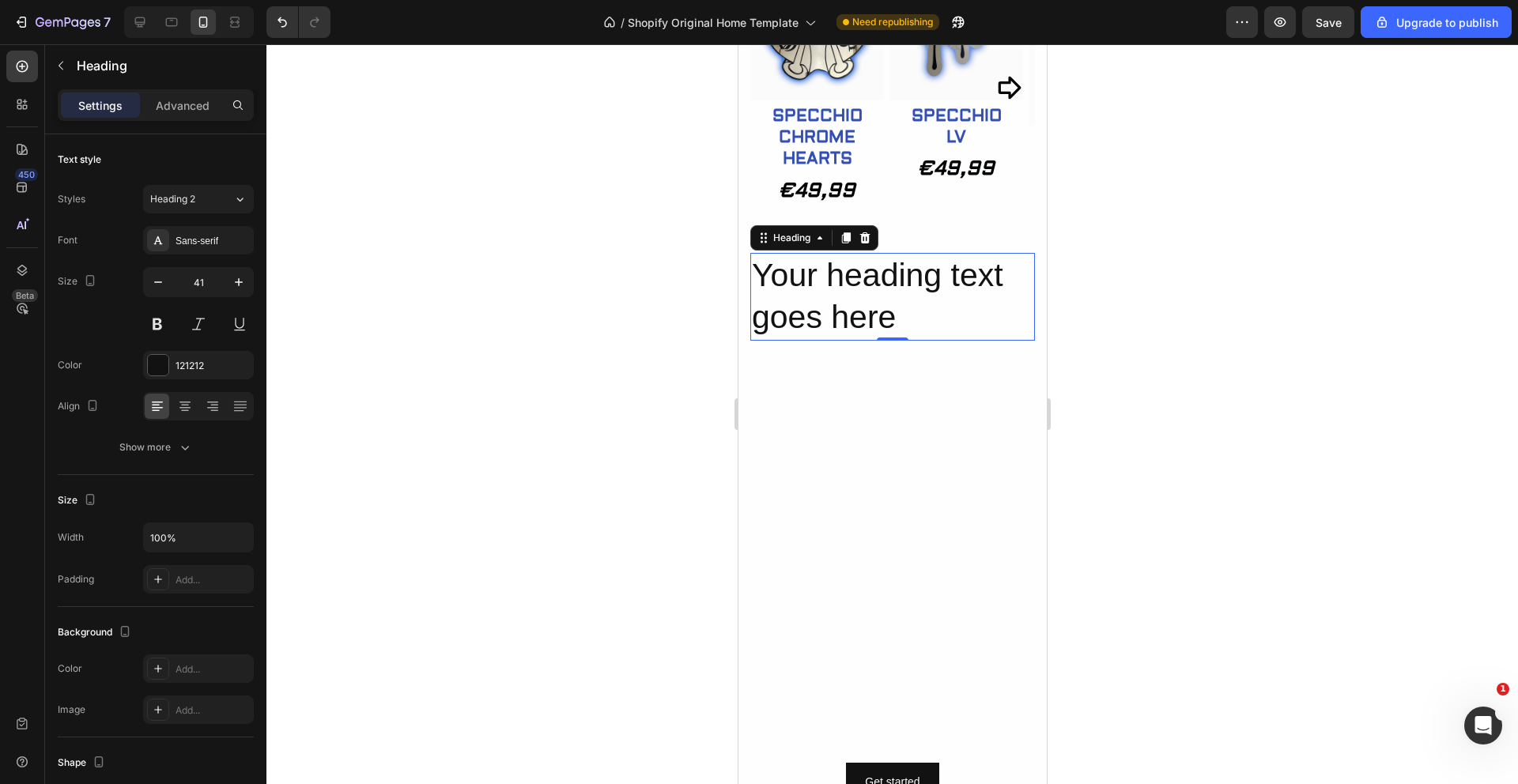
click at [896, 312] on h2 "Your heading text goes here" at bounding box center [892, 297] width 285 height 88
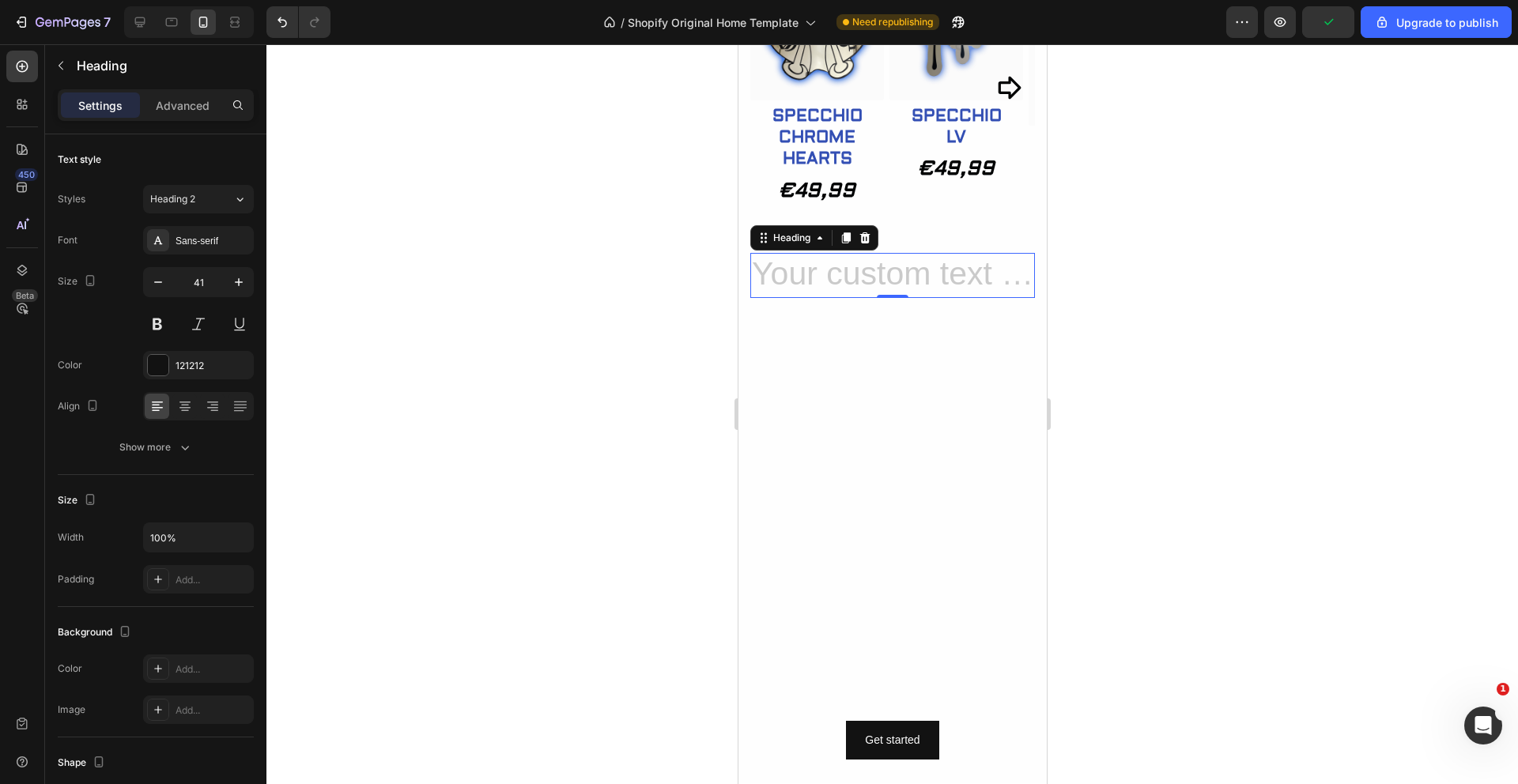
click at [719, 289] on div at bounding box center [892, 415] width 1252 height 740
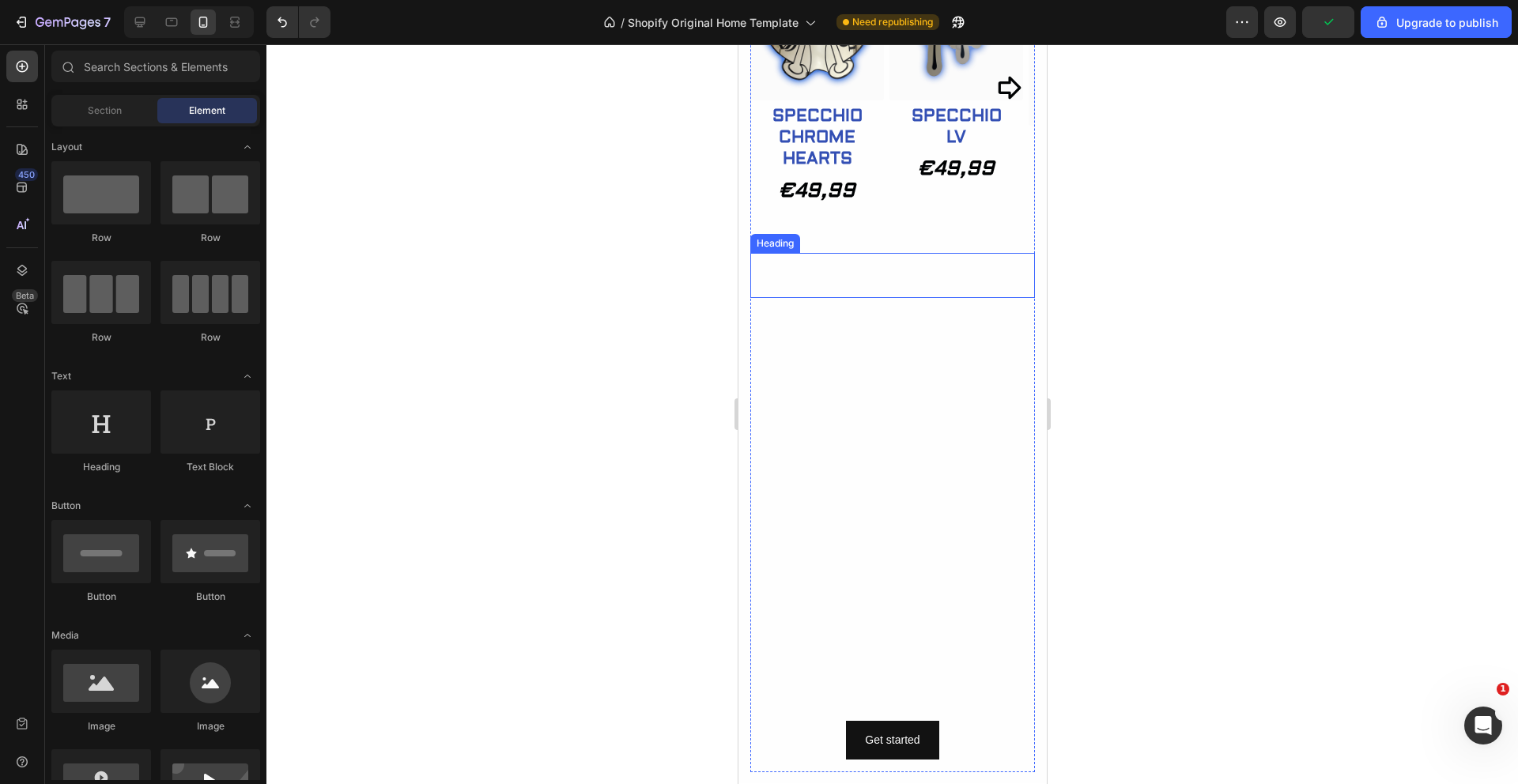
click at [877, 267] on p "Rich Text Editor. Editing area: main" at bounding box center [892, 276] width 282 height 42
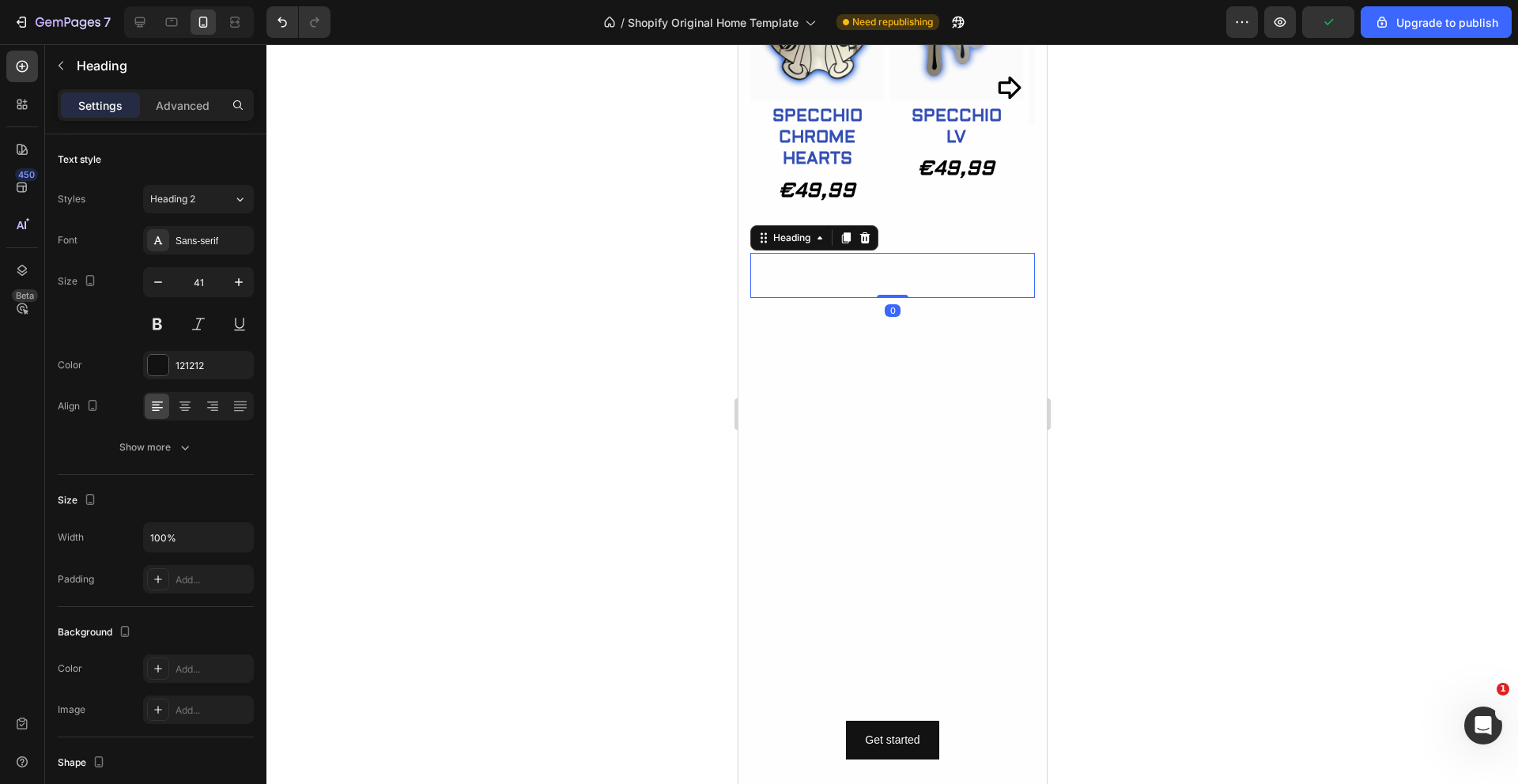
click at [864, 236] on icon at bounding box center [864, 238] width 10 height 11
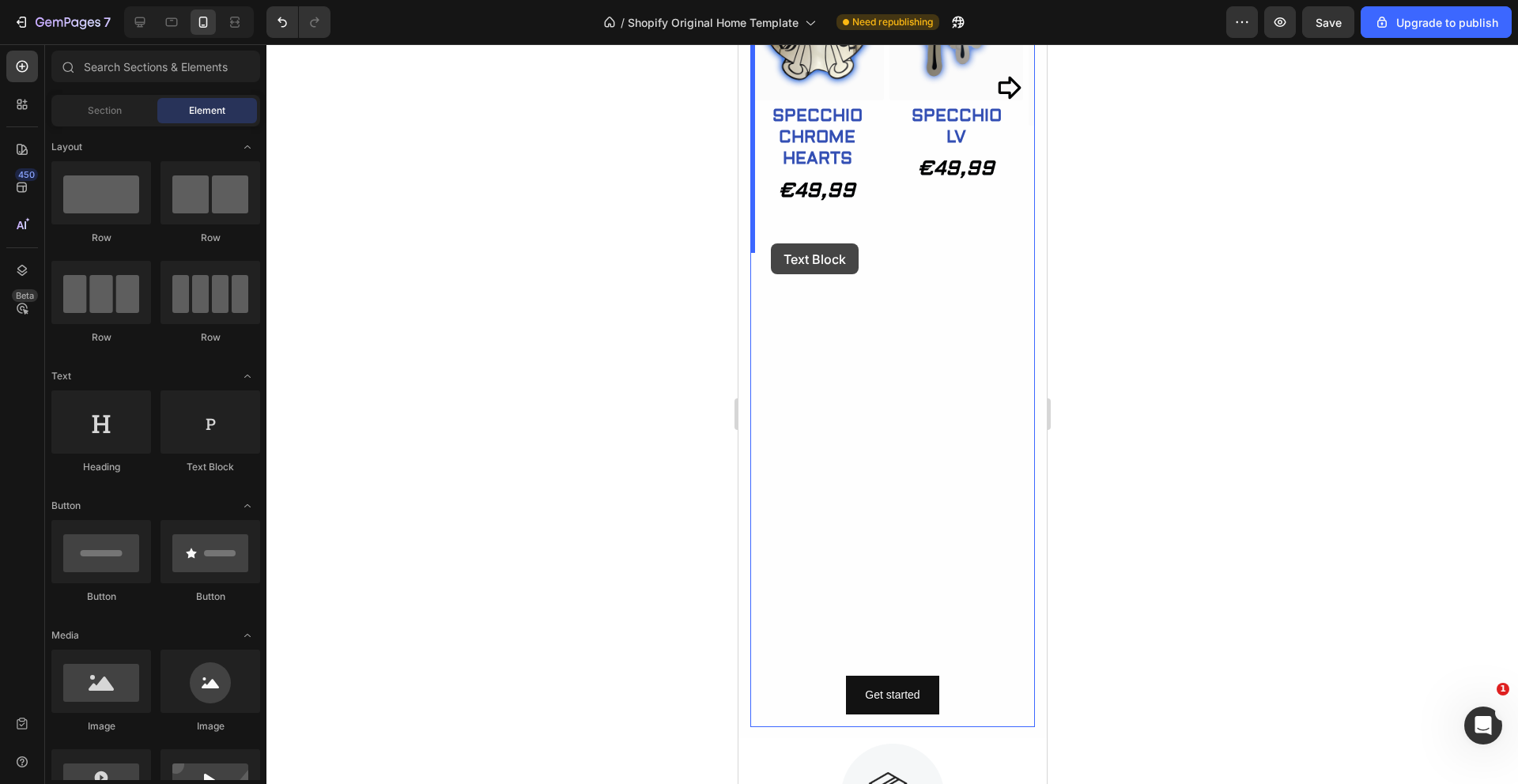
drag, startPoint x: 938, startPoint y: 463, endPoint x: 770, endPoint y: 244, distance: 276.0
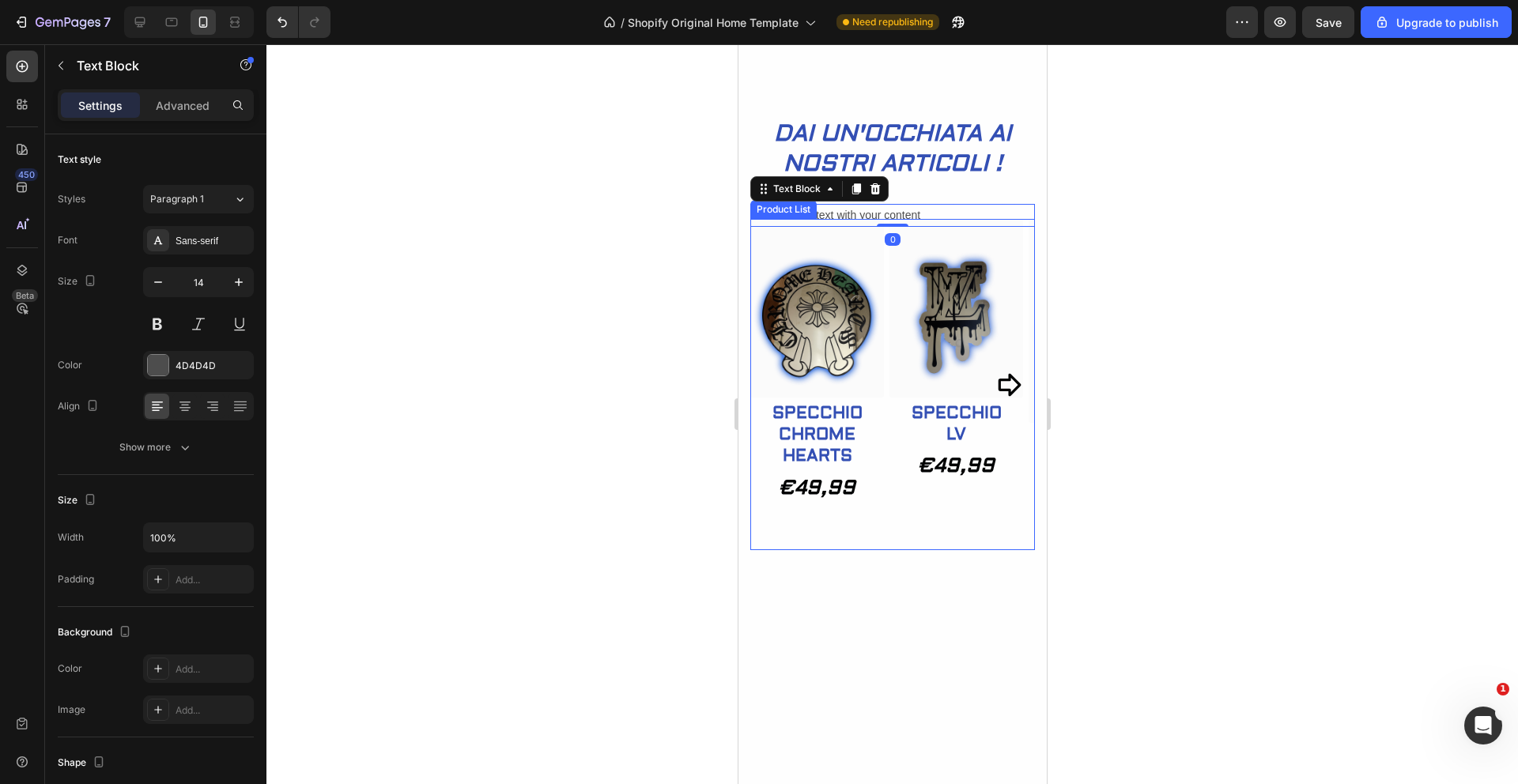
scroll to position [1083, 0]
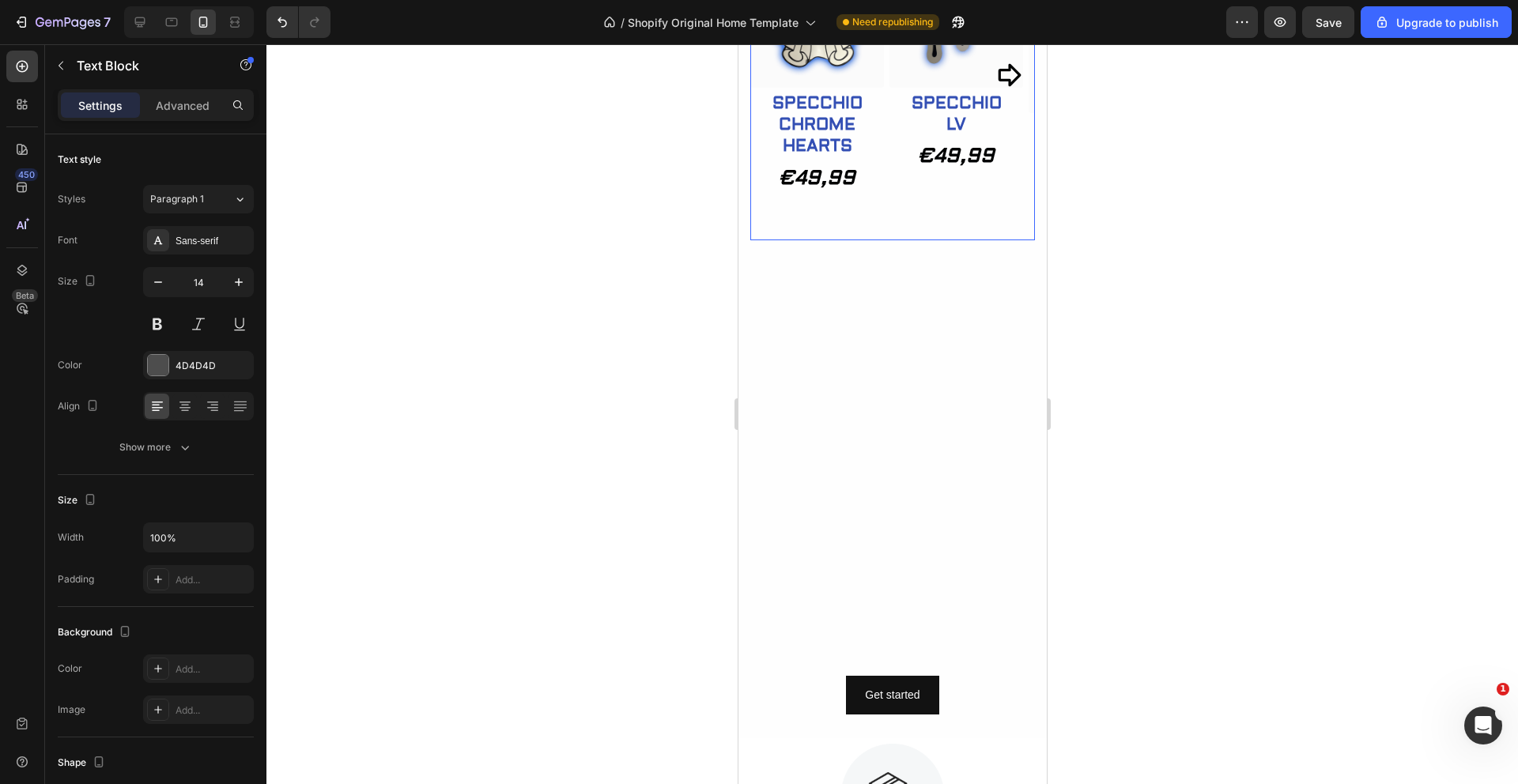
click at [889, 216] on div "(P) Images Row SPECCHIO LV (P) Title Row €49,99 Product Price Product Price Pro…" at bounding box center [956, 74] width 133 height 331
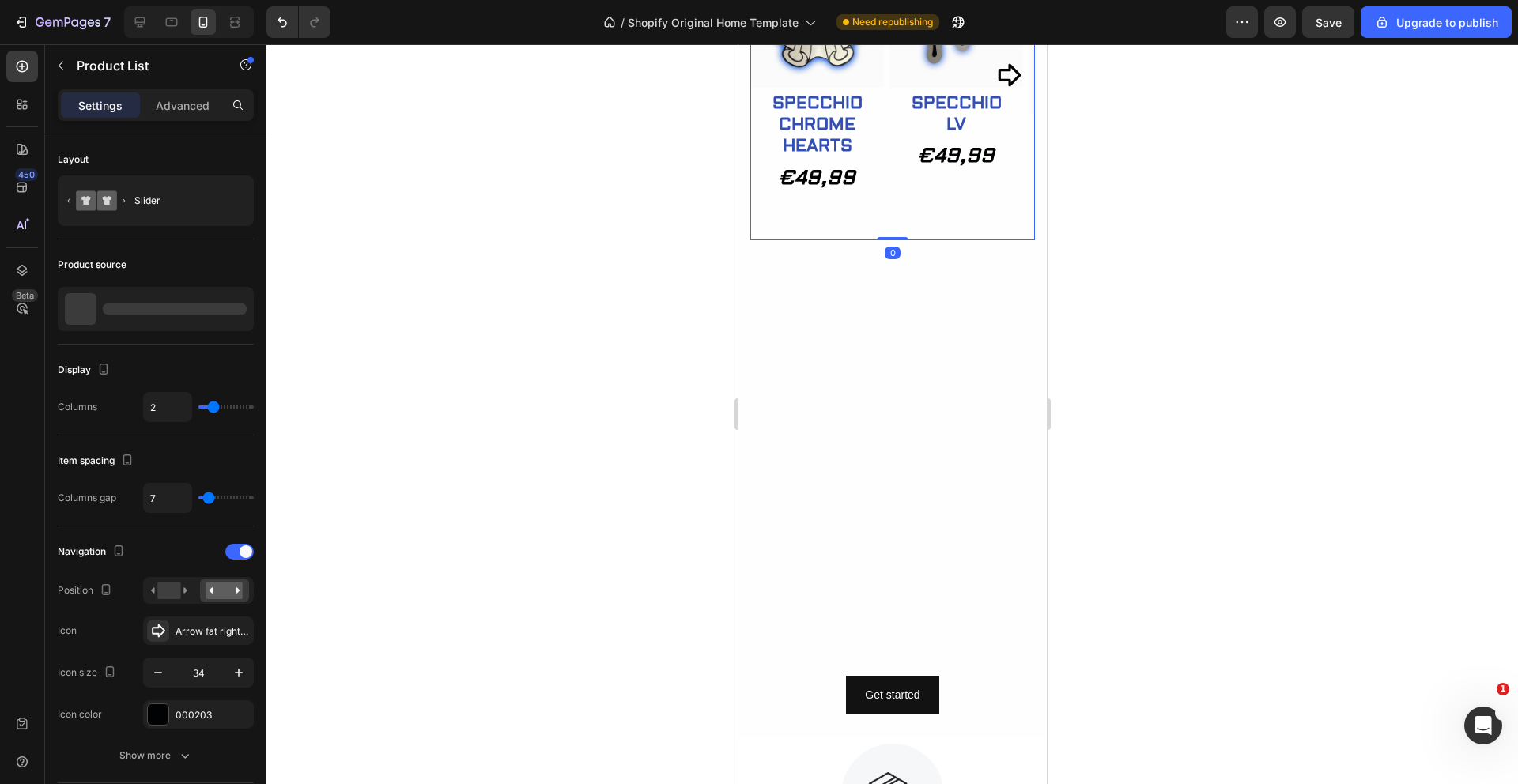
click at [850, 212] on div "(P) Images Row SPECCHIO CHROME HEARTS (P) Title Row €49,99 Product Price Produc…" at bounding box center [817, 74] width 133 height 331
click at [531, 281] on div at bounding box center [892, 415] width 1252 height 740
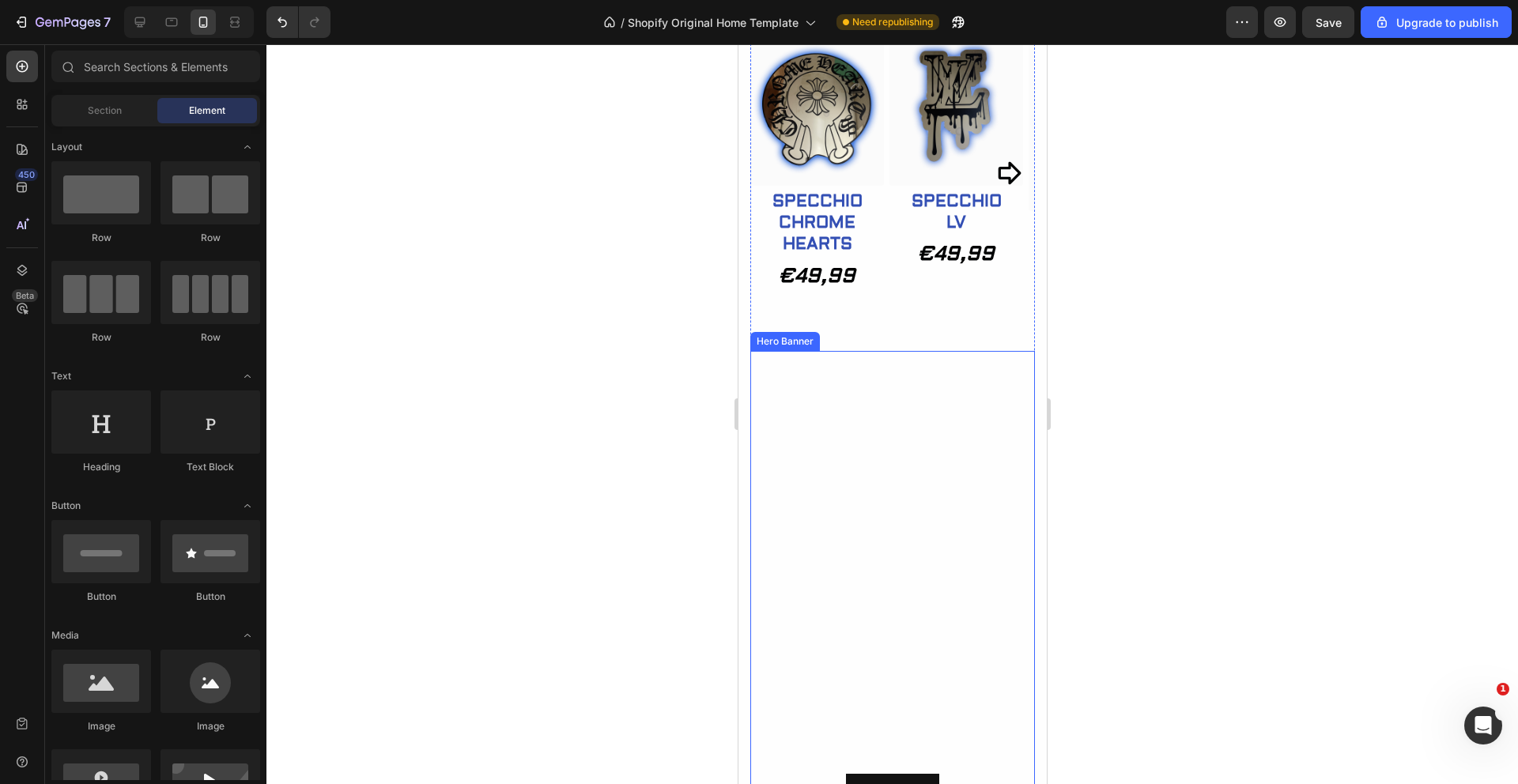
scroll to position [954, 0]
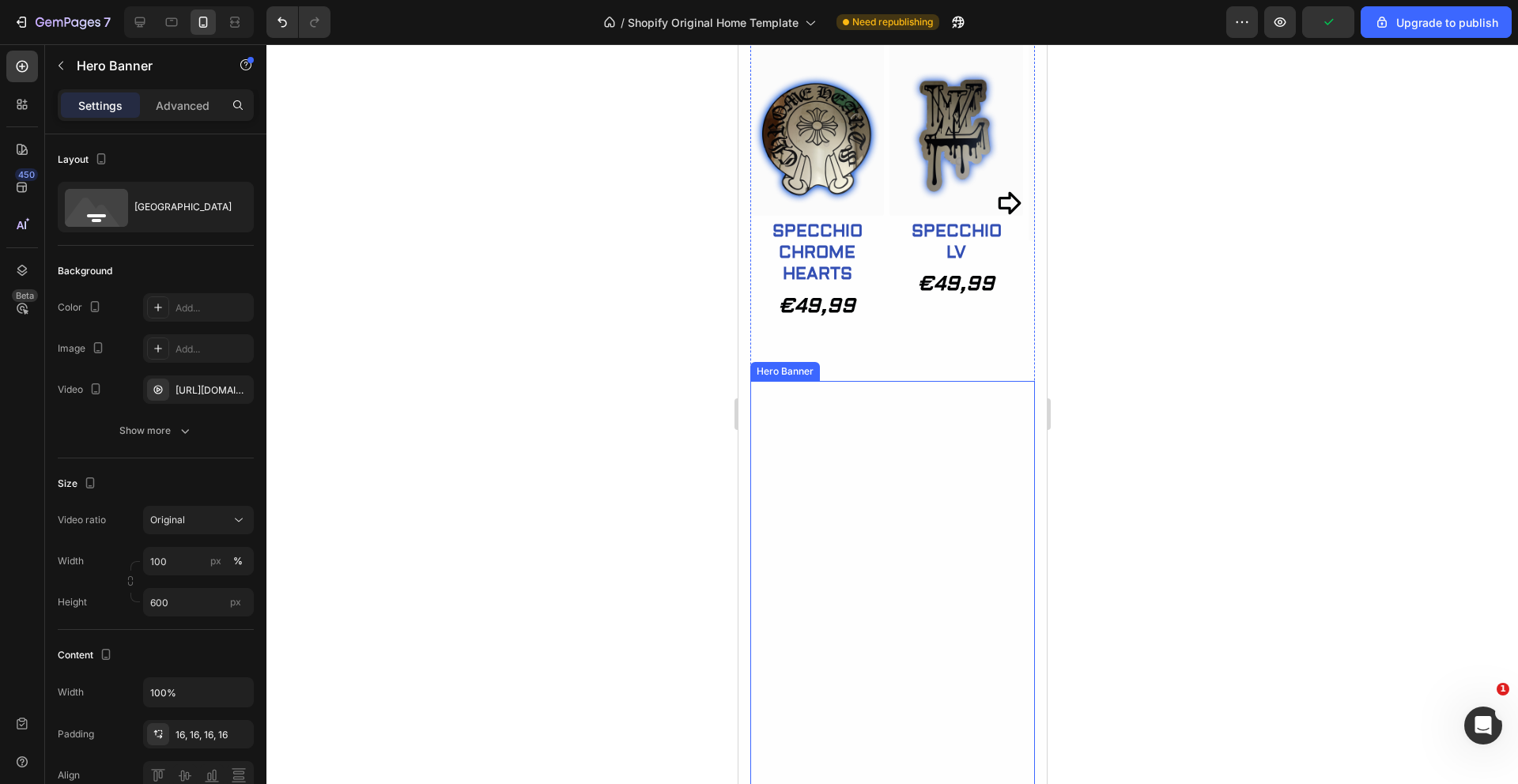
click at [900, 401] on video "Background Image" at bounding box center [892, 618] width 285 height 475
click at [627, 367] on div at bounding box center [892, 415] width 1252 height 740
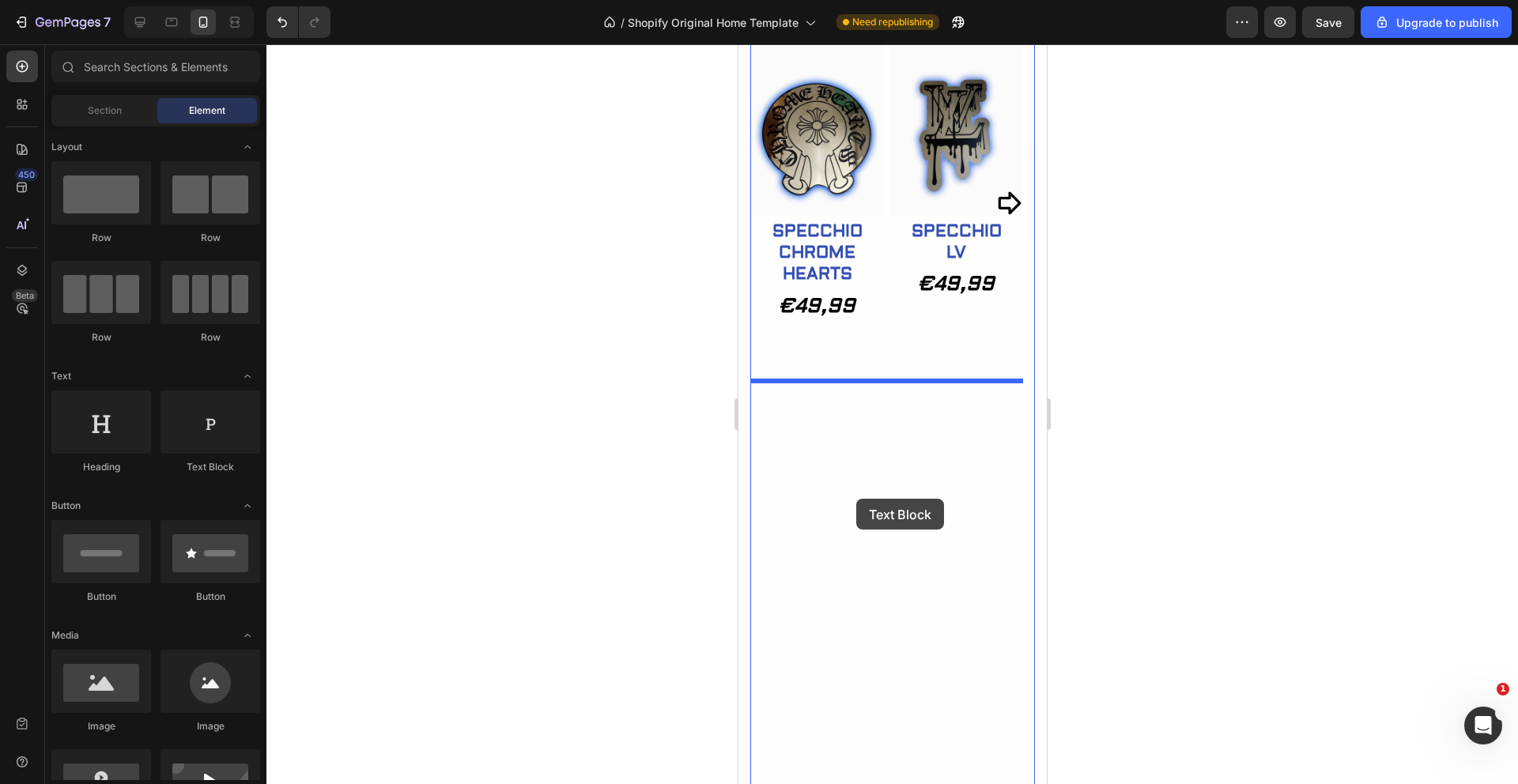
drag, startPoint x: 946, startPoint y: 479, endPoint x: 864, endPoint y: 506, distance: 86.3
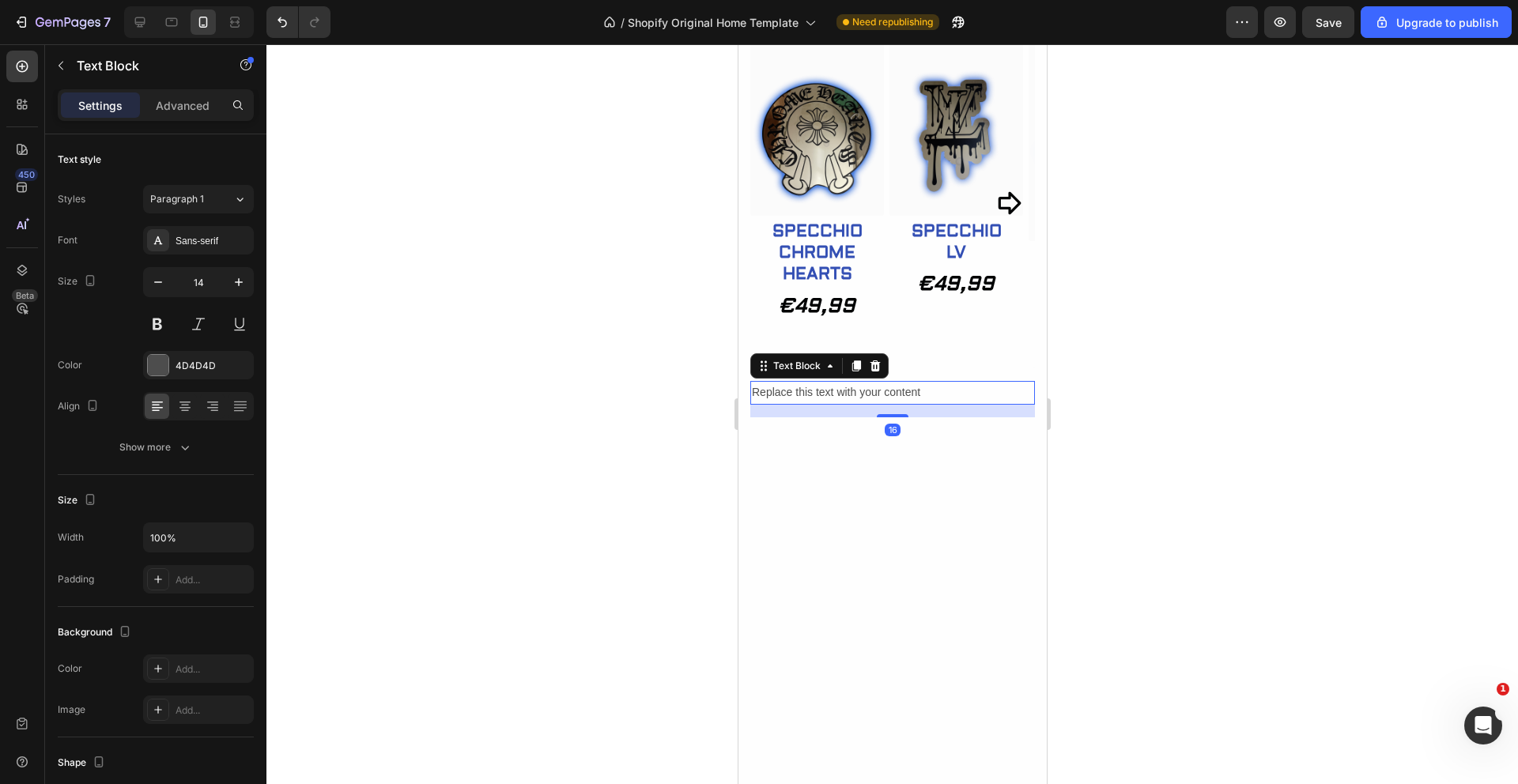
click at [944, 395] on div "Replace this text with your content" at bounding box center [892, 393] width 285 height 23
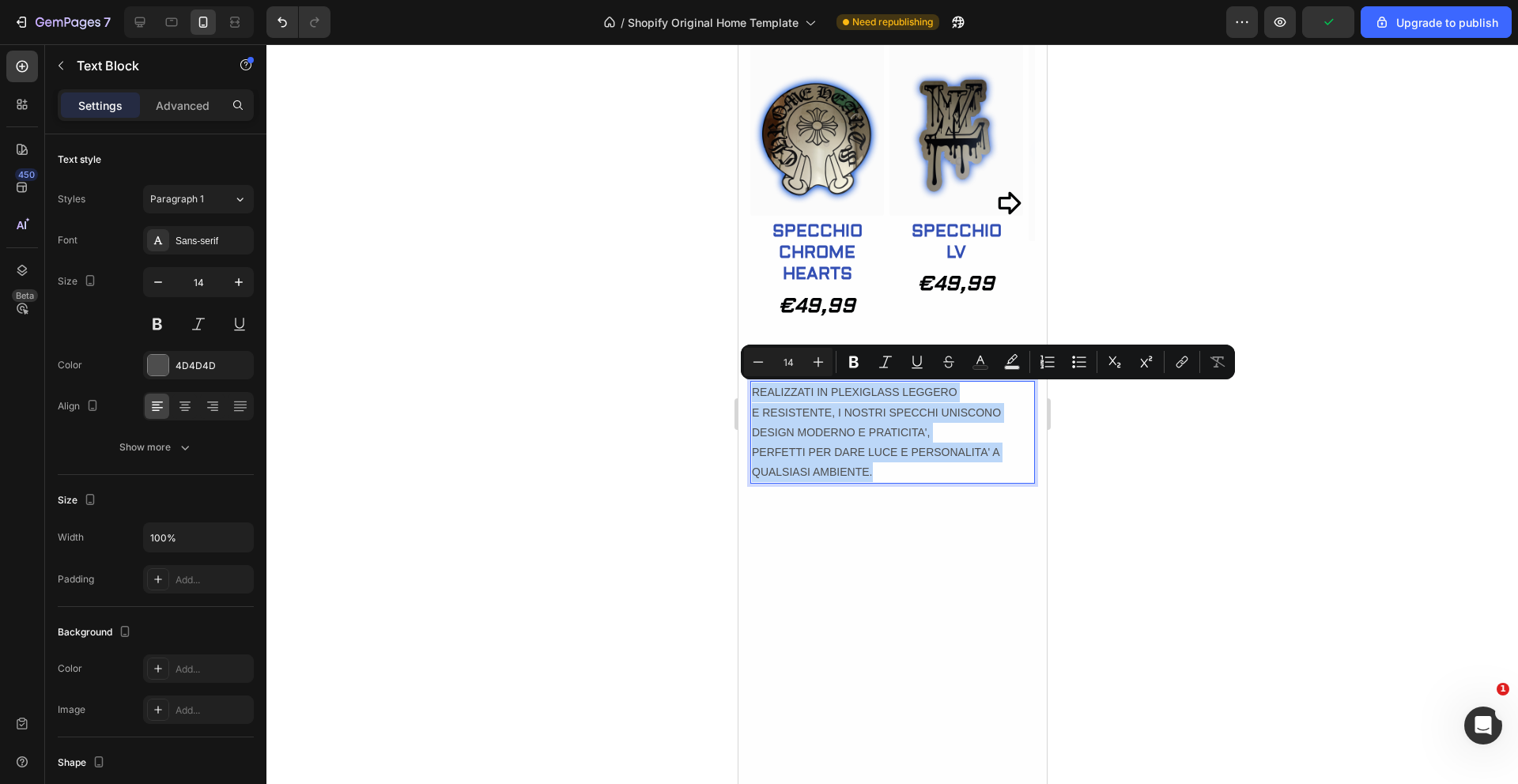
drag, startPoint x: 753, startPoint y: 389, endPoint x: 889, endPoint y: 472, distance: 159.3
click at [889, 472] on div "REALIZZATI IN PLEXIGLASS LEGGERO E RESISTENTE, I NOSTRI SPECCHI UNISCONO DESIGN…" at bounding box center [892, 433] width 285 height 103
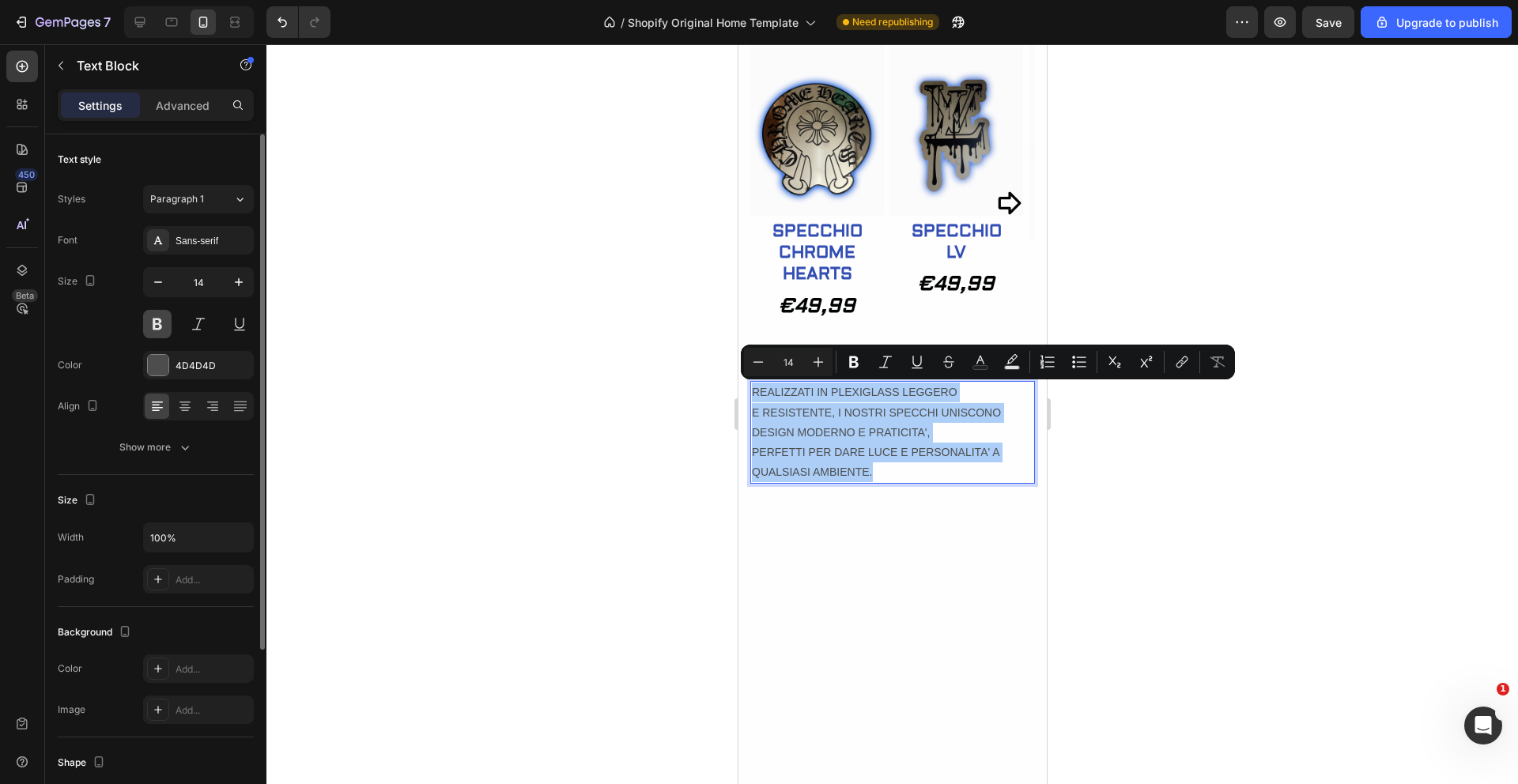
click at [155, 324] on button at bounding box center [157, 324] width 29 height 29
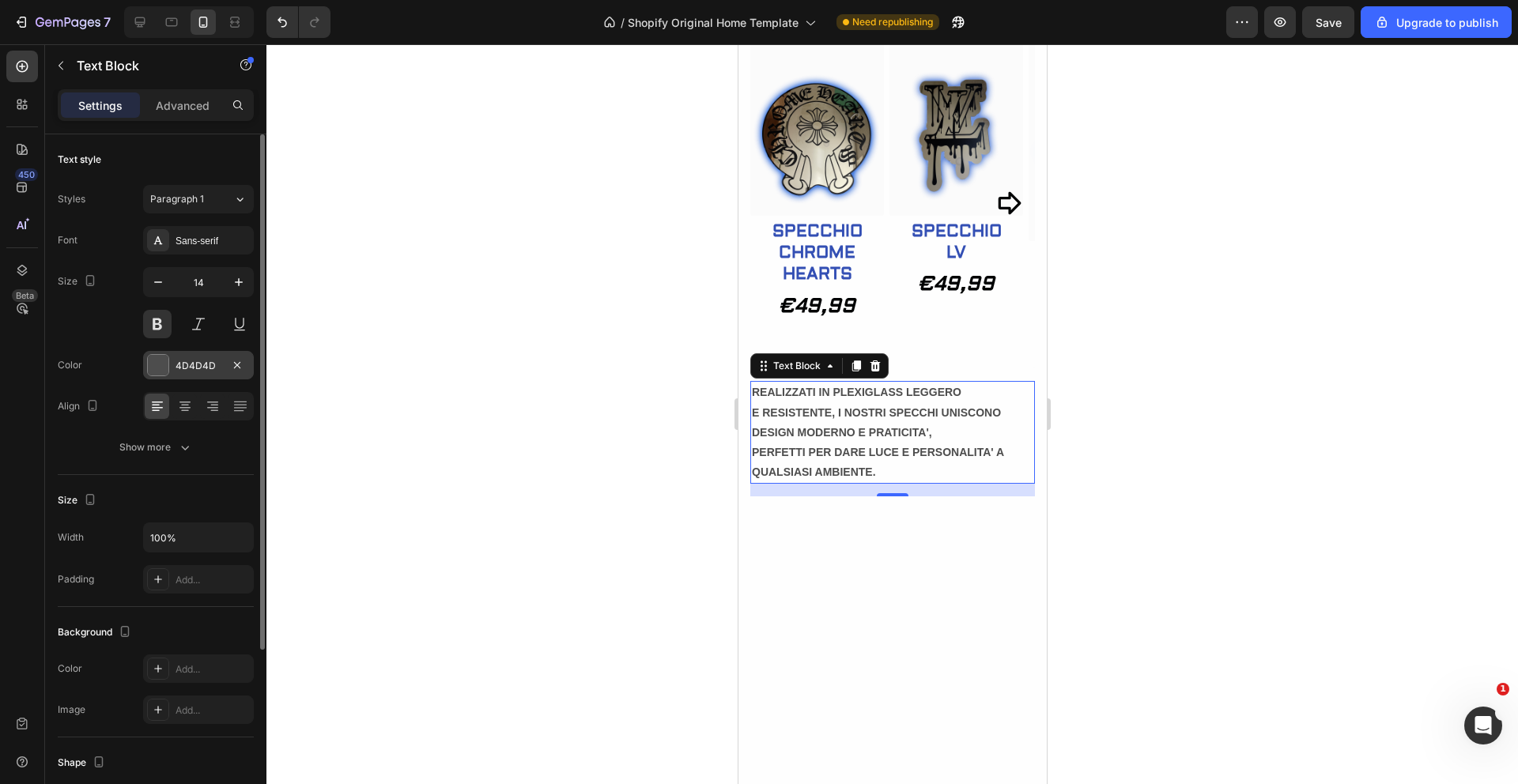
click at [162, 369] on div at bounding box center [158, 365] width 21 height 21
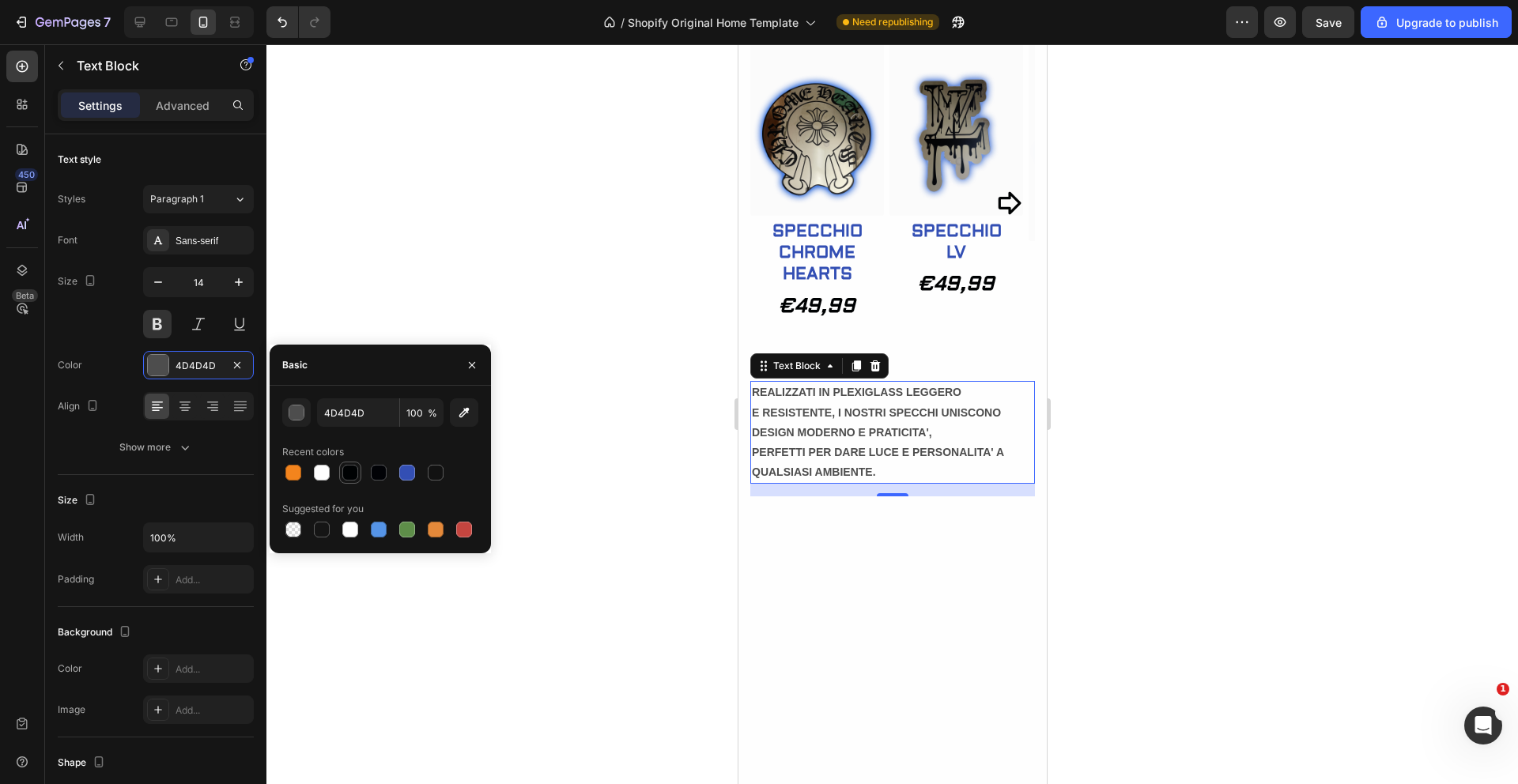
click at [350, 476] on div at bounding box center [350, 473] width 16 height 16
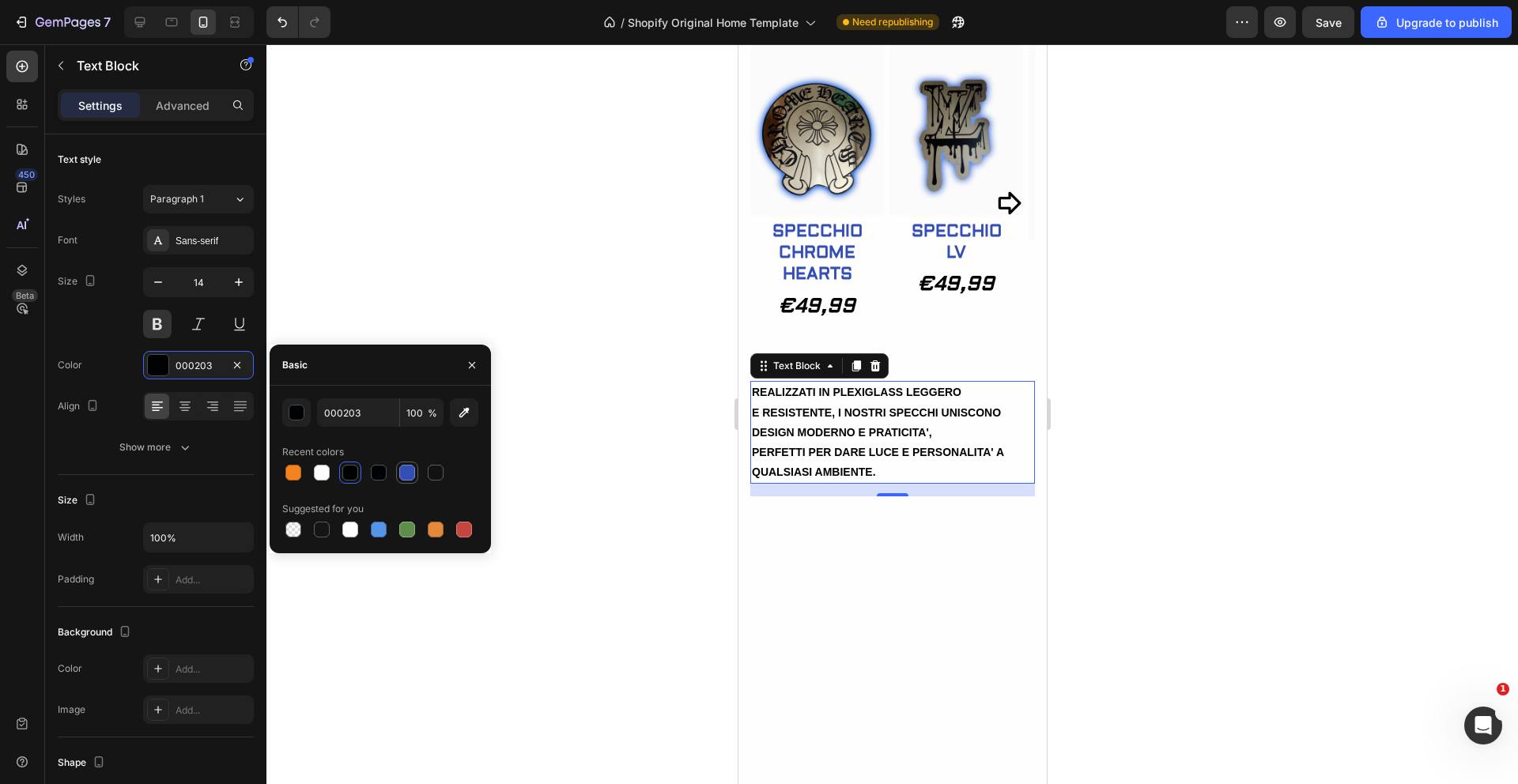
click at [406, 463] on div at bounding box center [407, 473] width 19 height 19
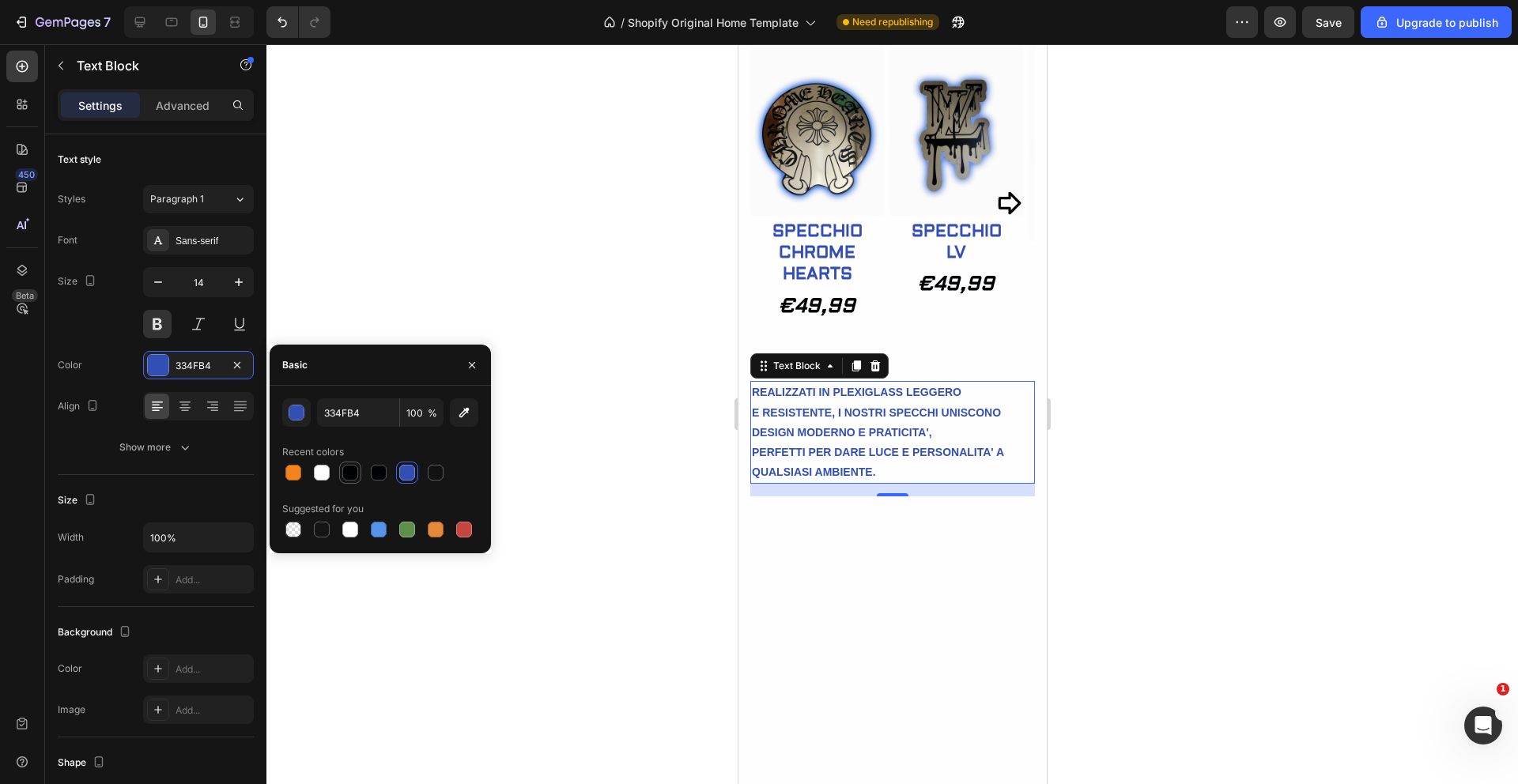
click at [351, 475] on div at bounding box center [350, 473] width 16 height 16
type input "000203"
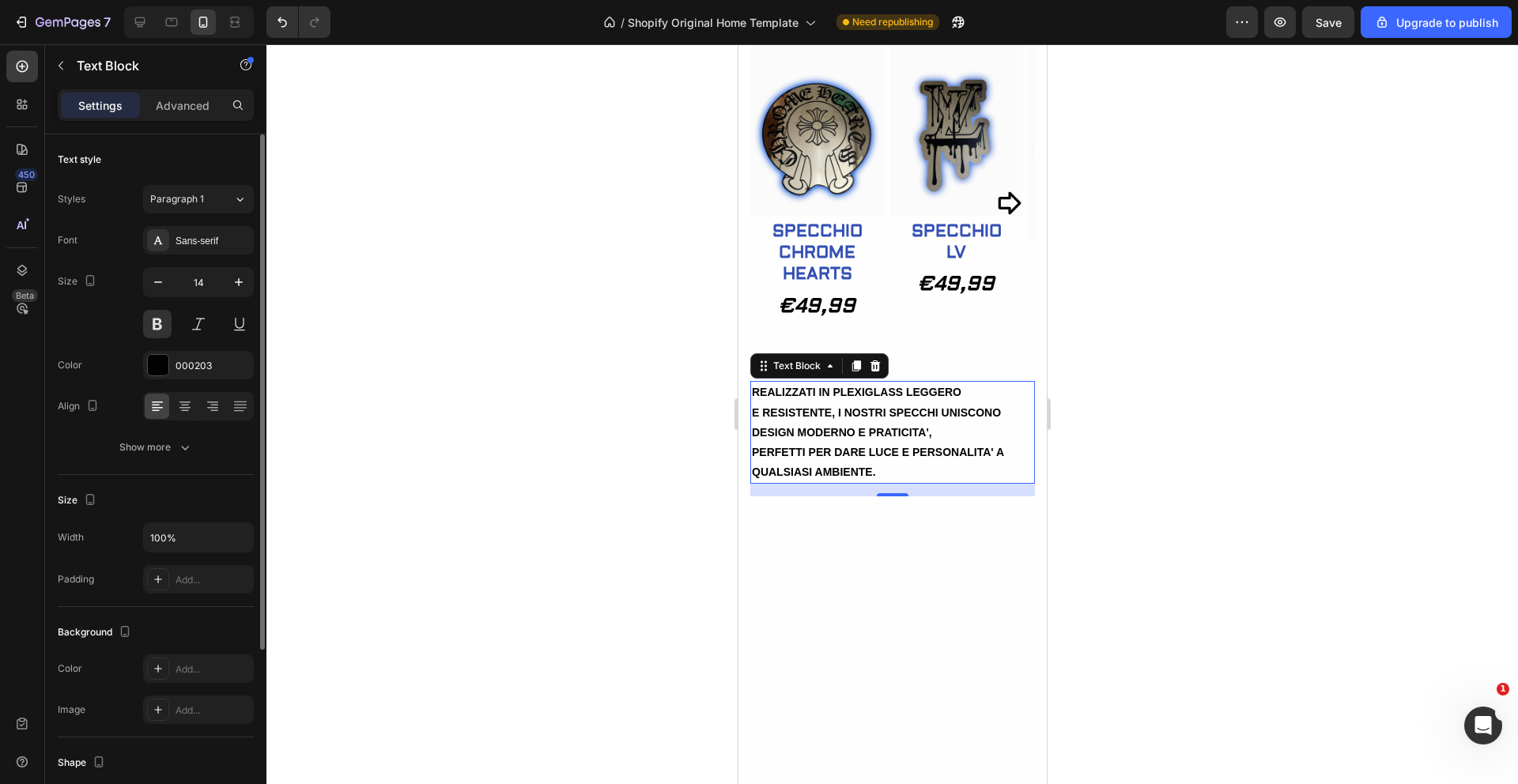
click at [209, 256] on div "Font Sans-serif Size 14 Color 000203 Align Show more" at bounding box center [156, 344] width 196 height 236
click at [209, 249] on div "Sans-serif" at bounding box center [198, 241] width 110 height 29
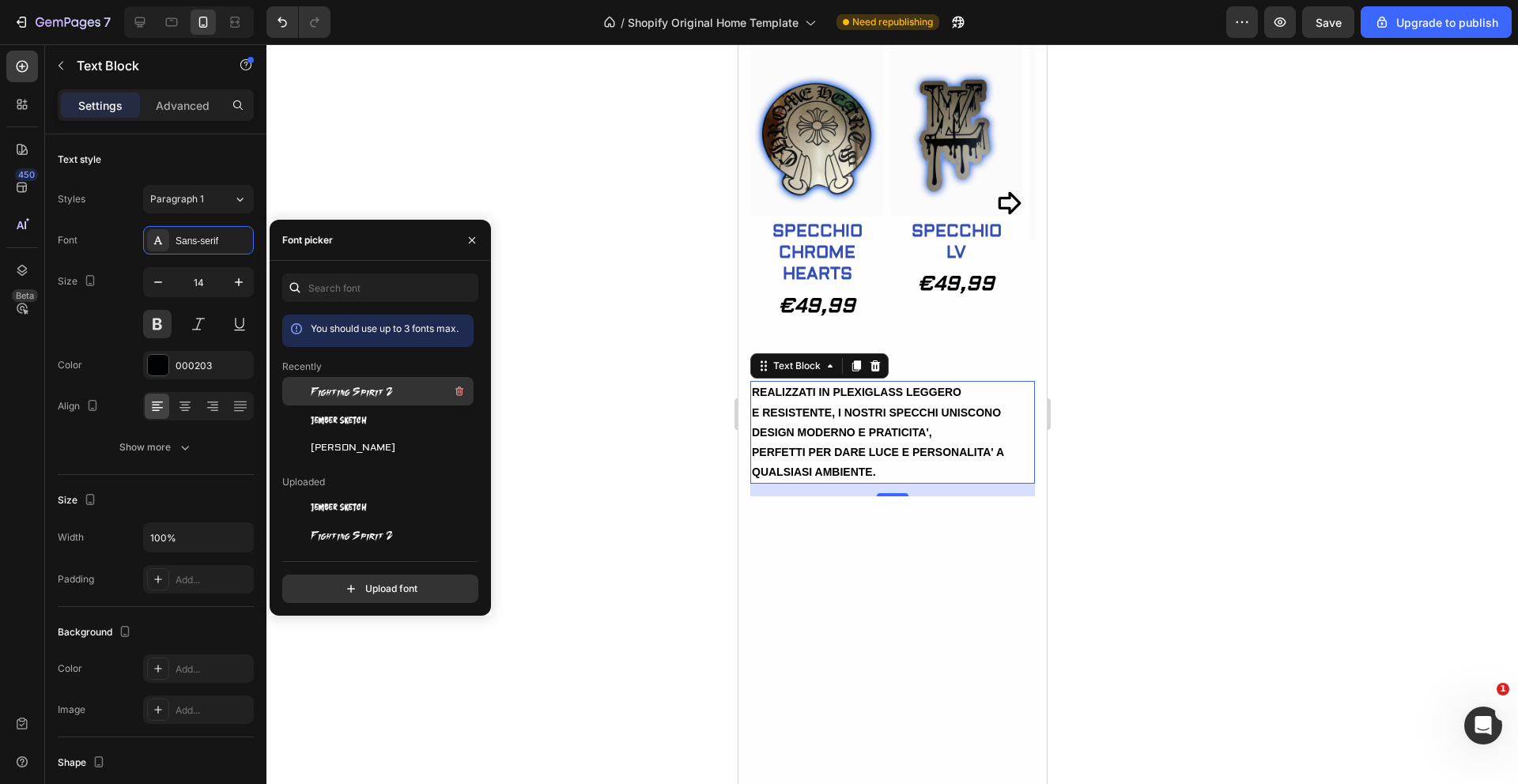
click at [377, 394] on span "Fighting Spirit 2" at bounding box center [352, 391] width 82 height 14
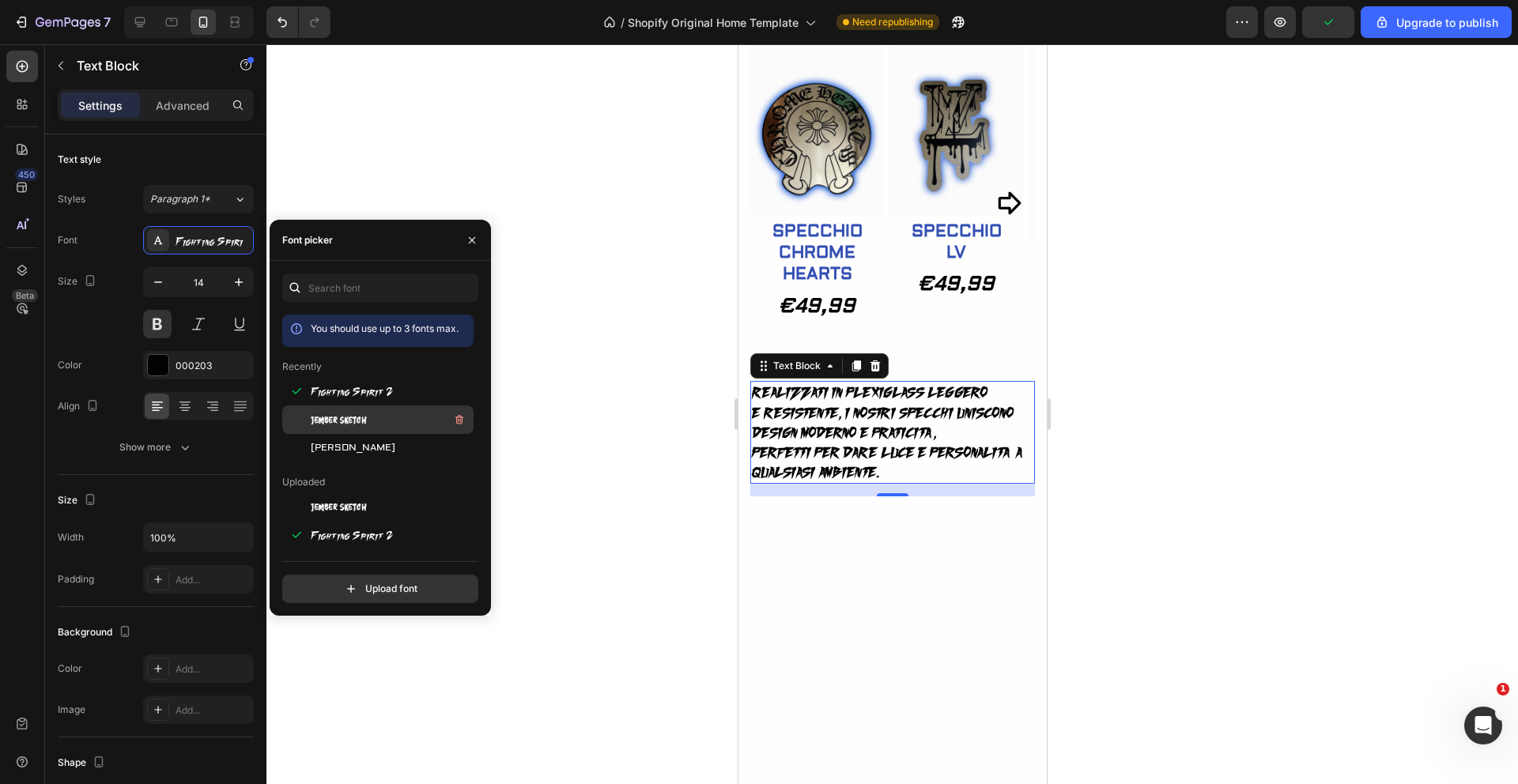
click at [360, 424] on span "Jember Sketch" at bounding box center [339, 420] width 56 height 14
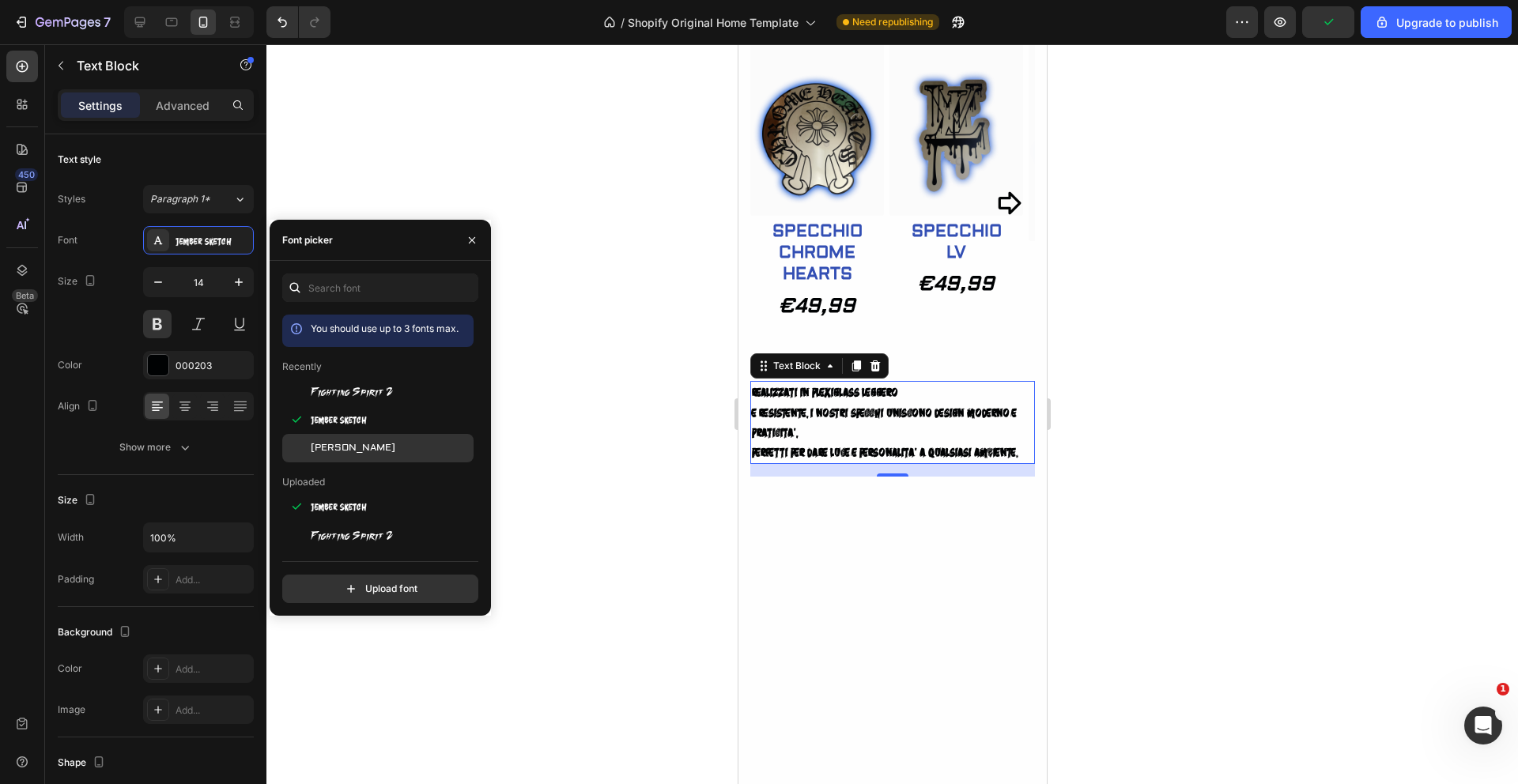
click at [355, 442] on div "Aldrich" at bounding box center [391, 448] width 160 height 14
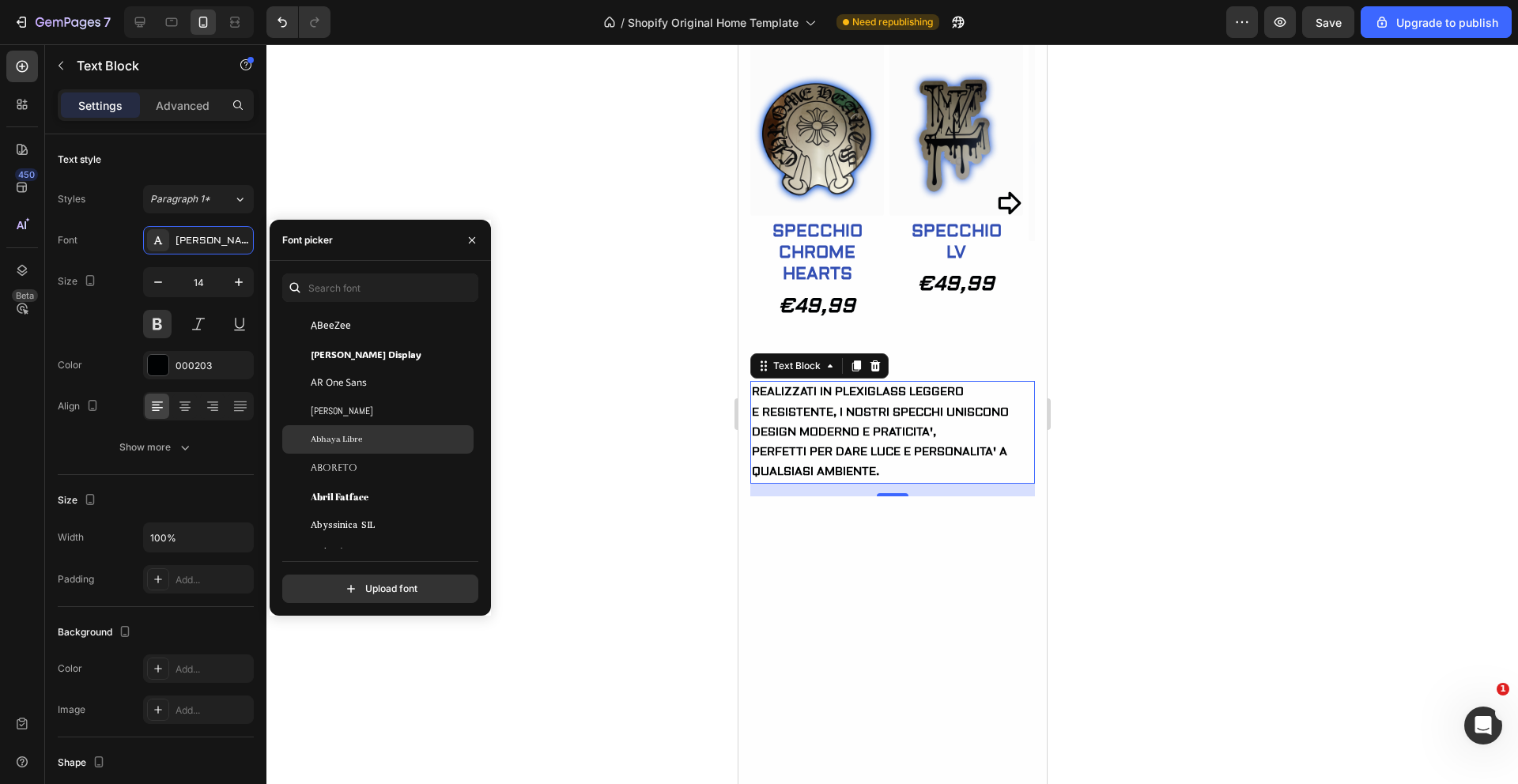
scroll to position [323, 0]
click at [344, 443] on span "Abril Fatface" at bounding box center [340, 444] width 58 height 14
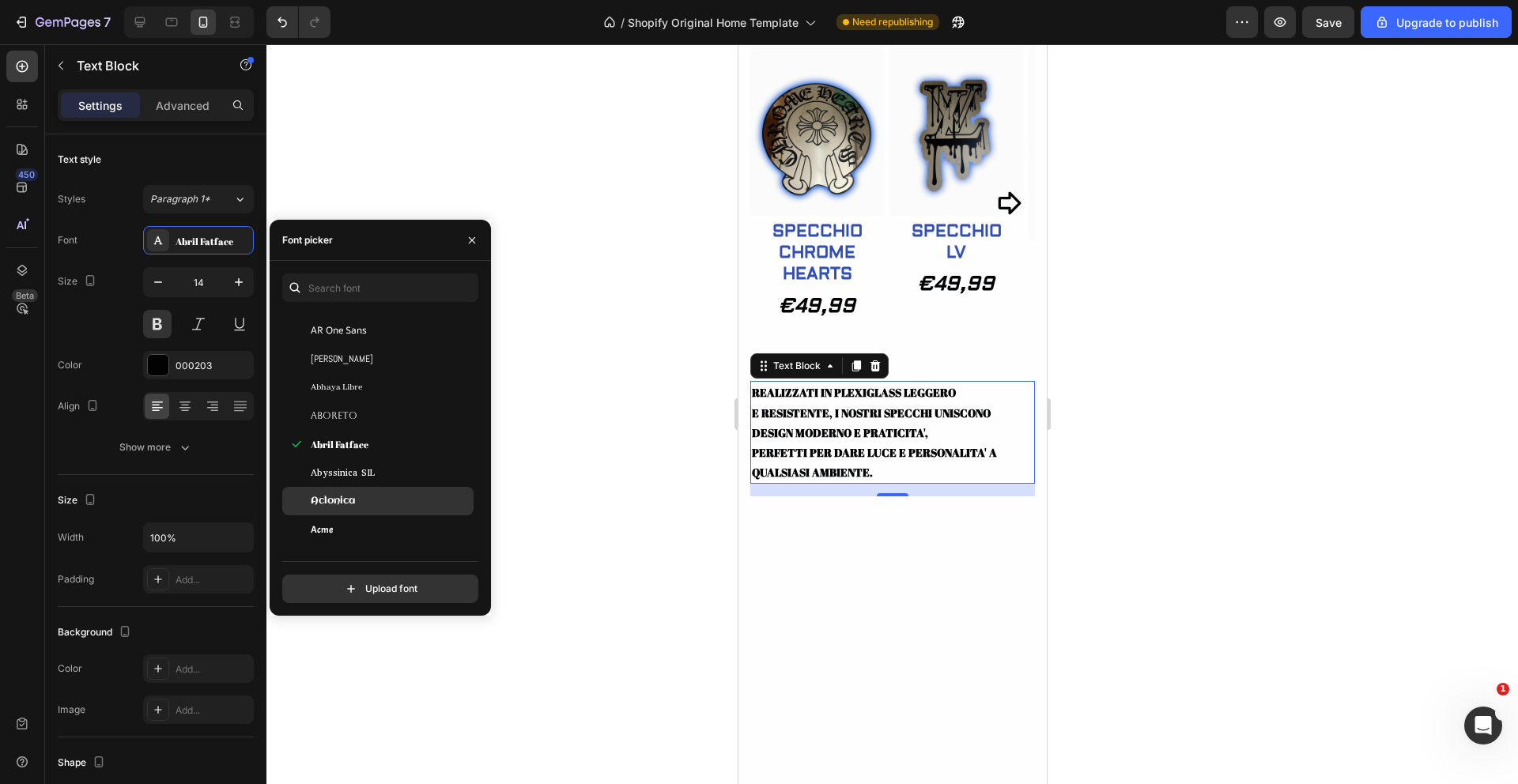
click at [341, 499] on span "Aclonica" at bounding box center [333, 500] width 45 height 14
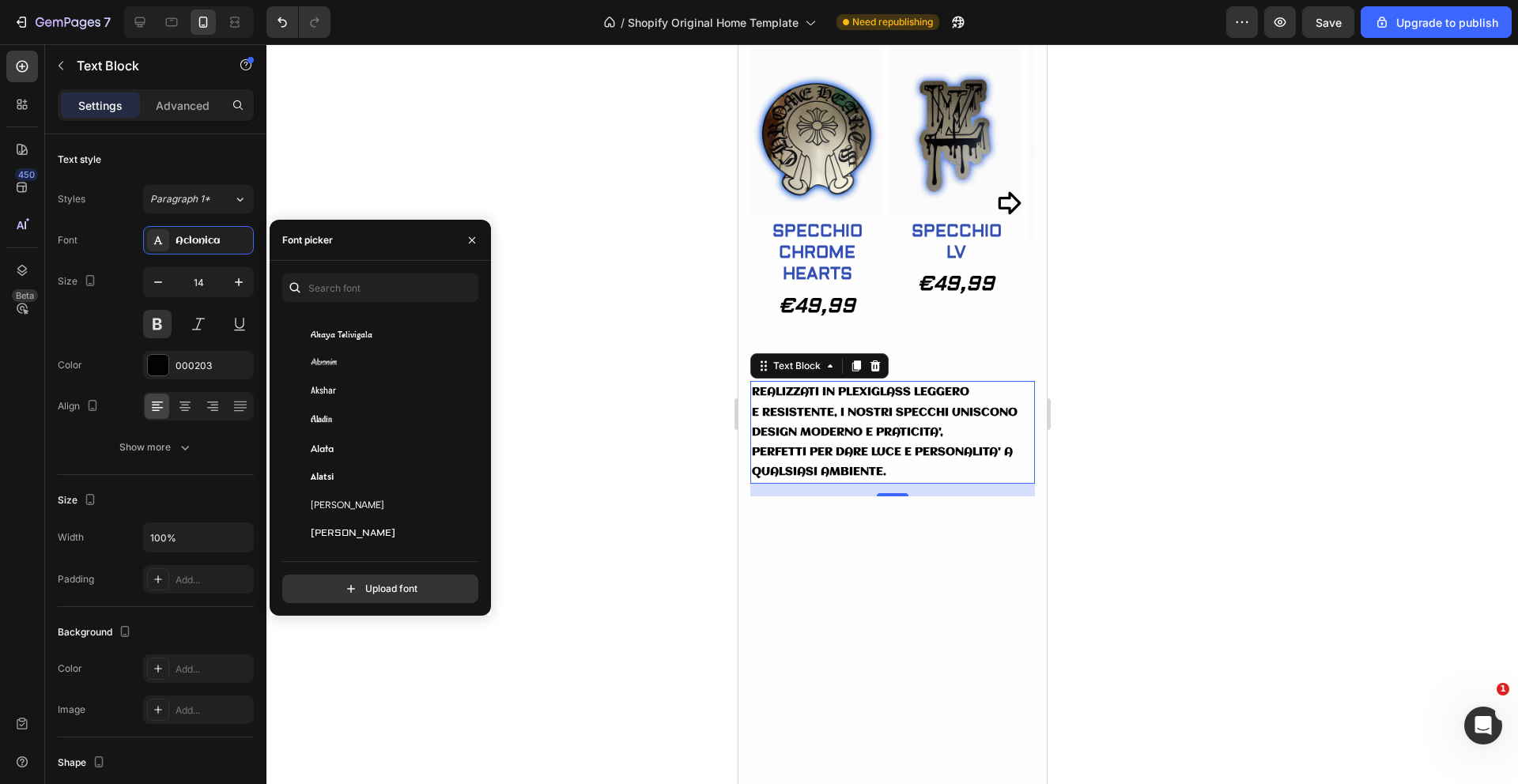
scroll to position [943, 0]
click at [337, 440] on span "Aldrich" at bounding box center [353, 442] width 85 height 14
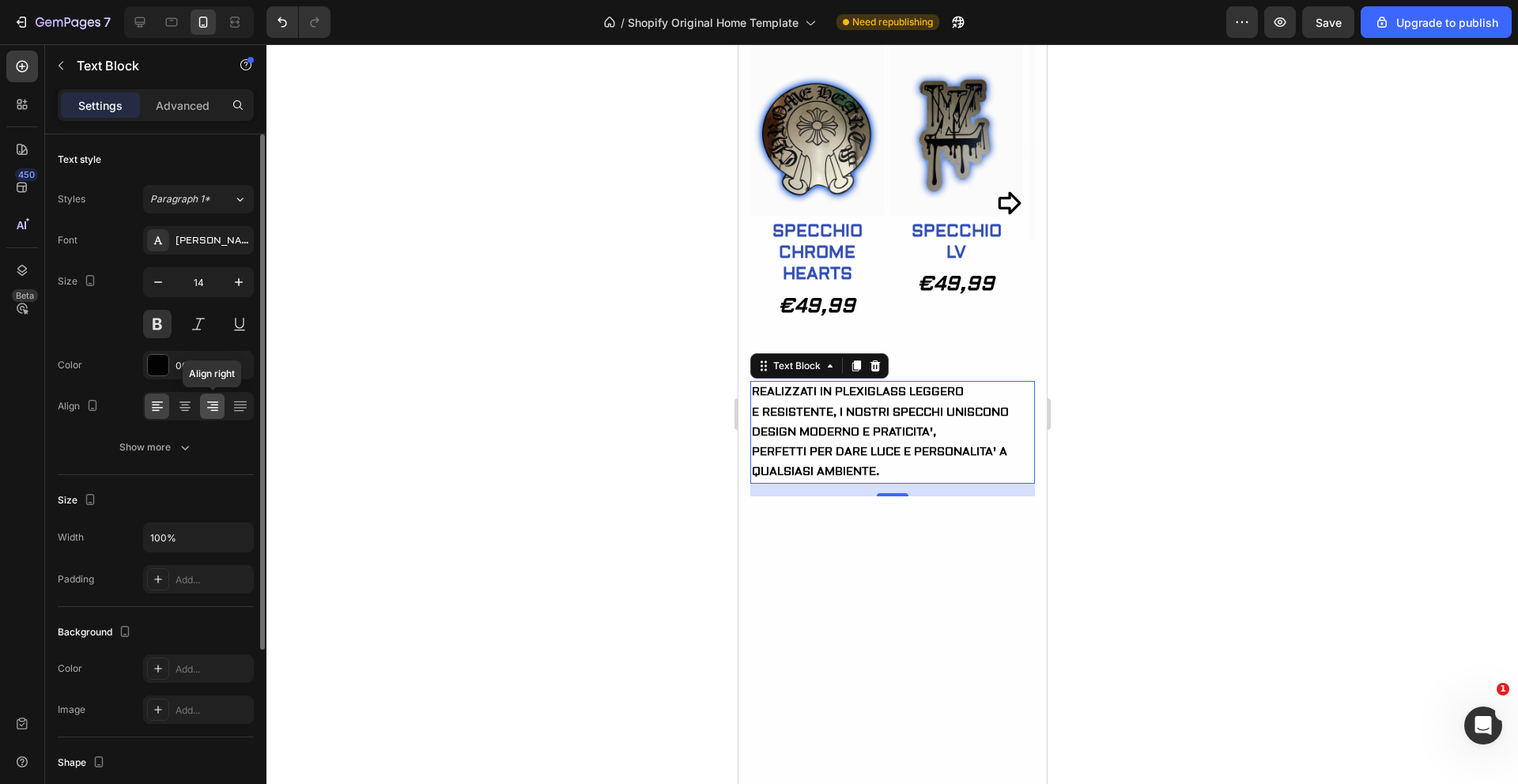
click at [207, 401] on icon at bounding box center [212, 406] width 16 height 16
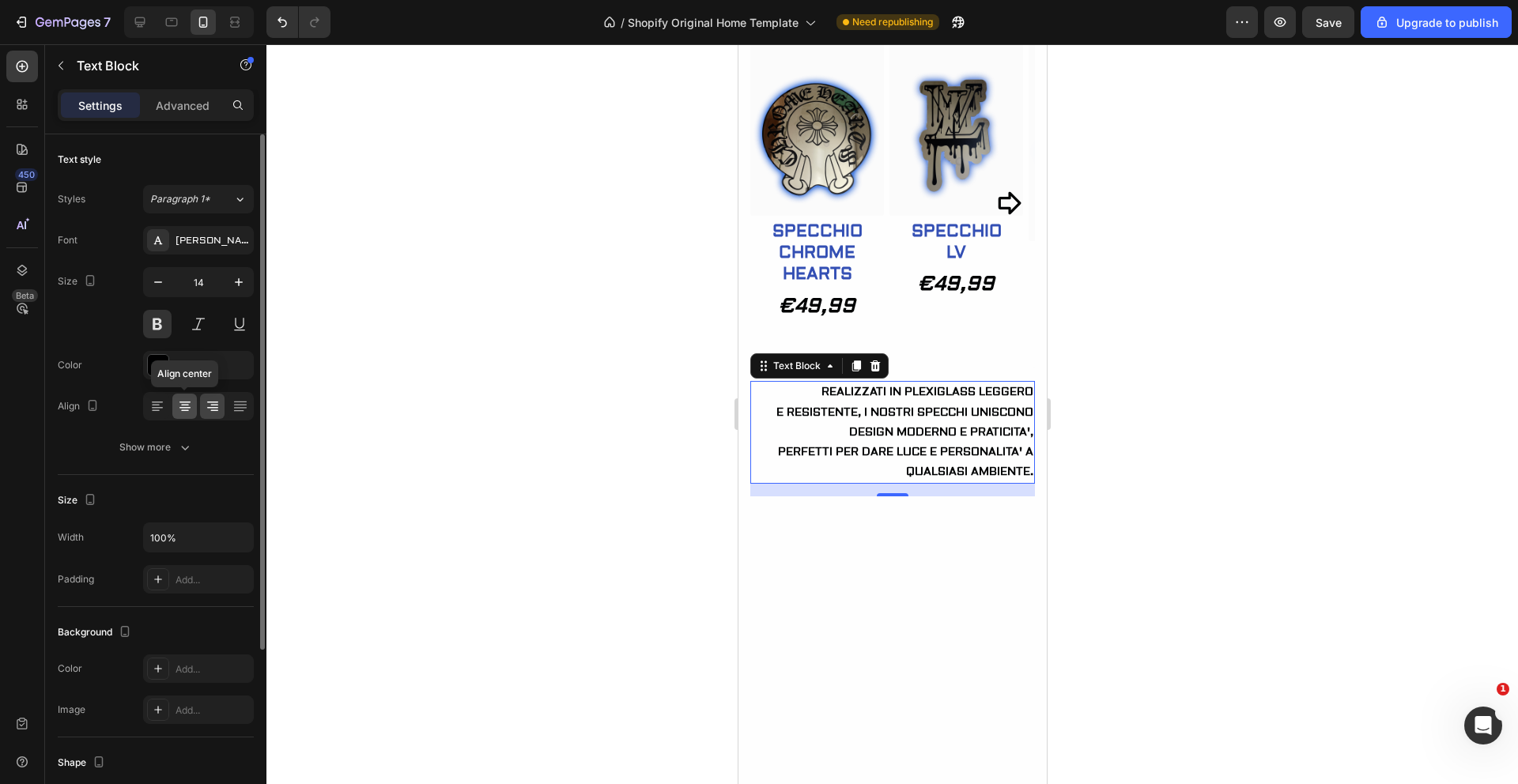
click at [187, 409] on icon at bounding box center [185, 406] width 16 height 16
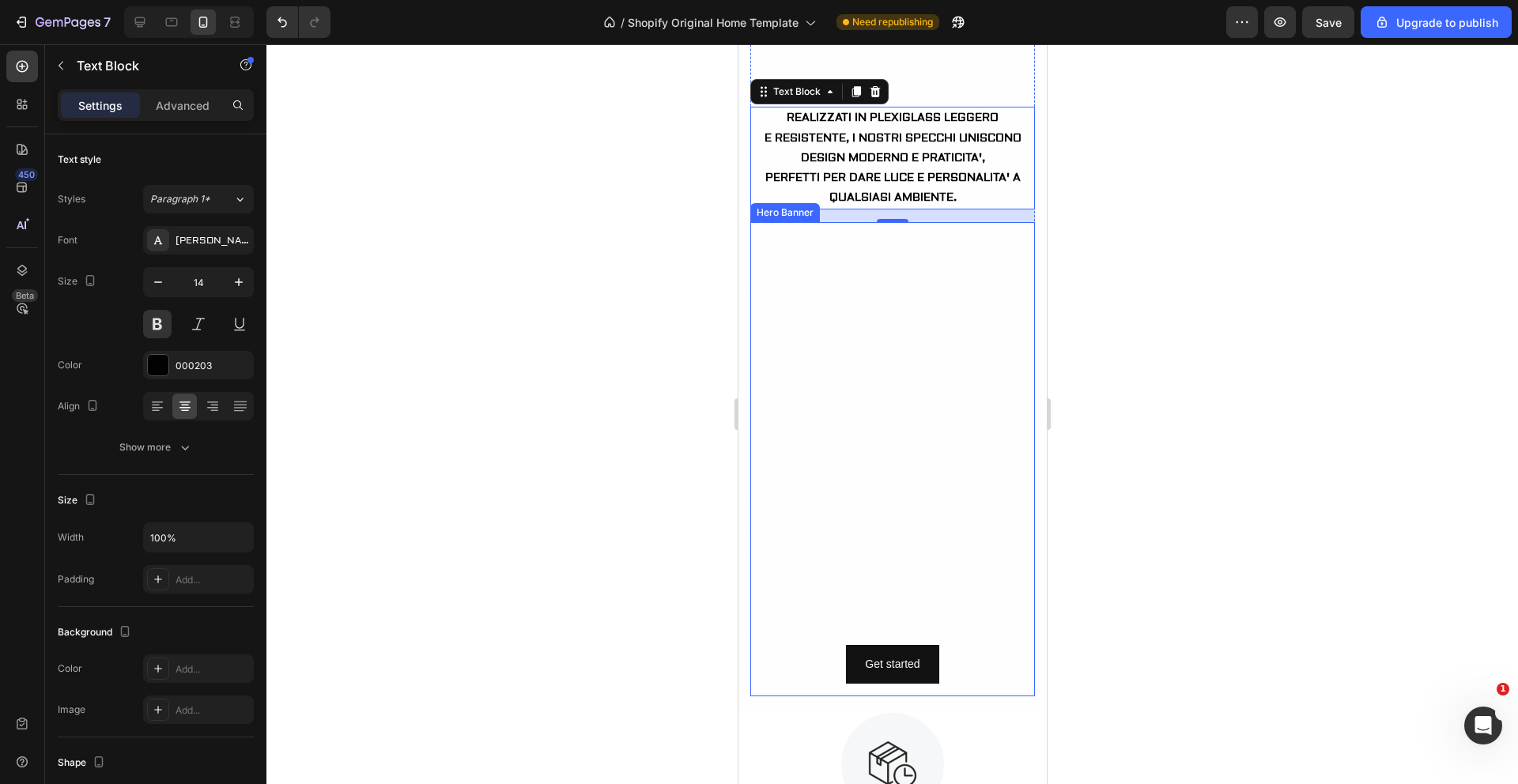
scroll to position [1219, 0]
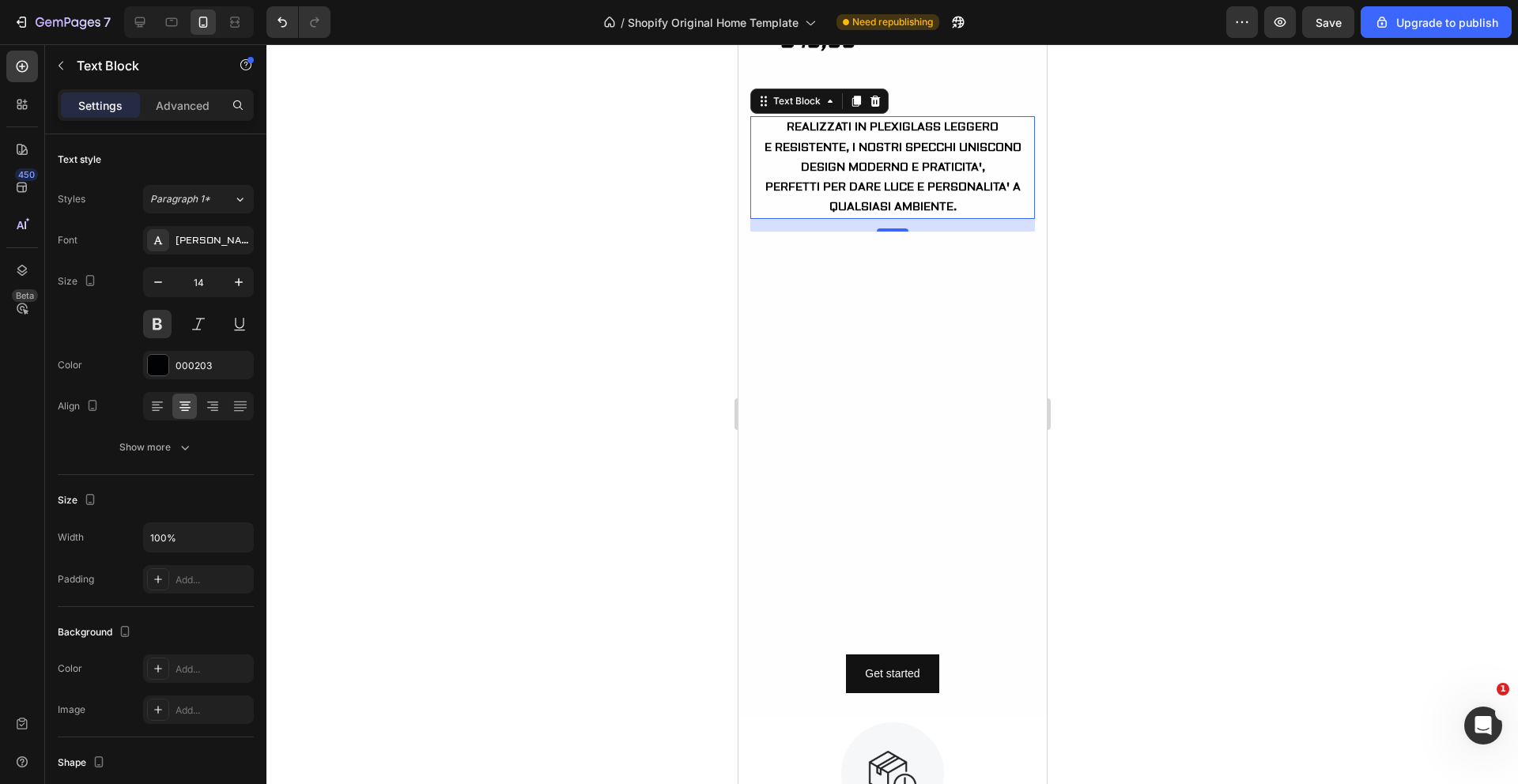
click at [597, 212] on div at bounding box center [892, 415] width 1252 height 740
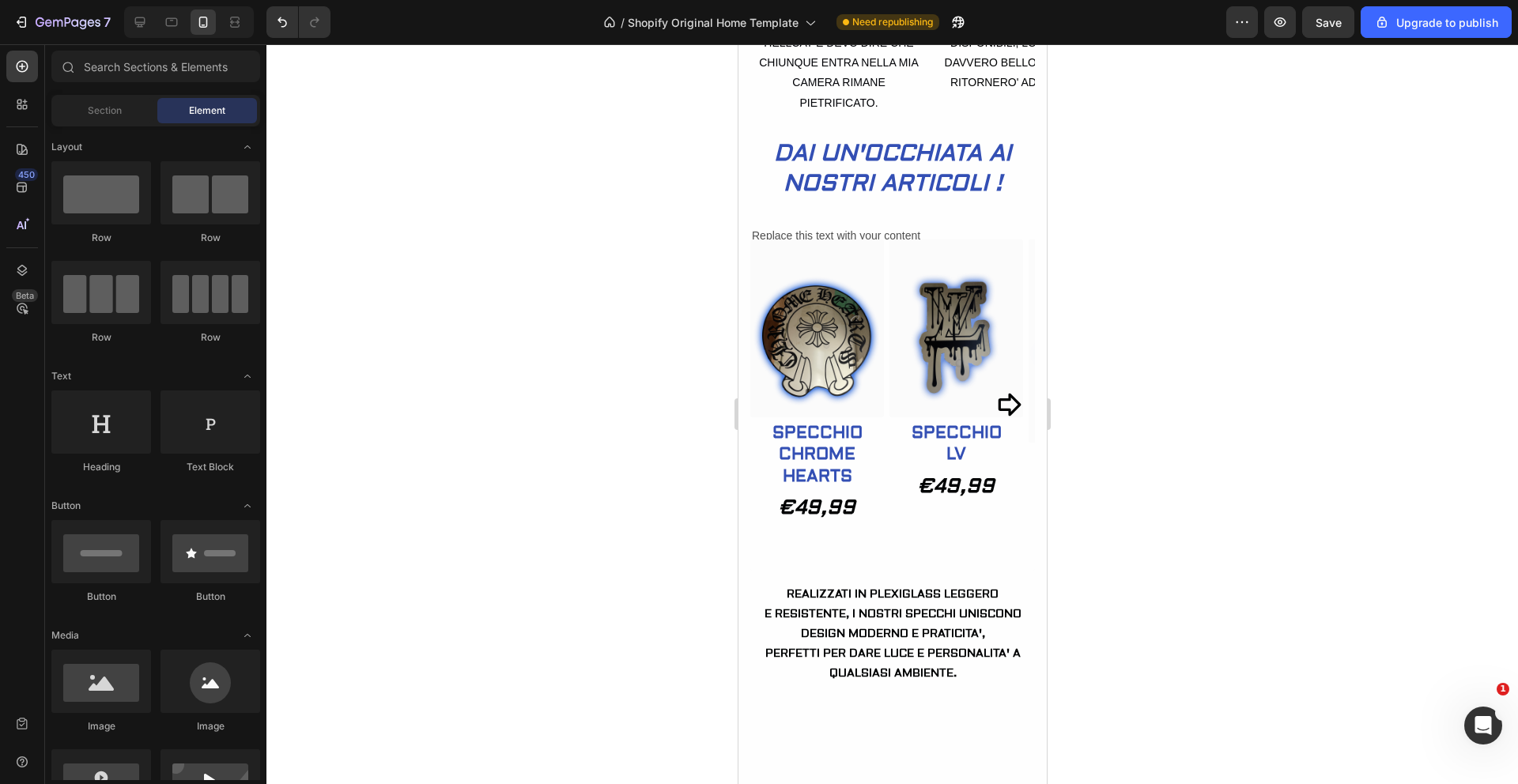
scroll to position [727, 0]
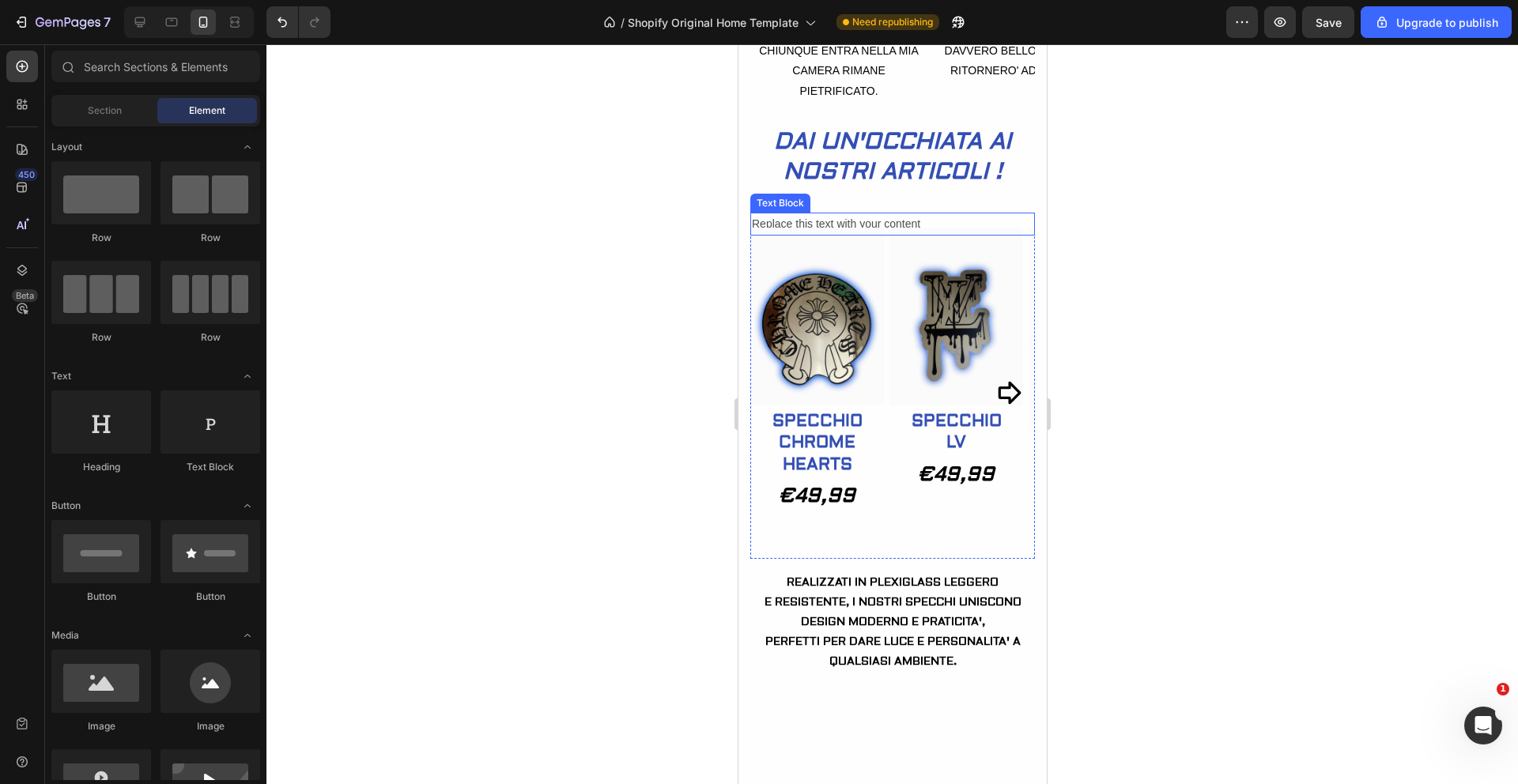
click at [884, 236] on div "Replace this text with your content" at bounding box center [892, 225] width 285 height 23
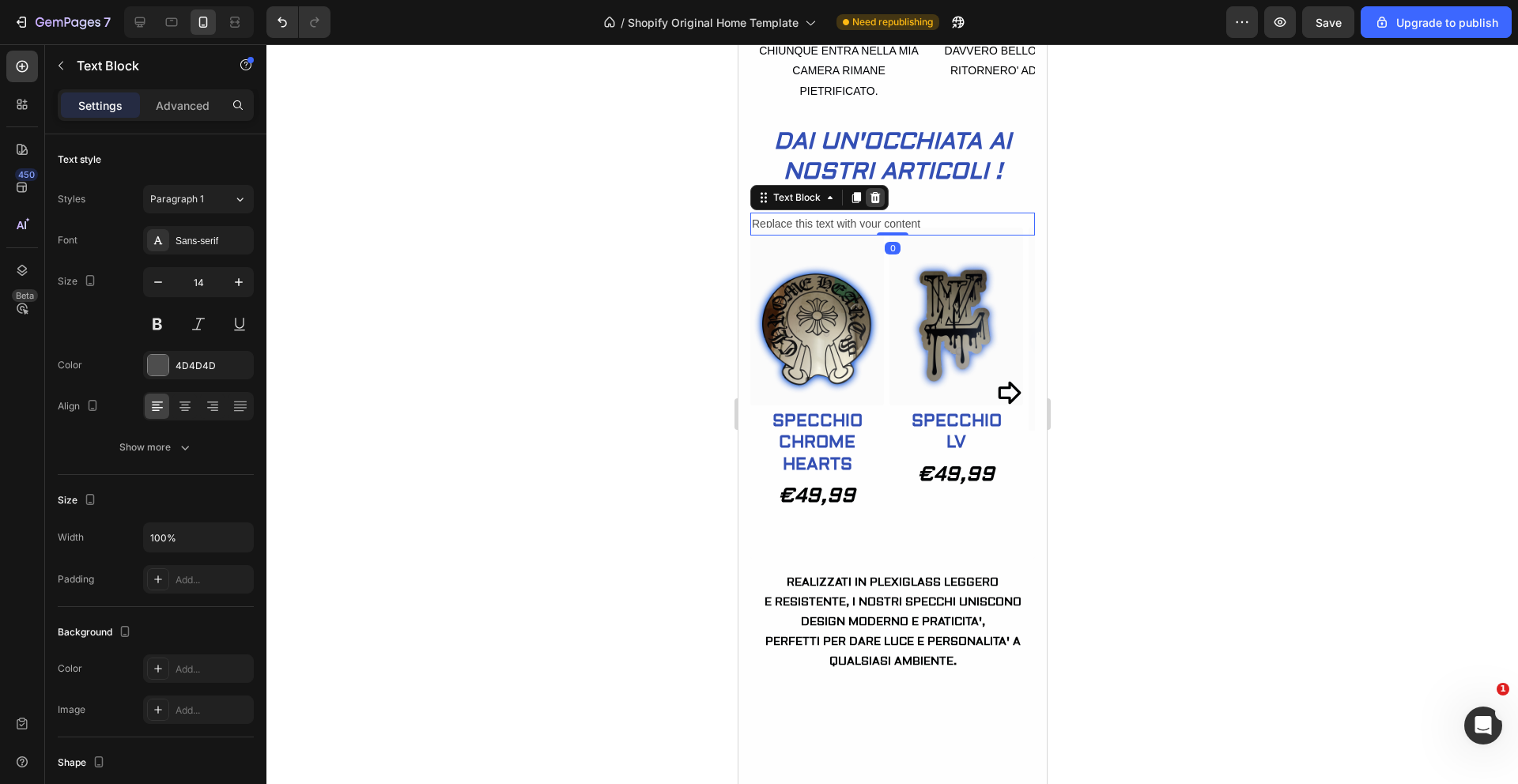
click at [879, 204] on icon at bounding box center [874, 197] width 12 height 12
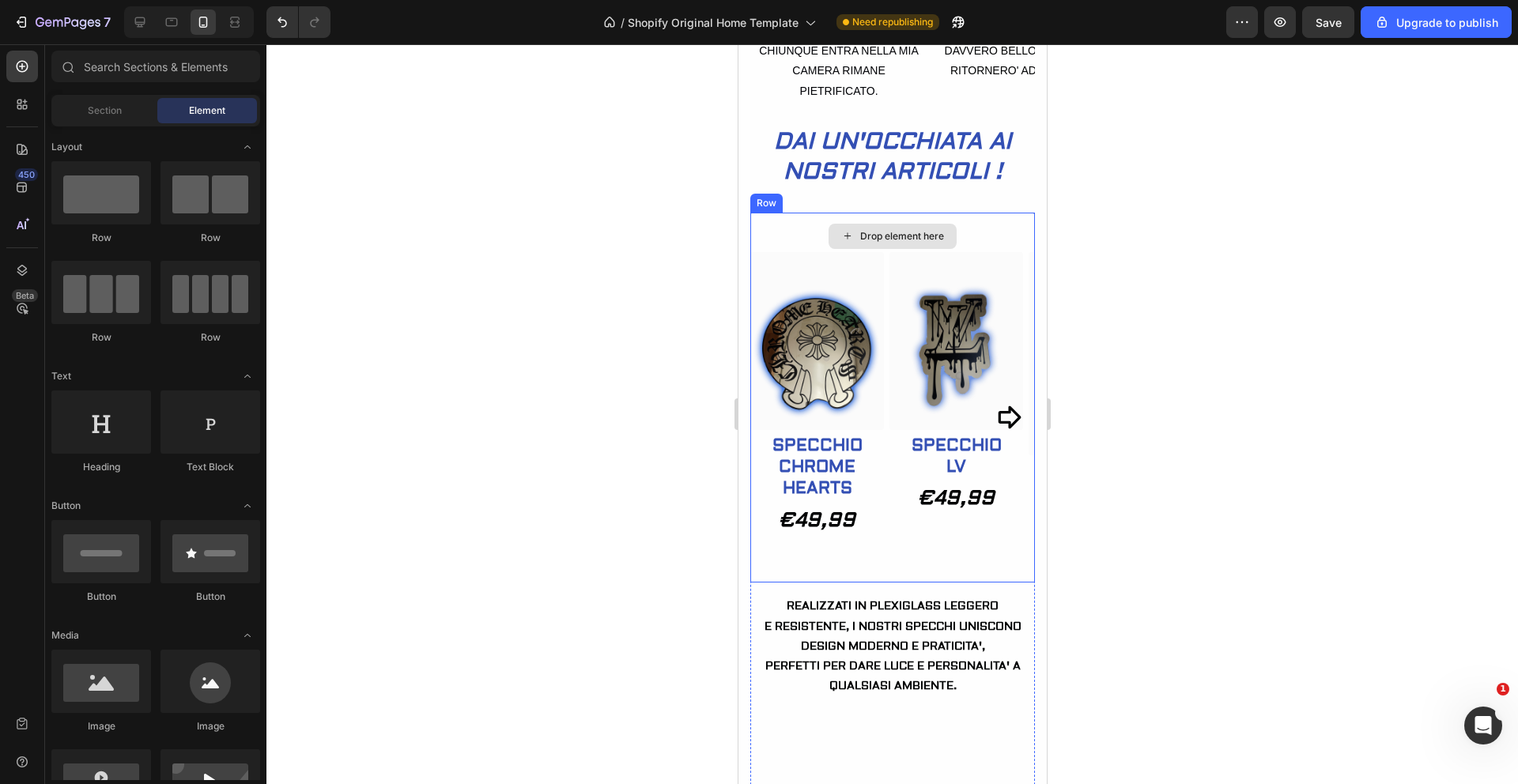
click at [974, 259] on div "Drop element here" at bounding box center [892, 237] width 285 height 48
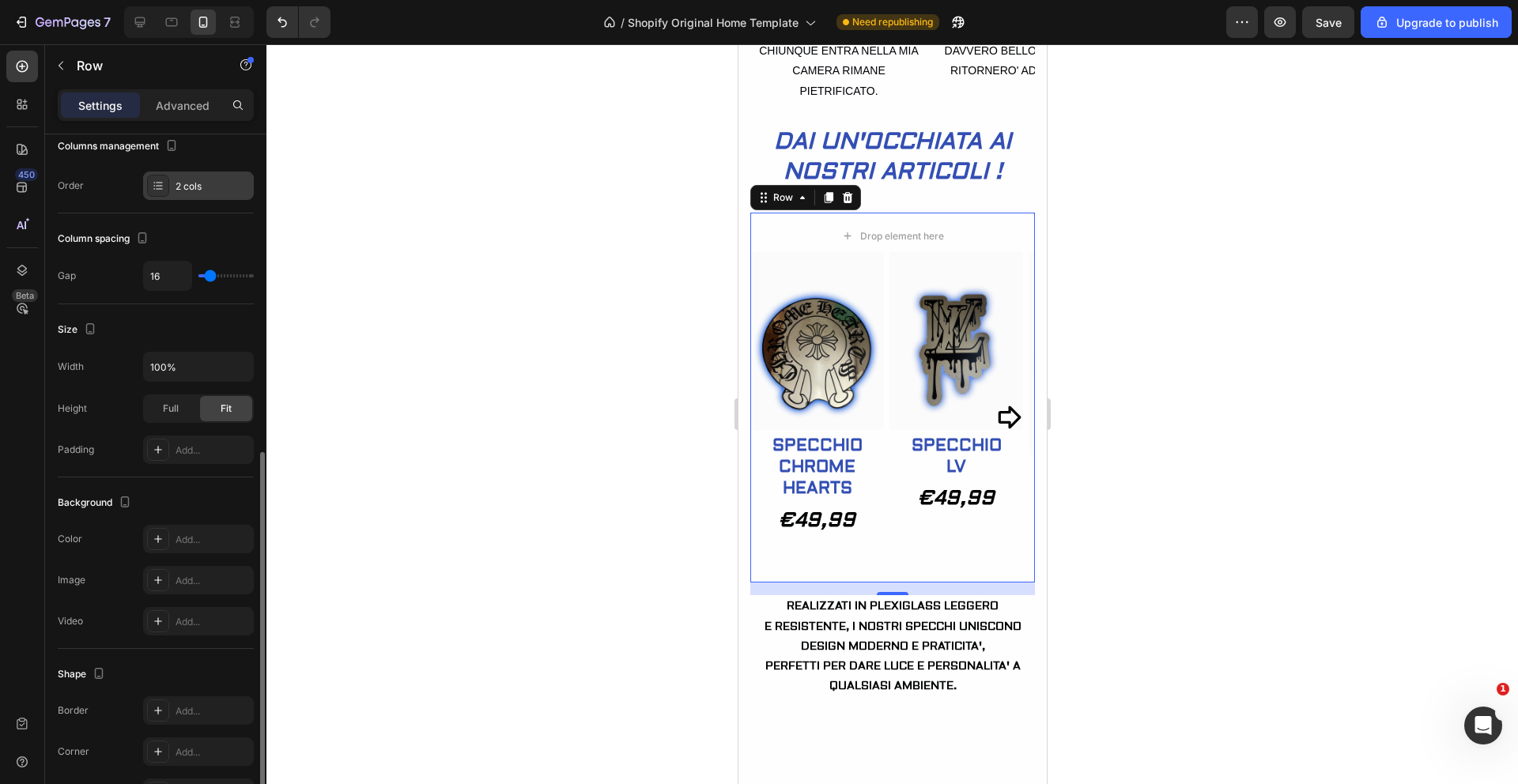
scroll to position [320, 0]
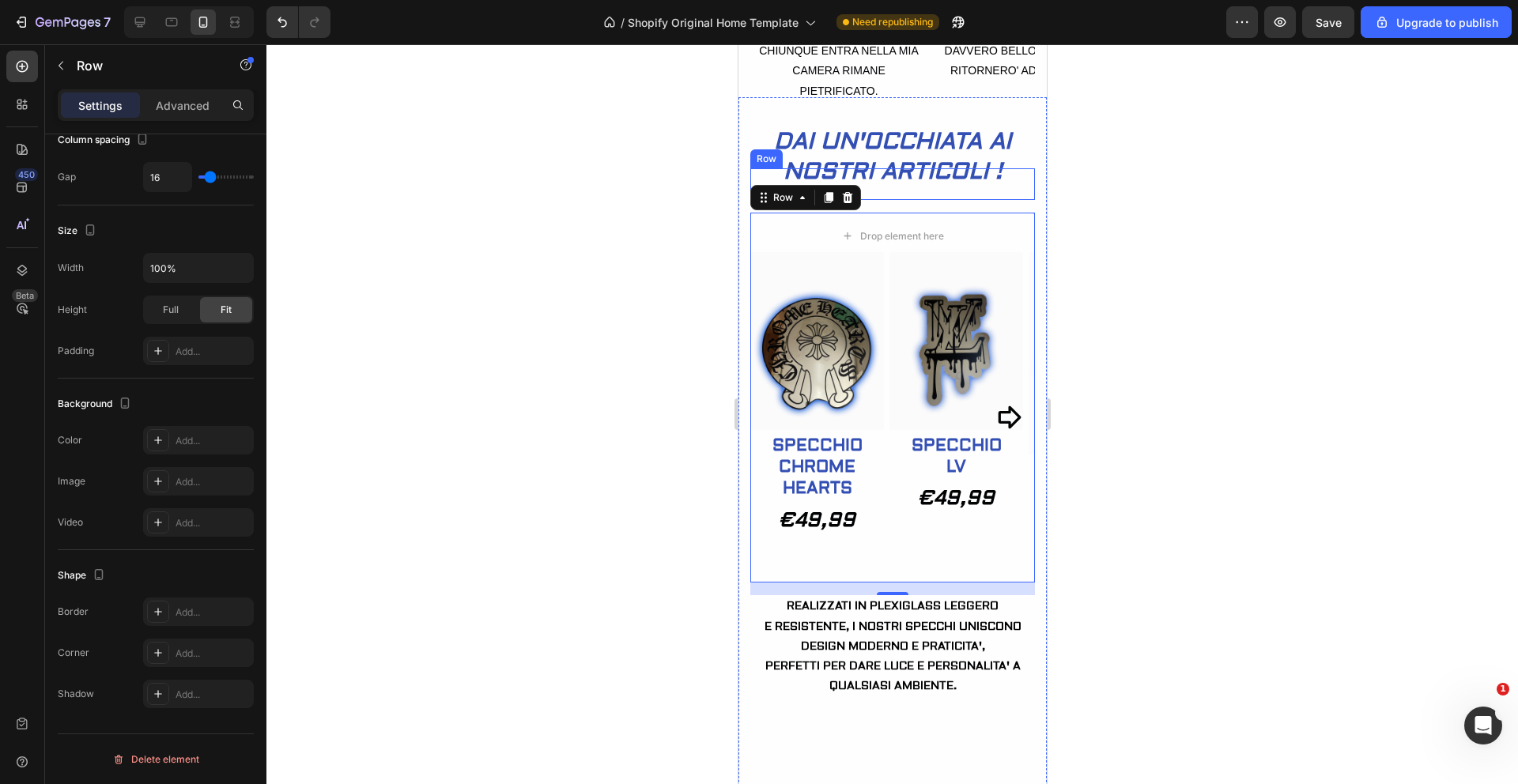
click at [990, 199] on div "DAI UN'OCCHIATA AI NOSTRI ARTICOLI ! Heading" at bounding box center [892, 184] width 285 height 30
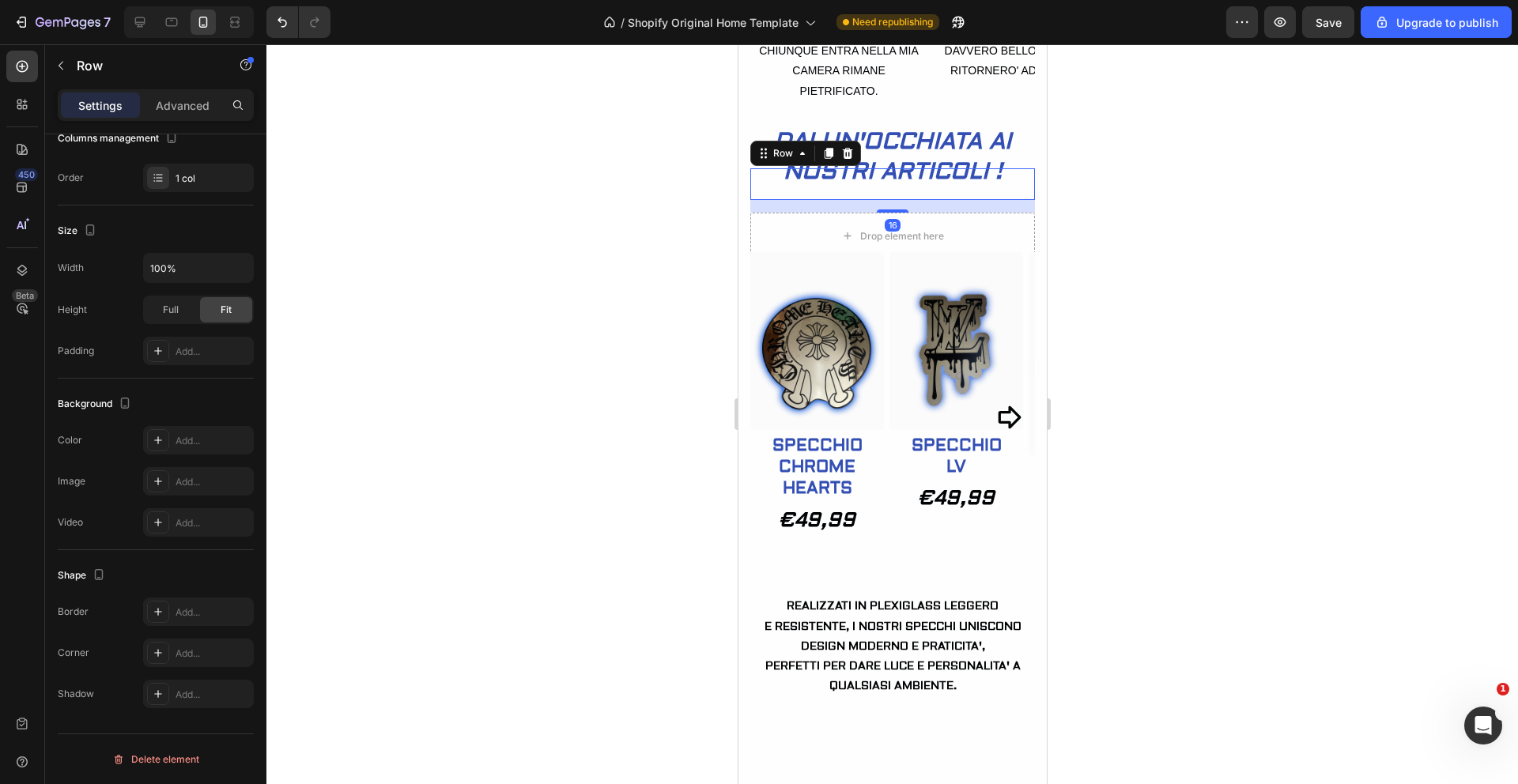
click at [1173, 260] on div at bounding box center [892, 415] width 1252 height 740
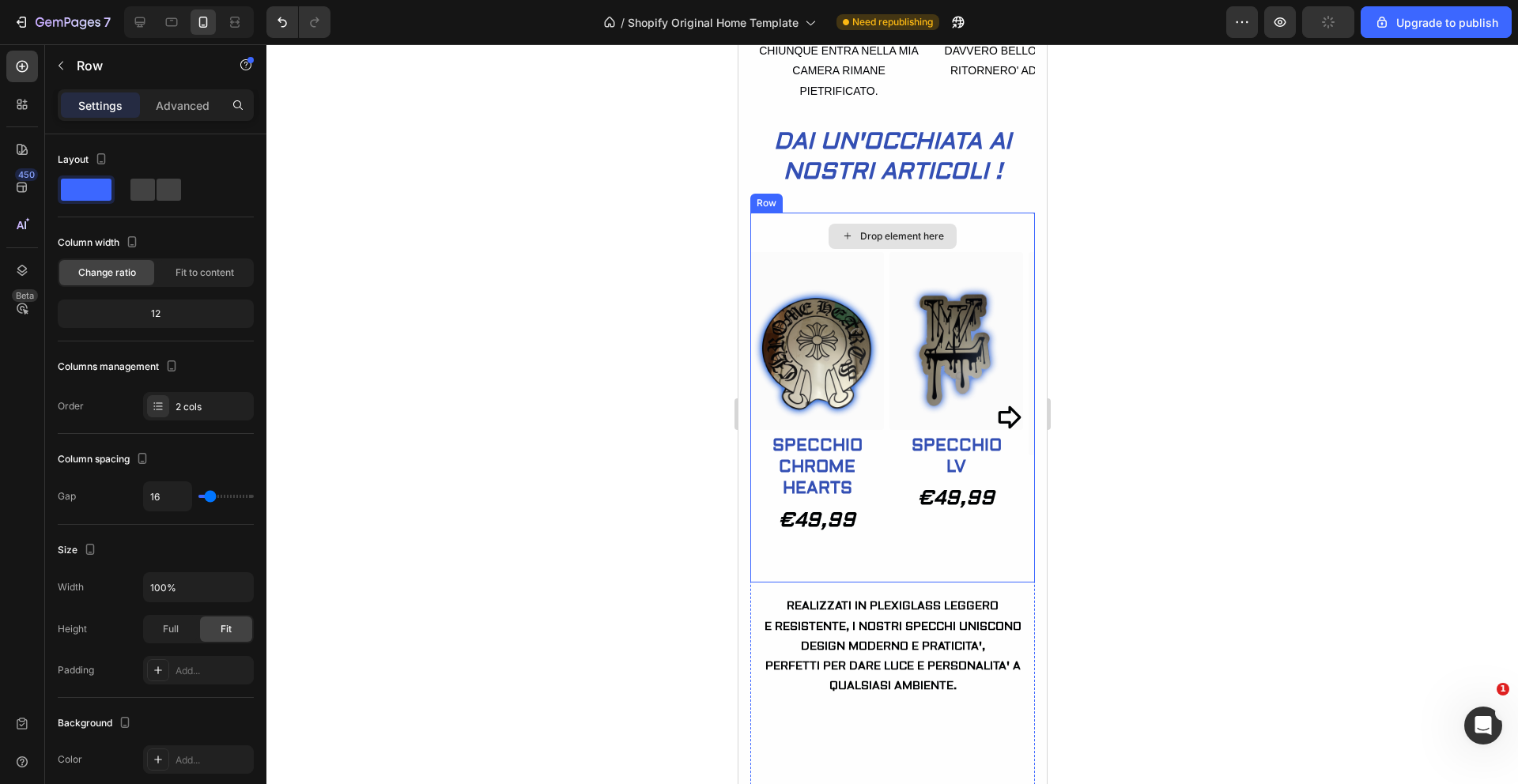
click at [991, 255] on div "Drop element here" at bounding box center [892, 237] width 285 height 48
click at [990, 255] on div "Drop element here" at bounding box center [892, 237] width 285 height 48
click at [570, 281] on div at bounding box center [892, 415] width 1252 height 740
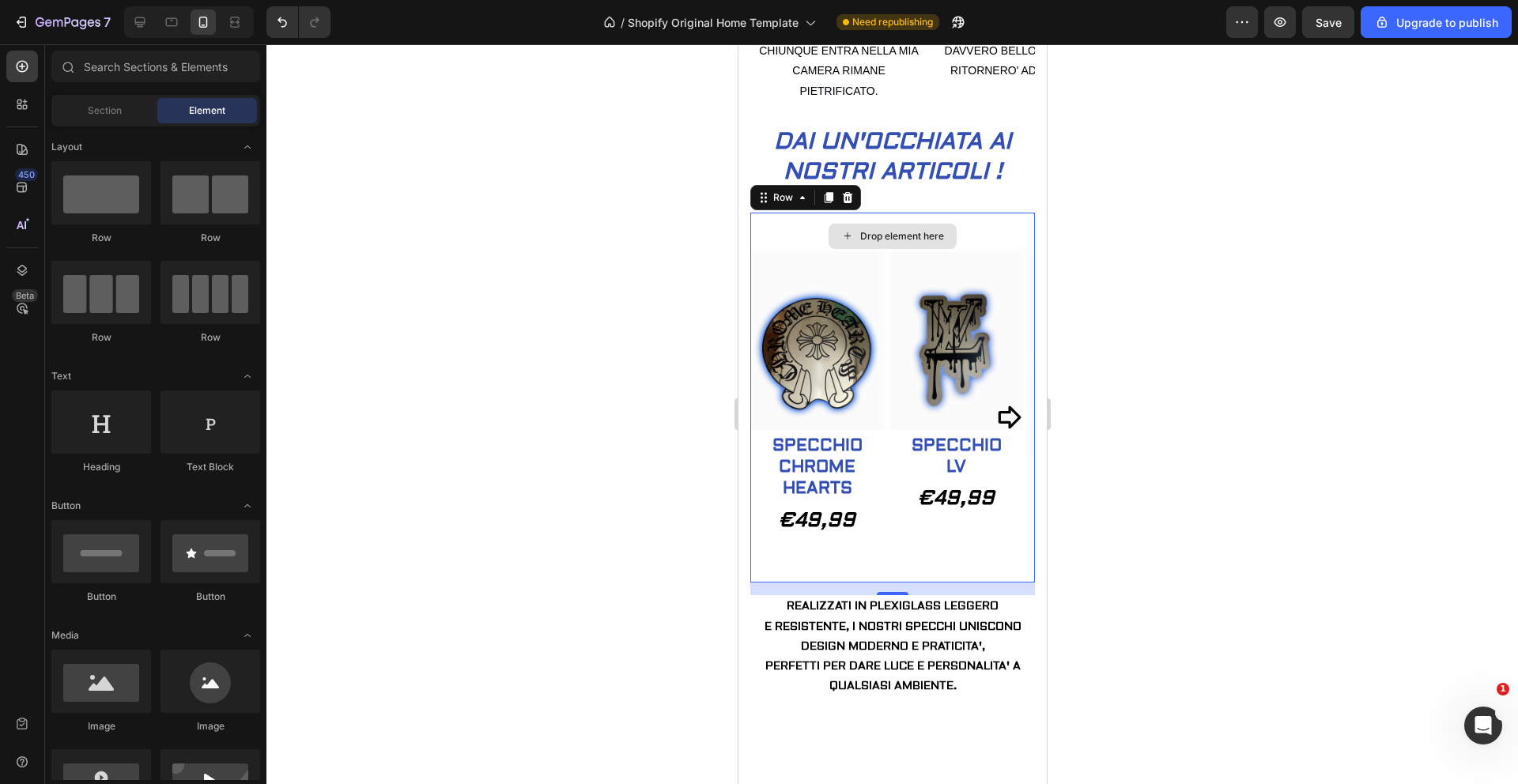
click at [1010, 255] on div "Drop element here" at bounding box center [892, 237] width 285 height 48
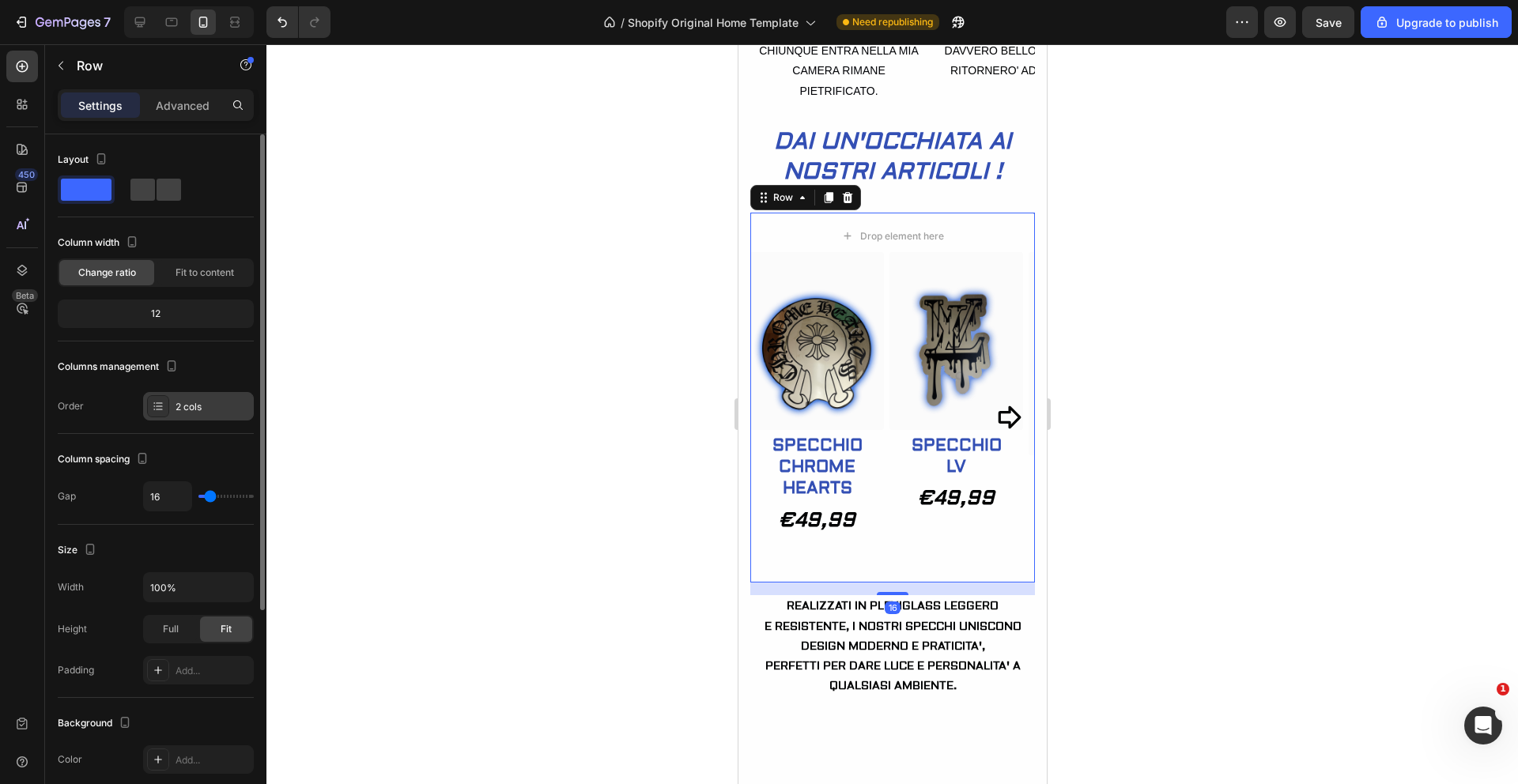
click at [156, 402] on icon at bounding box center [158, 405] width 12 height 12
click at [162, 190] on span at bounding box center [169, 189] width 25 height 22
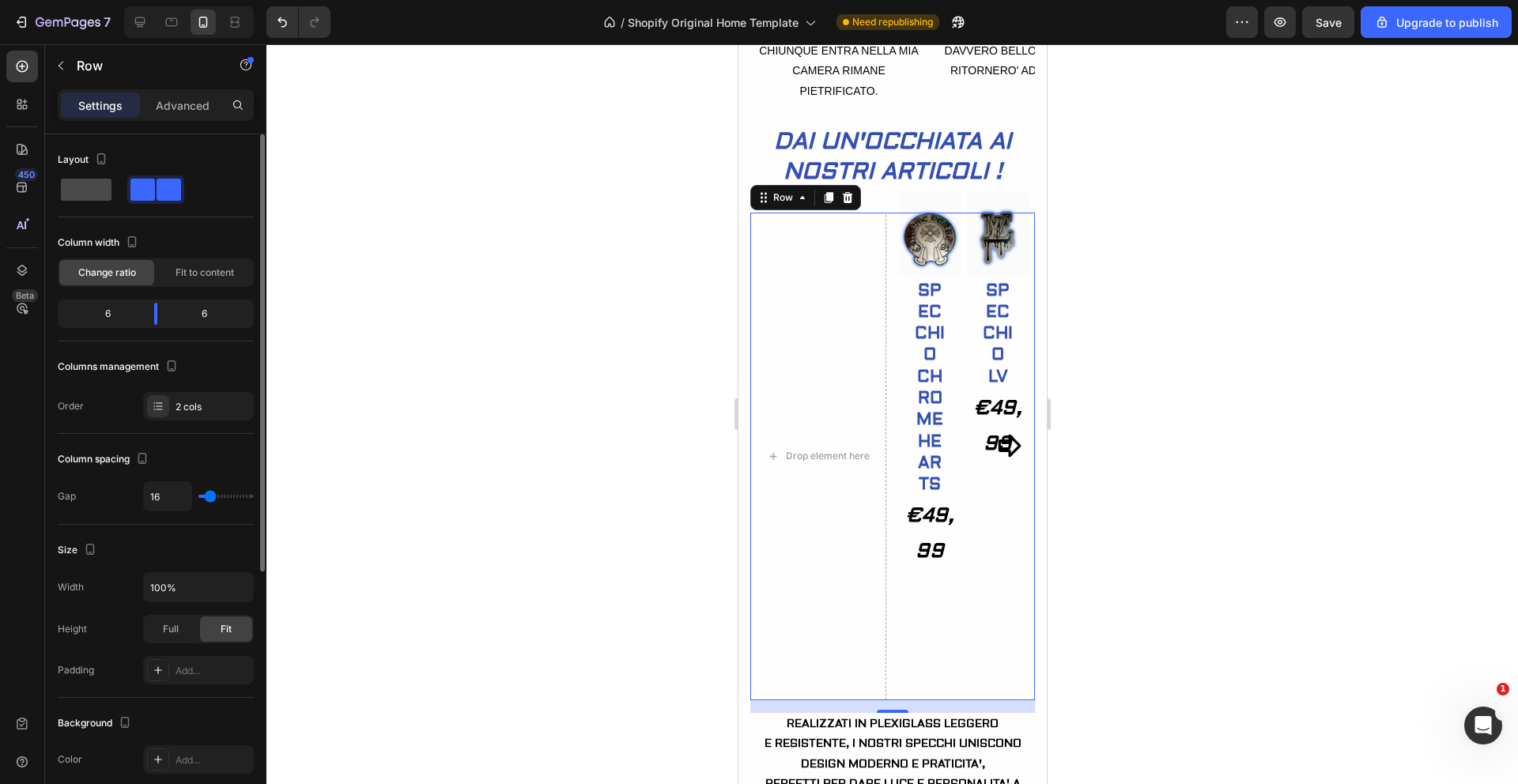
click at [77, 180] on span at bounding box center [86, 189] width 50 height 22
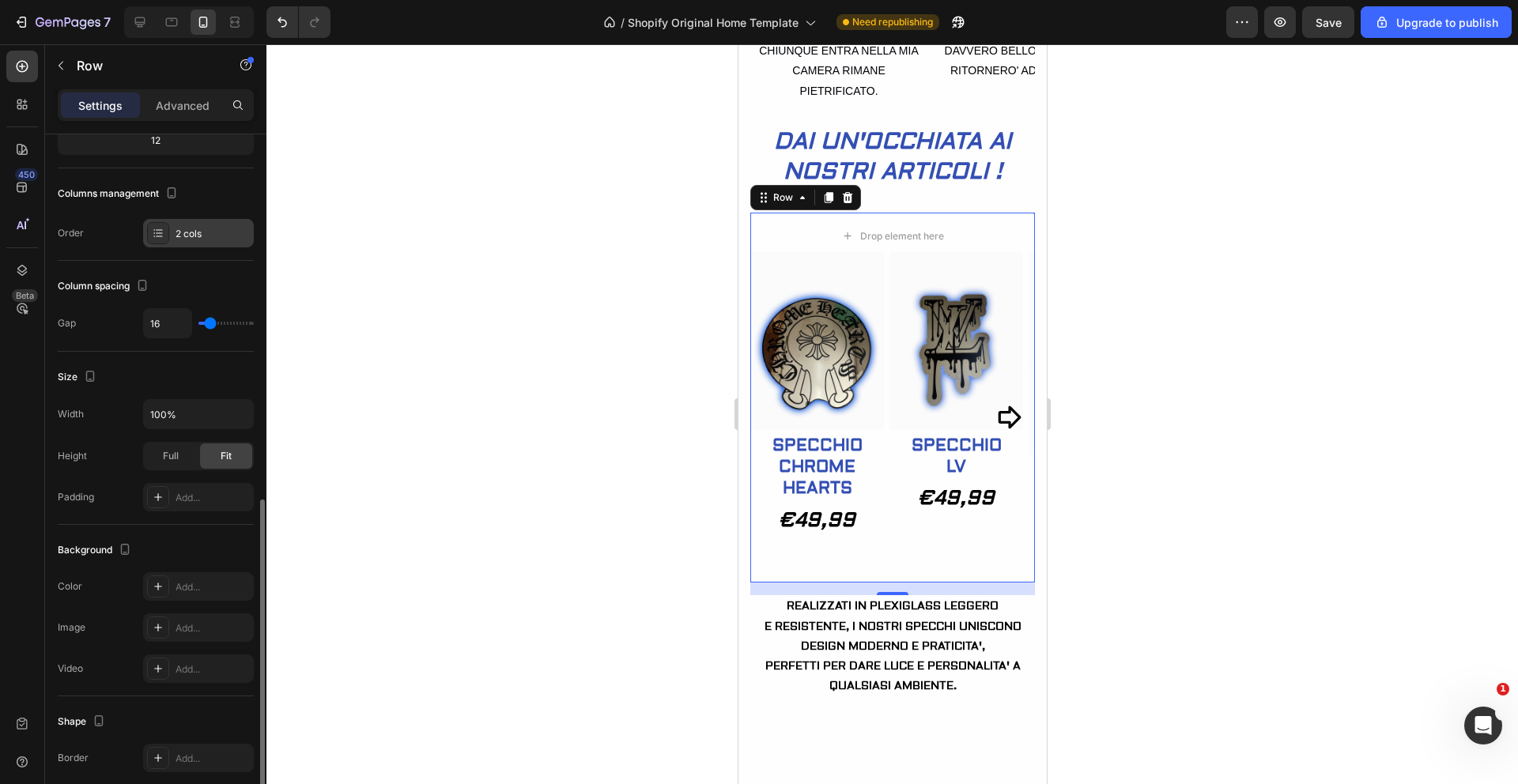
scroll to position [320, 0]
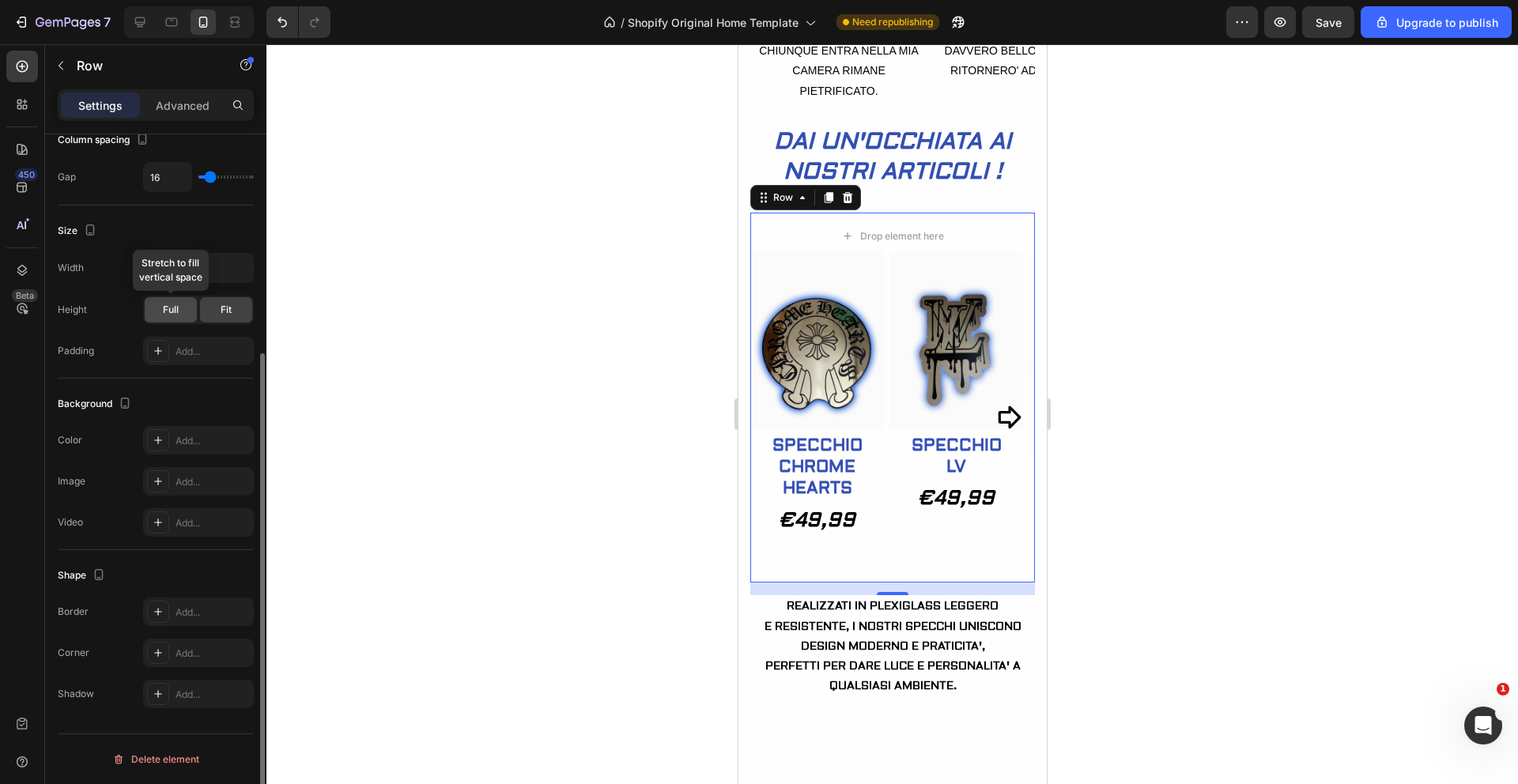
click at [173, 306] on span "Full" at bounding box center [170, 309] width 16 height 14
click at [218, 306] on div "Fit" at bounding box center [226, 309] width 52 height 26
click at [375, 306] on div at bounding box center [892, 415] width 1252 height 740
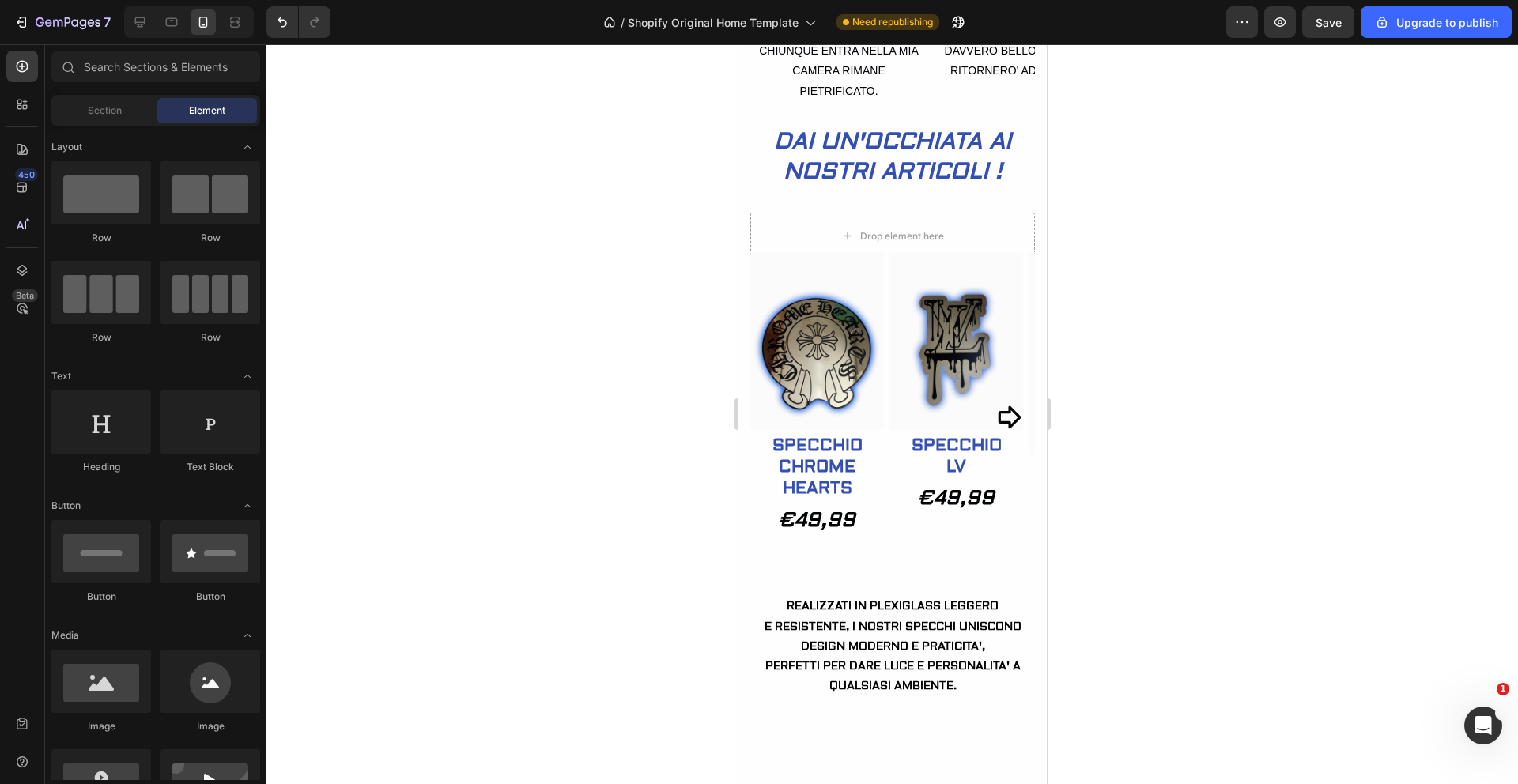
click at [1163, 311] on div at bounding box center [892, 415] width 1252 height 740
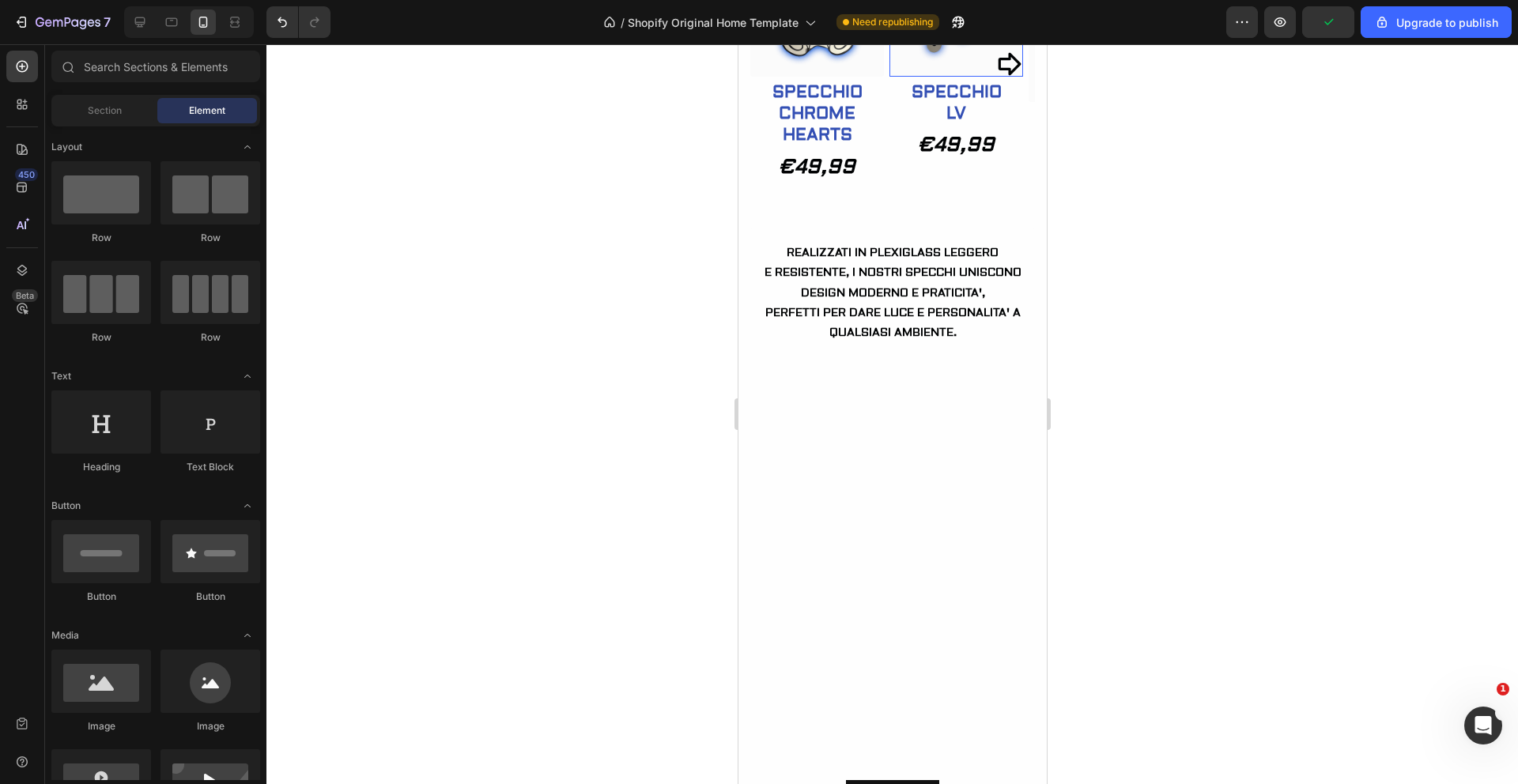
scroll to position [1125, 0]
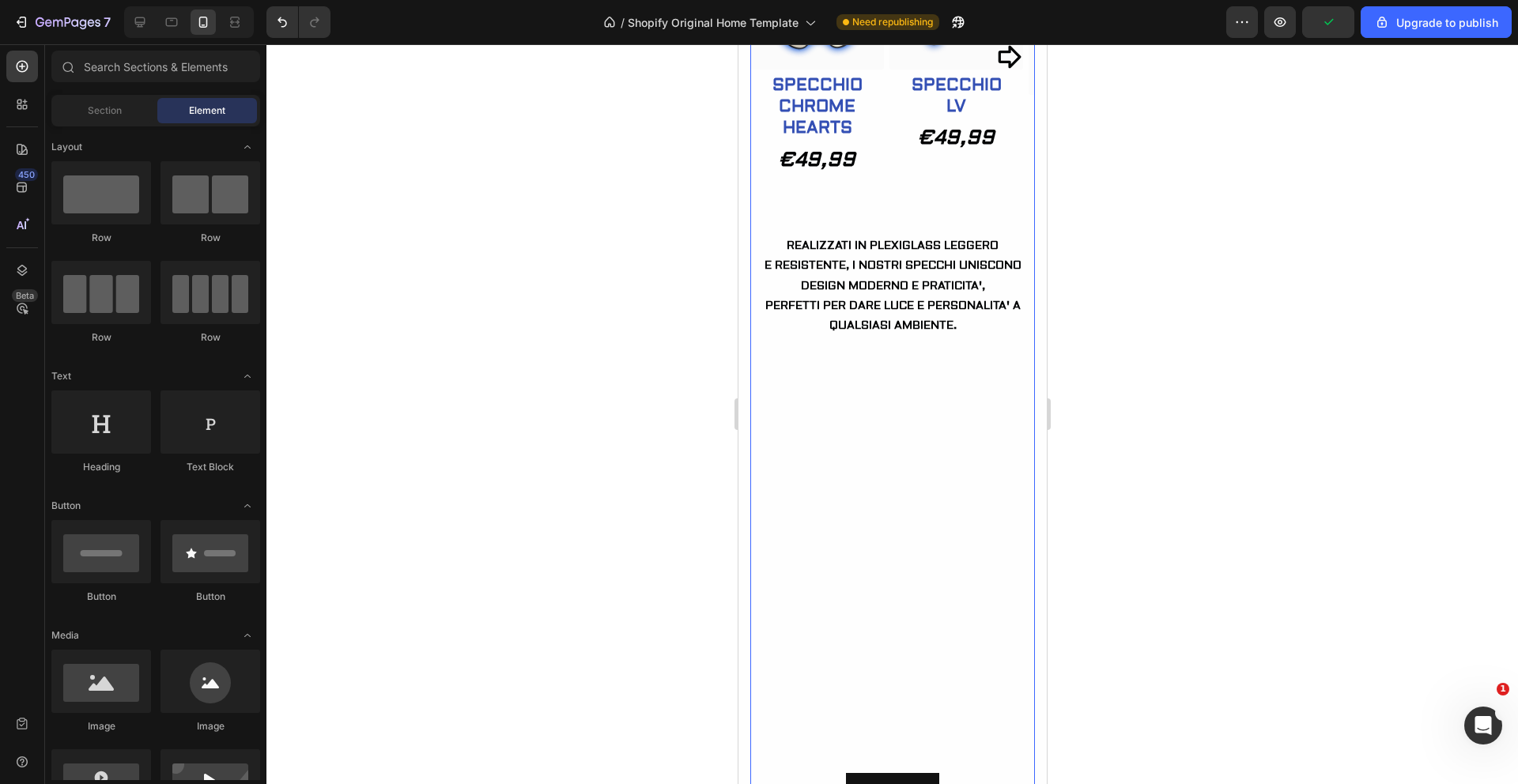
click at [934, 226] on div "Drop element here (P) Images Row SPECCHIO CHROME HEARTS (P) Title Row €49,99 Pr…" at bounding box center [892, 338] width 285 height 973
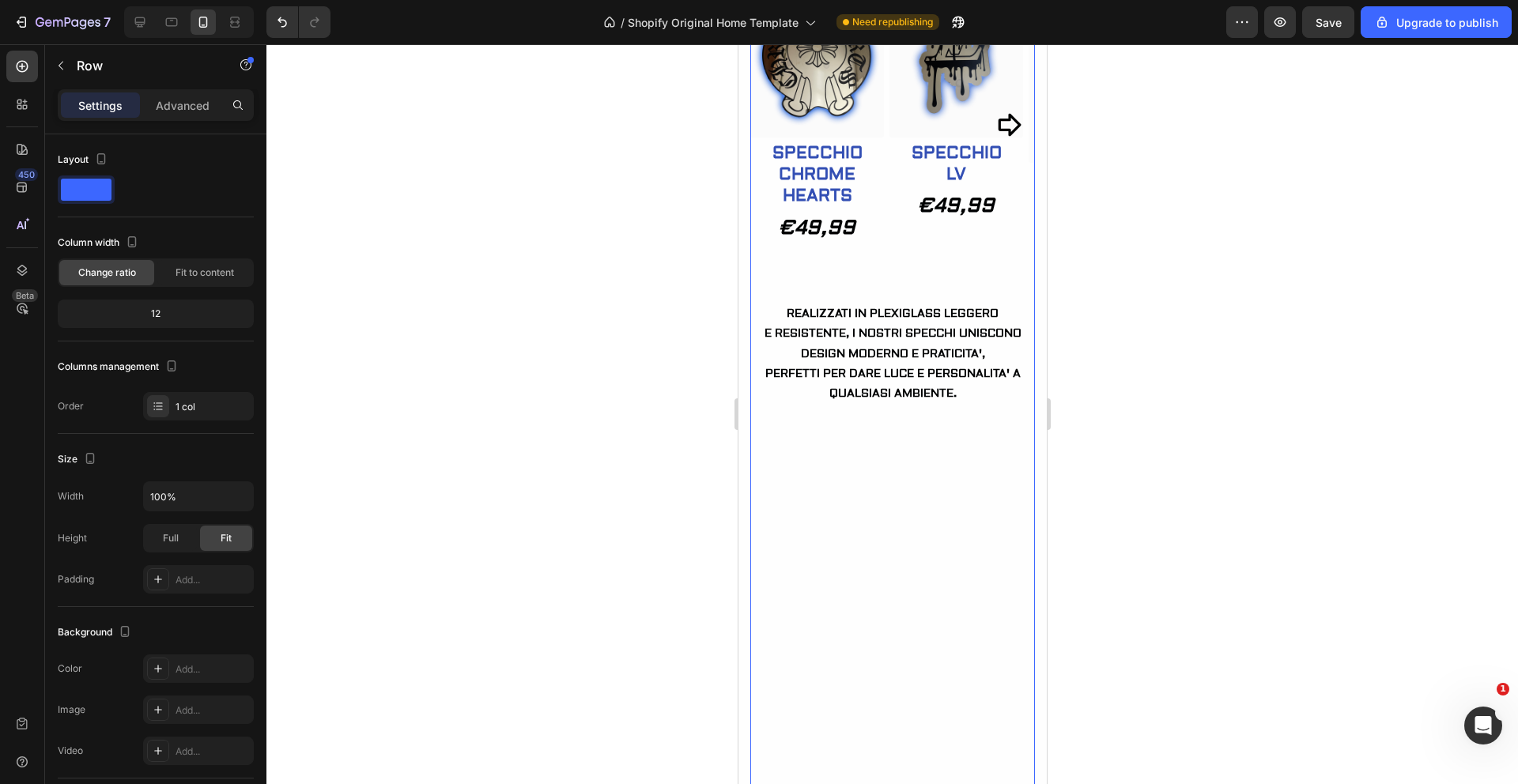
scroll to position [1060, 0]
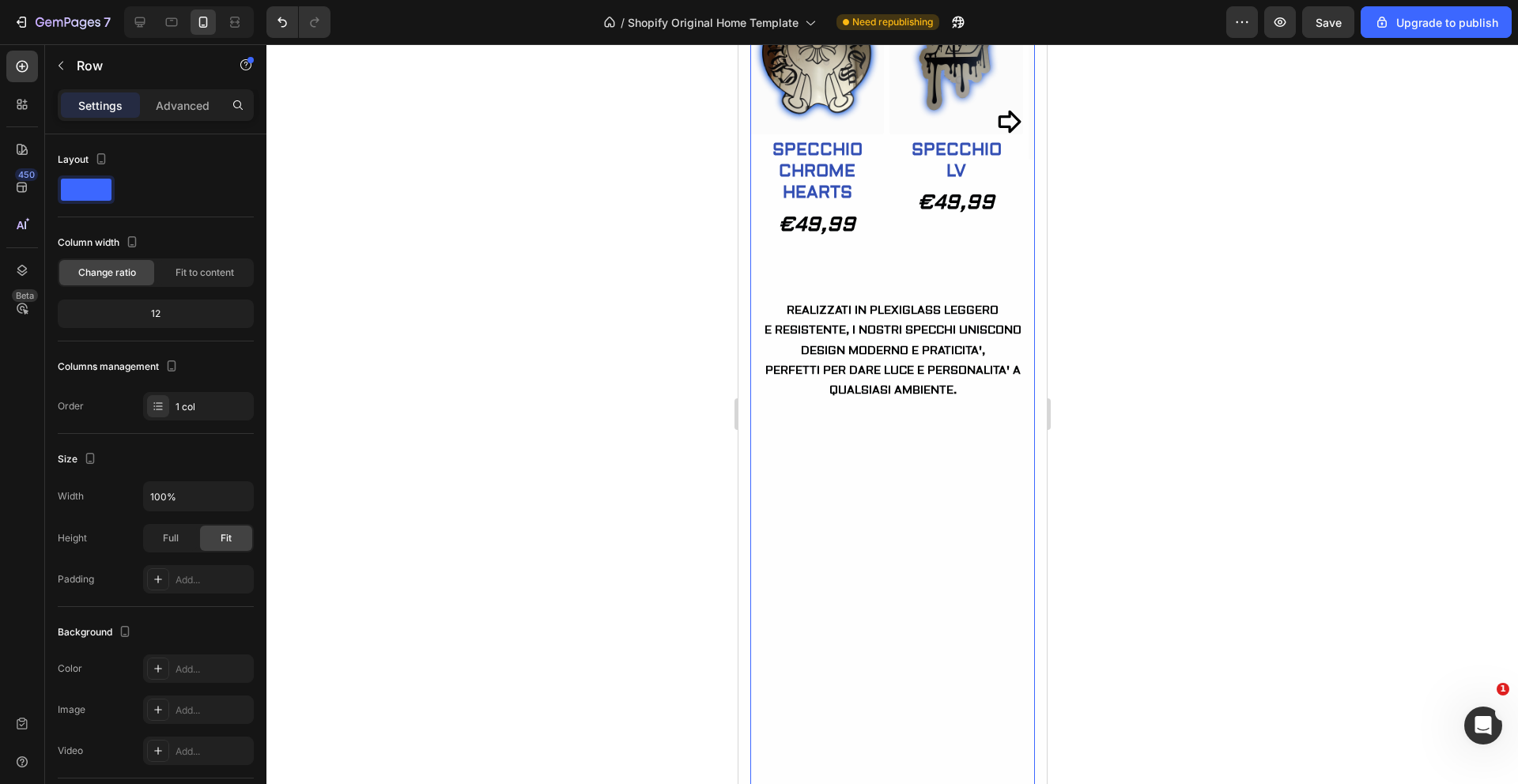
click at [1106, 301] on div at bounding box center [892, 415] width 1252 height 740
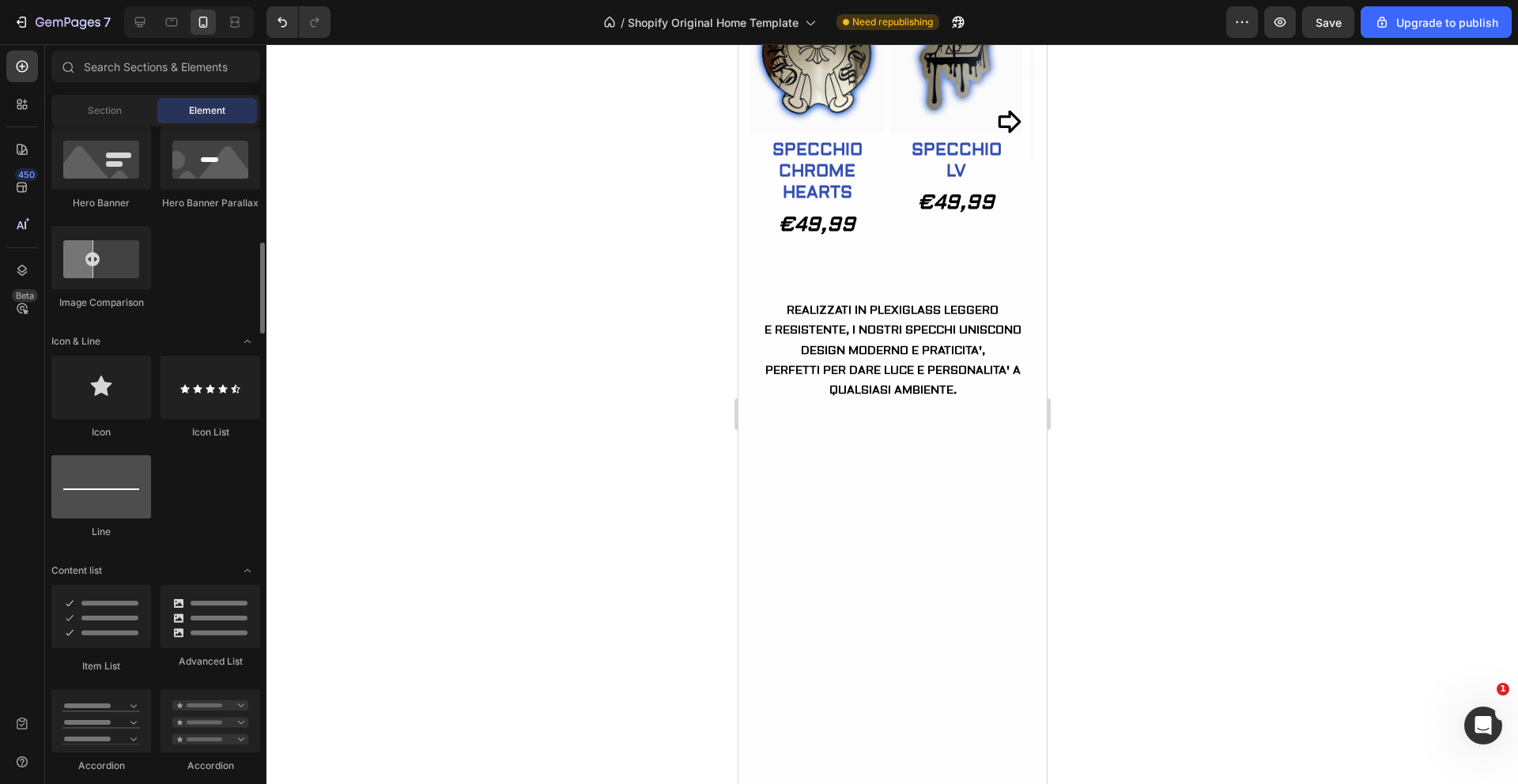
scroll to position [824, 0]
drag, startPoint x: 846, startPoint y: 554, endPoint x: 824, endPoint y: 267, distance: 287.8
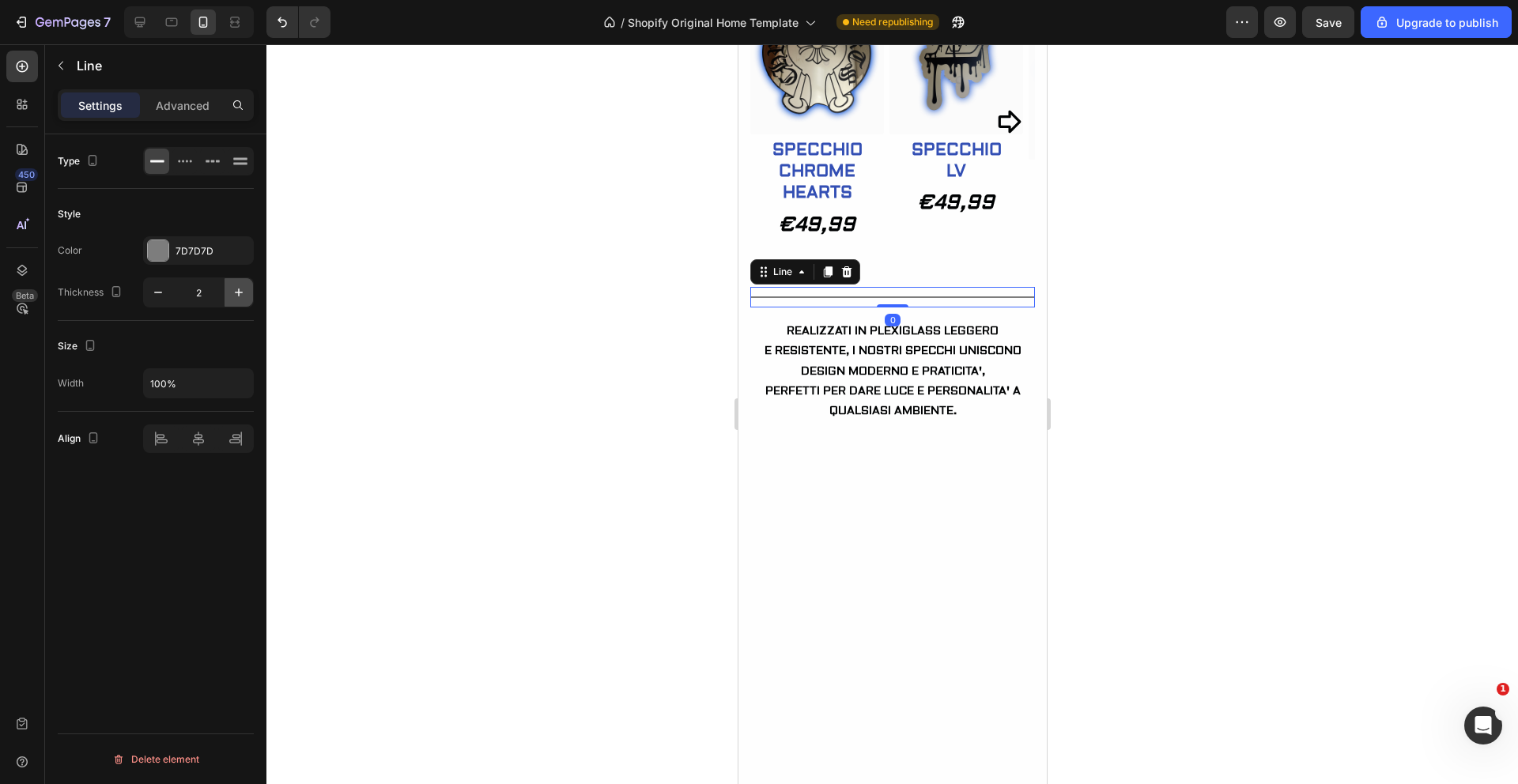
click at [233, 289] on icon "button" at bounding box center [239, 292] width 16 height 16
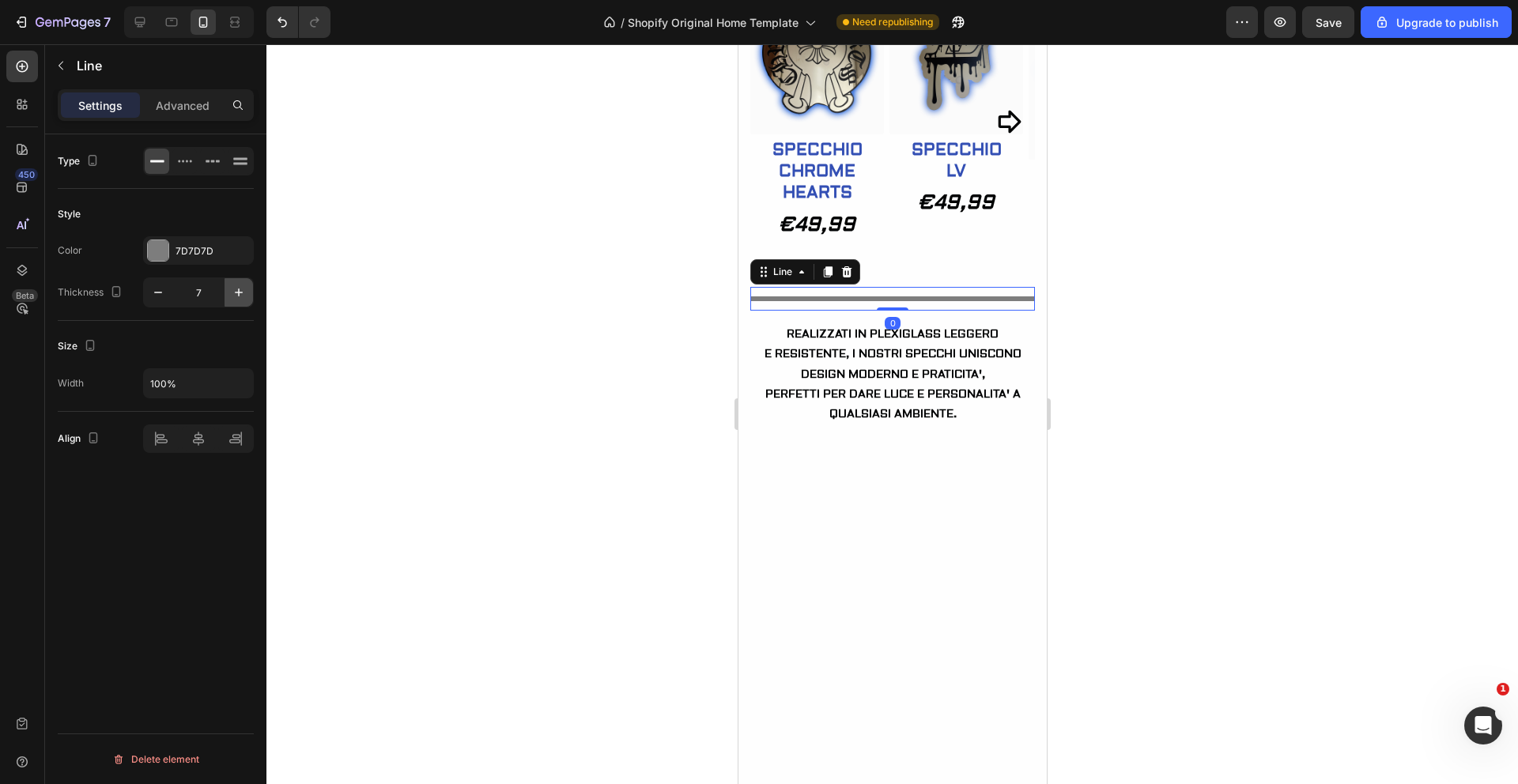
click at [233, 289] on icon "button" at bounding box center [239, 292] width 16 height 16
click at [157, 295] on icon "button" at bounding box center [158, 292] width 16 height 16
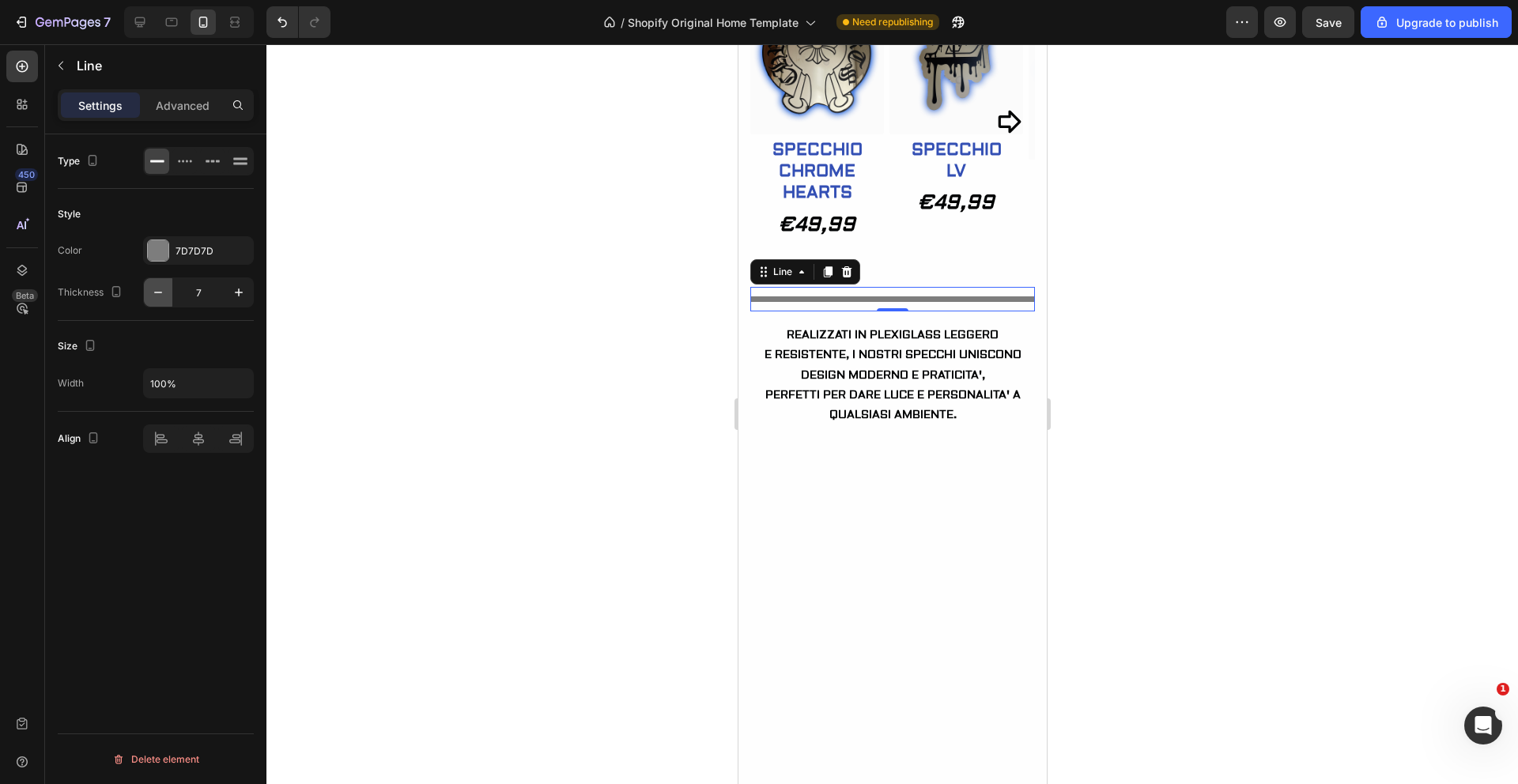
type input "6"
click at [162, 254] on div at bounding box center [158, 251] width 21 height 21
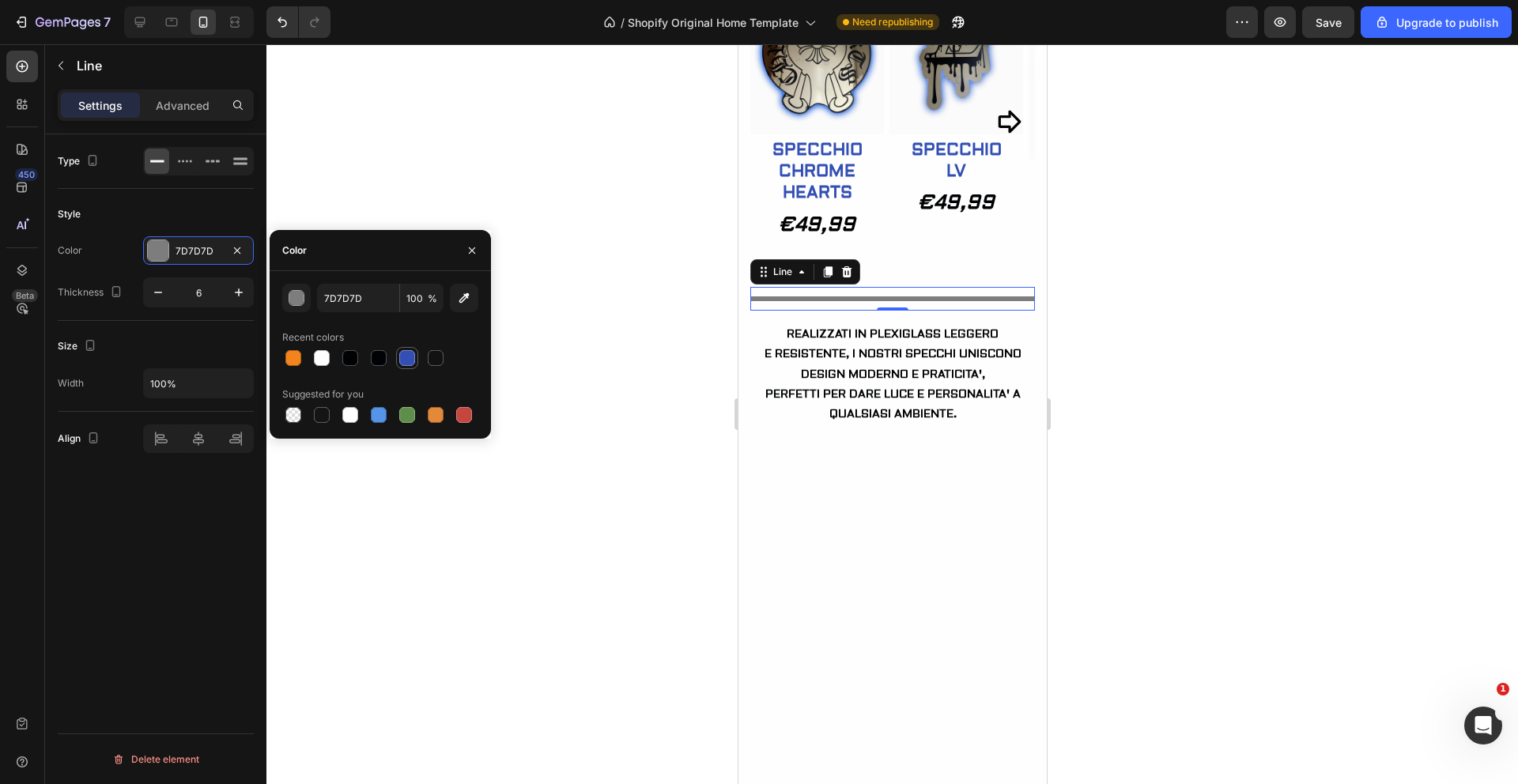
click at [412, 352] on div at bounding box center [407, 358] width 16 height 16
type input "334FB4"
click at [329, 164] on div at bounding box center [892, 415] width 1252 height 740
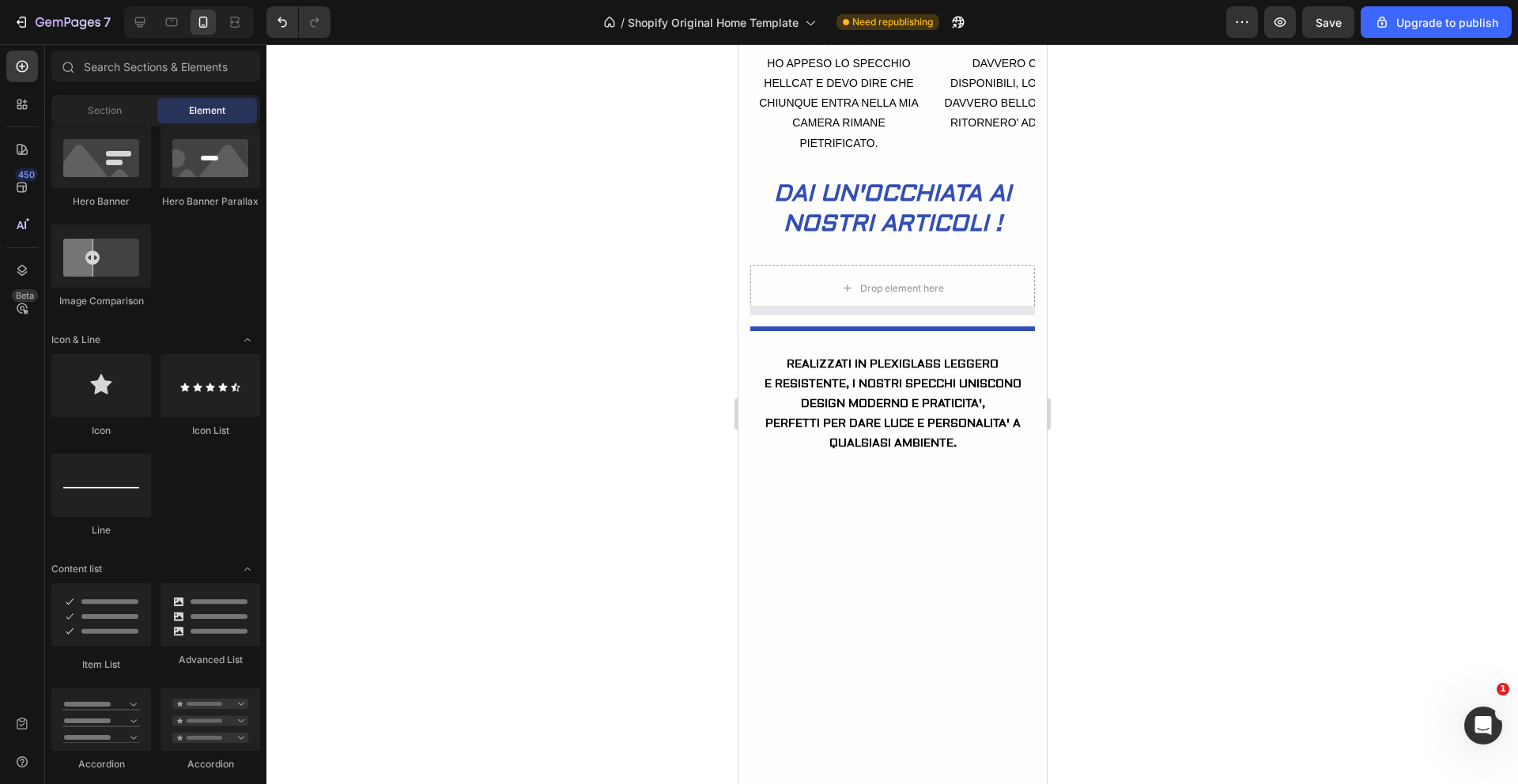
scroll to position [692, 0]
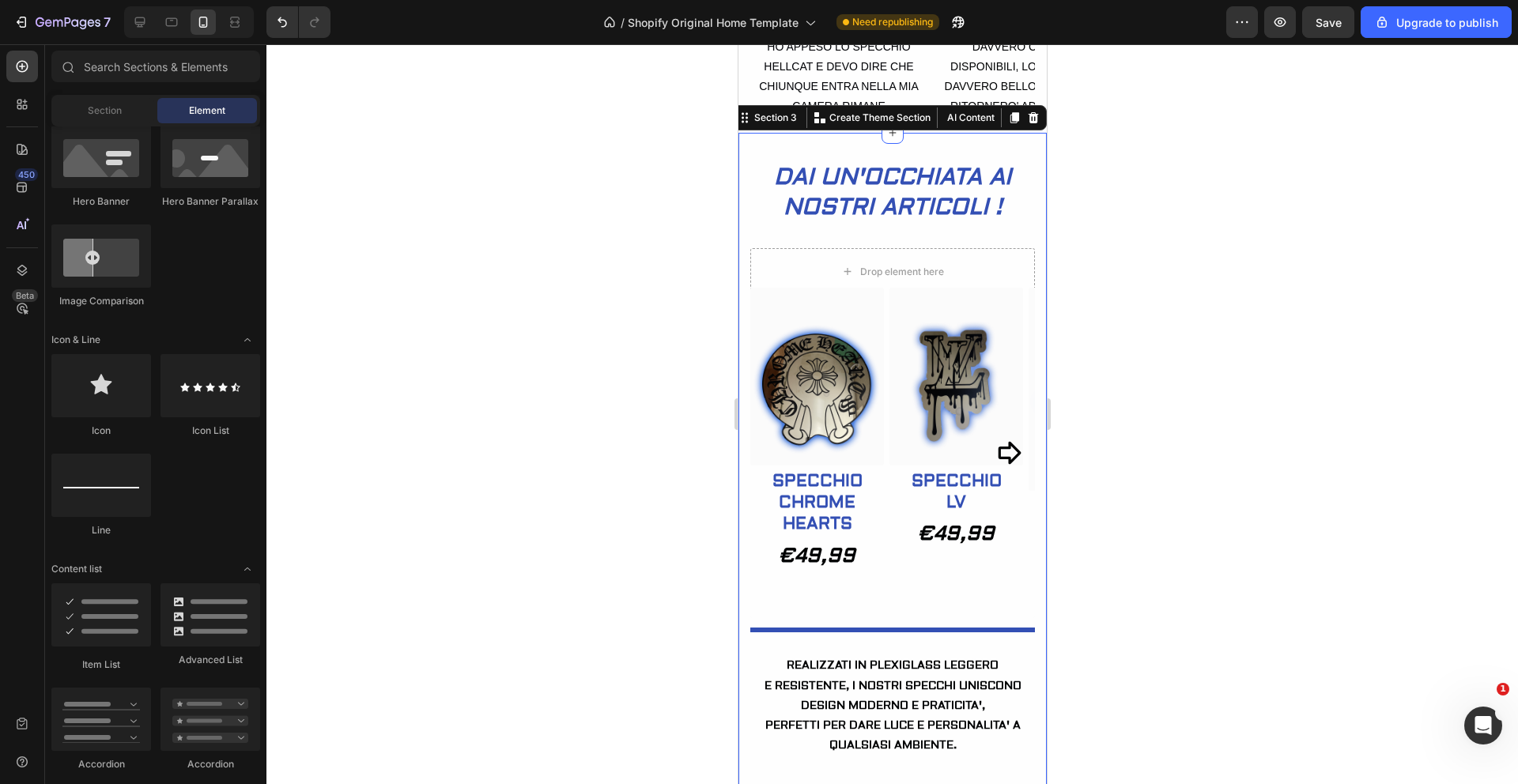
click at [1022, 274] on div "DAI UN'OCCHIATA AI NOSTRI ARTICOLI ! Heading Row Drop element here (P) Images R…" at bounding box center [892, 724] width 285 height 1041
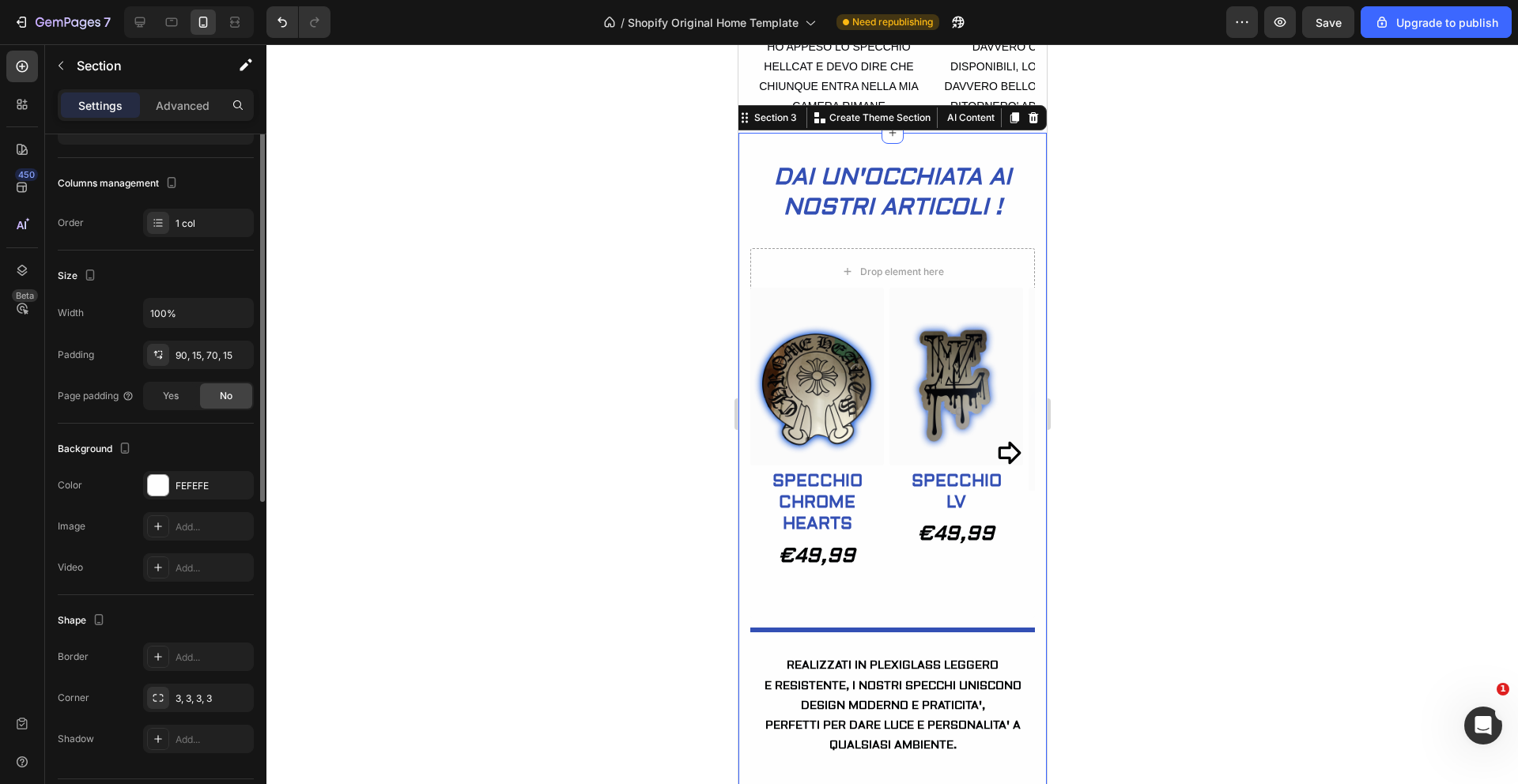
scroll to position [228, 0]
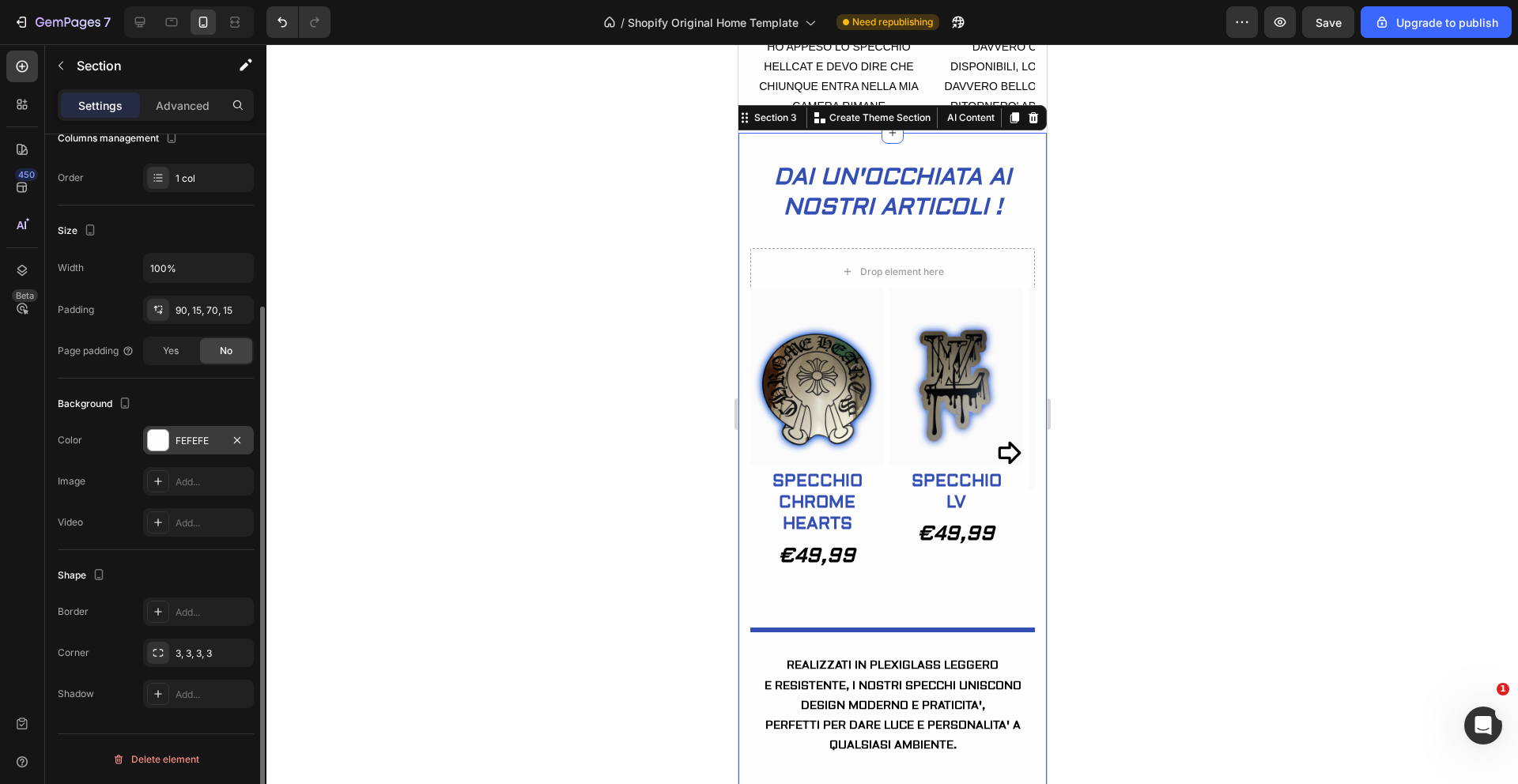
click at [153, 433] on div at bounding box center [158, 441] width 21 height 21
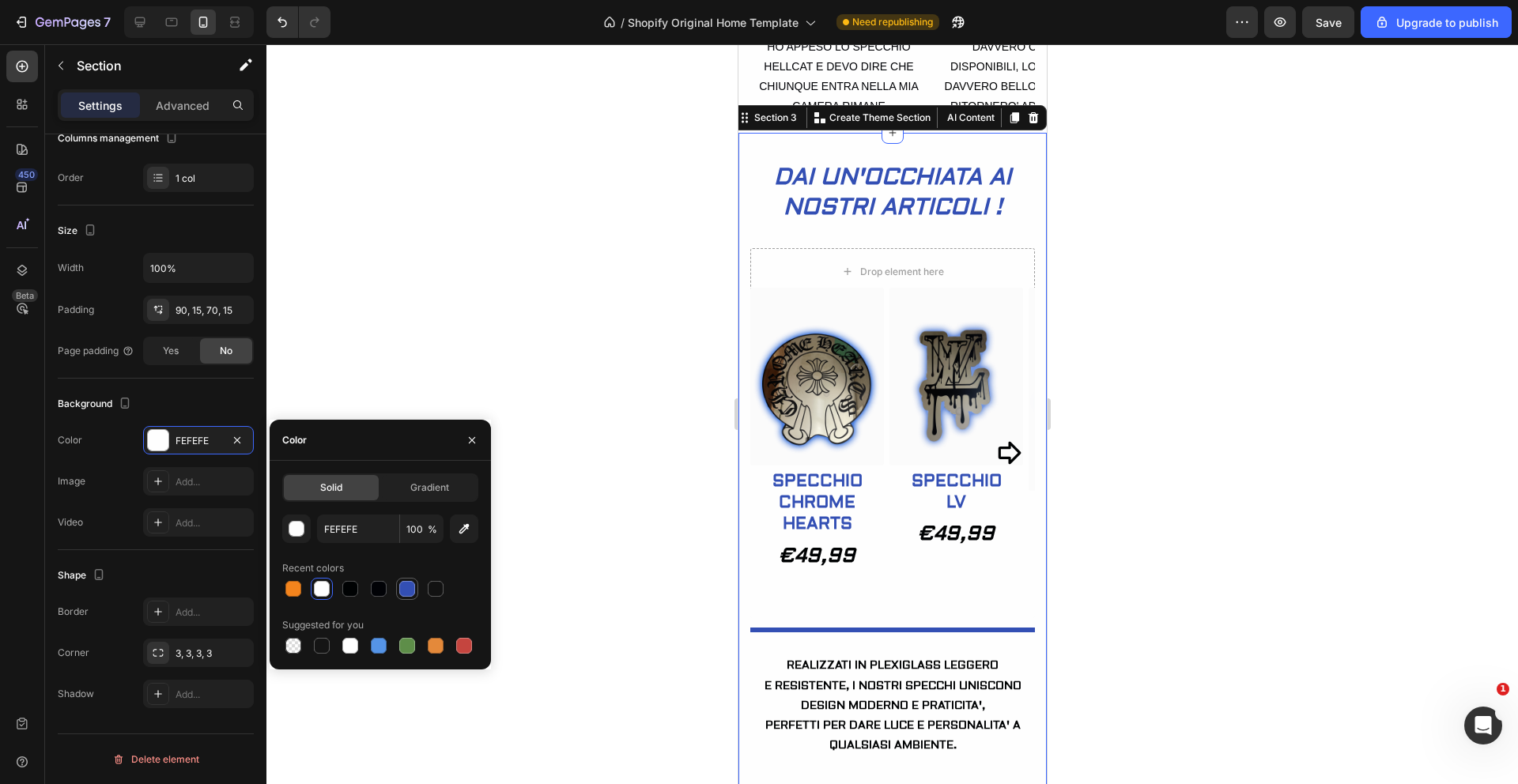
click at [404, 589] on div at bounding box center [407, 589] width 16 height 16
type input "334FB4"
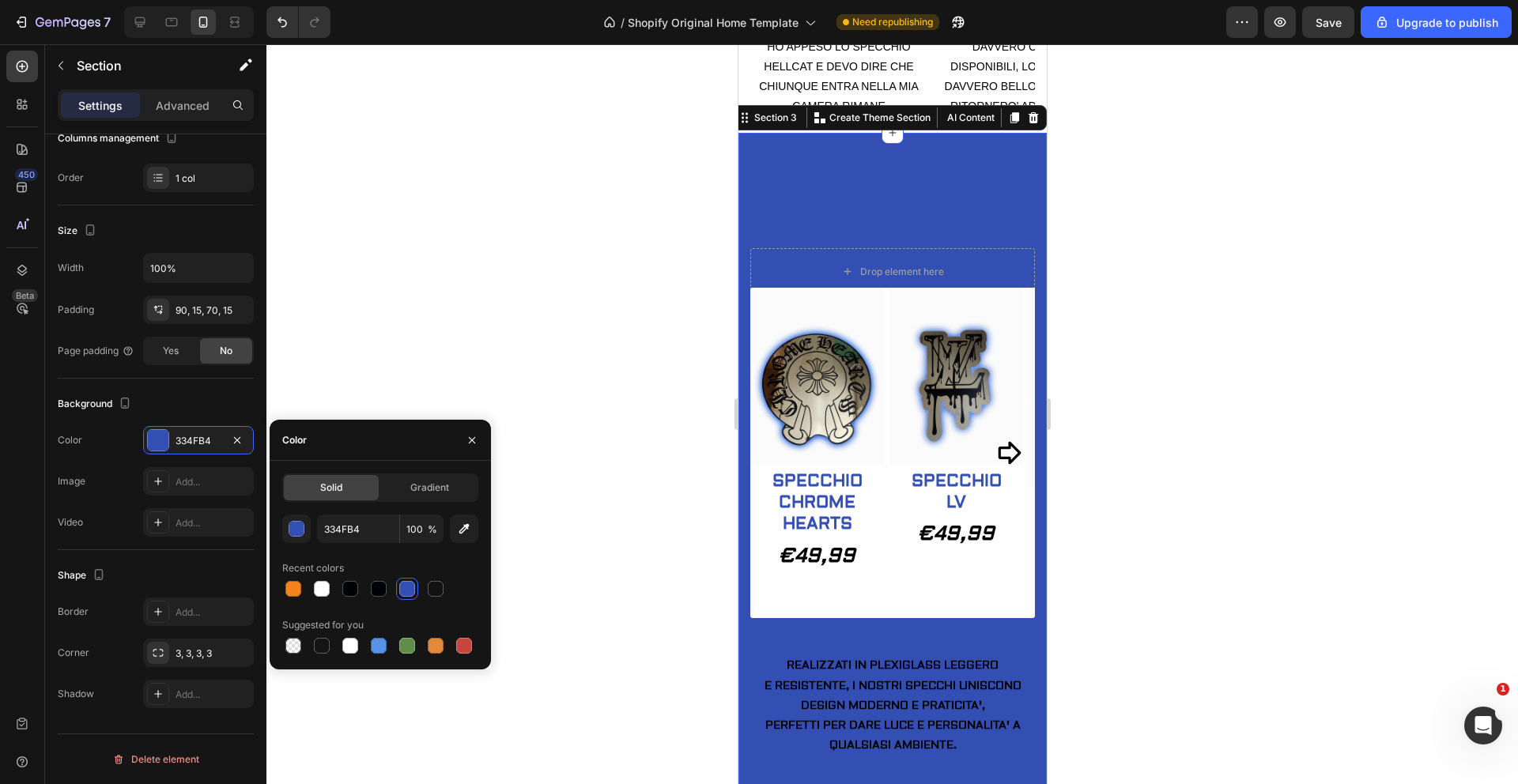
click at [435, 532] on span "%" at bounding box center [433, 529] width 10 height 14
click at [424, 525] on input "100" at bounding box center [422, 529] width 44 height 29
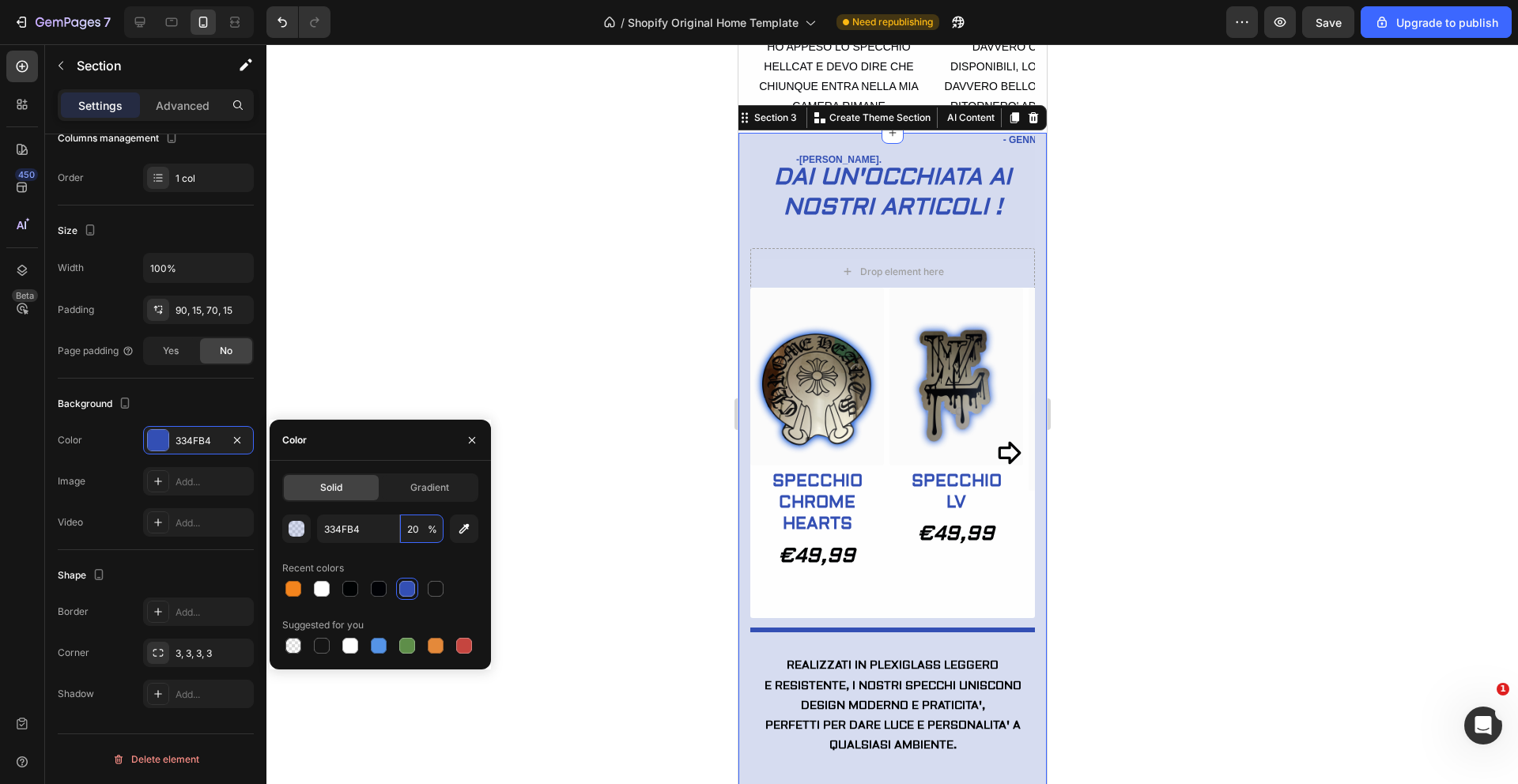
type input "2"
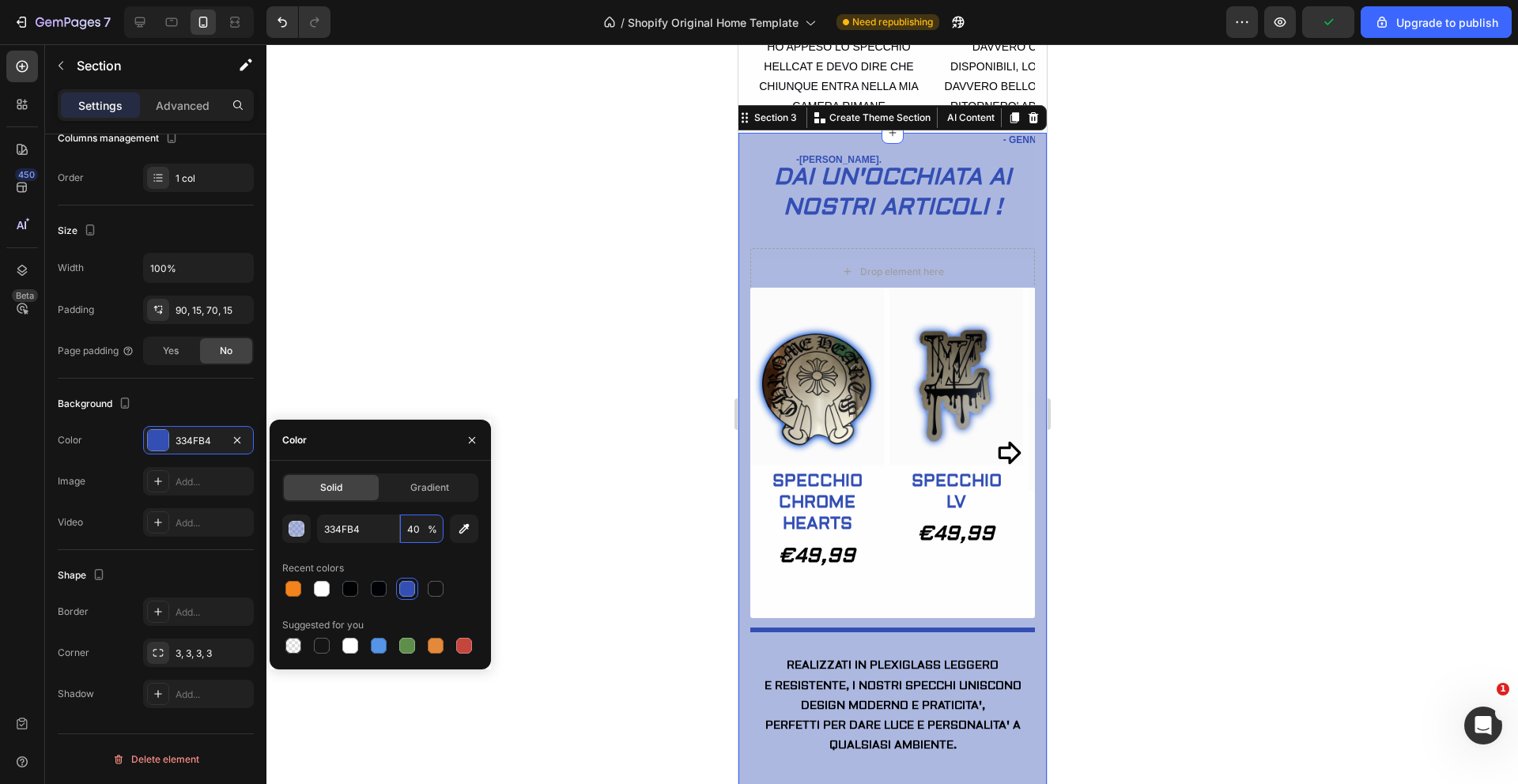
type input "4"
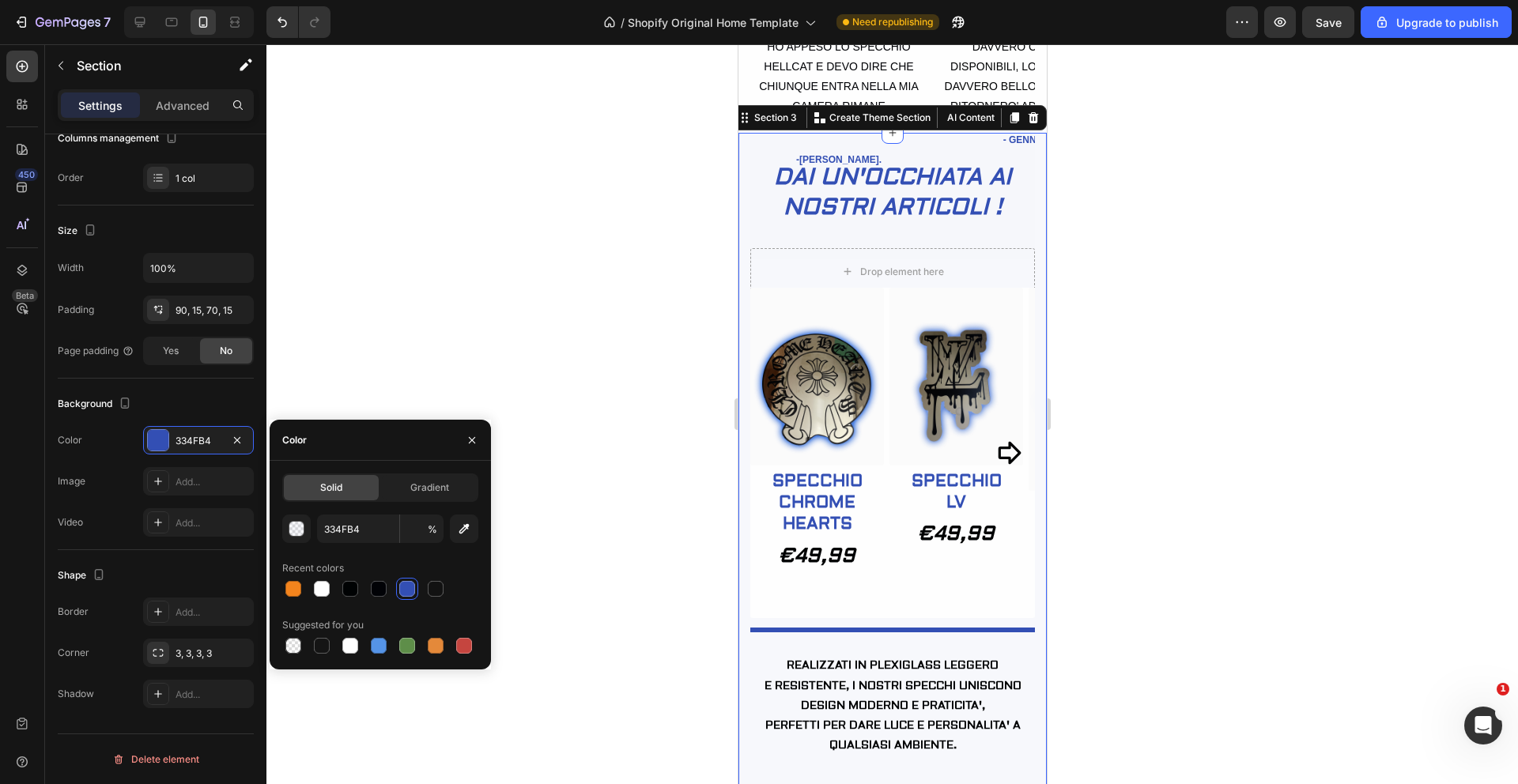
click at [505, 397] on div at bounding box center [892, 415] width 1252 height 740
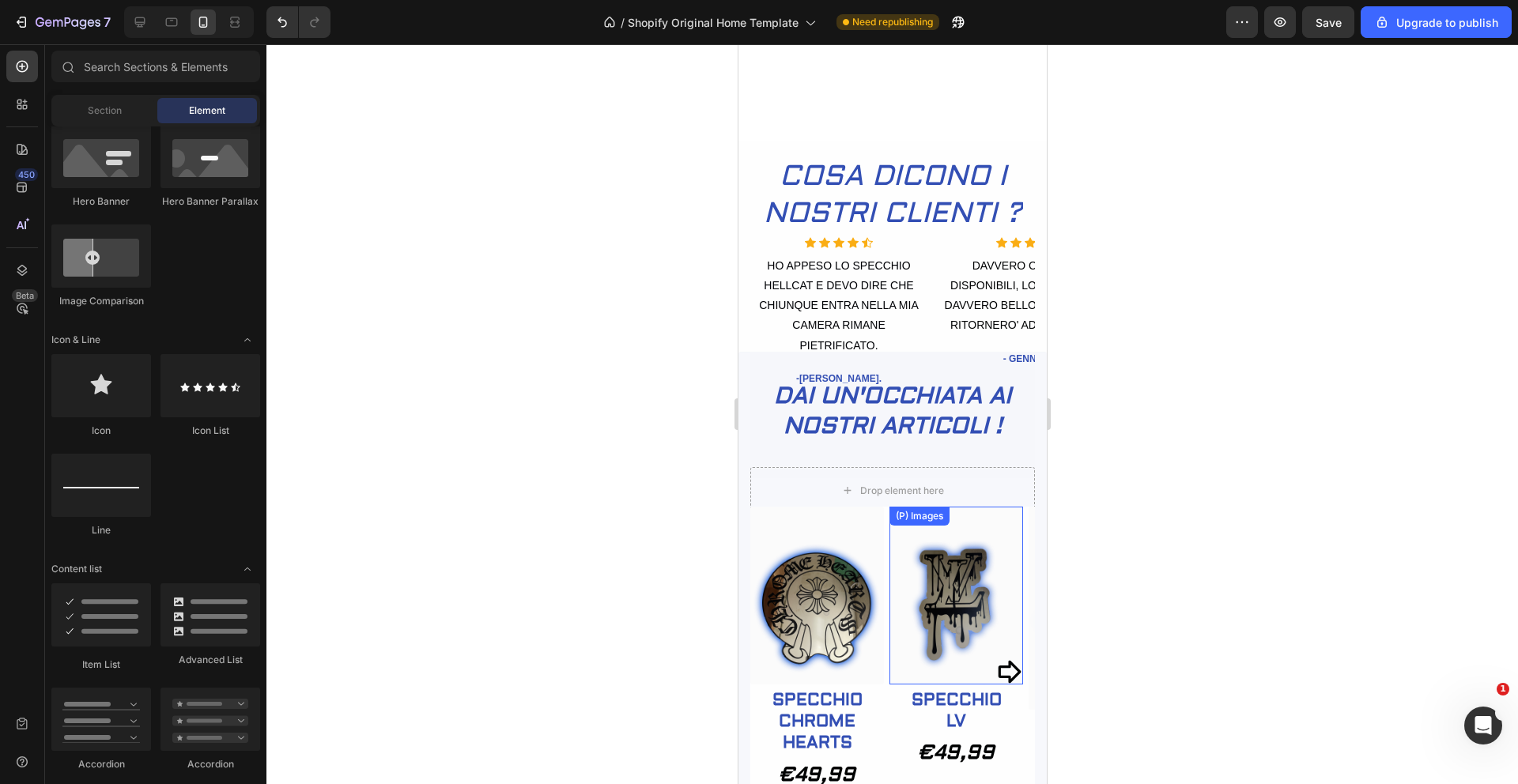
scroll to position [470, 0]
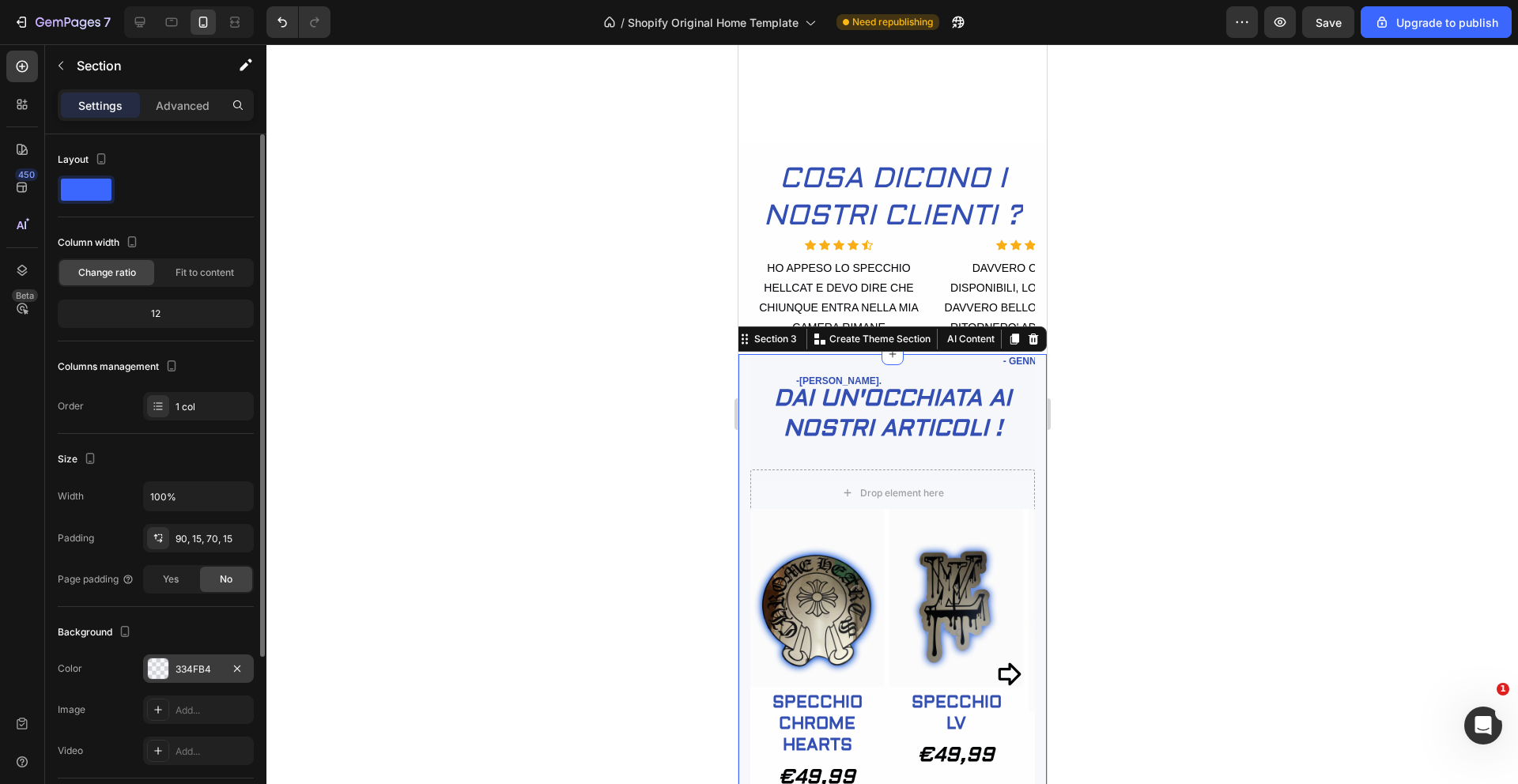
click at [163, 667] on div at bounding box center [158, 669] width 21 height 21
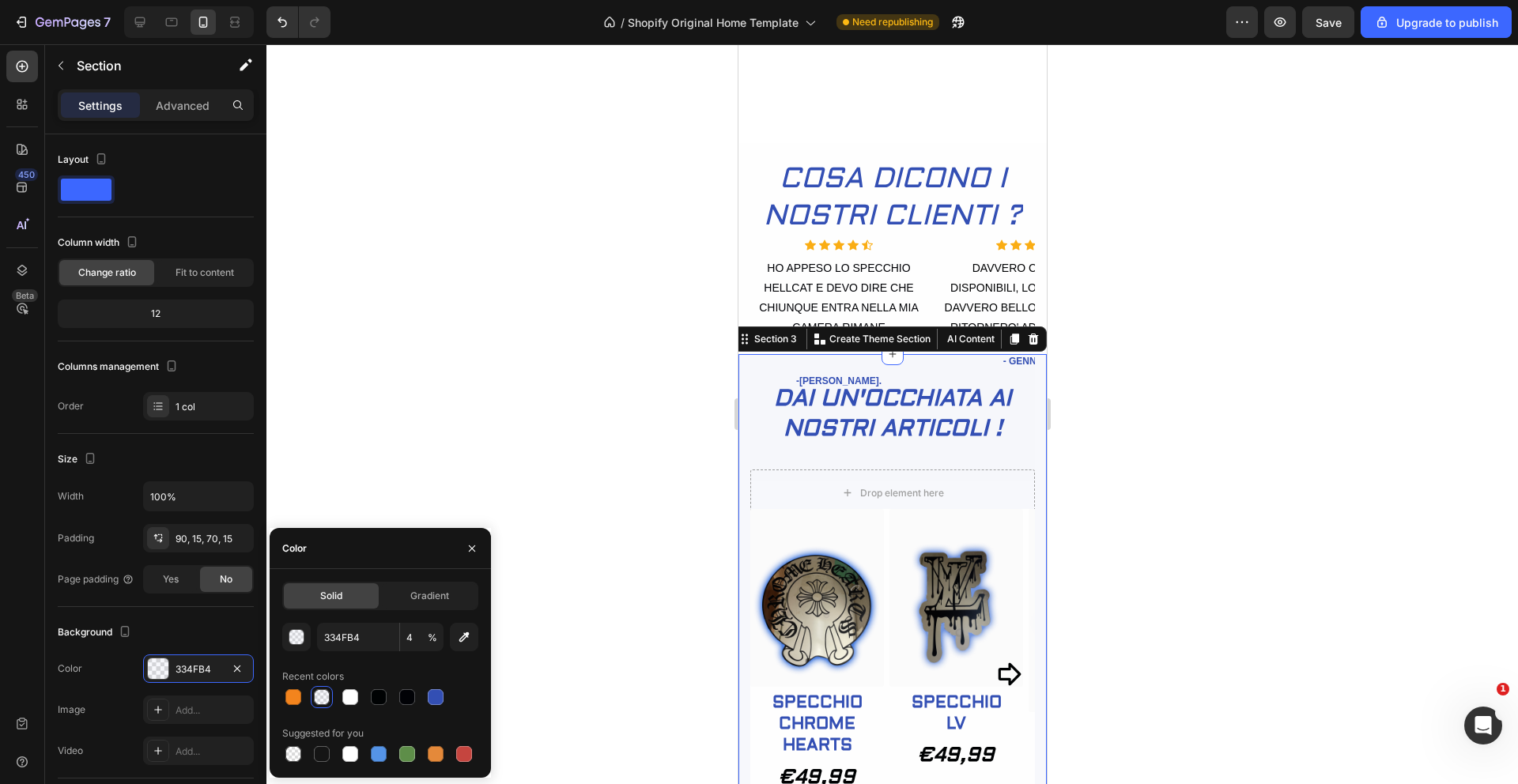
click at [319, 692] on div at bounding box center [322, 697] width 16 height 16
click at [351, 753] on div at bounding box center [350, 754] width 16 height 16
type input "FFFFFF"
type input "100"
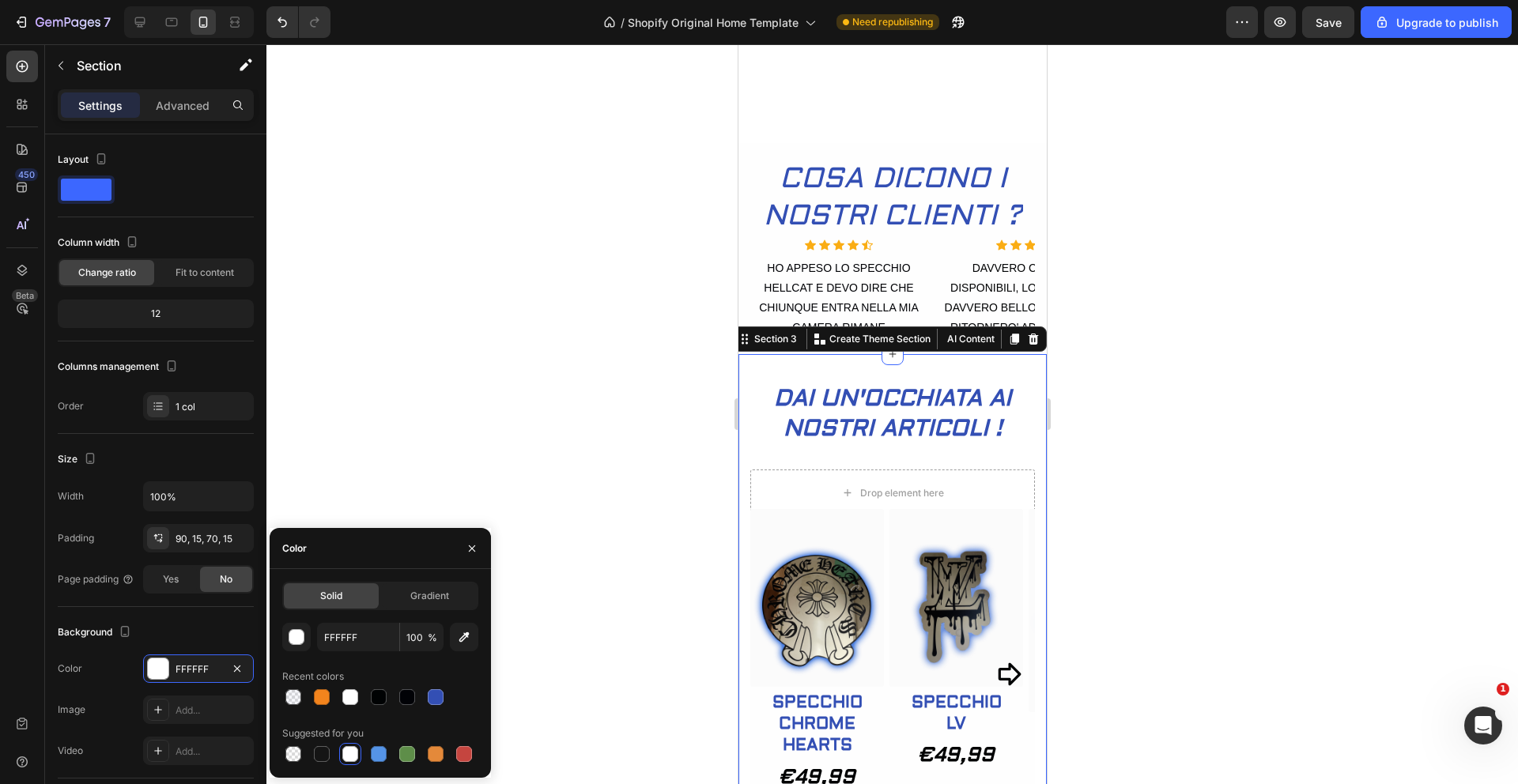
click at [460, 360] on div at bounding box center [892, 415] width 1252 height 740
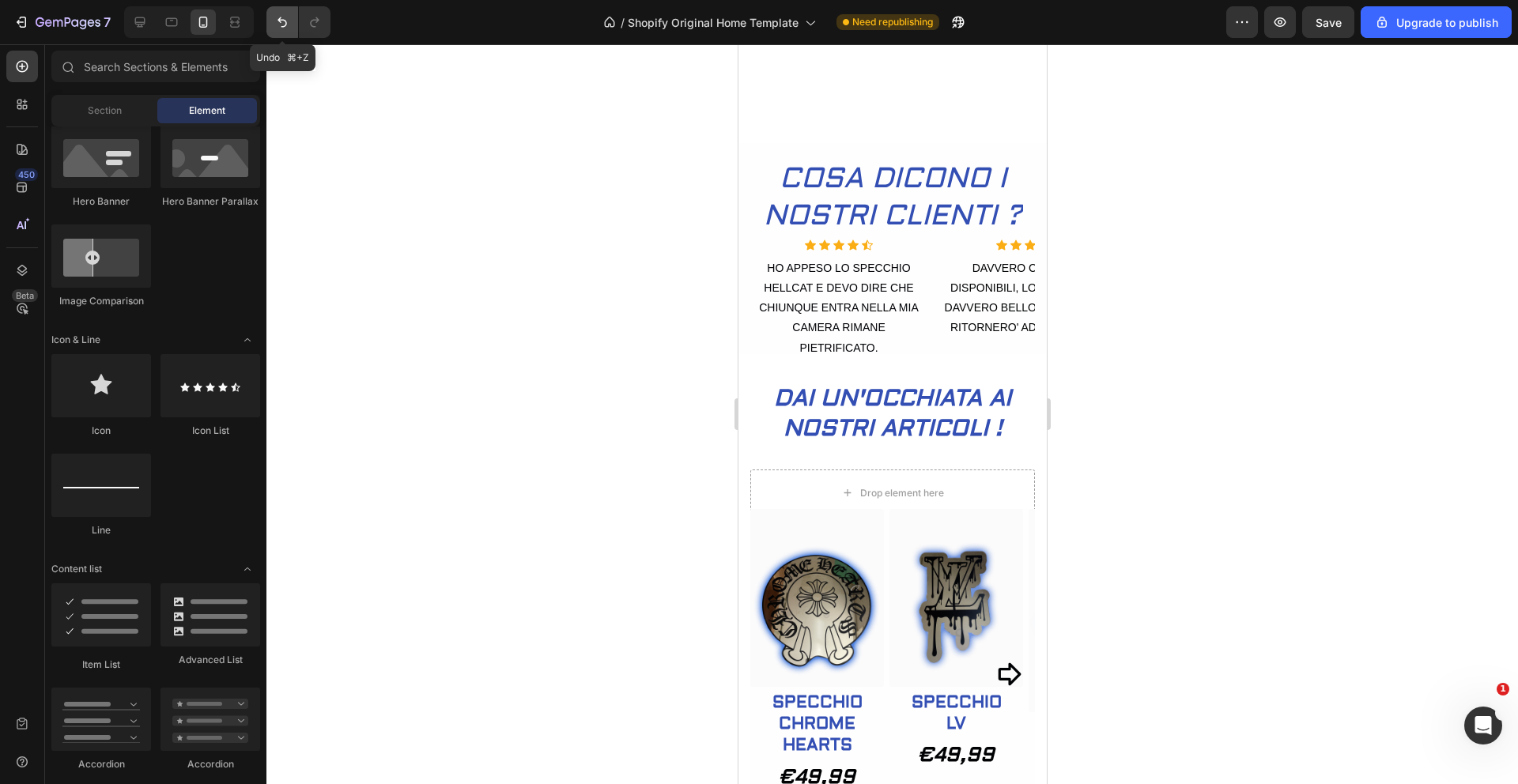
click at [286, 21] on icon "Undo/Redo" at bounding box center [283, 22] width 10 height 10
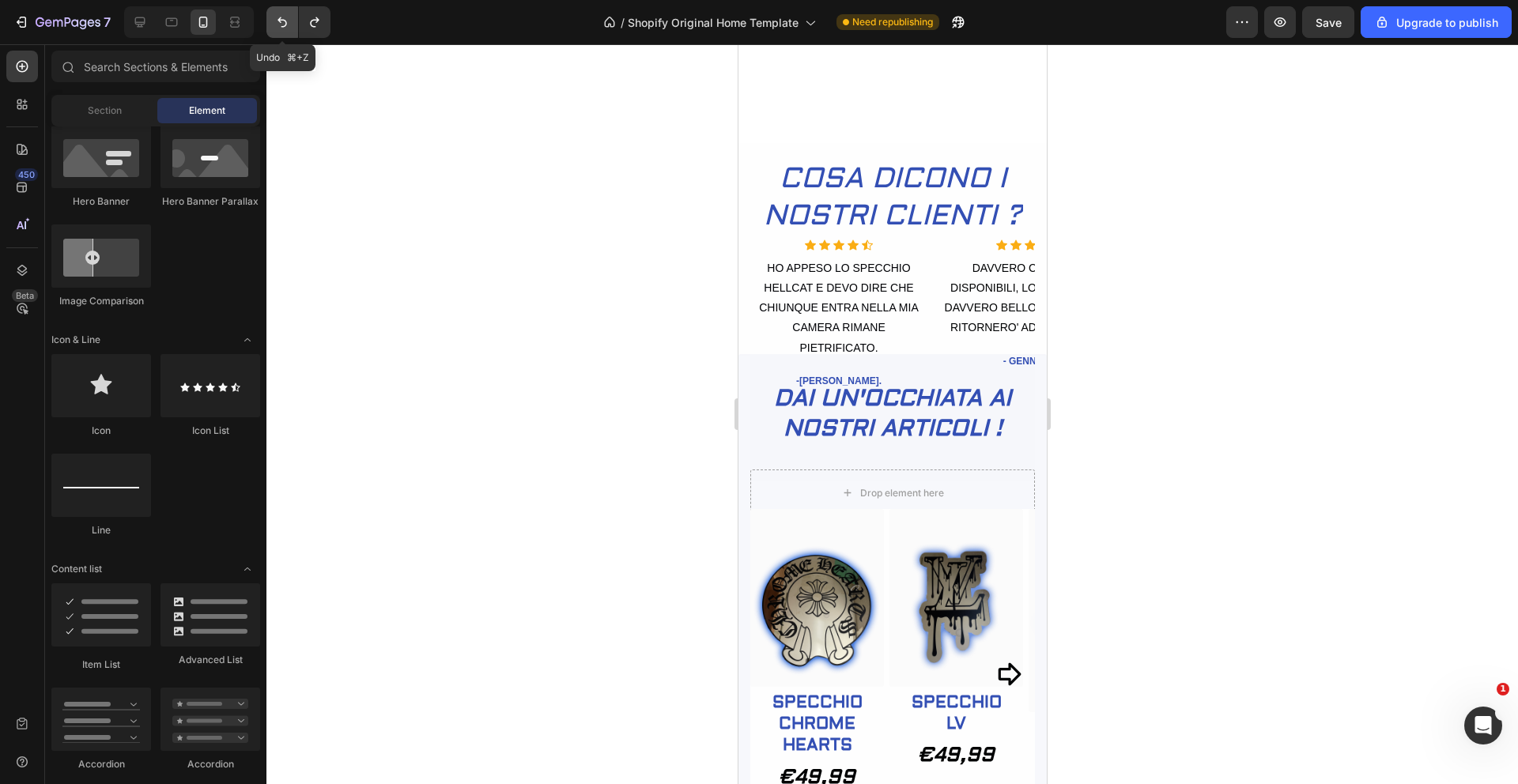
click at [286, 21] on icon "Undo/Redo" at bounding box center [283, 22] width 10 height 10
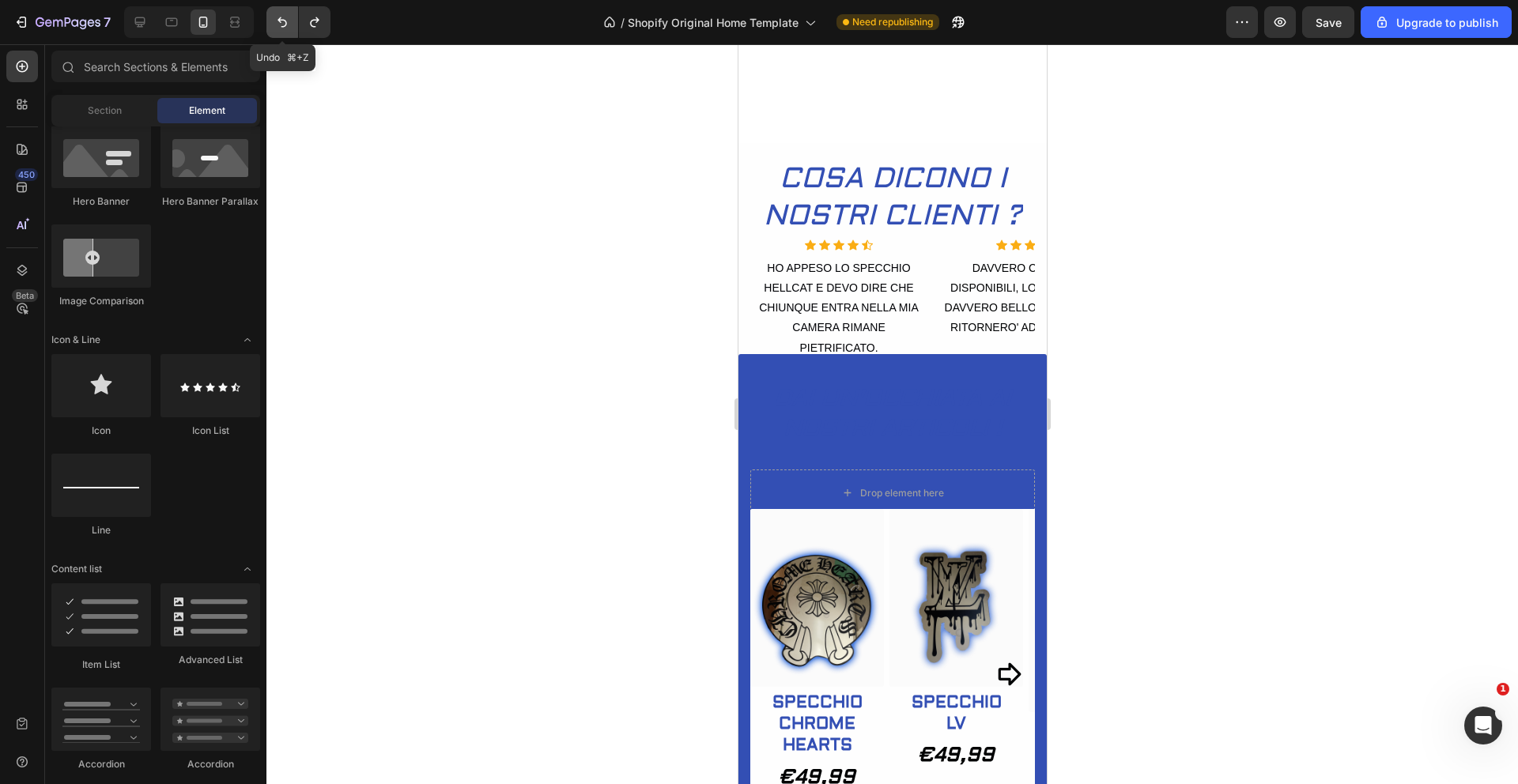
click at [286, 21] on icon "Undo/Redo" at bounding box center [283, 22] width 10 height 10
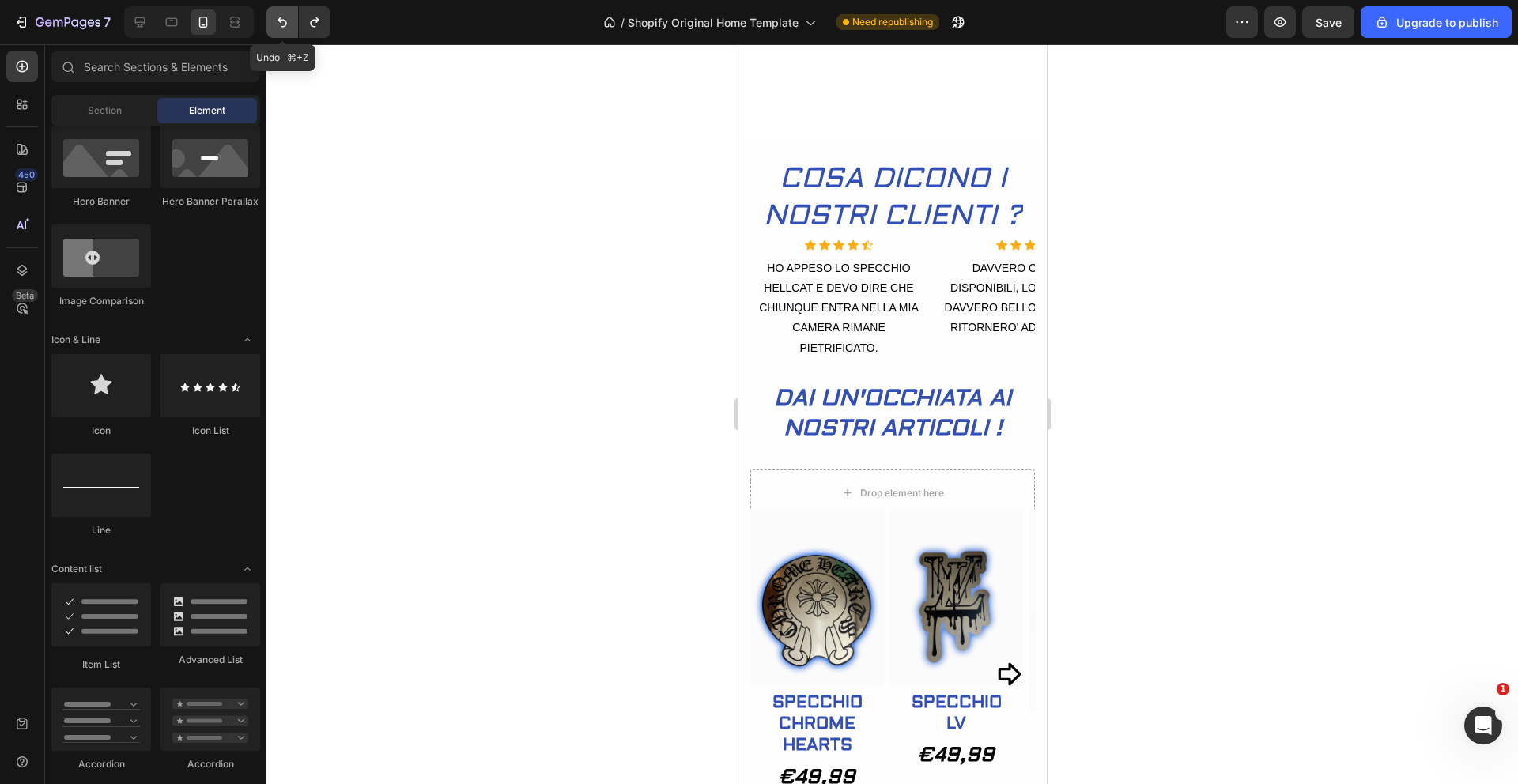
click at [286, 21] on icon "Undo/Redo" at bounding box center [283, 22] width 10 height 10
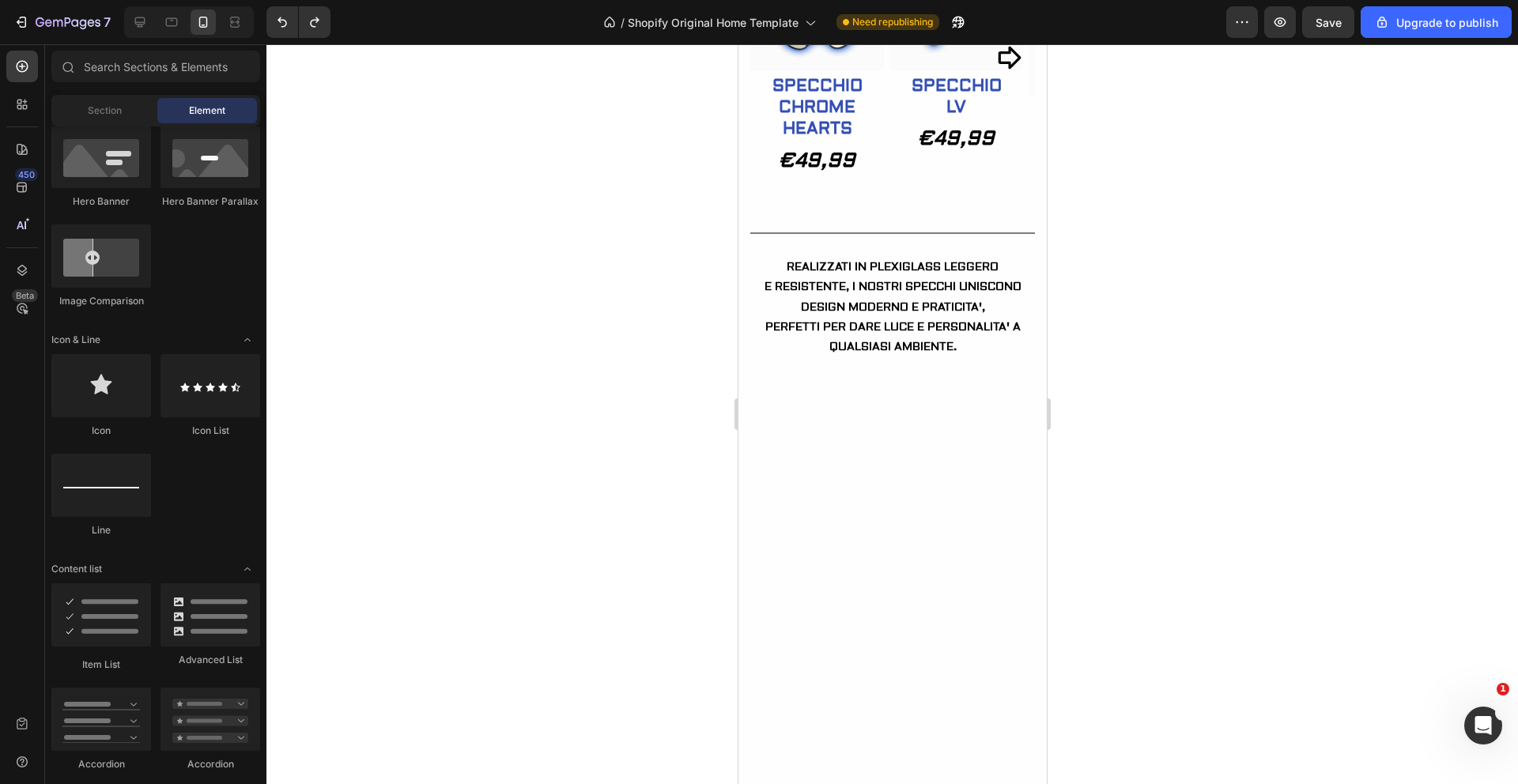
scroll to position [1161, 0]
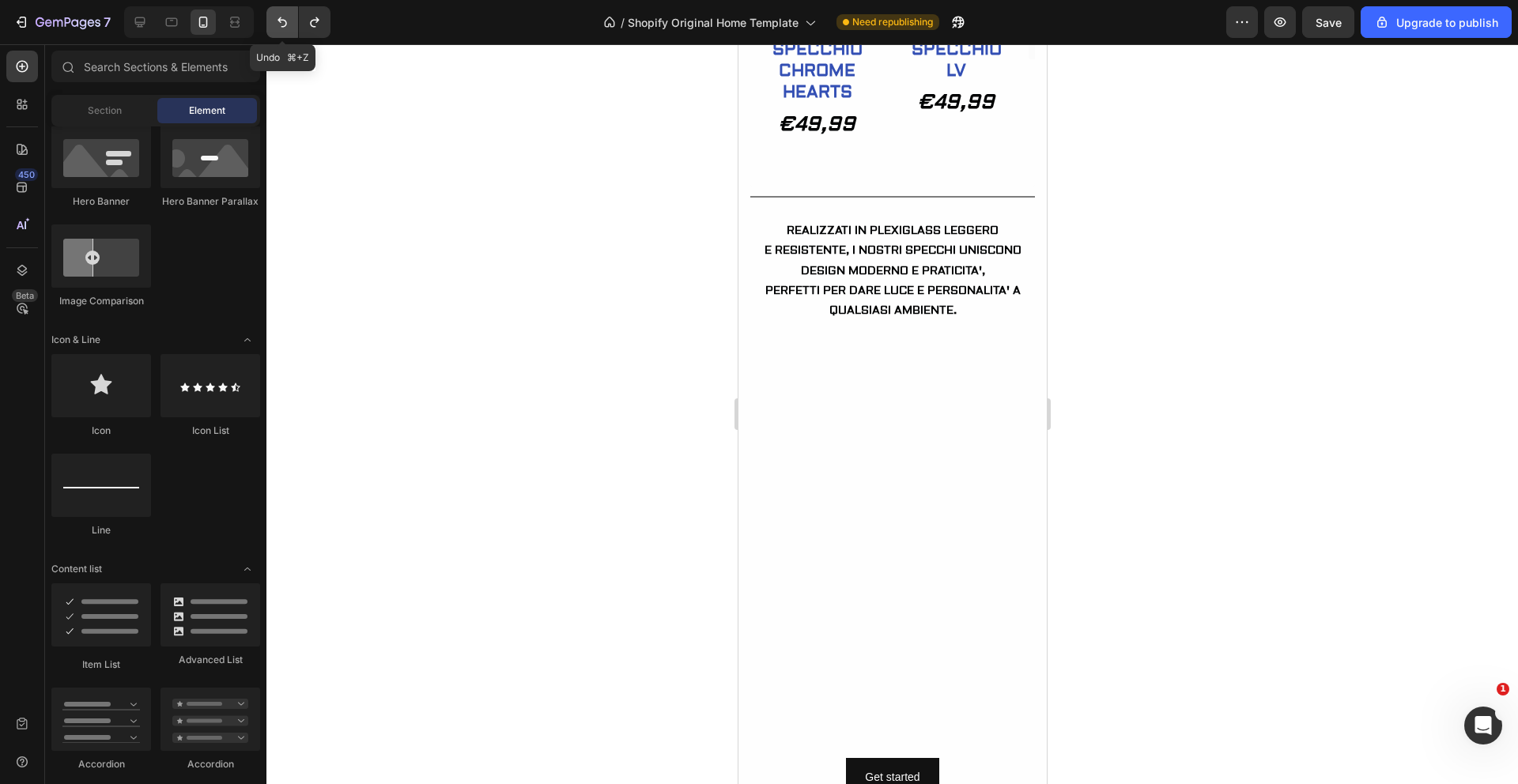
click at [279, 19] on icon "Undo/Redo" at bounding box center [283, 22] width 10 height 10
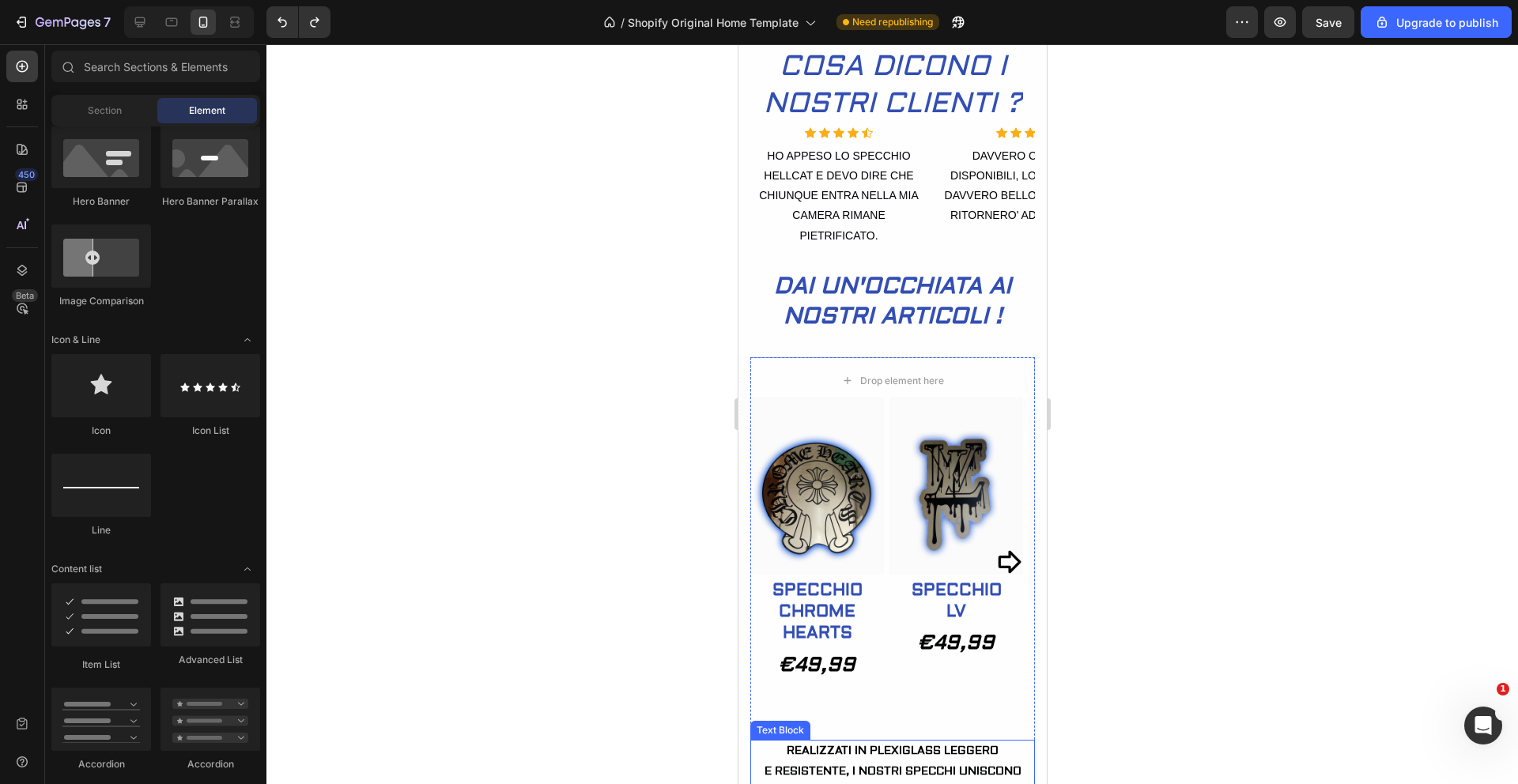
scroll to position [582, 0]
click at [286, 26] on icon "Undo/Redo" at bounding box center [282, 22] width 16 height 16
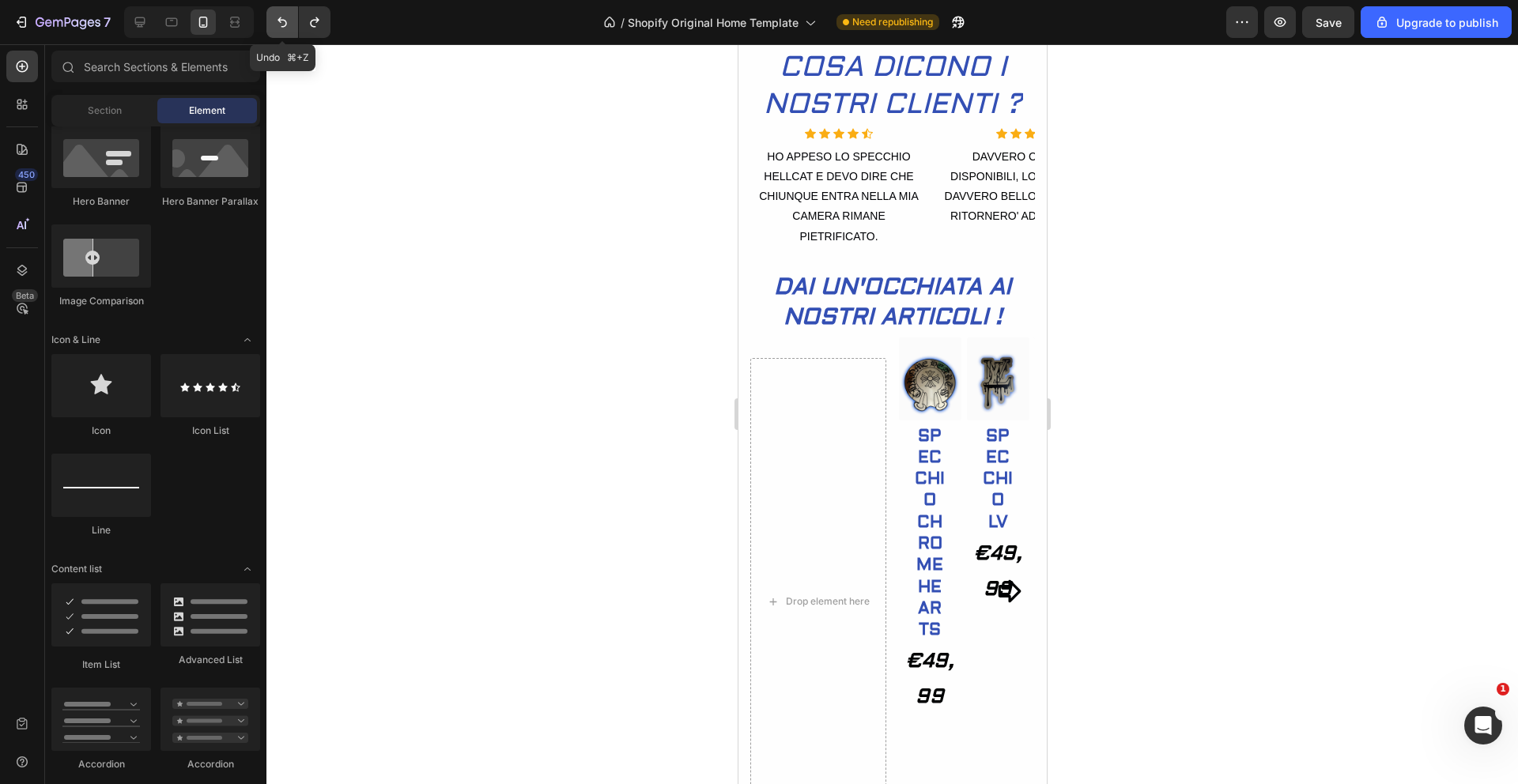
click at [286, 26] on icon "Undo/Redo" at bounding box center [282, 22] width 16 height 16
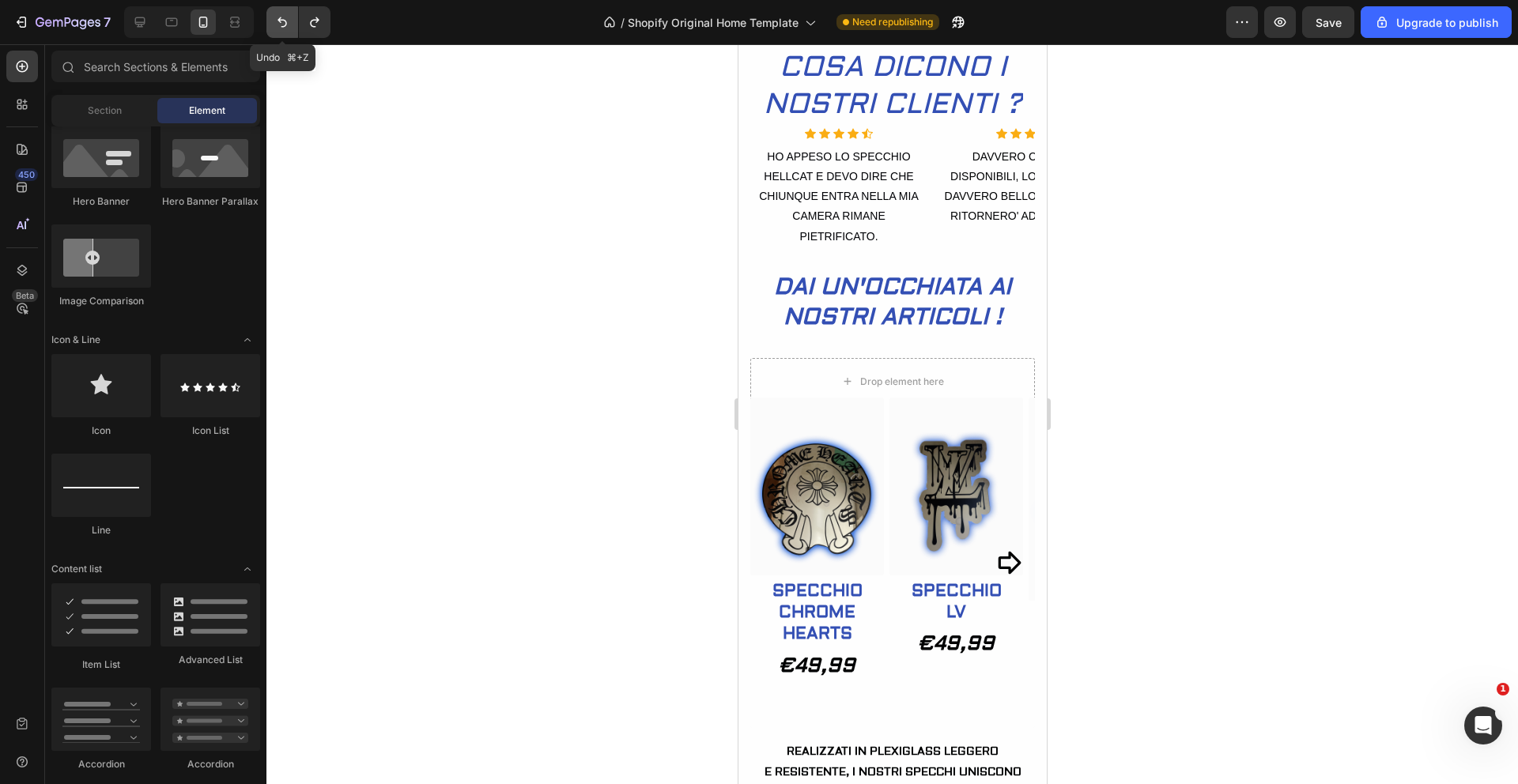
click at [286, 26] on icon "Undo/Redo" at bounding box center [282, 22] width 16 height 16
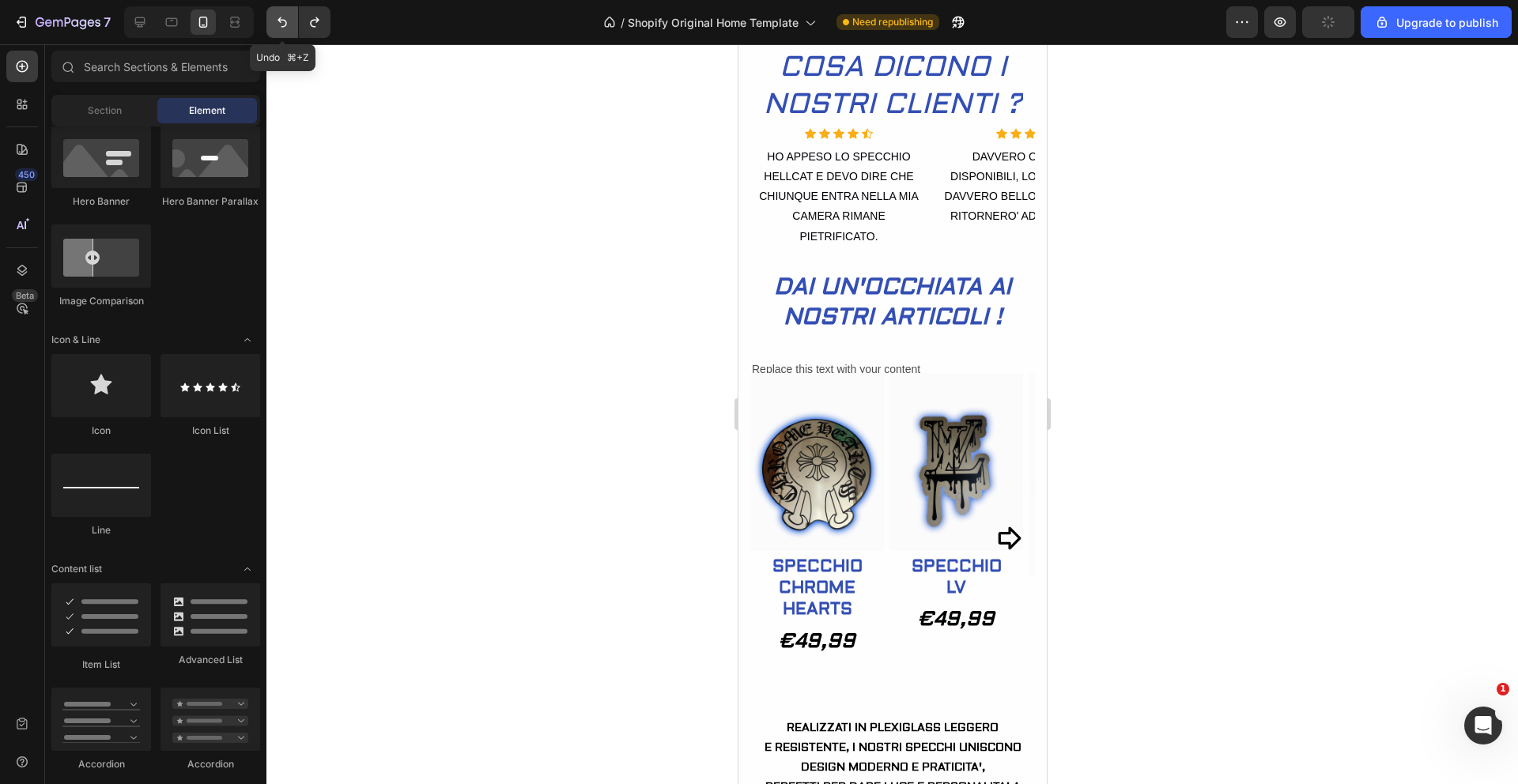
click at [286, 26] on icon "Undo/Redo" at bounding box center [282, 22] width 16 height 16
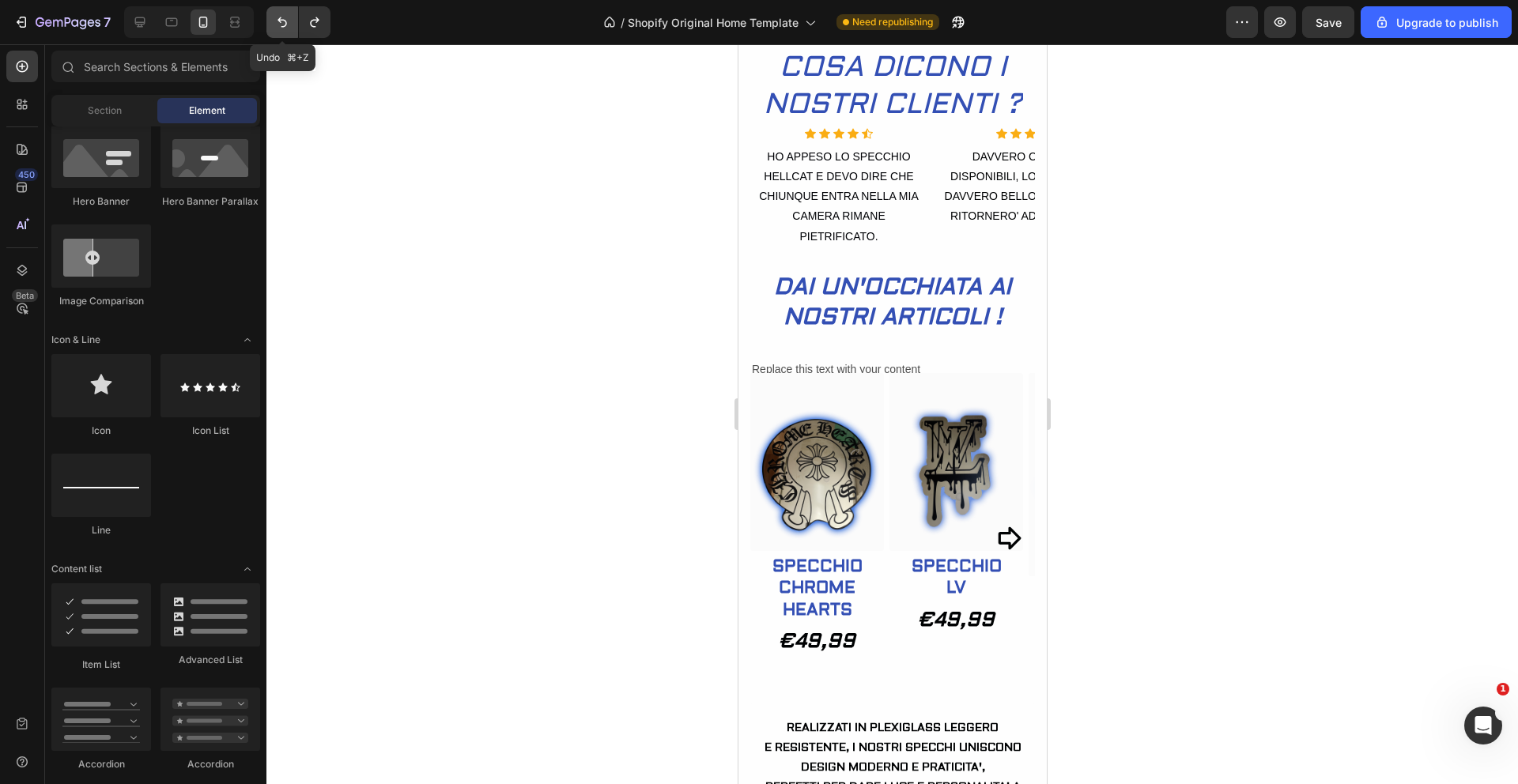
click at [286, 26] on icon "Undo/Redo" at bounding box center [282, 22] width 16 height 16
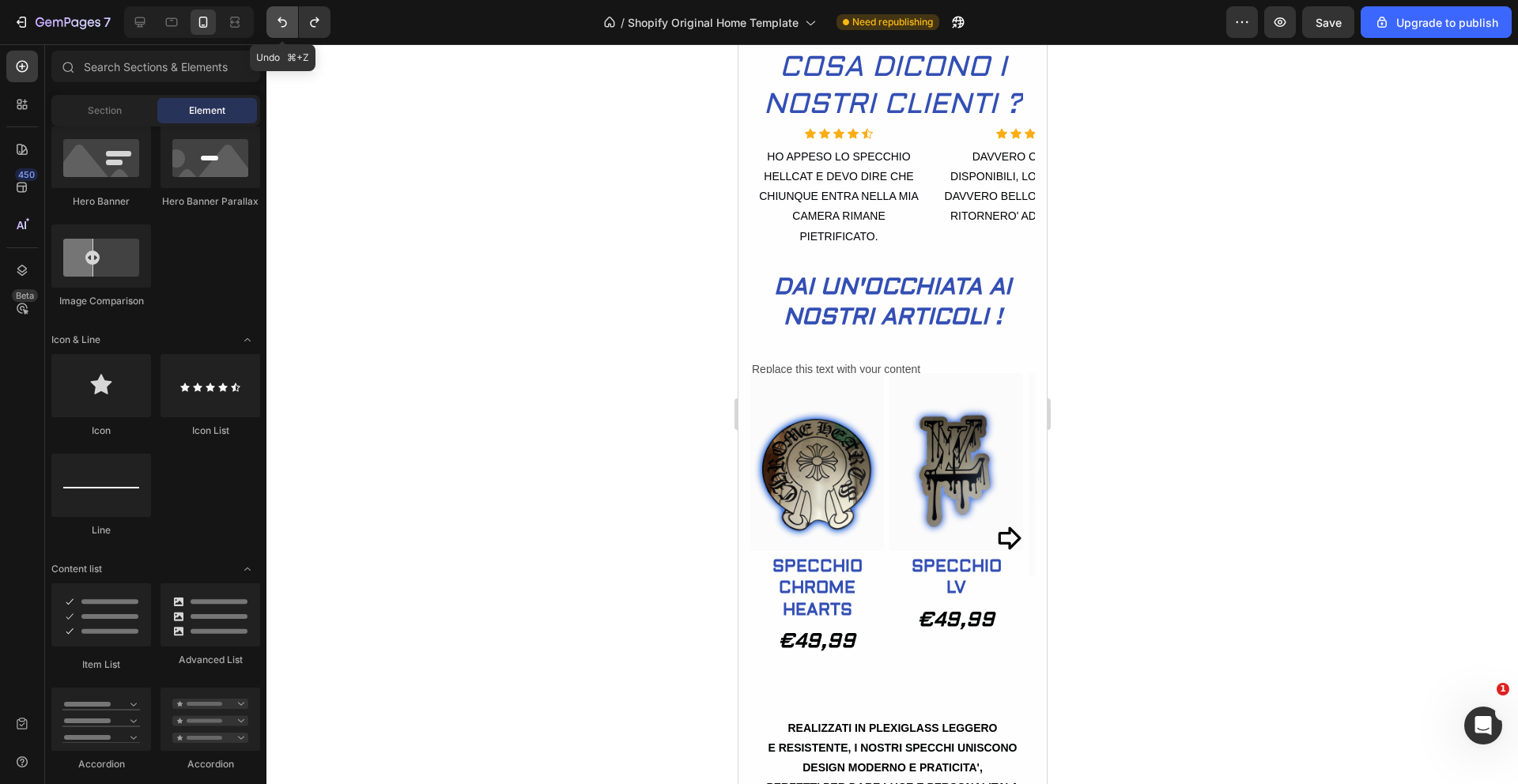
click at [286, 26] on icon "Undo/Redo" at bounding box center [282, 22] width 16 height 16
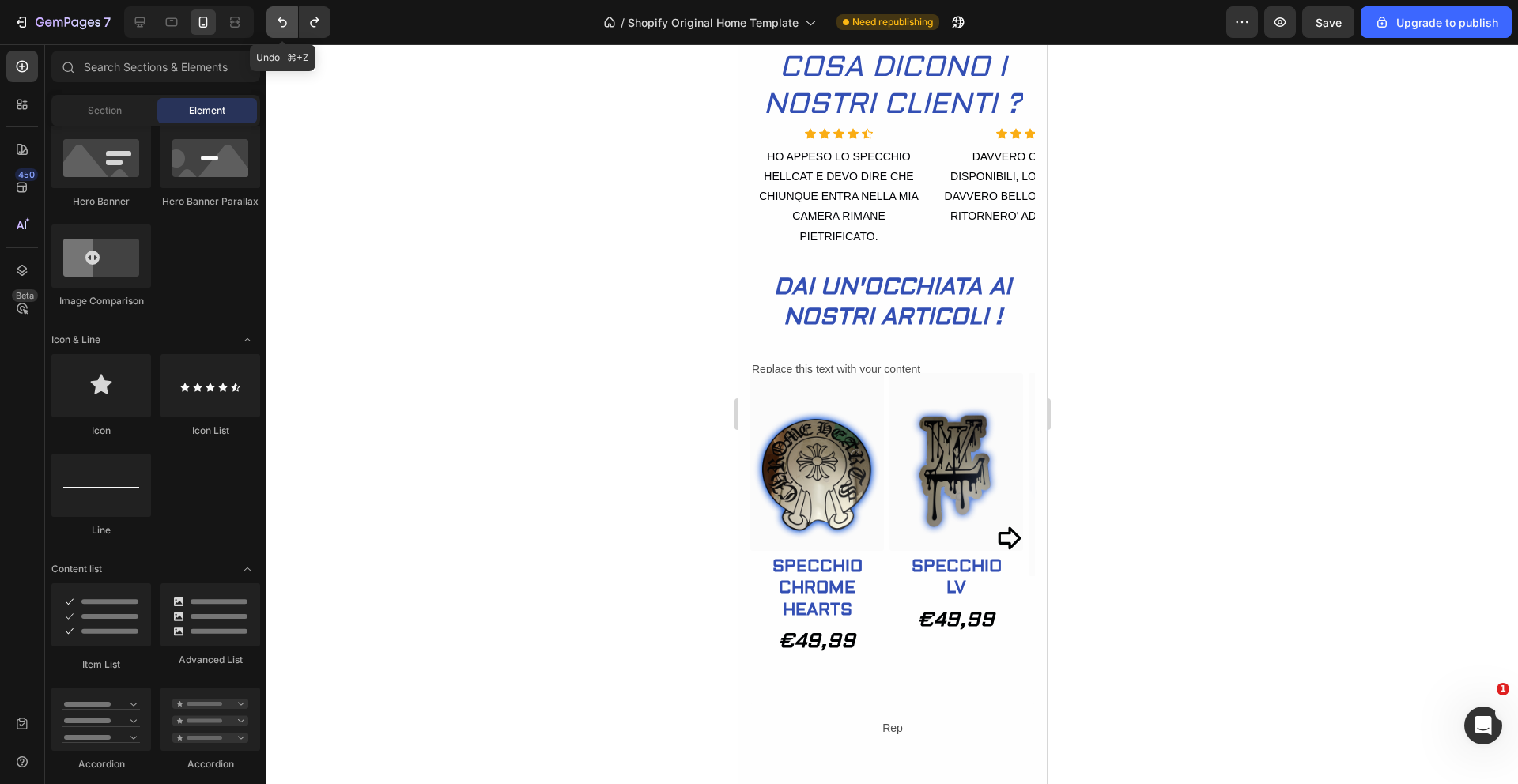
click at [286, 26] on icon "Undo/Redo" at bounding box center [282, 22] width 16 height 16
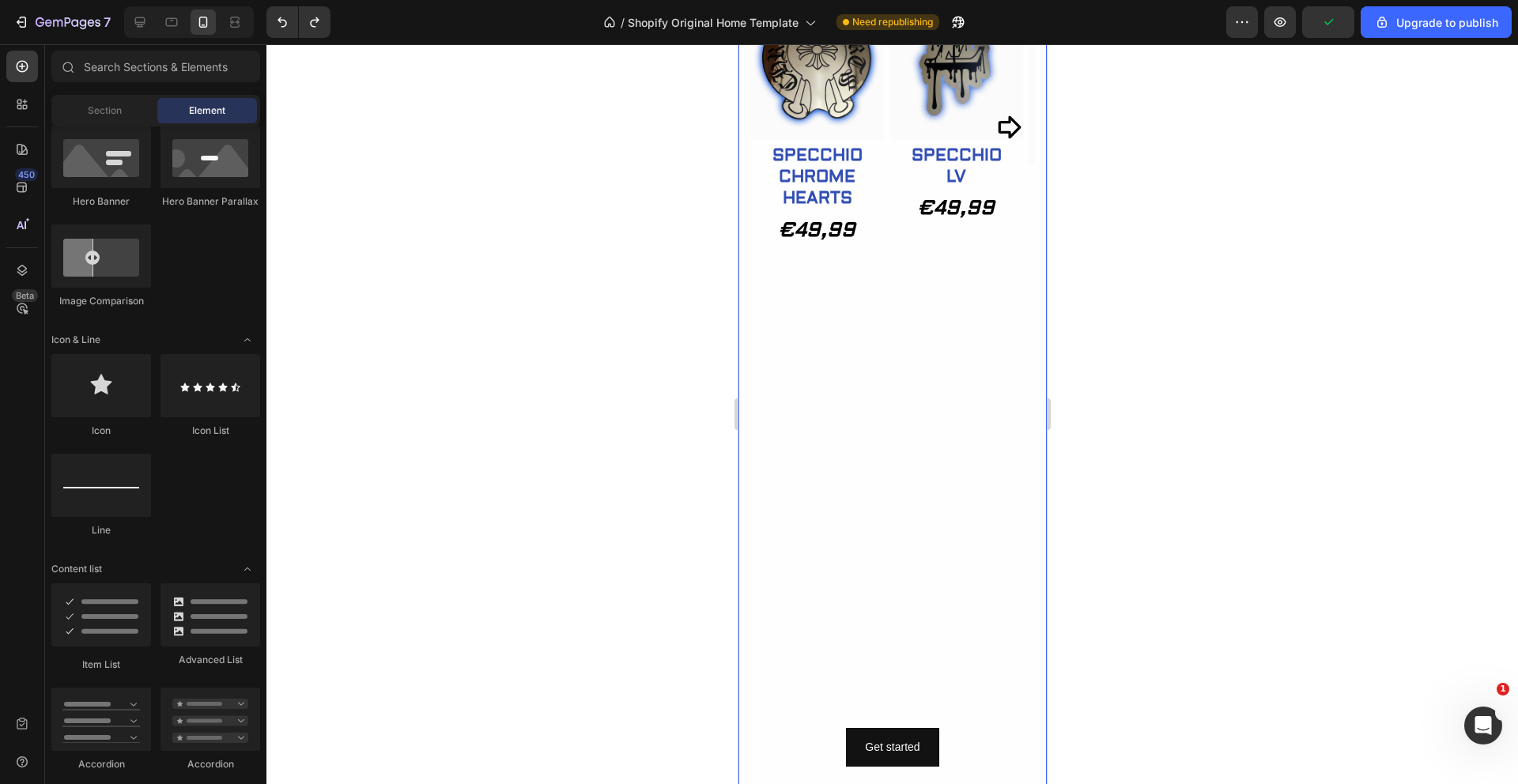
scroll to position [967, 0]
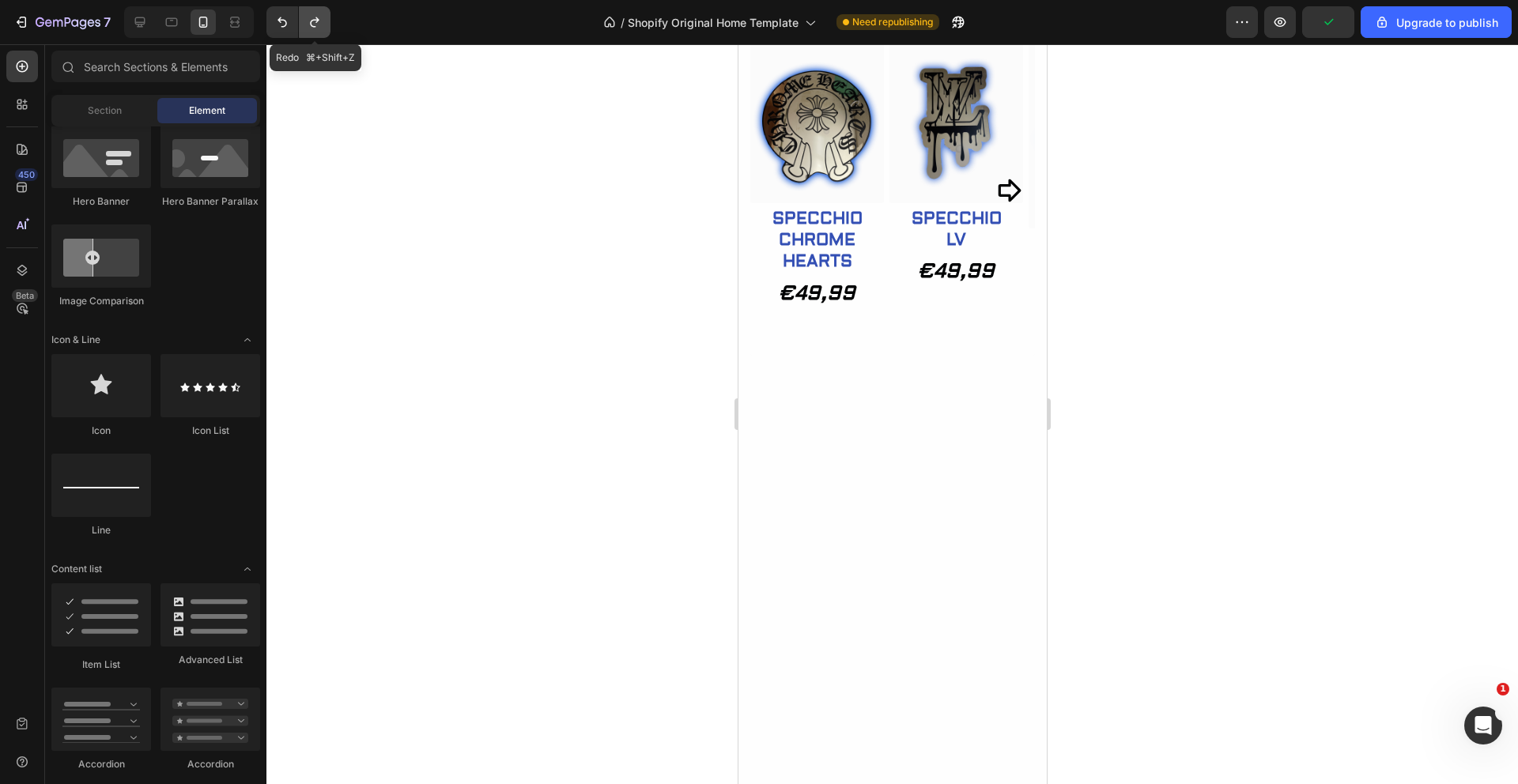
click at [321, 21] on icon "Undo/Redo" at bounding box center [314, 22] width 16 height 16
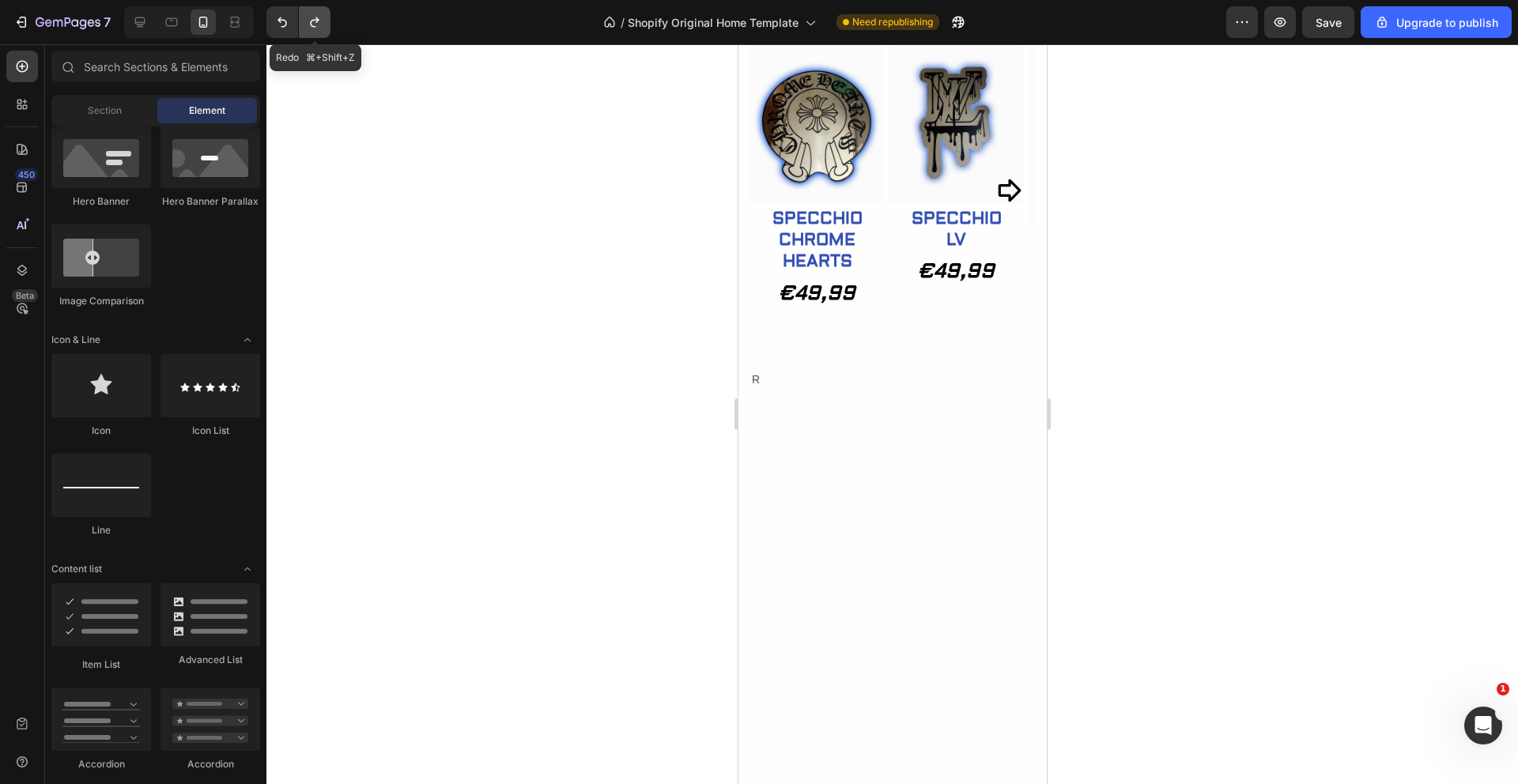
click at [321, 21] on icon "Undo/Redo" at bounding box center [314, 22] width 16 height 16
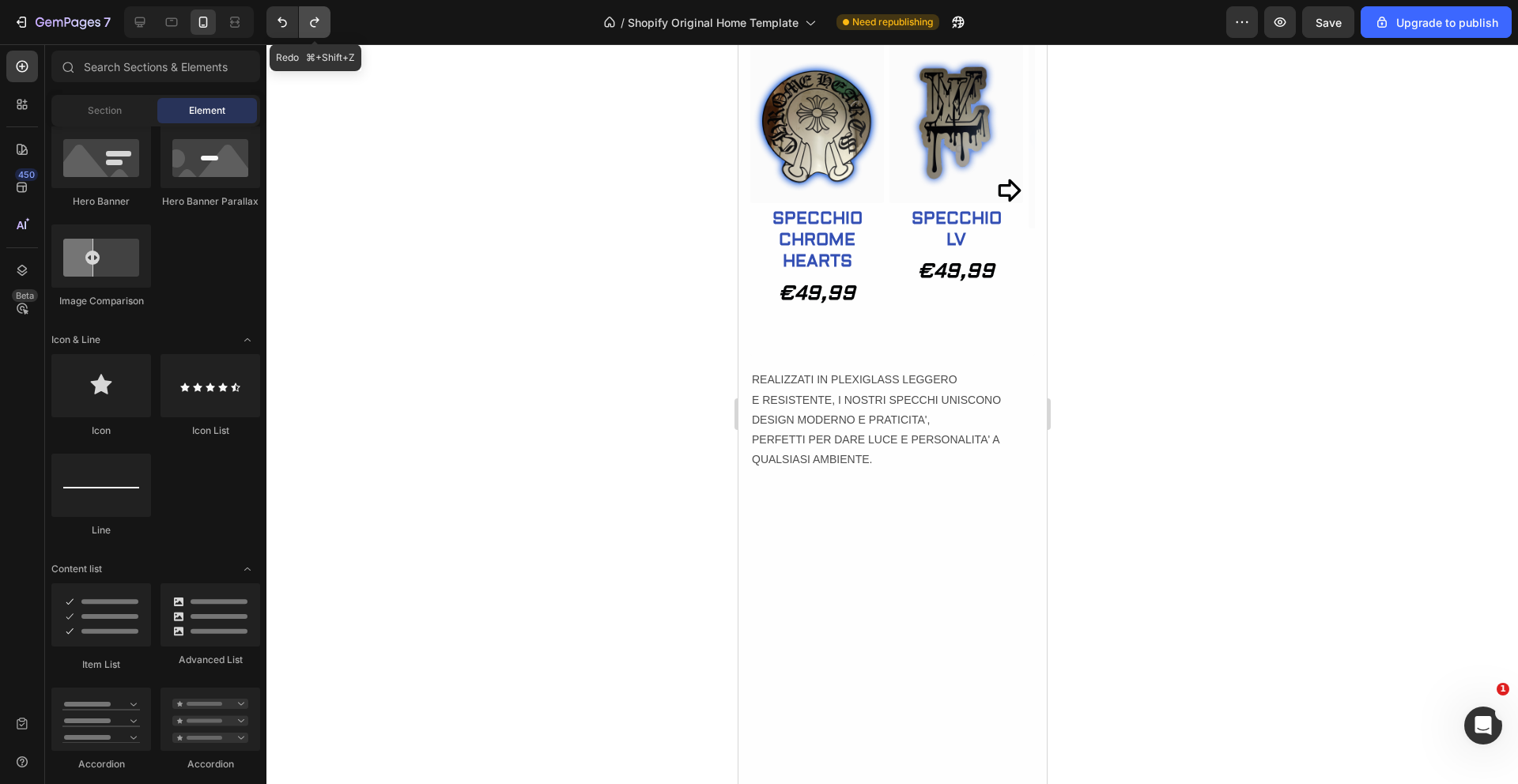
click at [321, 21] on icon "Undo/Redo" at bounding box center [314, 22] width 16 height 16
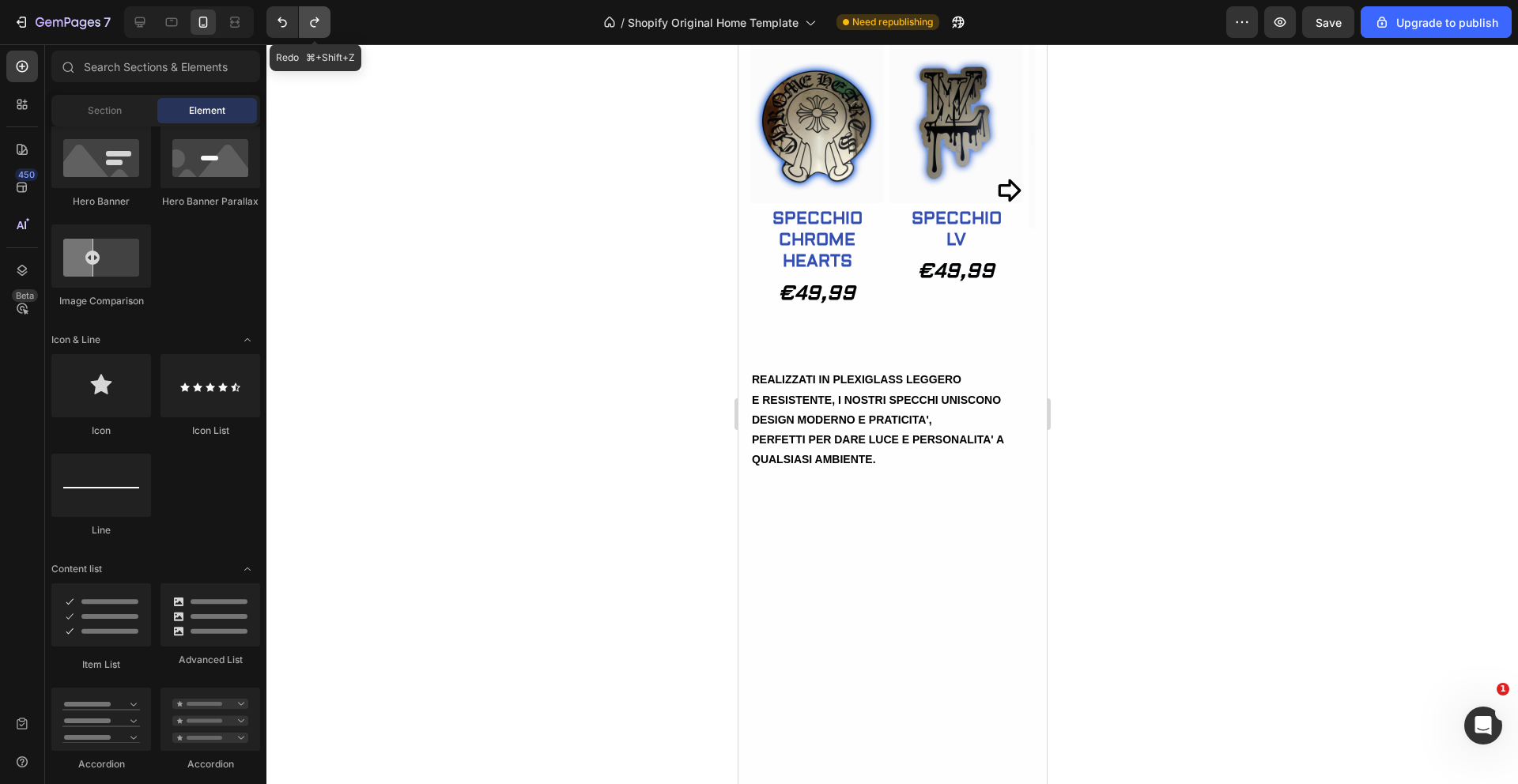
click at [321, 21] on icon "Undo/Redo" at bounding box center [314, 22] width 16 height 16
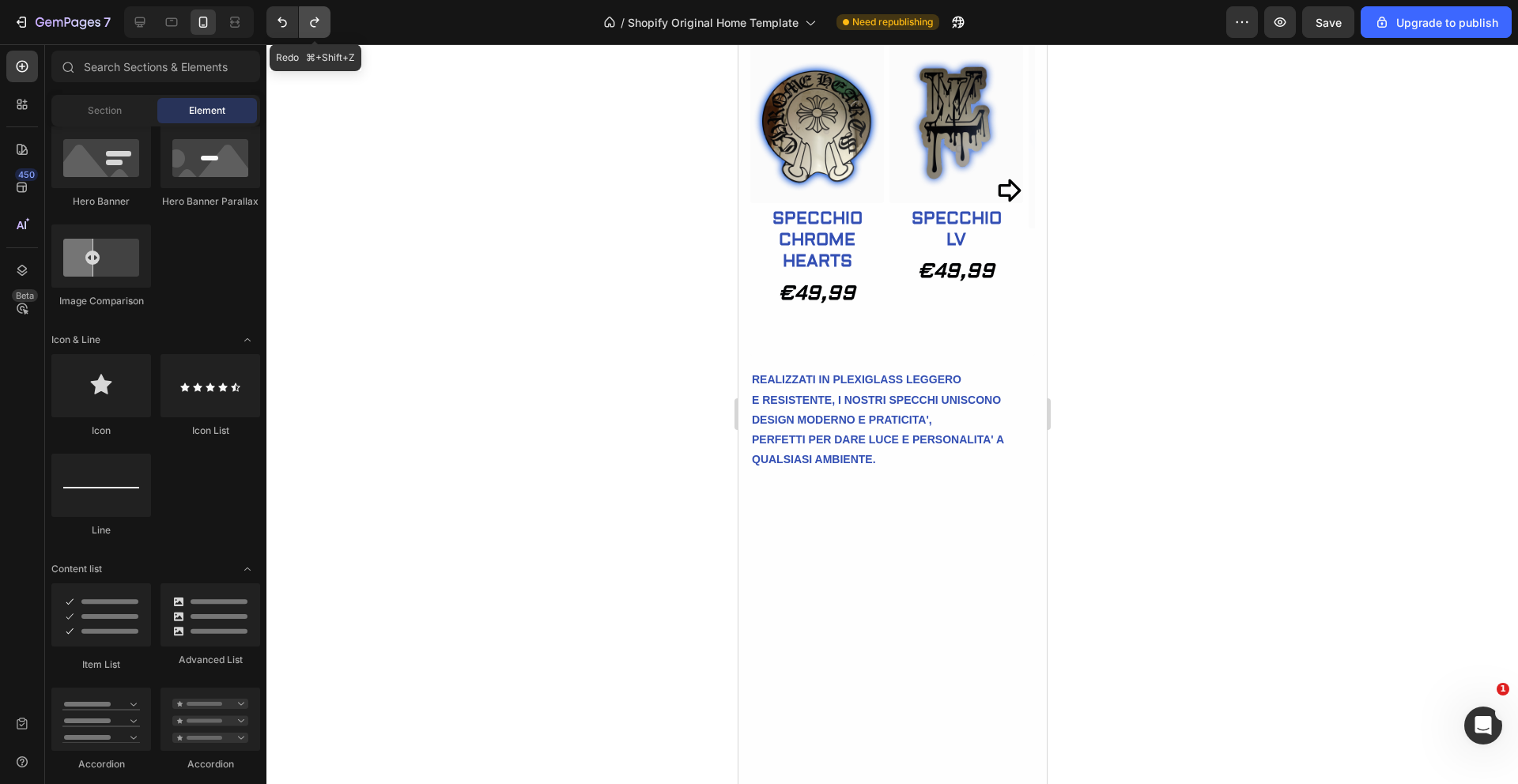
click at [321, 21] on icon "Undo/Redo" at bounding box center [314, 22] width 16 height 16
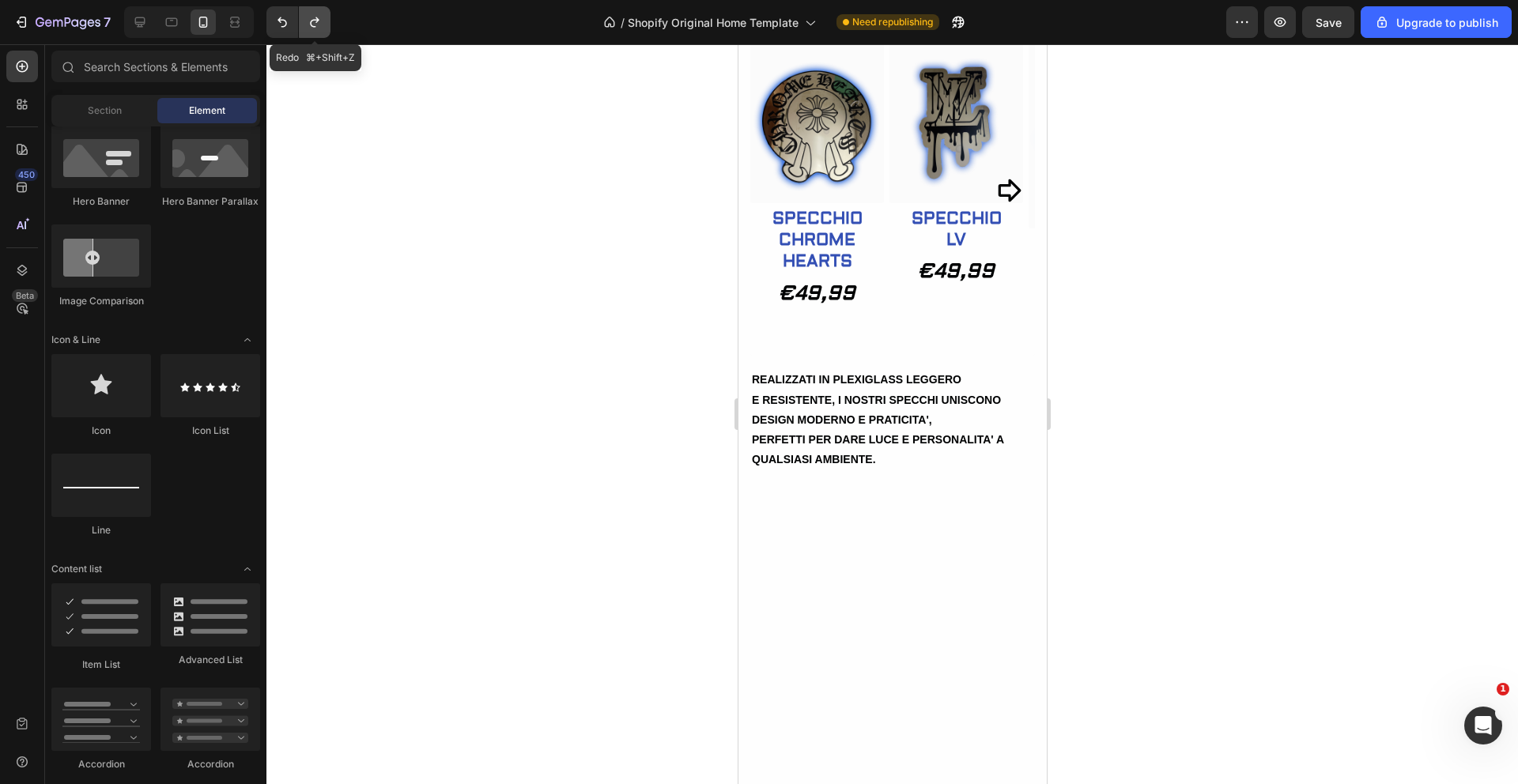
click at [321, 21] on icon "Undo/Redo" at bounding box center [314, 22] width 16 height 16
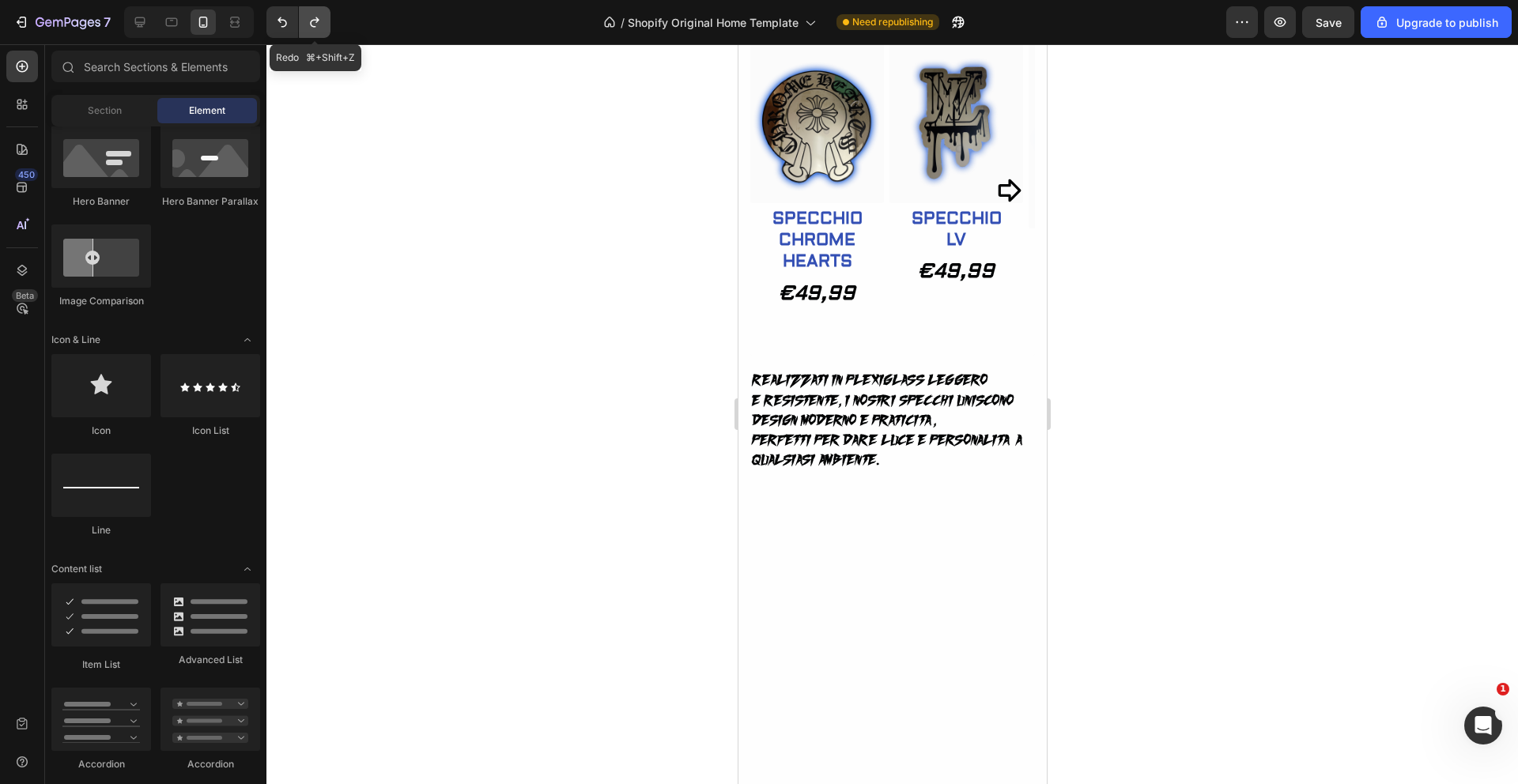
click at [321, 21] on icon "Undo/Redo" at bounding box center [314, 22] width 16 height 16
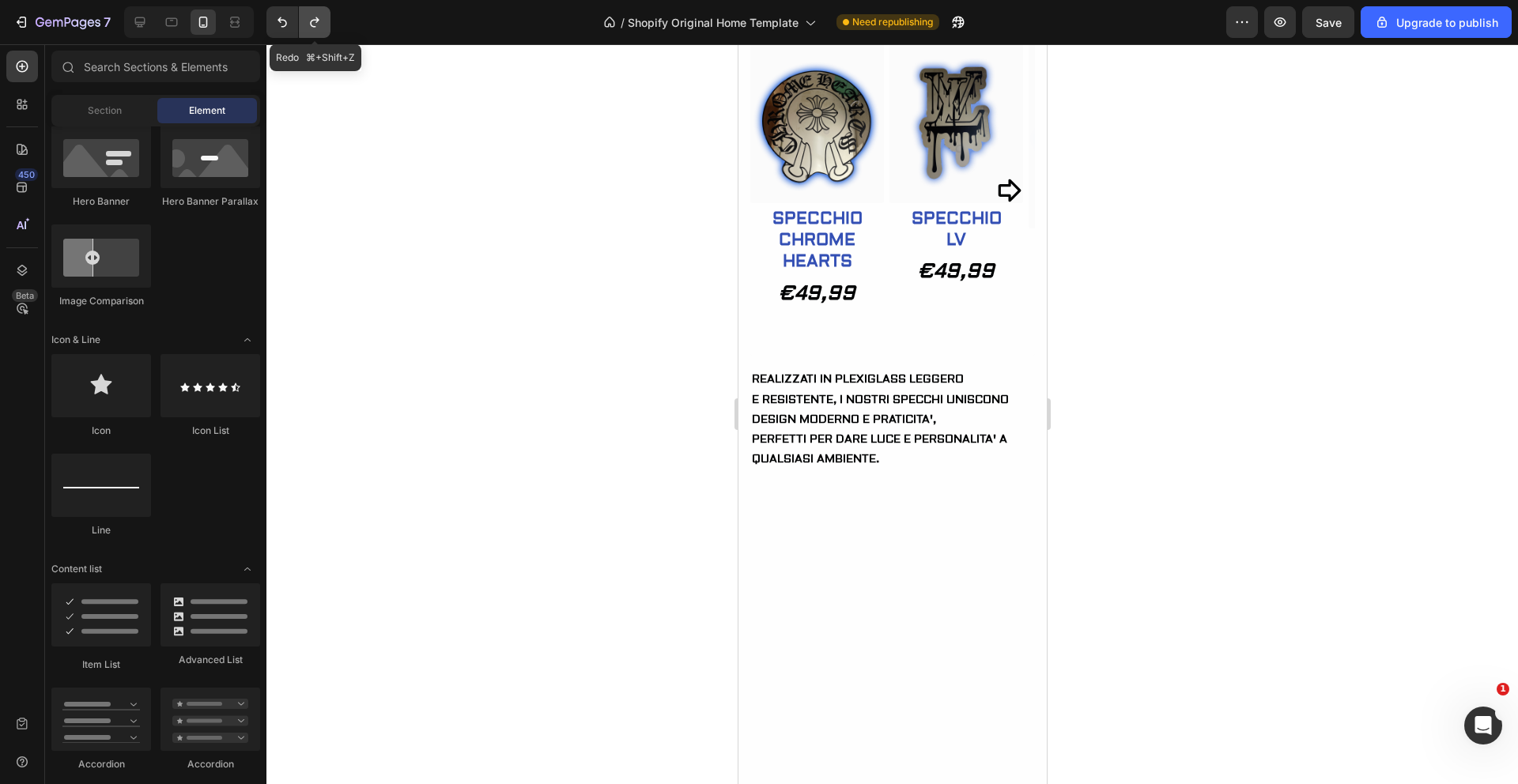
click at [321, 21] on icon "Undo/Redo" at bounding box center [314, 22] width 16 height 16
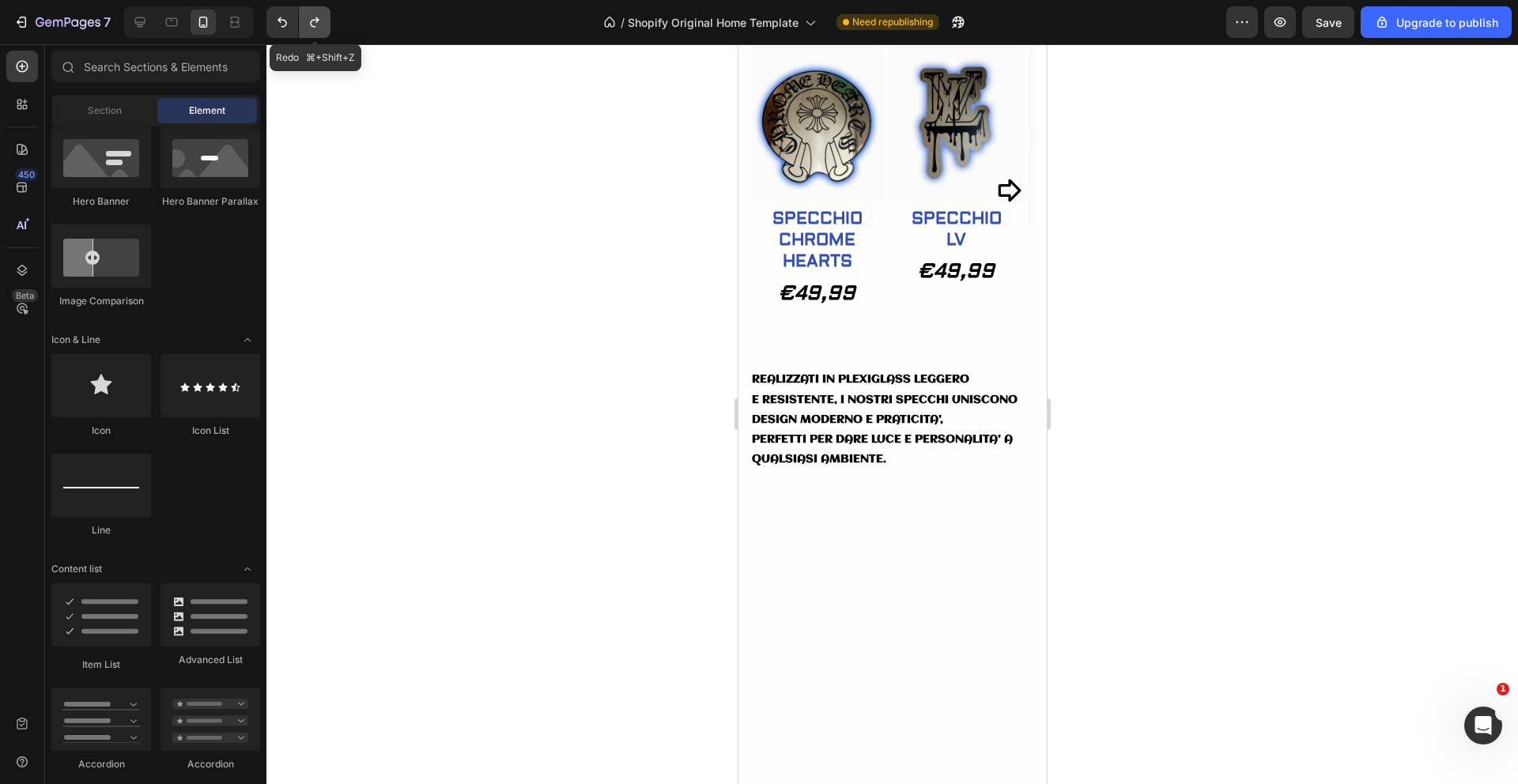
click at [321, 20] on icon "Undo/Redo" at bounding box center [314, 22] width 16 height 16
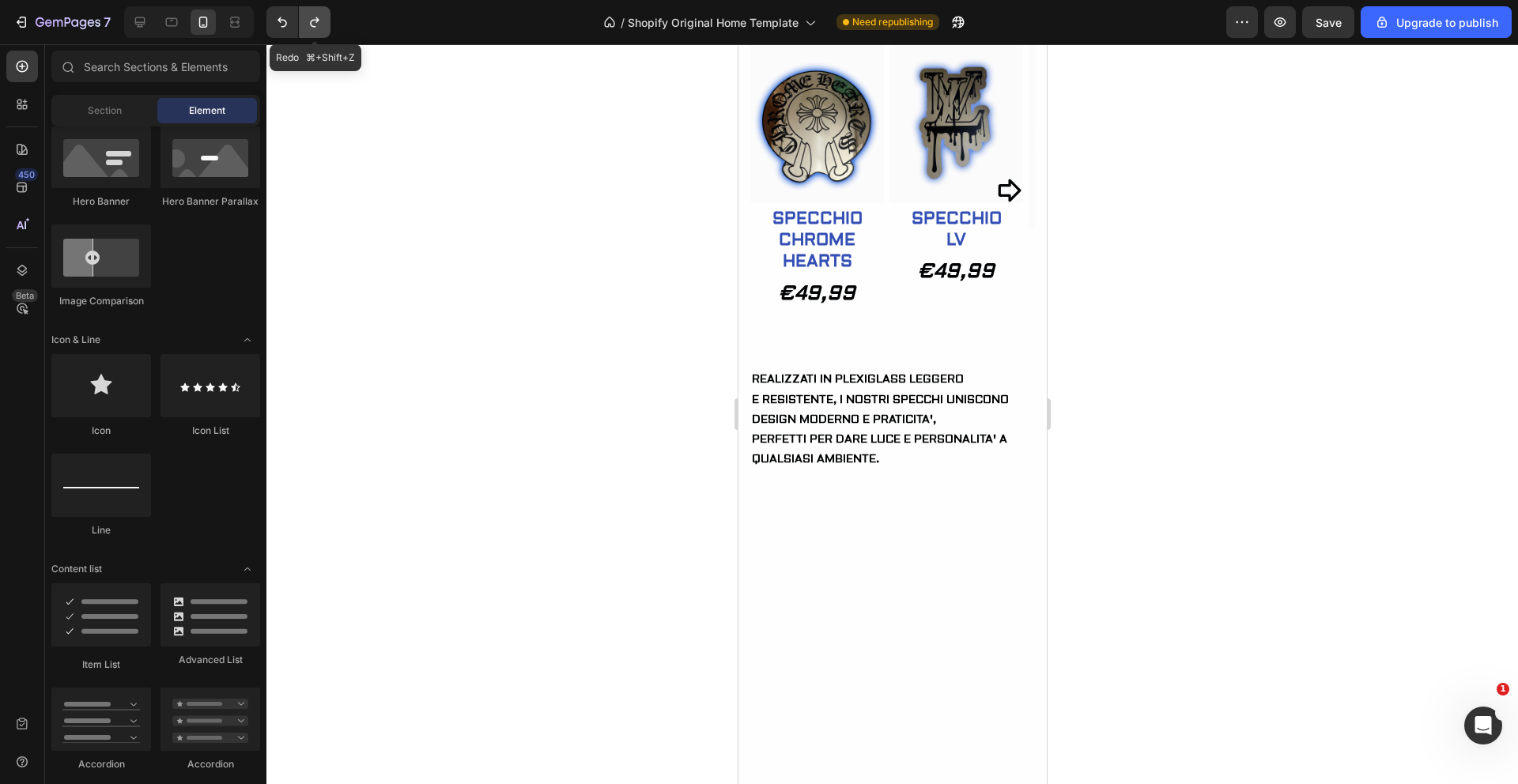
click at [321, 20] on icon "Undo/Redo" at bounding box center [314, 22] width 16 height 16
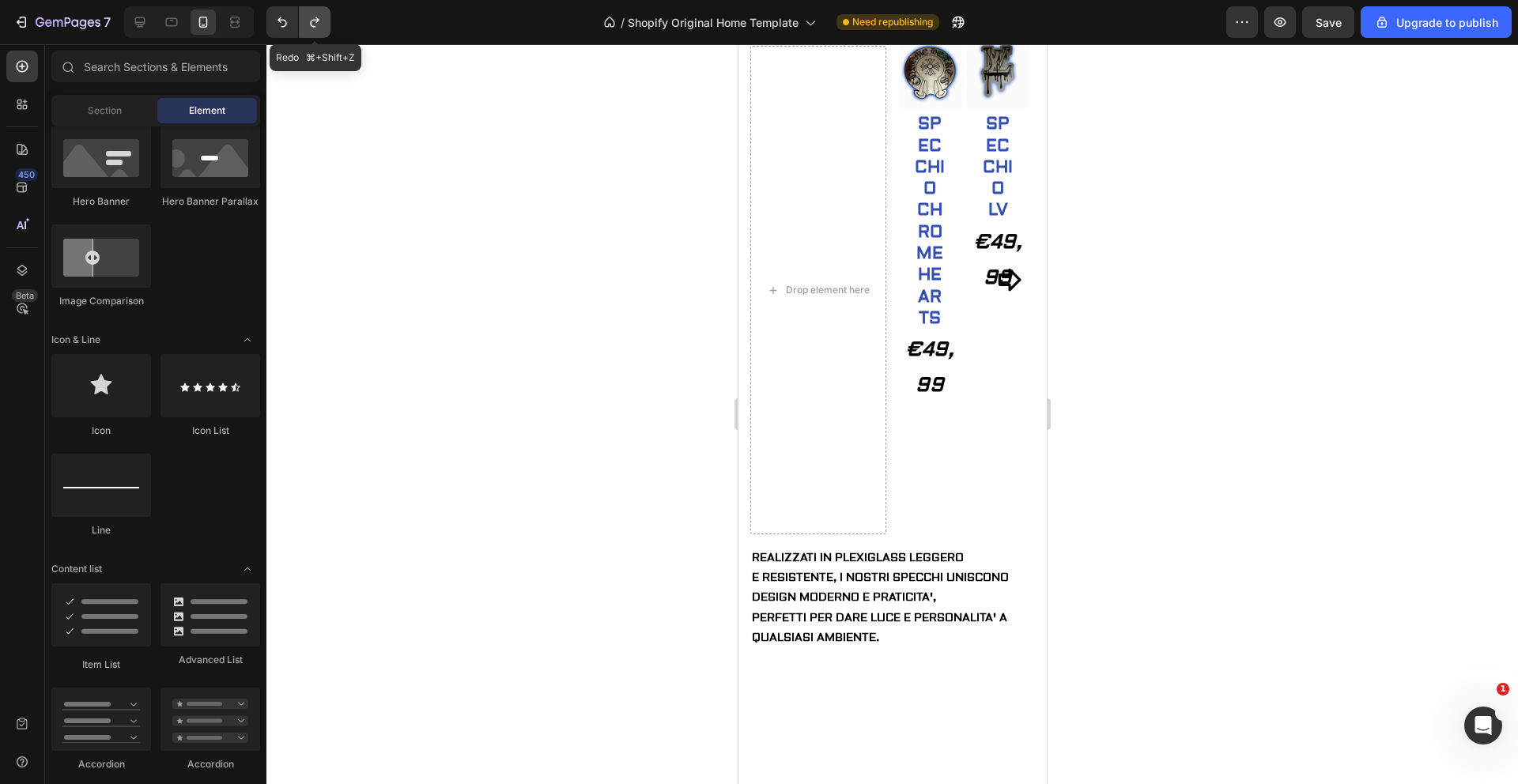
click at [321, 20] on icon "Undo/Redo" at bounding box center [314, 22] width 16 height 16
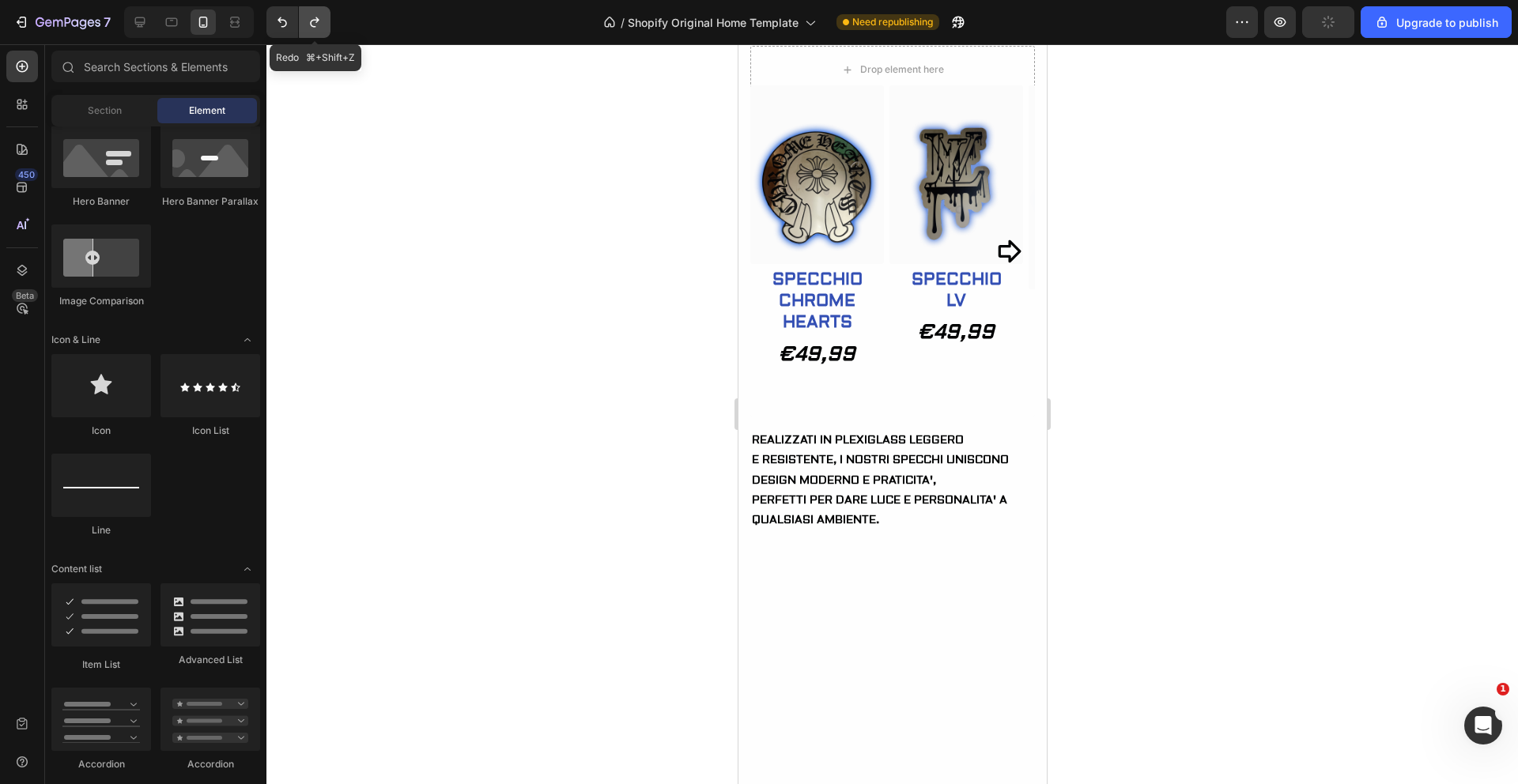
scroll to position [990, 0]
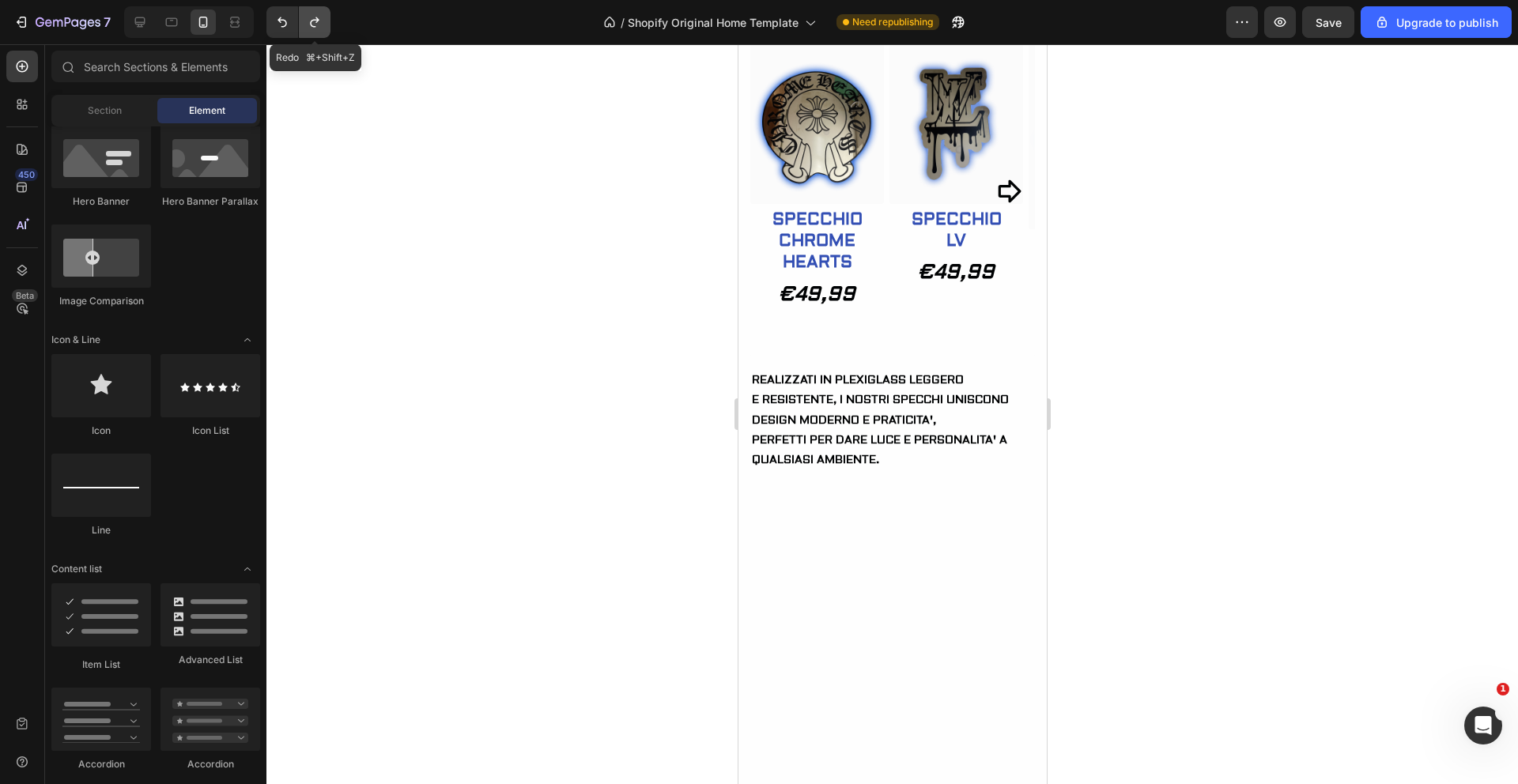
click at [319, 20] on icon "Undo/Redo" at bounding box center [314, 22] width 9 height 10
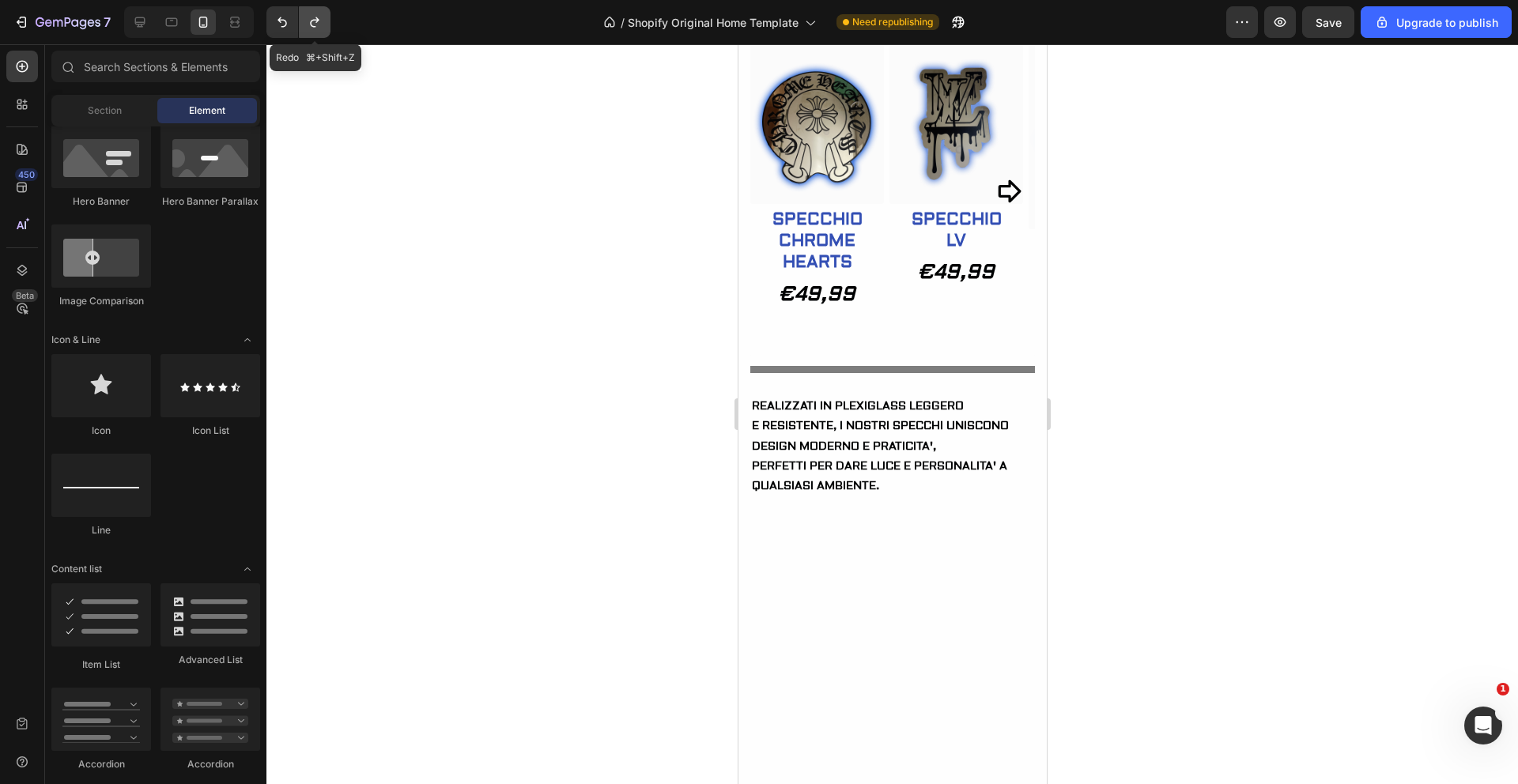
click at [319, 20] on icon "Undo/Redo" at bounding box center [314, 22] width 9 height 10
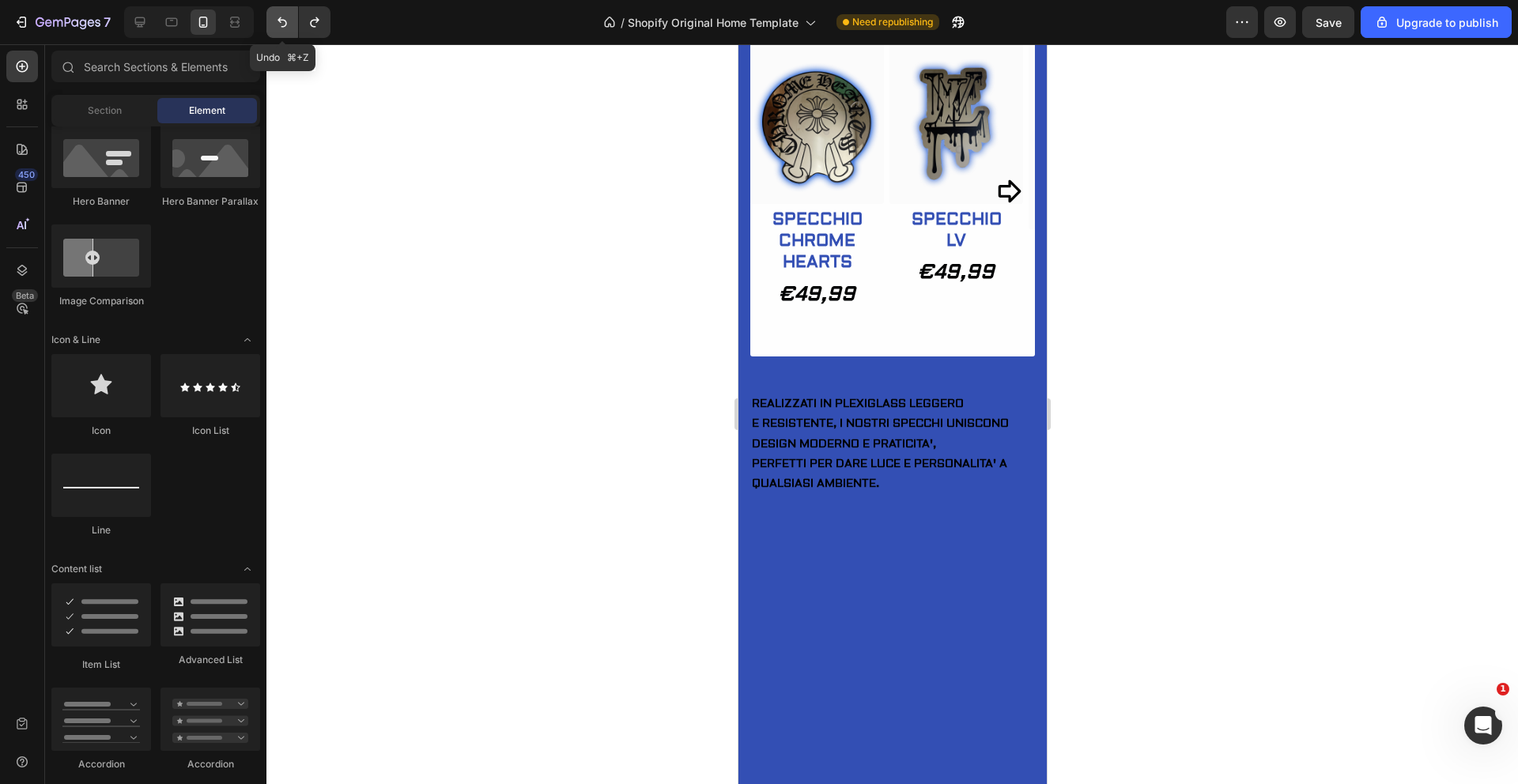
click at [272, 21] on button "Undo/Redo" at bounding box center [282, 22] width 31 height 31
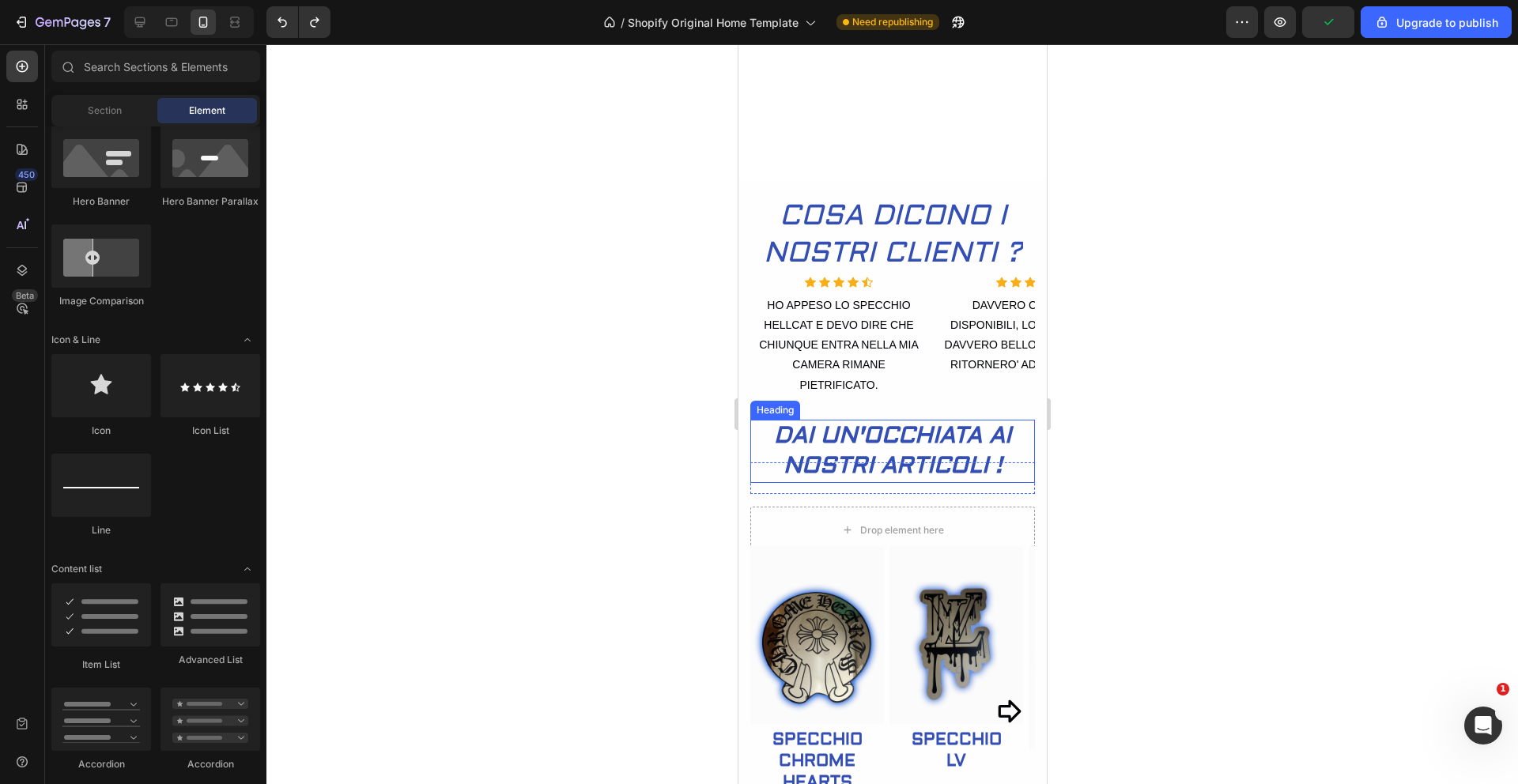
scroll to position [431, 0]
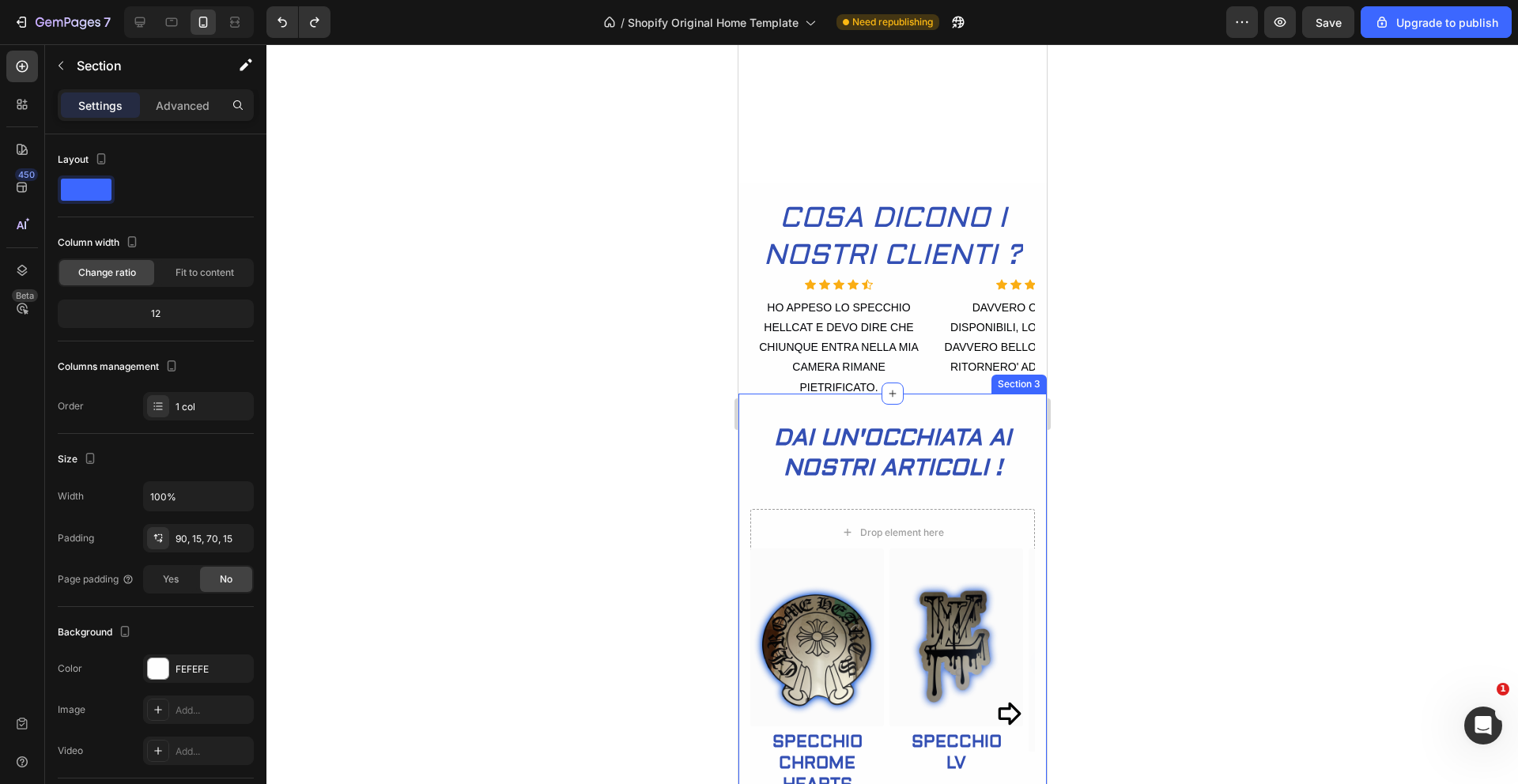
click at [173, 102] on p "Advanced" at bounding box center [183, 105] width 54 height 16
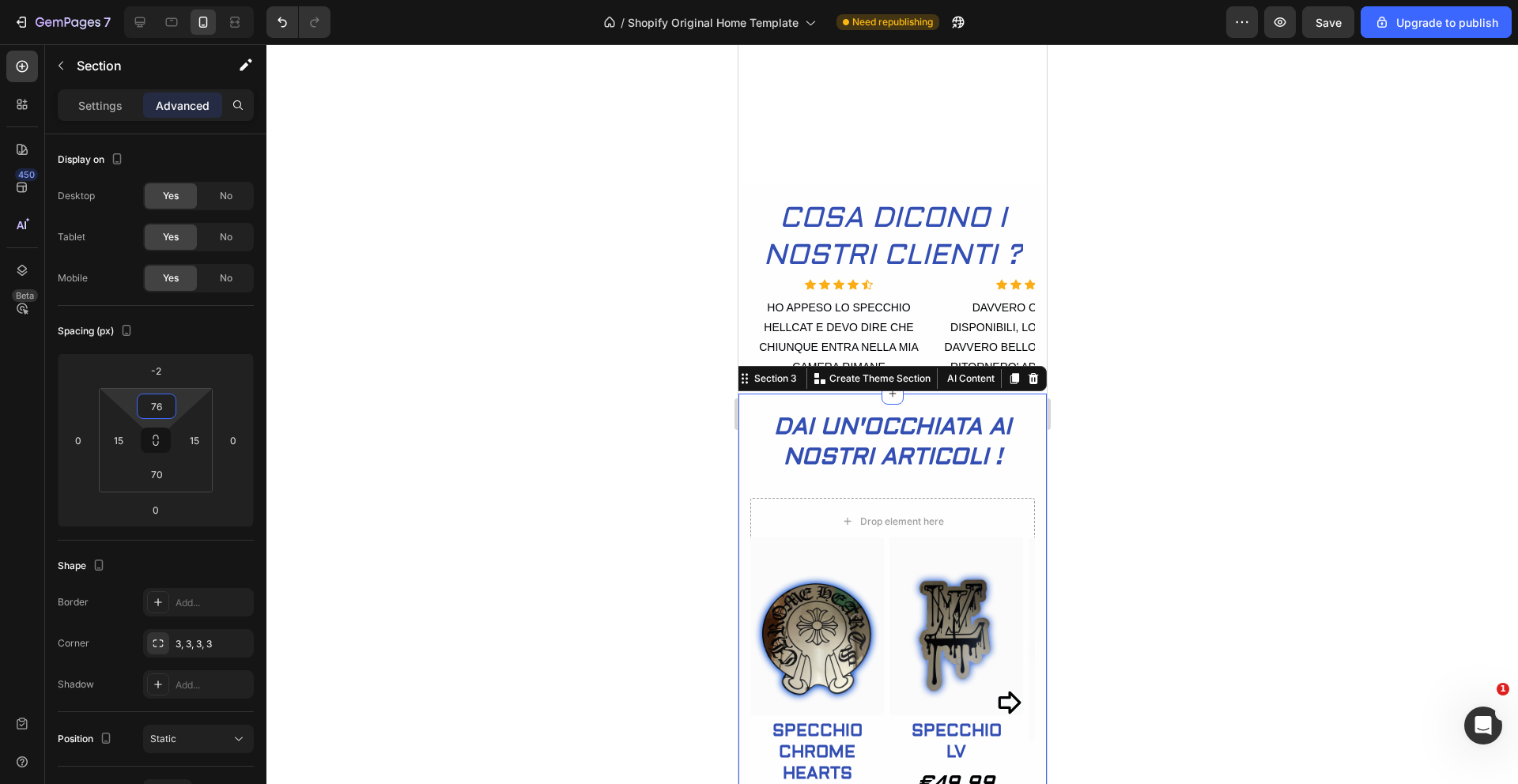
type input "86"
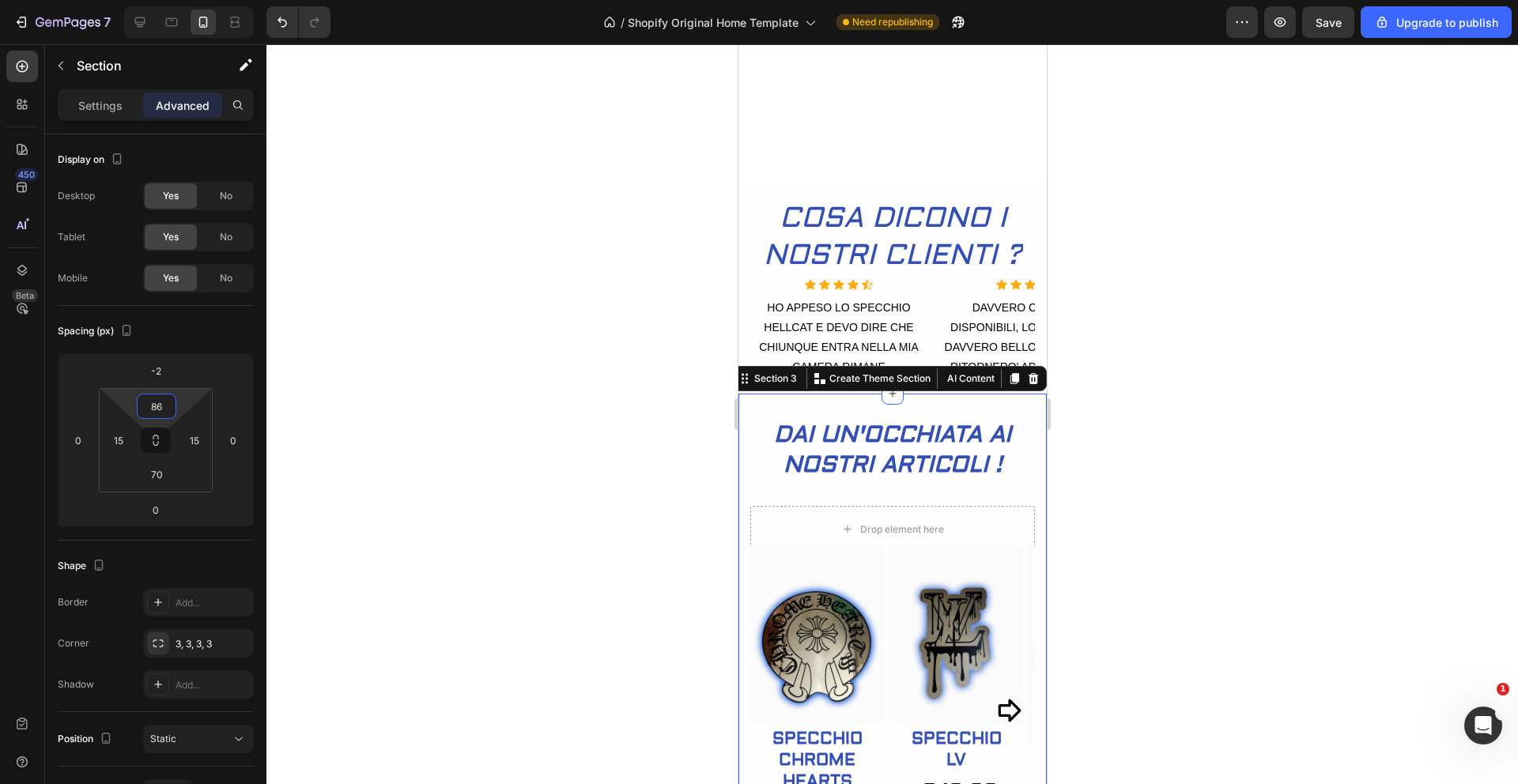
click at [176, 0] on html "7 / Shopify Original Home Template Need republishing Preview Save Upgrade to pu…" at bounding box center [759, 0] width 1518 height 0
click at [419, 383] on div at bounding box center [892, 415] width 1252 height 740
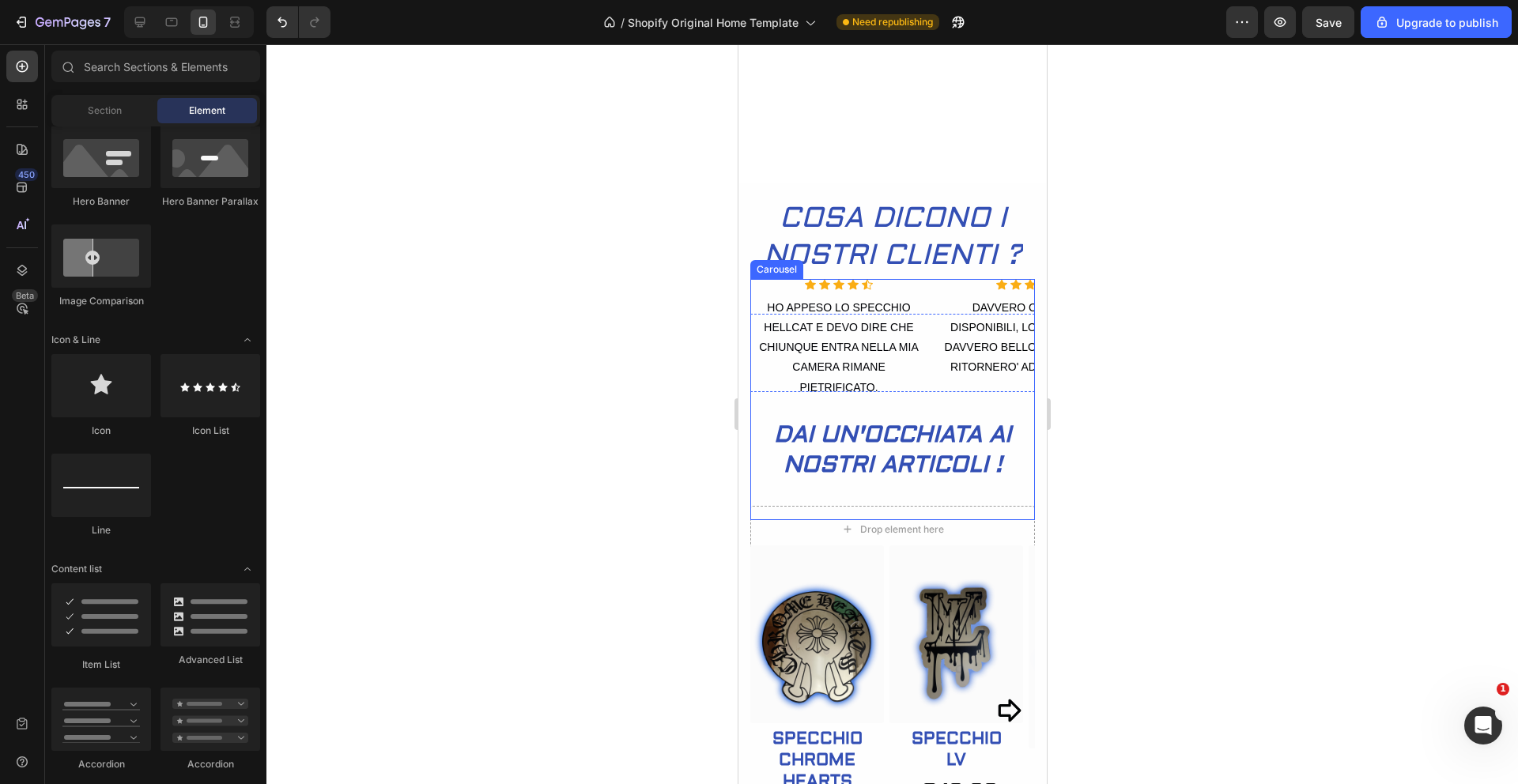
click at [933, 412] on div "Icon Icon Icon Icon Icon Icon List Hoz HO APPESO LO SPECCHIO HELLCAT E DEVO DIR…" at bounding box center [892, 399] width 285 height 241
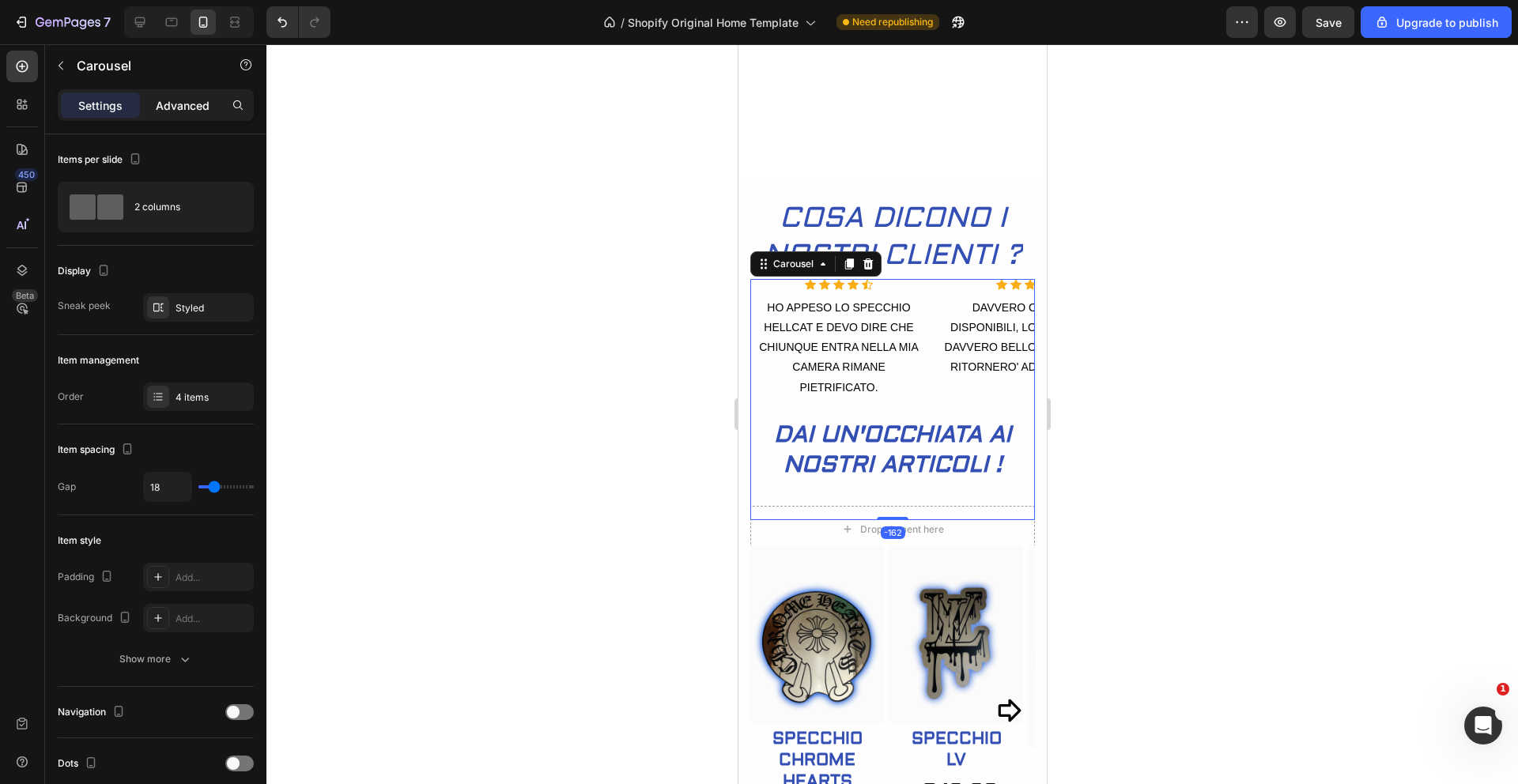
click at [180, 114] on div "Advanced" at bounding box center [182, 105] width 79 height 26
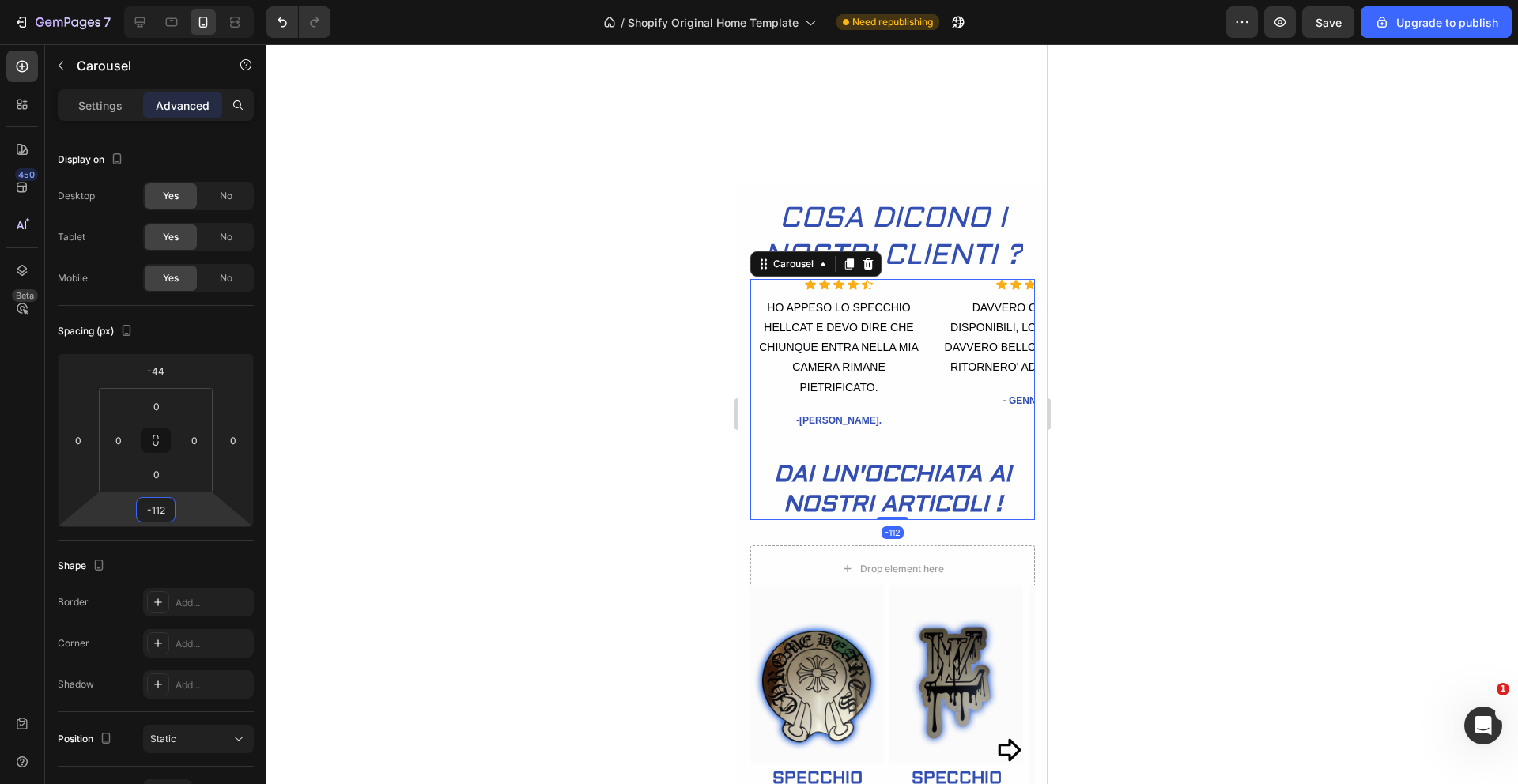
type input "-110"
drag, startPoint x: 187, startPoint y: 506, endPoint x: 188, endPoint y: 486, distance: 20.0
click at [188, 0] on html "7 / Shopify Original Home Template Need republishing Preview Save Upgrade to pu…" at bounding box center [759, 0] width 1518 height 0
click at [503, 432] on div at bounding box center [892, 415] width 1252 height 740
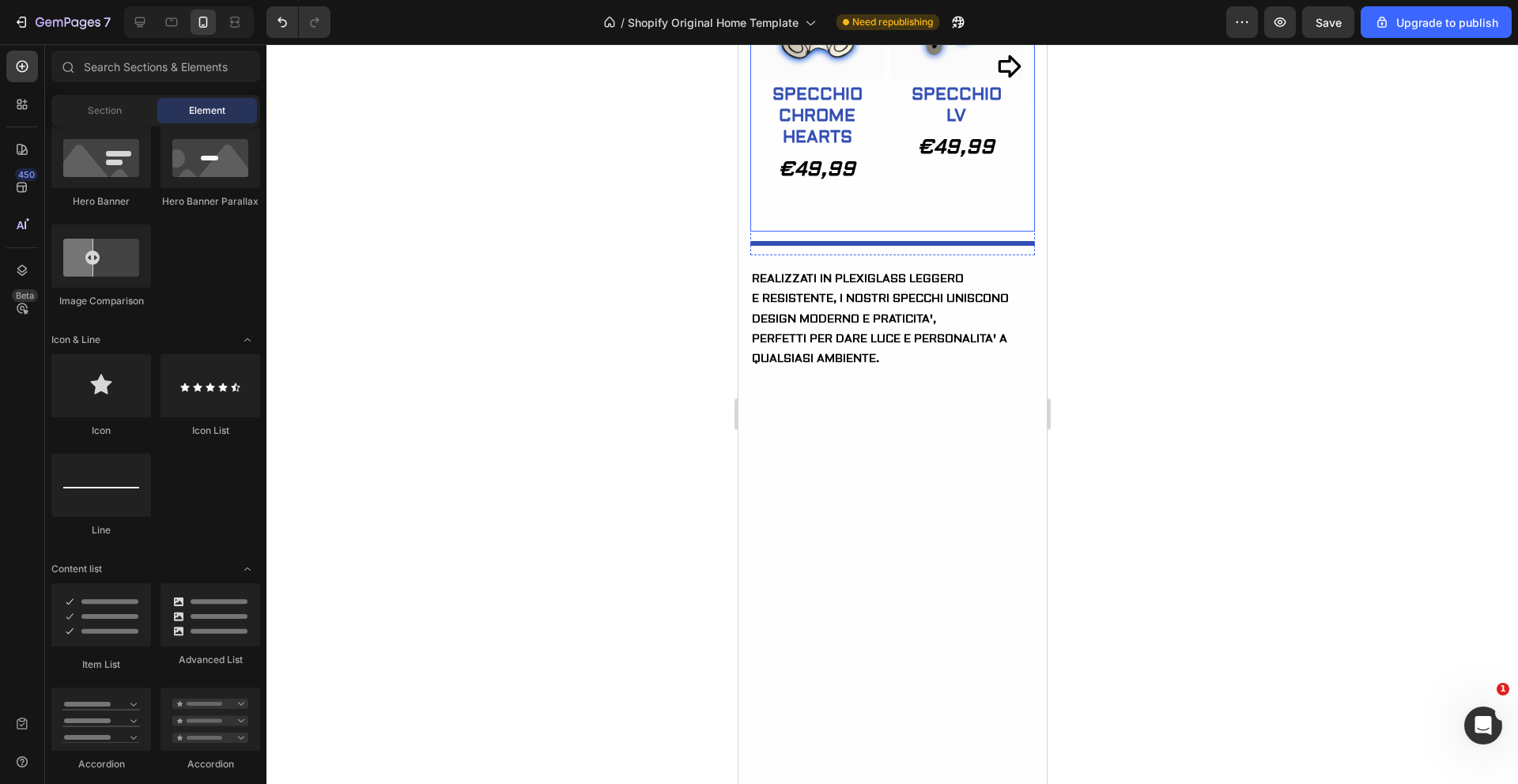
scroll to position [1160, 0]
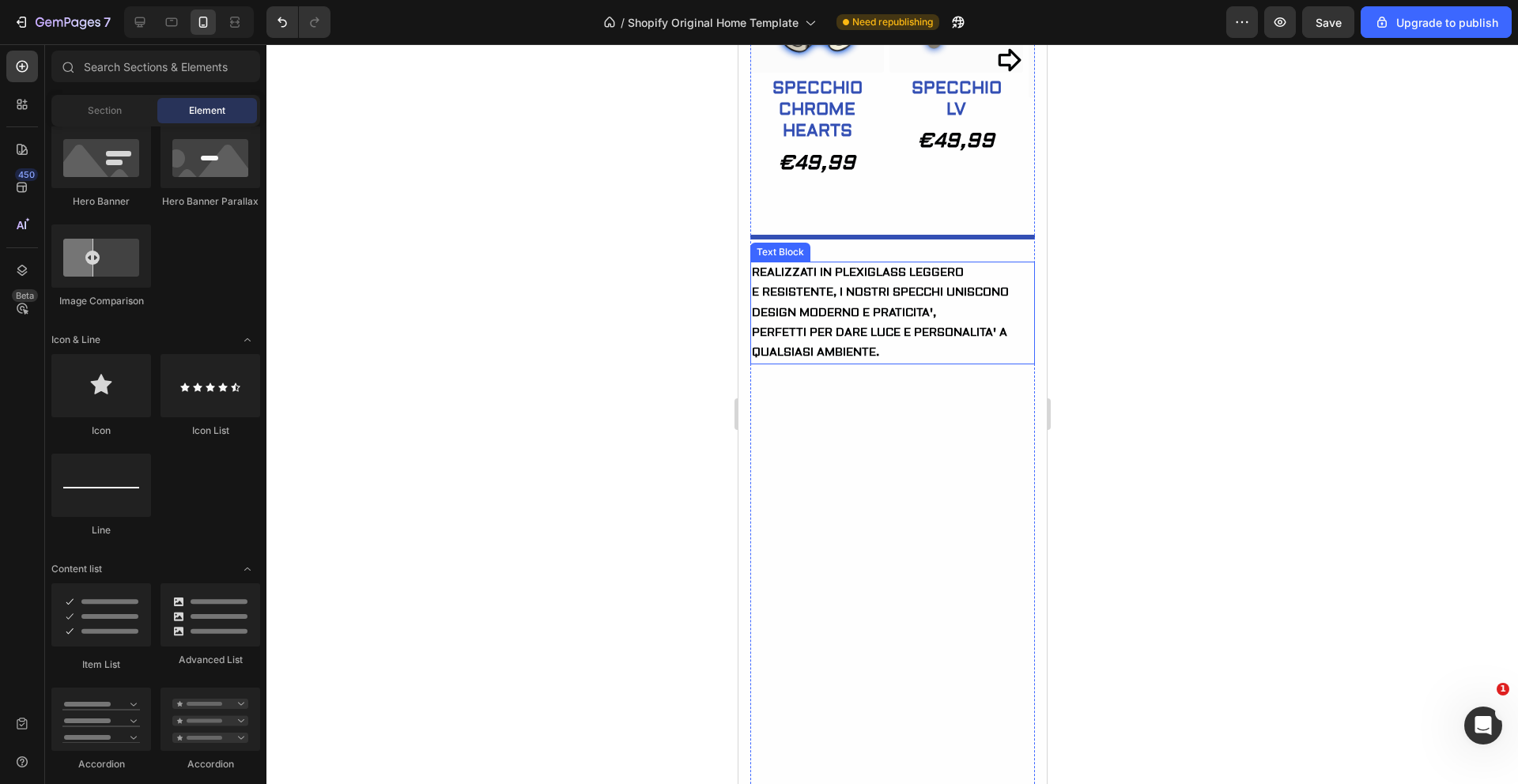
click at [902, 306] on p "E RESISTENTE, I NOSTRI SPECCHI UNISCONO DESIGN MODERNO E PRATICITA'," at bounding box center [892, 303] width 282 height 40
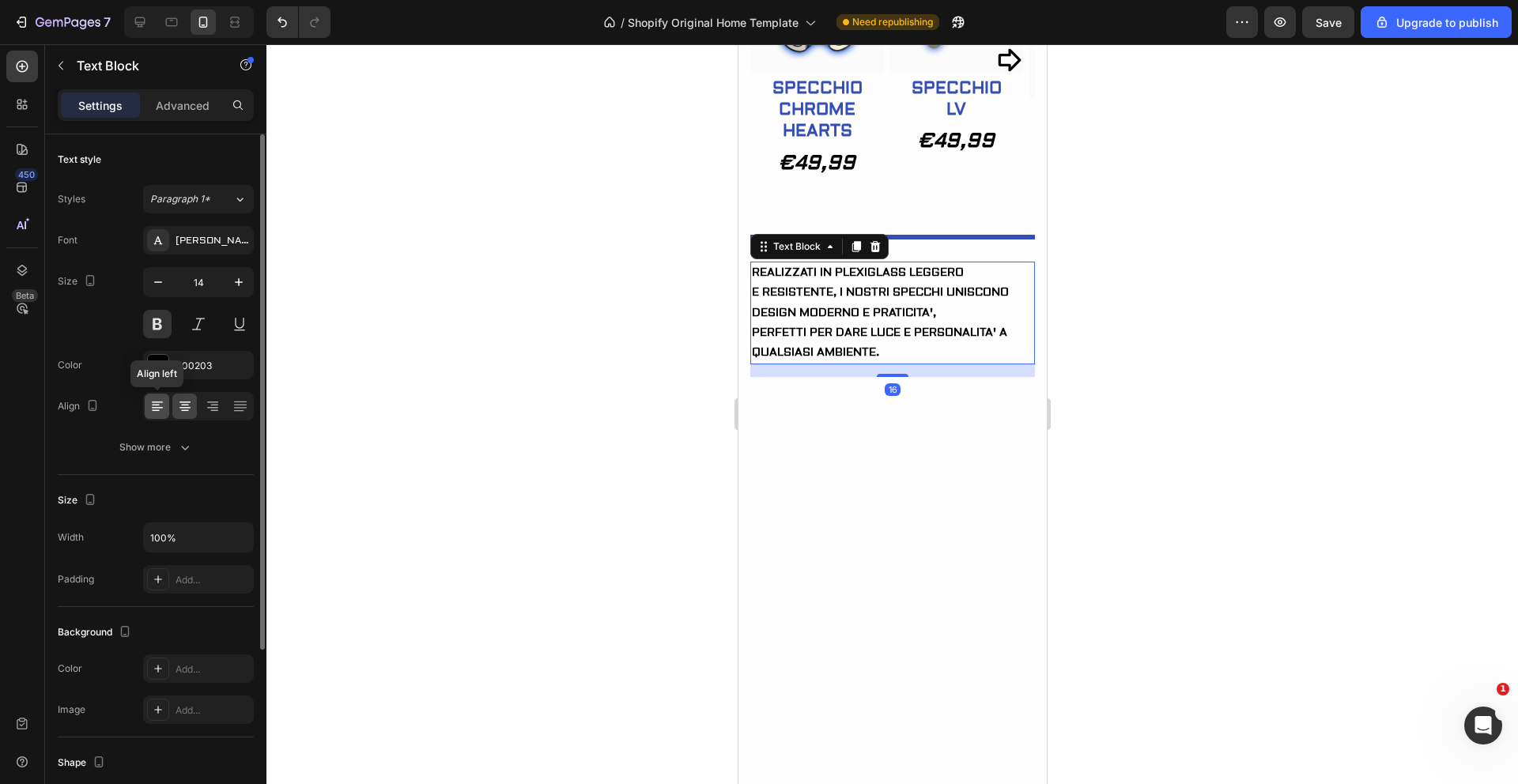
click at [158, 404] on icon at bounding box center [156, 405] width 8 height 2
click at [187, 413] on icon at bounding box center [185, 406] width 16 height 16
click at [236, 276] on icon "button" at bounding box center [239, 282] width 16 height 16
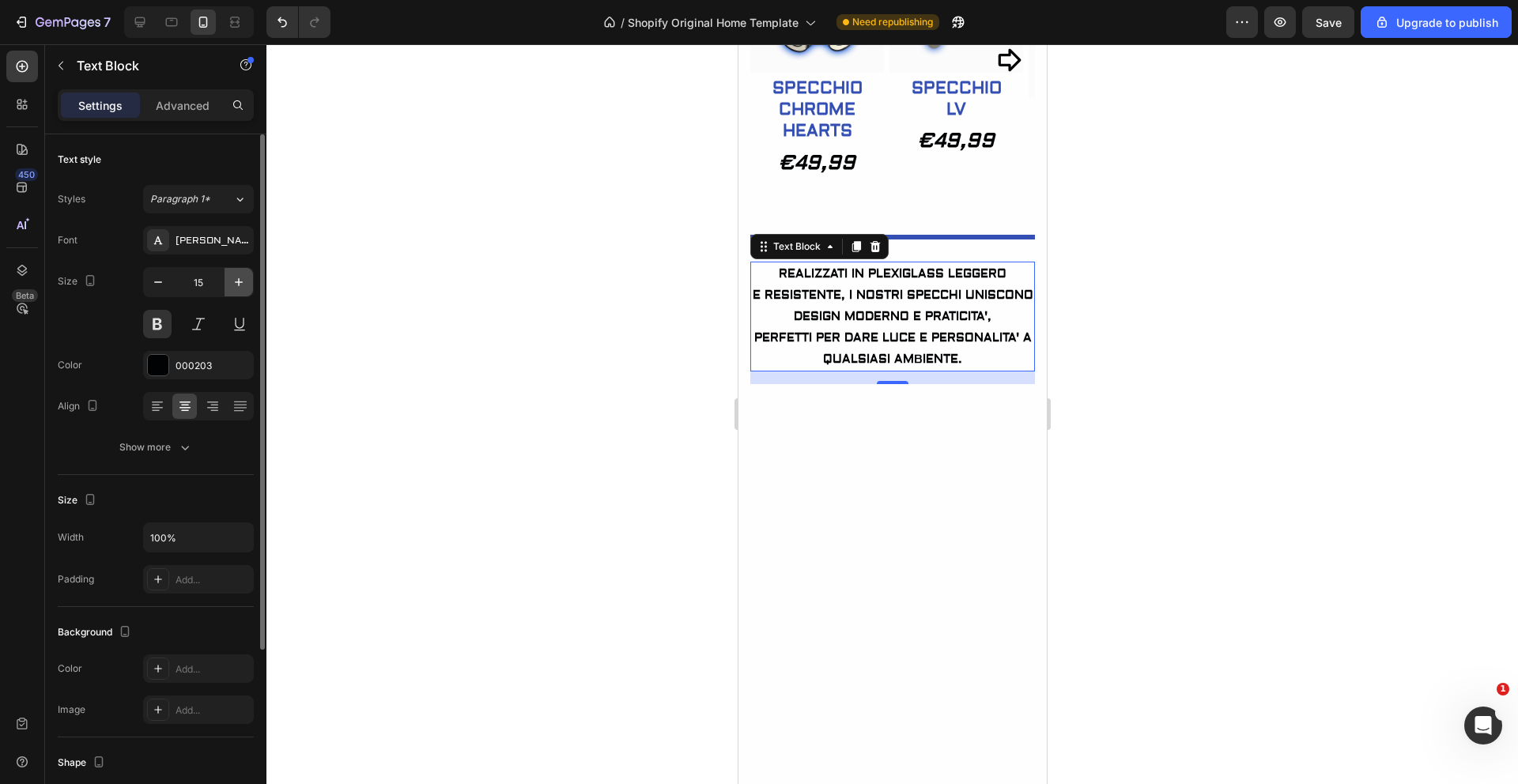
click at [236, 276] on icon "button" at bounding box center [239, 282] width 16 height 16
type input "16"
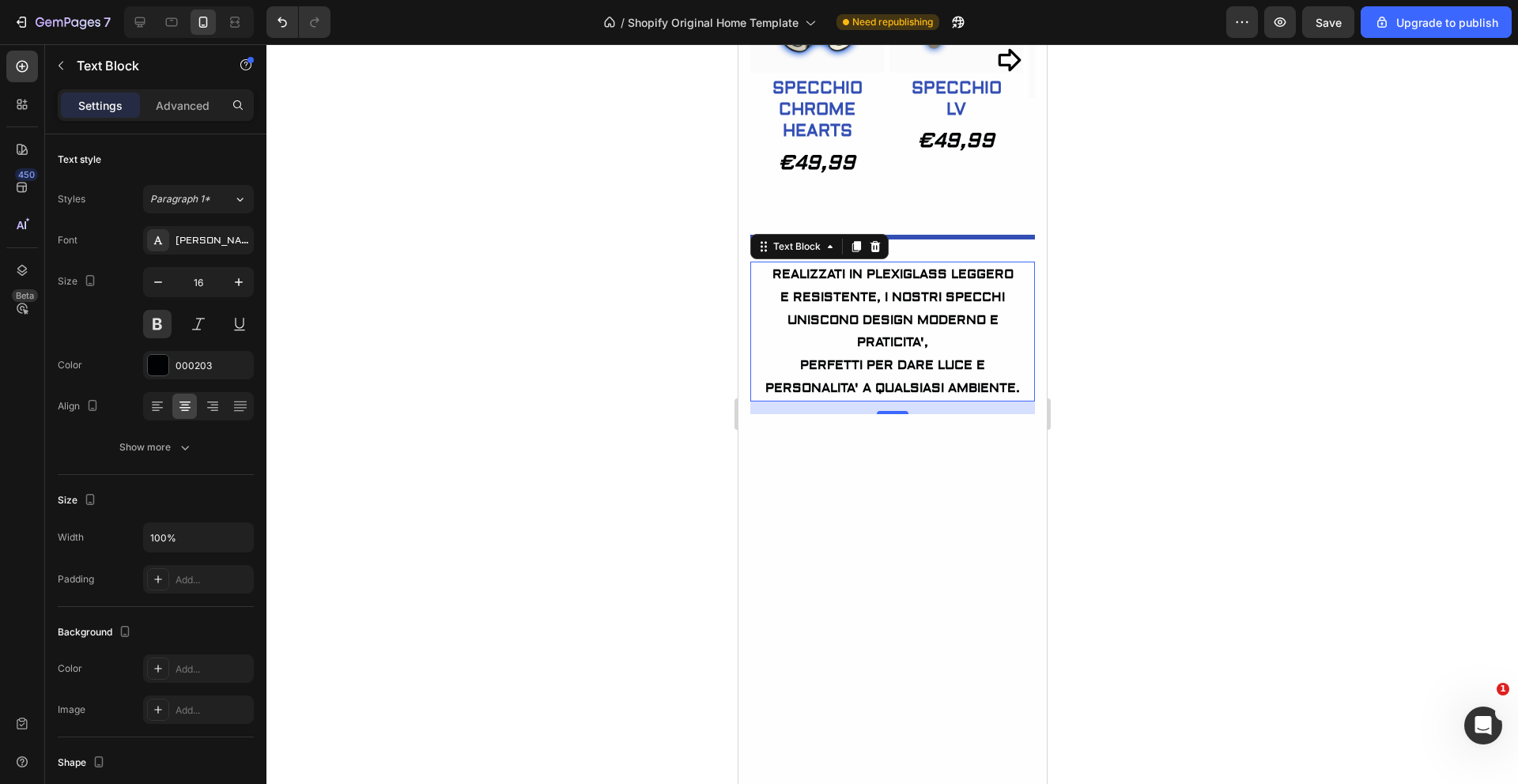
click at [434, 302] on div at bounding box center [892, 415] width 1252 height 740
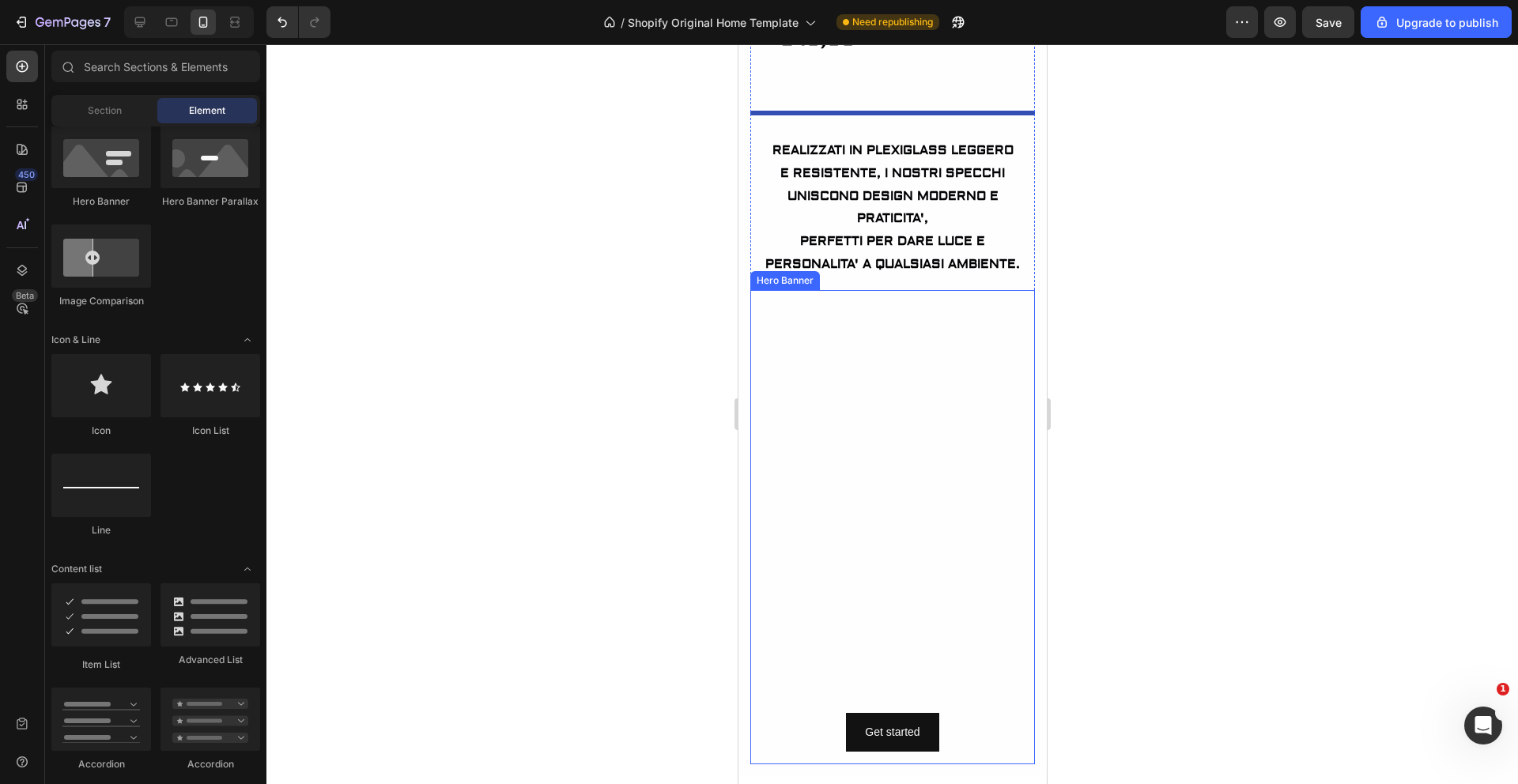
scroll to position [1287, 0]
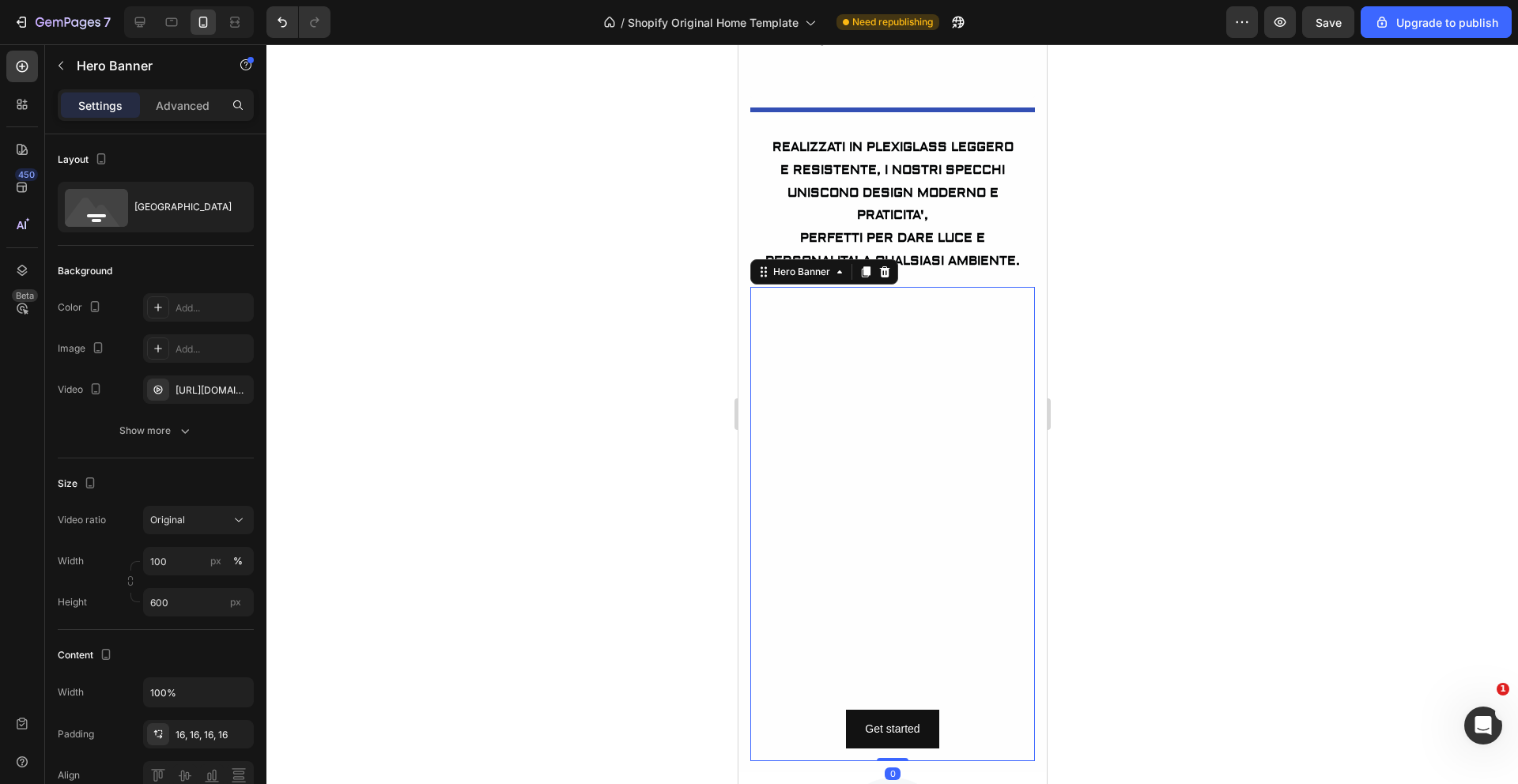
click at [975, 582] on video "Background Image" at bounding box center [892, 524] width 285 height 475
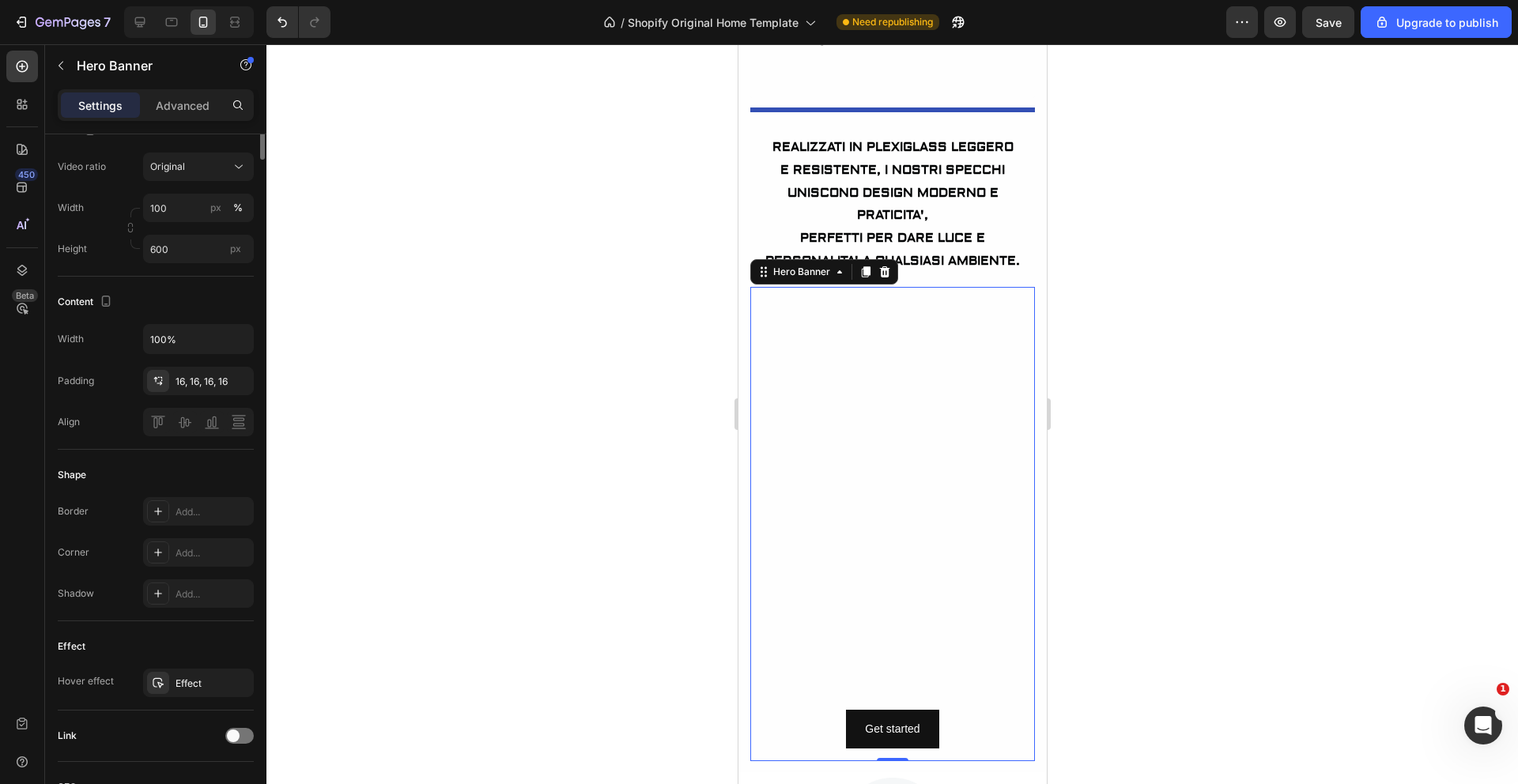
scroll to position [0, 0]
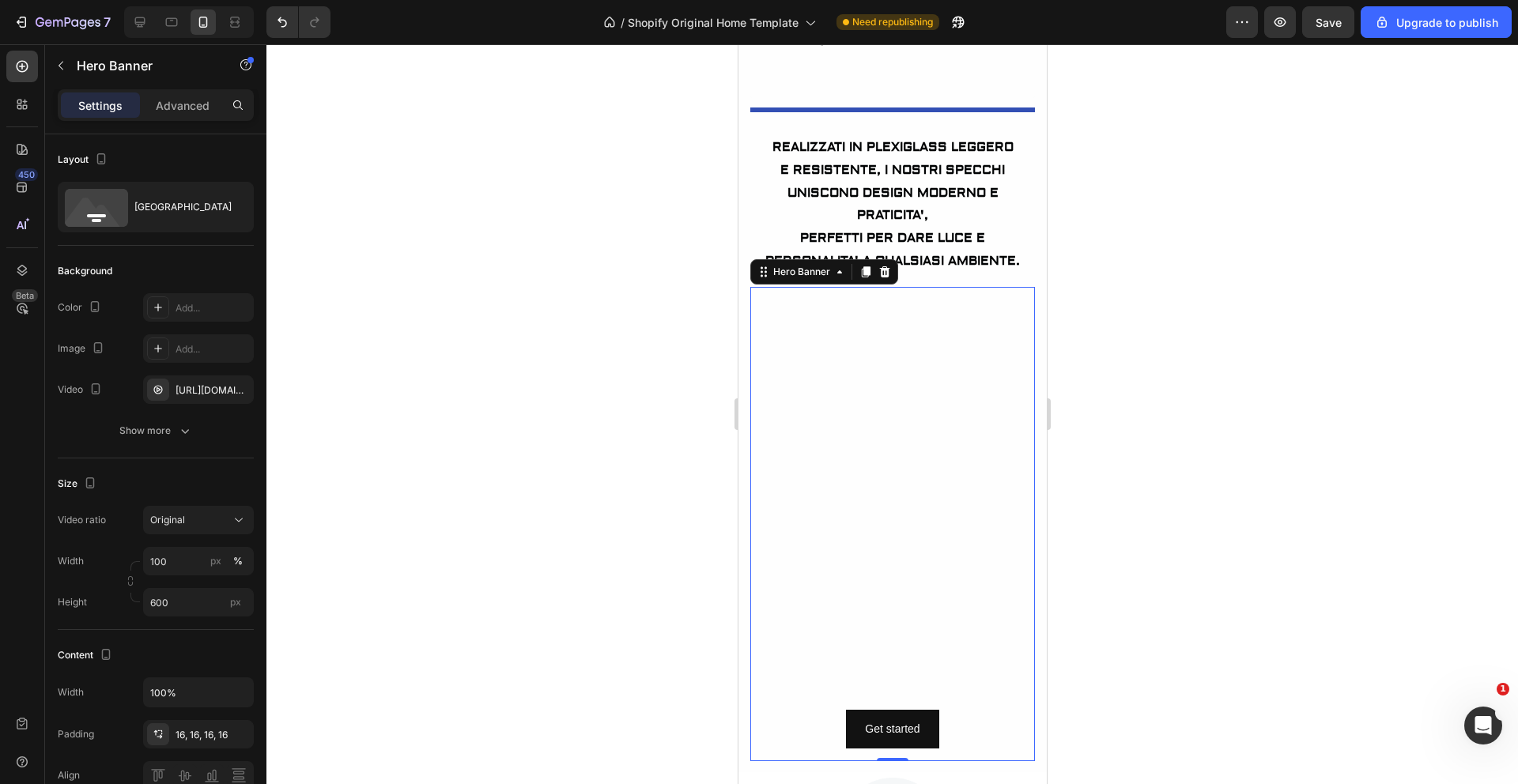
click at [819, 506] on video "Background Image" at bounding box center [892, 524] width 285 height 475
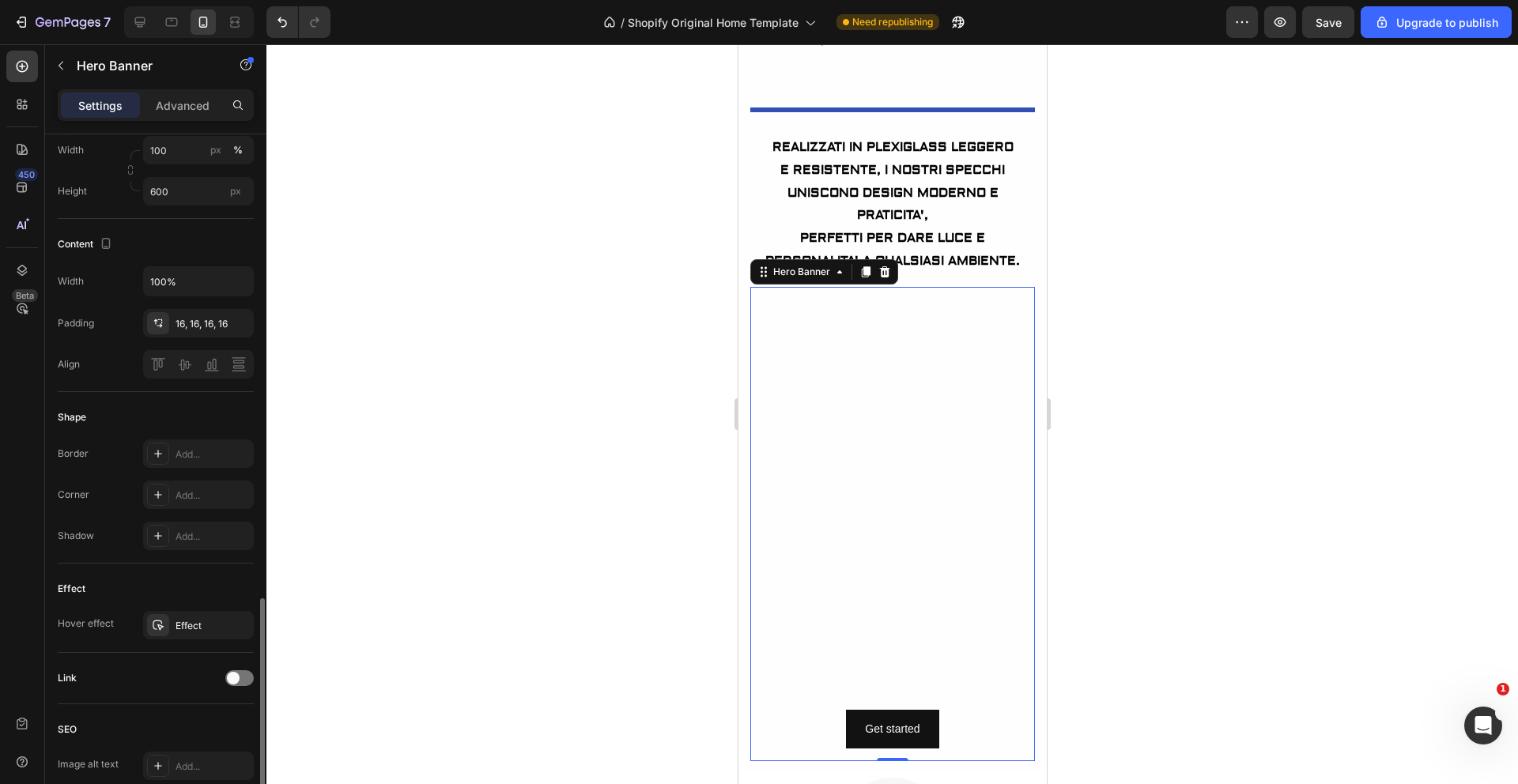
scroll to position [578, 0]
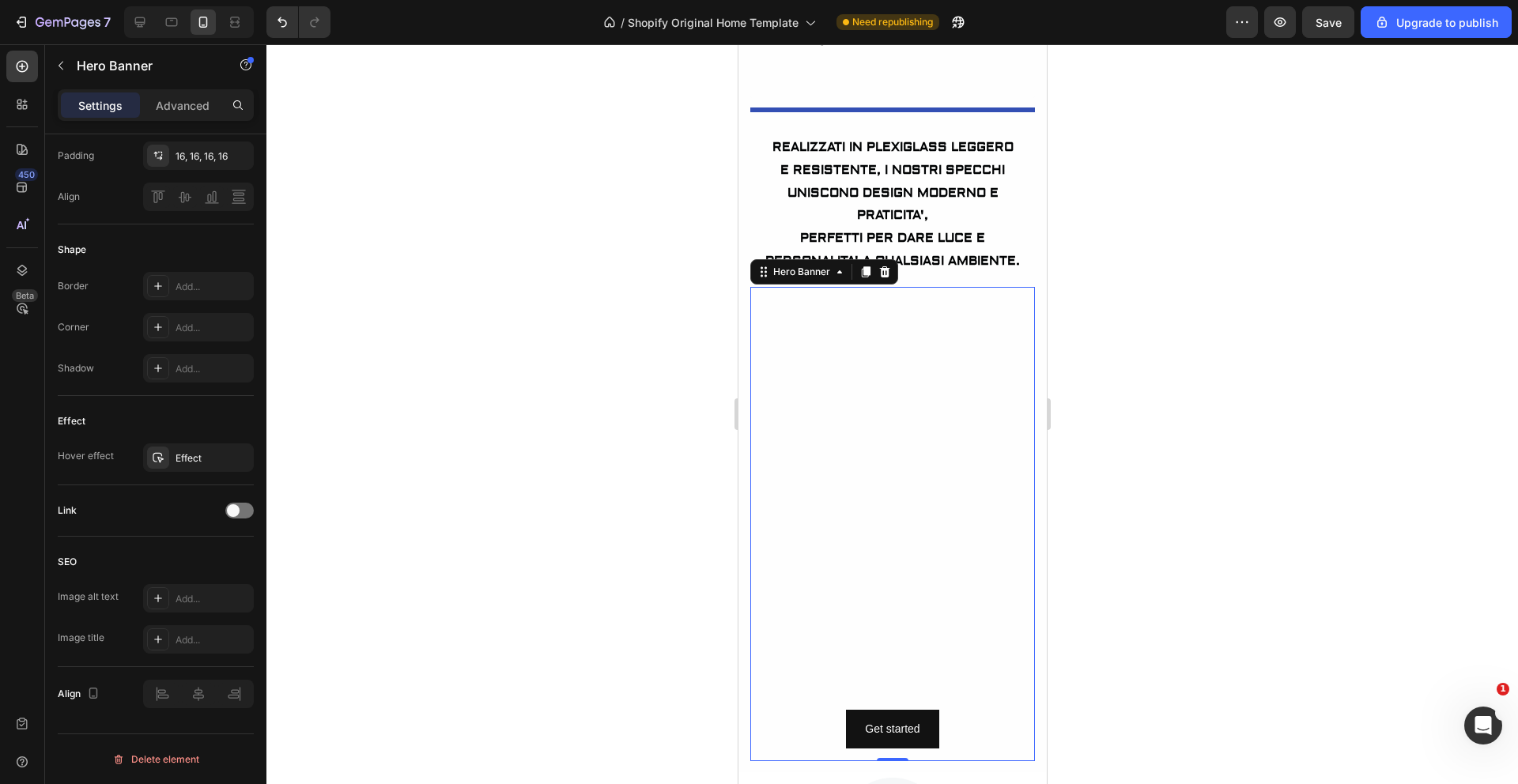
click at [1237, 480] on div at bounding box center [892, 415] width 1252 height 740
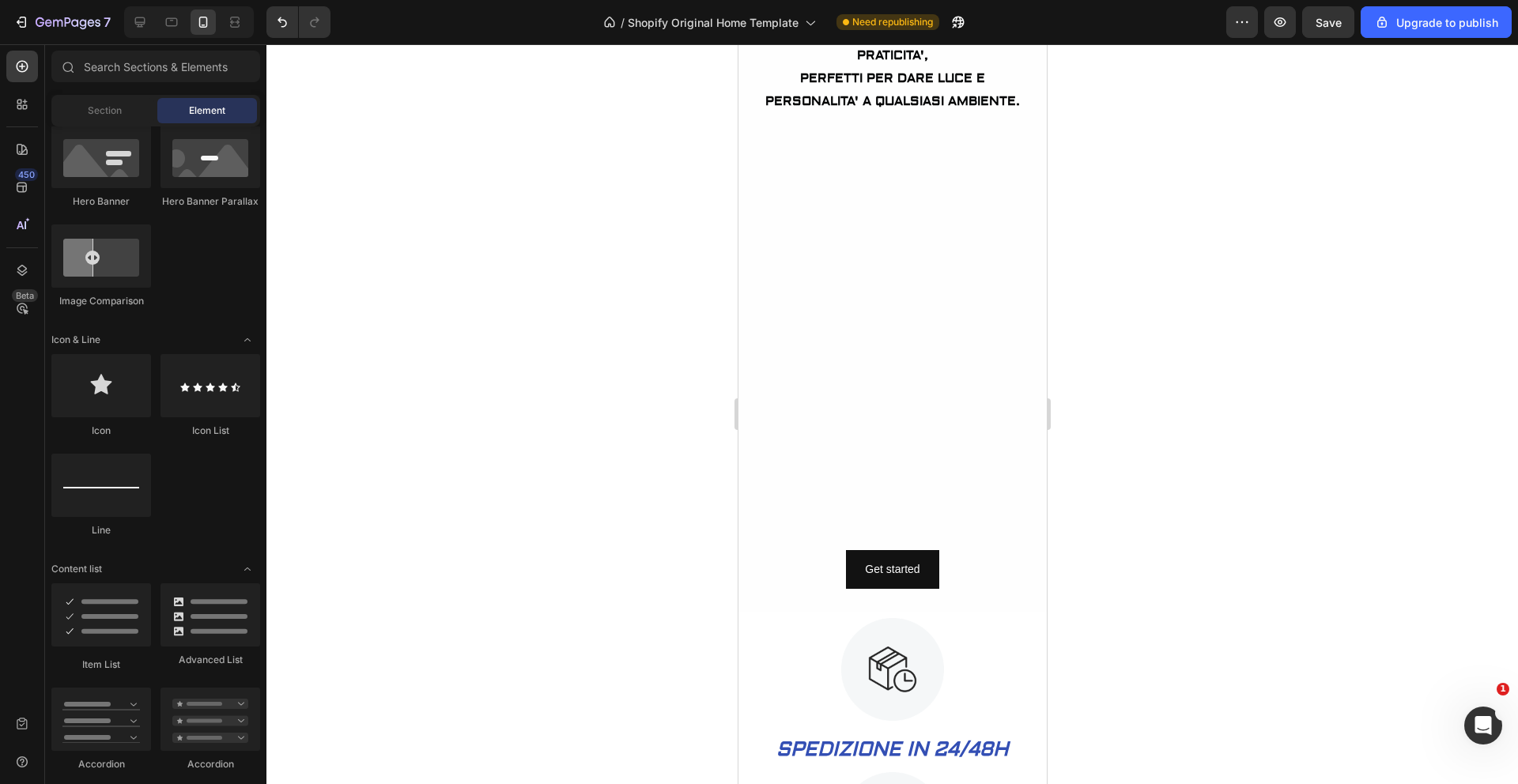
scroll to position [1468, 0]
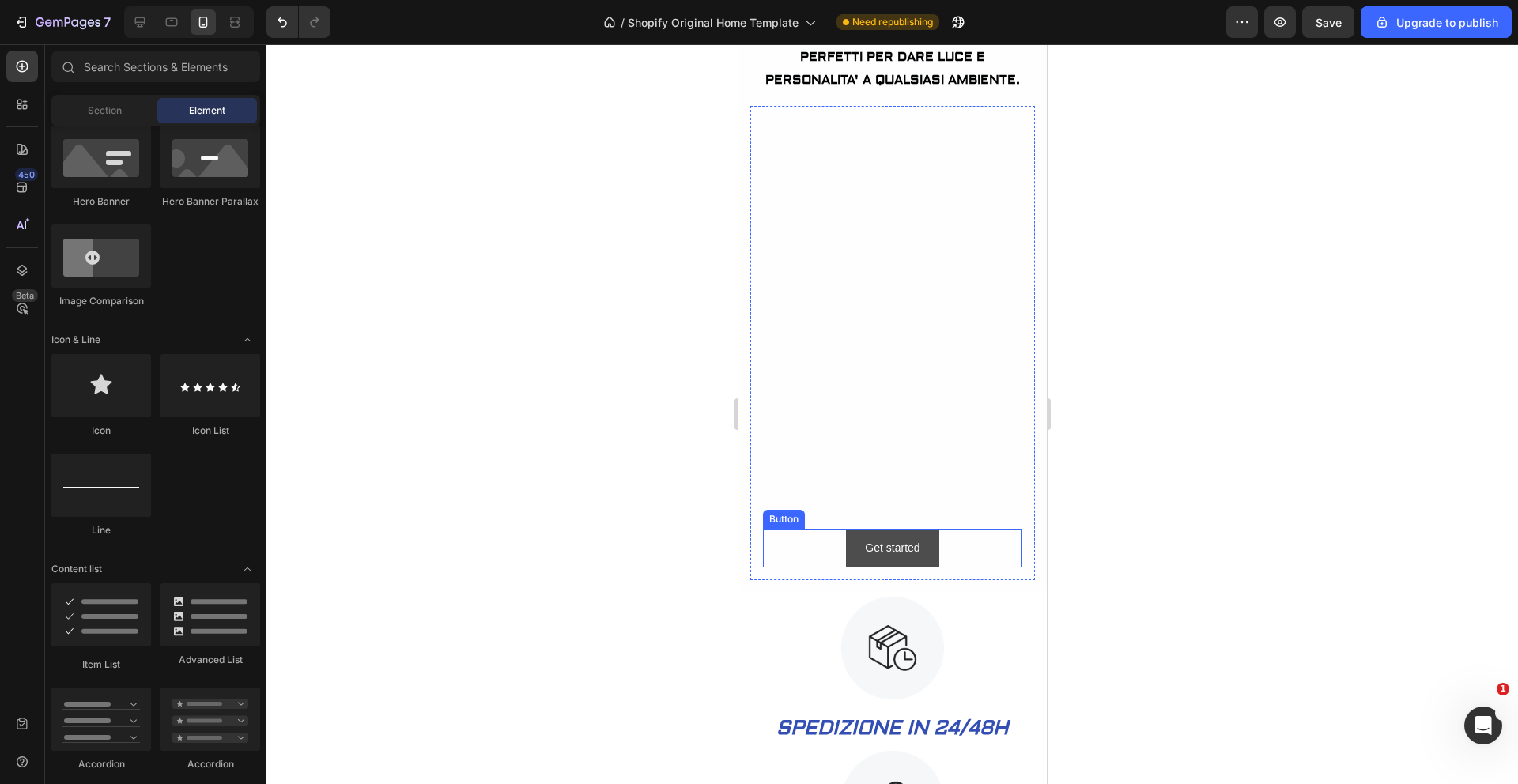
click at [923, 552] on button "Get started" at bounding box center [891, 548] width 92 height 39
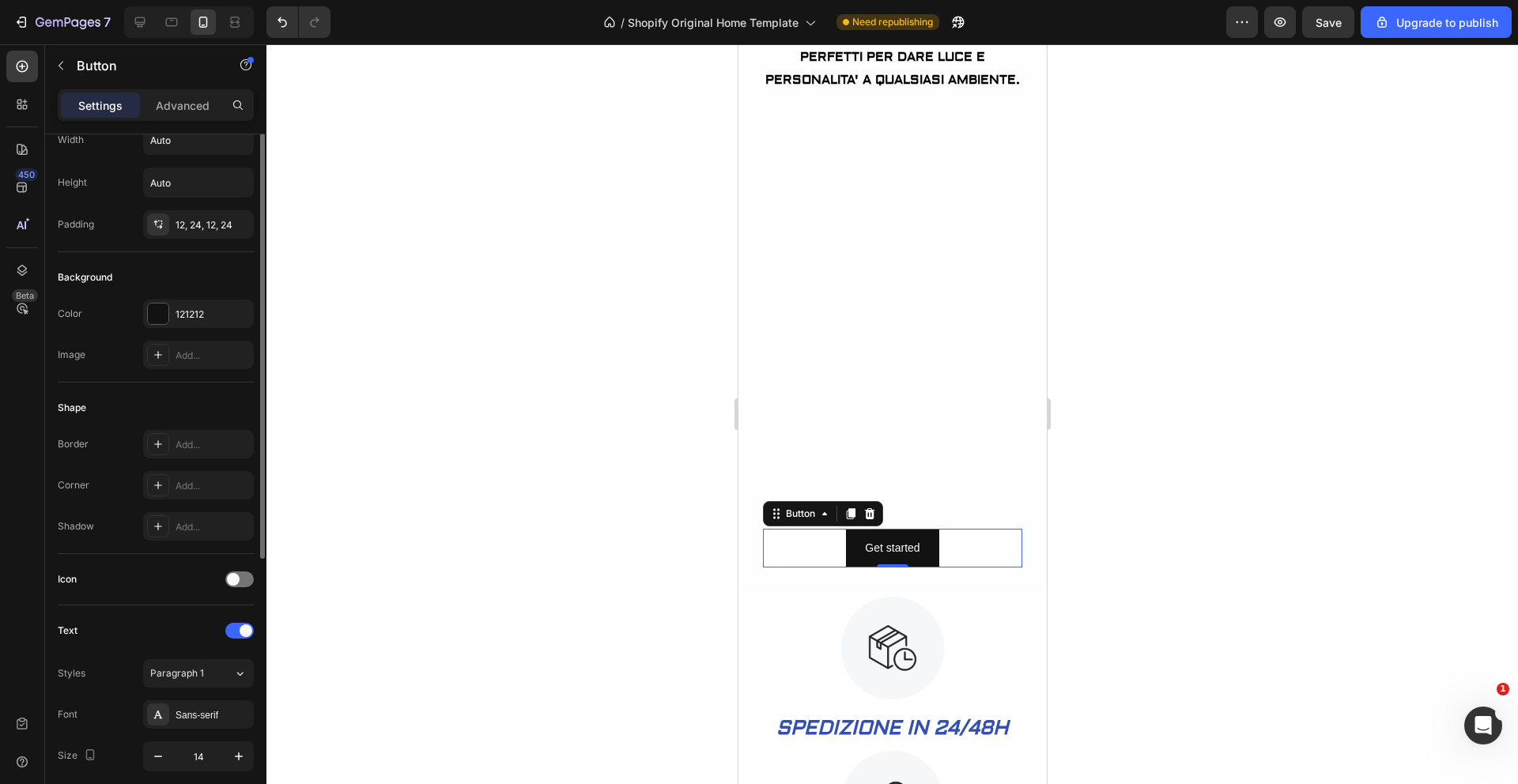
scroll to position [0, 0]
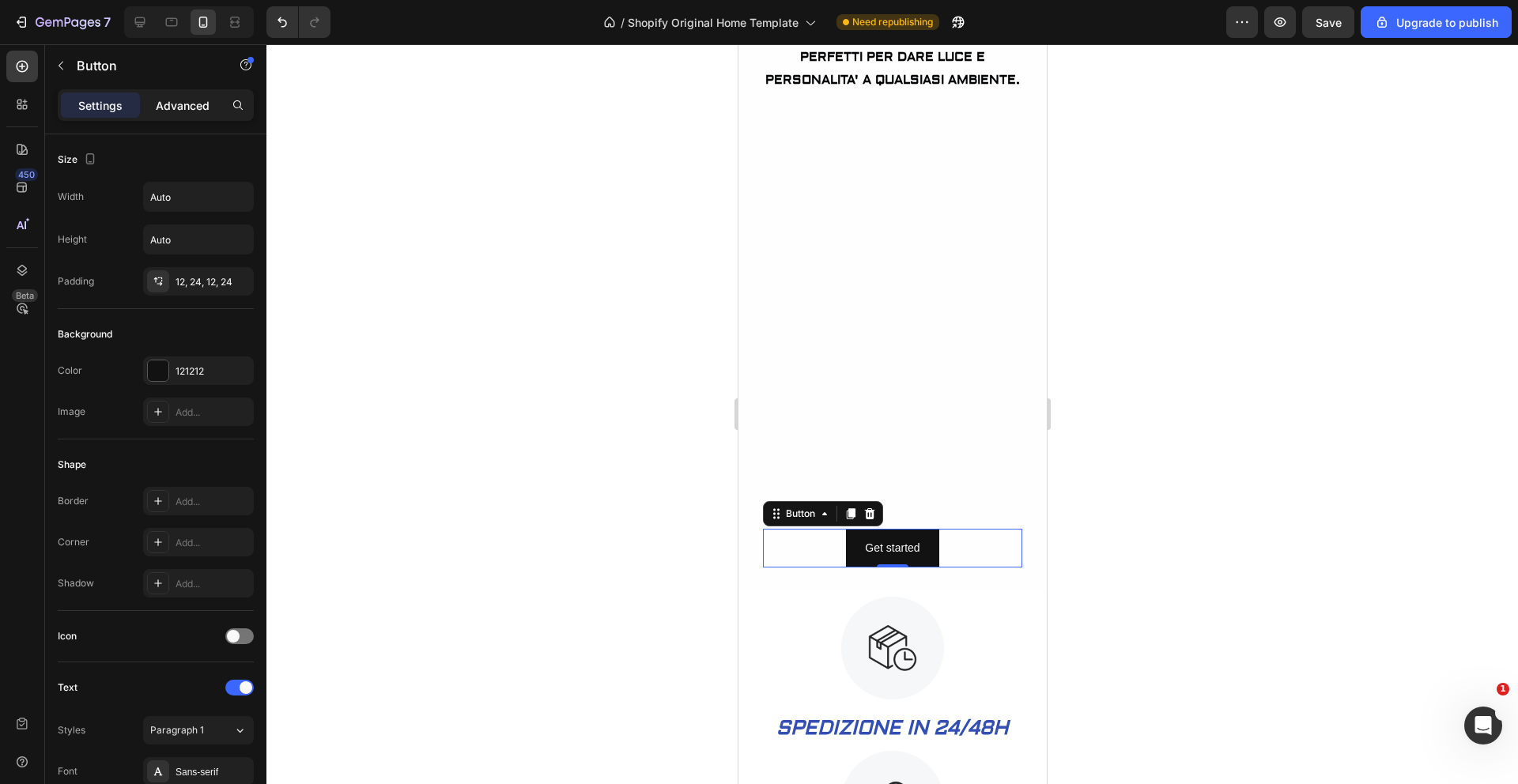
click at [194, 101] on p "Advanced" at bounding box center [183, 105] width 54 height 16
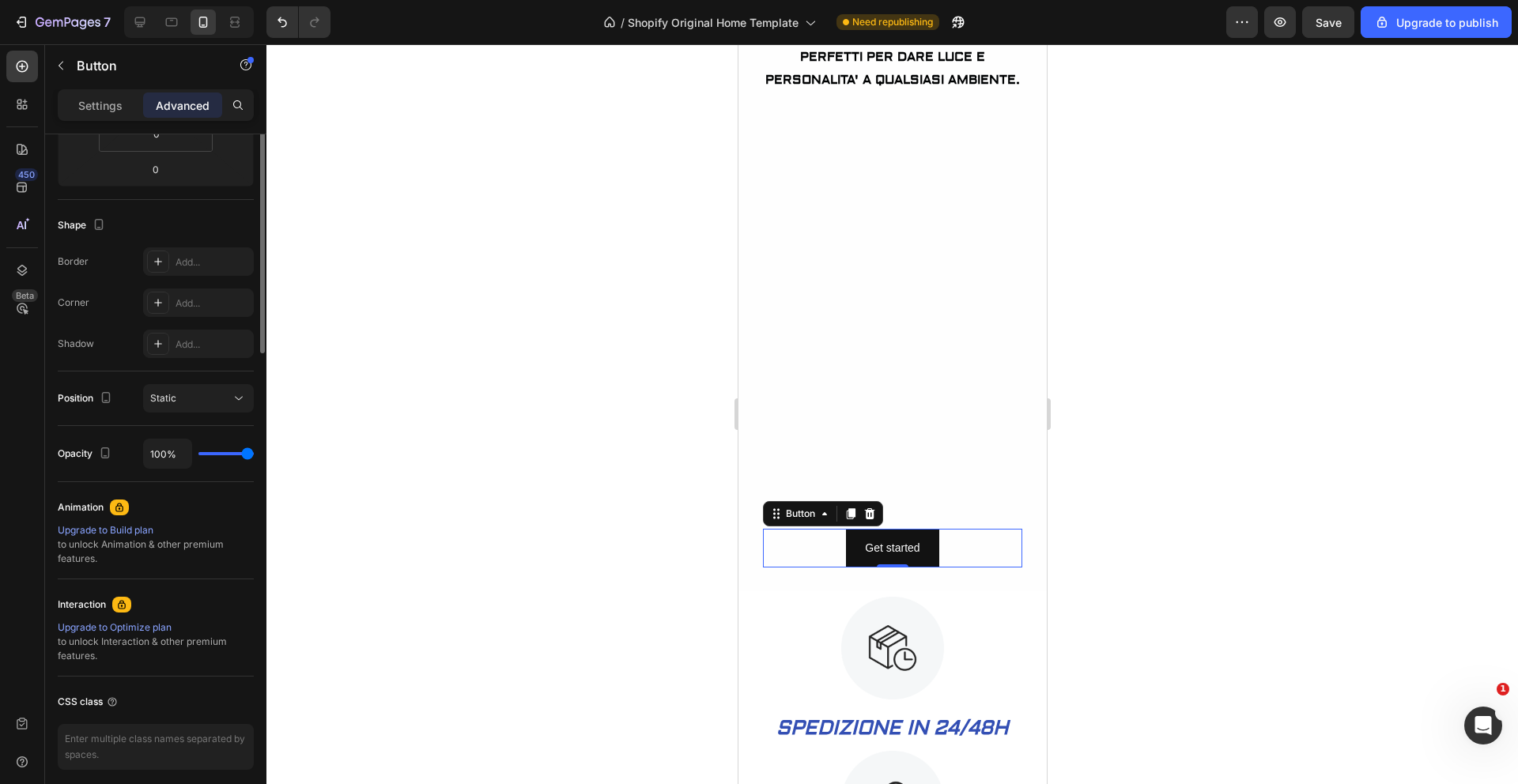
scroll to position [402, 0]
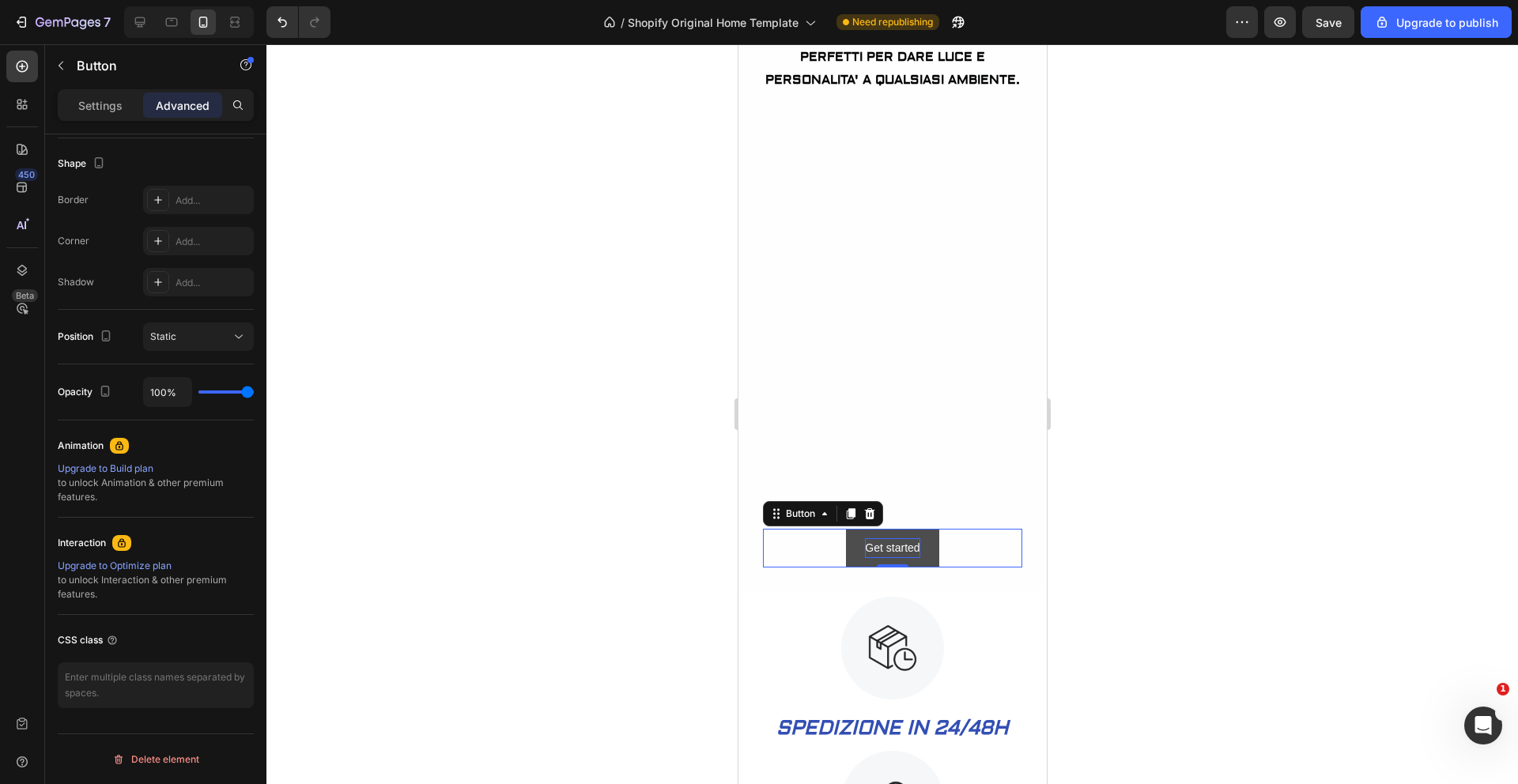
click at [913, 550] on div "Get started" at bounding box center [891, 548] width 54 height 20
click at [909, 548] on p "Get started" at bounding box center [891, 548] width 54 height 20
click at [852, 529] on button "IRPOCS" at bounding box center [892, 548] width 81 height 39
click at [905, 548] on p "IRPOCS" at bounding box center [892, 548] width 43 height 20
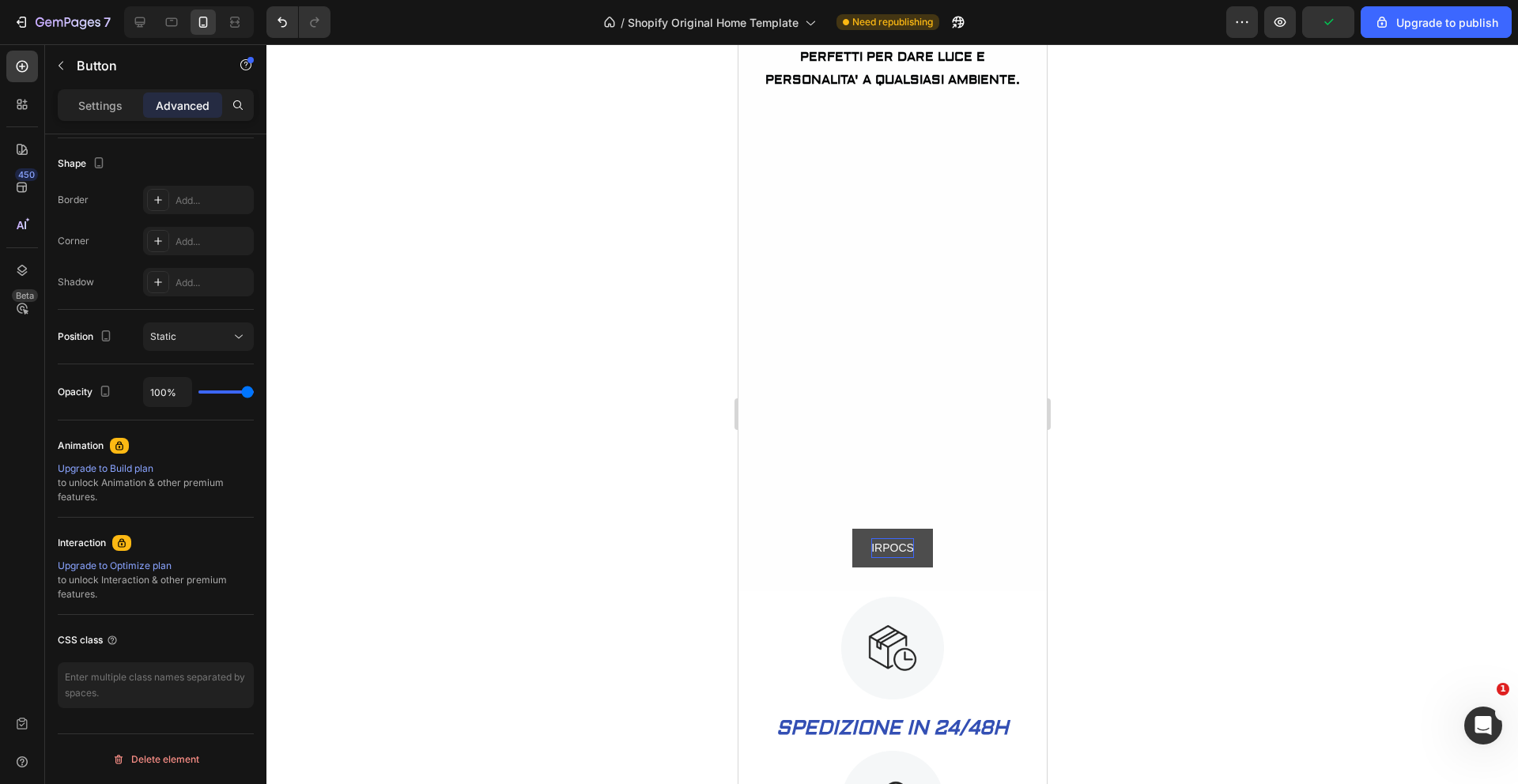
click at [905, 548] on p "IRPOCS" at bounding box center [892, 548] width 43 height 20
click at [852, 529] on button "IRPOSC" at bounding box center [892, 548] width 81 height 39
click at [908, 540] on button "IRPOSC" at bounding box center [892, 548] width 81 height 39
click at [902, 549] on p "IRPOSC" at bounding box center [892, 548] width 43 height 20
click at [904, 550] on p "IRPOSC" at bounding box center [892, 548] width 43 height 20
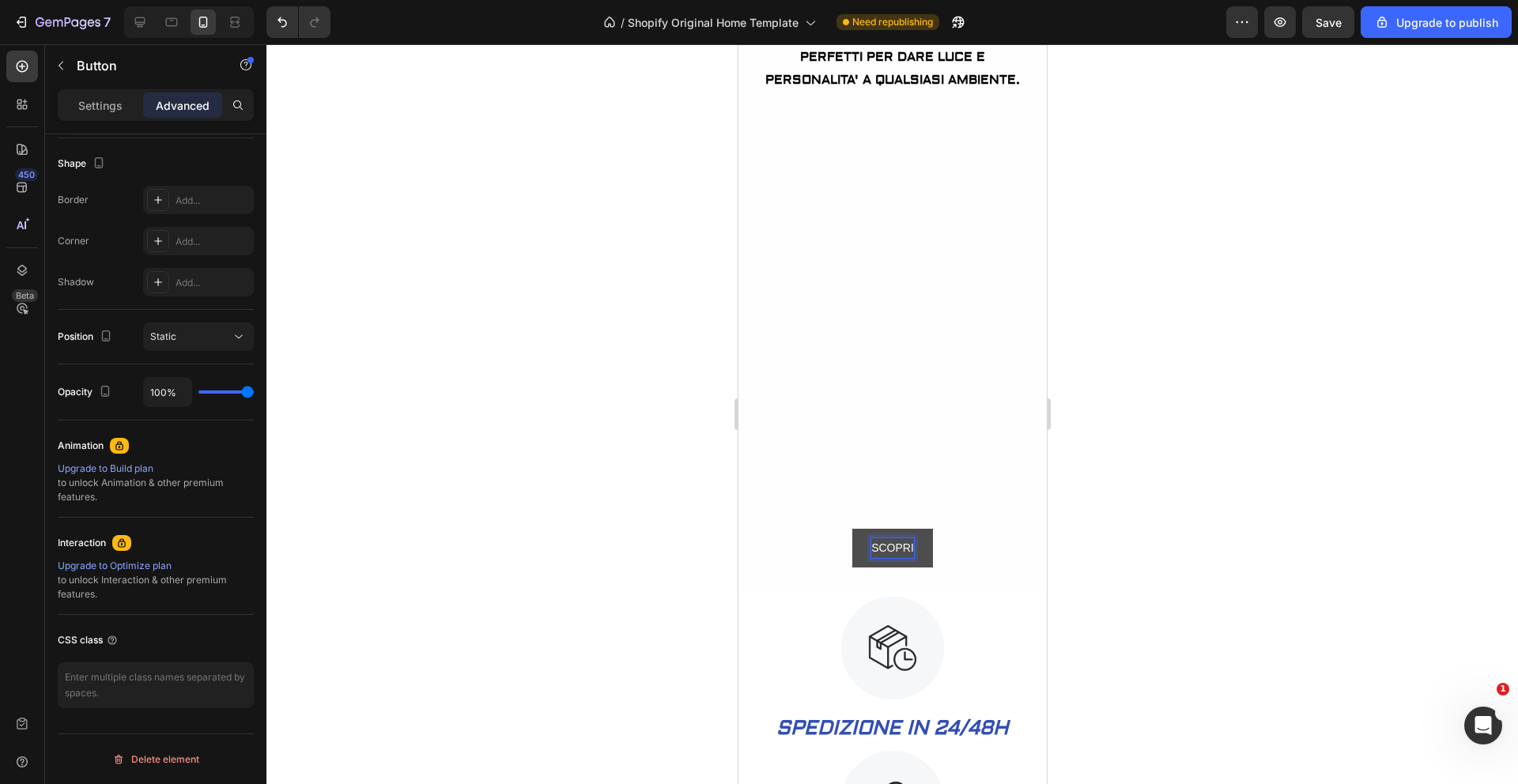
click at [852, 529] on button "SCOPRI" at bounding box center [892, 548] width 81 height 39
click at [844, 529] on button "SCOPRI DI" at bounding box center [892, 548] width 95 height 39
click at [1210, 556] on div at bounding box center [892, 415] width 1252 height 740
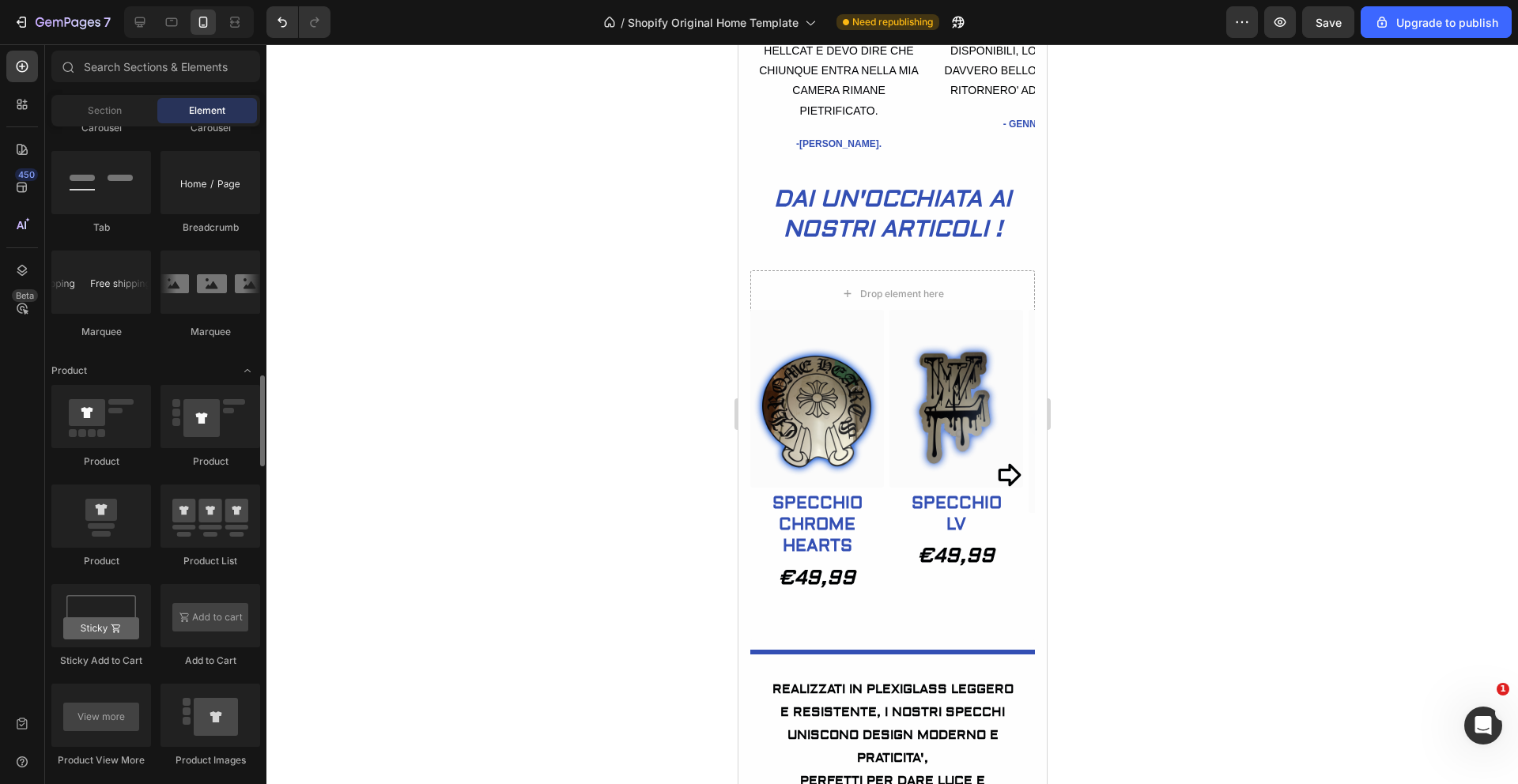
scroll to position [1789, 0]
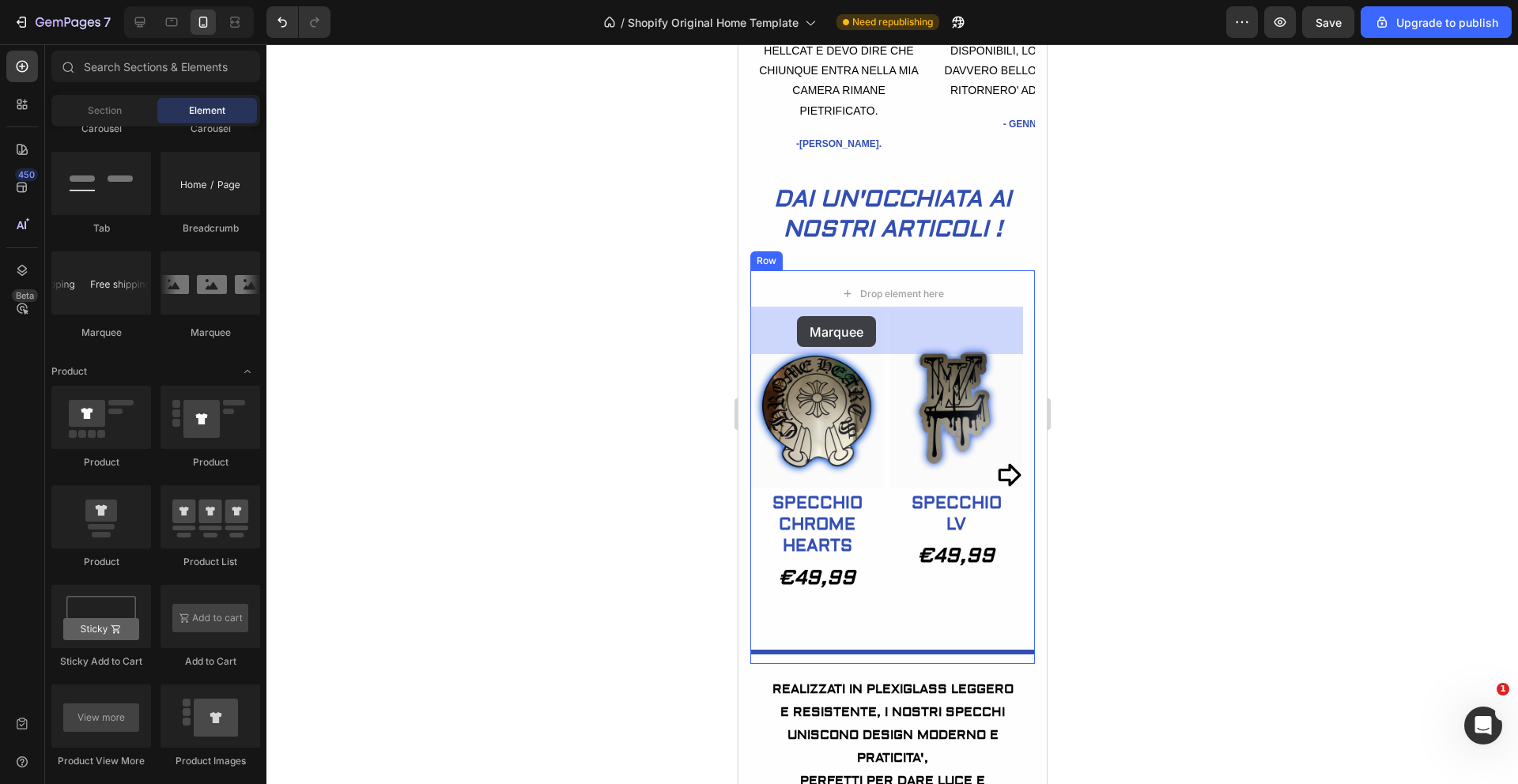
drag, startPoint x: 838, startPoint y: 336, endPoint x: 797, endPoint y: 316, distance: 45.6
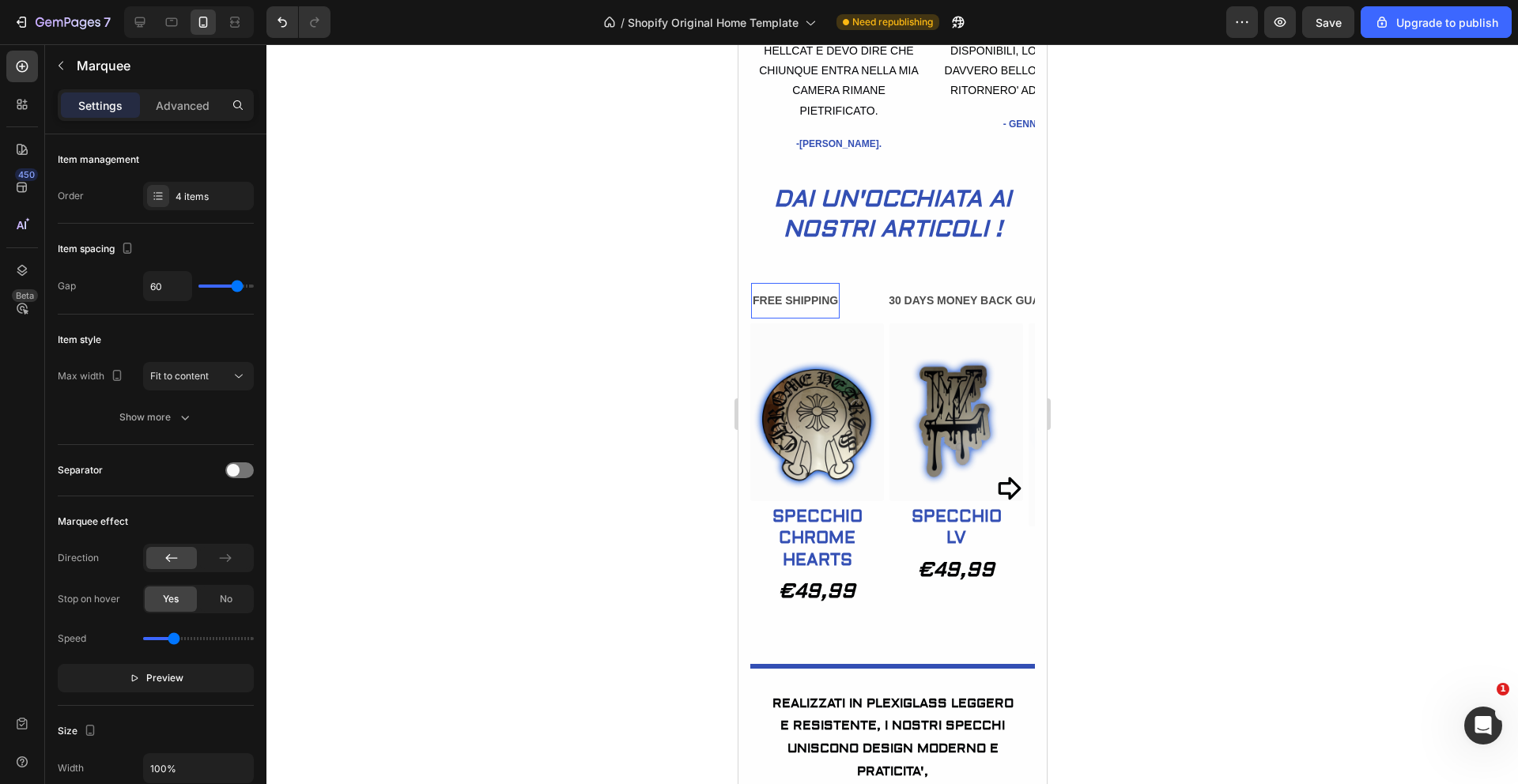
click at [833, 312] on div "FREE SHIPPING" at bounding box center [795, 301] width 89 height 23
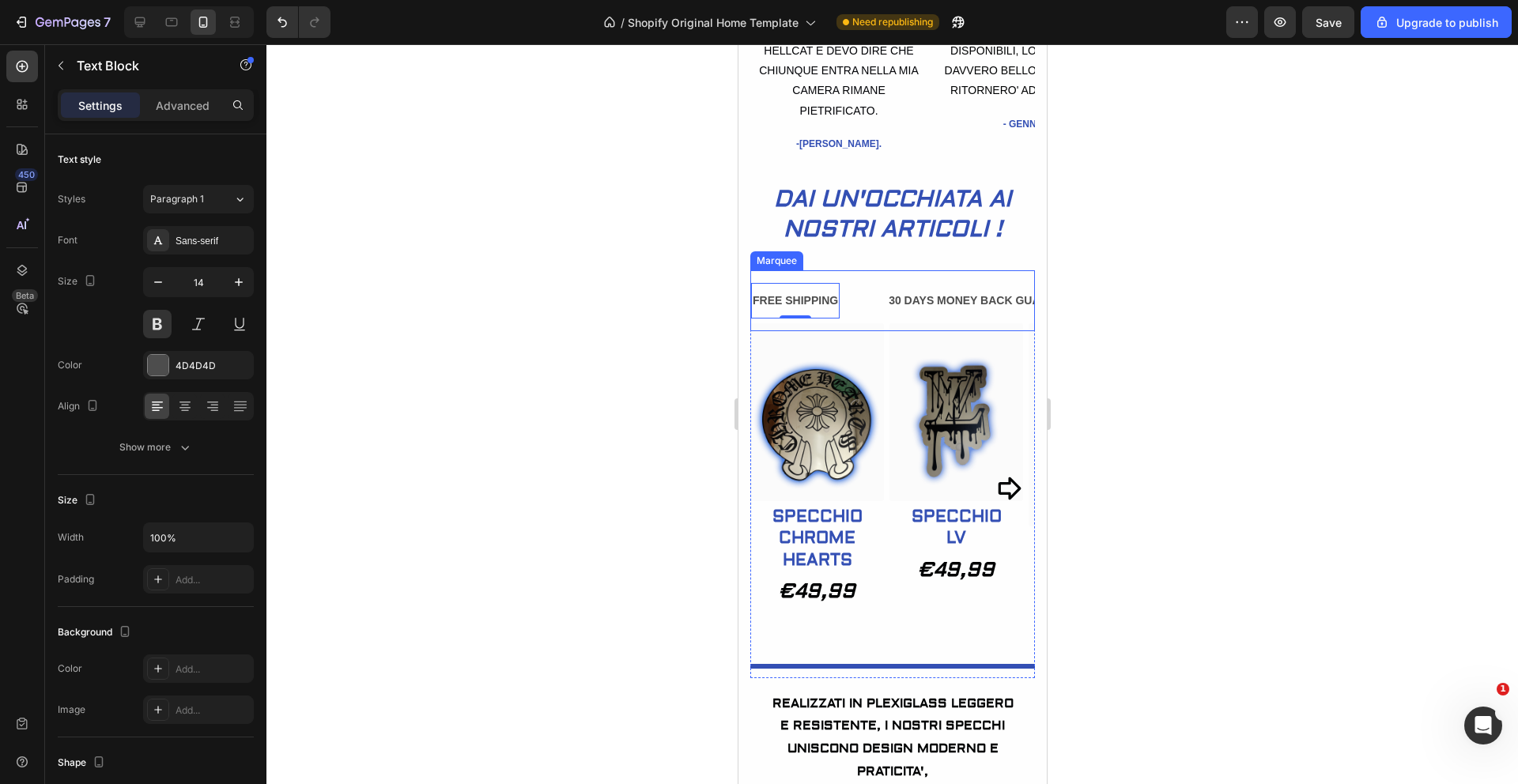
click at [867, 319] on div "FREE SHIPPING Text Block 0" at bounding box center [818, 300] width 136 height 35
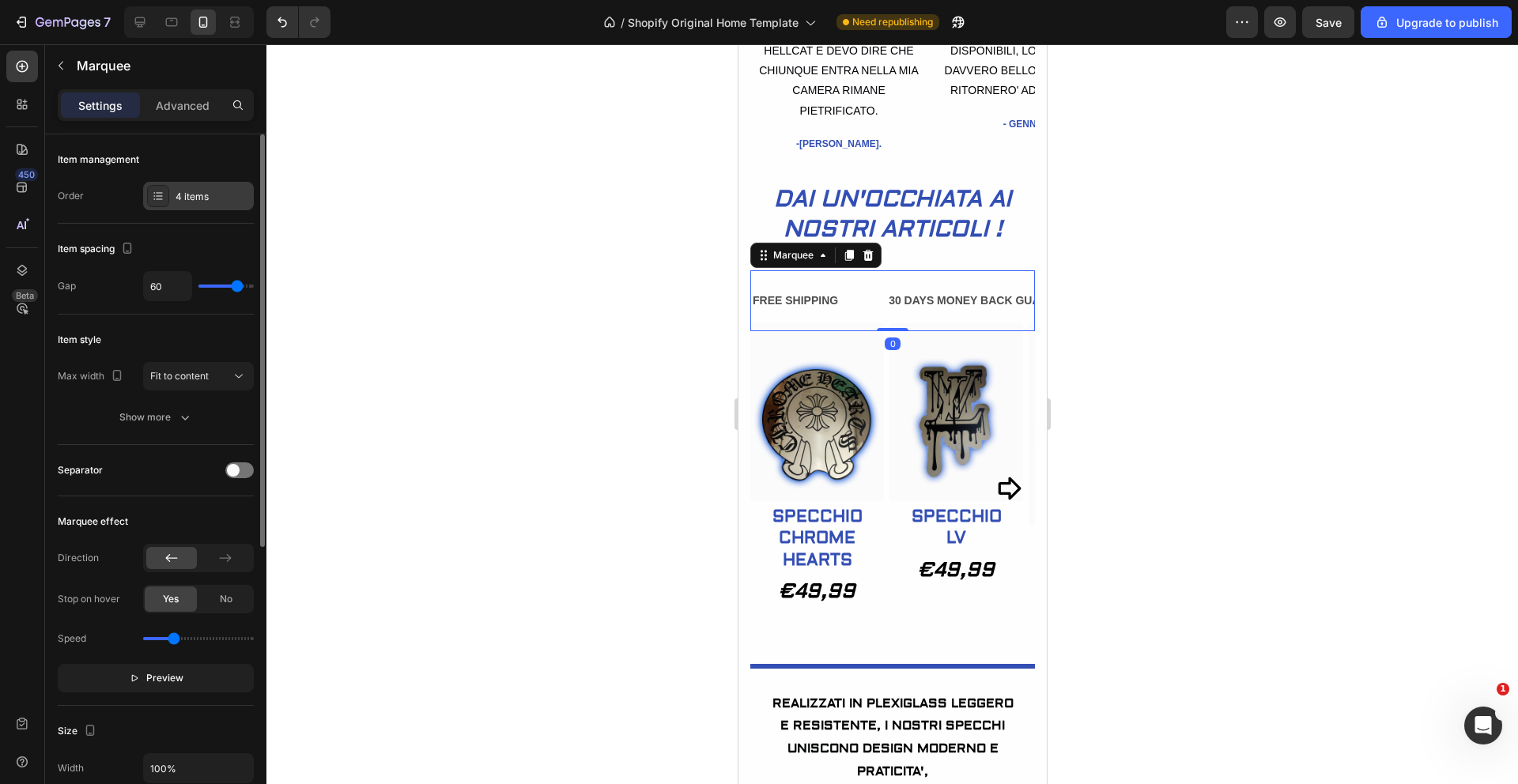
click at [161, 200] on icon at bounding box center [158, 195] width 12 height 12
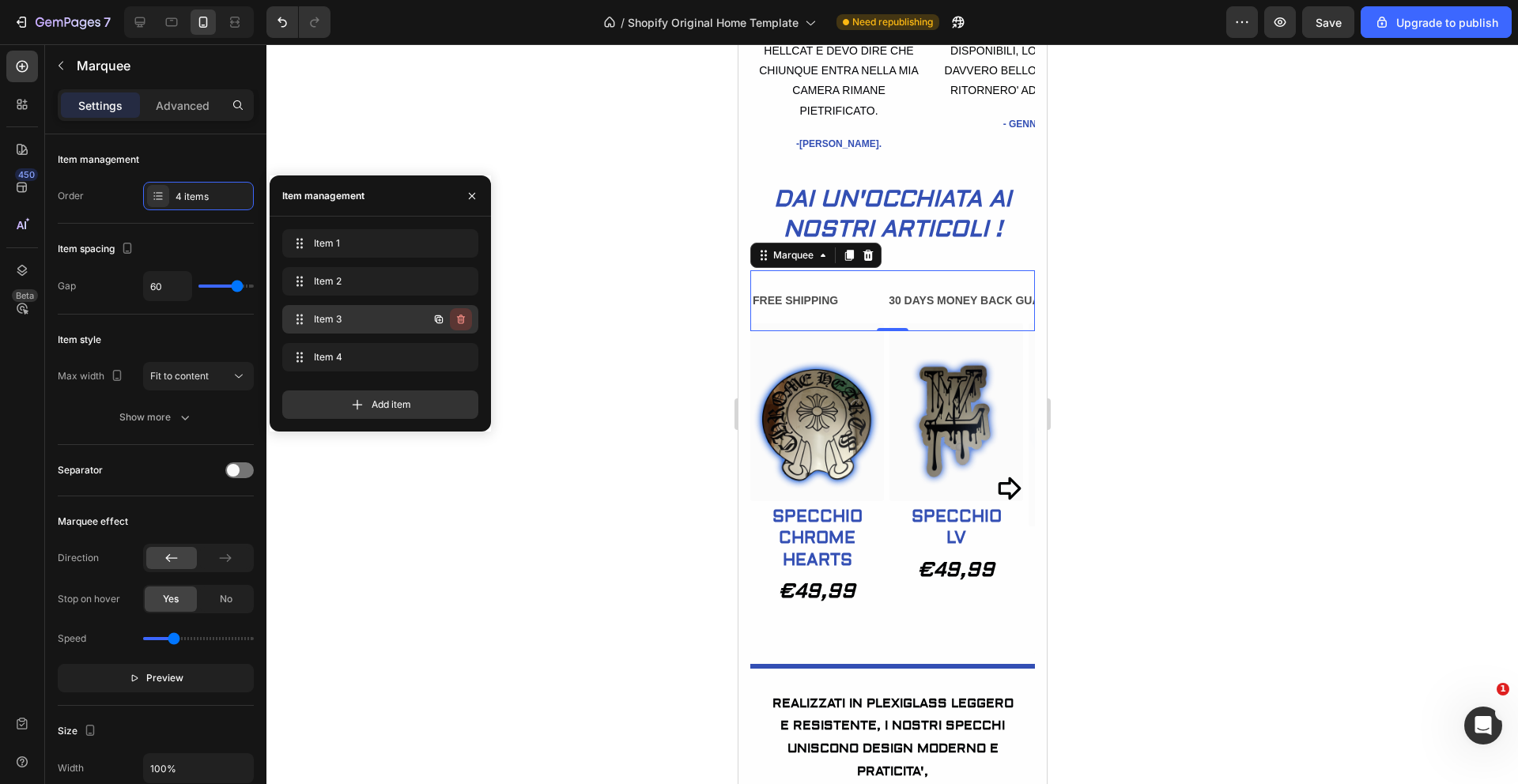
click at [458, 311] on button "button" at bounding box center [461, 319] width 22 height 22
click at [460, 324] on div "Delete" at bounding box center [450, 319] width 30 height 14
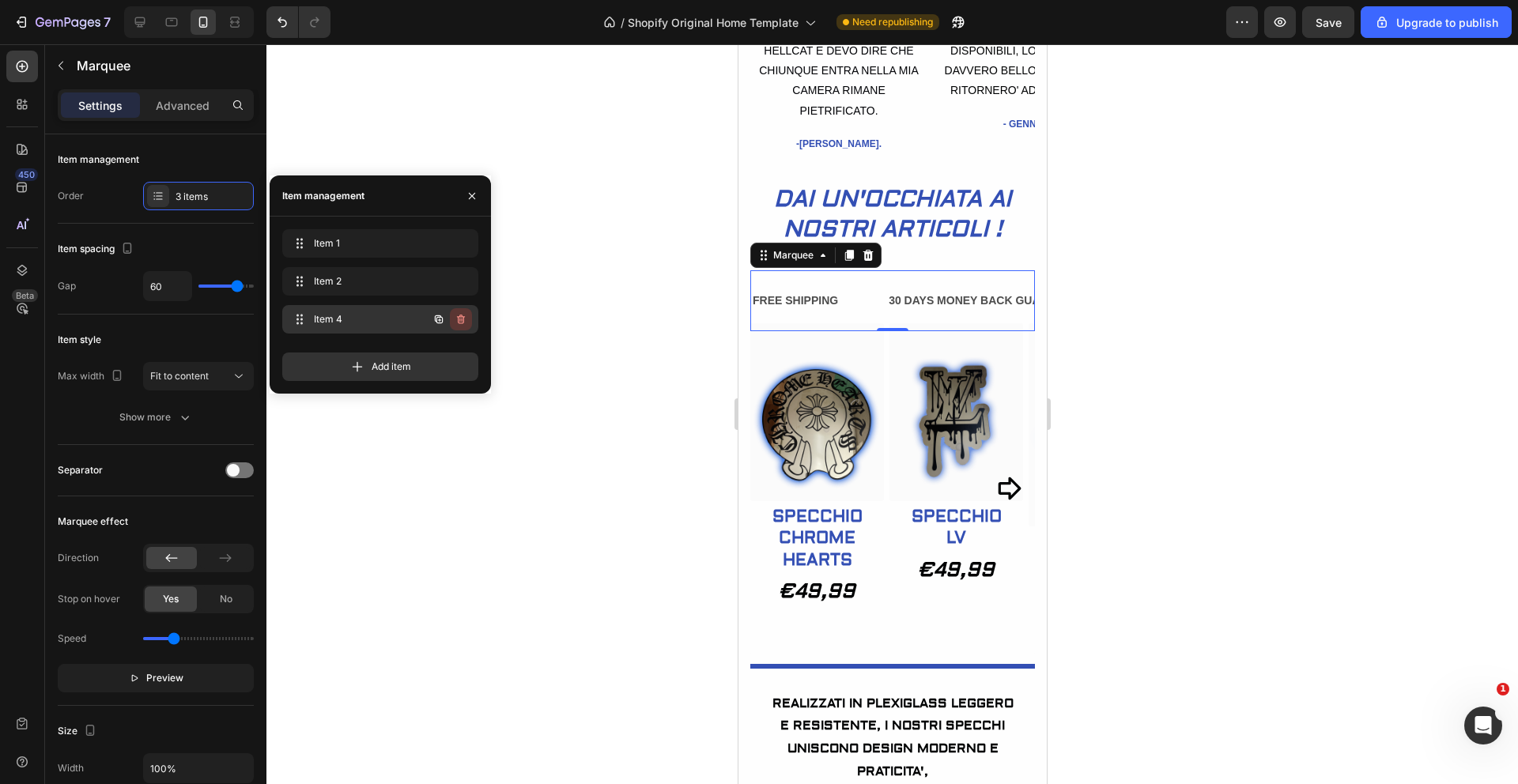
click at [461, 321] on icon "button" at bounding box center [461, 319] width 12 height 12
click at [461, 320] on div "Delete" at bounding box center [450, 319] width 30 height 14
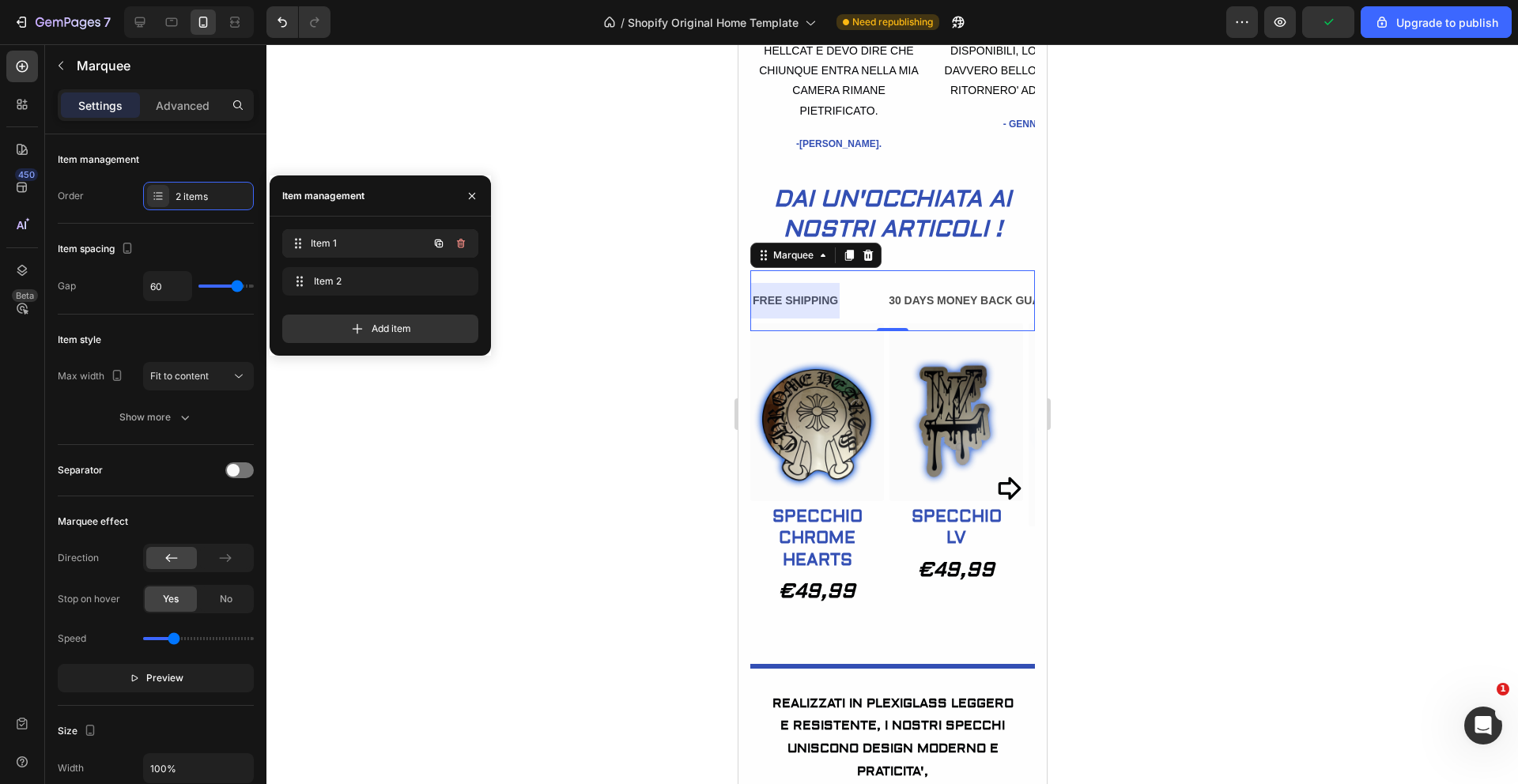
click at [379, 241] on span "Item 1" at bounding box center [369, 243] width 117 height 14
click at [821, 312] on div "FREE SHIPPING" at bounding box center [795, 301] width 89 height 23
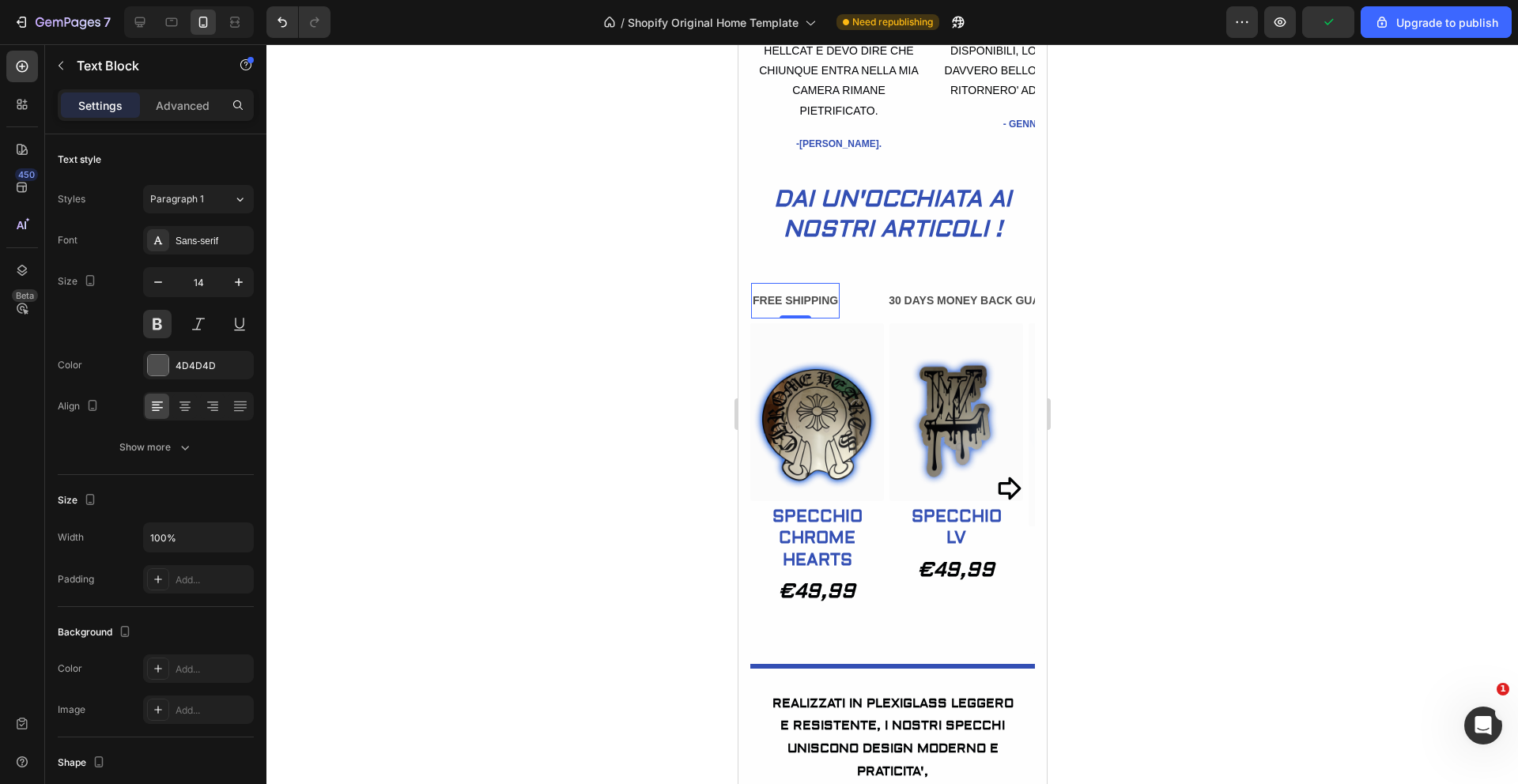
click at [832, 312] on div "FREE SHIPPING" at bounding box center [795, 301] width 89 height 23
click at [836, 311] on p "FREE SHIPPING" at bounding box center [795, 301] width 86 height 20
click at [858, 311] on p "PAGAMENTI SICURI: PAGA CON PAYPAL; PAGA ALLA CONSEGANA" at bounding box center [933, 301] width 362 height 20
click at [1004, 311] on p "PAGAMENTI SICURI E VELOCI: PAGA CON PAYPAL; PAGA ALLA CONSEGANA" at bounding box center [959, 301] width 416 height 20
click at [1022, 311] on p "PAGAMENTI SICURI E VELOCI: PAGA CON PAYPAL; PAGA ALLA CONSEGANA" at bounding box center [959, 301] width 416 height 20
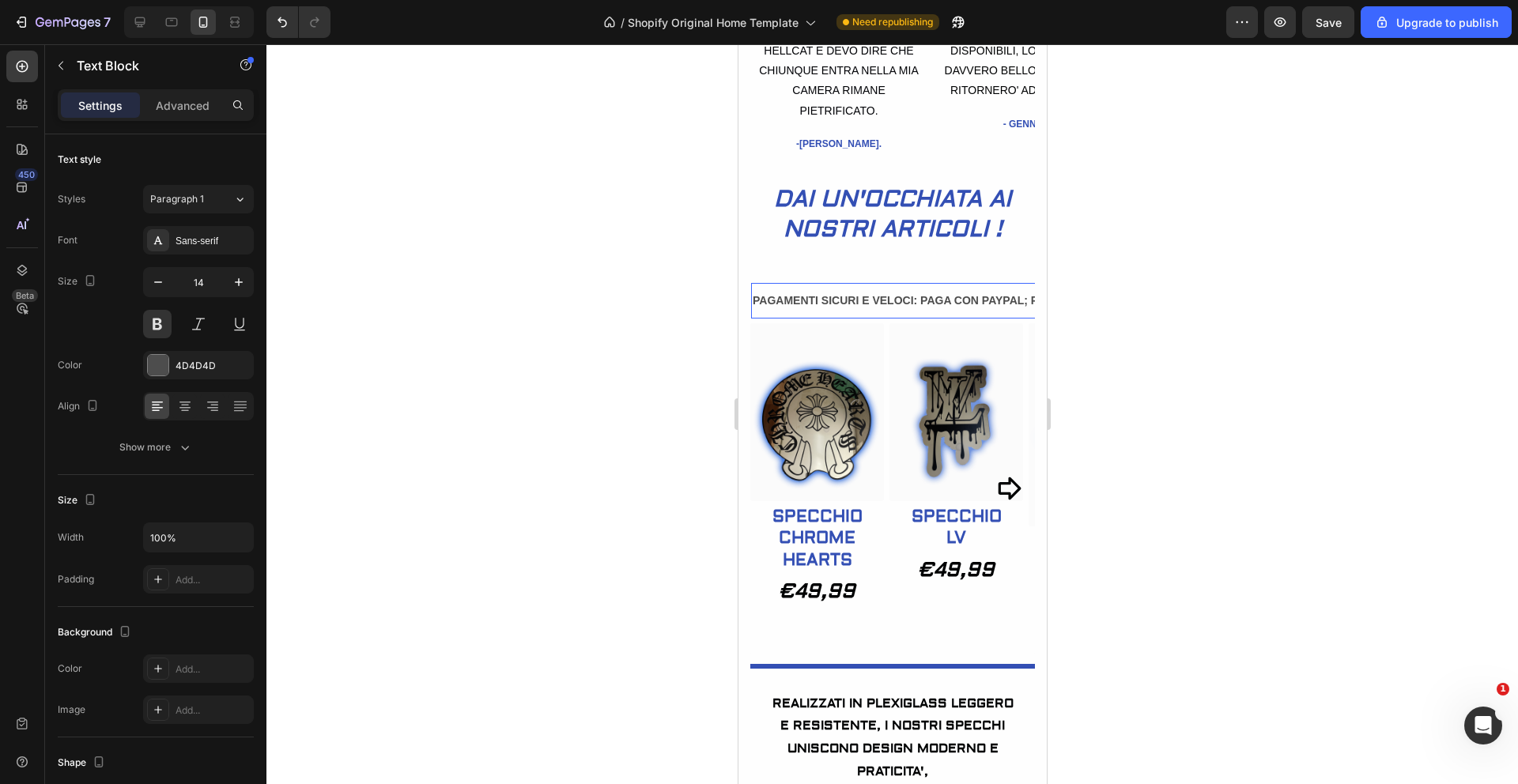
click at [1018, 311] on p "PAGAMENTI SICURI E VELOCI: PAGA CON PAYPAL; PAGA ALLA CONSEGANA" at bounding box center [959, 301] width 416 height 20
click at [1019, 311] on p "PAGAMENTI SICURI E VELOCI: PAGA CON PAYPAL; PAGA ALLA CONSEGANA" at bounding box center [959, 301] width 416 height 20
click at [1021, 311] on p "PAGAMENTI SICURI E VELOCI: PAGA CON PAYPAL; PAGA ALLA CONSEGANA" at bounding box center [959, 301] width 416 height 20
click at [807, 319] on div "PAGAMENTI SICURI E VELOCI: PAGA CON PAYPAL; PAGA ALLA CONSEGNA O CON QUALSIASI …" at bounding box center [797, 300] width 656 height 35
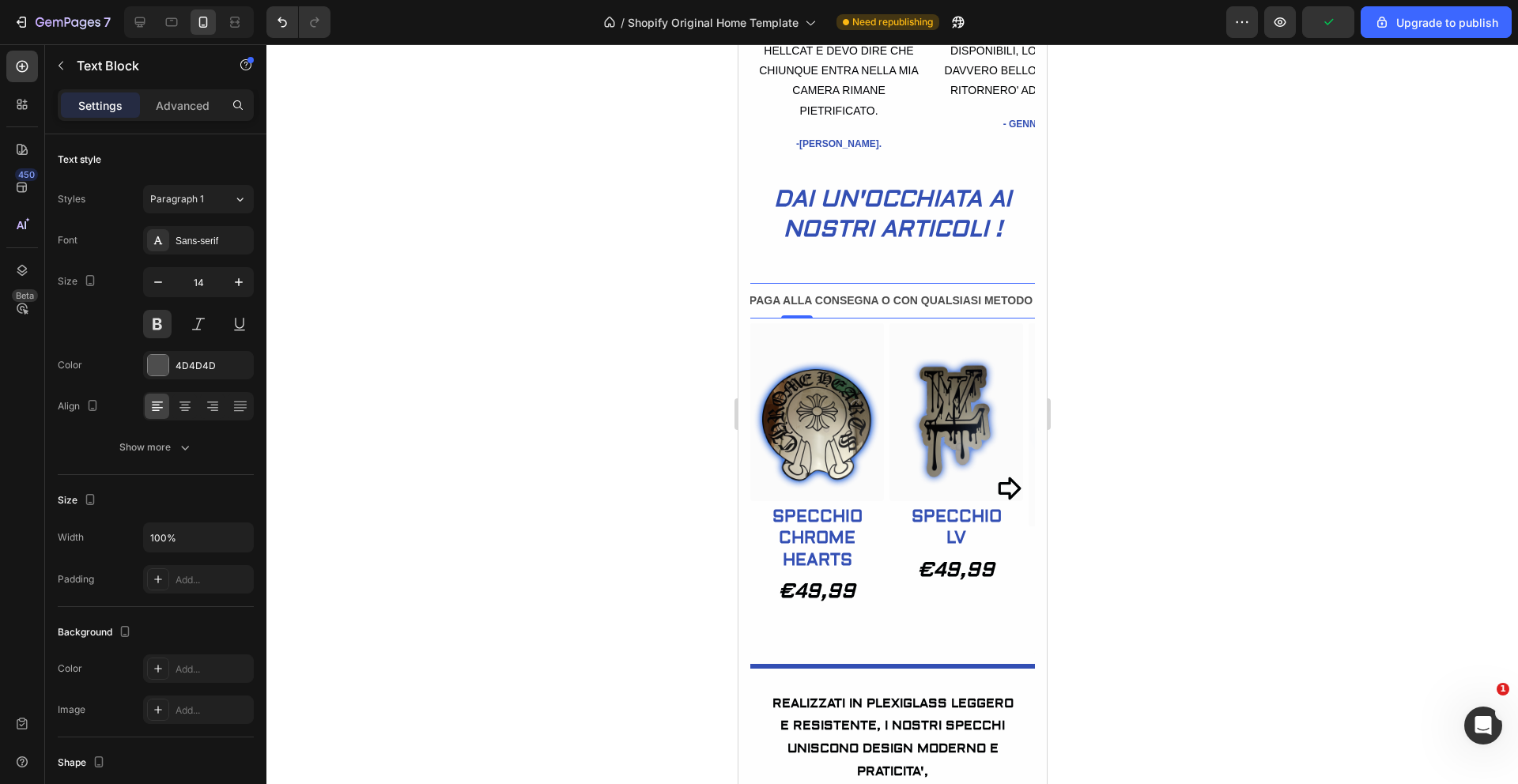
click at [580, 312] on div at bounding box center [892, 415] width 1252 height 740
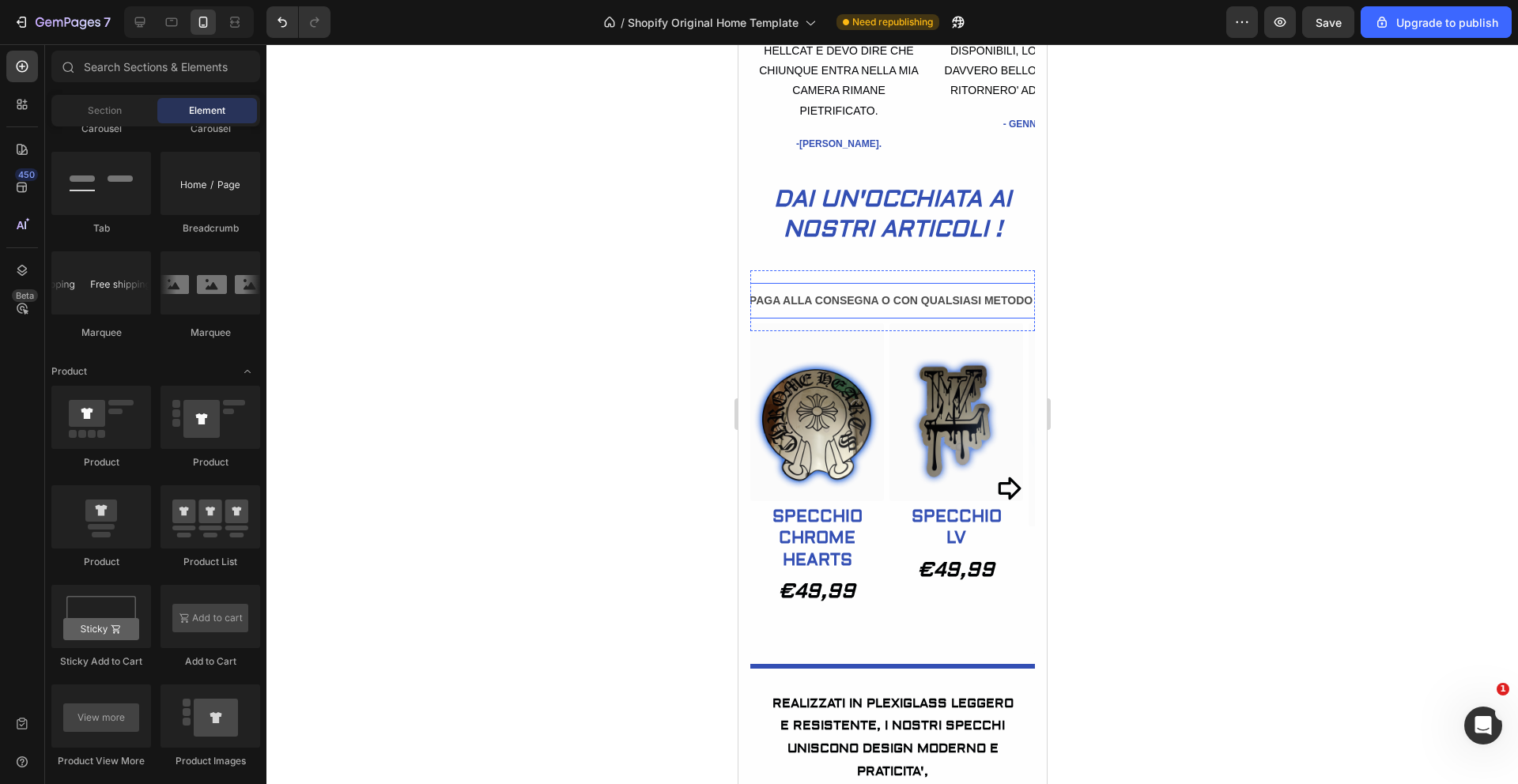
click at [929, 311] on p "PAGAMENTI SICURI E VELOCI: PAGA CON PAYPAL; PAGA ALLA CONSEGNA O CON QUALSIASI …" at bounding box center [797, 301] width 653 height 20
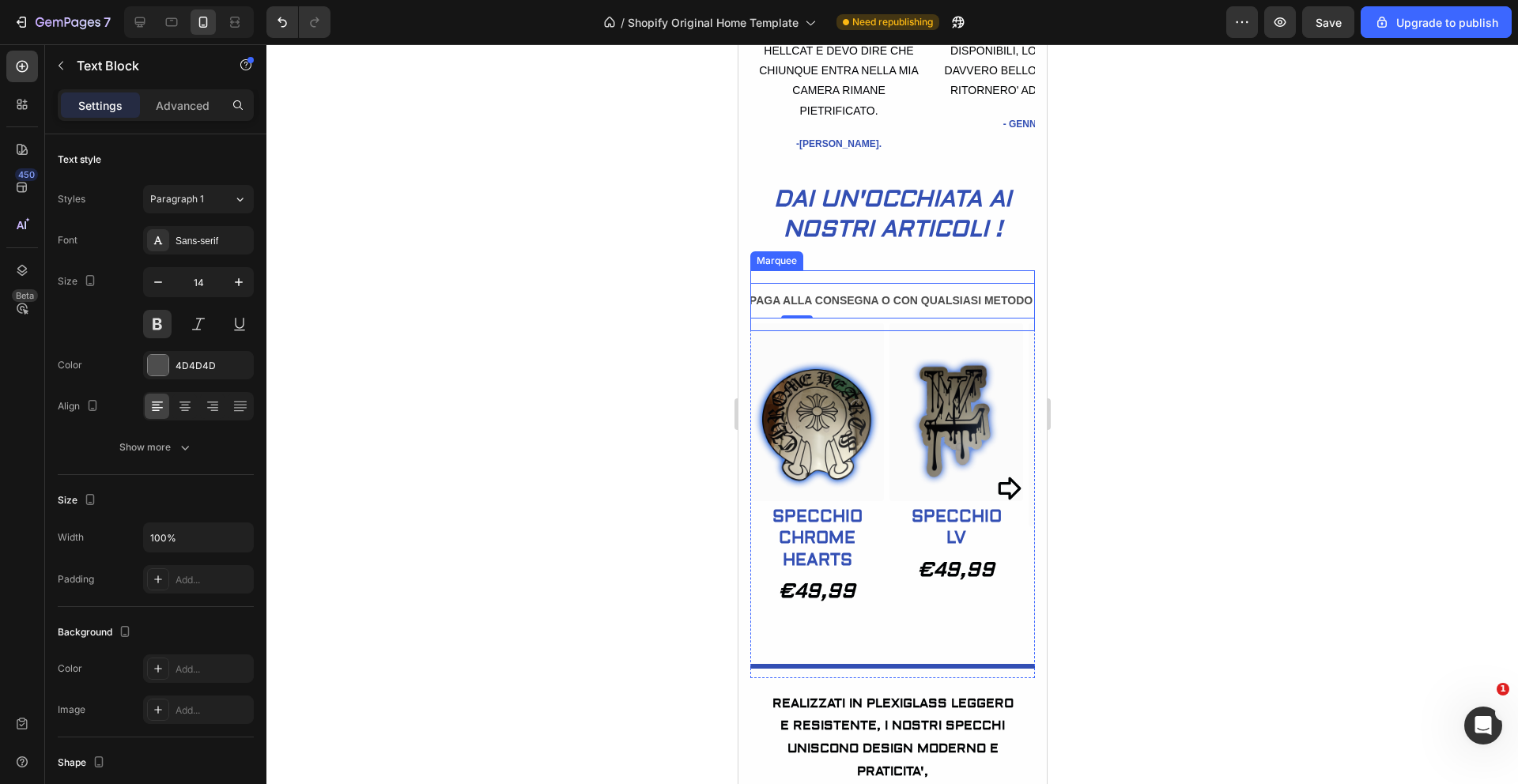
click at [943, 319] on div "PAGAMENTI SICURI E VELOCI: PAGA CON PAYPAL; PAGA ALLA CONSEGNA O CON QUALSIASI …" at bounding box center [892, 301] width 285 height 61
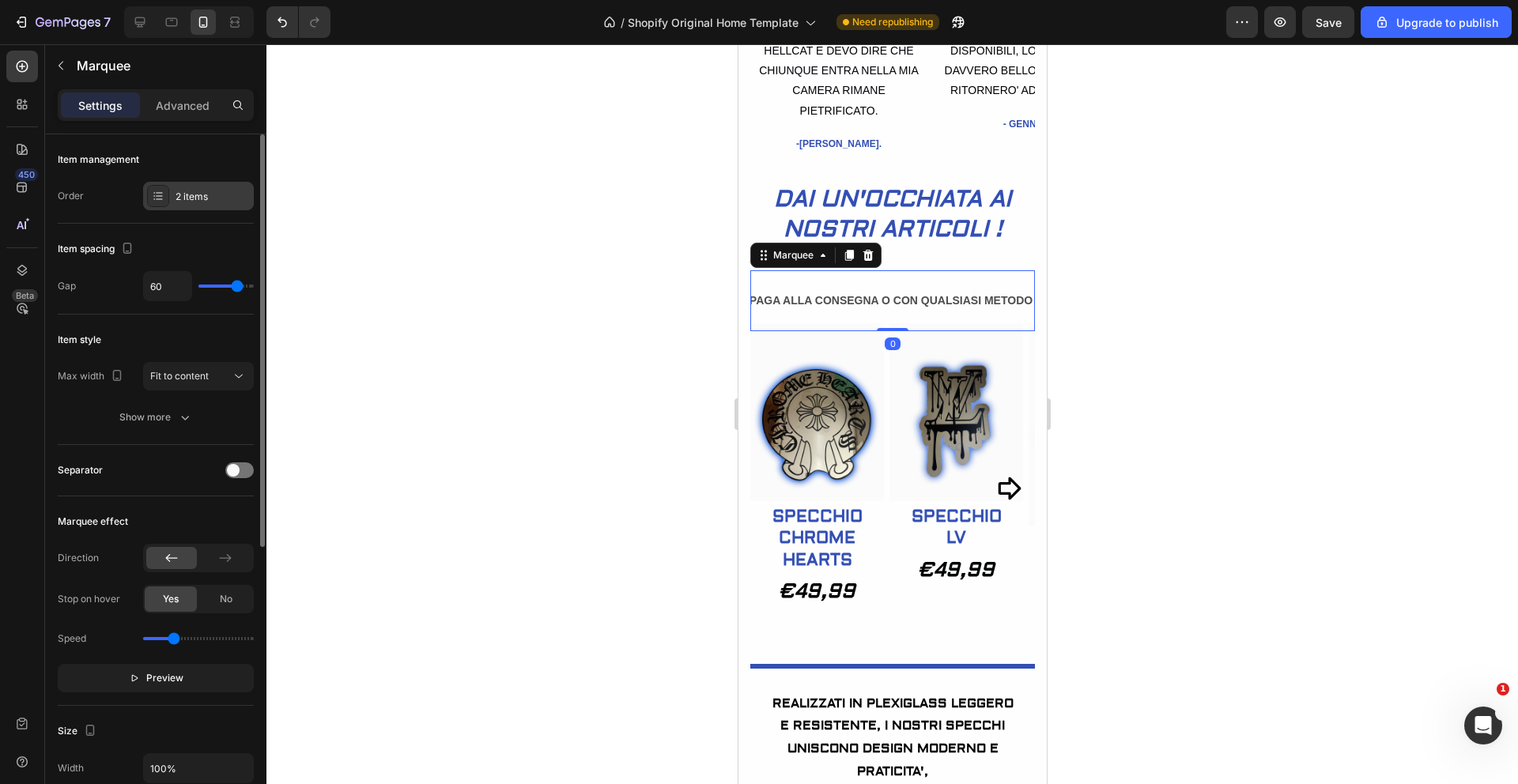
click at [164, 202] on icon at bounding box center [158, 195] width 12 height 12
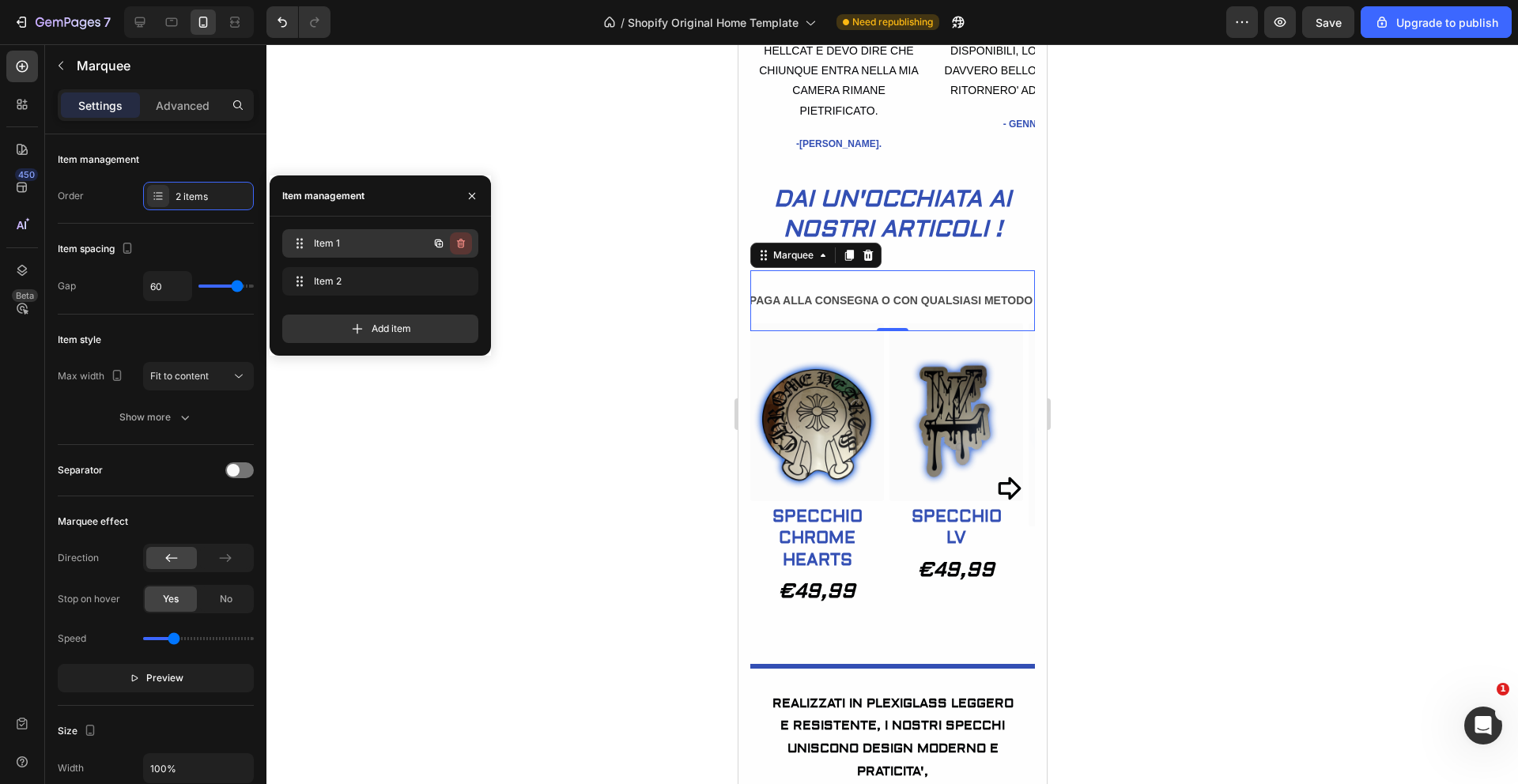
click at [456, 242] on icon "button" at bounding box center [461, 243] width 12 height 12
click at [461, 242] on div "Delete" at bounding box center [450, 243] width 30 height 14
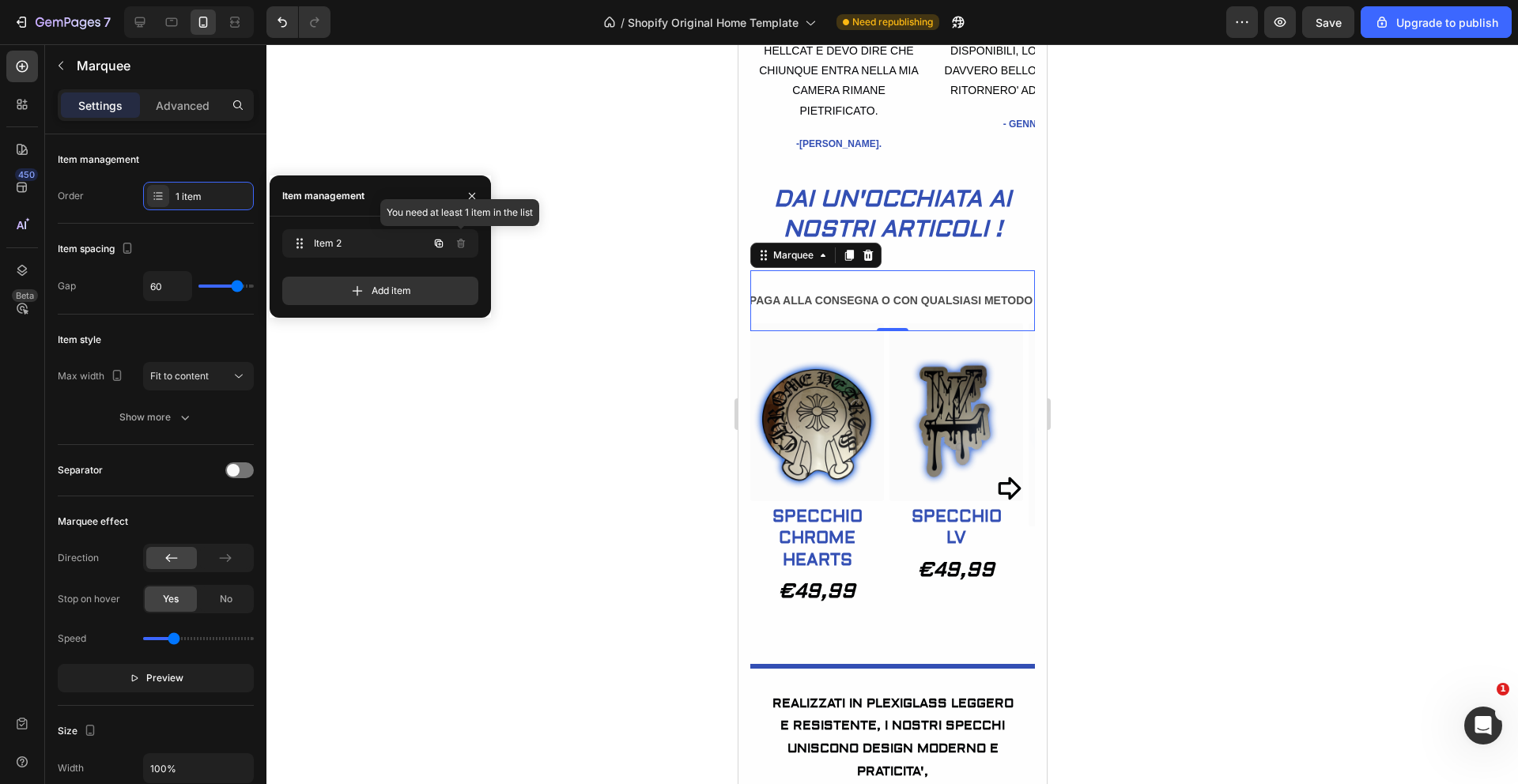
scroll to position [0, 223]
click at [288, 27] on icon "Undo/Redo" at bounding box center [282, 22] width 16 height 16
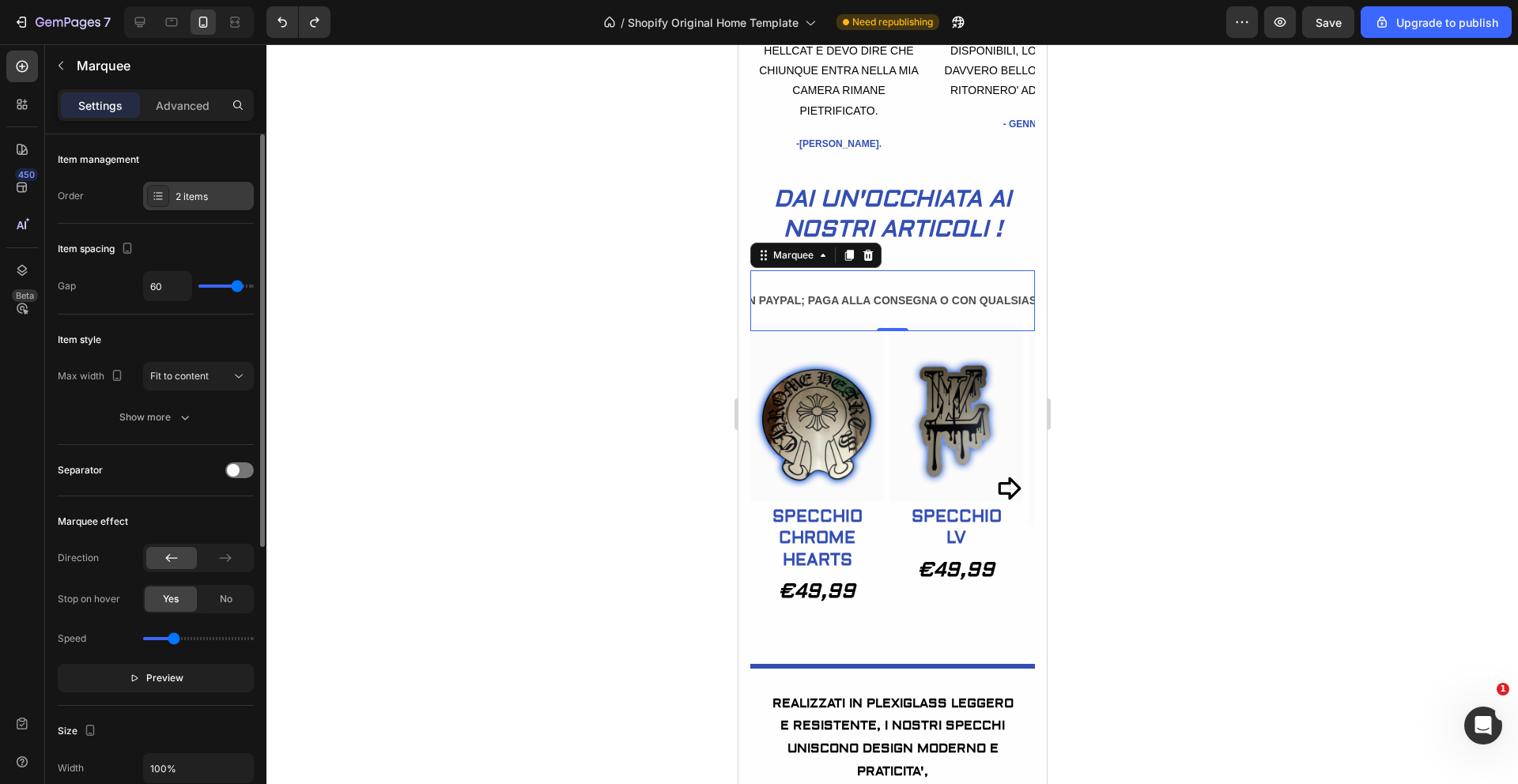
click at [204, 190] on div "2 items" at bounding box center [212, 196] width 74 height 14
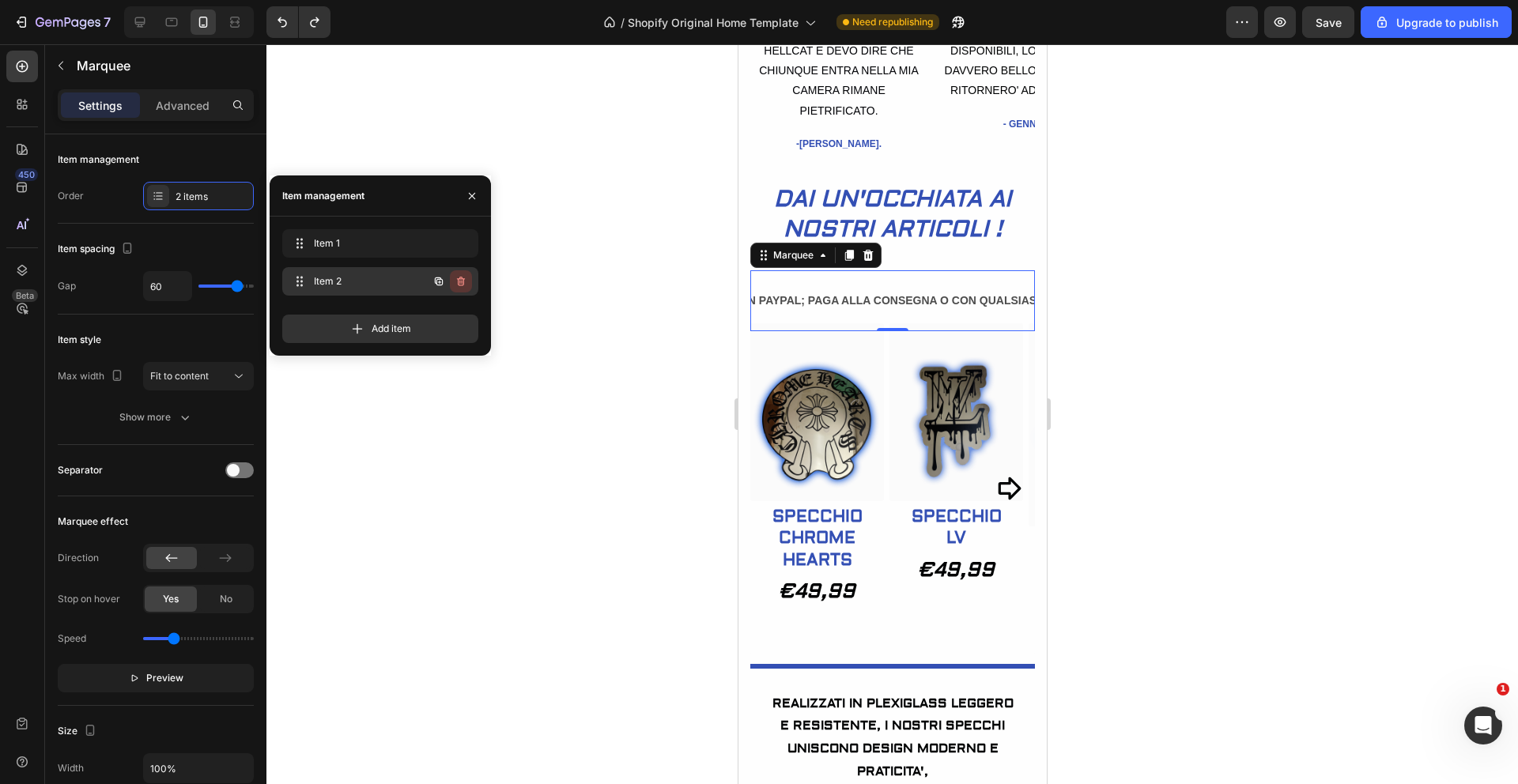
click at [460, 278] on icon "button" at bounding box center [461, 282] width 8 height 10
click at [469, 283] on button "Delete" at bounding box center [450, 281] width 44 height 22
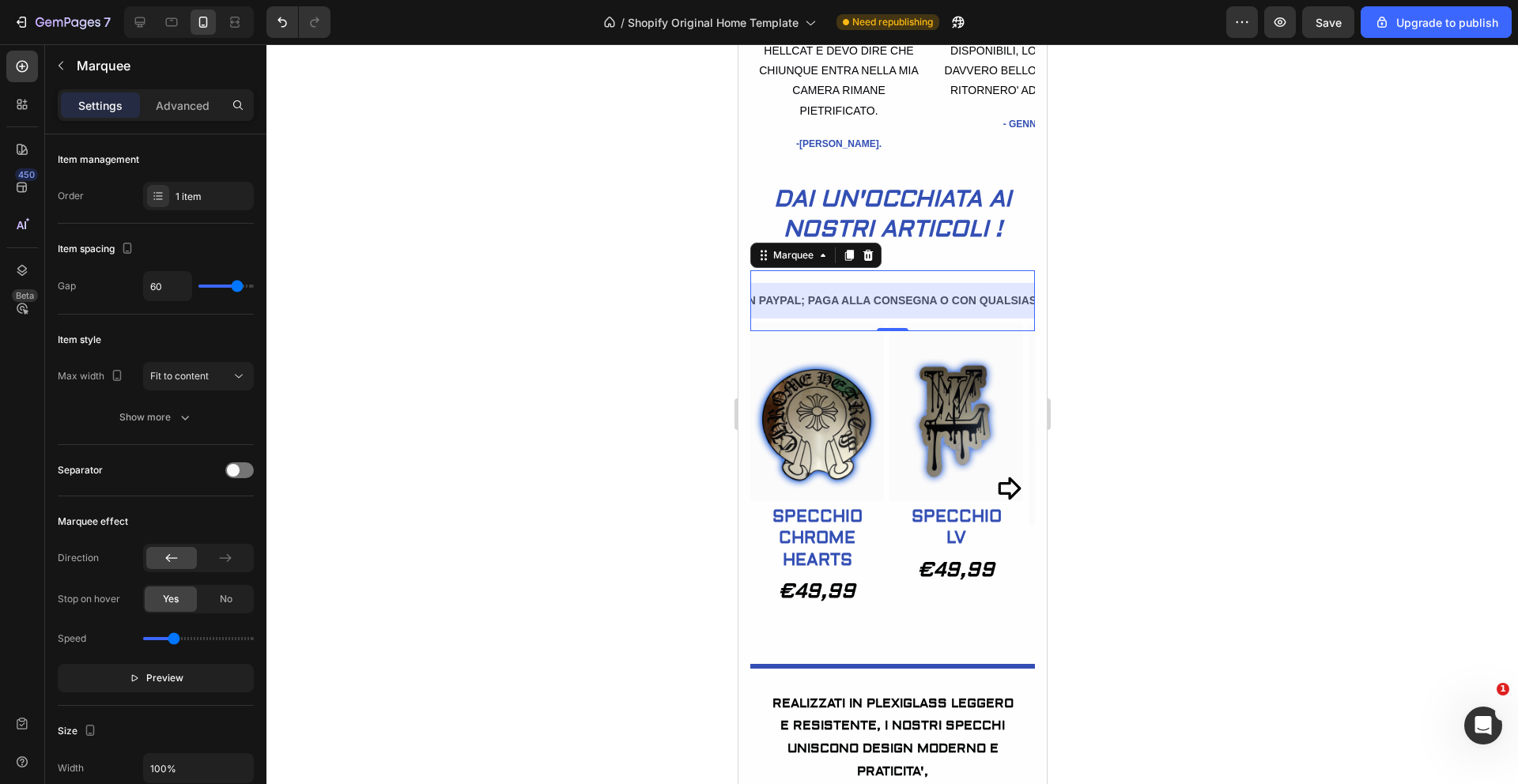
click at [433, 415] on div at bounding box center [892, 415] width 1252 height 740
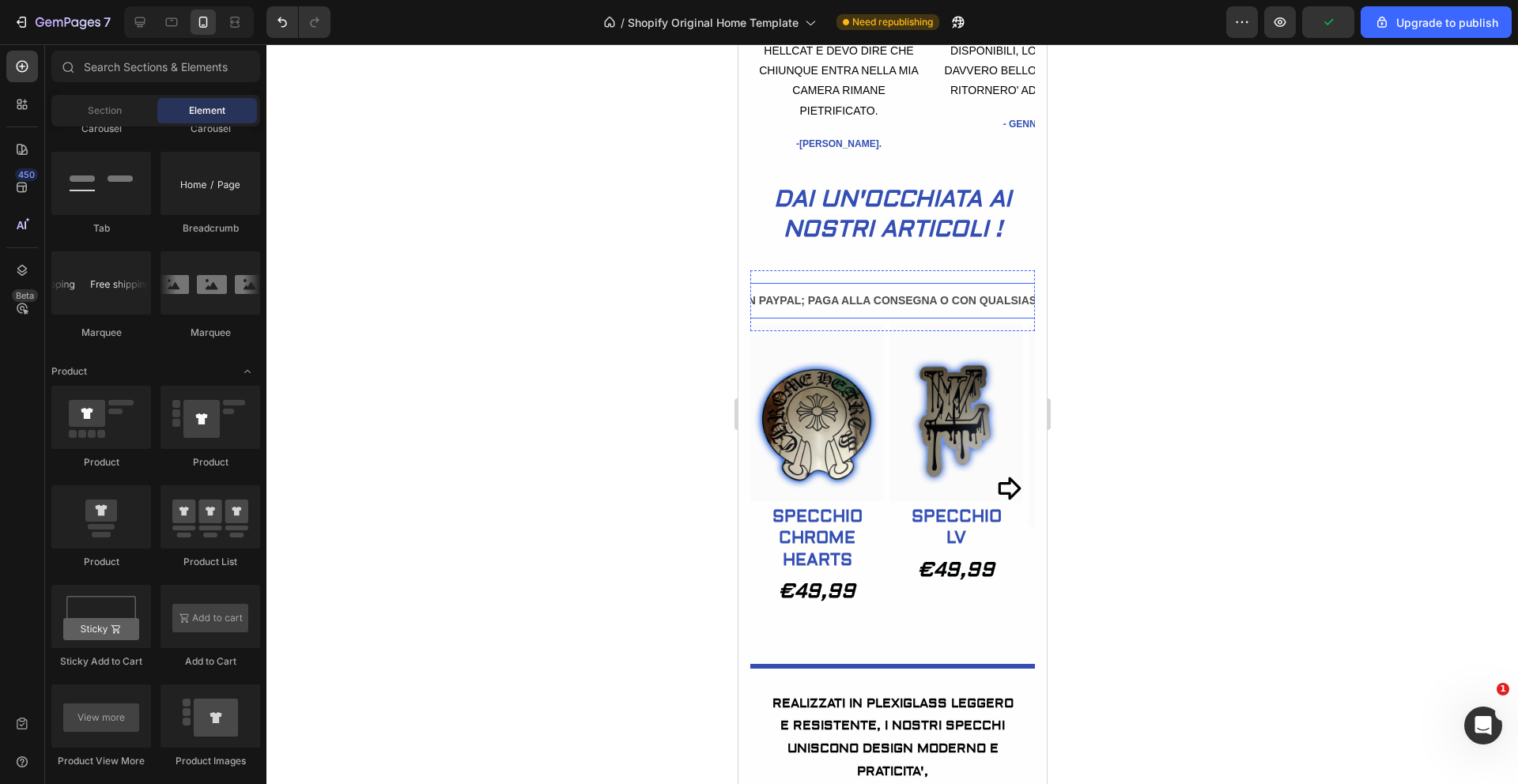
click at [872, 311] on p "PAGAMENTI SICURI E VELOCI: PAGA CON PAYPAL; PAGA ALLA CONSEGNA O CON QUALSIASI …" at bounding box center [856, 301] width 653 height 20
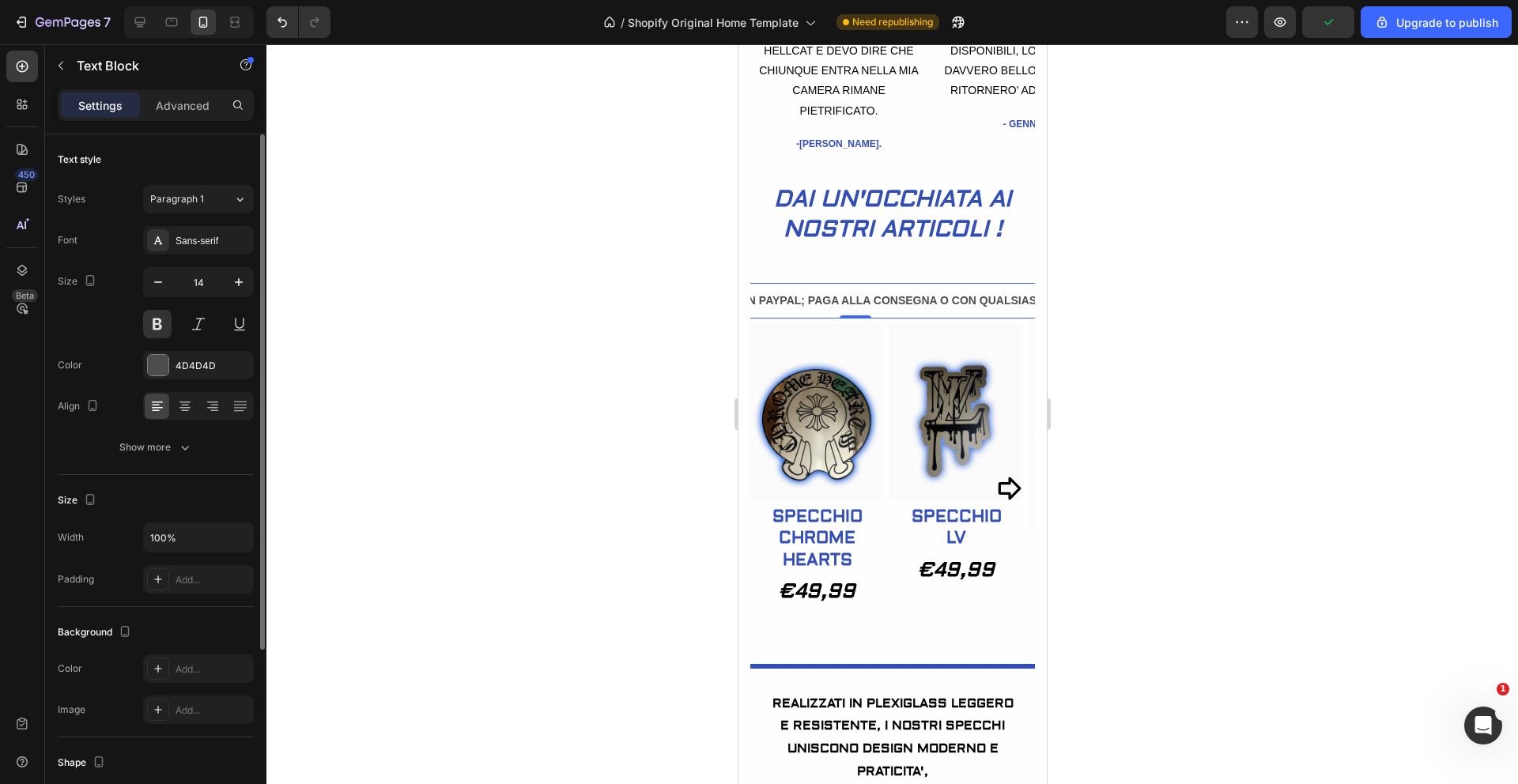
click at [189, 255] on div "Font Sans-serif Size 14 Color 4D4D4D Align Show more" at bounding box center [156, 344] width 196 height 236
click at [194, 243] on div "Sans-serif" at bounding box center [212, 241] width 74 height 14
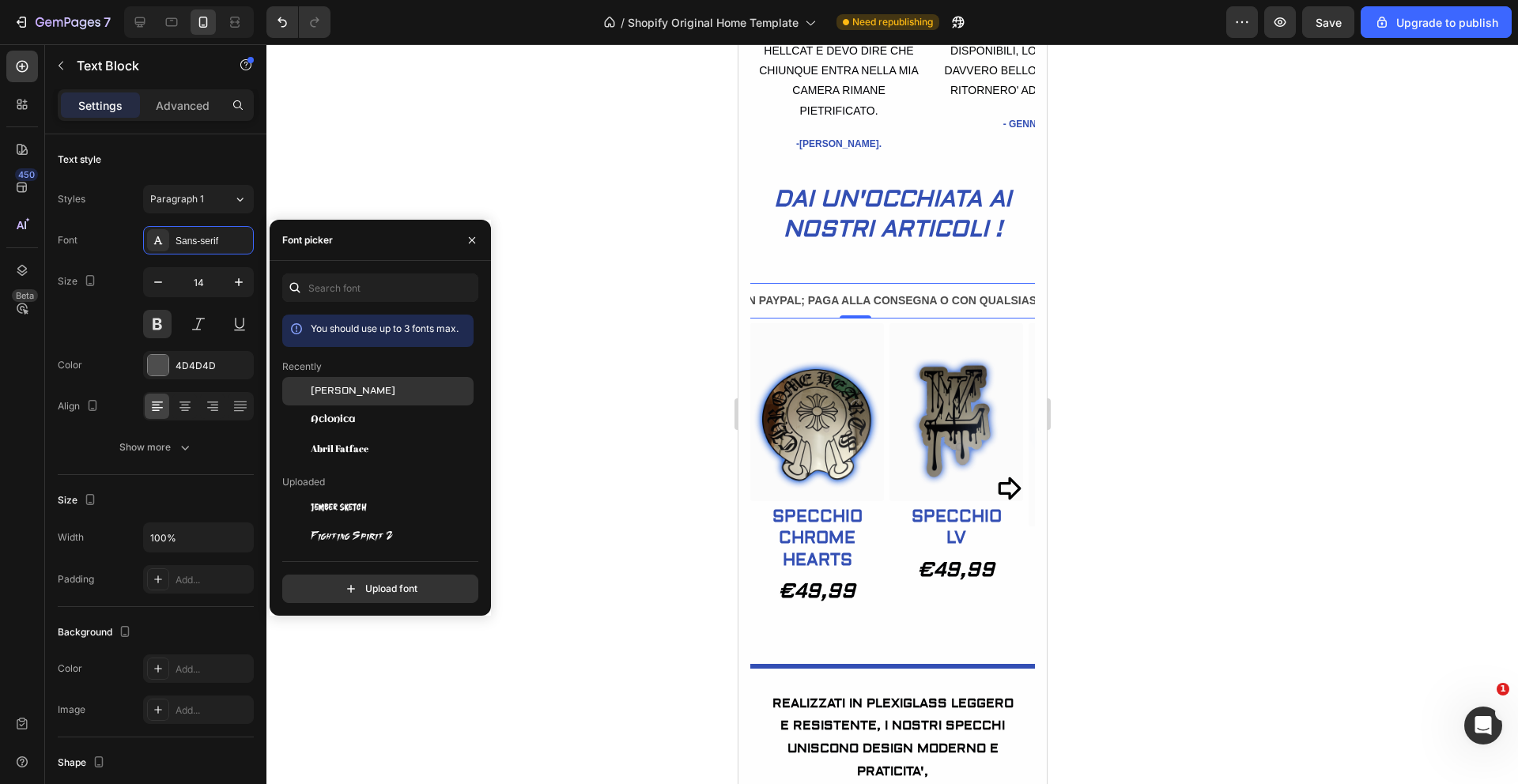
click at [341, 396] on span "Aldrich" at bounding box center [353, 391] width 85 height 14
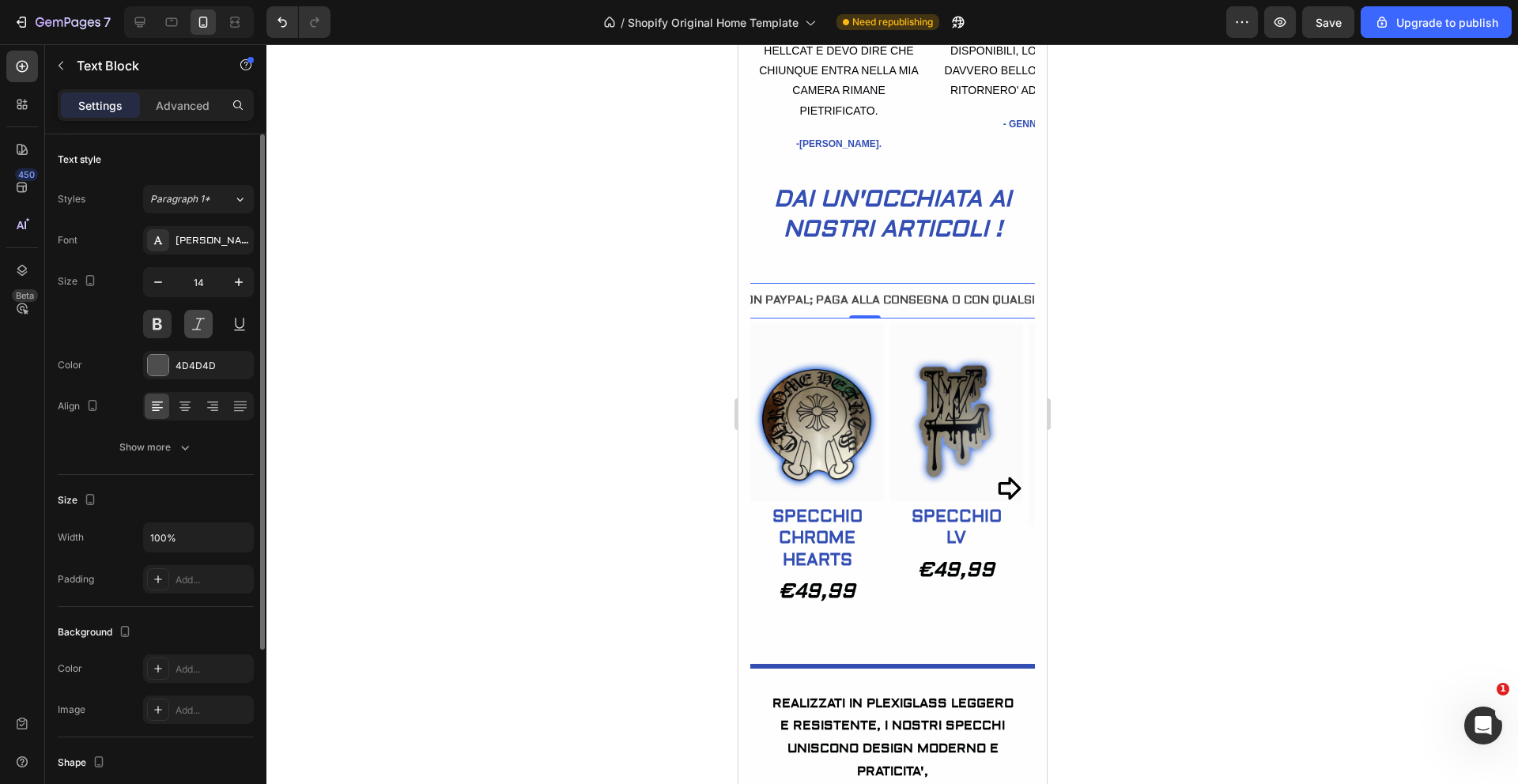
click at [204, 323] on button at bounding box center [199, 324] width 29 height 29
click at [162, 356] on div at bounding box center [158, 365] width 21 height 21
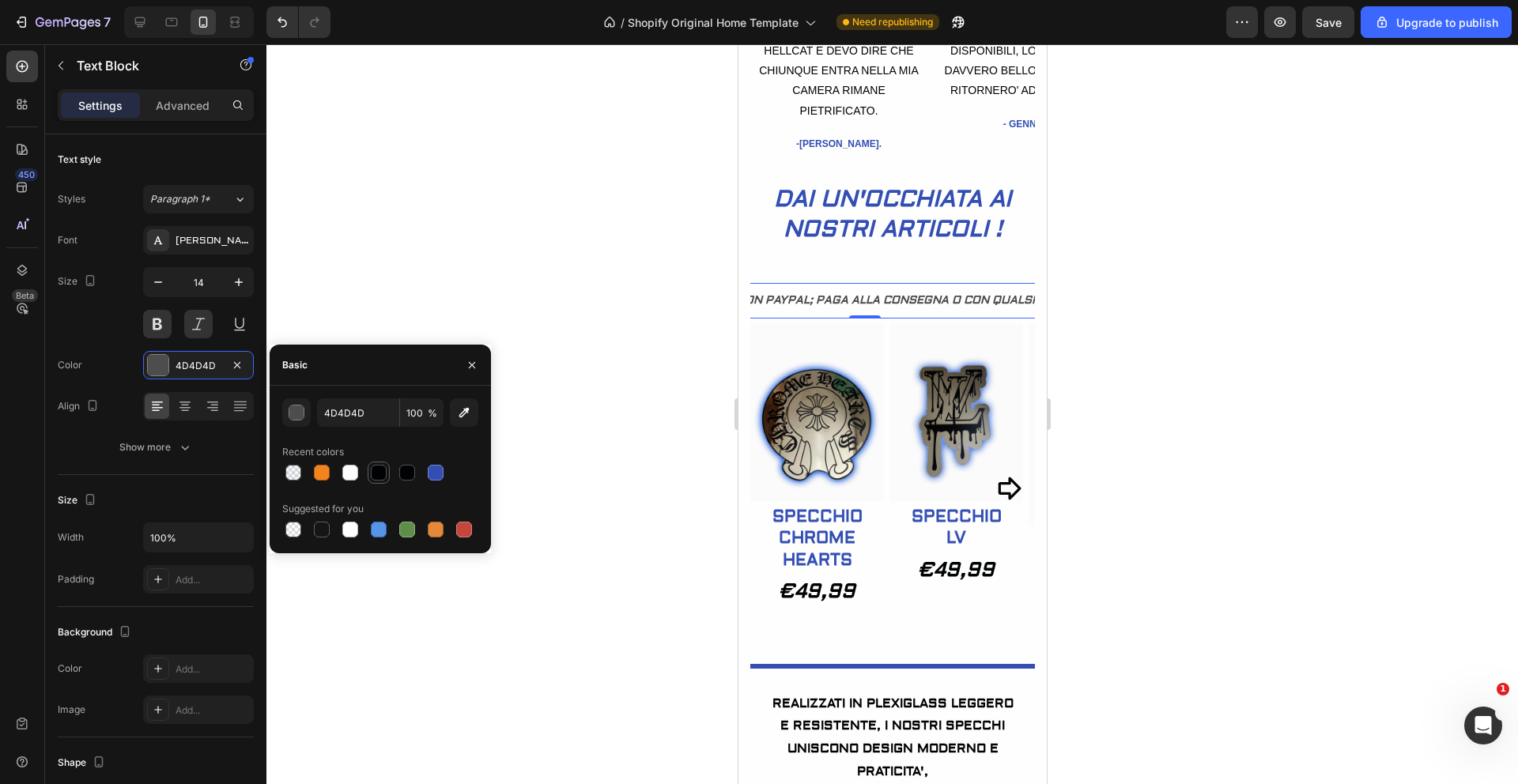
click at [382, 473] on div at bounding box center [379, 473] width 16 height 16
type input "000203"
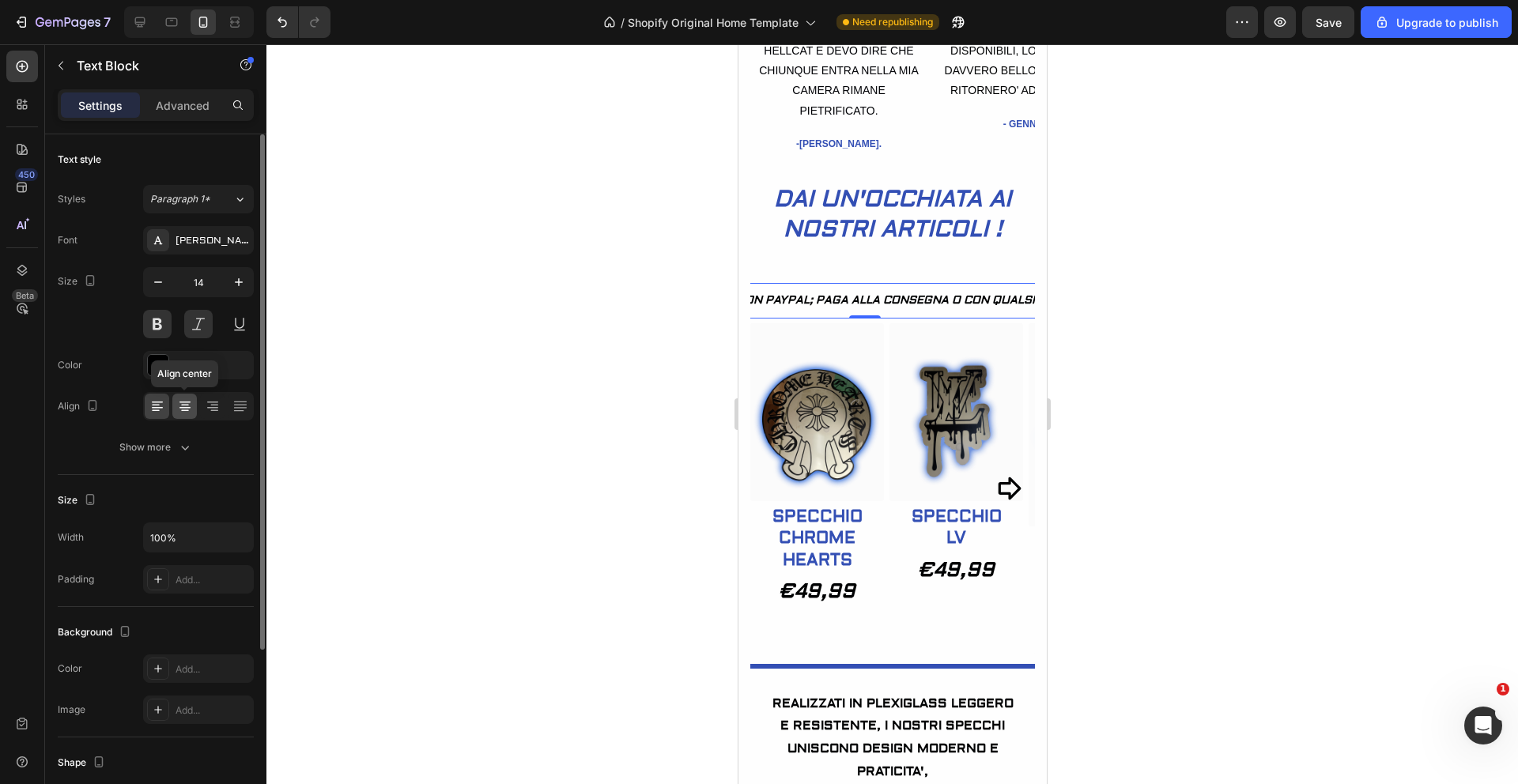
click at [181, 402] on icon at bounding box center [186, 402] width 11 height 2
click at [162, 408] on icon at bounding box center [157, 406] width 16 height 16
click at [231, 283] on icon "button" at bounding box center [239, 282] width 16 height 16
type input "16"
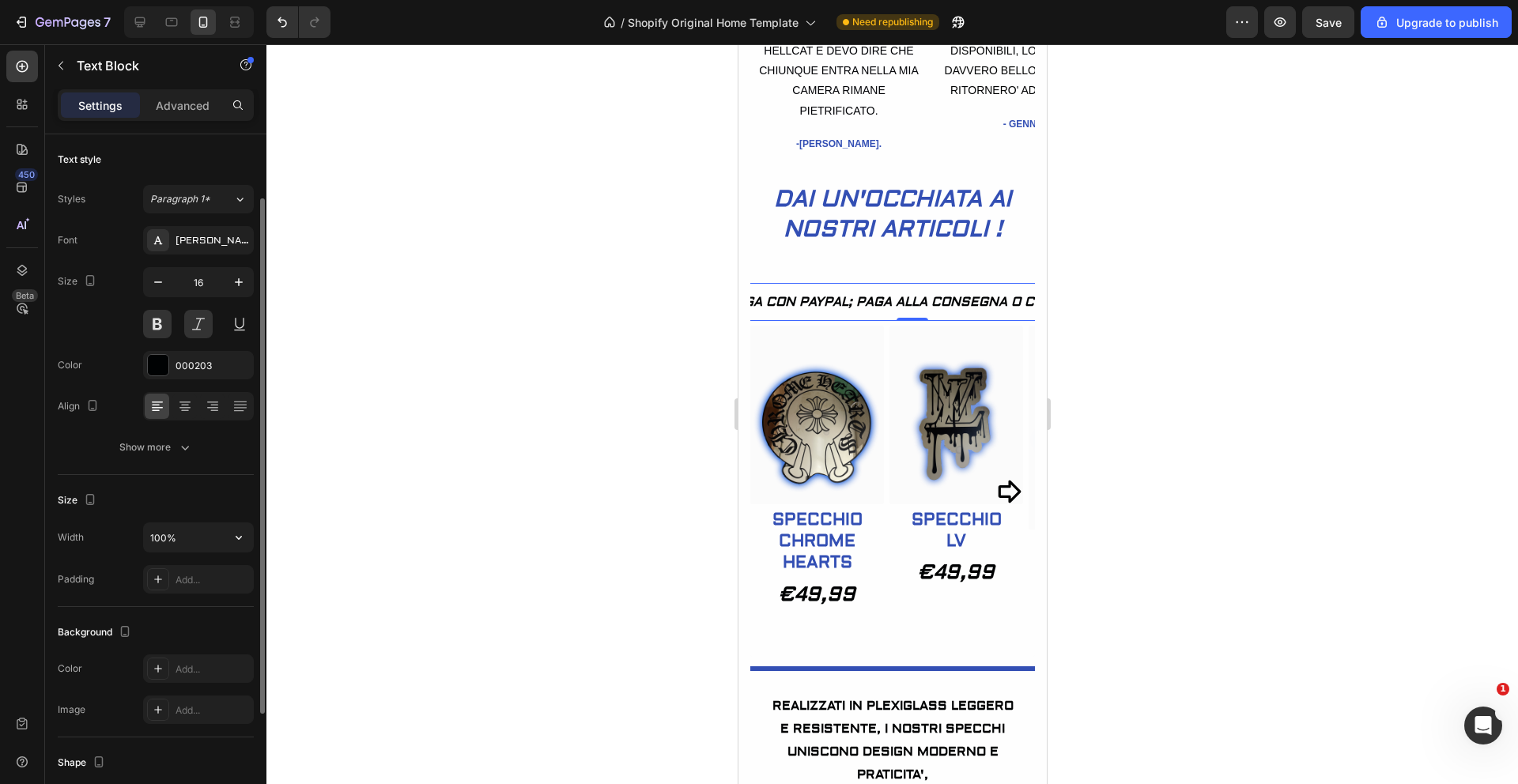
scroll to position [242, 0]
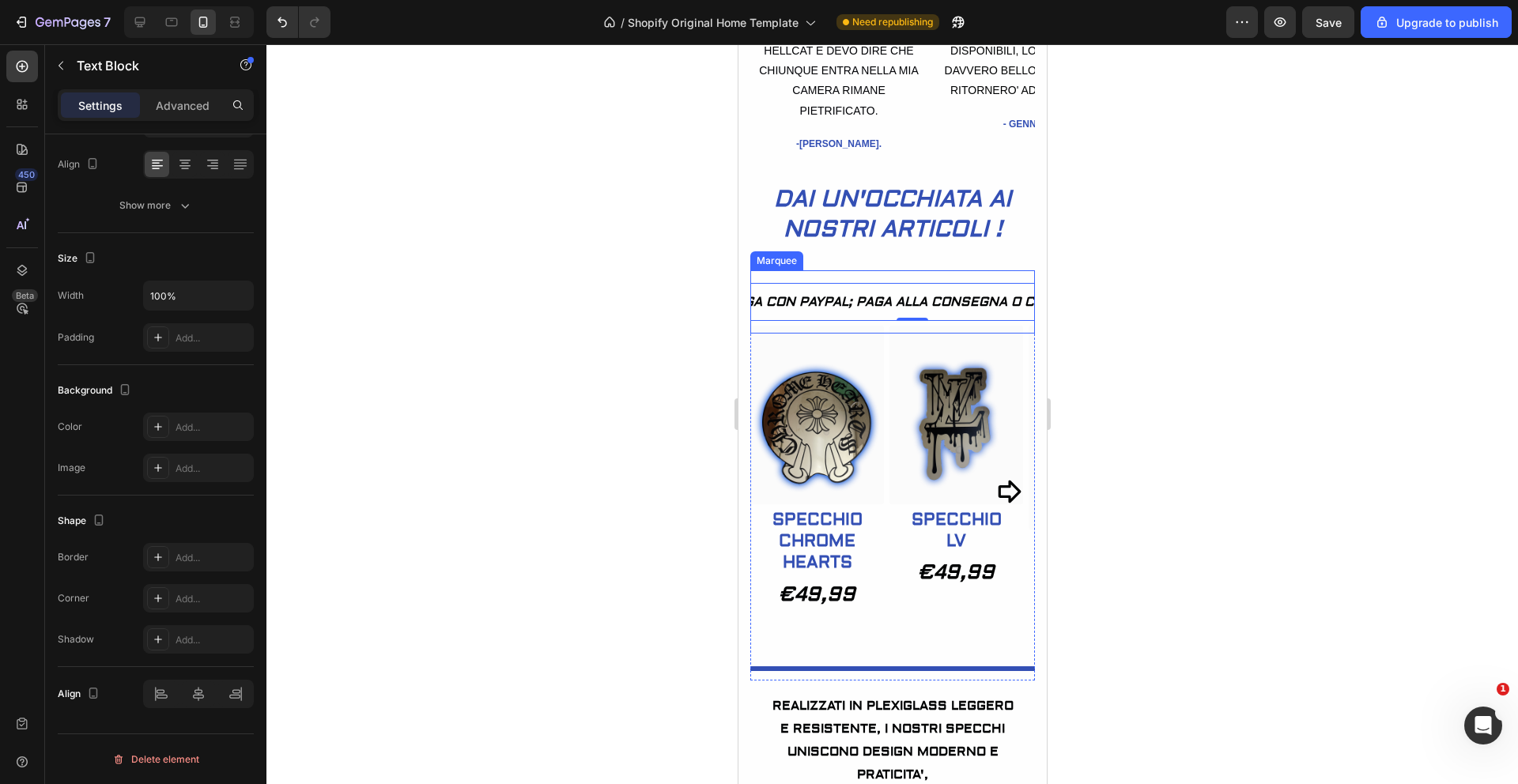
click at [986, 308] on div "PAGAMENTI SICURI E VELOCI: PAGA CON PAYPAL; PAGA ALLA CONSEGNA O CON QUALSIASI …" at bounding box center [892, 302] width 285 height 64
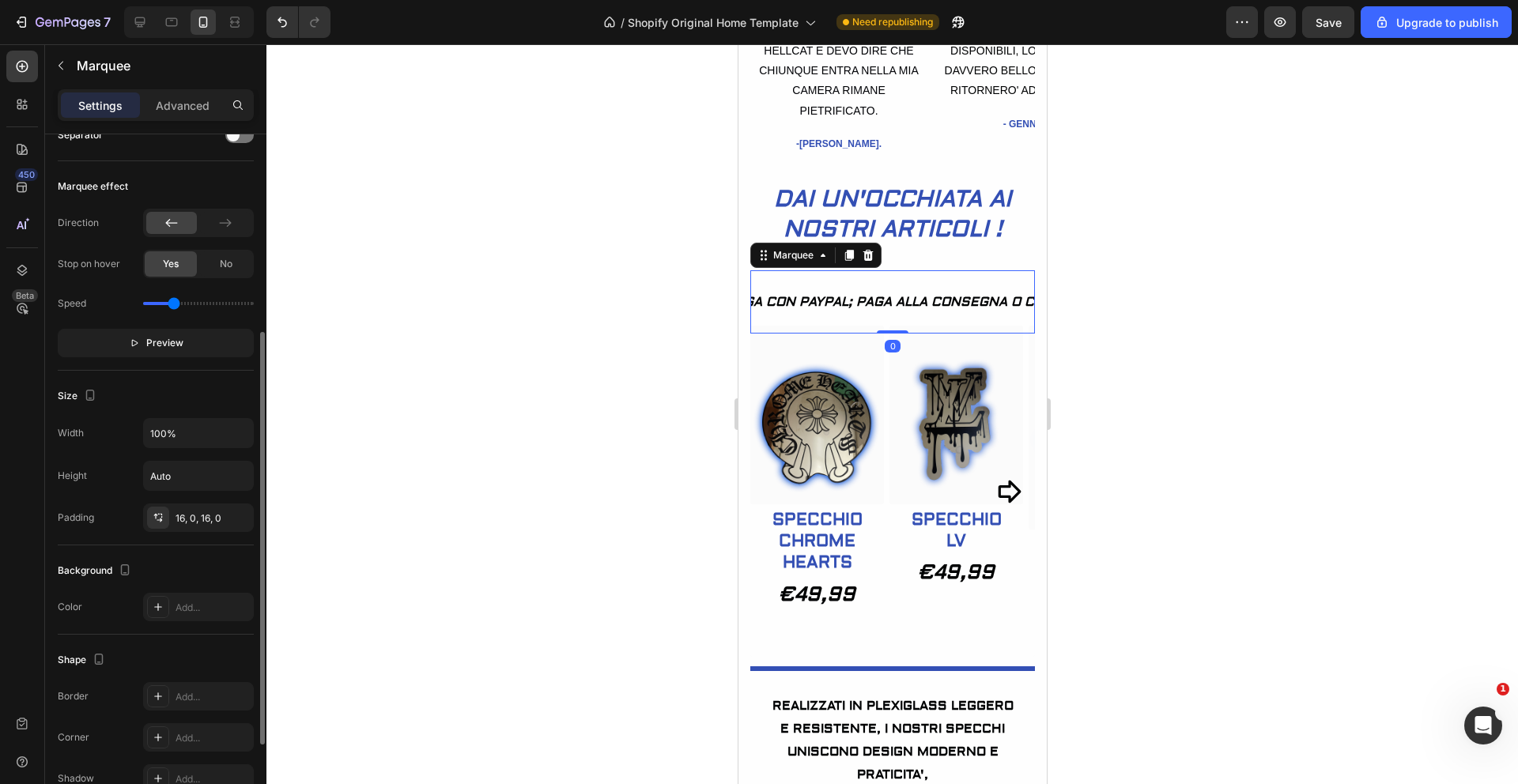
scroll to position [333, 0]
click at [223, 229] on icon at bounding box center [226, 225] width 16 height 16
click at [185, 226] on div at bounding box center [171, 225] width 50 height 22
drag, startPoint x: 172, startPoint y: 305, endPoint x: 184, endPoint y: 305, distance: 12.0
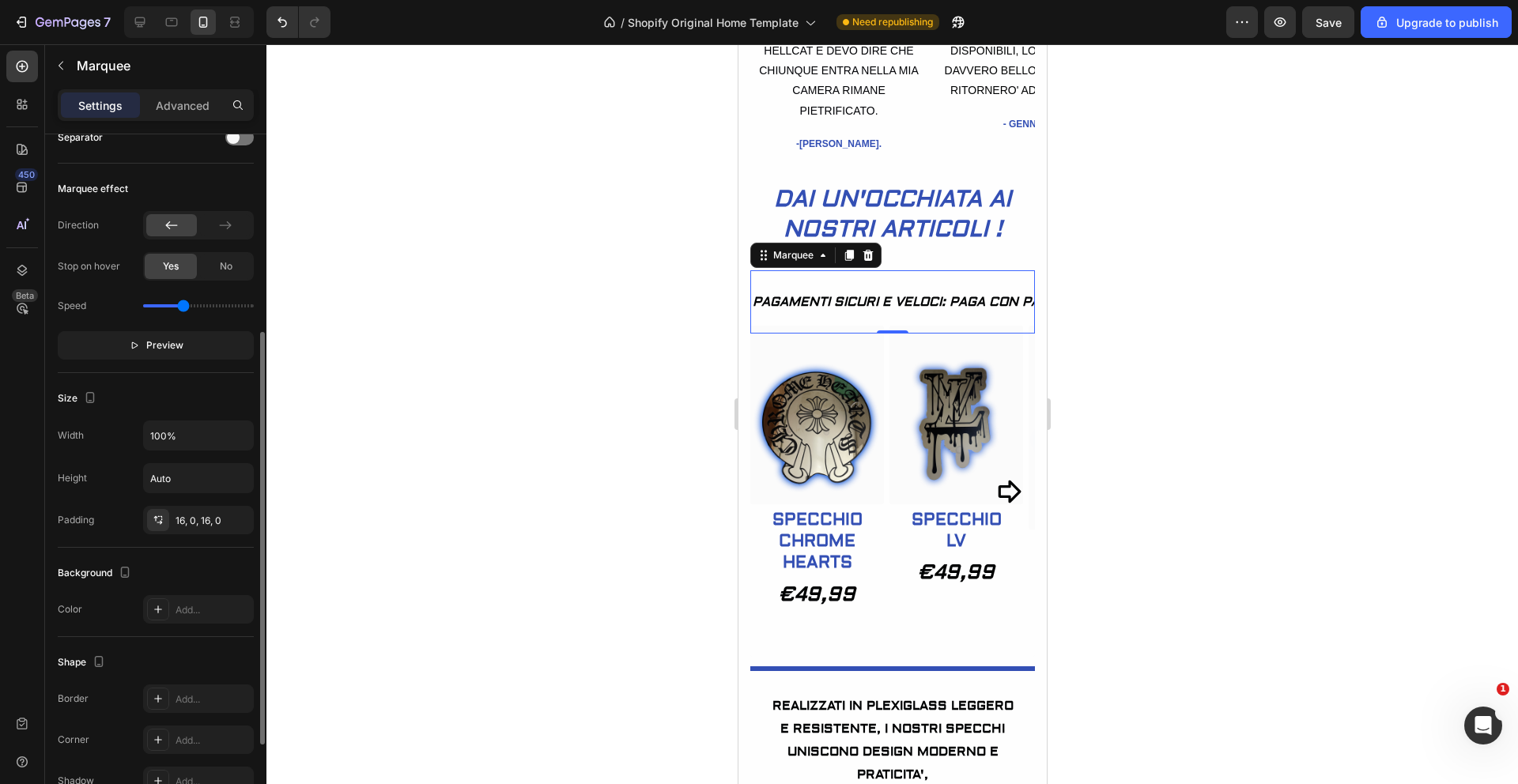
type input "1.4"
click at [184, 305] on input "range" at bounding box center [198, 305] width 110 height 3
click at [222, 269] on span "No" at bounding box center [226, 266] width 12 height 14
click at [231, 271] on span "No" at bounding box center [226, 266] width 12 height 14
click at [187, 347] on button "Preview" at bounding box center [156, 345] width 196 height 29
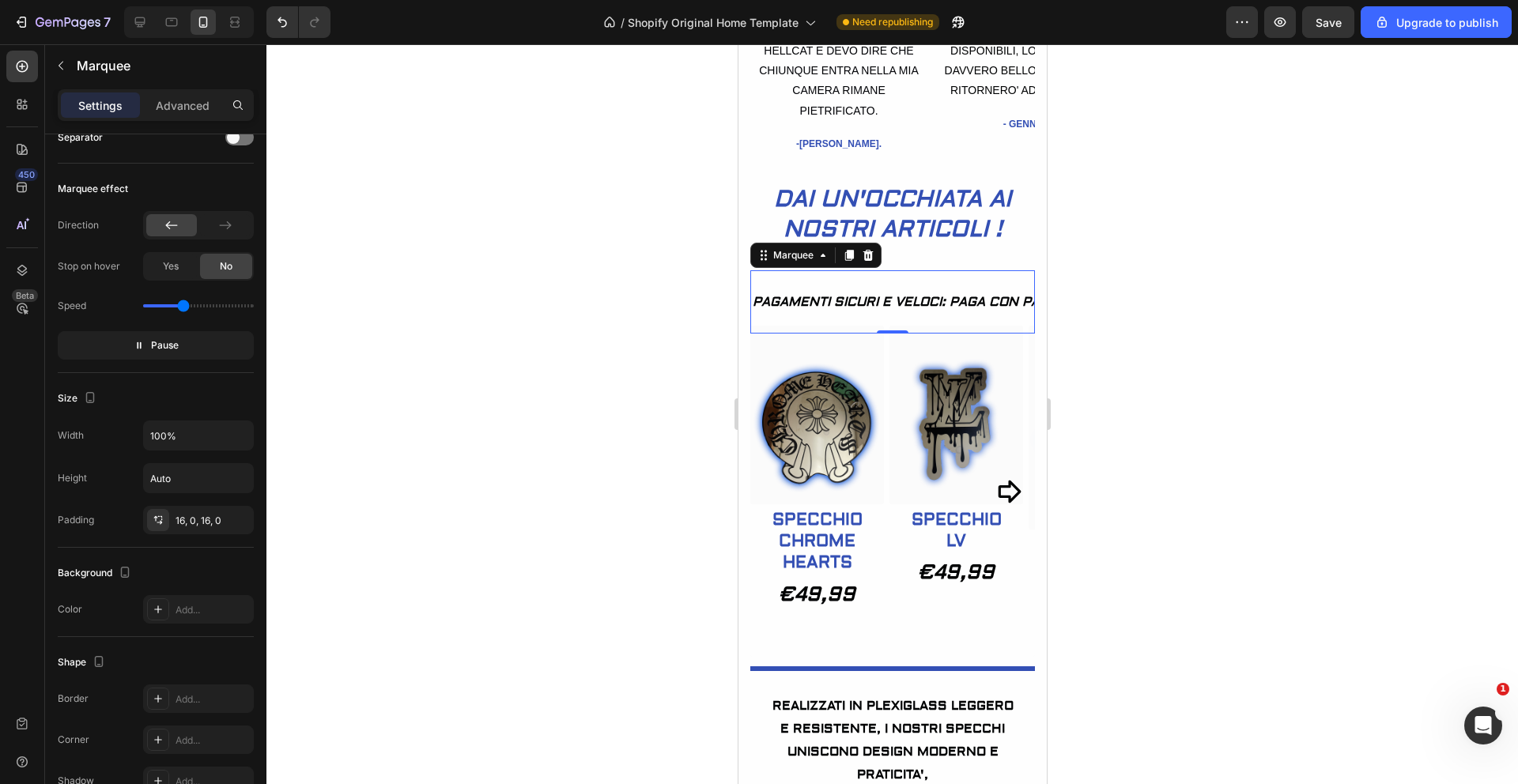
click at [405, 349] on div at bounding box center [892, 415] width 1252 height 740
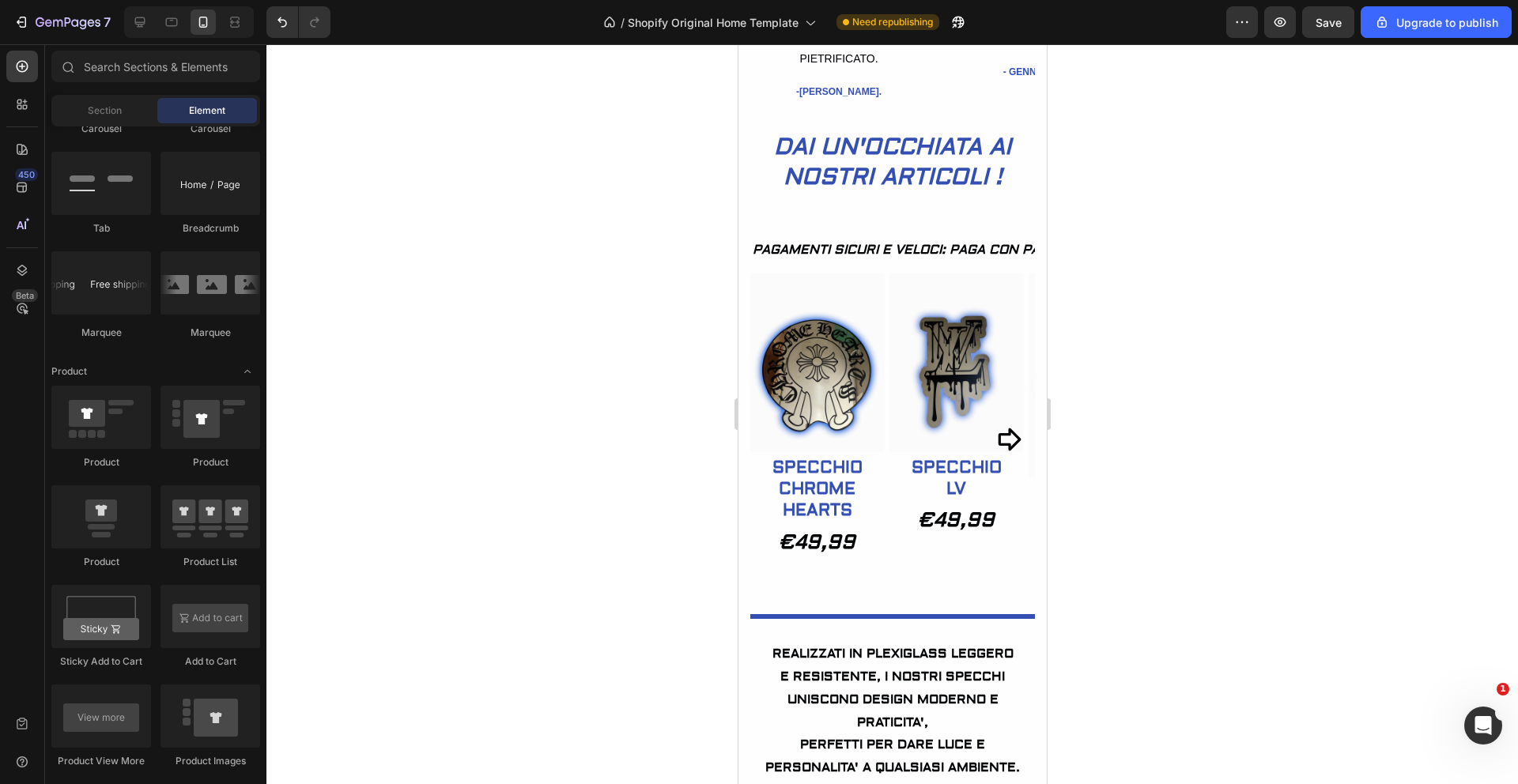
scroll to position [763, 0]
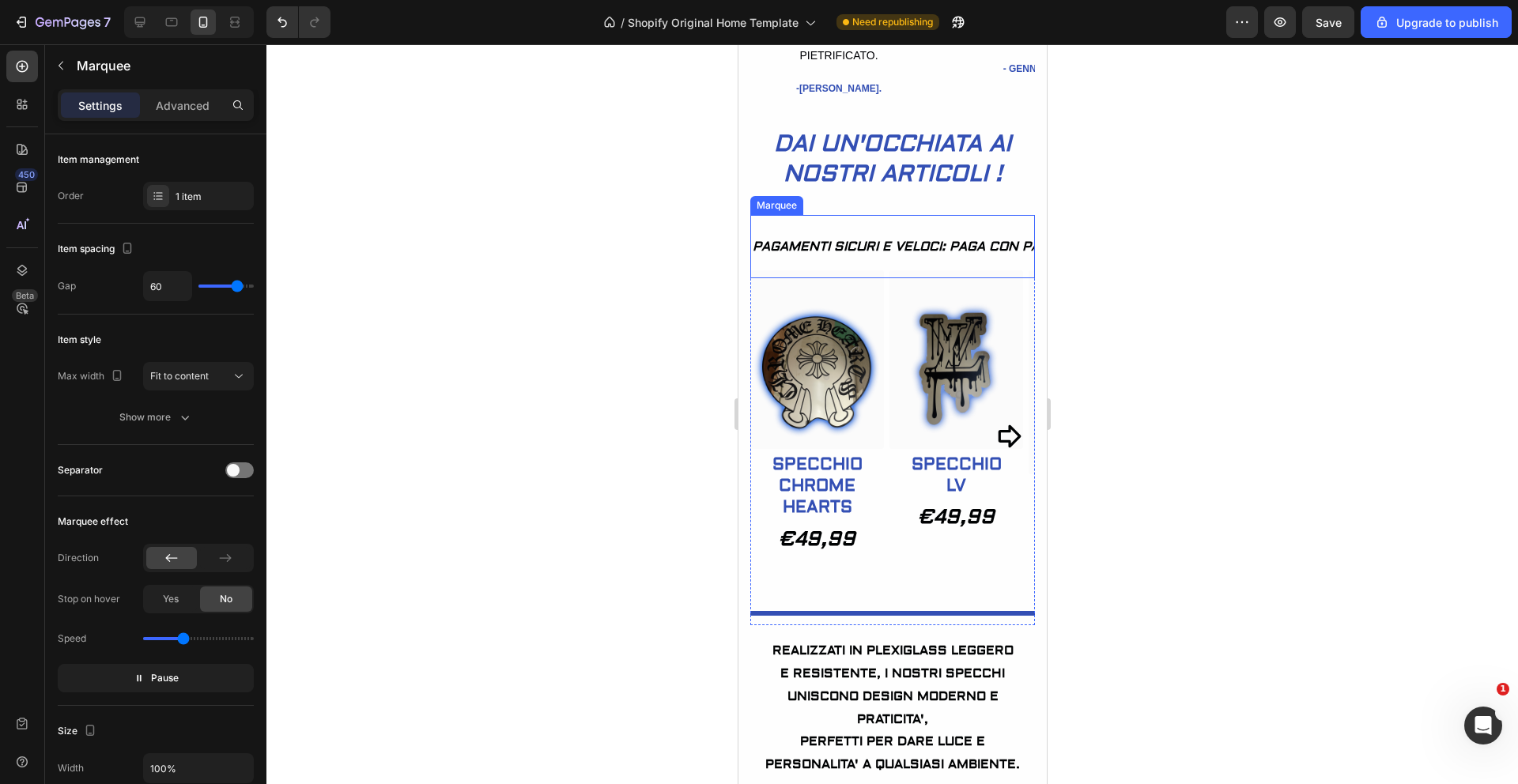
click at [938, 260] on div "PAGAMENTI SICURI E VELOCI: PAGA CON PAYPAL; PAGA ALLA CONSEGNA O CON QUALSIASI …" at bounding box center [892, 246] width 285 height 64
click at [190, 108] on p "Advanced" at bounding box center [183, 105] width 54 height 16
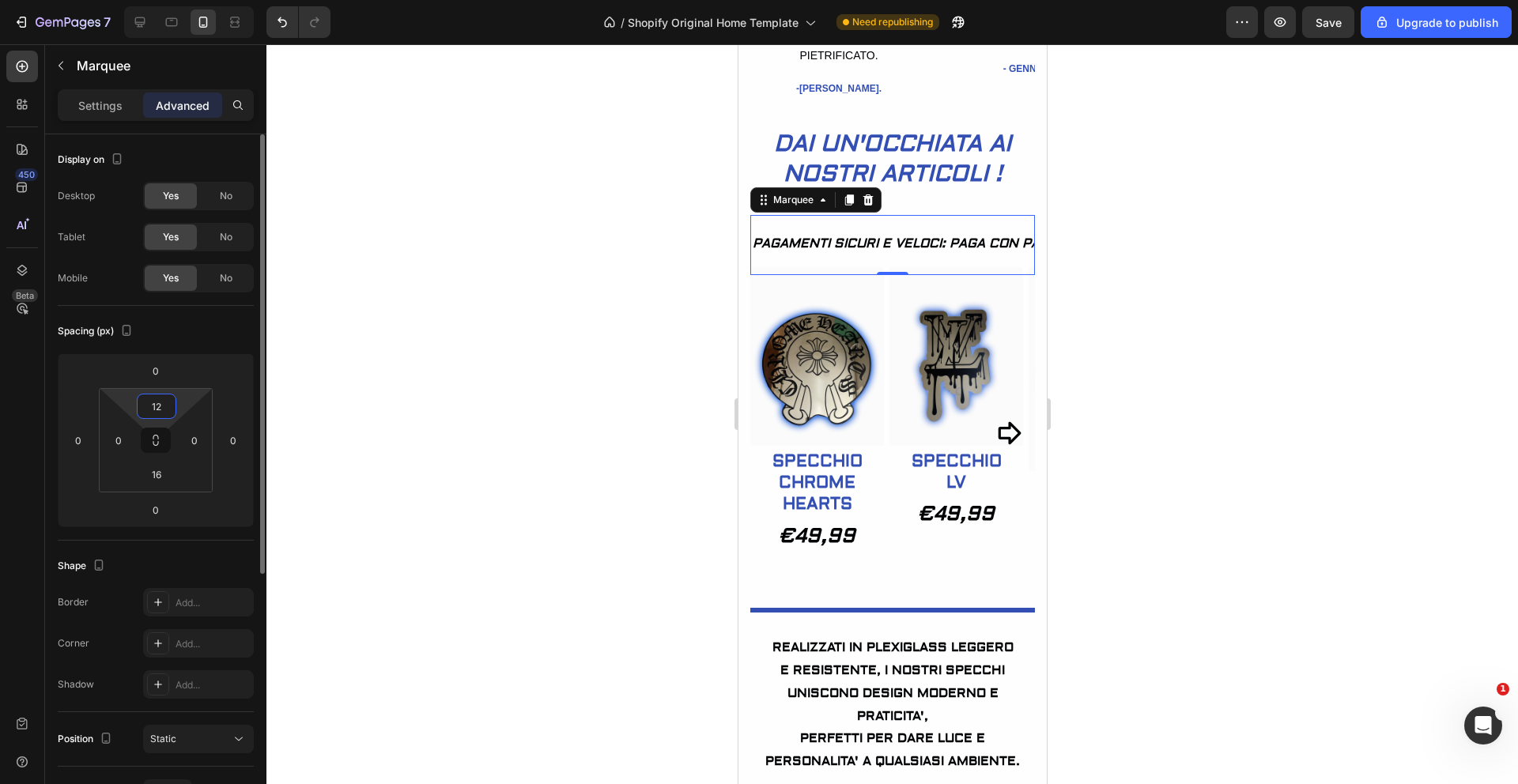
click at [185, 0] on html "7 / Shopify Original Home Template Need republishing Preview Save Upgrade to pu…" at bounding box center [759, 0] width 1518 height 0
type input "6"
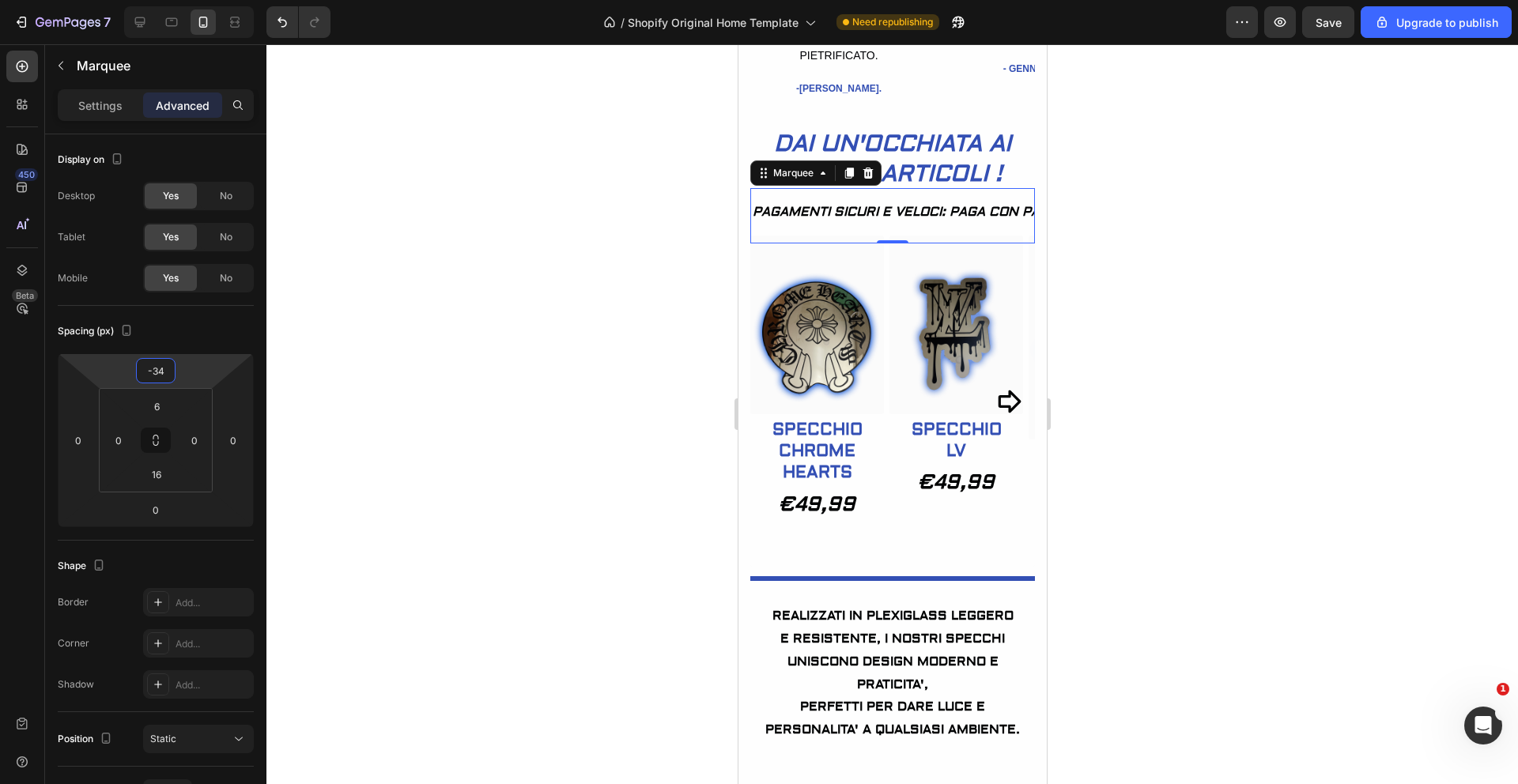
type input "-32"
drag, startPoint x: 199, startPoint y: 377, endPoint x: 197, endPoint y: 390, distance: 13.2
click at [197, 0] on html "7 / Shopify Original Home Template Need republishing Preview Save Upgrade to pu…" at bounding box center [759, 0] width 1518 height 0
click at [474, 399] on div at bounding box center [892, 415] width 1252 height 740
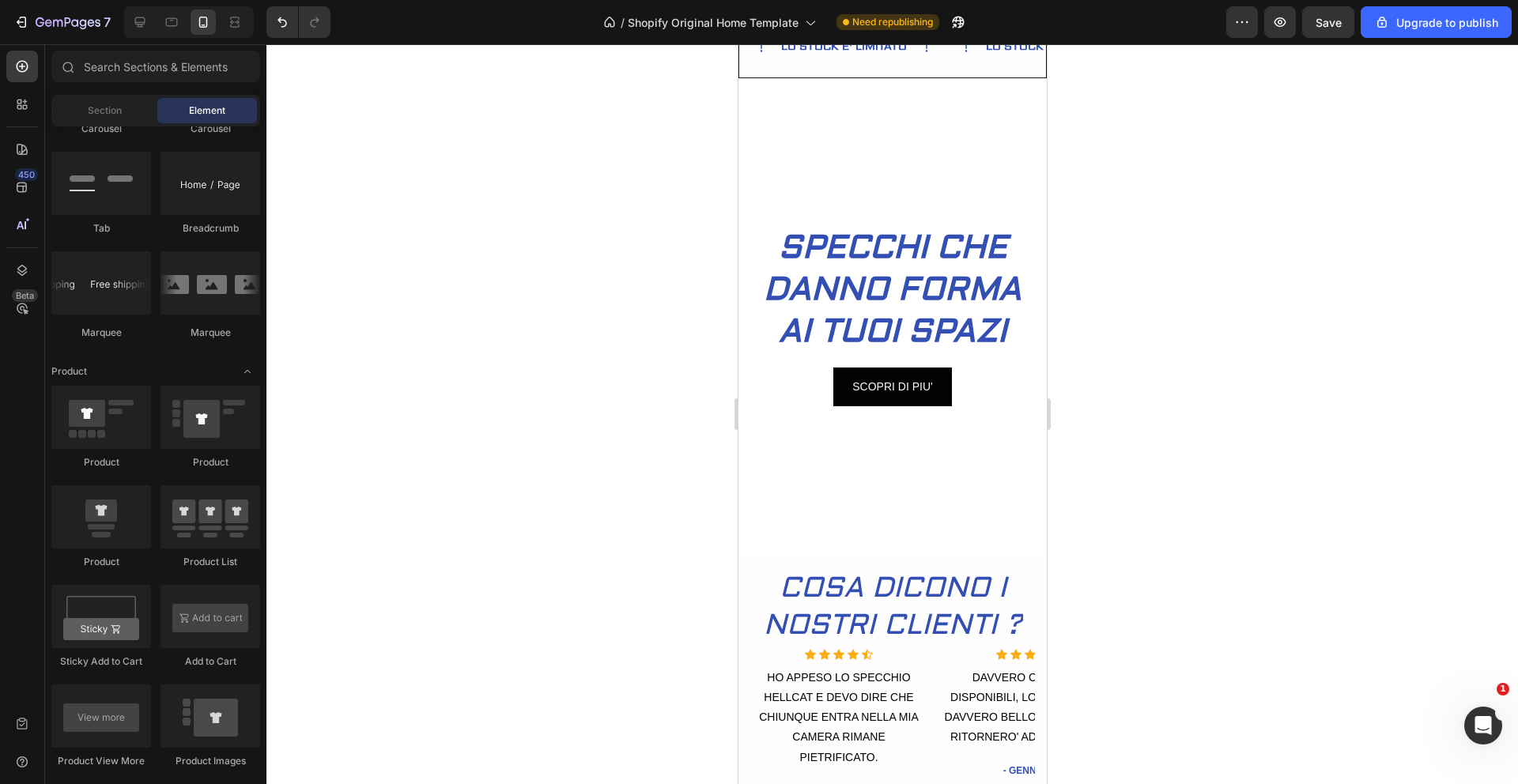
scroll to position [0, 0]
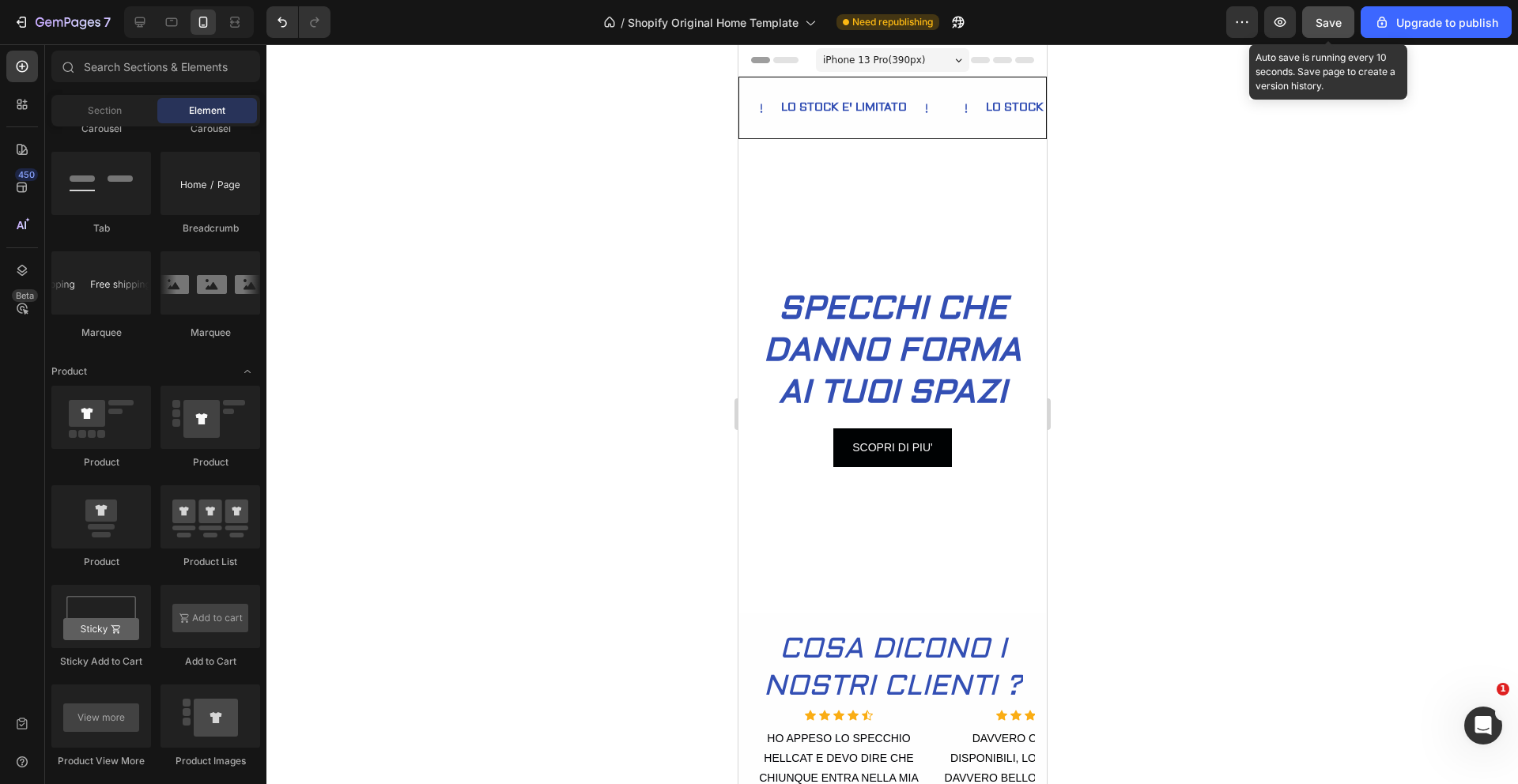
click at [1333, 21] on span "Save" at bounding box center [1329, 23] width 26 height 13
click at [1337, 31] on button "Save" at bounding box center [1329, 22] width 52 height 31
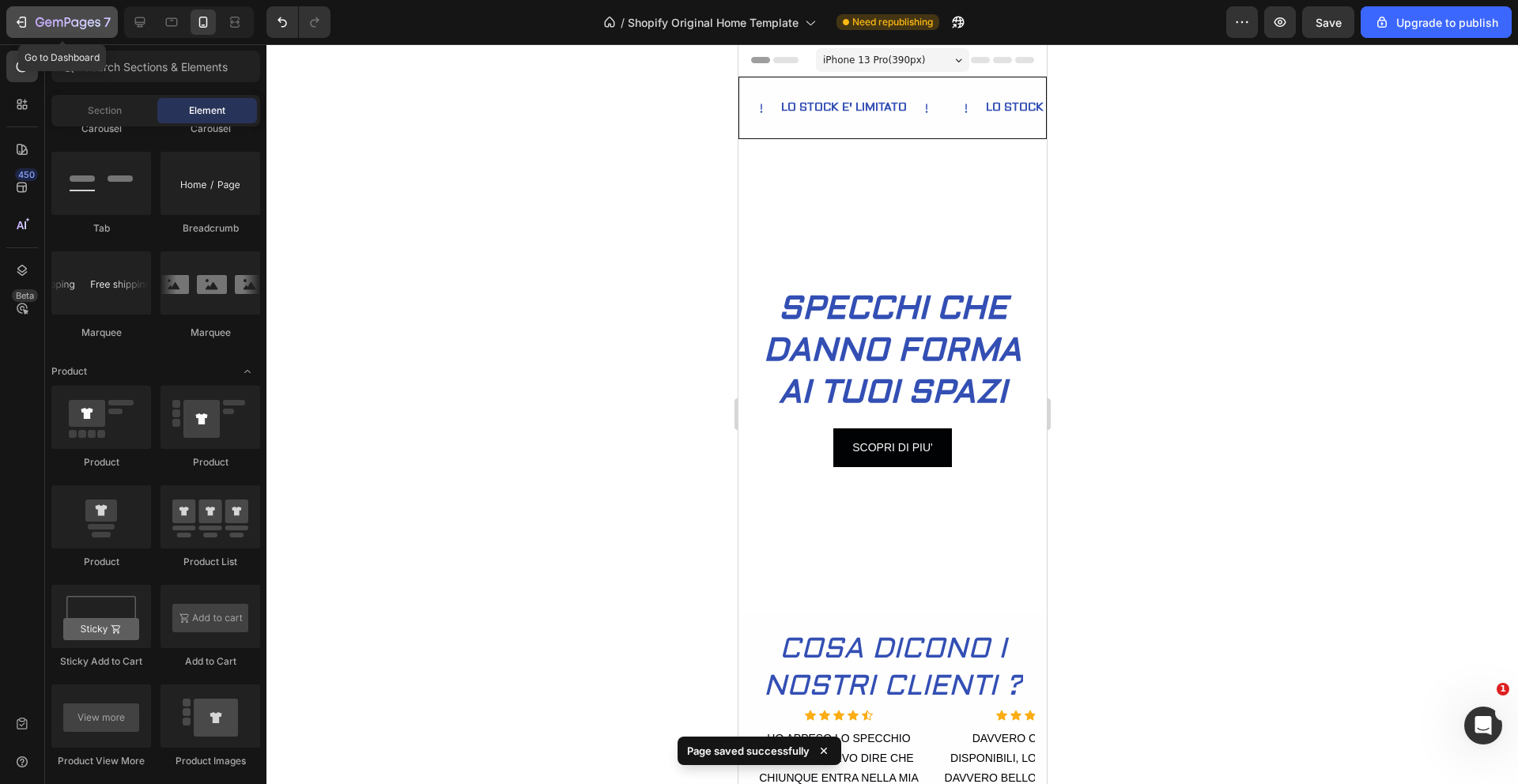
click at [28, 15] on icon "button" at bounding box center [21, 22] width 16 height 16
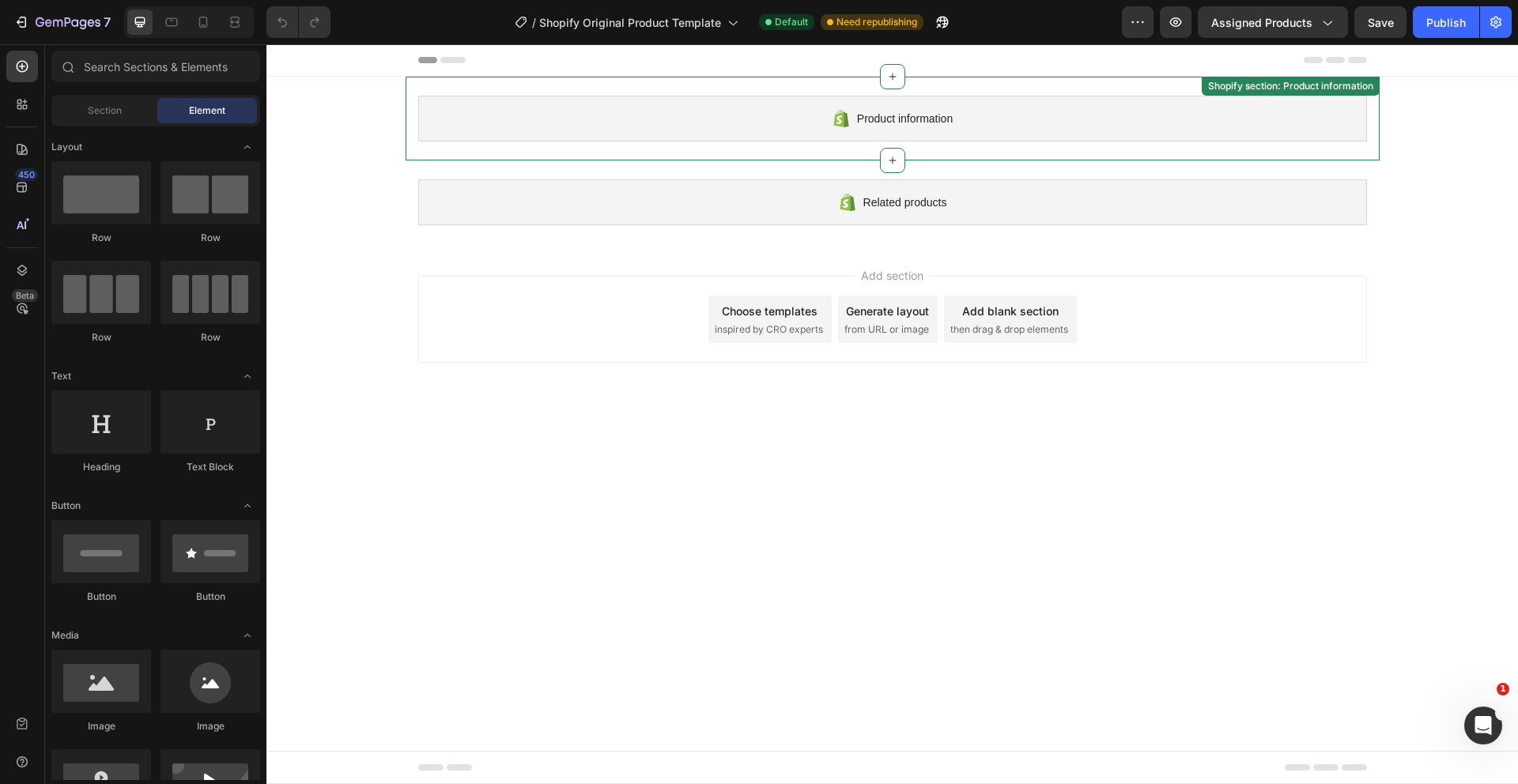
click at [971, 147] on div "Product information Shopify section: Product information" at bounding box center [893, 119] width 975 height 84
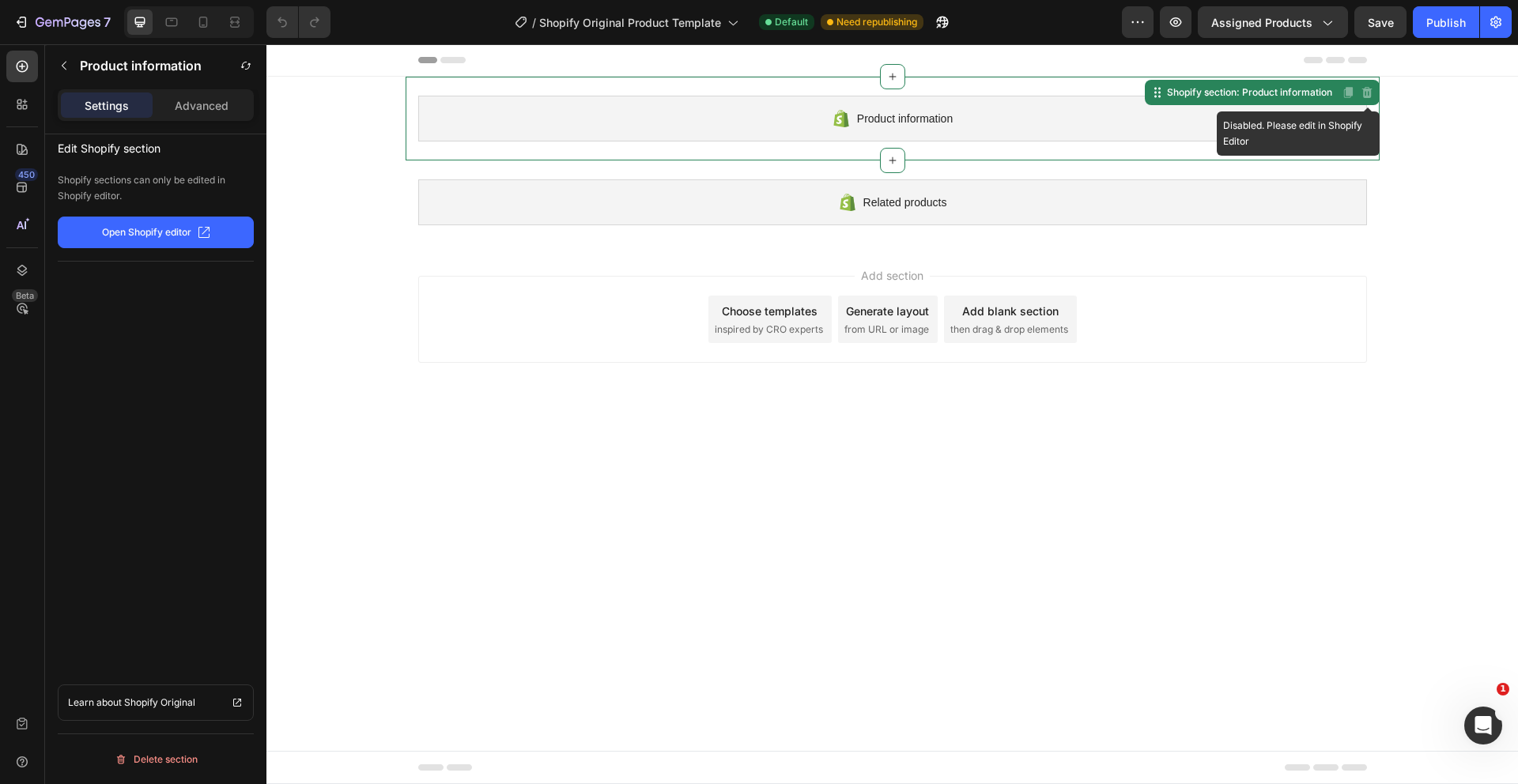
click at [1370, 88] on icon at bounding box center [1367, 92] width 12 height 12
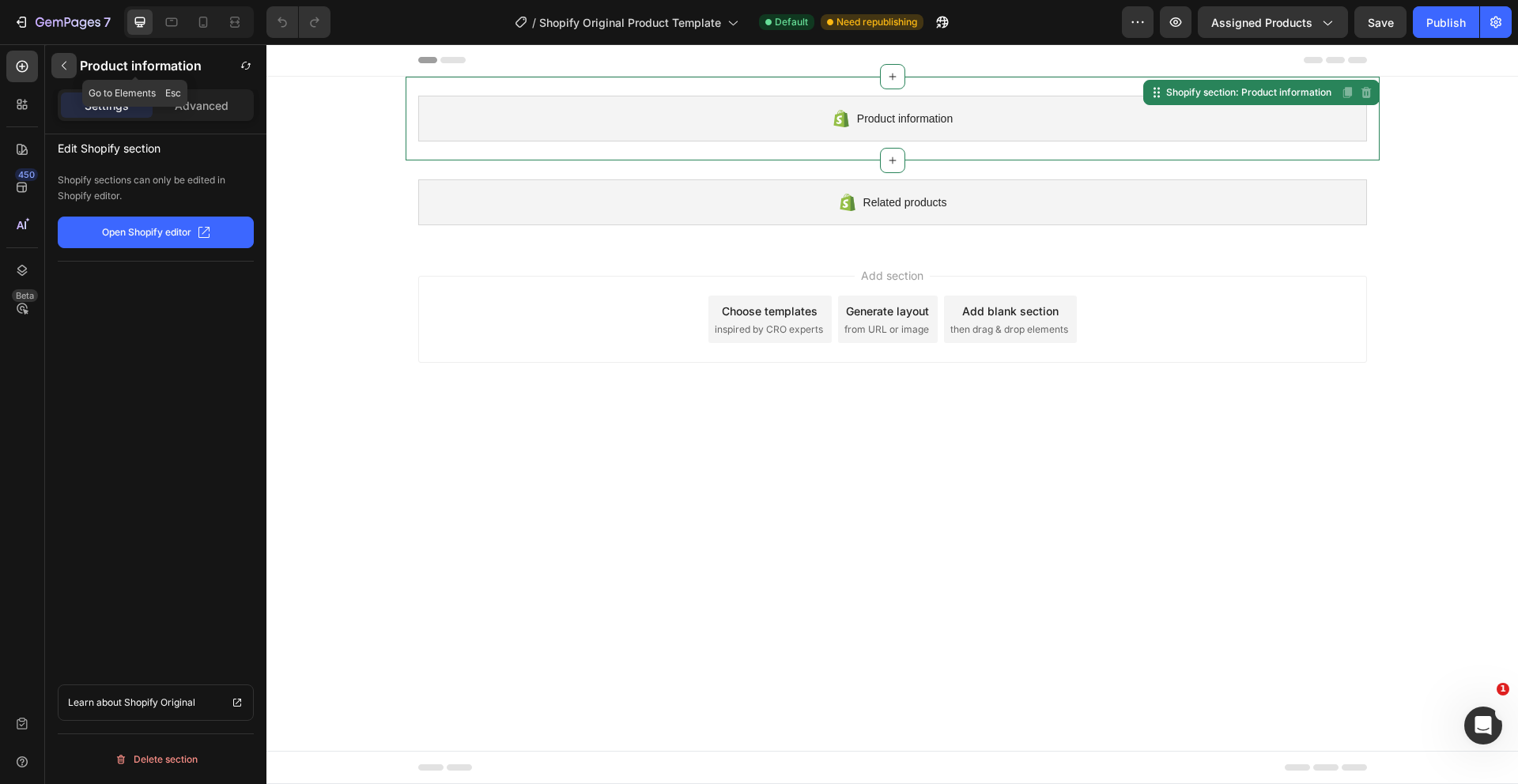
click at [61, 67] on icon "button" at bounding box center [64, 65] width 12 height 12
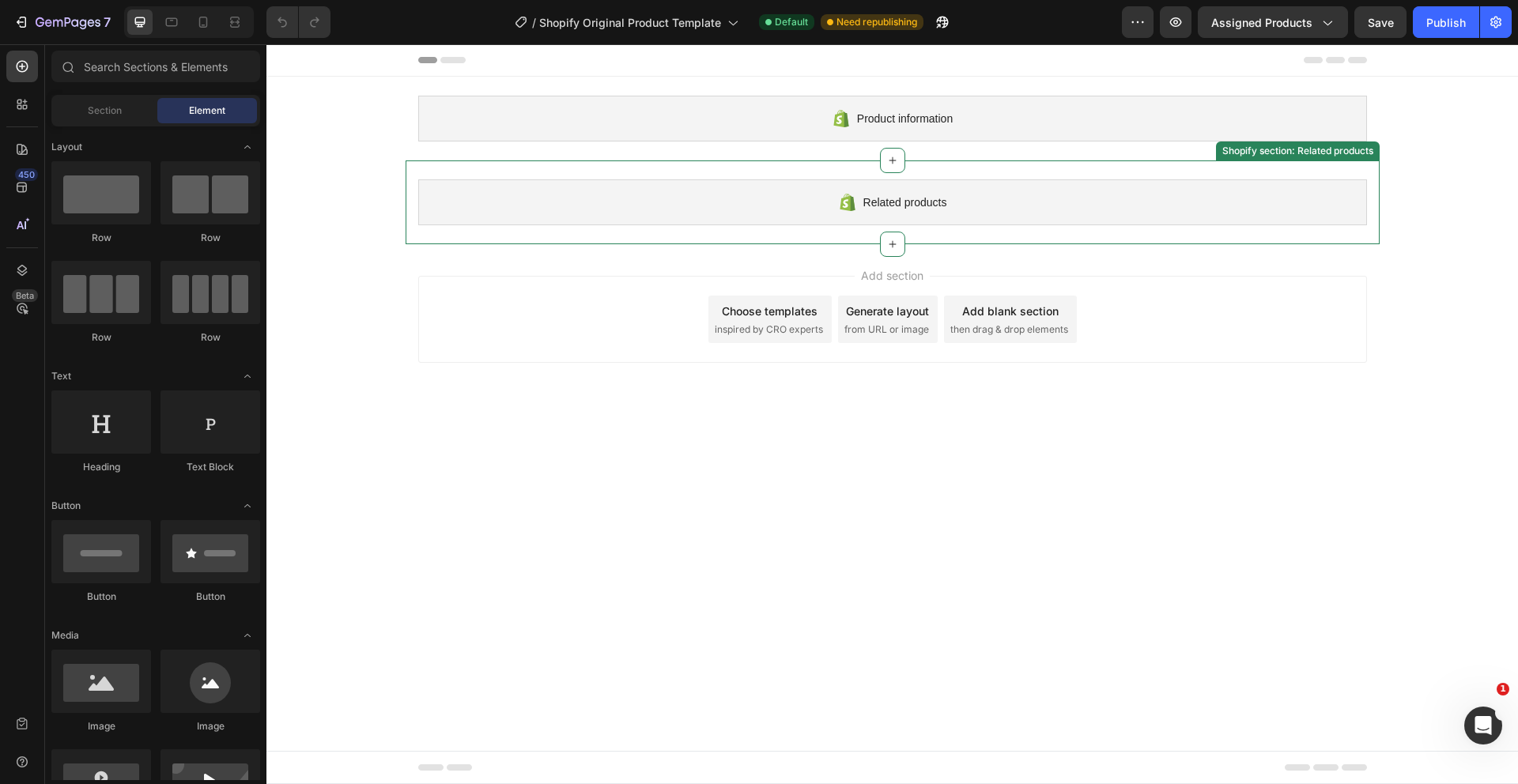
click at [713, 231] on div "Related products Shopify section: Related products" at bounding box center [893, 203] width 975 height 84
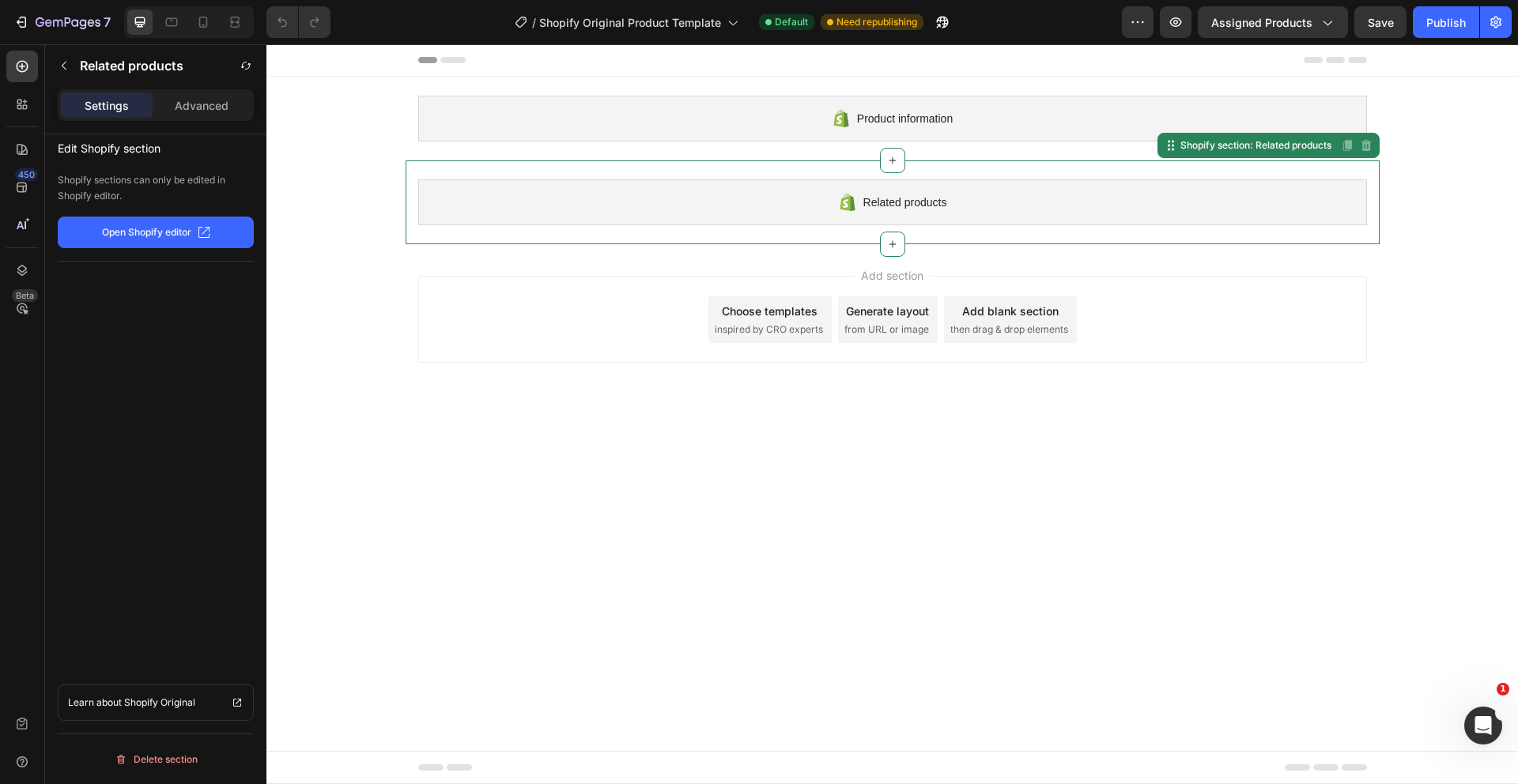
click at [375, 292] on div "Add section Choose templates inspired by CRO experts Generate layout from URL o…" at bounding box center [892, 323] width 1252 height 157
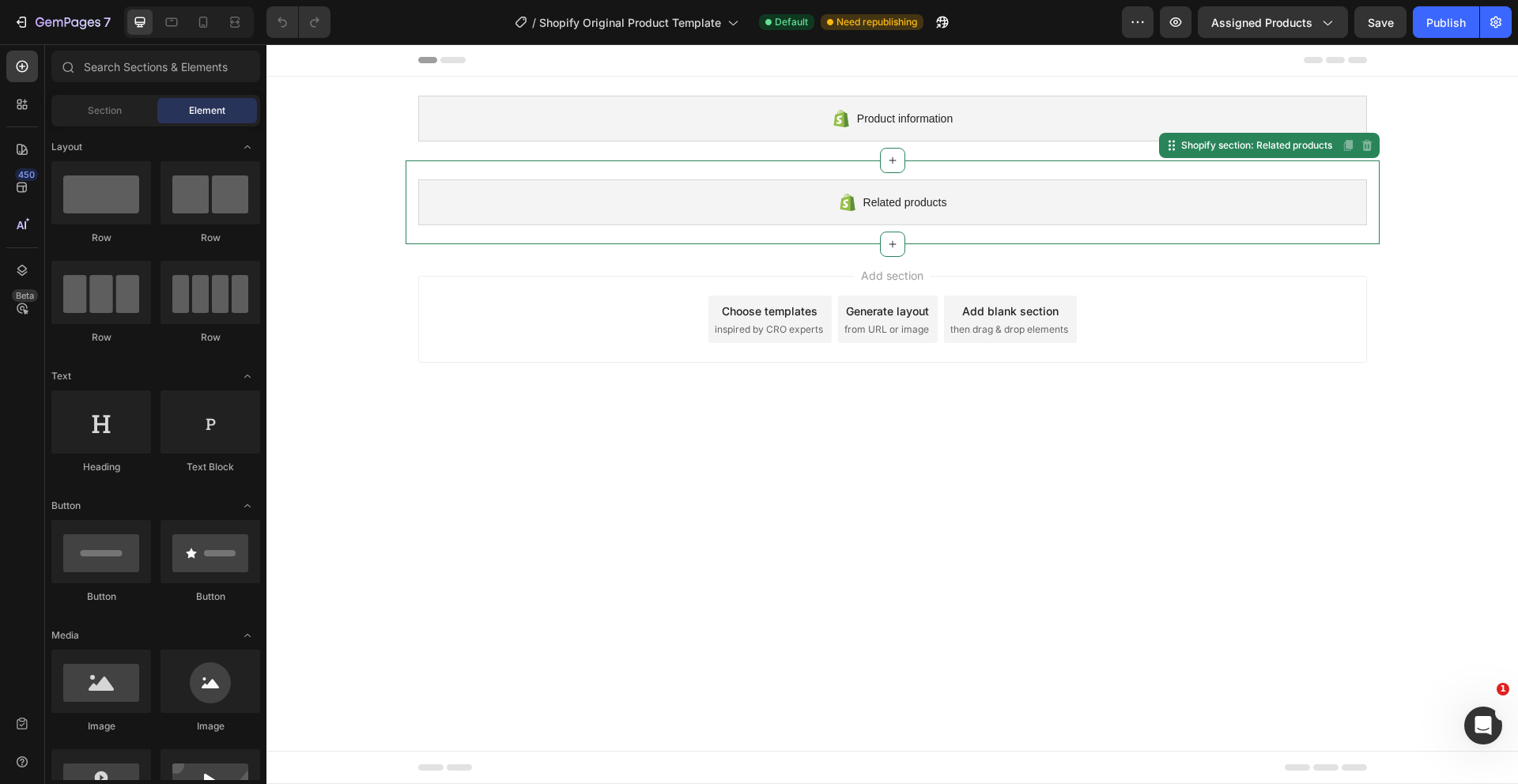
click at [541, 228] on div "Related products Shopify section: Related products Disabled. Please edit in Sho…" at bounding box center [893, 203] width 975 height 84
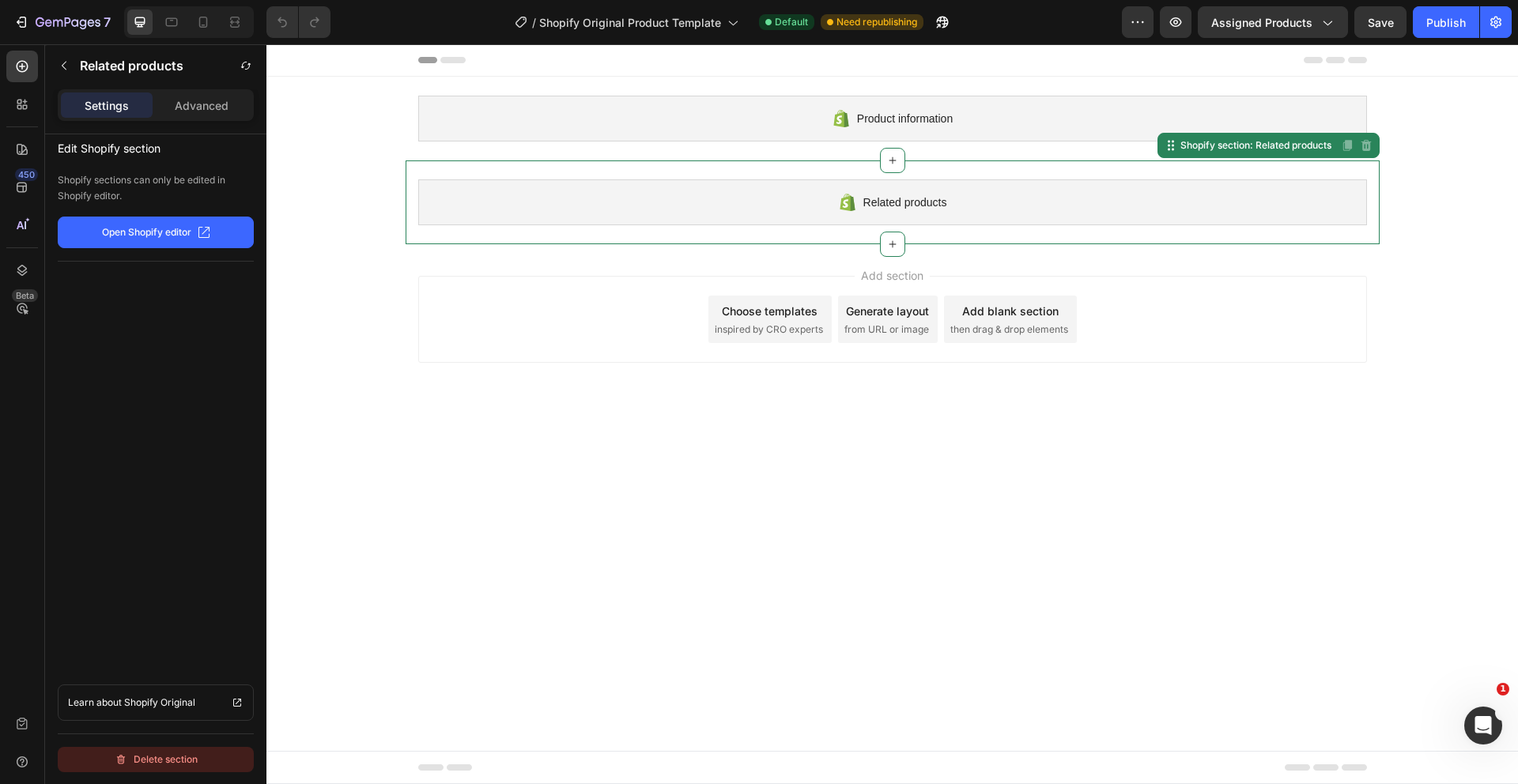
click at [132, 760] on div "Delete section" at bounding box center [155, 760] width 83 height 19
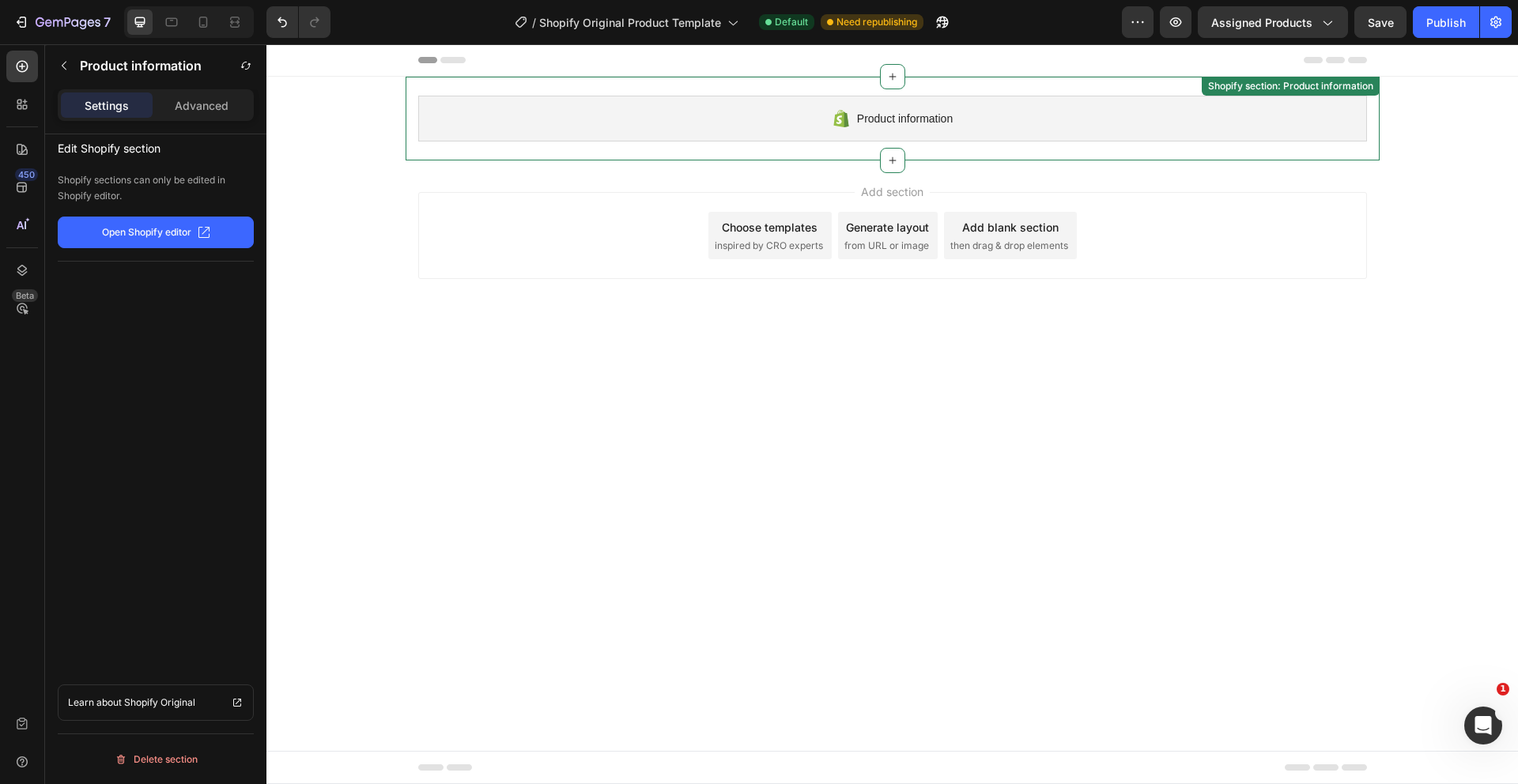
click at [548, 147] on div "Product information Shopify section: Product information" at bounding box center [893, 119] width 975 height 84
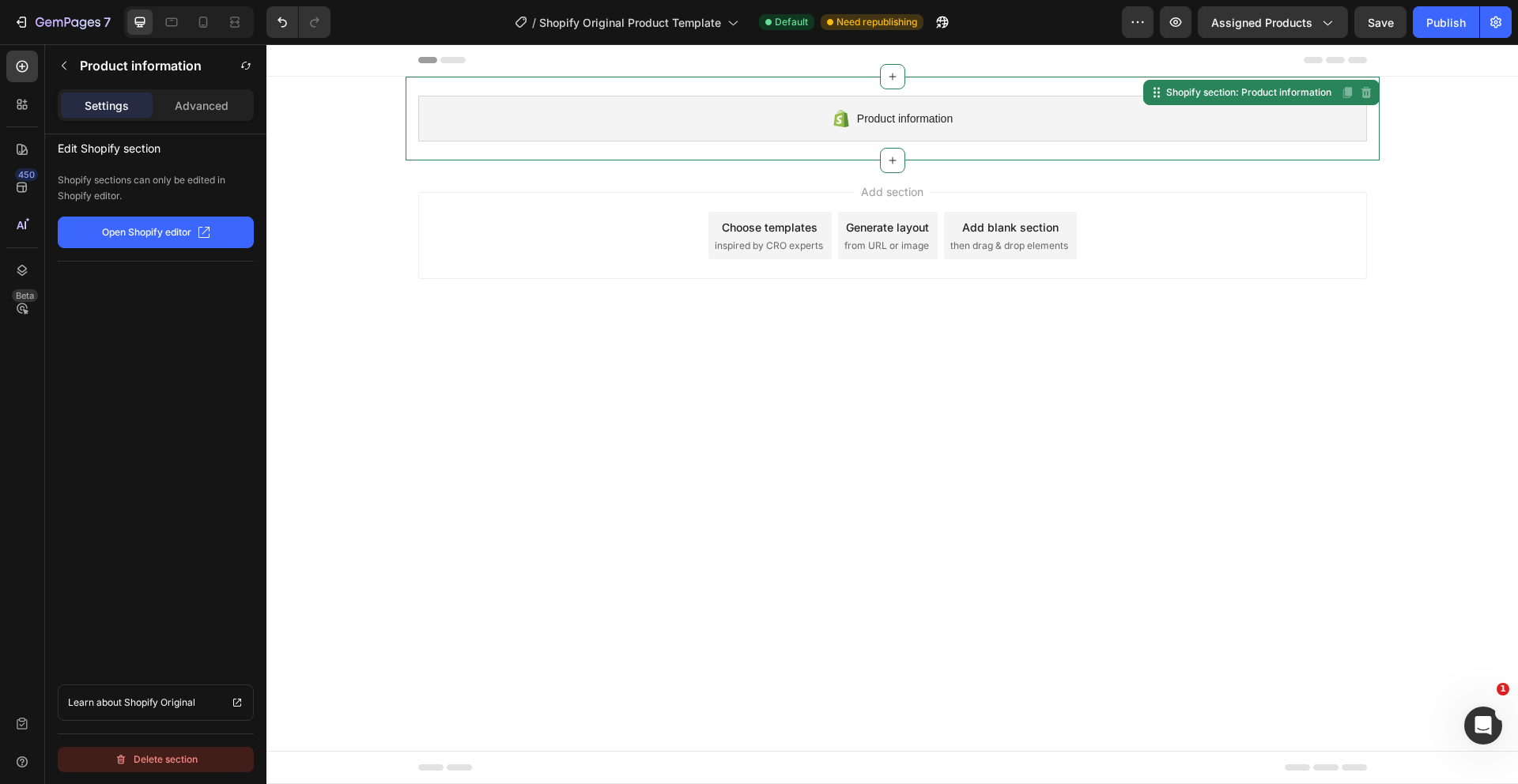
click at [143, 752] on div "Delete section" at bounding box center [155, 760] width 83 height 19
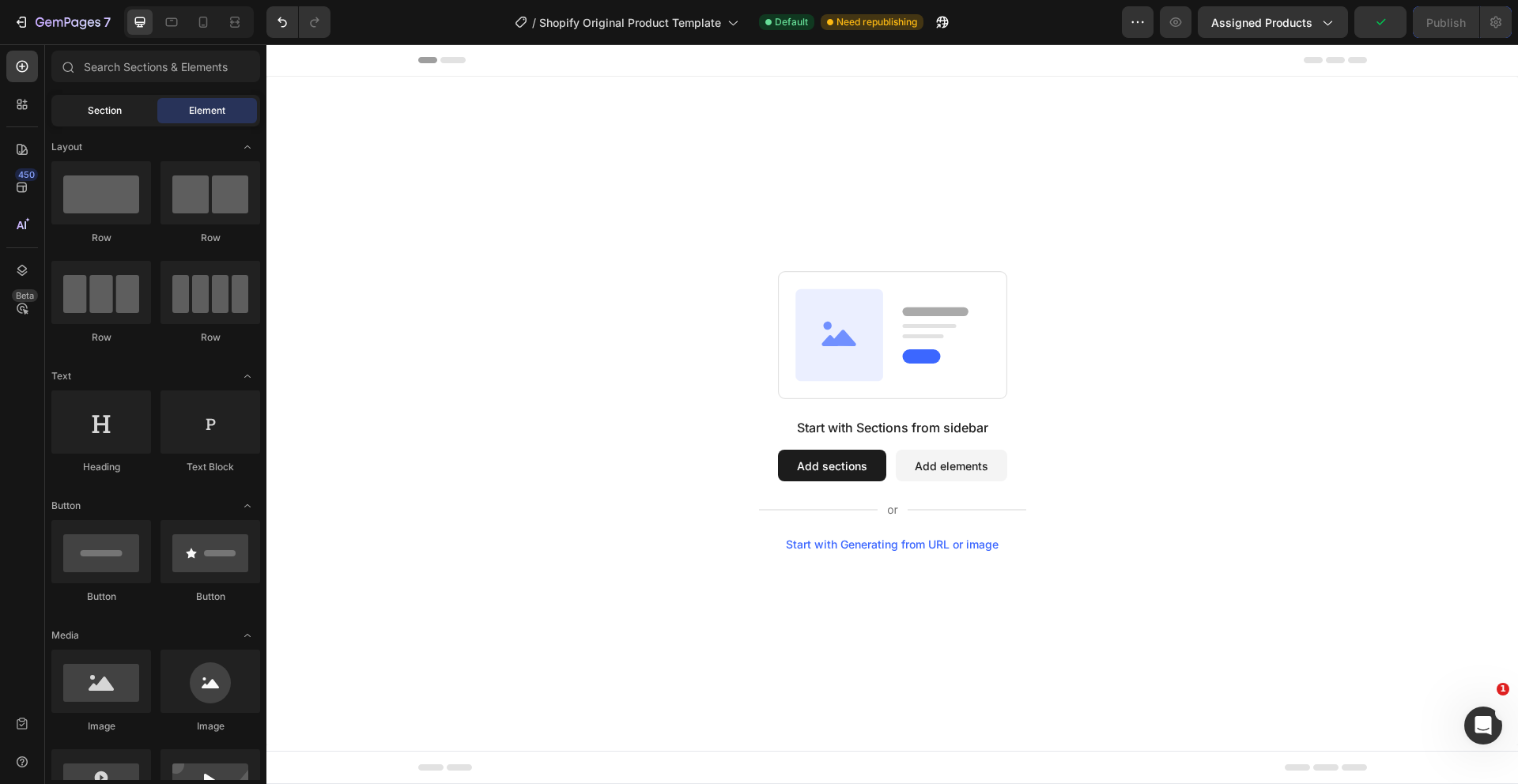
click at [101, 101] on div "Section" at bounding box center [104, 110] width 100 height 26
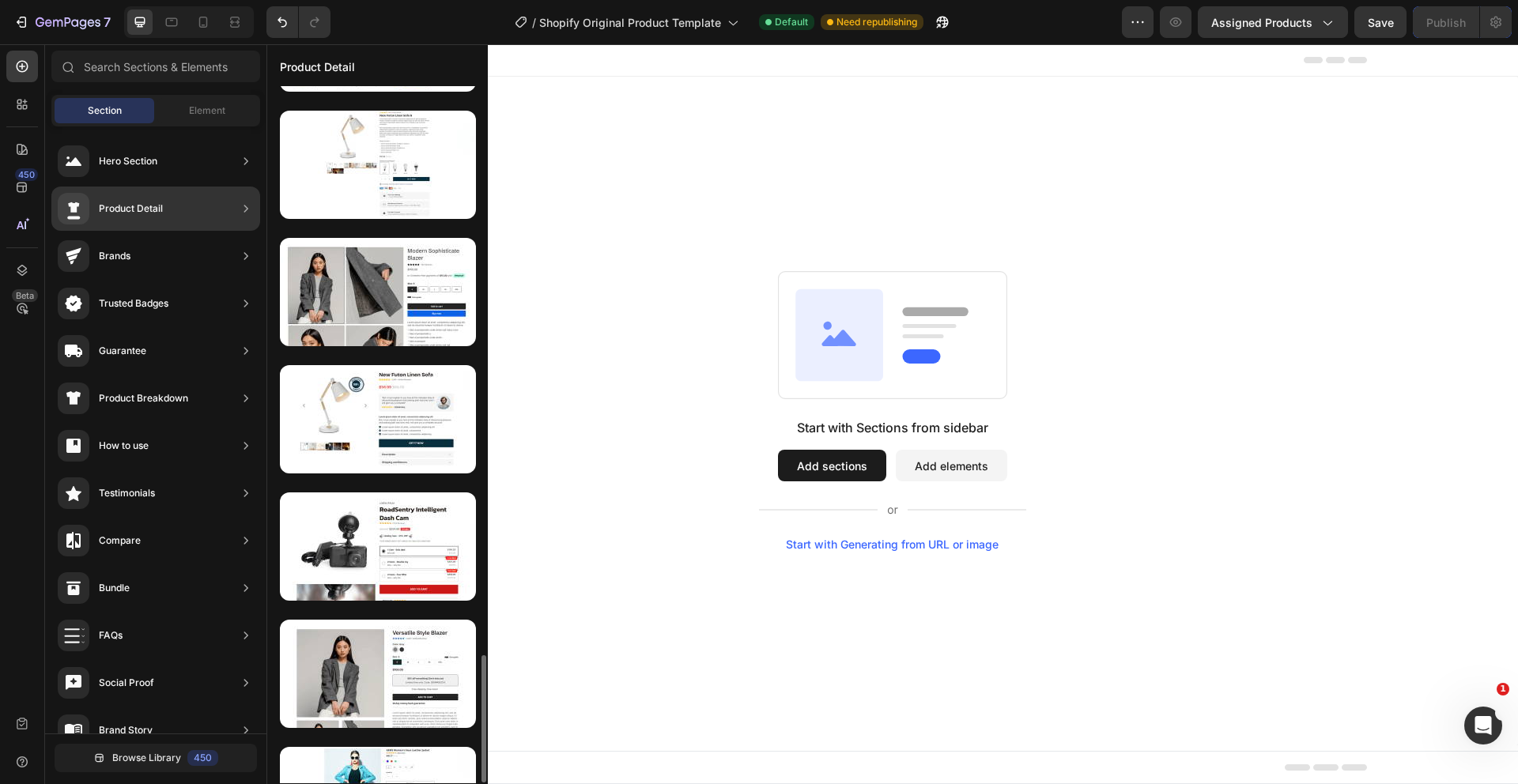
scroll to position [3048, 0]
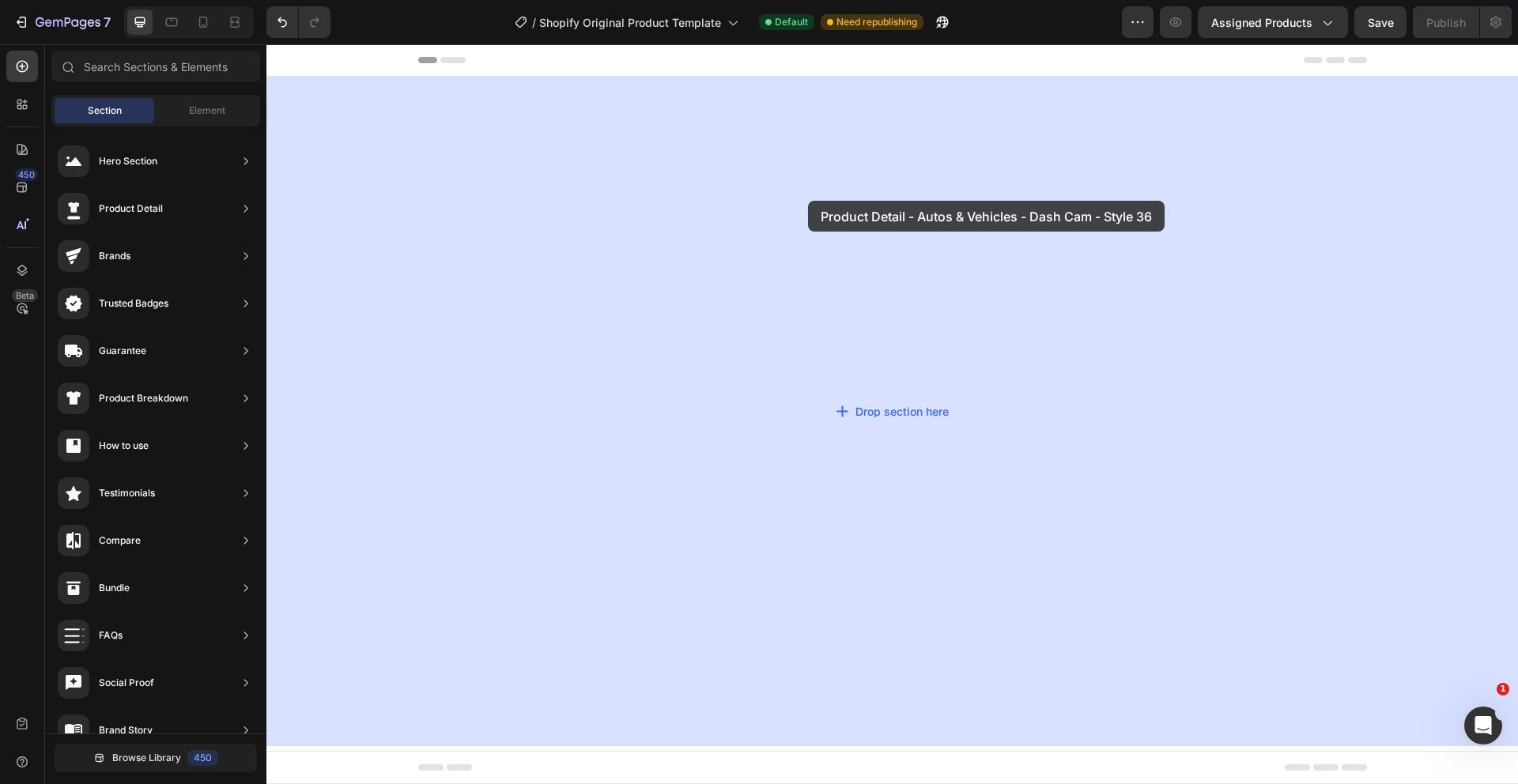
drag, startPoint x: 648, startPoint y: 556, endPoint x: 806, endPoint y: 206, distance: 384.0
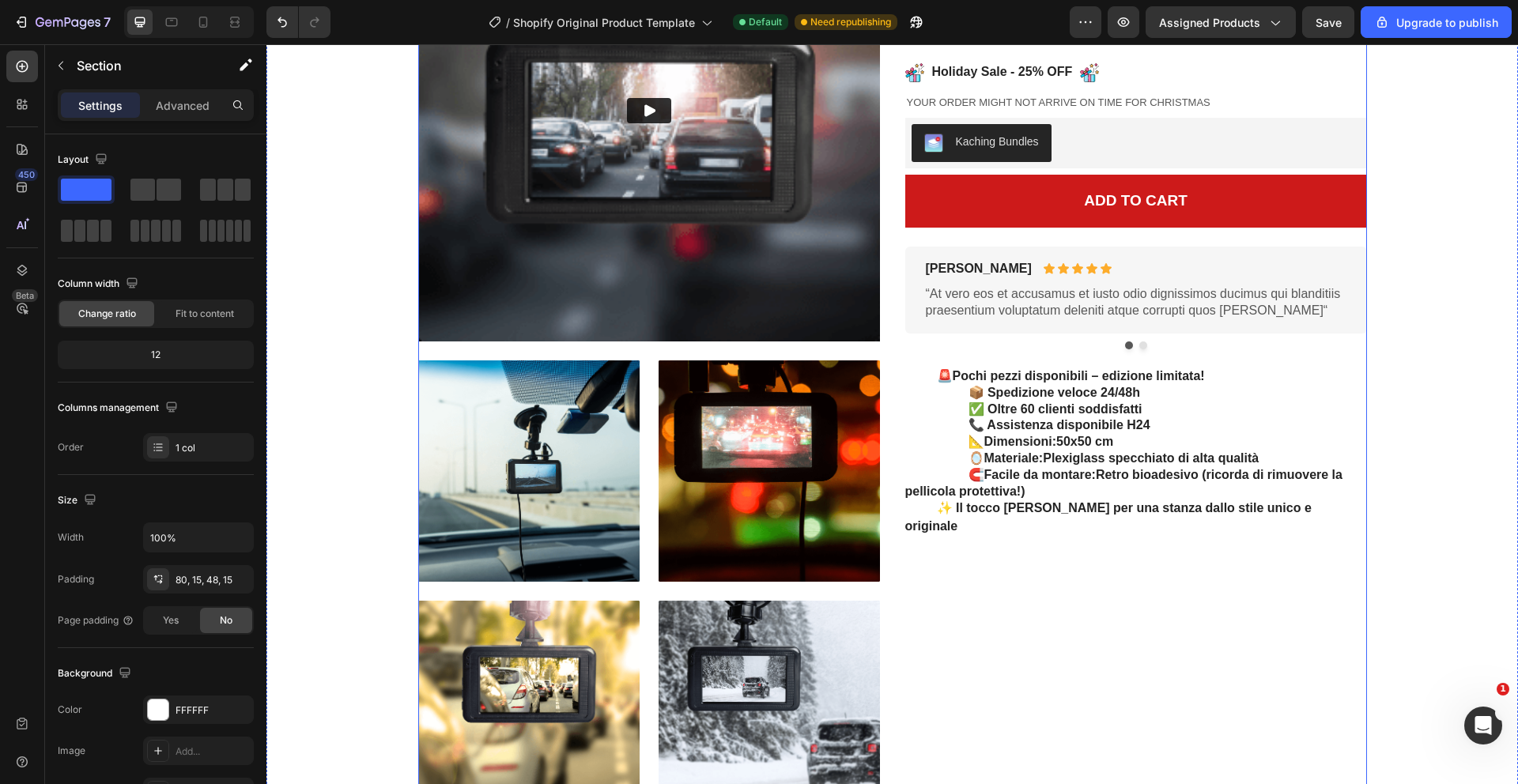
scroll to position [0, 0]
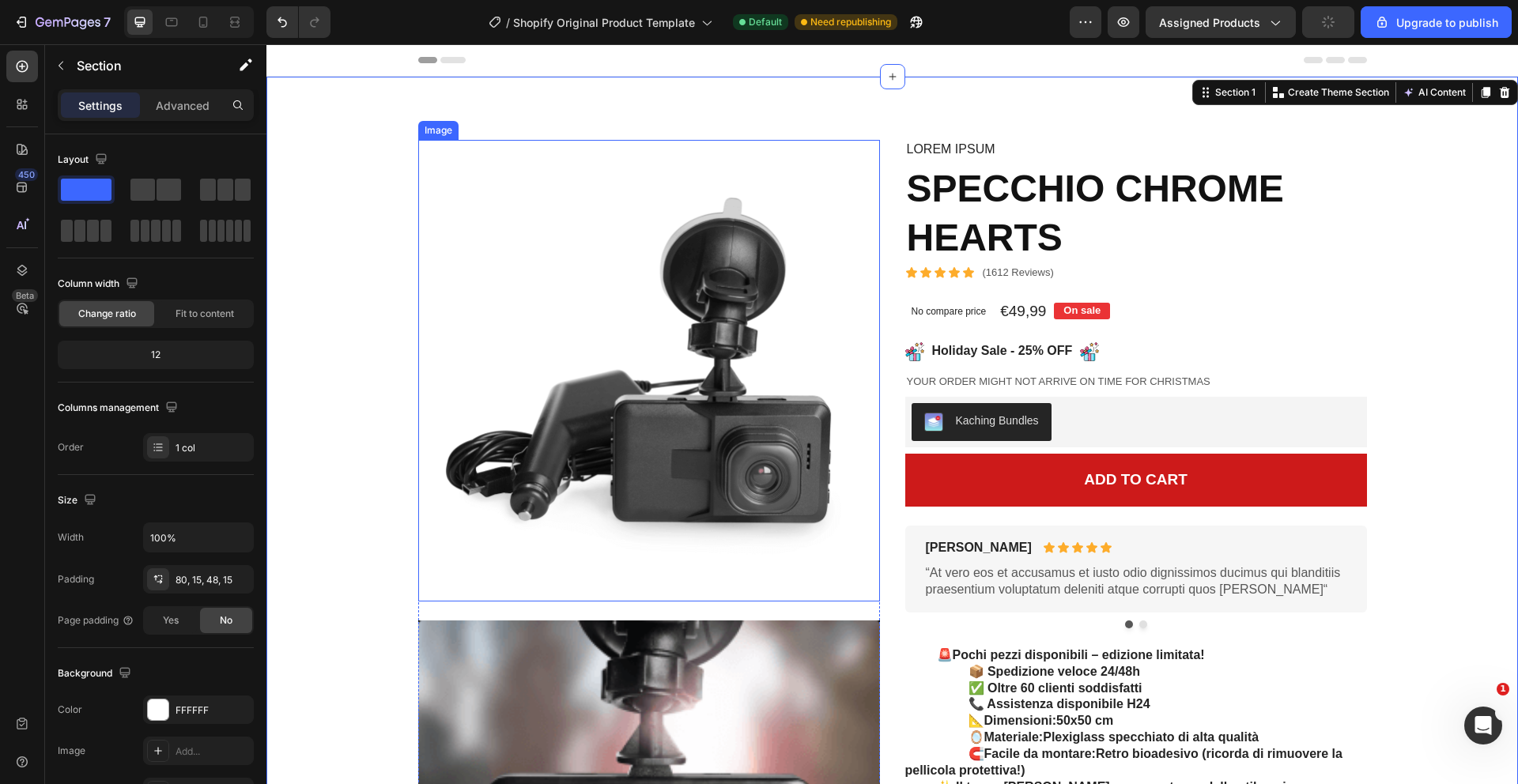
click at [618, 336] on img at bounding box center [649, 370] width 462 height 461
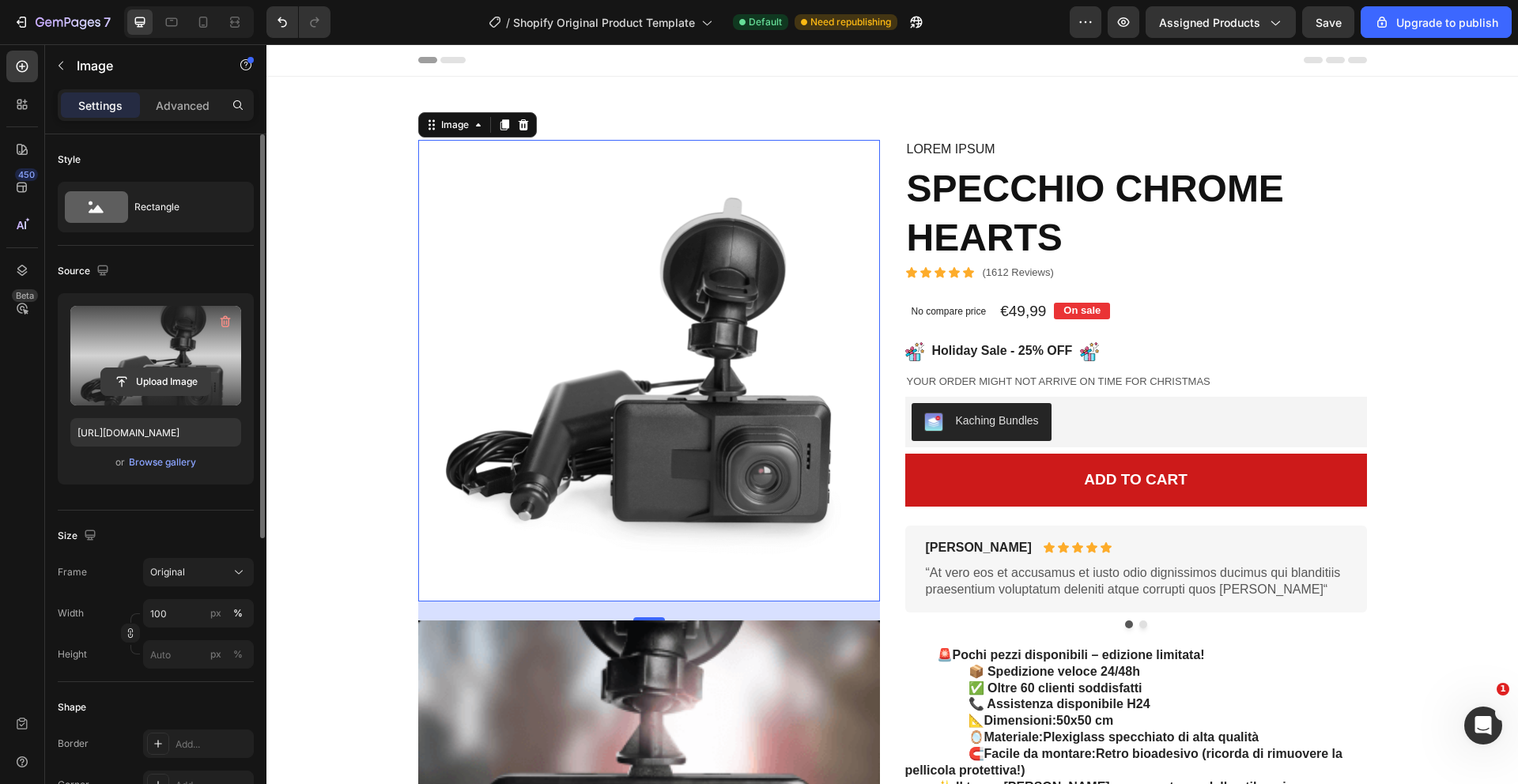
click at [172, 373] on input "file" at bounding box center [155, 382] width 109 height 27
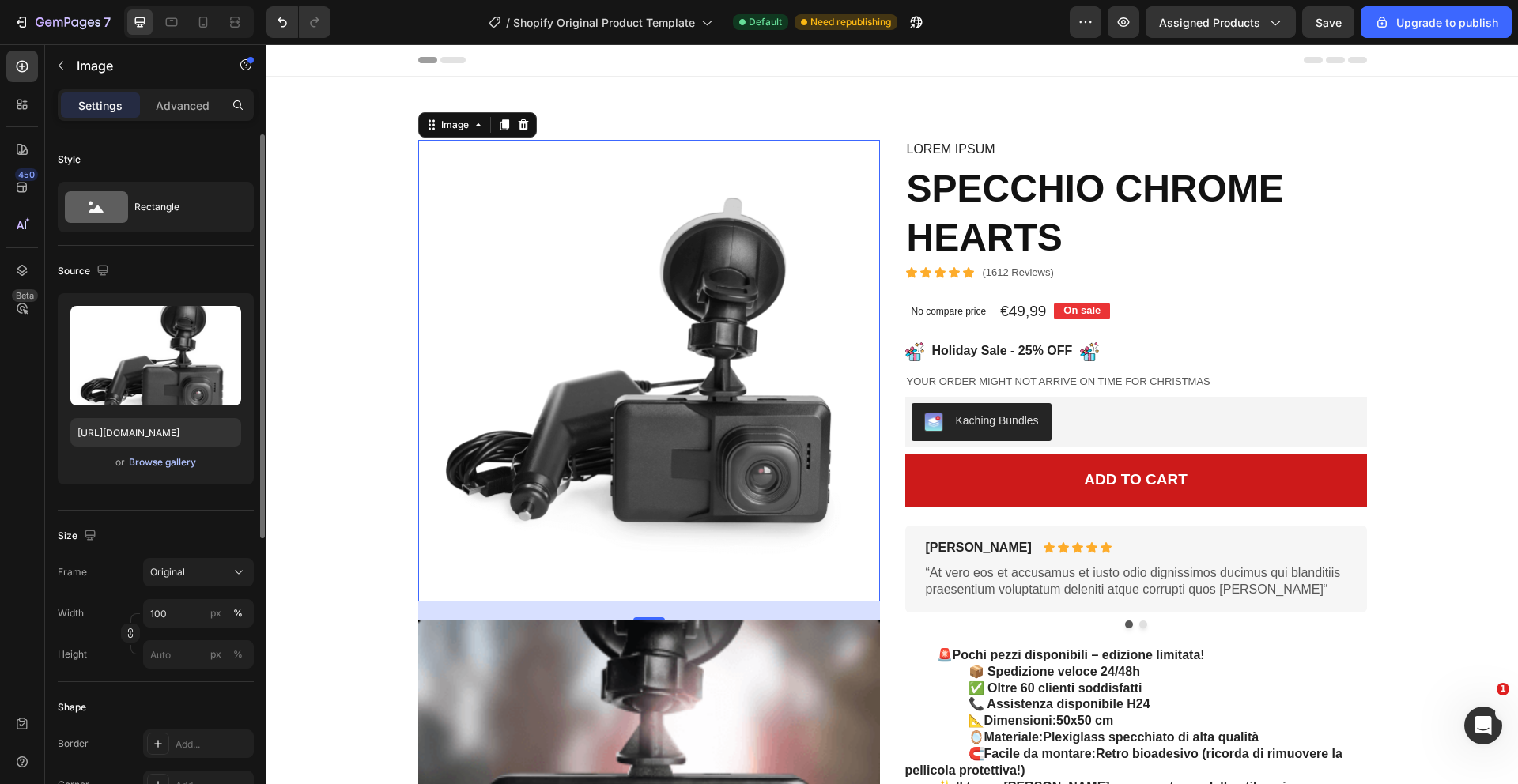
click at [171, 462] on div "Browse gallery" at bounding box center [162, 462] width 68 height 14
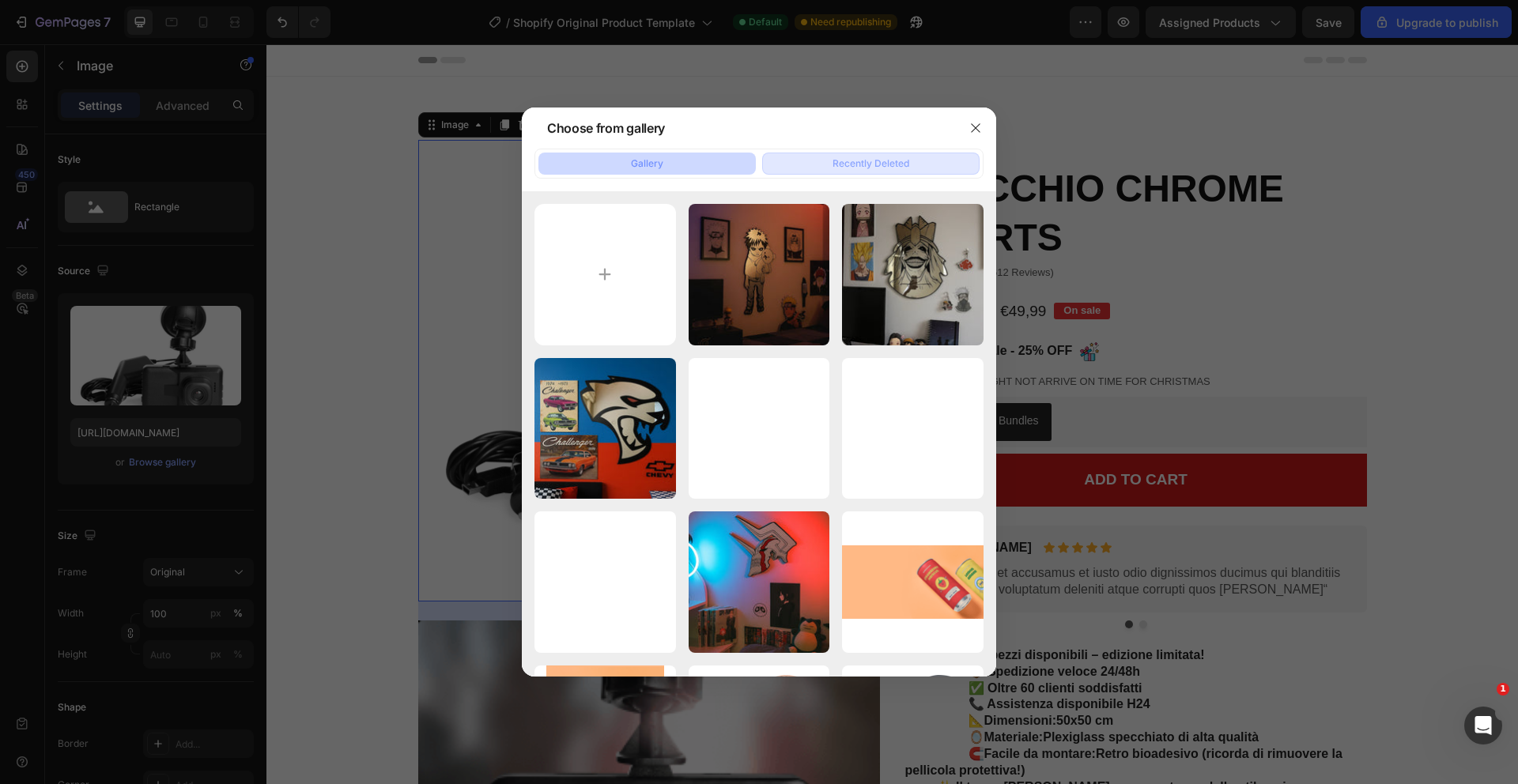
click at [853, 163] on div "Recently Deleted" at bounding box center [871, 164] width 77 height 14
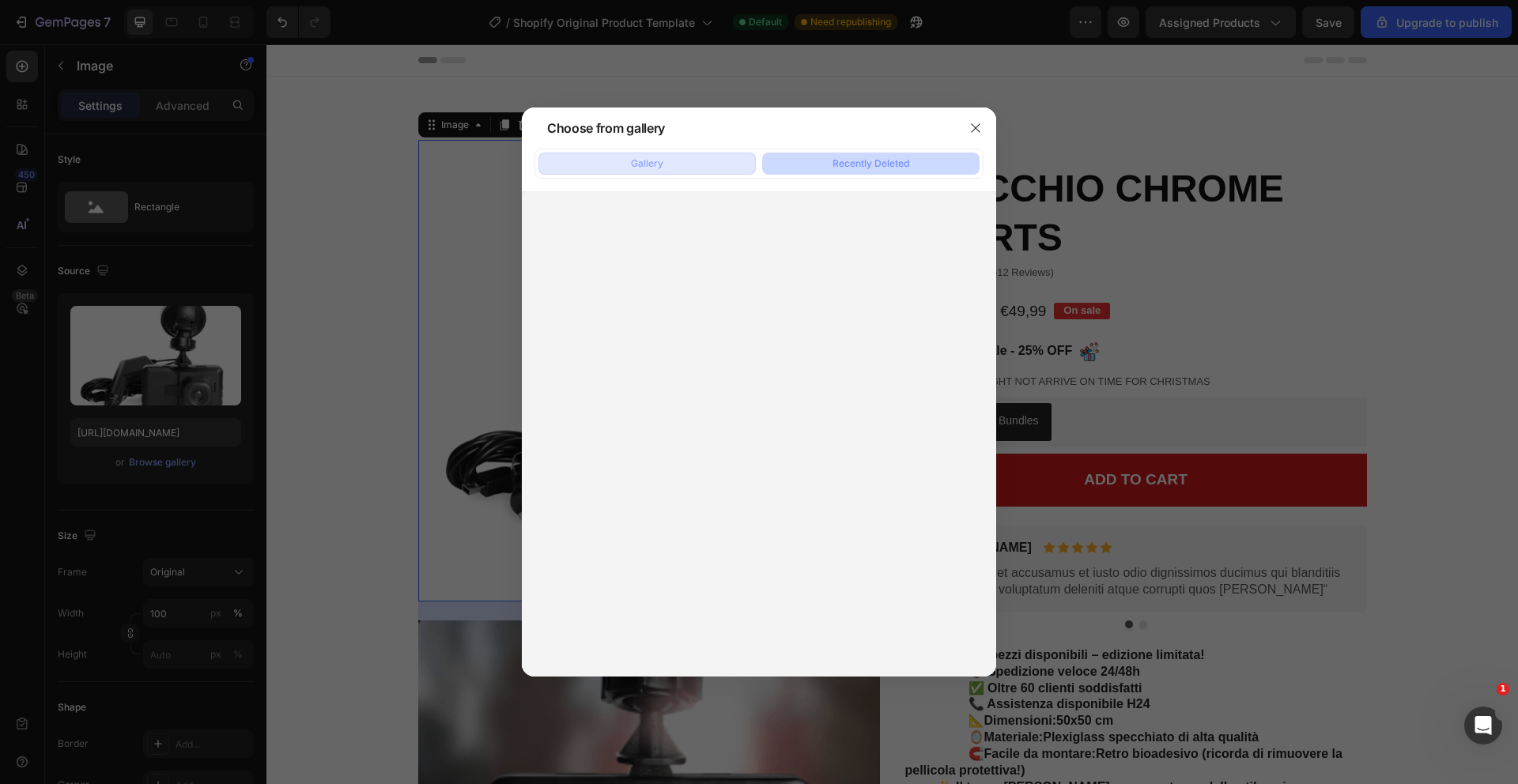
click at [713, 152] on button "Gallery" at bounding box center [647, 163] width 218 height 22
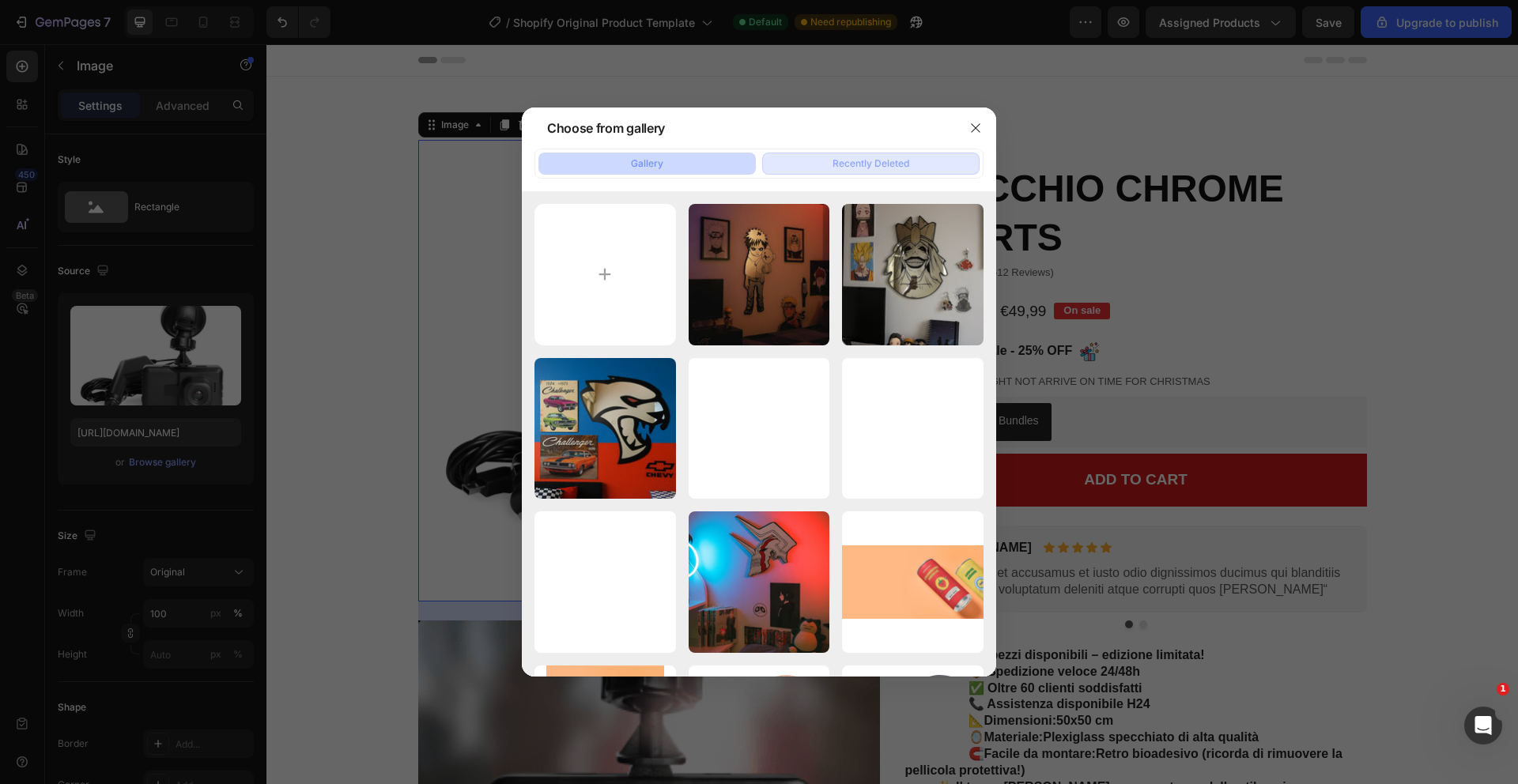
click at [926, 154] on button "Recently Deleted" at bounding box center [871, 163] width 218 height 22
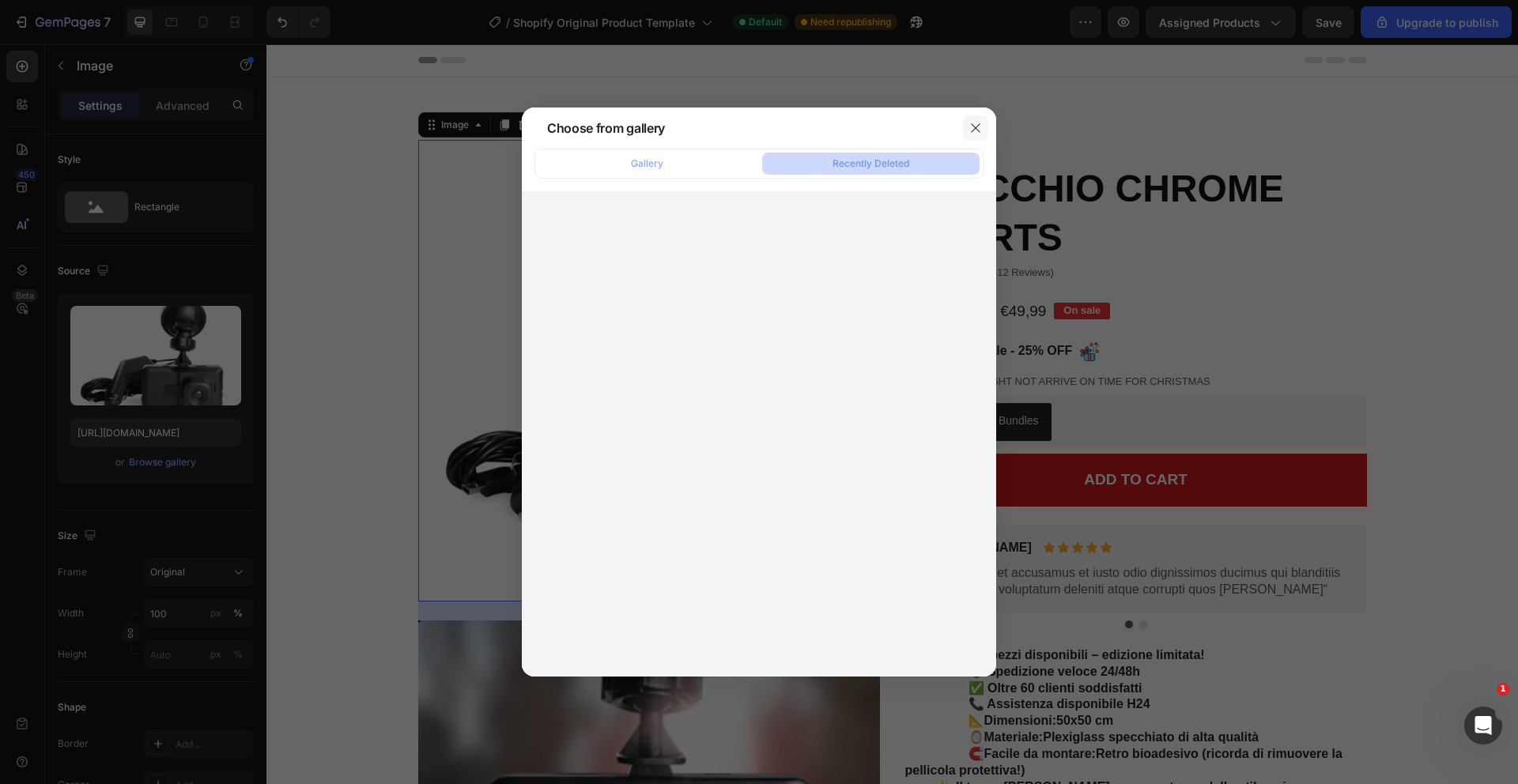
click at [981, 124] on icon "button" at bounding box center [976, 127] width 12 height 12
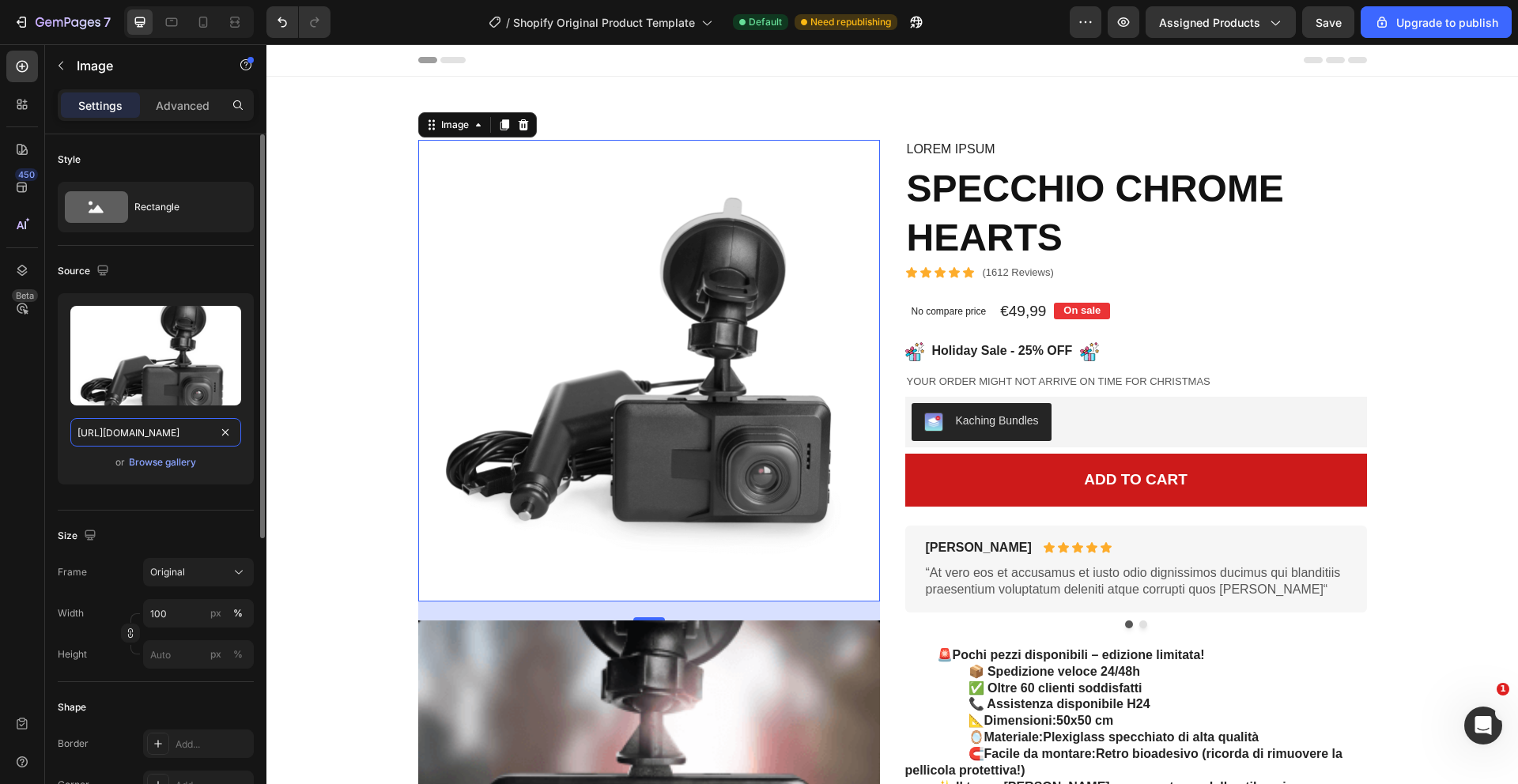
click at [165, 433] on input "[URL][DOMAIN_NAME]" at bounding box center [155, 433] width 170 height 29
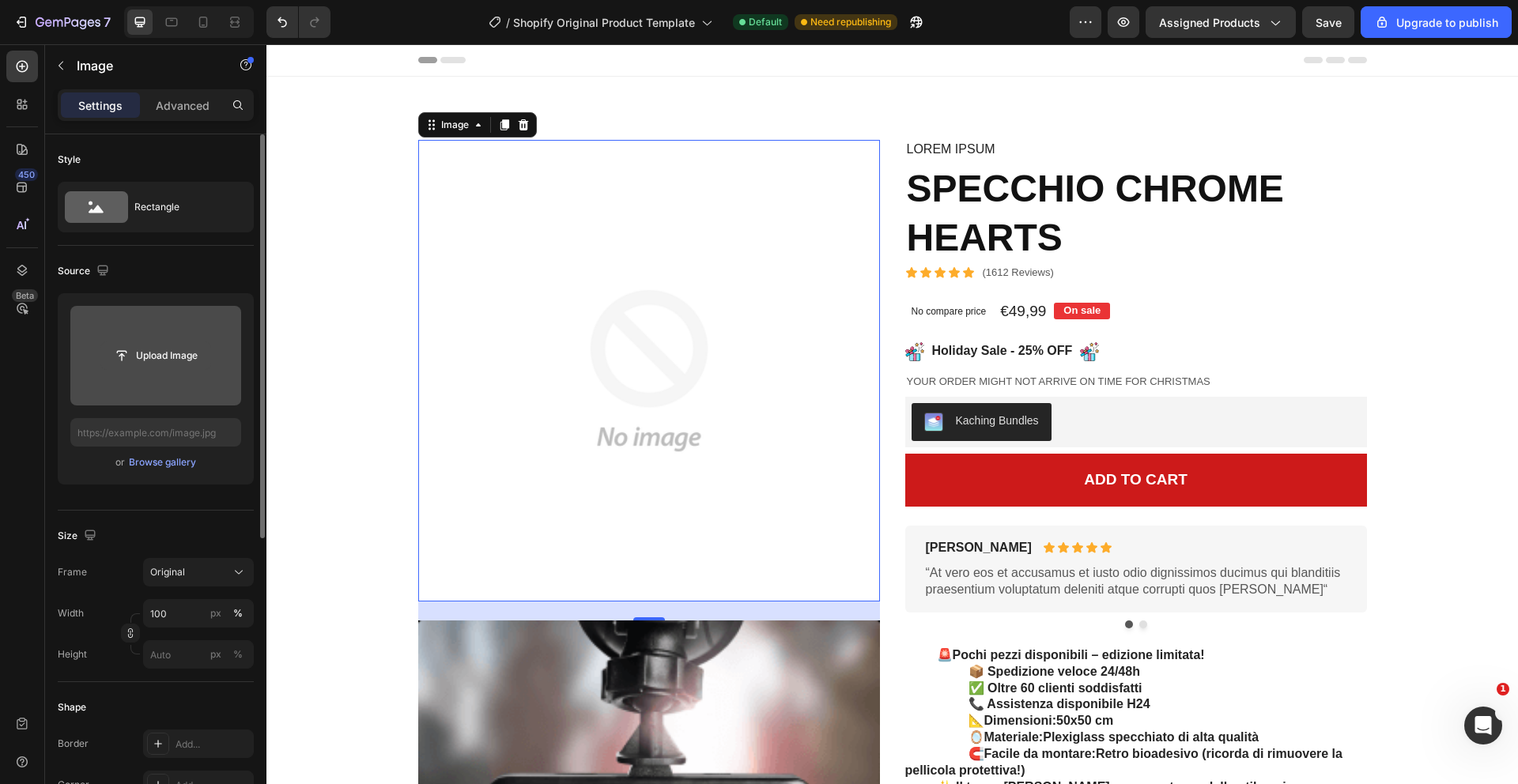
click at [169, 358] on input "file" at bounding box center [155, 356] width 109 height 27
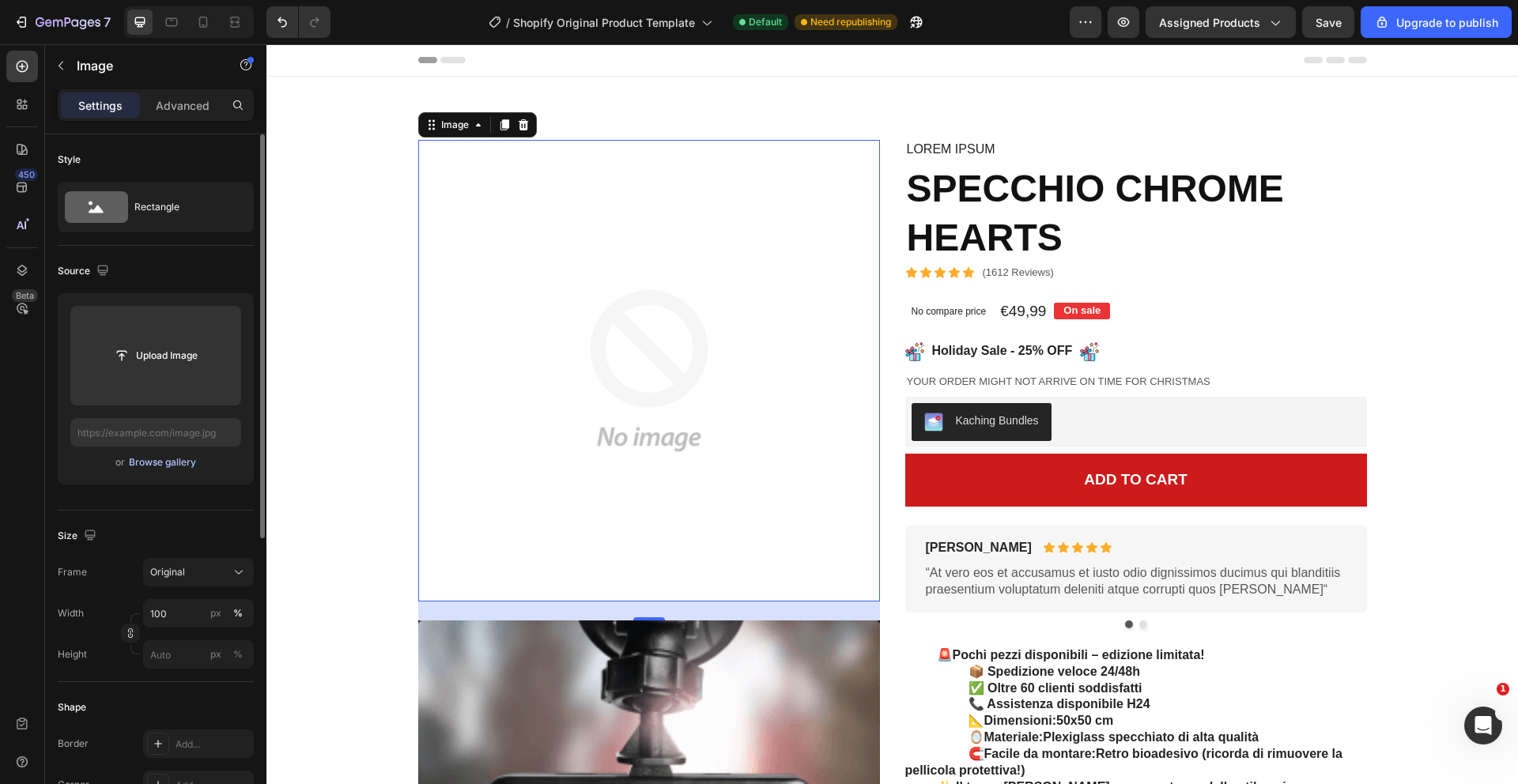
click at [150, 461] on div "Browse gallery" at bounding box center [162, 462] width 68 height 14
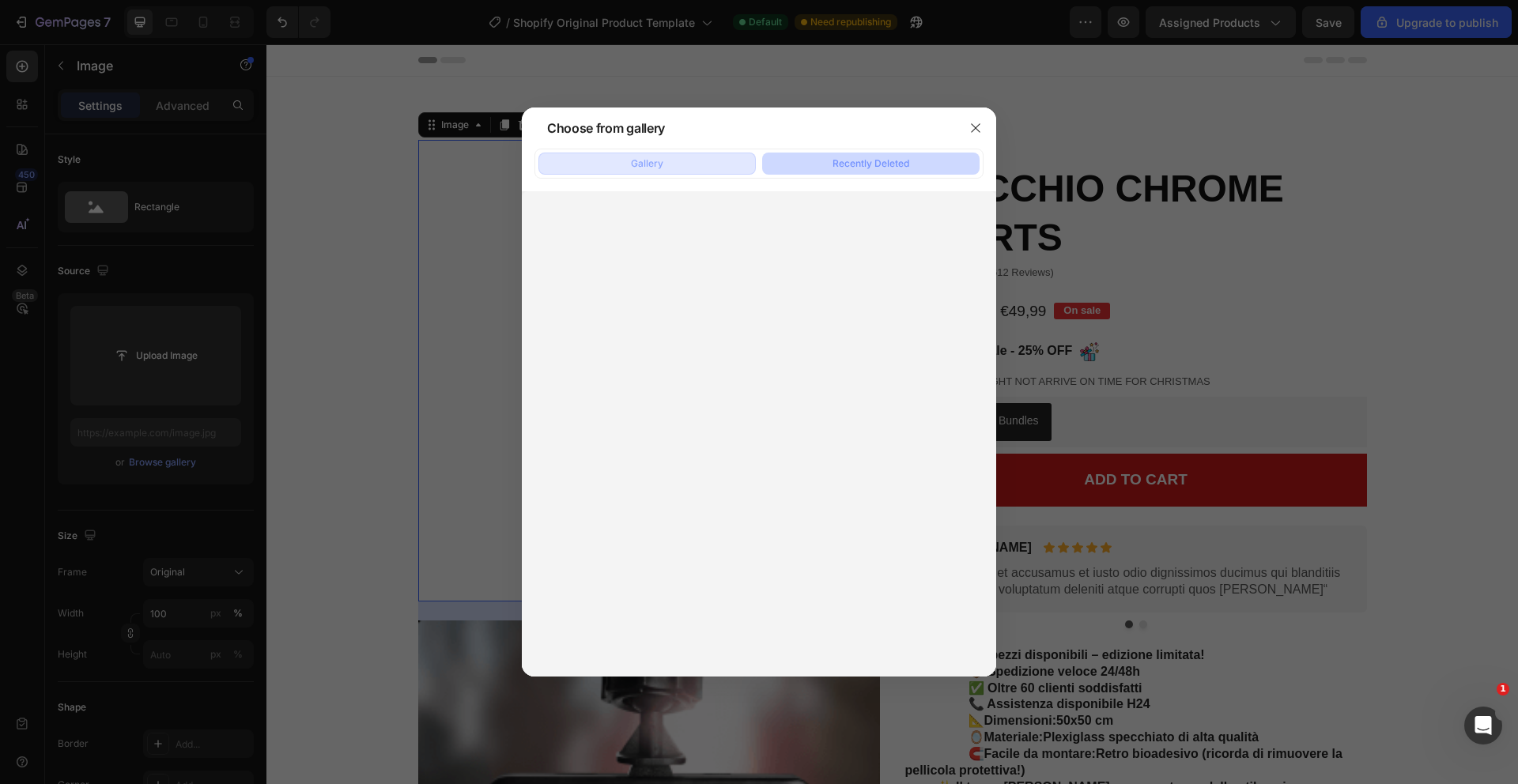
click at [634, 167] on div "Gallery" at bounding box center [647, 164] width 32 height 14
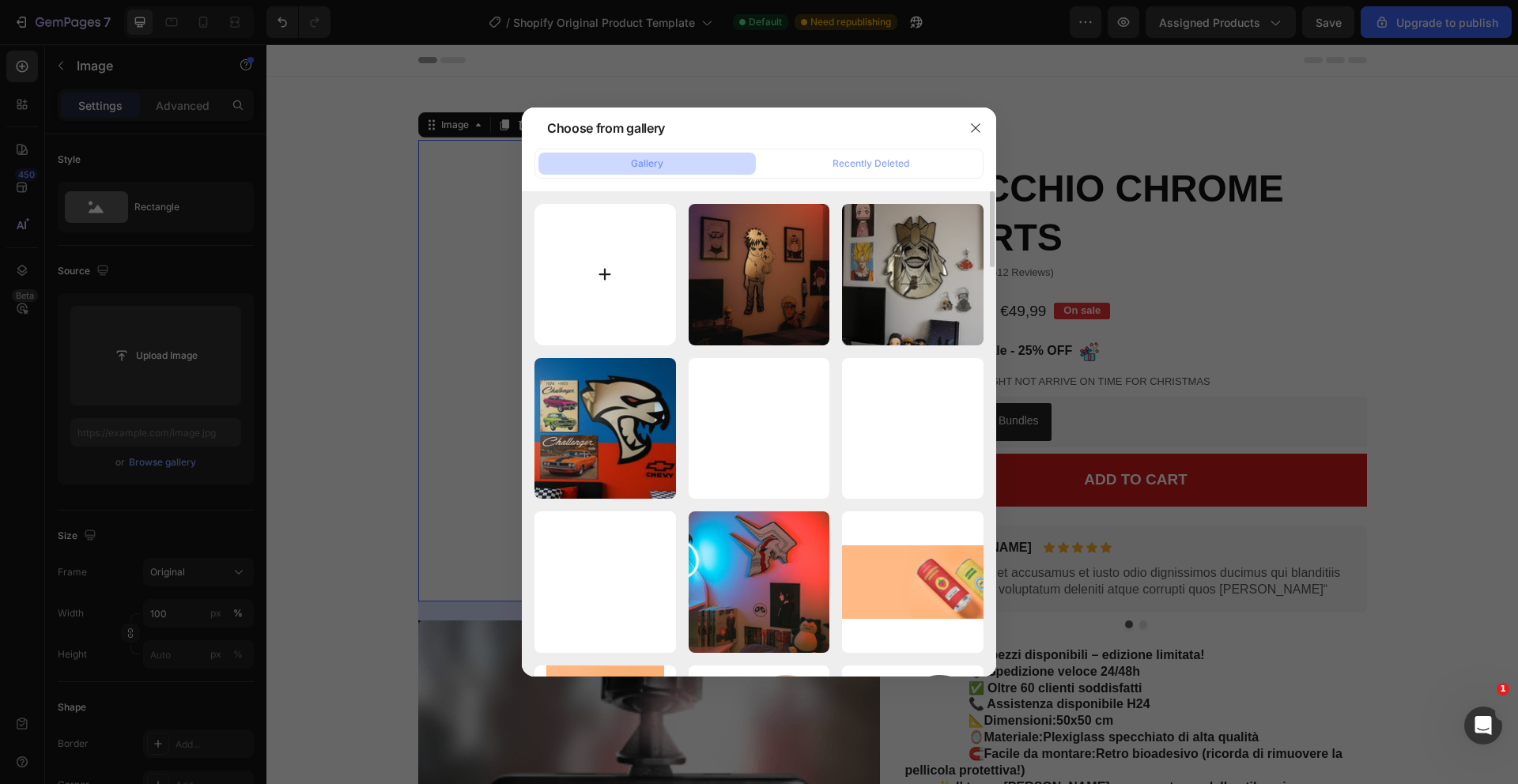
click at [649, 324] on input "file" at bounding box center [605, 274] width 142 height 142
click at [975, 128] on icon "button" at bounding box center [976, 127] width 12 height 12
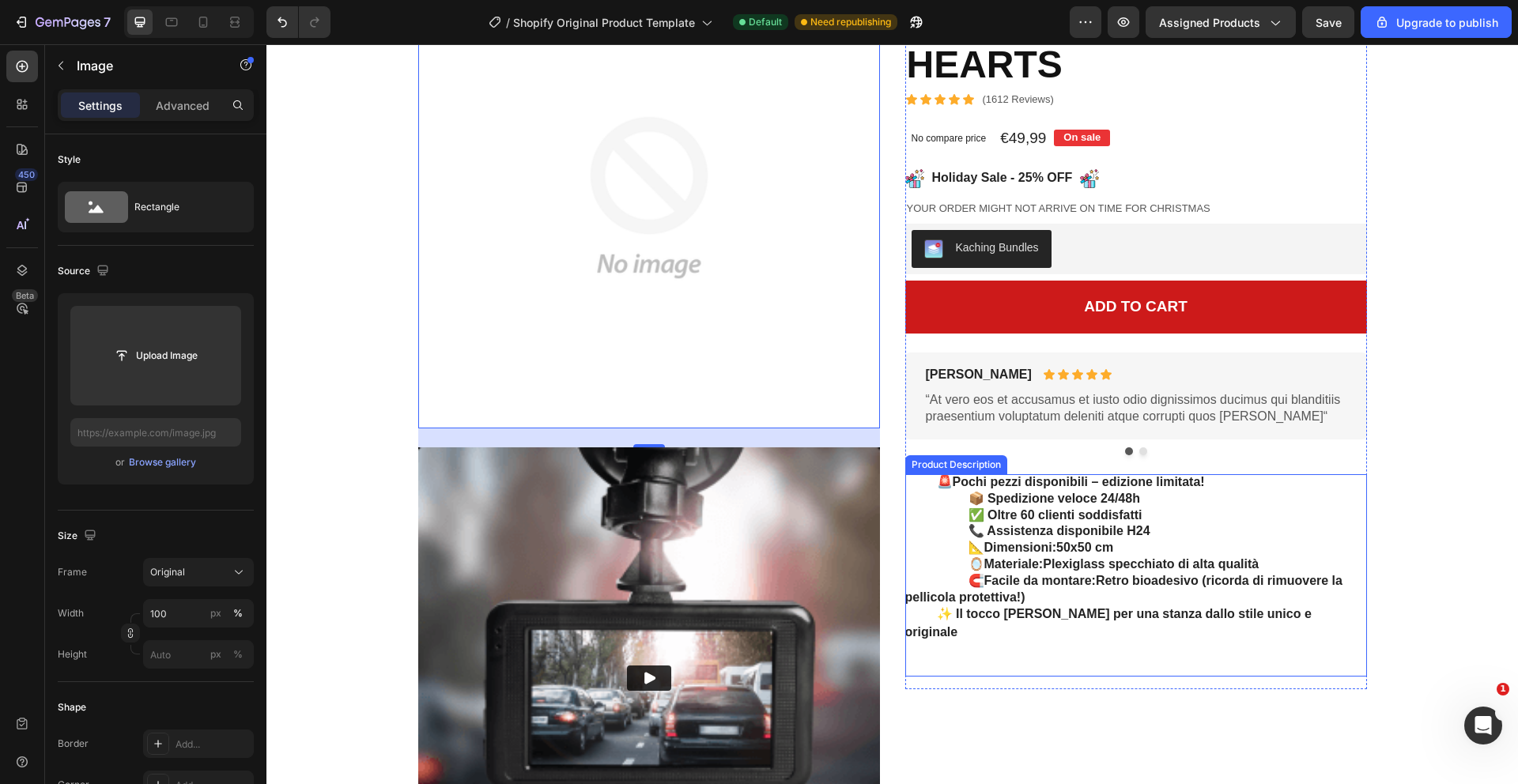
scroll to position [181, 0]
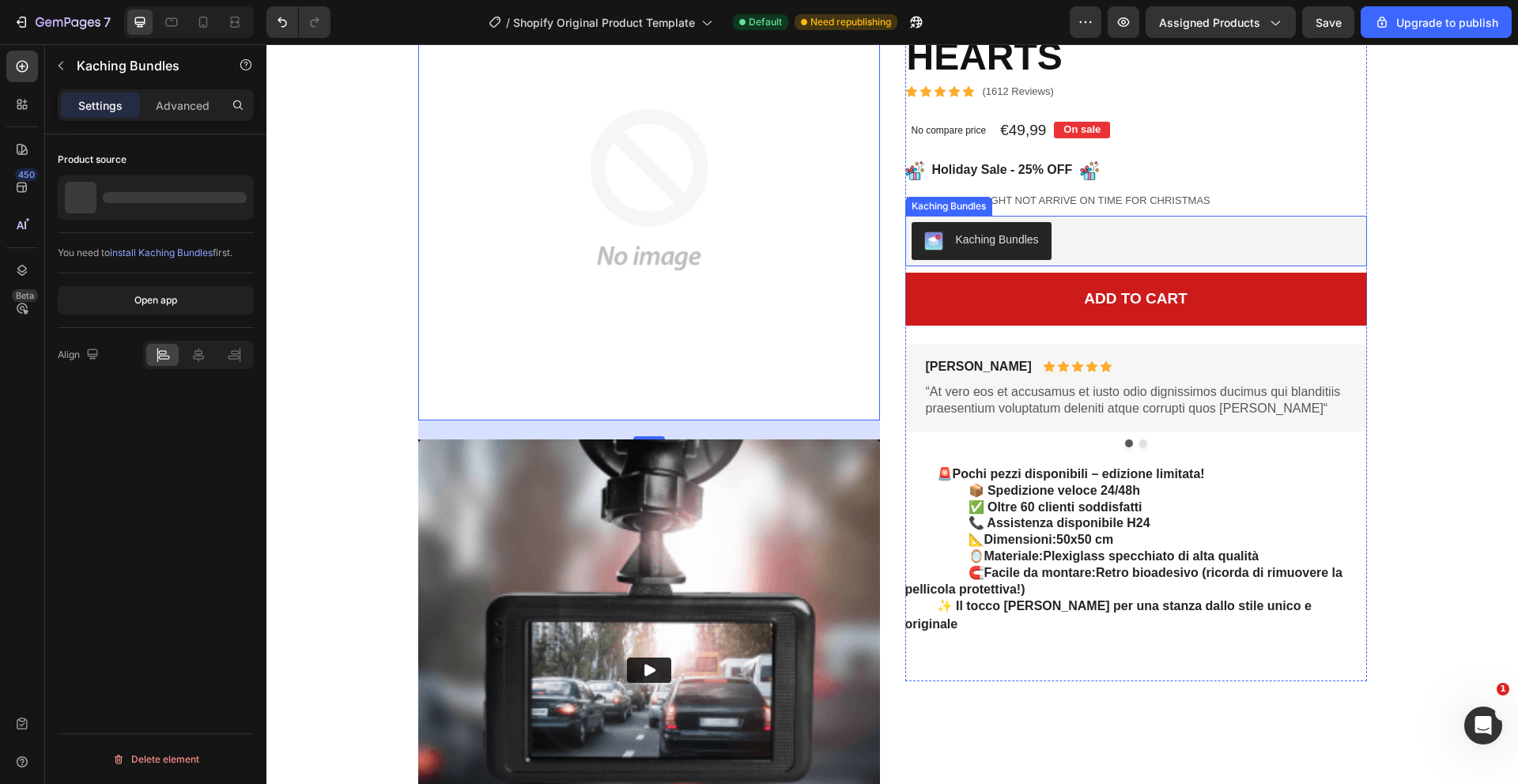
click at [1023, 247] on div "Kaching Bundles" at bounding box center [997, 239] width 83 height 16
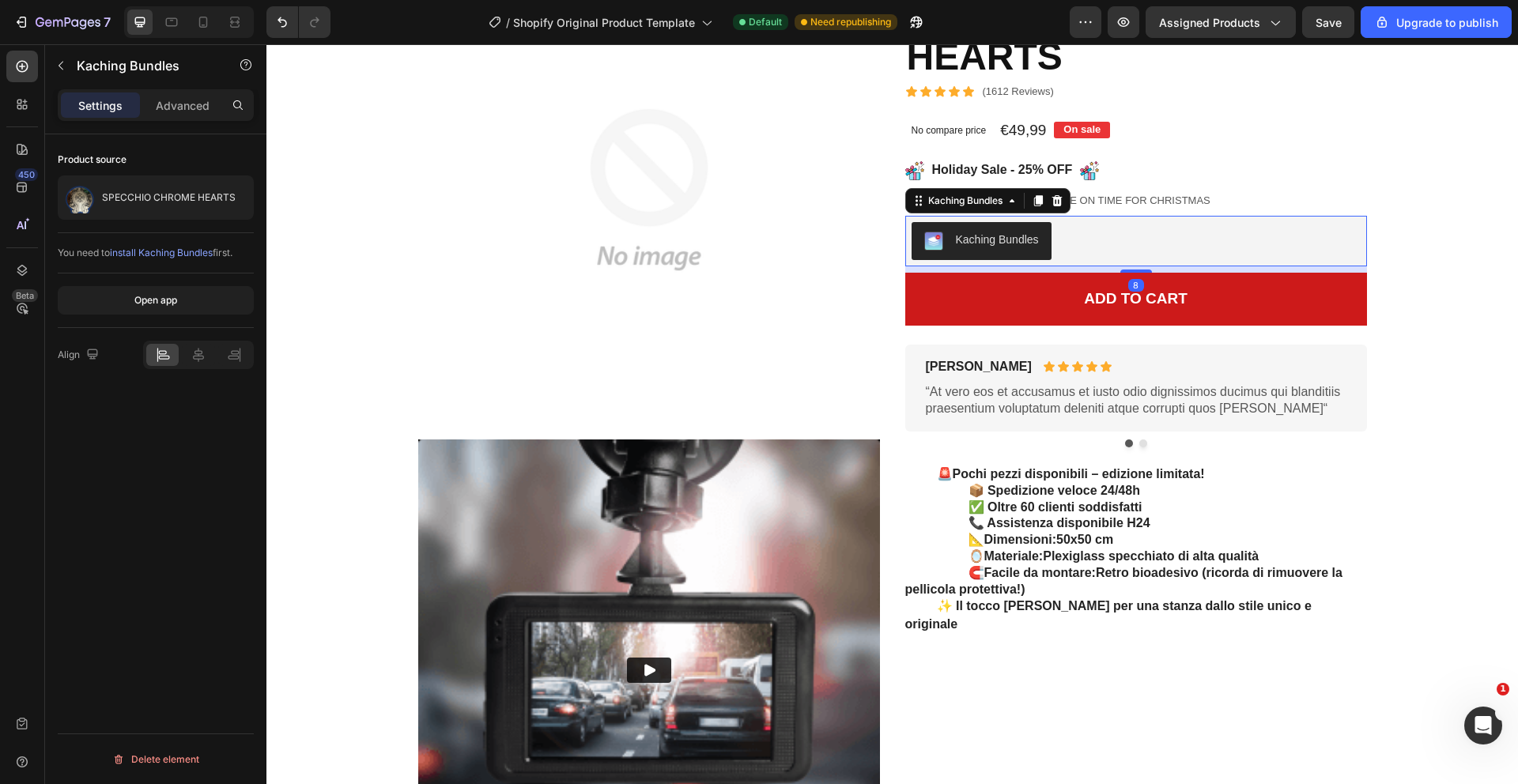
click at [1074, 239] on div "Kaching Bundles" at bounding box center [1136, 242] width 449 height 38
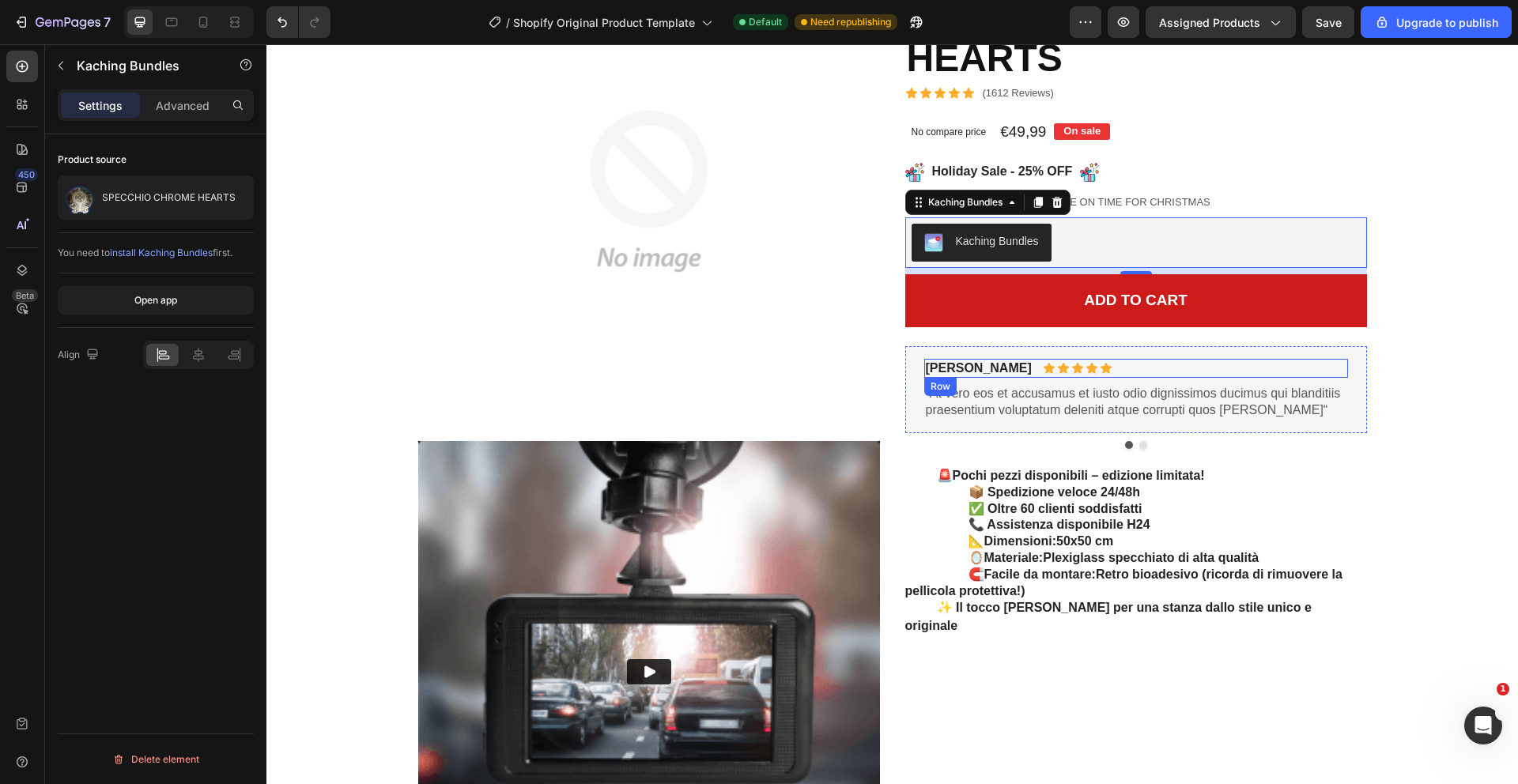
scroll to position [179, 0]
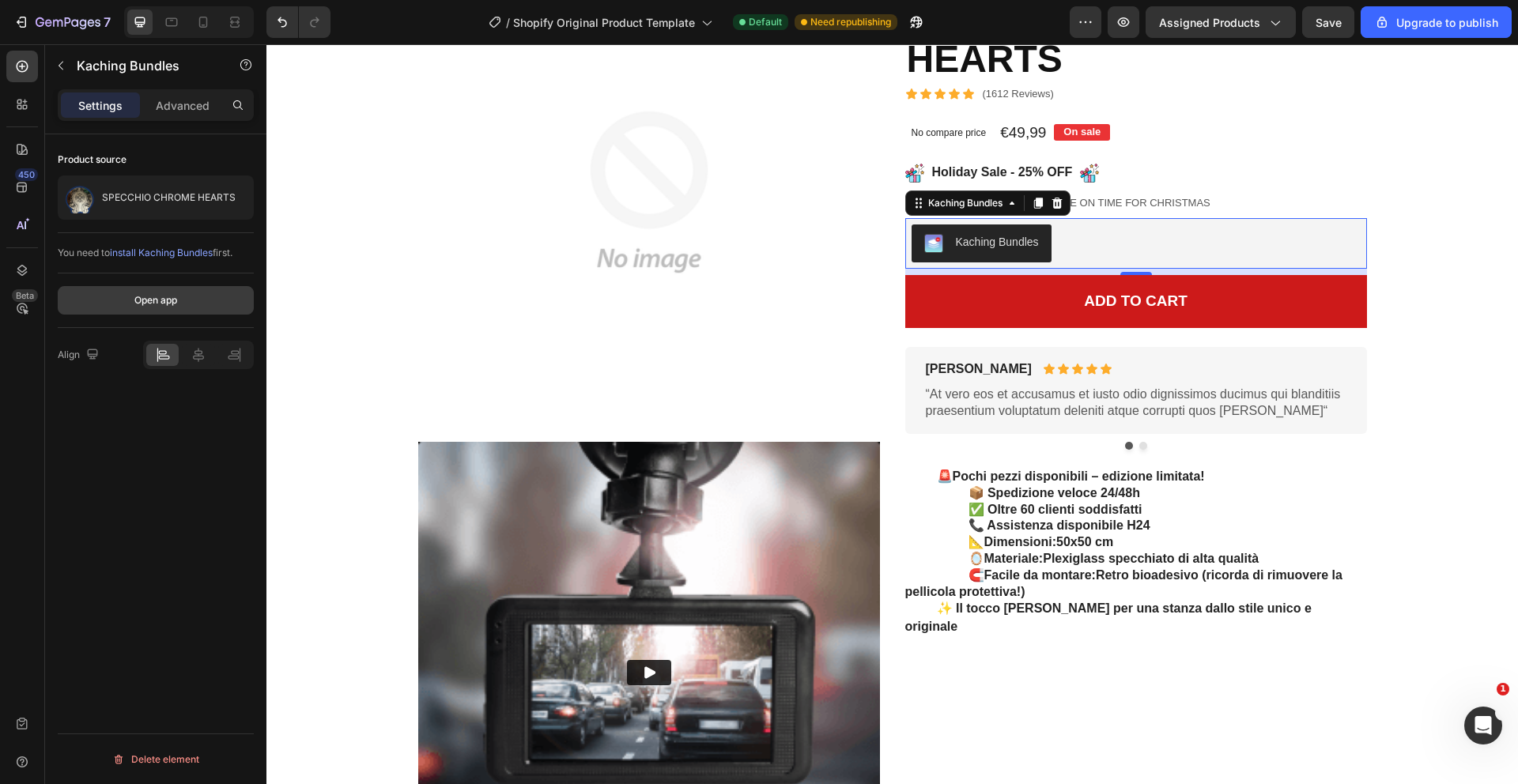
click at [167, 297] on div "Open app" at bounding box center [155, 300] width 43 height 14
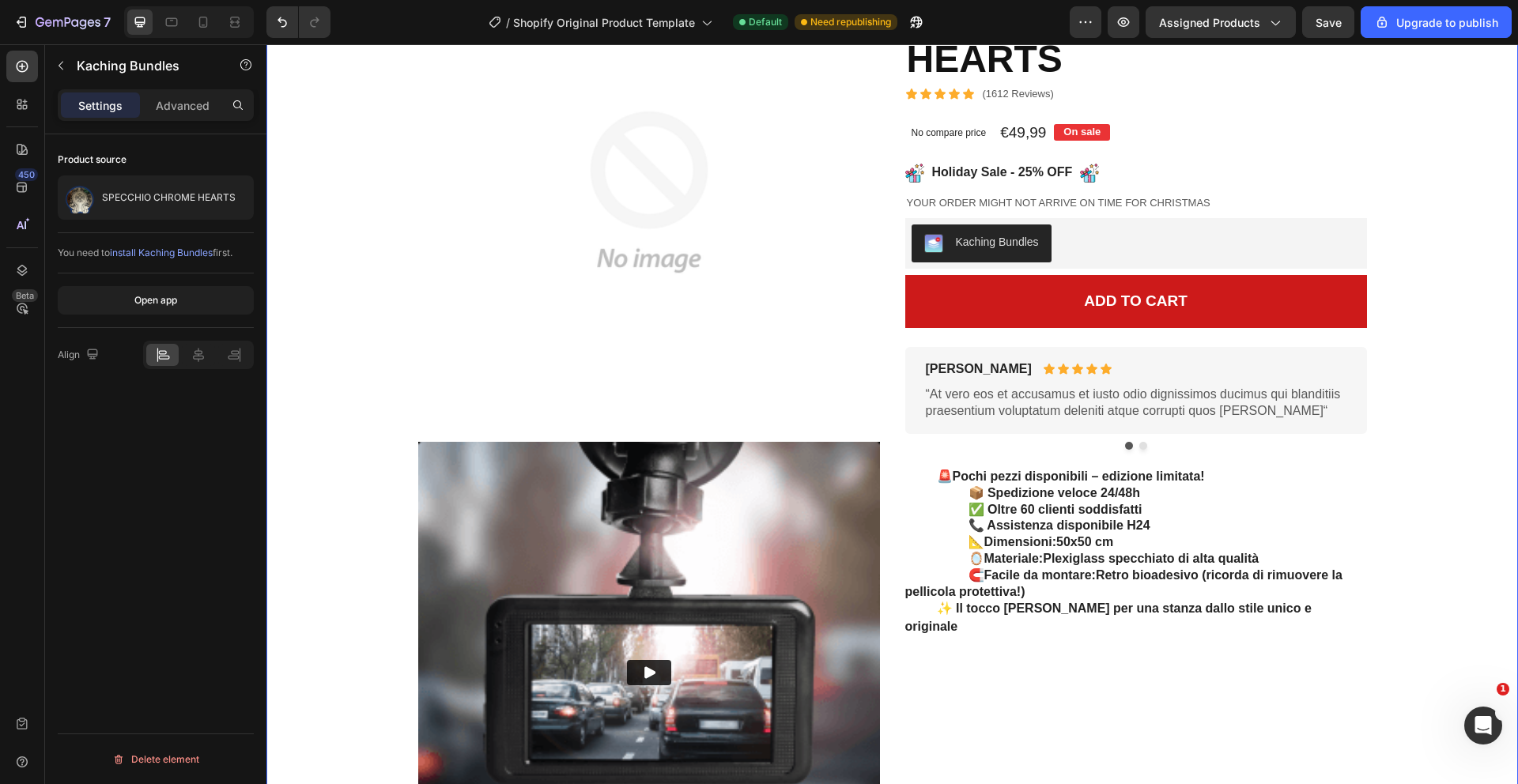
click at [1103, 226] on div "Kaching Bundles" at bounding box center [1136, 244] width 449 height 38
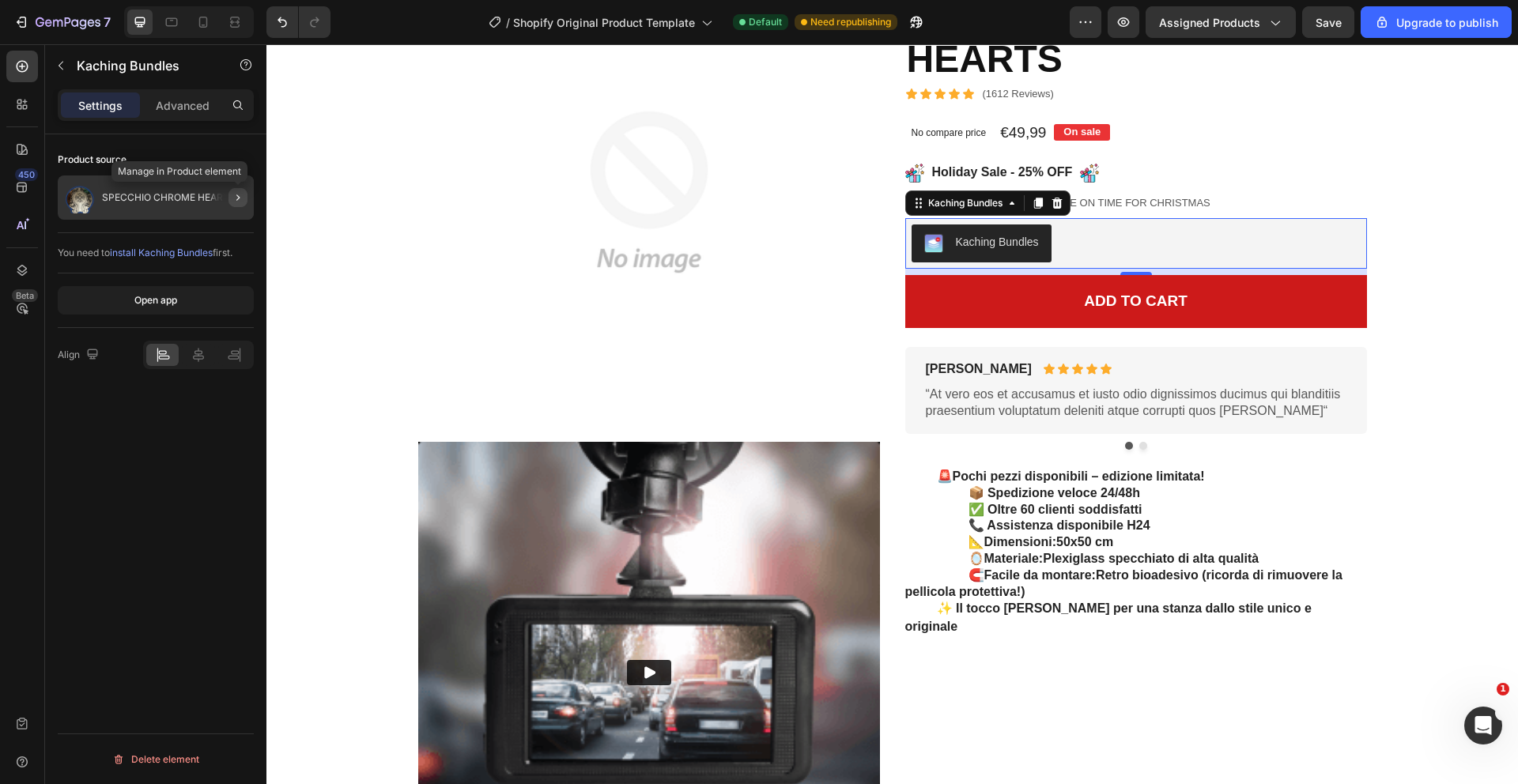
click at [239, 204] on icon "button" at bounding box center [237, 197] width 12 height 12
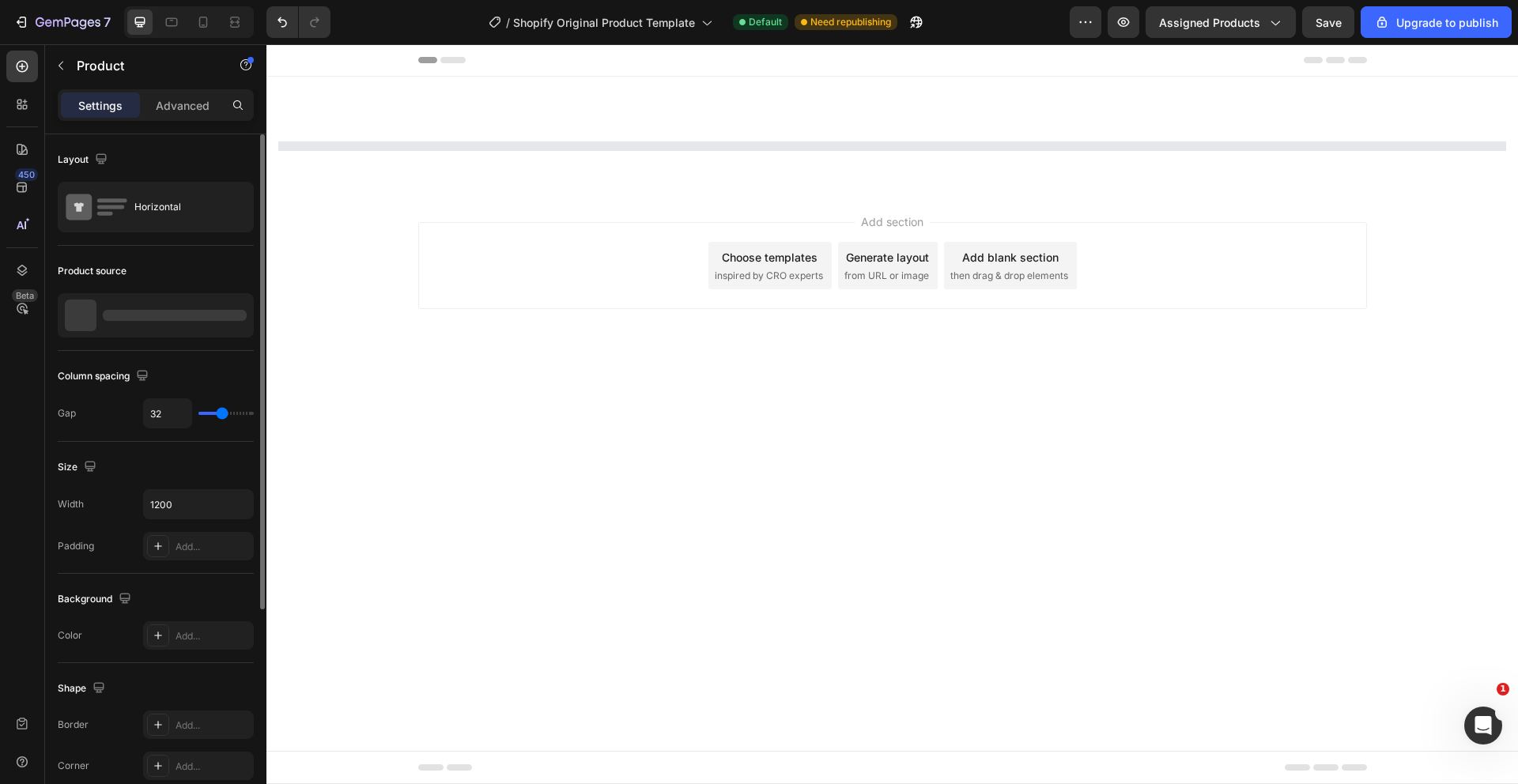
scroll to position [0, 0]
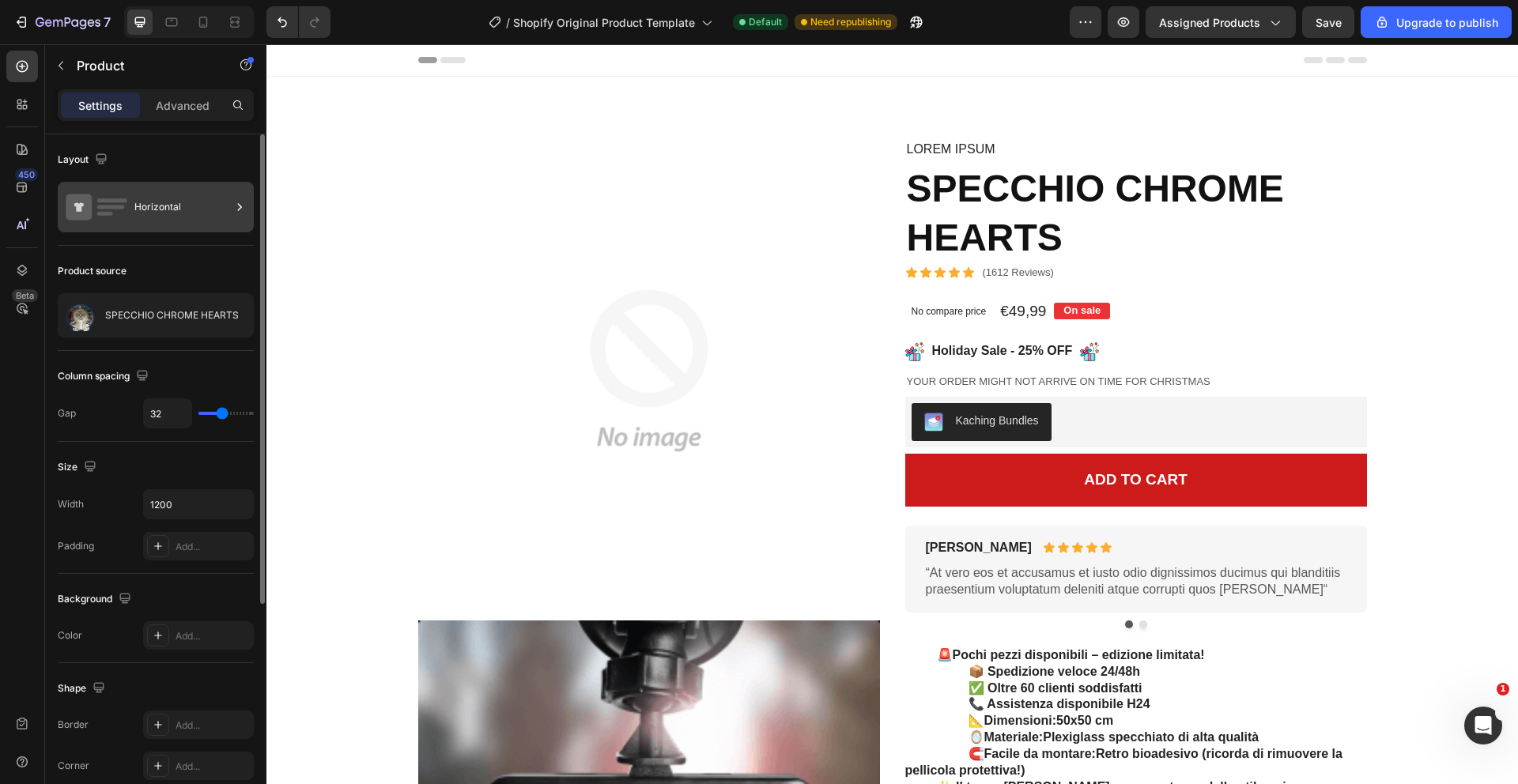
click at [236, 215] on div at bounding box center [239, 206] width 16 height 50
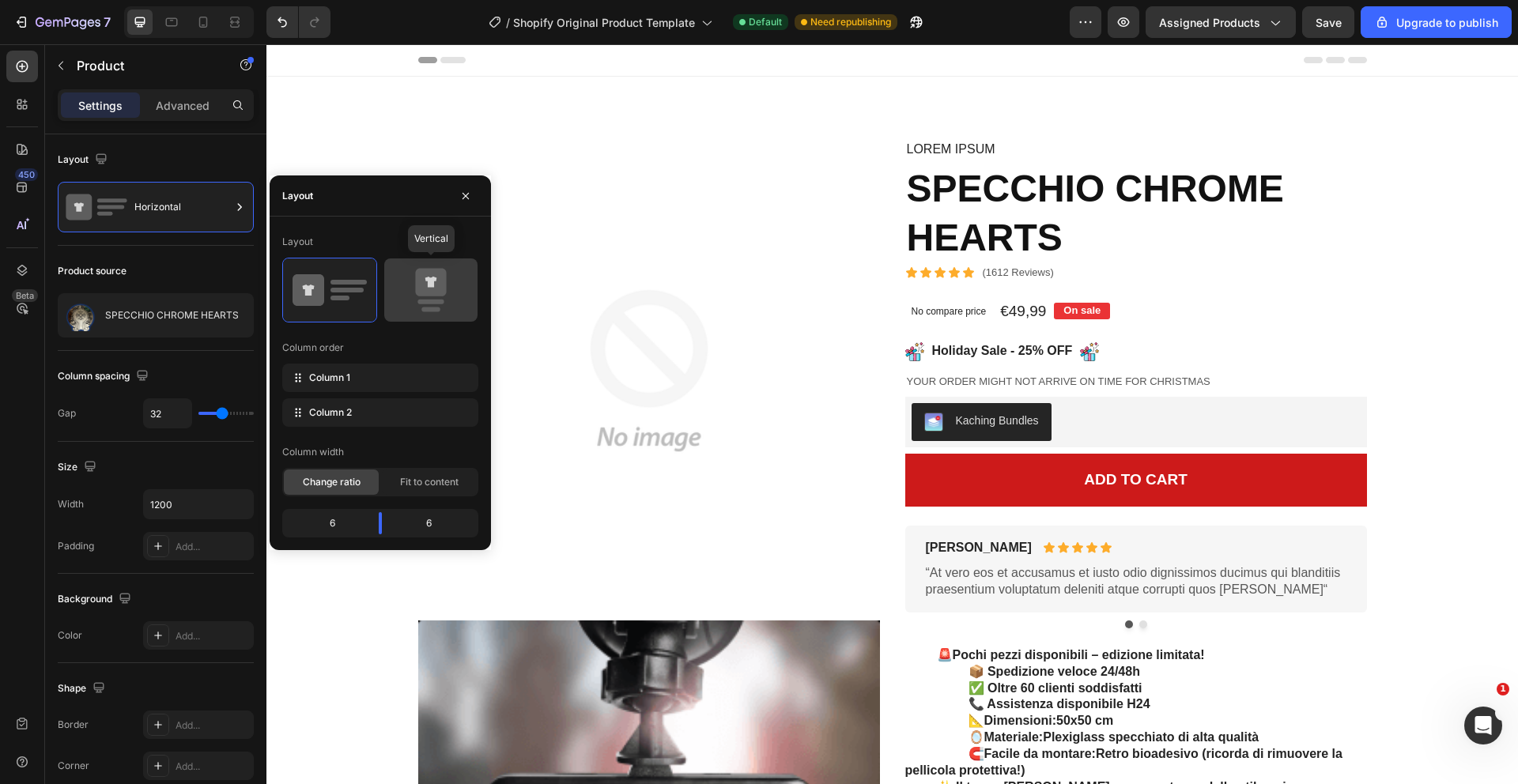
click at [387, 304] on div at bounding box center [431, 290] width 93 height 63
type input "0"
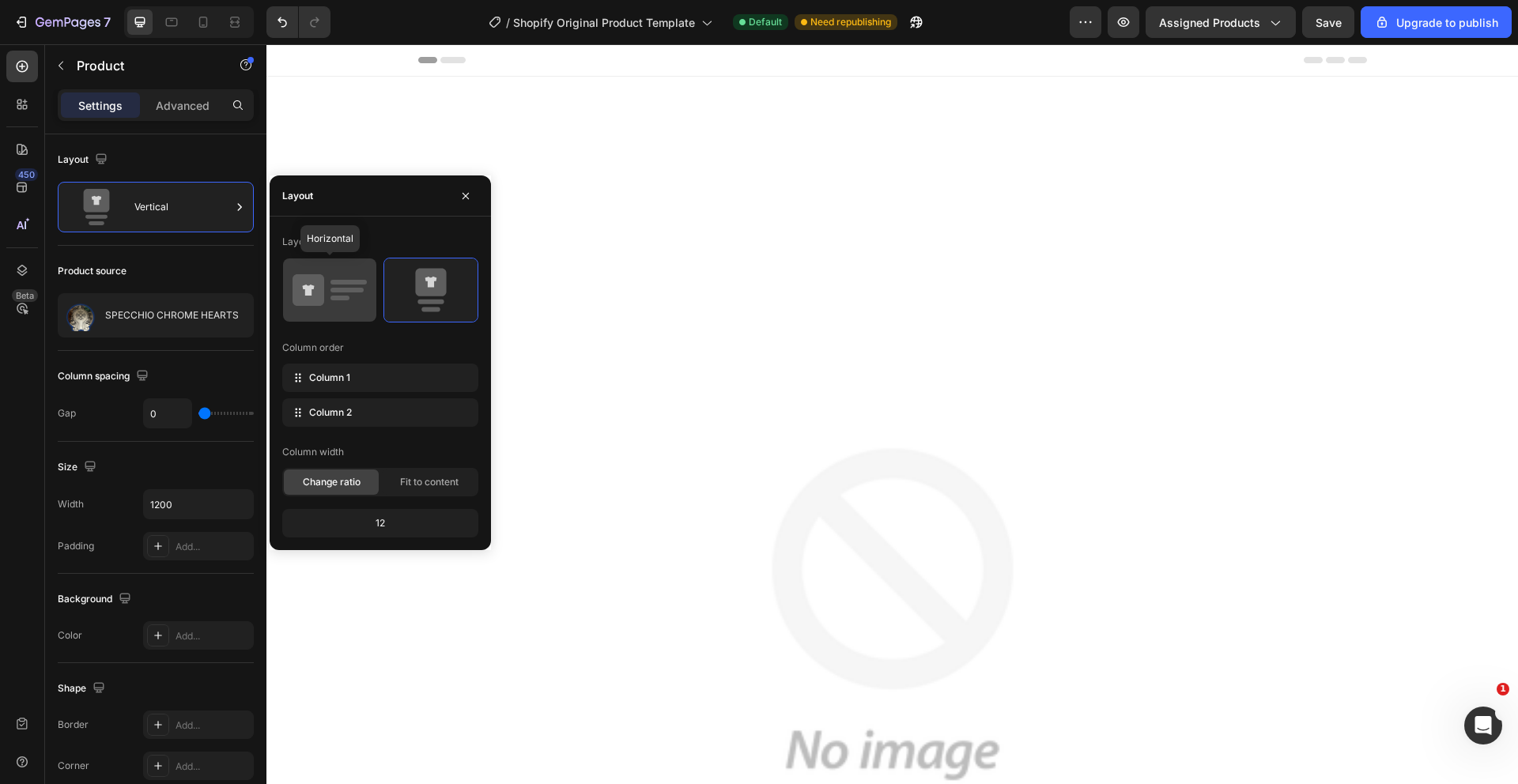
click at [334, 295] on icon at bounding box center [329, 290] width 74 height 45
type input "32"
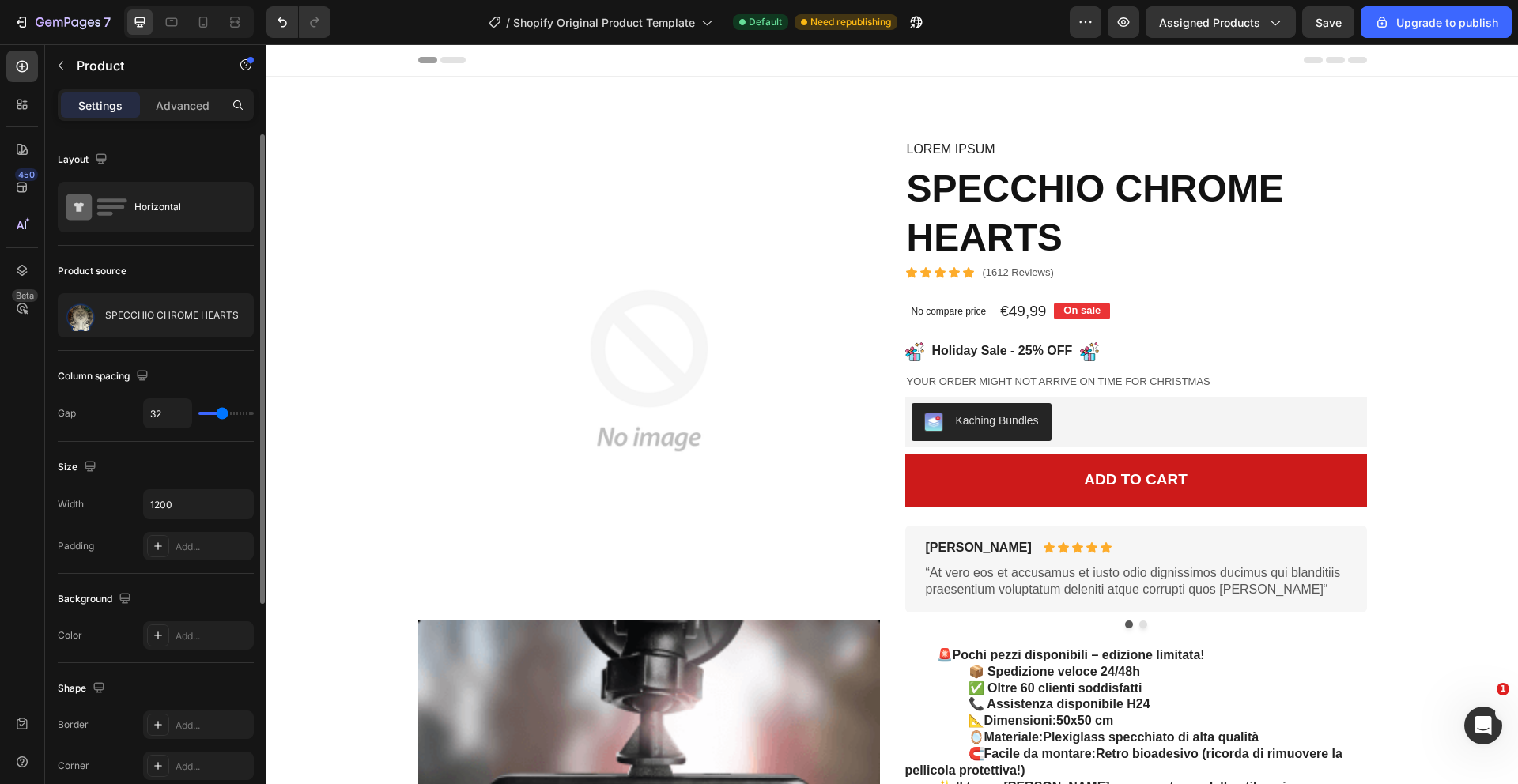
click at [208, 663] on div "Product source SPECCHIO CHROME HEARTS" at bounding box center [156, 749] width 196 height 171
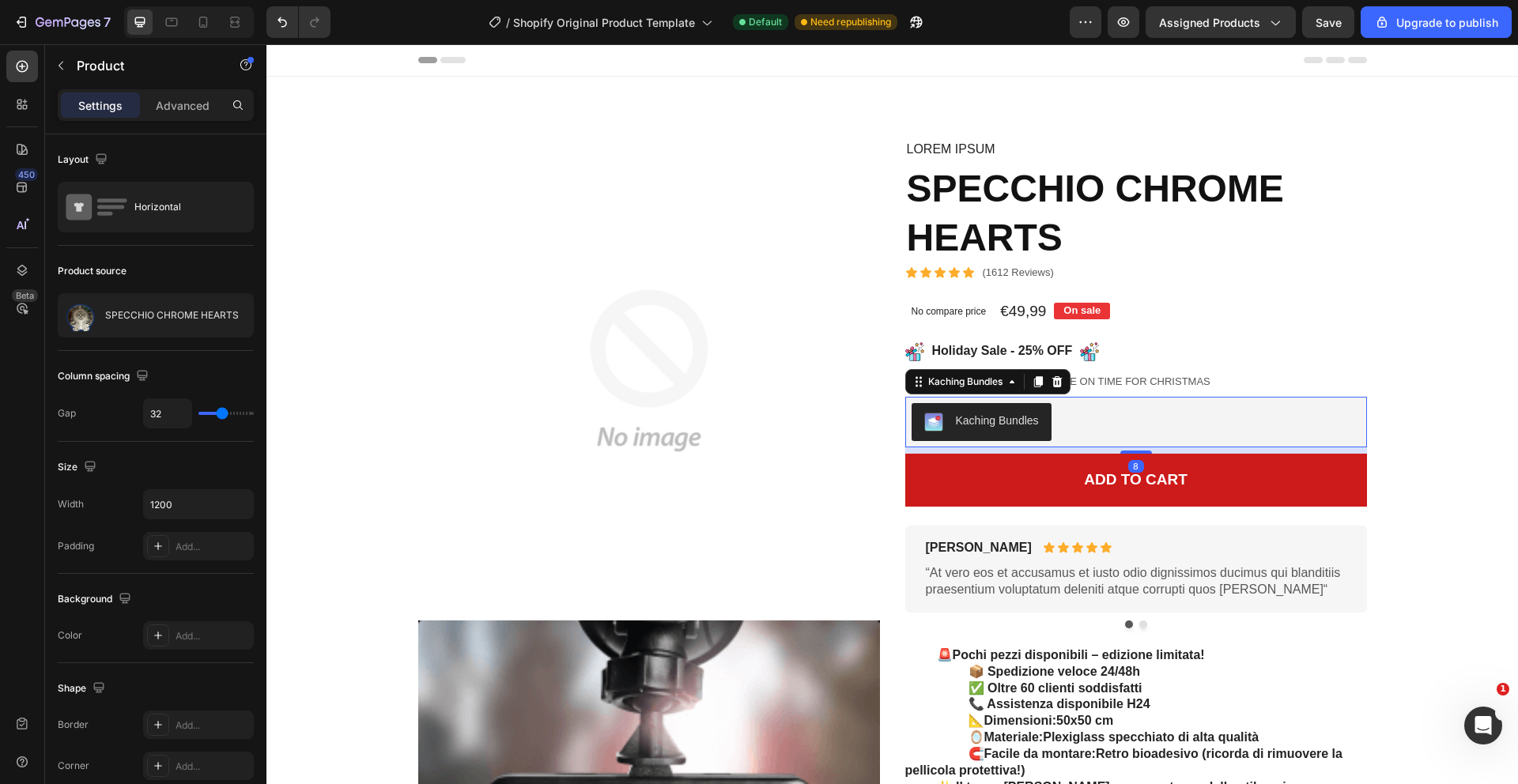
click at [1061, 429] on div "Kaching Bundles" at bounding box center [1136, 422] width 449 height 38
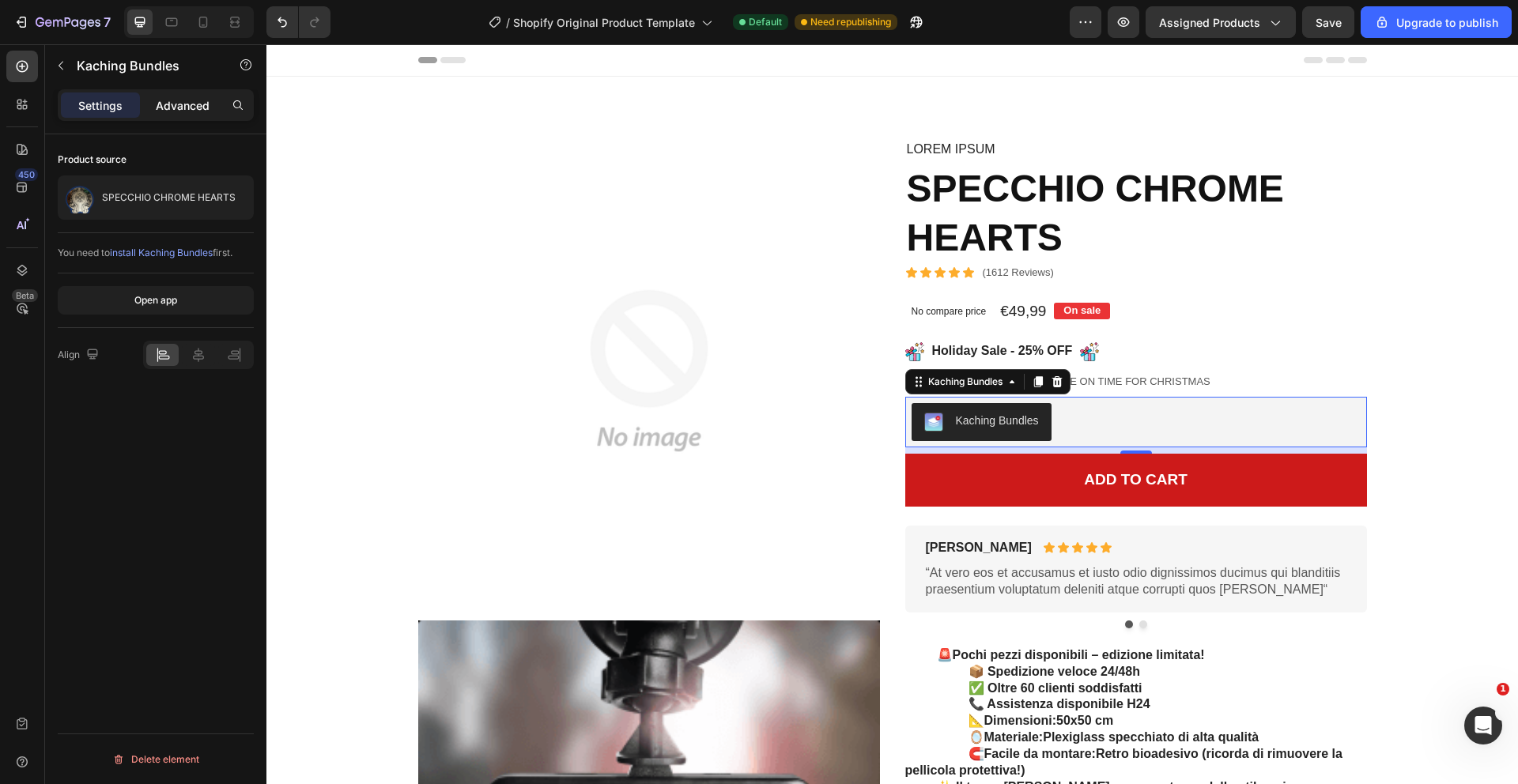
click at [198, 108] on p "Advanced" at bounding box center [183, 105] width 54 height 16
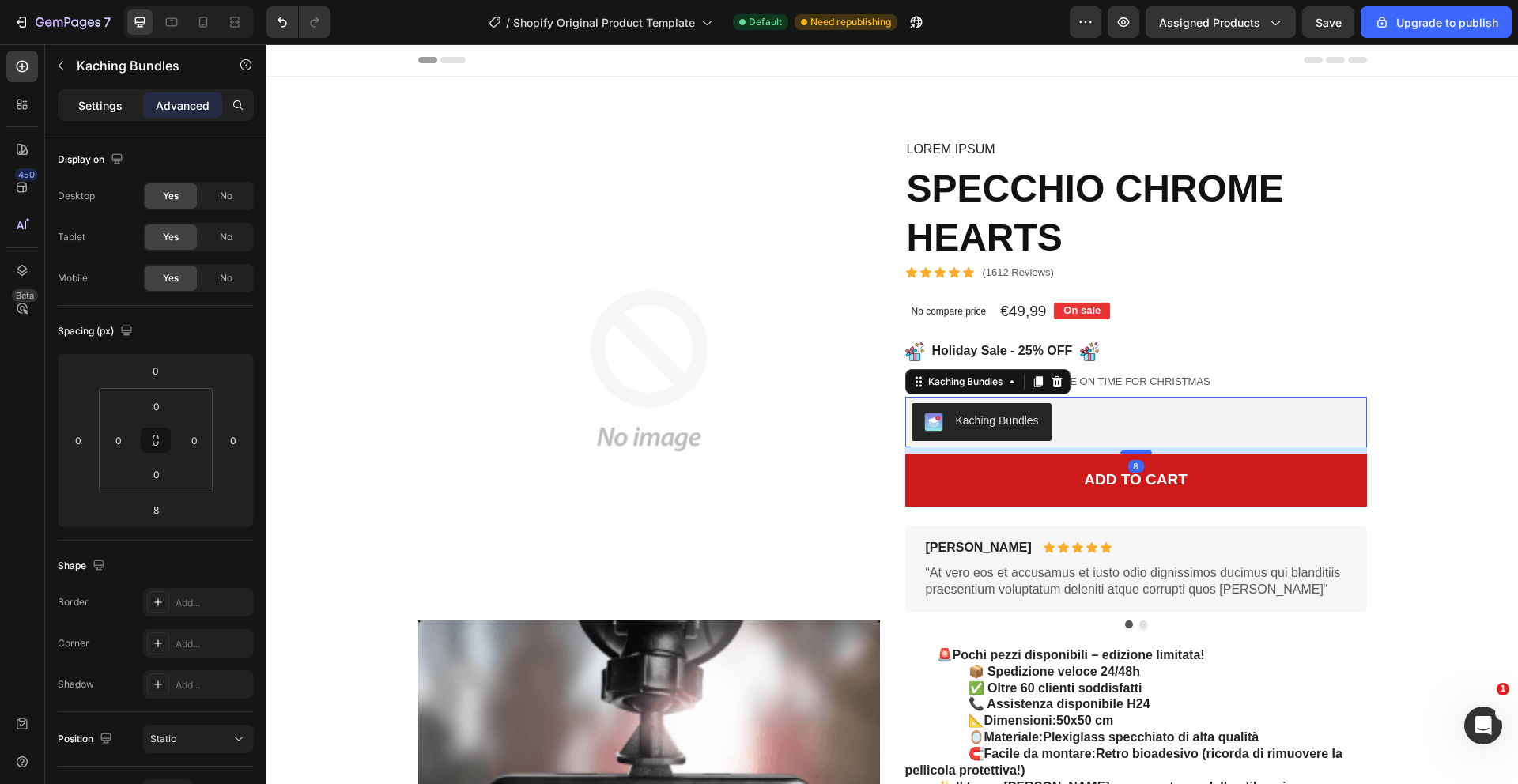
click at [120, 107] on p "Settings" at bounding box center [100, 105] width 45 height 16
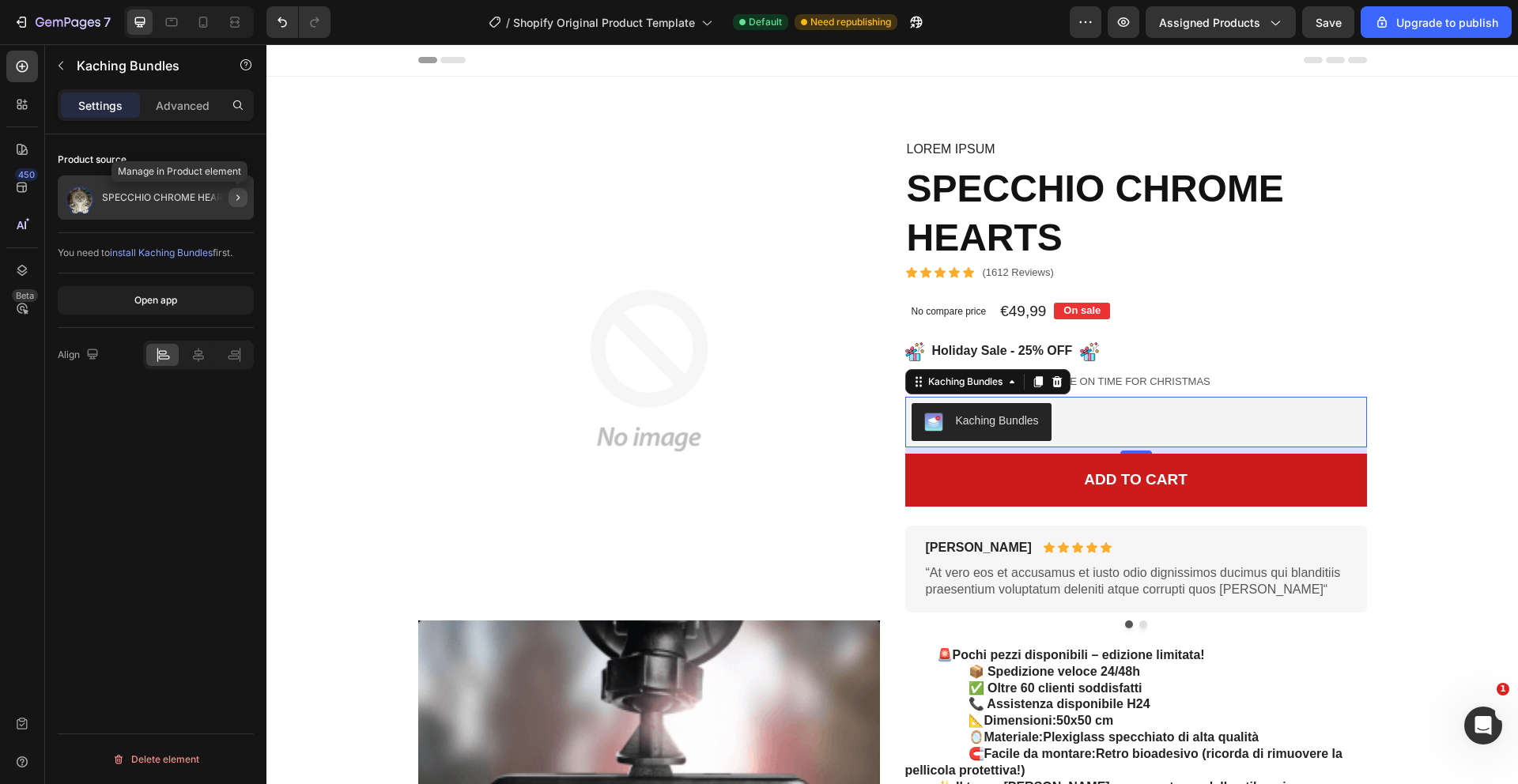
click at [238, 194] on icon "button" at bounding box center [237, 197] width 12 height 12
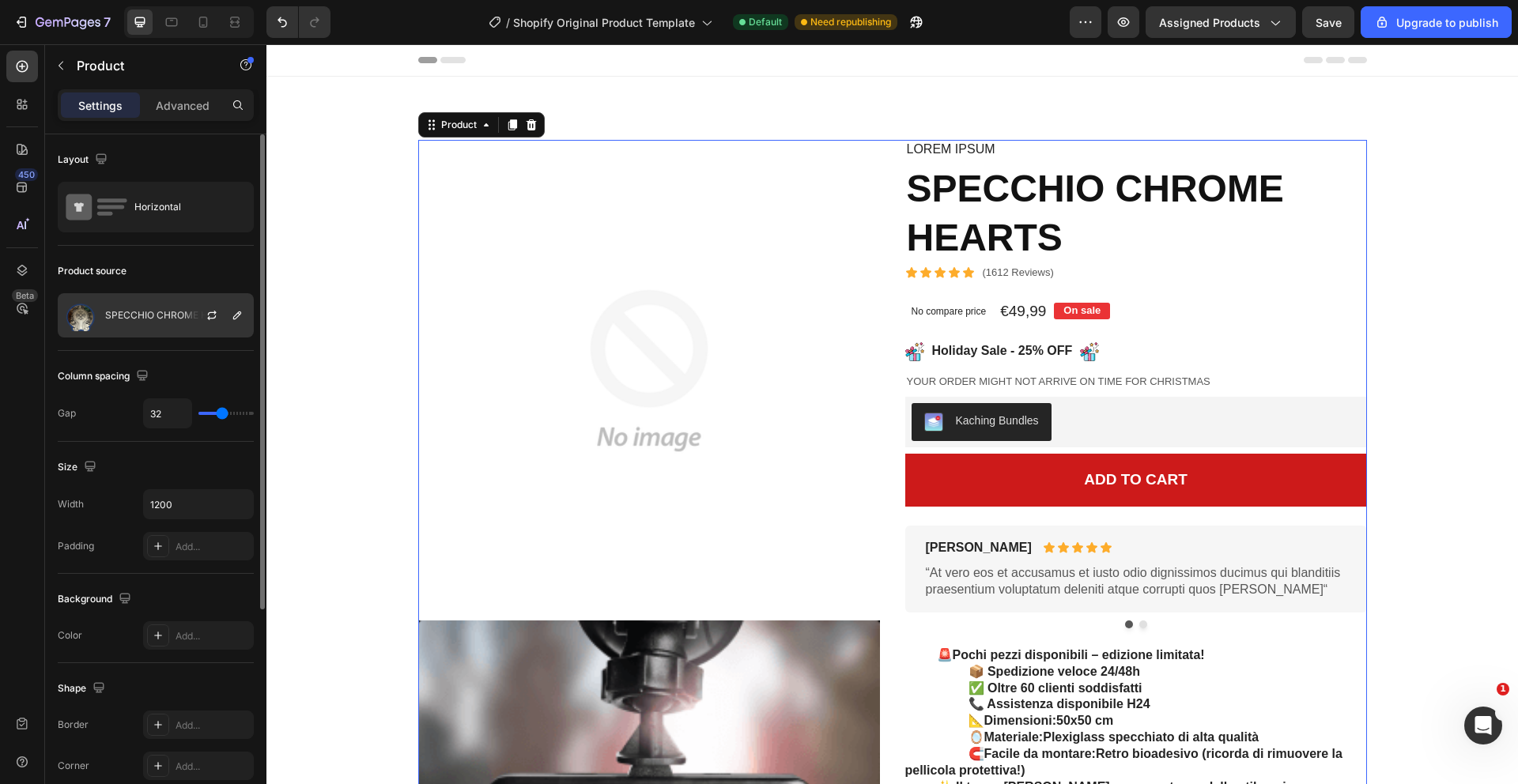
click at [182, 316] on p "SPECCHIO CHROME HEARTS" at bounding box center [172, 316] width 133 height 11
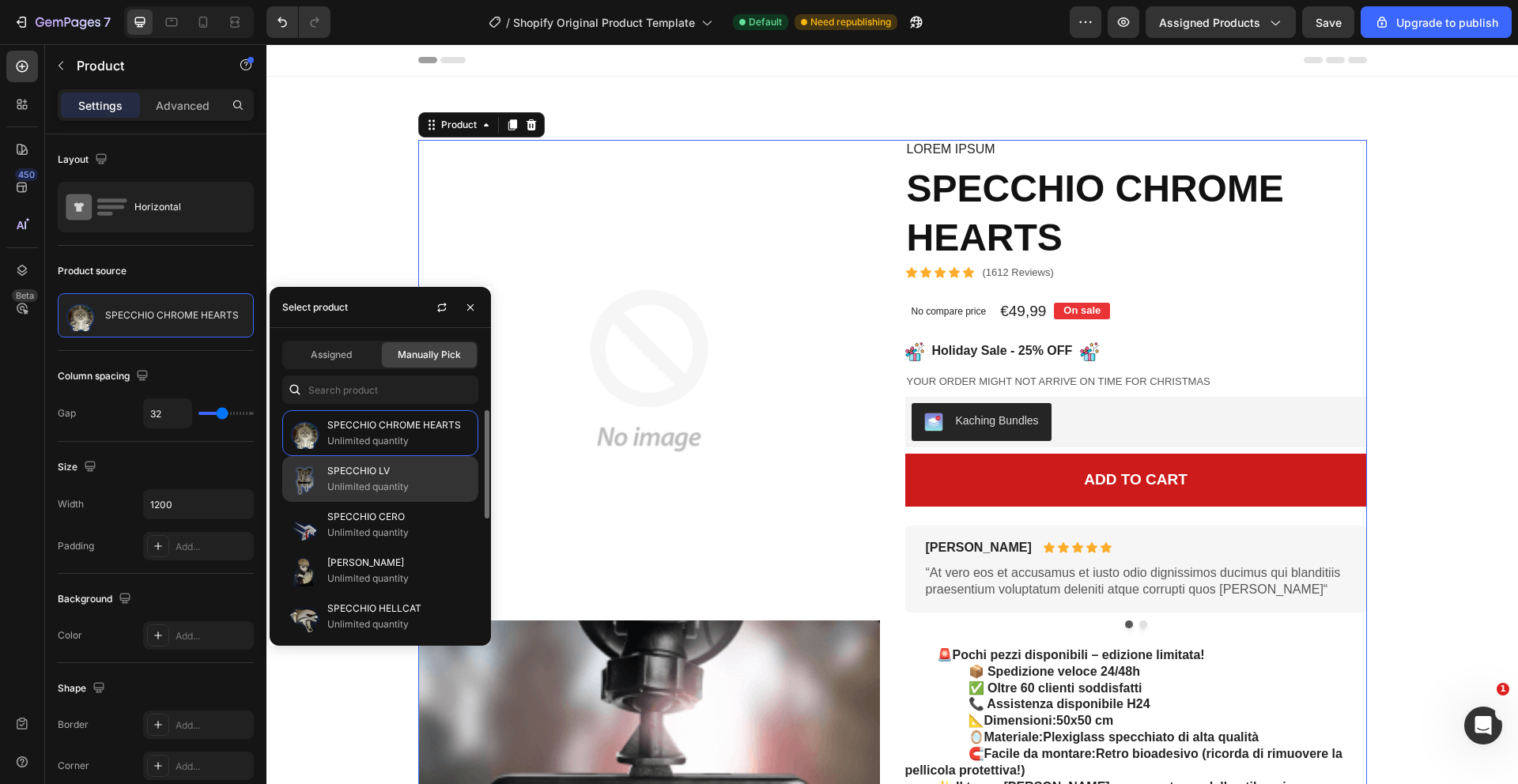
click at [355, 477] on p "SPECCHIO LV" at bounding box center [399, 471] width 144 height 16
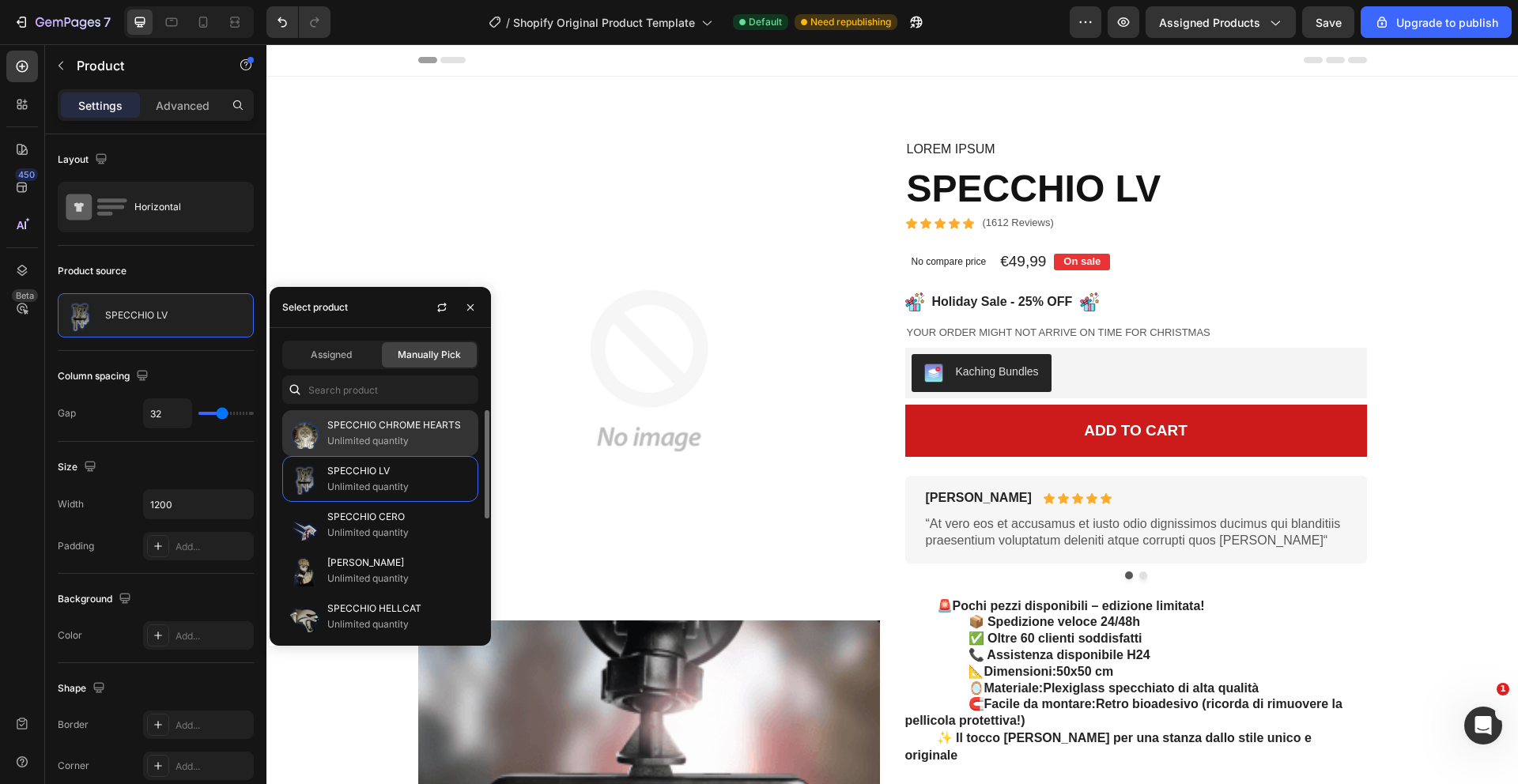
click at [367, 444] on p "Unlimited quantity" at bounding box center [399, 441] width 144 height 16
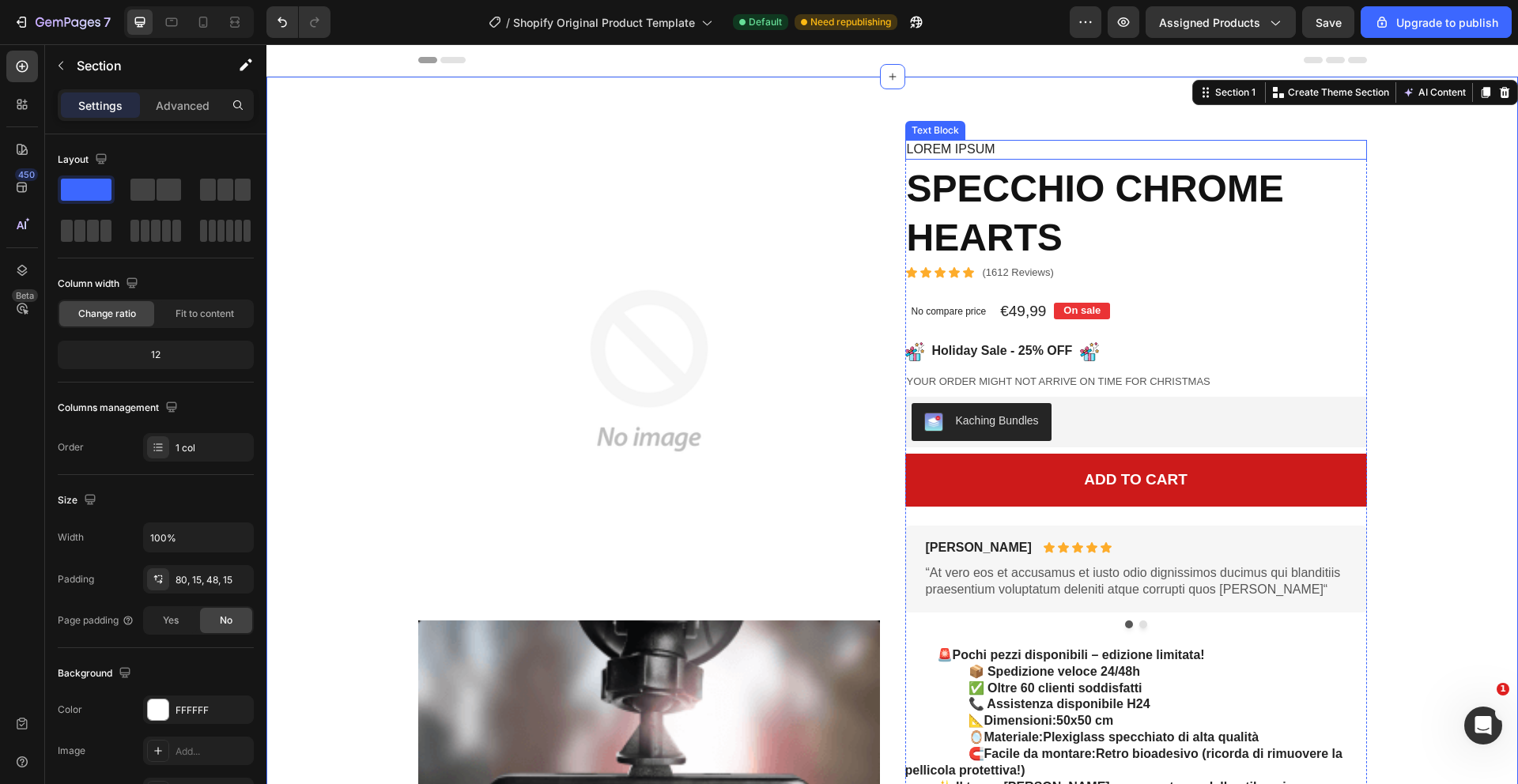
click at [976, 144] on p "Lorem ipsum" at bounding box center [1136, 149] width 459 height 16
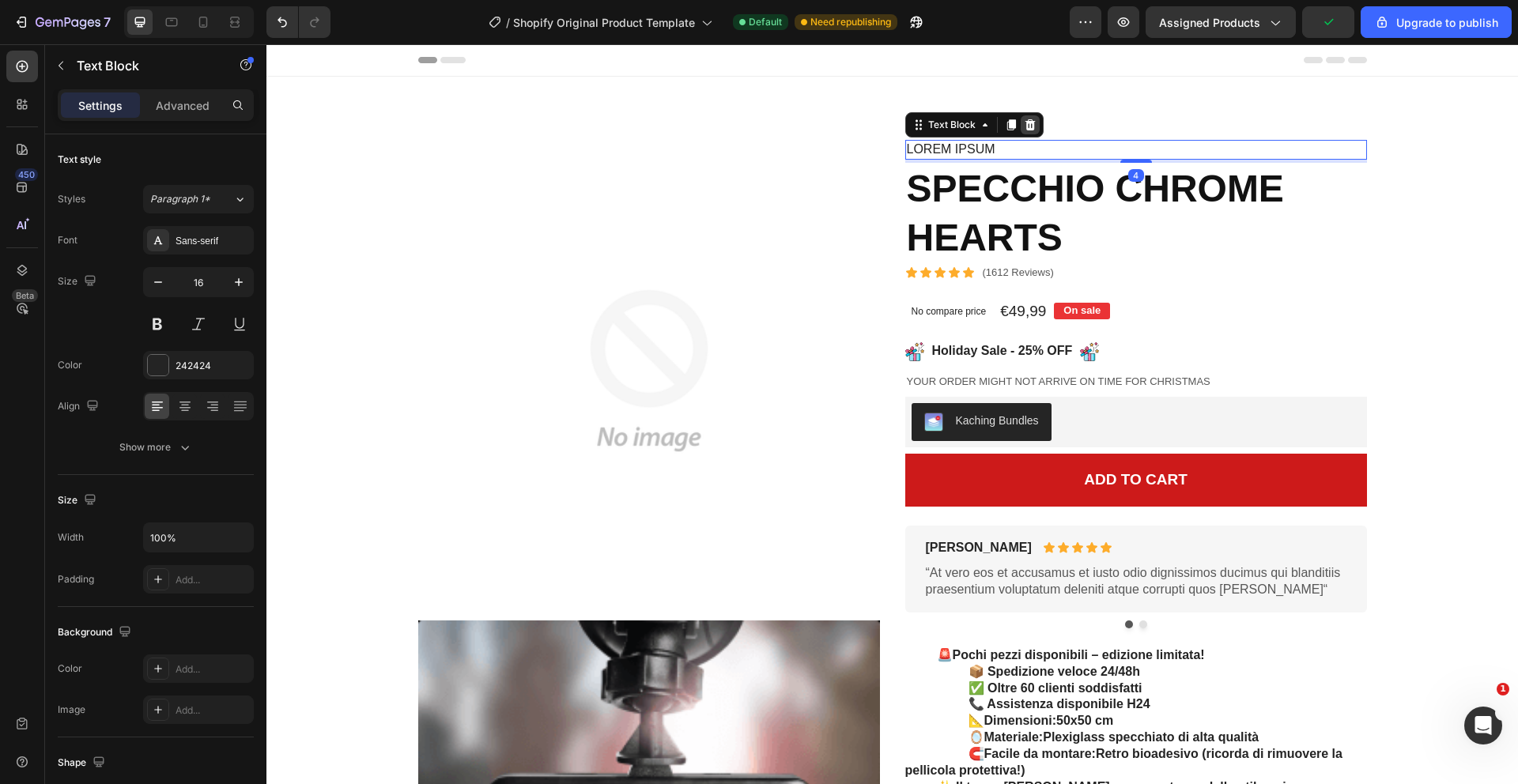
click at [1026, 123] on icon at bounding box center [1030, 125] width 10 height 11
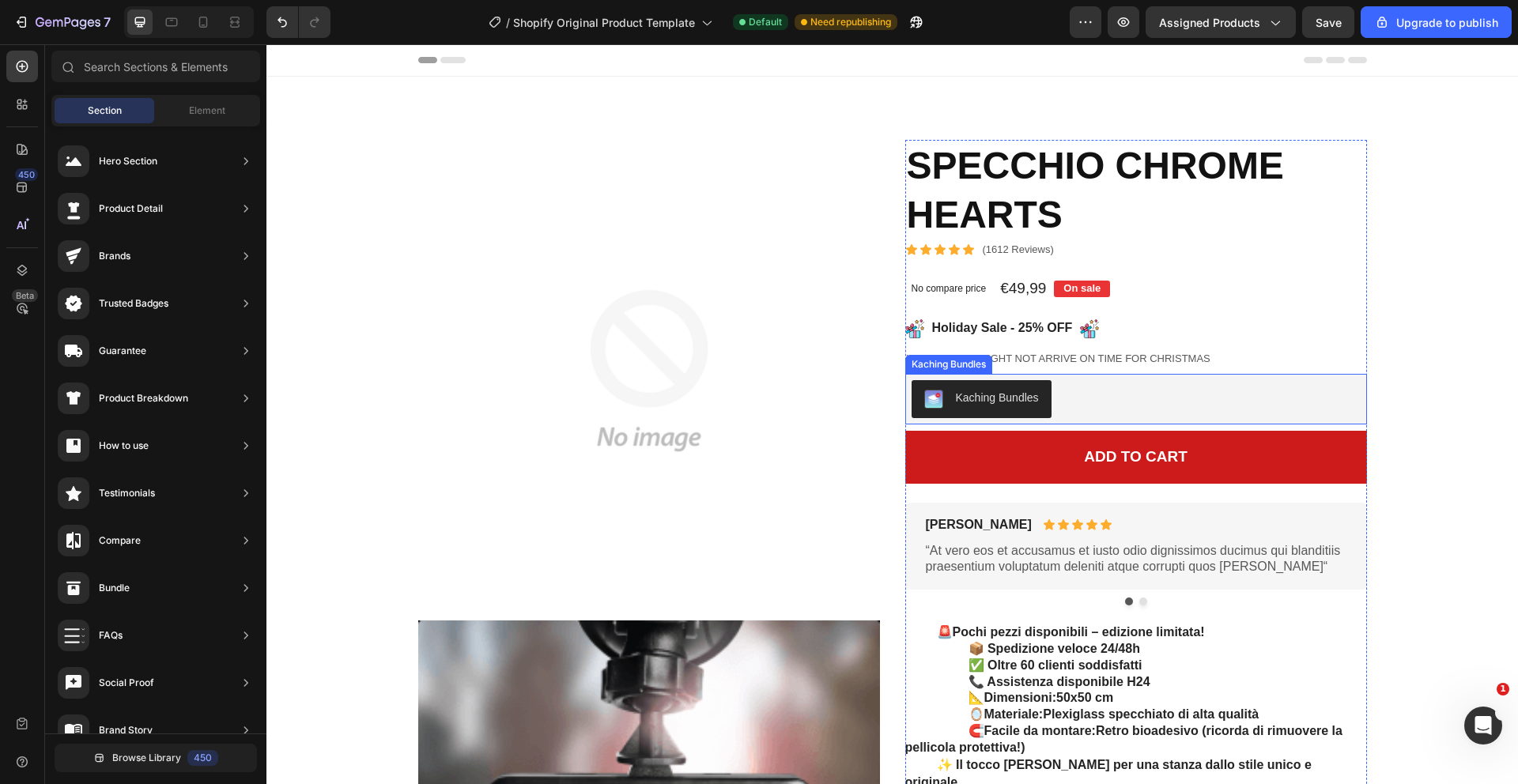
click at [1069, 400] on div "Kaching Bundles" at bounding box center [1136, 400] width 449 height 38
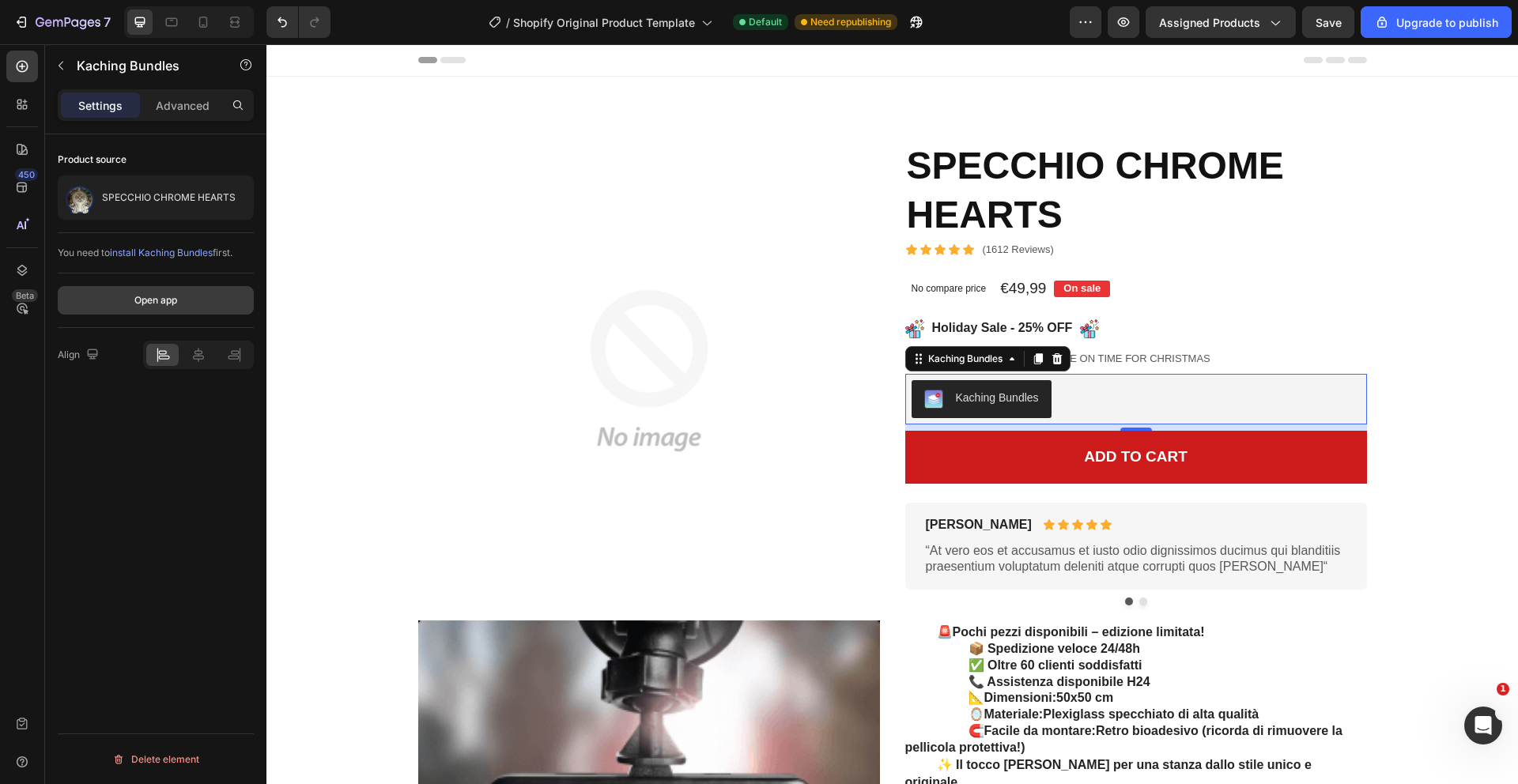
click at [187, 297] on button "Open app" at bounding box center [156, 301] width 196 height 29
click at [1006, 363] on icon at bounding box center [1012, 359] width 12 height 12
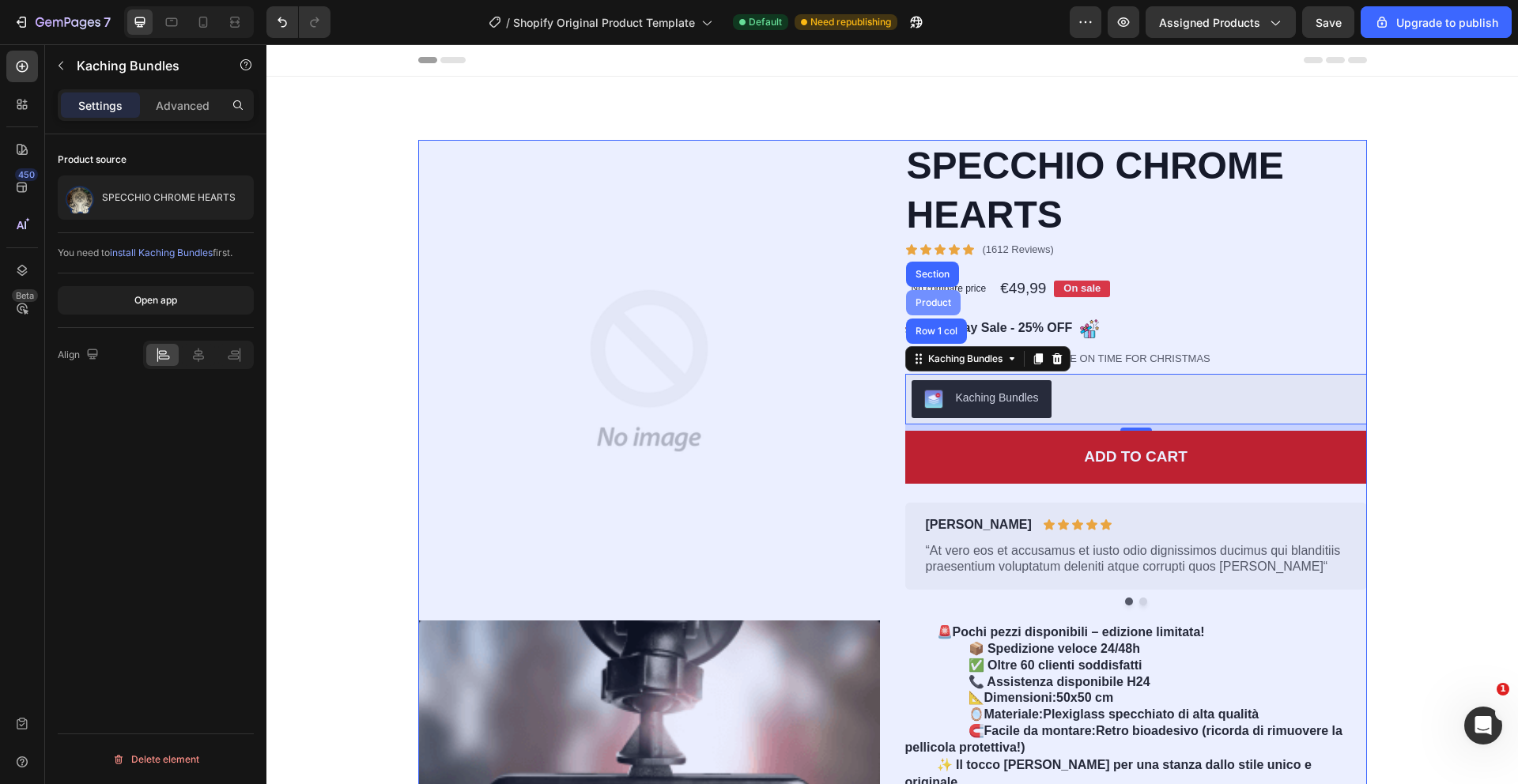
click at [931, 308] on div "Product" at bounding box center [933, 303] width 54 height 26
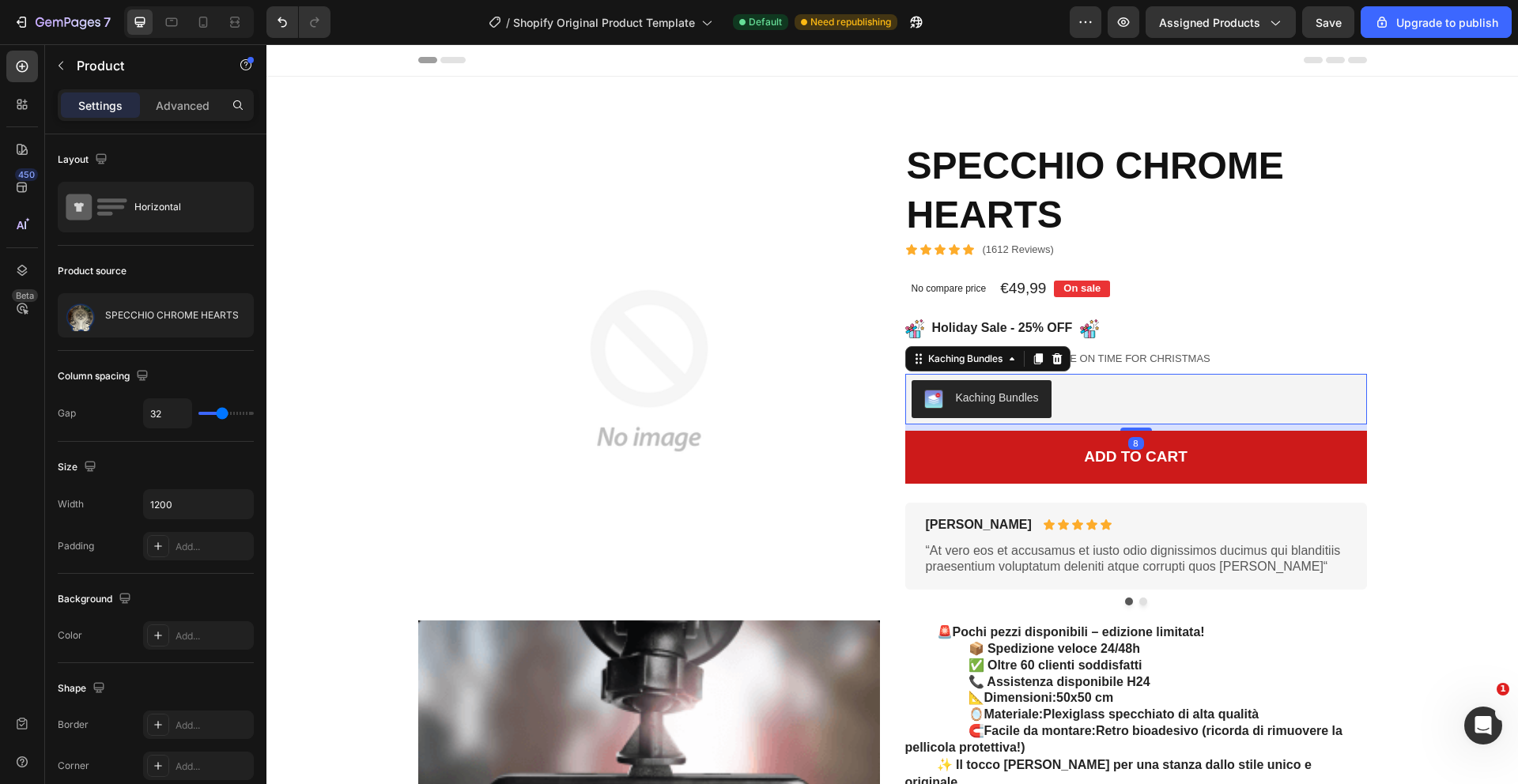
click at [996, 410] on button "Kaching Bundles" at bounding box center [981, 400] width 140 height 38
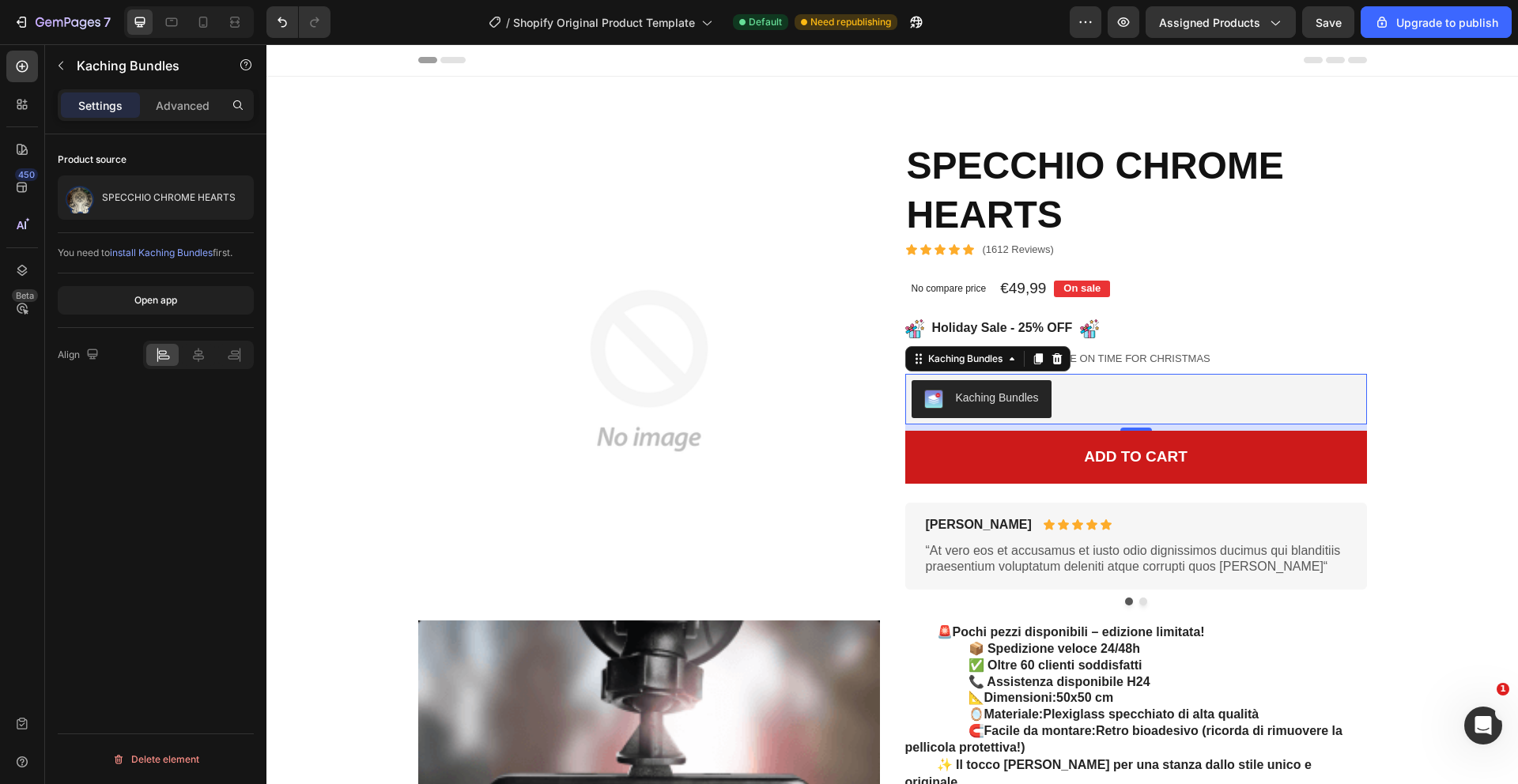
click at [976, 398] on div "Kaching Bundles" at bounding box center [997, 398] width 83 height 16
